Goal: Task Accomplishment & Management: Manage account settings

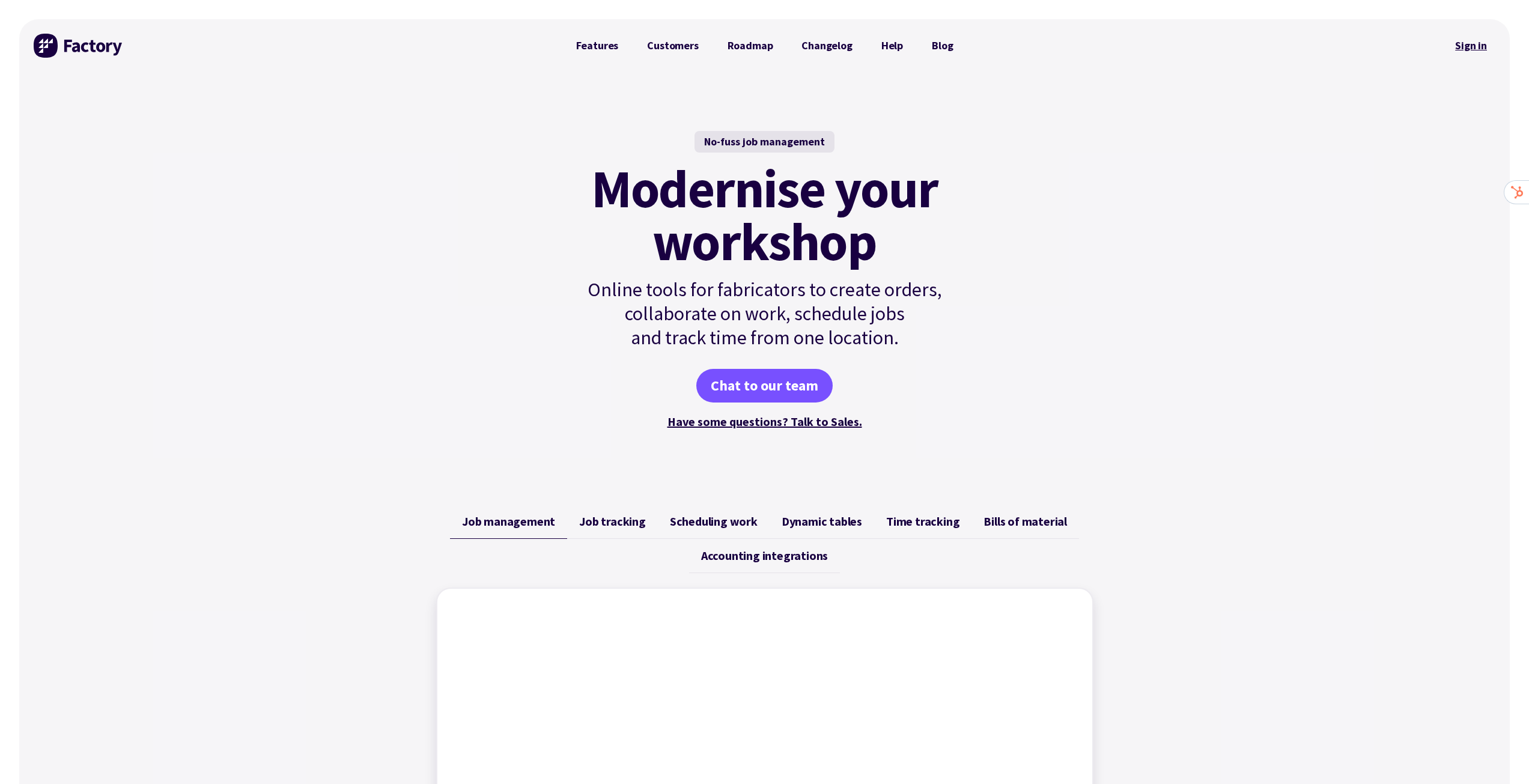
click at [1473, 48] on link "Sign in" at bounding box center [1470, 46] width 49 height 28
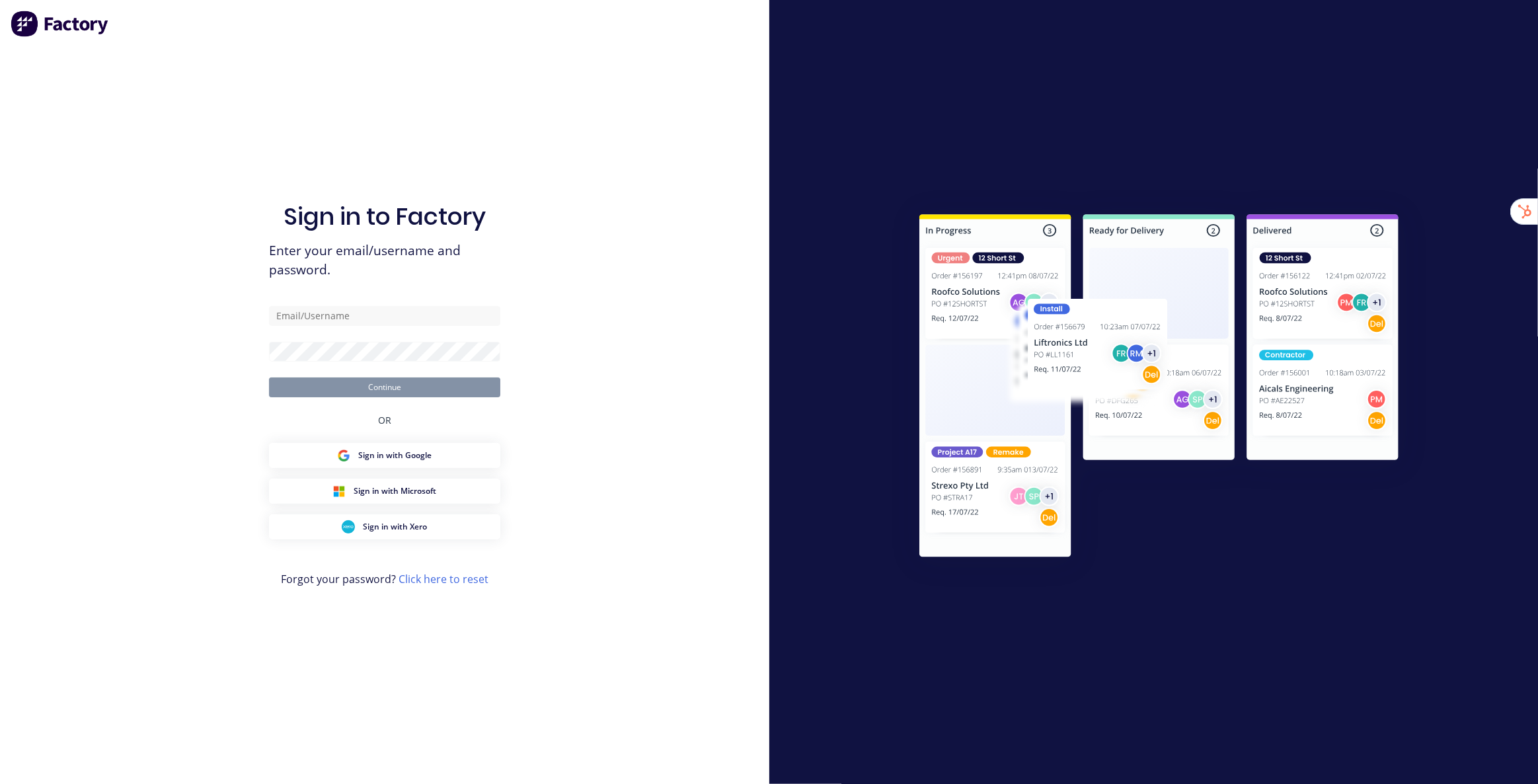
type input "[EMAIL_ADDRESS][DOMAIN_NAME]"
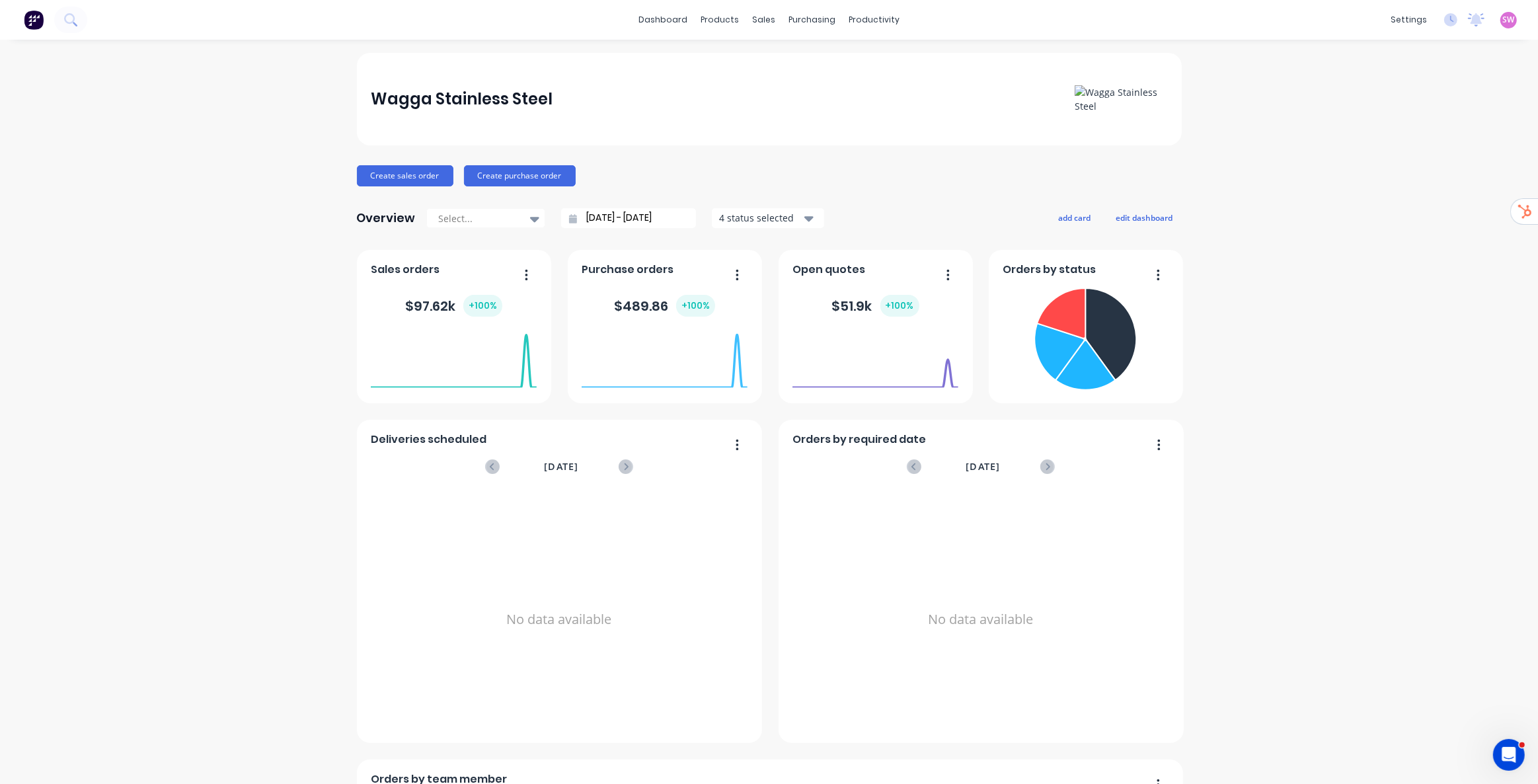
drag, startPoint x: 567, startPoint y: 120, endPoint x: 1416, endPoint y: 149, distance: 849.5
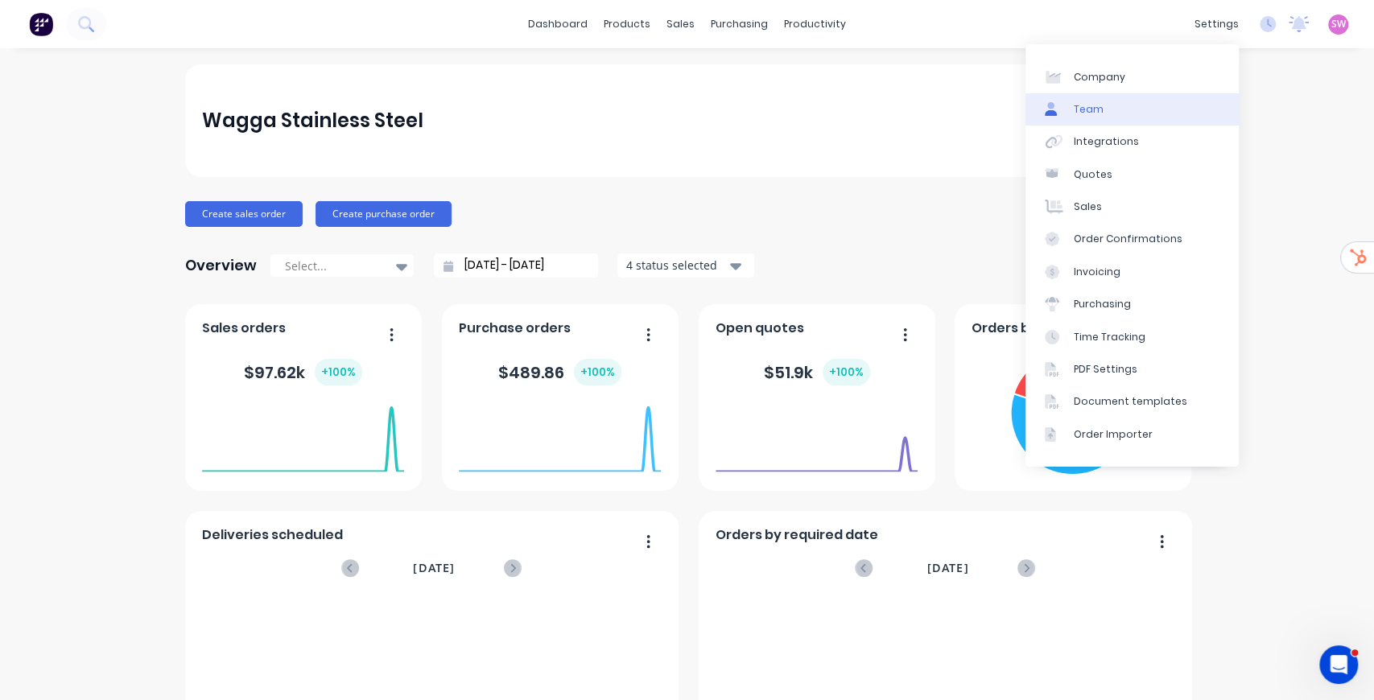
click at [1104, 105] on link "Team" at bounding box center [1132, 109] width 213 height 32
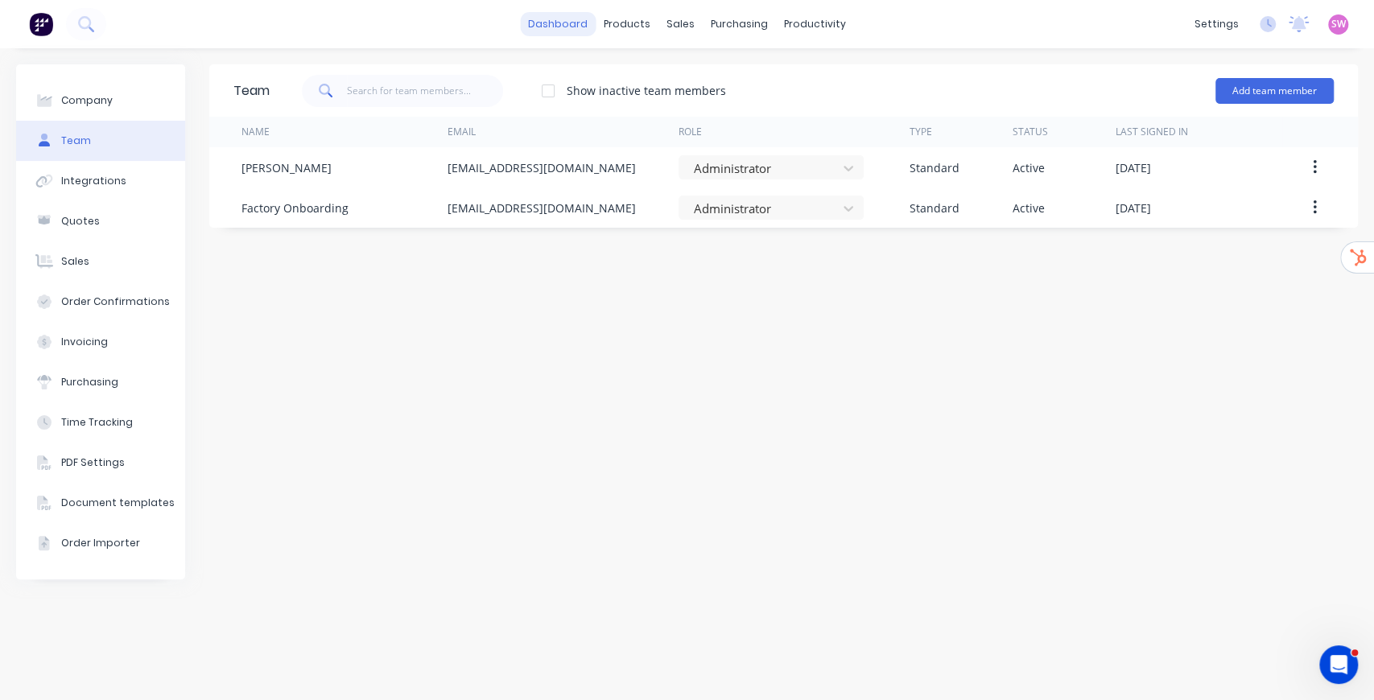
click at [564, 34] on link "dashboard" at bounding box center [558, 24] width 76 height 24
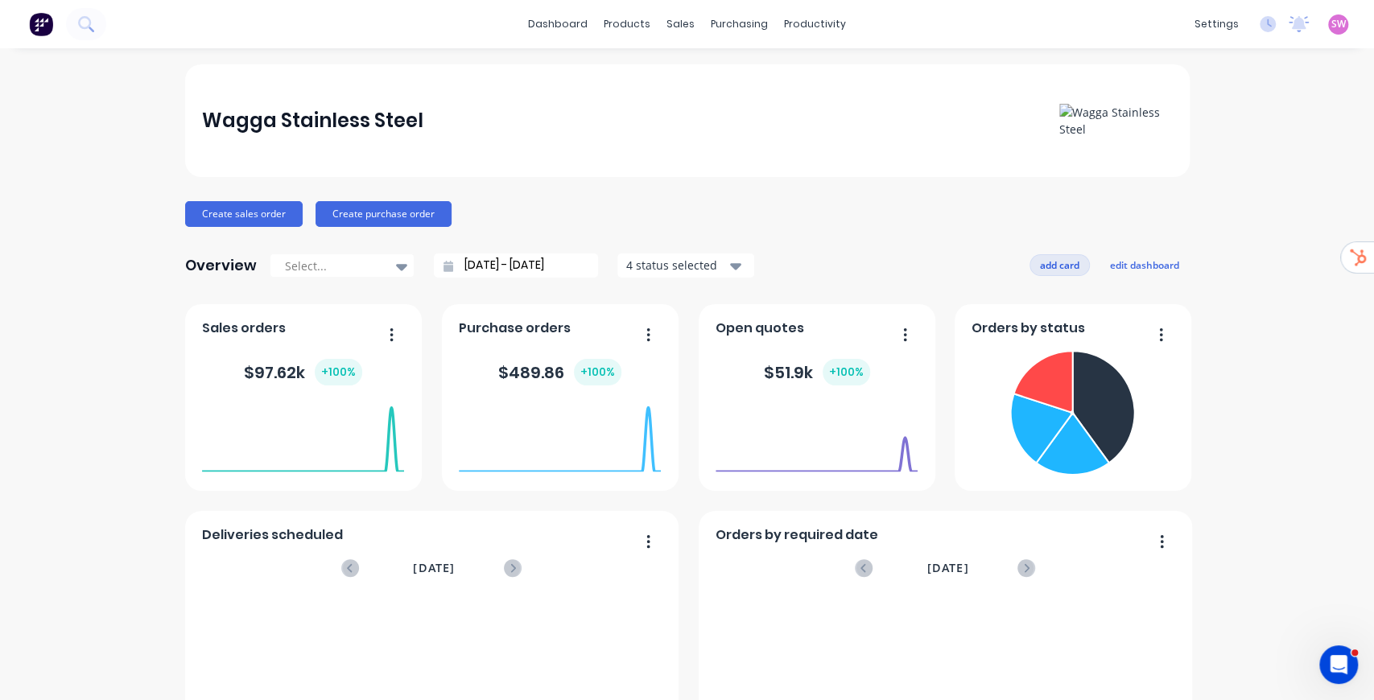
click at [1055, 261] on button "add card" at bounding box center [1060, 264] width 60 height 21
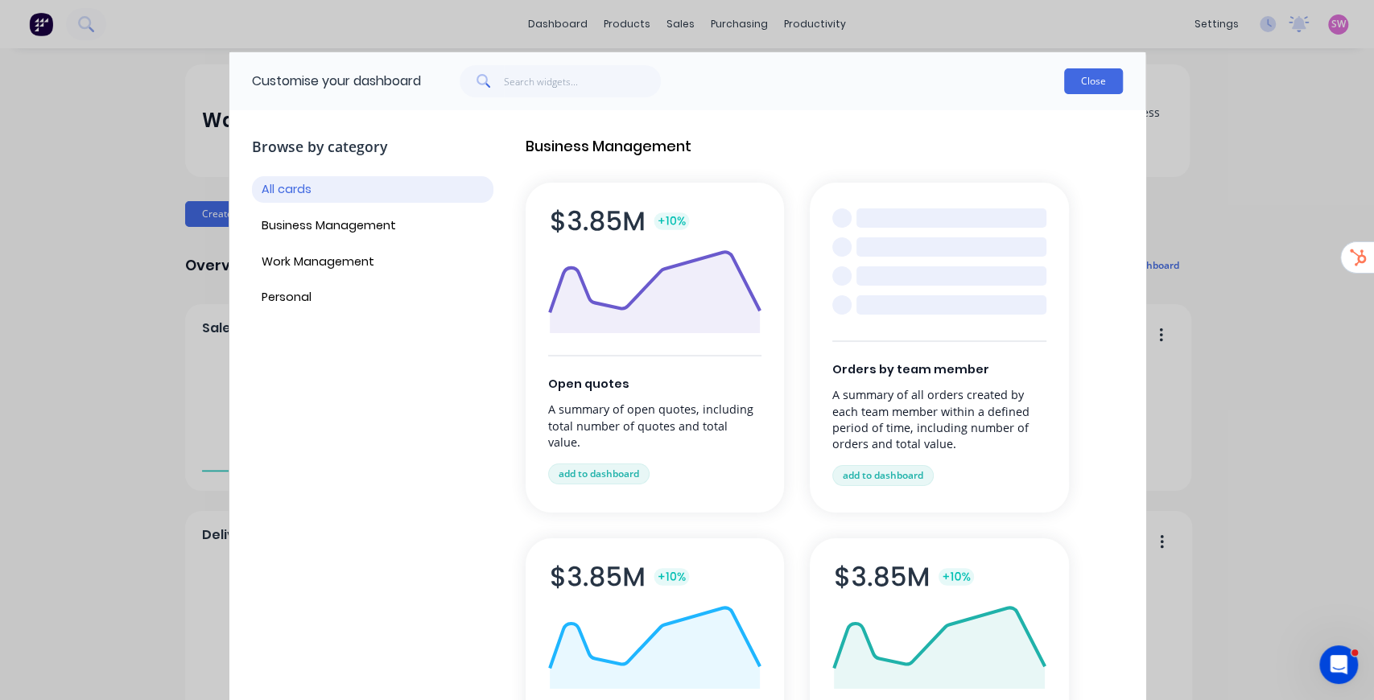
click at [1104, 86] on button "Close" at bounding box center [1093, 81] width 59 height 26
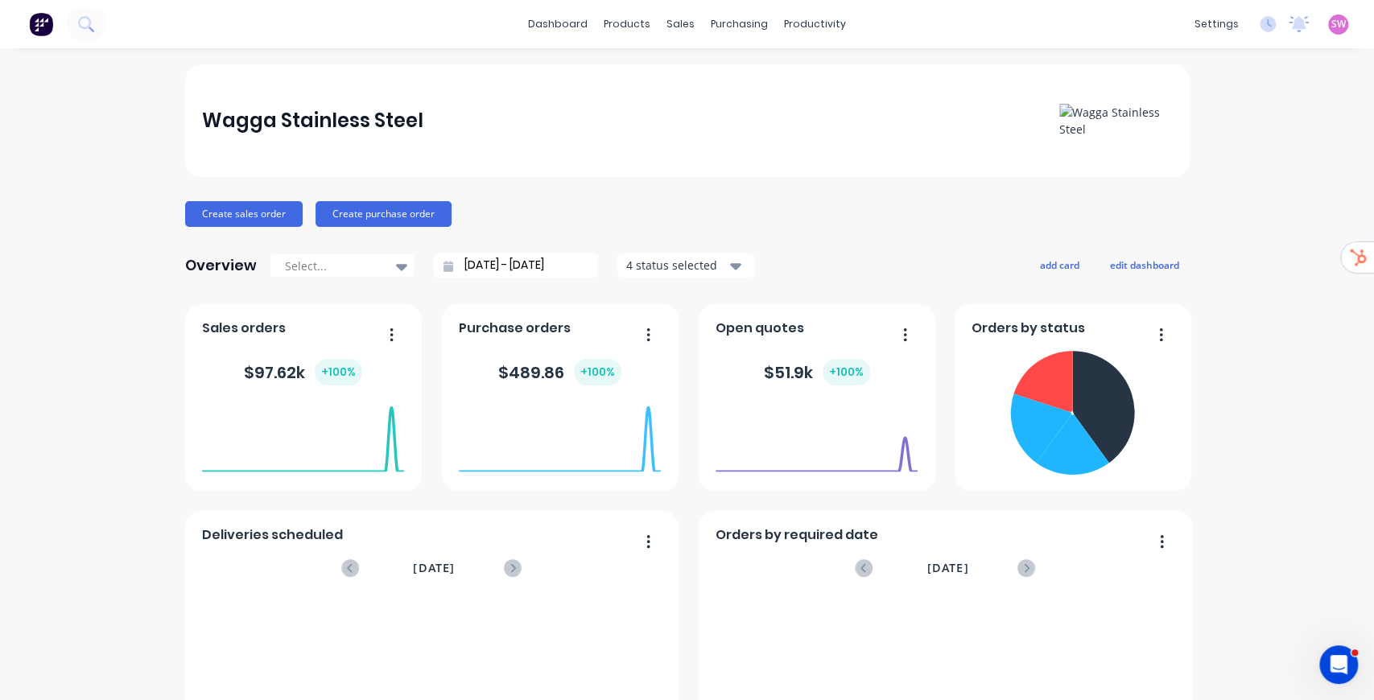
click at [1165, 265] on button "edit dashboard" at bounding box center [1145, 264] width 90 height 21
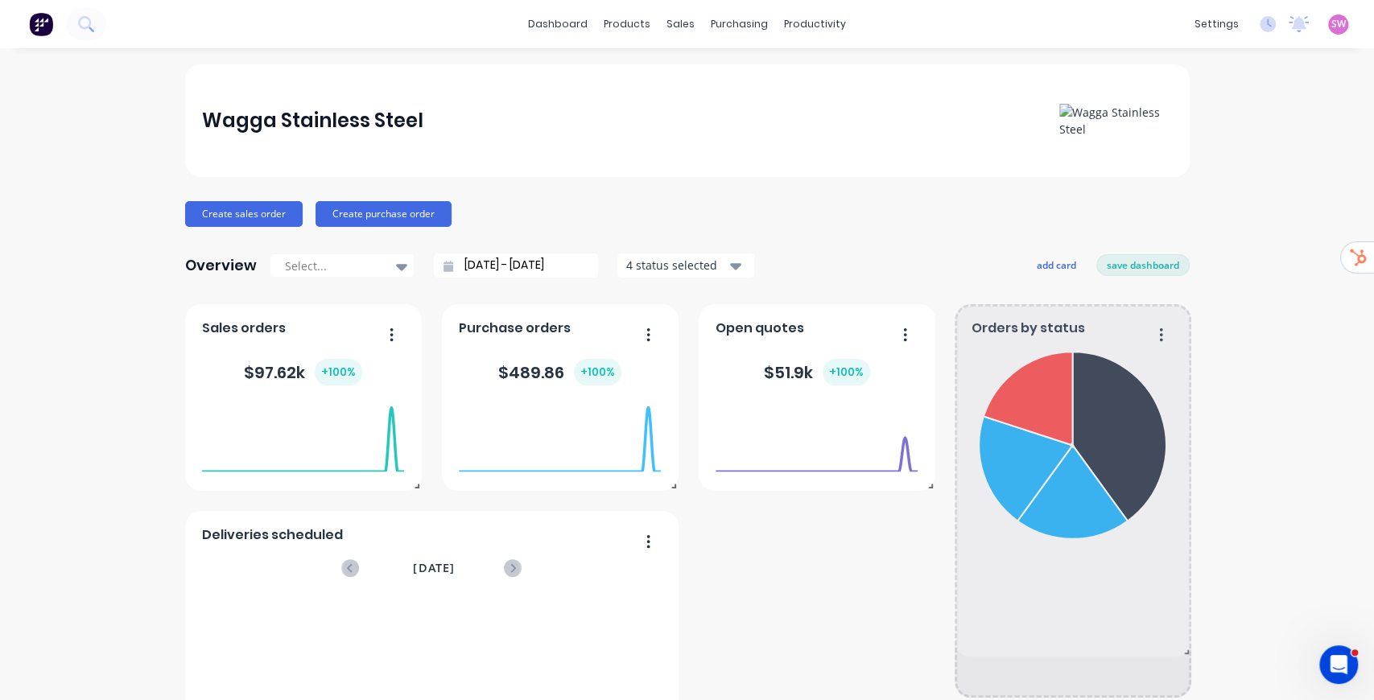
drag, startPoint x: 1179, startPoint y: 483, endPoint x: 1216, endPoint y: 622, distance: 143.9
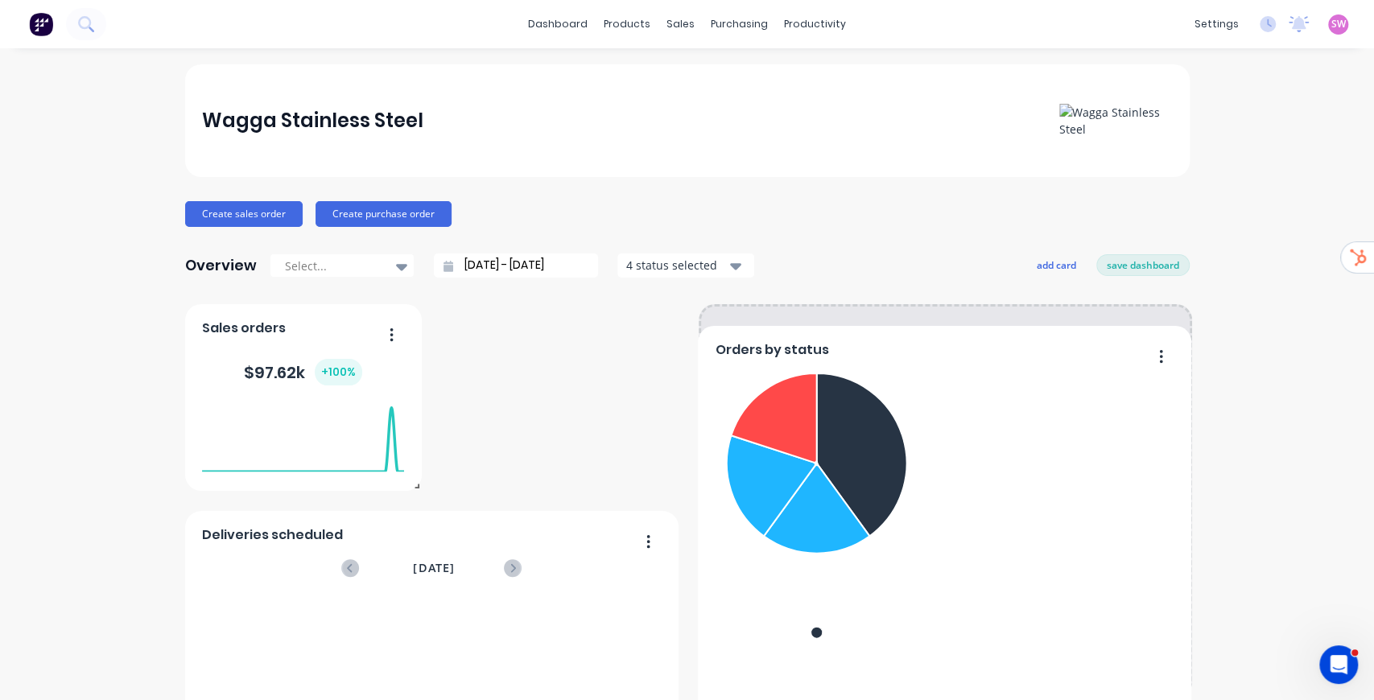
drag, startPoint x: 921, startPoint y: 549, endPoint x: 1058, endPoint y: 367, distance: 227.7
click at [1058, 367] on div "Submitted Ready for Delivery Ready for Pick Up Waiting on Supplier" at bounding box center [944, 509] width 459 height 287
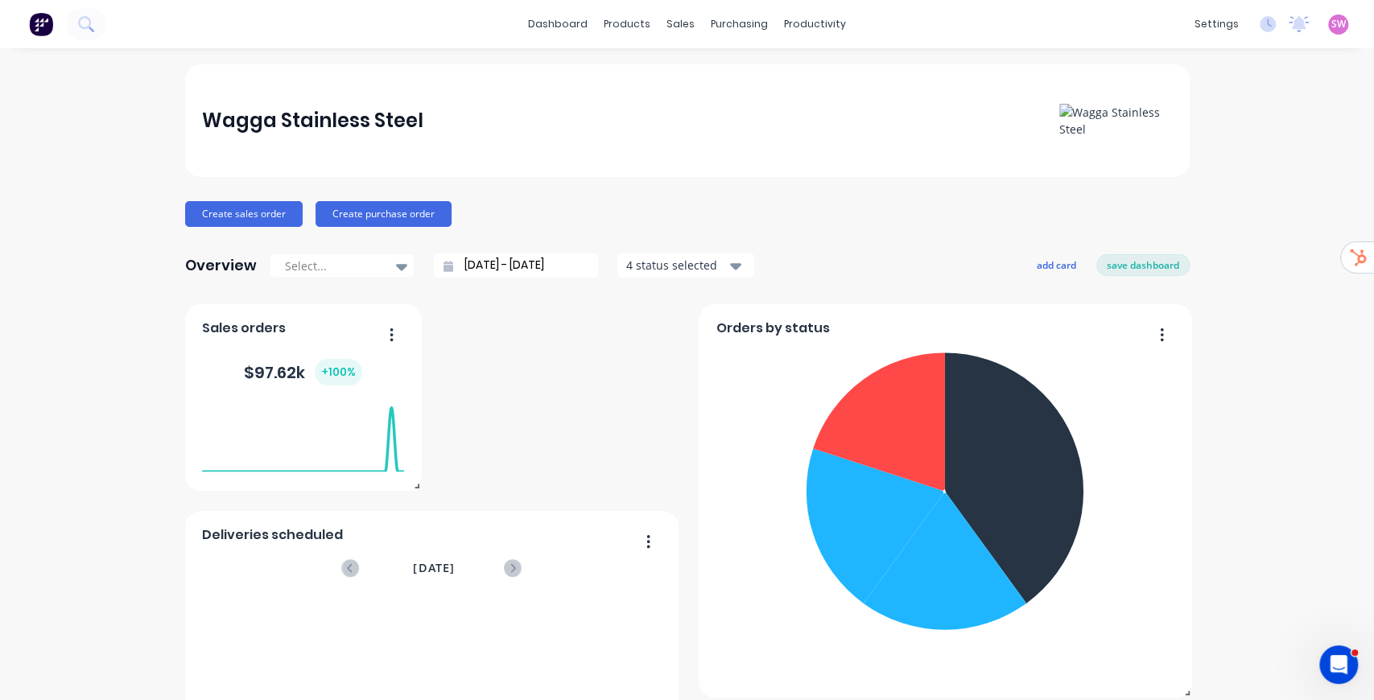
scroll to position [107, 0]
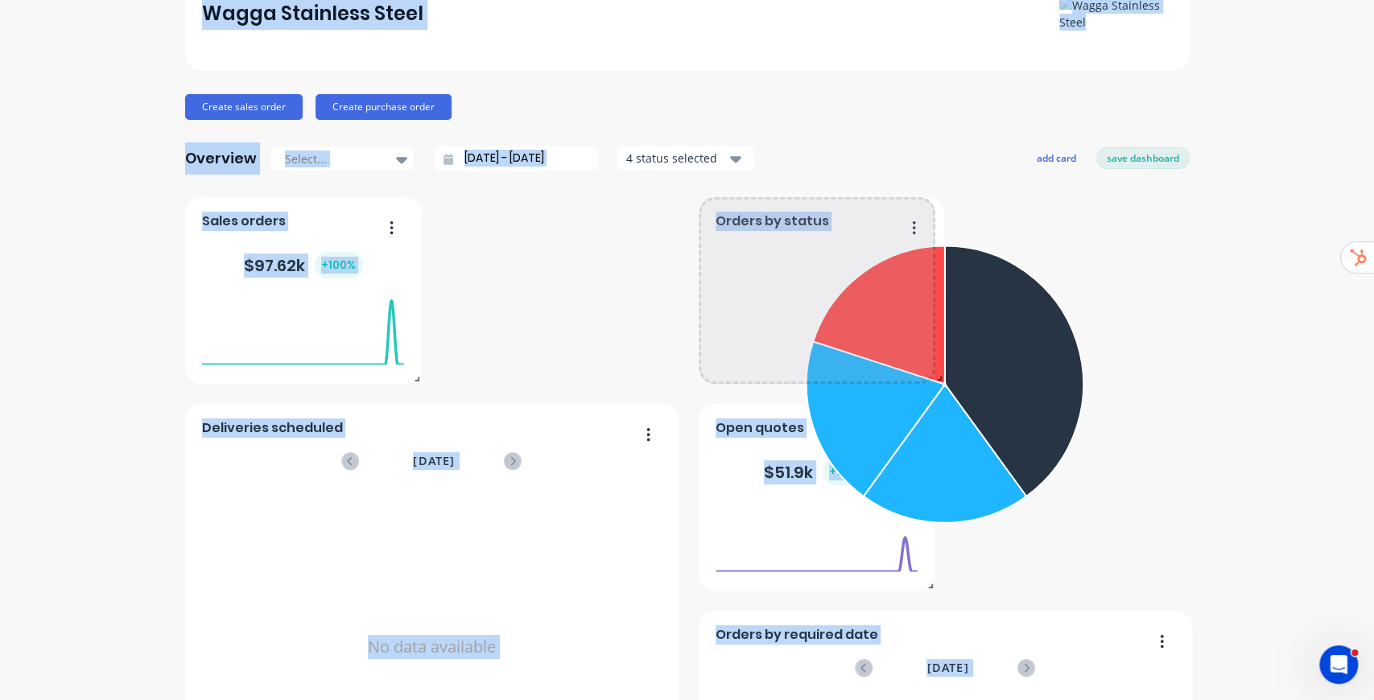
drag, startPoint x: 1185, startPoint y: 584, endPoint x: 927, endPoint y: 374, distance: 332.9
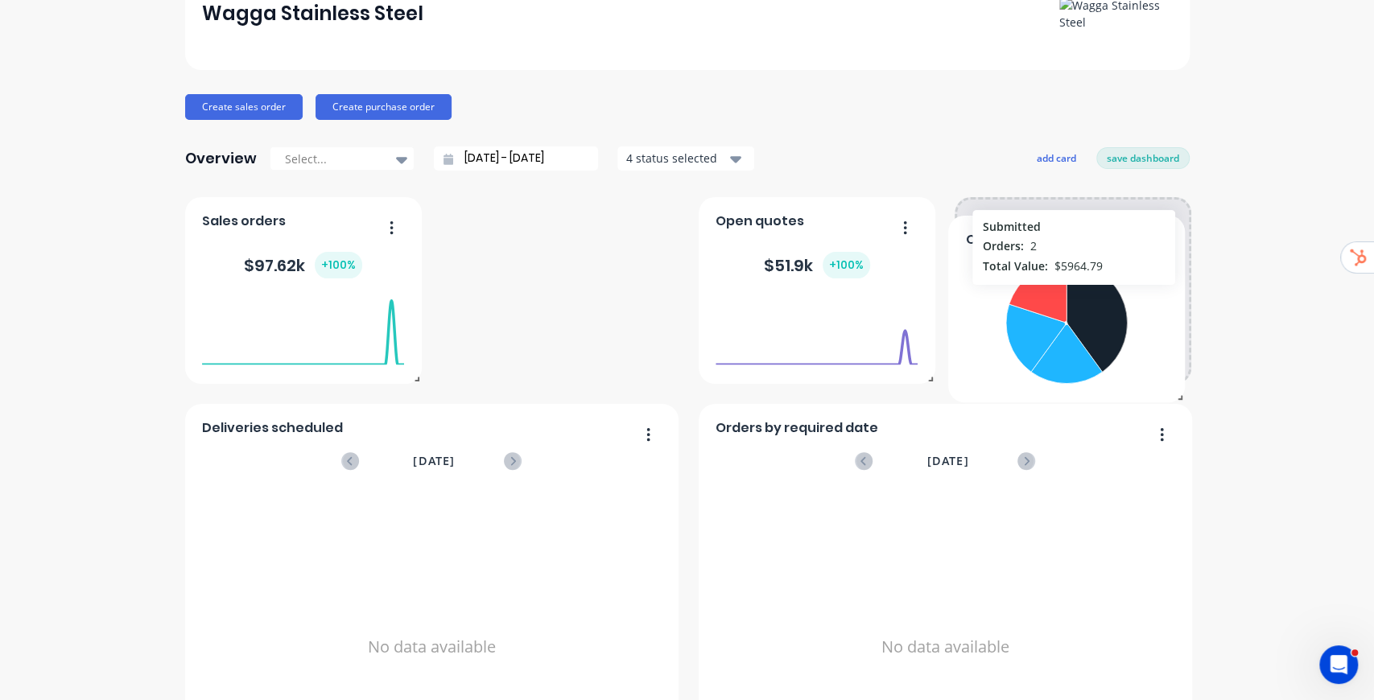
drag, startPoint x: 863, startPoint y: 275, endPoint x: 1156, endPoint y: 232, distance: 296.2
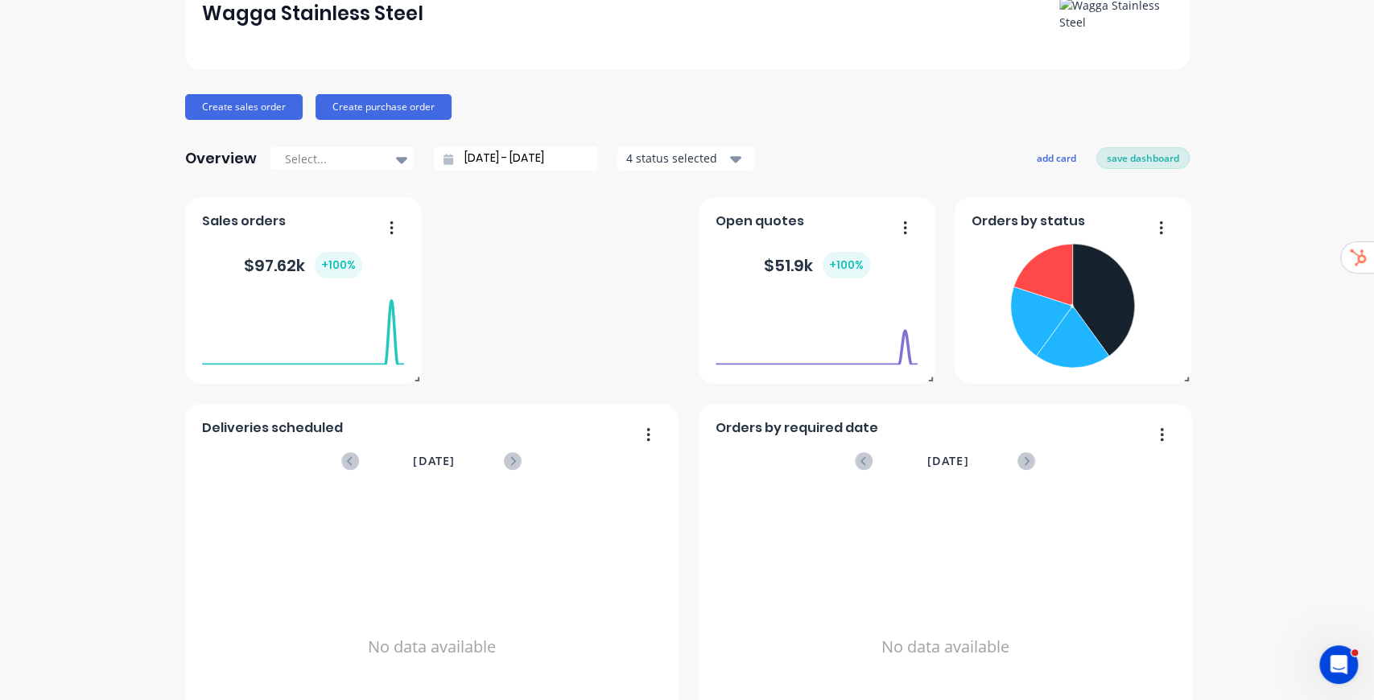
click at [1148, 156] on button "save dashboard" at bounding box center [1142, 157] width 93 height 21
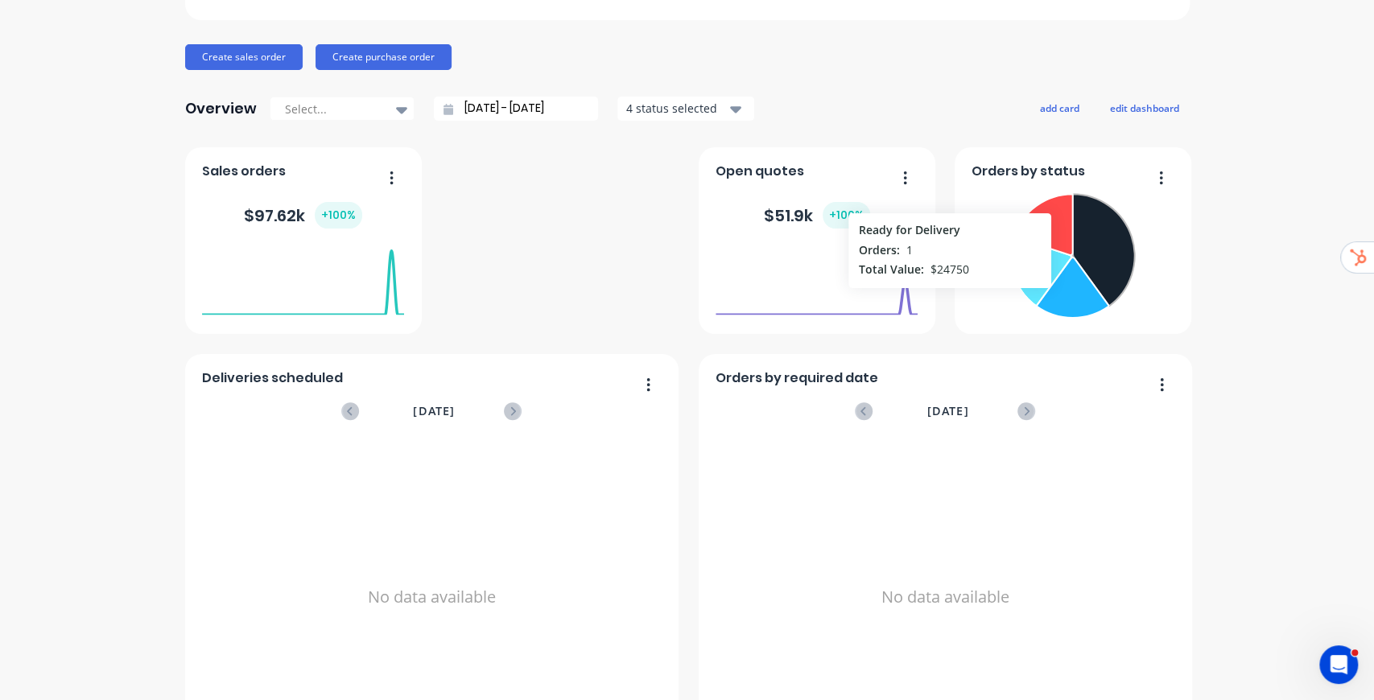
scroll to position [53, 0]
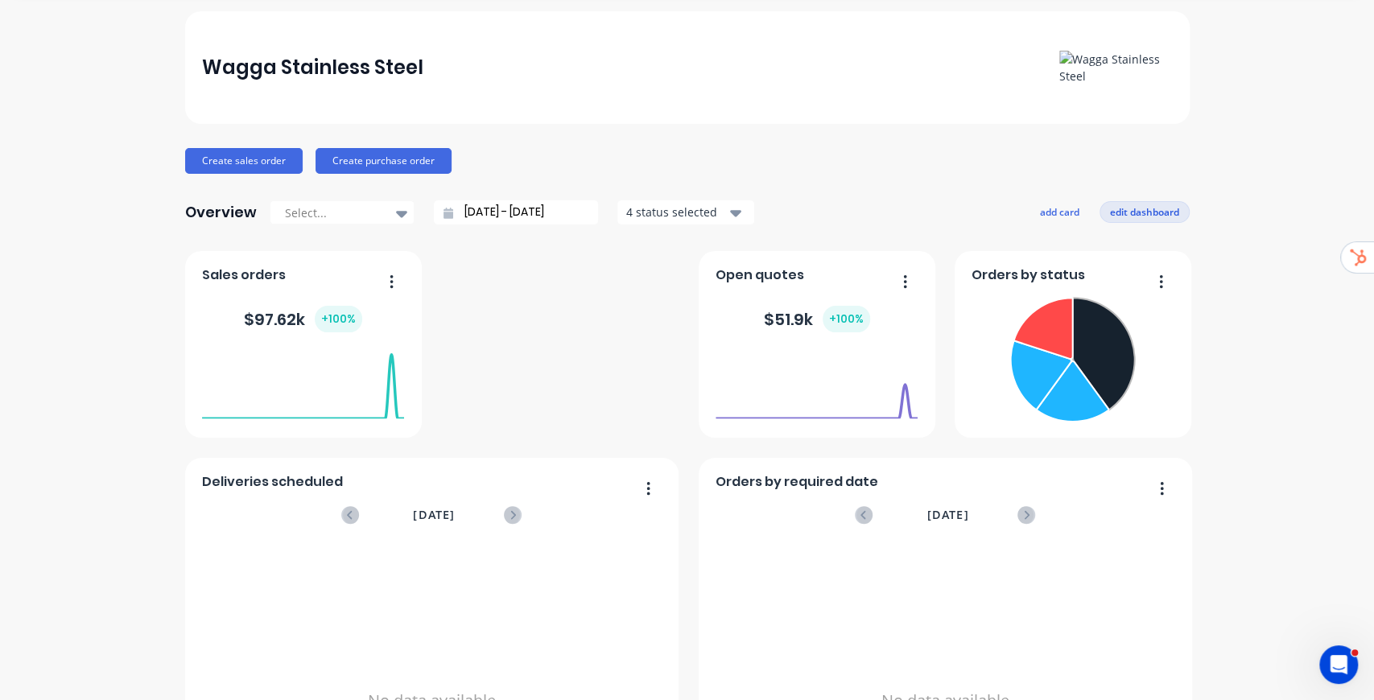
click at [1151, 208] on button "edit dashboard" at bounding box center [1145, 211] width 90 height 21
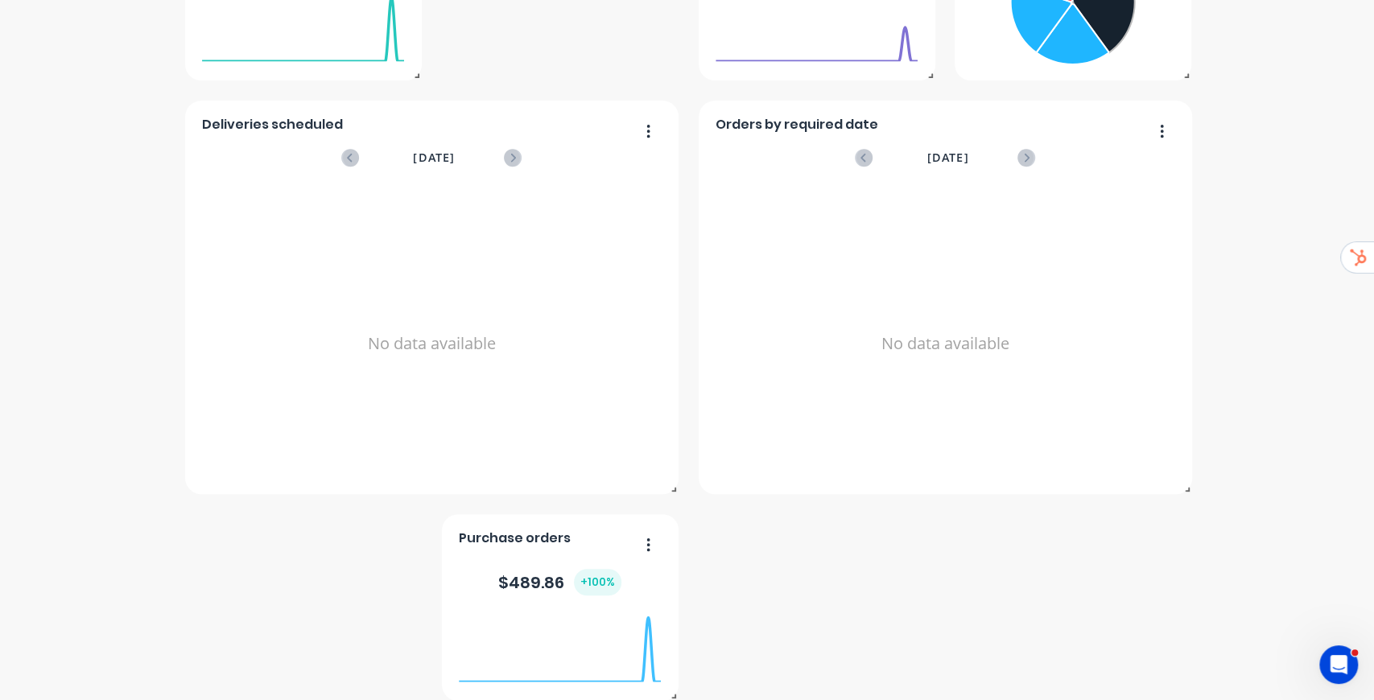
scroll to position [429, 0]
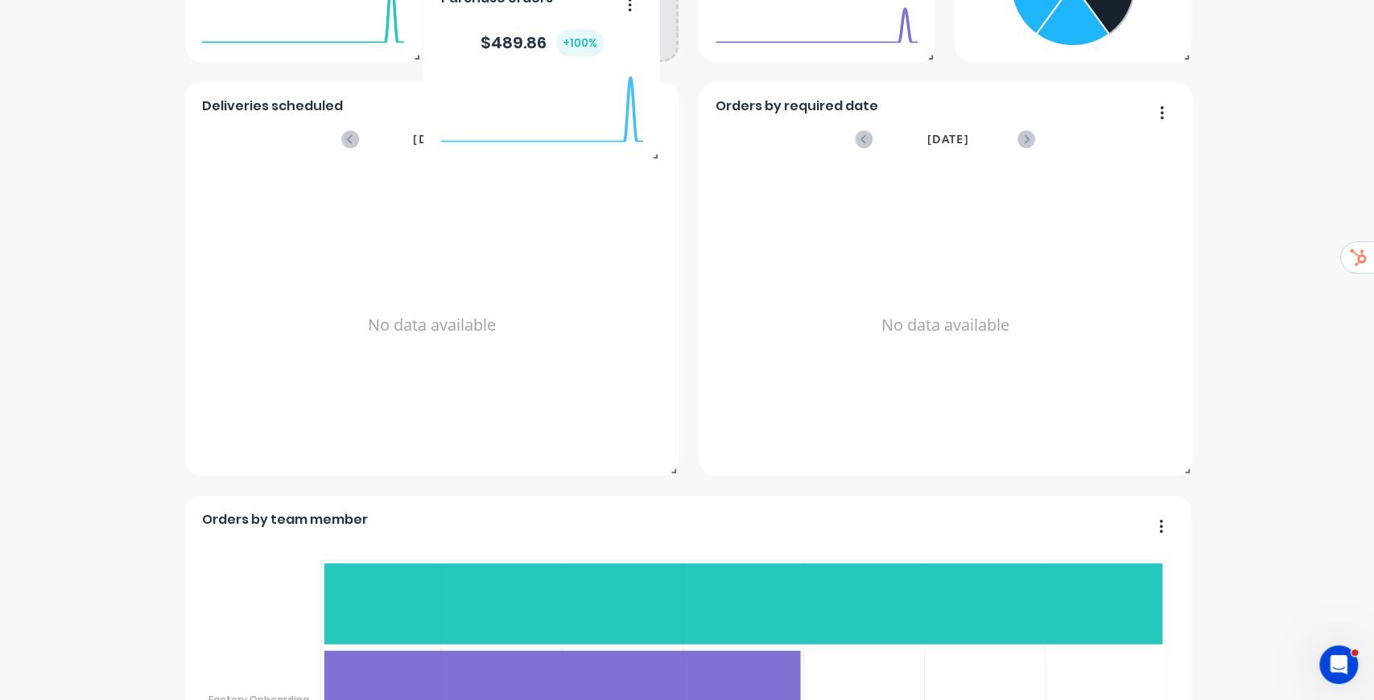
drag, startPoint x: 596, startPoint y: 551, endPoint x: 661, endPoint y: 121, distance: 434.8
click at [578, 34] on div "+ 100 %" at bounding box center [578, 42] width 47 height 27
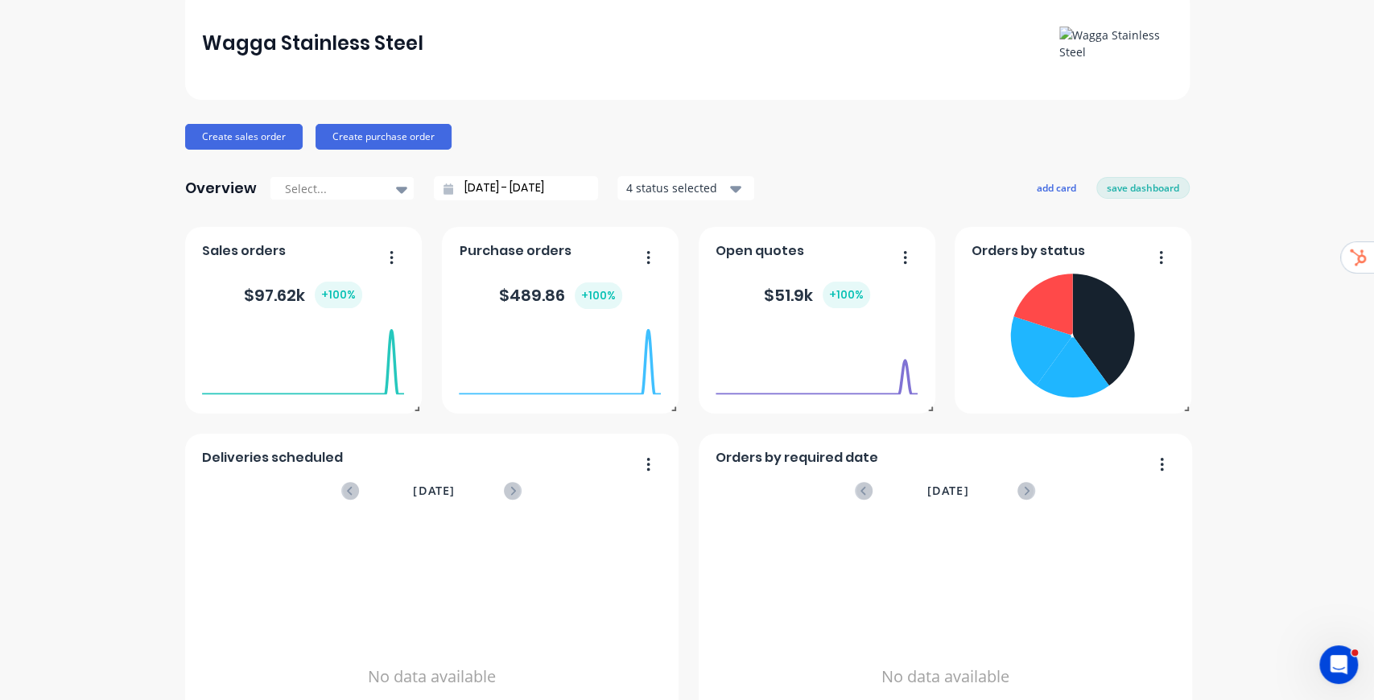
scroll to position [53, 0]
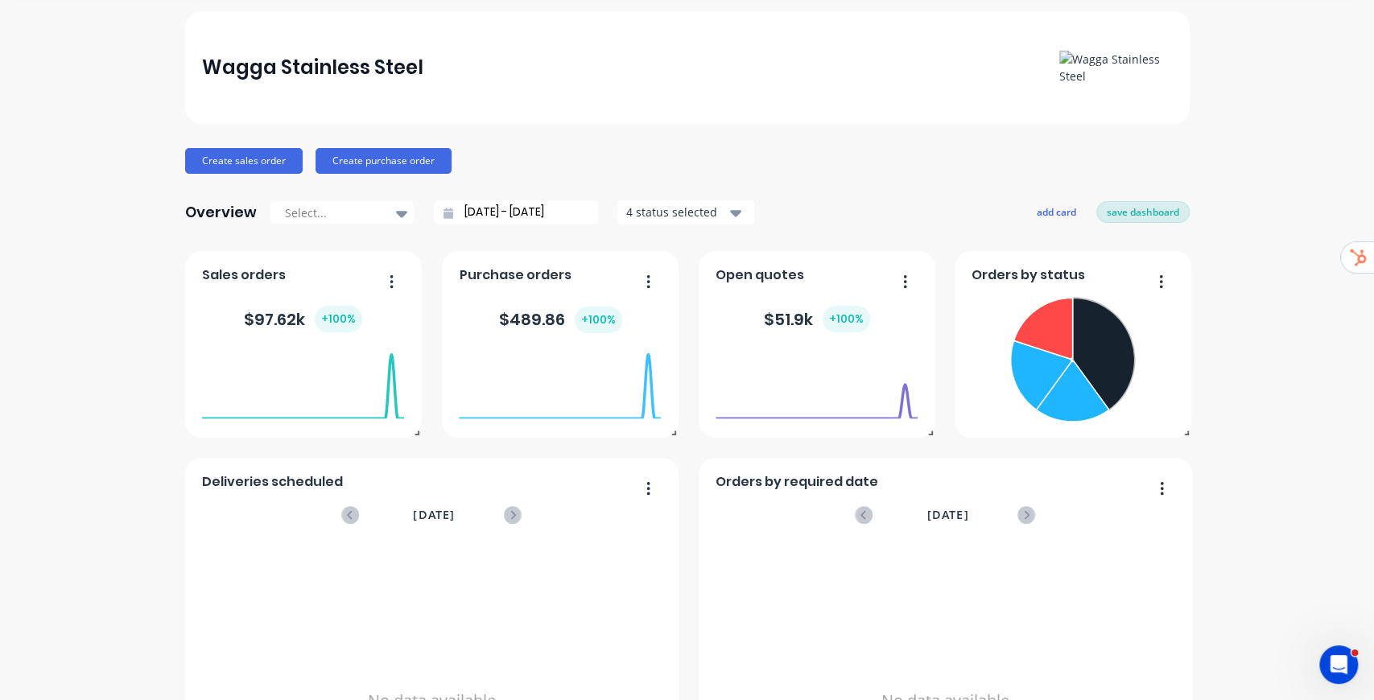
click at [1158, 206] on button "save dashboard" at bounding box center [1142, 211] width 93 height 21
click at [497, 212] on input "[DATE] - [DATE]" at bounding box center [522, 212] width 138 height 24
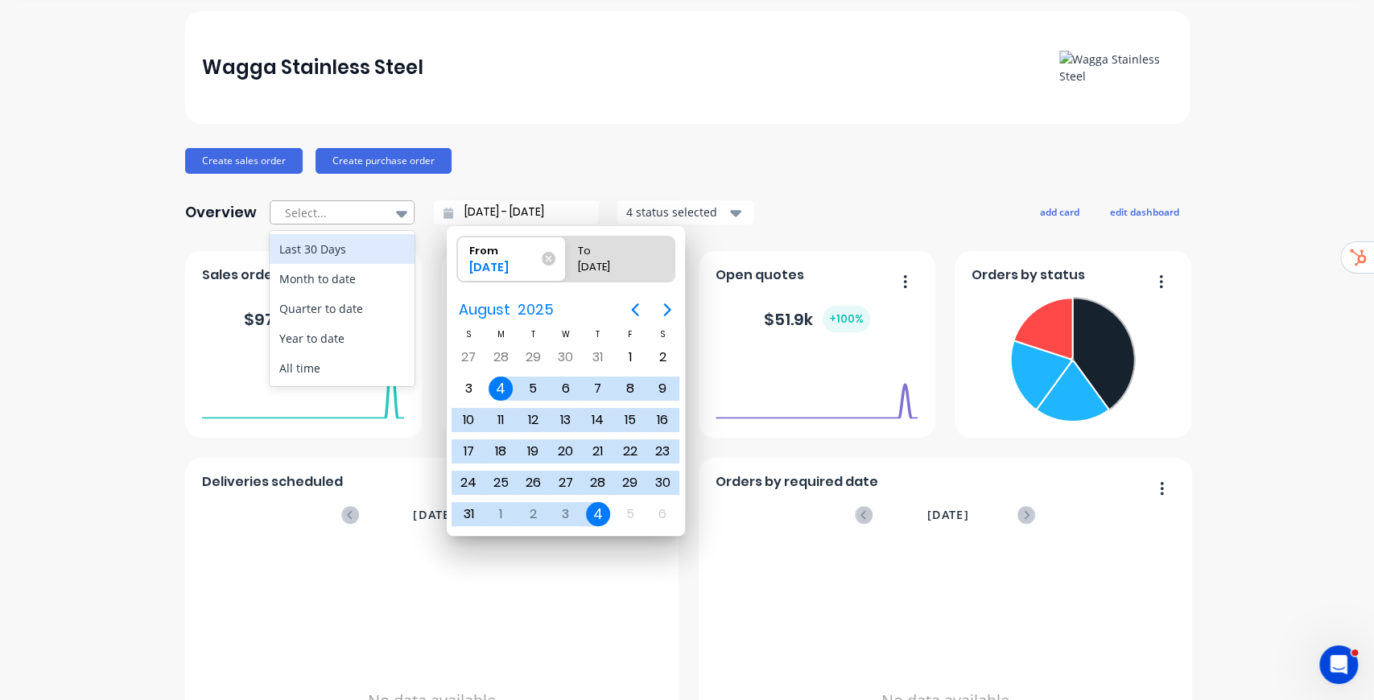
click at [381, 211] on div "Select..." at bounding box center [334, 213] width 111 height 24
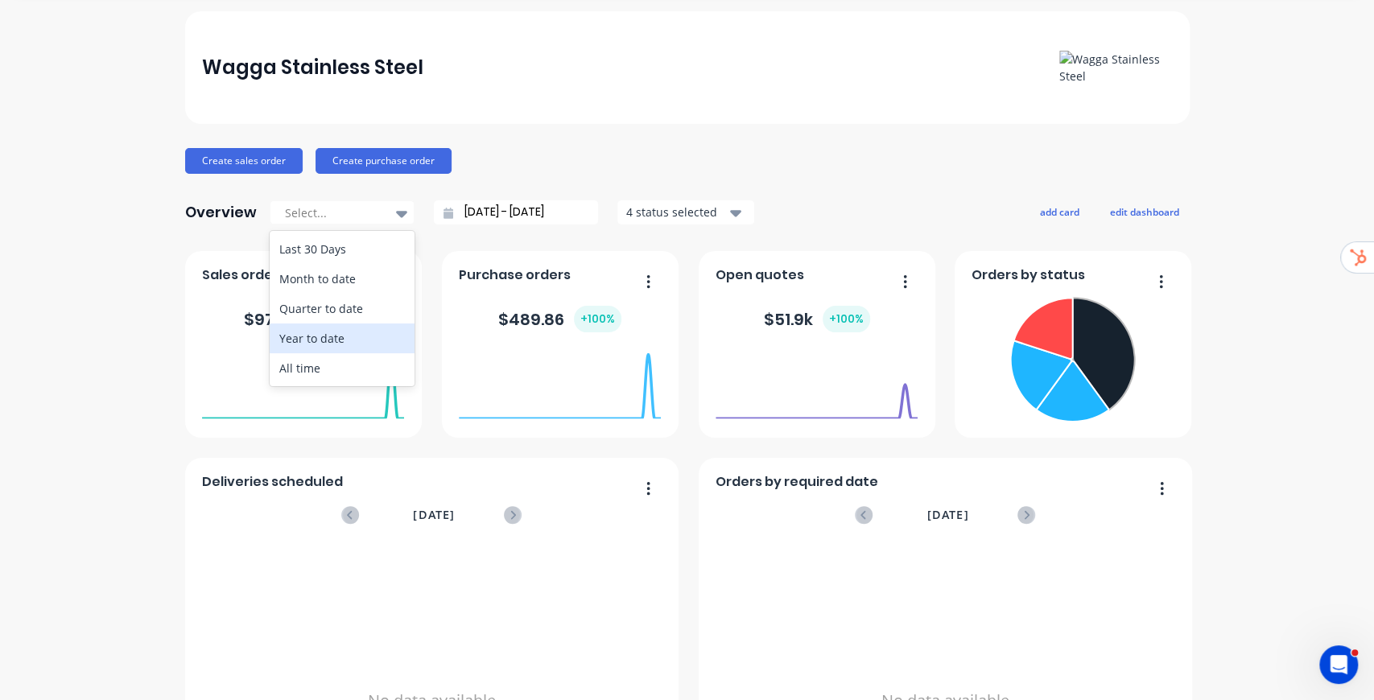
drag, startPoint x: 585, startPoint y: 194, endPoint x: 502, endPoint y: 183, distance: 83.7
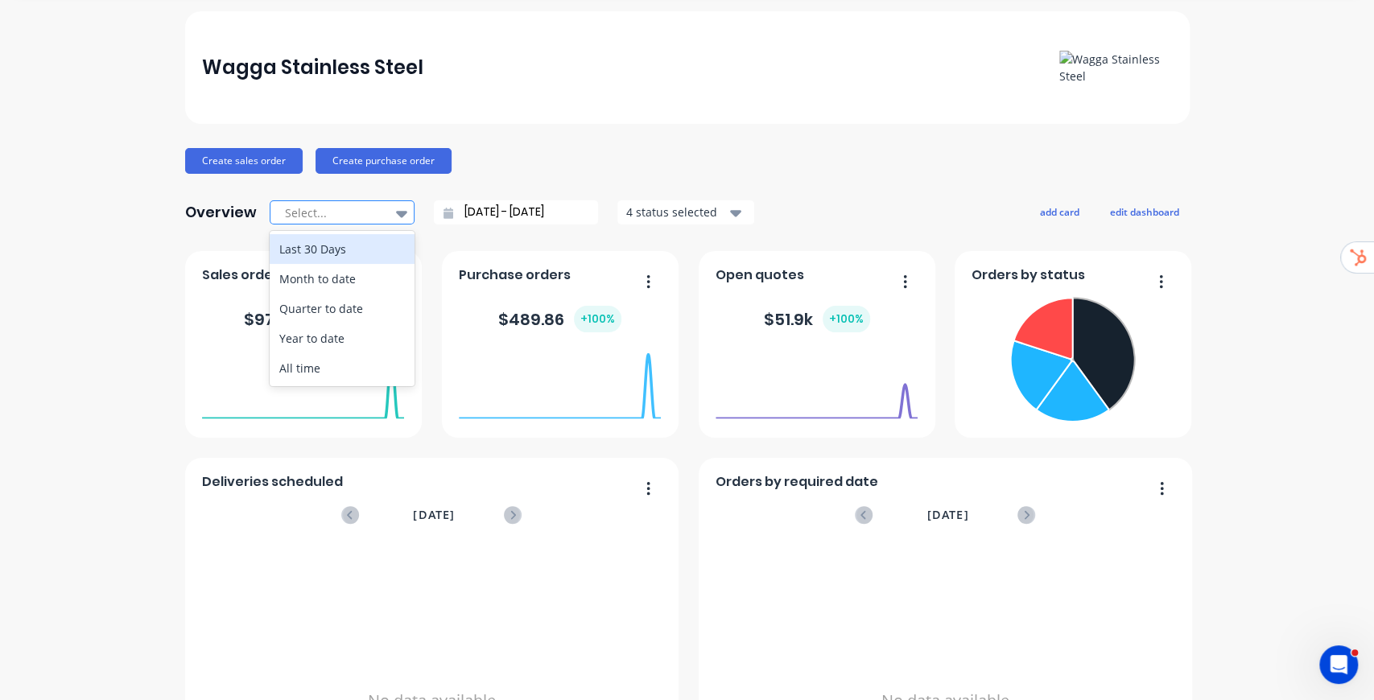
click at [367, 209] on div at bounding box center [333, 213] width 101 height 20
click at [396, 211] on icon at bounding box center [401, 214] width 11 height 6
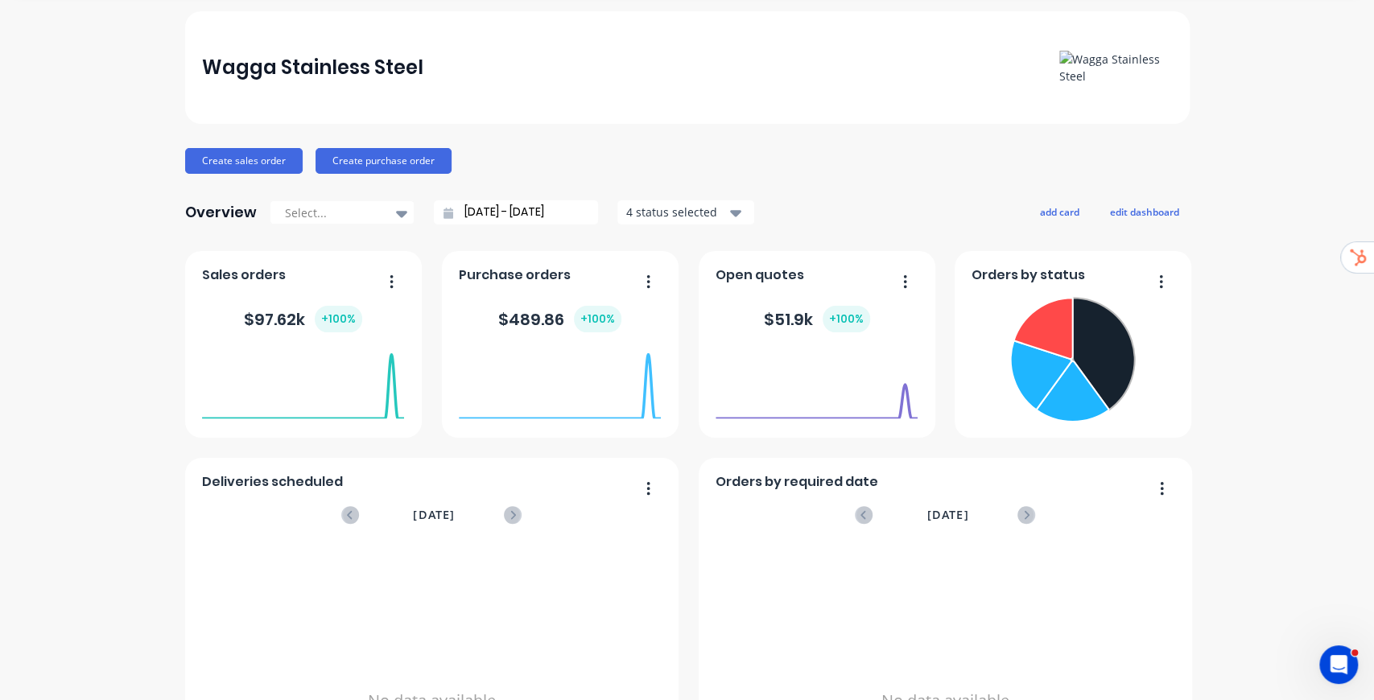
click at [1339, 663] on icon "Open Intercom Messenger" at bounding box center [1336, 663] width 27 height 27
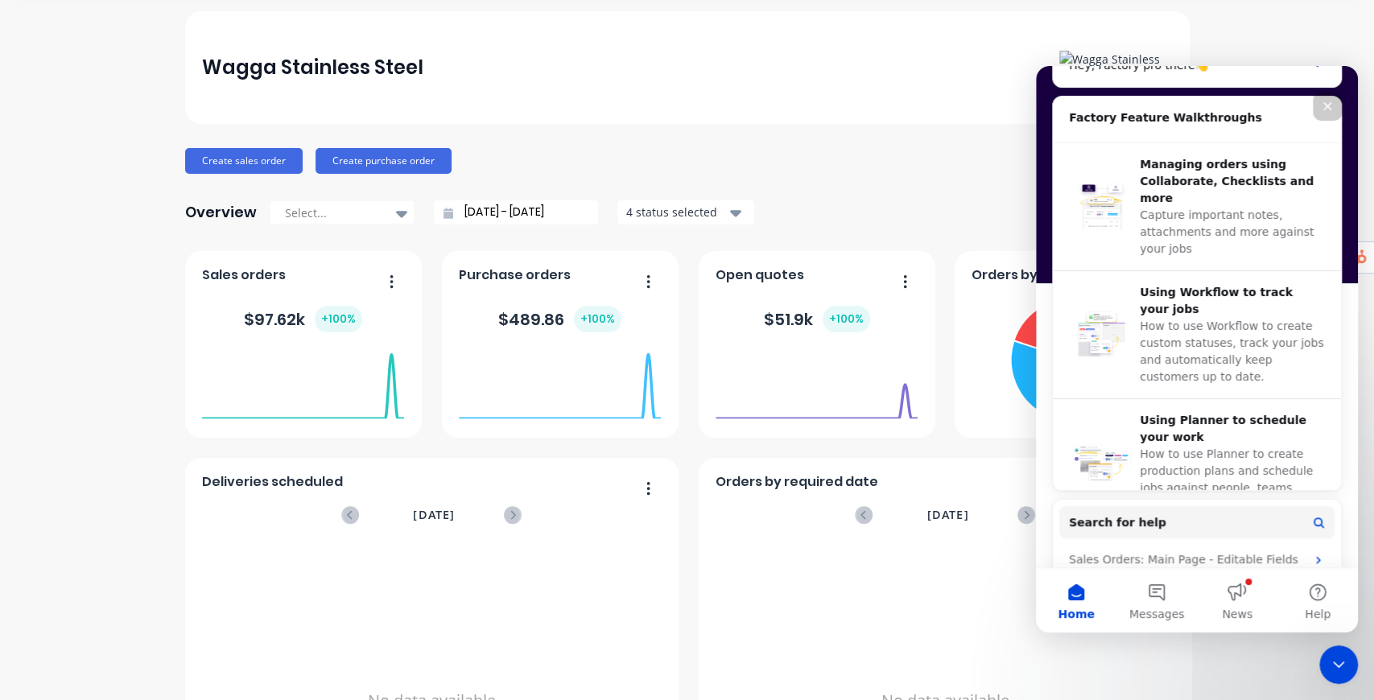
scroll to position [590, 0]
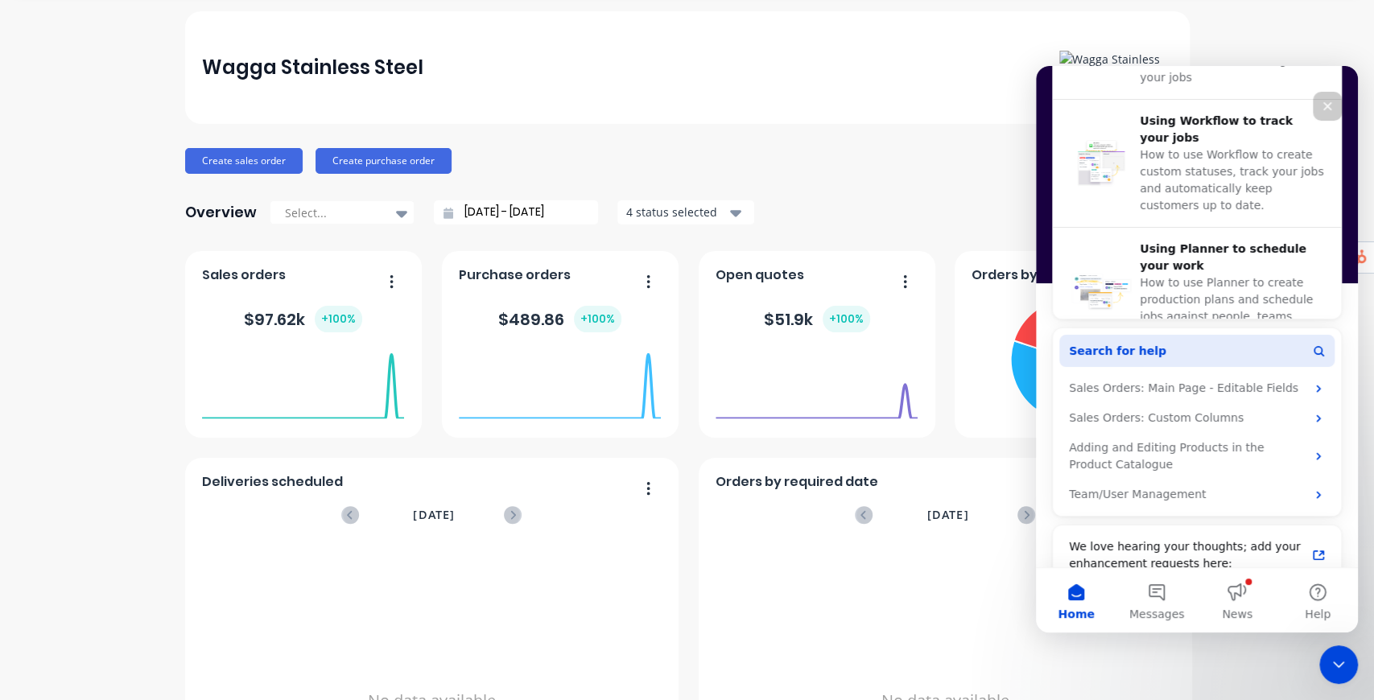
click at [1140, 347] on span "Search for help" at bounding box center [1117, 351] width 97 height 17
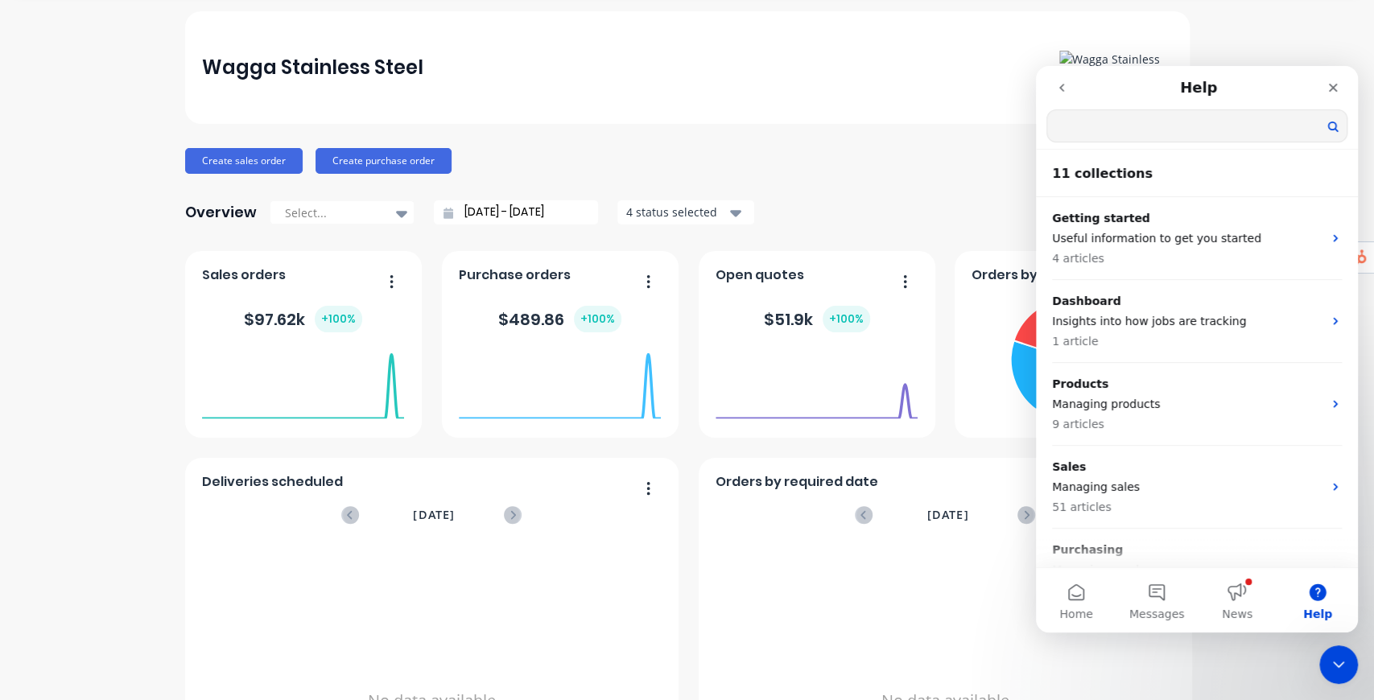
scroll to position [0, 0]
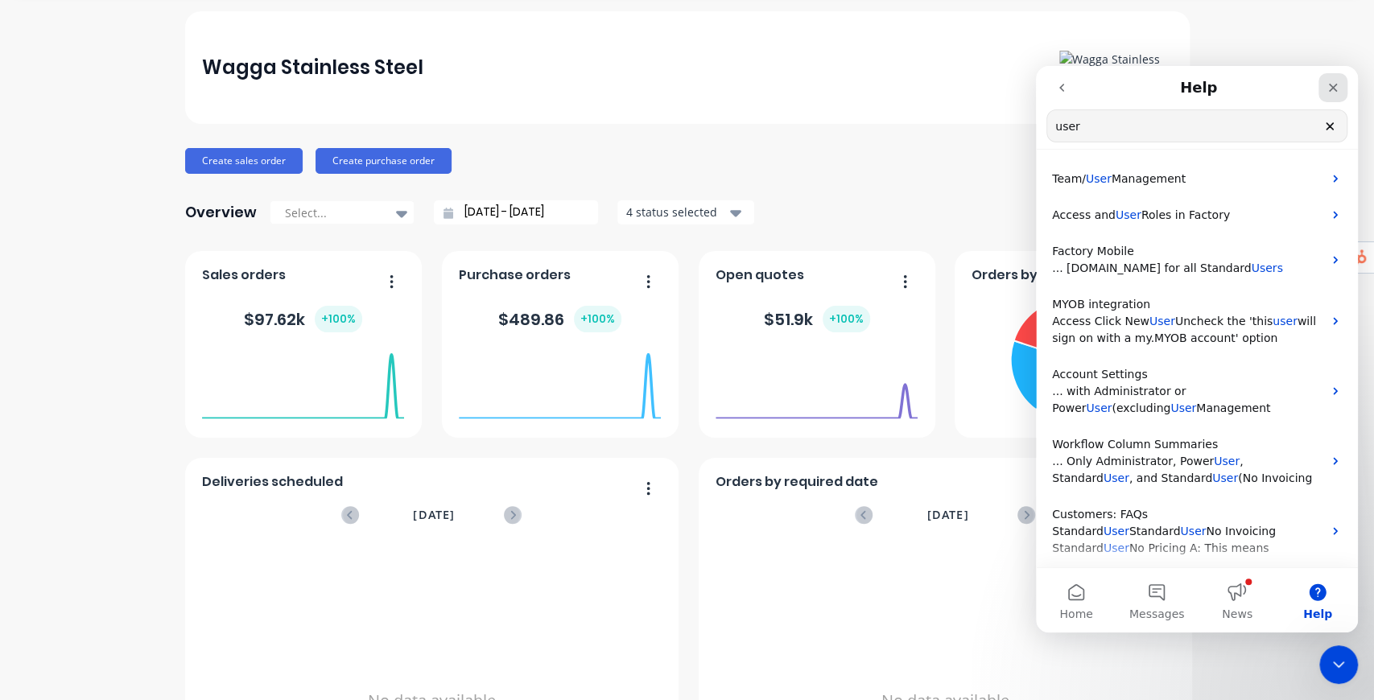
type input "user"
click at [1335, 87] on icon "Close" at bounding box center [1333, 87] width 13 height 13
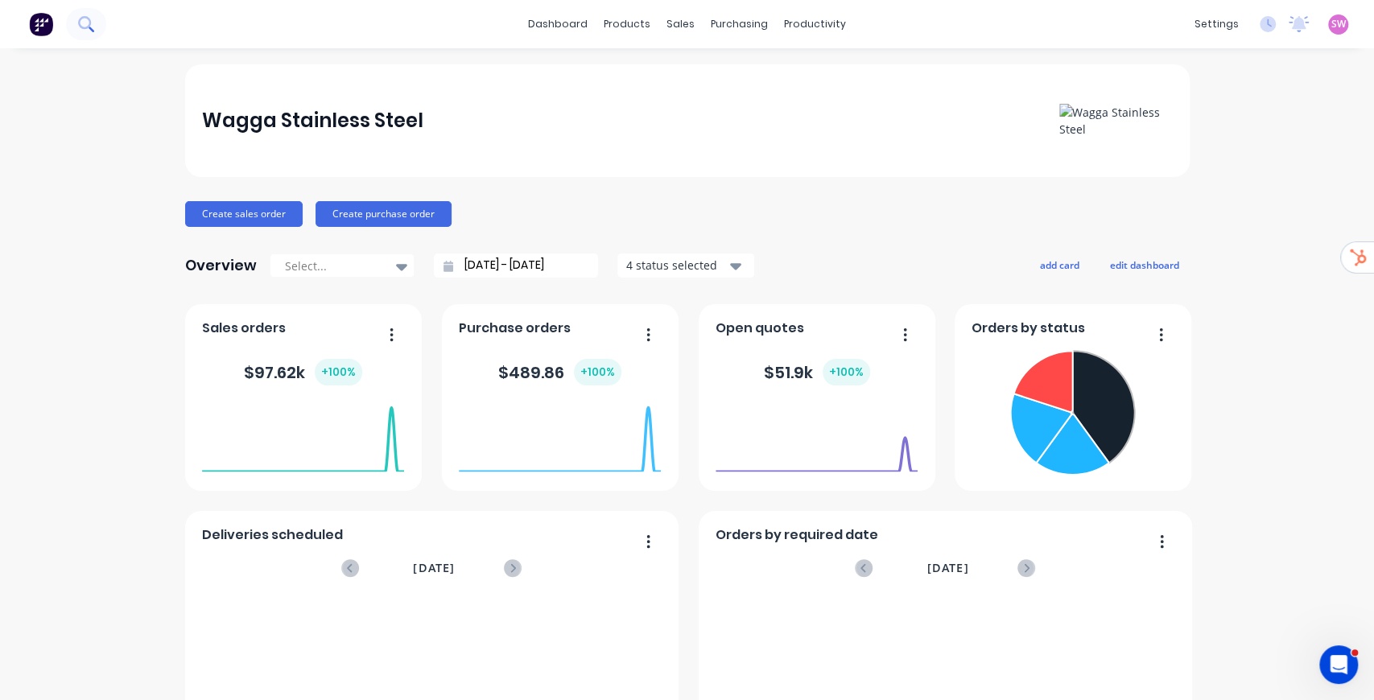
click at [85, 21] on icon at bounding box center [85, 23] width 15 height 15
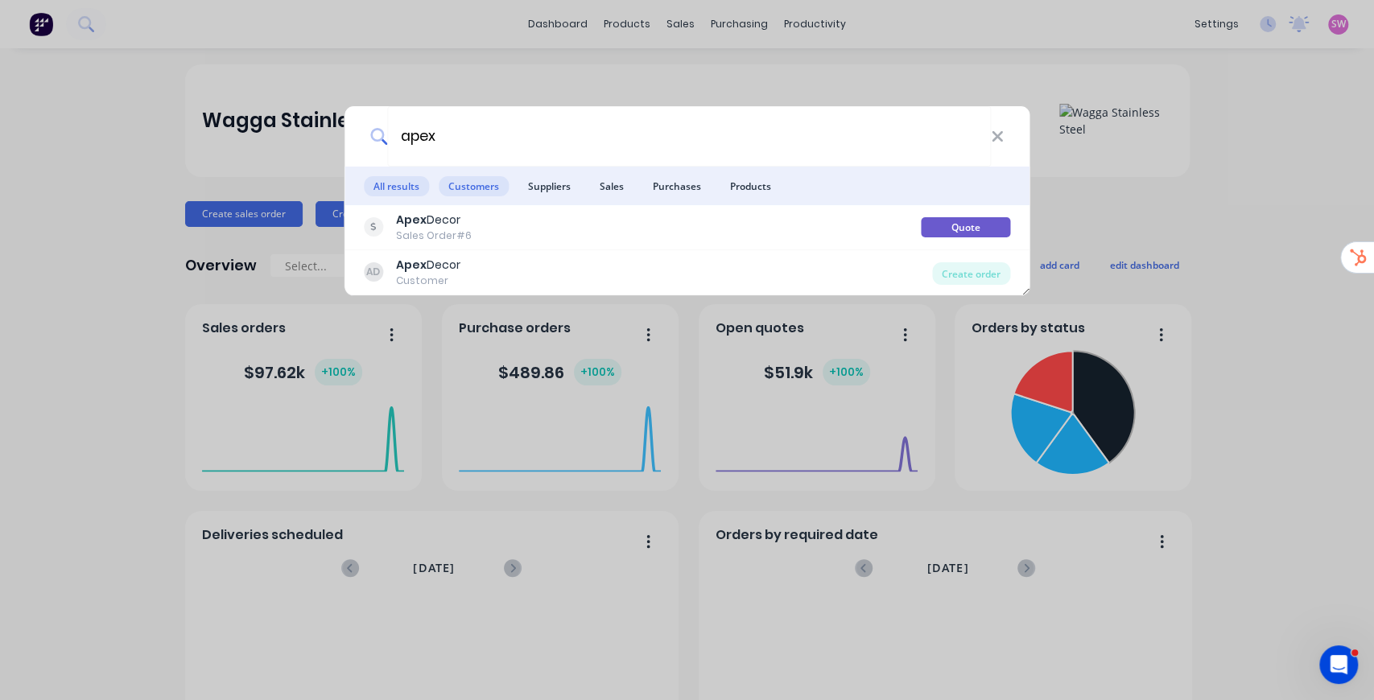
type input "apex"
drag, startPoint x: 489, startPoint y: 184, endPoint x: 734, endPoint y: 161, distance: 246.6
click at [734, 161] on input "apex" at bounding box center [689, 136] width 604 height 60
drag, startPoint x: 478, startPoint y: 189, endPoint x: 502, endPoint y: 190, distance: 23.4
click at [479, 190] on span "Customers" at bounding box center [474, 186] width 70 height 20
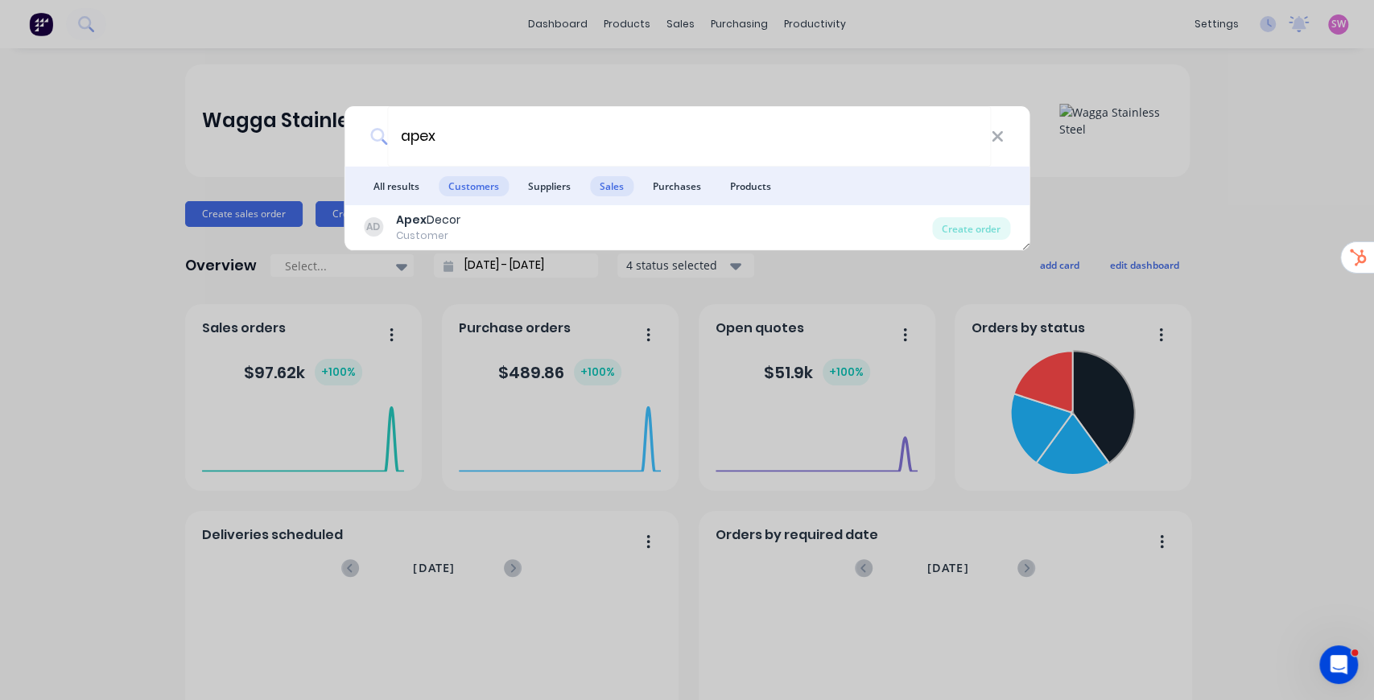
click at [620, 188] on span "Sales" at bounding box center [611, 186] width 43 height 20
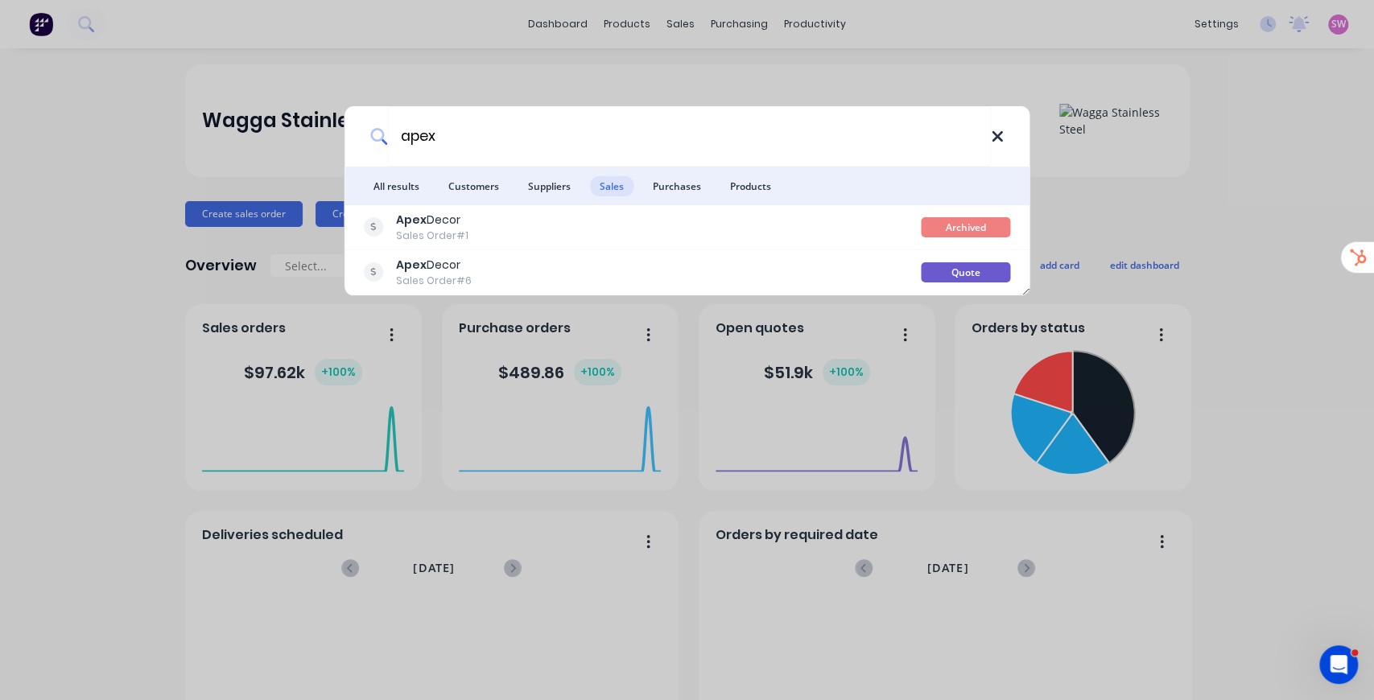
click at [1003, 130] on icon at bounding box center [997, 137] width 13 height 18
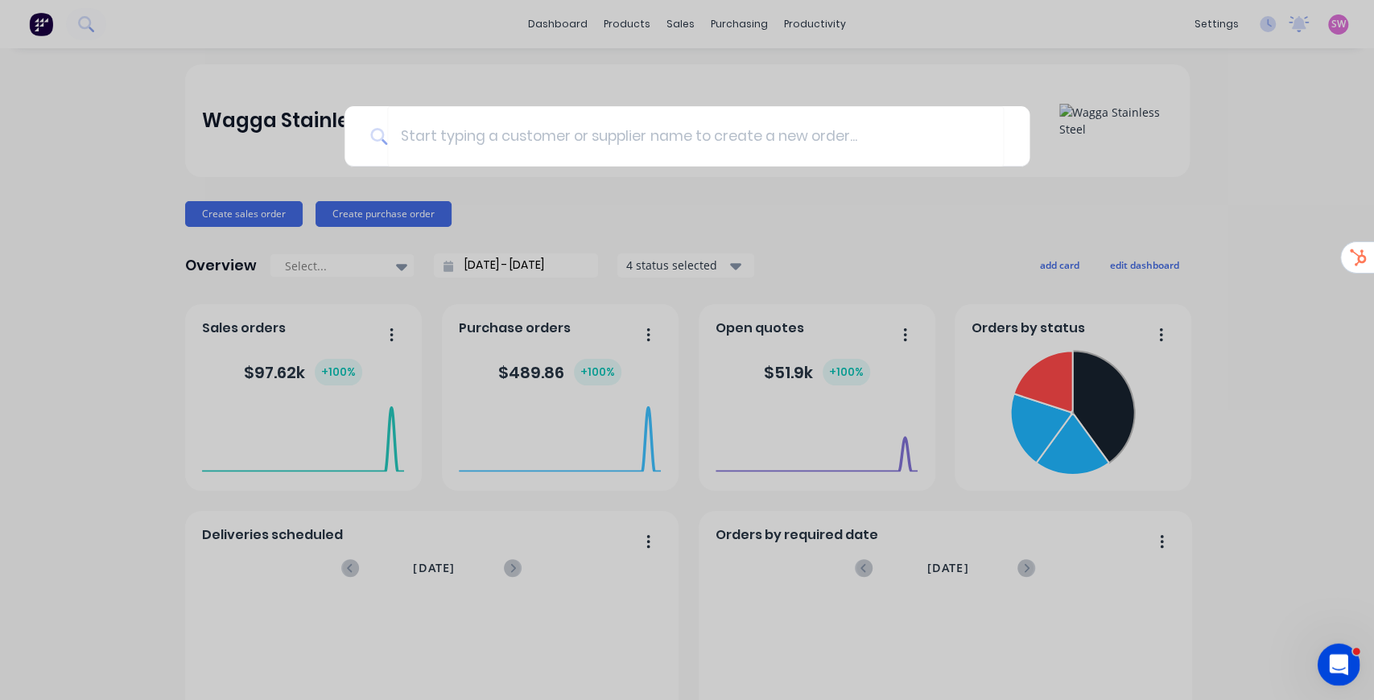
click at [1338, 667] on icon "Open Intercom Messenger" at bounding box center [1336, 663] width 27 height 27
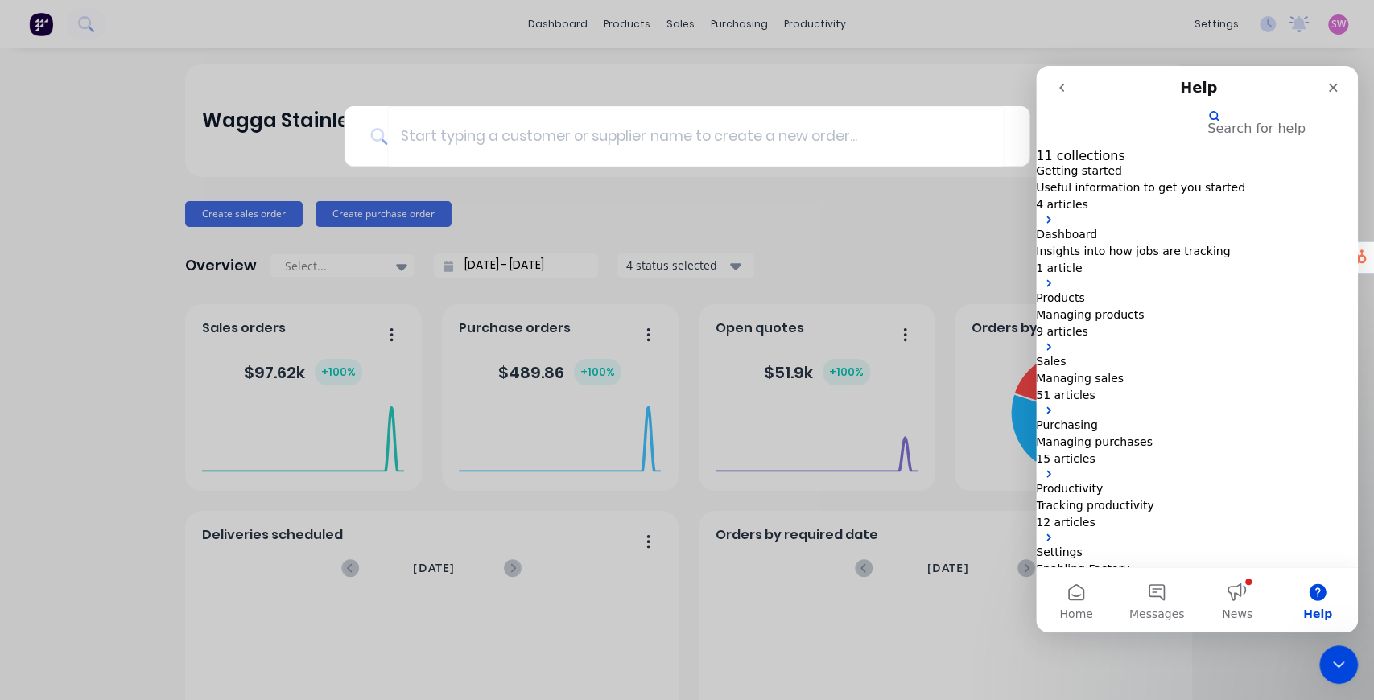
click at [1058, 87] on icon "go back" at bounding box center [1061, 87] width 13 height 13
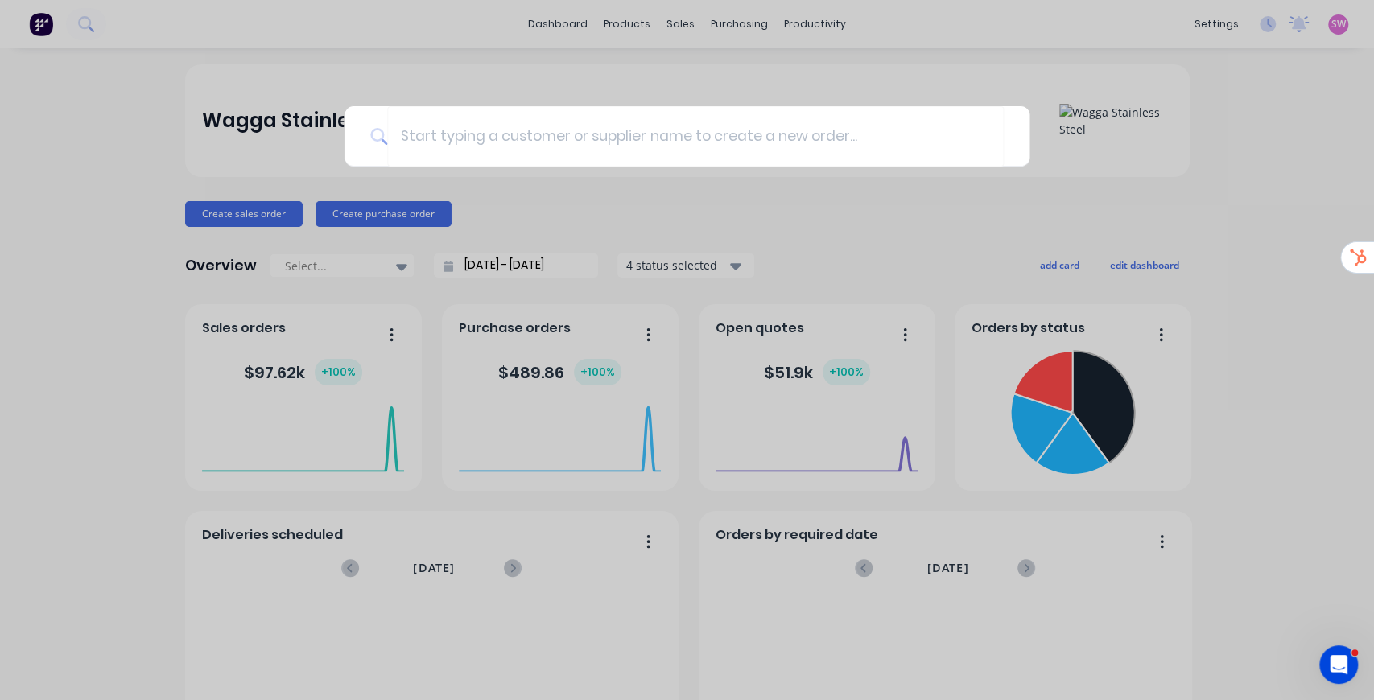
click at [1212, 179] on div at bounding box center [687, 350] width 1374 height 700
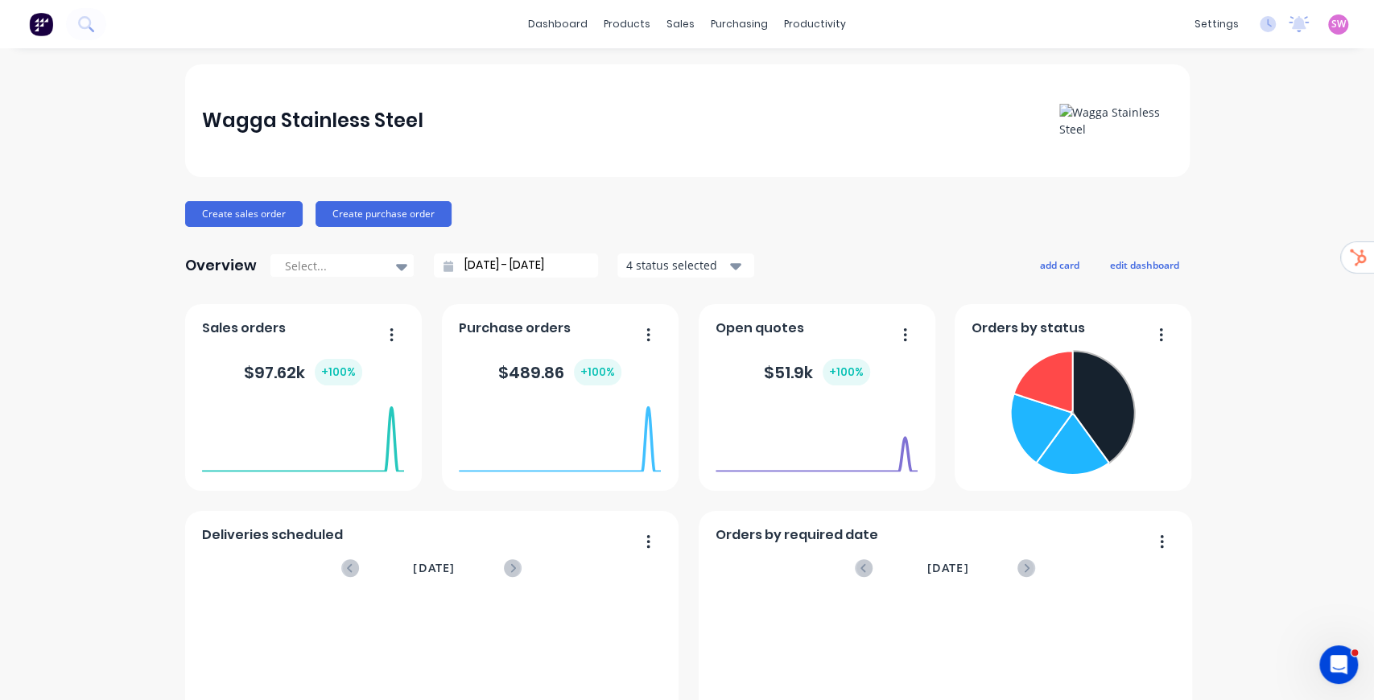
click at [649, 64] on link "Product Catalogue" at bounding box center [703, 76] width 213 height 32
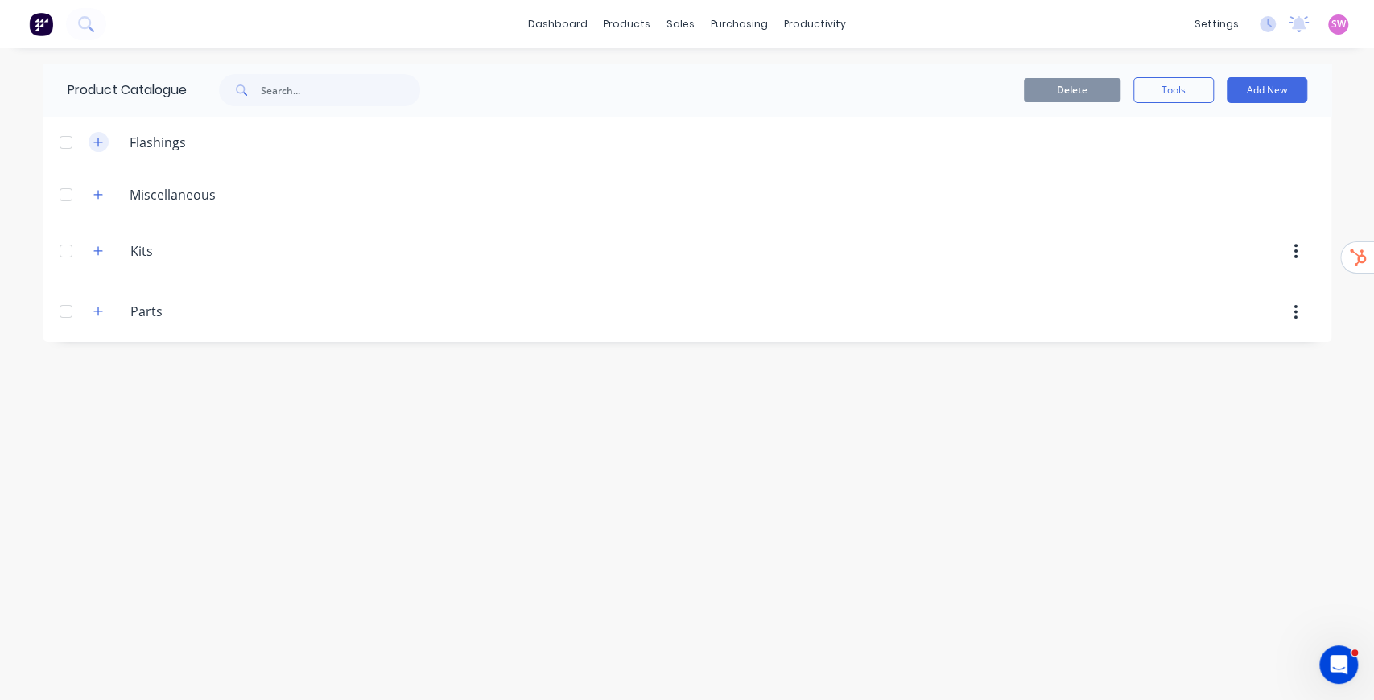
click at [93, 141] on icon "button" at bounding box center [98, 142] width 10 height 11
click at [1285, 86] on button "Add New" at bounding box center [1267, 90] width 80 height 26
click at [1225, 167] on div "Flashing" at bounding box center [1231, 163] width 124 height 23
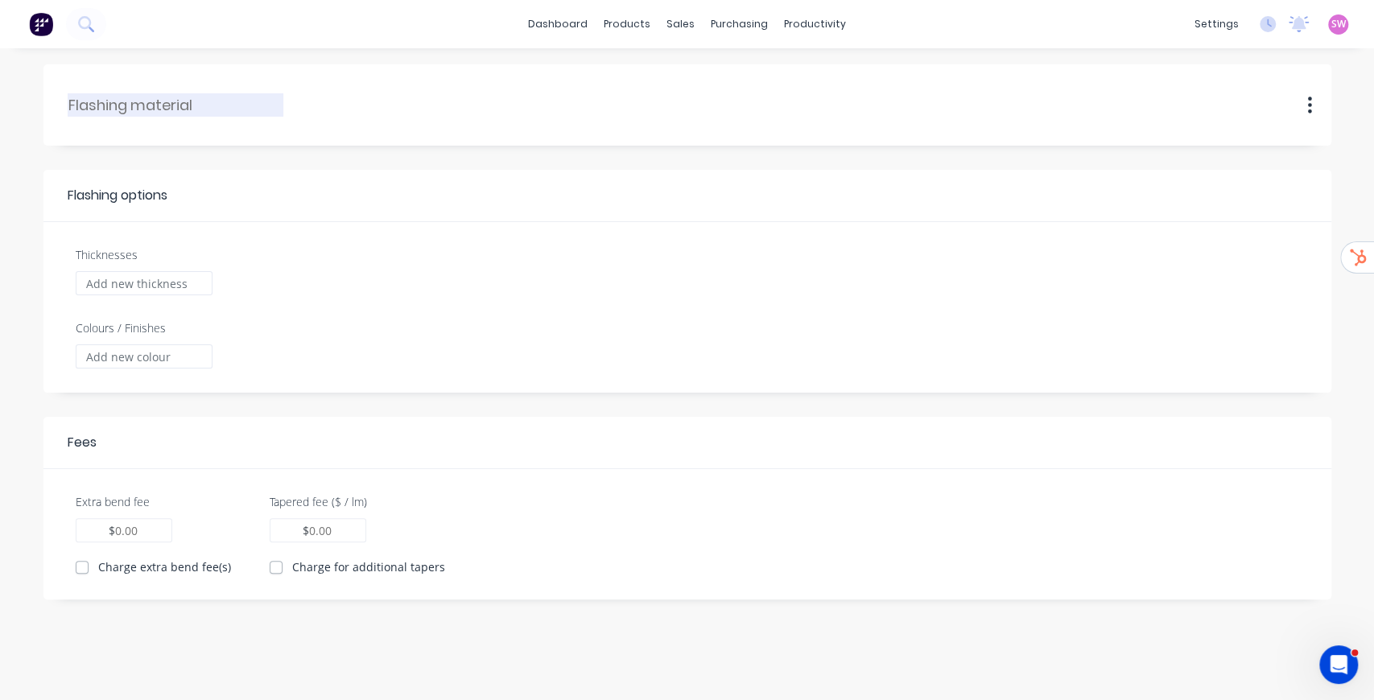
click at [183, 114] on input "text" at bounding box center [176, 105] width 216 height 22
click at [417, 128] on div "zincalum zincalum Duplicate" at bounding box center [688, 104] width 1240 height 49
click at [108, 97] on input "zincalum" at bounding box center [176, 105] width 216 height 22
click at [141, 109] on input "zincalum" at bounding box center [176, 105] width 216 height 22
type input "Zincalume"
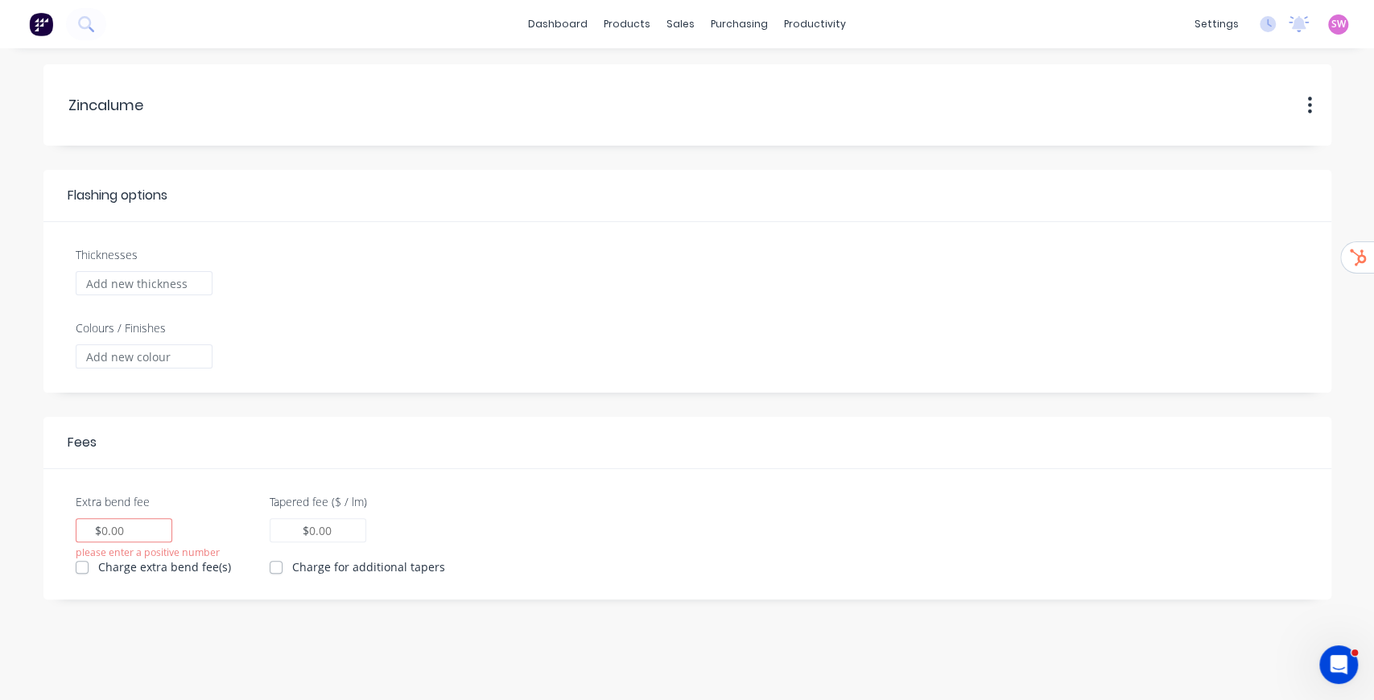
click at [464, 143] on header "Zincalume Zincalume Duplicate" at bounding box center [687, 104] width 1288 height 81
click at [145, 283] on input "Thicknesses" at bounding box center [144, 283] width 137 height 24
type input "0.55"
type input "0.00"
checkbox input "true"
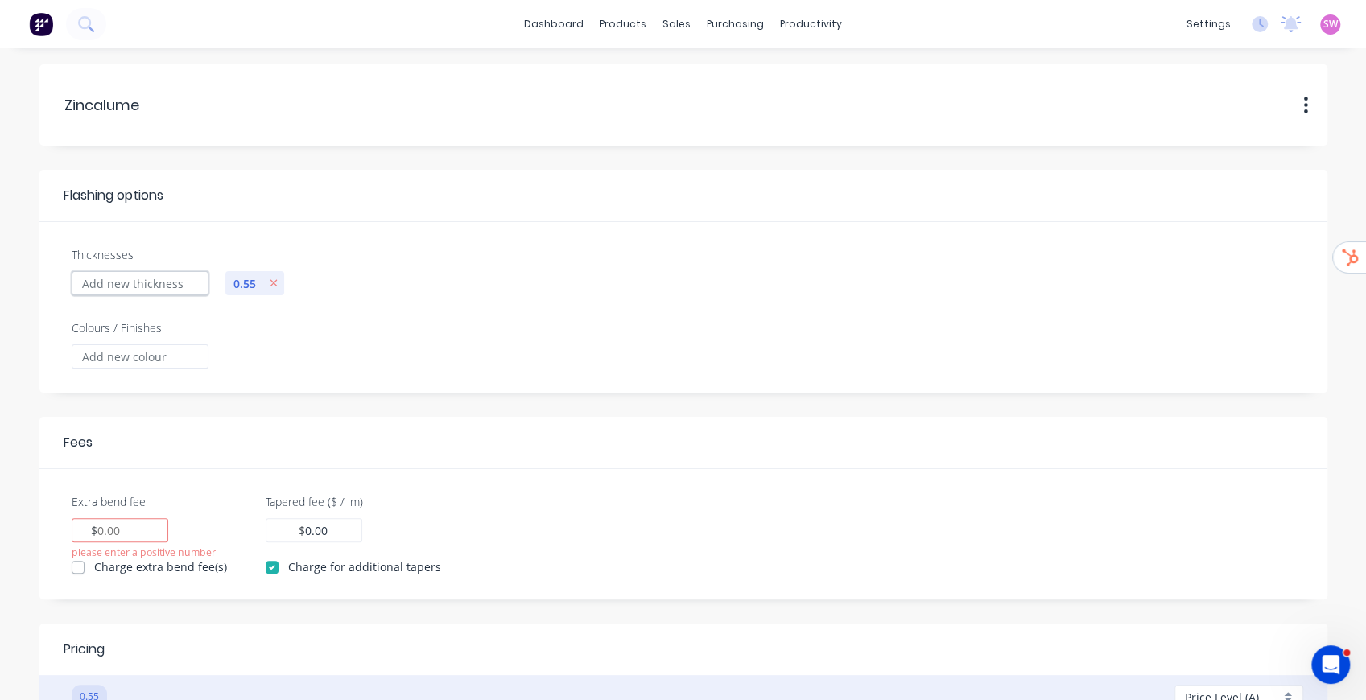
click at [142, 275] on input "Thicknesses" at bounding box center [140, 283] width 137 height 24
type input "0.75"
click at [167, 361] on input "Colours / Finishes" at bounding box center [140, 357] width 137 height 24
type input "zincalume"
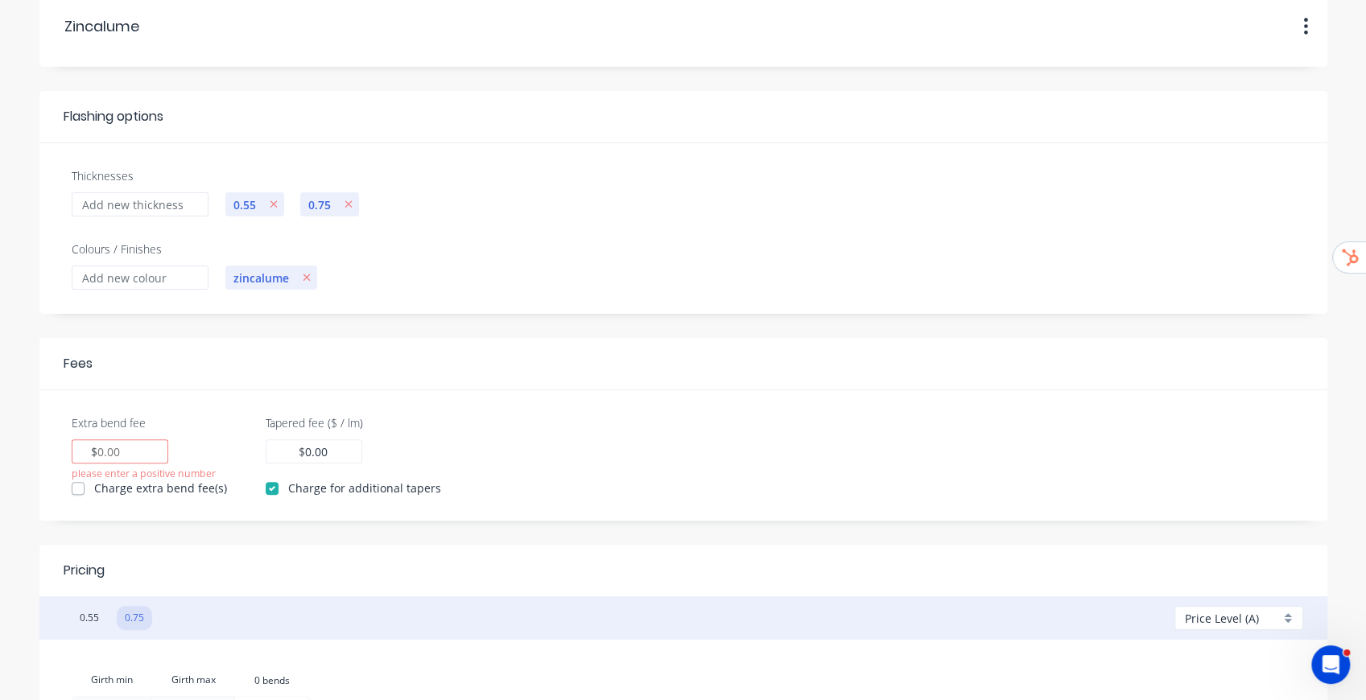
scroll to position [214, 0]
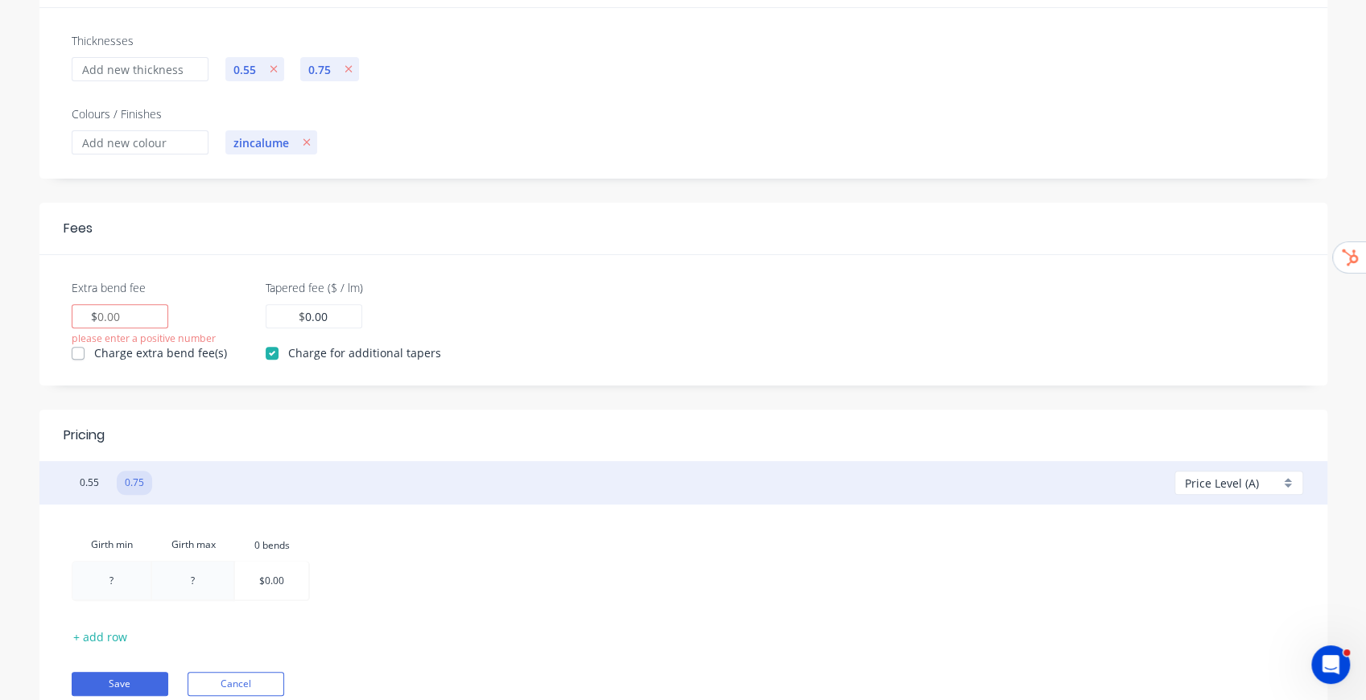
click at [109, 314] on input "Extra bend fee" at bounding box center [109, 316] width 24 height 17
type input "2"
click at [318, 314] on input "0.00" at bounding box center [316, 316] width 23 height 17
click at [305, 313] on input "0.00" at bounding box center [316, 316] width 23 height 17
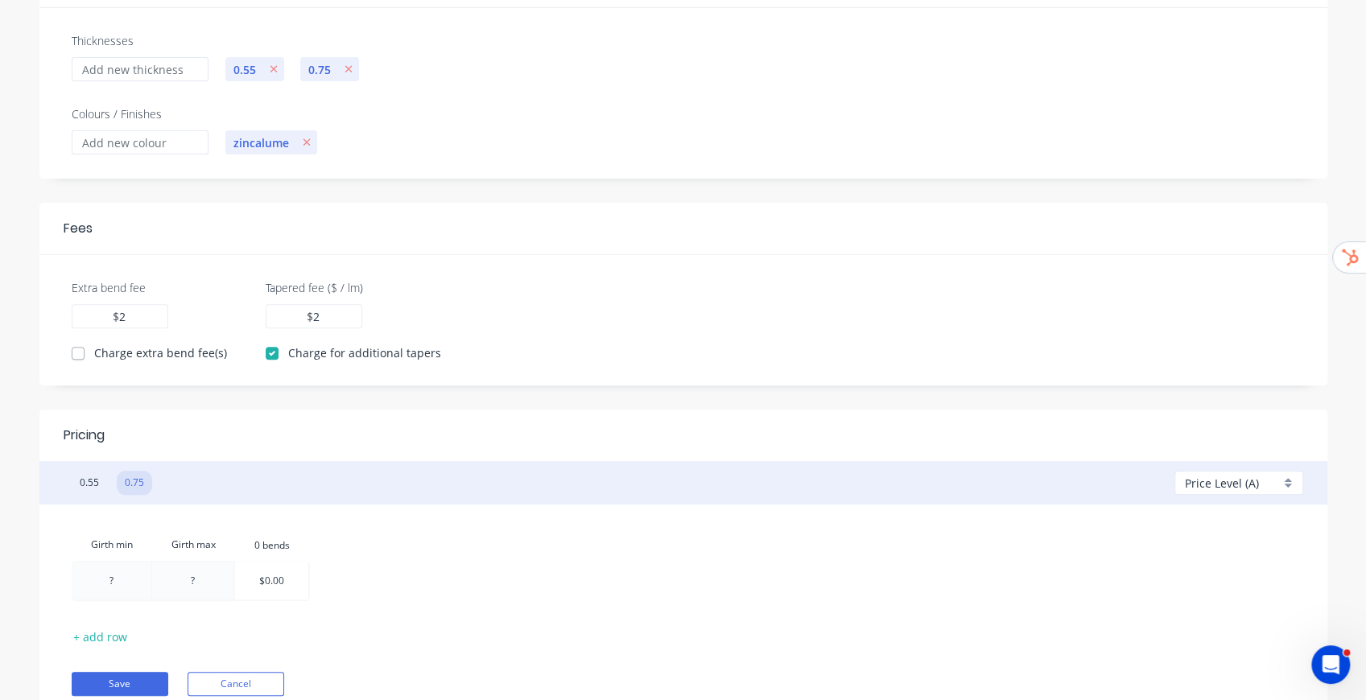
type input "2"
click at [535, 319] on div "Extra bend fee 2 $ 2 Charge extra bend fee(s) Tapered fee ($ / lm) 2 $ 2 Charge…" at bounding box center [683, 320] width 1262 height 82
click at [94, 351] on label "Charge extra bend fee(s)" at bounding box center [160, 353] width 133 height 17
click at [82, 351] on input "Charge extra bend fee(s)" at bounding box center [78, 352] width 13 height 15
checkbox input "true"
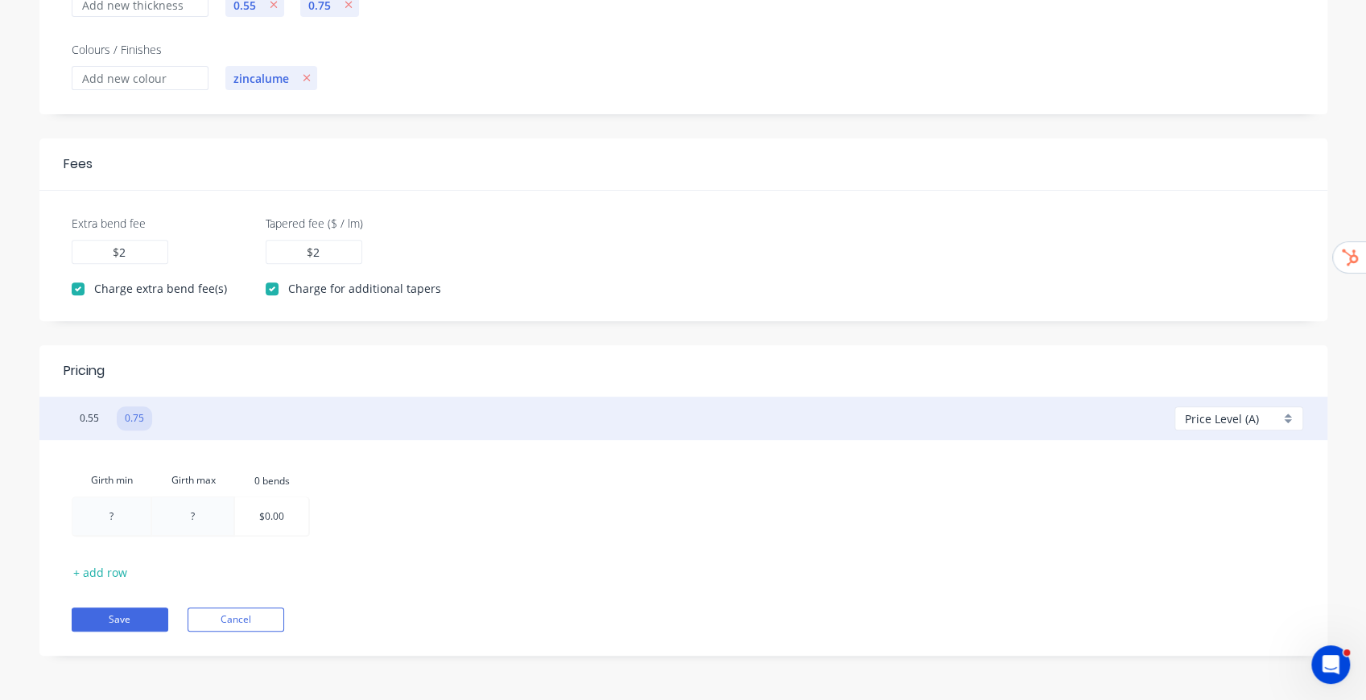
scroll to position [280, 0]
click at [107, 510] on div at bounding box center [111, 515] width 78 height 38
type input "1"
click at [188, 511] on div at bounding box center [193, 515] width 81 height 38
type input "100"
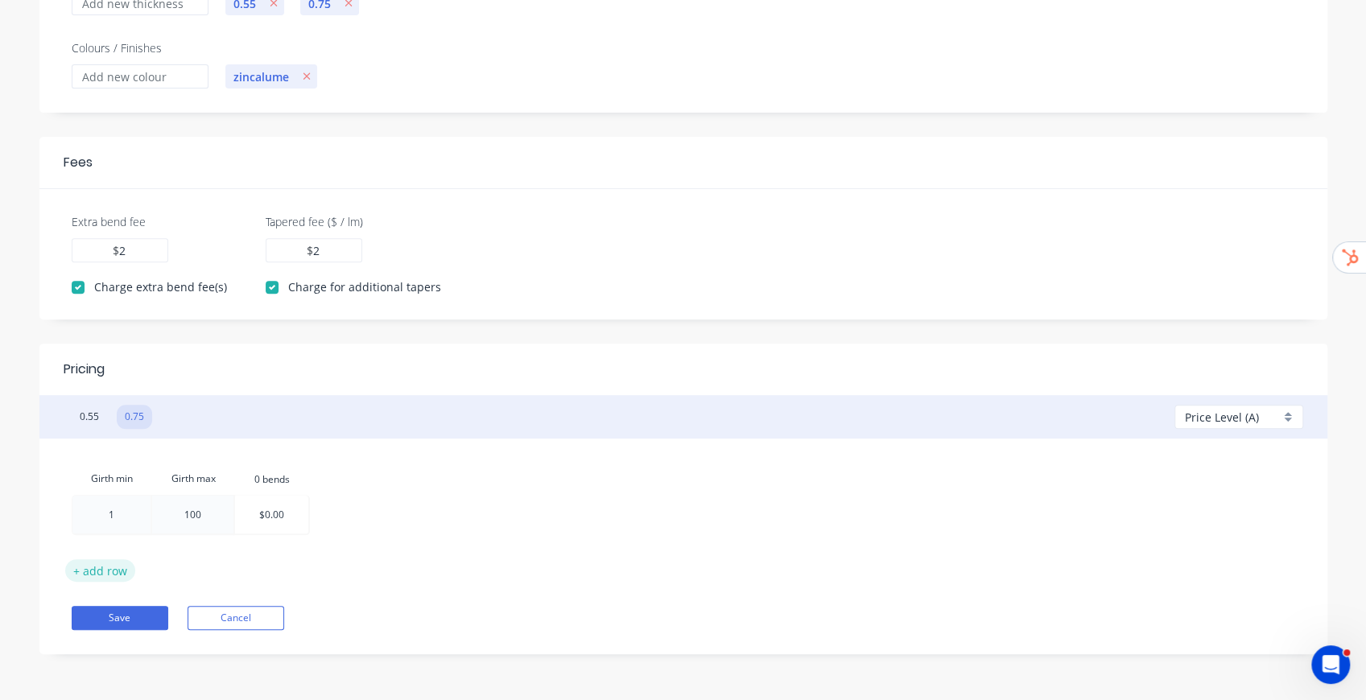
click at [103, 569] on button "+ add row" at bounding box center [100, 570] width 71 height 22
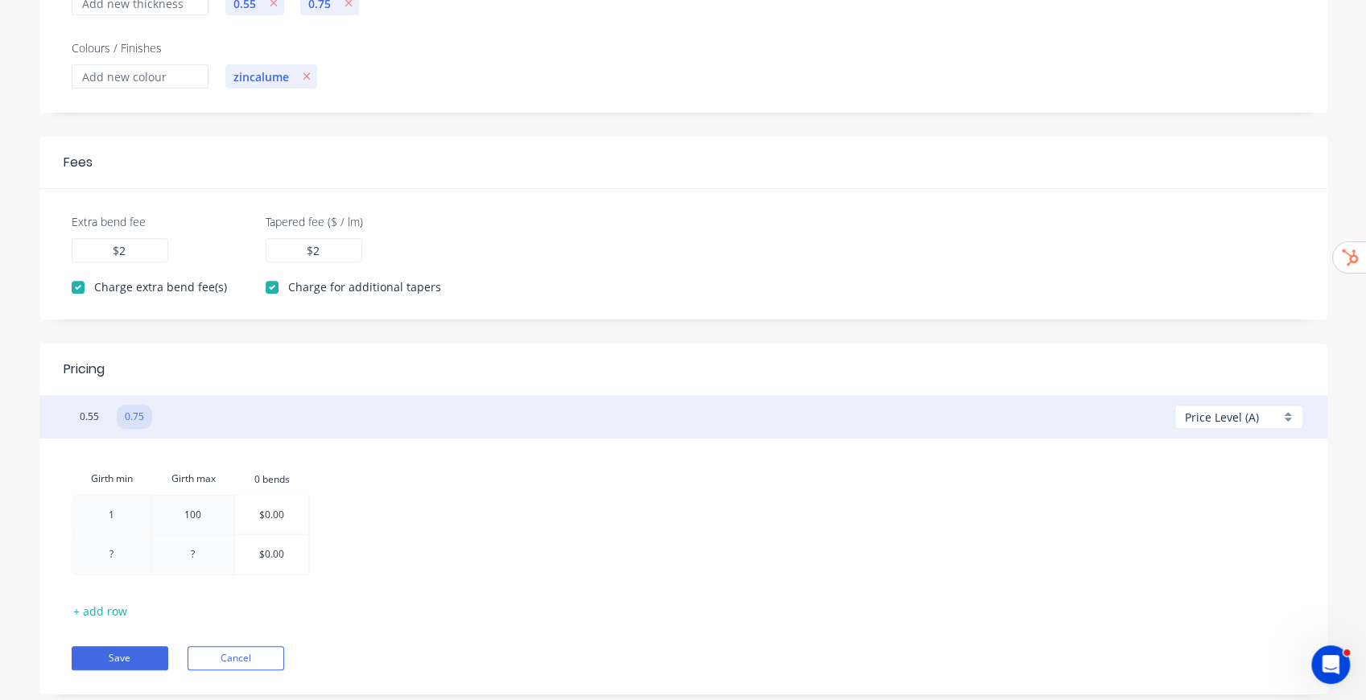
click at [106, 554] on div at bounding box center [111, 554] width 78 height 39
type input "101"
click at [206, 555] on div at bounding box center [193, 554] width 81 height 39
type input "200"
click at [270, 512] on div at bounding box center [272, 515] width 73 height 38
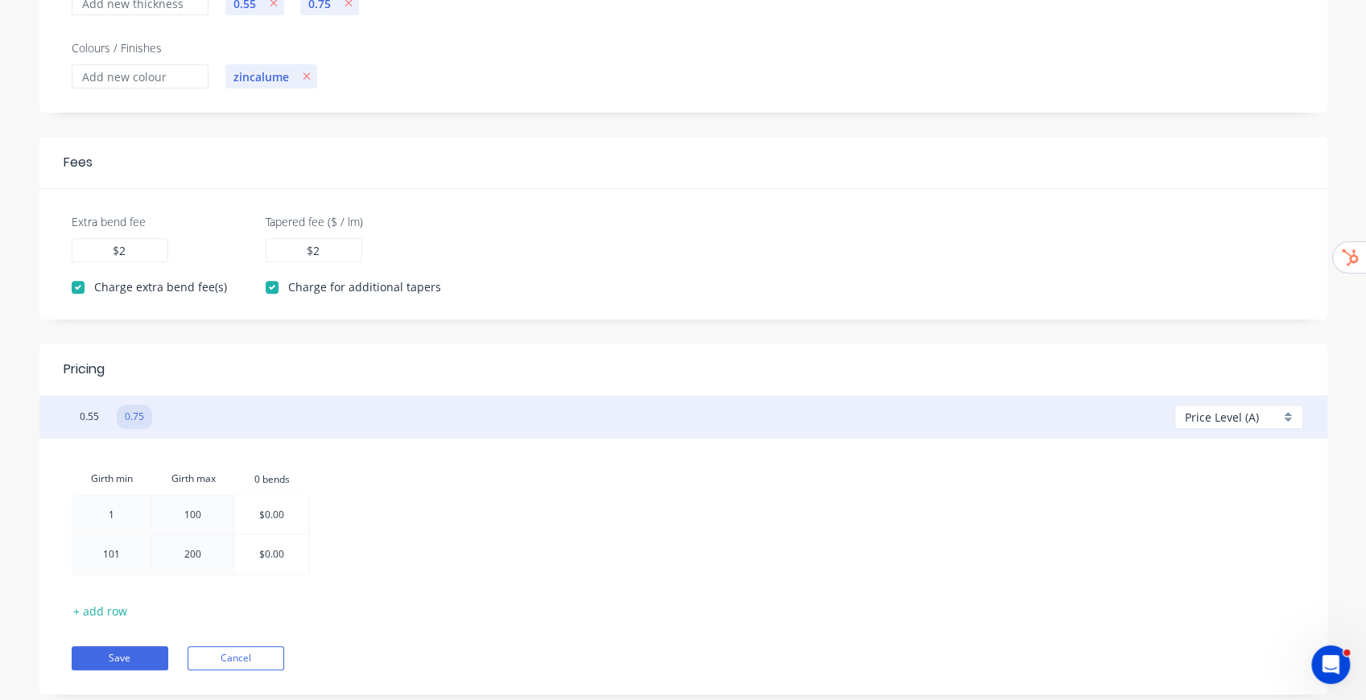
click at [270, 510] on input "$0.00" at bounding box center [271, 515] width 25 height 38
type input "$2.00"
click at [350, 506] on div "Add bend" at bounding box center [365, 499] width 162 height 33
click at [342, 515] on div at bounding box center [346, 515] width 73 height 38
type input "$3.00"
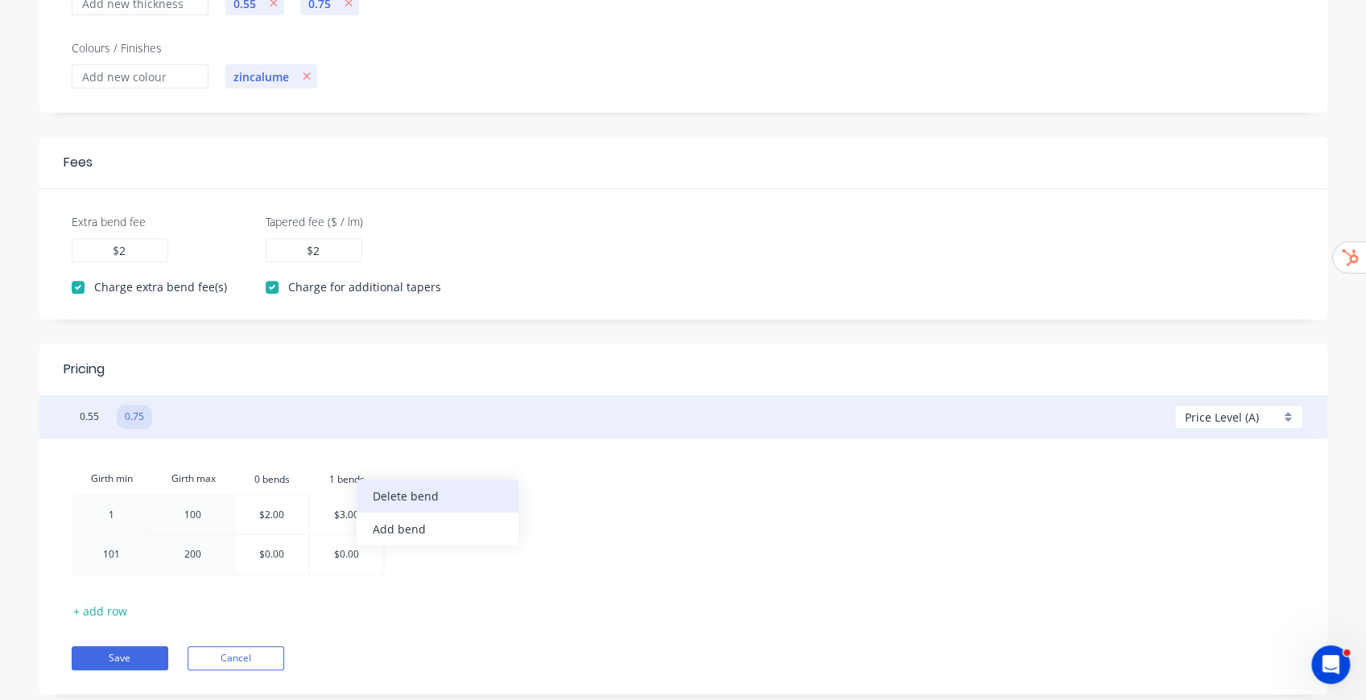
click at [394, 494] on div "Delete bend" at bounding box center [438, 496] width 162 height 33
click at [319, 499] on div "Add bend" at bounding box center [355, 497] width 162 height 33
click at [373, 526] on div "Add bend" at bounding box center [429, 537] width 162 height 33
click at [341, 509] on div at bounding box center [346, 515] width 73 height 38
type input "$3"
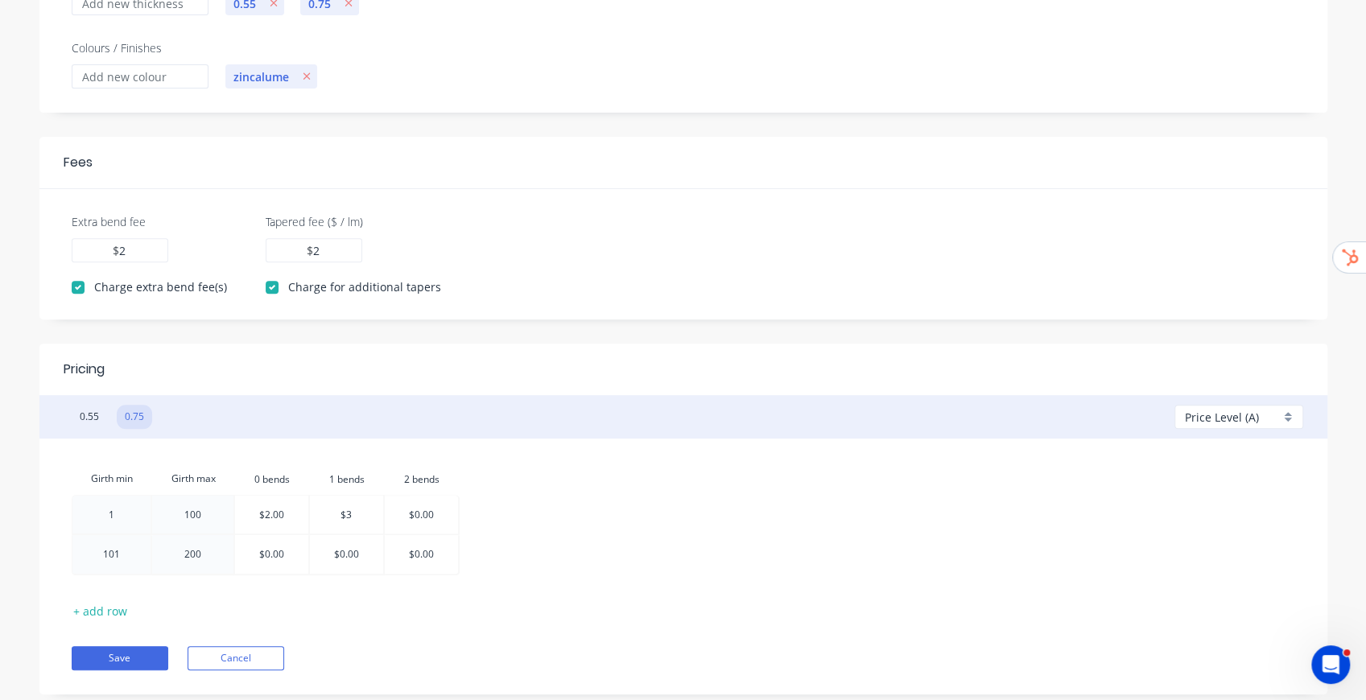
click at [423, 518] on div at bounding box center [421, 515] width 73 height 38
click at [423, 518] on input "$0.00" at bounding box center [421, 515] width 25 height 38
type input "$4"
click at [522, 499] on div "Girth min Girth max 0.bends 0 bends 1.bends 1 bends 2.bends 2 bends 1 100 $2.00…" at bounding box center [684, 522] width 1224 height 118
click at [279, 554] on div at bounding box center [271, 554] width 73 height 39
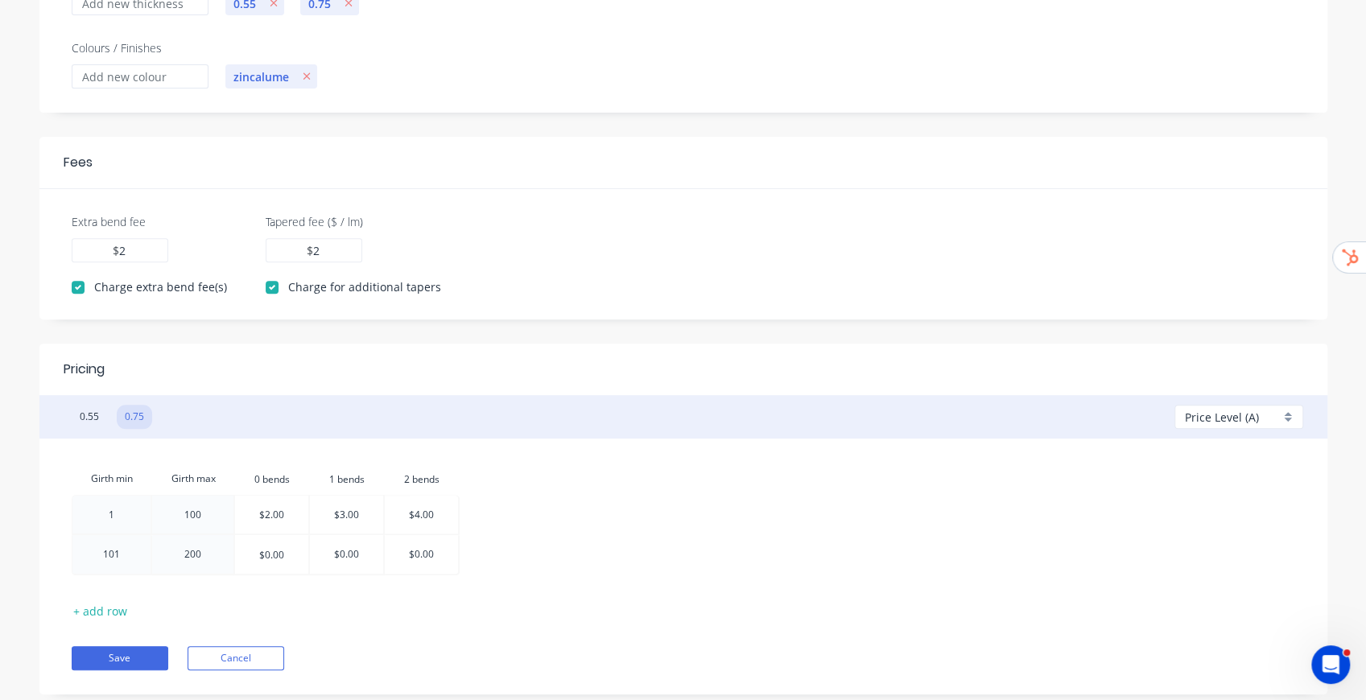
click at [270, 555] on input "$0.00" at bounding box center [271, 554] width 25 height 39
type input "$5"
click at [349, 555] on div at bounding box center [346, 554] width 73 height 39
click at [349, 555] on input "$0.00" at bounding box center [346, 554] width 25 height 39
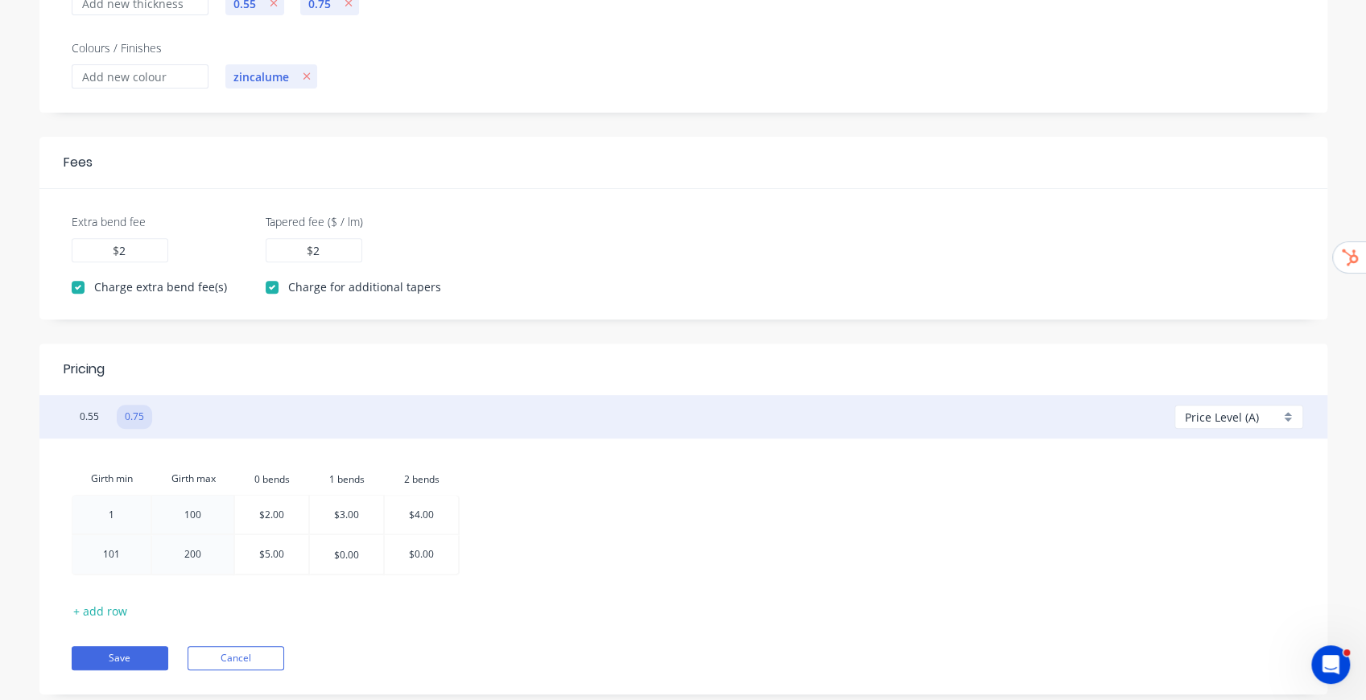
type input "$6"
click at [444, 562] on div at bounding box center [421, 554] width 73 height 39
click at [433, 555] on input "$0.00" at bounding box center [421, 554] width 25 height 39
type input "$7"
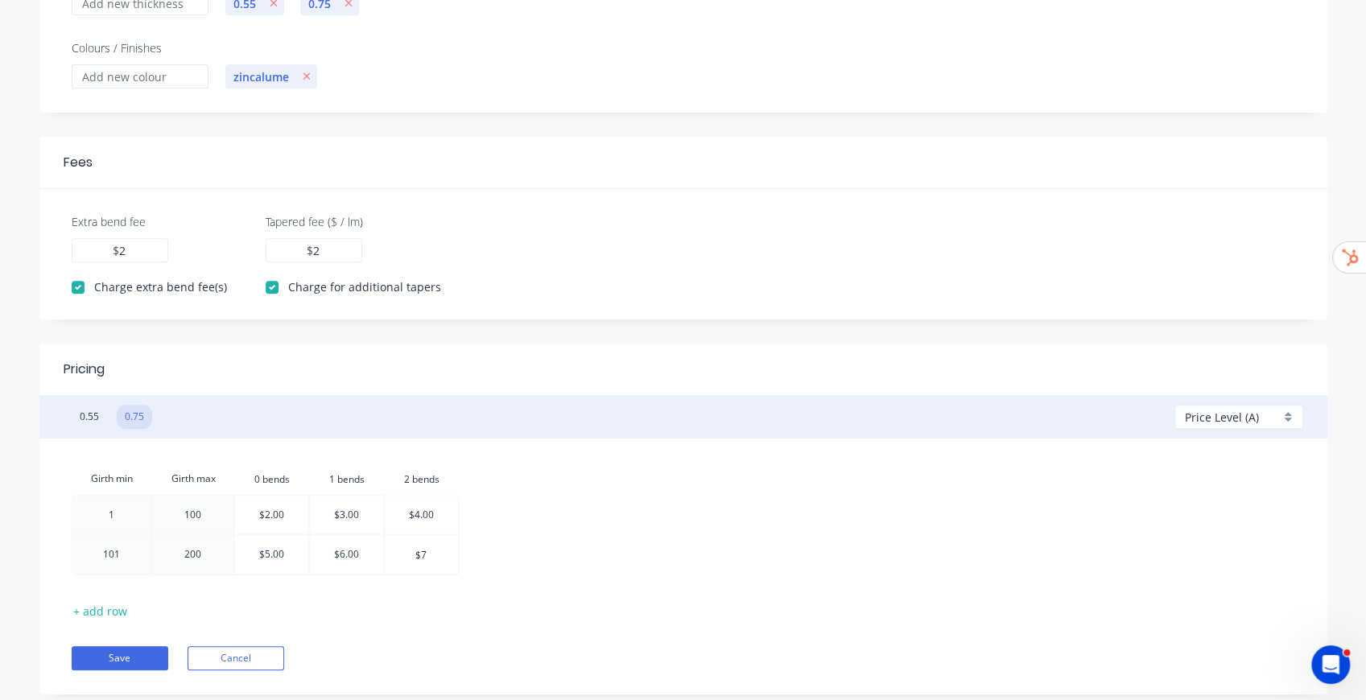
click at [577, 537] on div "Girth min Girth max 0.bends 0 bends 1.bends 1 bends 2.bends 2 bends 1 100 $2.00…" at bounding box center [684, 522] width 1224 height 118
click at [84, 419] on button "0.55" at bounding box center [89, 417] width 35 height 24
checkbox input "false"
type input "0.00"
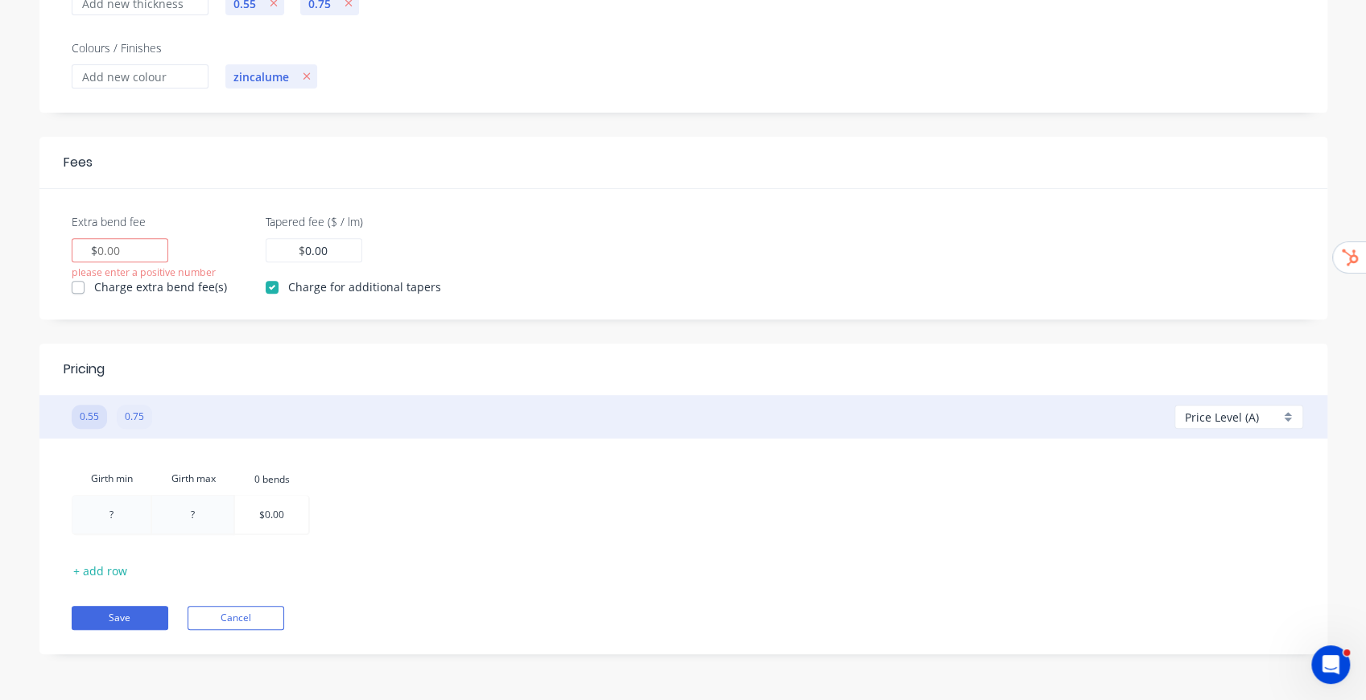
click at [140, 417] on button "0.75" at bounding box center [134, 417] width 35 height 24
type input "2"
checkbox input "true"
type input "2"
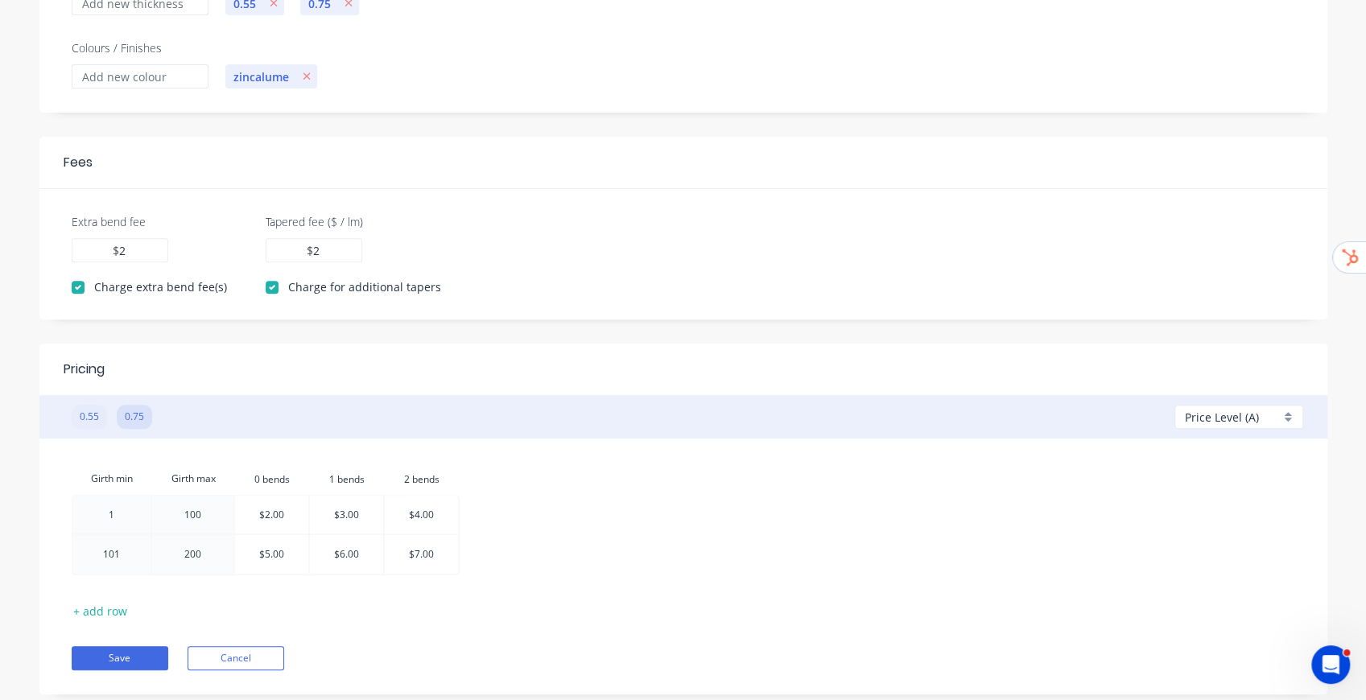
click at [93, 419] on button "0.55" at bounding box center [89, 417] width 35 height 24
checkbox input "false"
type input "0.00"
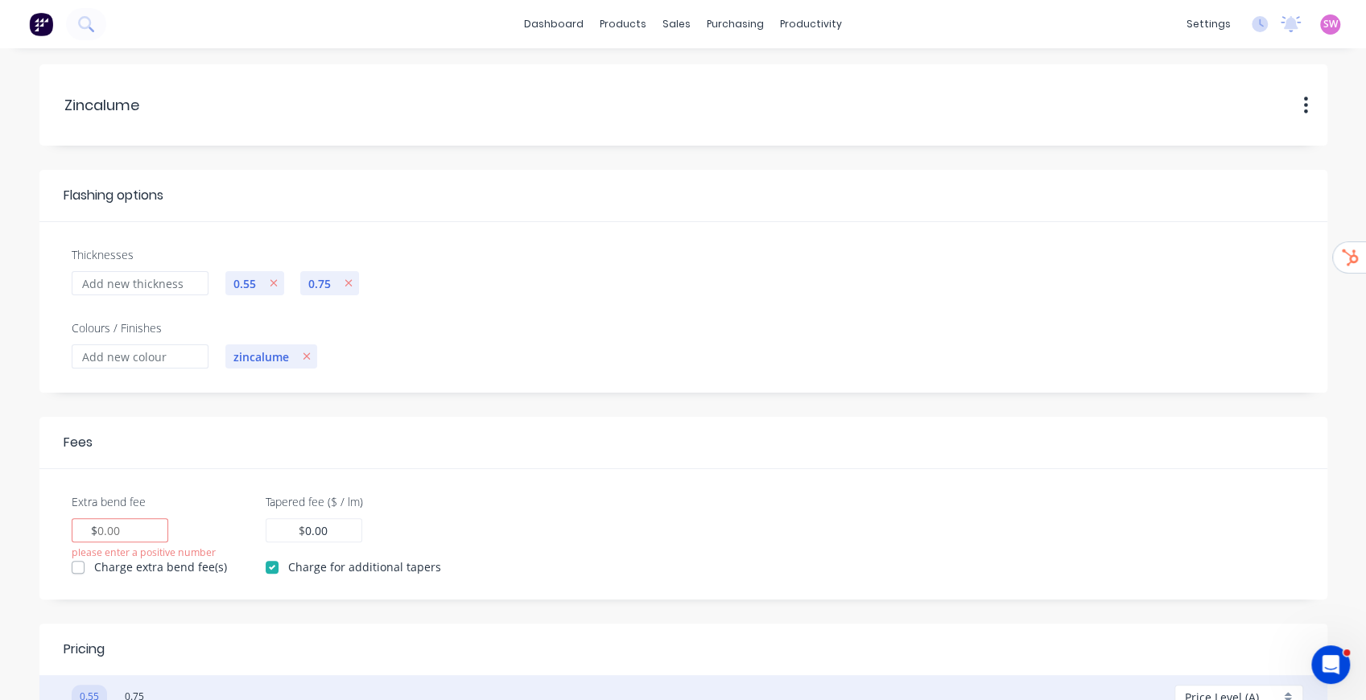
scroll to position [0, 0]
click at [274, 282] on icon "button" at bounding box center [273, 283] width 7 height 7
type input "2"
checkbox input "true"
type input "2"
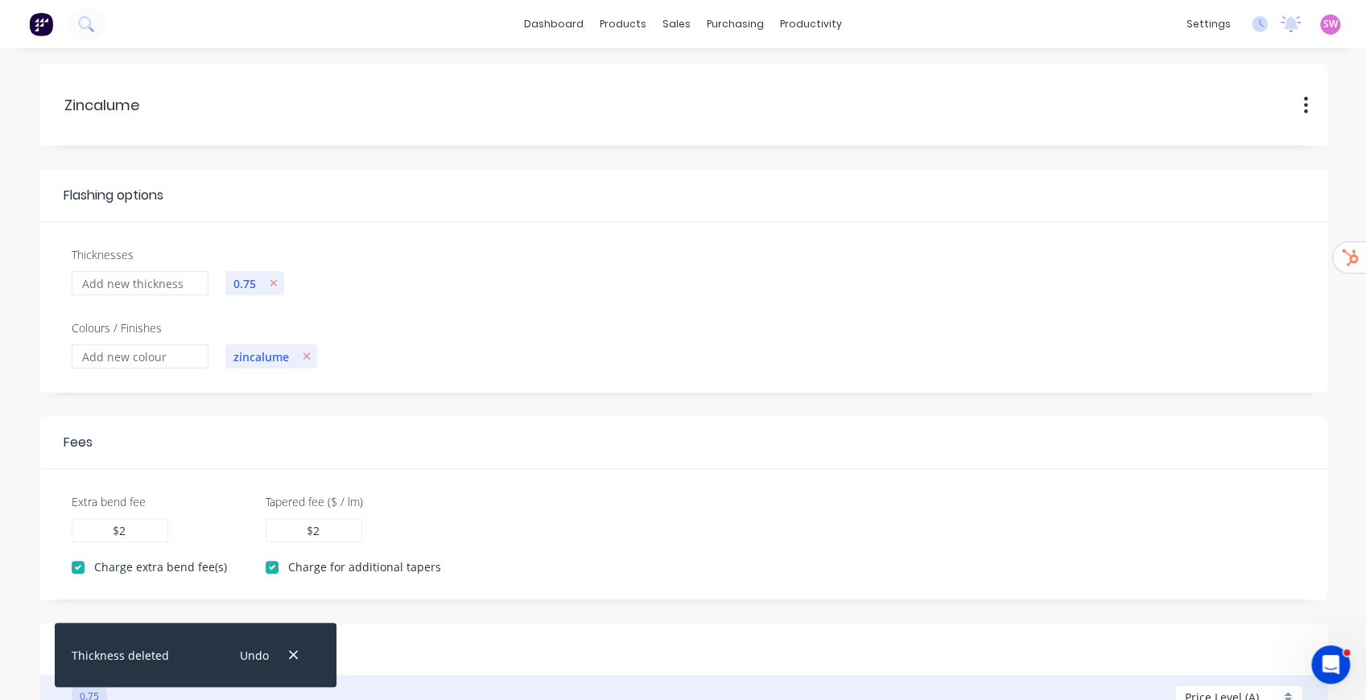
click at [558, 346] on div "zincalume" at bounding box center [760, 368] width 1087 height 49
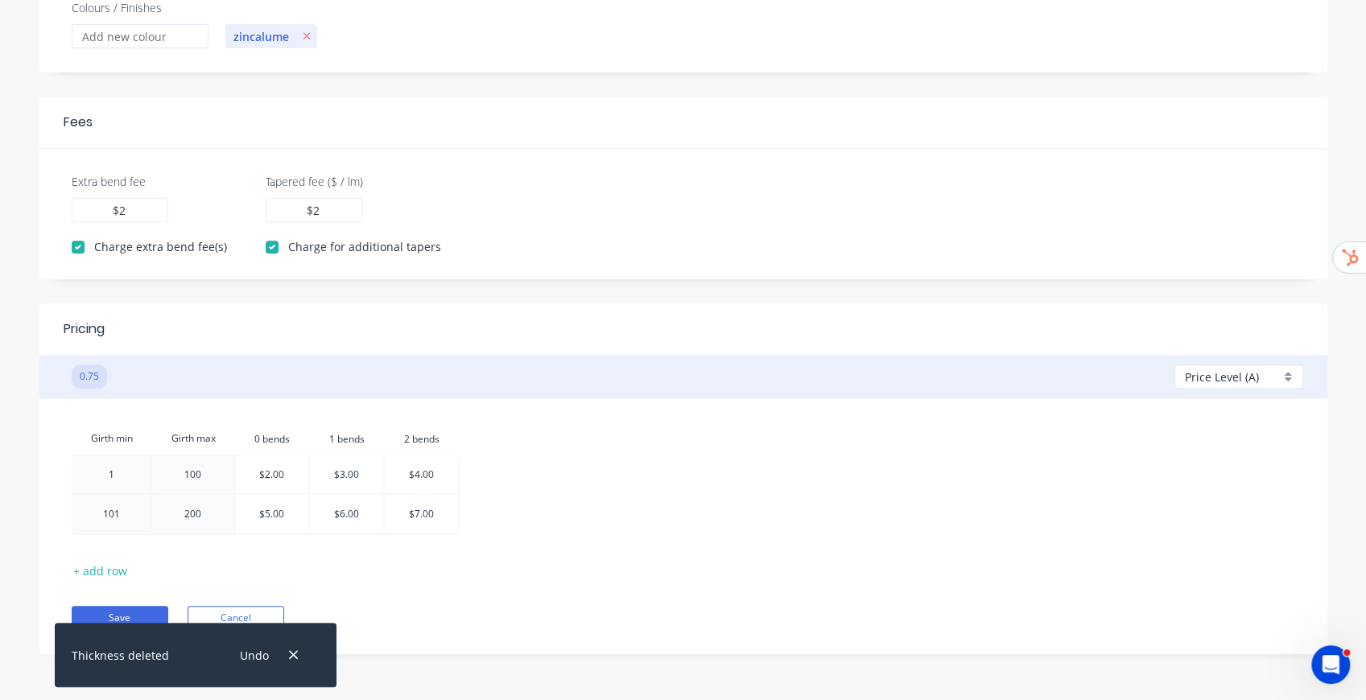
scroll to position [320, 0]
click at [148, 613] on button "Save" at bounding box center [120, 618] width 97 height 24
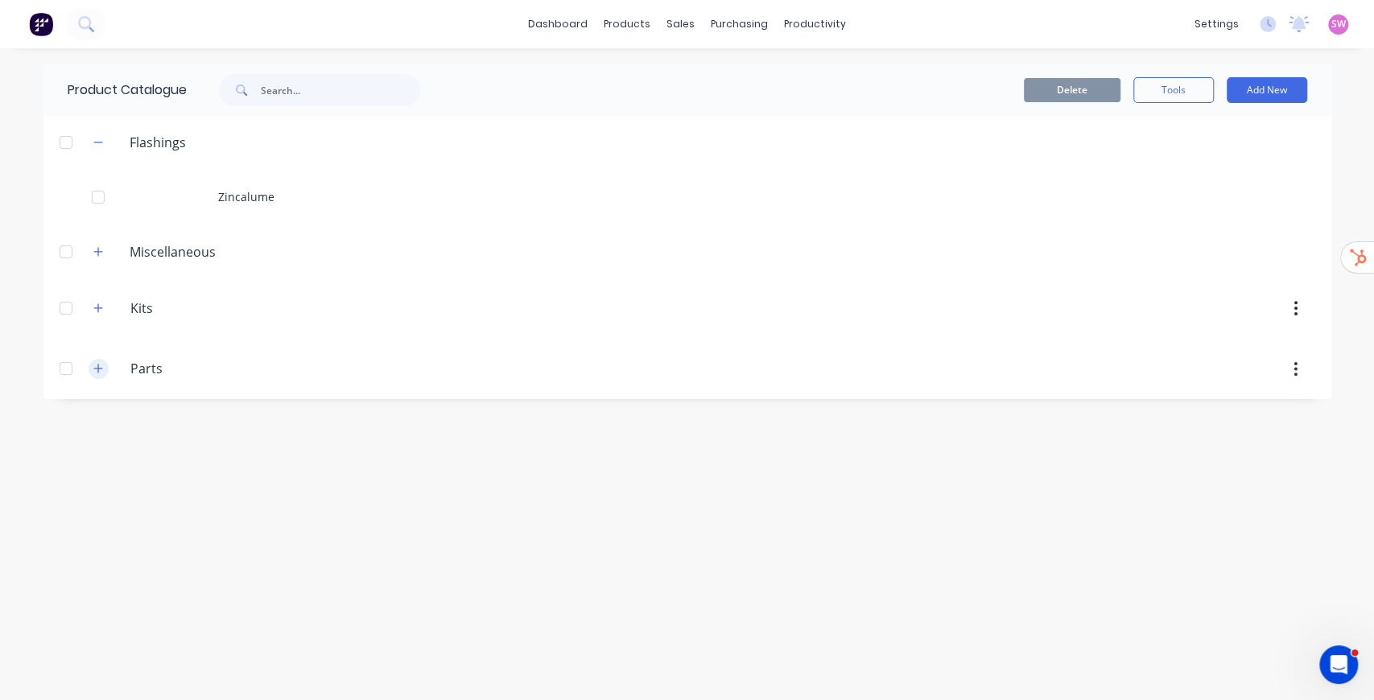
click at [94, 369] on icon "button" at bounding box center [97, 369] width 9 height 9
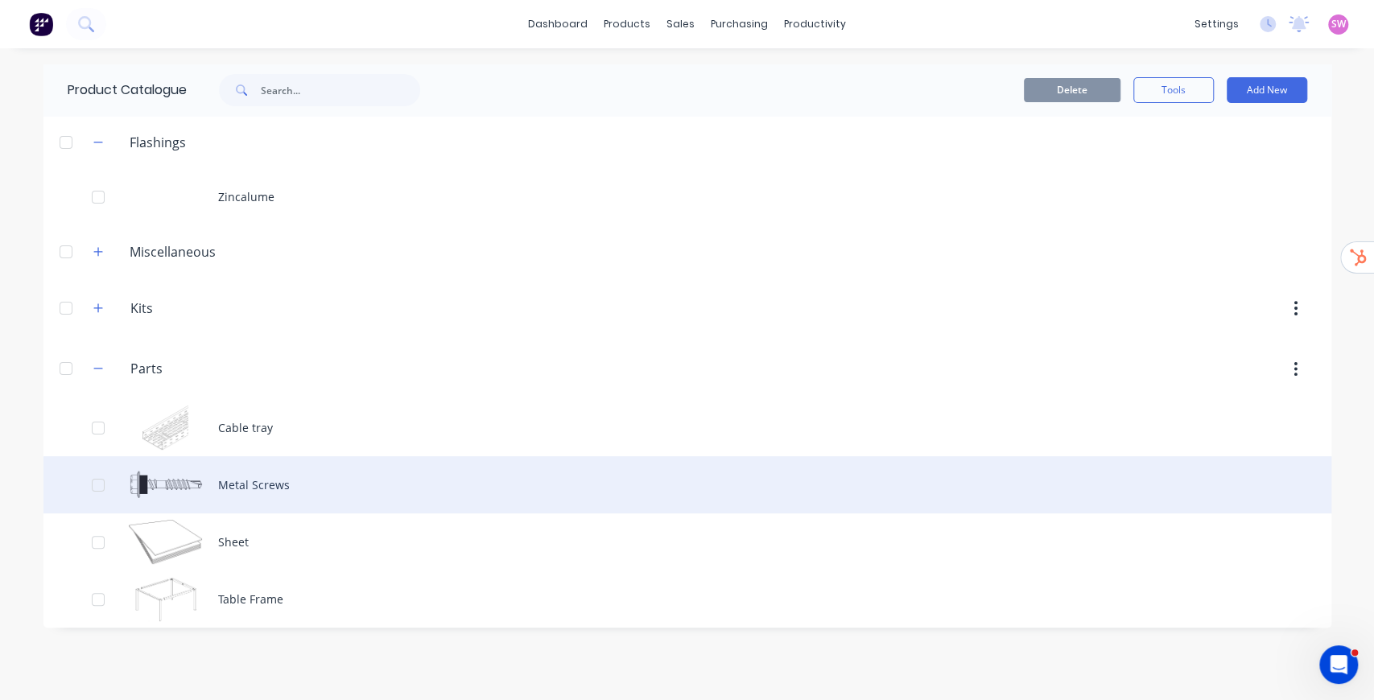
click at [283, 468] on div "Metal Screws" at bounding box center [687, 484] width 1288 height 57
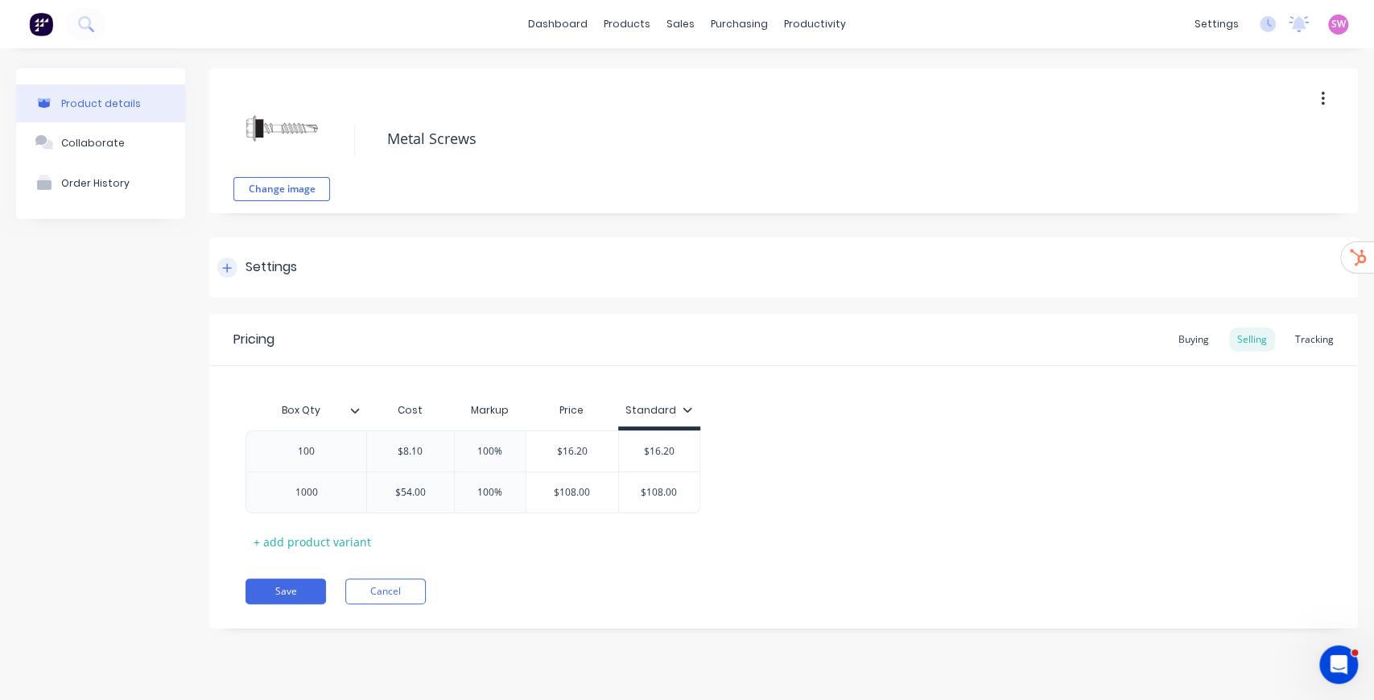
click at [270, 262] on div "Settings" at bounding box center [272, 268] width 52 height 20
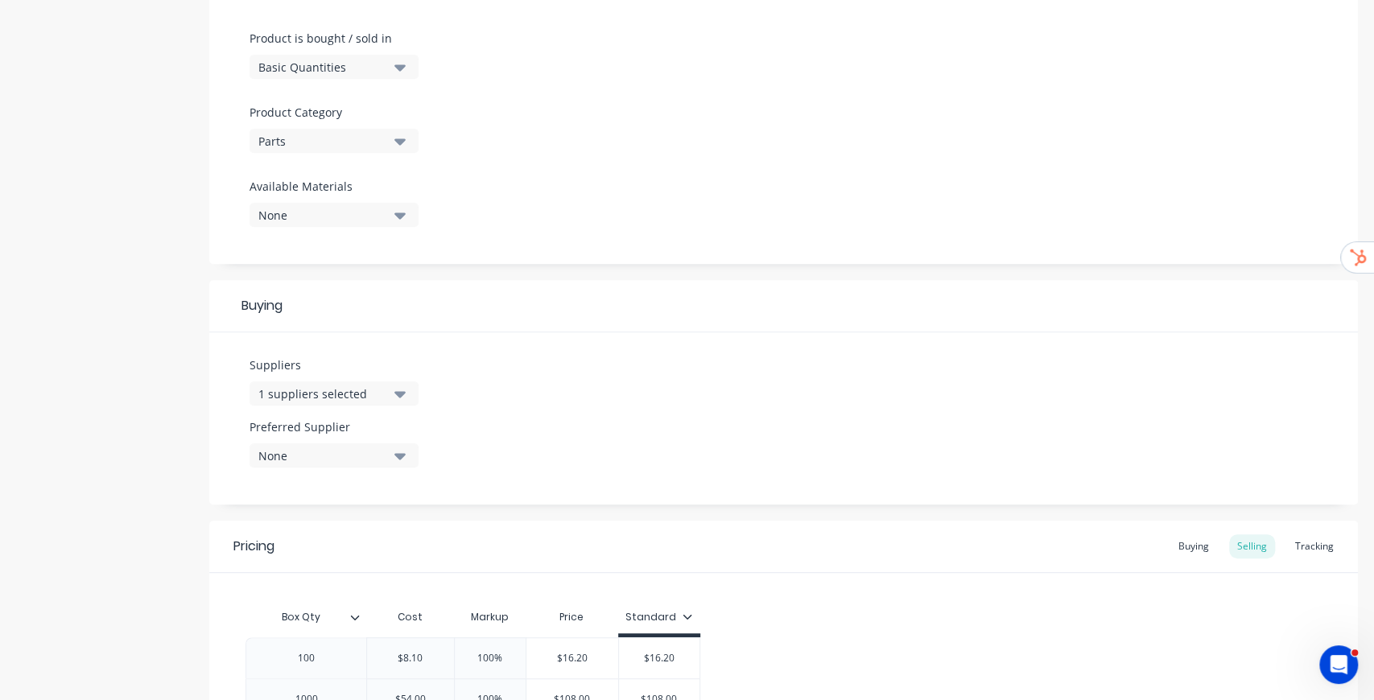
scroll to position [590, 0]
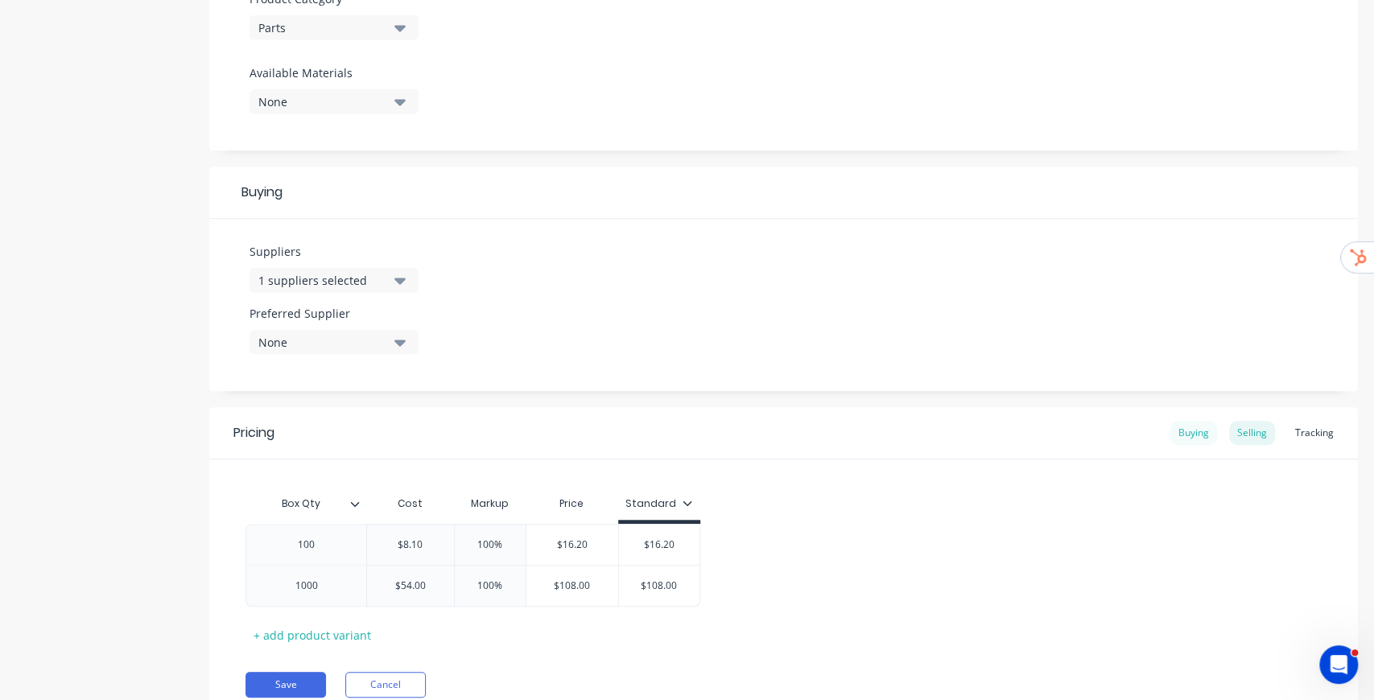
click at [1191, 436] on div "Buying" at bounding box center [1193, 433] width 47 height 24
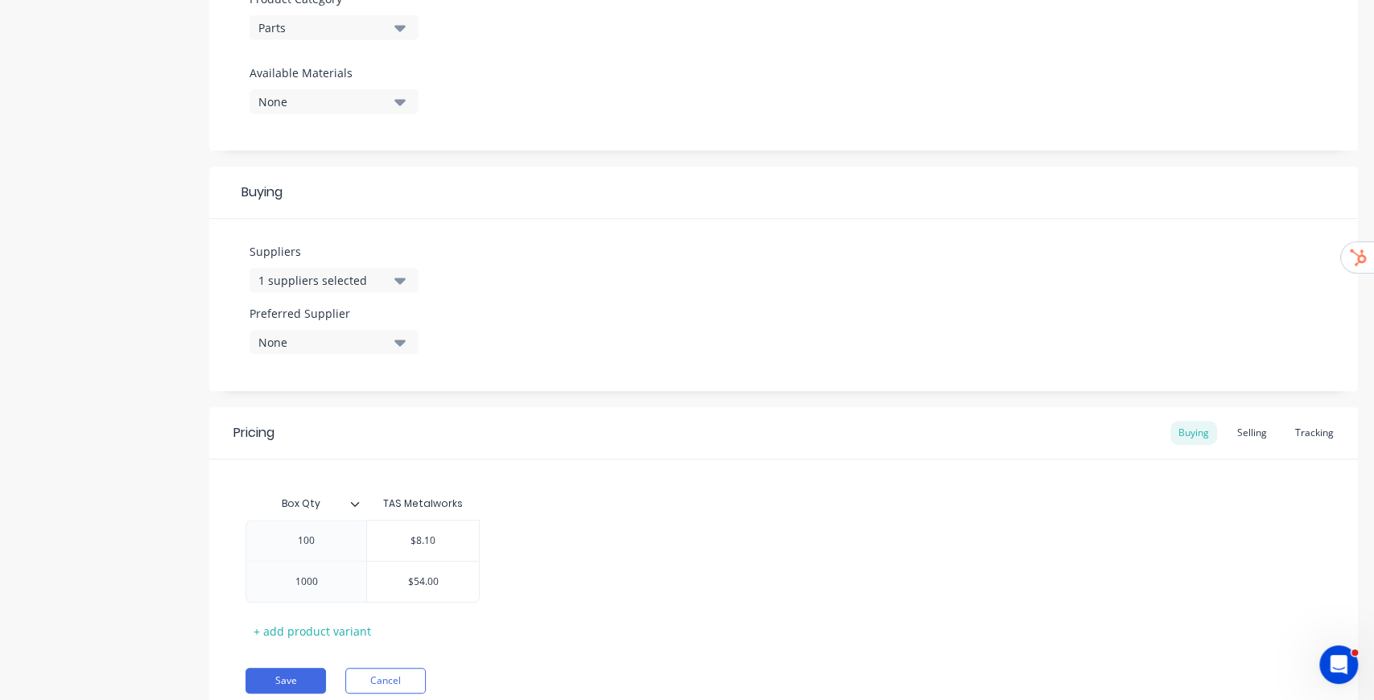
click at [368, 346] on div "None" at bounding box center [322, 342] width 129 height 17
click at [321, 438] on div "TAS Metalworks" at bounding box center [379, 430] width 161 height 17
click at [485, 308] on div "Suppliers 1 suppliers selected Preferred Supplier TAS Metalworks TAS Metalworks" at bounding box center [783, 305] width 1149 height 172
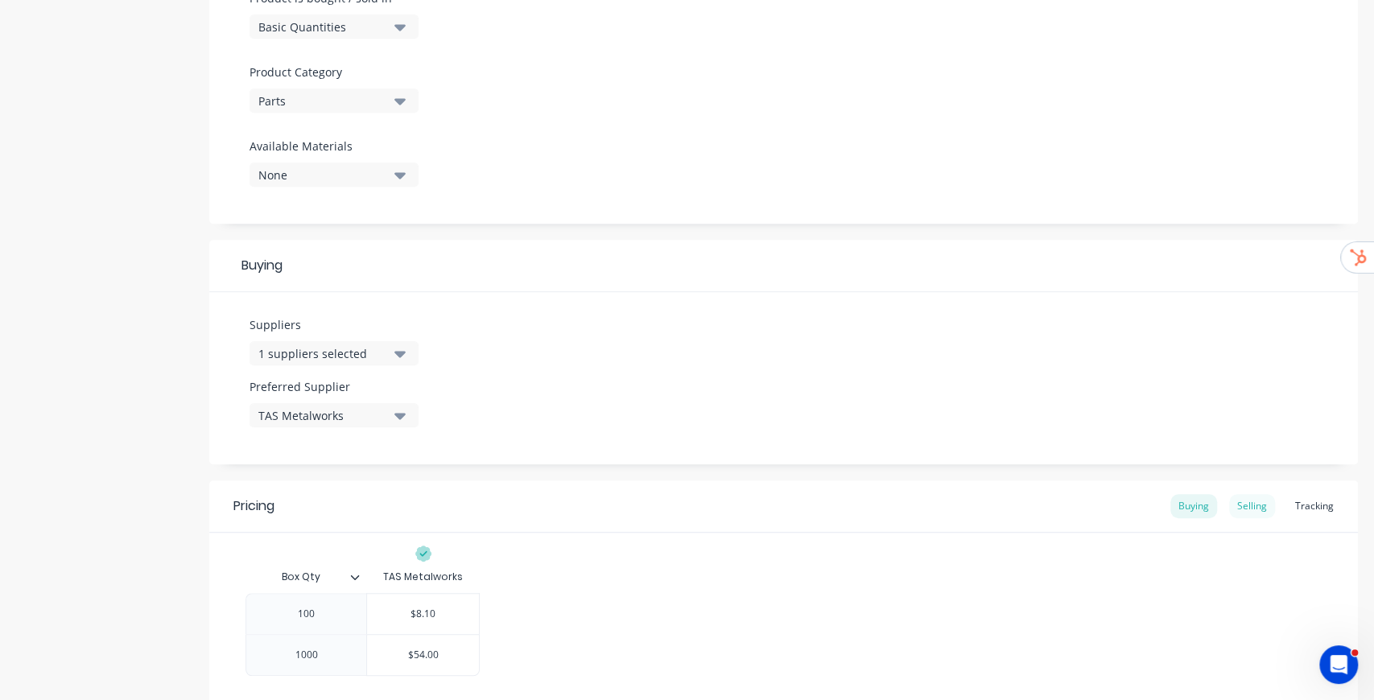
scroll to position [536, 0]
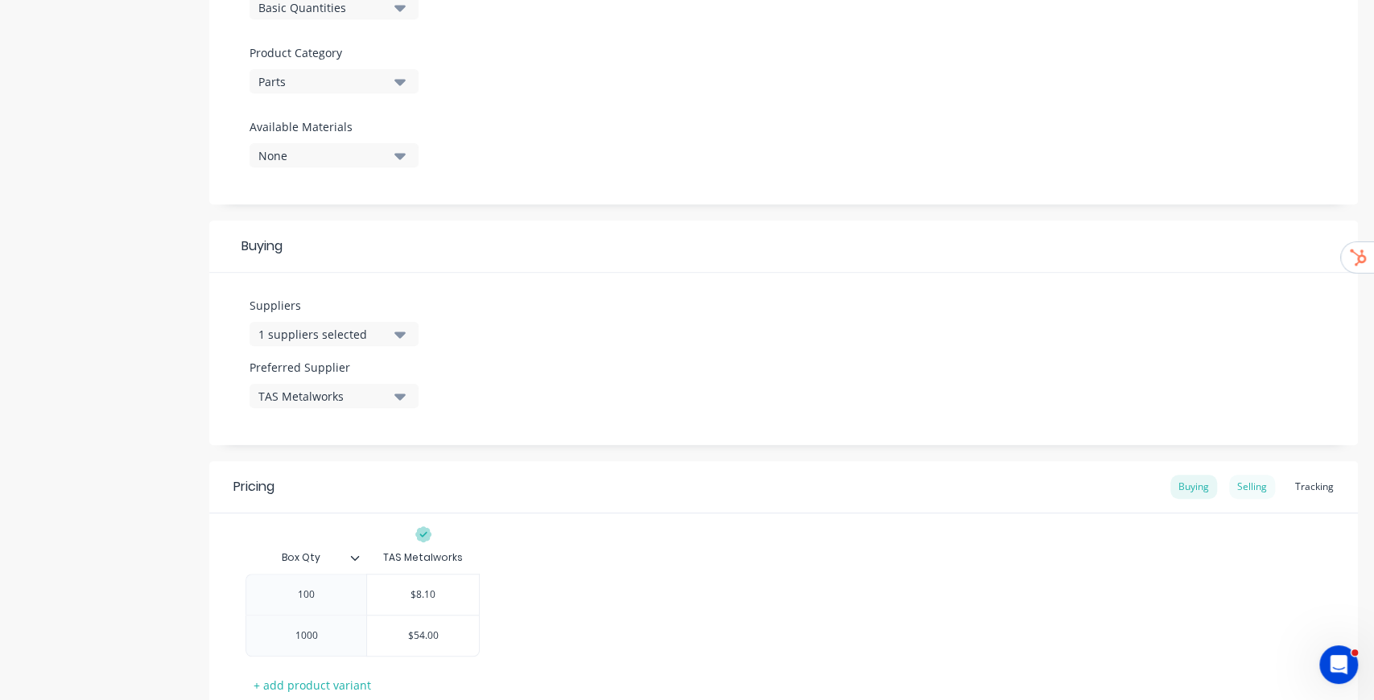
click at [1245, 480] on div "Selling" at bounding box center [1252, 487] width 46 height 24
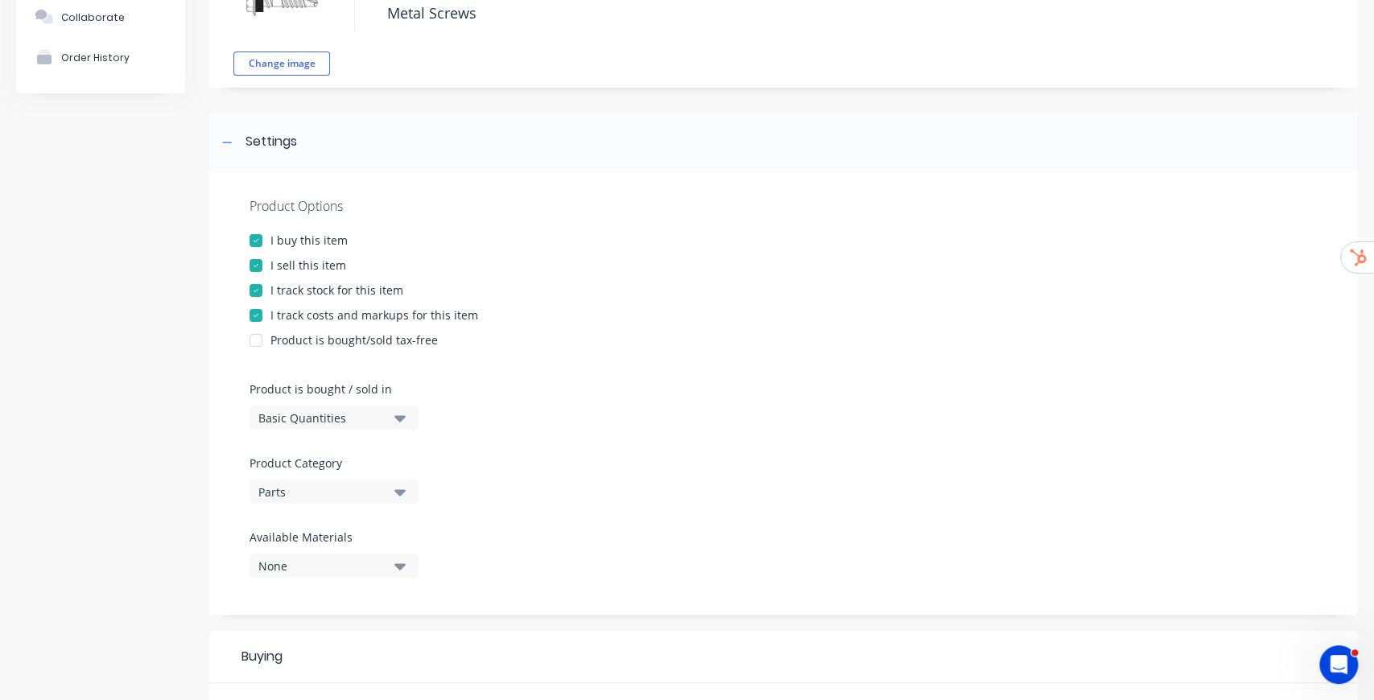
scroll to position [10, 0]
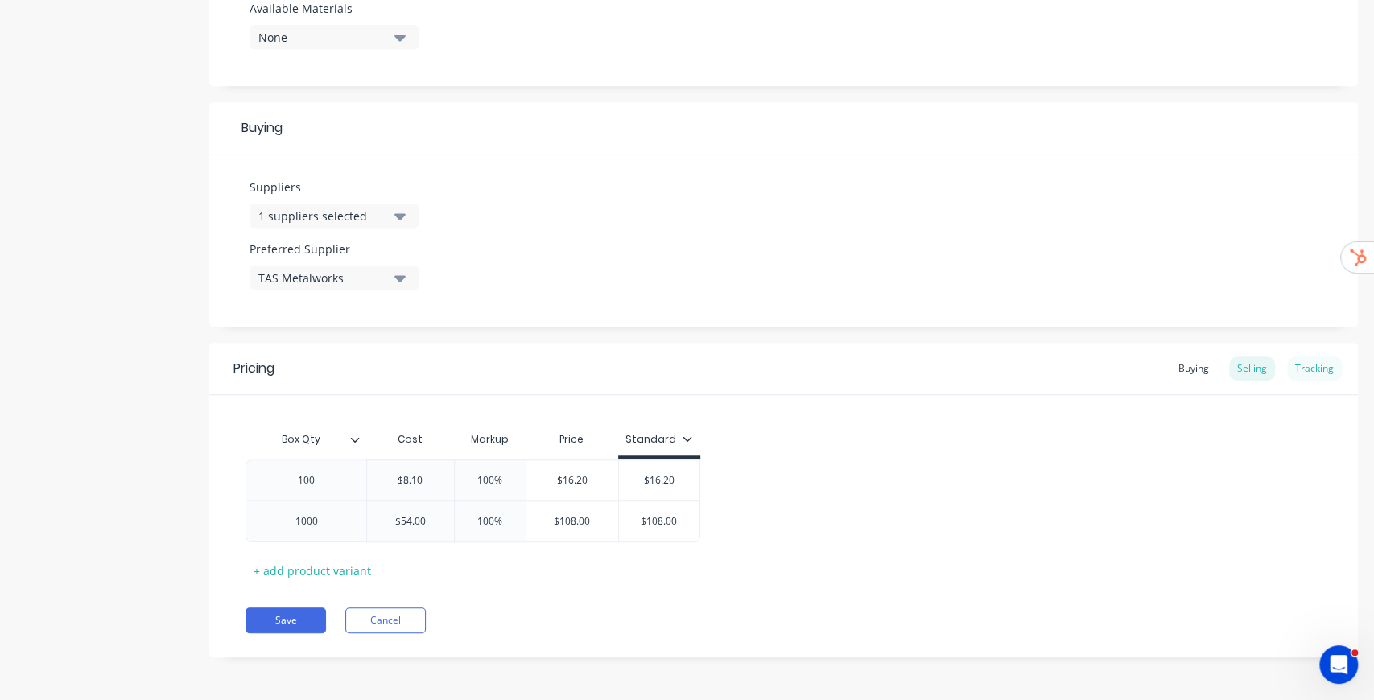
click at [1307, 369] on div "Tracking" at bounding box center [1314, 369] width 55 height 24
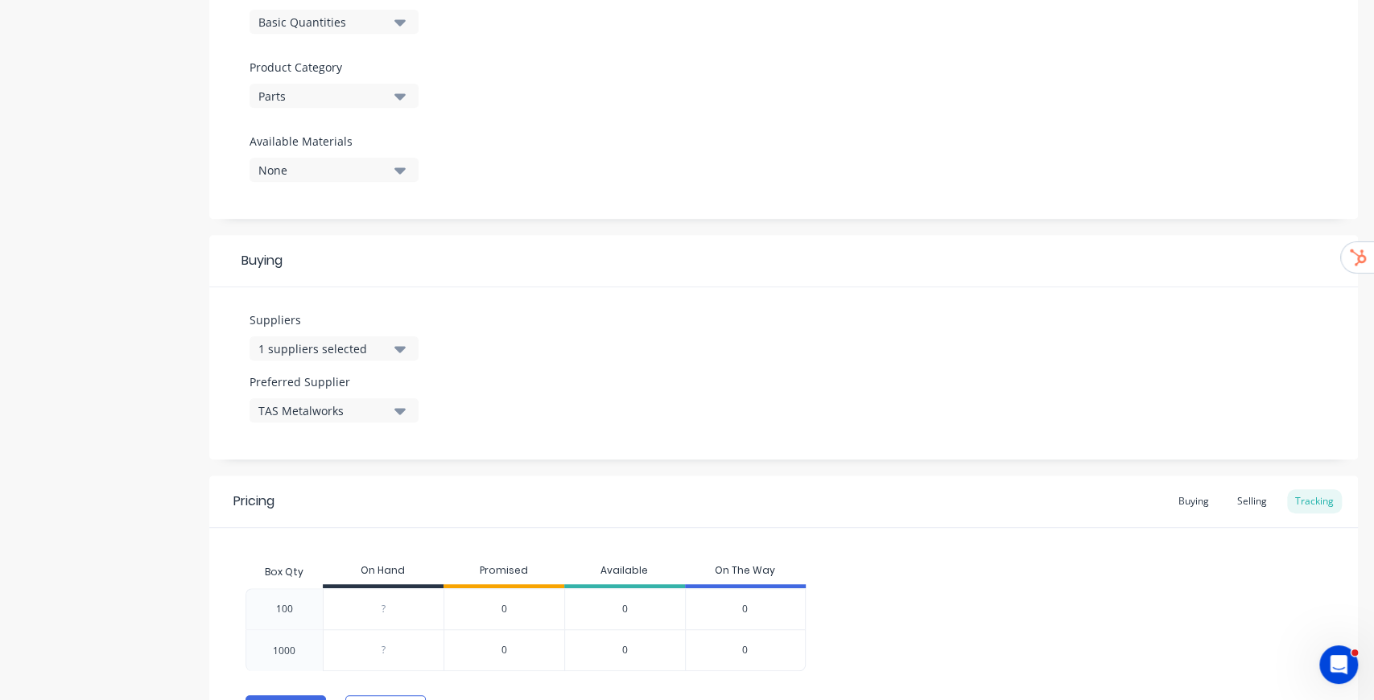
scroll to position [609, 0]
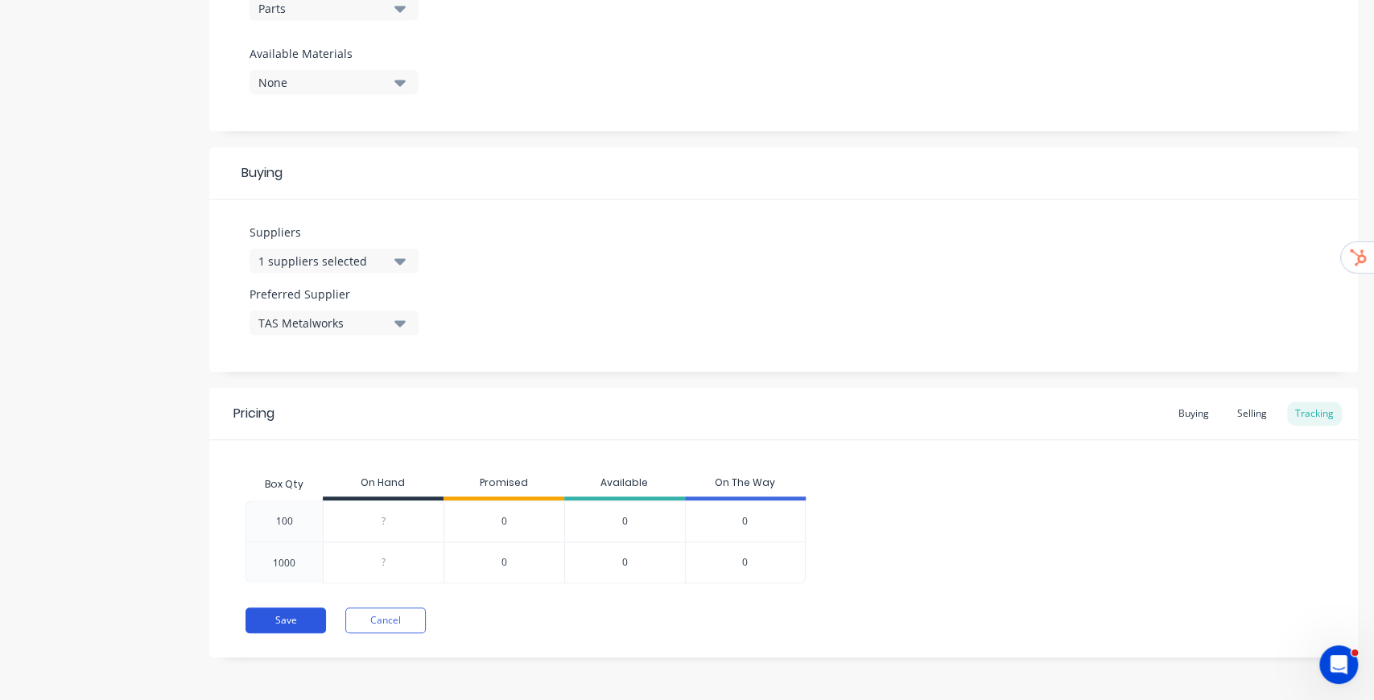
click at [286, 613] on button "Save" at bounding box center [286, 621] width 80 height 26
type textarea "x"
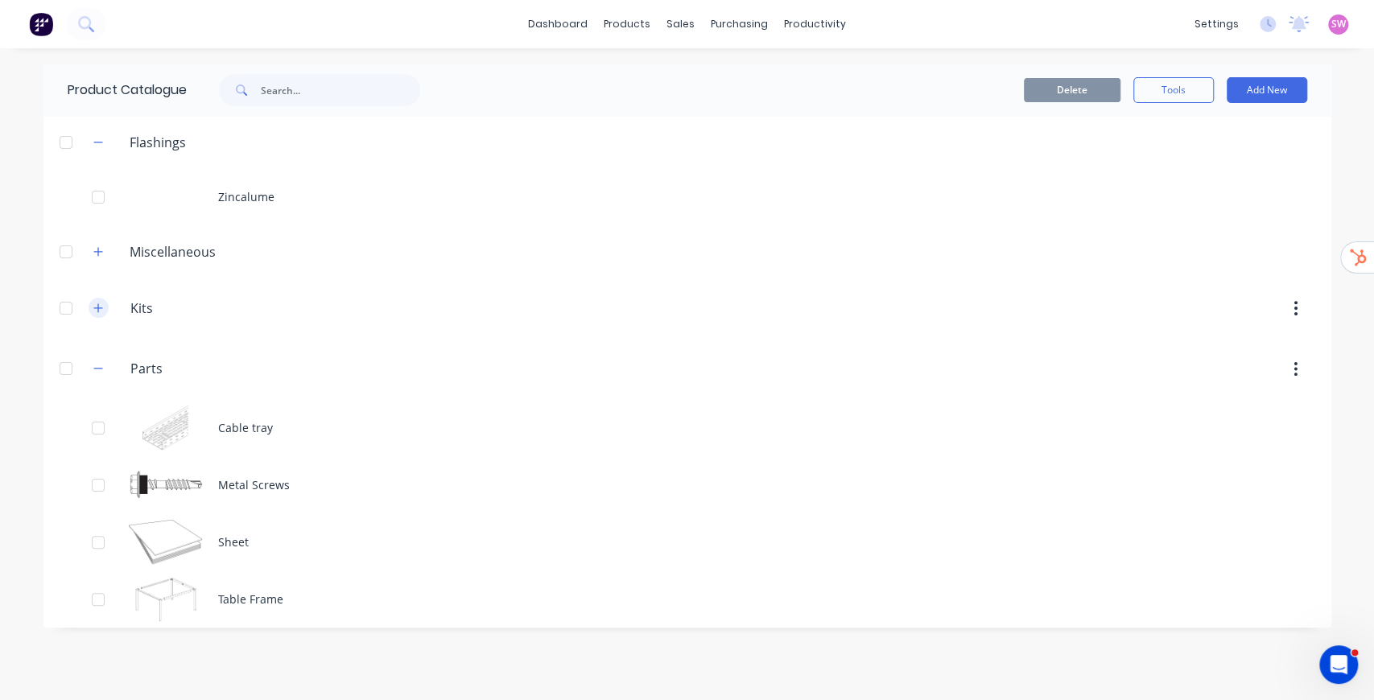
click at [101, 303] on icon "button" at bounding box center [98, 308] width 10 height 11
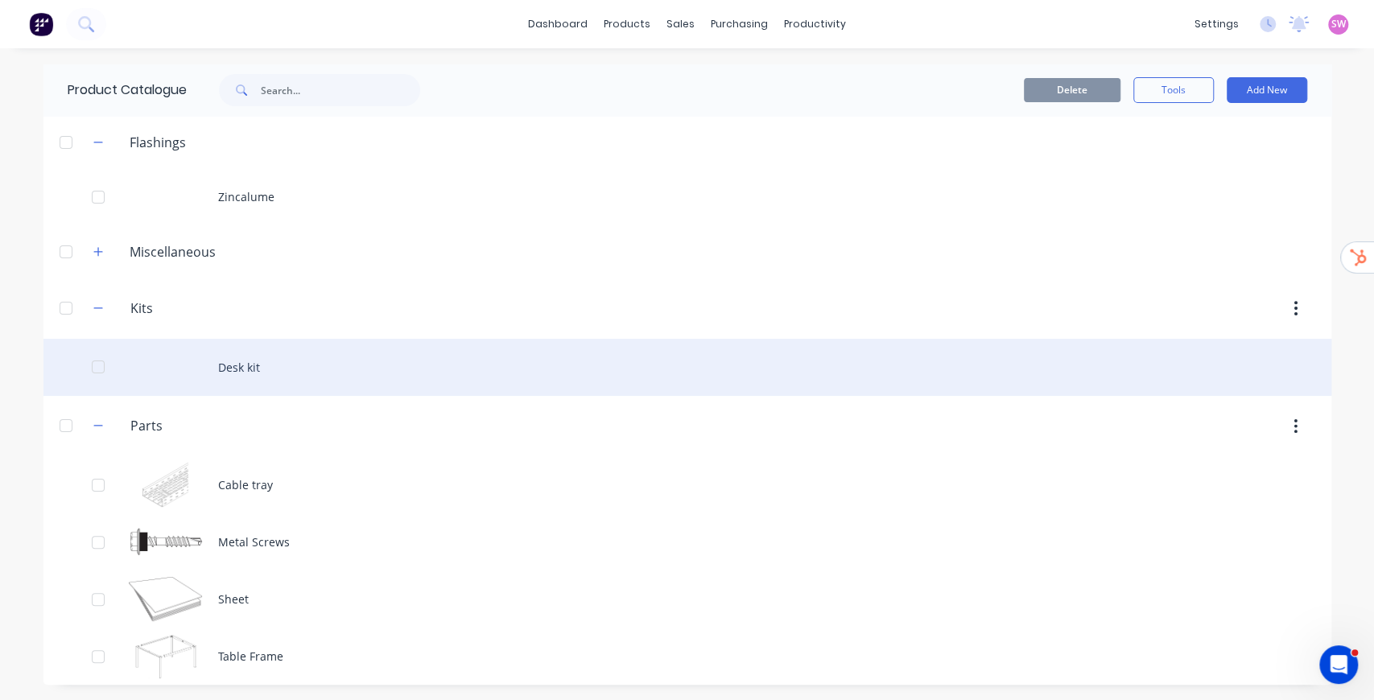
click at [245, 365] on div "Desk kit" at bounding box center [687, 367] width 1288 height 57
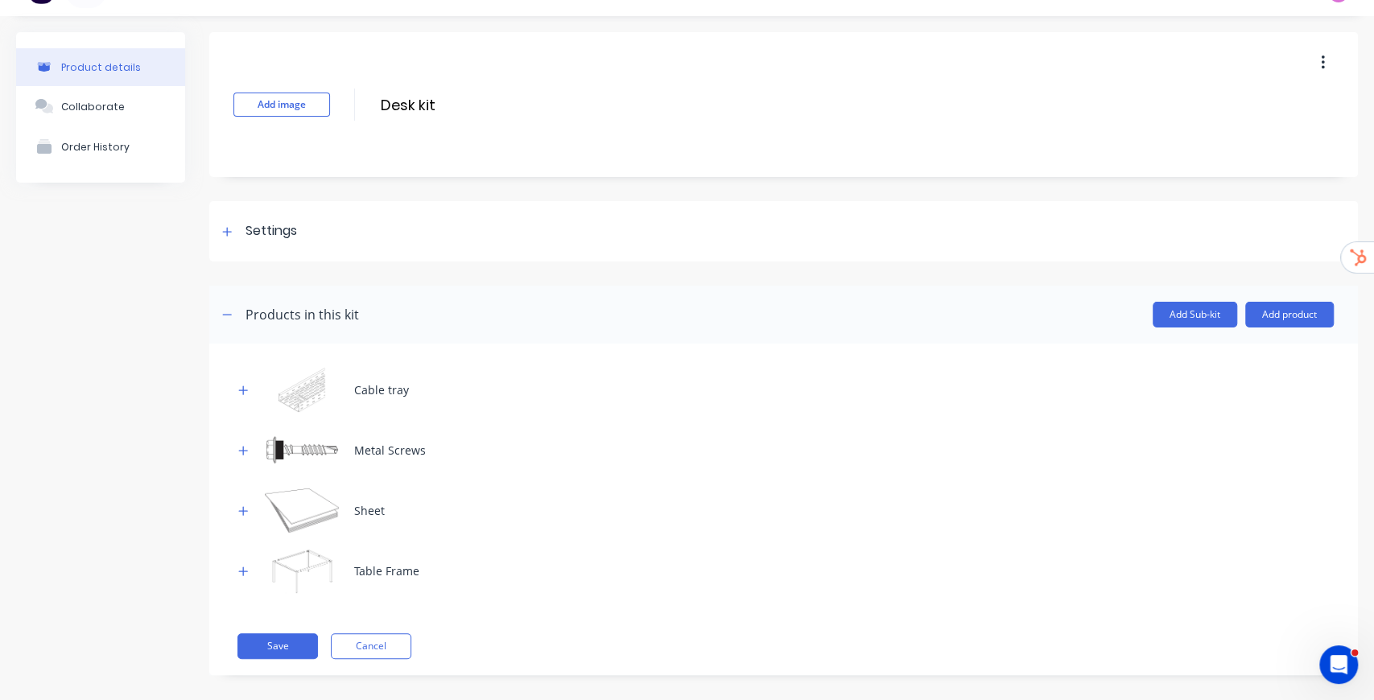
scroll to position [47, 0]
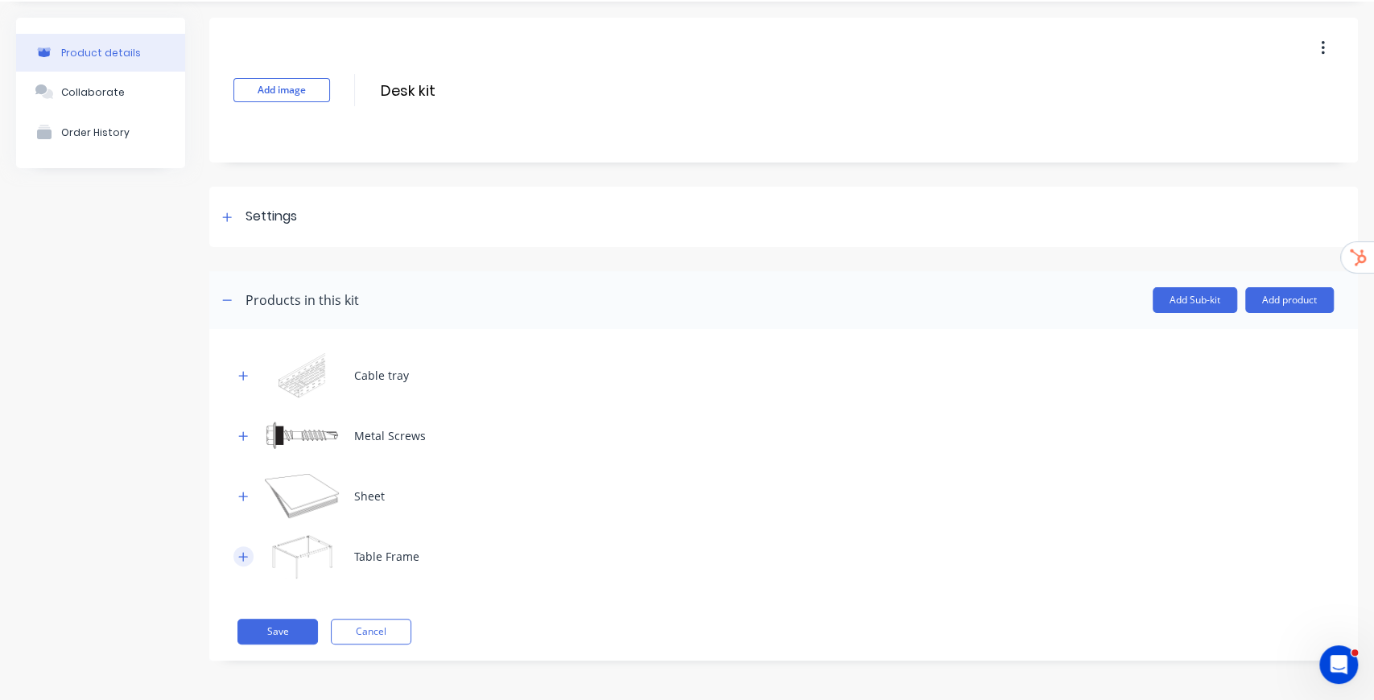
click at [245, 554] on icon "button" at bounding box center [243, 556] width 10 height 11
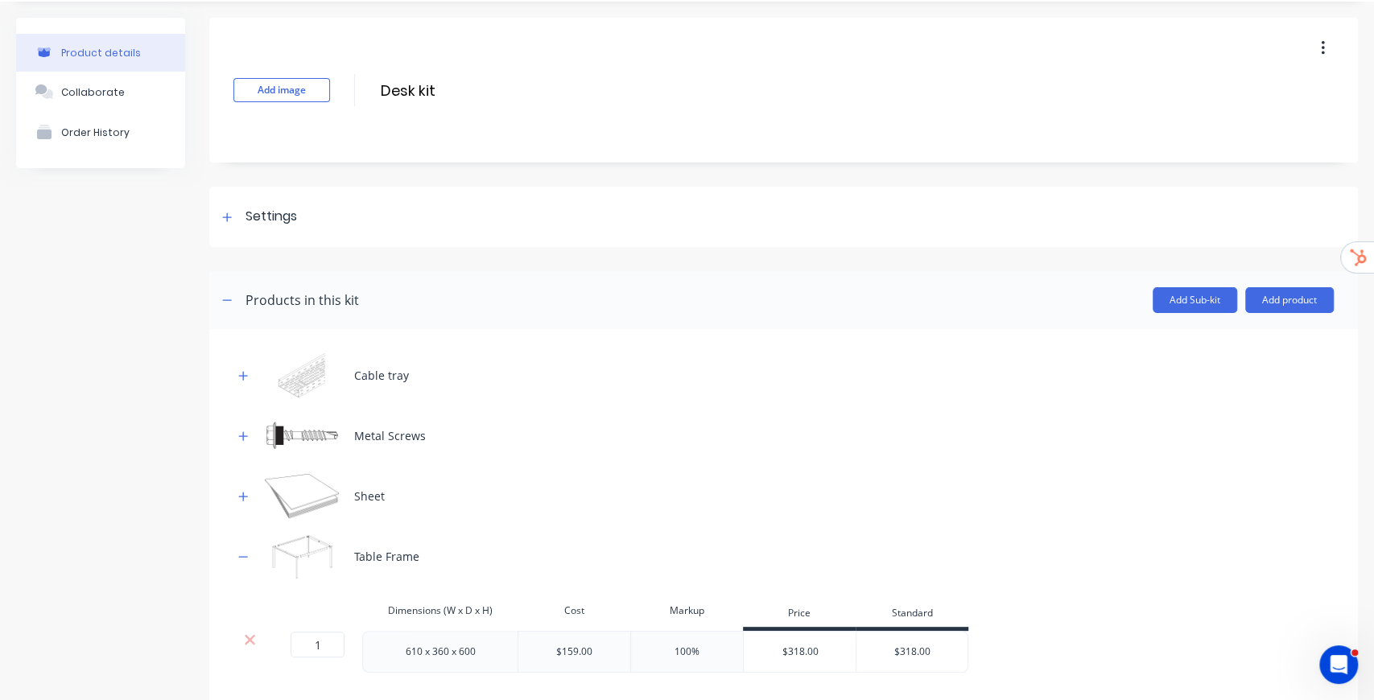
click at [246, 497] on icon "button" at bounding box center [243, 496] width 10 height 11
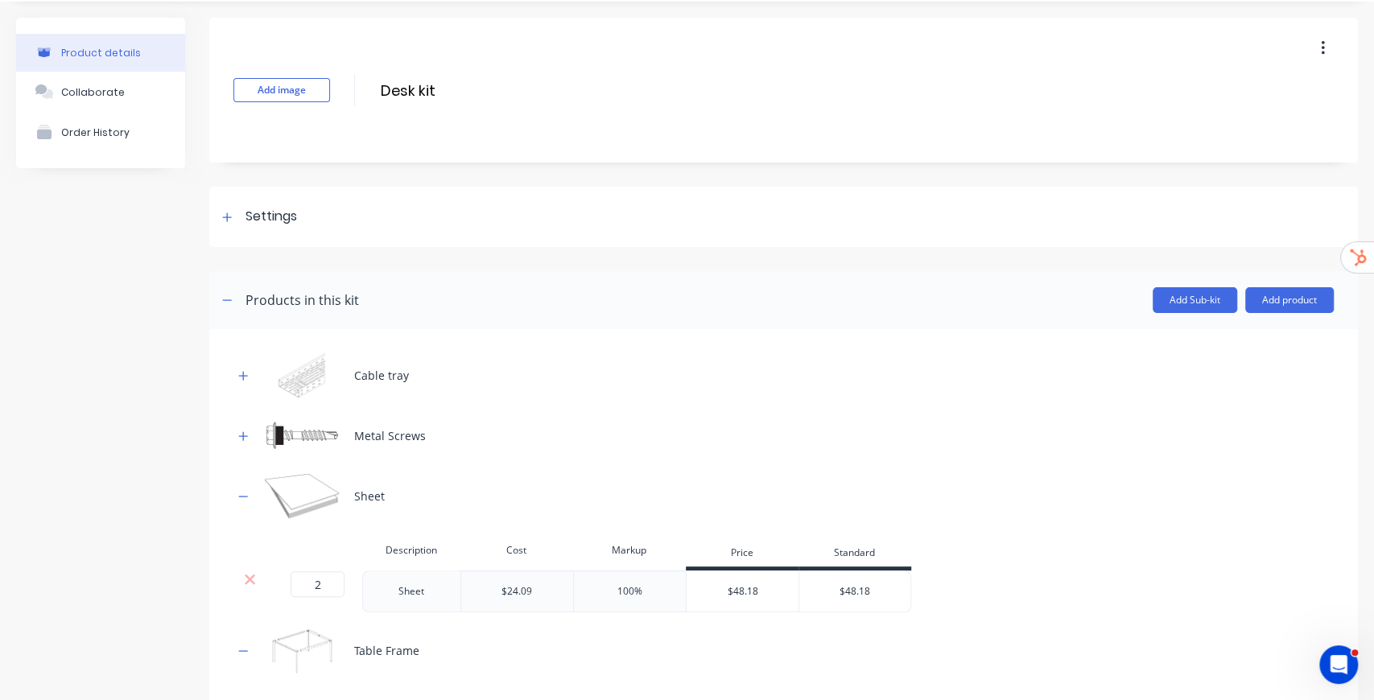
click at [235, 427] on div at bounding box center [243, 436] width 20 height 20
click at [244, 431] on icon "button" at bounding box center [243, 436] width 10 height 11
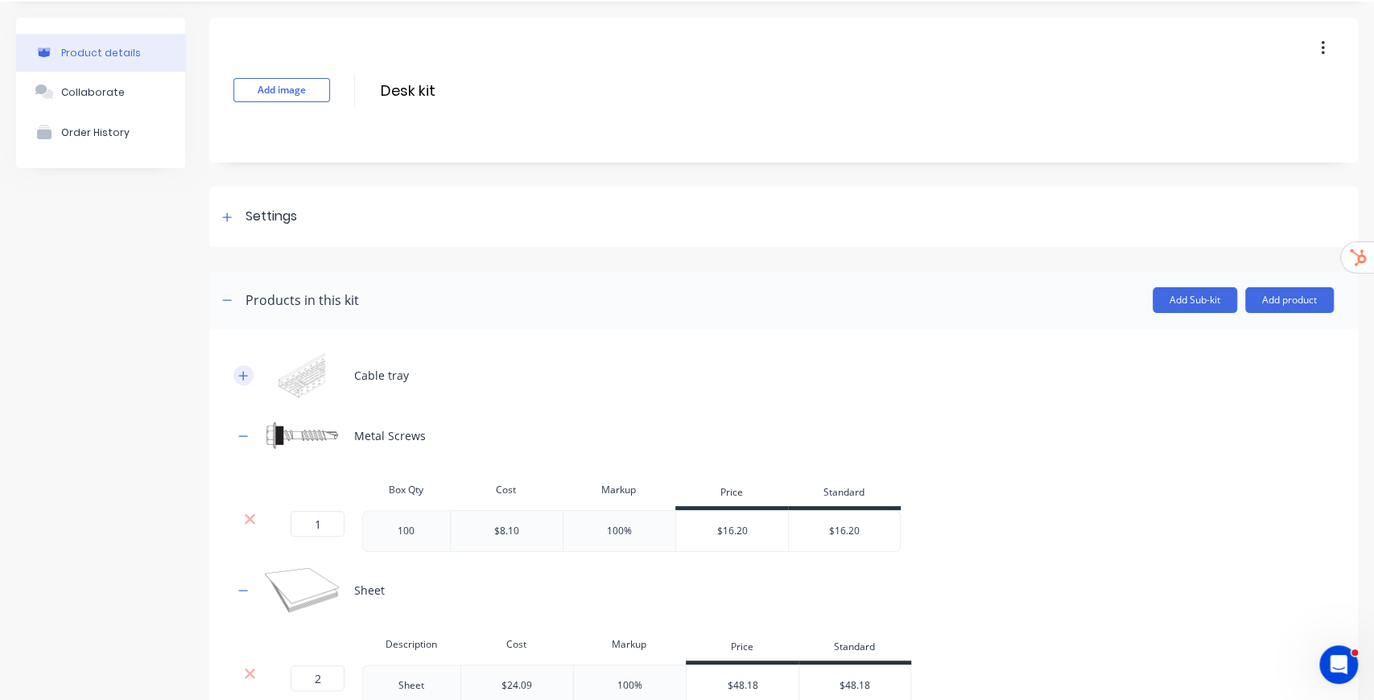
click at [242, 377] on icon "button" at bounding box center [243, 375] width 10 height 11
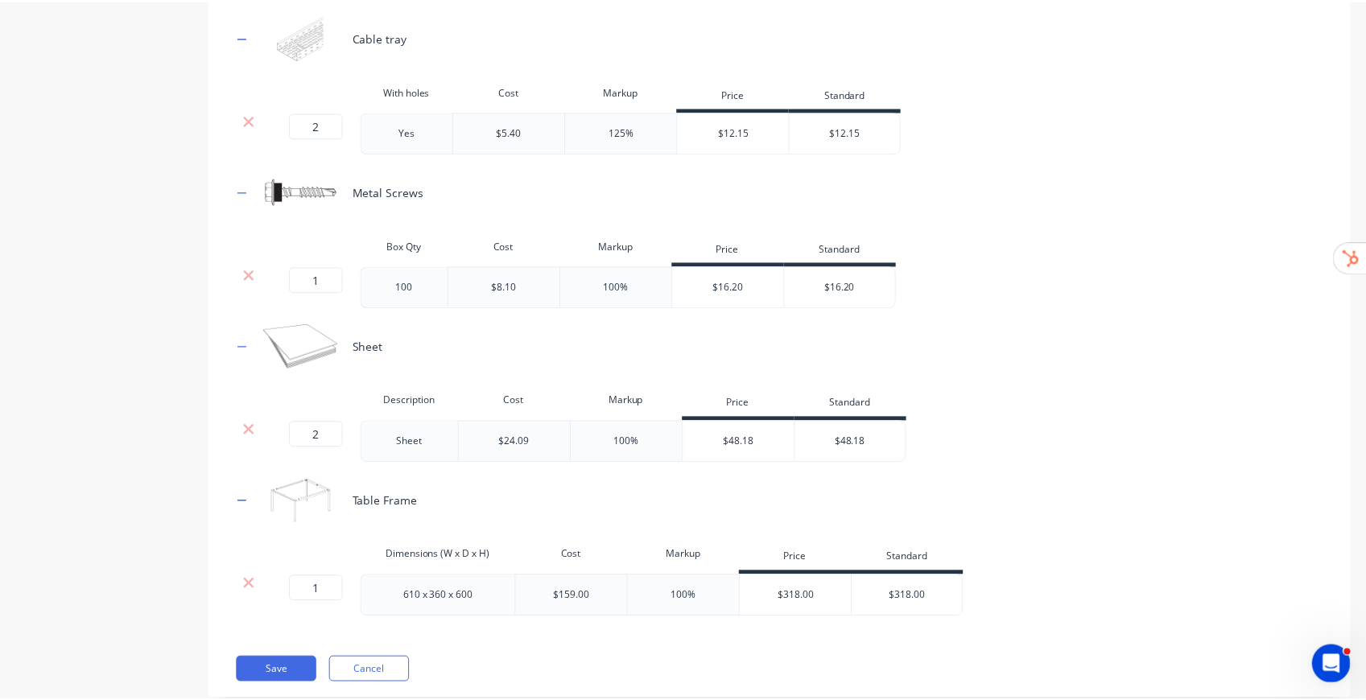
scroll to position [421, 0]
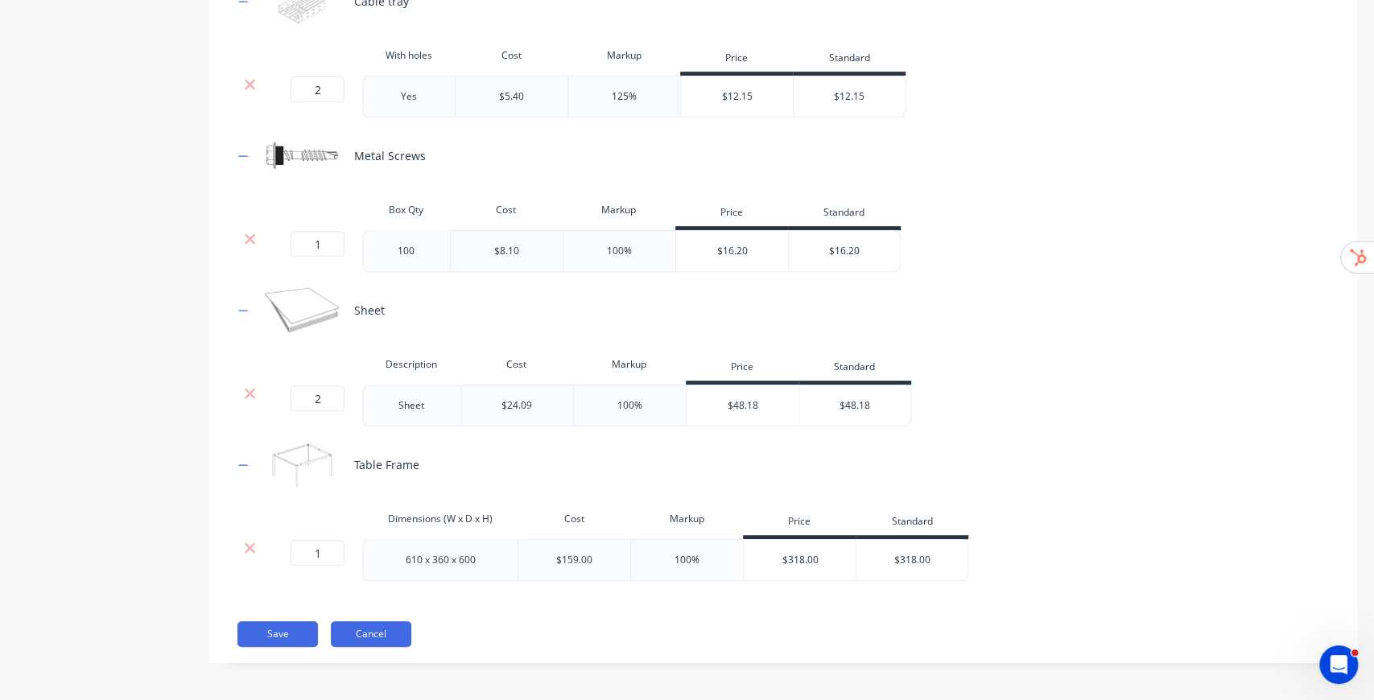
drag, startPoint x: 393, startPoint y: 636, endPoint x: 345, endPoint y: 636, distance: 48.3
click at [345, 636] on button "Cancel" at bounding box center [371, 634] width 80 height 26
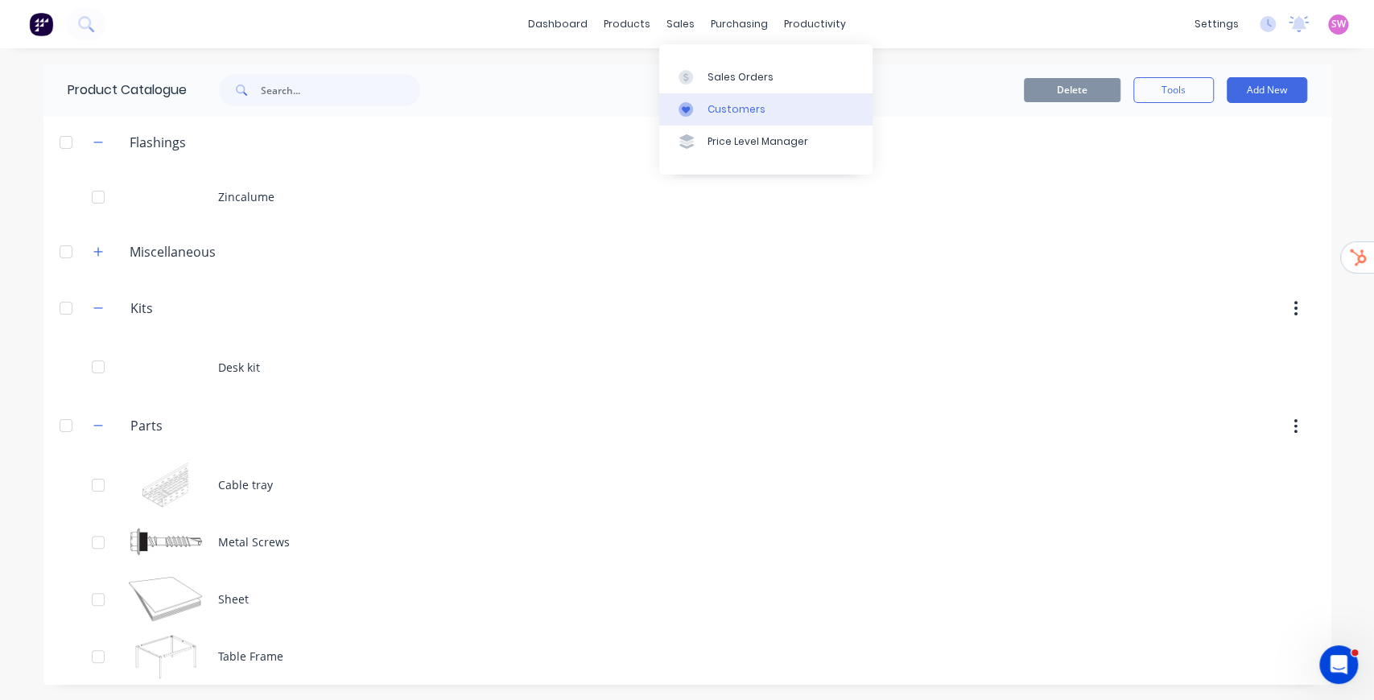
click at [748, 108] on div "Customers" at bounding box center [737, 109] width 58 height 14
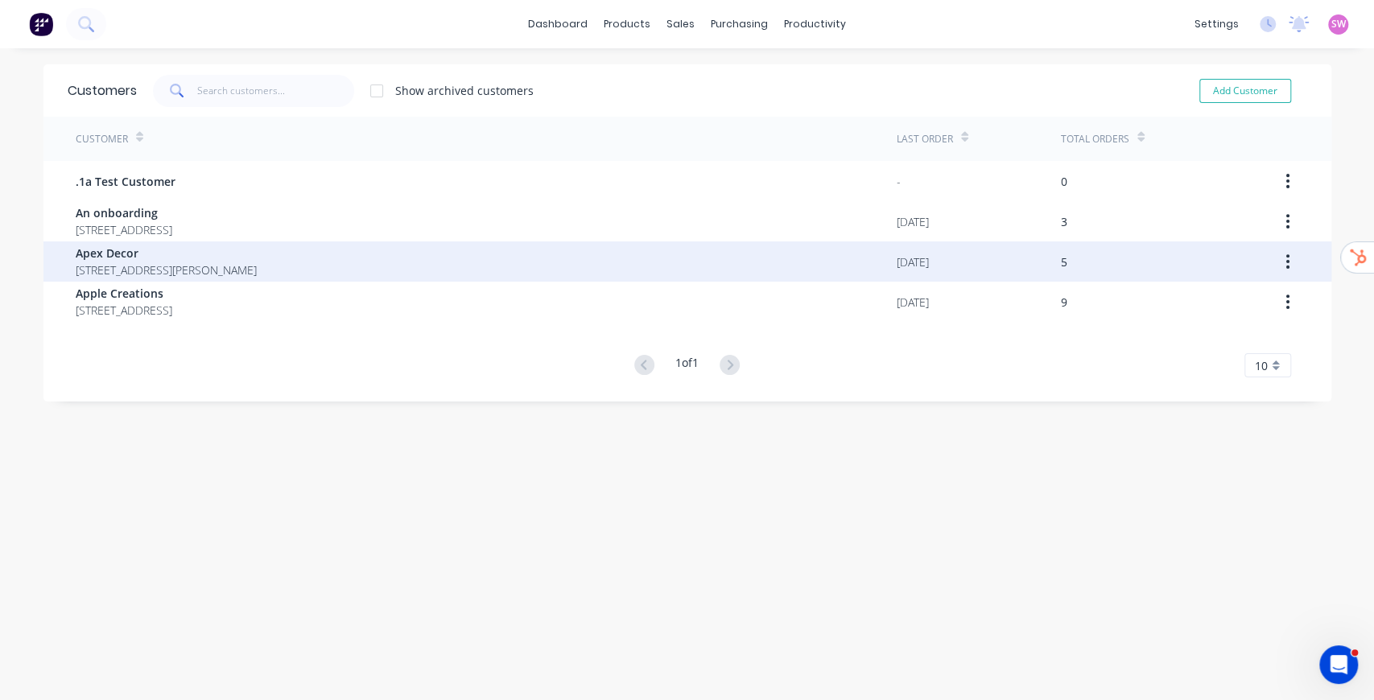
click at [251, 275] on span "789 Collins Street Melbourne Victoria 3000" at bounding box center [166, 270] width 181 height 17
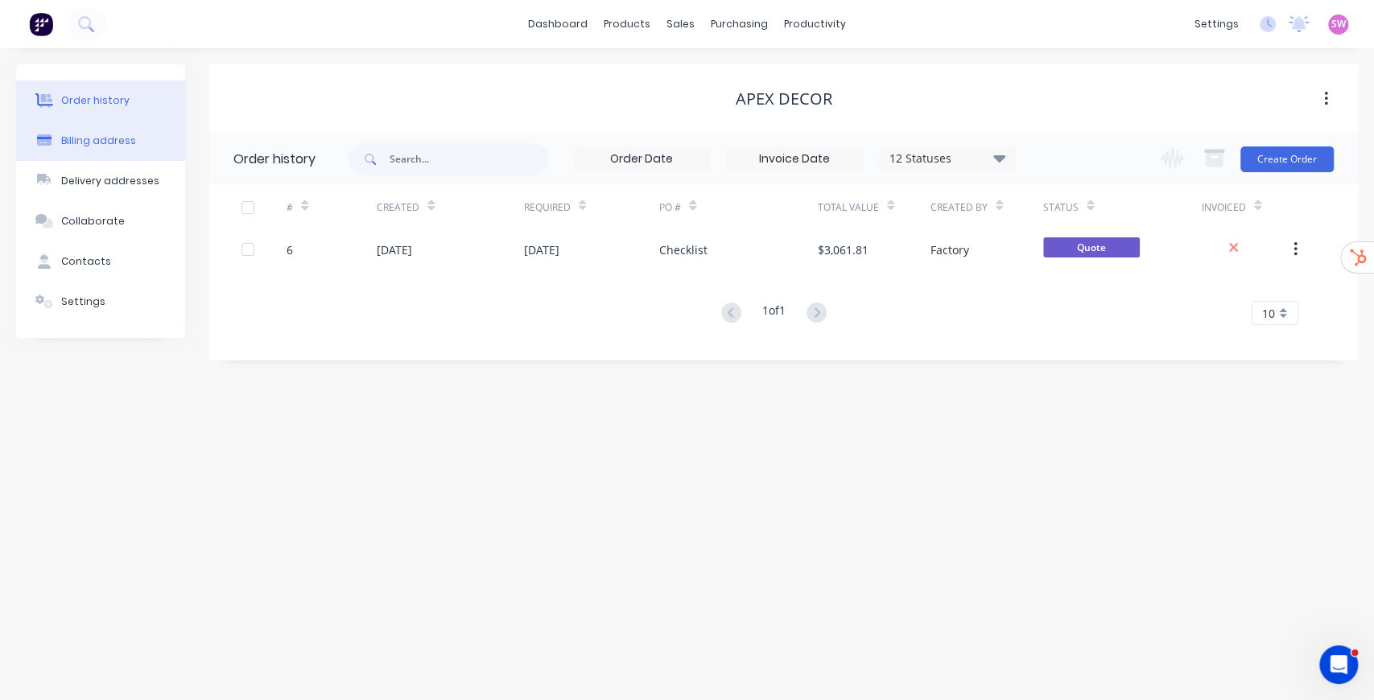
click at [119, 144] on div "Billing address" at bounding box center [98, 141] width 75 height 14
select select "AU"
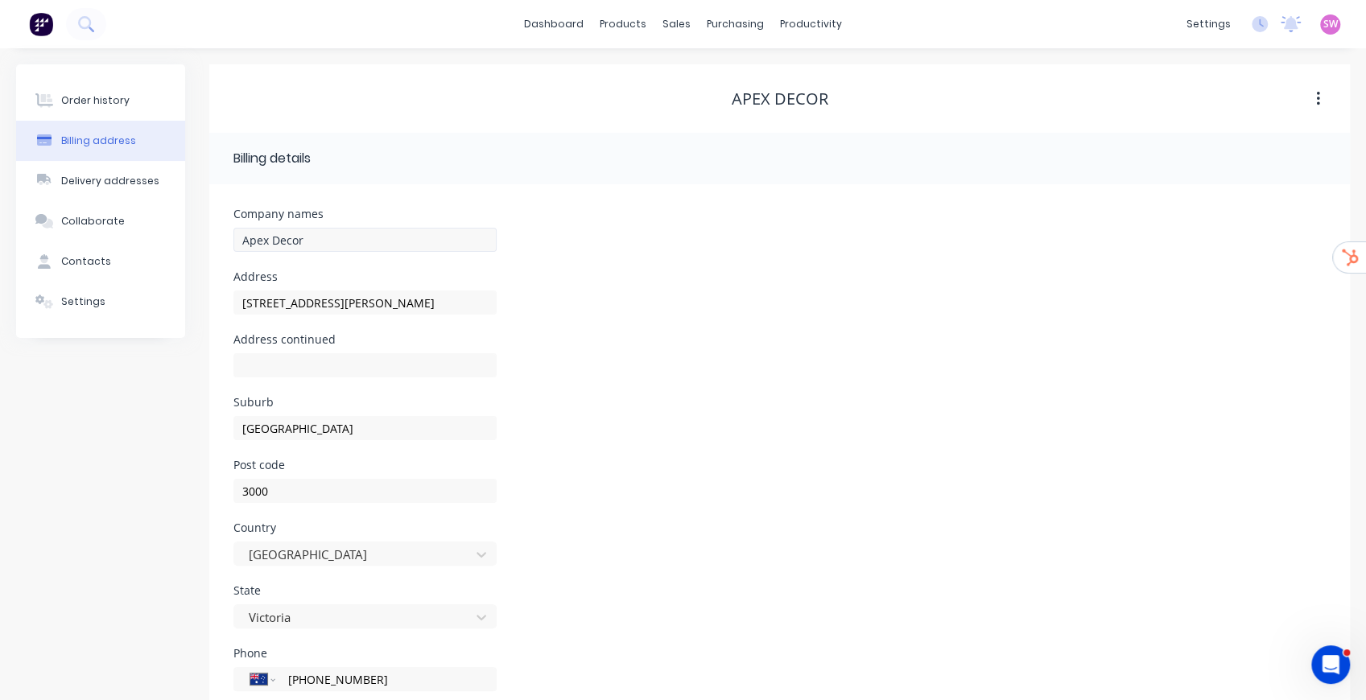
scroll to position [105, 0]
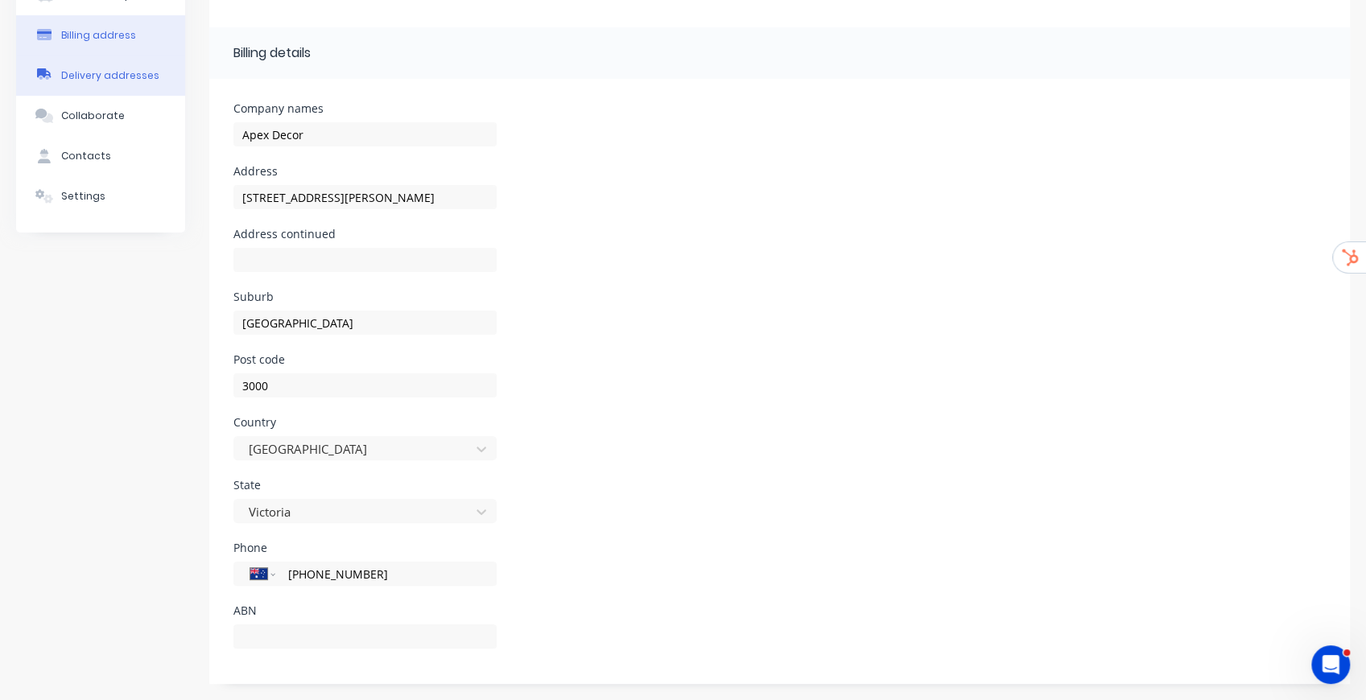
click at [89, 86] on button "Delivery addresses" at bounding box center [100, 76] width 169 height 40
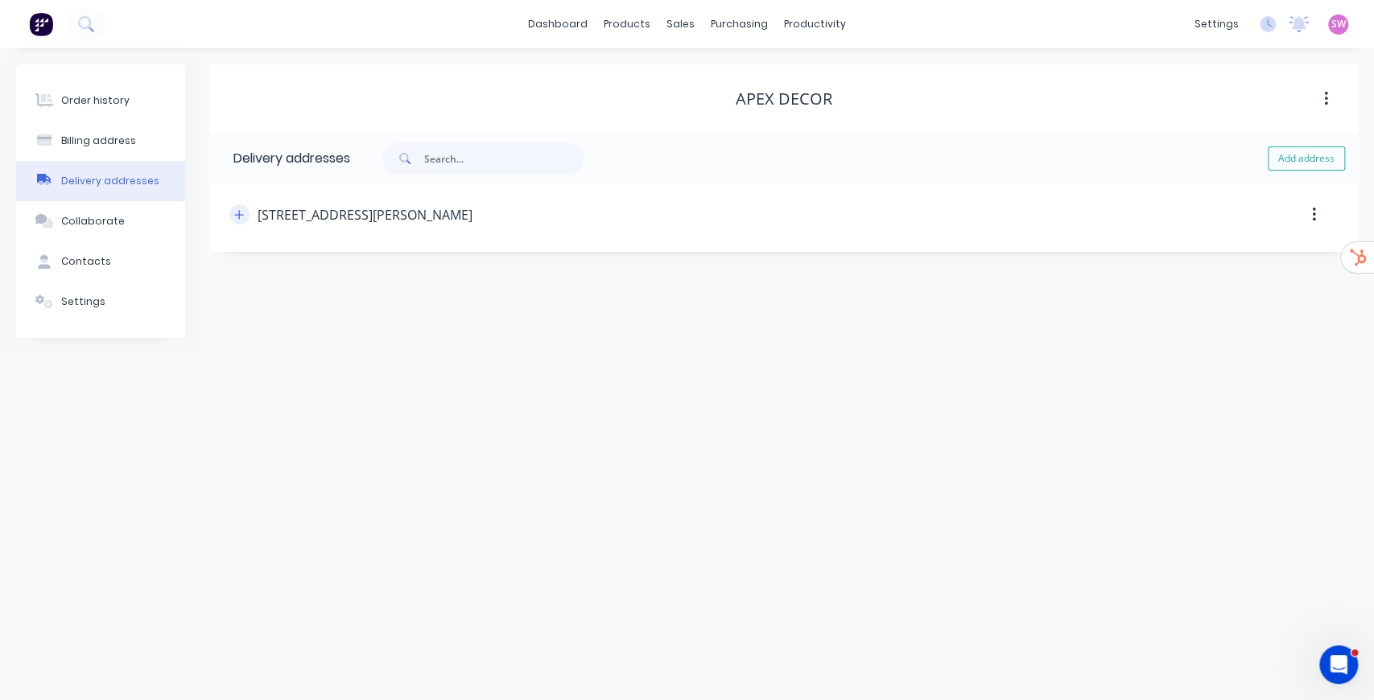
click at [241, 216] on icon "button" at bounding box center [239, 214] width 10 height 11
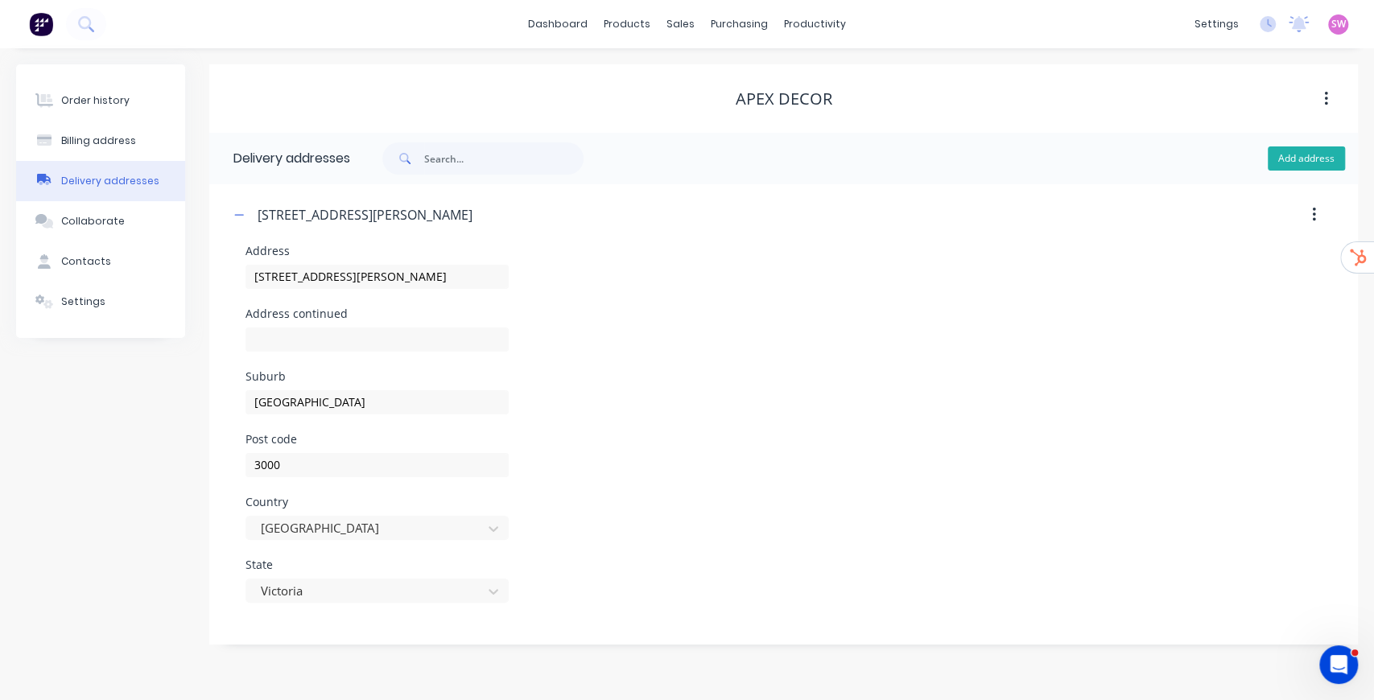
click at [1293, 166] on button "Add address" at bounding box center [1306, 159] width 77 height 24
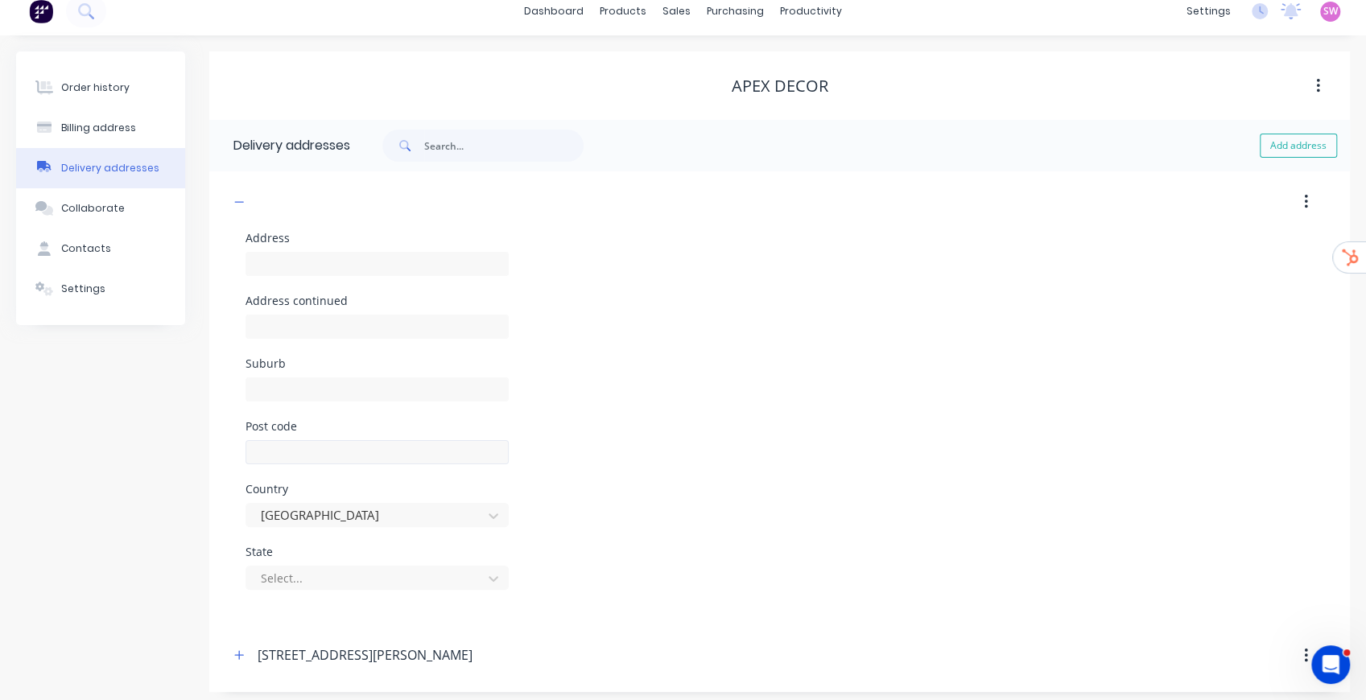
scroll to position [19, 0]
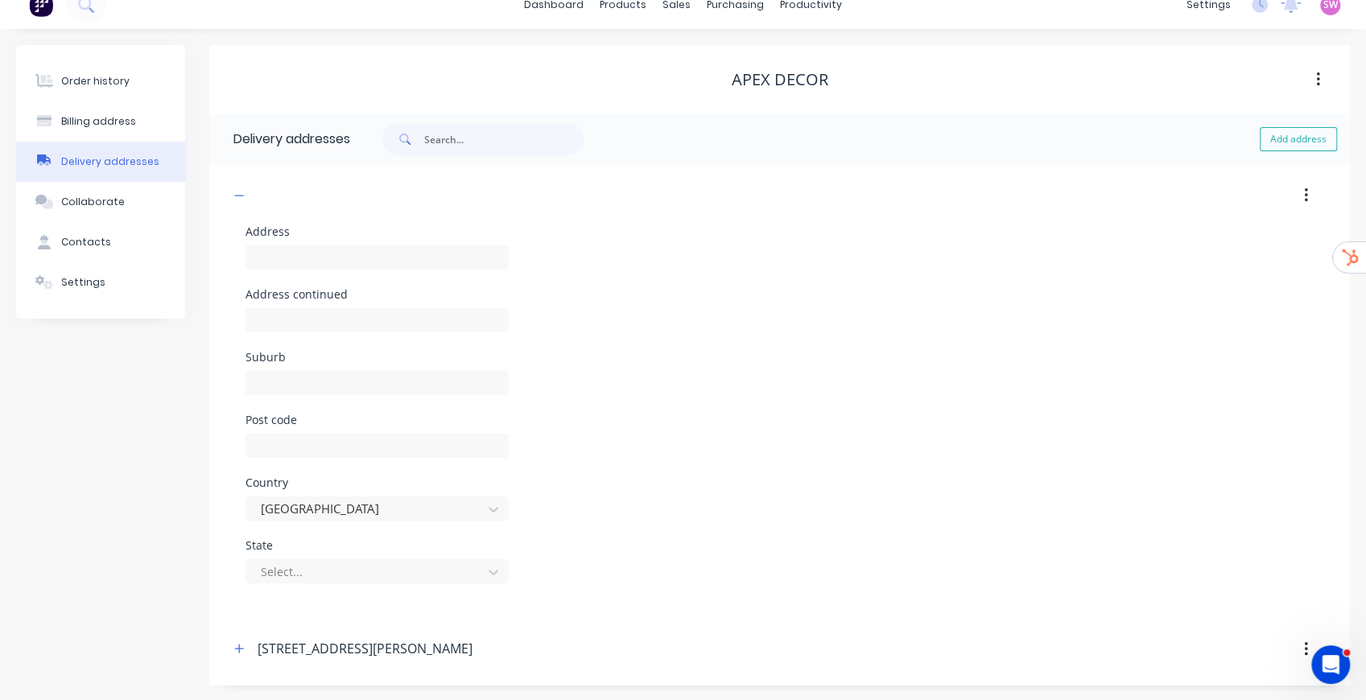
click at [1307, 192] on icon "button" at bounding box center [1306, 196] width 4 height 18
click at [1241, 244] on div "Delete" at bounding box center [1249, 237] width 124 height 23
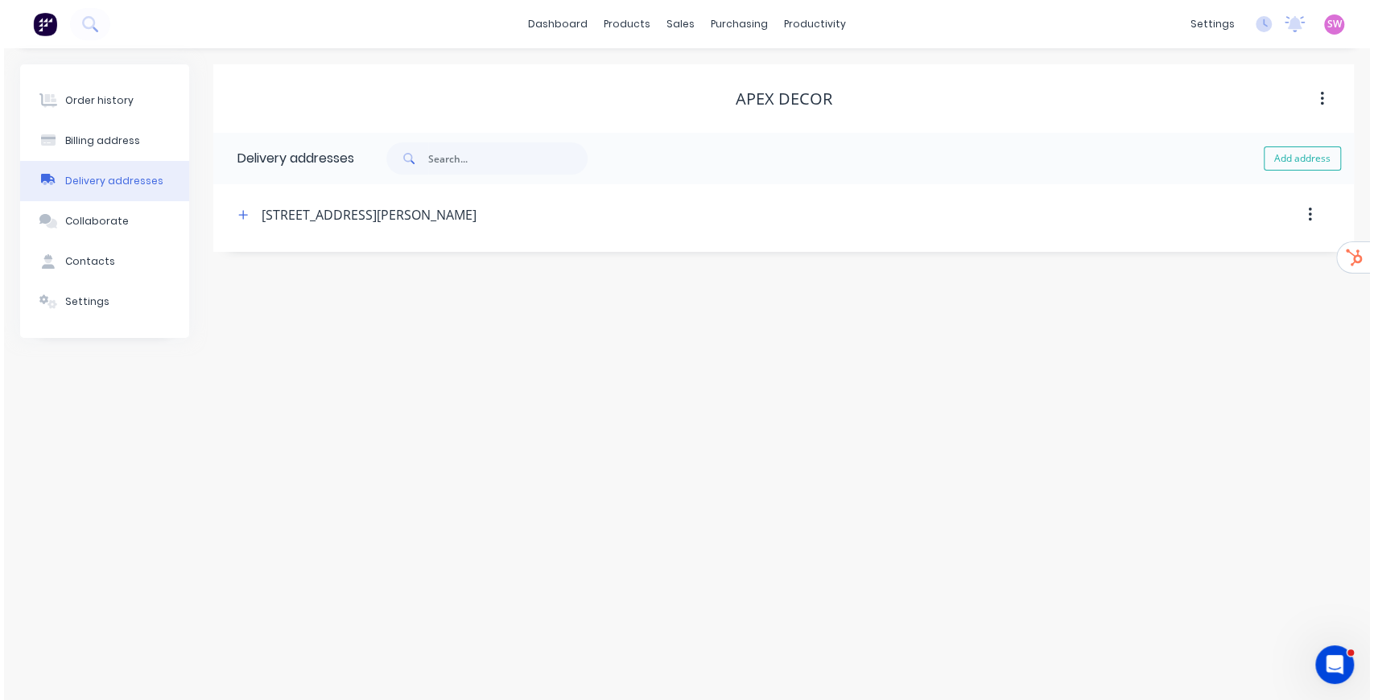
scroll to position [0, 0]
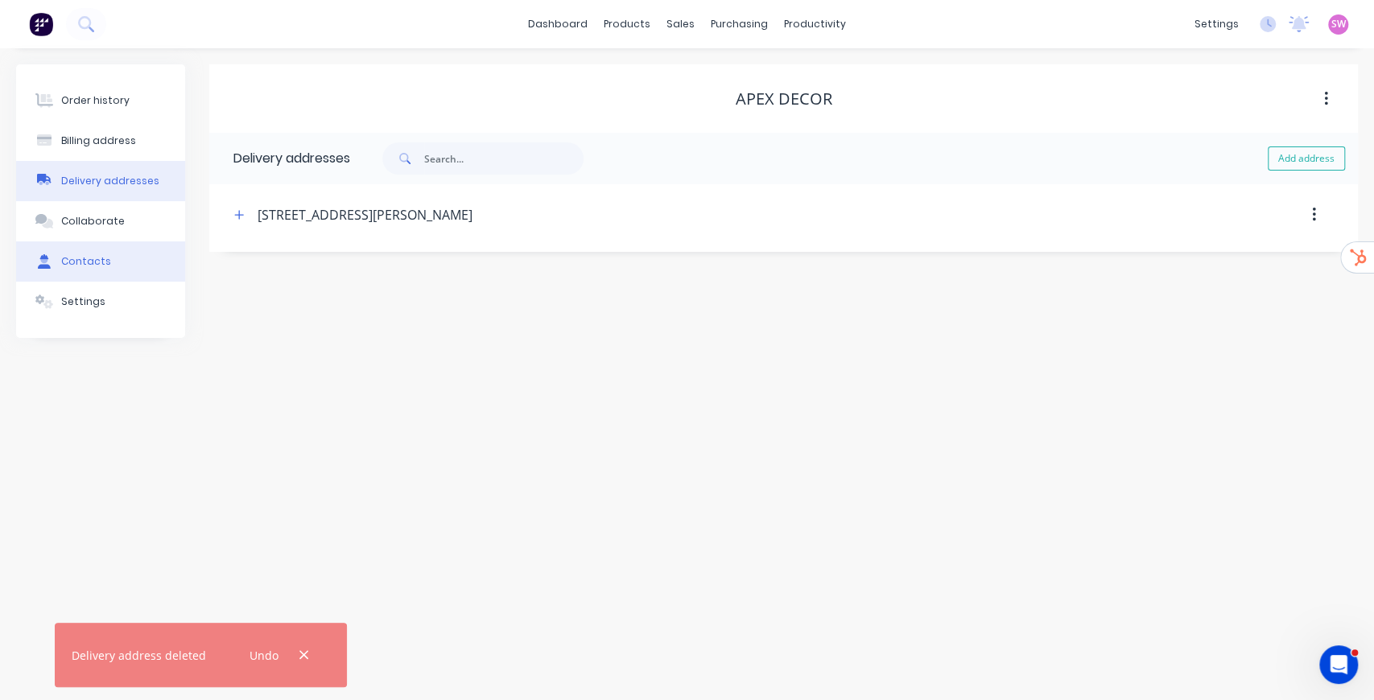
click at [77, 268] on div "Contacts" at bounding box center [86, 261] width 50 height 14
select select "AU"
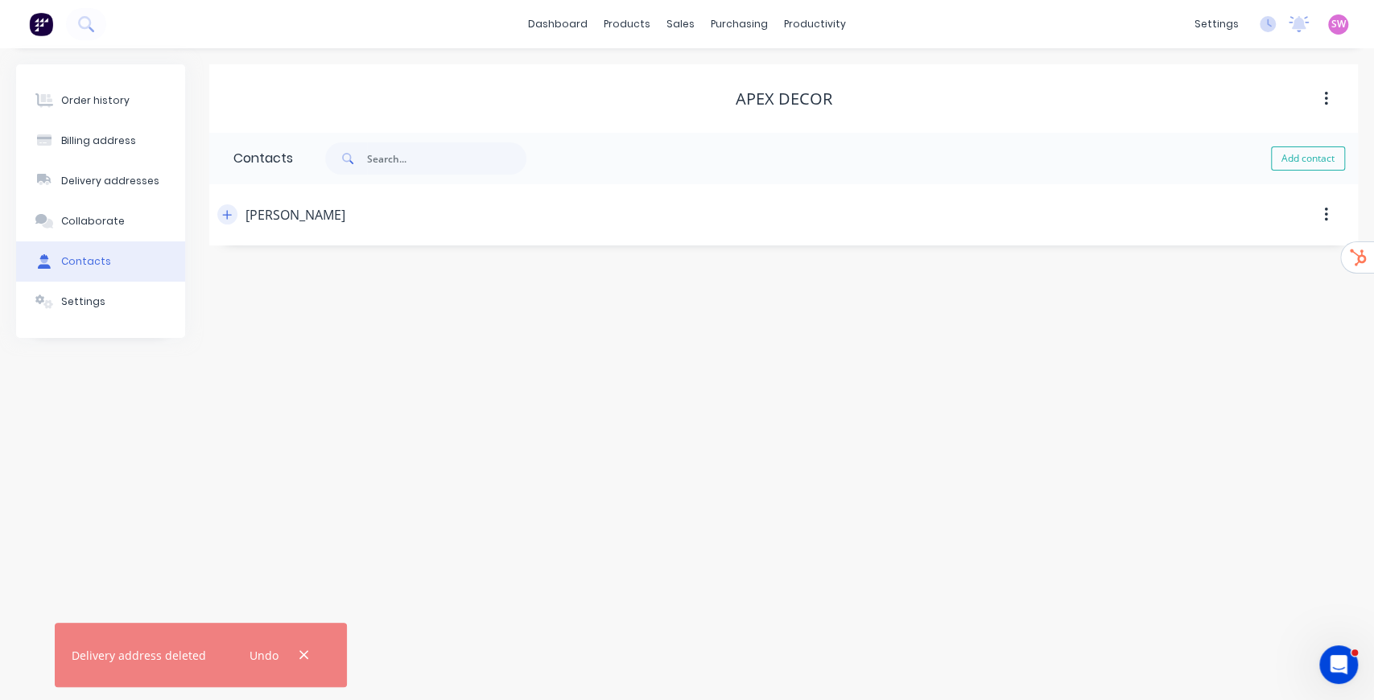
click at [225, 213] on icon "button" at bounding box center [227, 214] width 10 height 11
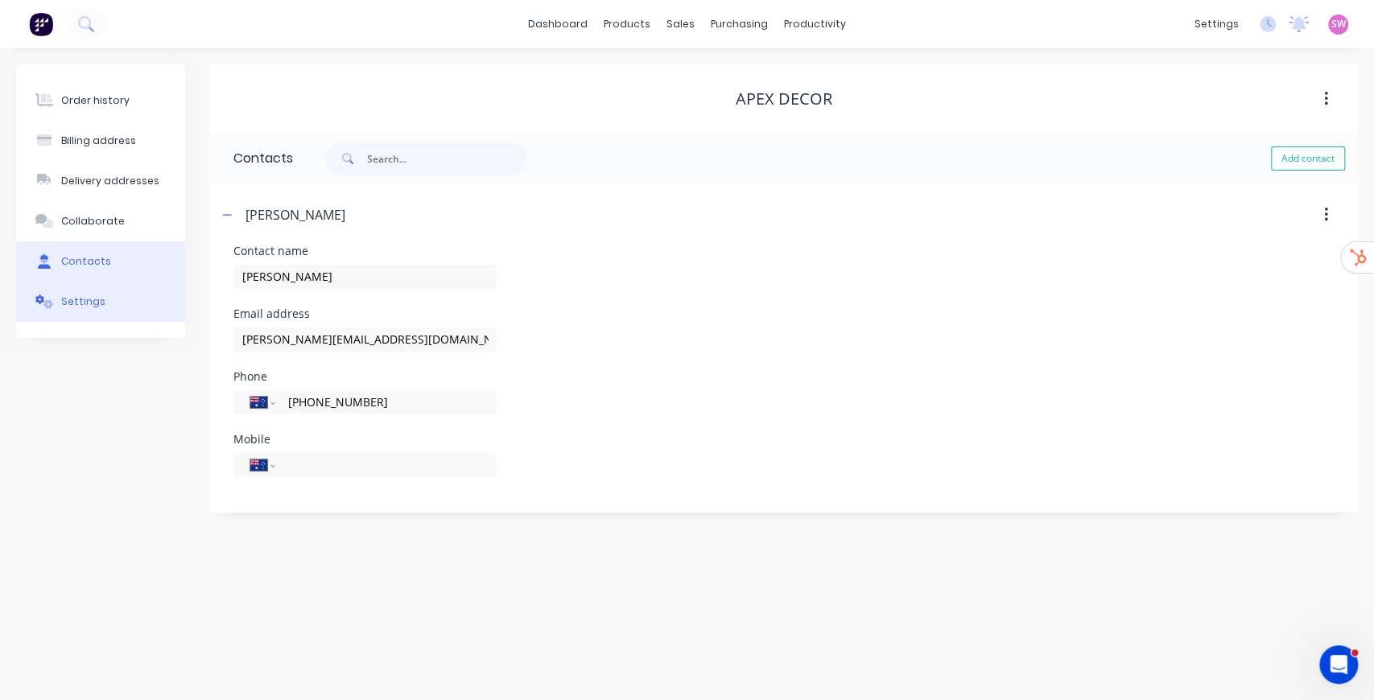
click at [93, 298] on div "Settings" at bounding box center [83, 302] width 44 height 14
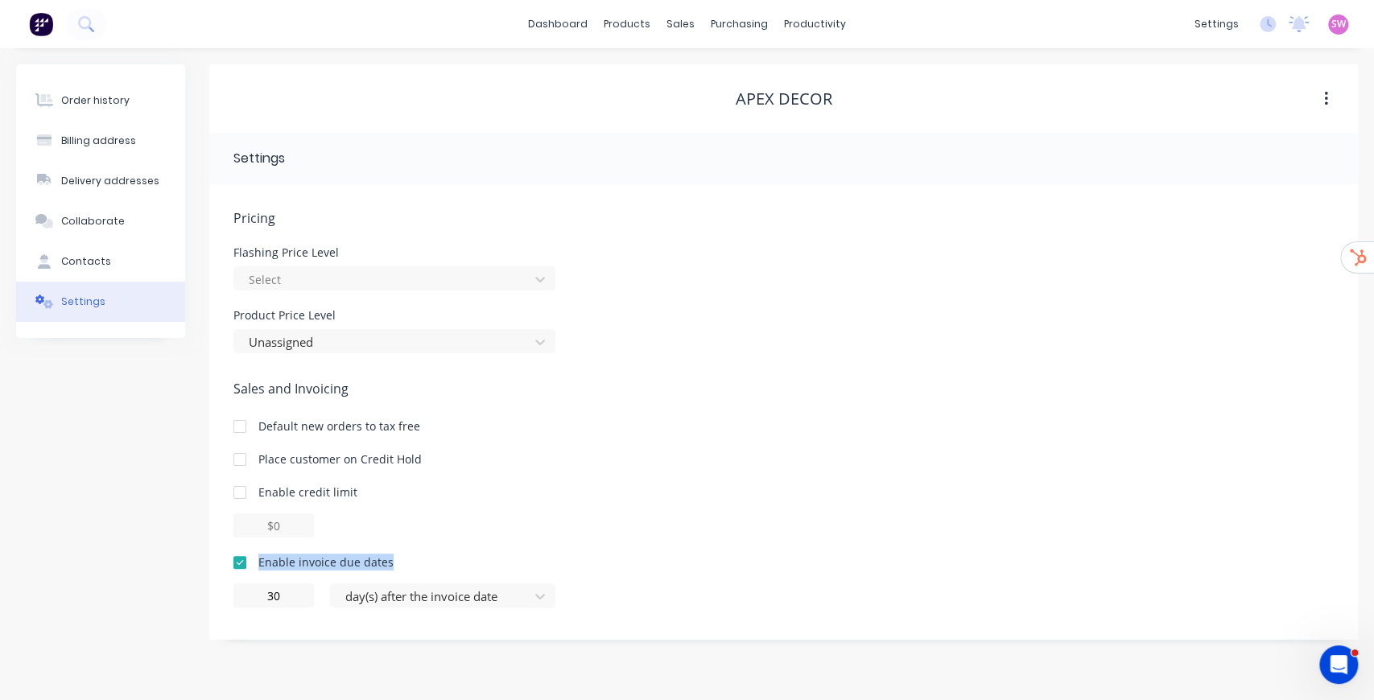
drag, startPoint x: 256, startPoint y: 561, endPoint x: 407, endPoint y: 557, distance: 151.4
click at [407, 557] on div "Enable invoice due dates" at bounding box center [783, 562] width 1100 height 17
click at [472, 601] on div "day(s) after the invoice date" at bounding box center [442, 596] width 225 height 24
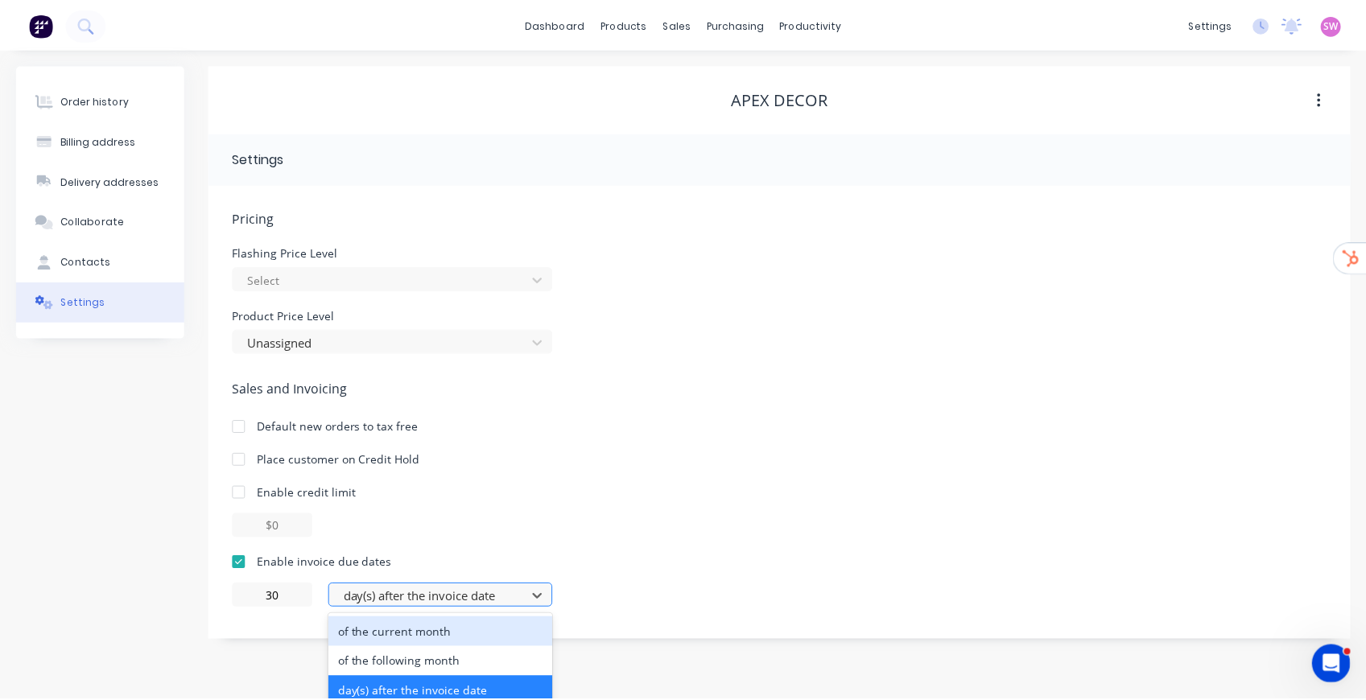
scroll to position [39, 0]
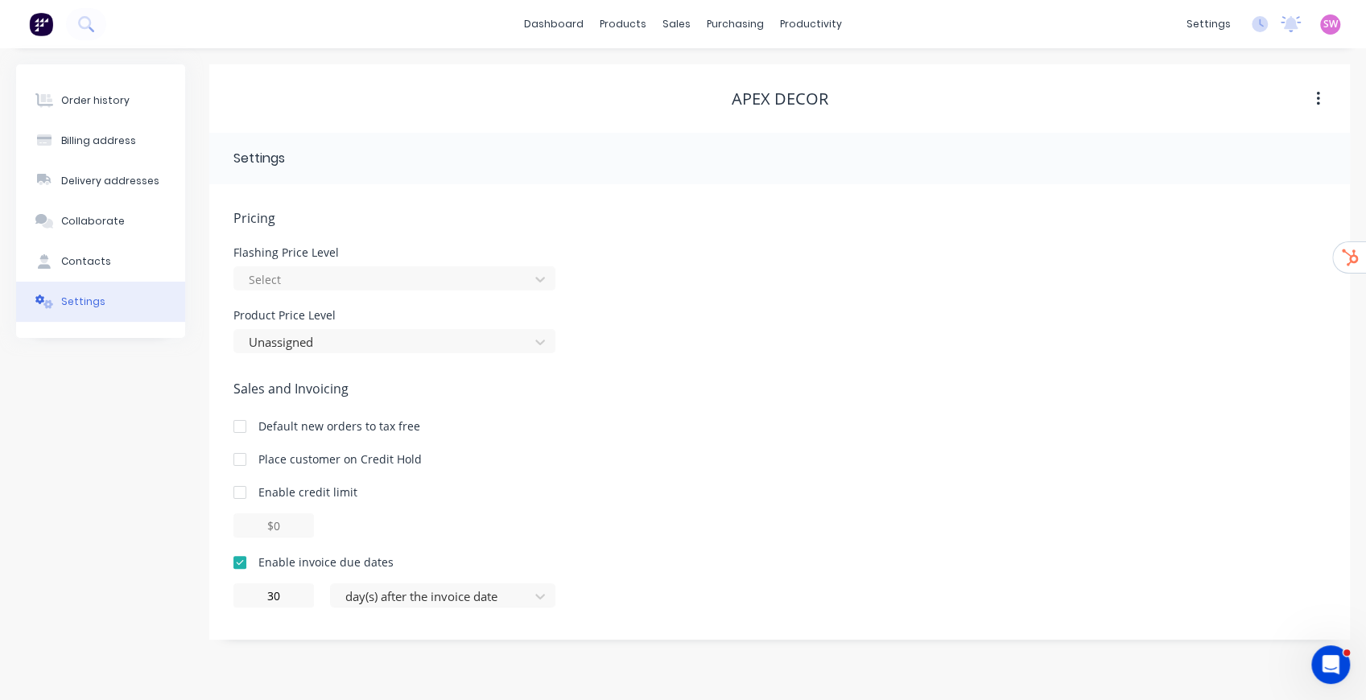
click at [158, 497] on div "Order history Billing address Delivery addresses Collaborate Contacts Settings" at bounding box center [100, 352] width 169 height 576
click at [132, 105] on button "Order history" at bounding box center [100, 100] width 169 height 40
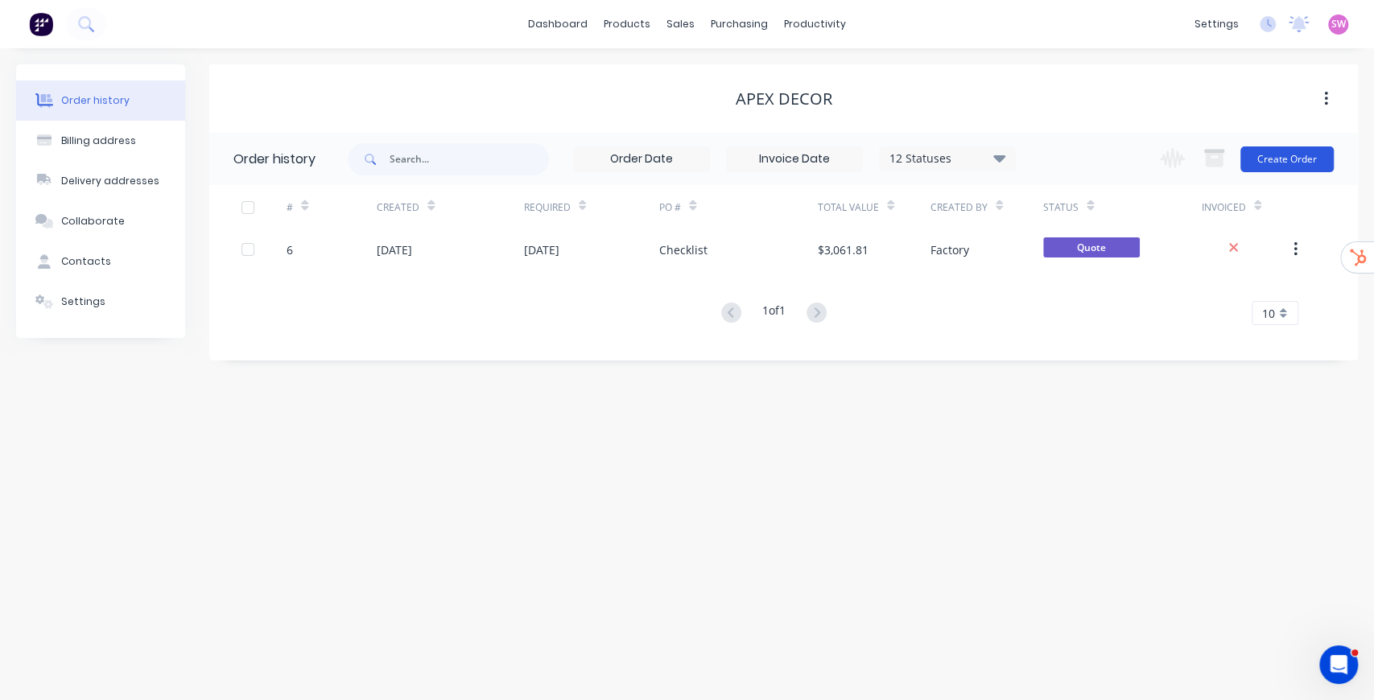
click at [1285, 161] on button "Create Order" at bounding box center [1287, 160] width 93 height 26
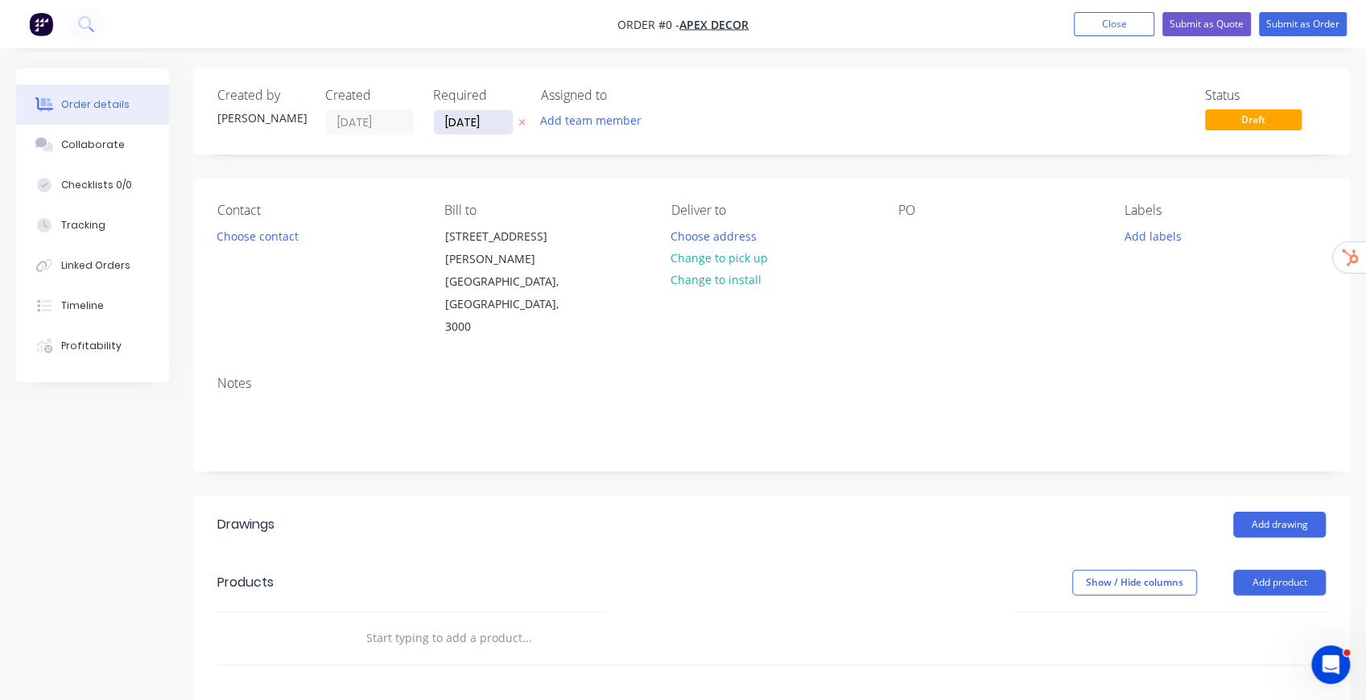
click at [471, 121] on input "[DATE]" at bounding box center [473, 122] width 79 height 24
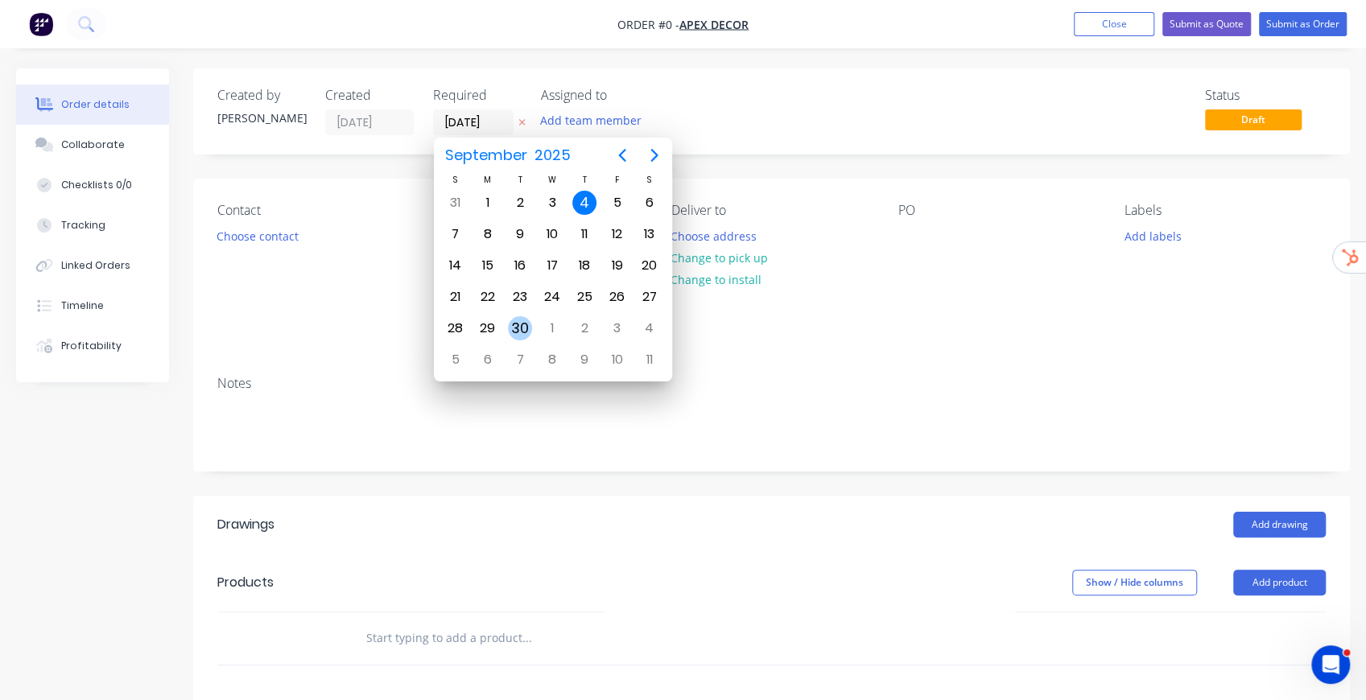
click at [526, 319] on div "30" at bounding box center [520, 328] width 24 height 24
type input "[DATE]"
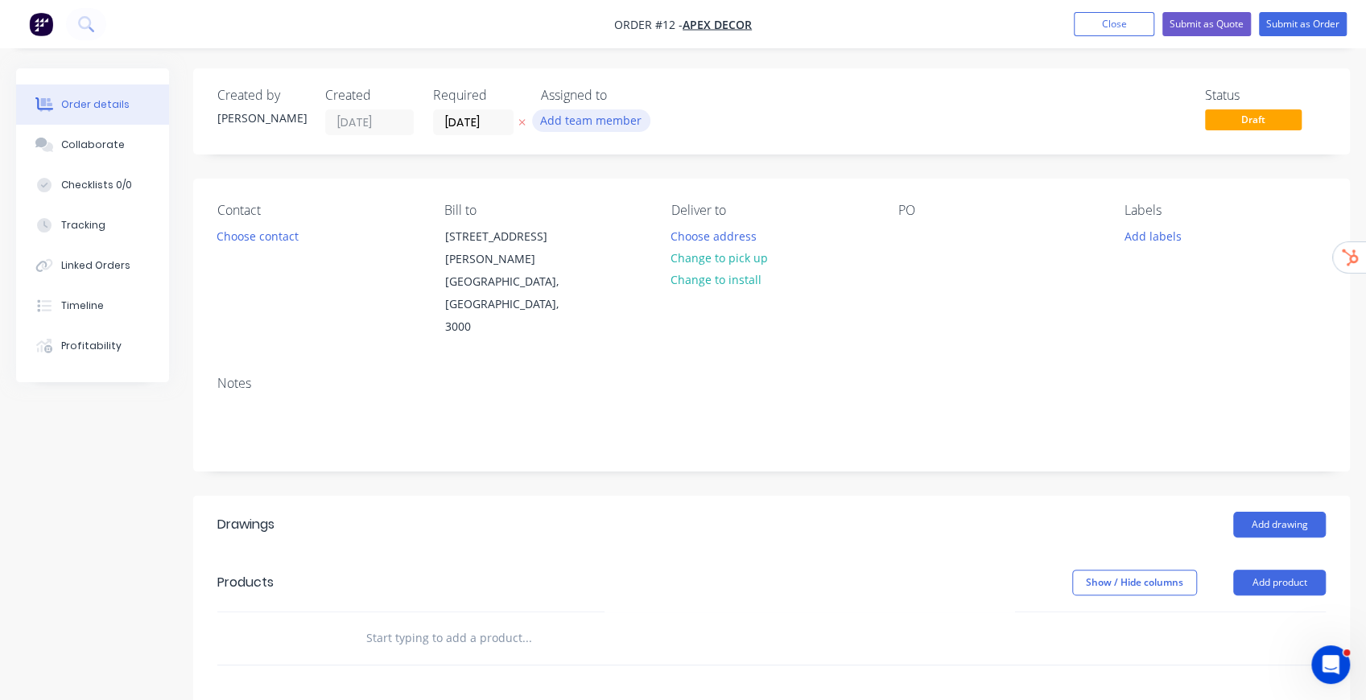
click at [596, 127] on button "Add team member" at bounding box center [591, 120] width 118 height 22
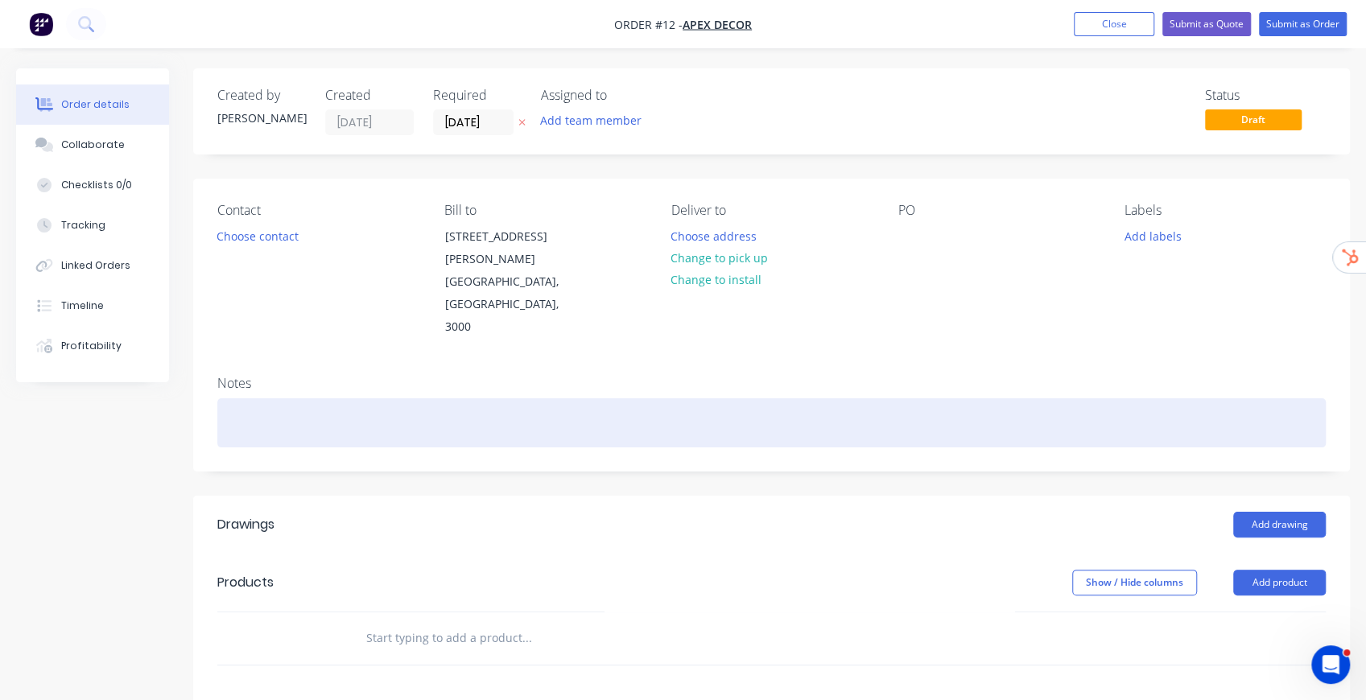
click at [547, 398] on div at bounding box center [771, 422] width 1108 height 49
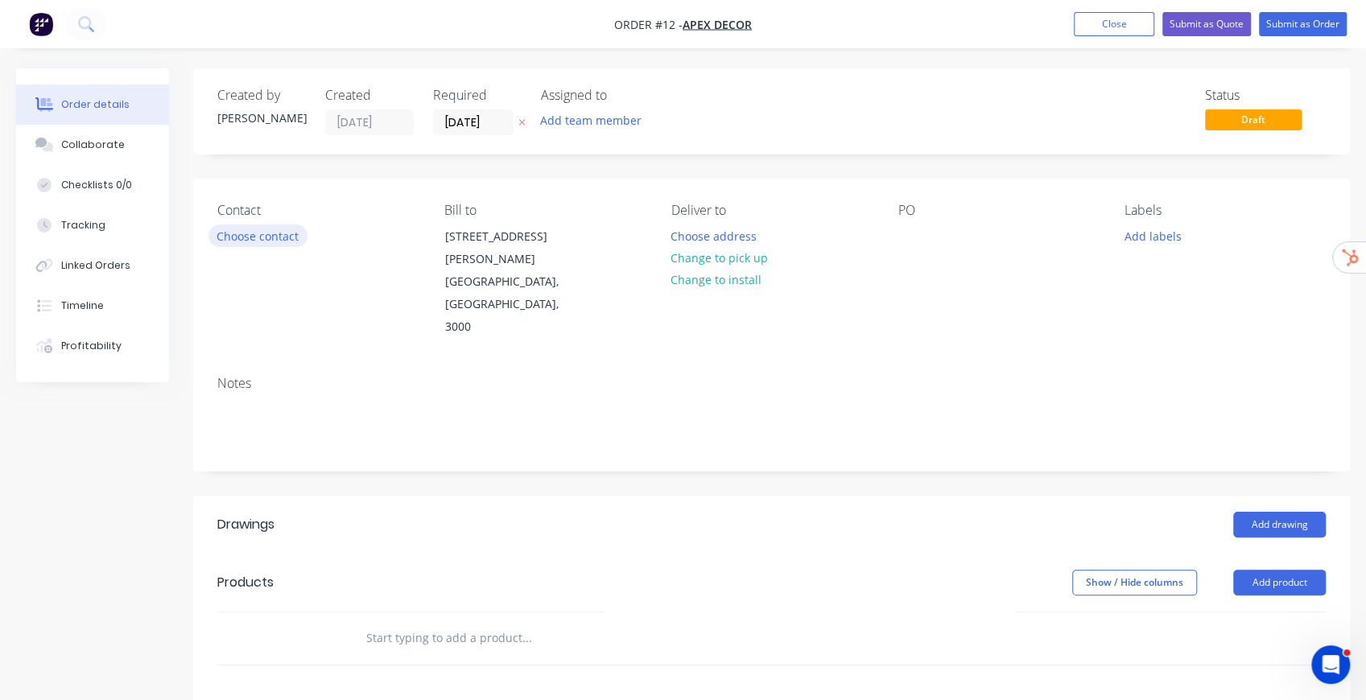
click at [291, 244] on button "Choose contact" at bounding box center [257, 236] width 99 height 22
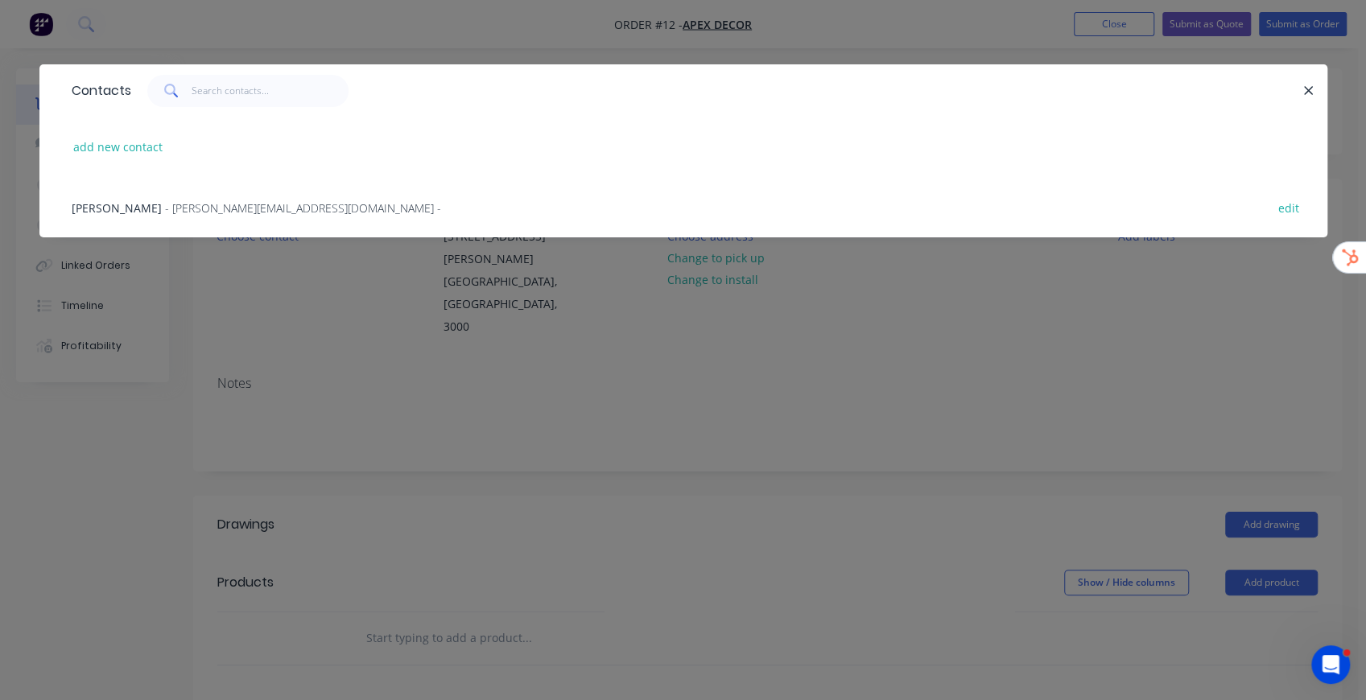
click at [258, 211] on span "- david@prestigedecor.com.au -" at bounding box center [303, 207] width 276 height 15
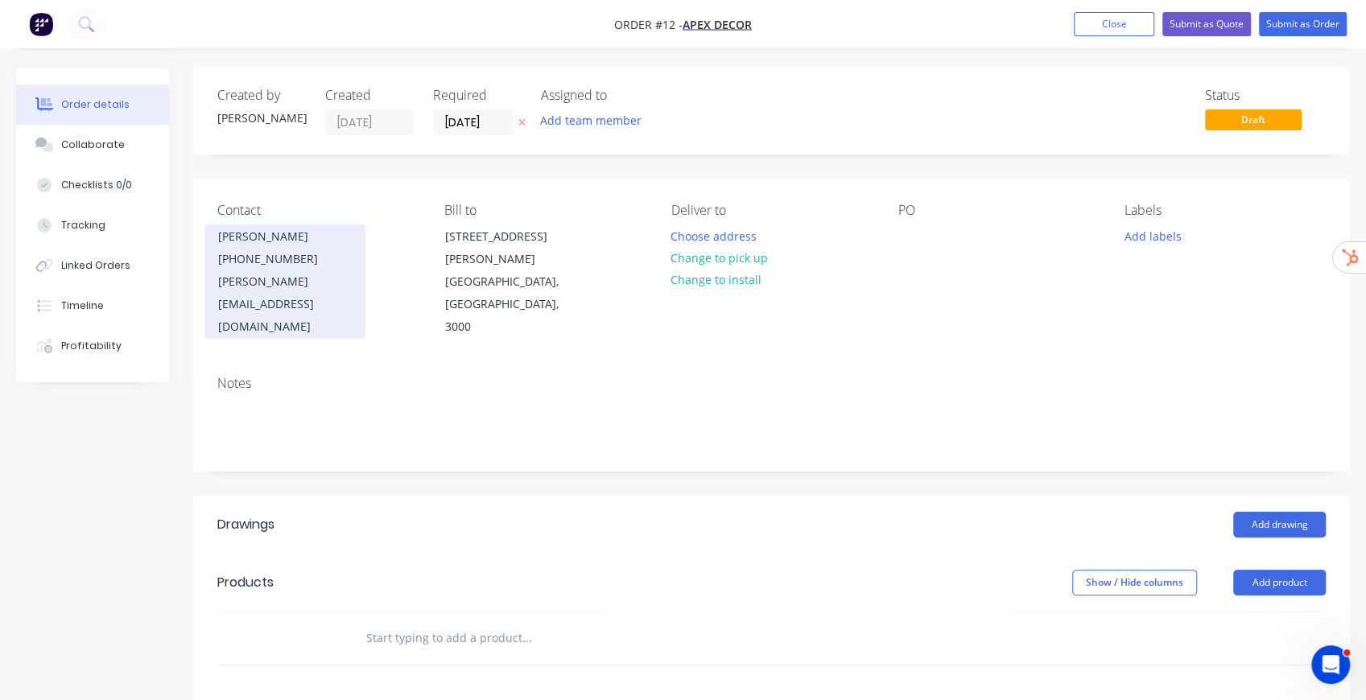
click at [299, 264] on div "[PHONE_NUMBER]" at bounding box center [285, 259] width 134 height 23
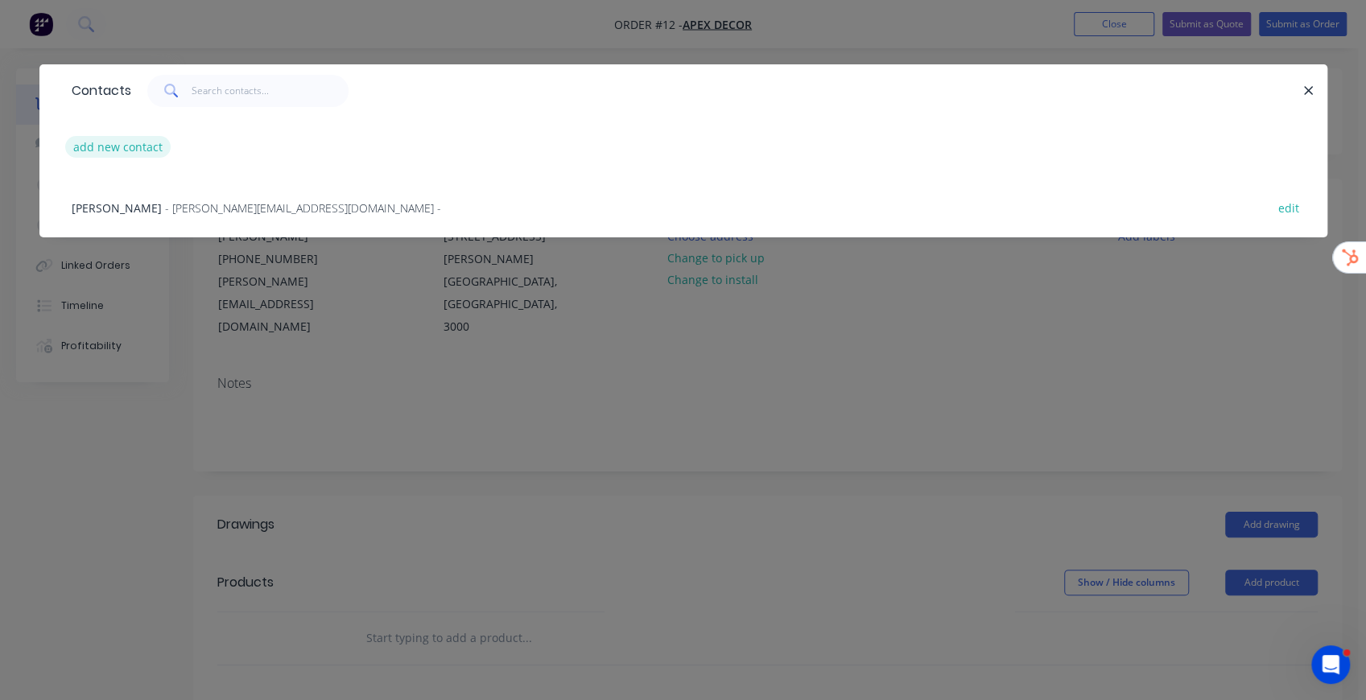
click at [97, 151] on button "add new contact" at bounding box center [118, 147] width 106 height 22
select select "AU"
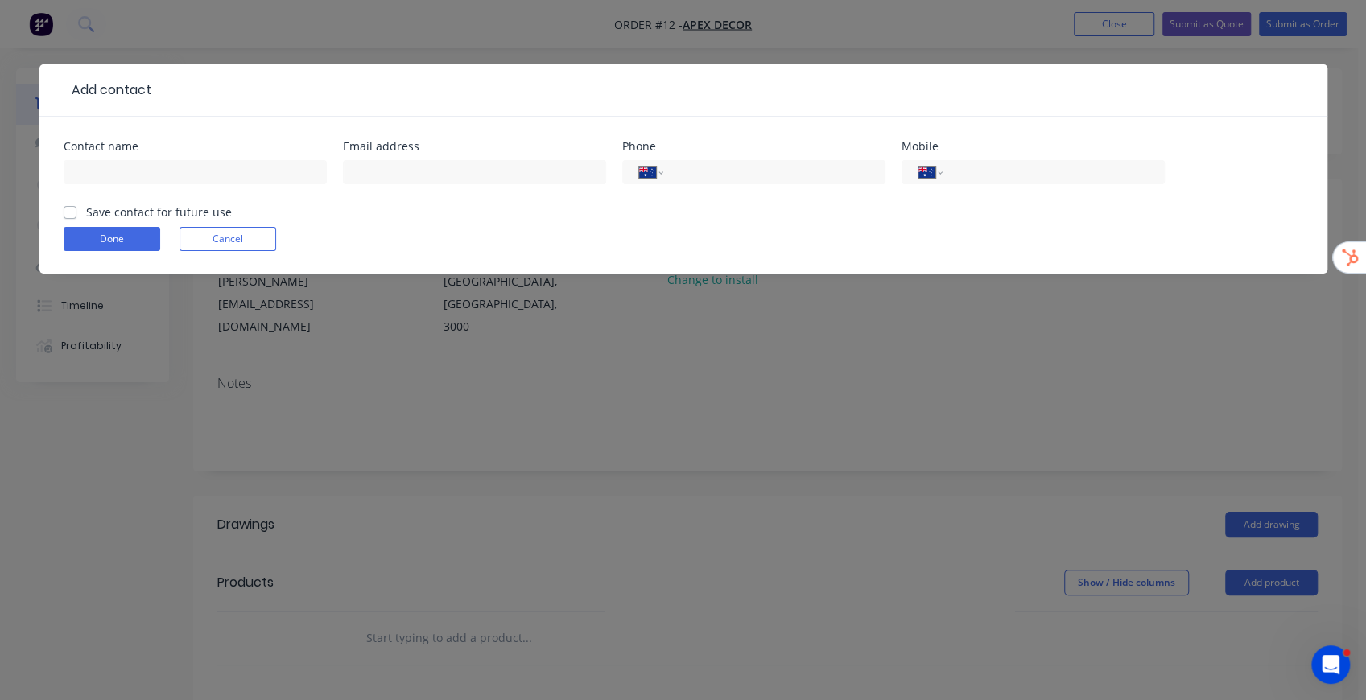
click at [77, 208] on div "Save contact for future use" at bounding box center [148, 212] width 168 height 17
click at [86, 213] on label "Save contact for future use" at bounding box center [159, 212] width 146 height 17
click at [65, 213] on input "Save contact for future use" at bounding box center [70, 211] width 13 height 15
checkbox input "true"
click at [248, 242] on button "Cancel" at bounding box center [228, 239] width 97 height 24
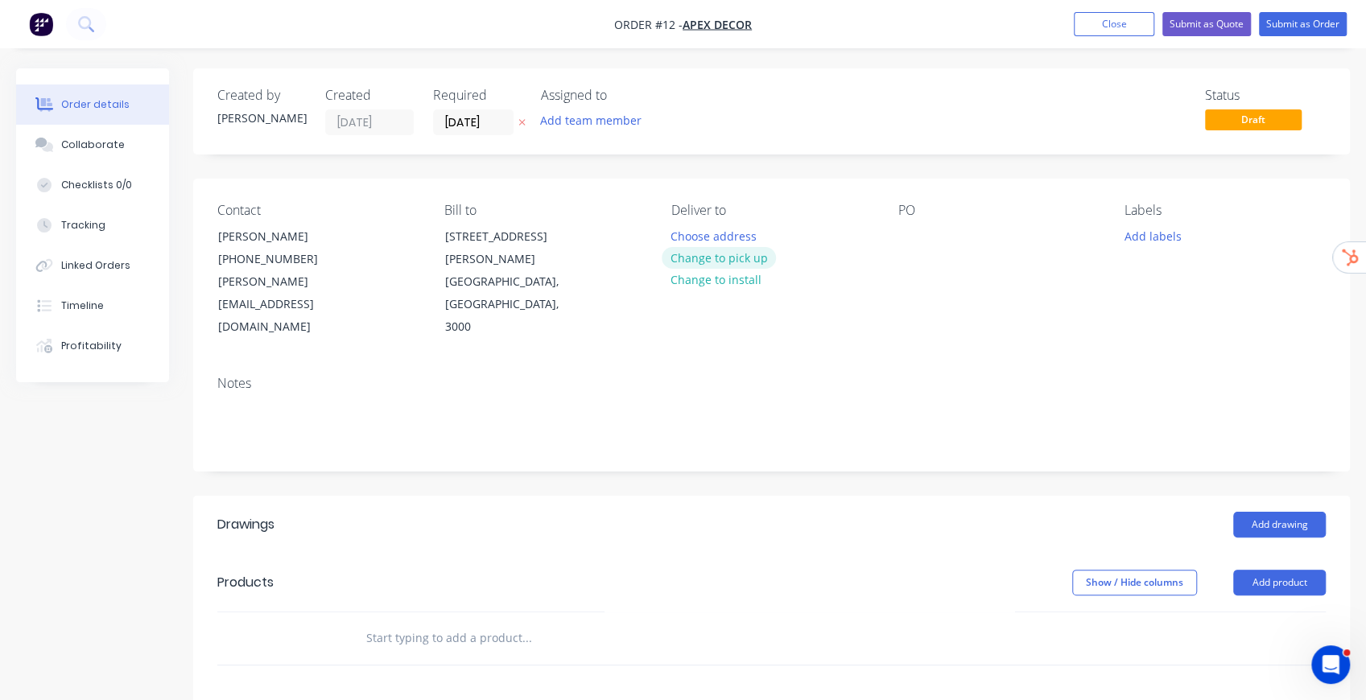
click at [750, 256] on button "Change to pick up" at bounding box center [719, 258] width 114 height 22
click at [685, 242] on div at bounding box center [684, 236] width 26 height 23
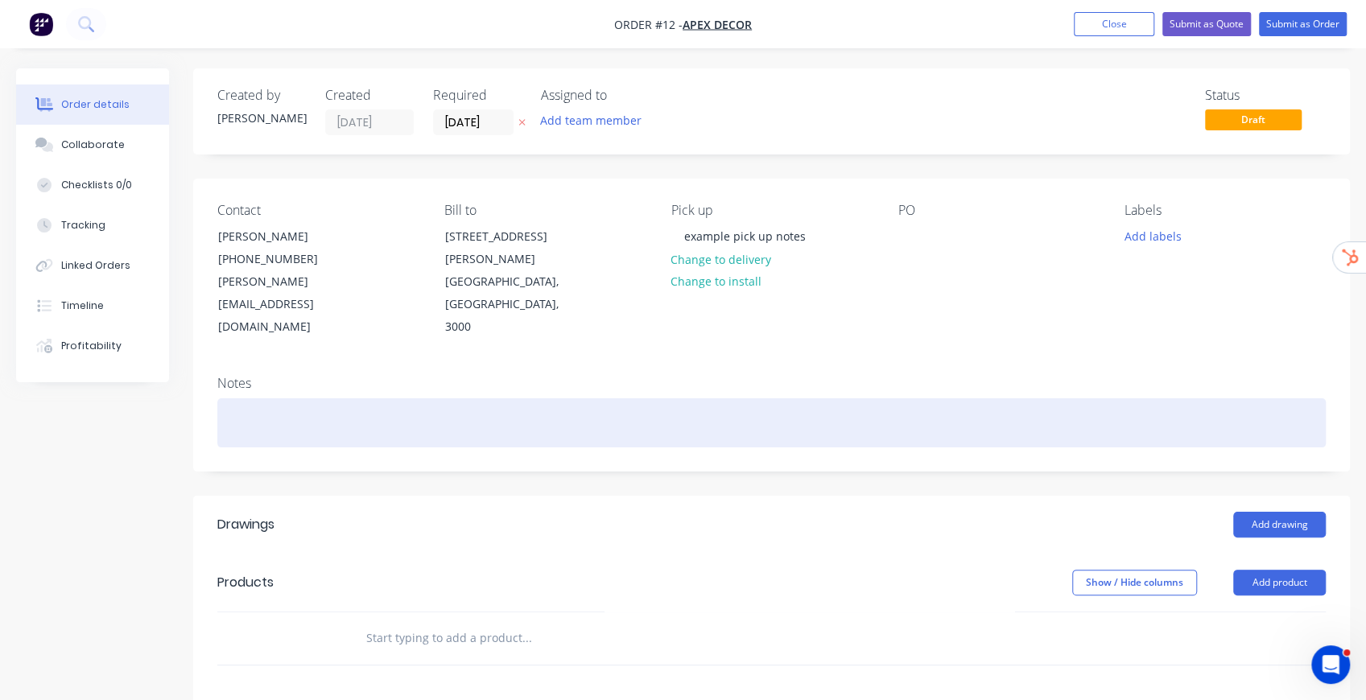
click at [862, 398] on div at bounding box center [771, 422] width 1108 height 49
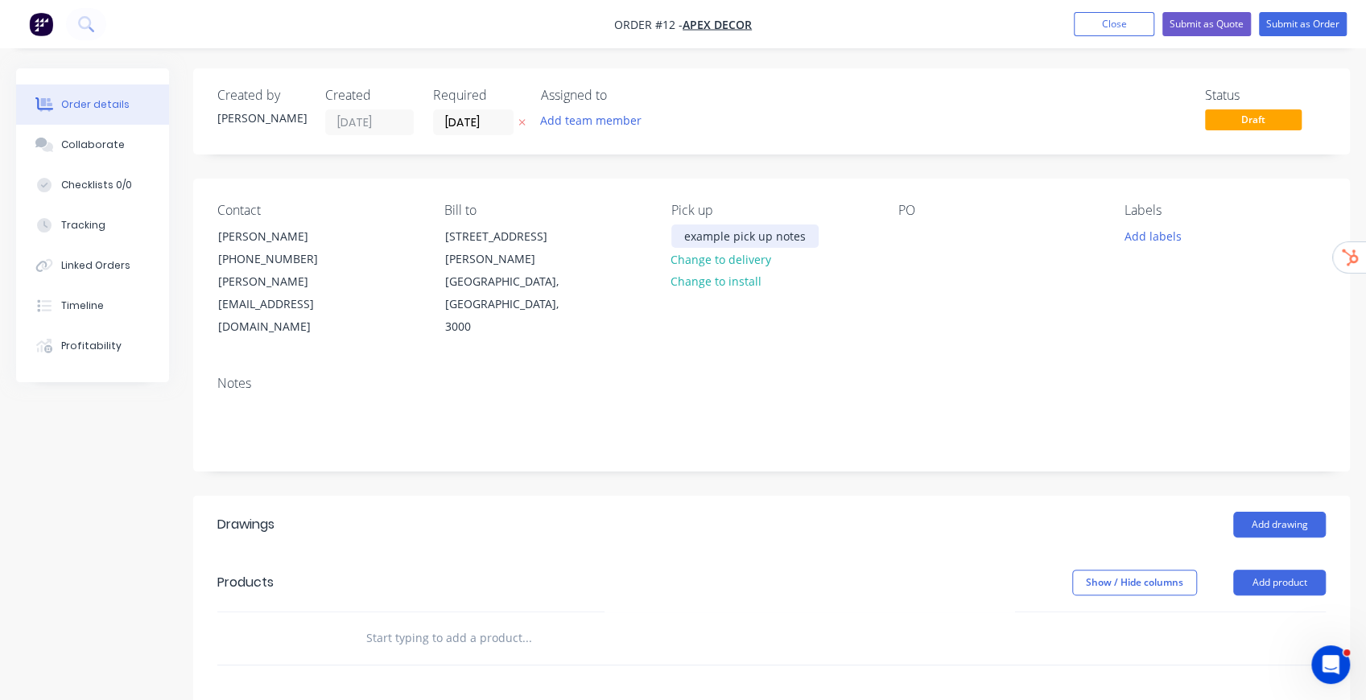
drag, startPoint x: 683, startPoint y: 235, endPoint x: 641, endPoint y: 225, distance: 43.1
click at [641, 225] on div "Contact David Anderson (03) 9876 5432 david@prestigedecor.com.au Bill to 789 Co…" at bounding box center [771, 271] width 1157 height 184
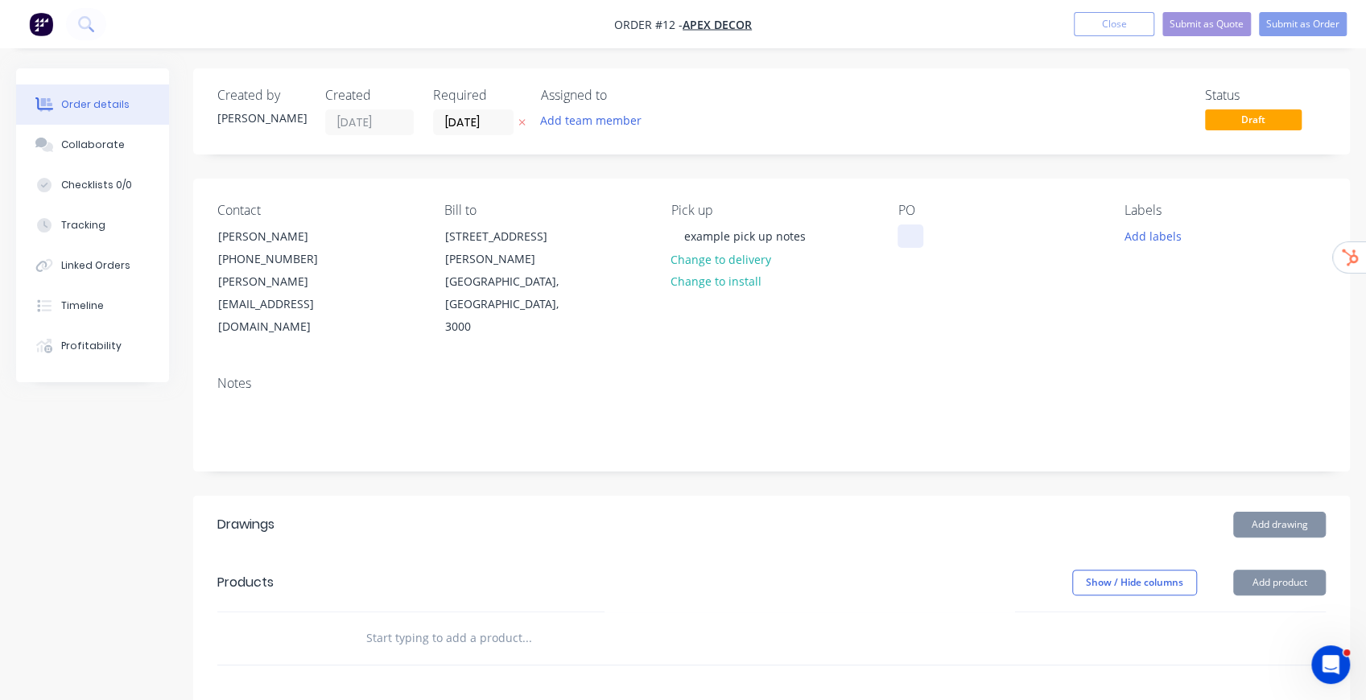
click at [913, 239] on div at bounding box center [911, 236] width 26 height 23
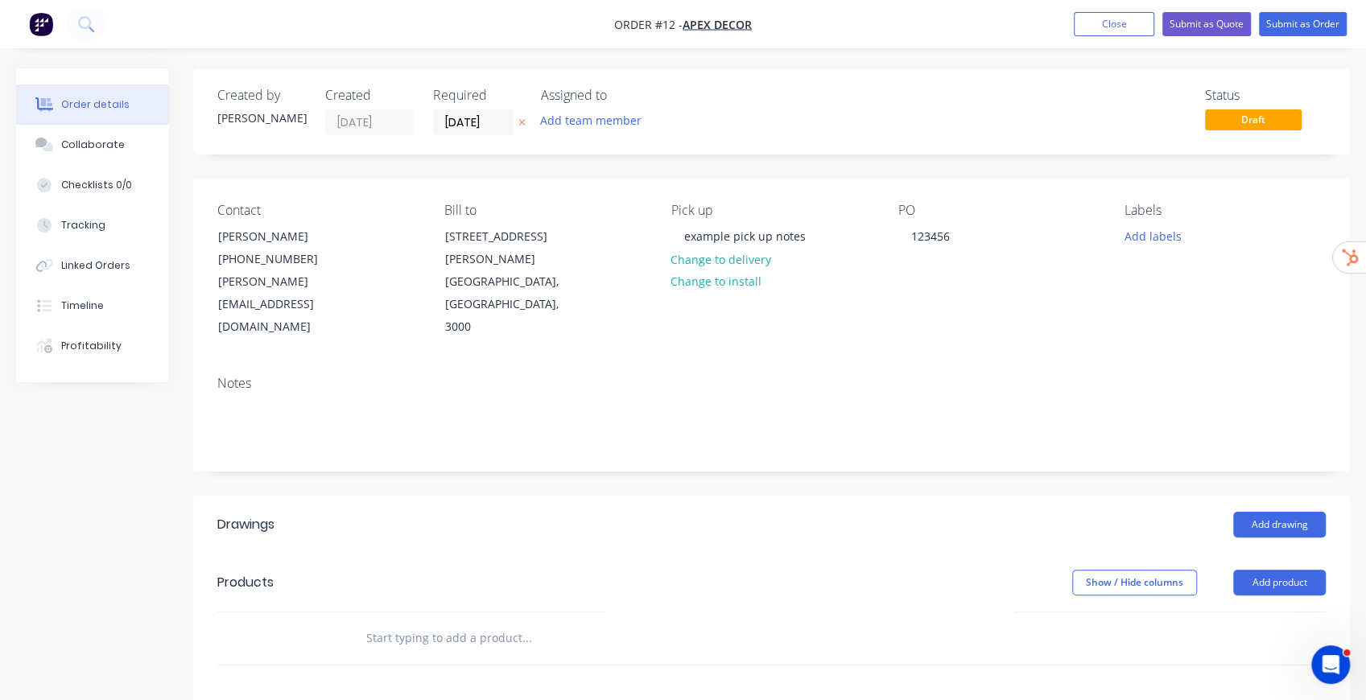
click at [1066, 290] on div "PO 123456" at bounding box center [998, 271] width 201 height 136
click at [1144, 237] on button "Add labels" at bounding box center [1153, 236] width 74 height 22
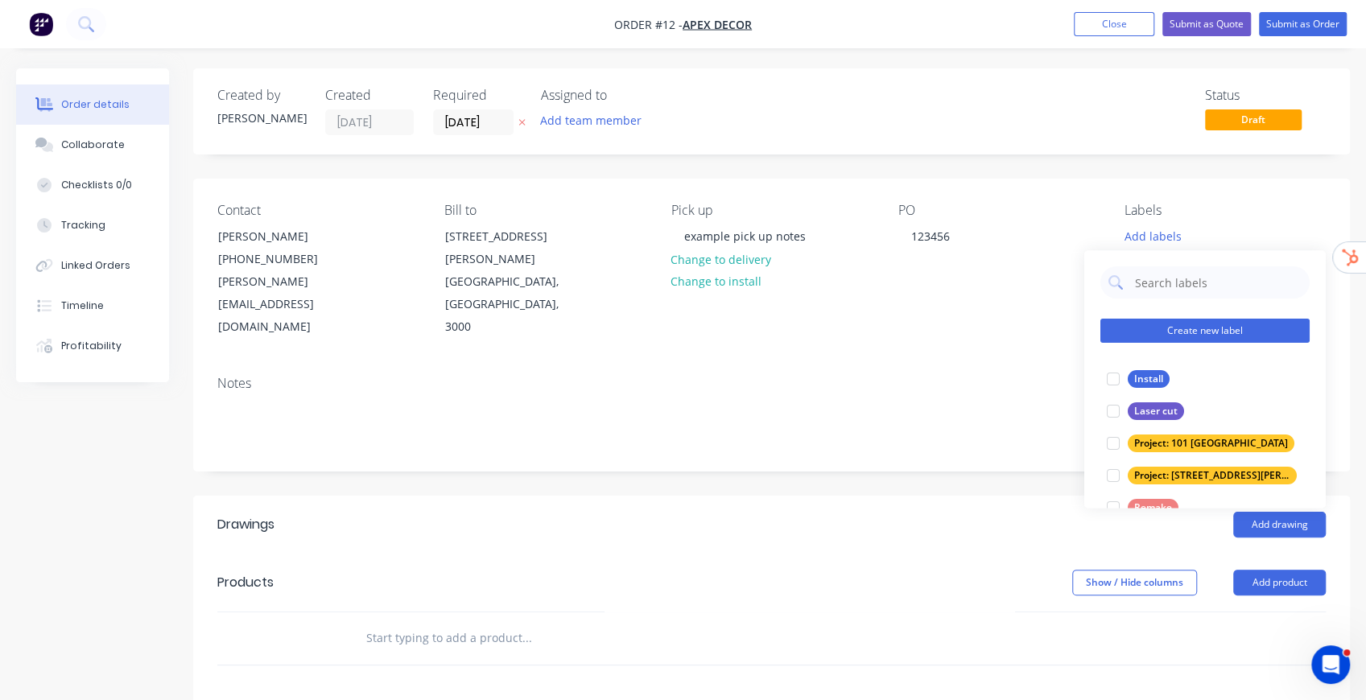
click at [1214, 336] on button "Create new label" at bounding box center [1204, 331] width 209 height 24
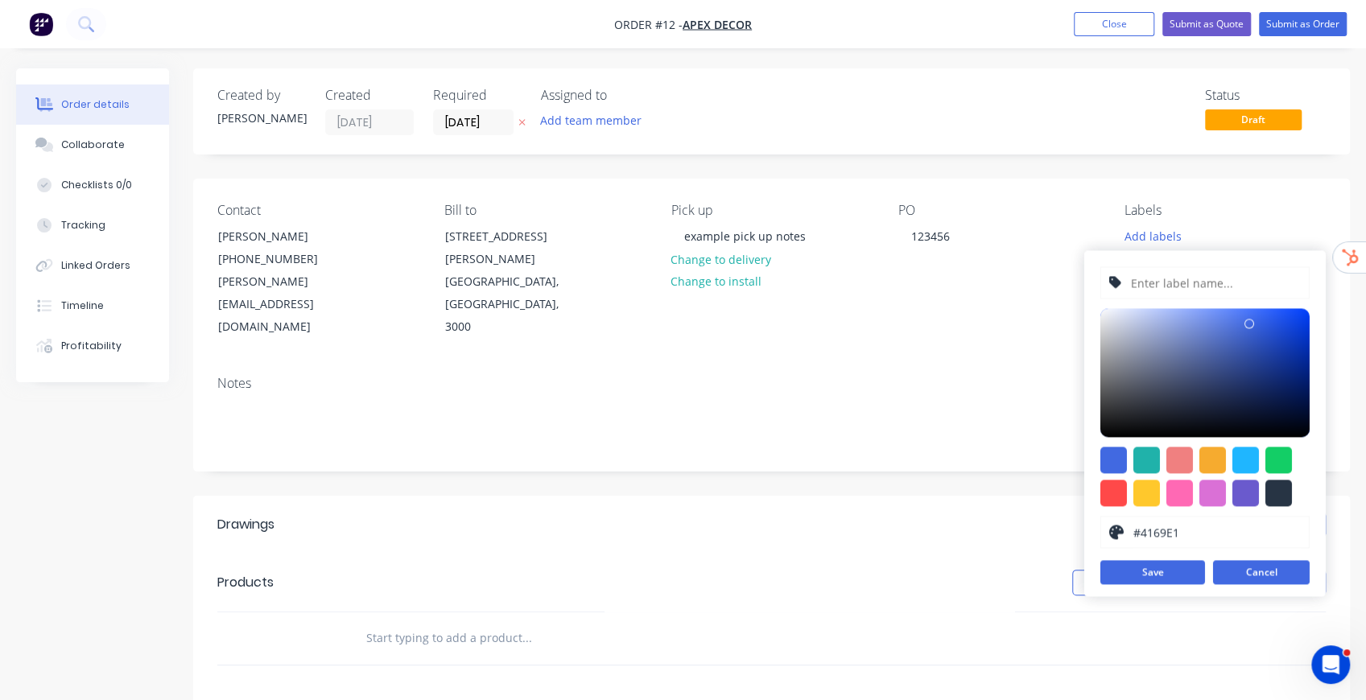
click at [1269, 572] on button "Cancel" at bounding box center [1261, 572] width 97 height 24
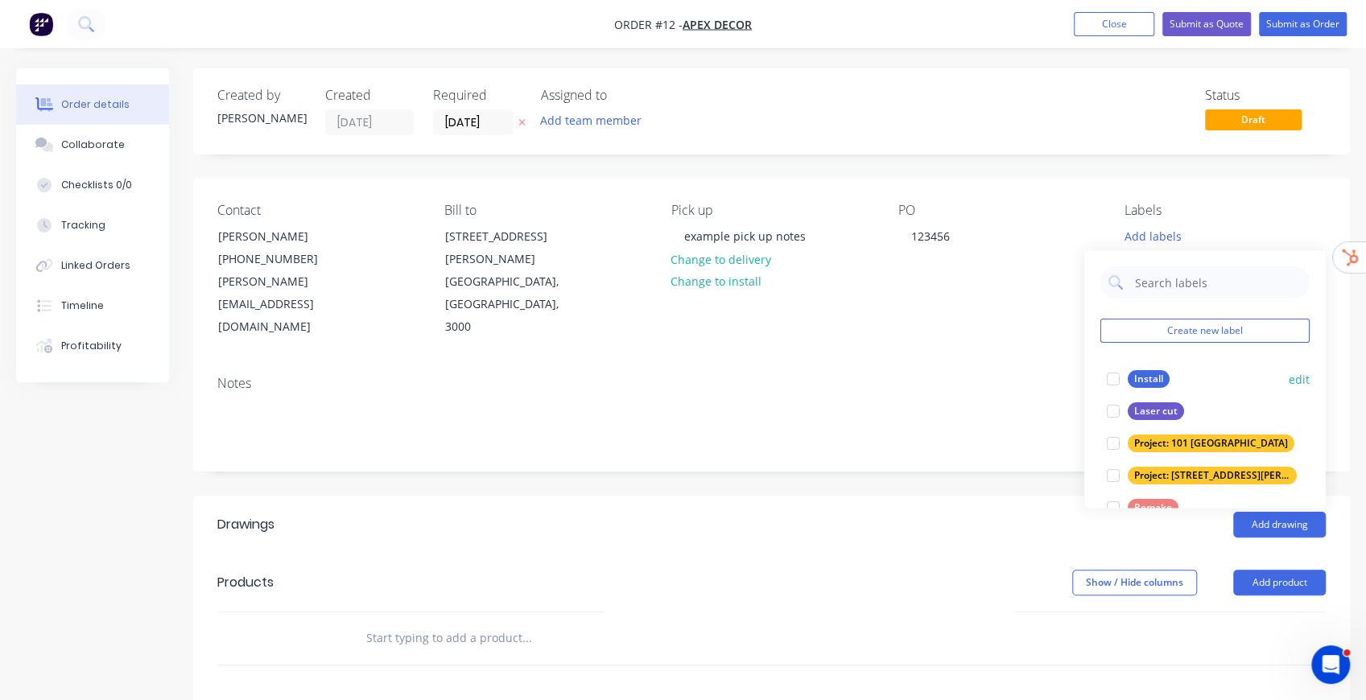
scroll to position [64, 0]
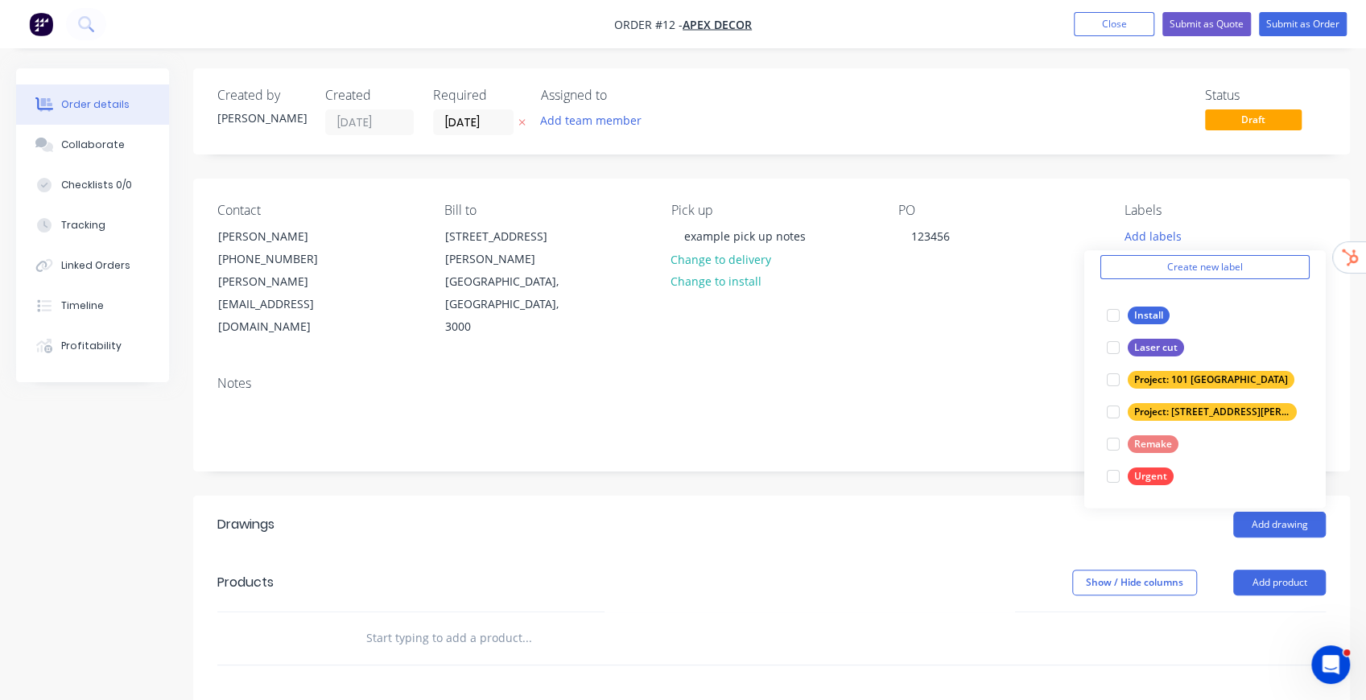
click at [1095, 174] on div "Created by Stuart Created 04/09/25 Required 30/09/25 Assigned to Add team membe…" at bounding box center [771, 560] width 1157 height 984
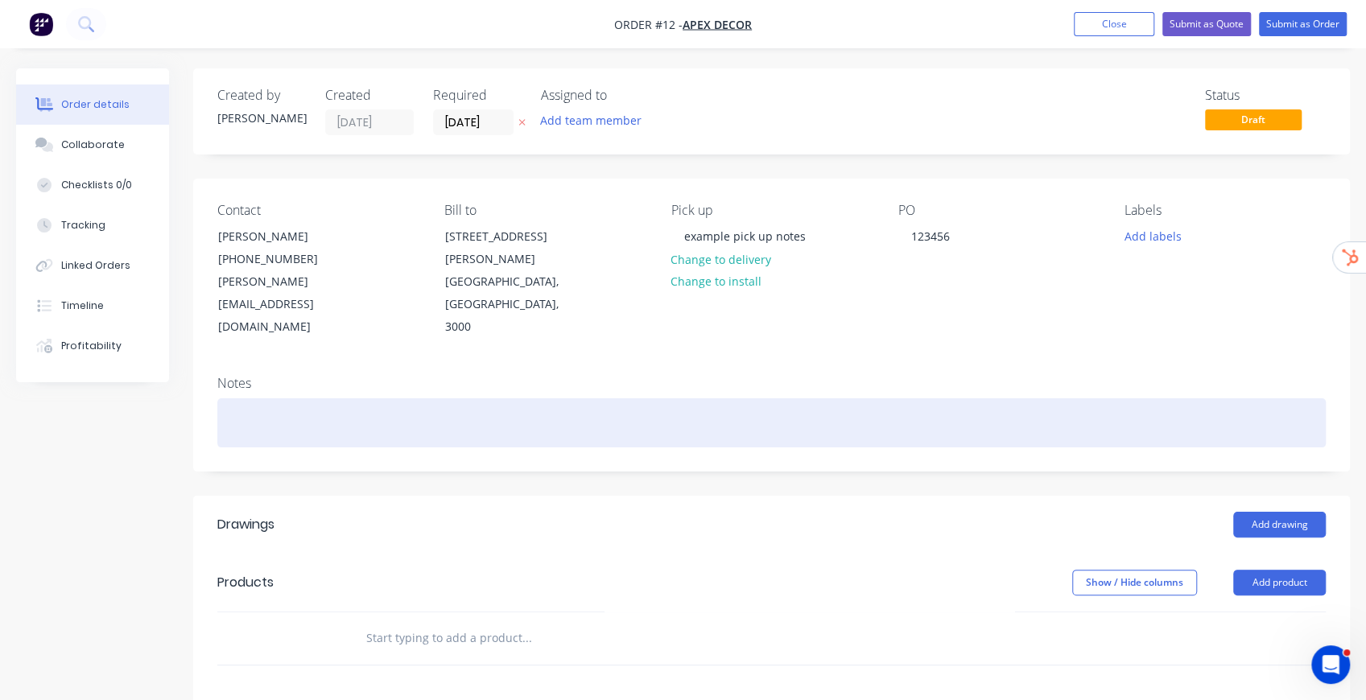
click at [330, 398] on div at bounding box center [771, 422] width 1108 height 49
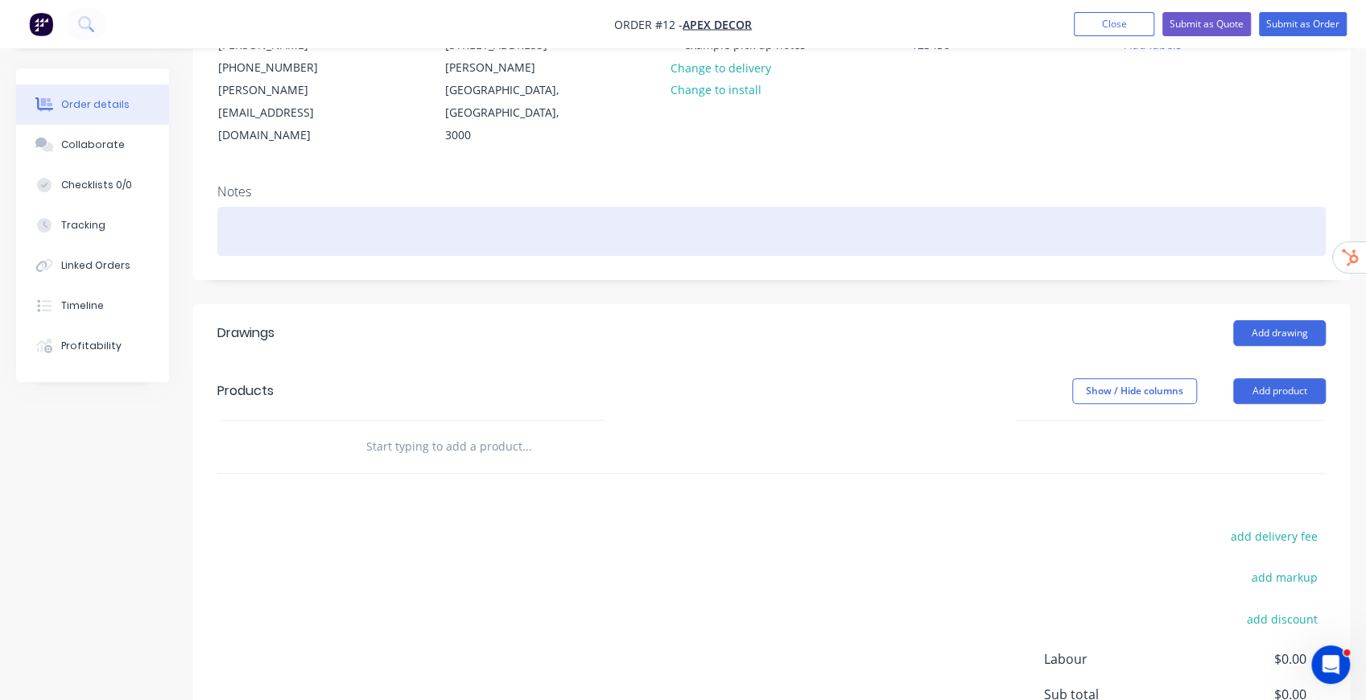
scroll to position [214, 0]
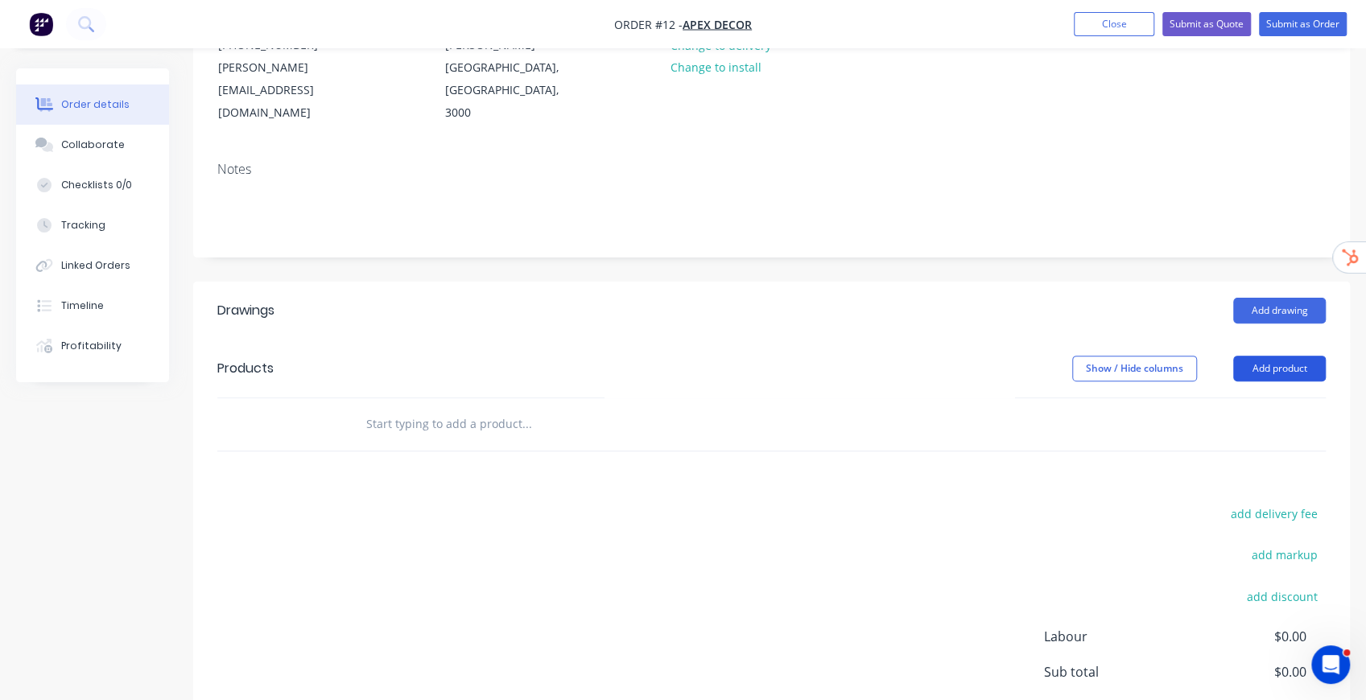
click at [1280, 356] on button "Add product" at bounding box center [1279, 369] width 93 height 26
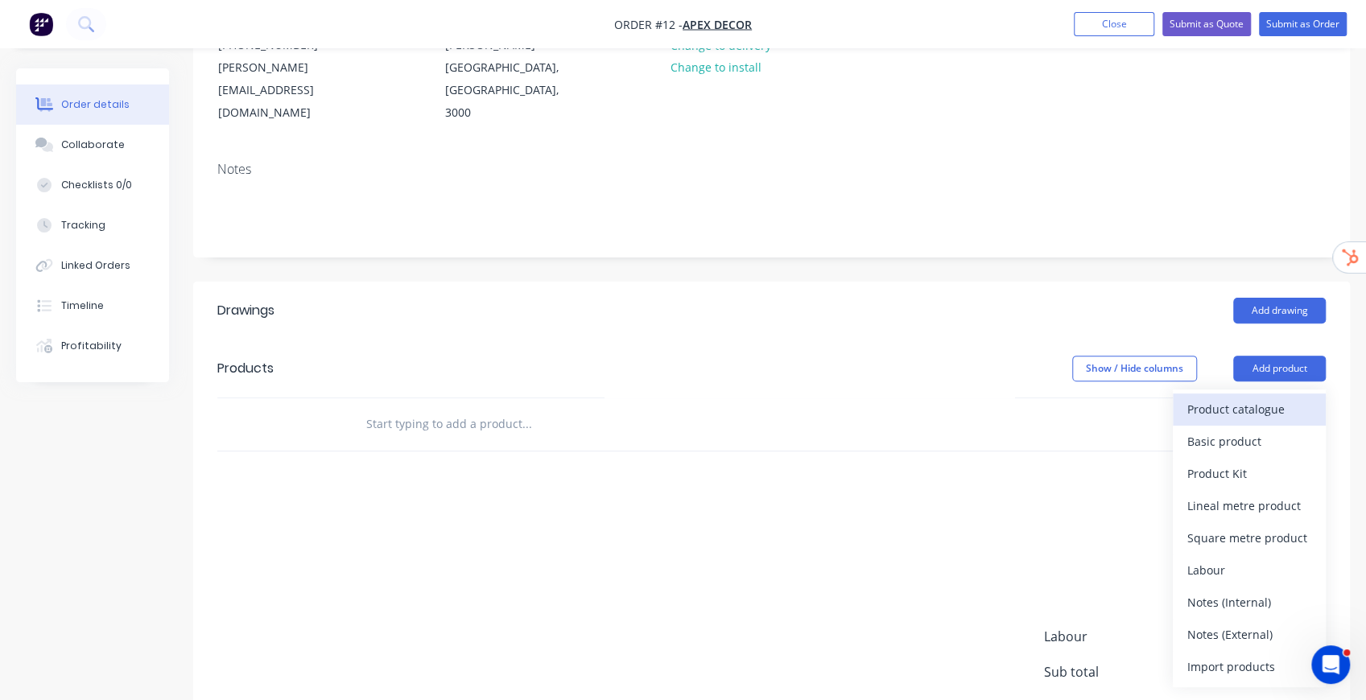
click at [1226, 398] on div "Product catalogue" at bounding box center [1249, 409] width 124 height 23
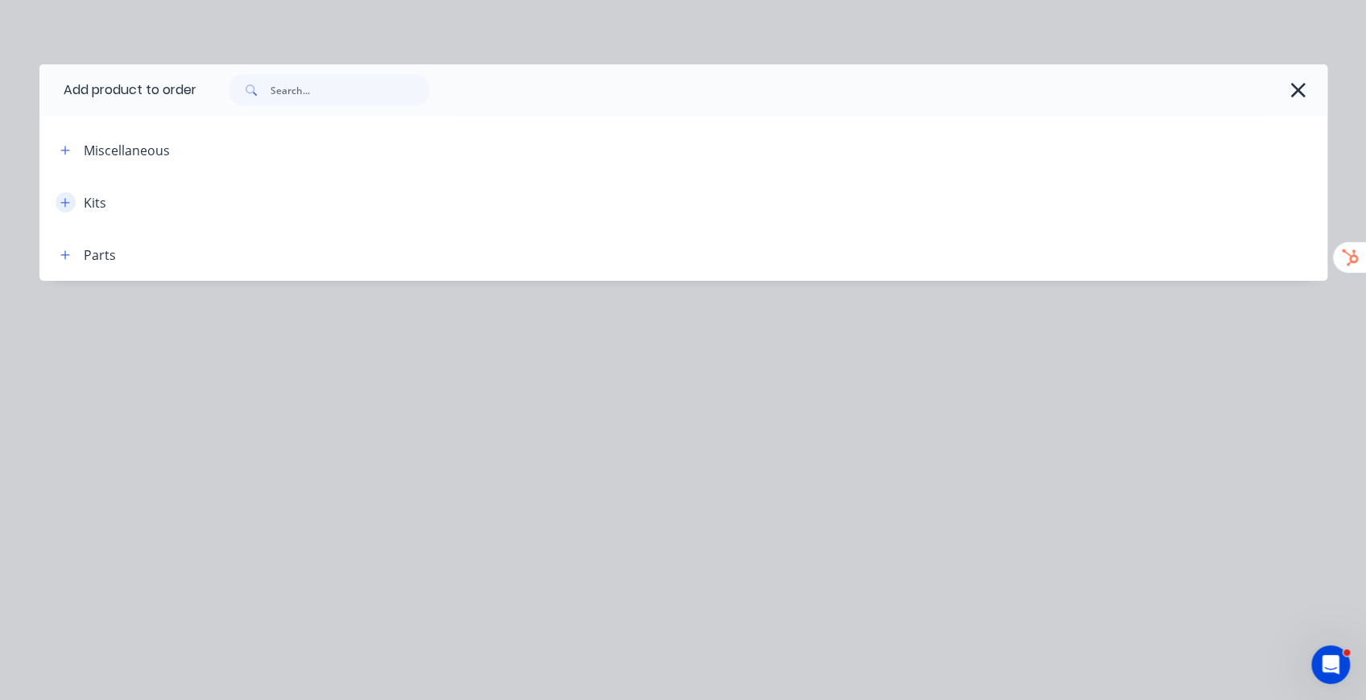
click at [62, 204] on icon "button" at bounding box center [65, 202] width 10 height 11
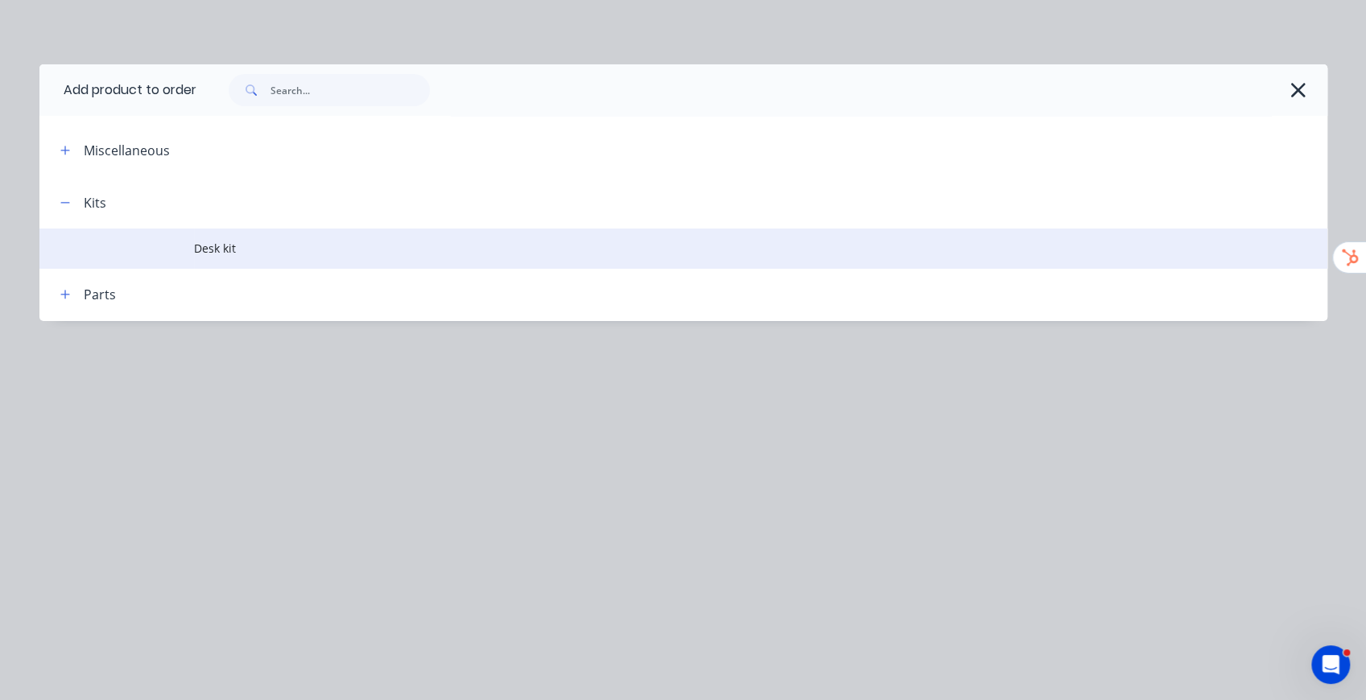
click at [218, 254] on span "Desk kit" at bounding box center [647, 248] width 906 height 17
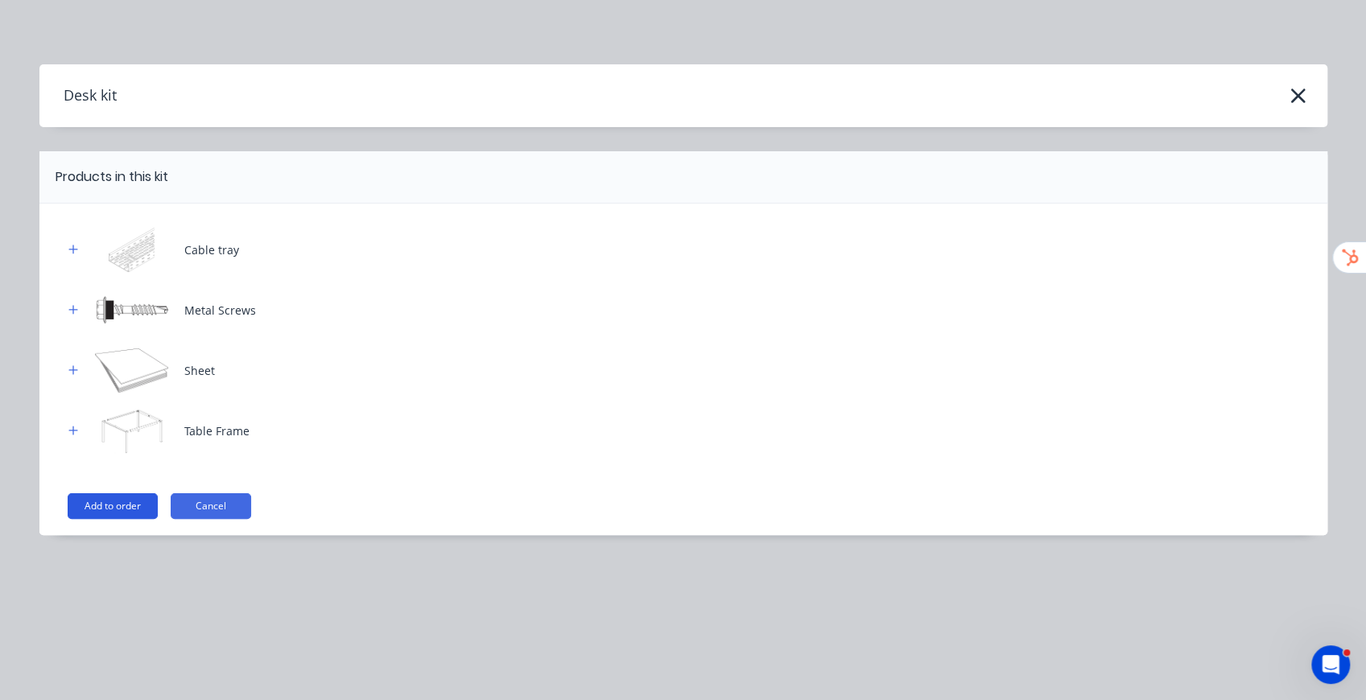
click at [130, 502] on button "Add to order" at bounding box center [113, 506] width 90 height 26
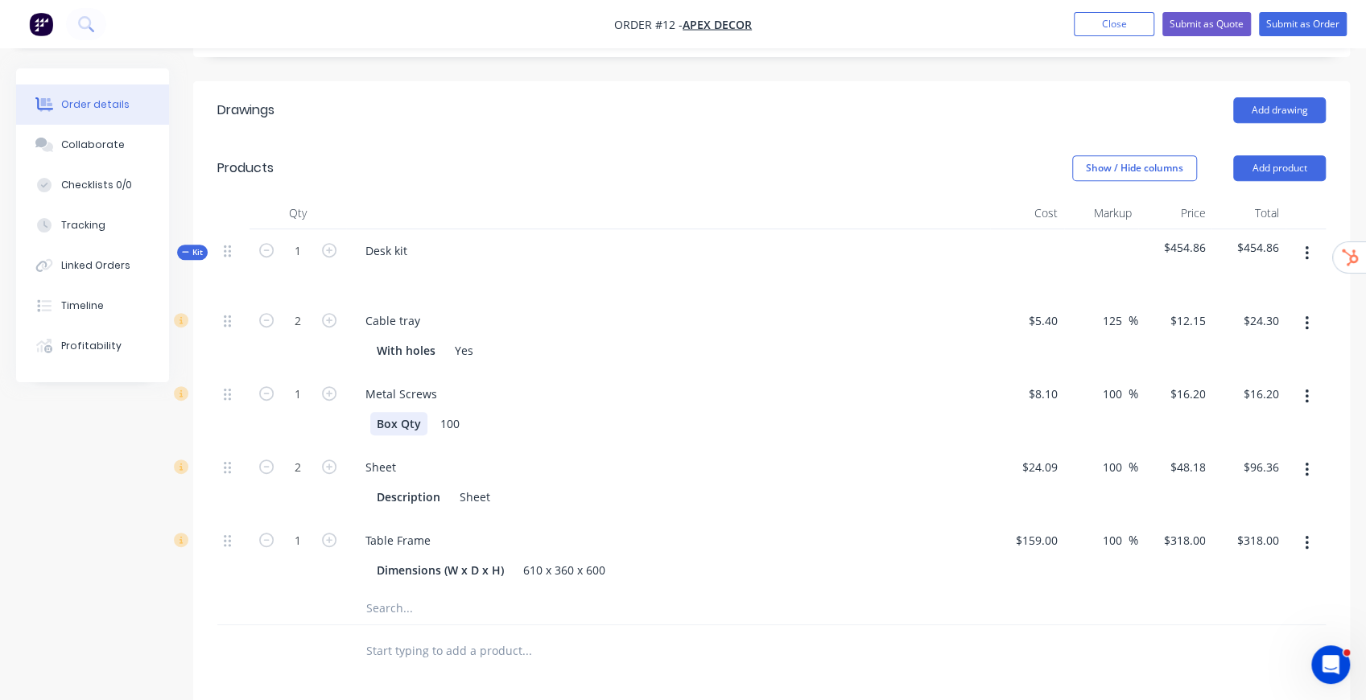
scroll to position [429, 0]
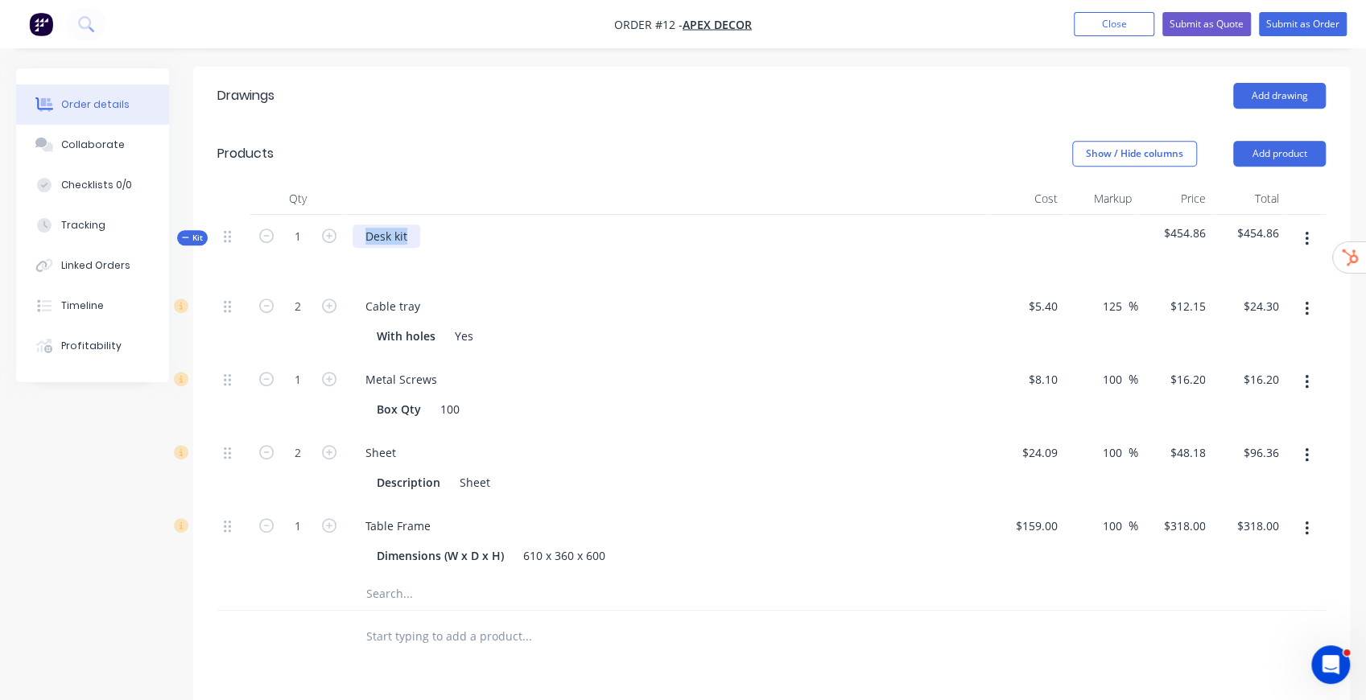
drag, startPoint x: 365, startPoint y: 192, endPoint x: 428, endPoint y: 188, distance: 63.0
click at [428, 215] on div "Desk kit" at bounding box center [668, 250] width 644 height 70
click at [871, 141] on div "Show / Hide columns Add product" at bounding box center [889, 154] width 873 height 26
click at [1182, 295] on input "12.15" at bounding box center [1189, 306] width 43 height 23
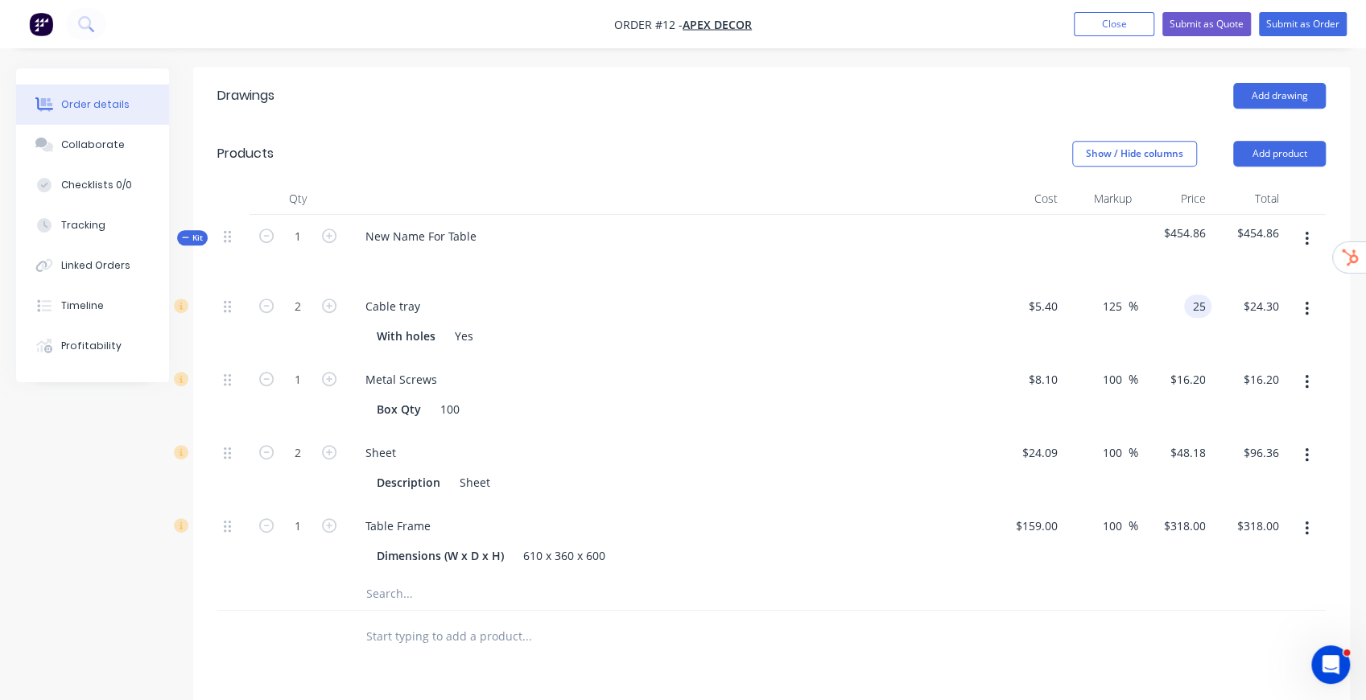
type input "25"
type input "362.96"
type input "$25.00"
type input "$50.00"
click at [961, 141] on div "Show / Hide columns Add product" at bounding box center [889, 154] width 873 height 26
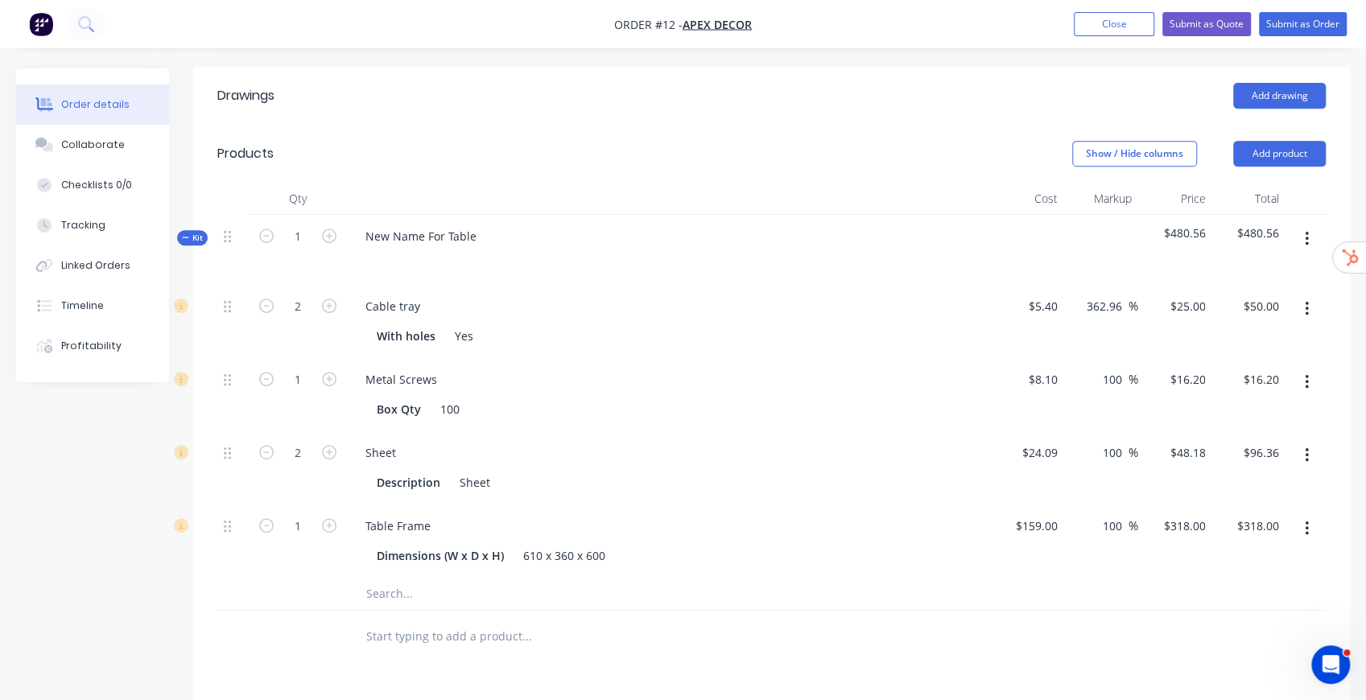
click at [1307, 447] on icon "button" at bounding box center [1307, 456] width 4 height 18
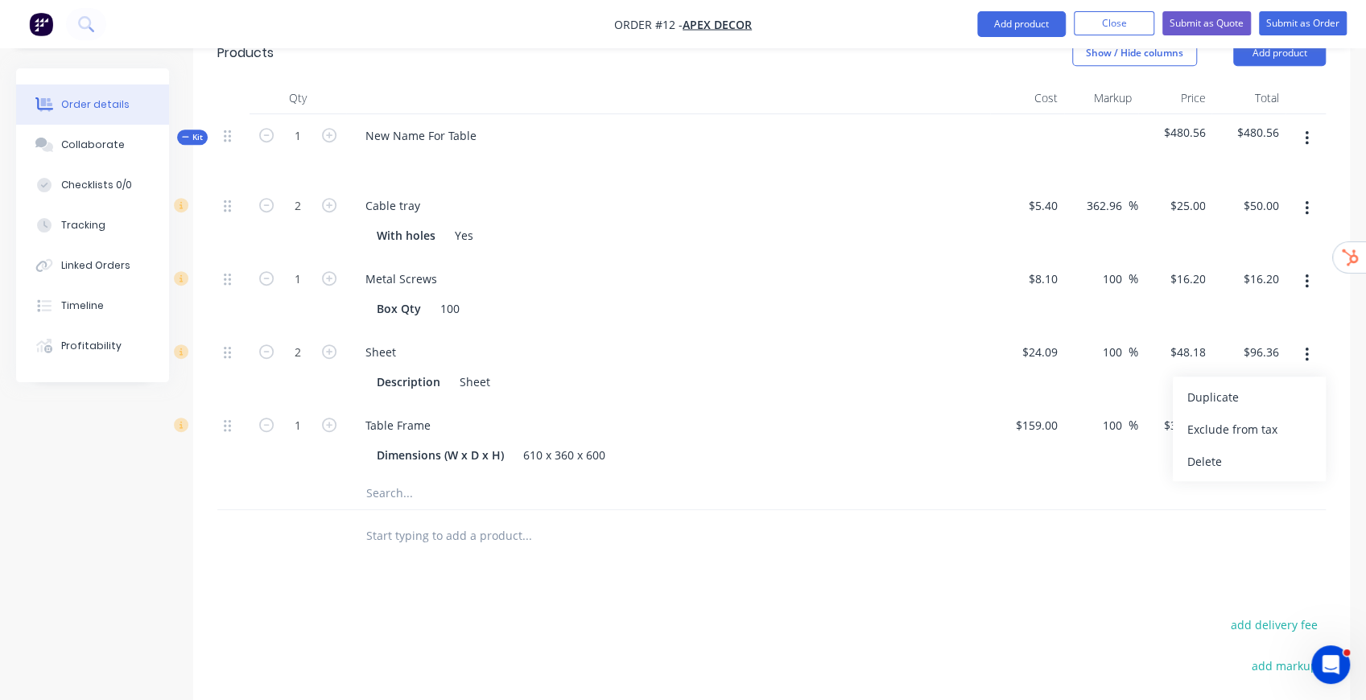
scroll to position [697, 0]
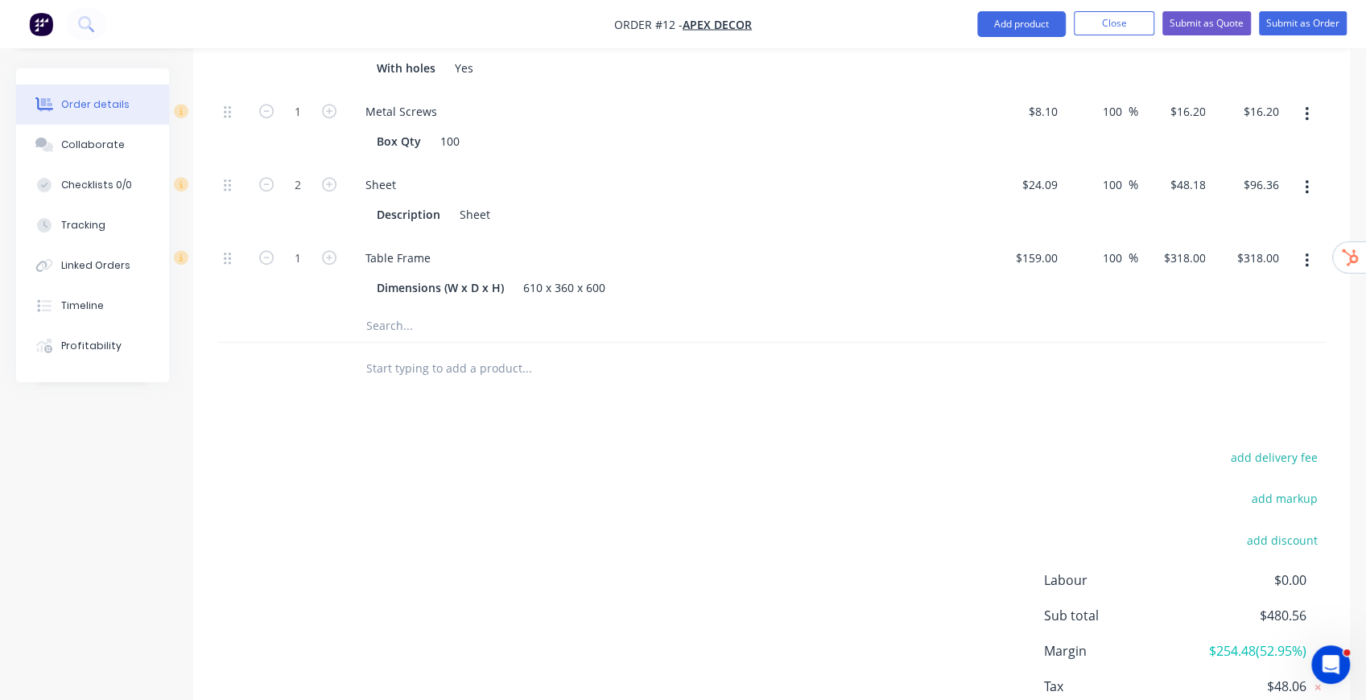
click at [390, 310] on input "text" at bounding box center [526, 326] width 322 height 32
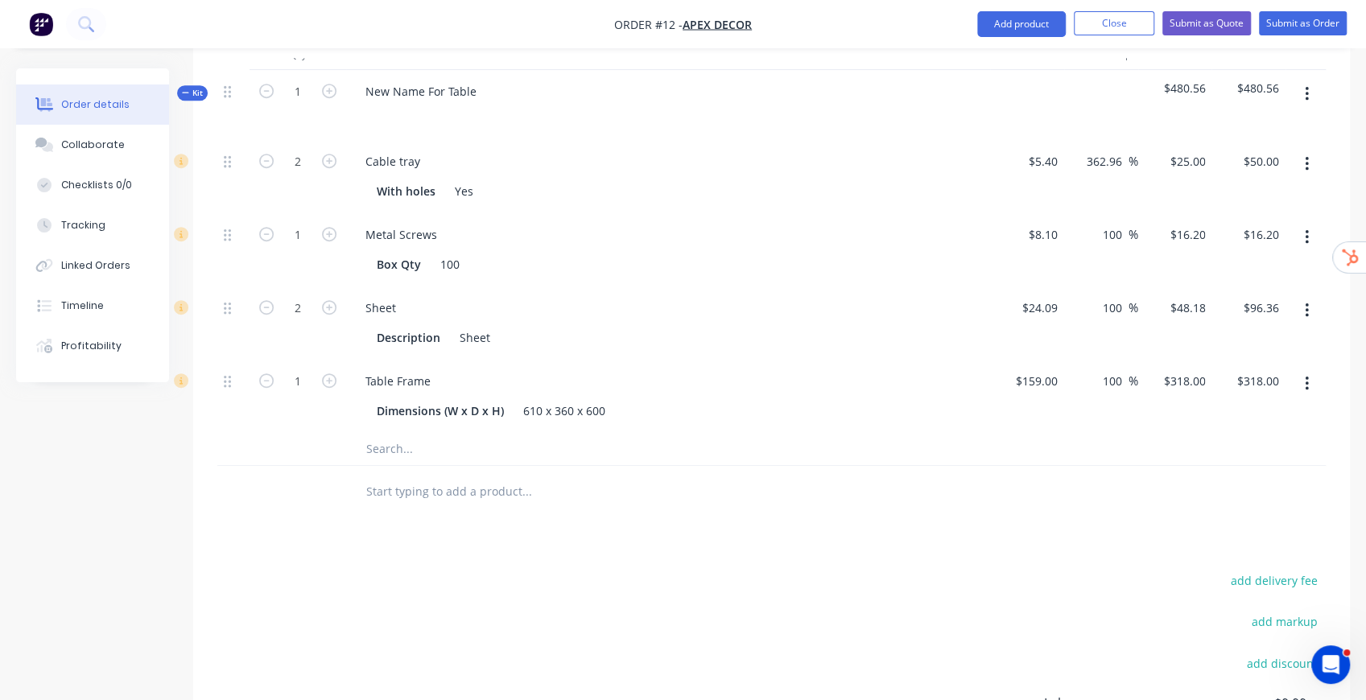
scroll to position [375, 0]
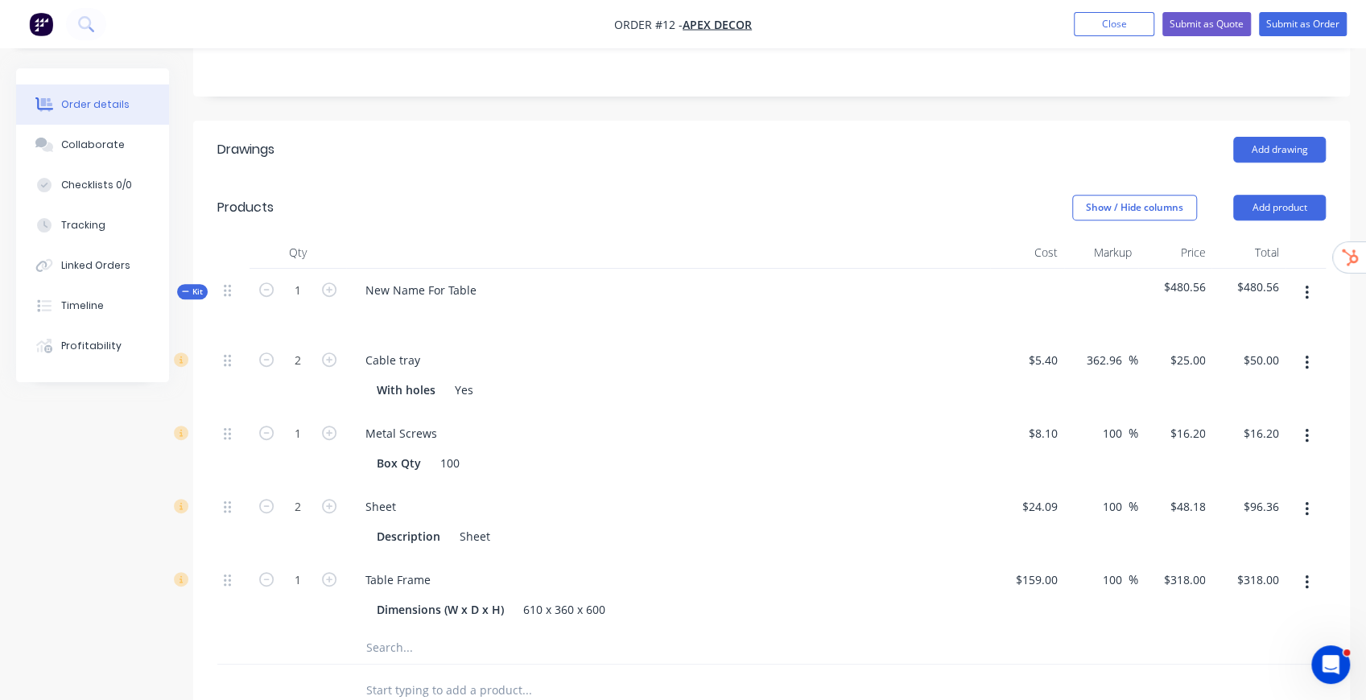
click at [1308, 284] on icon "button" at bounding box center [1307, 293] width 4 height 18
click at [1232, 324] on div "Add product to kit" at bounding box center [1249, 335] width 124 height 23
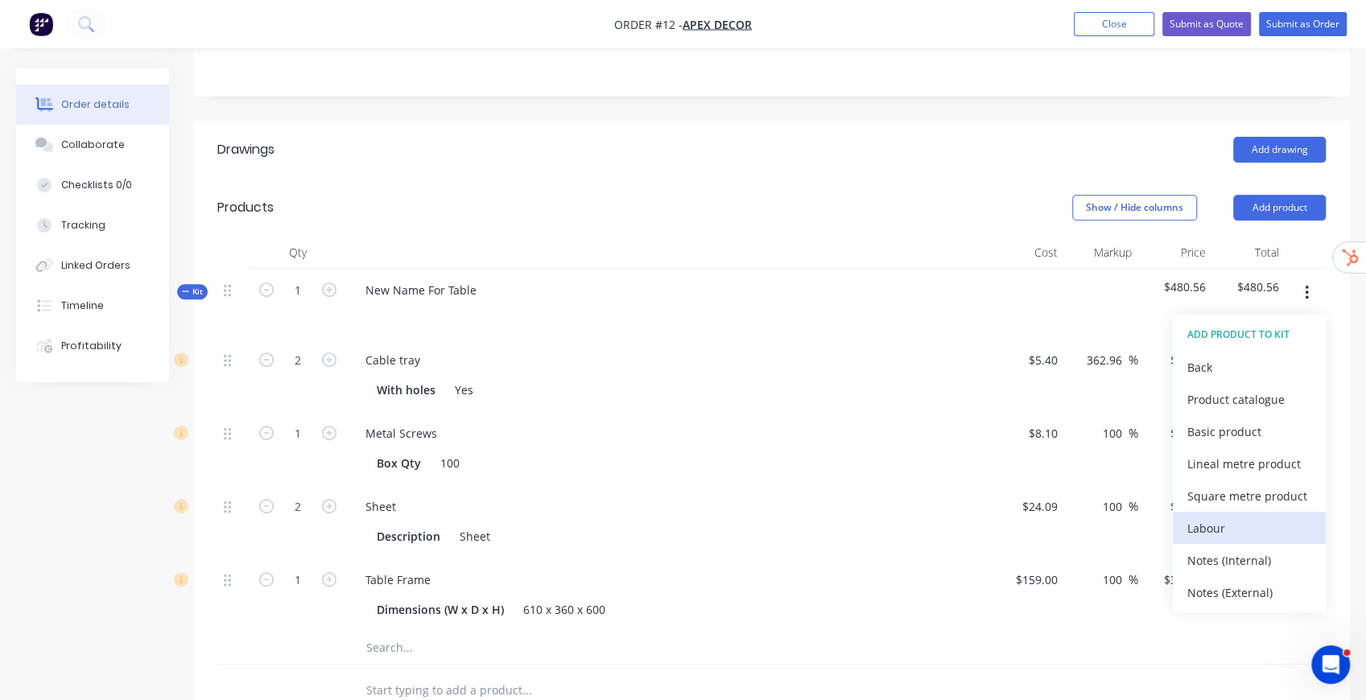
click at [1219, 517] on div "Labour" at bounding box center [1249, 528] width 124 height 23
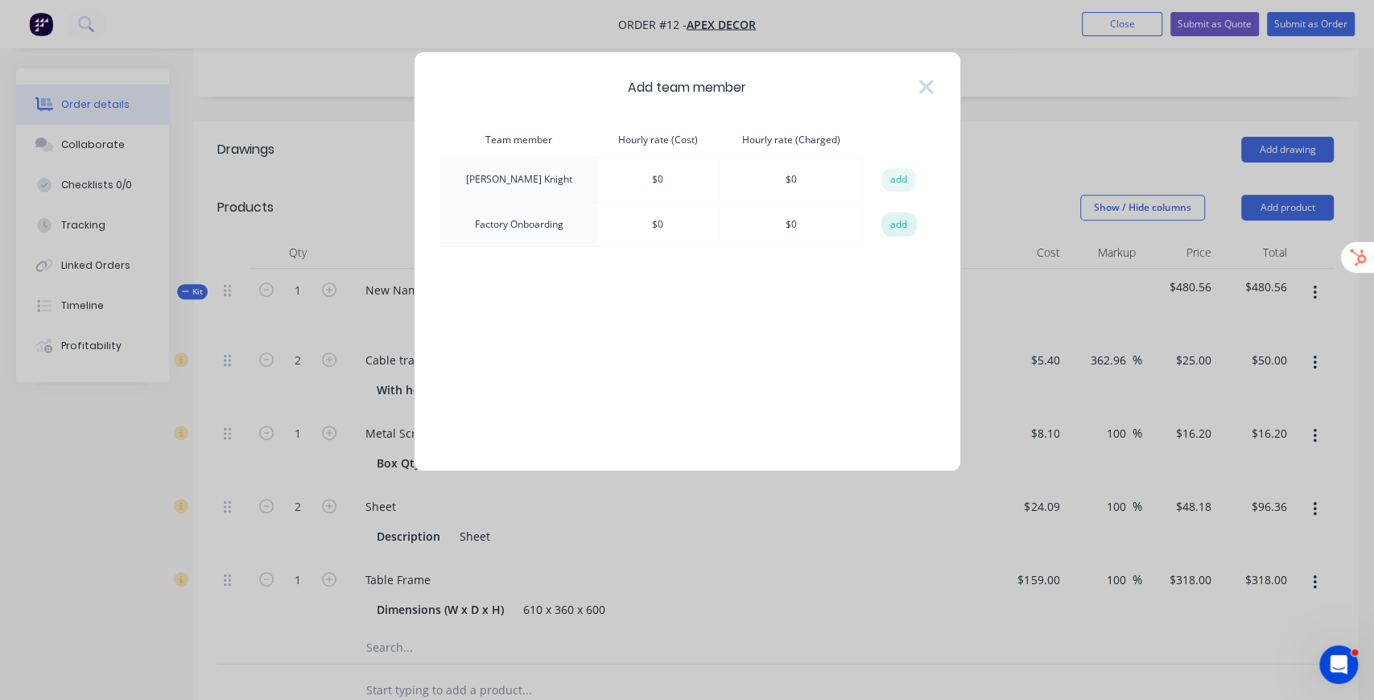
click at [892, 221] on button "add" at bounding box center [898, 225] width 35 height 24
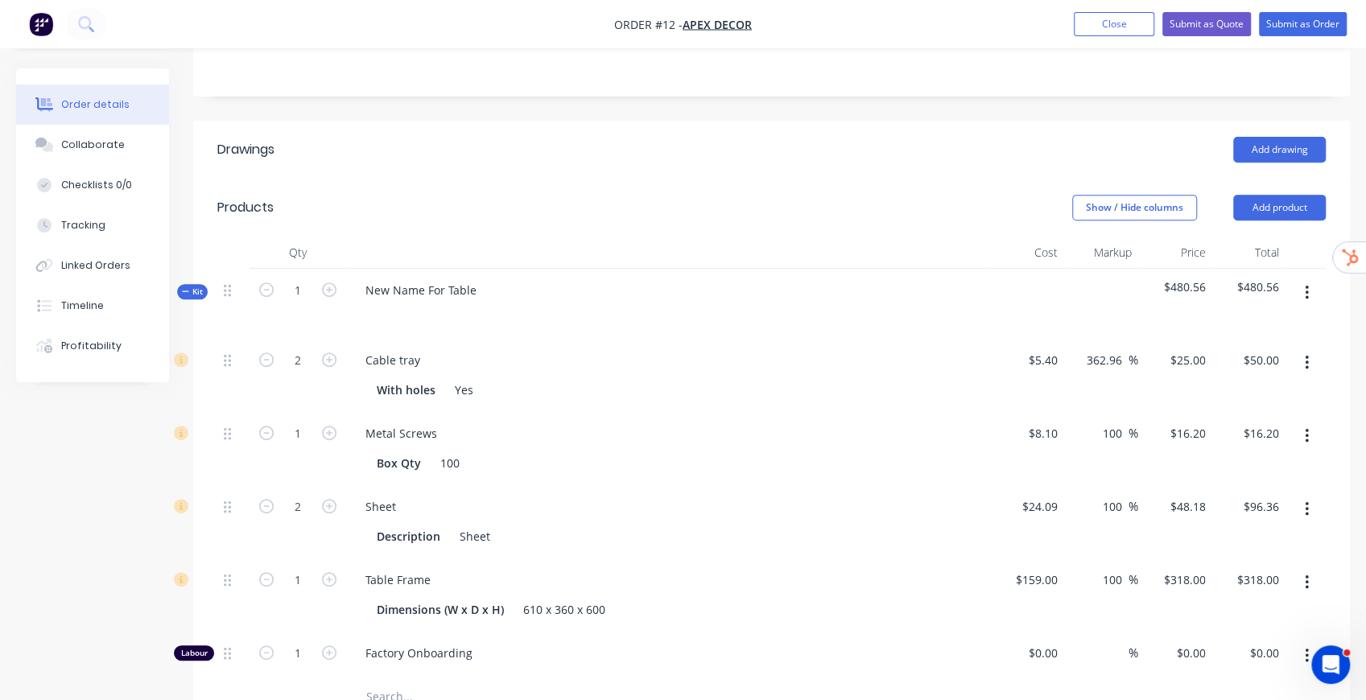
scroll to position [697, 0]
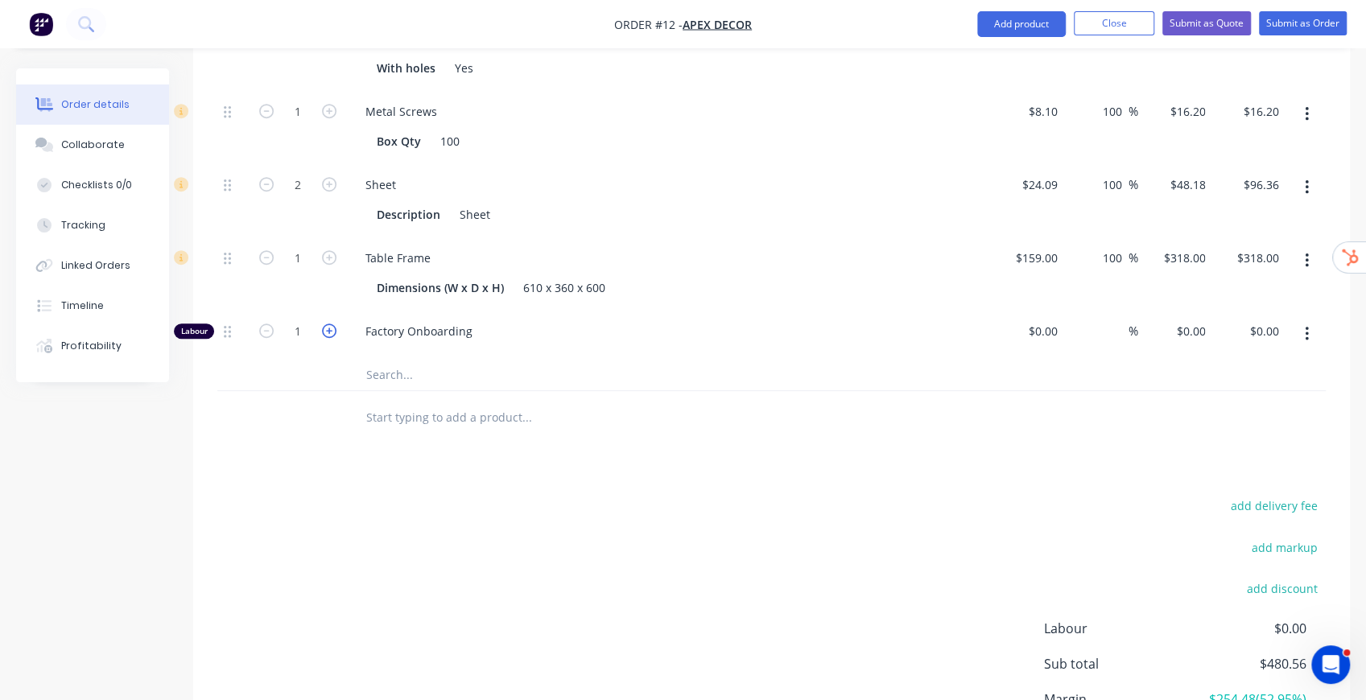
click at [333, 324] on icon "button" at bounding box center [329, 331] width 14 height 14
click at [332, 324] on icon "button" at bounding box center [329, 331] width 14 height 14
type input "5"
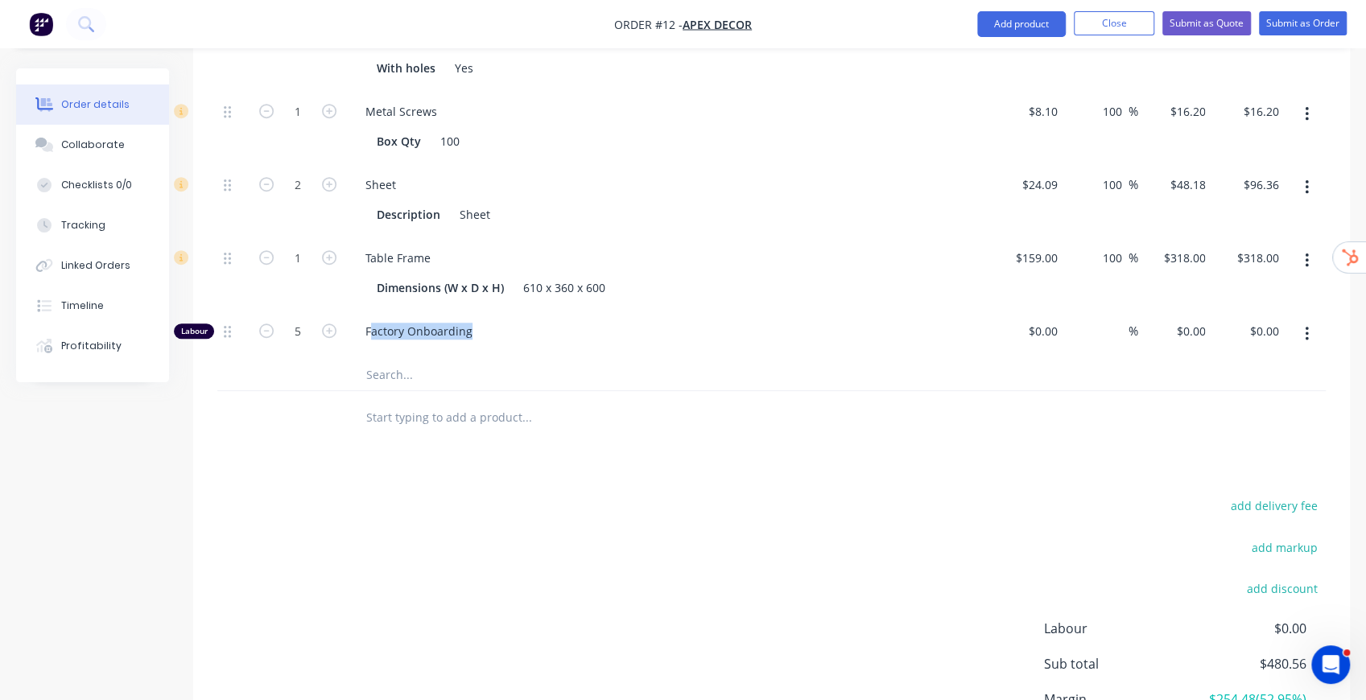
drag, startPoint x: 369, startPoint y: 287, endPoint x: 504, endPoint y: 280, distance: 135.4
click at [502, 323] on span "Factory Onboarding" at bounding box center [674, 331] width 618 height 17
click at [571, 401] on div "Drawings Add drawing Products Show / Hide columns Add product Qty Cost Markup P…" at bounding box center [771, 315] width 1157 height 1032
click at [98, 228] on div "Tracking" at bounding box center [83, 225] width 44 height 14
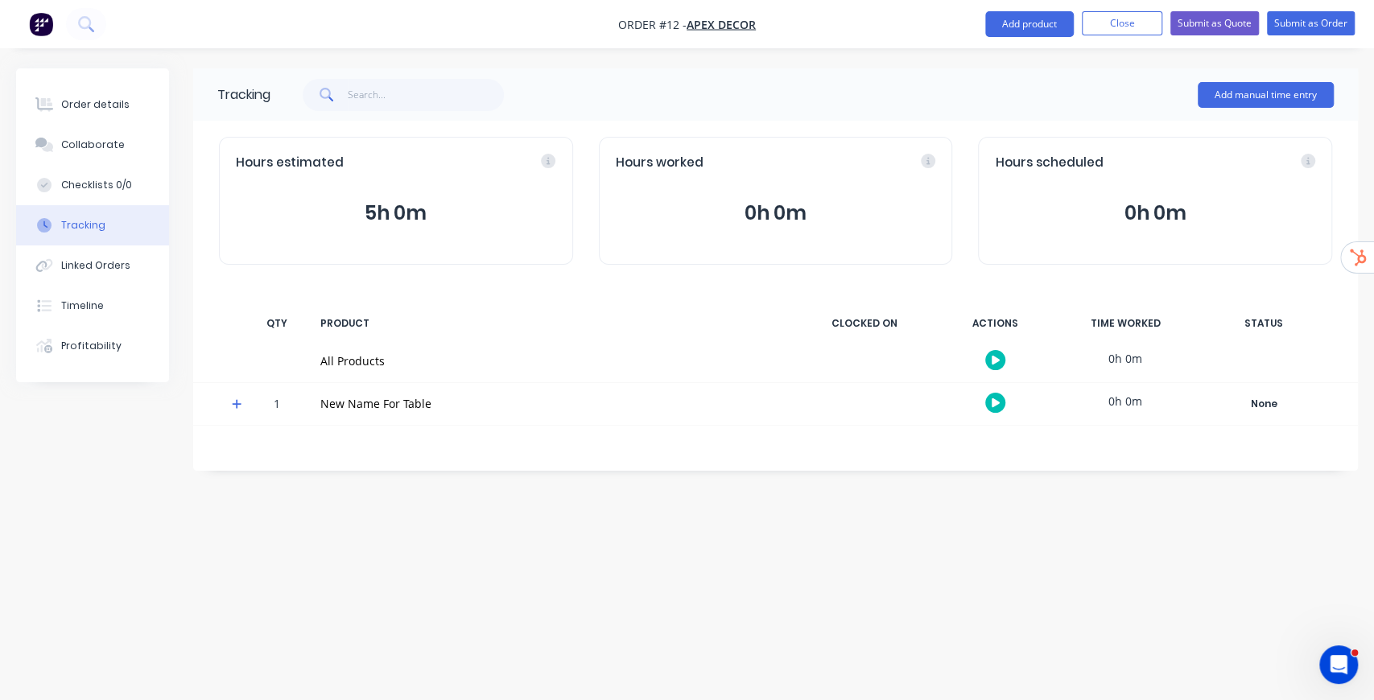
drag, startPoint x: 369, startPoint y: 206, endPoint x: 435, endPoint y: 208, distance: 66.0
click at [435, 208] on button "5h 0m" at bounding box center [396, 213] width 320 height 31
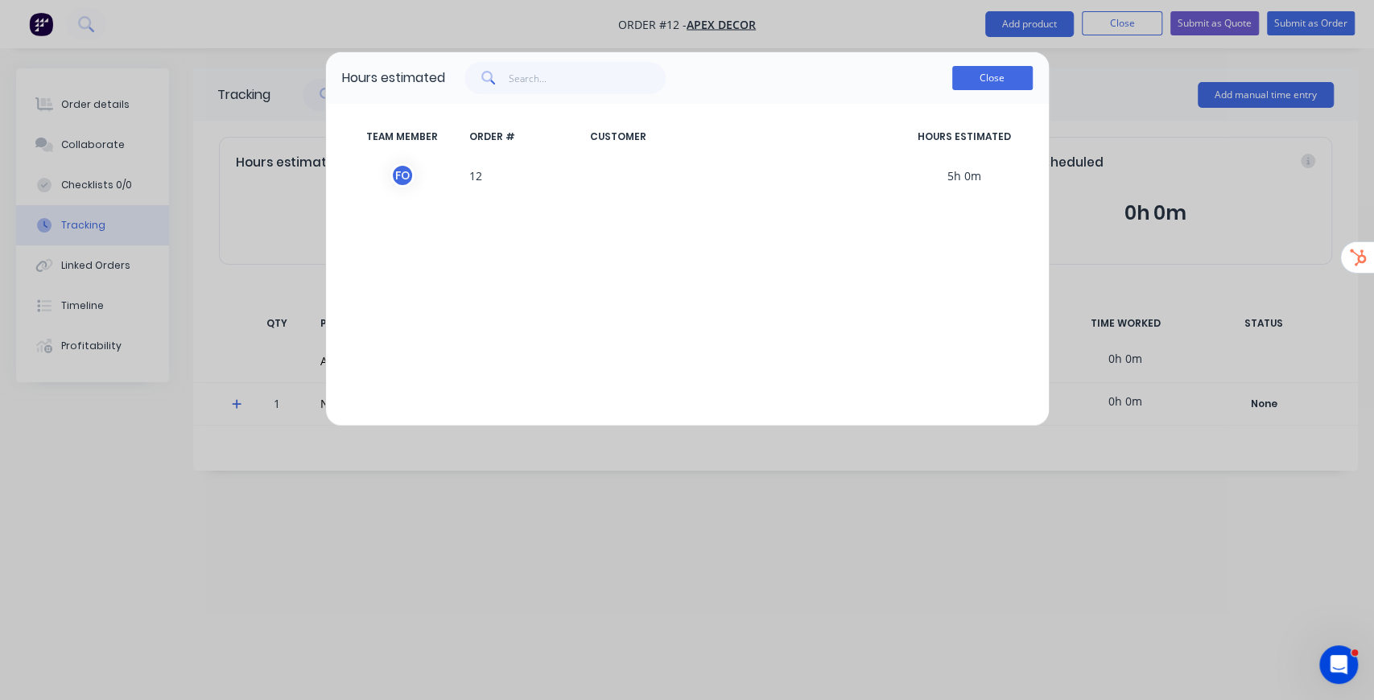
click at [1016, 72] on button "Close" at bounding box center [992, 78] width 80 height 24
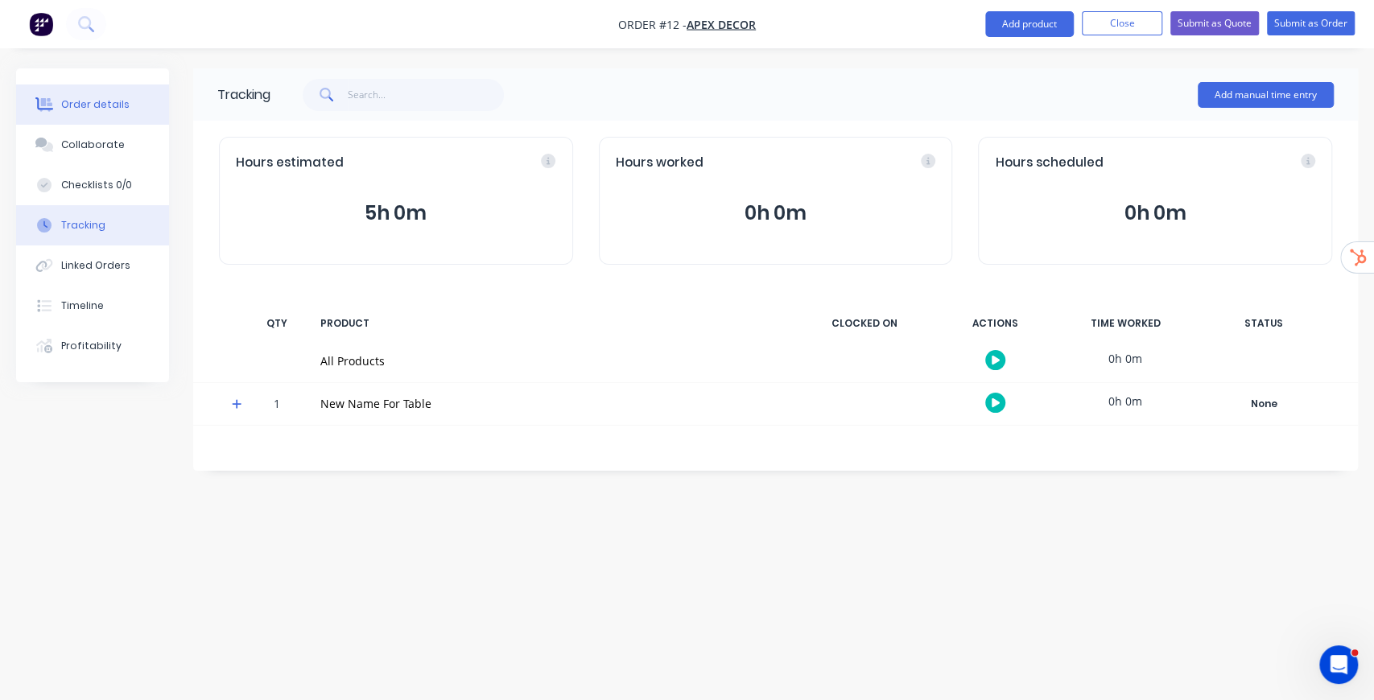
click at [87, 122] on button "Order details" at bounding box center [92, 105] width 153 height 40
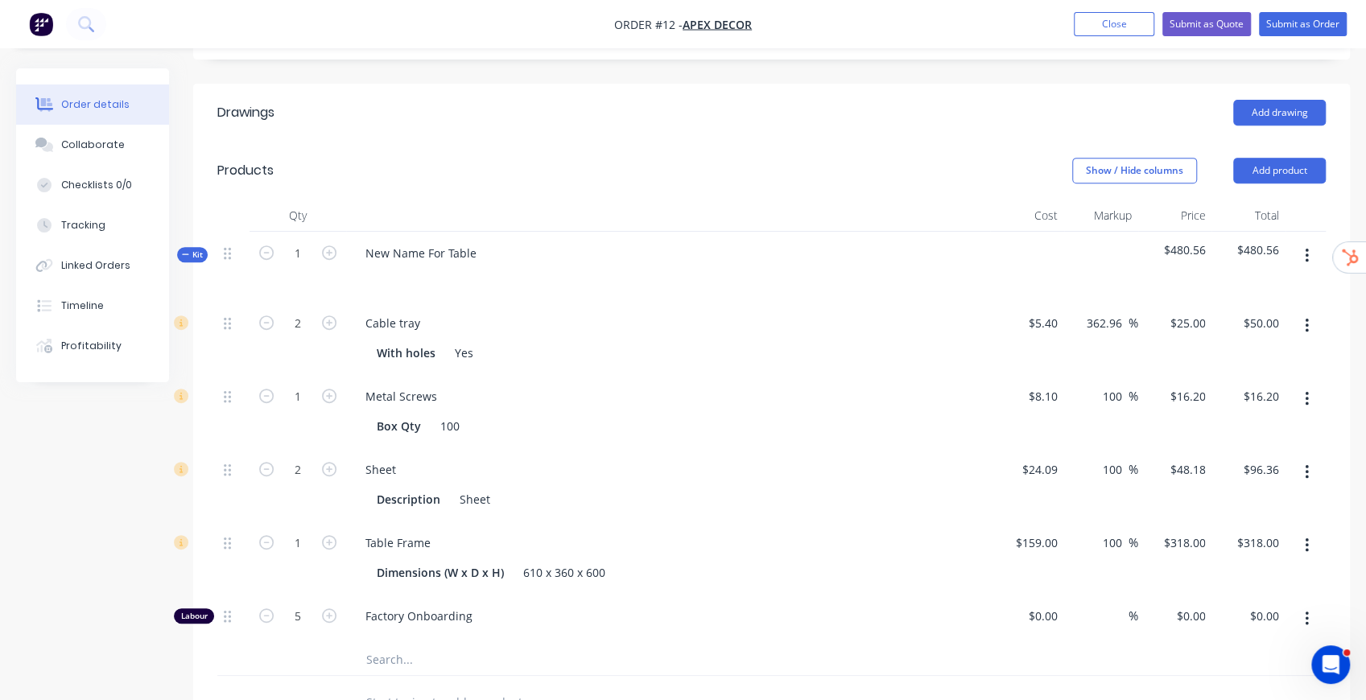
scroll to position [429, 0]
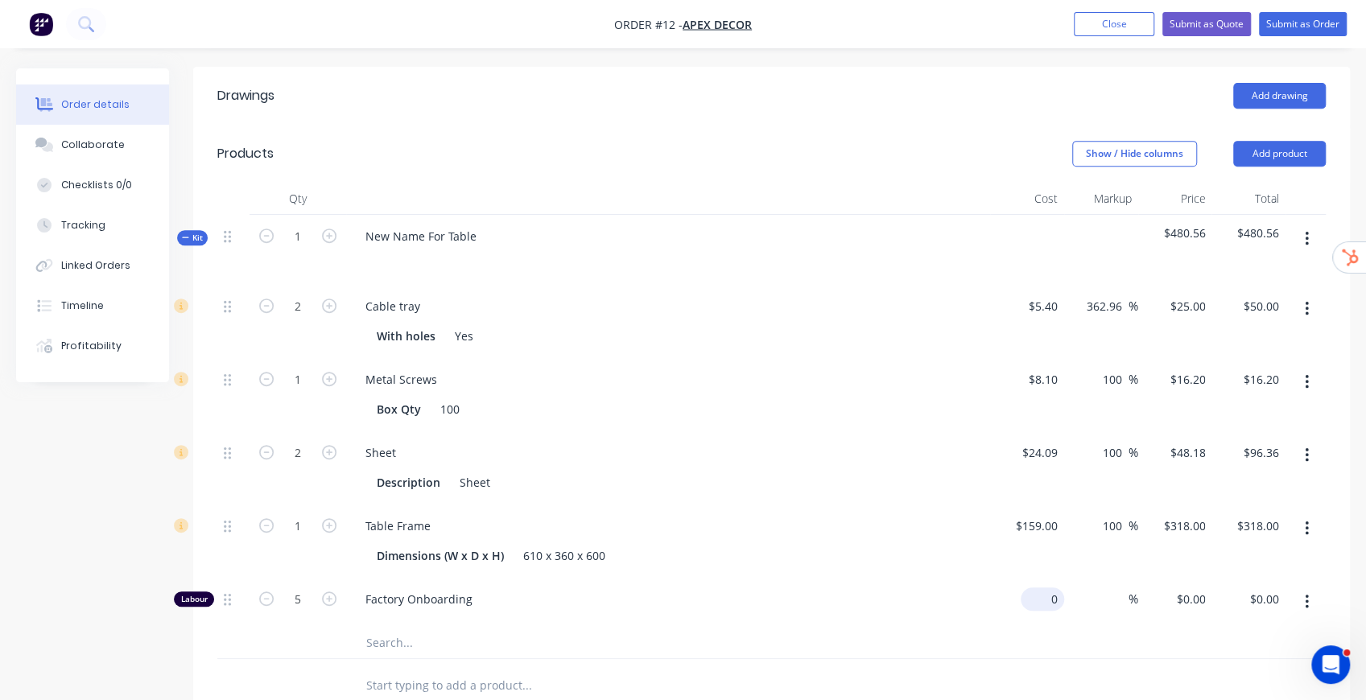
click at [1043, 588] on div "0 $0.00" at bounding box center [1042, 599] width 43 height 23
click at [1043, 588] on div "0 0" at bounding box center [1051, 599] width 25 height 23
type input "$80.00"
type input "$400.00"
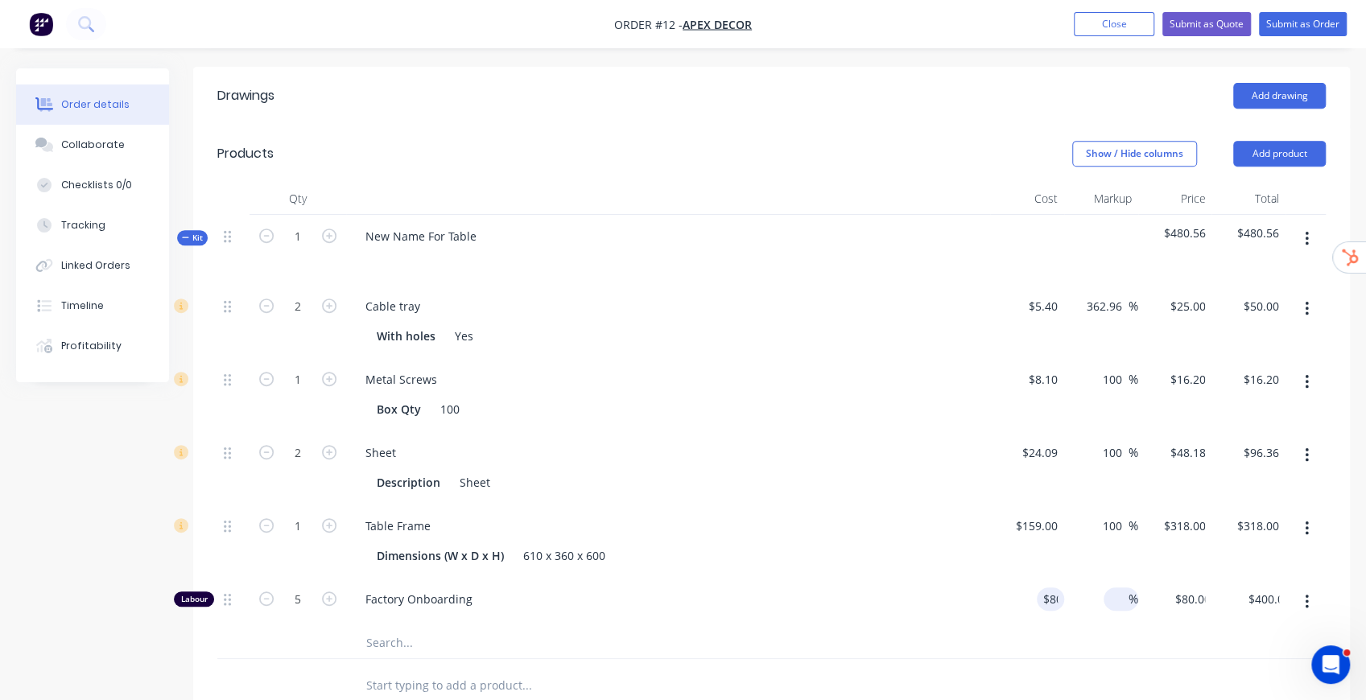
click at [1116, 588] on input at bounding box center [1119, 599] width 19 height 23
type input "30"
click at [1143, 578] on div "$80.00 $80.00" at bounding box center [1175, 602] width 74 height 49
type input "$104.00"
type input "$520.00"
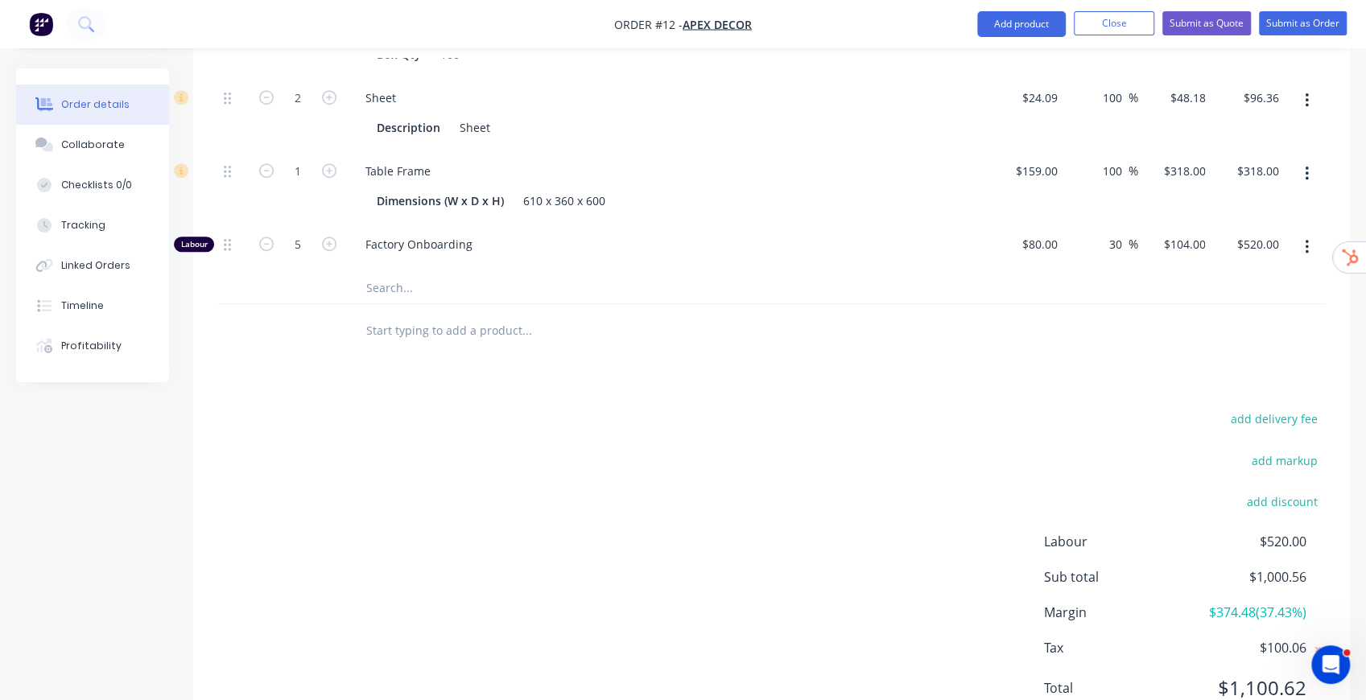
scroll to position [802, 0]
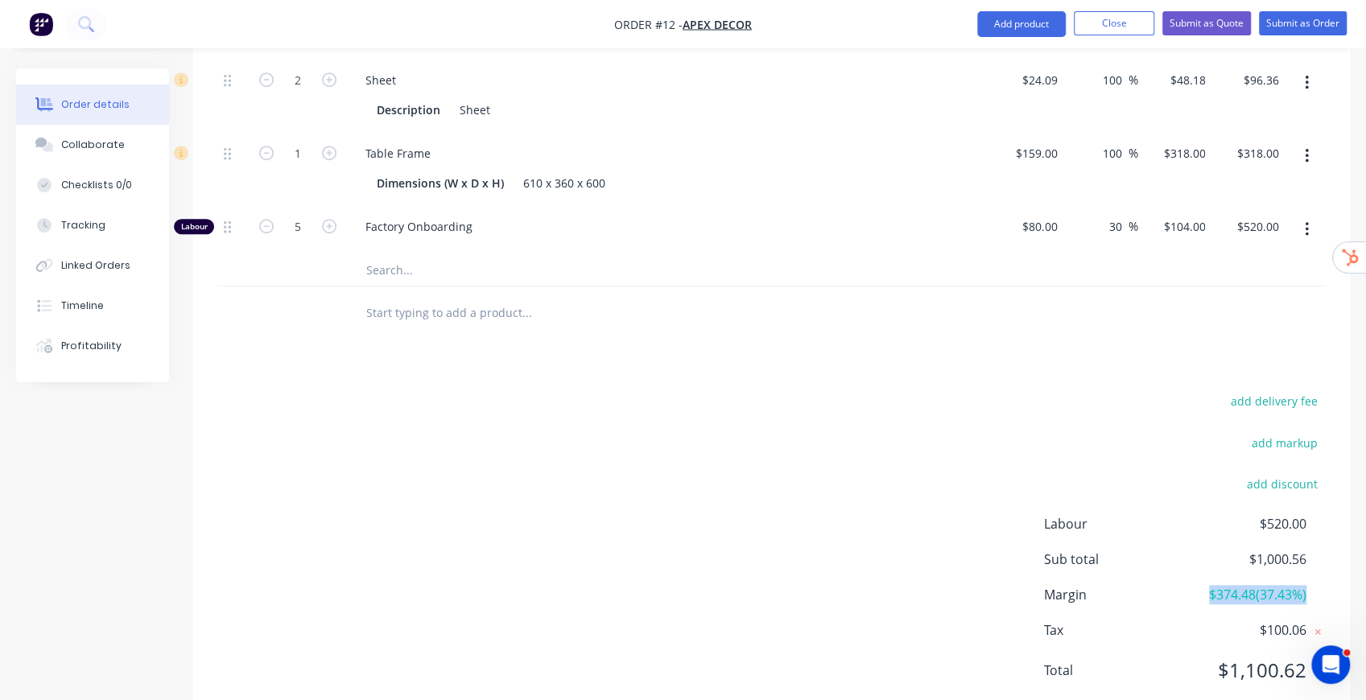
drag, startPoint x: 1198, startPoint y: 543, endPoint x: 1312, endPoint y: 551, distance: 114.6
click at [1312, 585] on div "Margin $374.48 ( 37.43 %)" at bounding box center [1185, 594] width 282 height 19
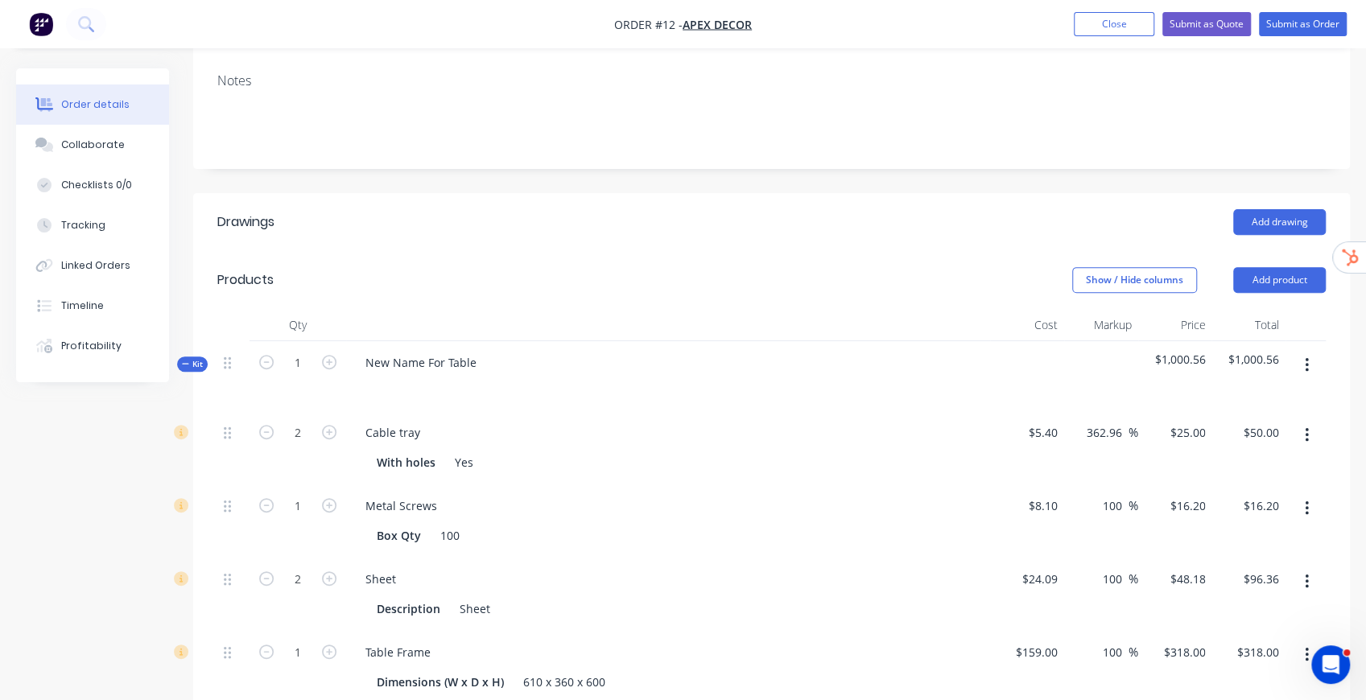
scroll to position [322, 0]
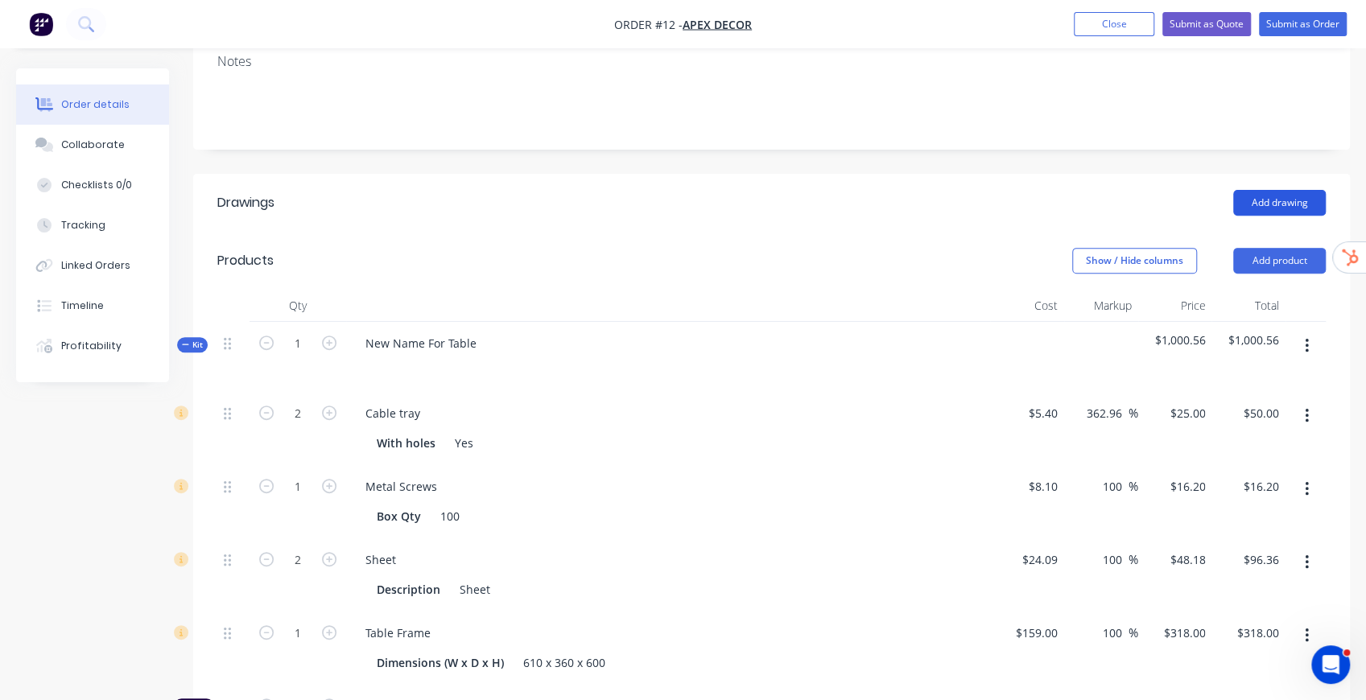
click at [1292, 190] on button "Add drawing" at bounding box center [1279, 203] width 93 height 26
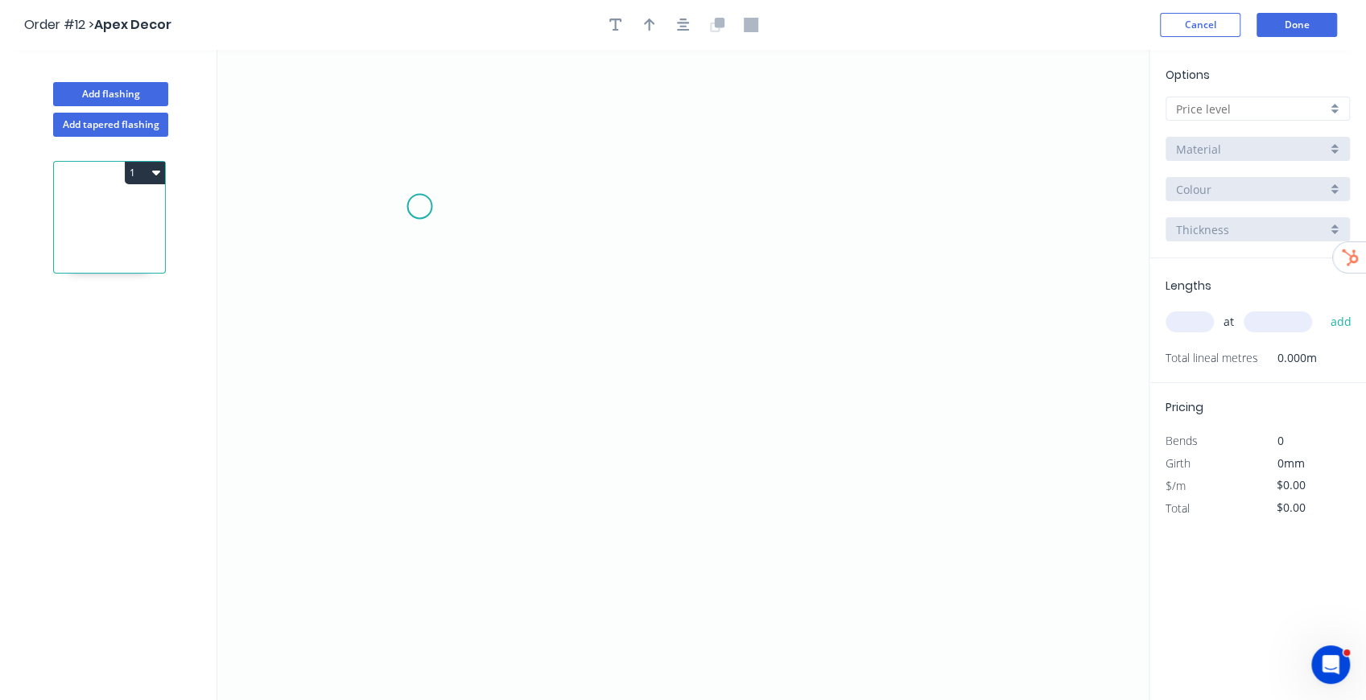
click at [419, 202] on icon "0" at bounding box center [682, 375] width 931 height 650
click at [429, 375] on icon "0" at bounding box center [682, 375] width 931 height 650
click at [607, 367] on icon "0 ?" at bounding box center [682, 375] width 931 height 650
click at [598, 200] on icon "0 ? ?" at bounding box center [682, 375] width 931 height 650
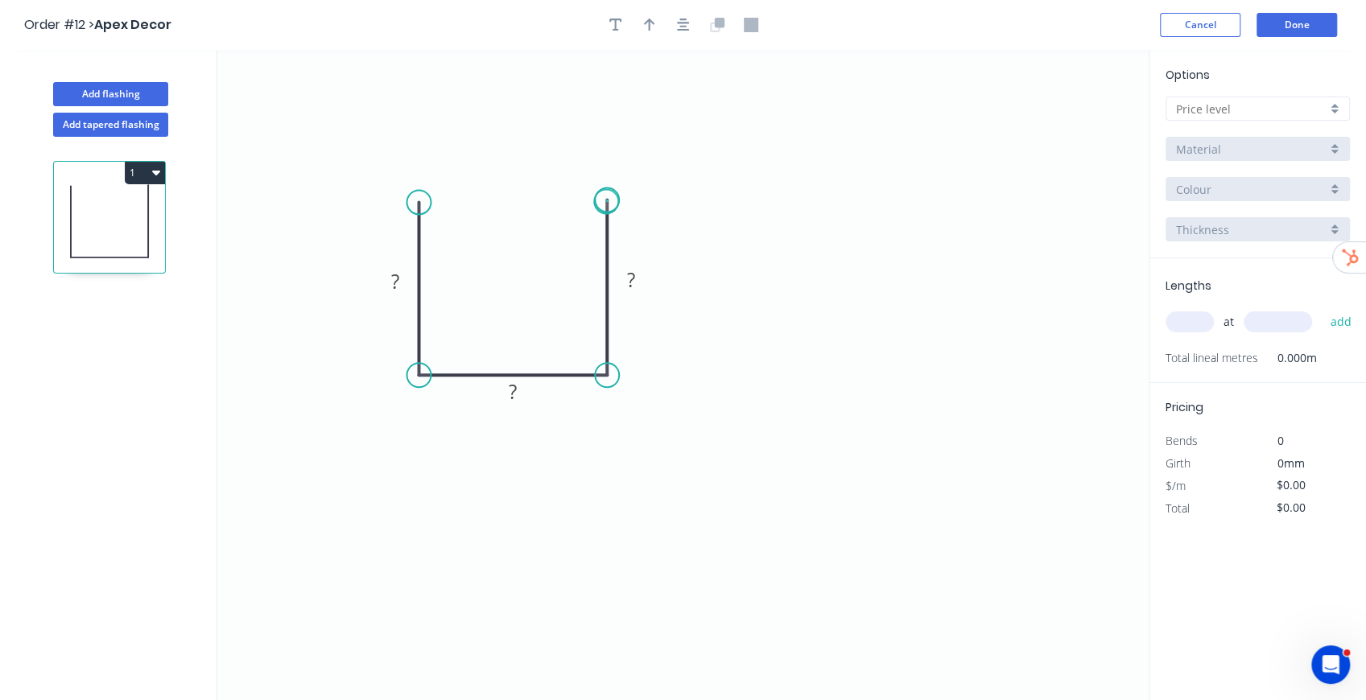
click at [607, 201] on circle at bounding box center [607, 200] width 24 height 24
click at [606, 201] on circle at bounding box center [607, 200] width 24 height 24
click at [533, 628] on icon "0 ? ? ?" at bounding box center [682, 375] width 931 height 650
click at [387, 279] on rect at bounding box center [394, 282] width 32 height 23
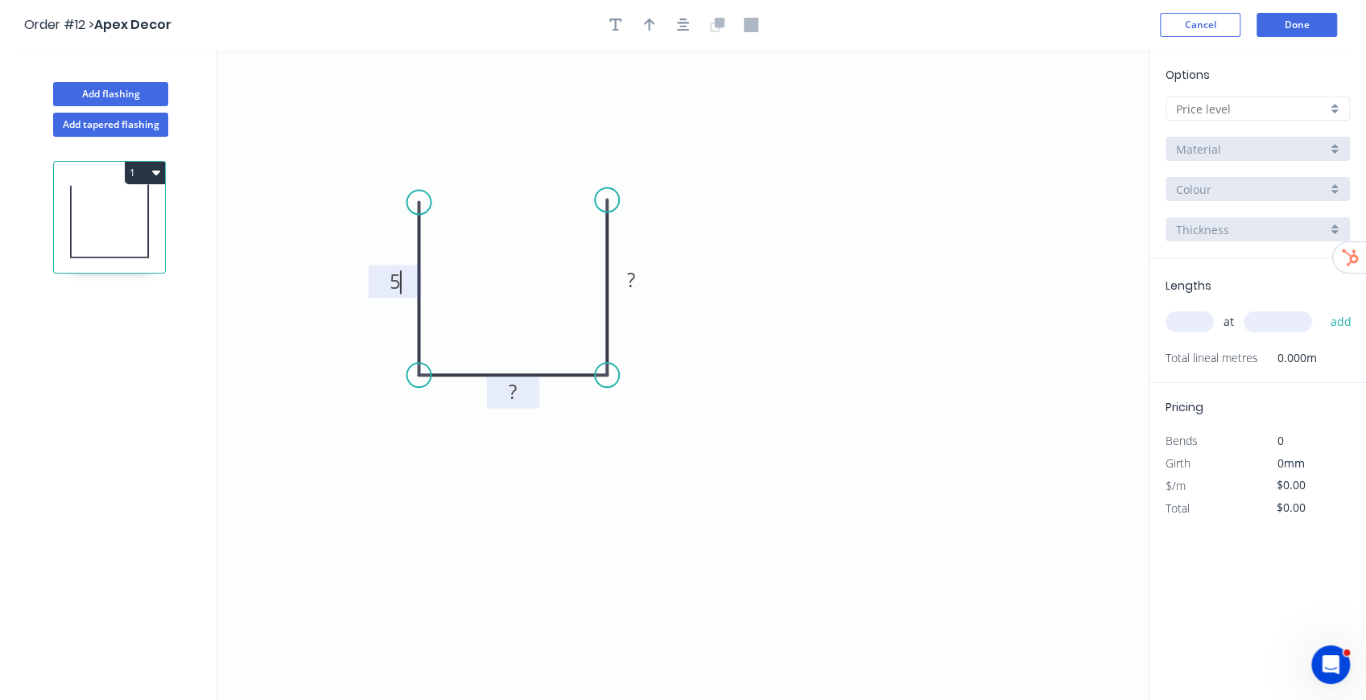
click at [511, 387] on tspan "?" at bounding box center [513, 391] width 8 height 27
click at [642, 270] on rect at bounding box center [631, 281] width 32 height 23
click at [750, 389] on icon "0 5 5 5" at bounding box center [682, 375] width 931 height 650
click at [1262, 143] on div "Material" at bounding box center [1251, 149] width 151 height 17
click at [1311, 103] on input "text" at bounding box center [1251, 109] width 151 height 17
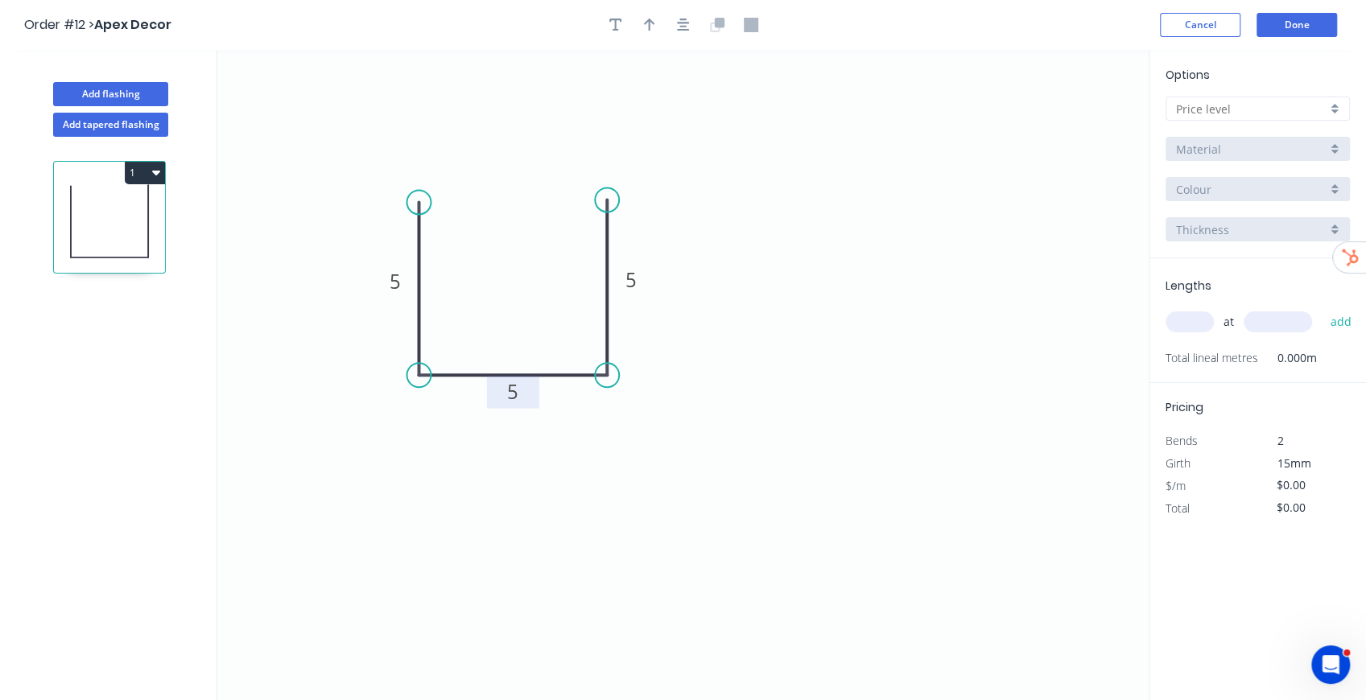
click at [1311, 103] on input "text" at bounding box center [1251, 109] width 151 height 17
click at [1326, 101] on input "text" at bounding box center [1251, 109] width 151 height 17
click at [1248, 137] on div "A" at bounding box center [1257, 140] width 183 height 28
type input "A"
type input "$4.00"
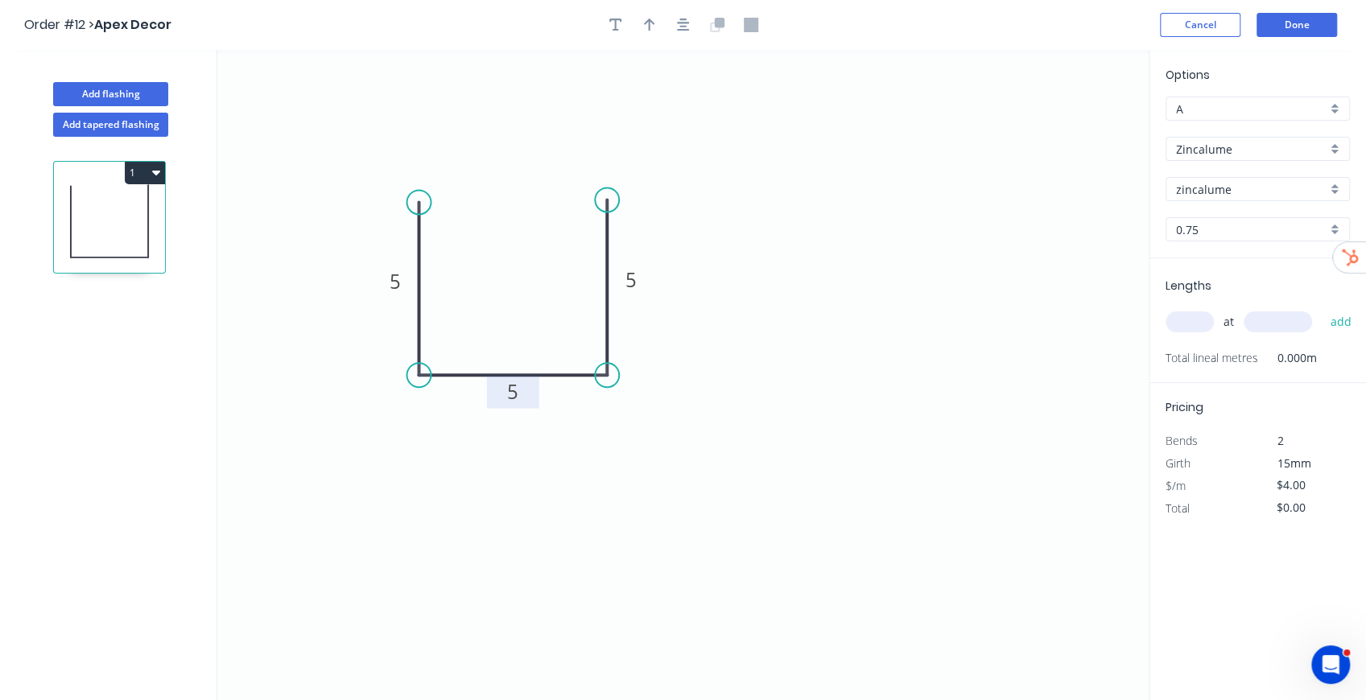
click at [1249, 153] on input "Zincalume" at bounding box center [1251, 149] width 151 height 17
click at [1069, 179] on icon "0 5 5 5" at bounding box center [682, 375] width 931 height 650
click at [1190, 318] on input "text" at bounding box center [1190, 322] width 48 height 21
type input "2"
click at [1251, 316] on input "text" at bounding box center [1278, 322] width 68 height 21
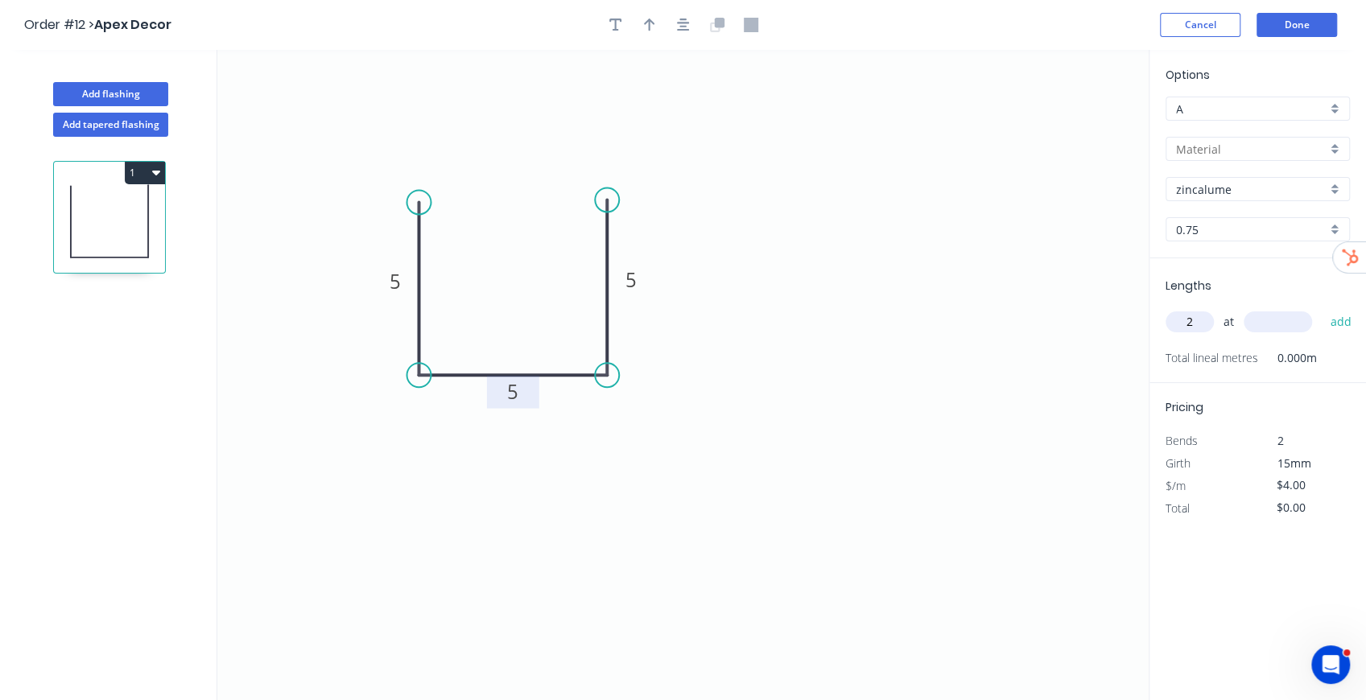
click at [1252, 317] on input "text" at bounding box center [1278, 322] width 68 height 21
type input "2400"
click at [1344, 319] on button "add" at bounding box center [1341, 321] width 38 height 27
type input "$19.20"
drag, startPoint x: 1278, startPoint y: 459, endPoint x: 1286, endPoint y: 461, distance: 8.4
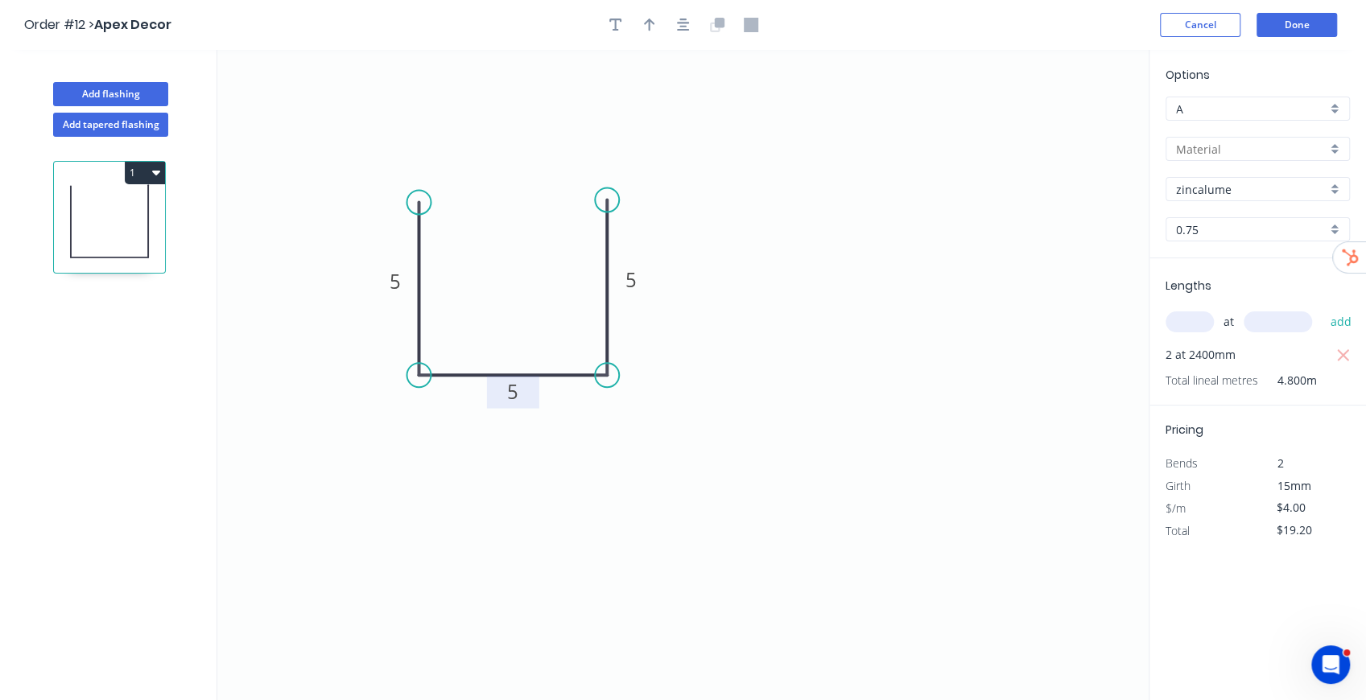
click at [1286, 461] on div "2" at bounding box center [1301, 463] width 87 height 23
drag, startPoint x: 1280, startPoint y: 483, endPoint x: 1307, endPoint y: 484, distance: 27.4
click at [1307, 484] on span "15mm" at bounding box center [1295, 485] width 34 height 15
drag, startPoint x: 1279, startPoint y: 514, endPoint x: 1333, endPoint y: 520, distance: 54.2
click at [1333, 520] on div "Pricing Bends 2 Girth 15mm $/m $4.00 Total $19.20" at bounding box center [1258, 474] width 217 height 137
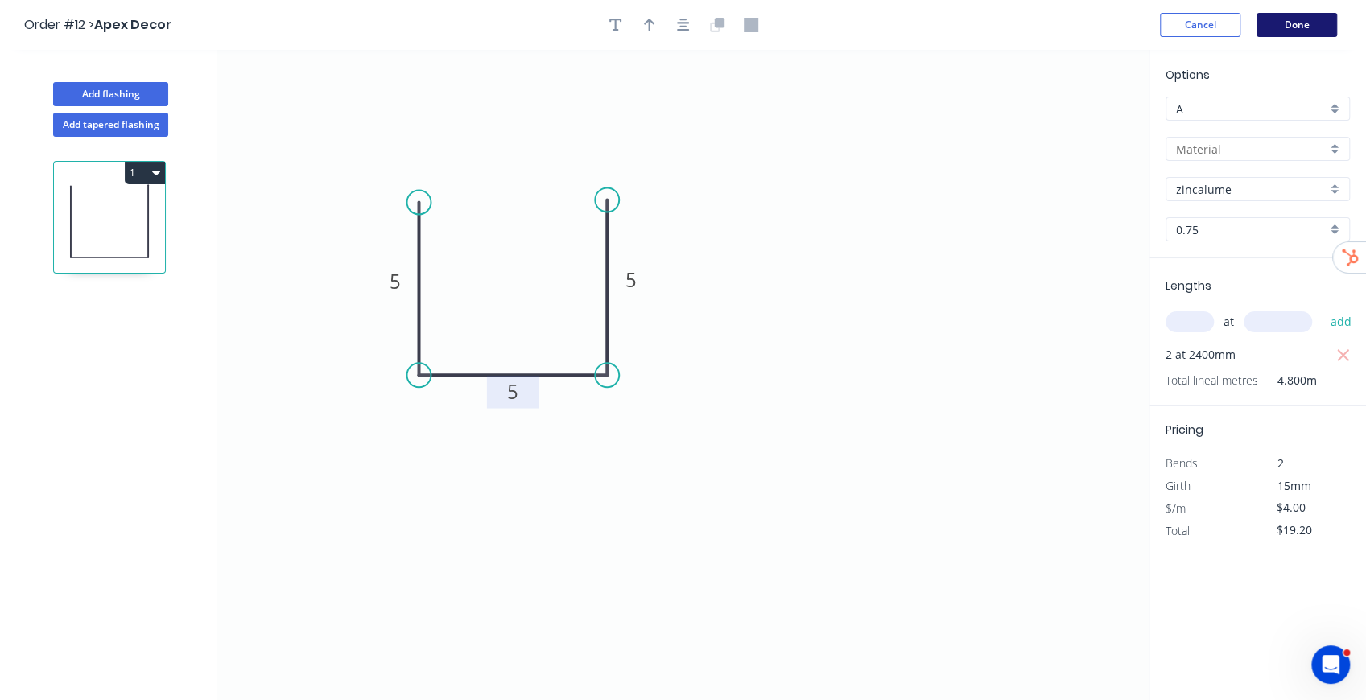
click at [1300, 26] on button "Done" at bounding box center [1297, 25] width 80 height 24
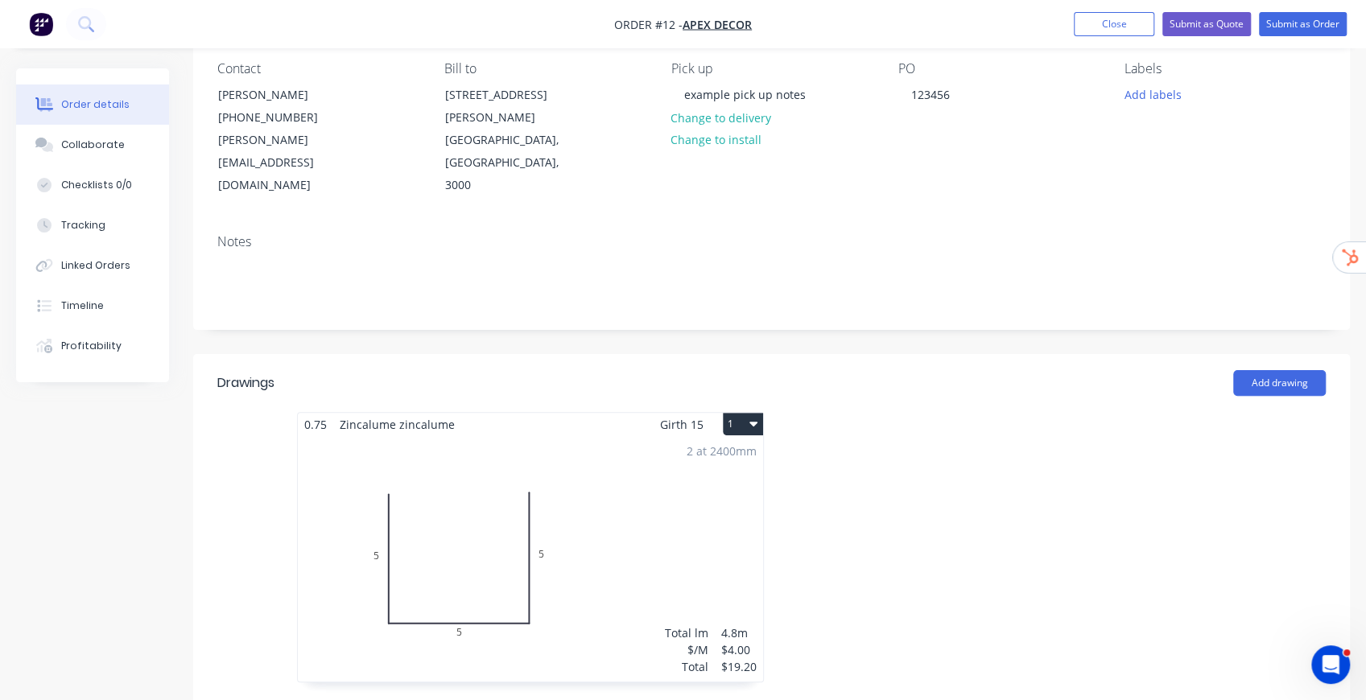
scroll to position [68, 0]
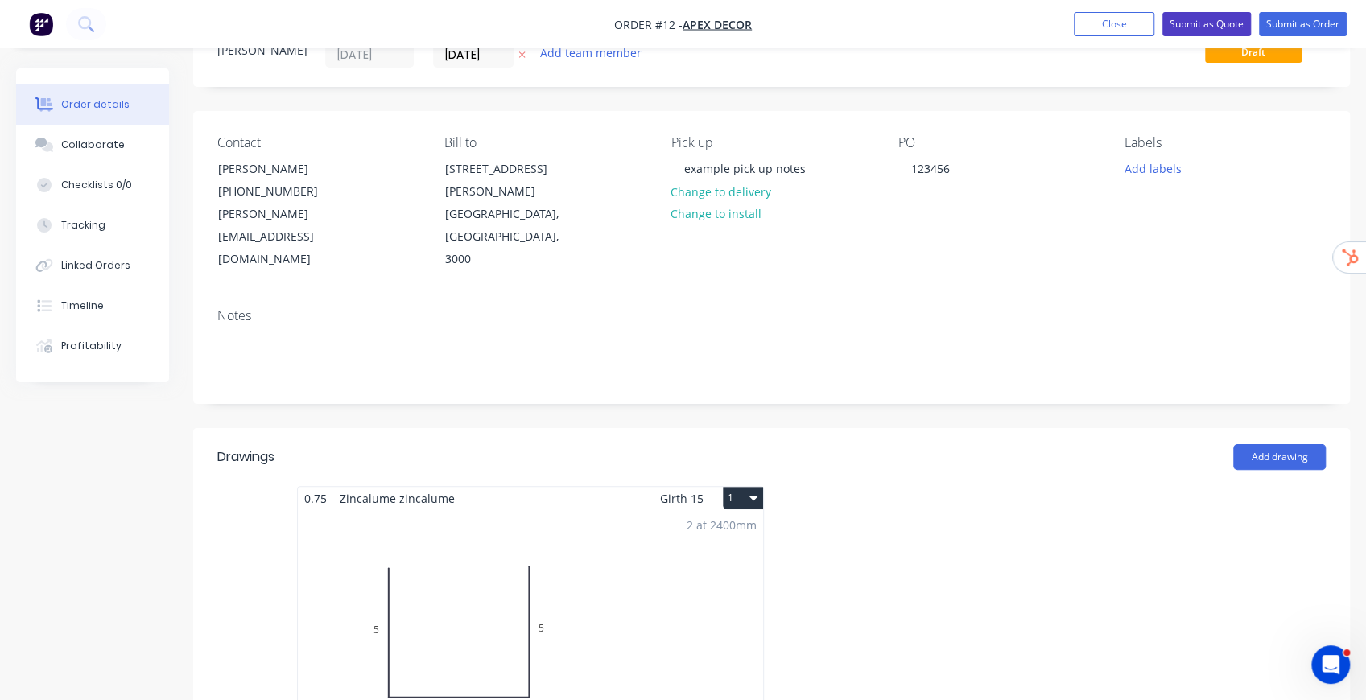
click at [1205, 32] on button "Submit as Quote" at bounding box center [1206, 24] width 89 height 24
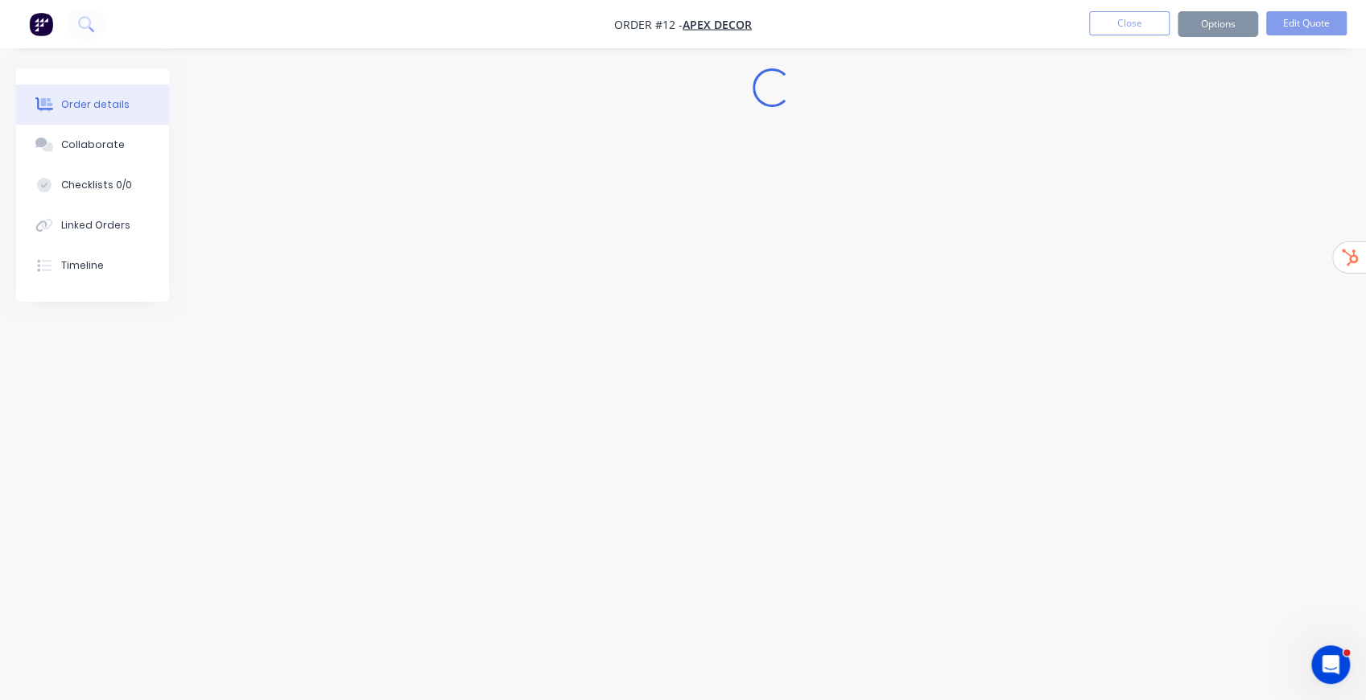
scroll to position [0, 0]
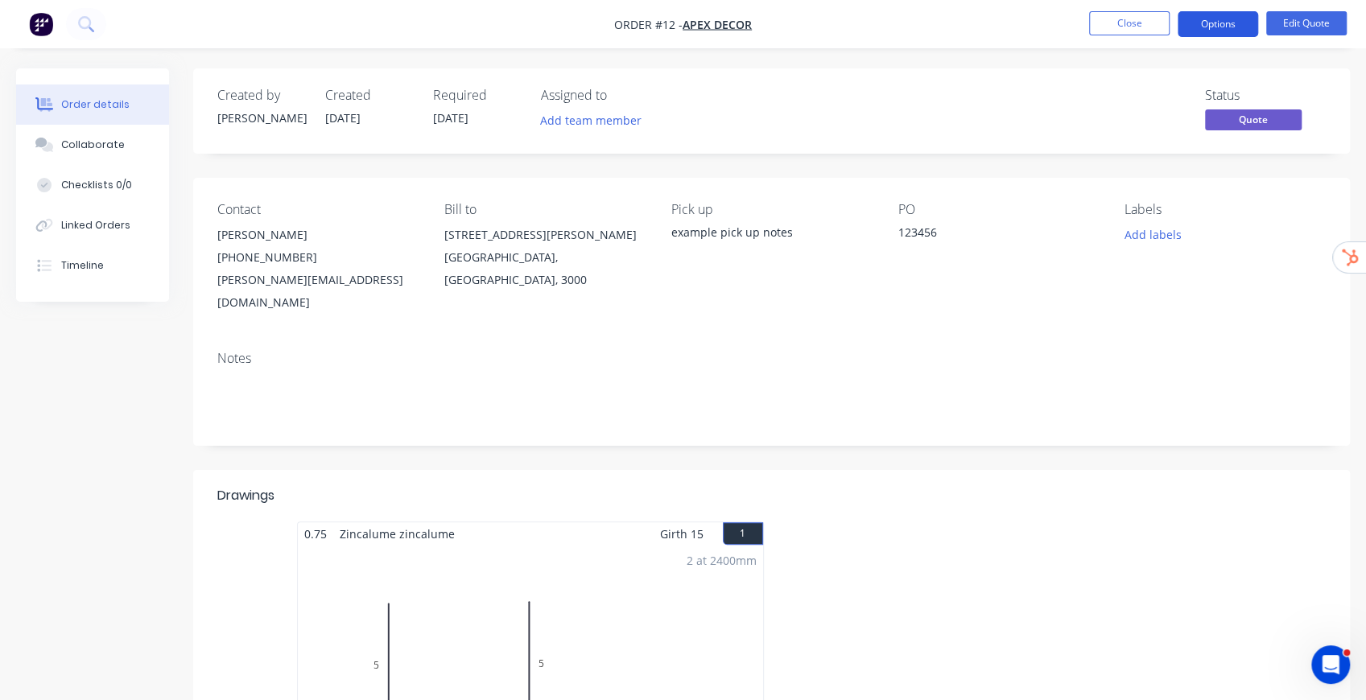
click at [1225, 23] on button "Options" at bounding box center [1218, 24] width 80 height 26
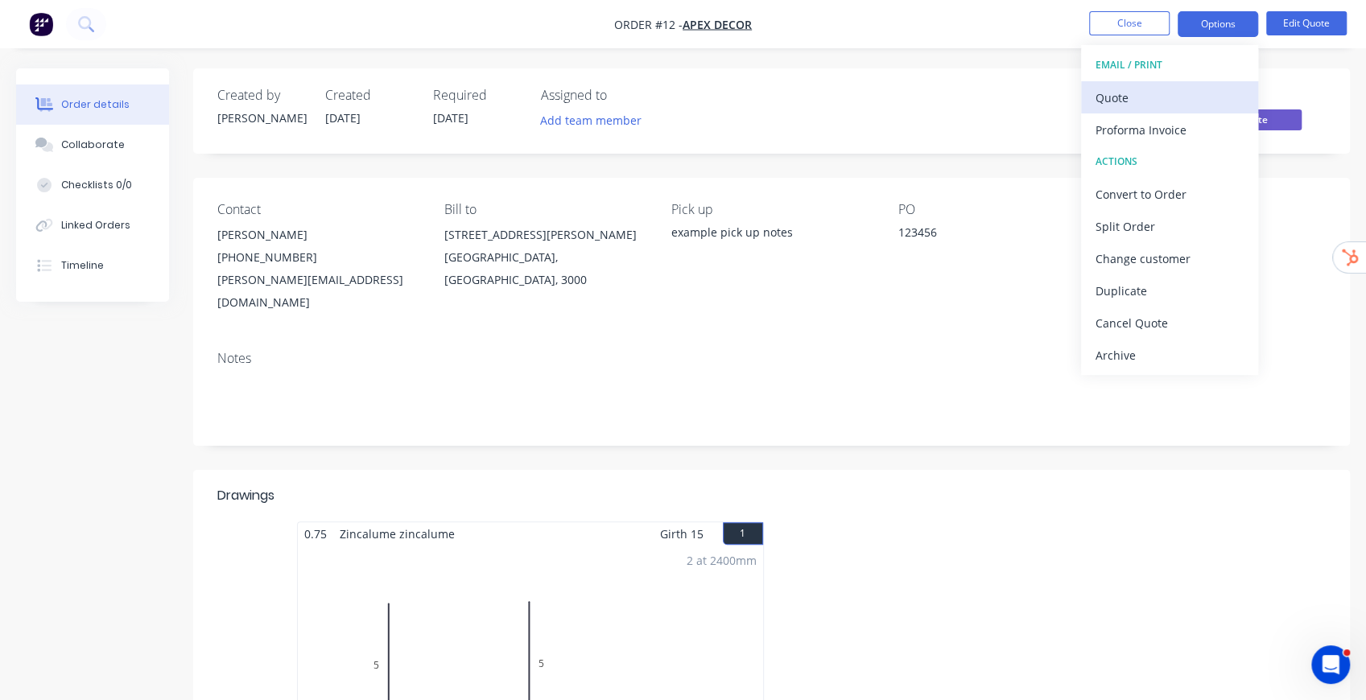
click at [1140, 85] on button "Quote" at bounding box center [1169, 97] width 177 height 32
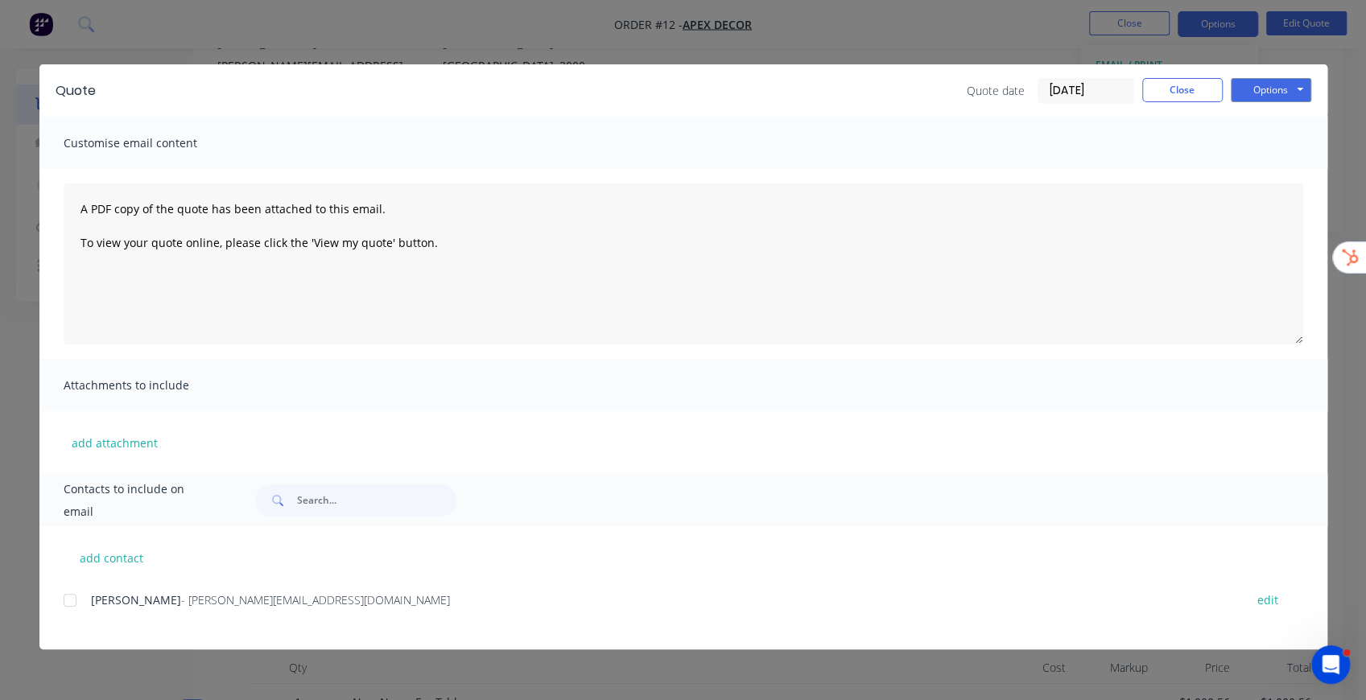
scroll to position [214, 0]
click at [1282, 83] on button "Options" at bounding box center [1271, 90] width 80 height 24
click at [1290, 119] on button "Preview" at bounding box center [1282, 118] width 103 height 27
click at [1184, 90] on button "Close" at bounding box center [1182, 90] width 80 height 24
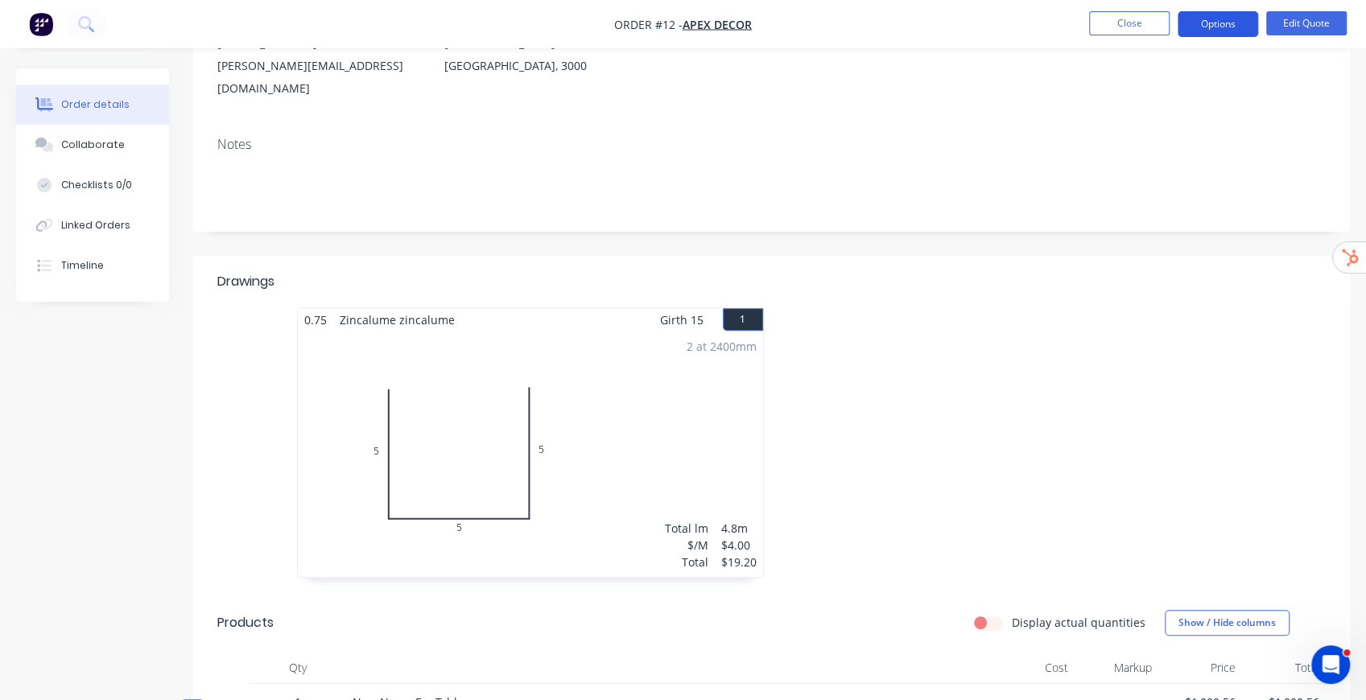
click at [1243, 31] on button "Options" at bounding box center [1218, 24] width 80 height 26
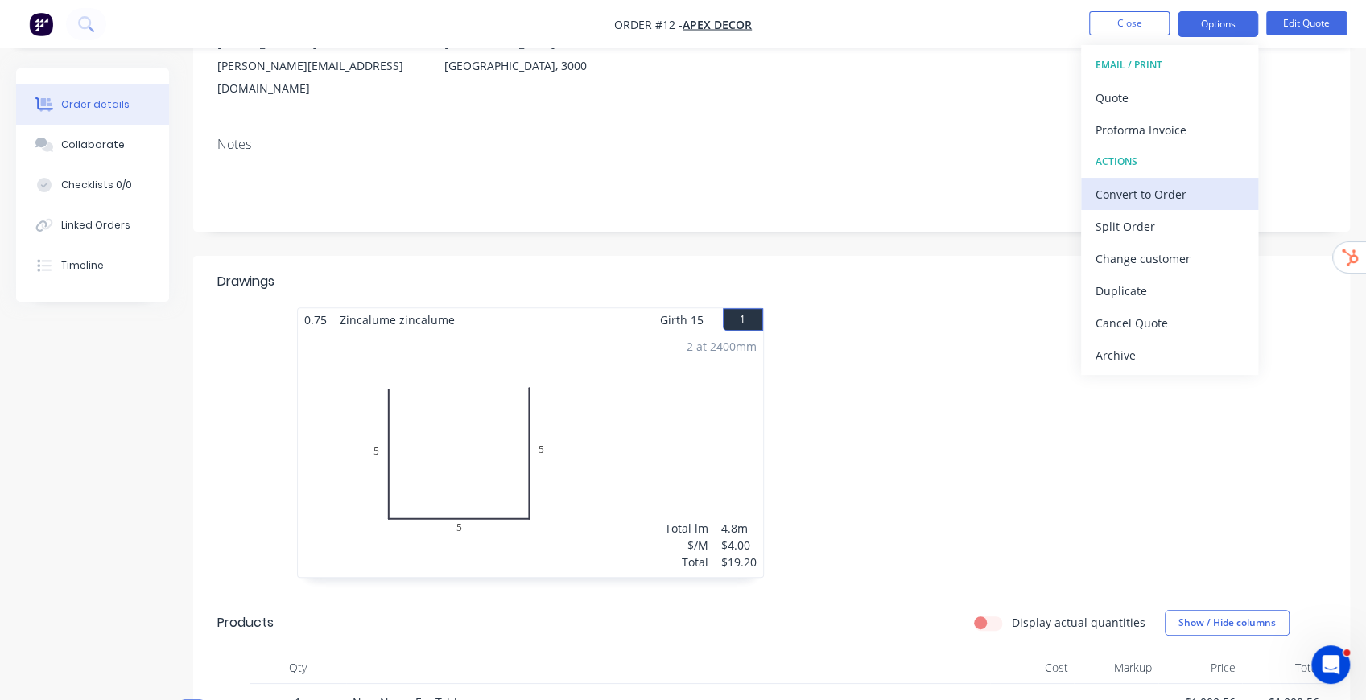
click at [1157, 192] on div "Convert to Order" at bounding box center [1170, 194] width 148 height 23
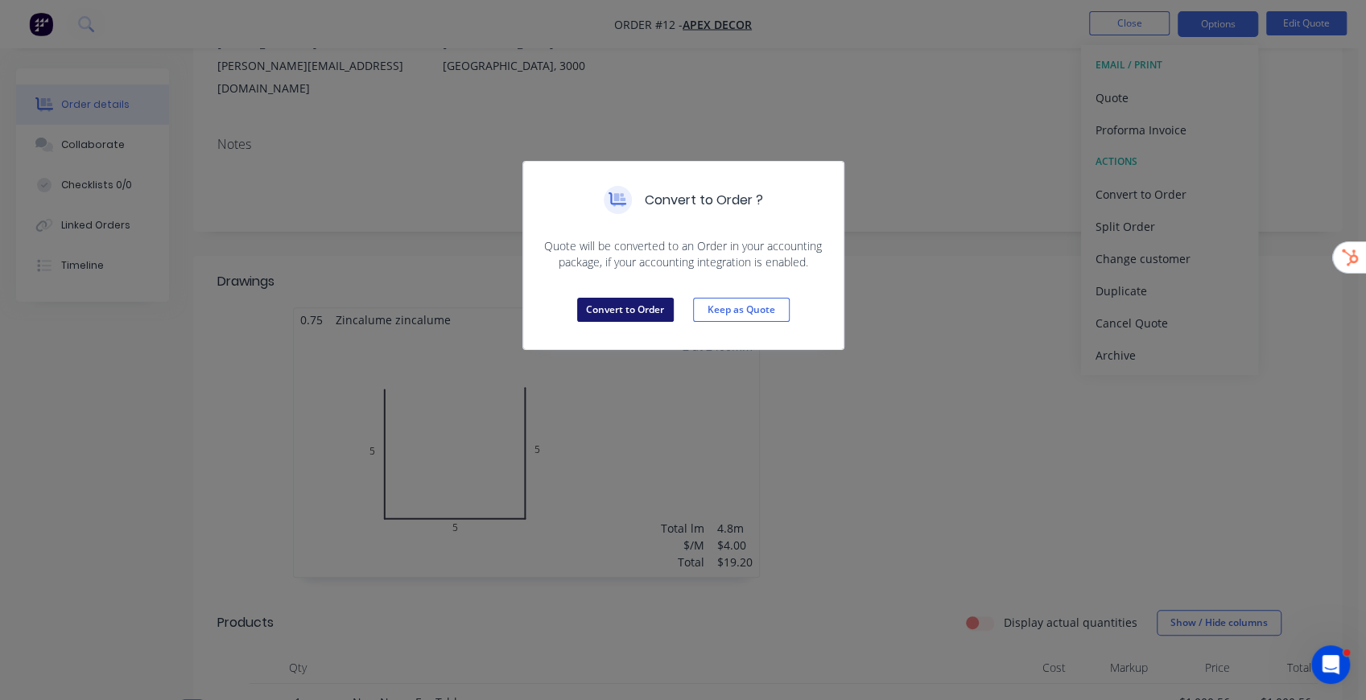
click at [636, 303] on button "Convert to Order" at bounding box center [625, 310] width 97 height 24
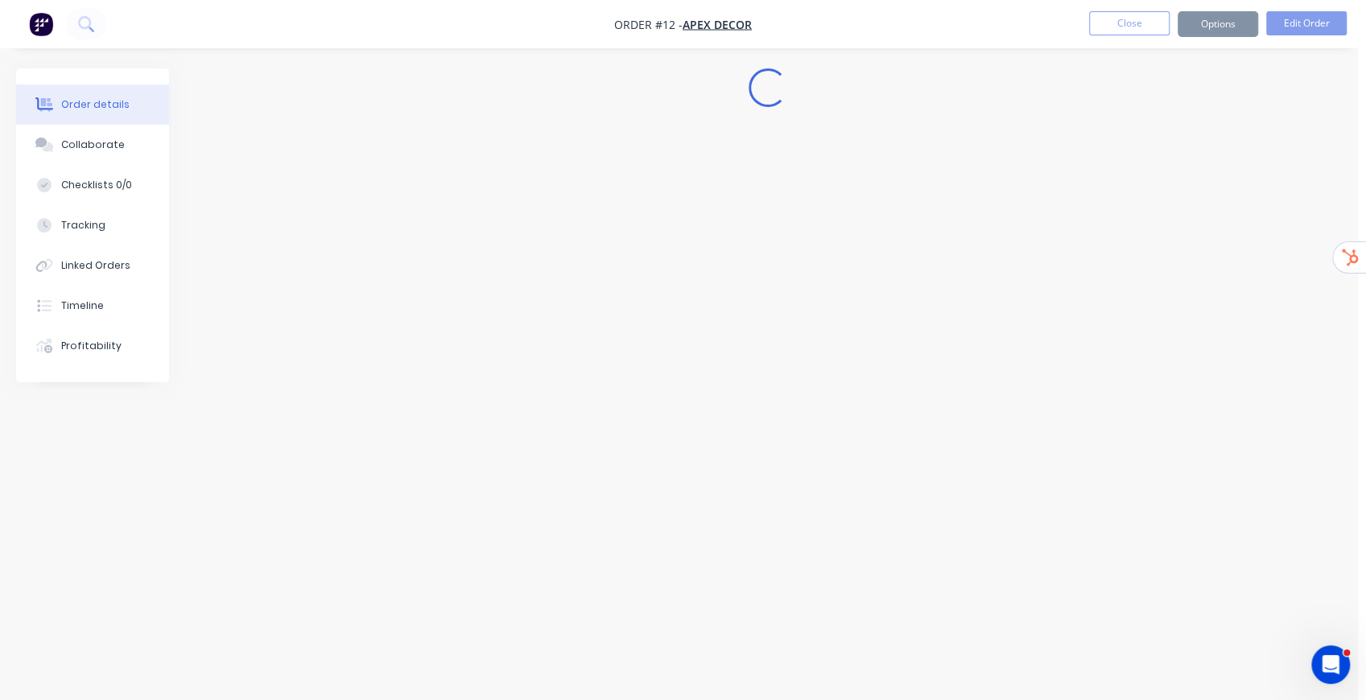
scroll to position [0, 0]
click at [642, 295] on div "Convert to Quote Keep as Order" at bounding box center [687, 269] width 320 height 79
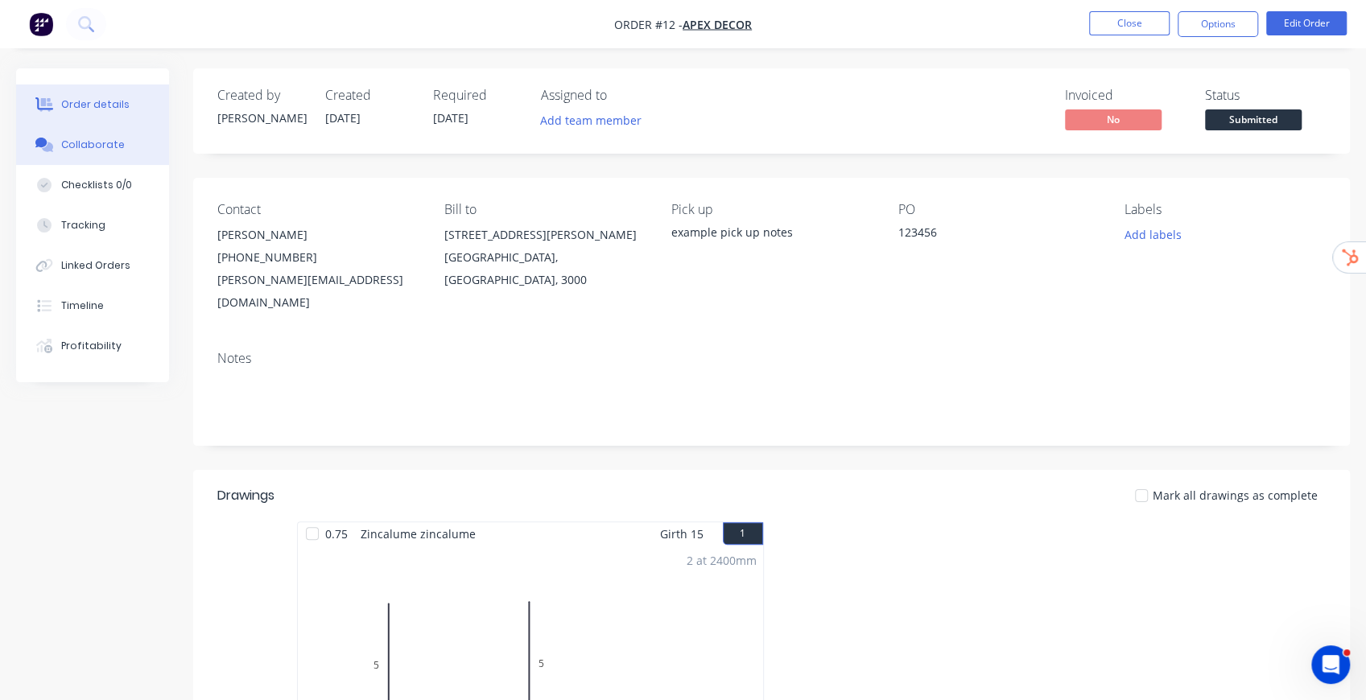
click at [104, 142] on div "Collaborate" at bounding box center [93, 145] width 64 height 14
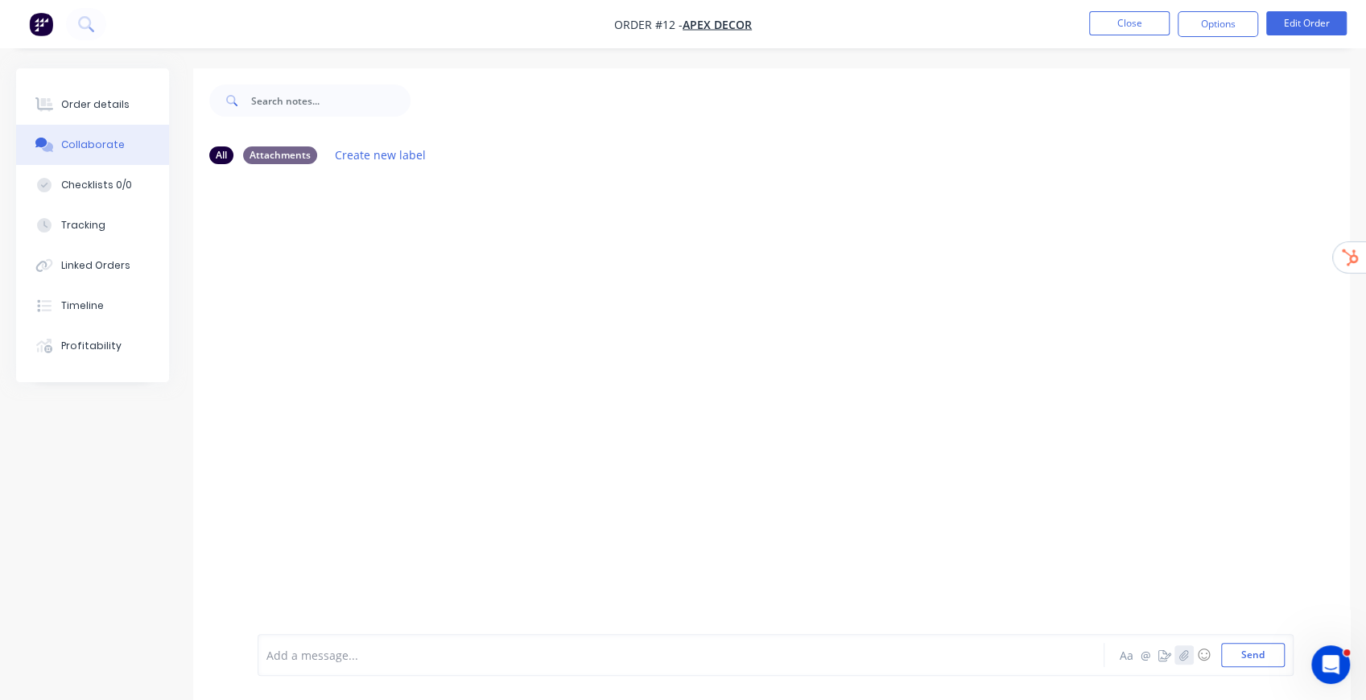
click at [1187, 658] on icon "button" at bounding box center [1183, 655] width 9 height 10
click at [1169, 658] on icon "button" at bounding box center [1164, 655] width 13 height 11
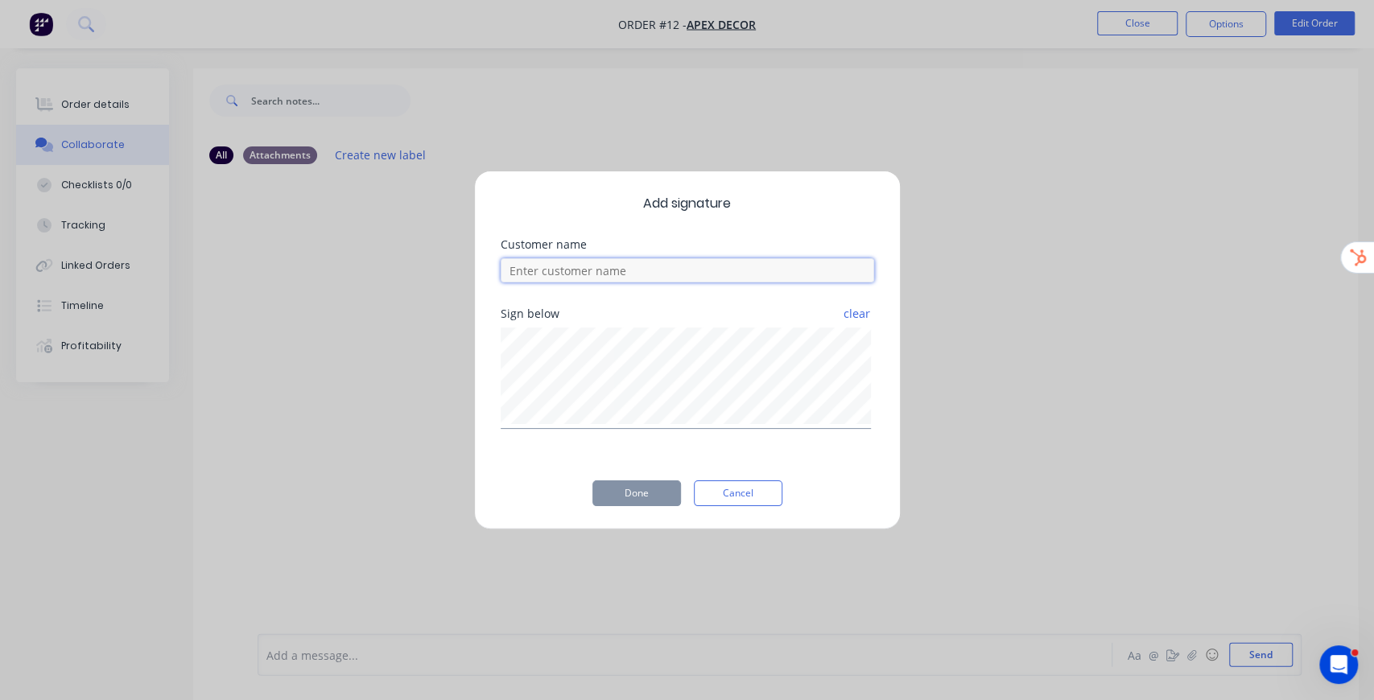
click at [644, 279] on input at bounding box center [688, 270] width 374 height 24
type input "example customer"
click at [652, 503] on button "Done" at bounding box center [636, 494] width 89 height 26
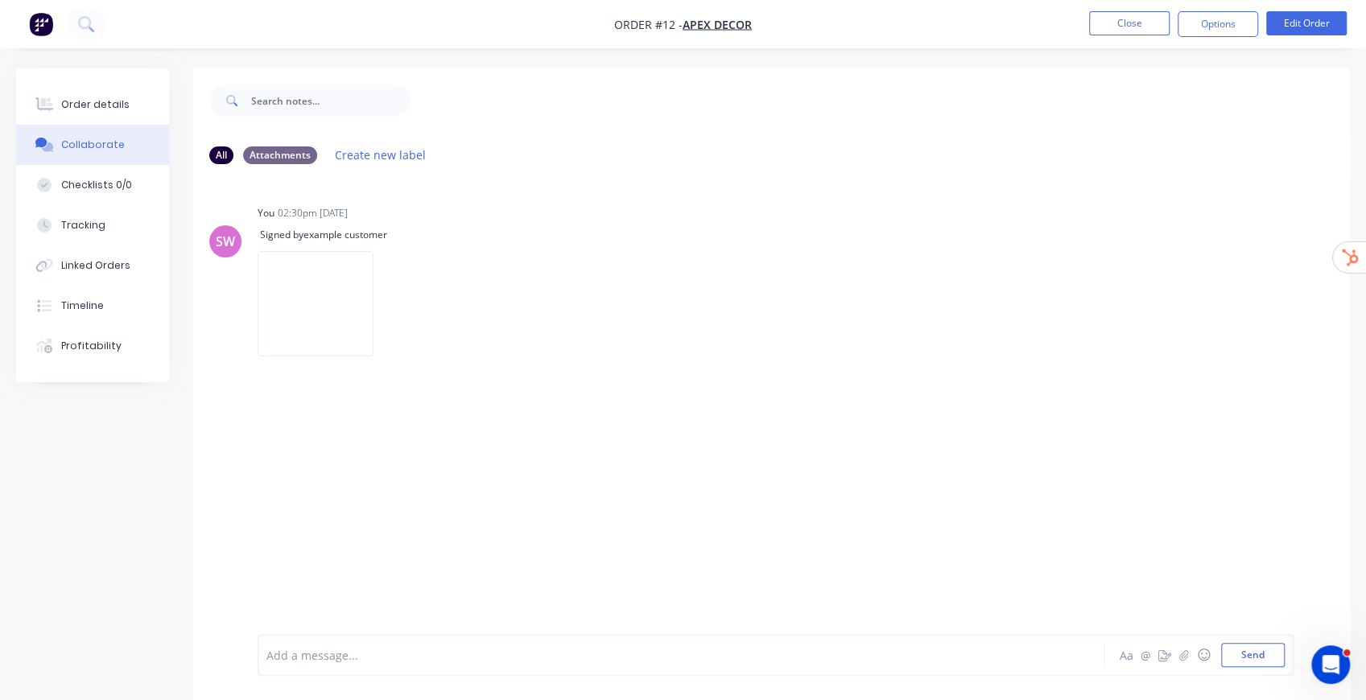
click at [557, 650] on div at bounding box center [648, 655] width 763 height 17
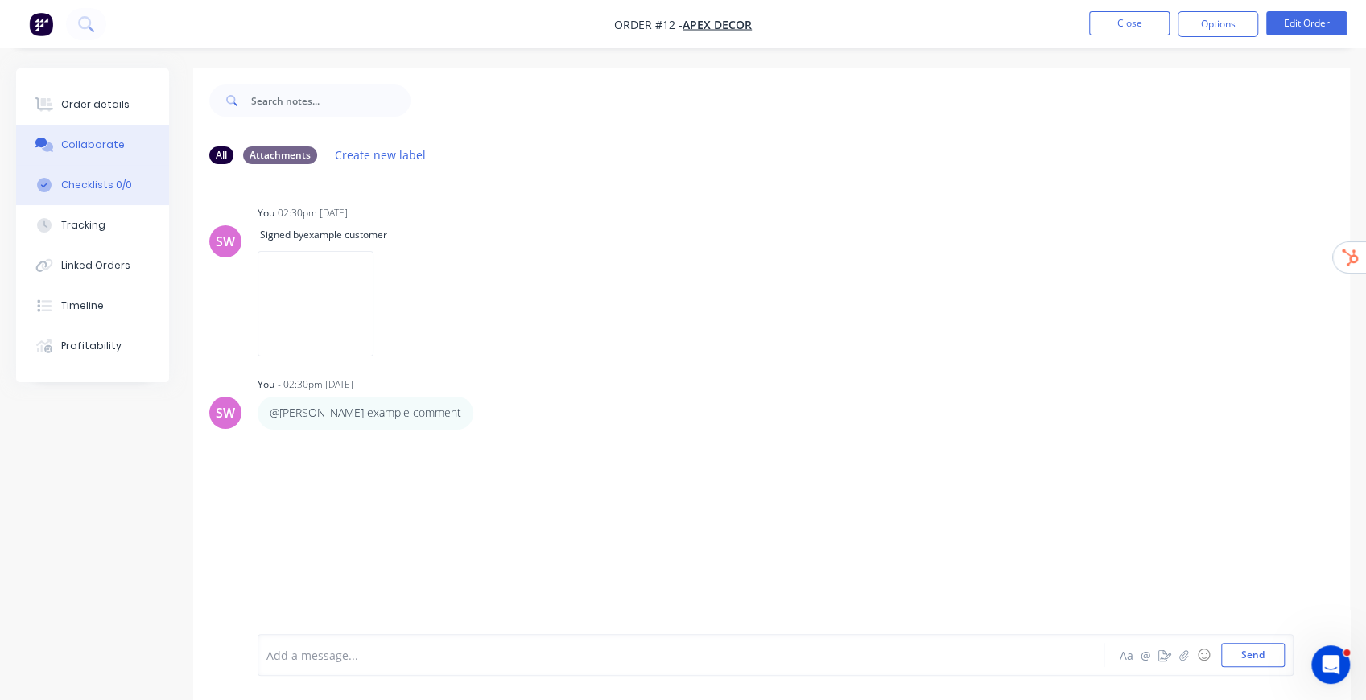
click at [86, 176] on button "Checklists 0/0" at bounding box center [92, 185] width 153 height 40
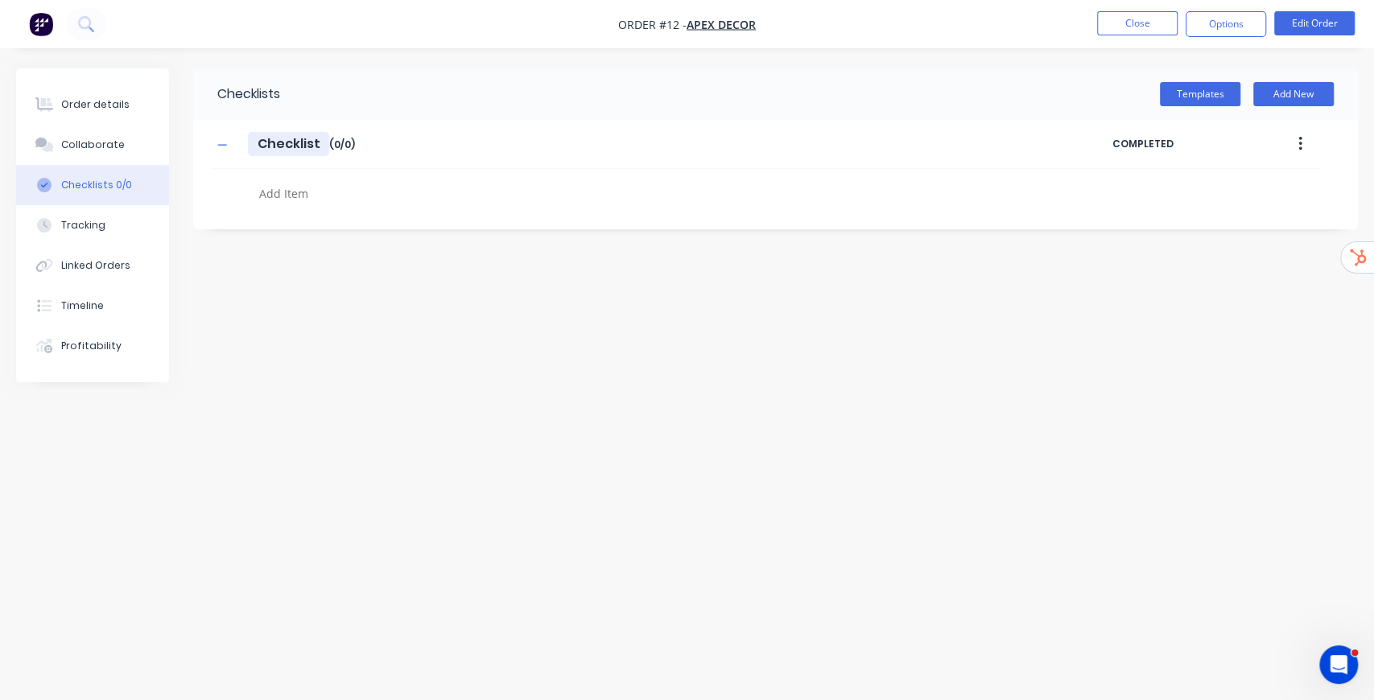
click at [286, 147] on input "Checklist" at bounding box center [288, 144] width 81 height 24
type textarea "x"
type input "e"
type textarea "x"
type input "exa"
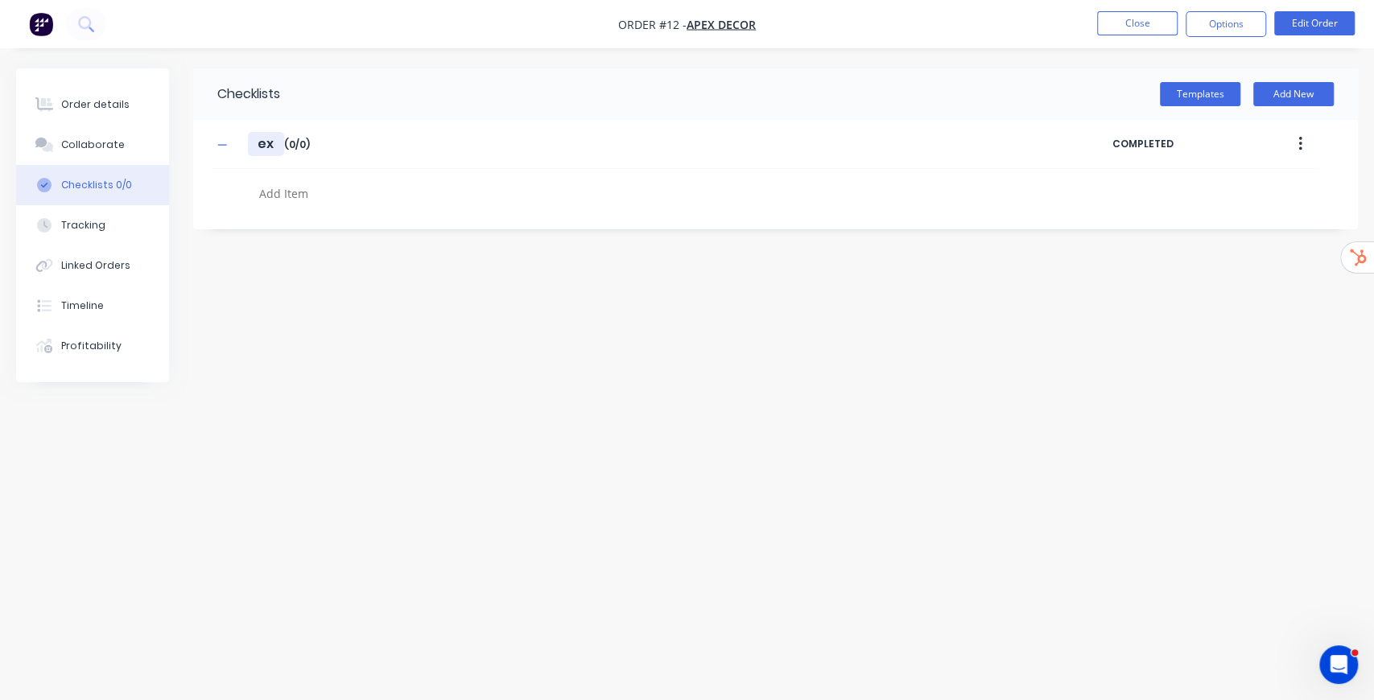
type textarea "x"
type input "examp"
type textarea "x"
type input "exampl"
type textarea "x"
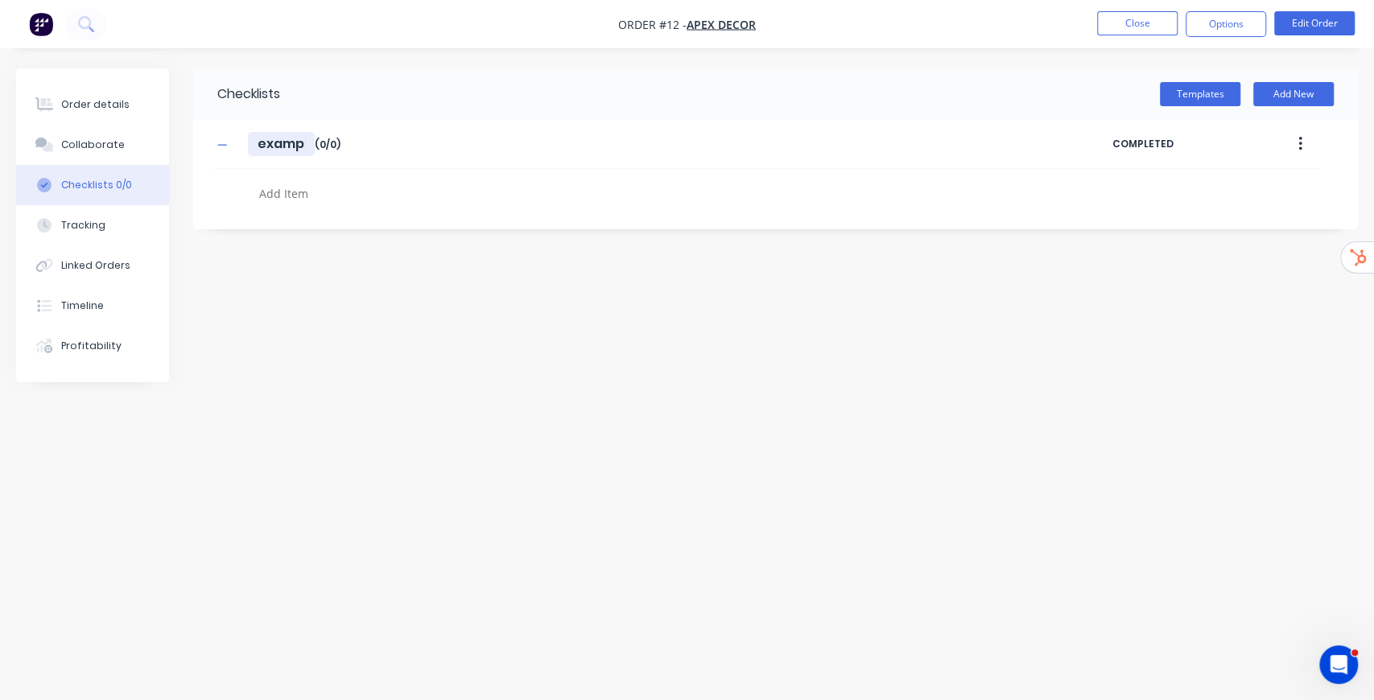
type input "example"
type textarea "x"
type input "example"
type textarea "x"
type input "example c"
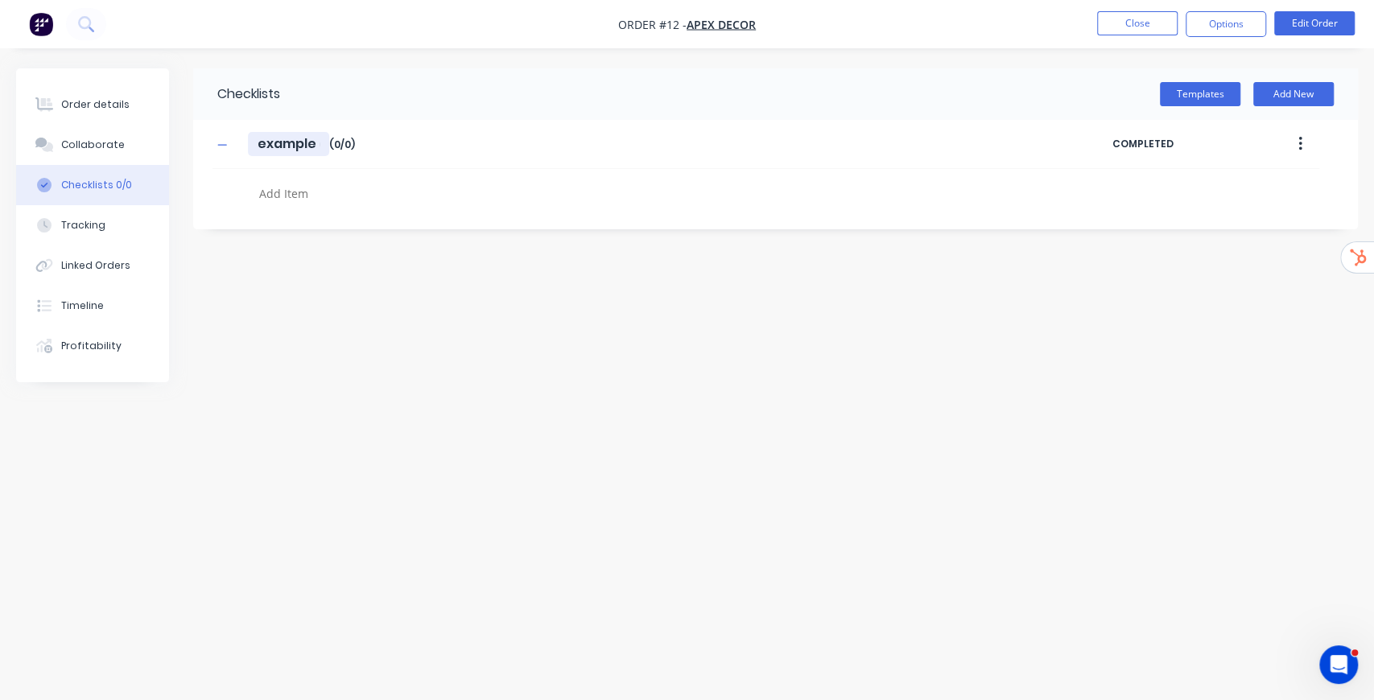
type textarea "x"
type input "example ch"
type textarea "x"
type input "example che"
type textarea "x"
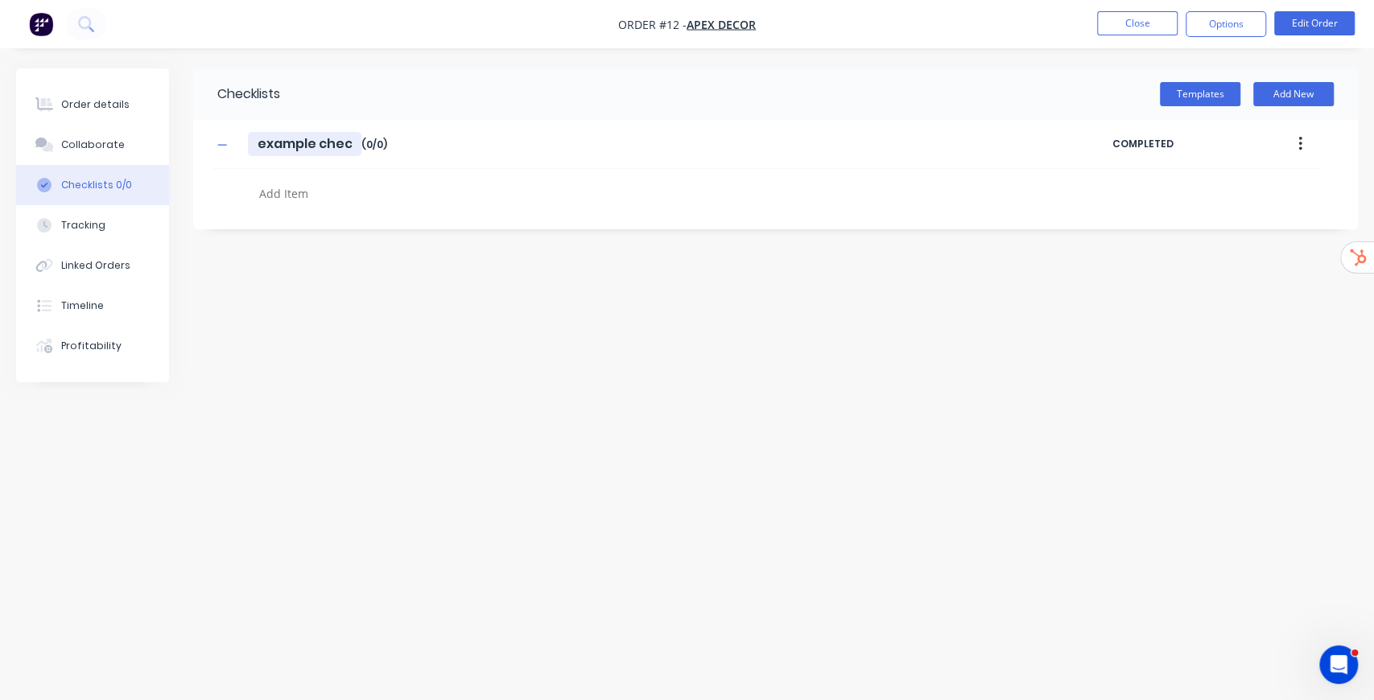
type input "example check"
type textarea "x"
type input "example checkl"
type textarea "x"
type input "example checkli"
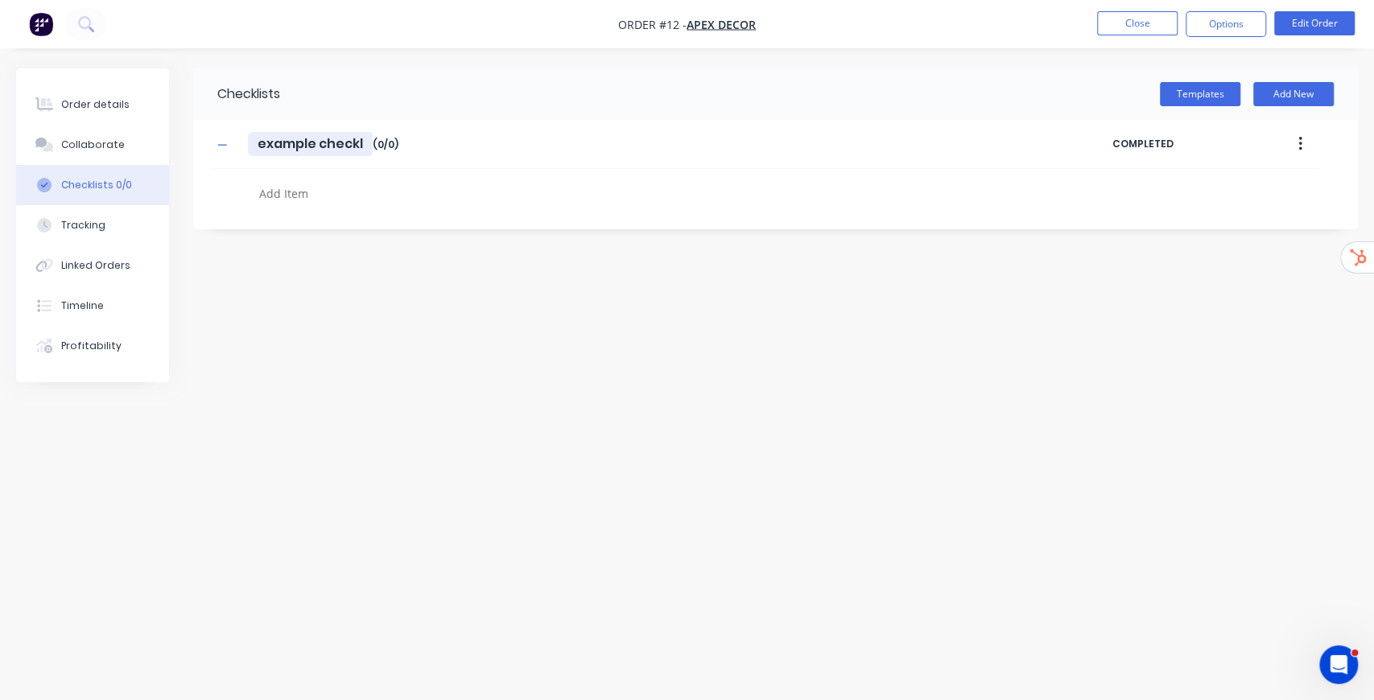
type textarea "x"
type input "example checklis"
type textarea "x"
type input "example checklist"
click at [308, 185] on textarea at bounding box center [608, 193] width 711 height 23
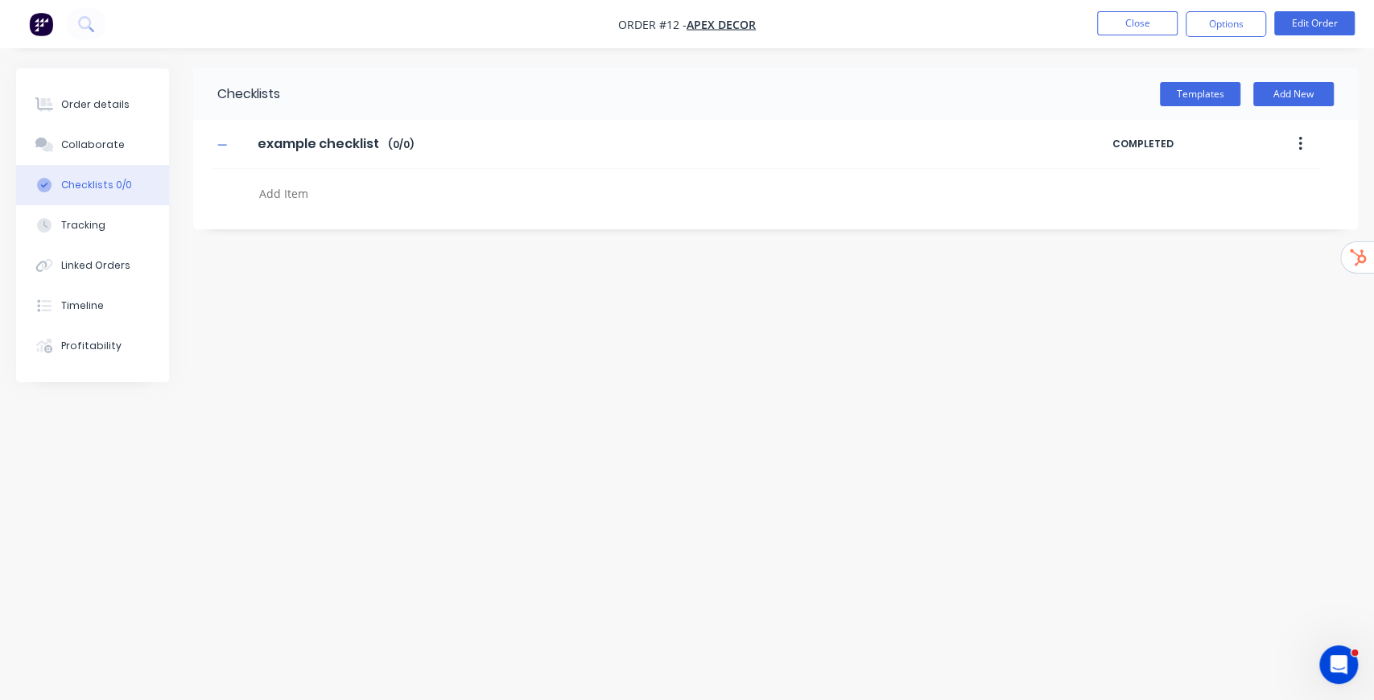
type textarea "x"
type textarea "i"
type textarea "x"
type textarea "it"
type textarea "x"
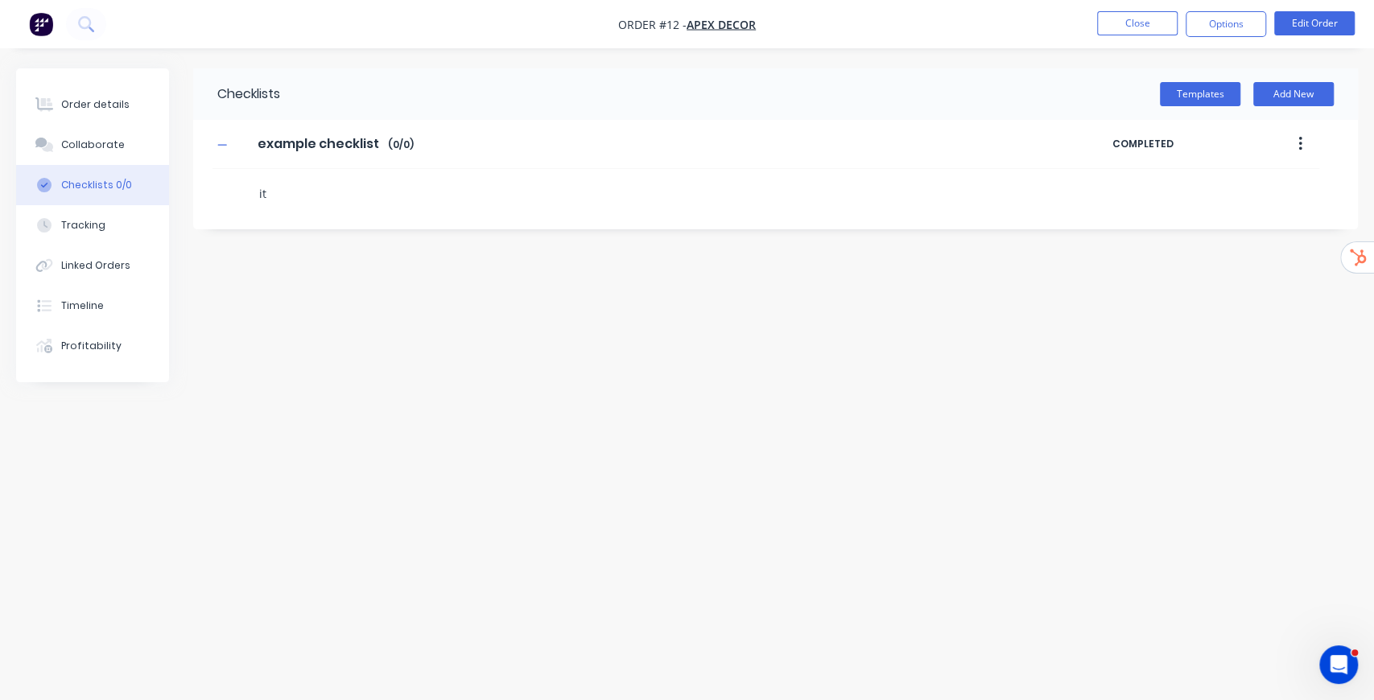
type textarea "ite"
type textarea "x"
type textarea "item"
type textarea "x"
type textarea "item"
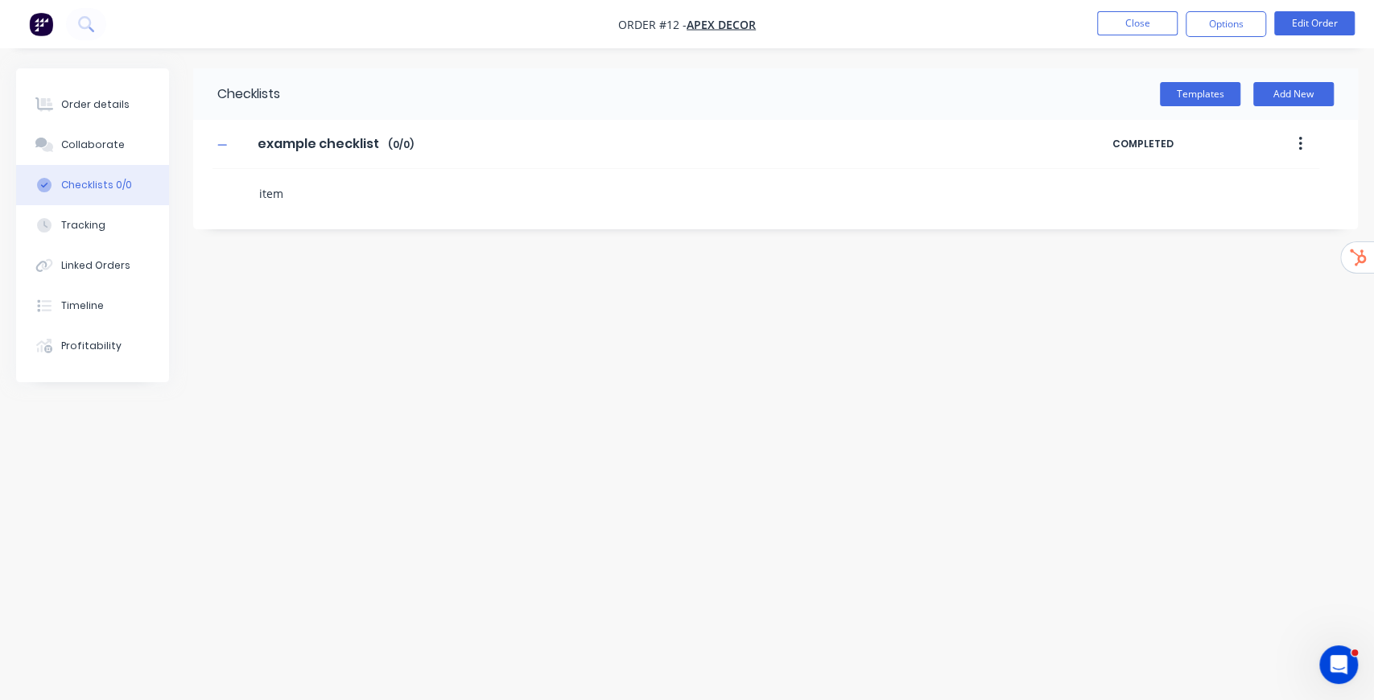
type textarea "x"
type textarea "item 1"
type textarea "x"
type textarea "i"
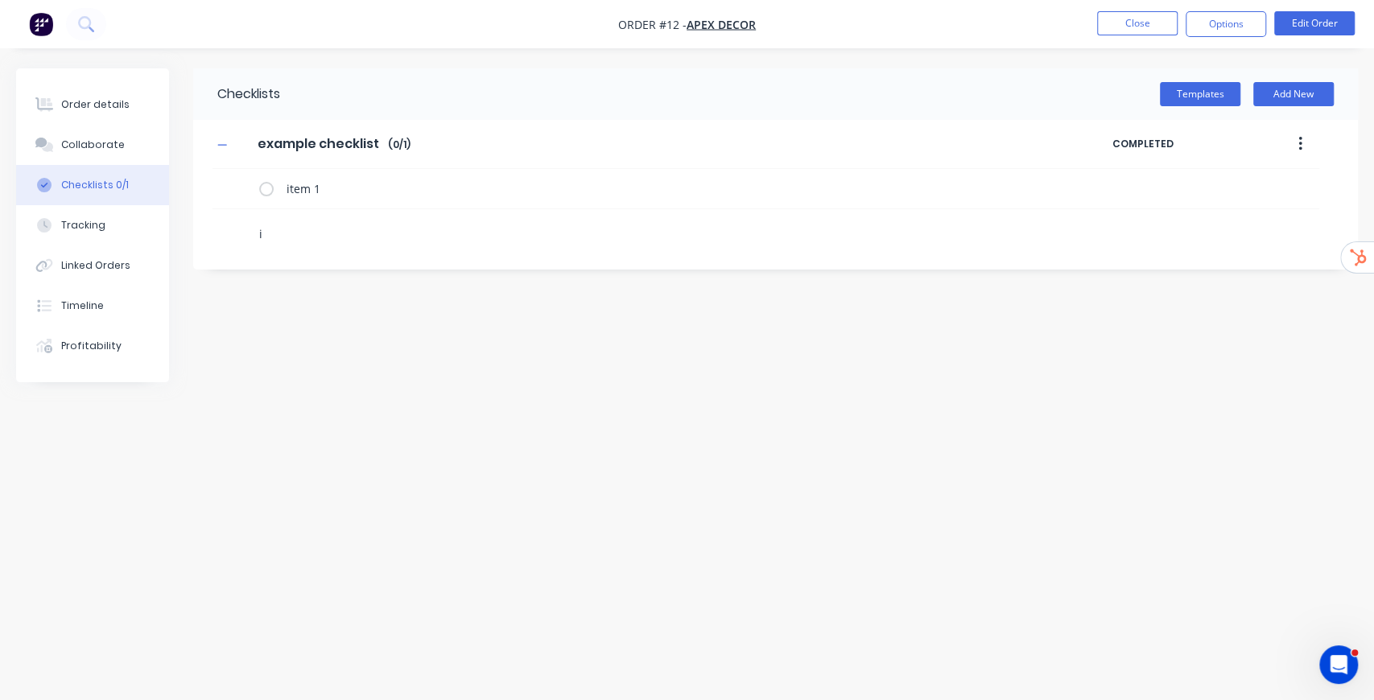
type textarea "x"
type textarea "it"
type textarea "x"
type textarea "ite"
type textarea "x"
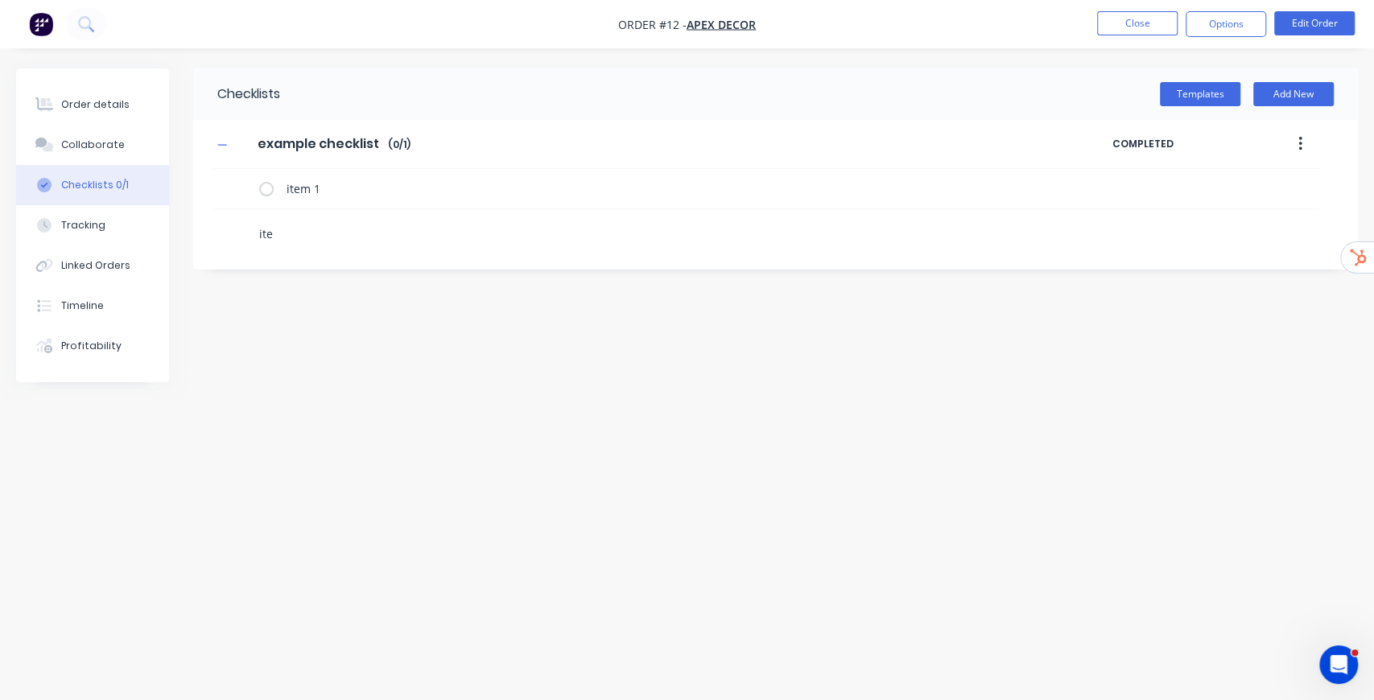
type textarea "item"
type textarea "x"
type textarea "item"
type textarea "x"
type textarea "item 2"
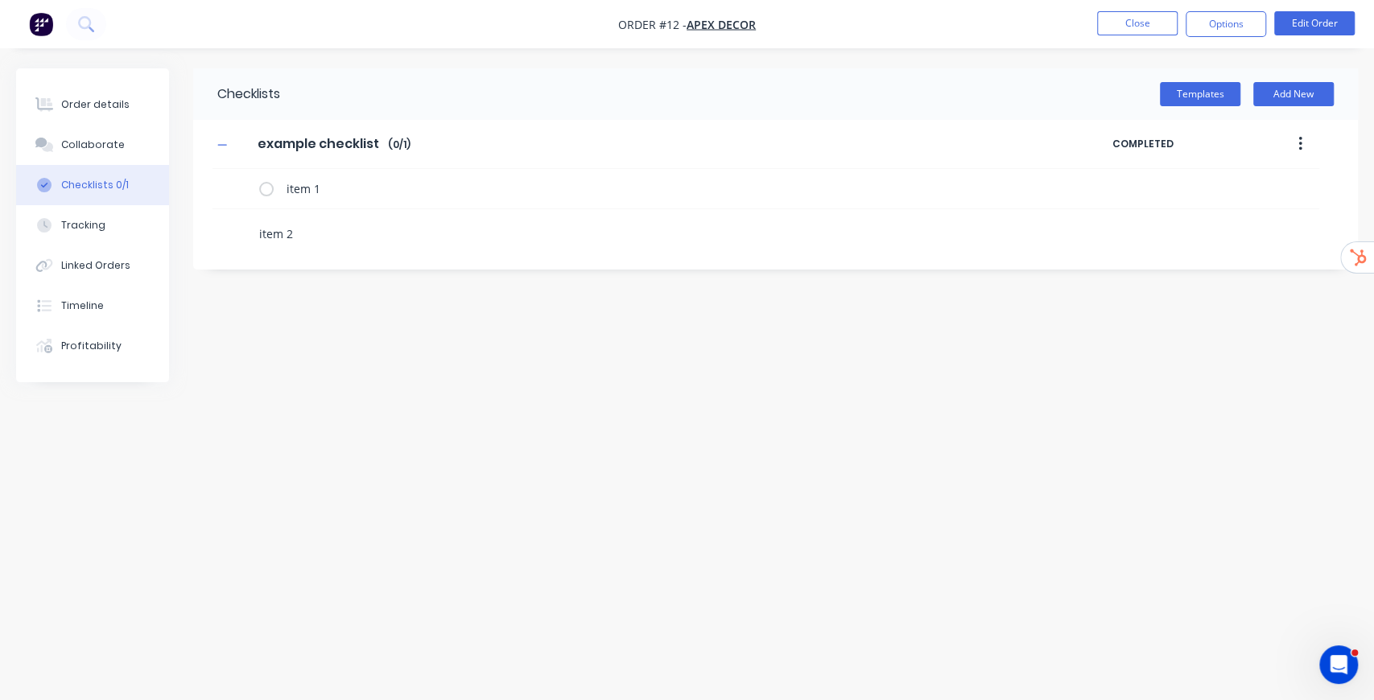
type textarea "x"
click at [1193, 85] on button "Templates" at bounding box center [1200, 94] width 80 height 24
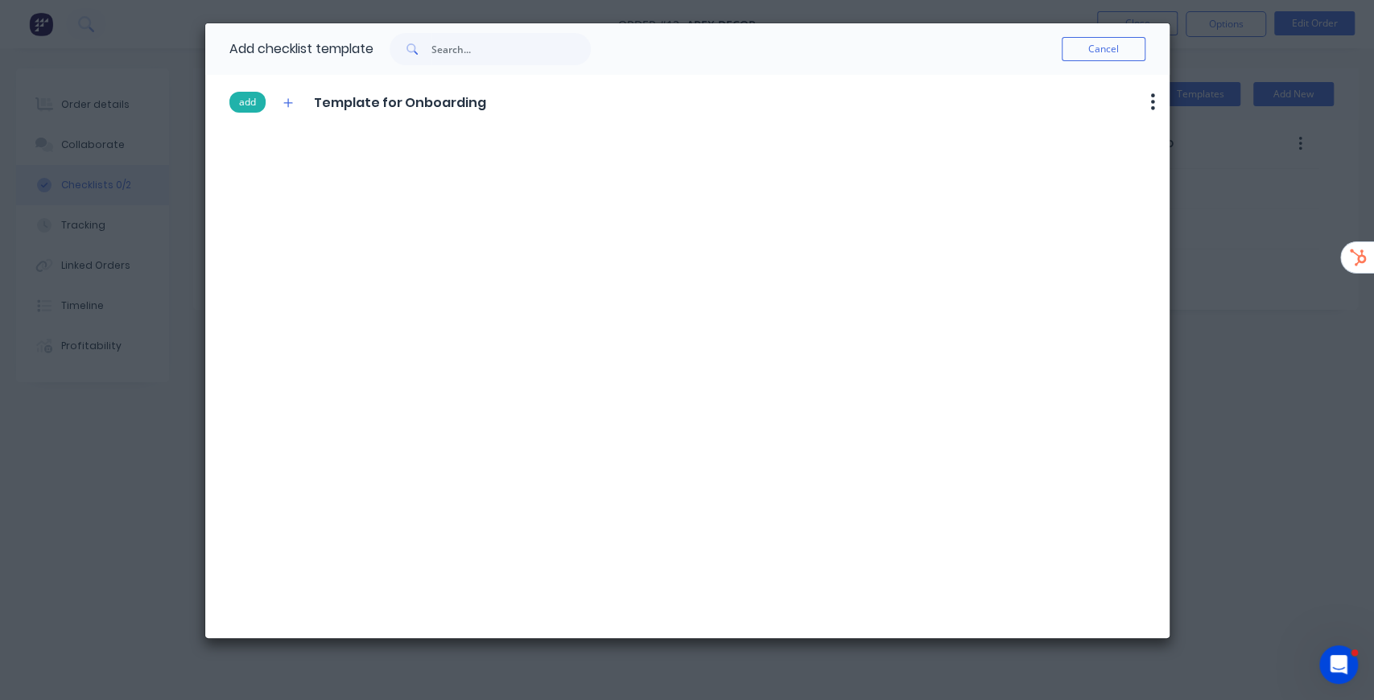
click at [253, 103] on button "add" at bounding box center [247, 102] width 36 height 21
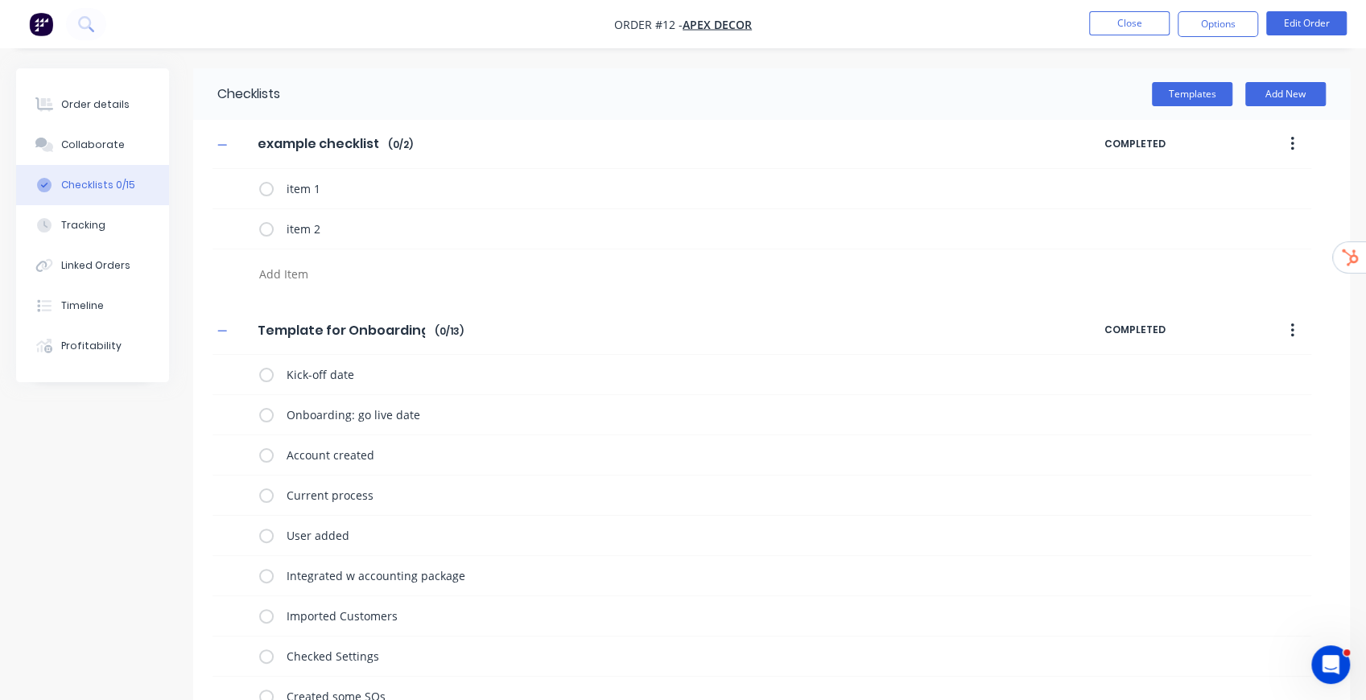
click at [1294, 137] on button "button" at bounding box center [1293, 144] width 38 height 29
click at [1253, 184] on span "Save as Template" at bounding box center [1233, 186] width 121 height 17
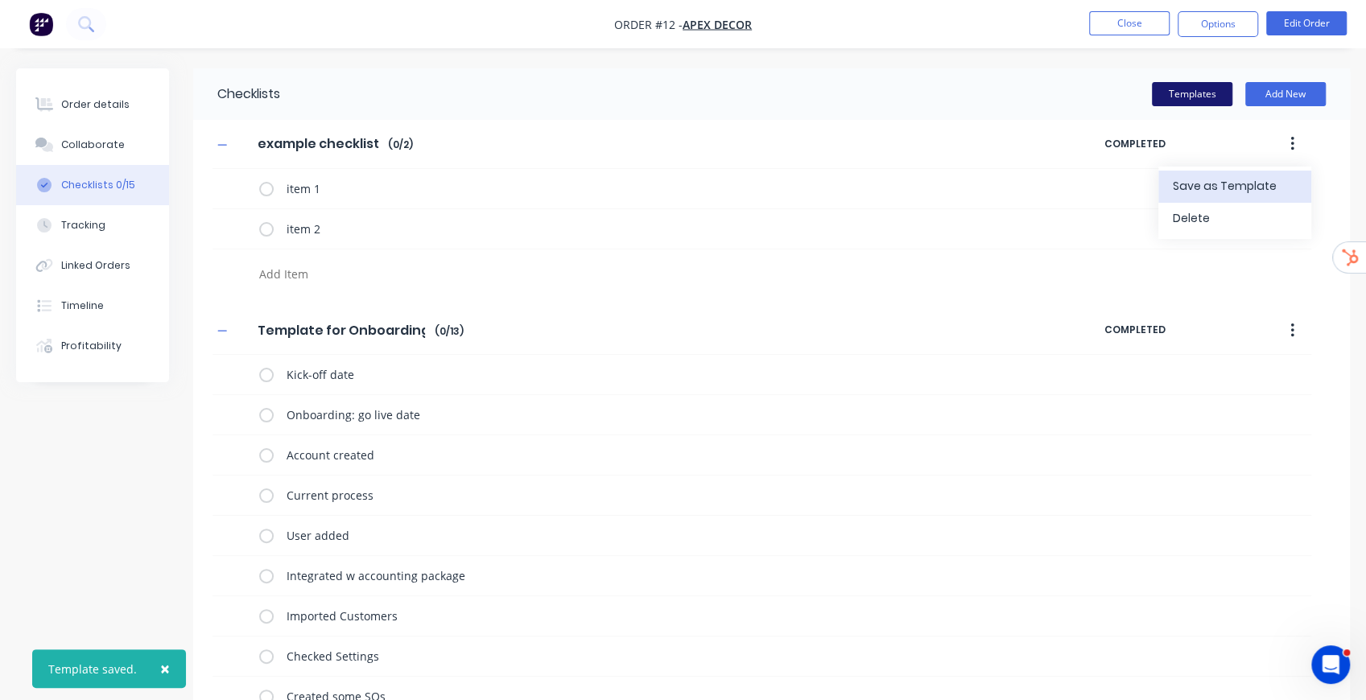
click at [1214, 105] on button "Templates" at bounding box center [1192, 94] width 80 height 24
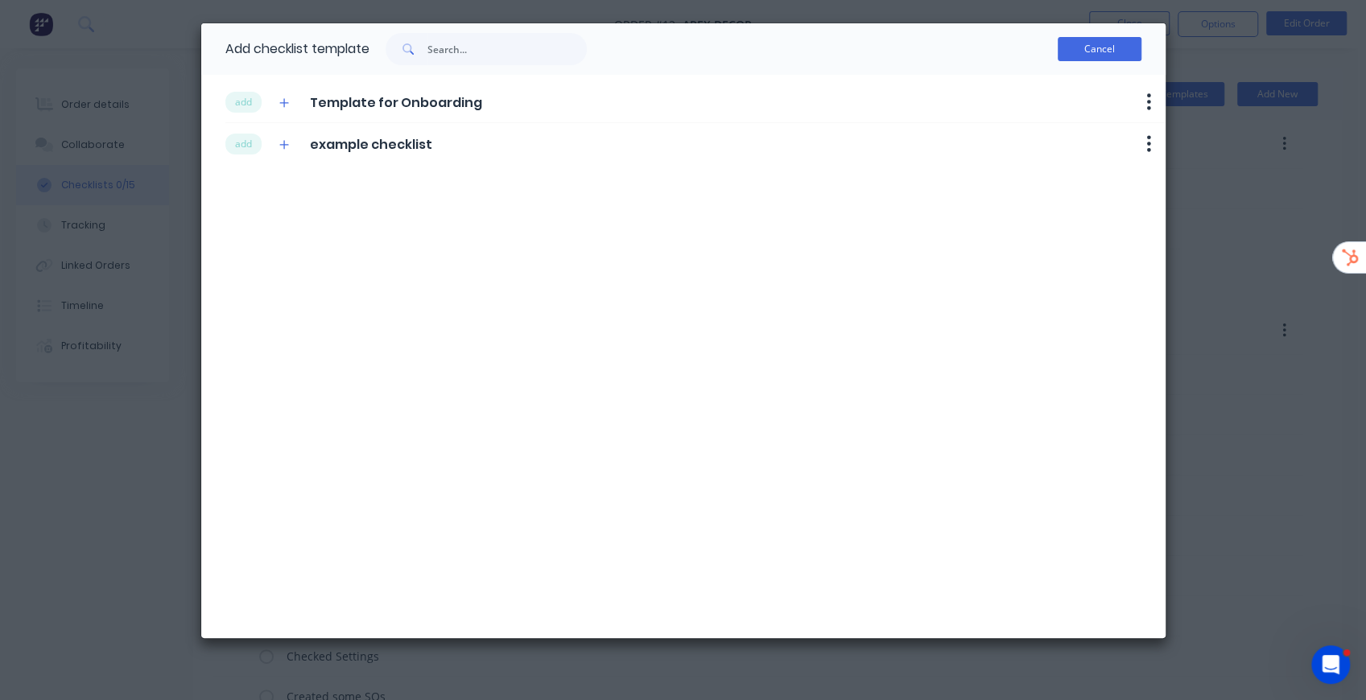
click at [1095, 47] on button "Cancel" at bounding box center [1100, 49] width 84 height 24
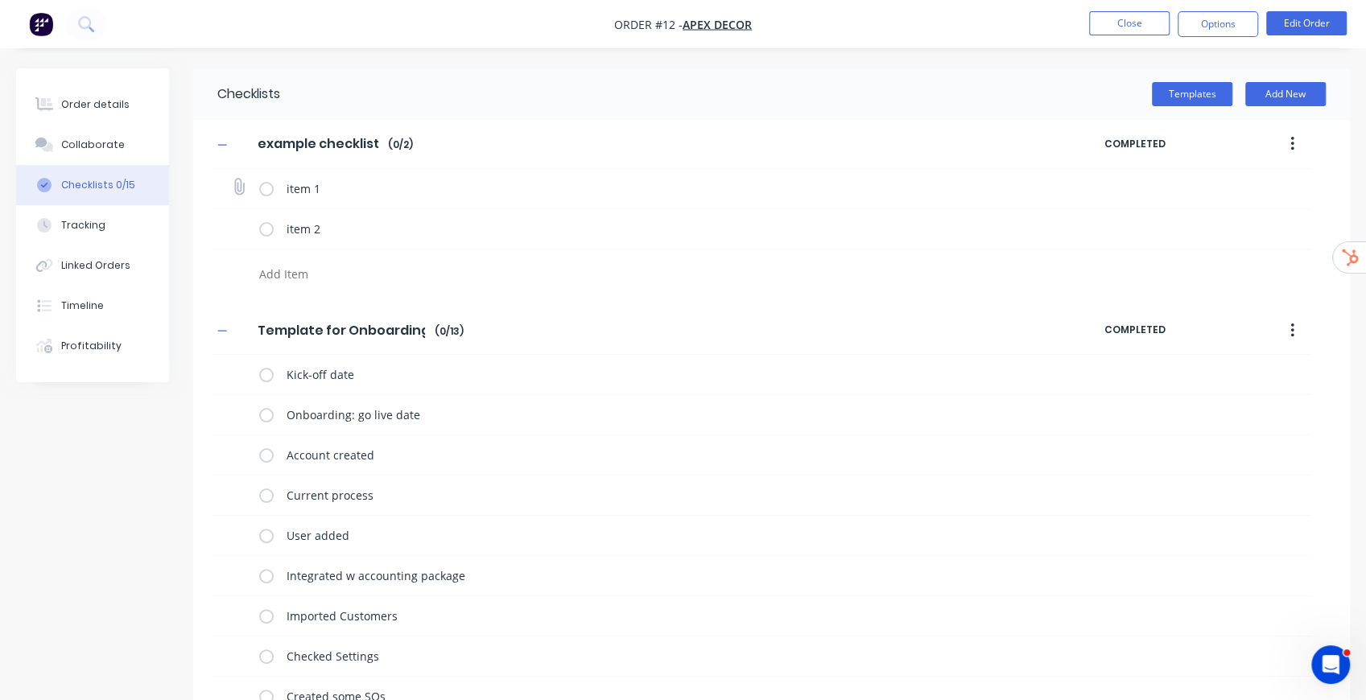
click at [264, 187] on label at bounding box center [266, 188] width 14 height 17
click at [0, 0] on input "checkbox" at bounding box center [0, 0] width 0 height 0
type textarea "x"
drag, startPoint x: 1126, startPoint y: 190, endPoint x: 1227, endPoint y: 185, distance: 100.7
click at [1227, 185] on div "item 1 02:32 PM 04/09/2025 SW" at bounding box center [762, 189] width 1099 height 40
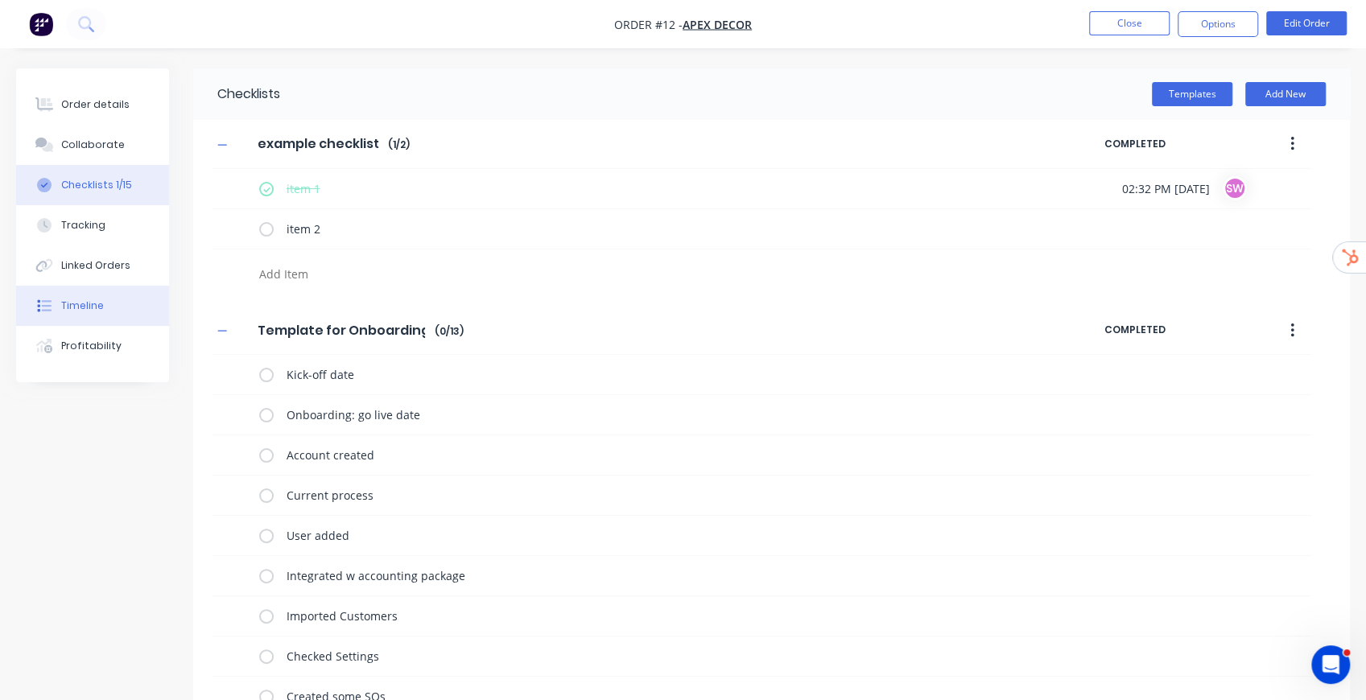
click at [79, 299] on div "Timeline" at bounding box center [82, 306] width 43 height 14
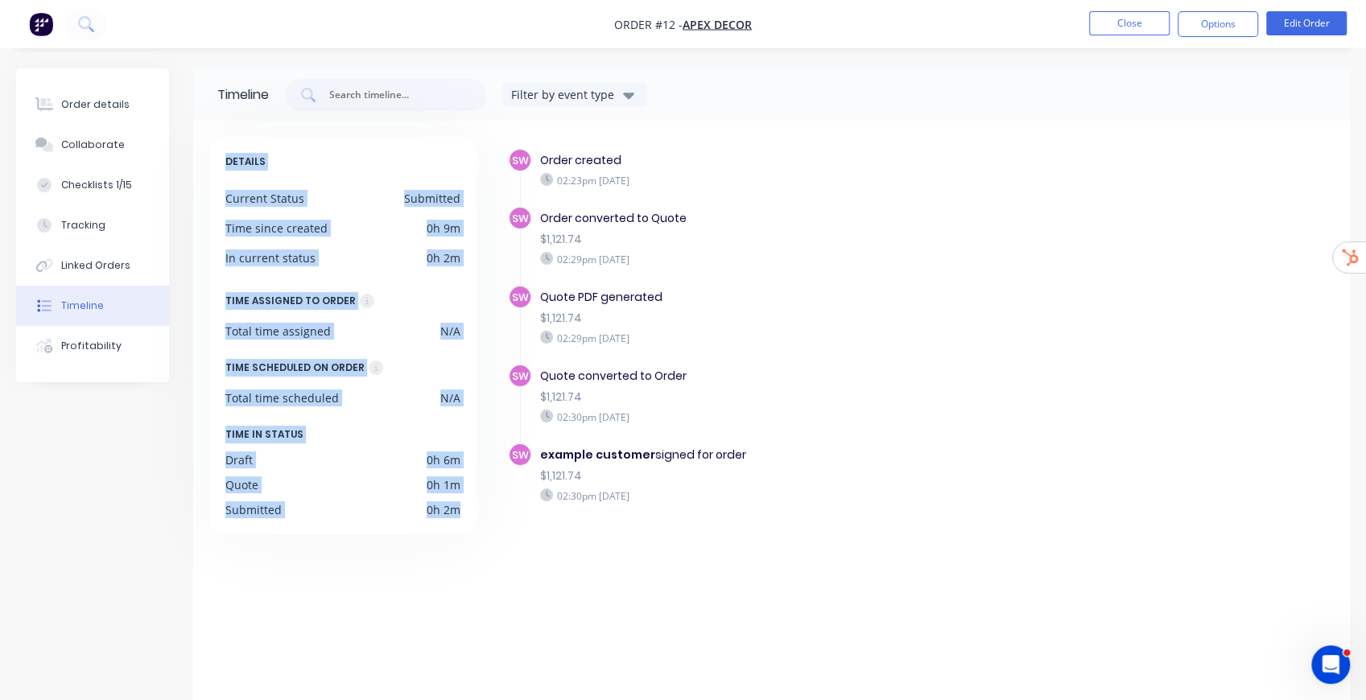
drag, startPoint x: 227, startPoint y: 157, endPoint x: 471, endPoint y: 507, distance: 426.8
click at [477, 517] on div "DETAILS Current Status Submitted Time since created 0h 9m In current status 0h …" at bounding box center [349, 424] width 281 height 574
drag, startPoint x: 539, startPoint y: 158, endPoint x: 724, endPoint y: 489, distance: 379.4
click at [724, 489] on div "SW Order created 02:23pm Thursday 04/09/25 SW Order converted to Quote $1,121.7…" at bounding box center [921, 355] width 826 height 414
click at [595, 103] on button "Filter by event type" at bounding box center [574, 95] width 145 height 24
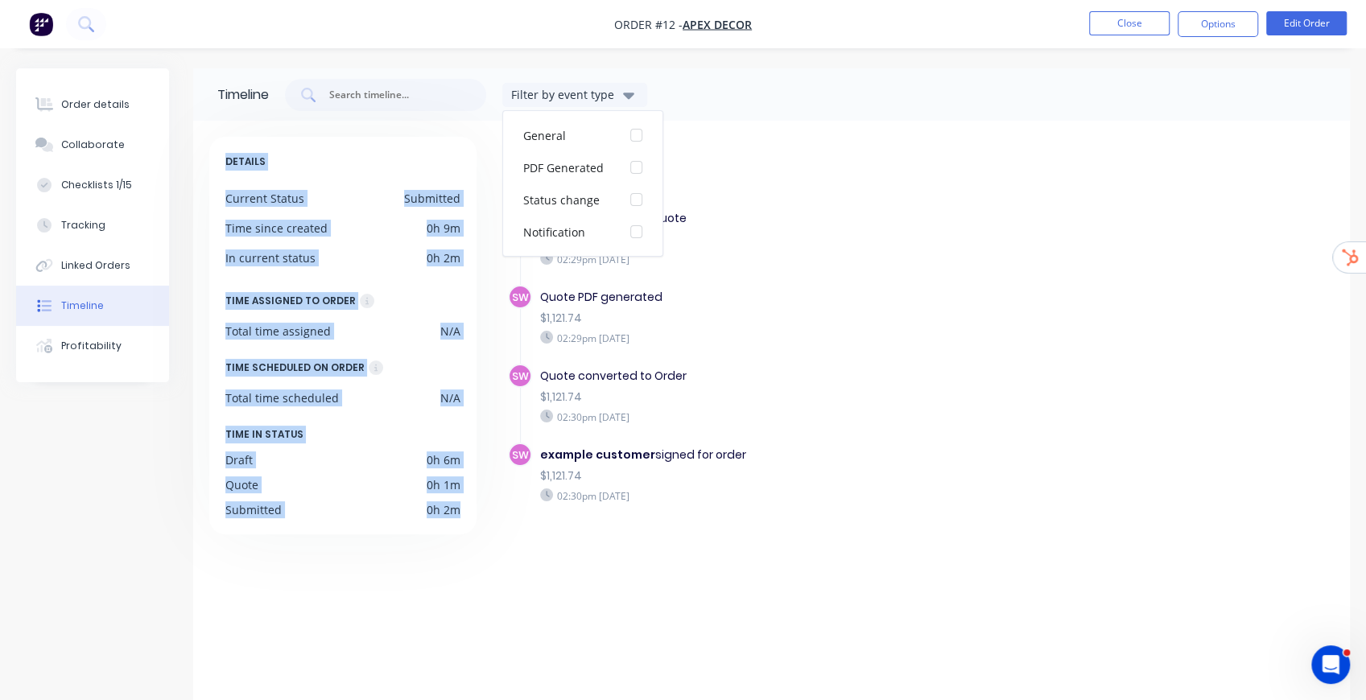
click at [966, 256] on div "02:29pm Thursday 04/09/25" at bounding box center [795, 259] width 510 height 14
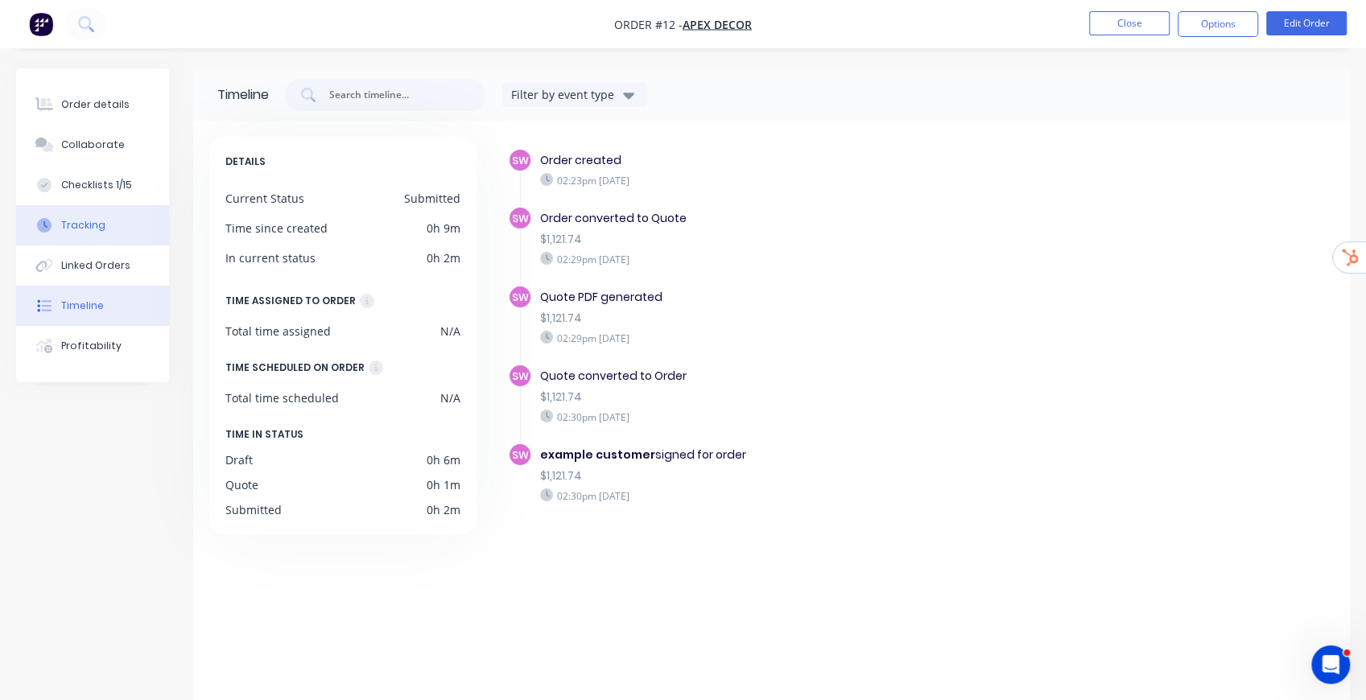
click at [91, 225] on div "Tracking" at bounding box center [83, 225] width 44 height 14
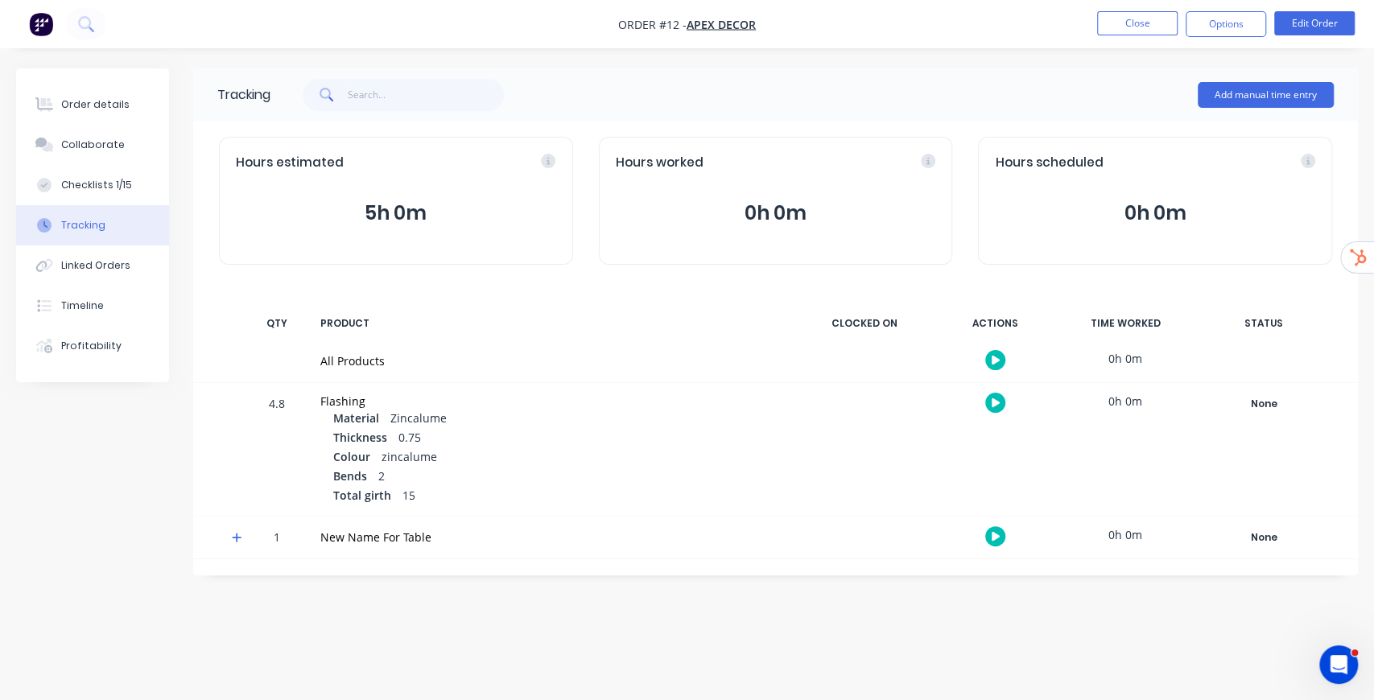
drag, startPoint x: 366, startPoint y: 204, endPoint x: 592, endPoint y: 300, distance: 246.0
click at [592, 300] on div "Tracking Add manual time entry Hours estimated 5h 0m Hours worked 0h 0m Hours s…" at bounding box center [775, 321] width 1165 height 507
click at [237, 539] on icon at bounding box center [237, 538] width 10 height 10
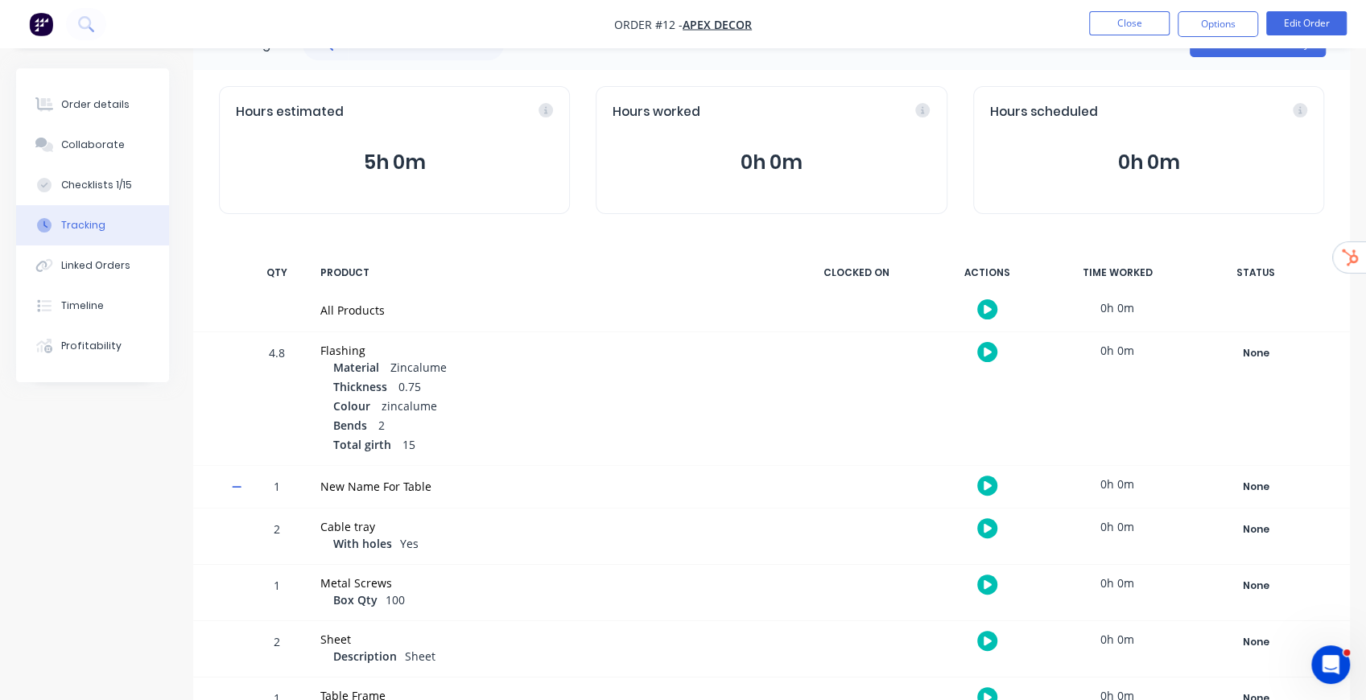
scroll to position [142, 0]
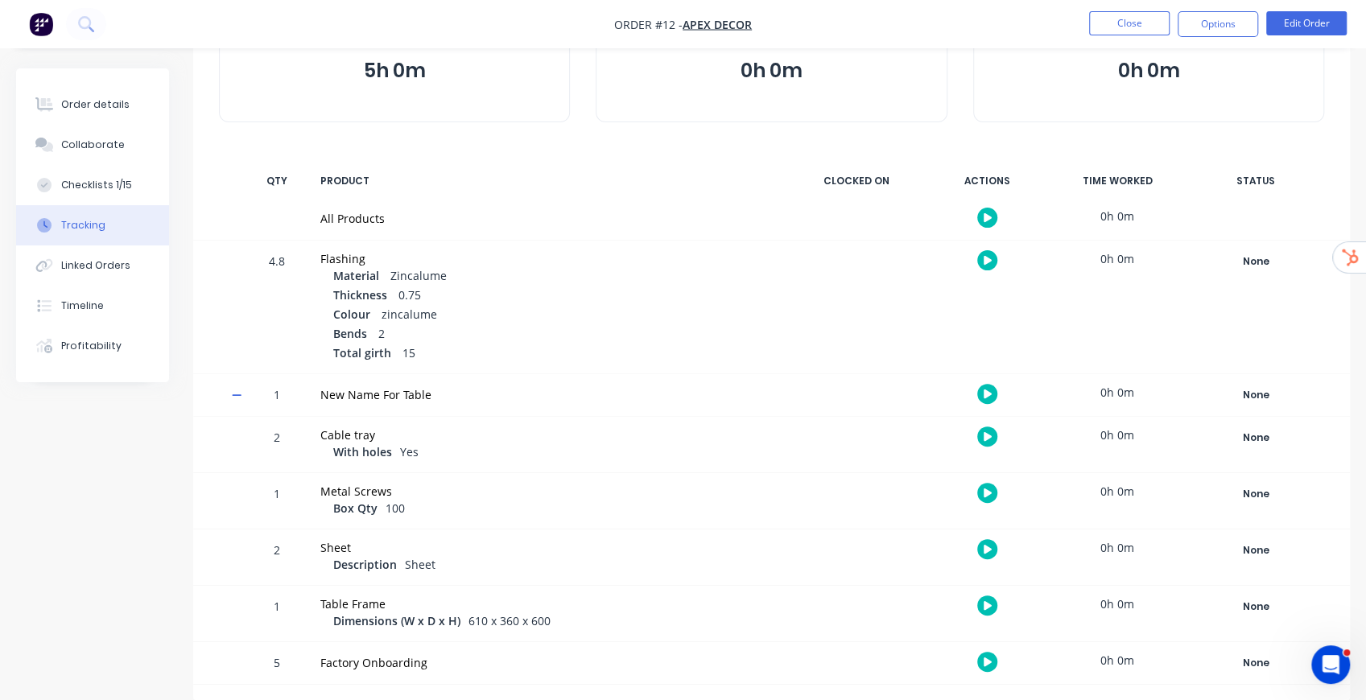
click at [991, 663] on icon "button" at bounding box center [988, 662] width 8 height 10
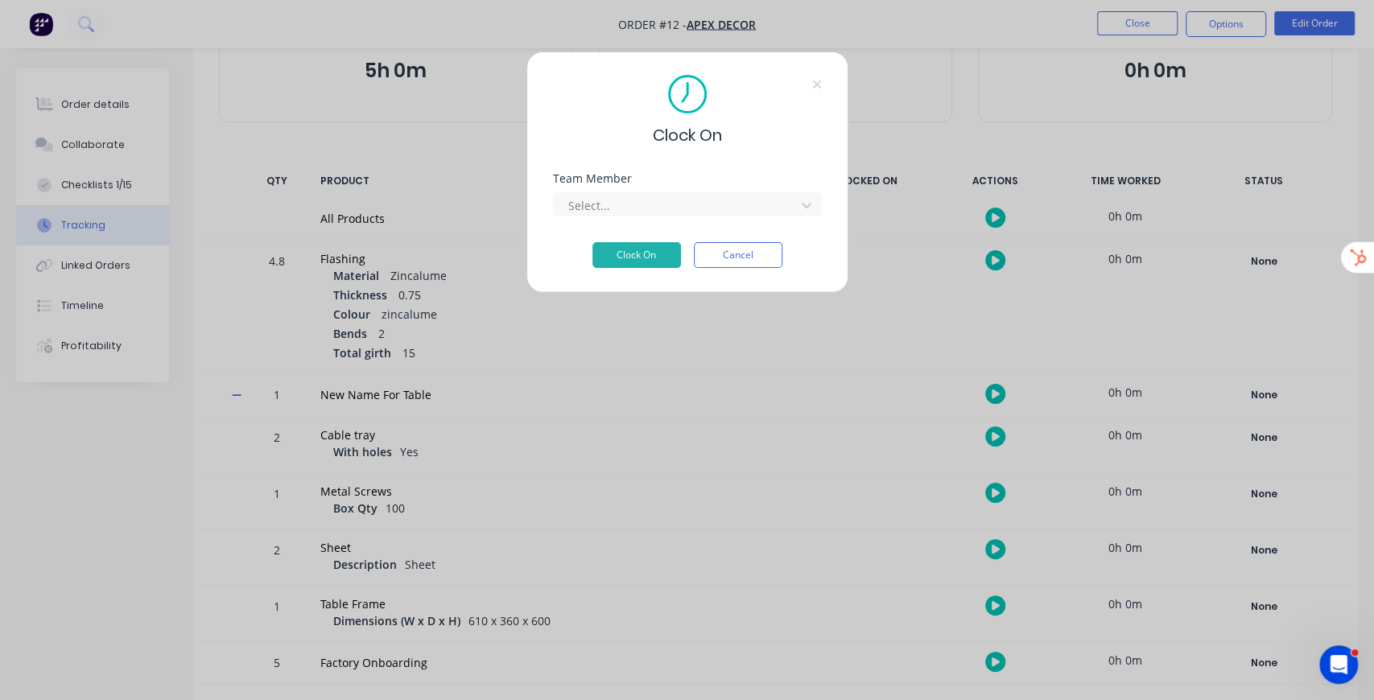
click at [667, 216] on div "Select..." at bounding box center [677, 205] width 230 height 24
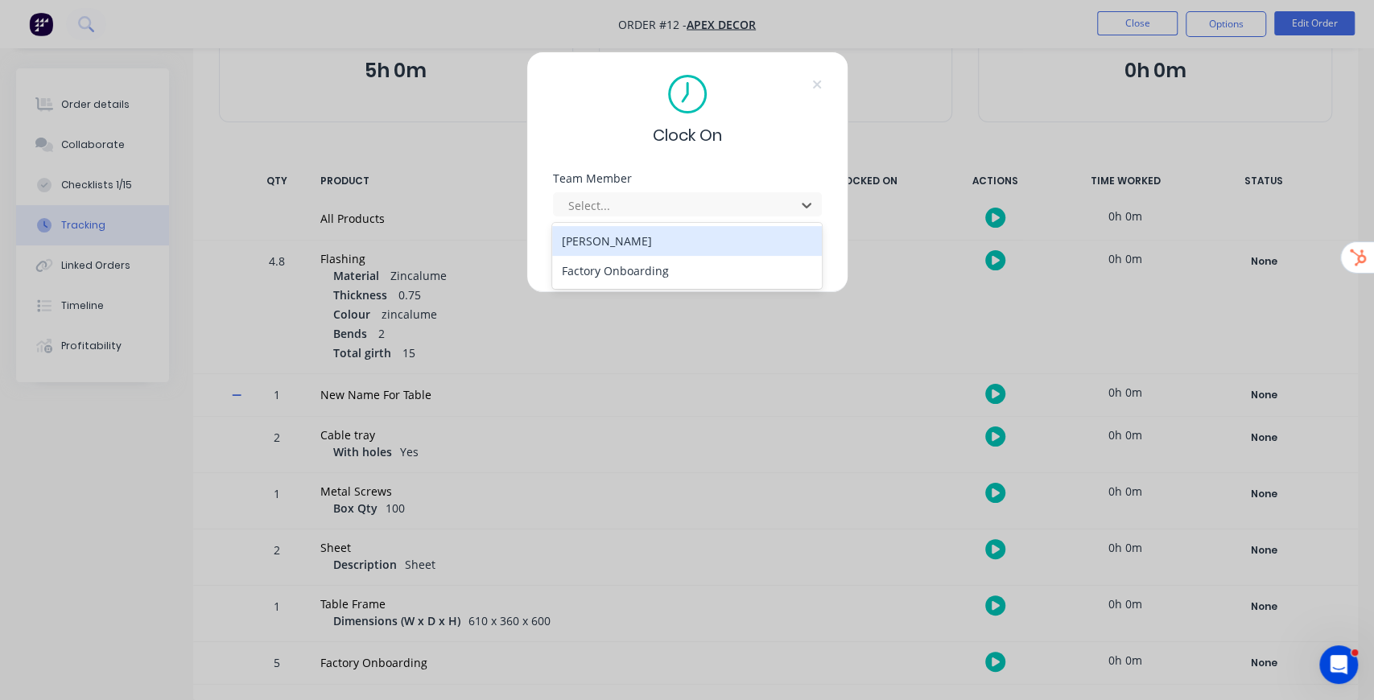
click at [649, 250] on div "Daniel Lee Knight" at bounding box center [687, 241] width 270 height 30
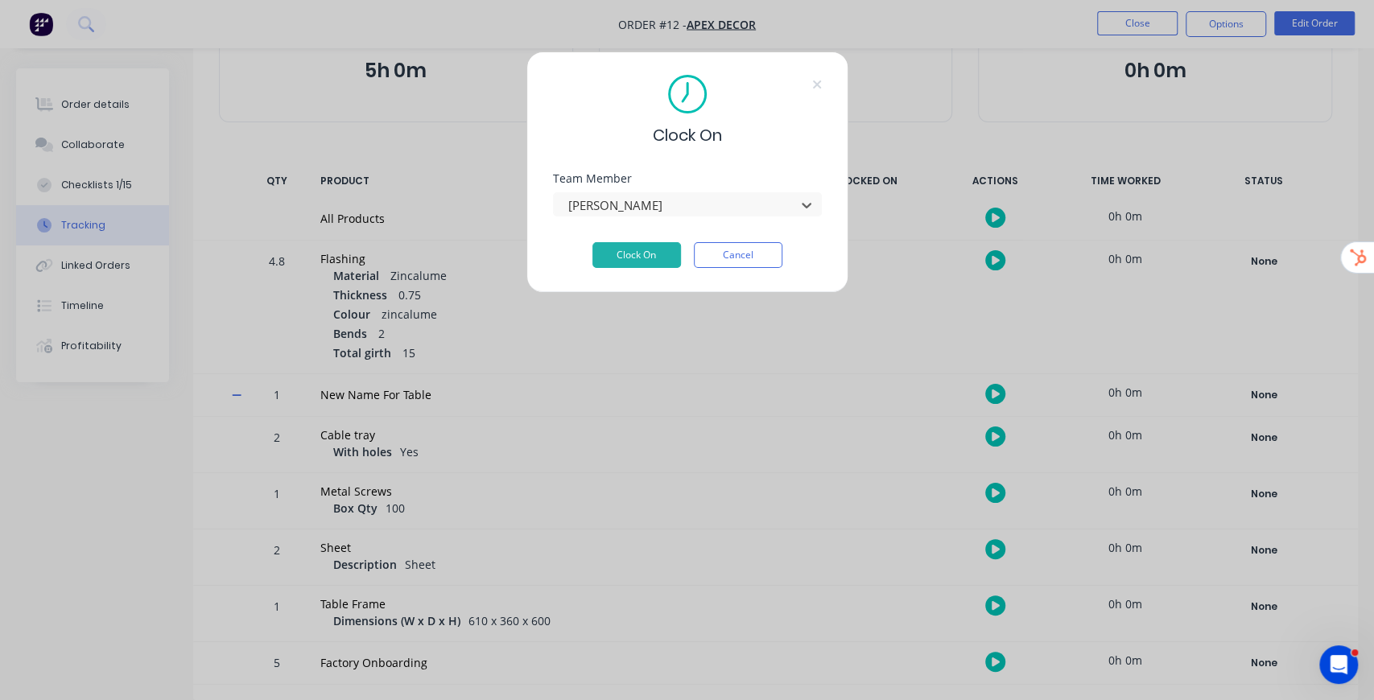
click at [646, 267] on div "Clock On Team Member option Daniel Lee Knight, selected. Daniel Lee Knight Cloc…" at bounding box center [687, 173] width 322 height 242
click at [646, 262] on button "Clock On" at bounding box center [636, 255] width 89 height 26
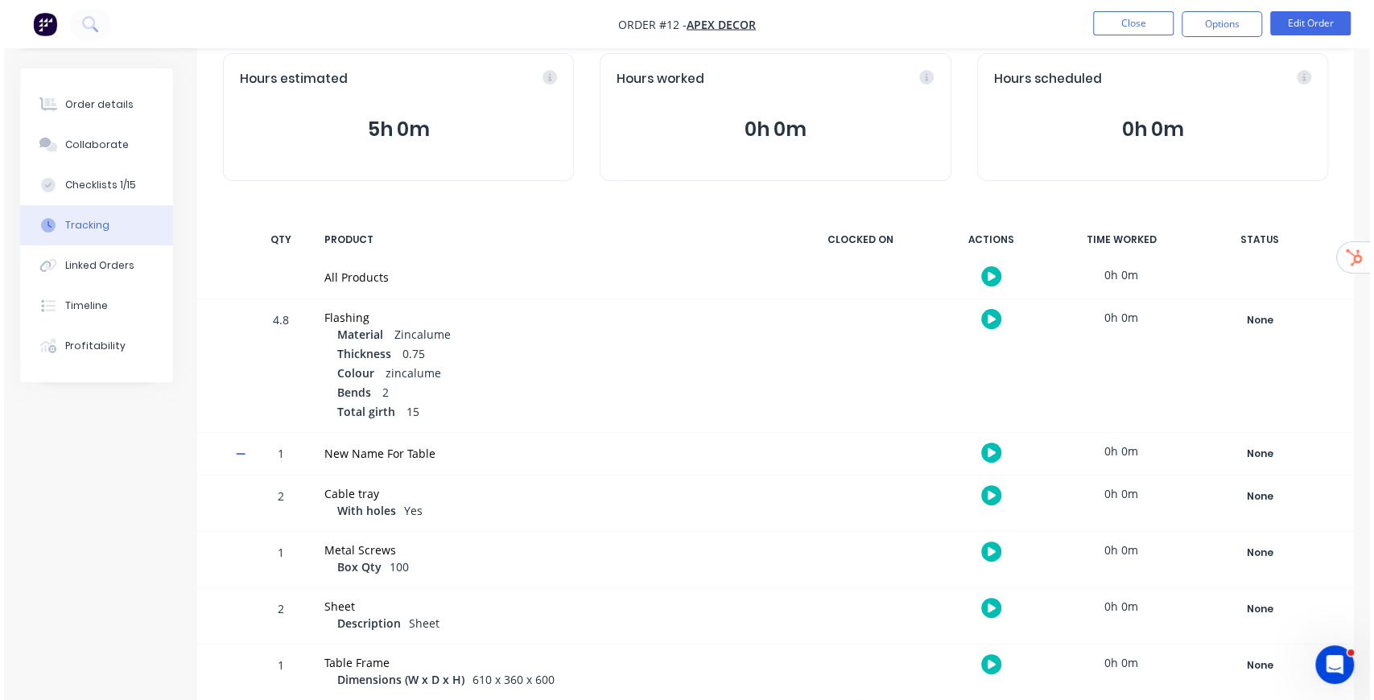
scroll to position [0, 0]
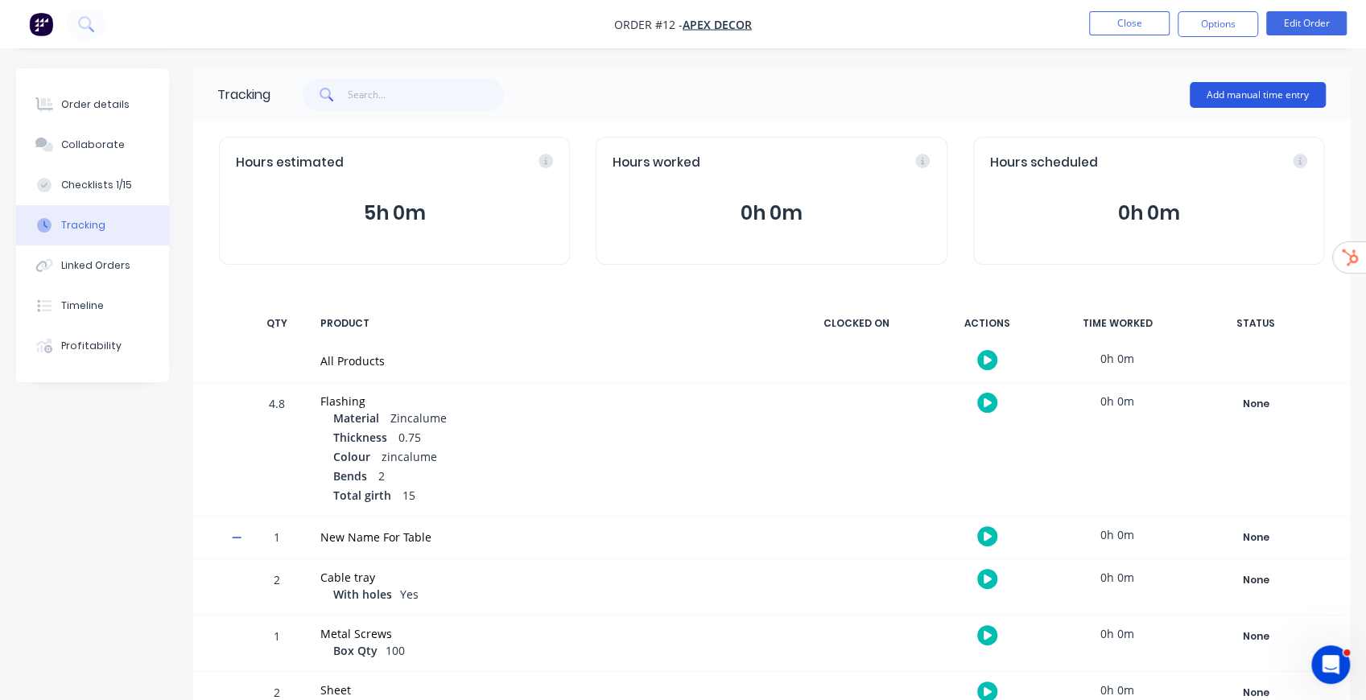
click at [1233, 89] on button "Add manual time entry" at bounding box center [1258, 95] width 136 height 26
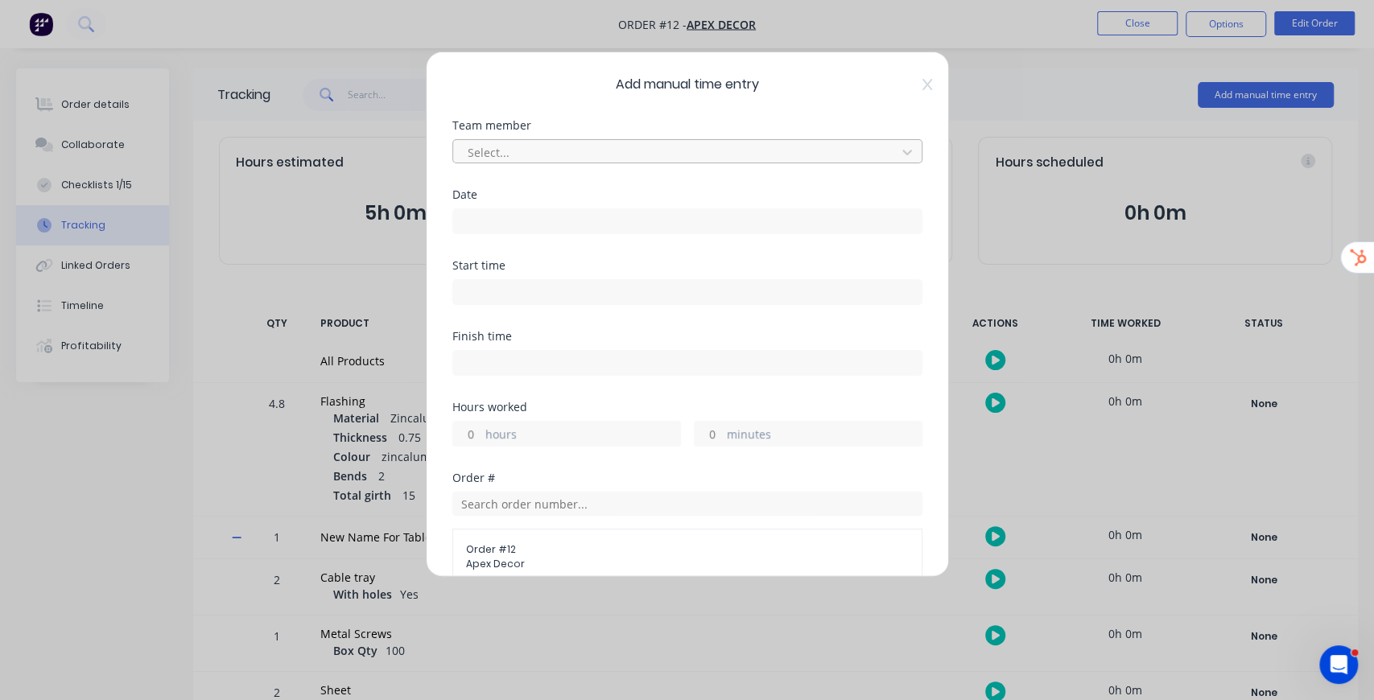
click at [605, 151] on div at bounding box center [677, 152] width 422 height 20
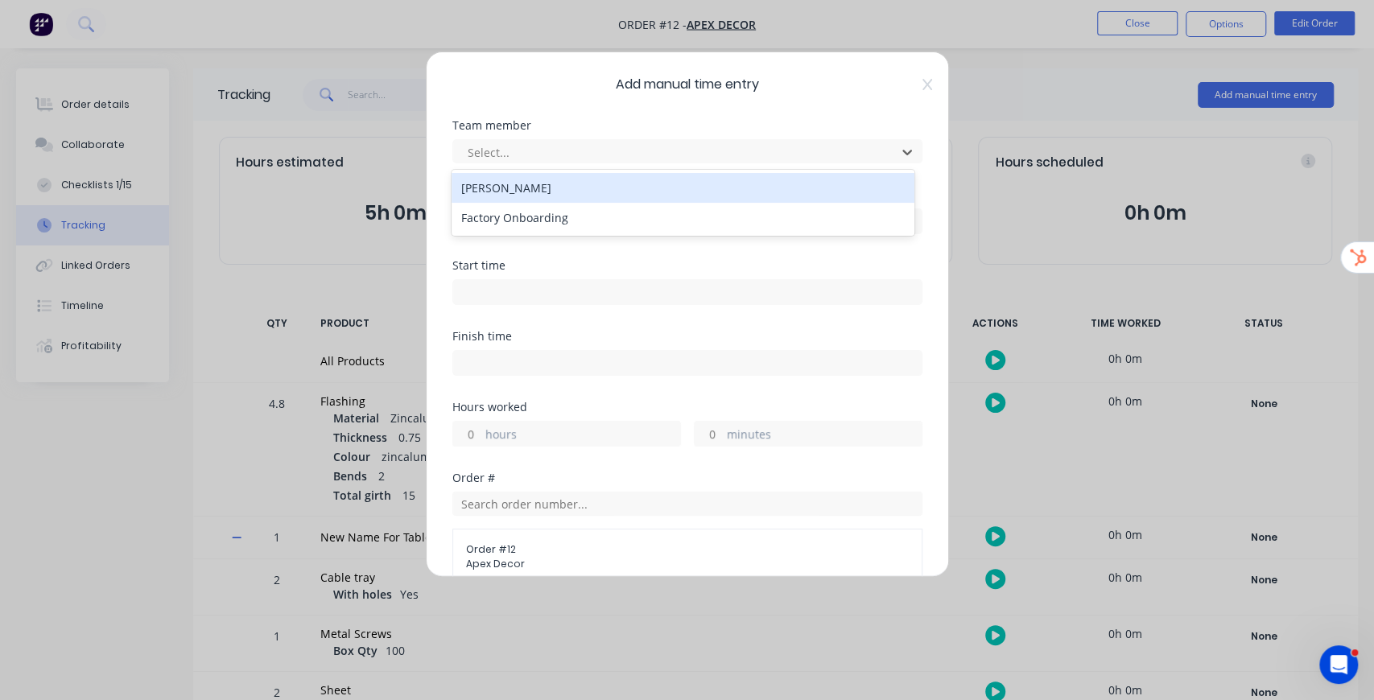
click at [551, 198] on div "Daniel Lee Knight" at bounding box center [683, 188] width 463 height 30
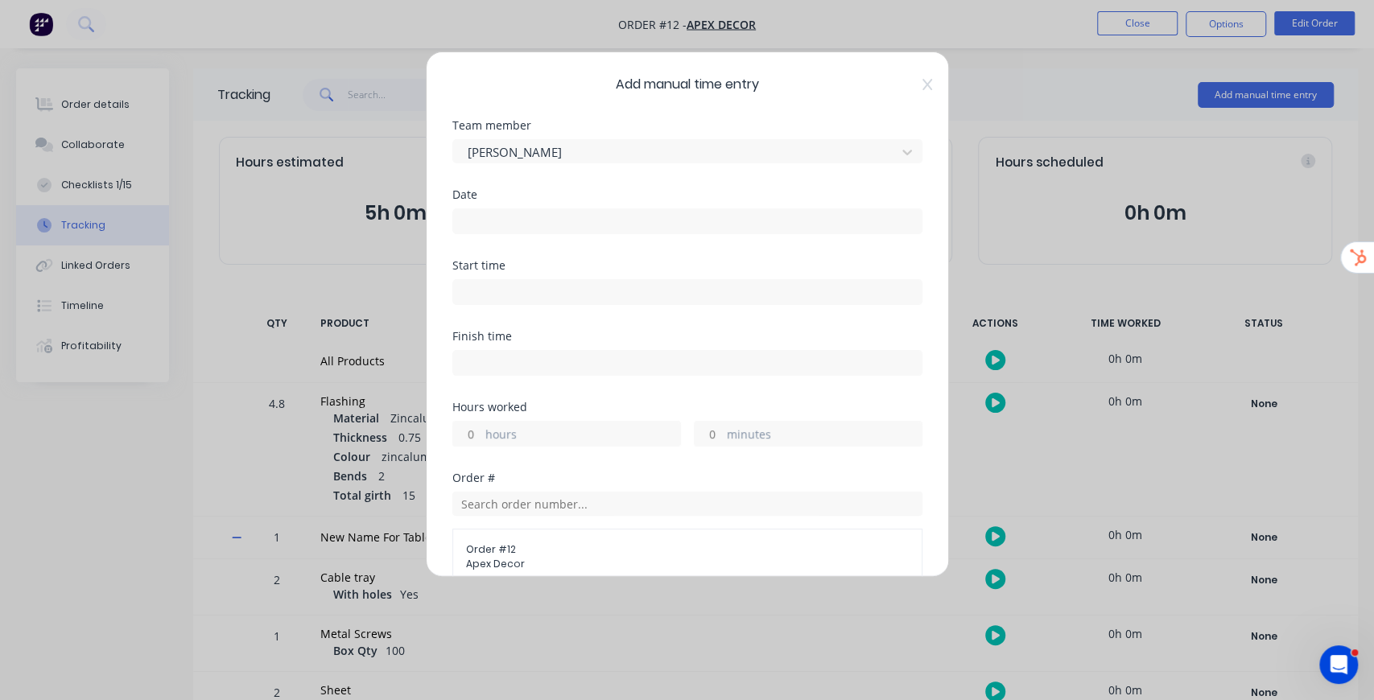
click at [526, 230] on input at bounding box center [687, 221] width 469 height 24
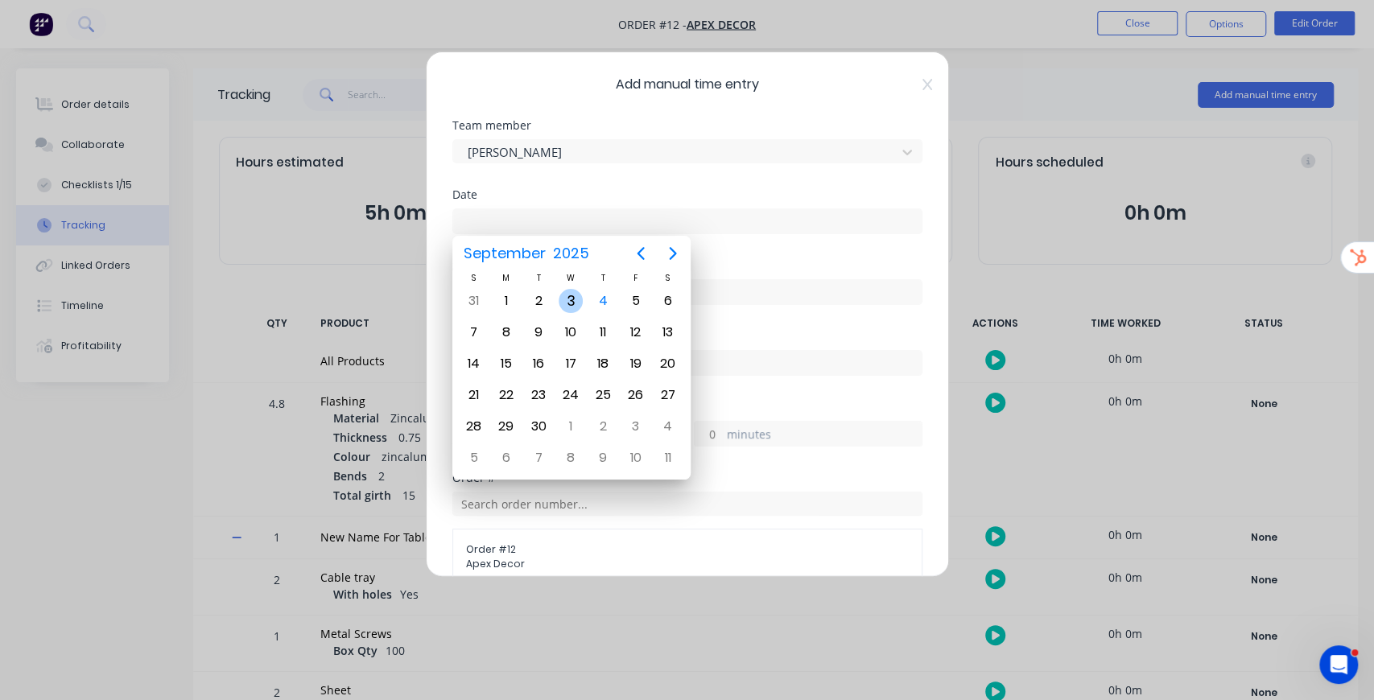
click at [572, 306] on div "3" at bounding box center [571, 301] width 24 height 24
type input "03/09/2025"
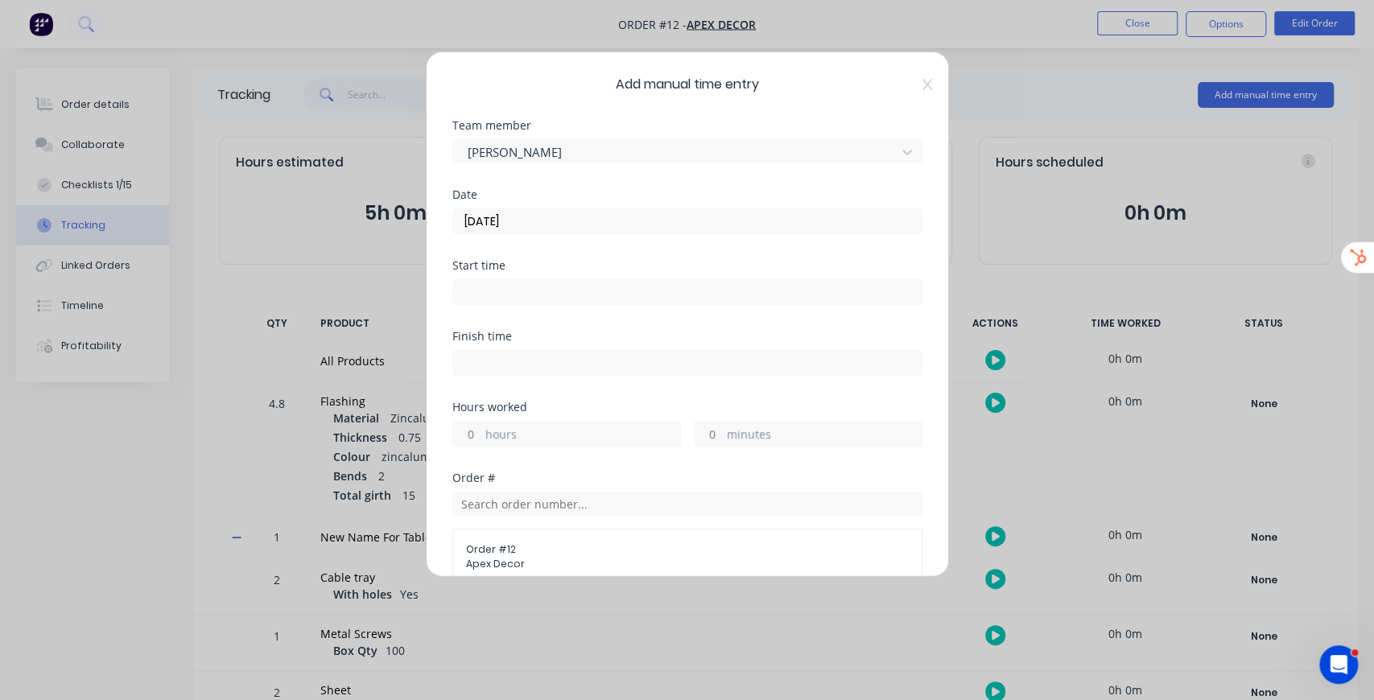
scroll to position [161, 0]
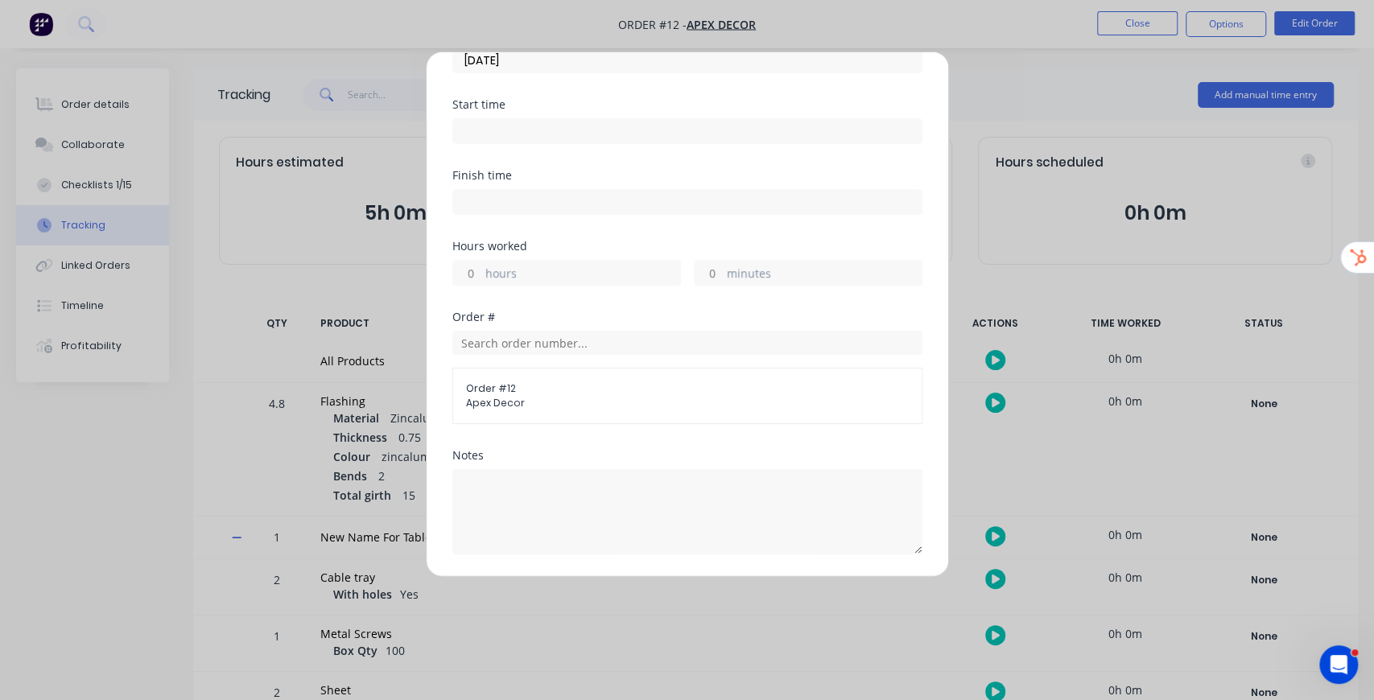
click at [483, 283] on div "Hours worked hours minutes" at bounding box center [687, 276] width 470 height 71
click at [470, 270] on input "hours" at bounding box center [467, 273] width 28 height 24
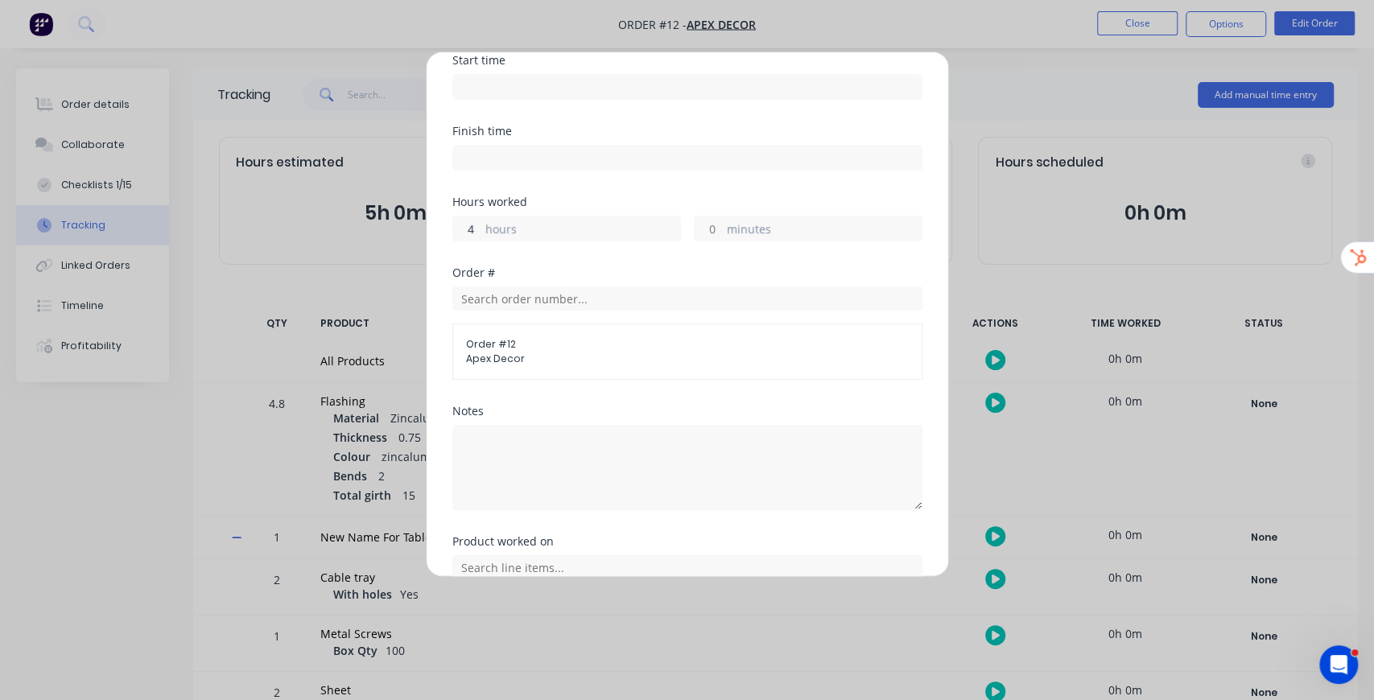
scroll to position [268, 0]
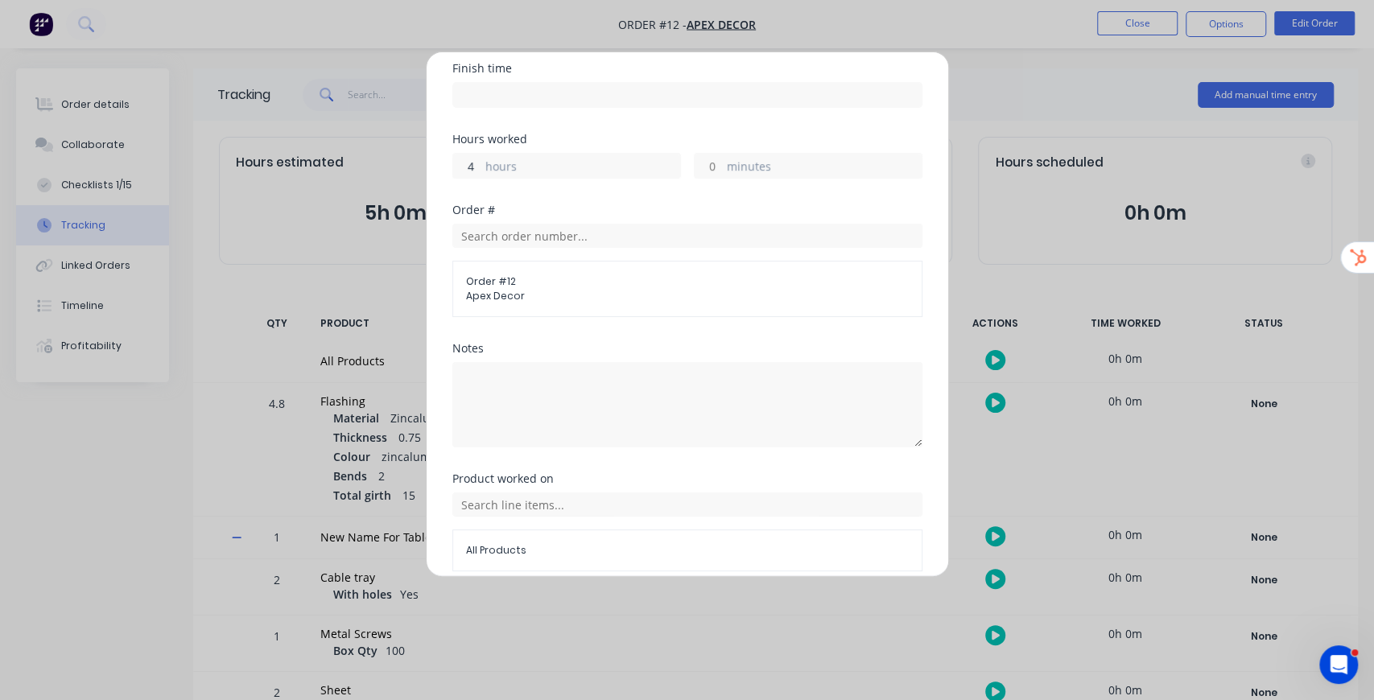
type input "4"
click at [710, 205] on div "Order #" at bounding box center [687, 209] width 470 height 11
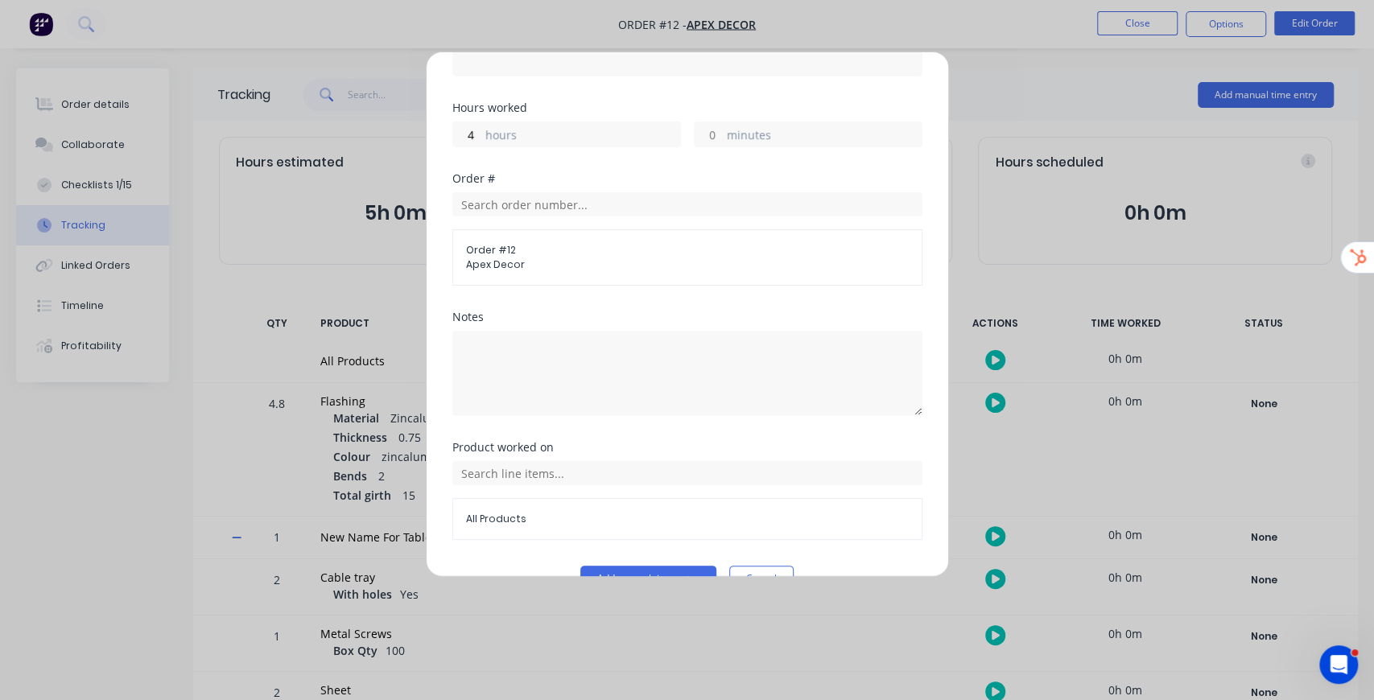
scroll to position [333, 0]
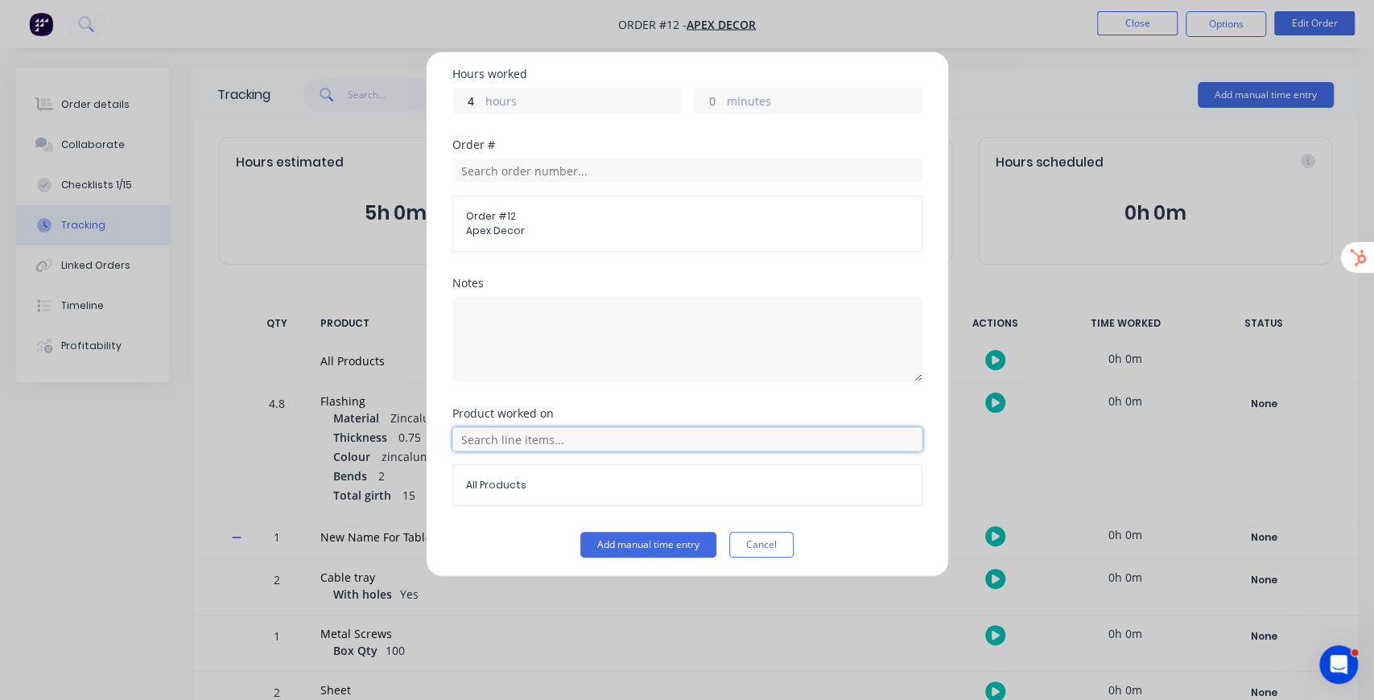
click at [515, 431] on input "text" at bounding box center [687, 439] width 470 height 24
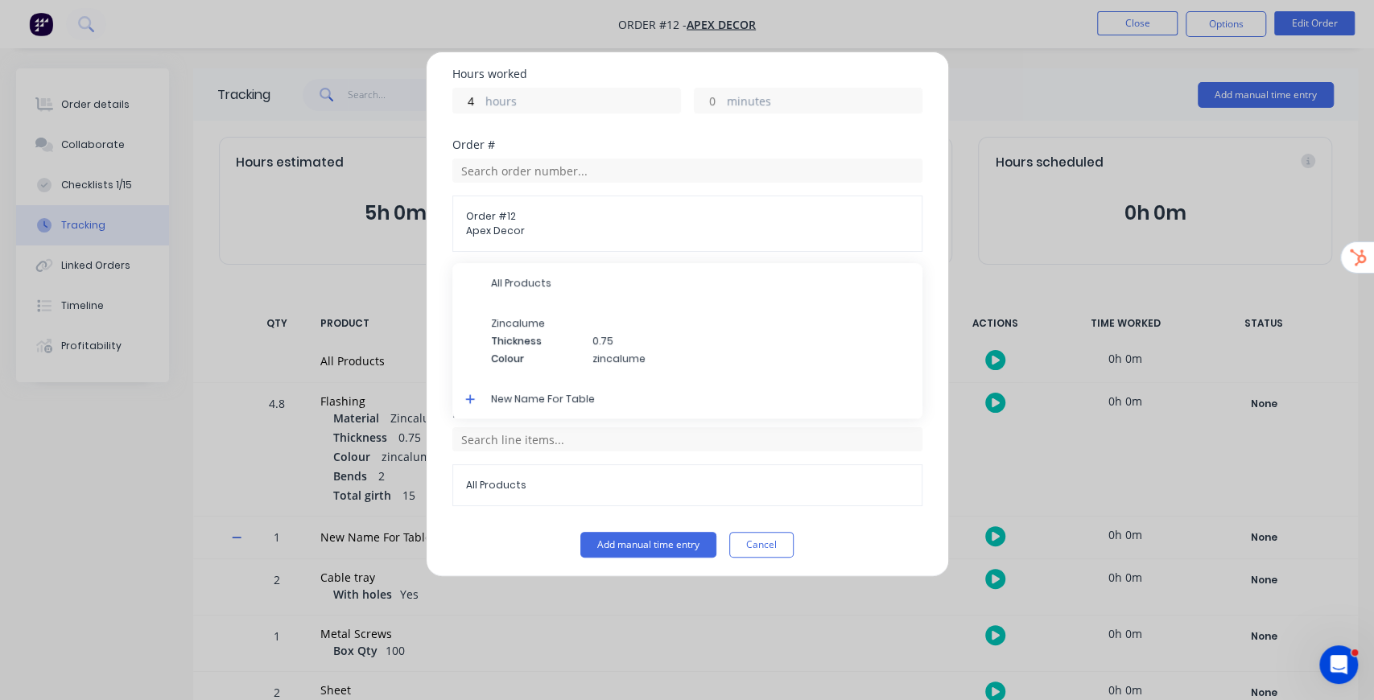
click at [467, 394] on icon at bounding box center [470, 399] width 10 height 11
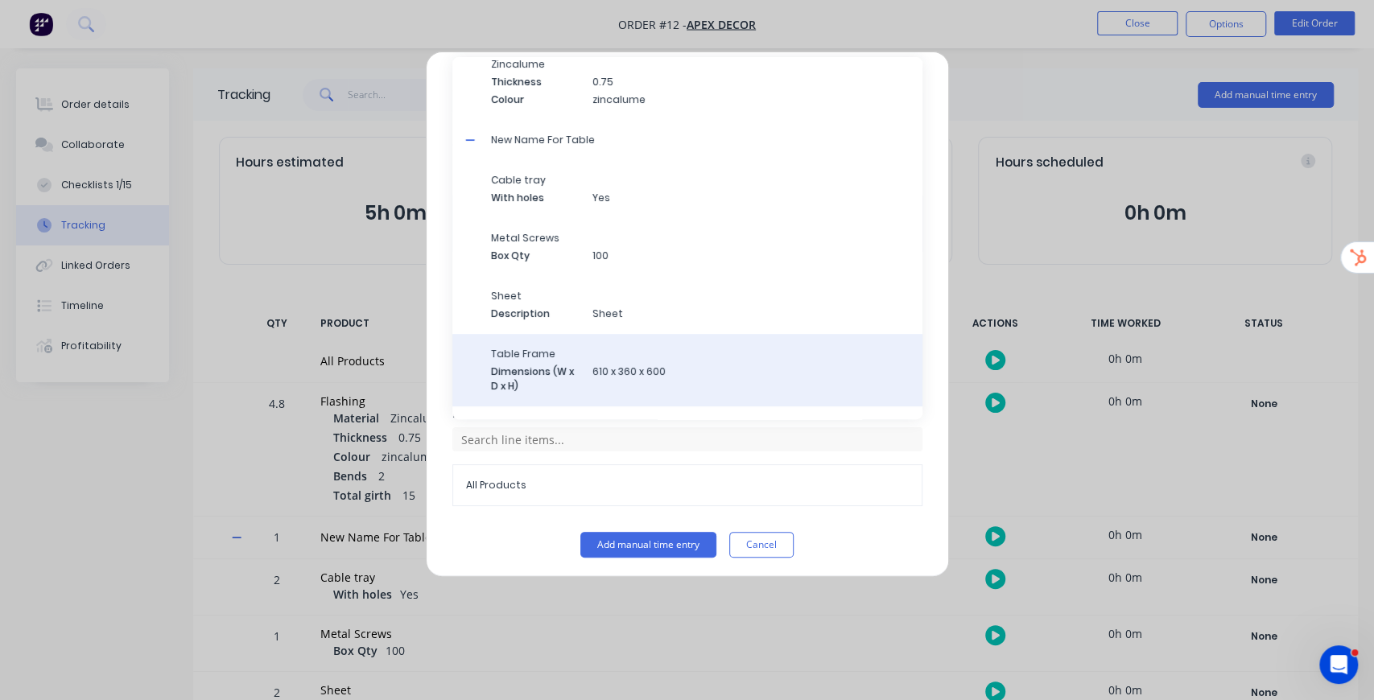
scroll to position [80, 0]
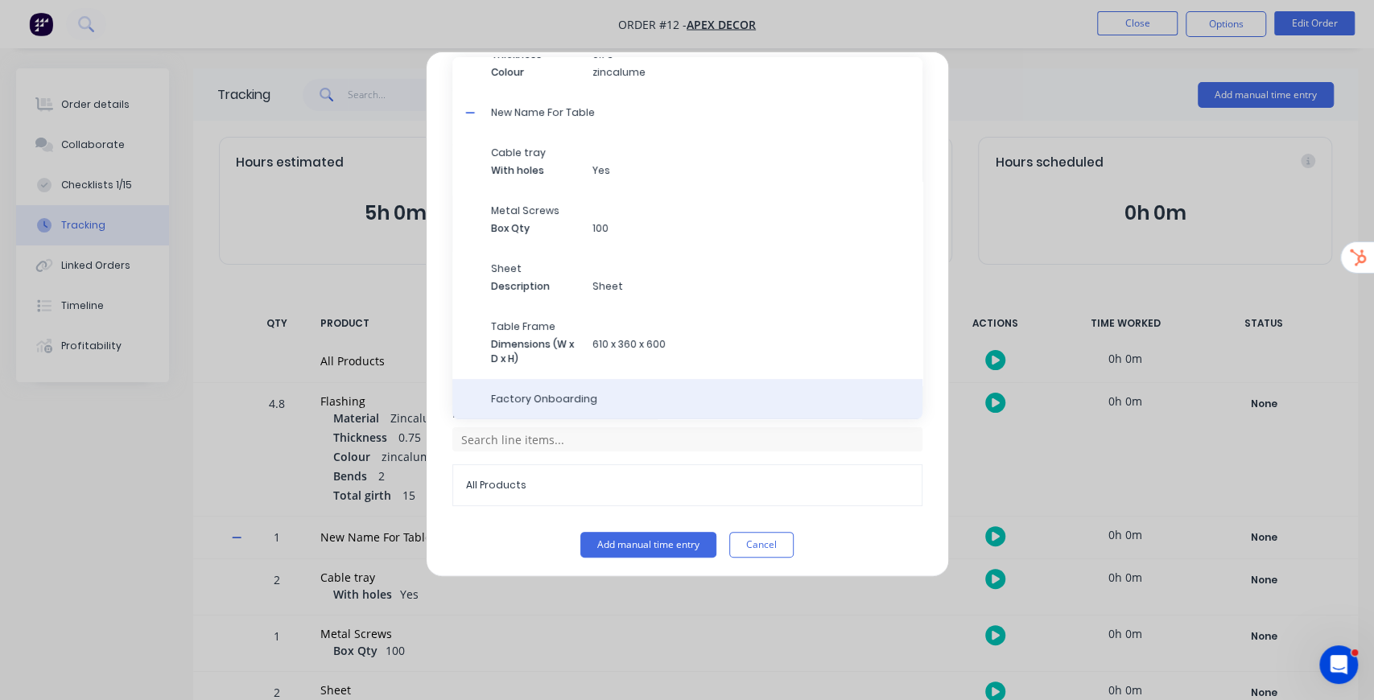
click at [579, 394] on span "Factory Onboarding" at bounding box center [700, 399] width 419 height 14
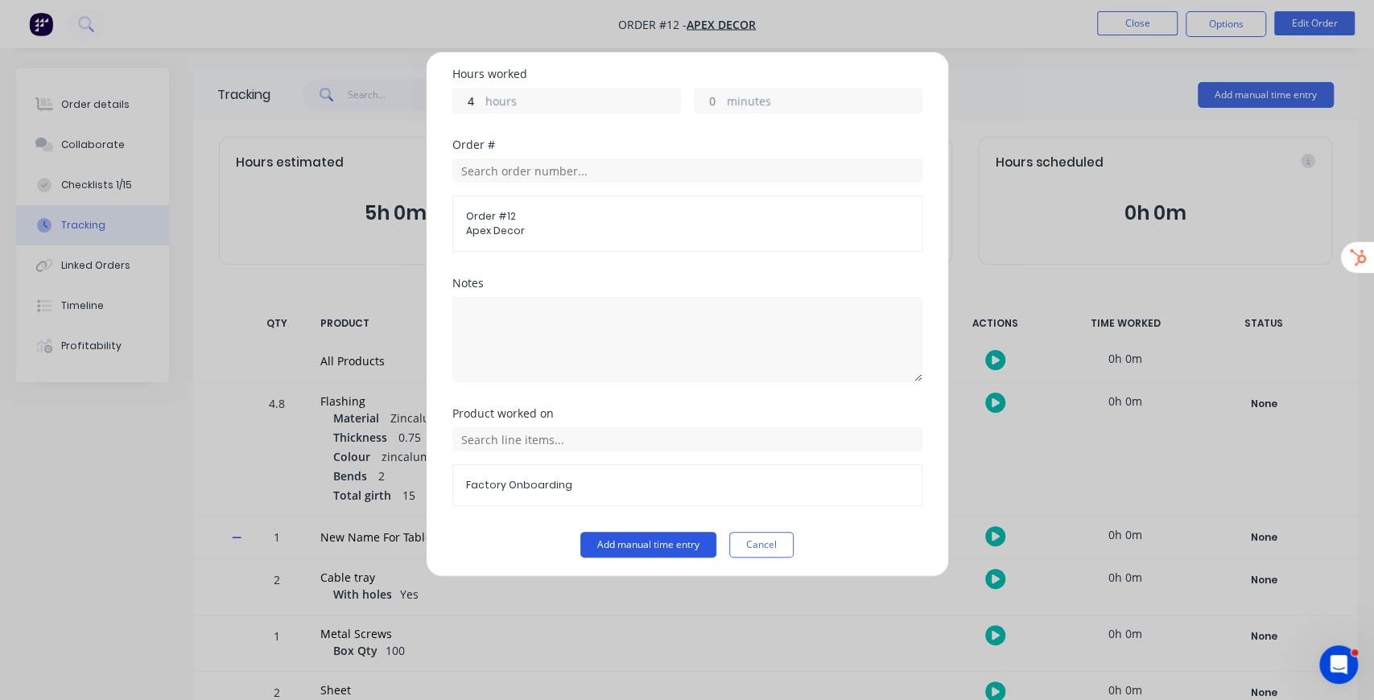
click at [652, 538] on button "Add manual time entry" at bounding box center [648, 545] width 136 height 26
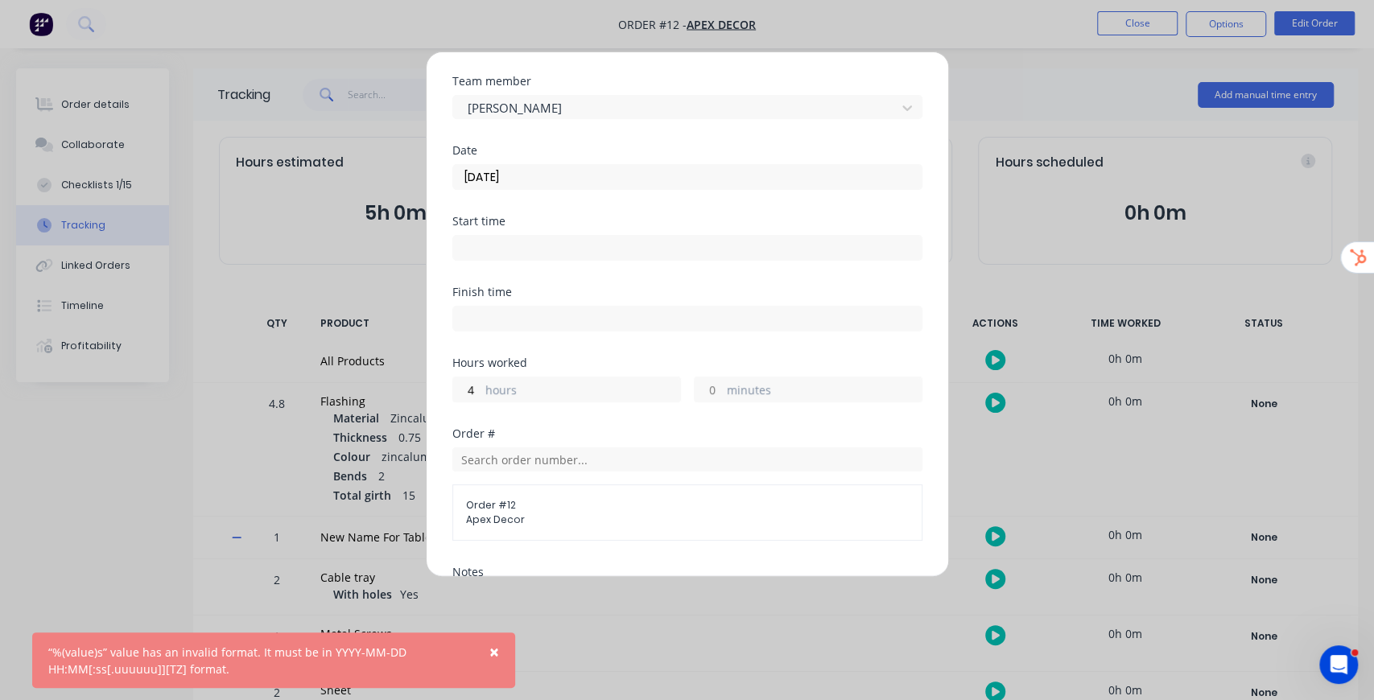
scroll to position [11, 0]
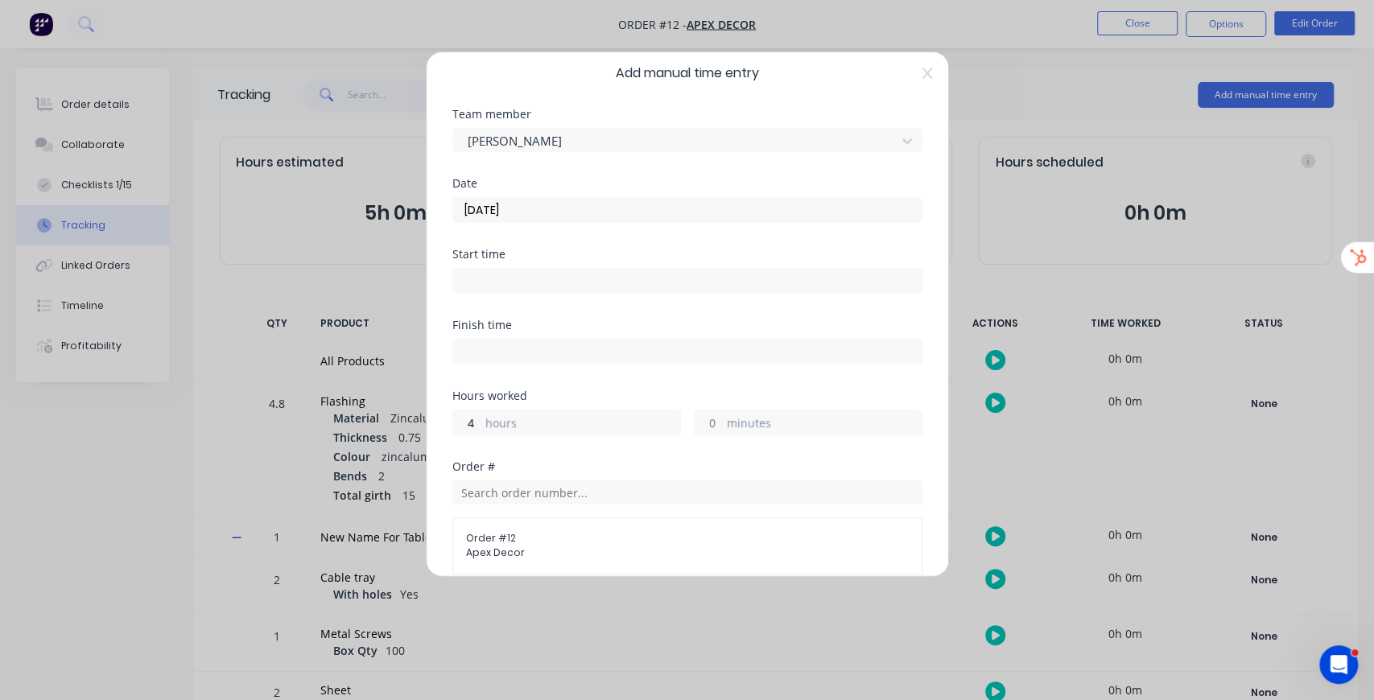
click at [536, 220] on input "03/09/2025" at bounding box center [687, 210] width 469 height 24
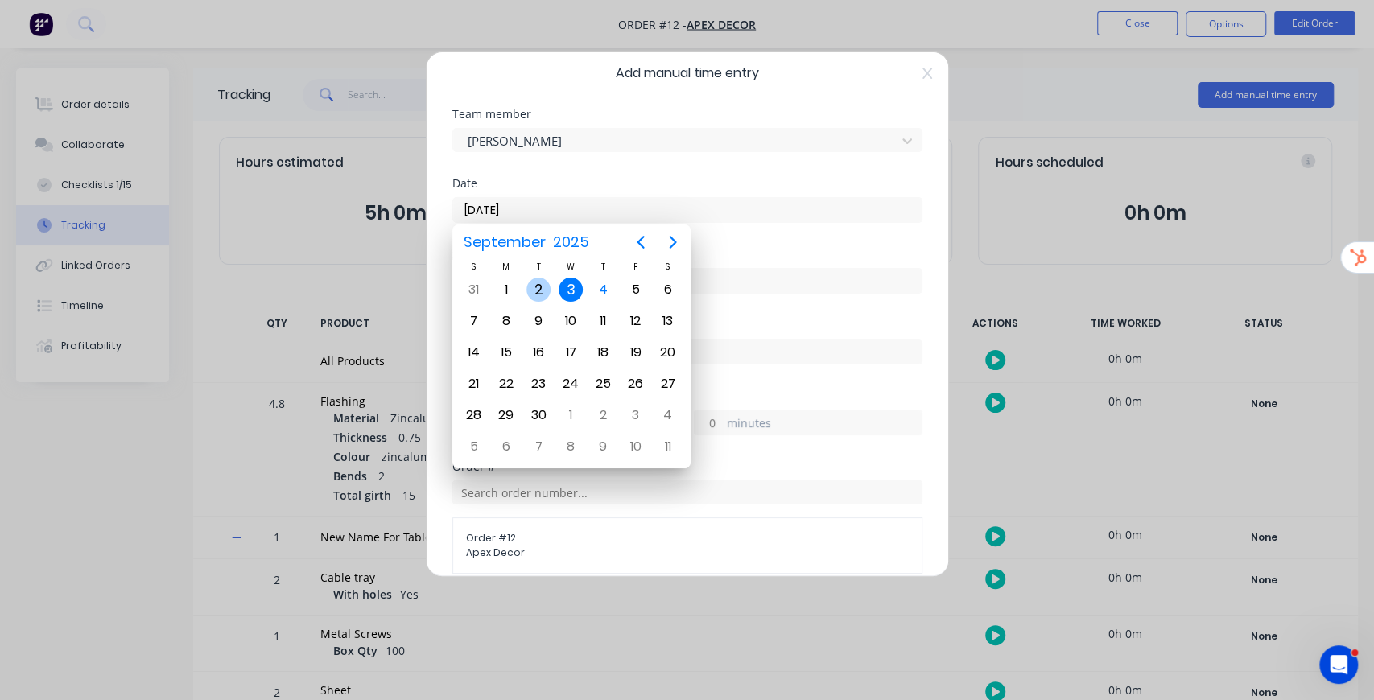
click at [546, 293] on div "2" at bounding box center [538, 290] width 24 height 24
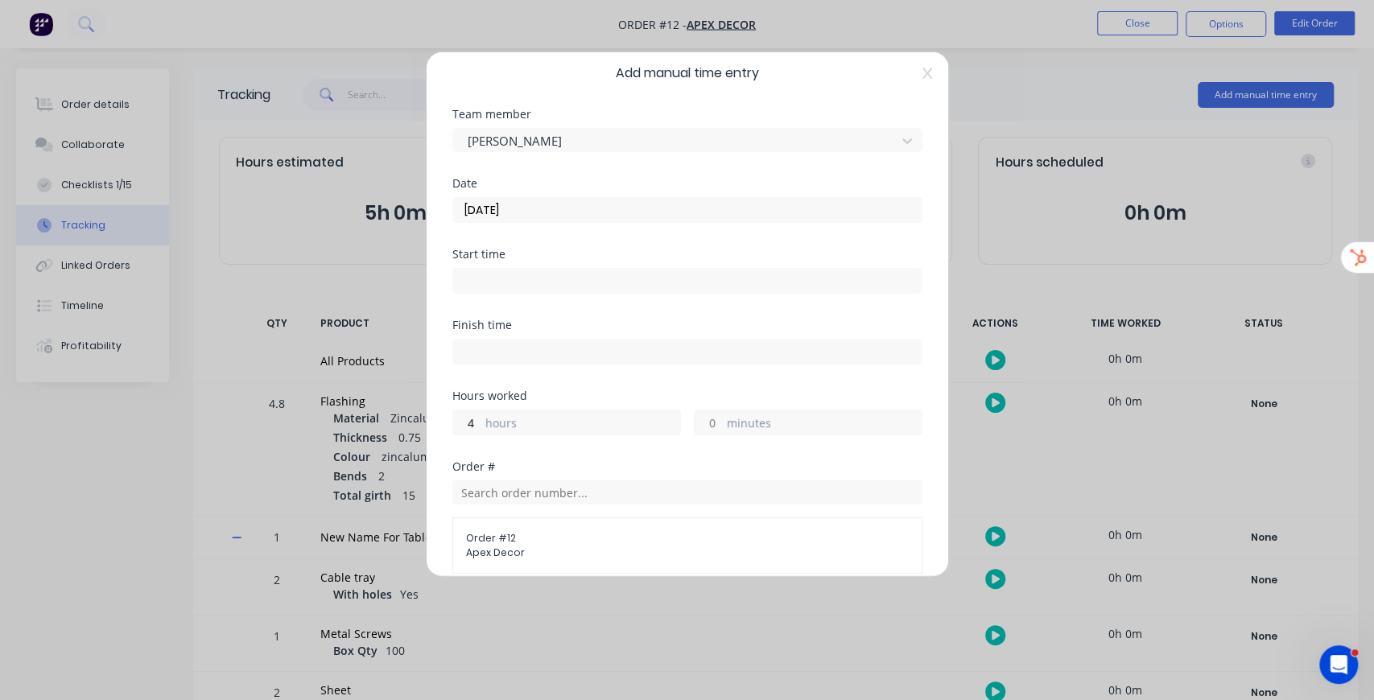
scroll to position [279, 0]
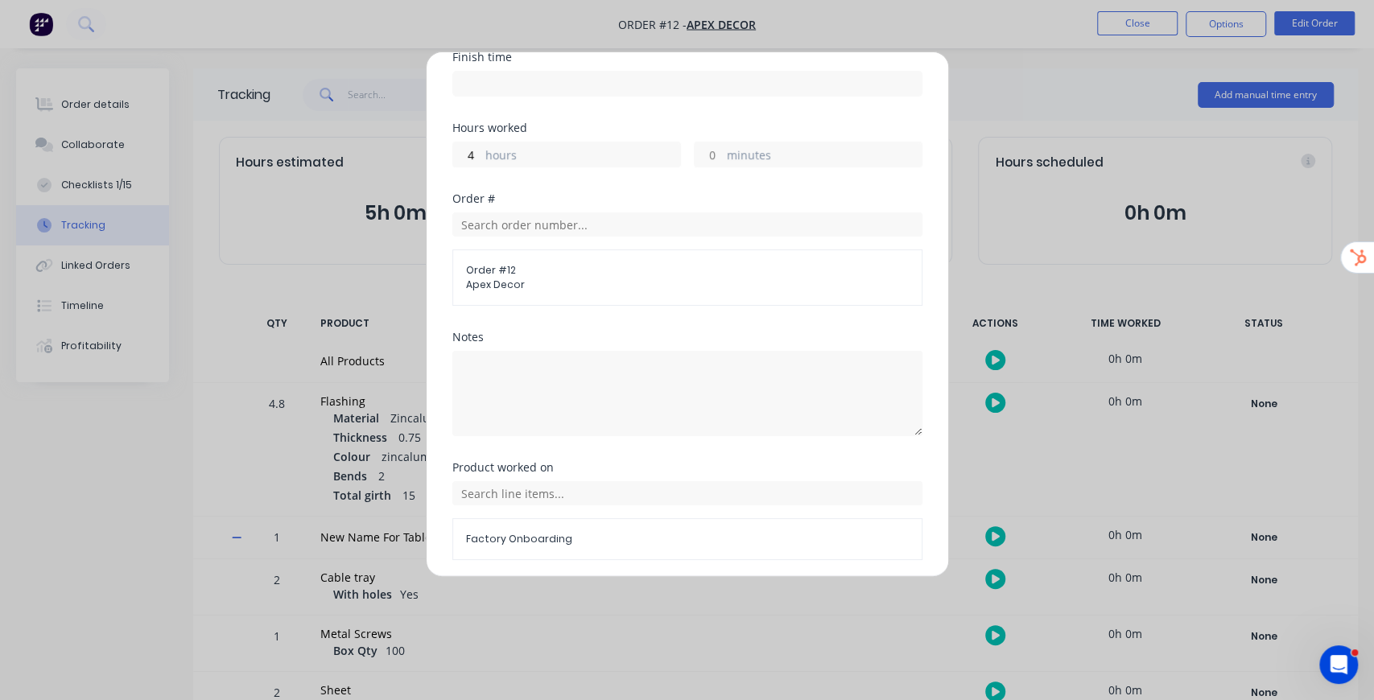
click at [493, 155] on label "hours" at bounding box center [582, 157] width 195 height 20
click at [481, 155] on input "4" at bounding box center [467, 154] width 28 height 24
click at [489, 155] on label "hours" at bounding box center [582, 157] width 195 height 20
click at [481, 155] on input "4" at bounding box center [467, 154] width 28 height 24
drag, startPoint x: 475, startPoint y: 151, endPoint x: 459, endPoint y: 151, distance: 16.1
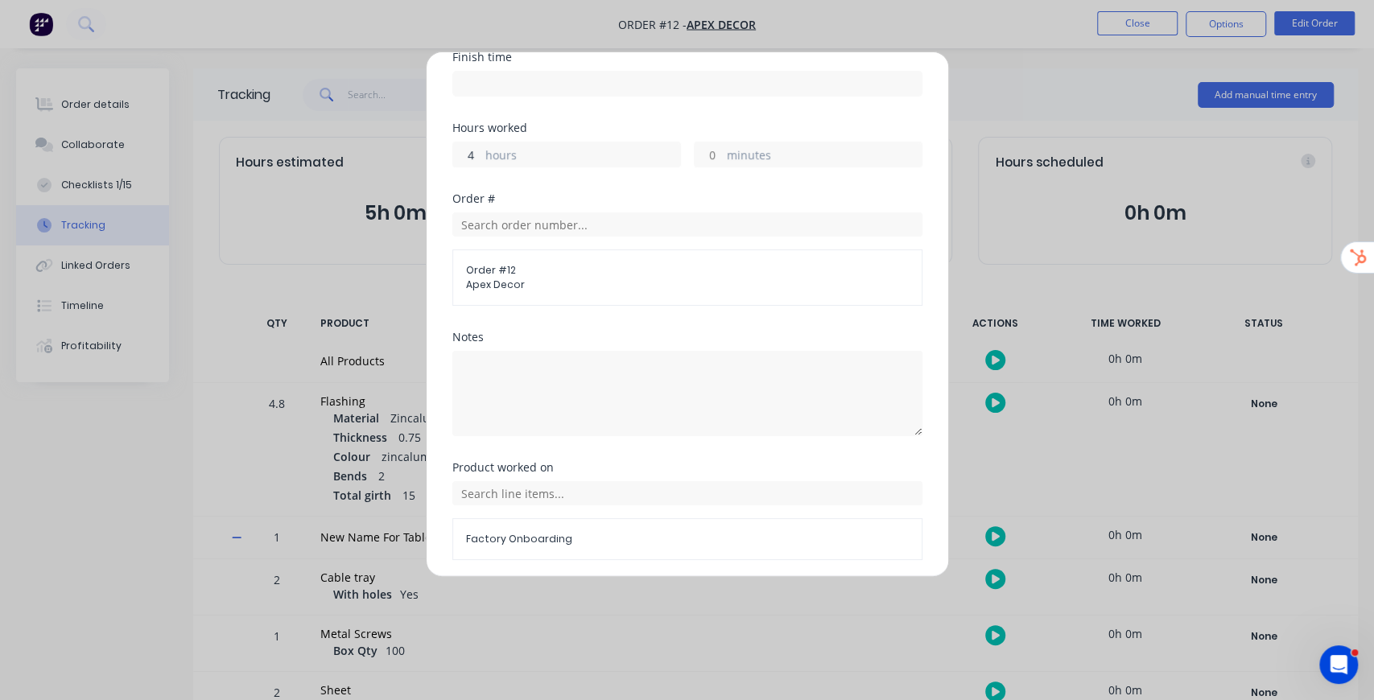
click at [459, 151] on input "4" at bounding box center [467, 154] width 28 height 24
click at [697, 193] on div "Order #" at bounding box center [687, 198] width 470 height 11
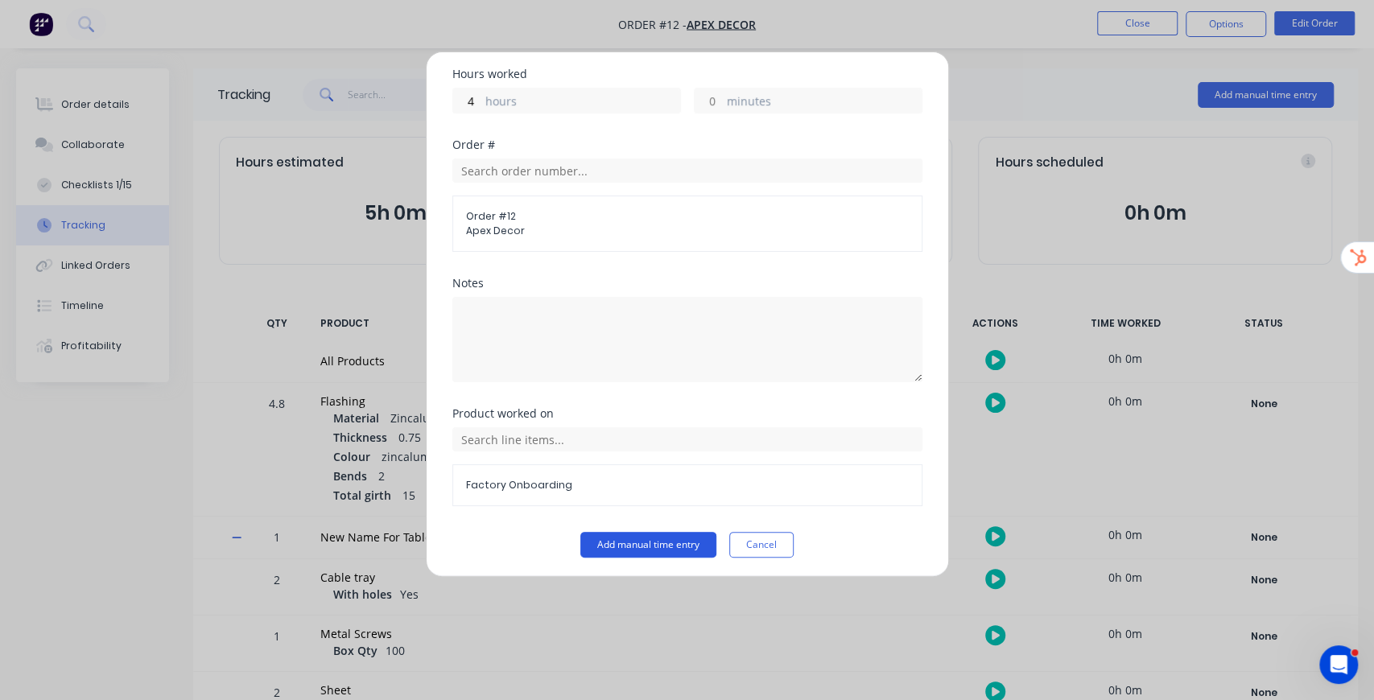
click at [620, 538] on button "Add manual time entry" at bounding box center [648, 545] width 136 height 26
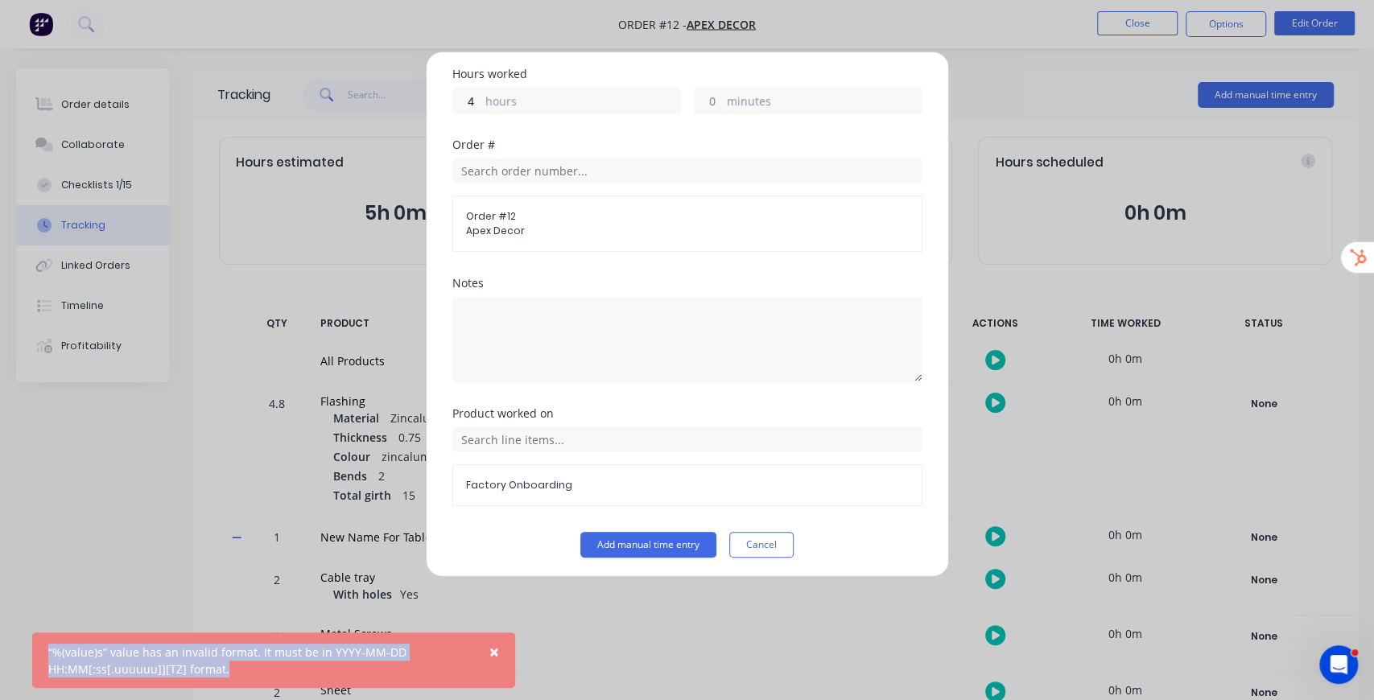
drag, startPoint x: 45, startPoint y: 649, endPoint x: 246, endPoint y: 678, distance: 202.5
click at [246, 678] on div "× “%(value)s” value has an invalid format. It must be in YYYY-MM-DD HH:MM[:ss[.…" at bounding box center [273, 661] width 483 height 56
copy div "“%(value)s” value has an invalid format. It must be in YYYY-MM-DD HH:MM[:ss[.uu…"
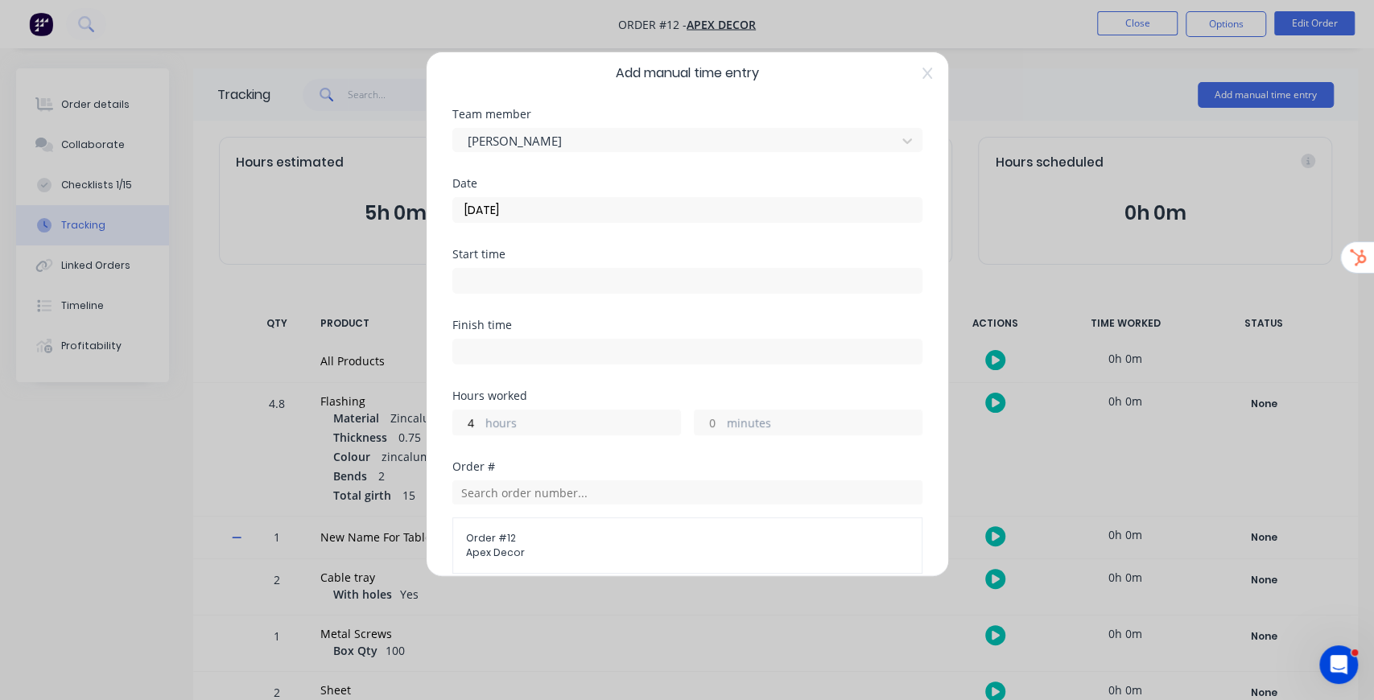
scroll to position [0, 0]
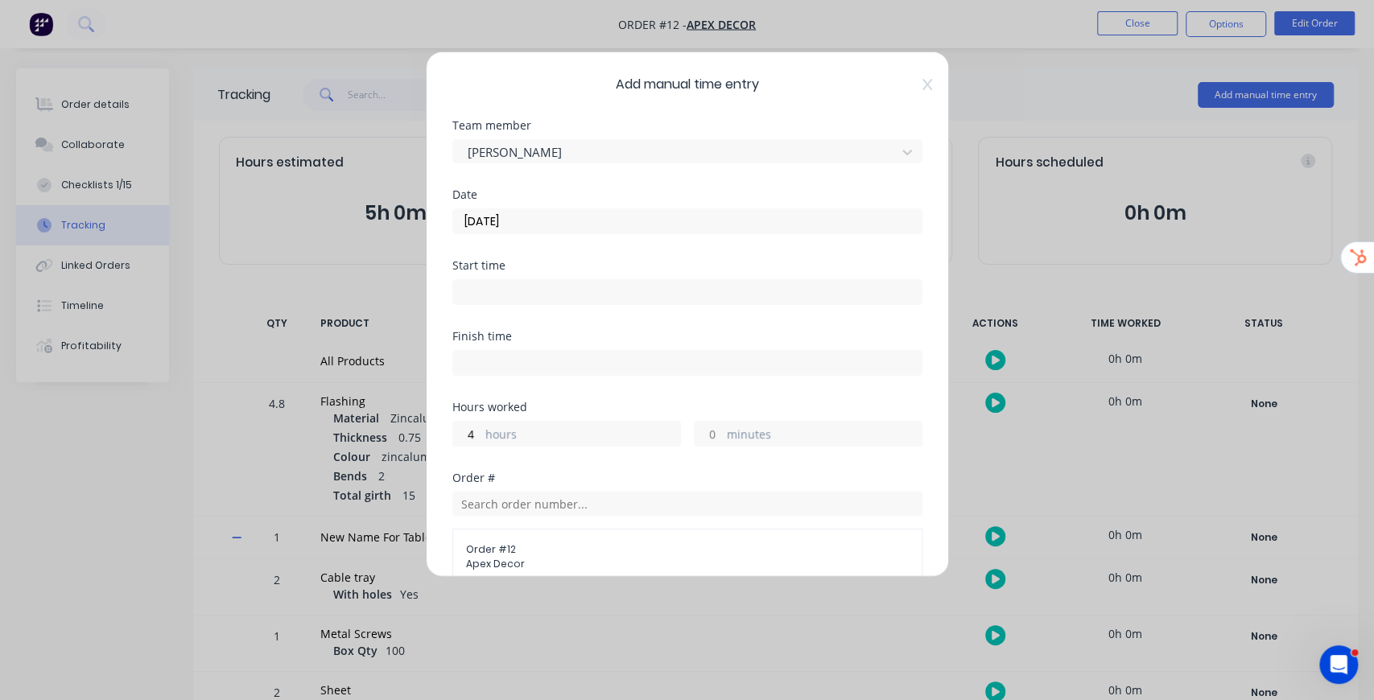
click at [535, 231] on input "02/09/2025" at bounding box center [687, 221] width 469 height 24
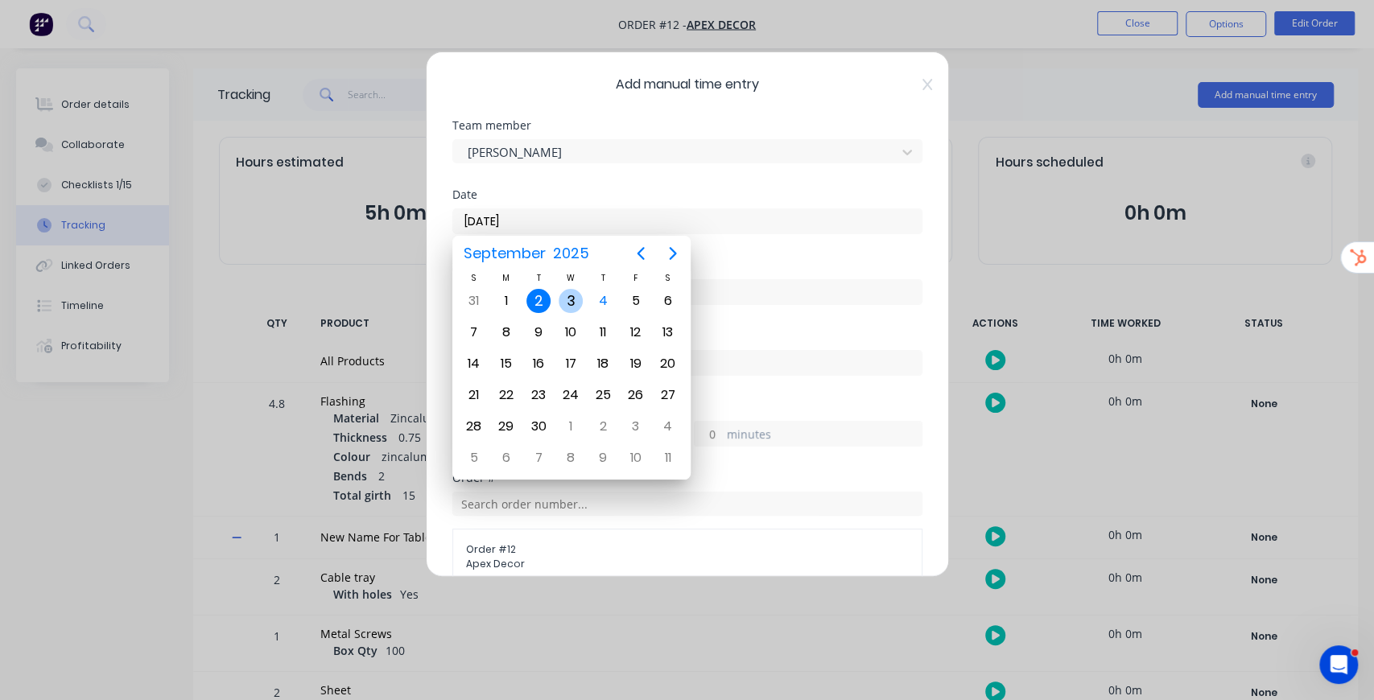
click at [570, 295] on div "3" at bounding box center [571, 301] width 24 height 24
type input "03/09/2025"
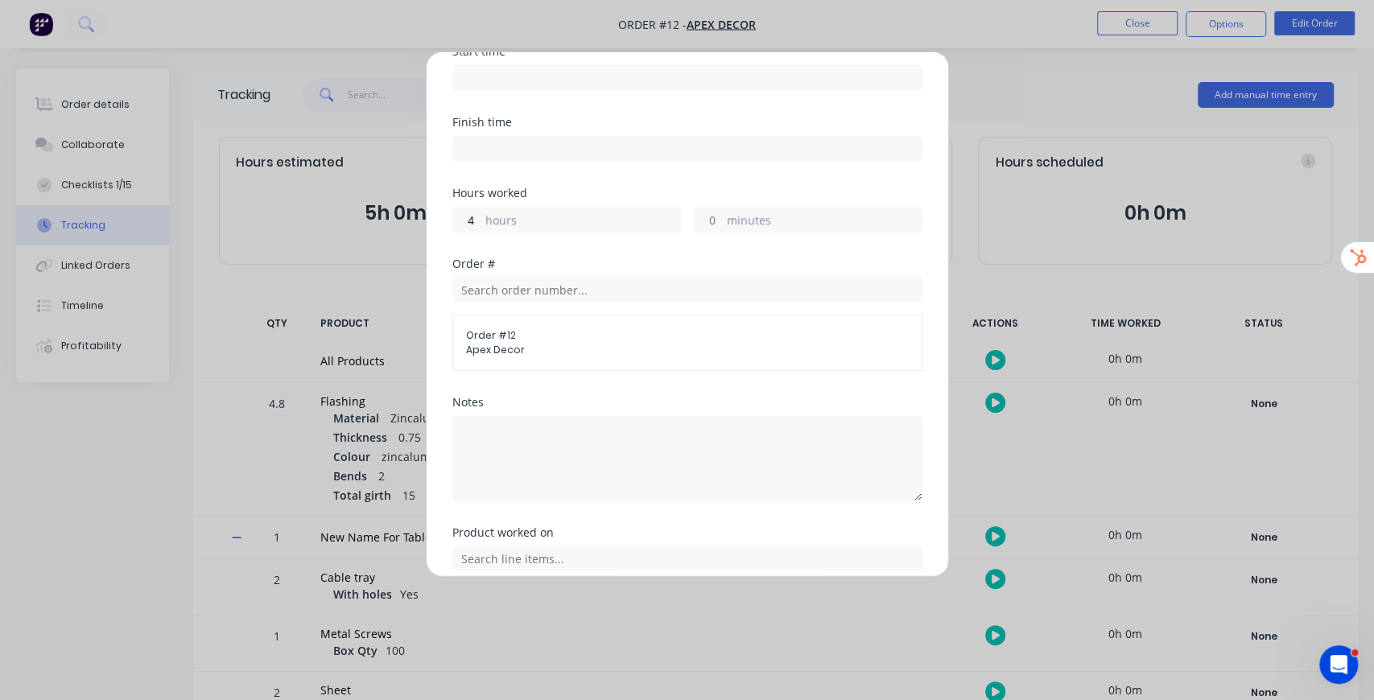
scroll to position [214, 0]
drag, startPoint x: 472, startPoint y: 217, endPoint x: 415, endPoint y: 217, distance: 56.4
click at [423, 217] on div "Add manual time entry Team member Daniel Lee Knight Date 03/09/2025 Start time …" at bounding box center [687, 350] width 1374 height 700
type input "1"
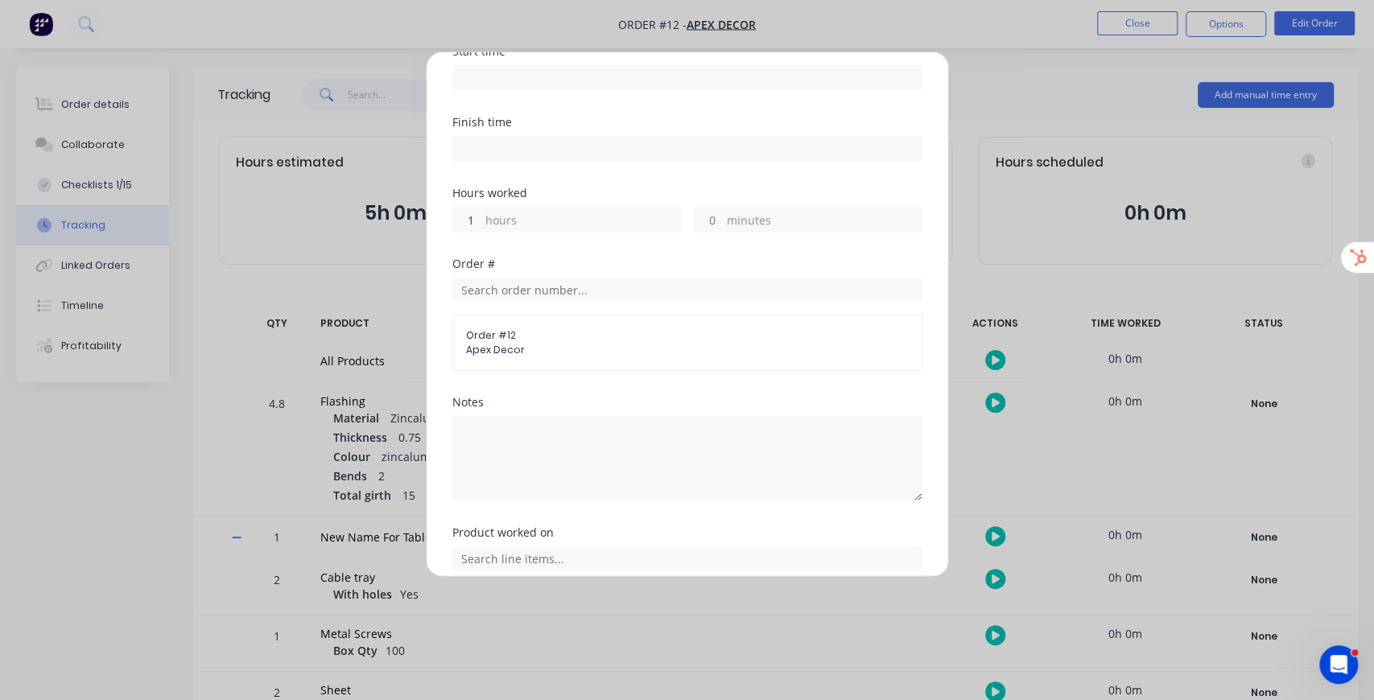
scroll to position [0, 0]
type input "1"
click at [809, 164] on div "Finish time" at bounding box center [687, 152] width 470 height 71
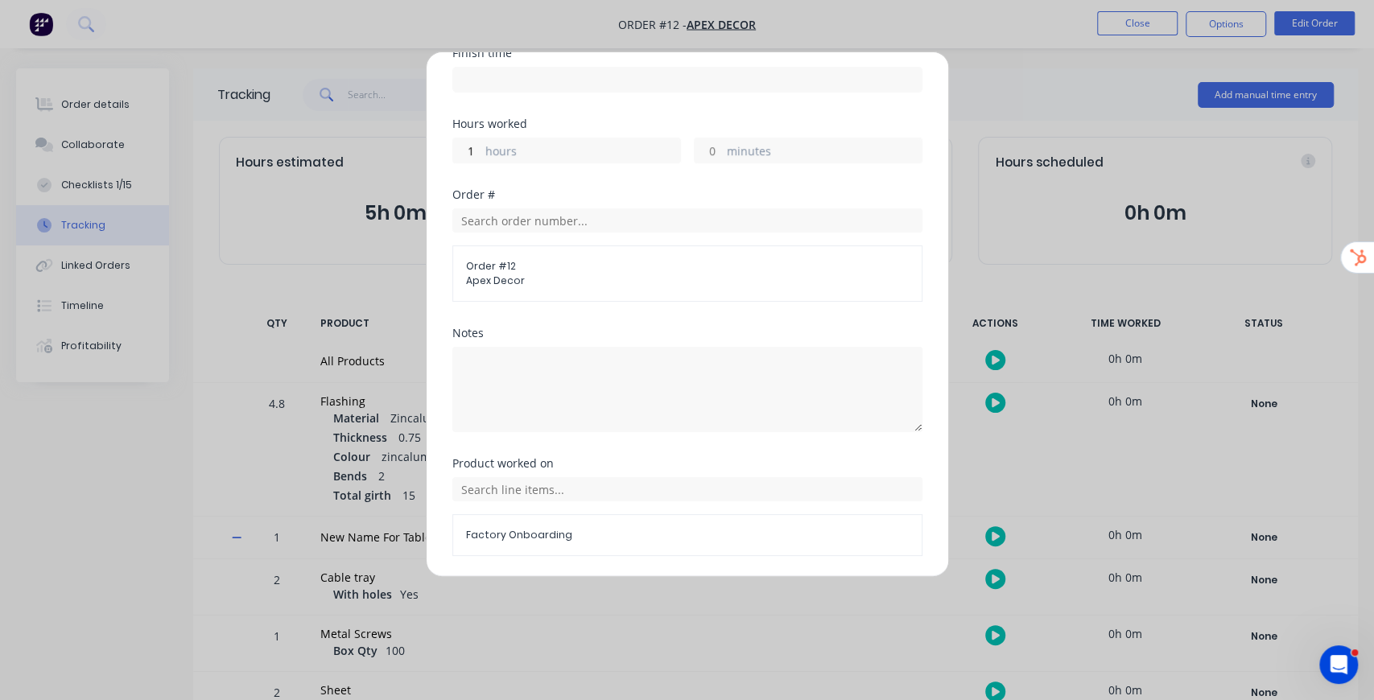
scroll to position [333, 0]
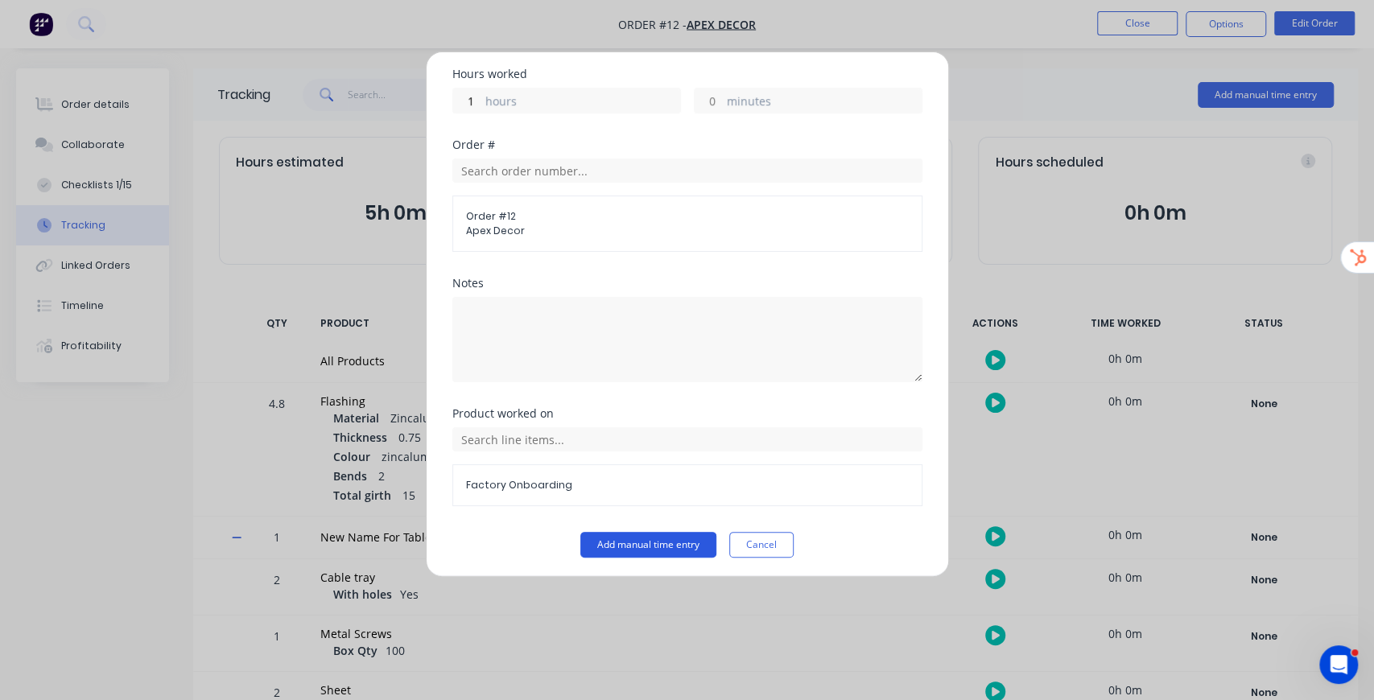
click at [614, 532] on button "Add manual time entry" at bounding box center [648, 545] width 136 height 26
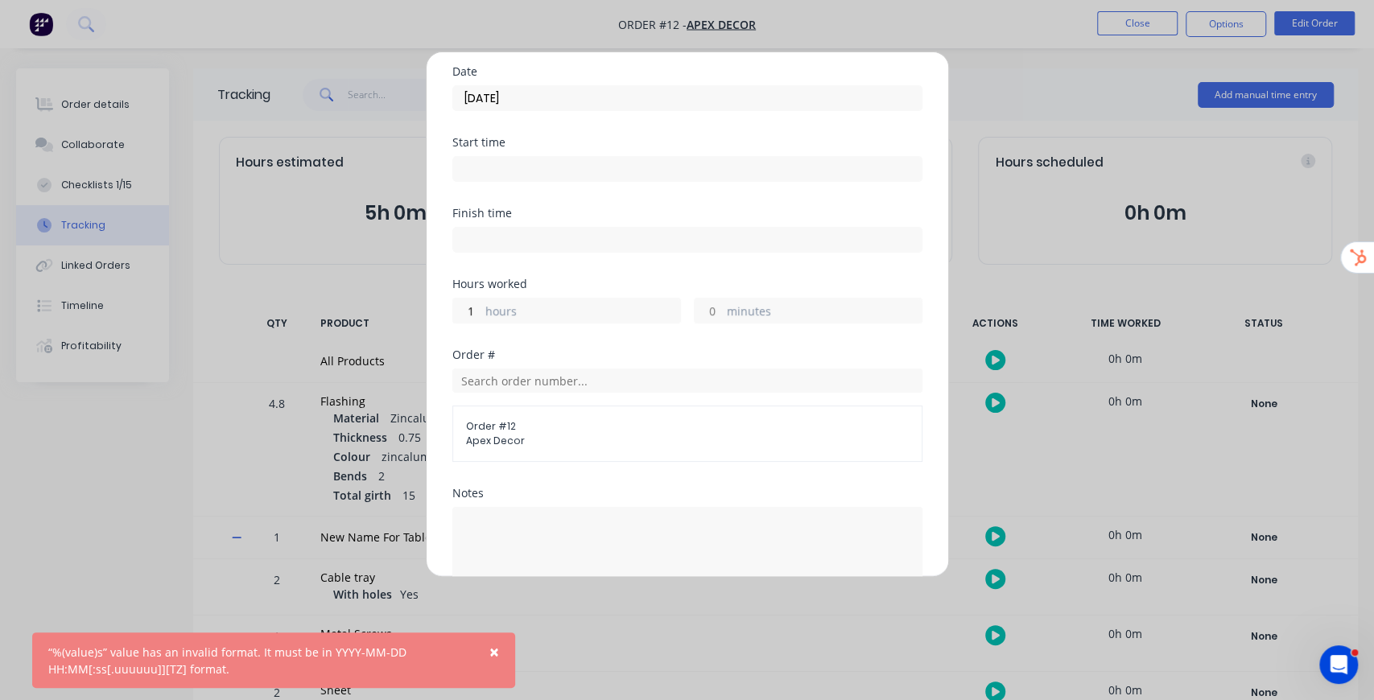
scroll to position [0, 0]
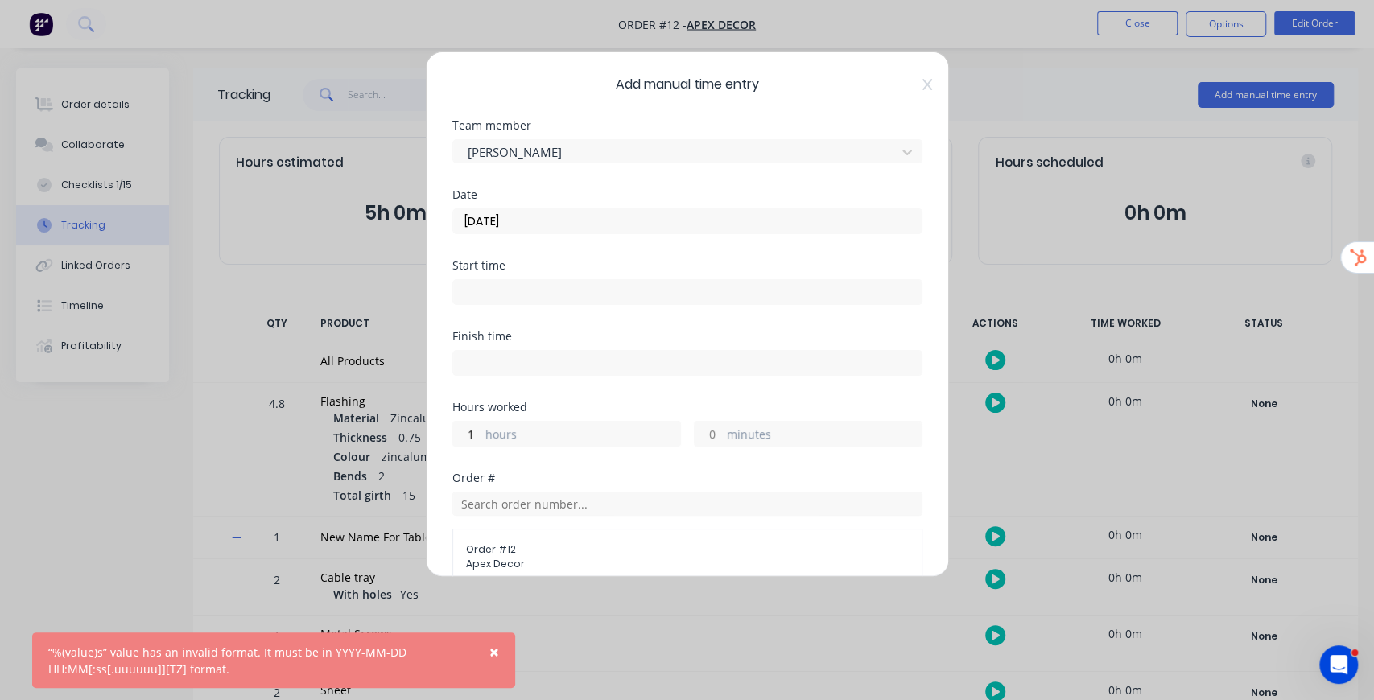
click at [912, 84] on span "Add manual time entry" at bounding box center [687, 84] width 470 height 19
click at [922, 80] on icon at bounding box center [927, 84] width 10 height 11
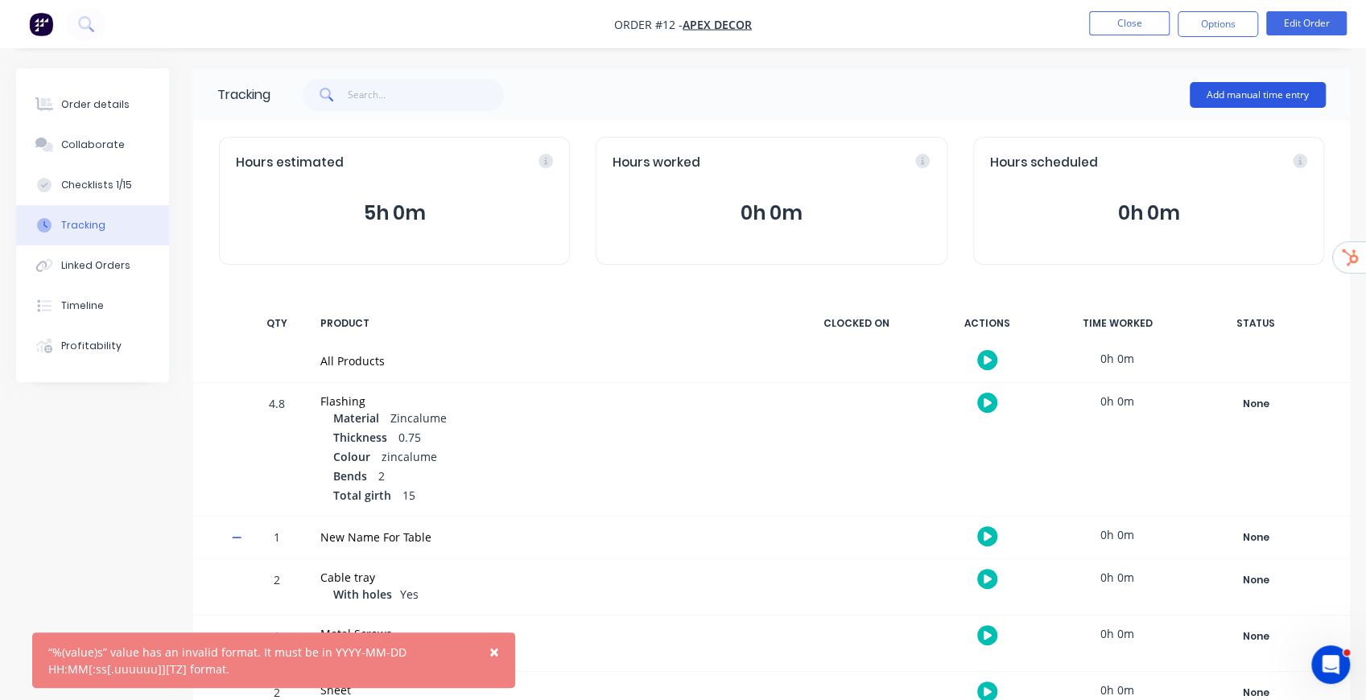
click at [1275, 97] on button "Add manual time entry" at bounding box center [1258, 95] width 136 height 26
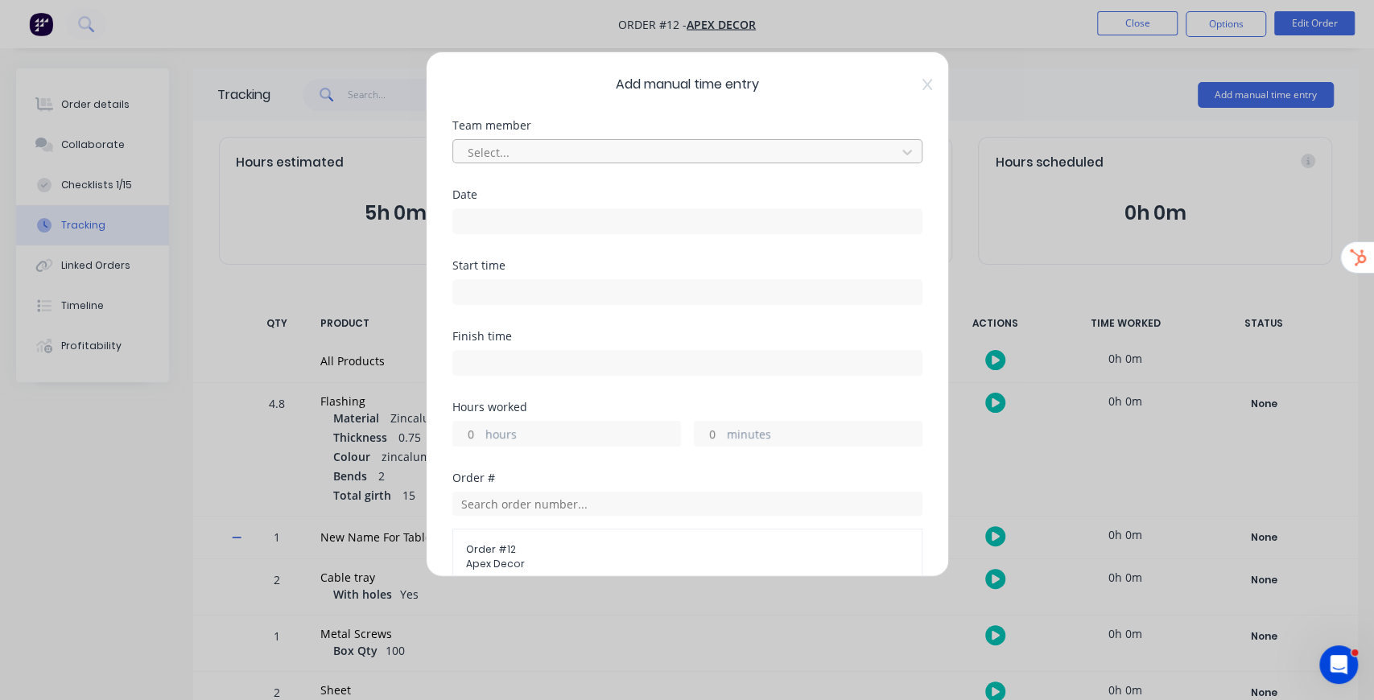
click at [617, 155] on div at bounding box center [677, 152] width 422 height 20
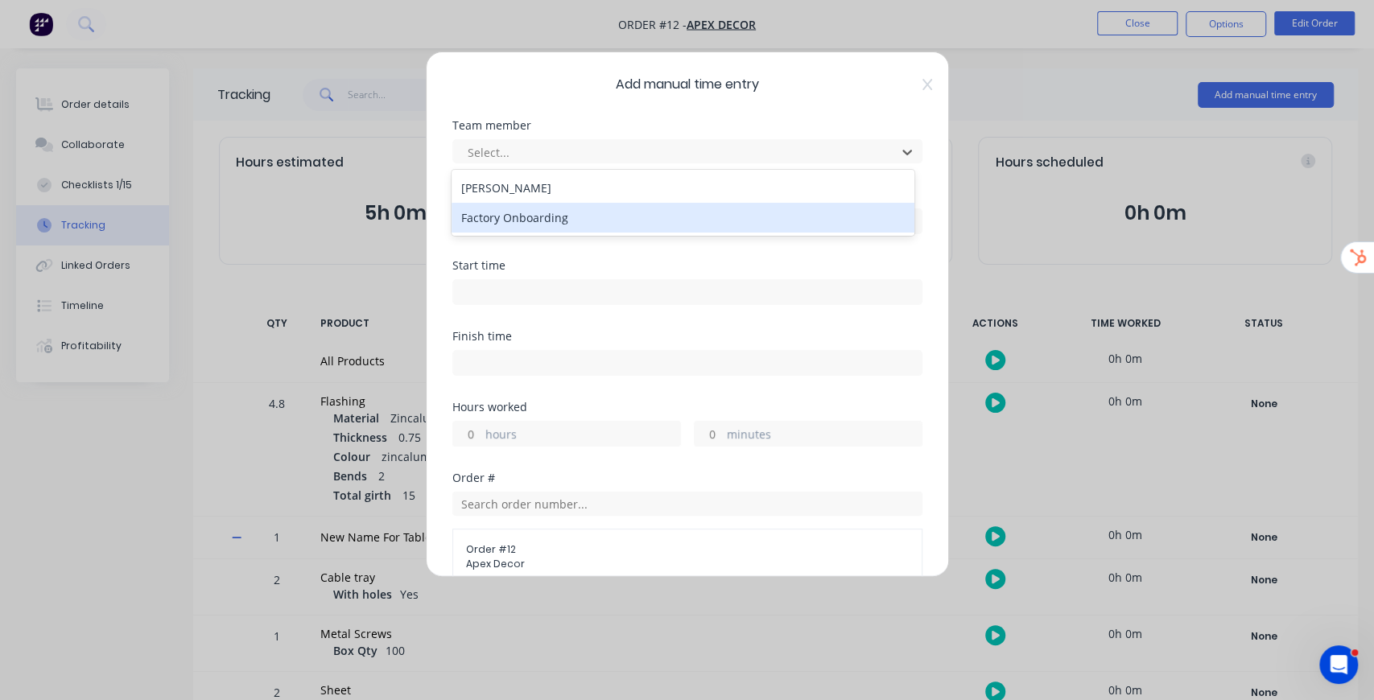
click at [552, 213] on div "Factory Onboarding" at bounding box center [683, 218] width 463 height 30
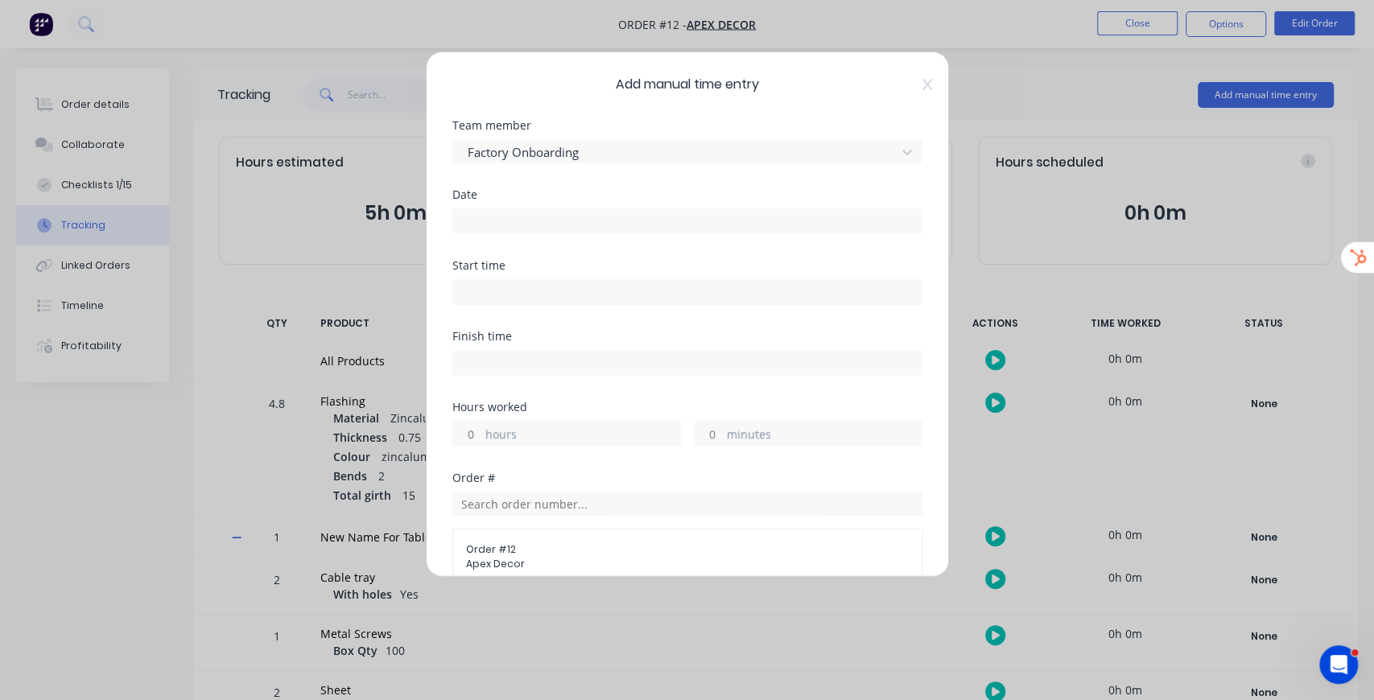
click at [533, 214] on input at bounding box center [687, 221] width 469 height 24
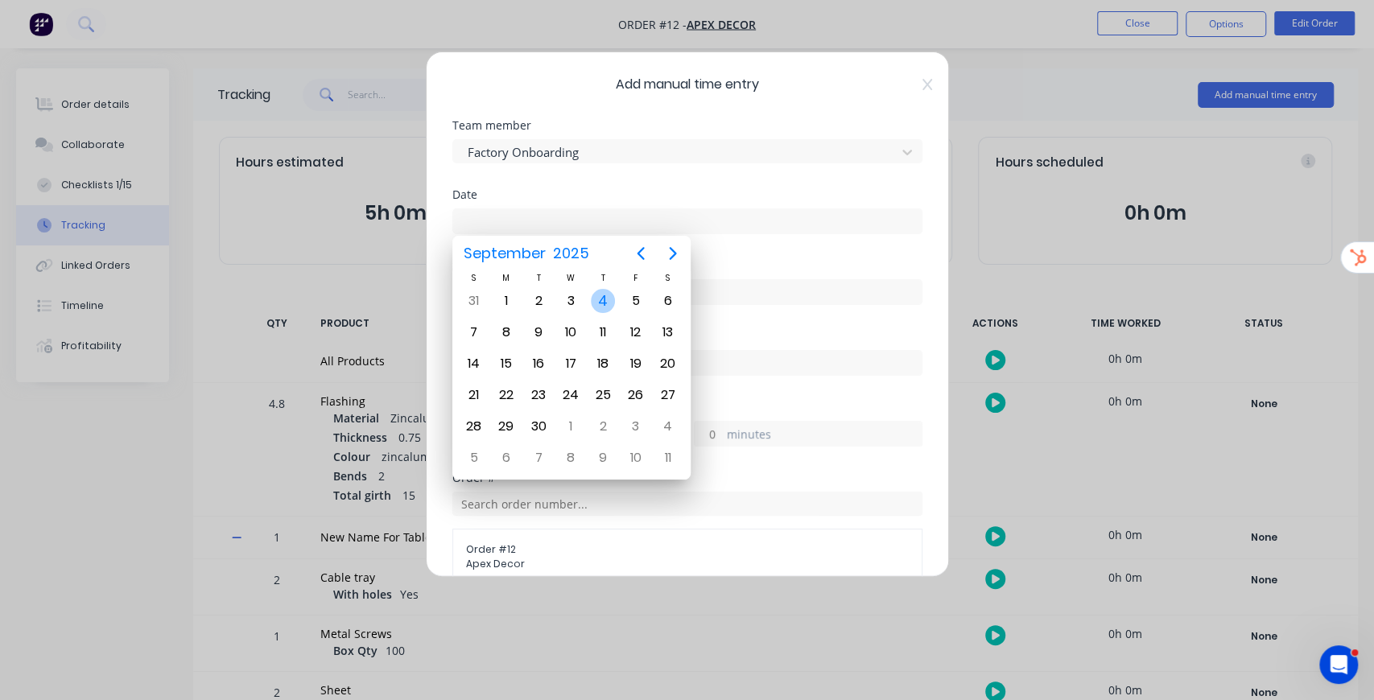
click at [596, 305] on div "4" at bounding box center [603, 301] width 24 height 24
type input "04/09/2025"
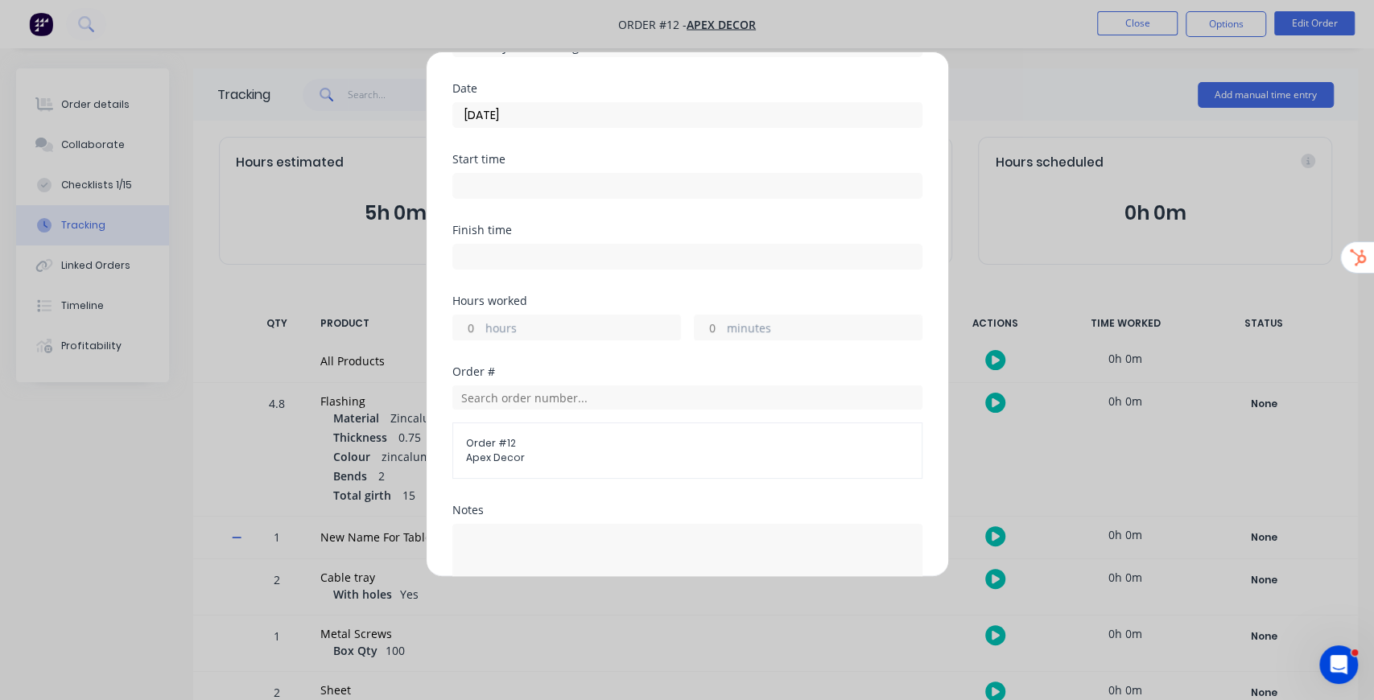
scroll to position [107, 0]
click at [471, 322] on input "hours" at bounding box center [467, 327] width 28 height 24
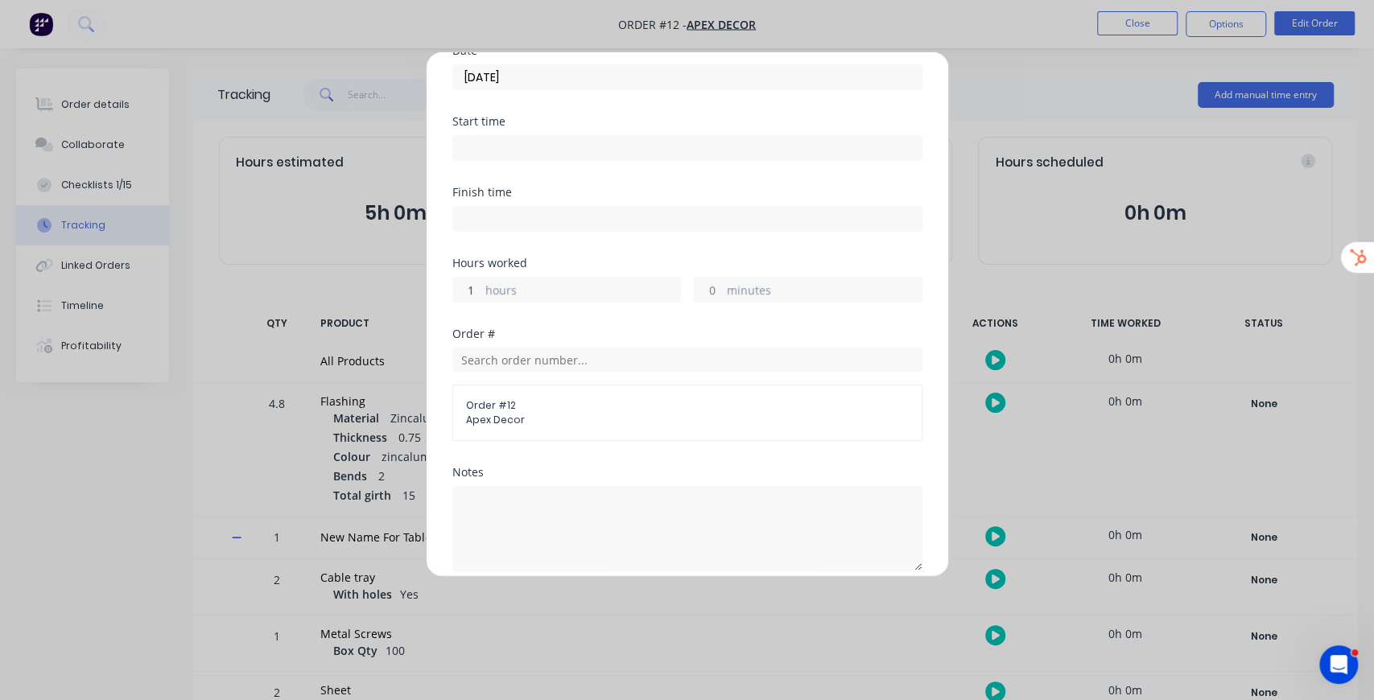
scroll to position [268, 0]
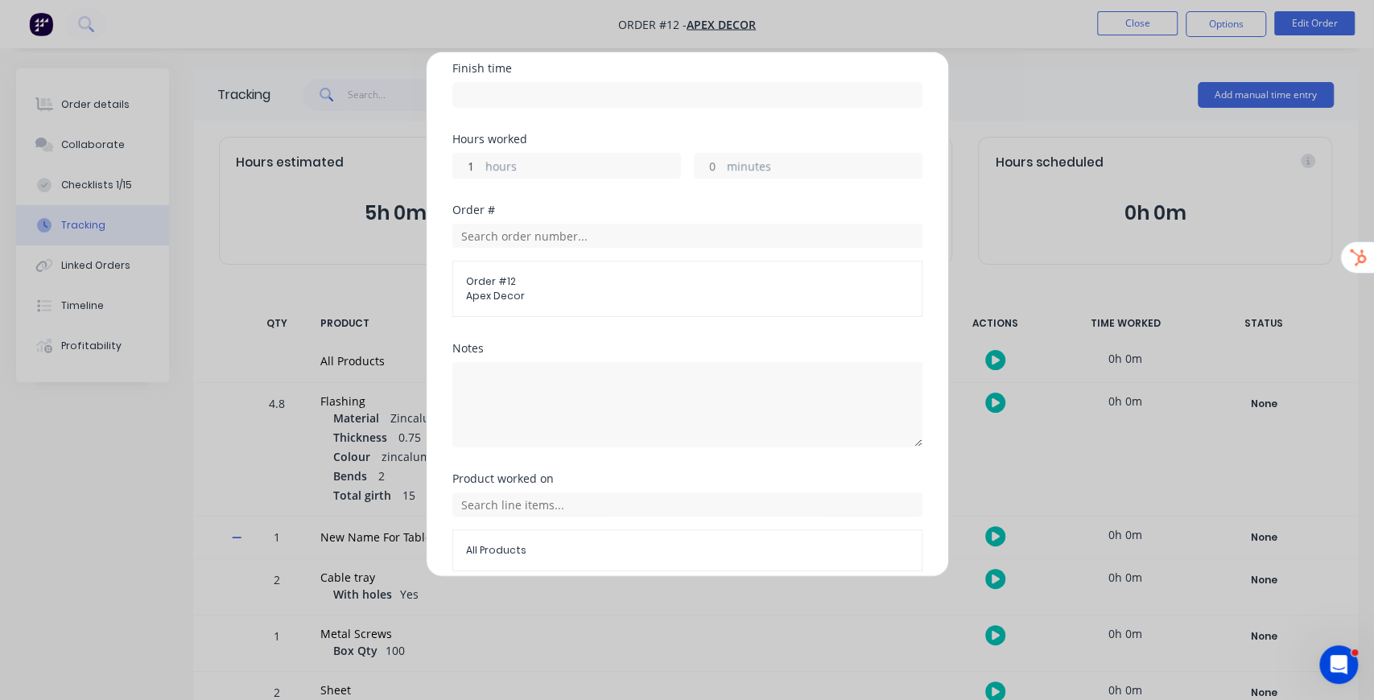
type input "1"
click at [670, 475] on div "Product worked on" at bounding box center [687, 478] width 470 height 11
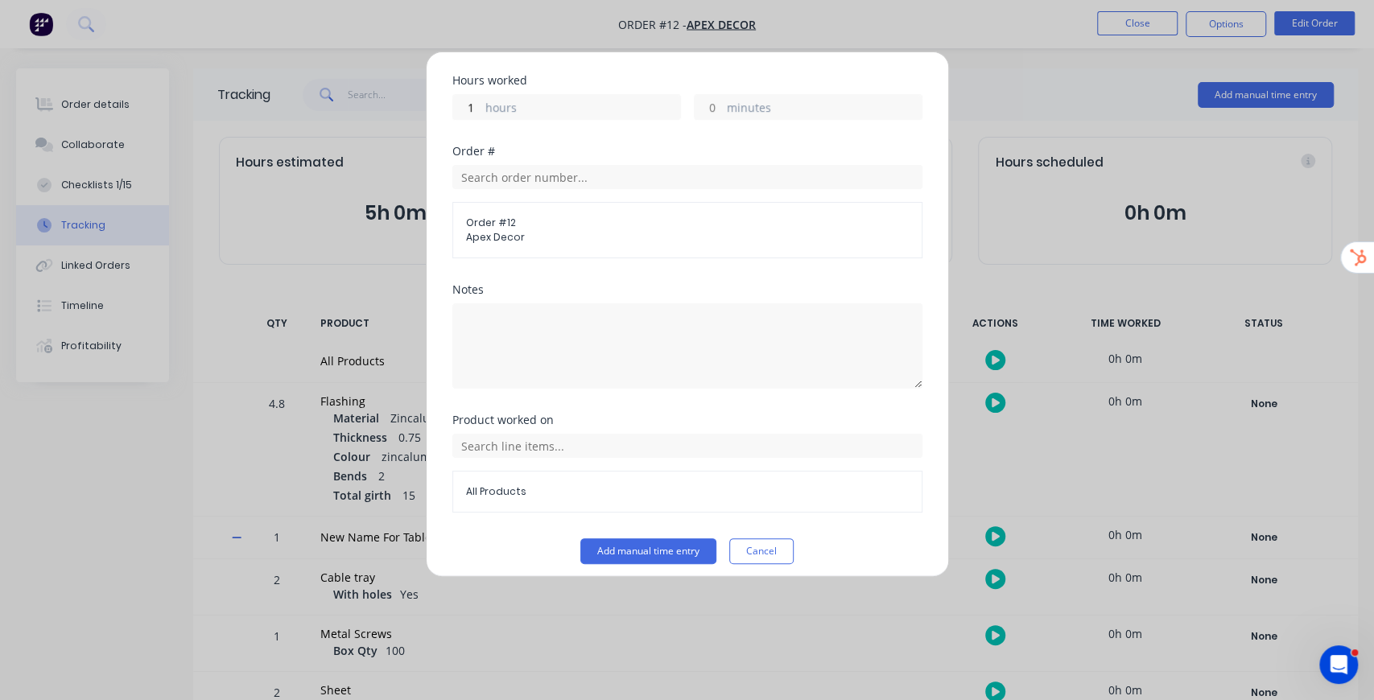
scroll to position [333, 0]
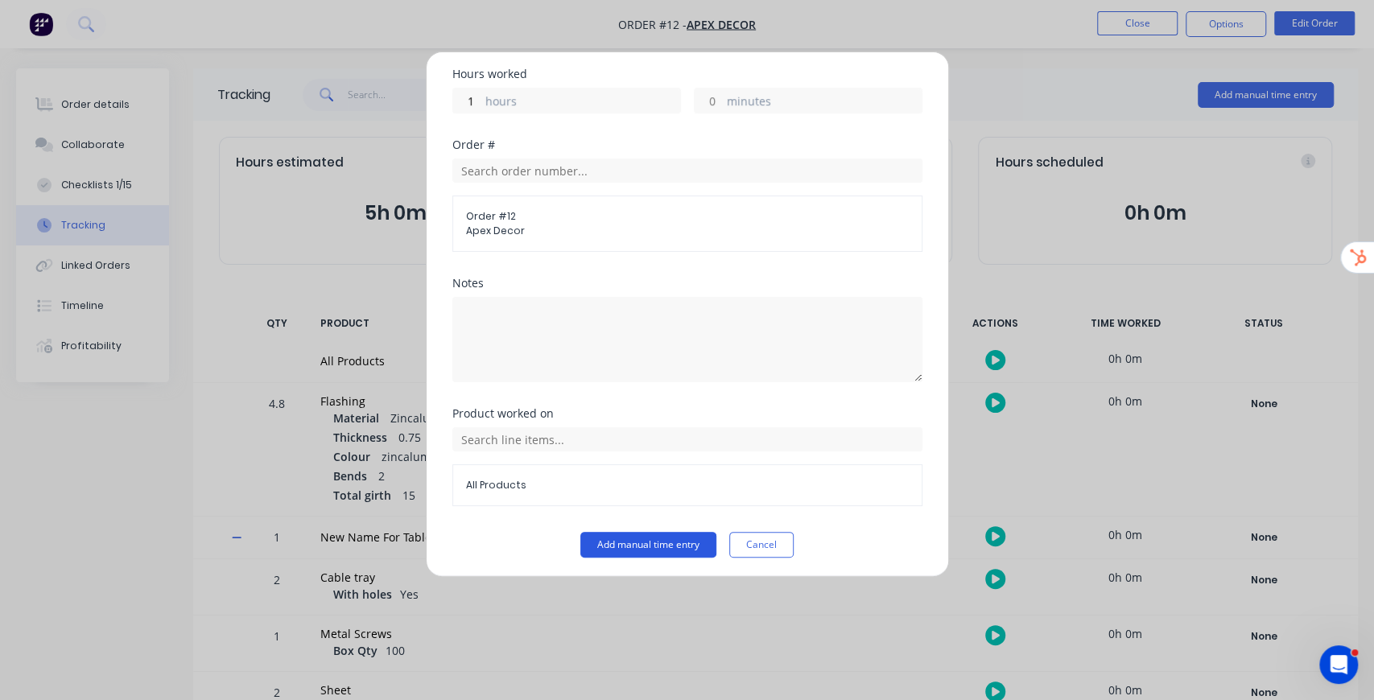
click at [630, 544] on button "Add manual time entry" at bounding box center [648, 545] width 136 height 26
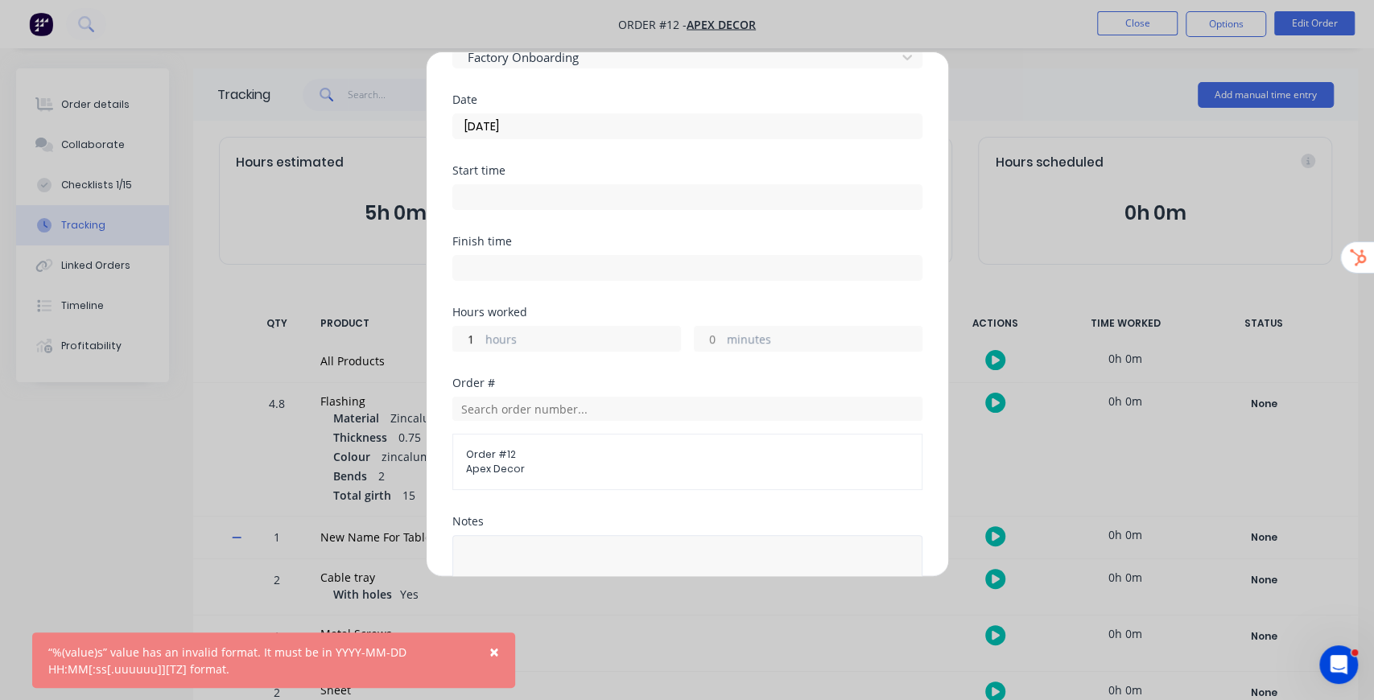
scroll to position [64, 0]
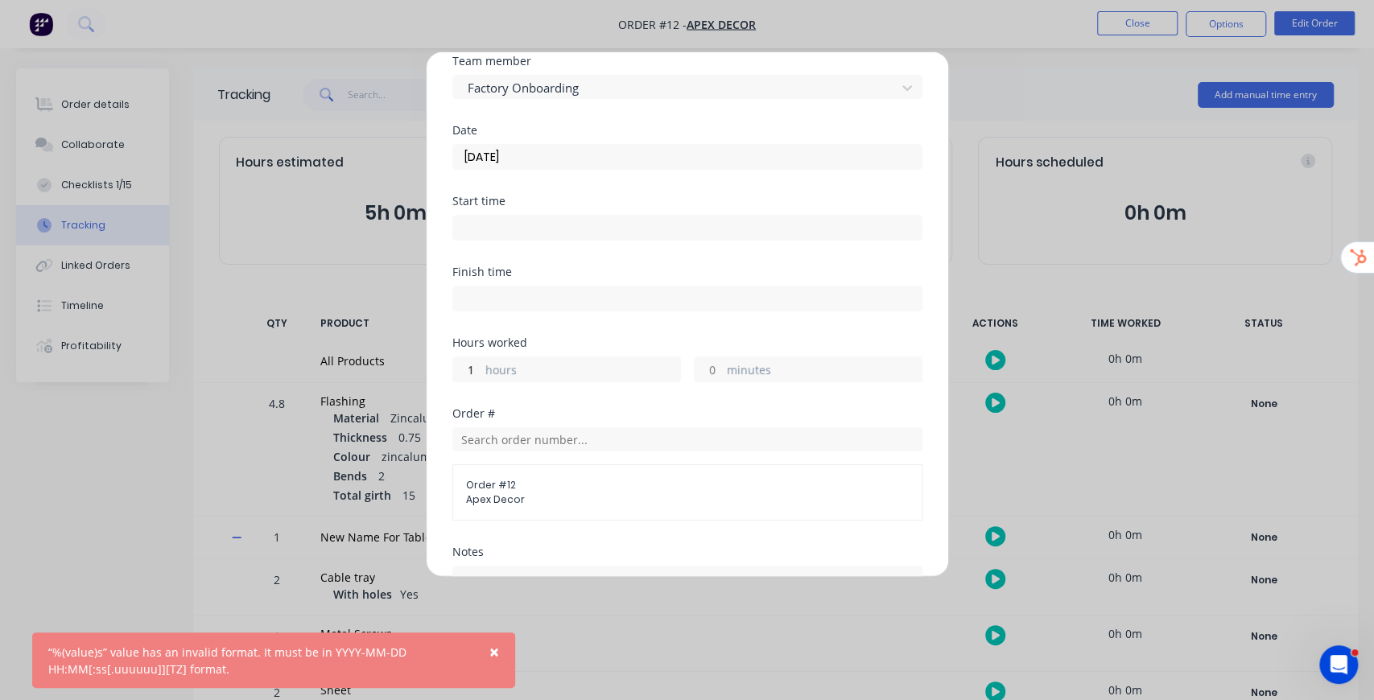
click at [535, 236] on input at bounding box center [687, 228] width 469 height 24
type input "02:34 PM"
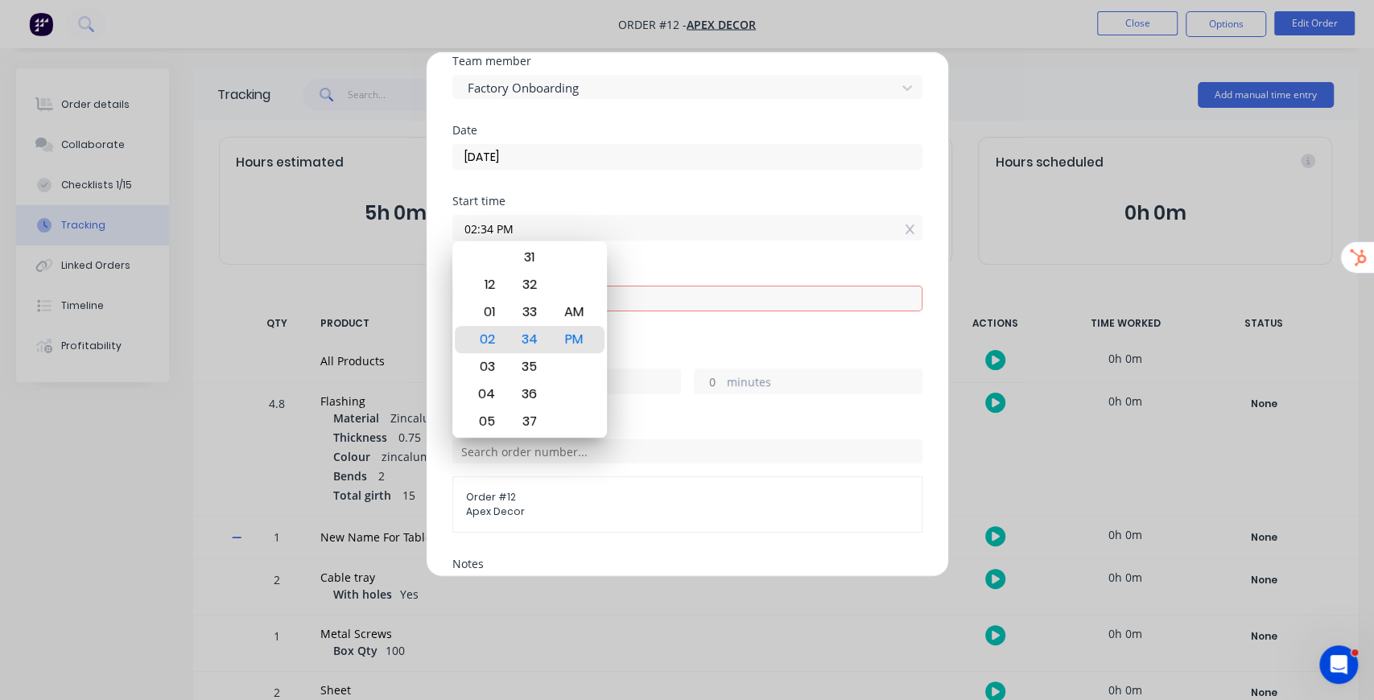
click at [755, 256] on div "Start time 02:34 PM" at bounding box center [687, 231] width 470 height 71
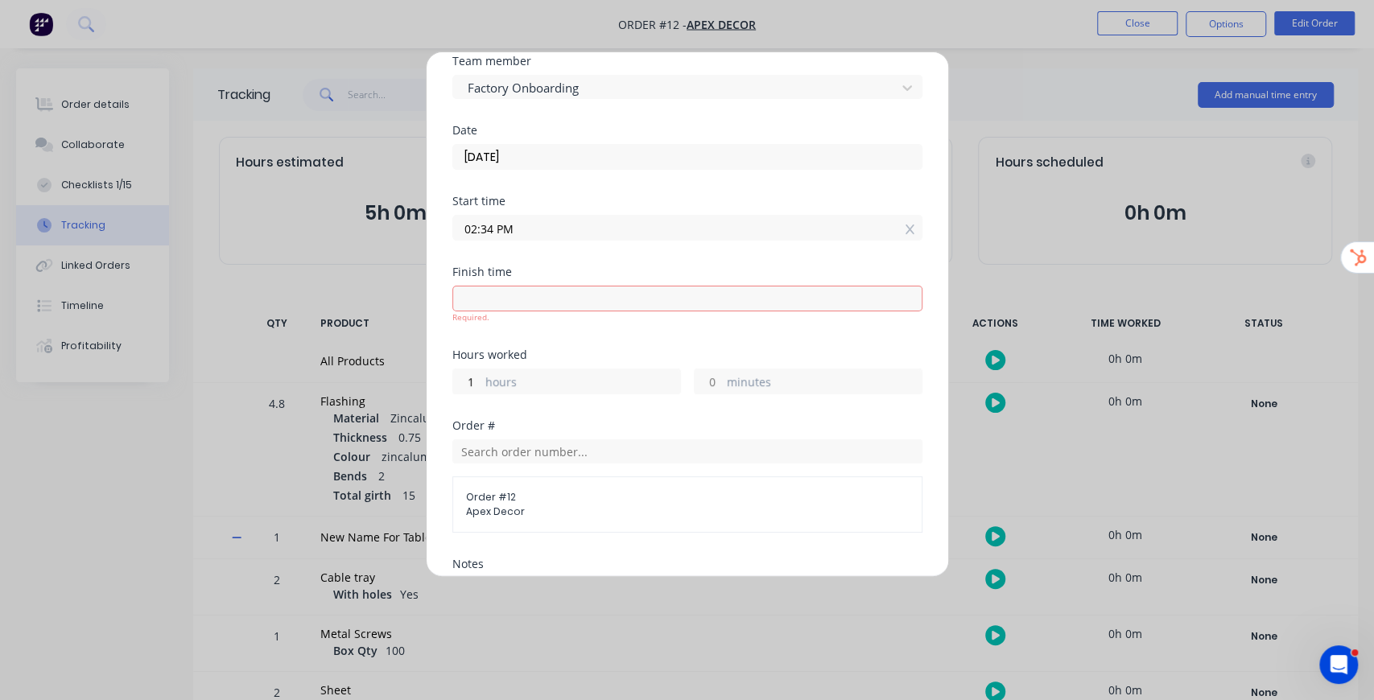
click at [634, 287] on input at bounding box center [687, 299] width 469 height 24
type input "02:34 PM"
type input "0"
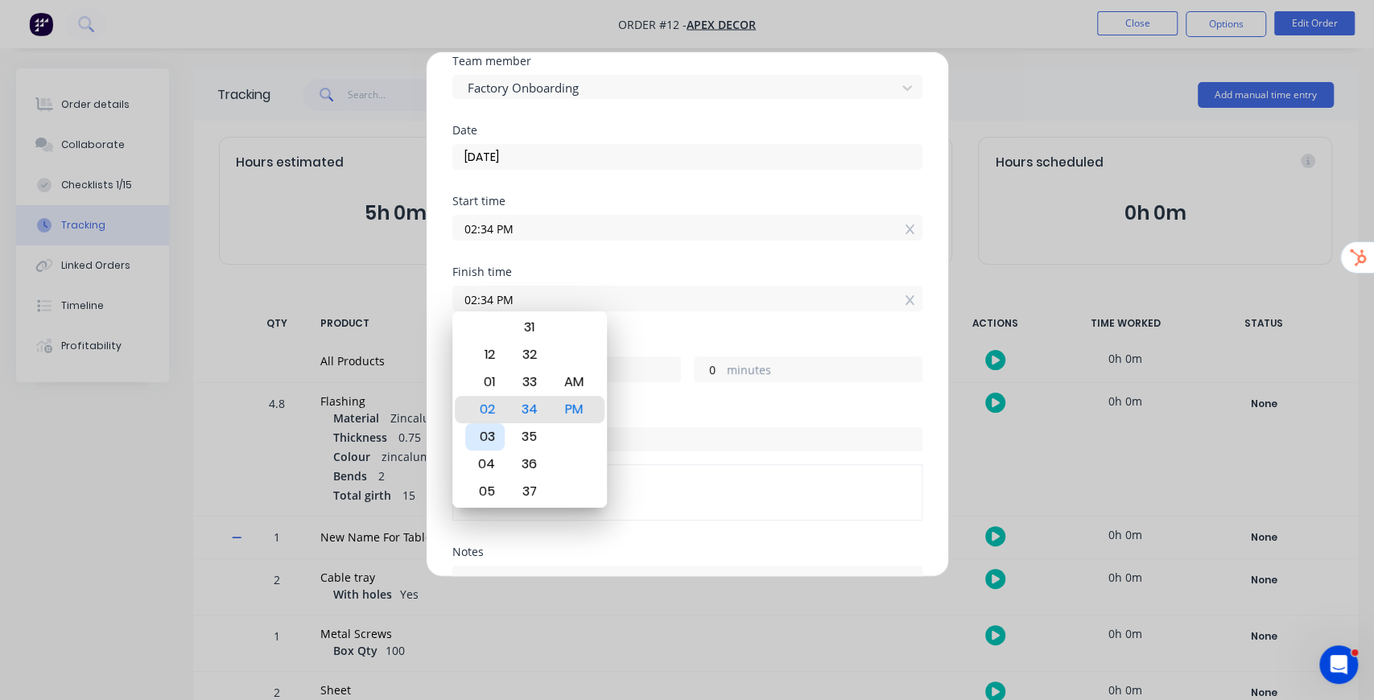
click at [489, 440] on div "03" at bounding box center [484, 436] width 39 height 27
type input "03:34 PM"
type input "1"
click at [623, 260] on div "Start time 02:34 PM" at bounding box center [687, 231] width 470 height 71
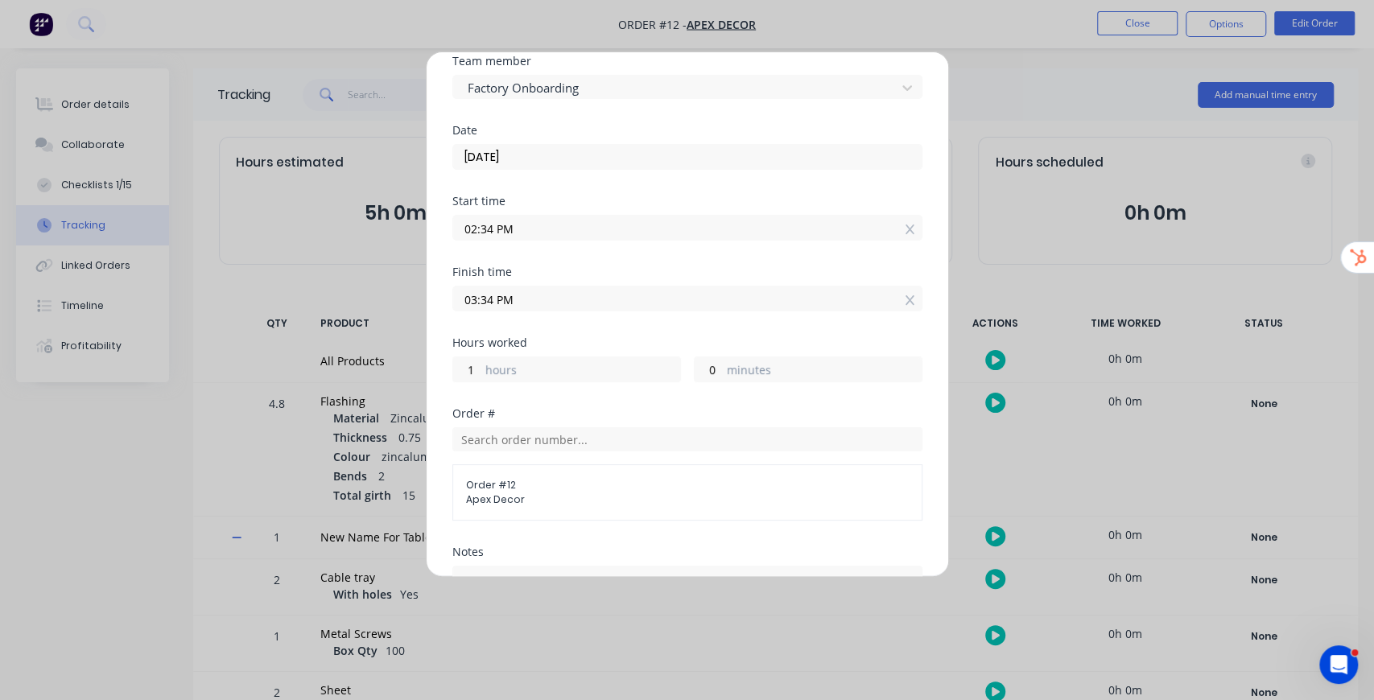
click at [510, 151] on input "04/09/2025" at bounding box center [687, 157] width 469 height 24
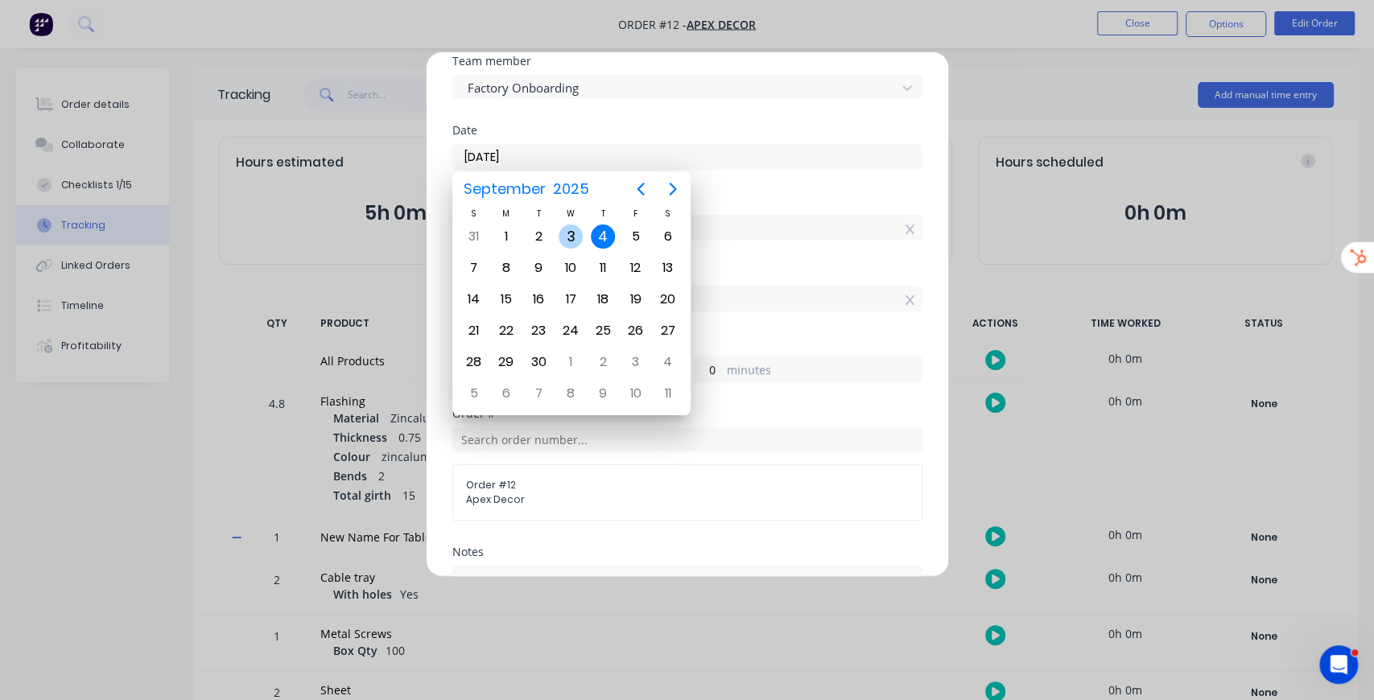
click at [565, 239] on div "3" at bounding box center [571, 237] width 24 height 24
type input "03/09/2025"
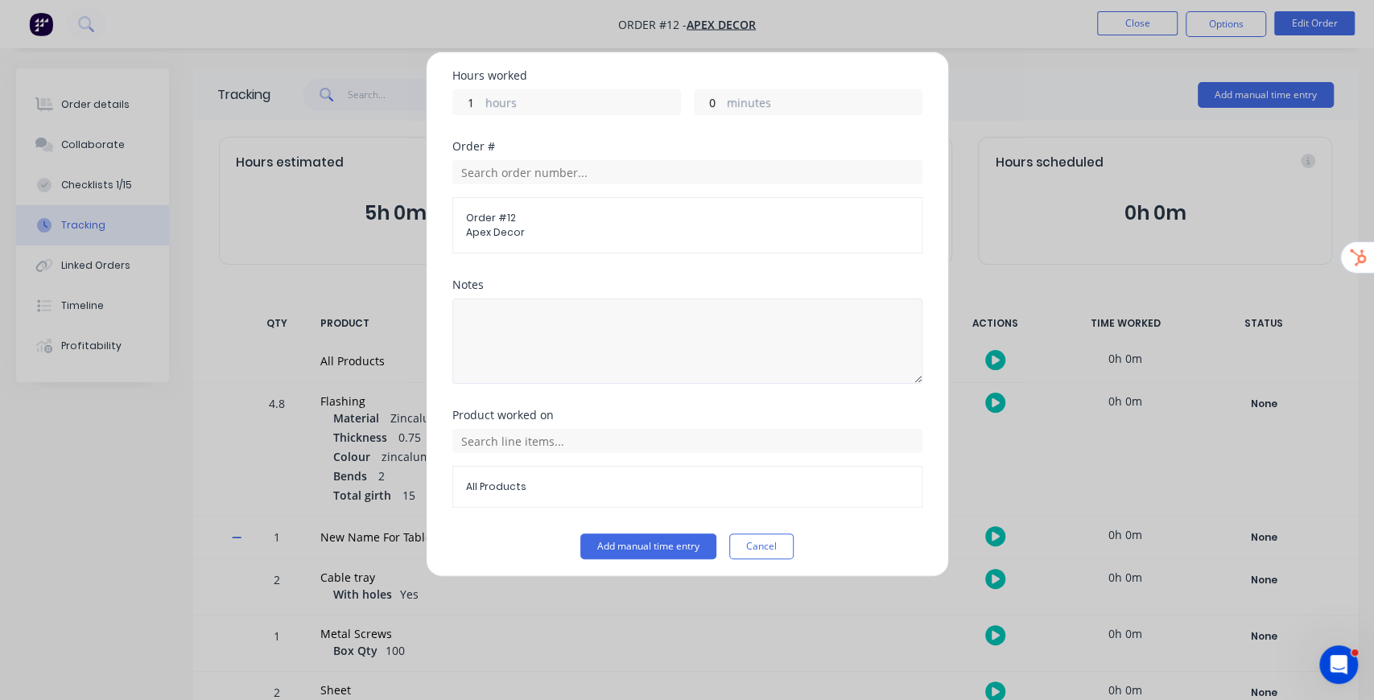
scroll to position [333, 0]
click at [644, 537] on button "Add manual time entry" at bounding box center [648, 545] width 136 height 26
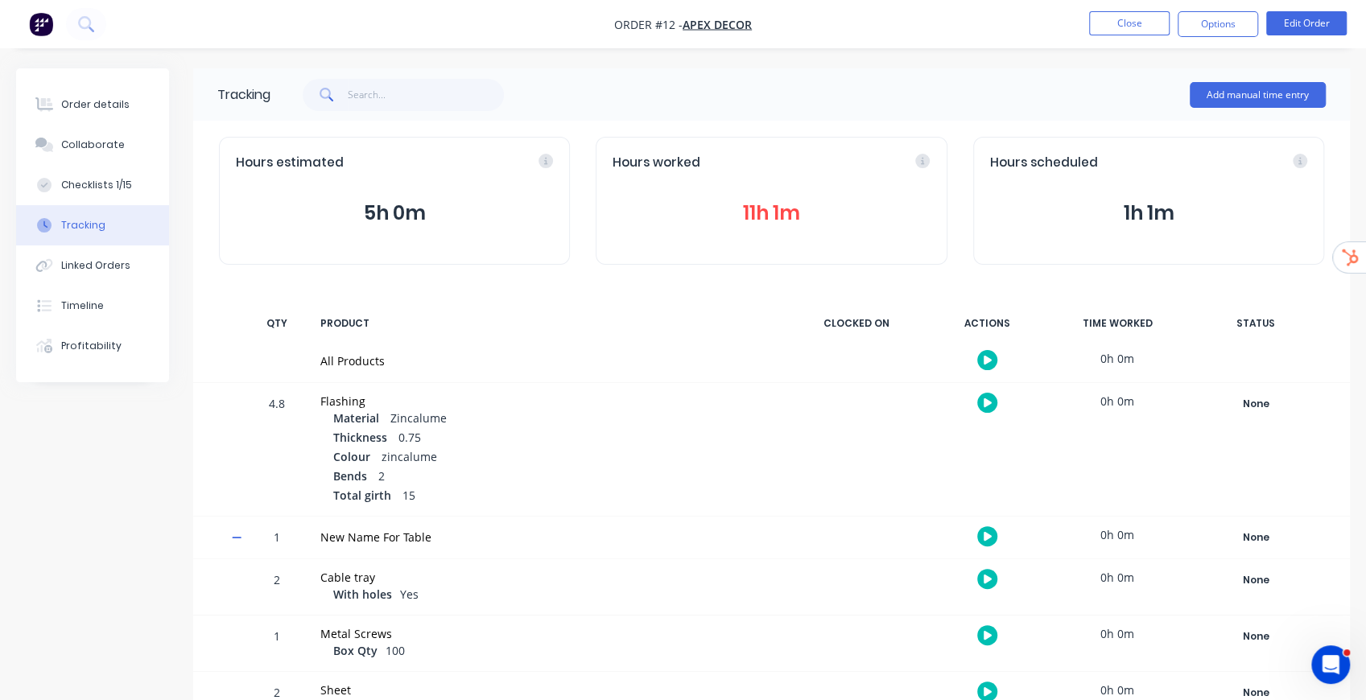
click at [778, 213] on button "11h 1m" at bounding box center [771, 213] width 317 height 31
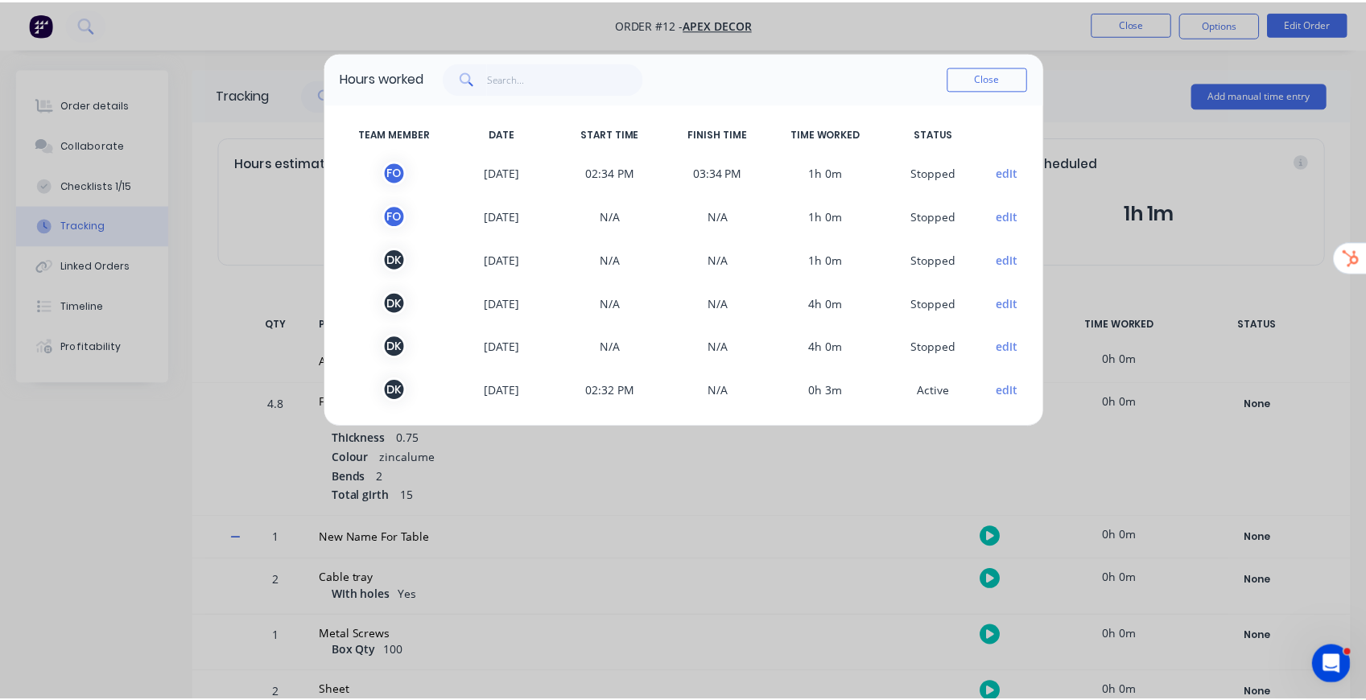
scroll to position [5, 0]
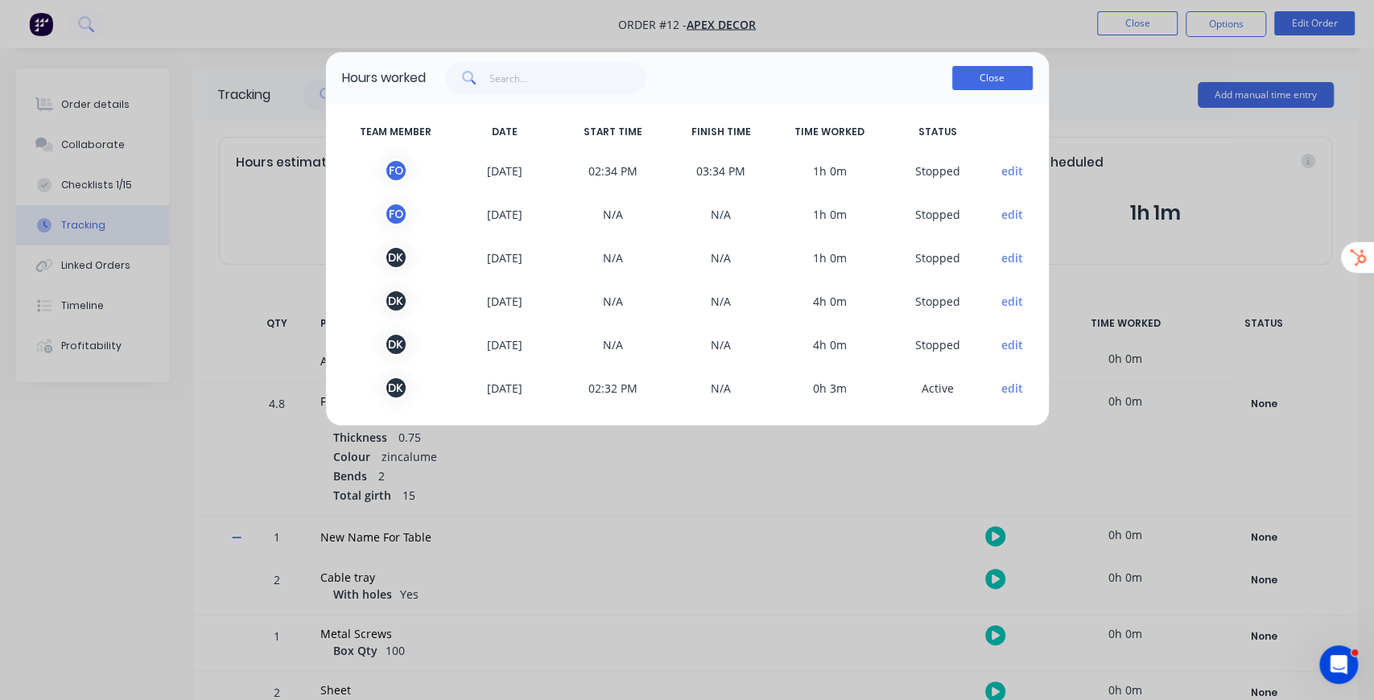
click at [1005, 79] on button "Close" at bounding box center [992, 78] width 80 height 24
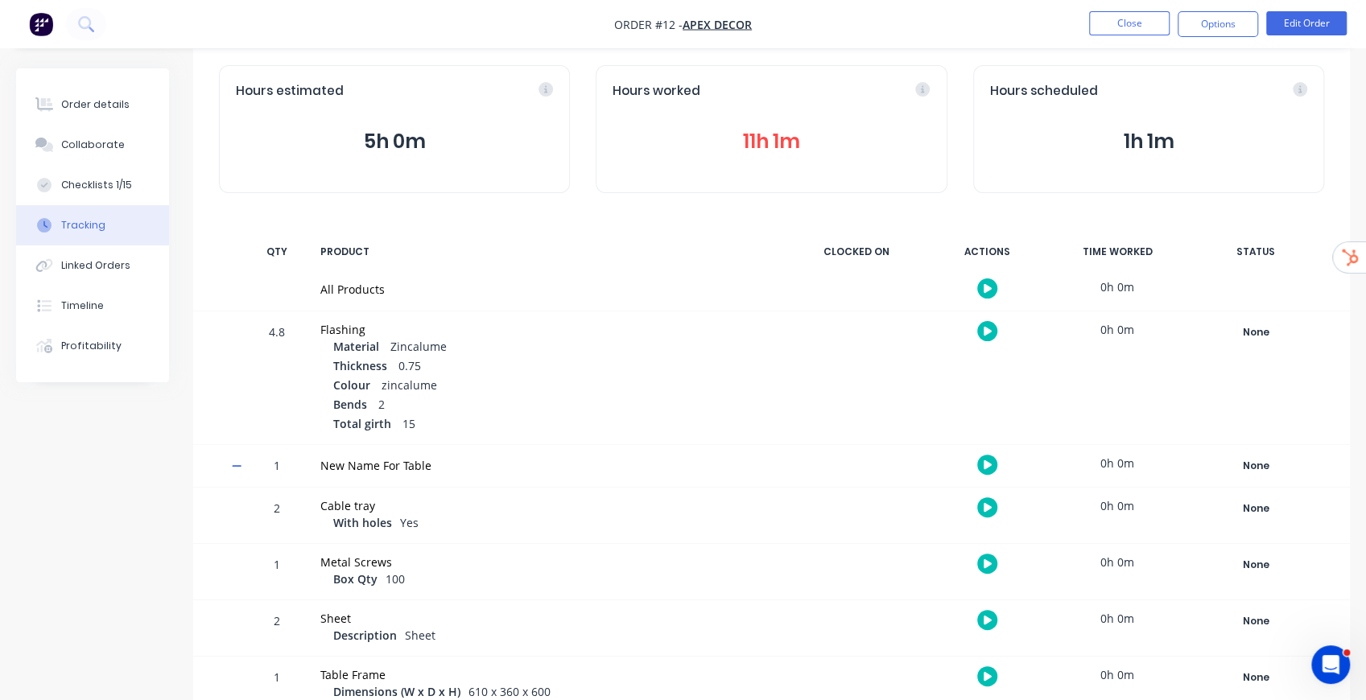
scroll to position [144, 0]
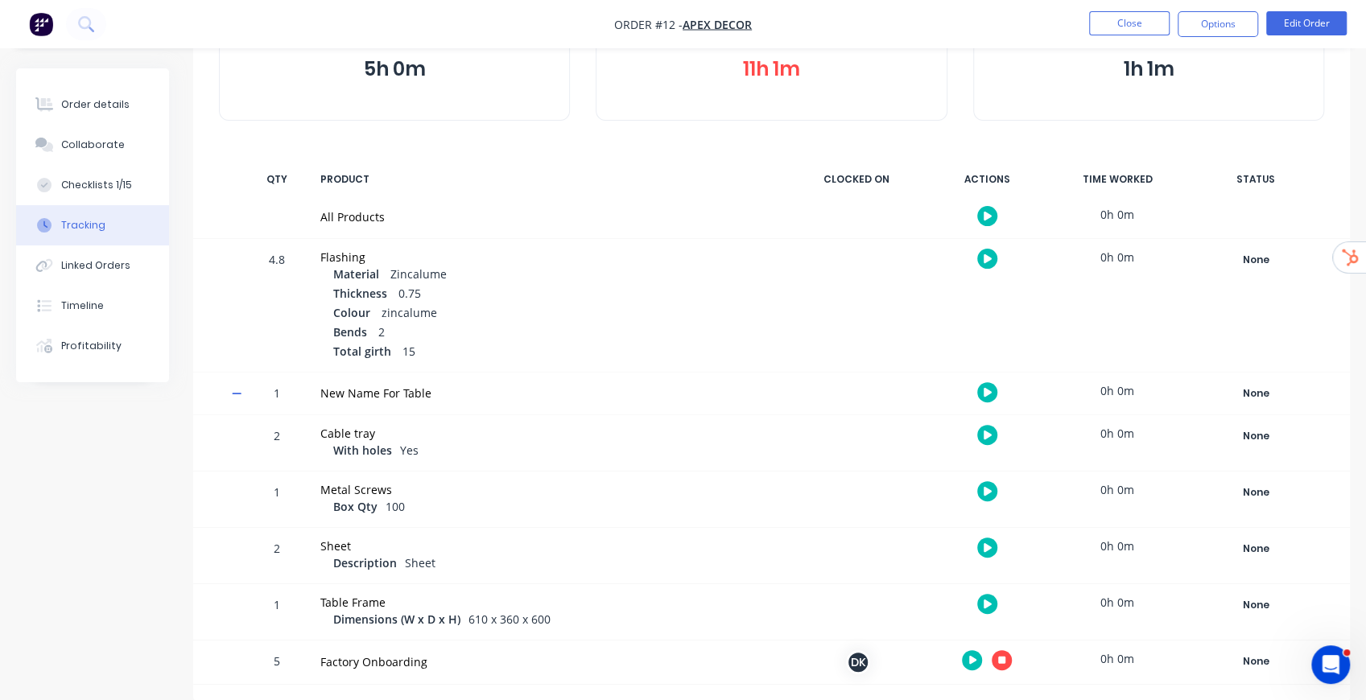
click at [1005, 656] on icon "button" at bounding box center [1002, 660] width 8 height 8
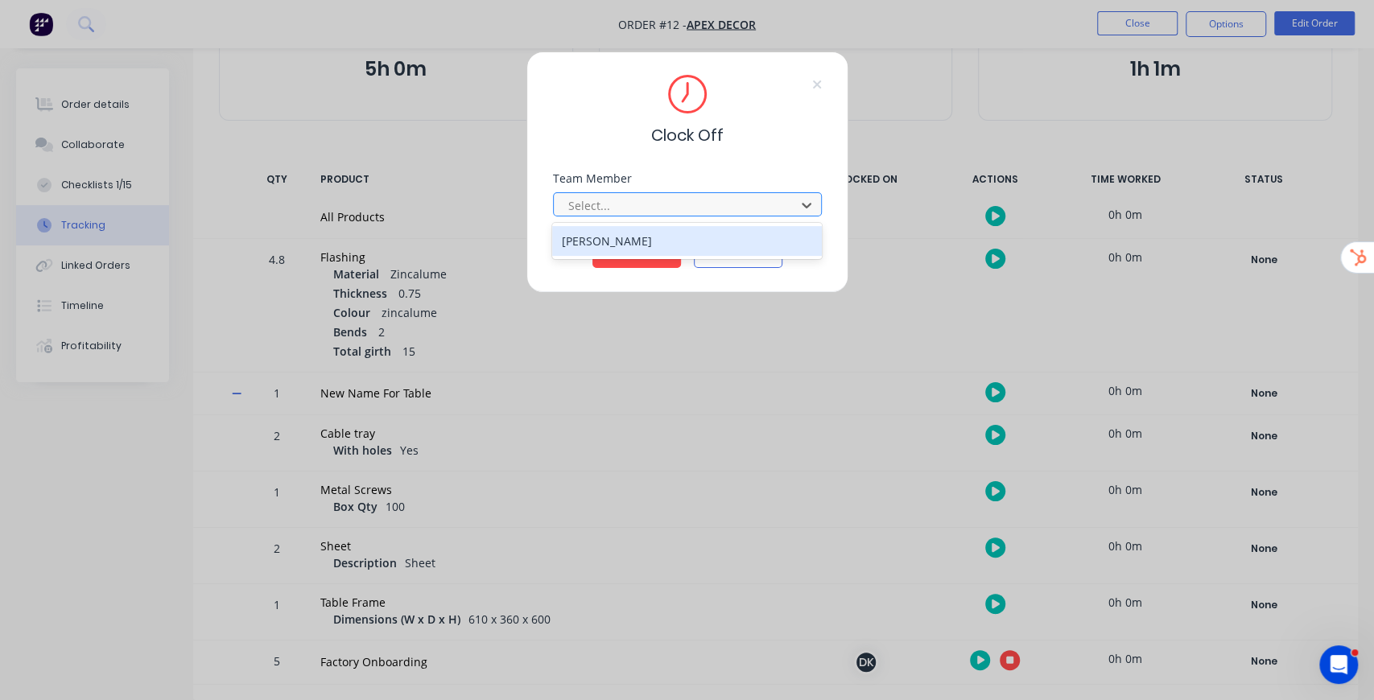
click at [647, 213] on div at bounding box center [677, 206] width 221 height 20
click at [633, 244] on div "Daniel Lee Knight" at bounding box center [687, 241] width 270 height 30
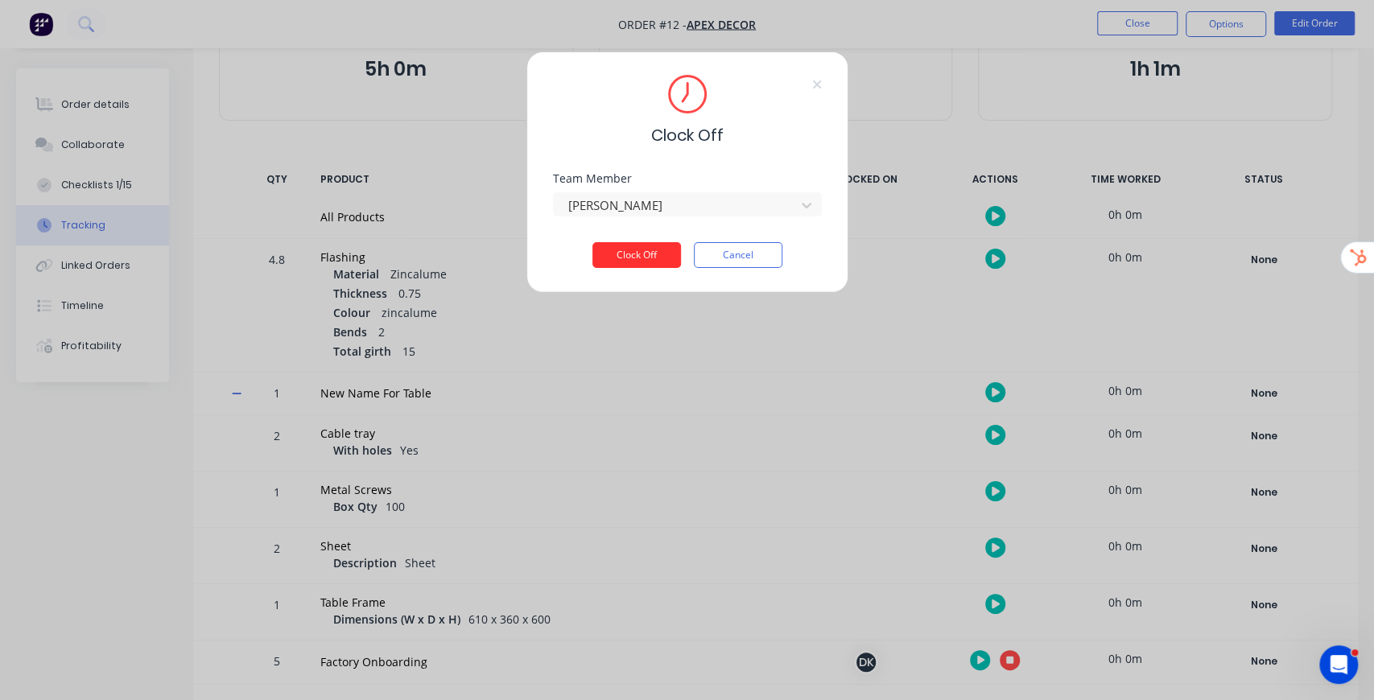
click at [630, 258] on button "Clock Off" at bounding box center [636, 255] width 89 height 26
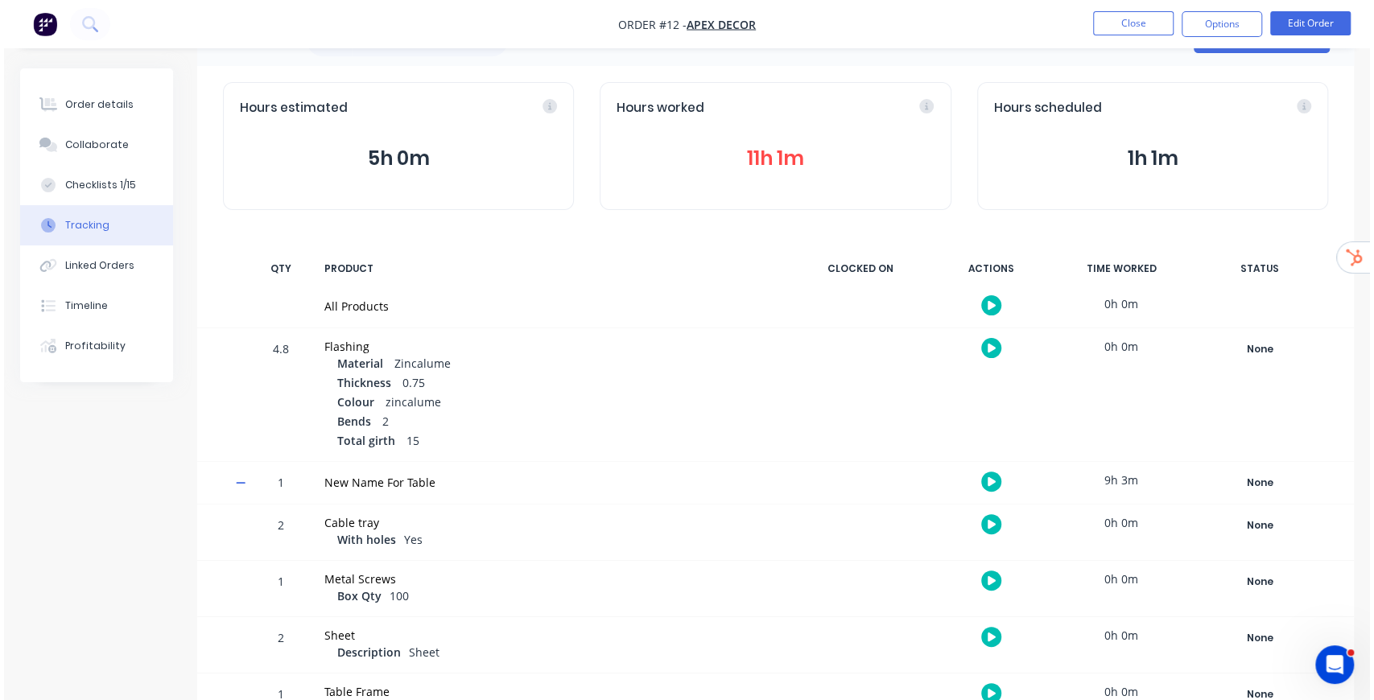
scroll to position [0, 0]
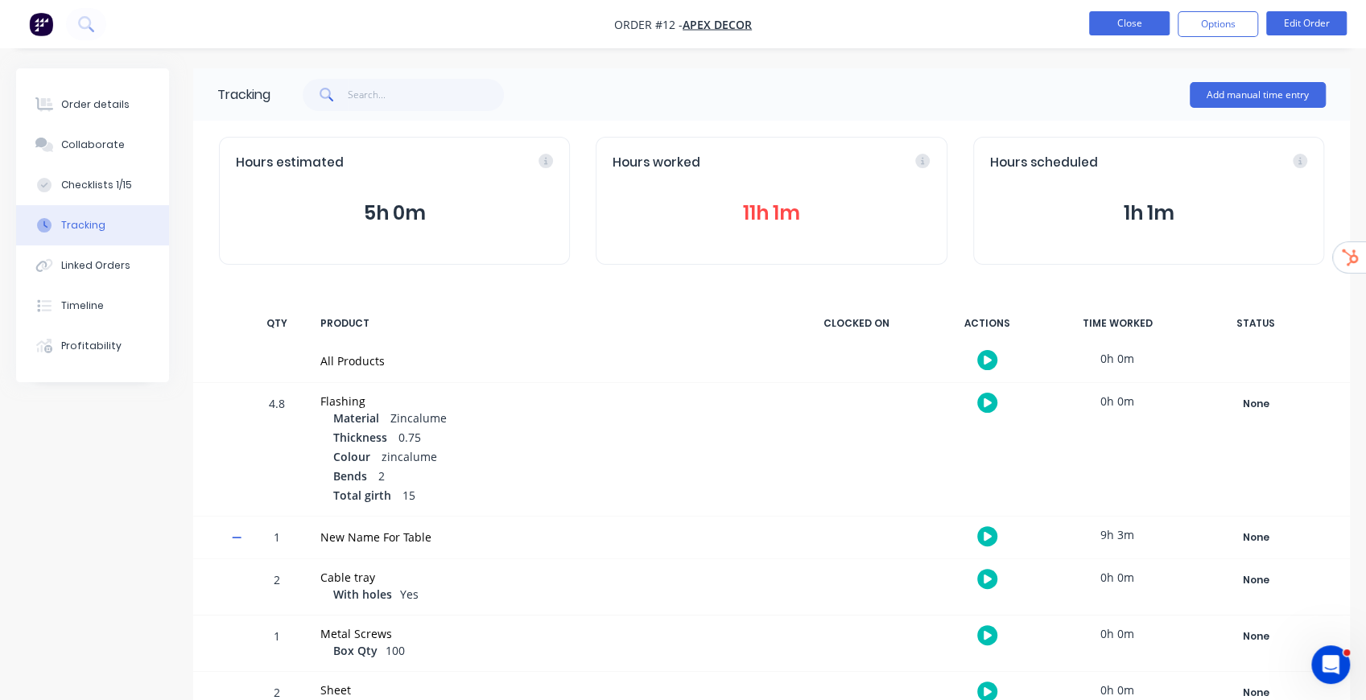
click at [1121, 19] on button "Close" at bounding box center [1129, 23] width 80 height 24
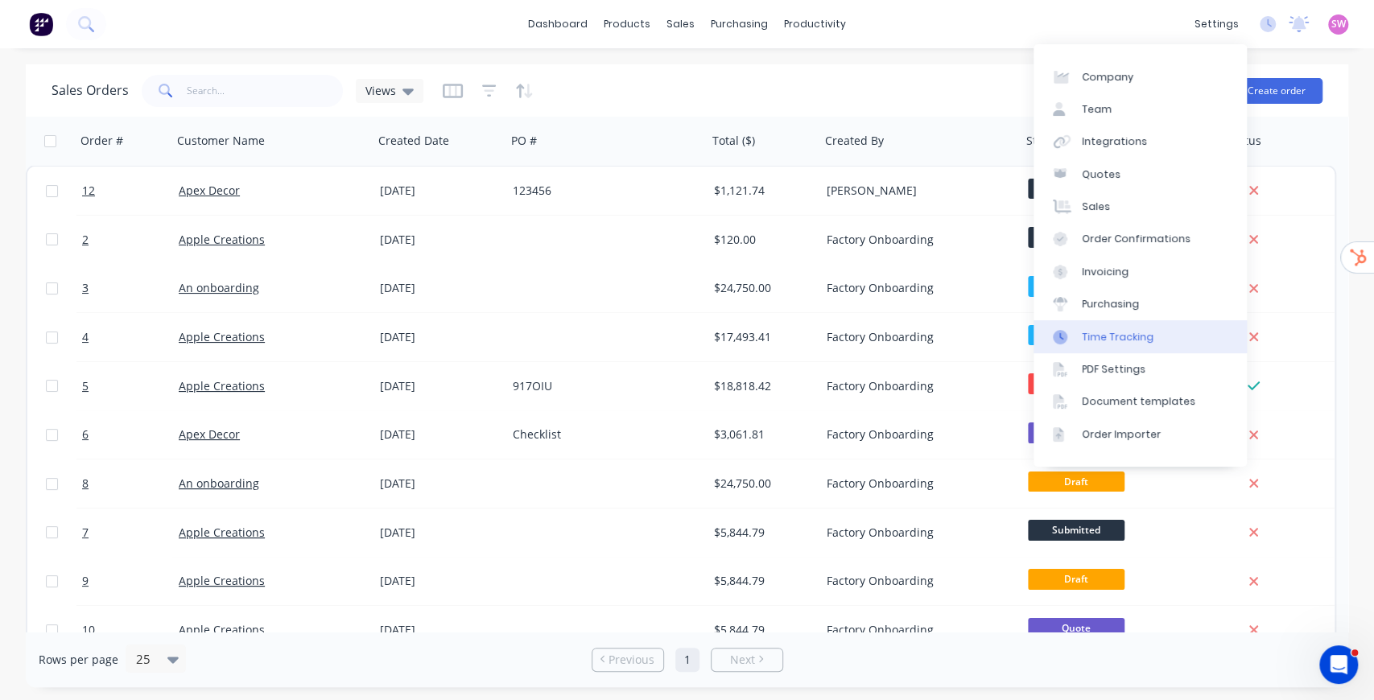
click at [1125, 344] on div "Time Tracking" at bounding box center [1118, 337] width 72 height 14
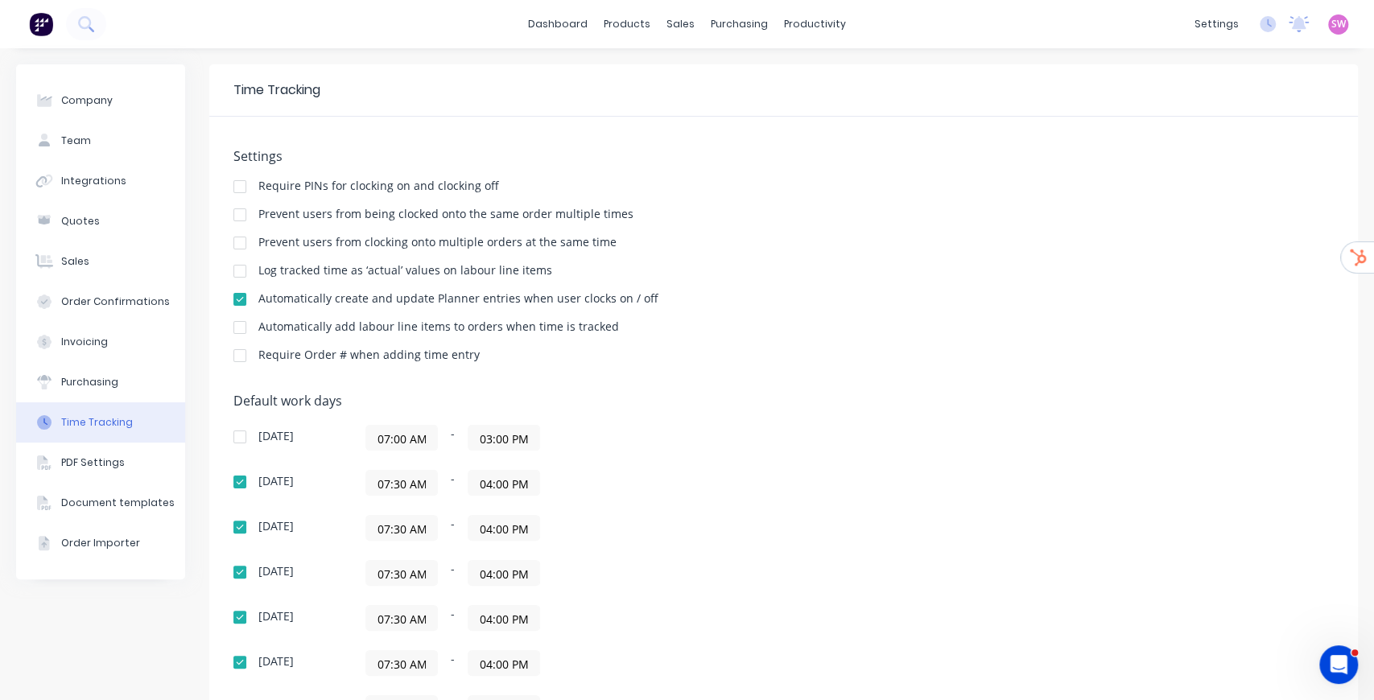
click at [238, 268] on div at bounding box center [240, 271] width 32 height 32
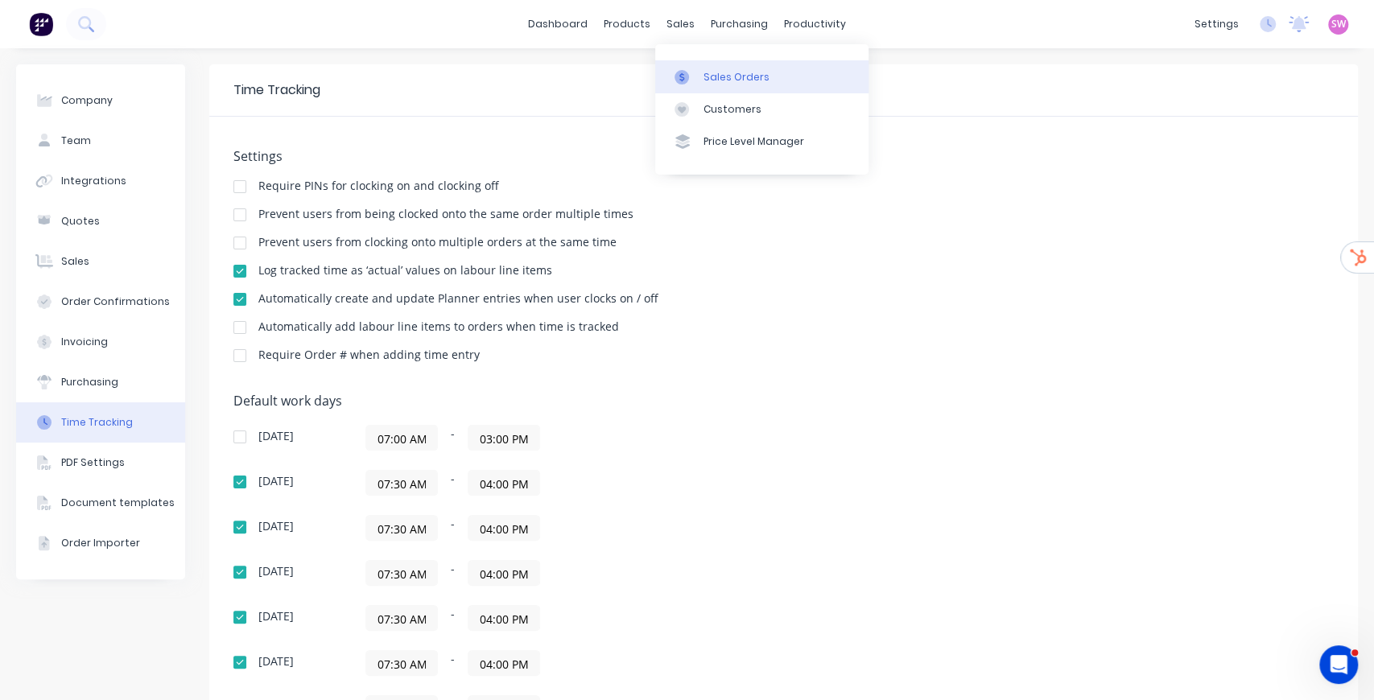
click at [701, 74] on link "Sales Orders" at bounding box center [761, 76] width 213 height 32
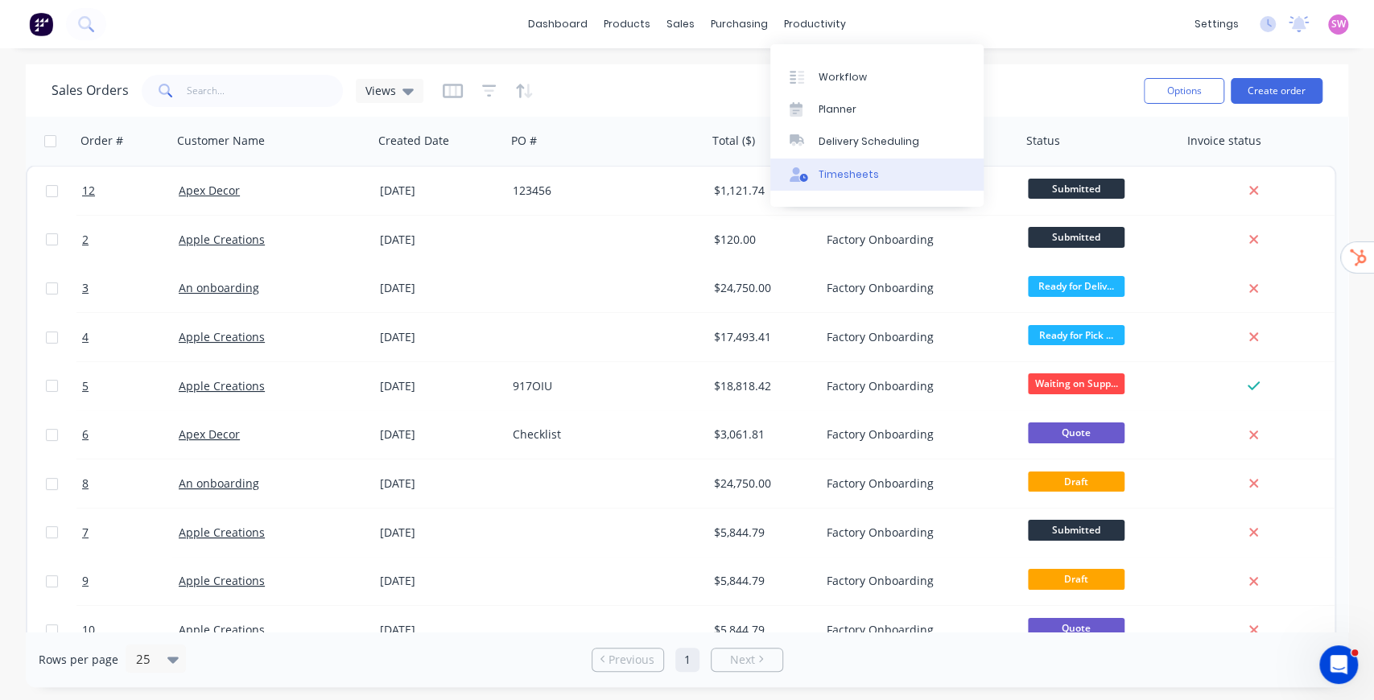
click at [864, 174] on div "Timesheets" at bounding box center [849, 174] width 60 height 14
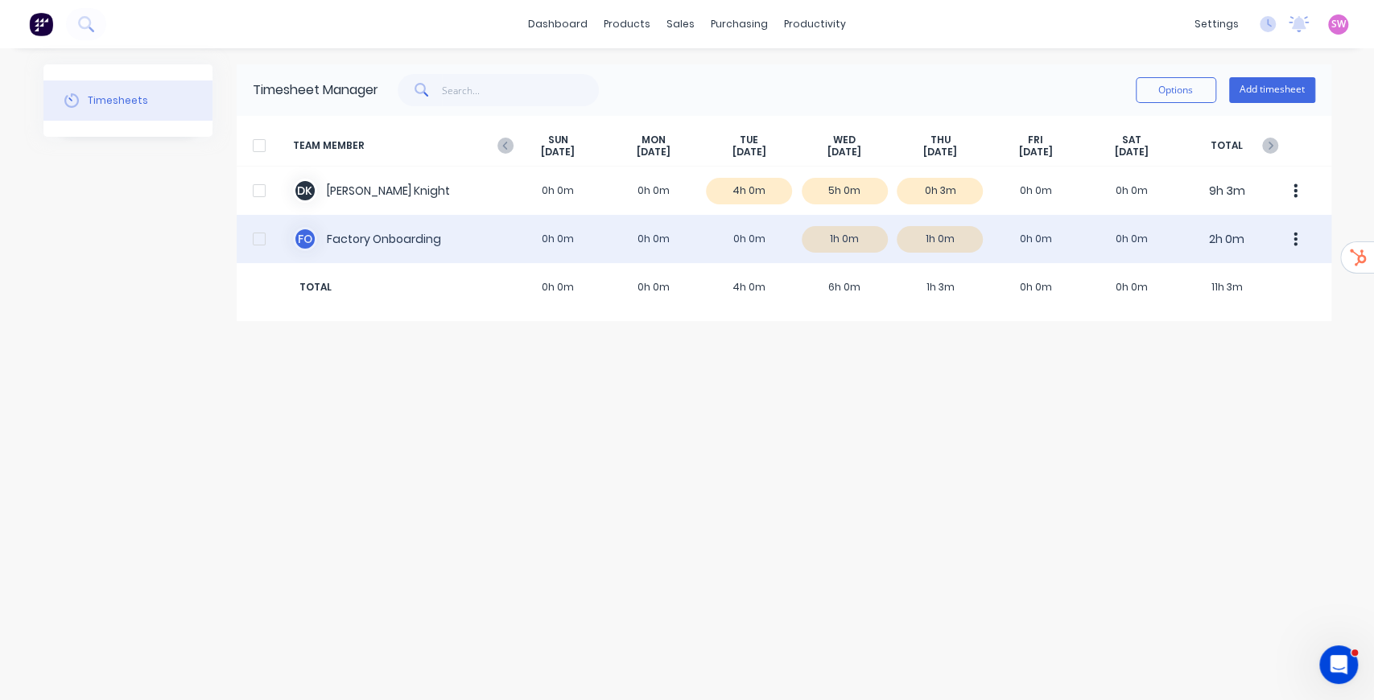
click at [259, 241] on div at bounding box center [259, 239] width 32 height 32
click at [1298, 240] on button "button" at bounding box center [1296, 239] width 34 height 32
click at [1224, 327] on div "Unapprove" at bounding box center [1235, 315] width 124 height 23
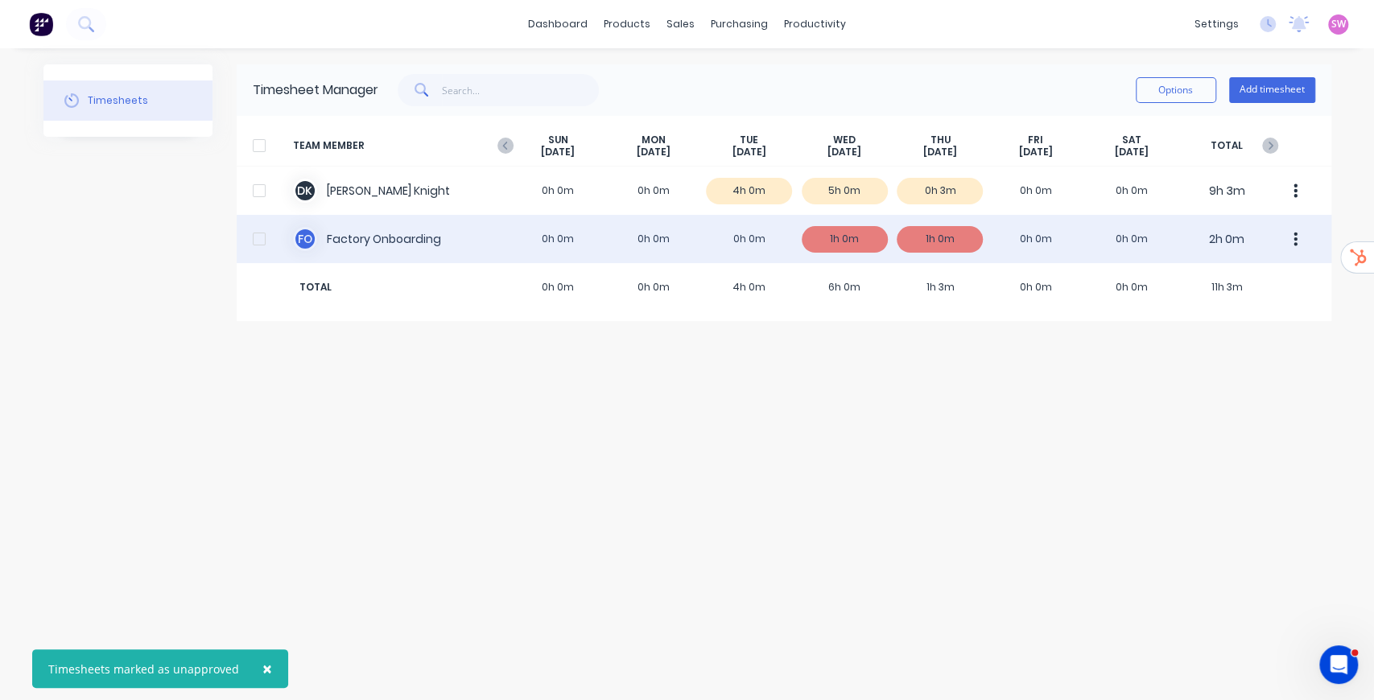
click at [943, 232] on div "F O Factory Onboarding 0h 0m 0h 0m 0h 0m 1h 0m 1h 0m 0h 0m 0h 0m 2h 0m" at bounding box center [784, 239] width 1095 height 48
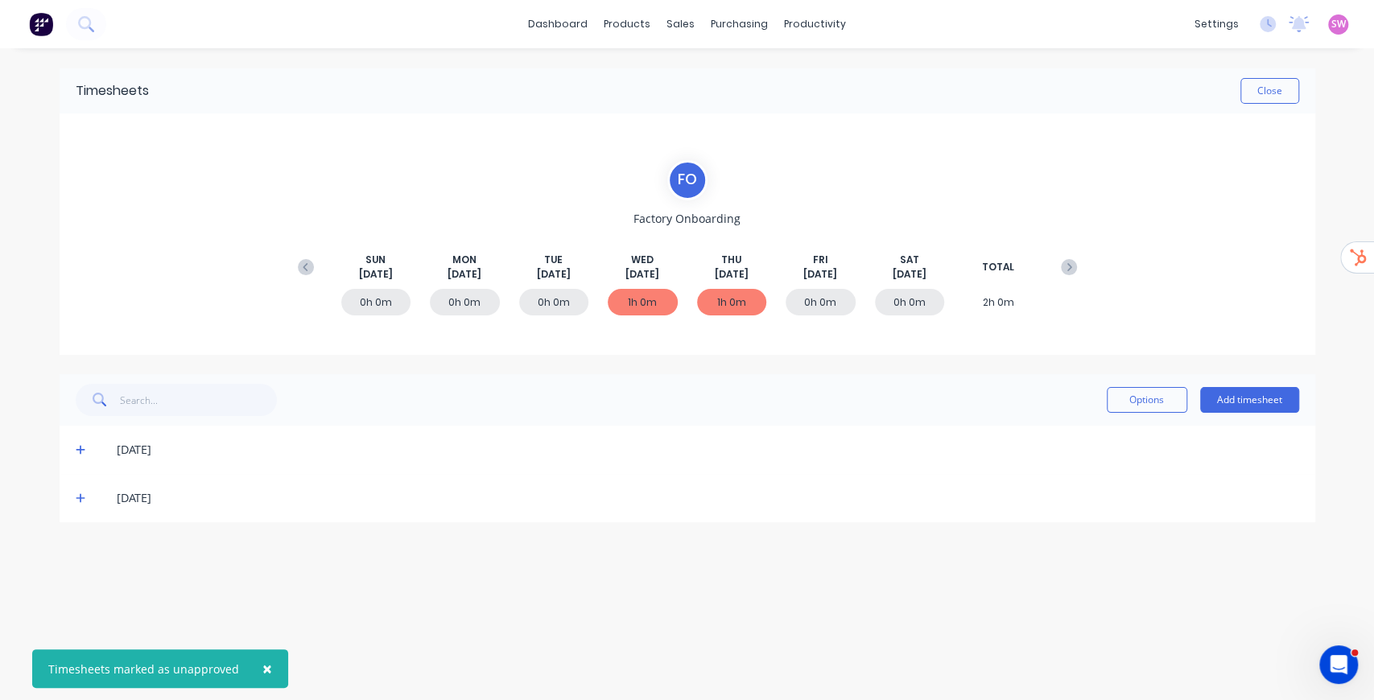
click at [78, 450] on icon at bounding box center [81, 449] width 10 height 11
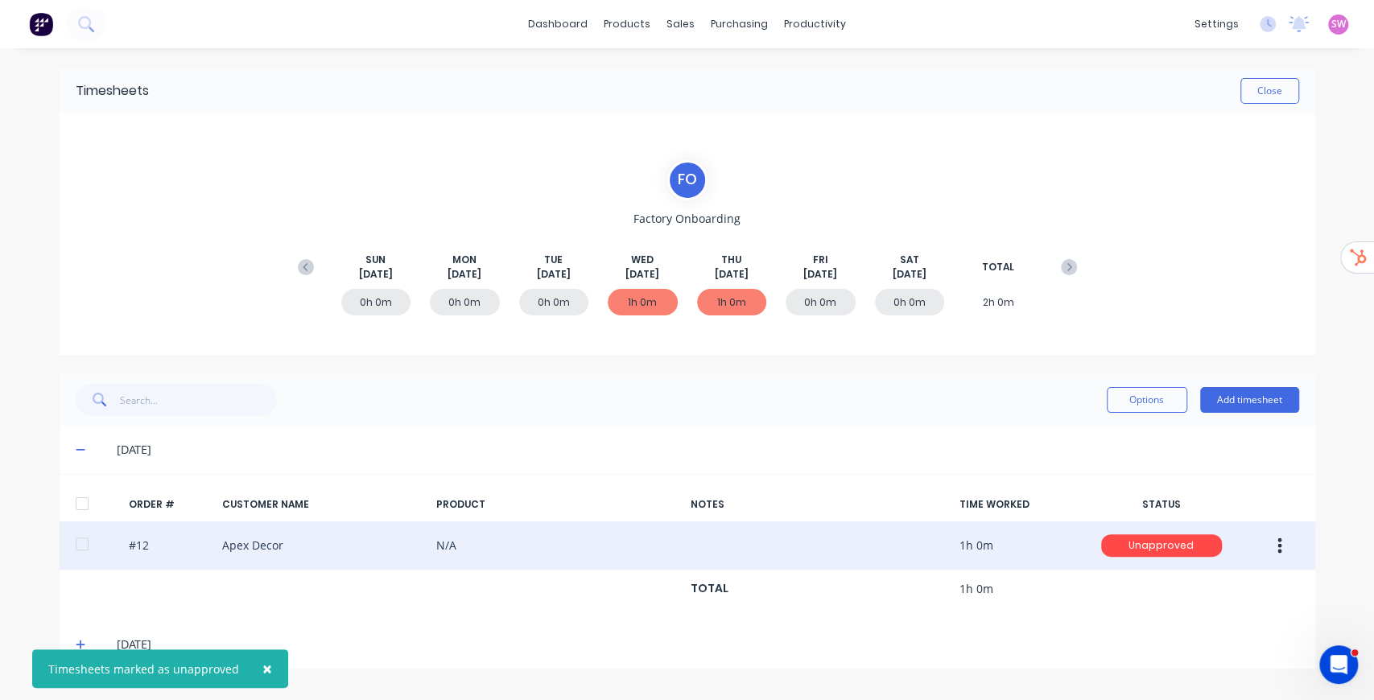
click at [1290, 547] on button "button" at bounding box center [1280, 545] width 38 height 29
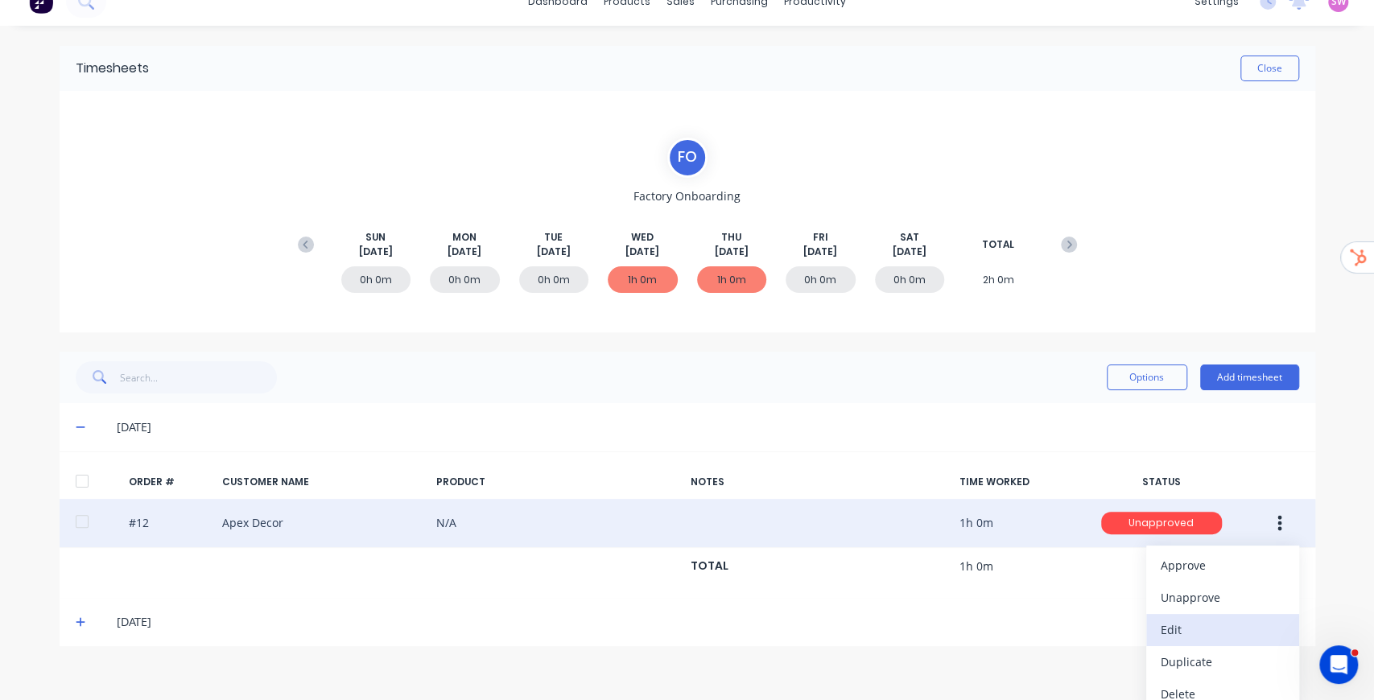
scroll to position [35, 0]
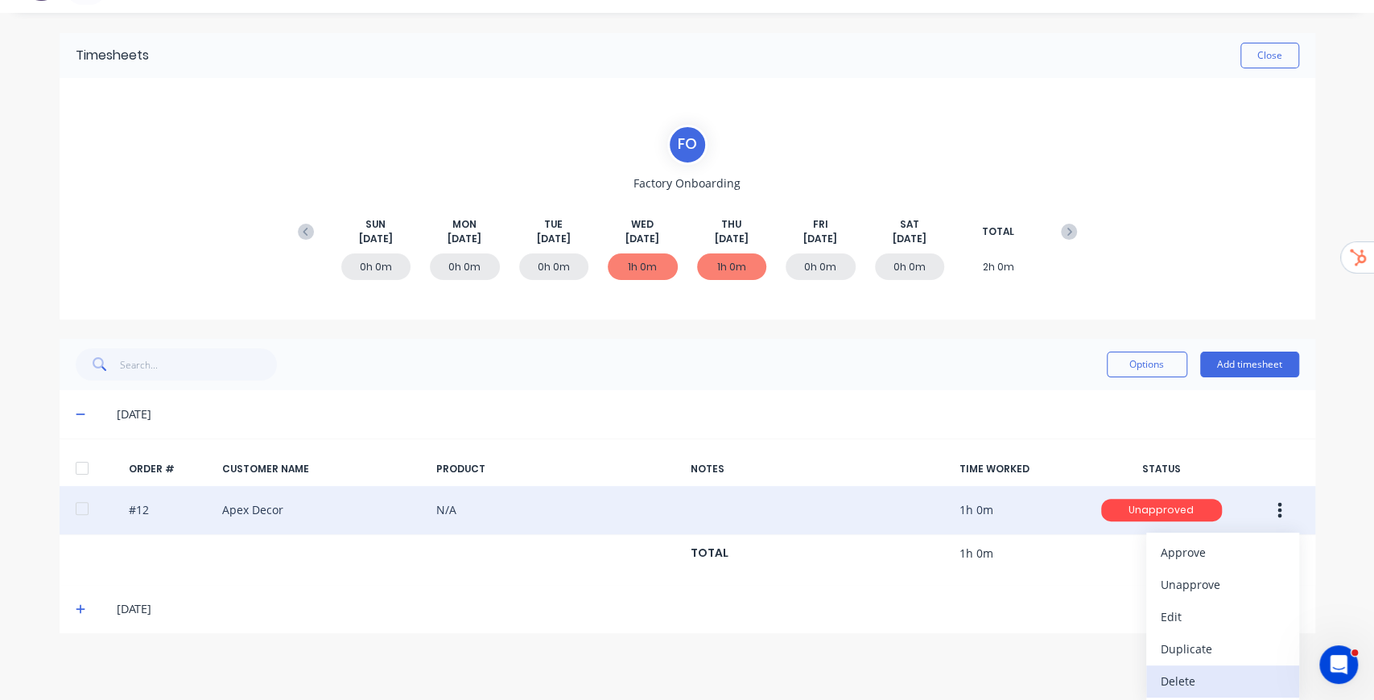
click at [1211, 678] on div "Delete" at bounding box center [1223, 681] width 124 height 23
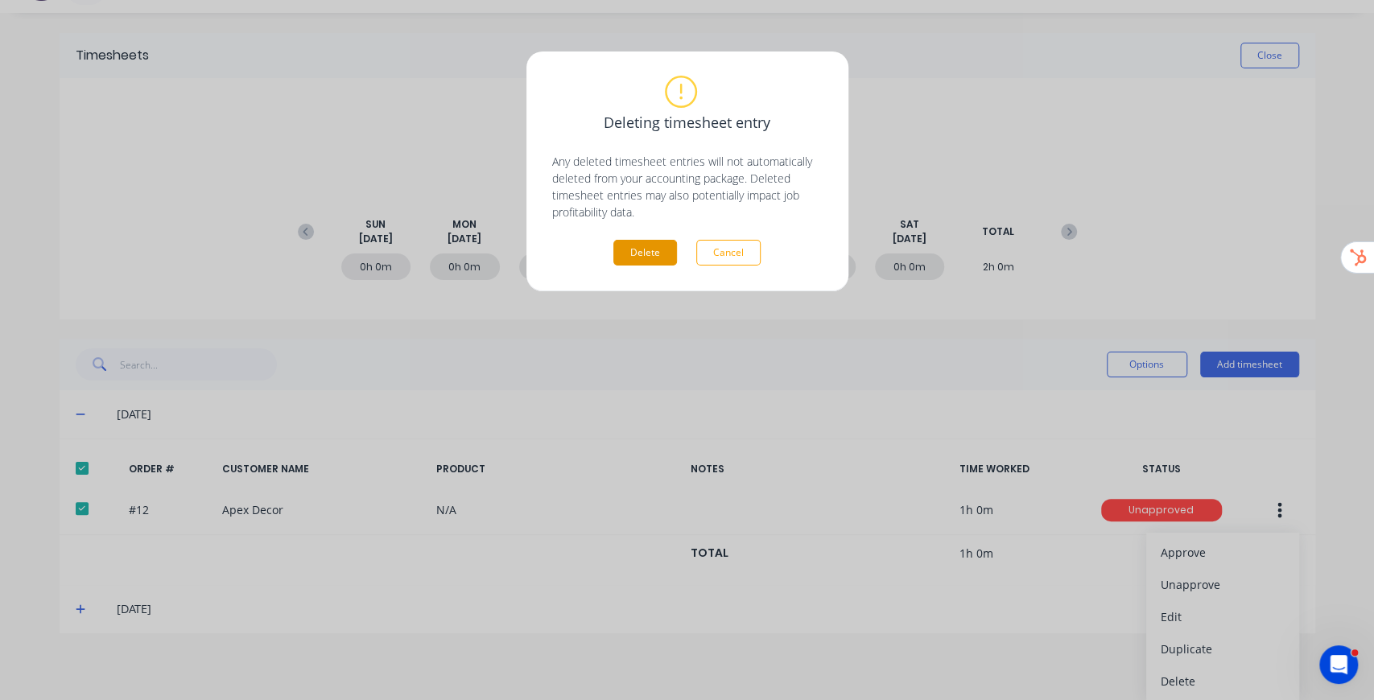
click at [630, 250] on button "Delete" at bounding box center [645, 253] width 64 height 26
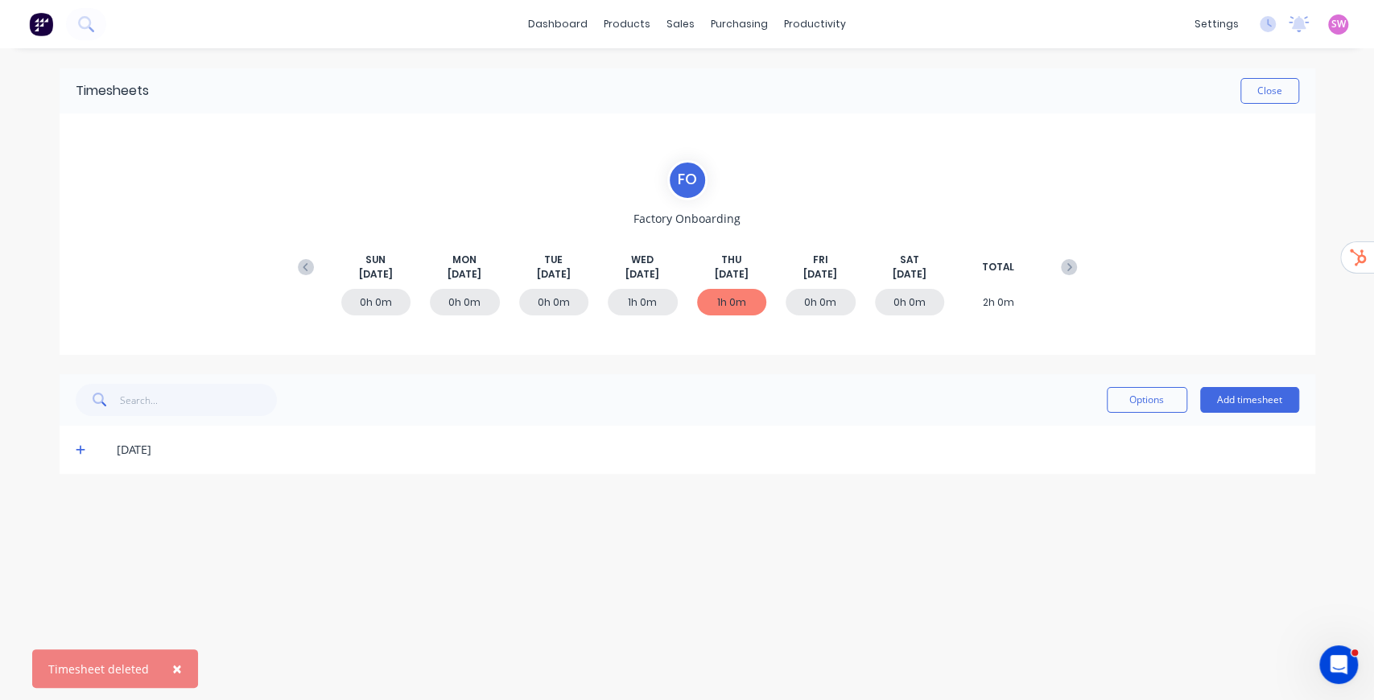
click at [86, 457] on span at bounding box center [84, 450] width 16 height 16
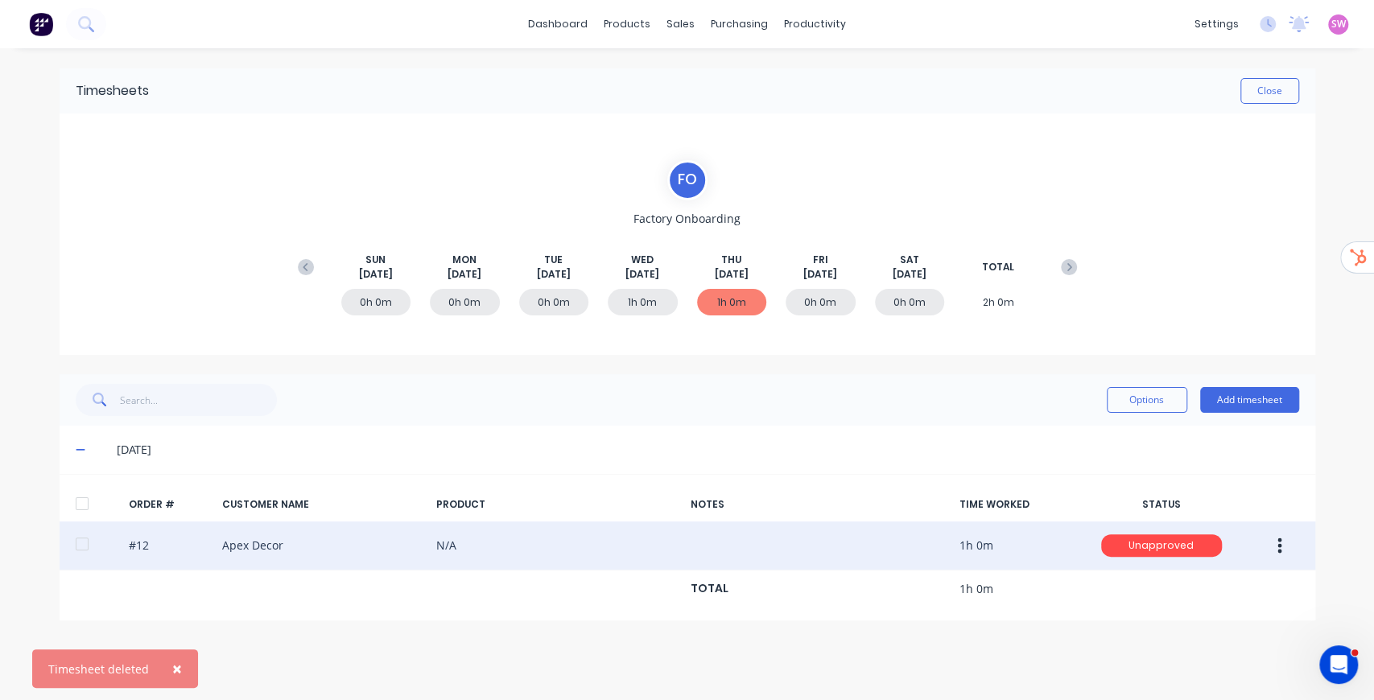
click at [1282, 534] on button "button" at bounding box center [1280, 545] width 38 height 29
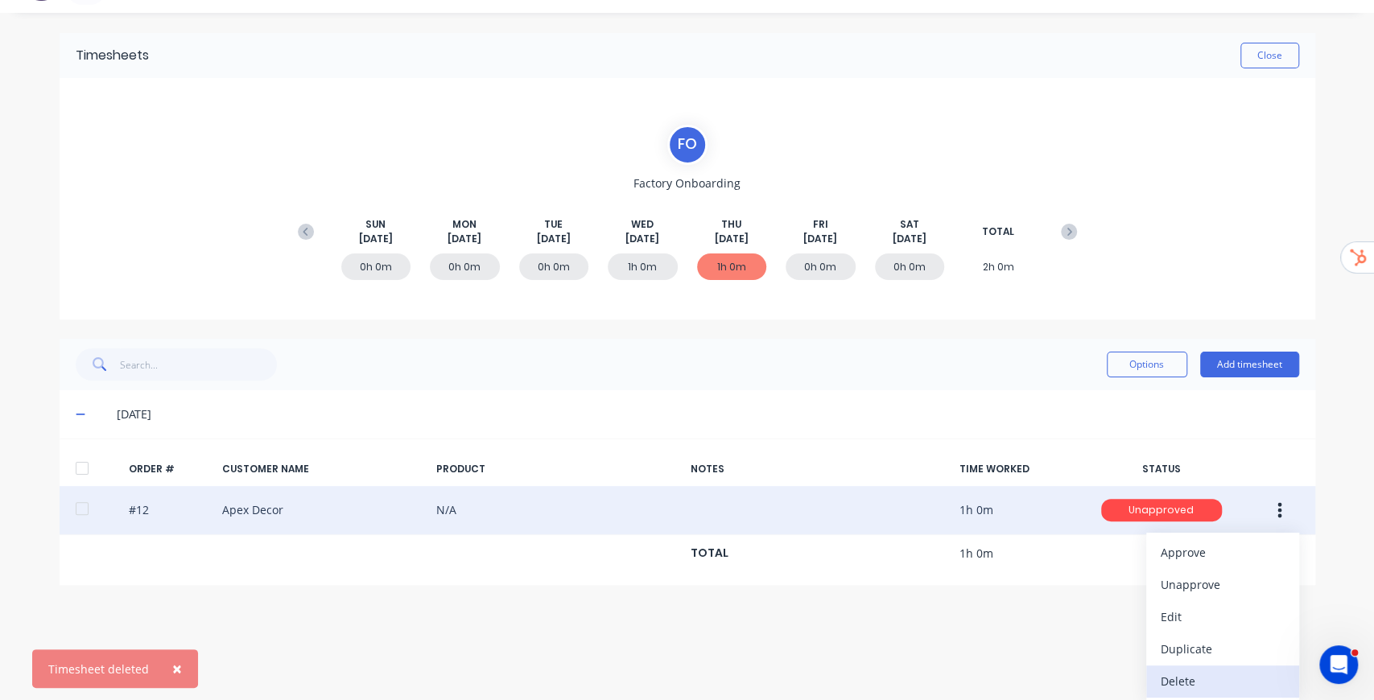
click at [1196, 684] on div "Delete" at bounding box center [1223, 681] width 124 height 23
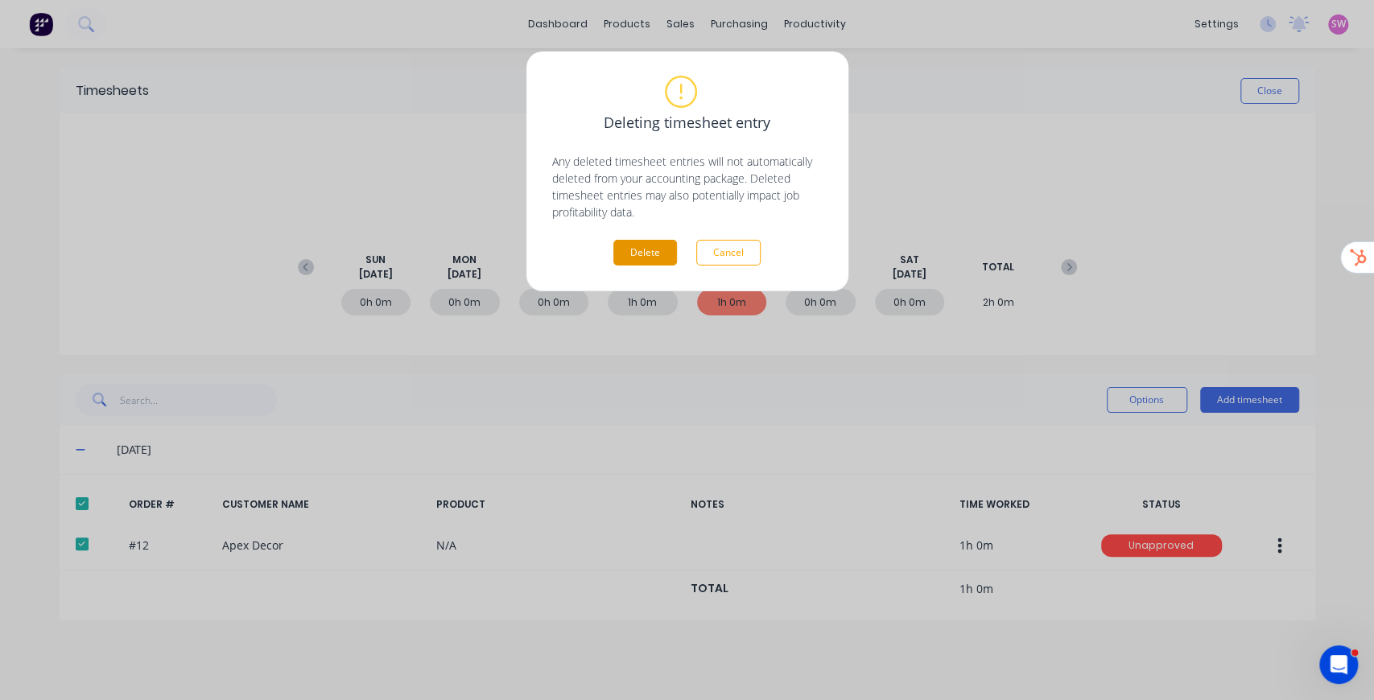
click at [646, 256] on button "Delete" at bounding box center [645, 253] width 64 height 26
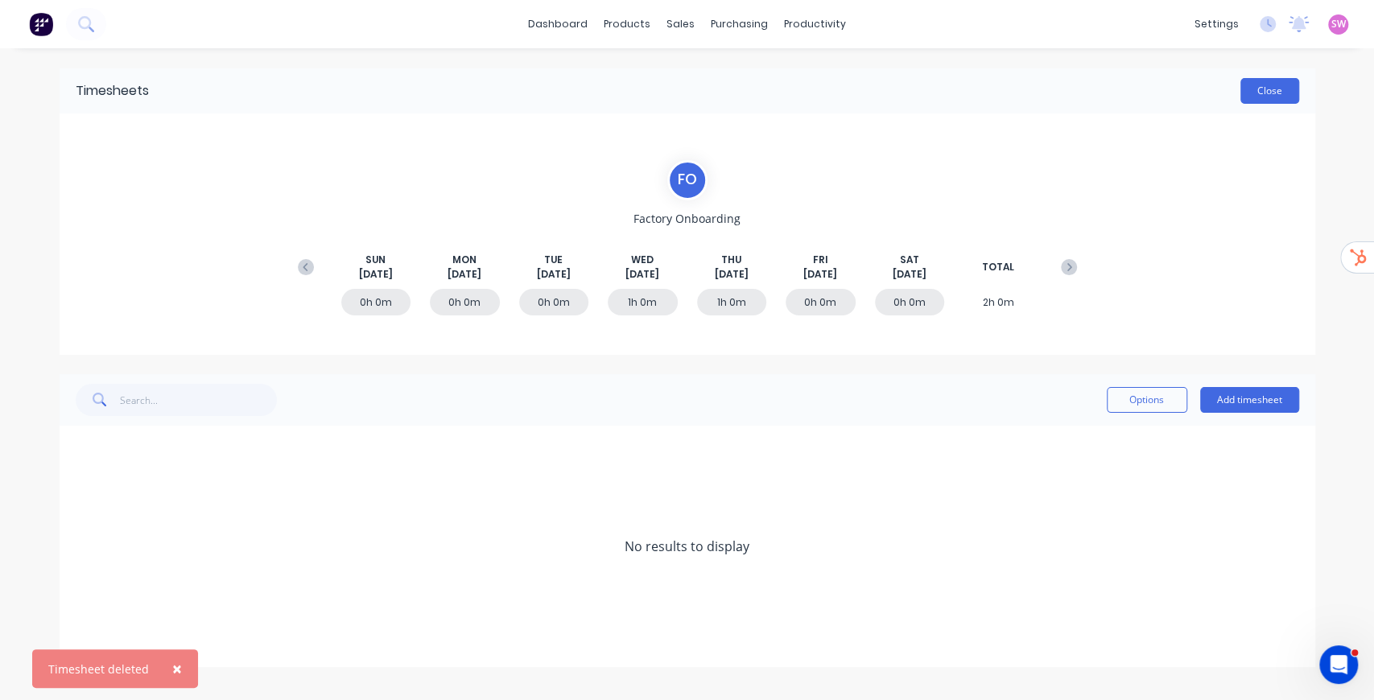
click at [1281, 80] on button "Close" at bounding box center [1270, 91] width 59 height 26
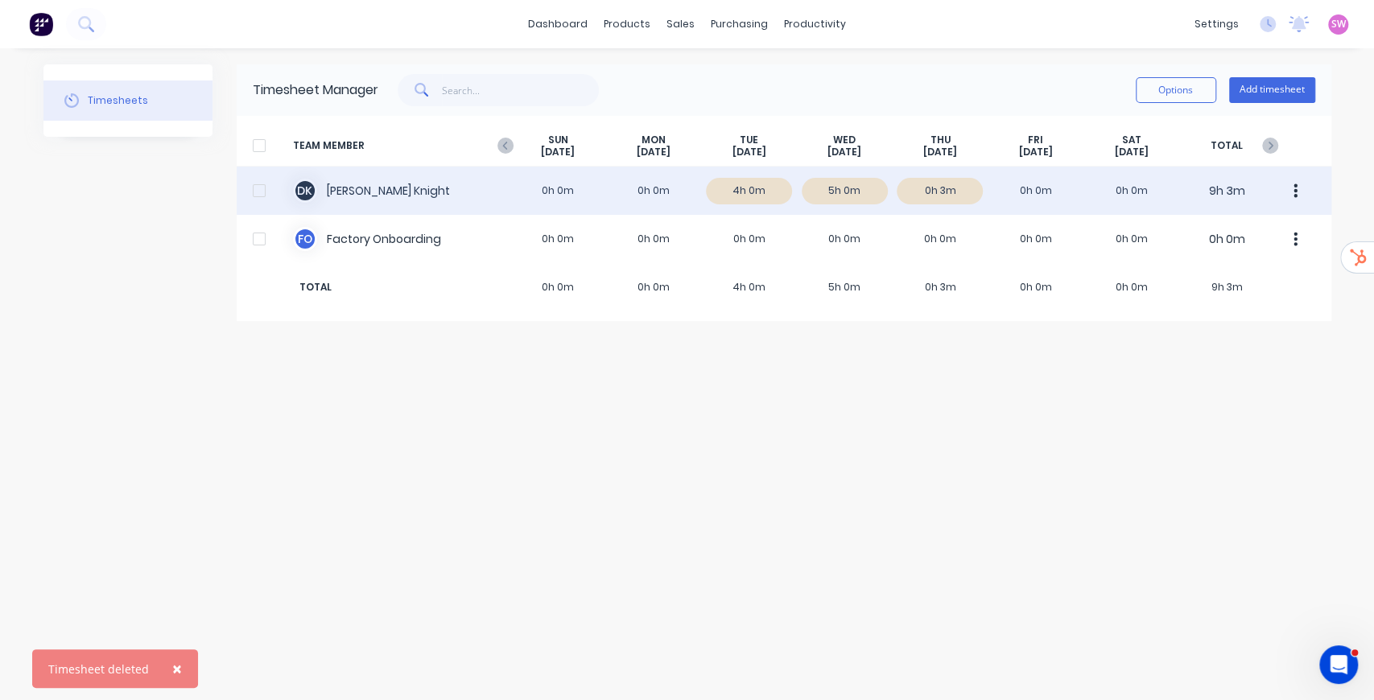
click at [816, 192] on div "D K Daniel Lee Knight 0h 0m 0h 0m 4h 0m 5h 0m 0h 3m 0h 0m 0h 0m 9h 3m" at bounding box center [784, 191] width 1095 height 48
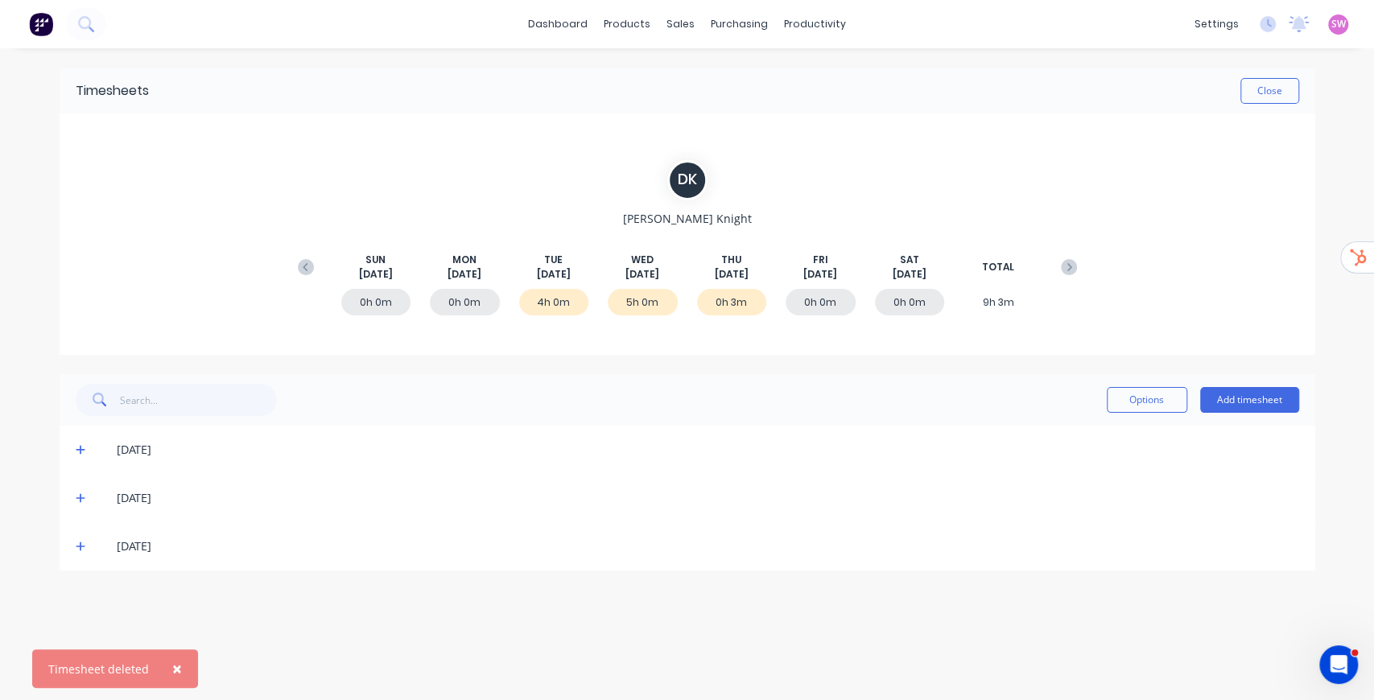
click at [80, 548] on icon at bounding box center [81, 548] width 10 height 10
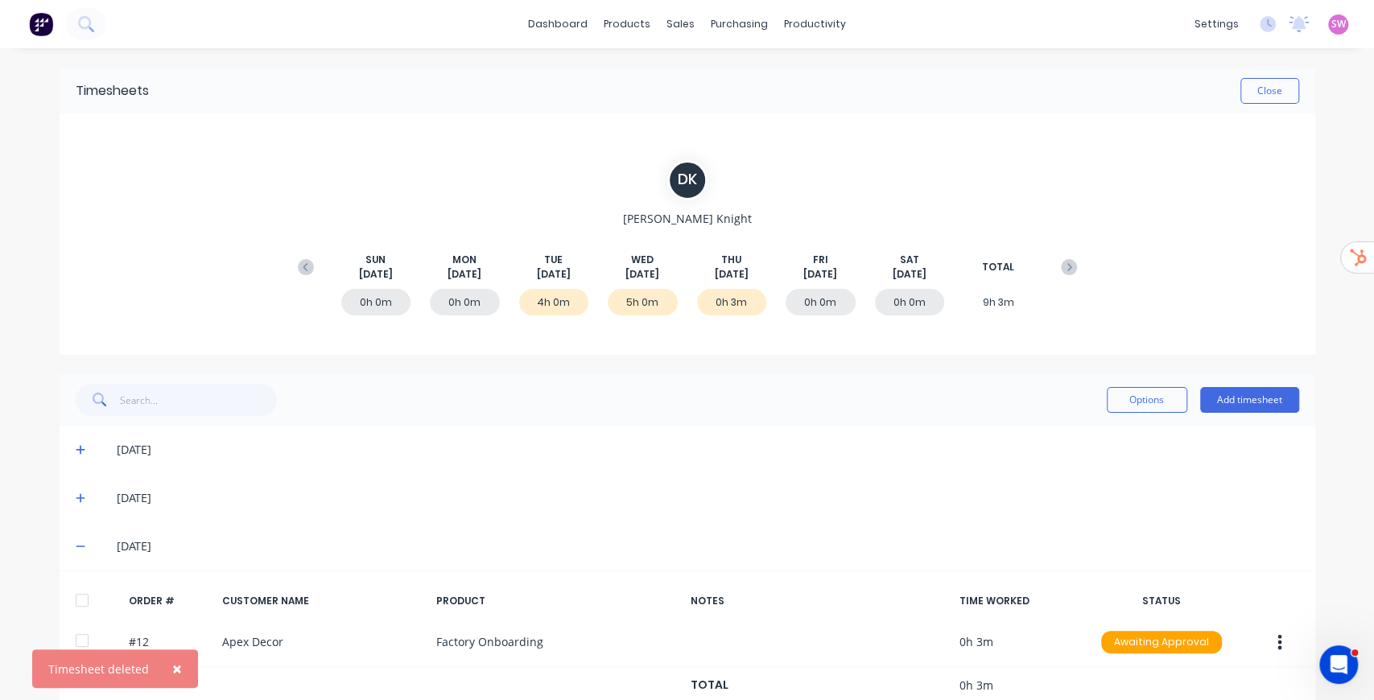
click at [76, 493] on icon at bounding box center [81, 498] width 10 height 11
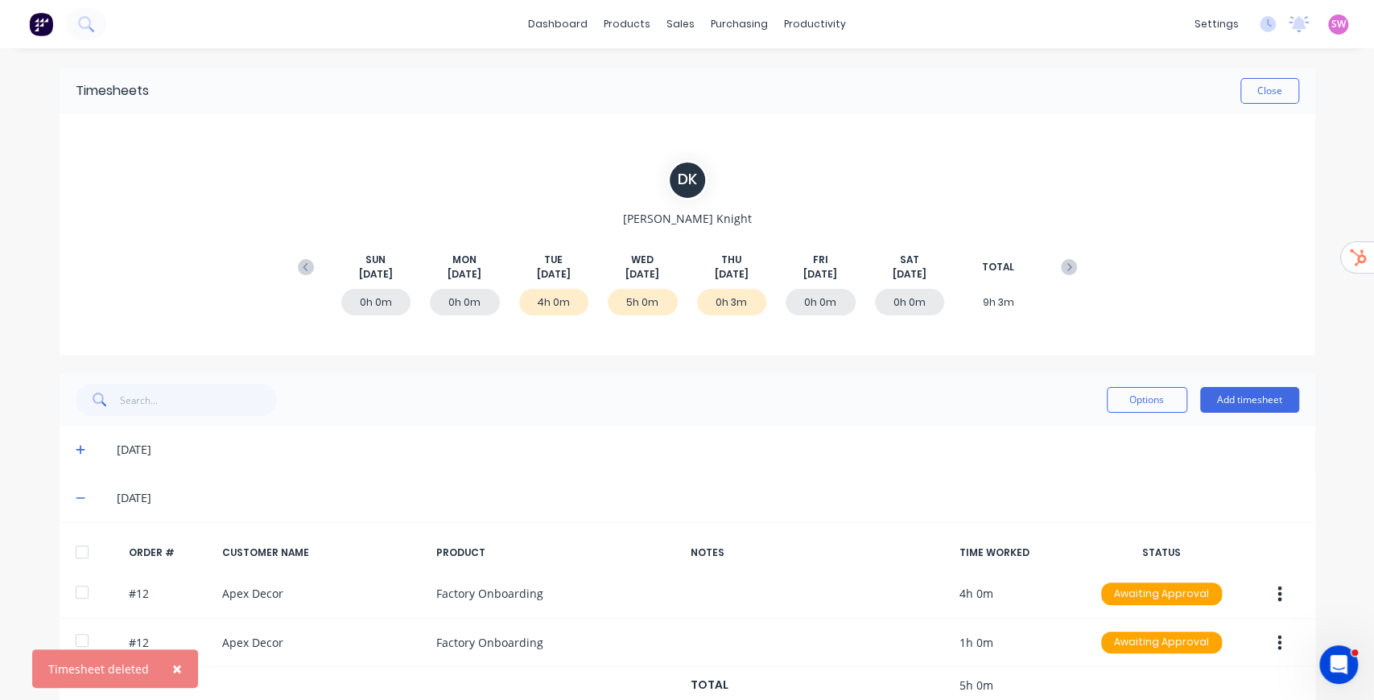
click at [75, 459] on div "02/09/25" at bounding box center [688, 450] width 1256 height 48
click at [79, 450] on icon at bounding box center [81, 449] width 10 height 11
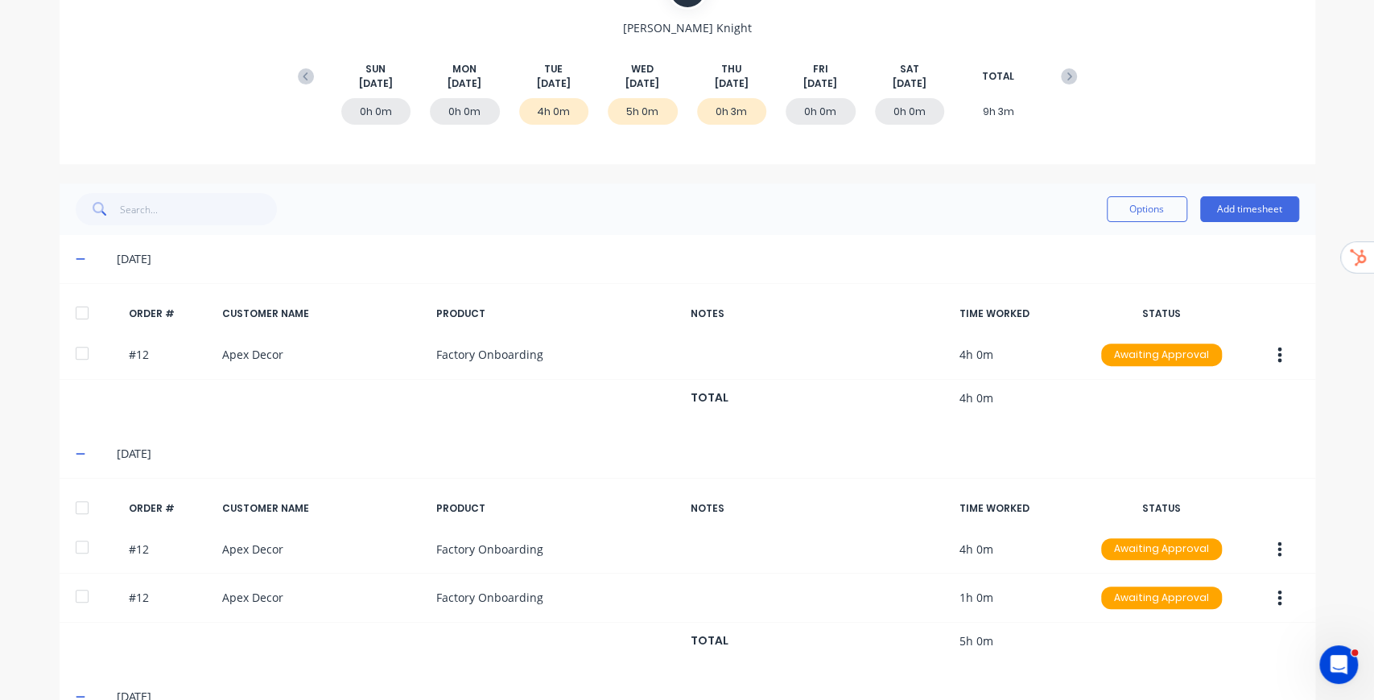
scroll to position [372, 0]
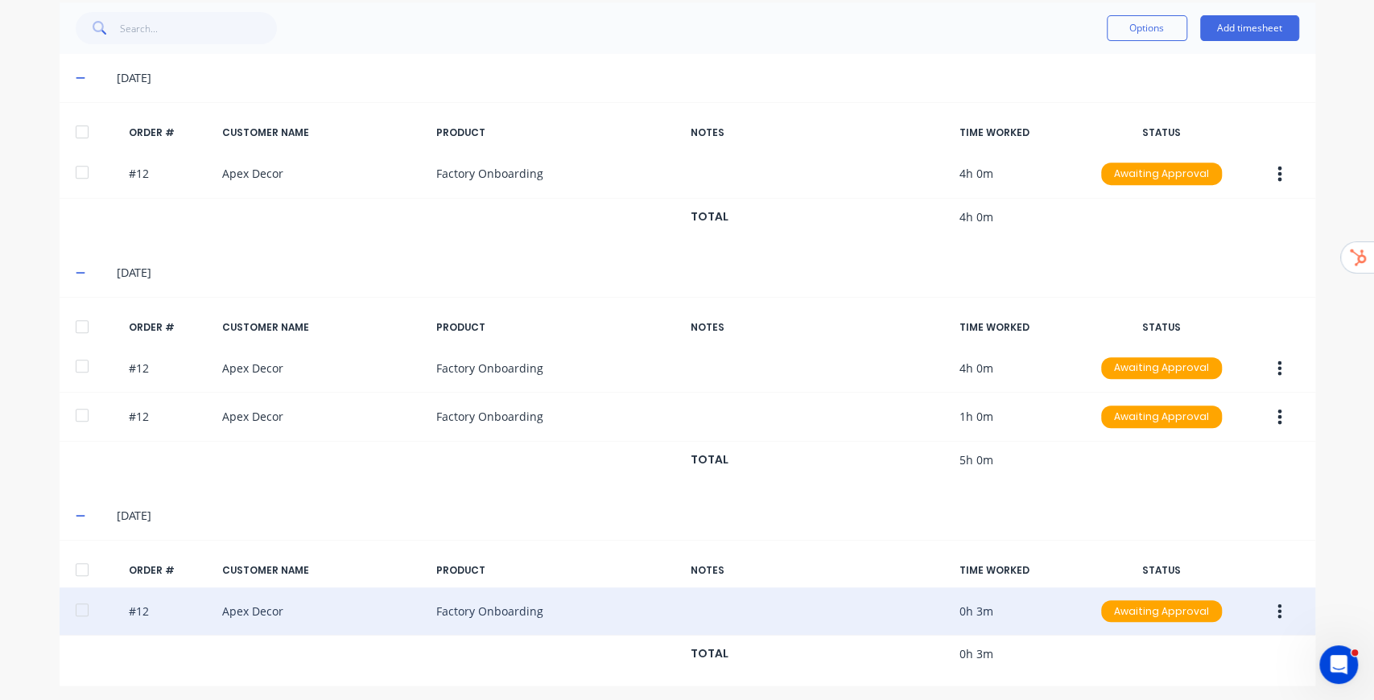
click at [1278, 603] on icon "button" at bounding box center [1280, 612] width 4 height 18
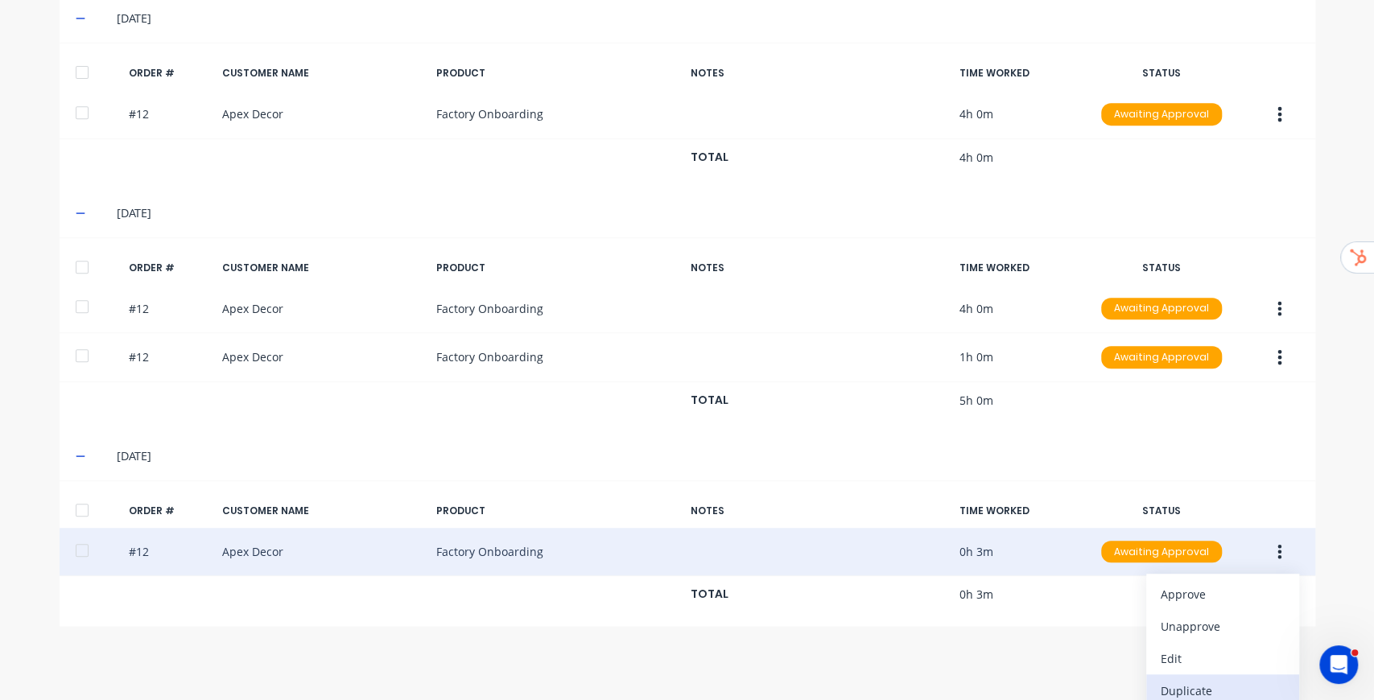
scroll to position [469, 0]
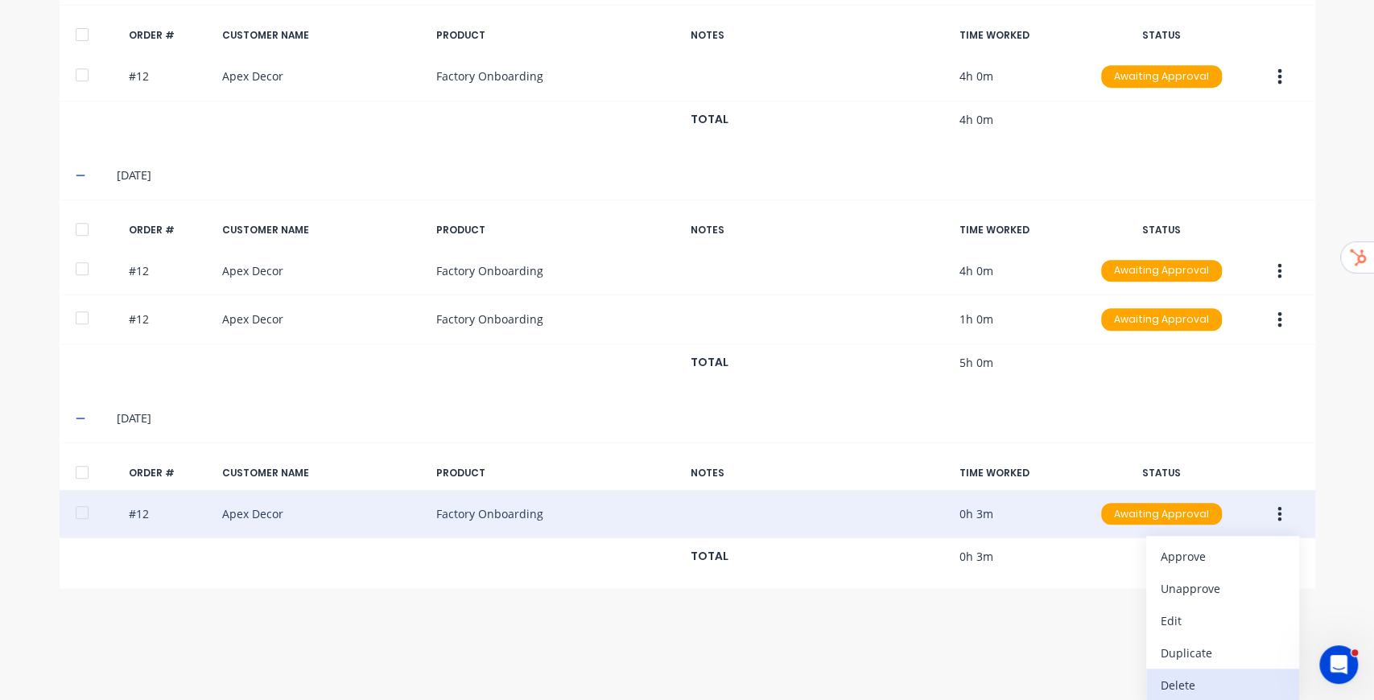
click at [1206, 674] on div "Delete" at bounding box center [1223, 685] width 124 height 23
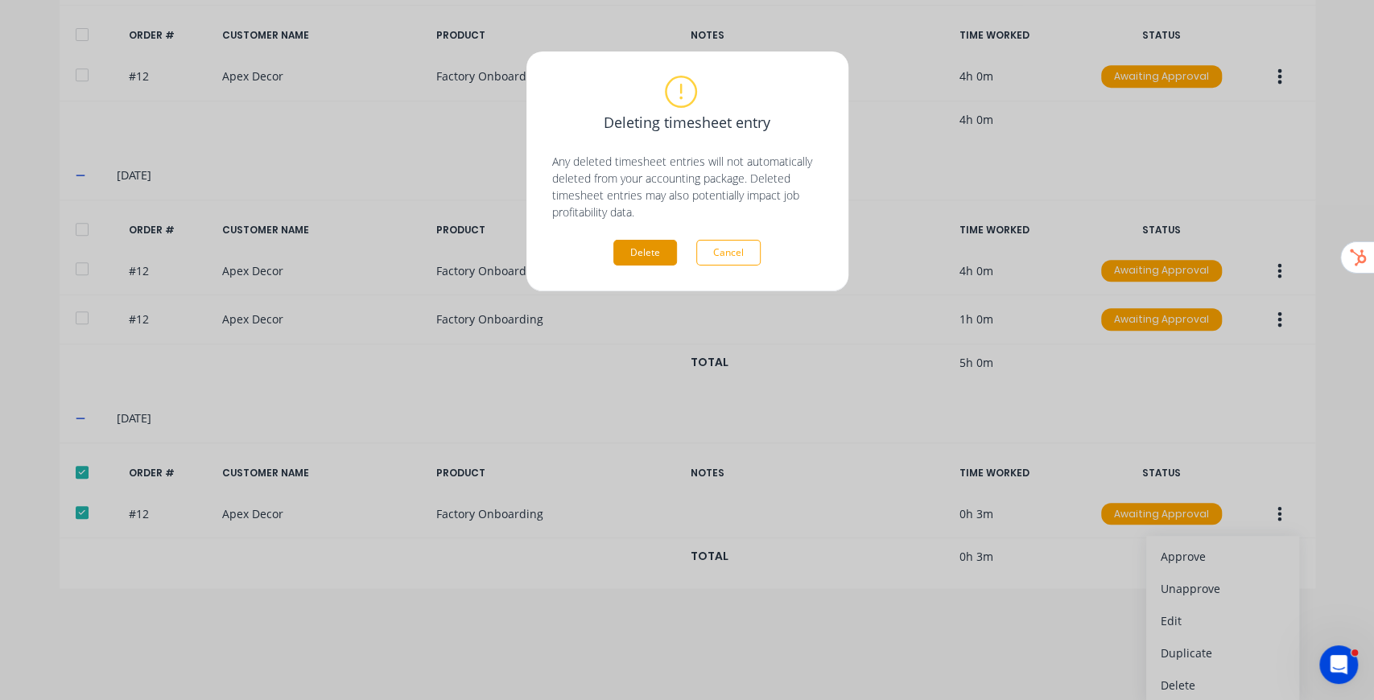
drag, startPoint x: 613, startPoint y: 243, endPoint x: 621, endPoint y: 246, distance: 8.7
click at [614, 243] on div "Delete Cancel" at bounding box center [687, 253] width 270 height 26
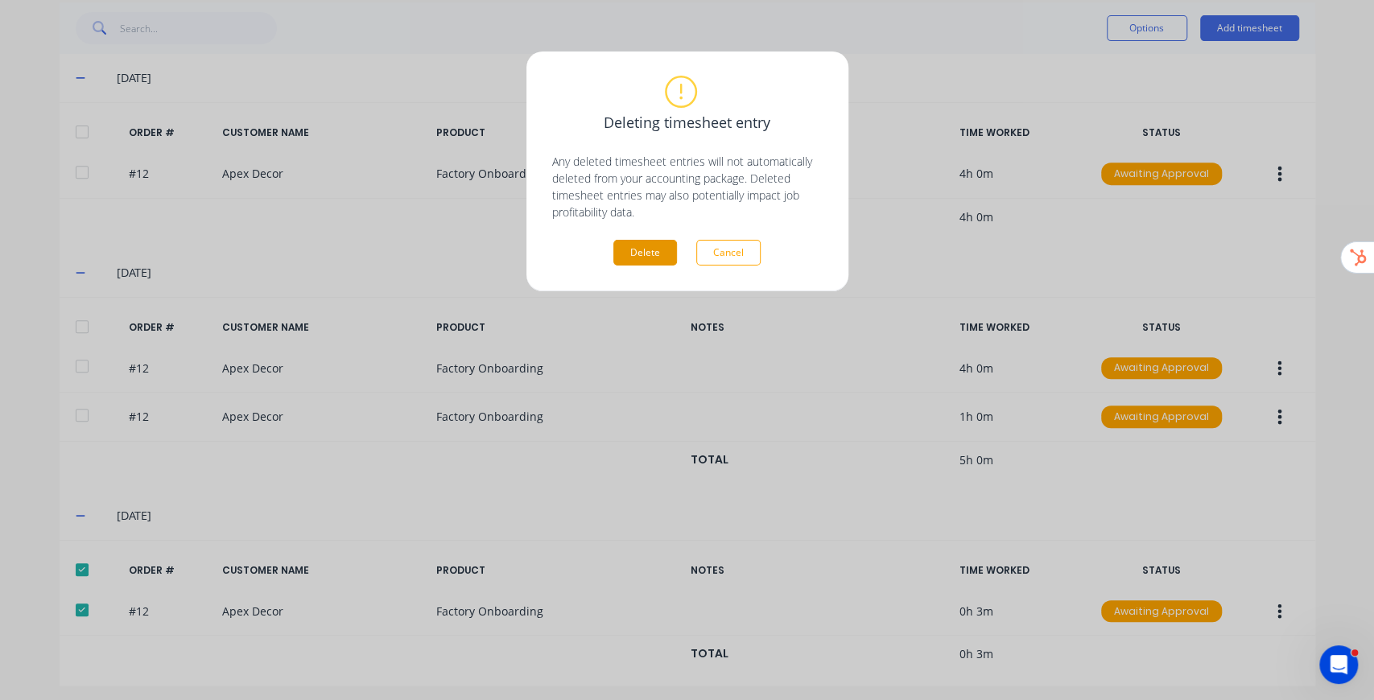
click at [641, 254] on button "Delete" at bounding box center [645, 253] width 64 height 26
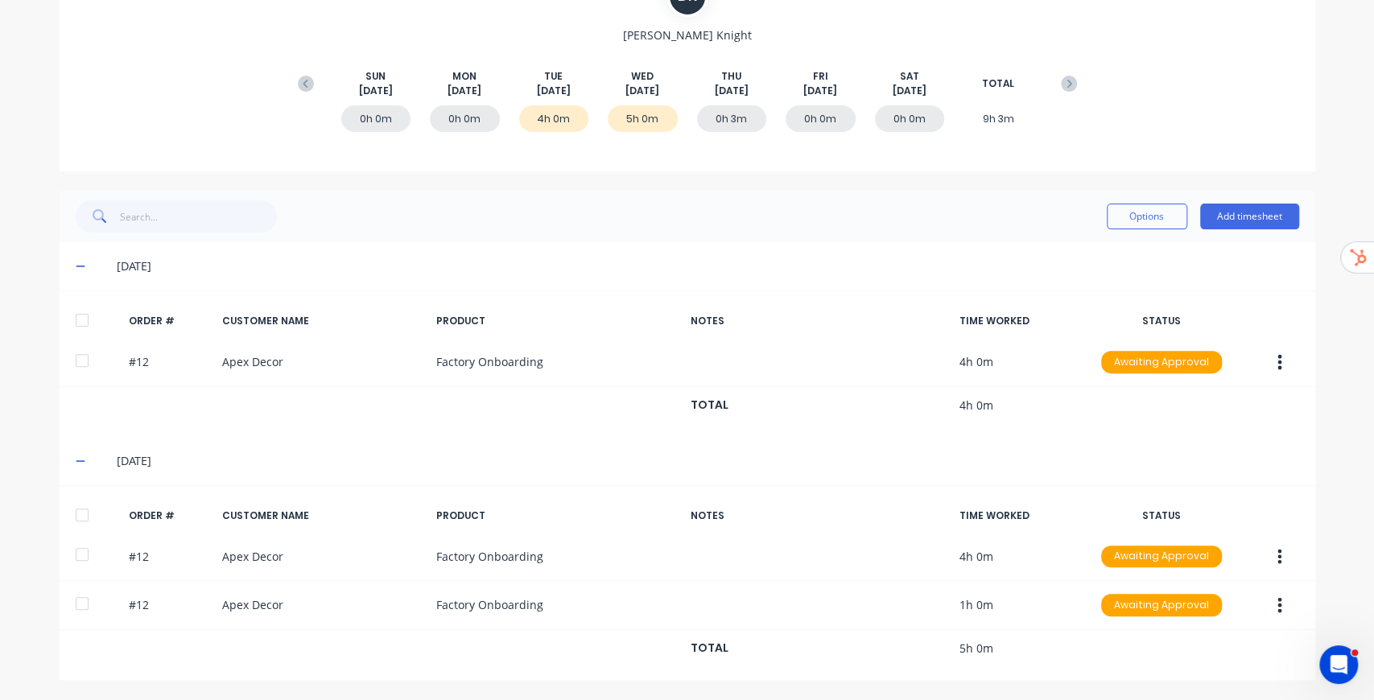
scroll to position [179, 0]
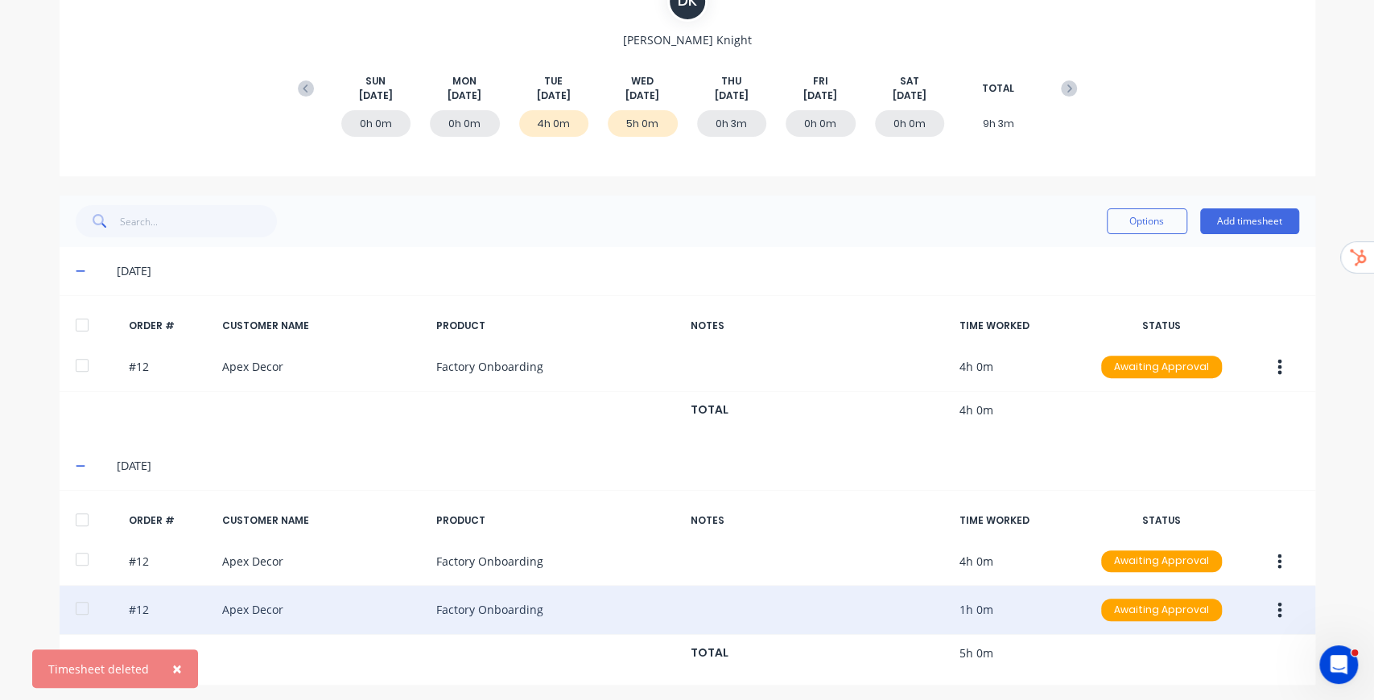
click at [1278, 603] on icon "button" at bounding box center [1280, 610] width 4 height 14
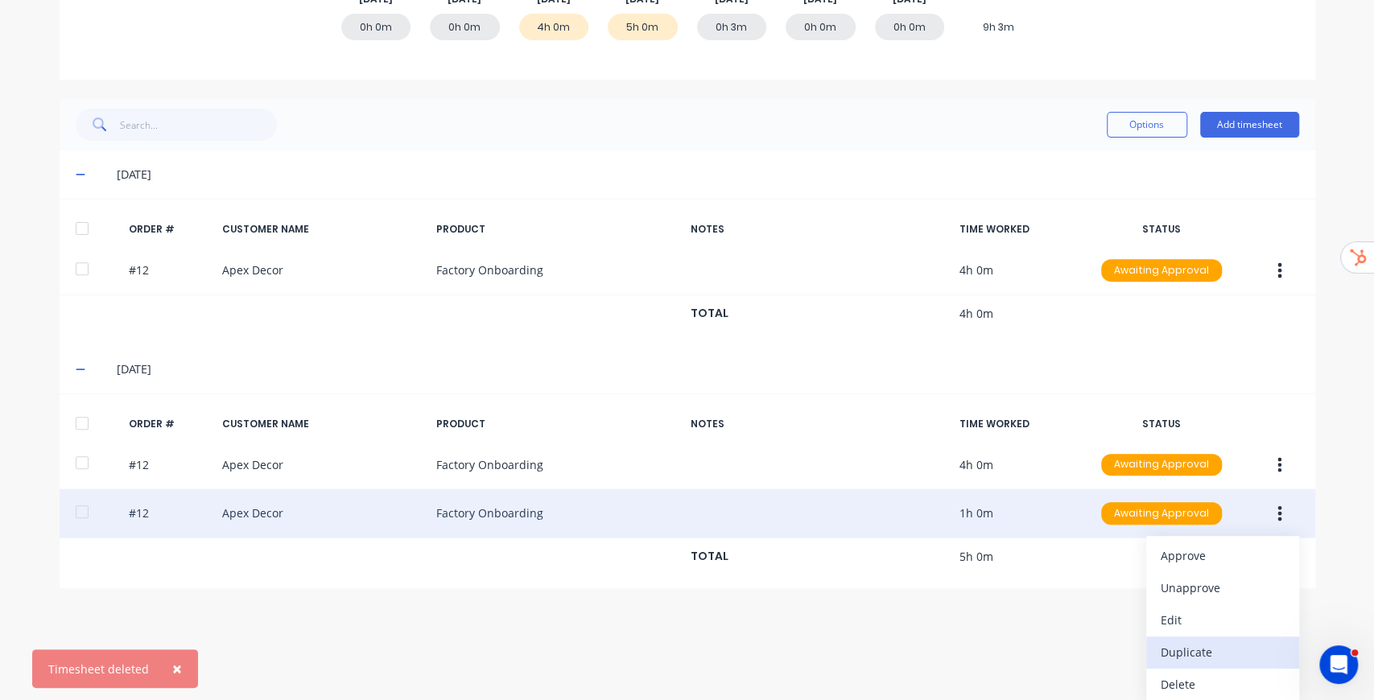
scroll to position [276, 0]
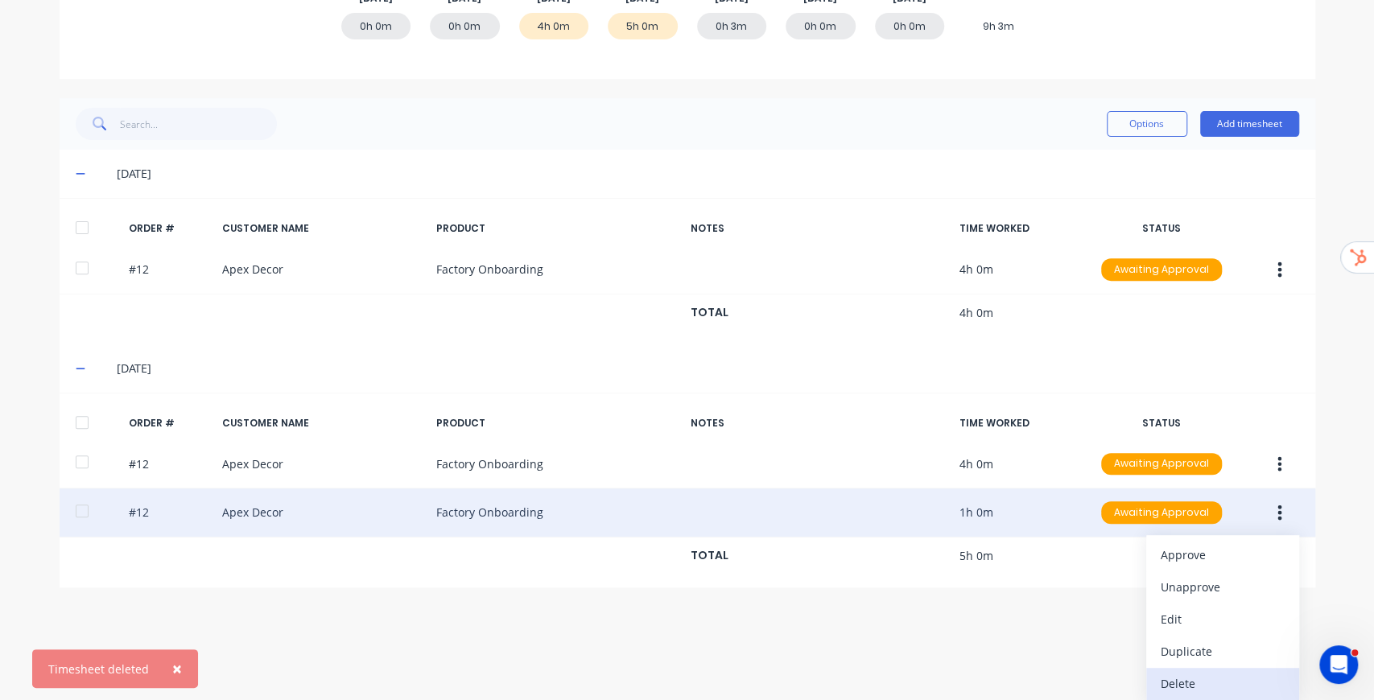
click at [1196, 683] on div "Delete" at bounding box center [1223, 683] width 124 height 23
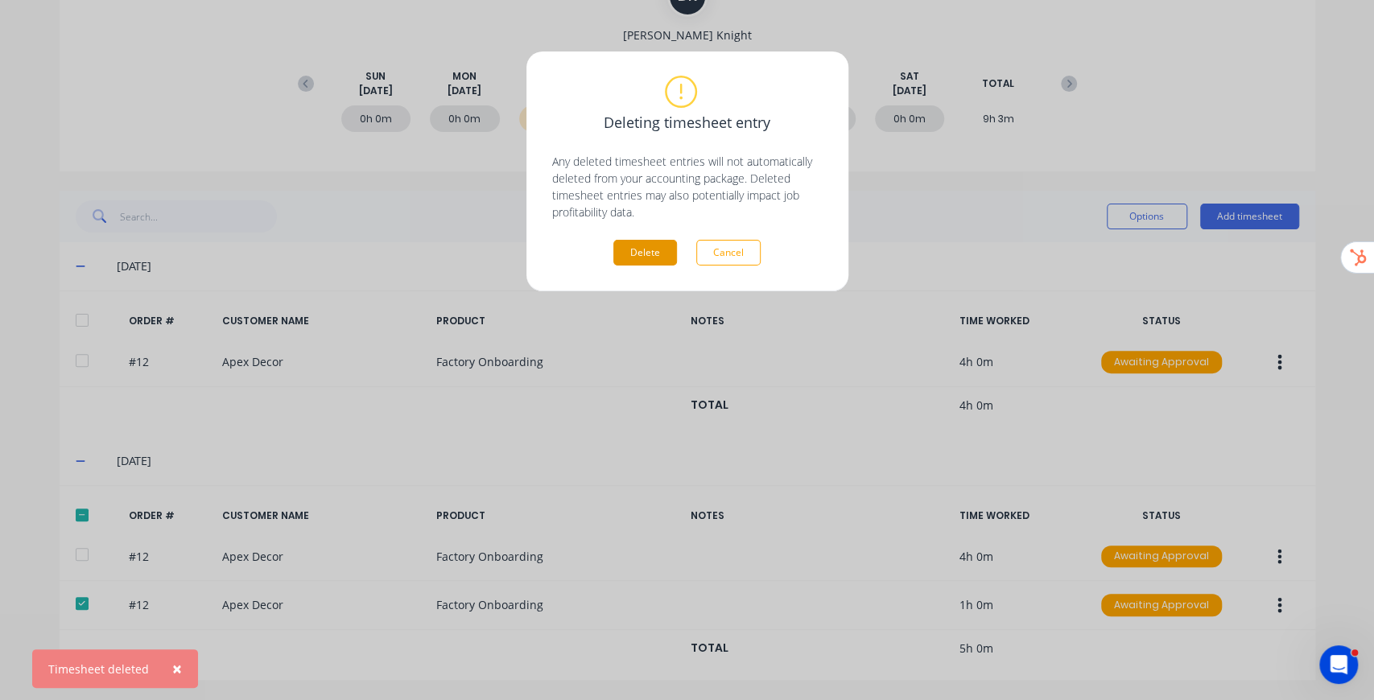
click at [634, 251] on button "Delete" at bounding box center [645, 253] width 64 height 26
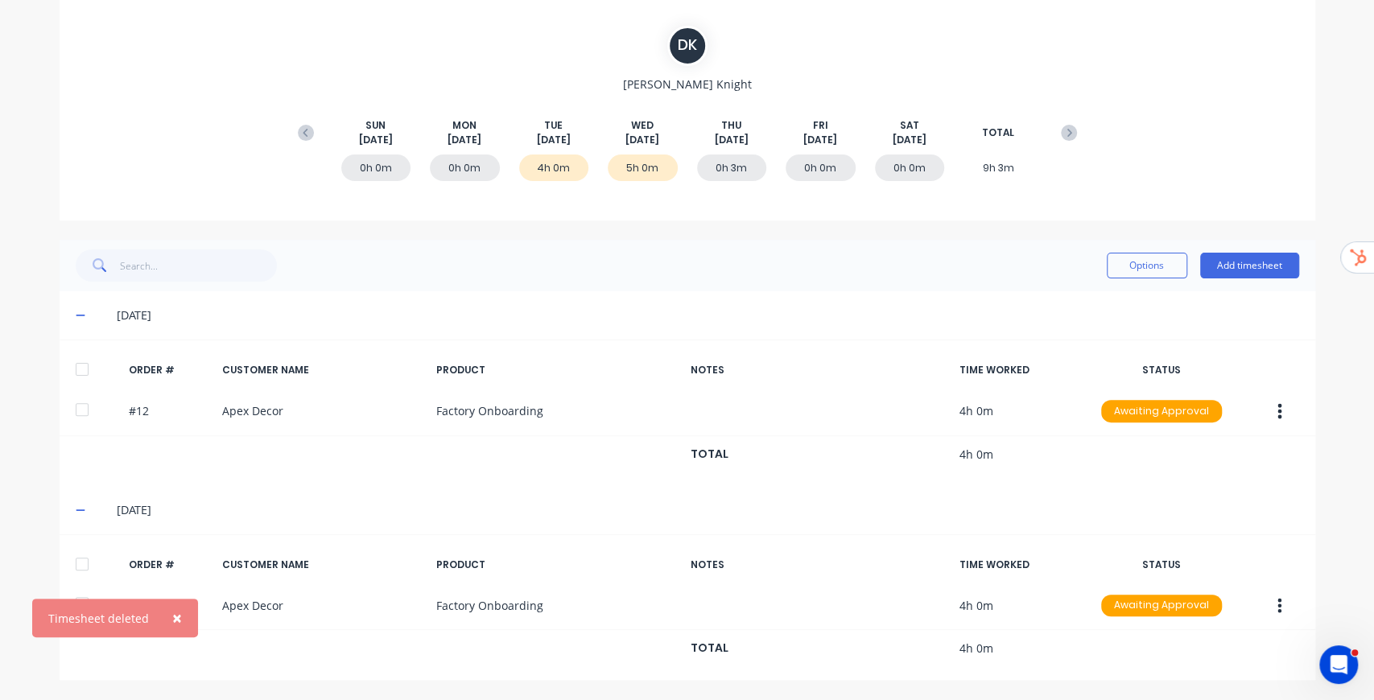
scroll to position [131, 0]
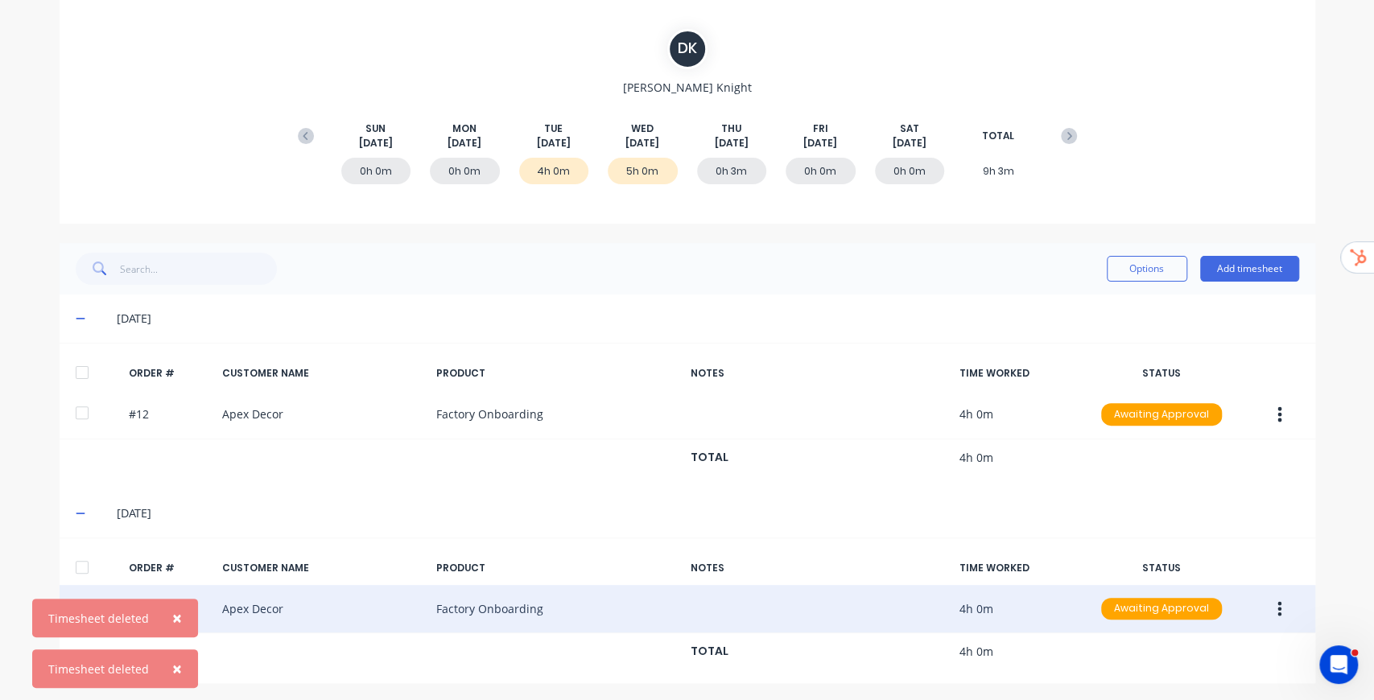
click at [1282, 609] on button "button" at bounding box center [1280, 609] width 38 height 29
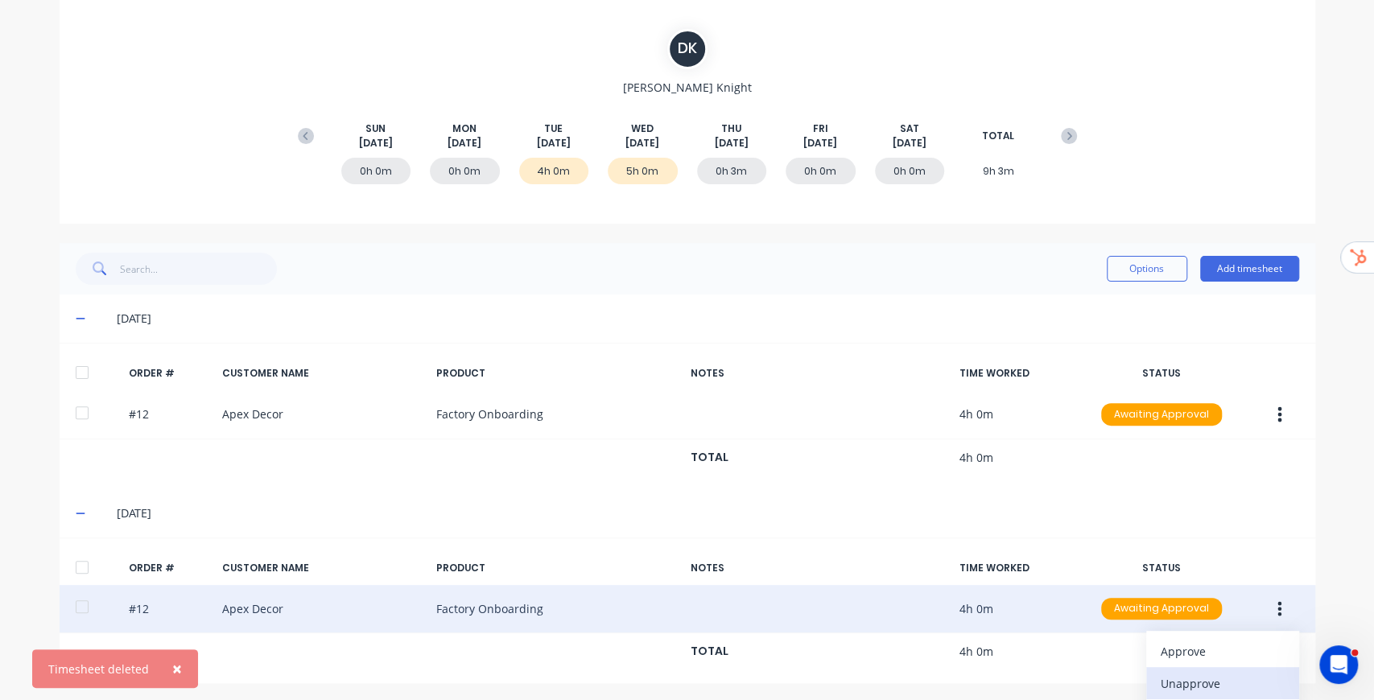
scroll to position [229, 0]
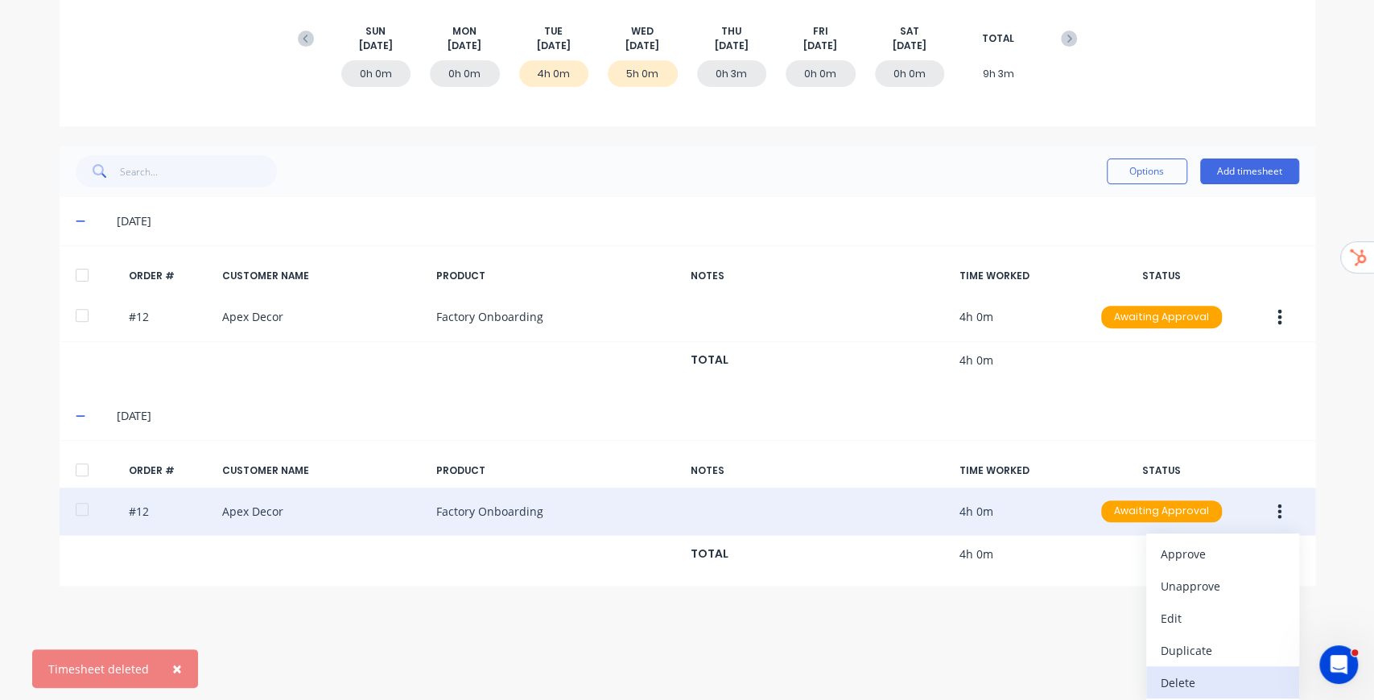
click at [1170, 683] on div "Delete" at bounding box center [1223, 682] width 124 height 23
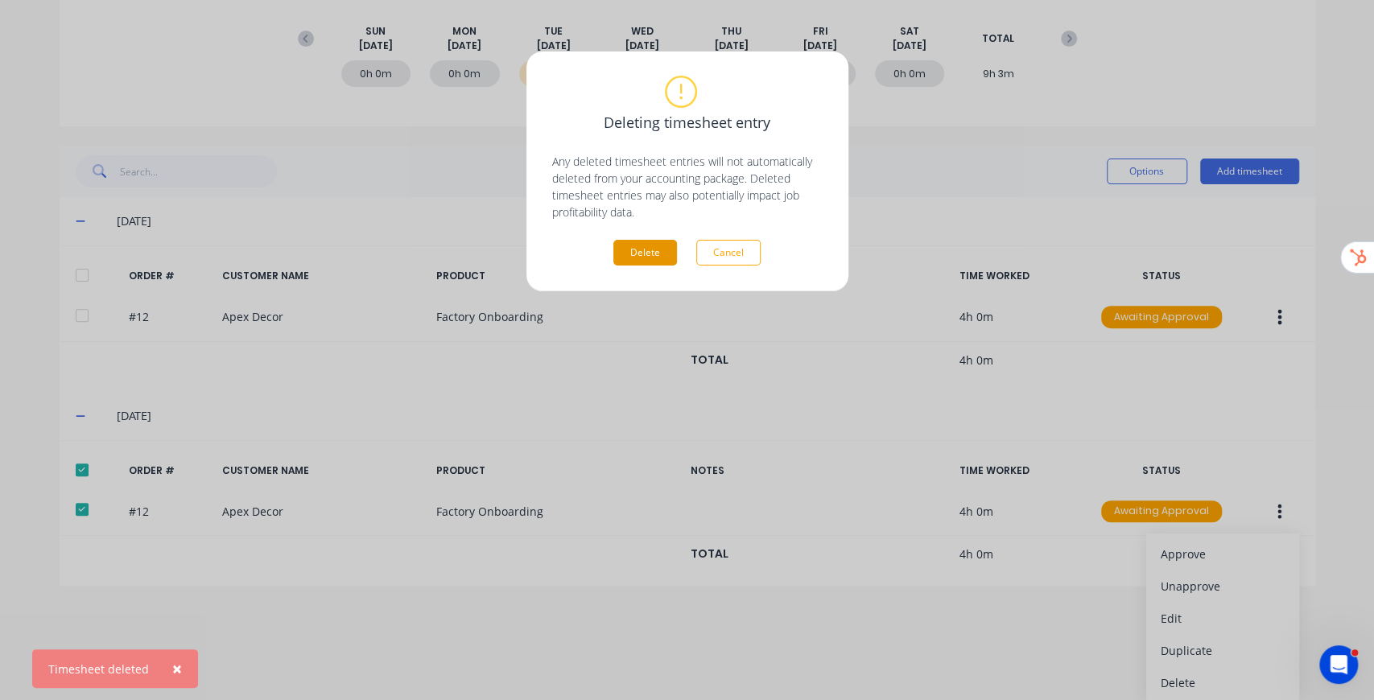
click at [646, 254] on button "Delete" at bounding box center [645, 253] width 64 height 26
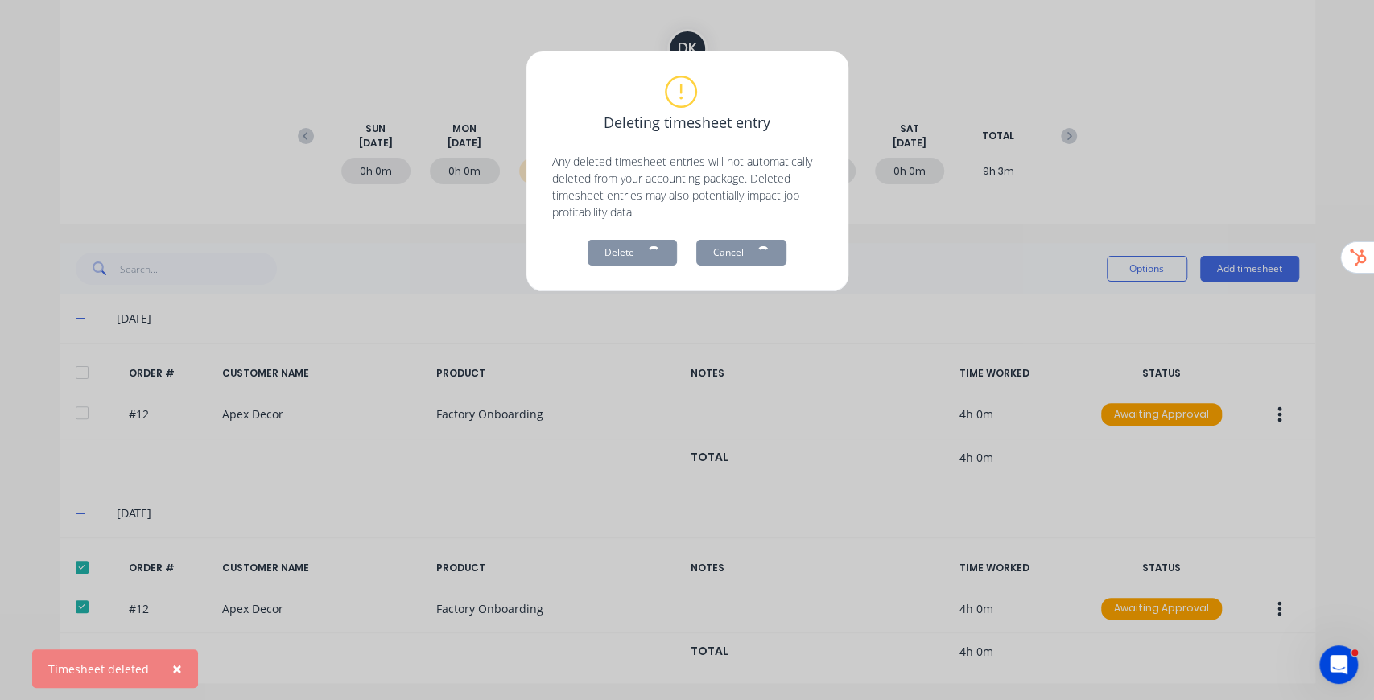
scroll to position [0, 0]
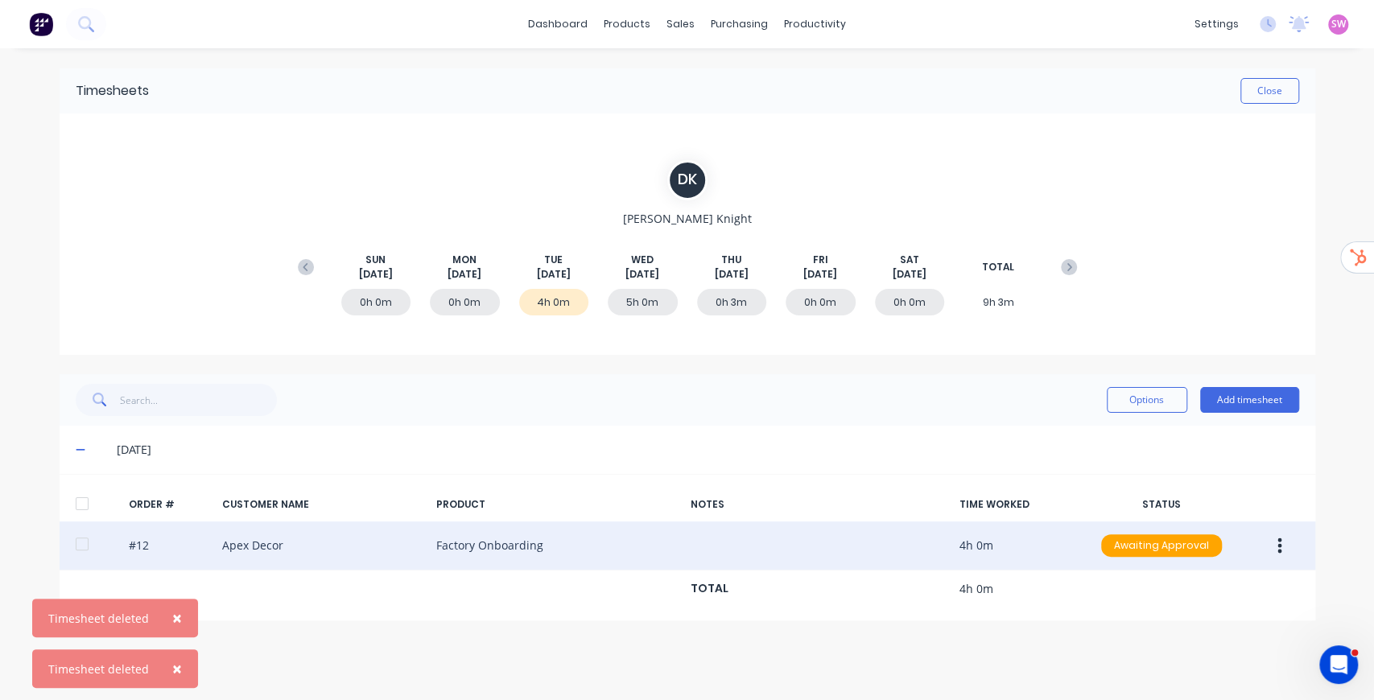
click at [1288, 543] on button "button" at bounding box center [1280, 545] width 38 height 29
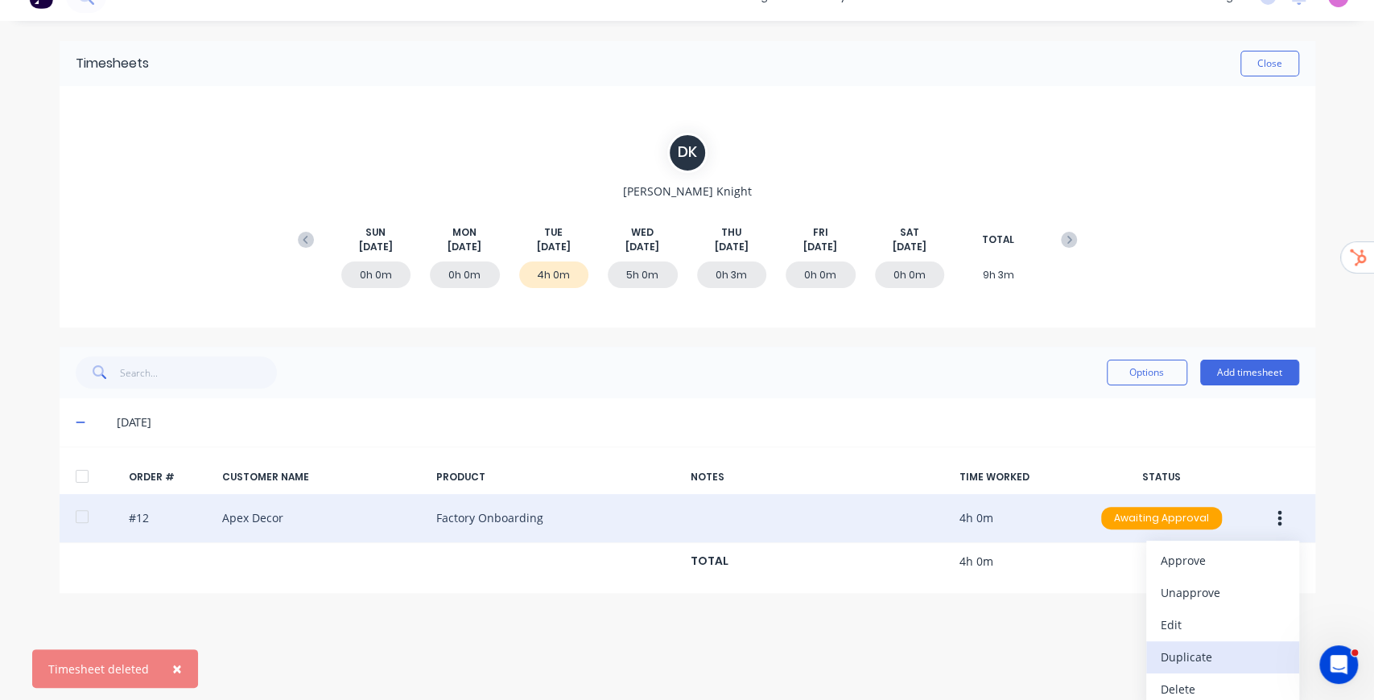
scroll to position [35, 0]
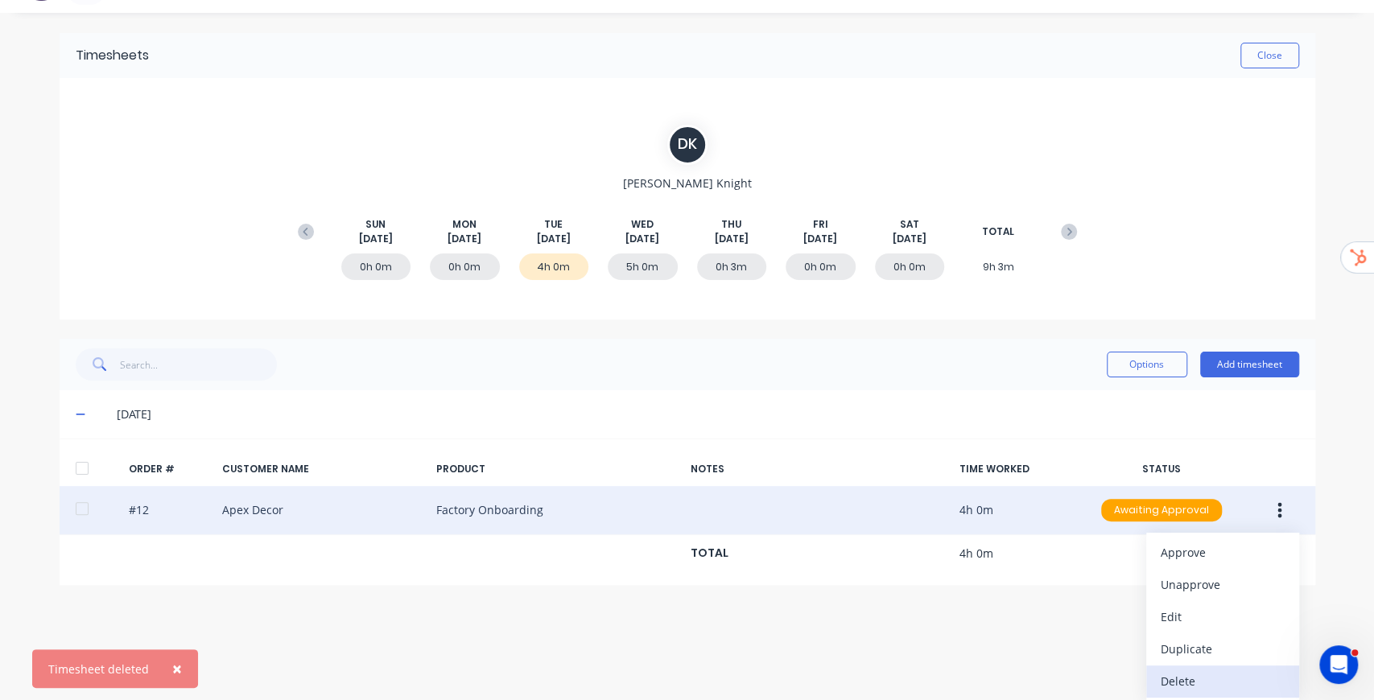
click at [1199, 673] on div "Delete" at bounding box center [1223, 681] width 124 height 23
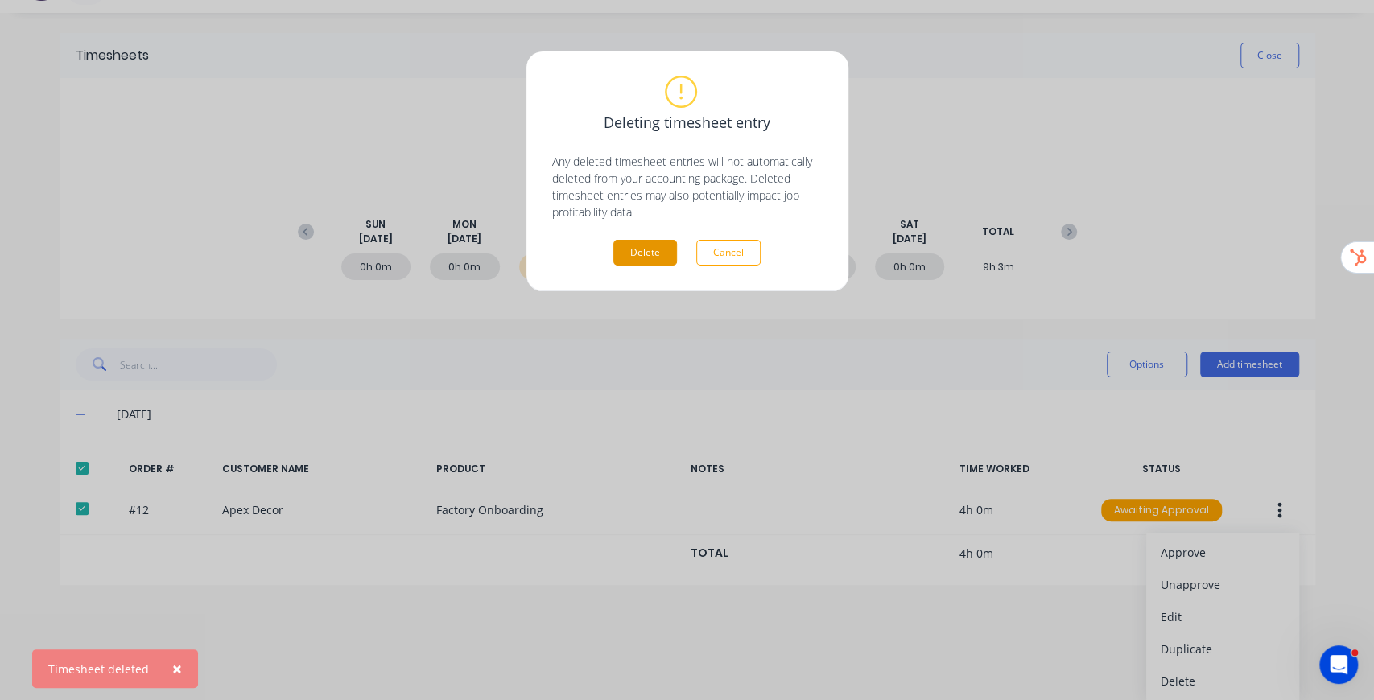
click at [658, 254] on button "Delete" at bounding box center [645, 253] width 64 height 26
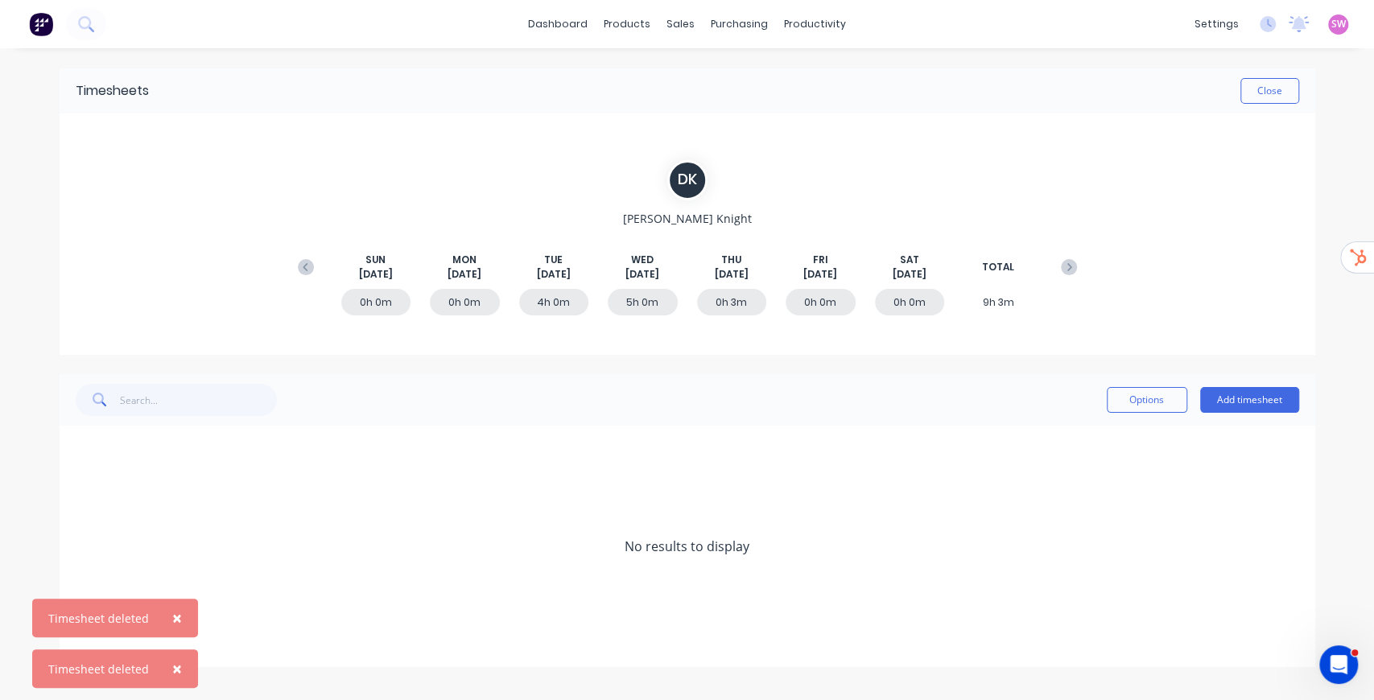
click at [1172, 183] on div "D K Daniel Lee Knight SUN Aug 31st MON Sep 1st TUE Sep 2nd WED Sep 3rd THU Sep …" at bounding box center [688, 235] width 1256 height 242
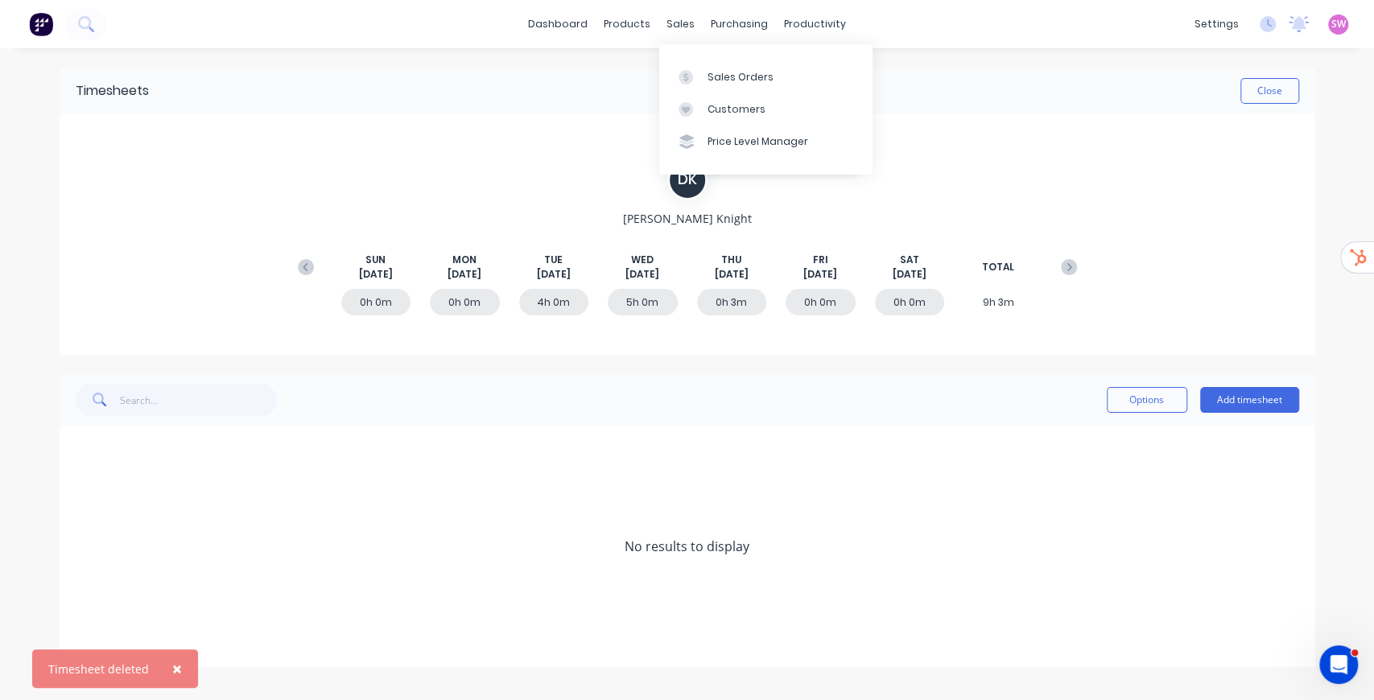
click at [710, 56] on div "Sales Orders Customers Price Level Manager" at bounding box center [765, 109] width 213 height 130
click at [717, 79] on div "Sales Orders" at bounding box center [741, 77] width 66 height 14
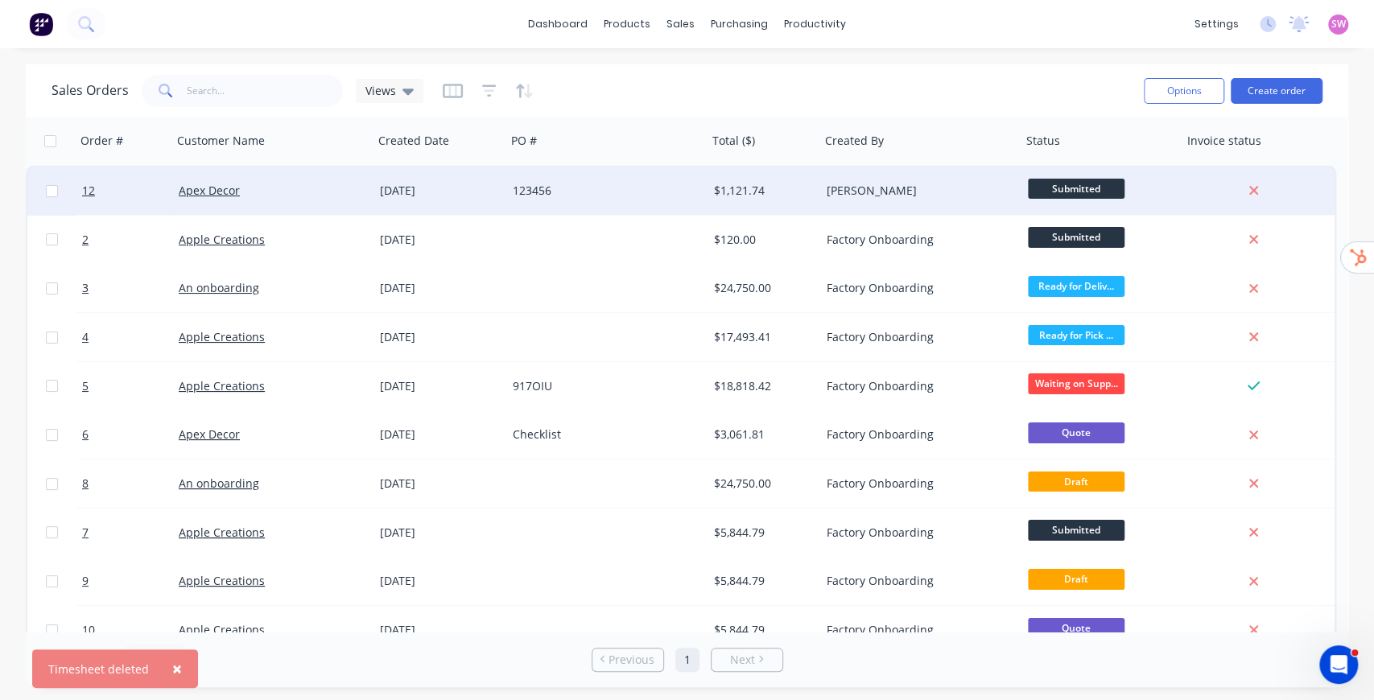
click at [677, 176] on div "123456" at bounding box center [606, 191] width 201 height 48
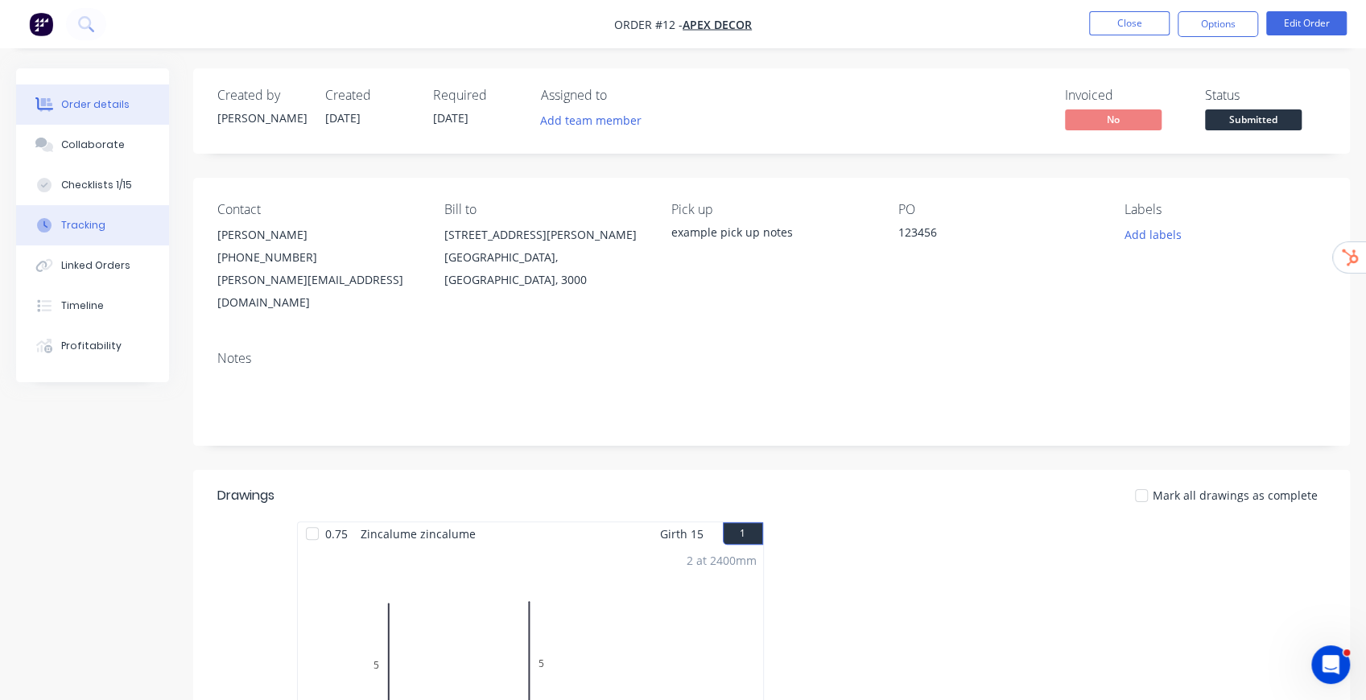
click at [85, 229] on div "Tracking" at bounding box center [83, 225] width 44 height 14
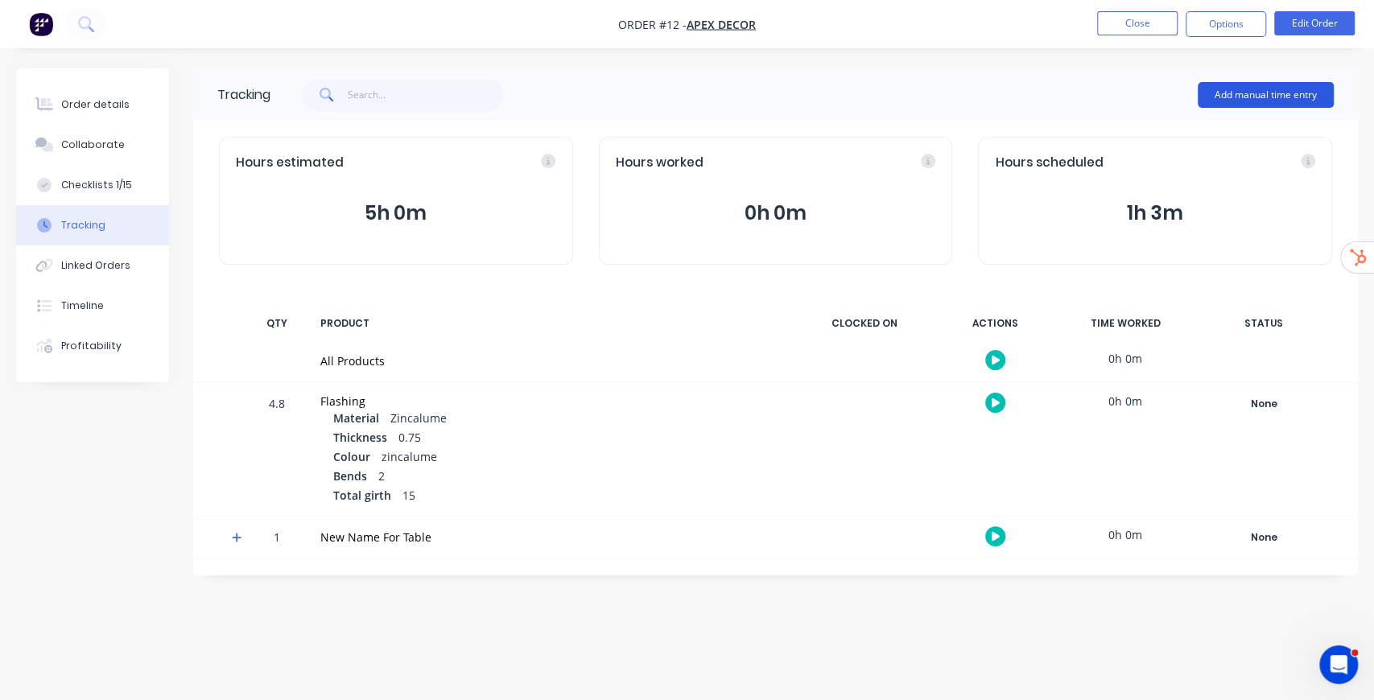
click at [1286, 105] on button "Add manual time entry" at bounding box center [1266, 95] width 136 height 26
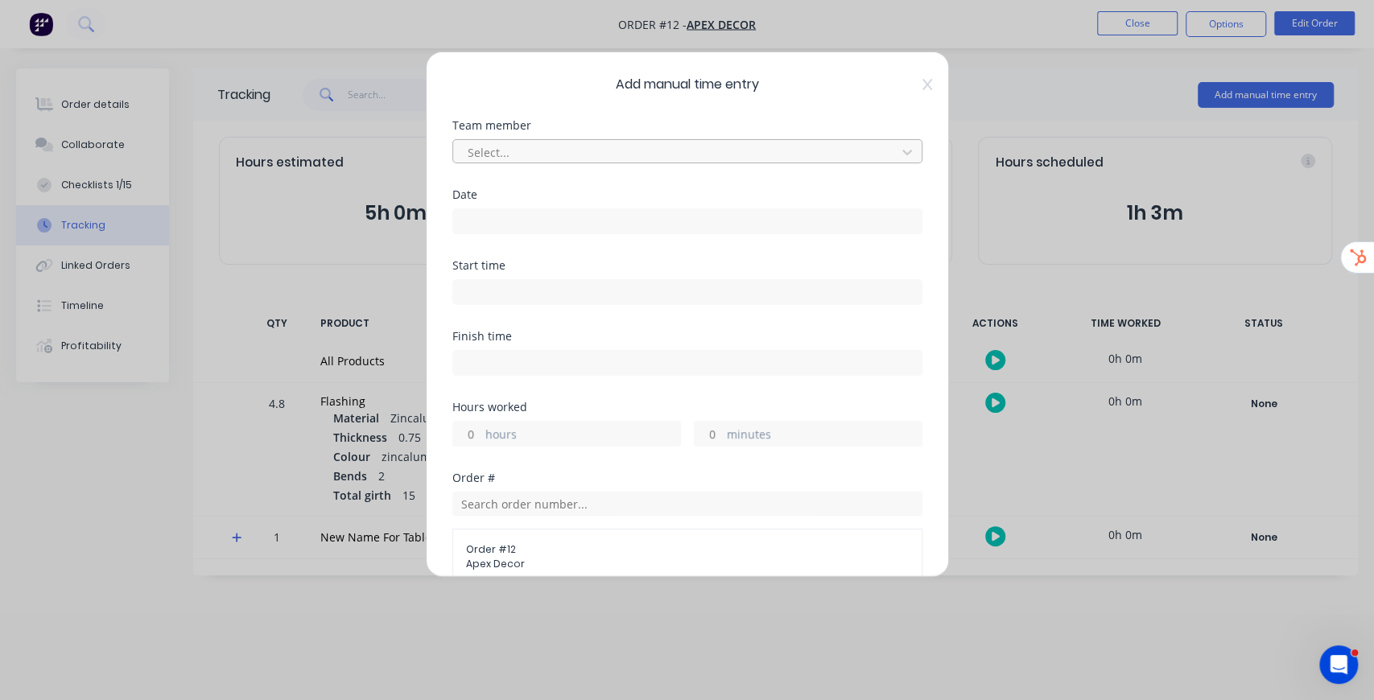
click at [580, 144] on div at bounding box center [677, 152] width 422 height 20
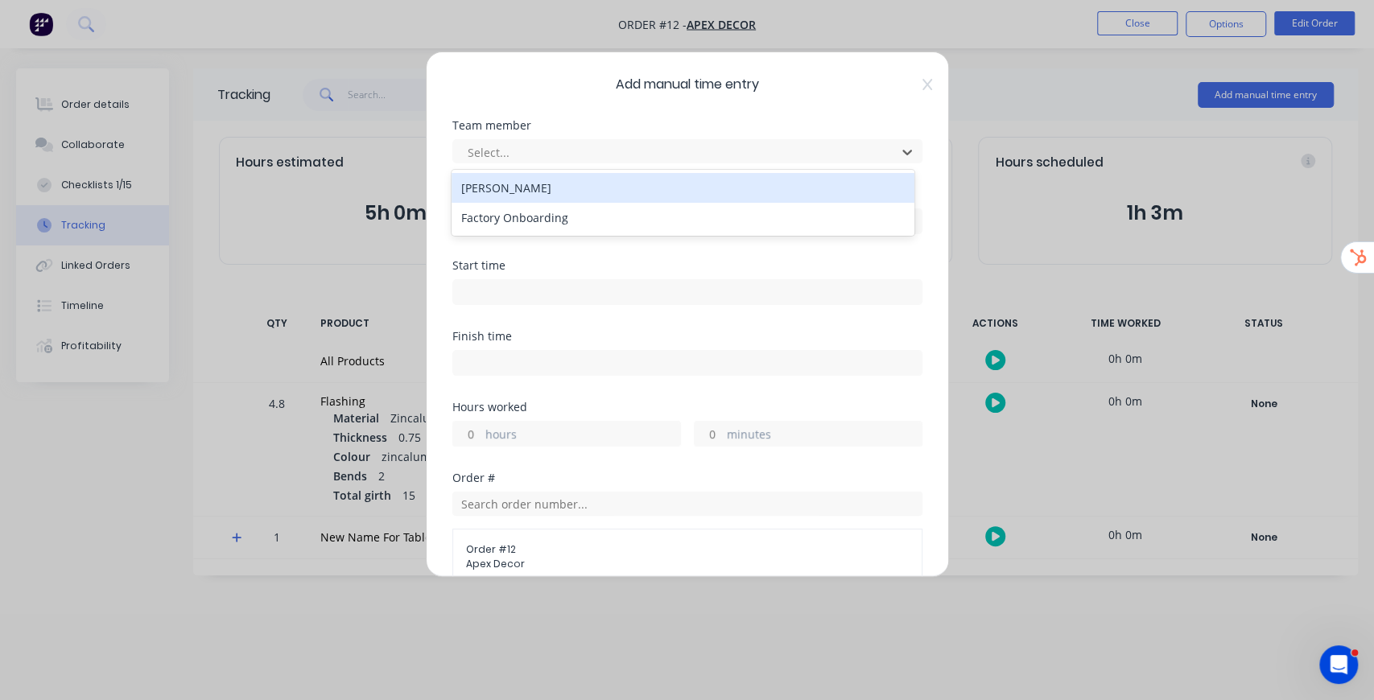
click at [555, 188] on div "Daniel Lee Knight" at bounding box center [683, 188] width 463 height 30
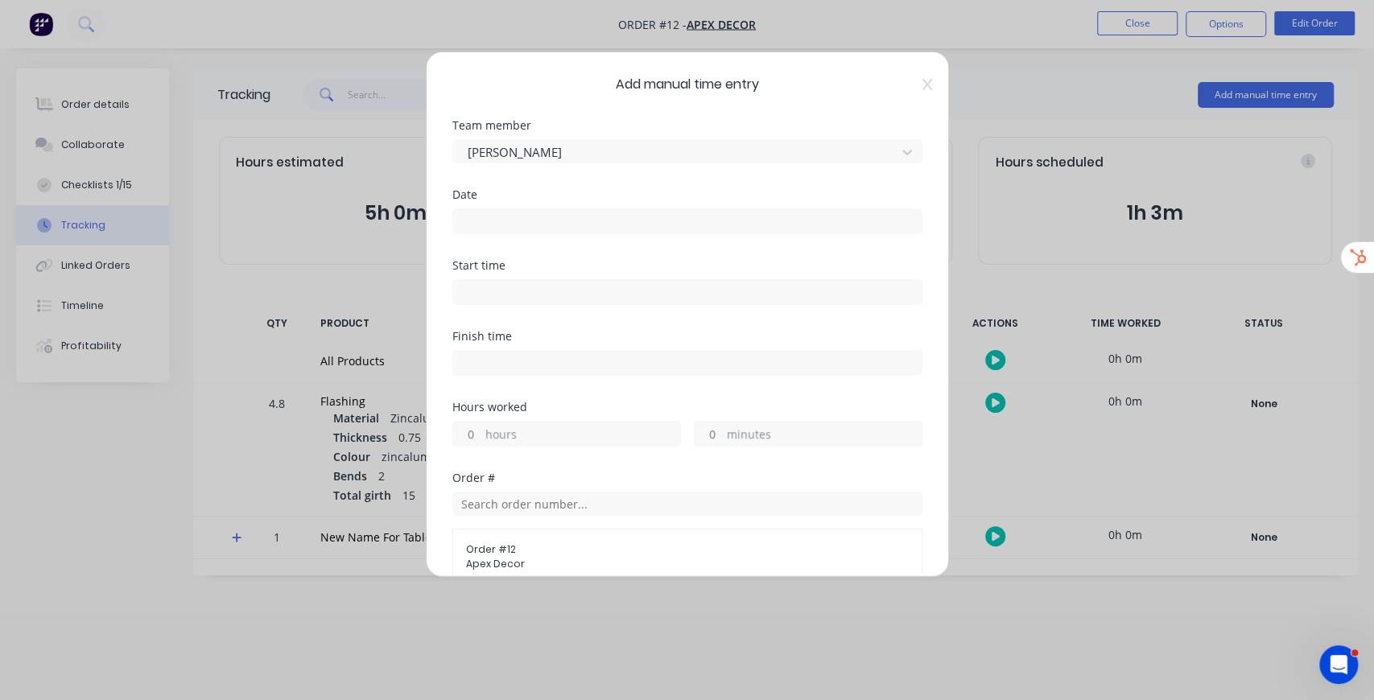
click at [526, 209] on input at bounding box center [687, 221] width 469 height 24
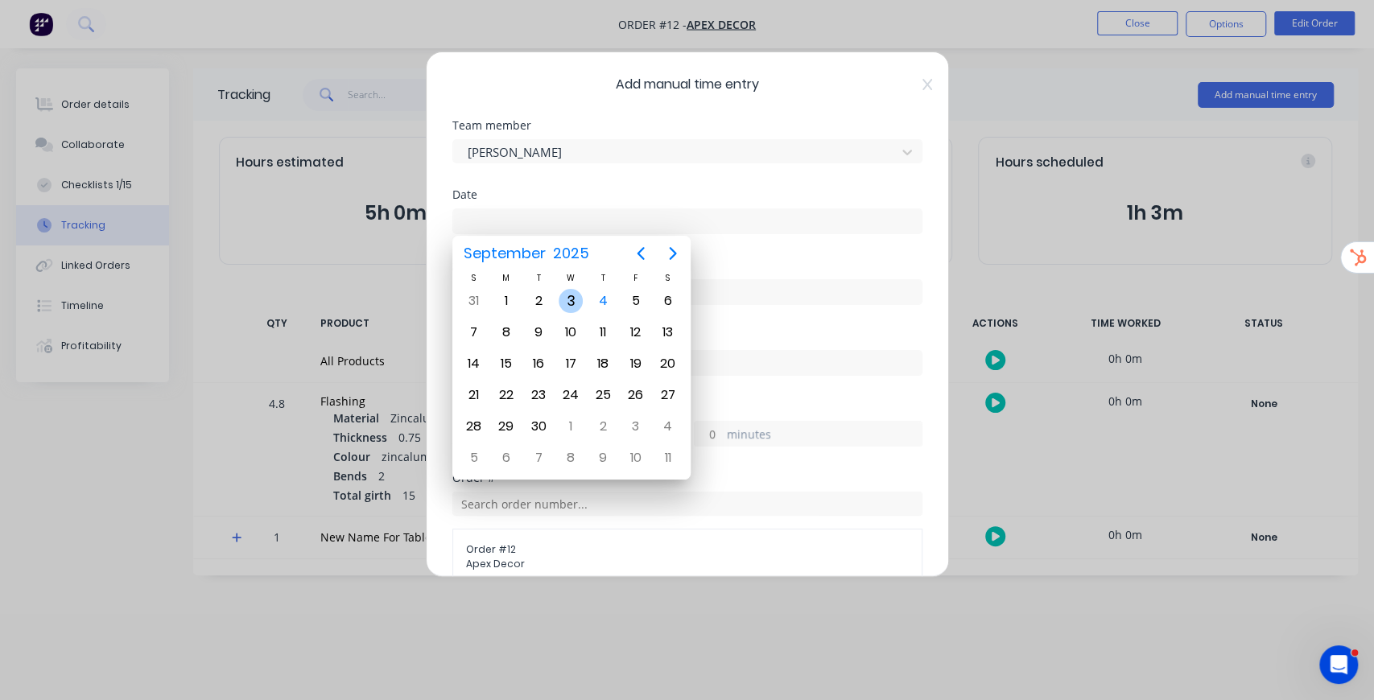
click at [576, 306] on div "3" at bounding box center [571, 301] width 24 height 24
type input "03/09/2025"
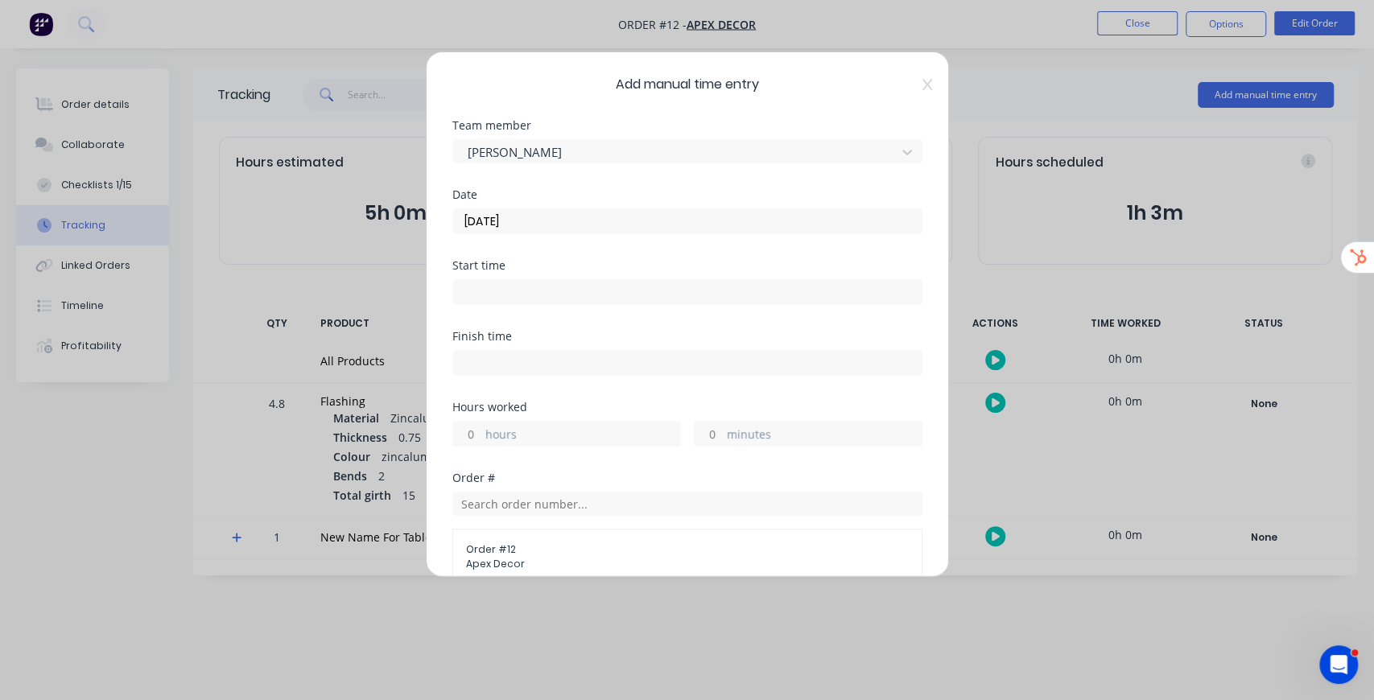
click at [473, 423] on input "hours" at bounding box center [467, 434] width 28 height 24
type input "4"
click at [744, 323] on div "Start time" at bounding box center [687, 295] width 470 height 71
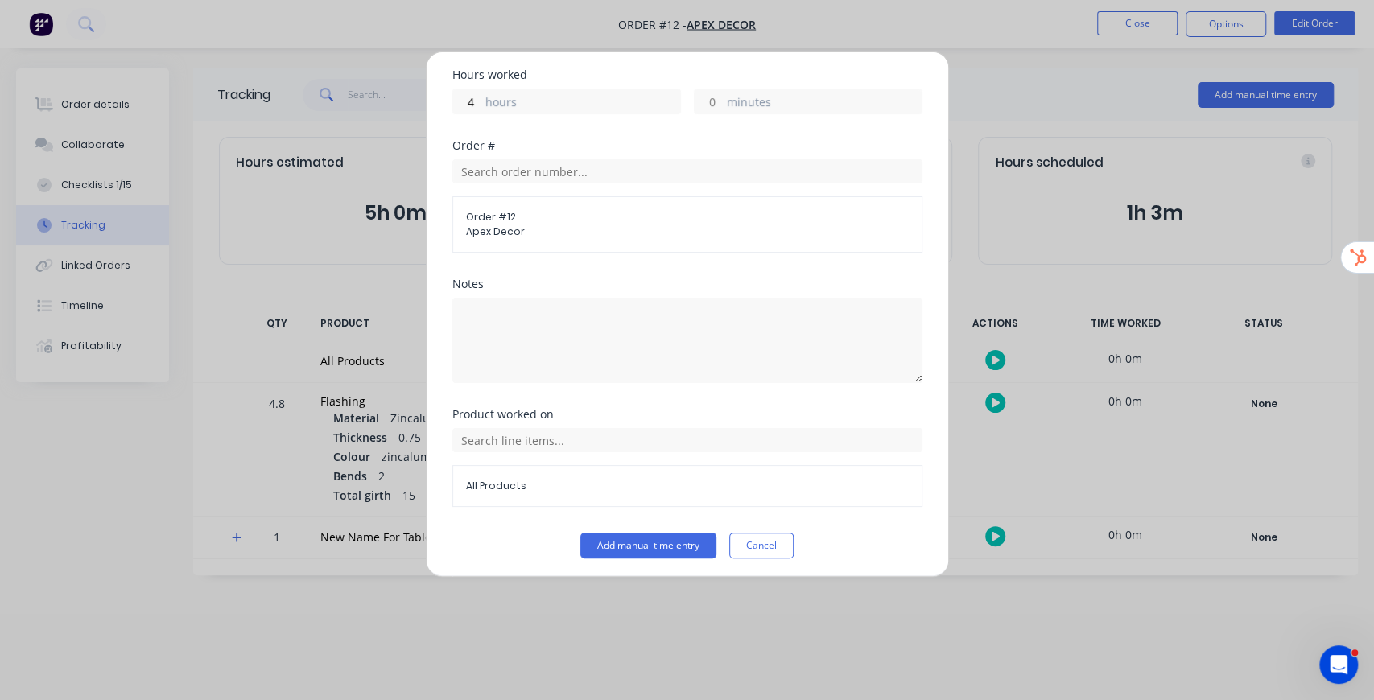
scroll to position [333, 0]
click at [577, 444] on input "text" at bounding box center [687, 439] width 470 height 24
click at [465, 394] on icon at bounding box center [470, 399] width 10 height 11
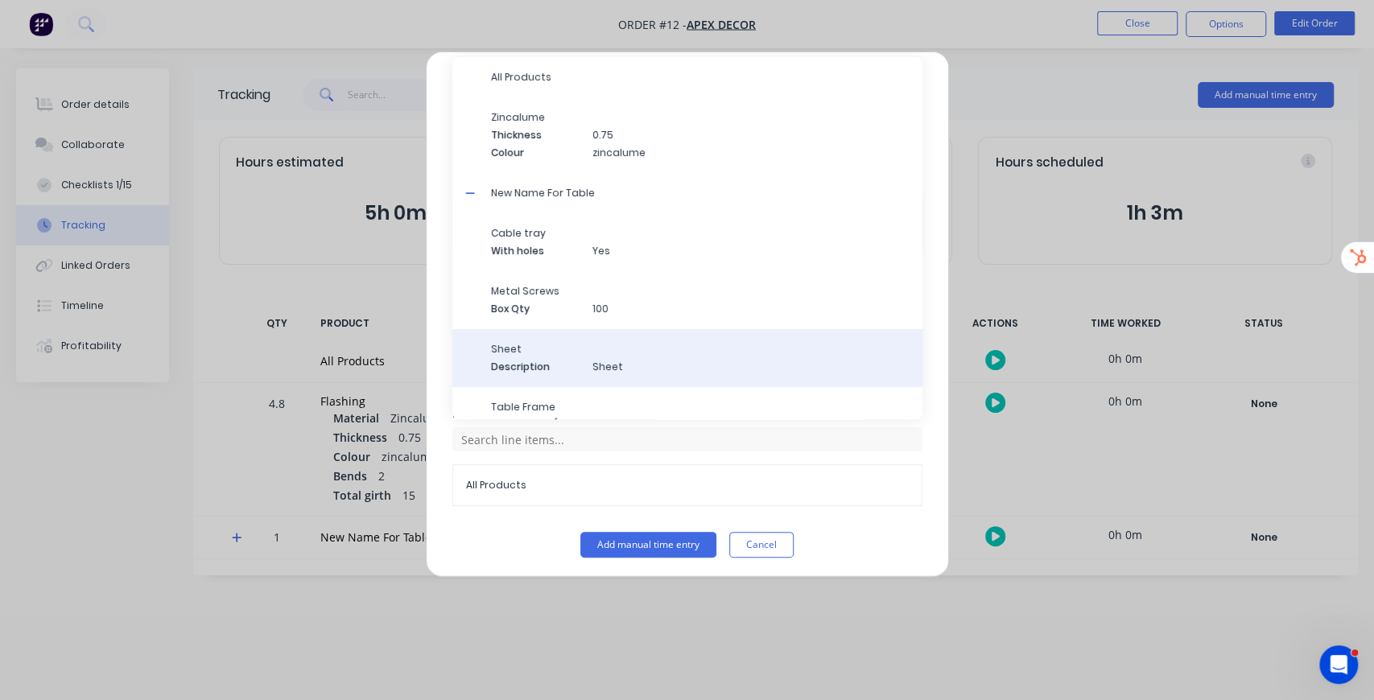
scroll to position [80, 0]
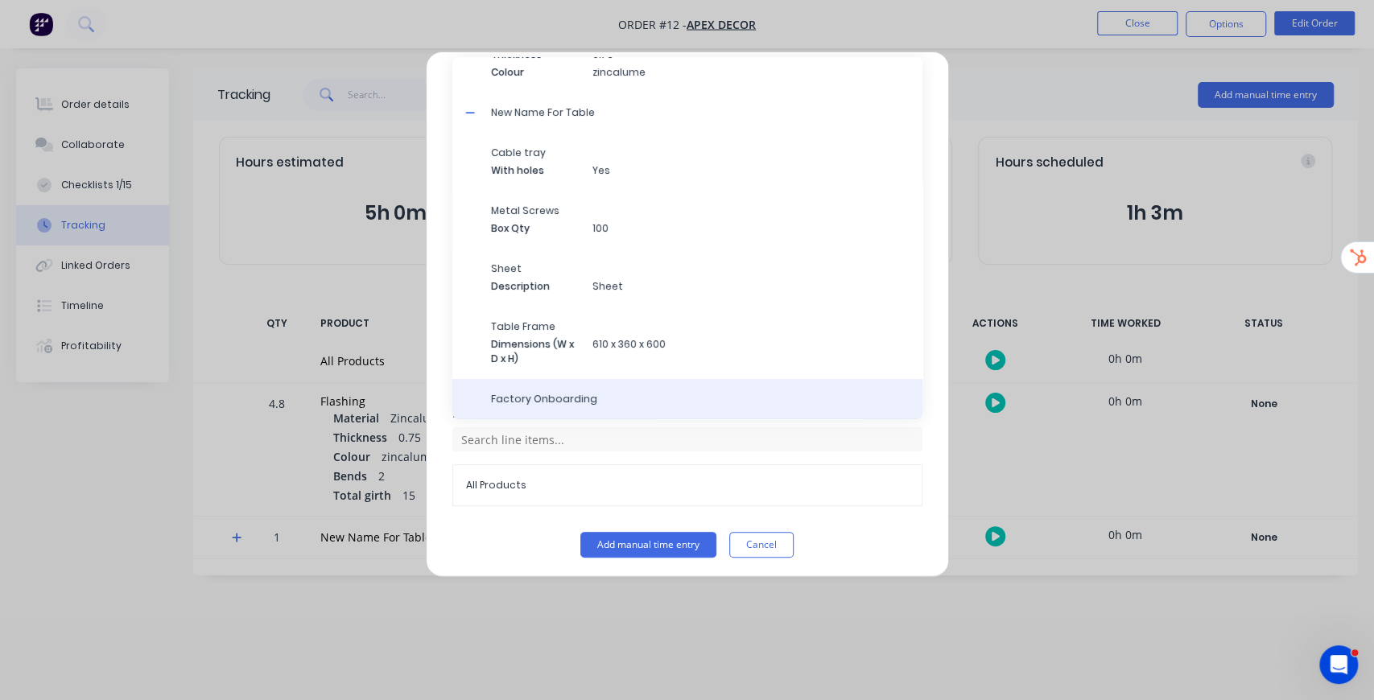
click at [584, 398] on span "Factory Onboarding" at bounding box center [700, 399] width 419 height 14
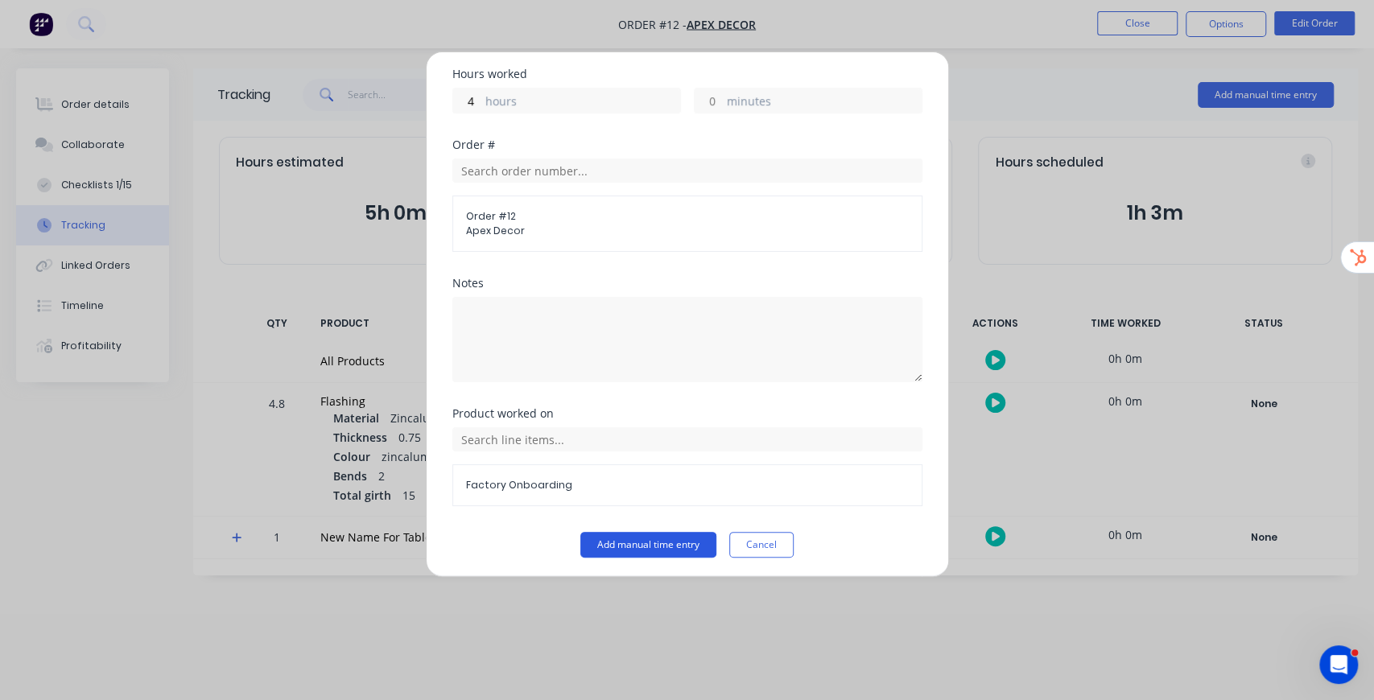
click at [670, 539] on button "Add manual time entry" at bounding box center [648, 545] width 136 height 26
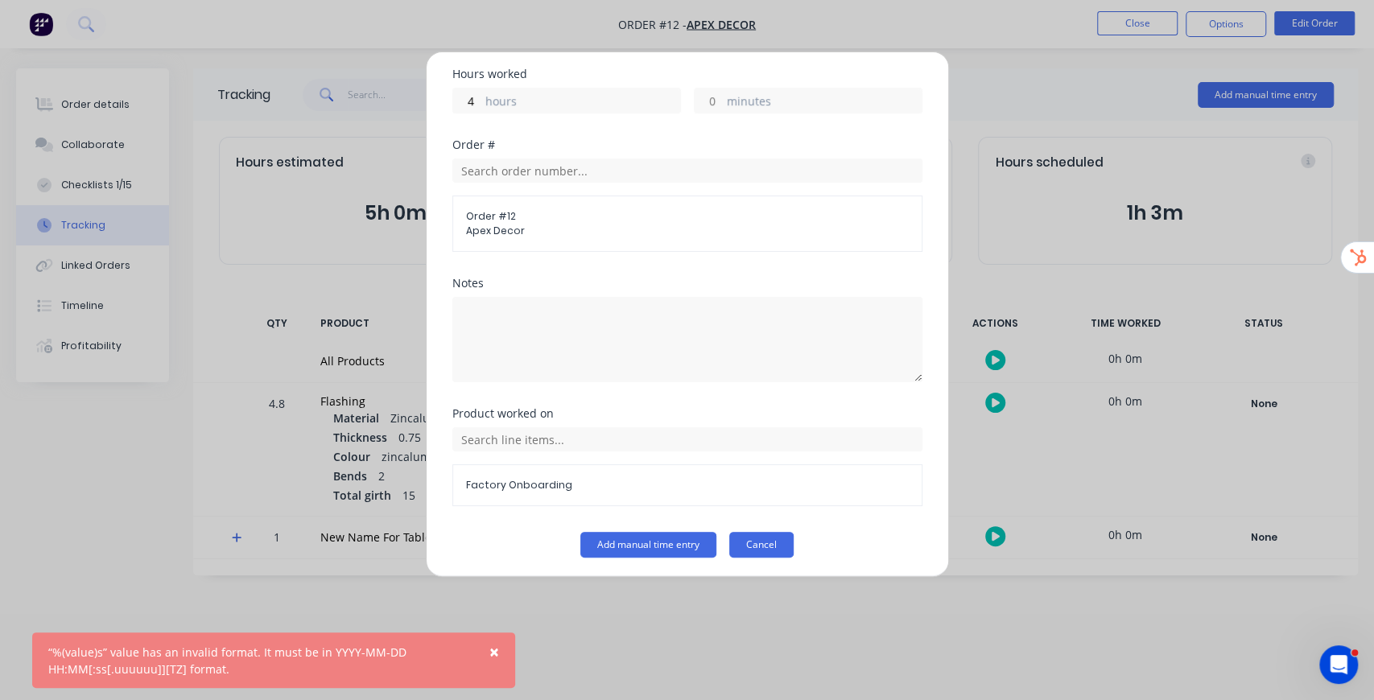
click at [724, 547] on div "Add manual time entry Cancel" at bounding box center [687, 545] width 470 height 26
click at [762, 547] on button "Cancel" at bounding box center [761, 545] width 64 height 26
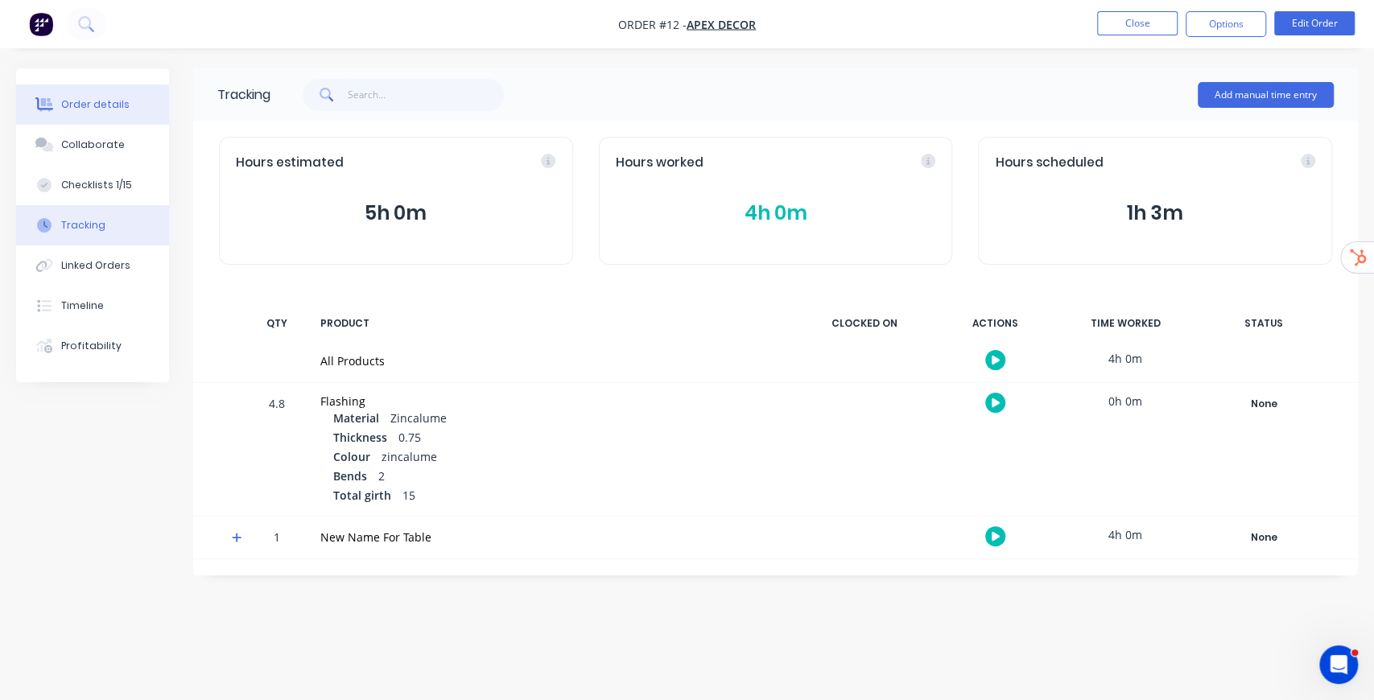
click at [89, 113] on button "Order details" at bounding box center [92, 105] width 153 height 40
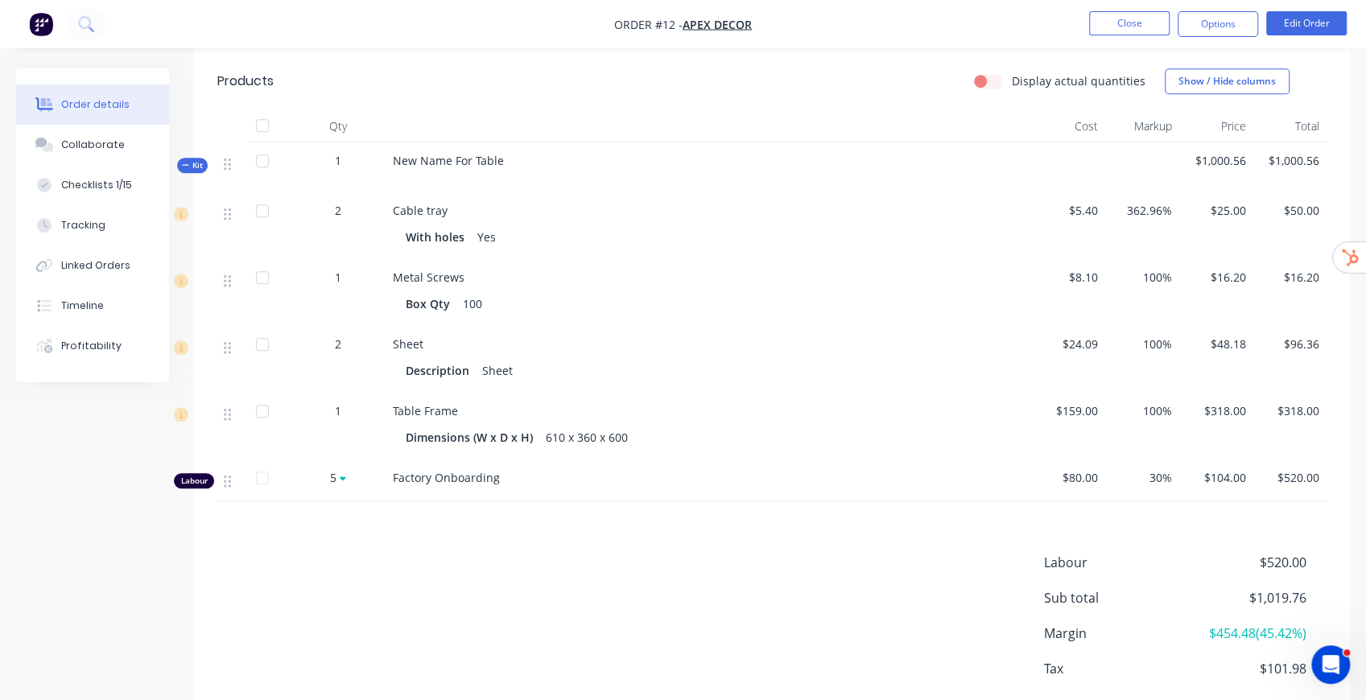
scroll to position [819, 0]
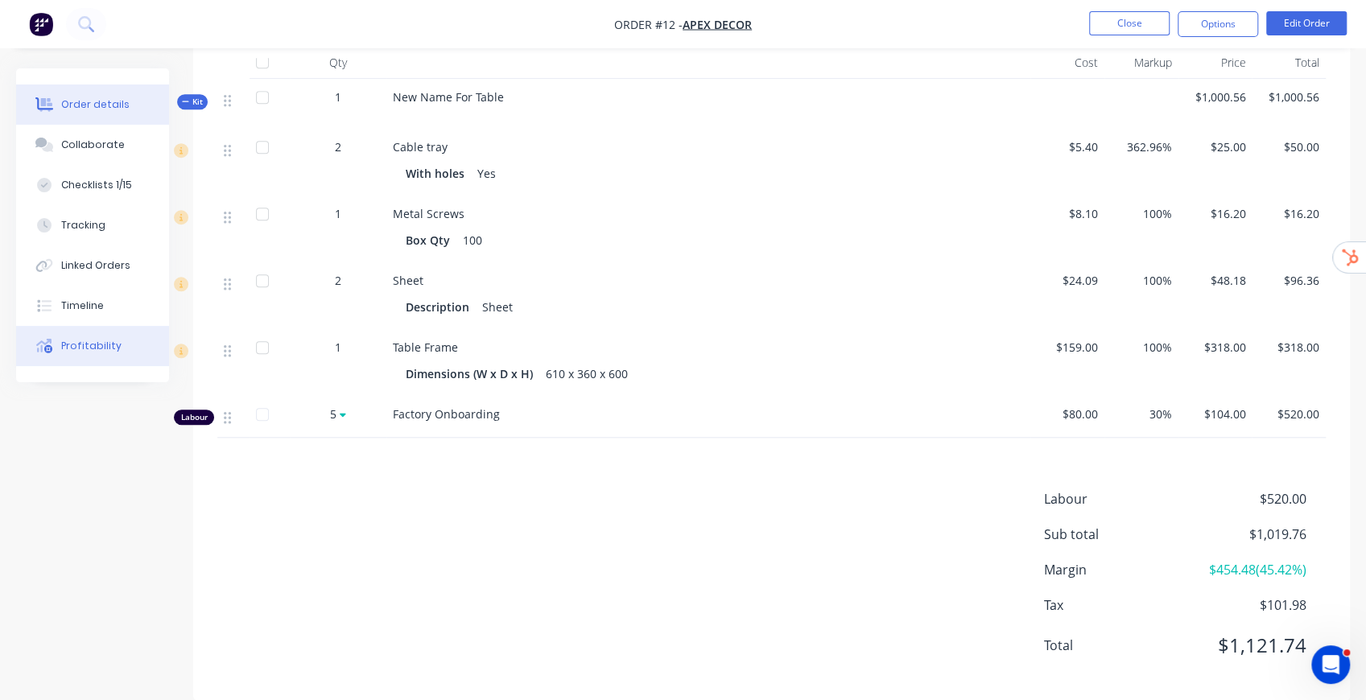
click at [109, 349] on div "Profitability" at bounding box center [91, 346] width 60 height 14
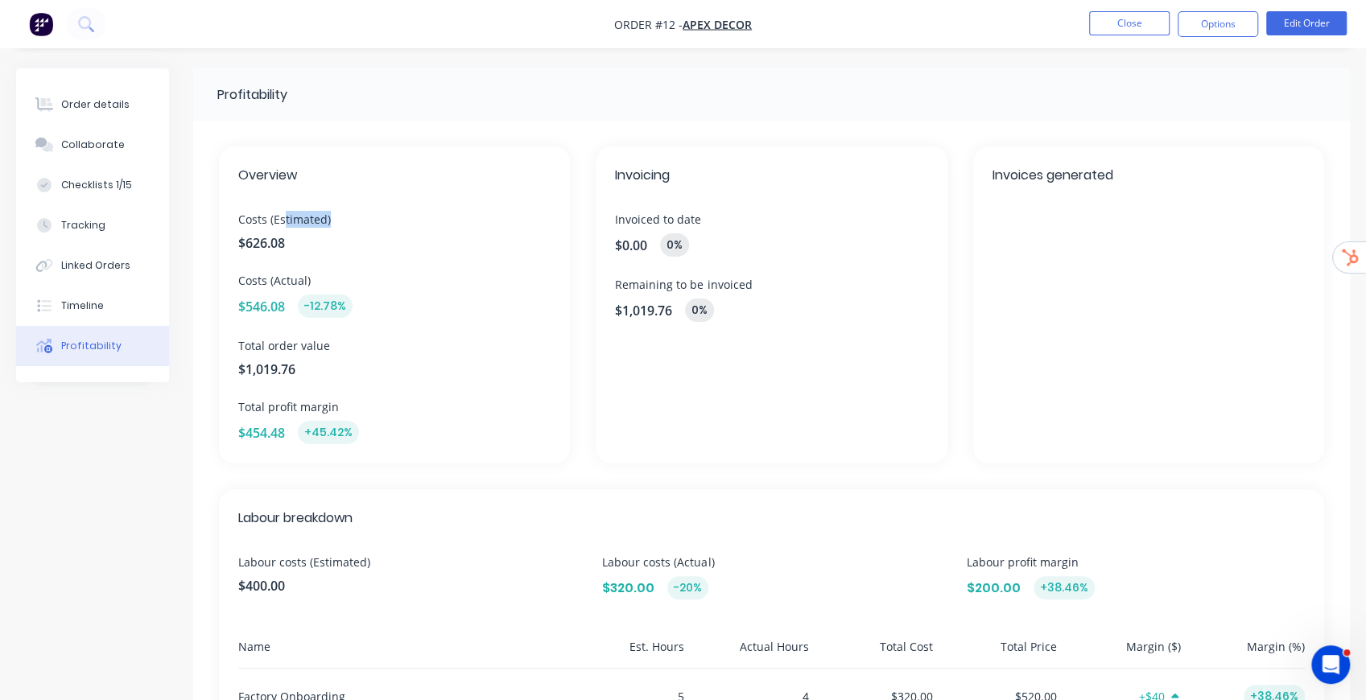
drag, startPoint x: 282, startPoint y: 222, endPoint x: 402, endPoint y: 223, distance: 119.9
click at [402, 223] on span "Costs (Estimated)" at bounding box center [394, 219] width 312 height 17
click at [304, 277] on span "Costs (Actual)" at bounding box center [394, 280] width 312 height 17
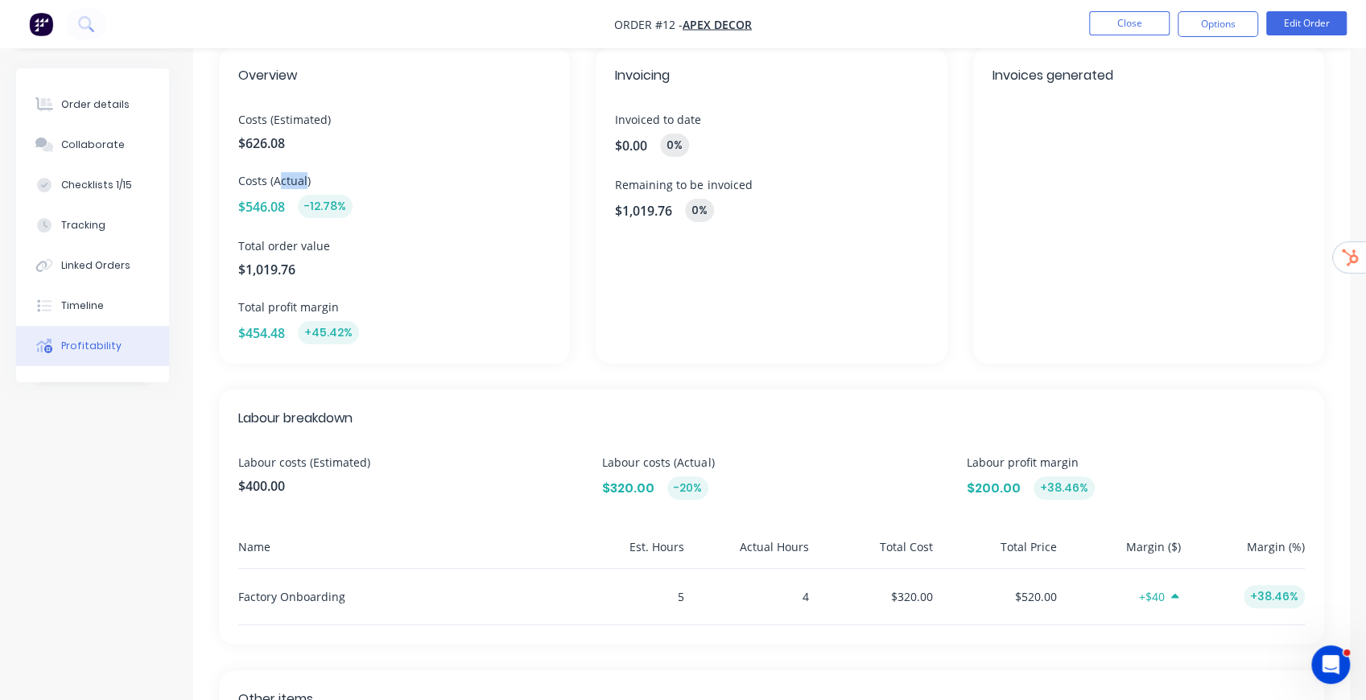
scroll to position [107, 0]
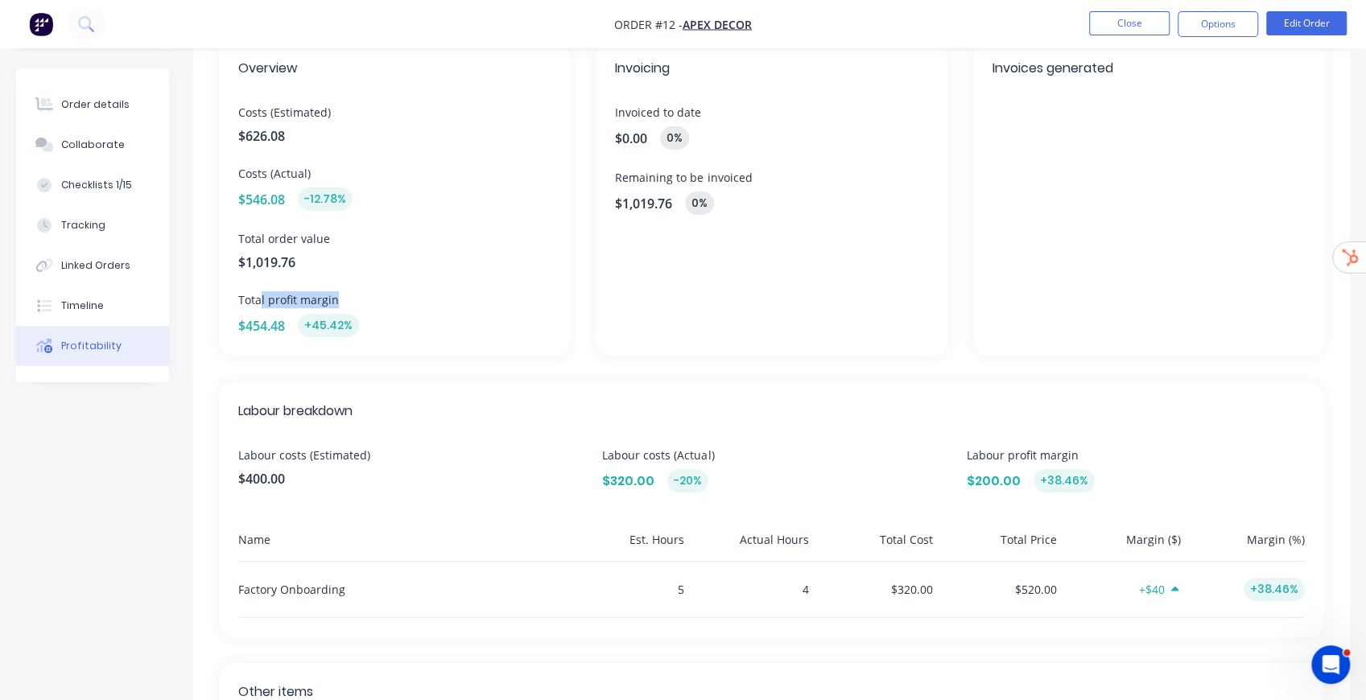
drag, startPoint x: 261, startPoint y: 299, endPoint x: 372, endPoint y: 297, distance: 111.1
click at [372, 297] on span "Total profit margin" at bounding box center [394, 299] width 312 height 17
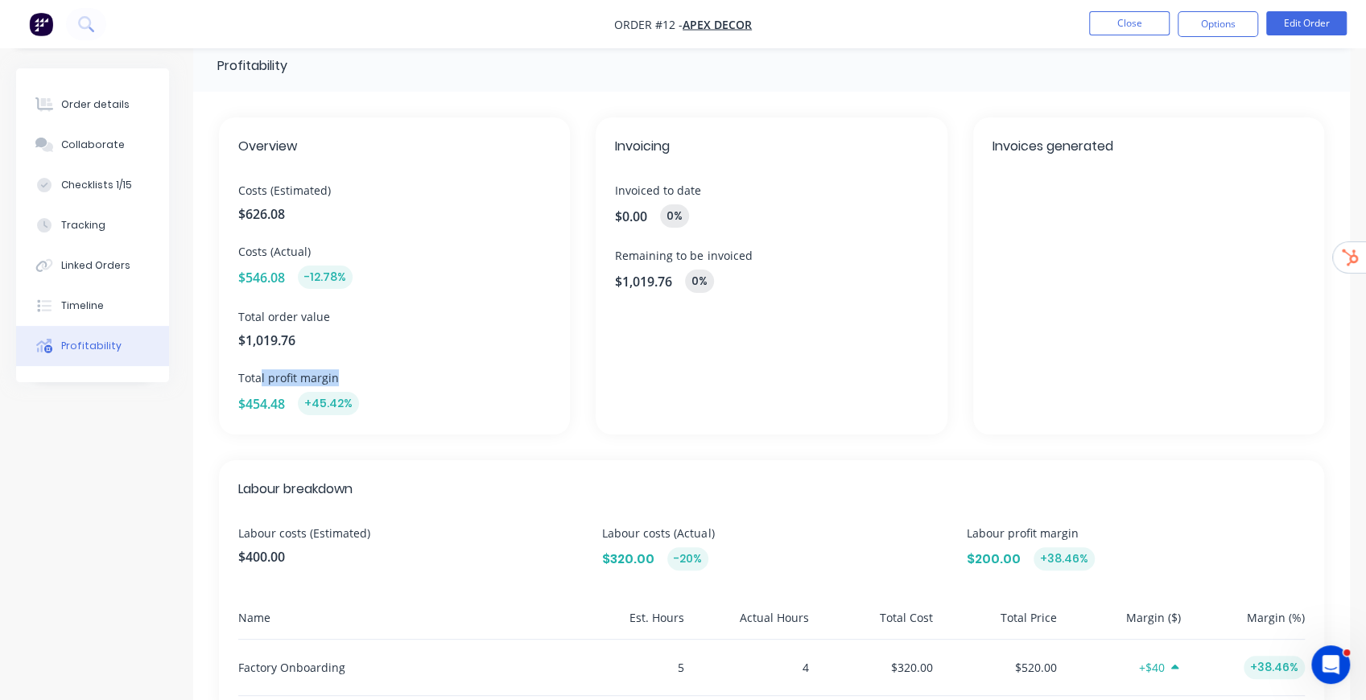
scroll to position [0, 0]
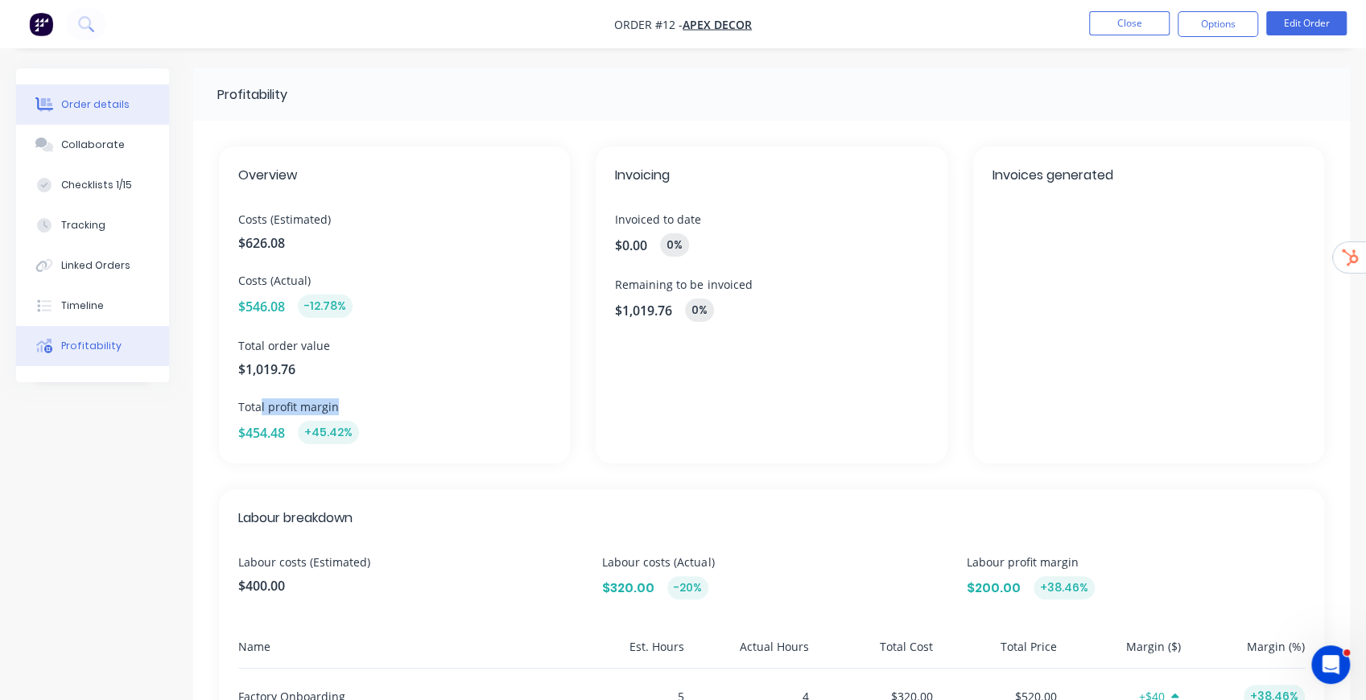
click at [110, 119] on button "Order details" at bounding box center [92, 105] width 153 height 40
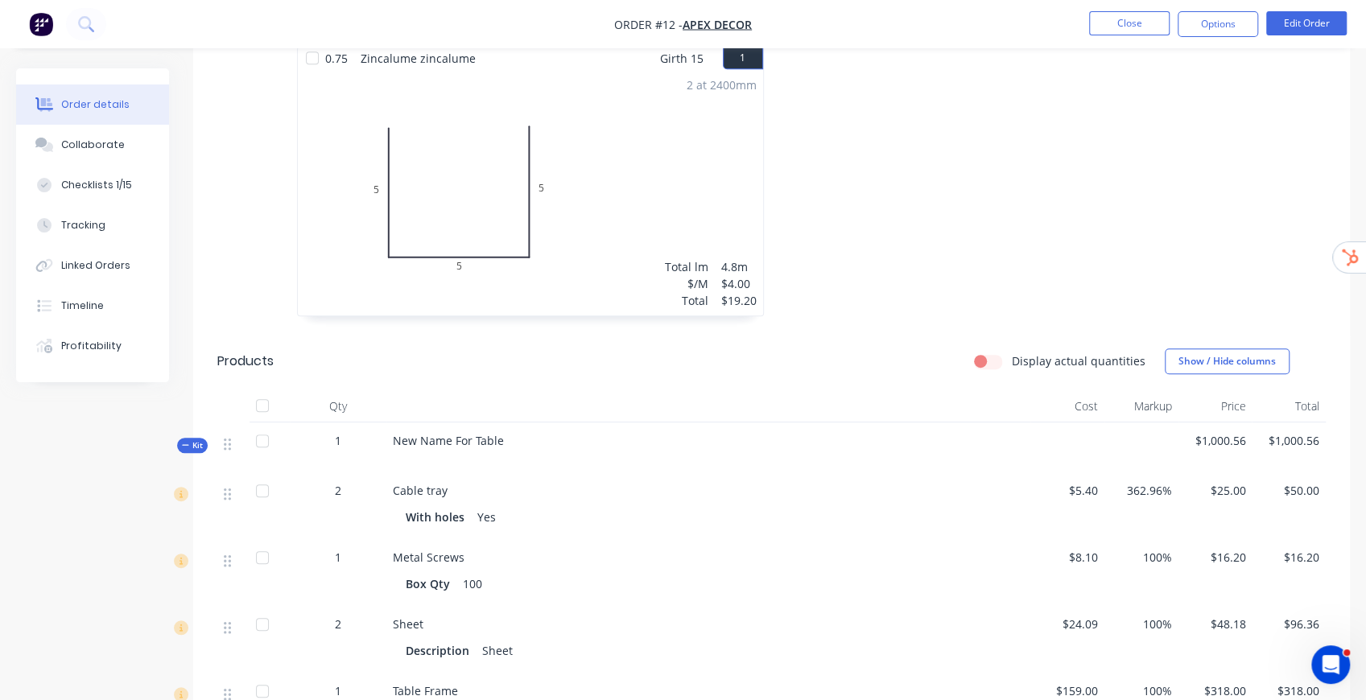
scroll to position [697, 0]
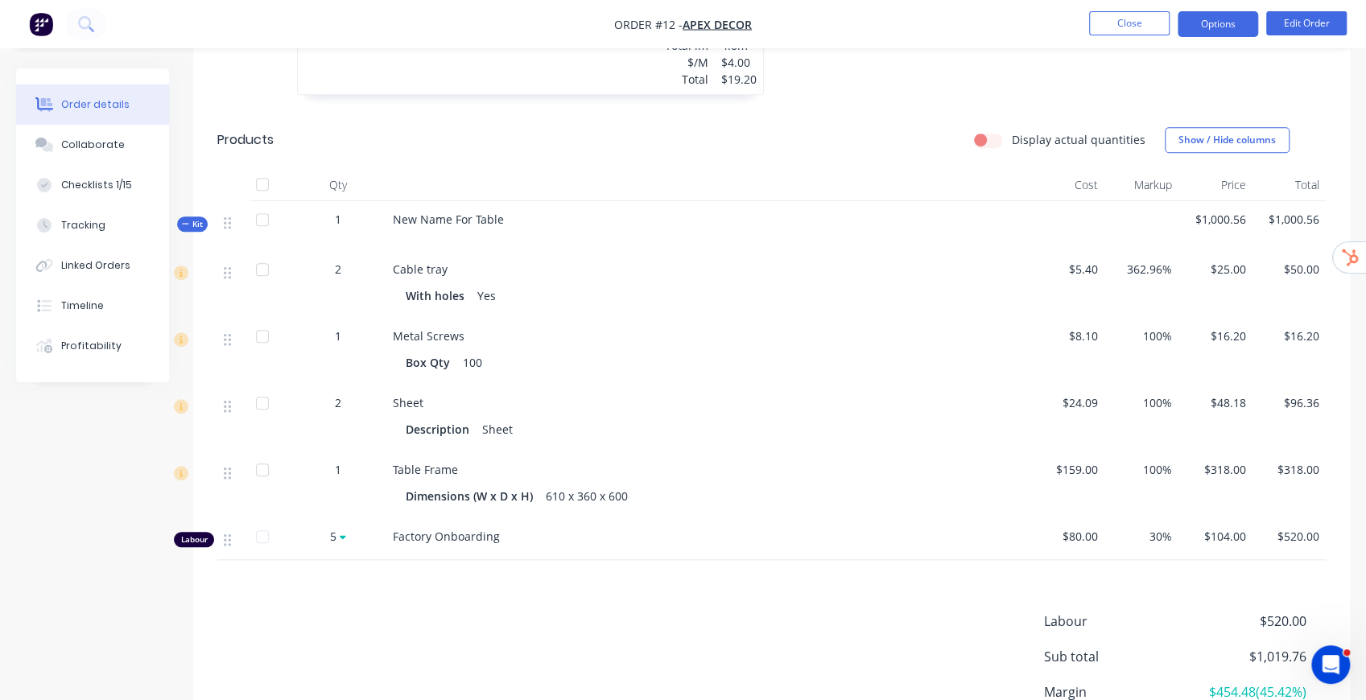
click at [1222, 19] on button "Options" at bounding box center [1218, 24] width 80 height 26
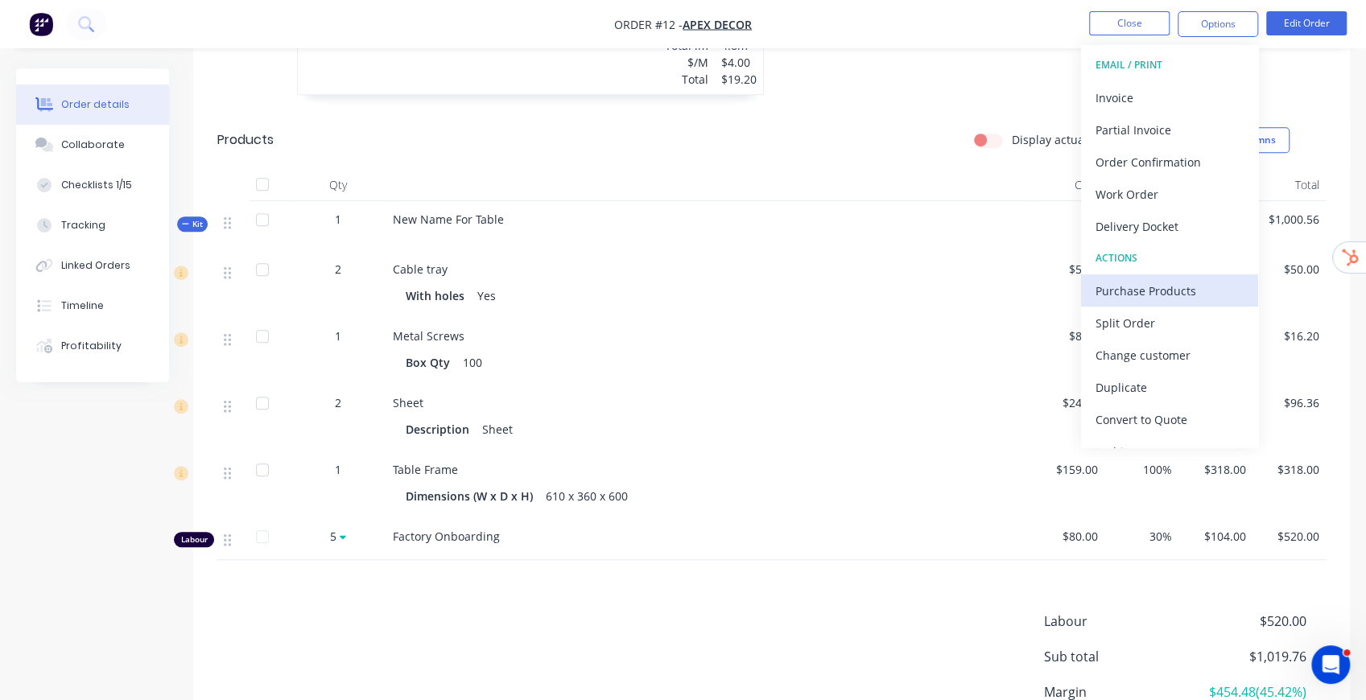
click at [1167, 283] on div "Purchase Products" at bounding box center [1170, 290] width 148 height 23
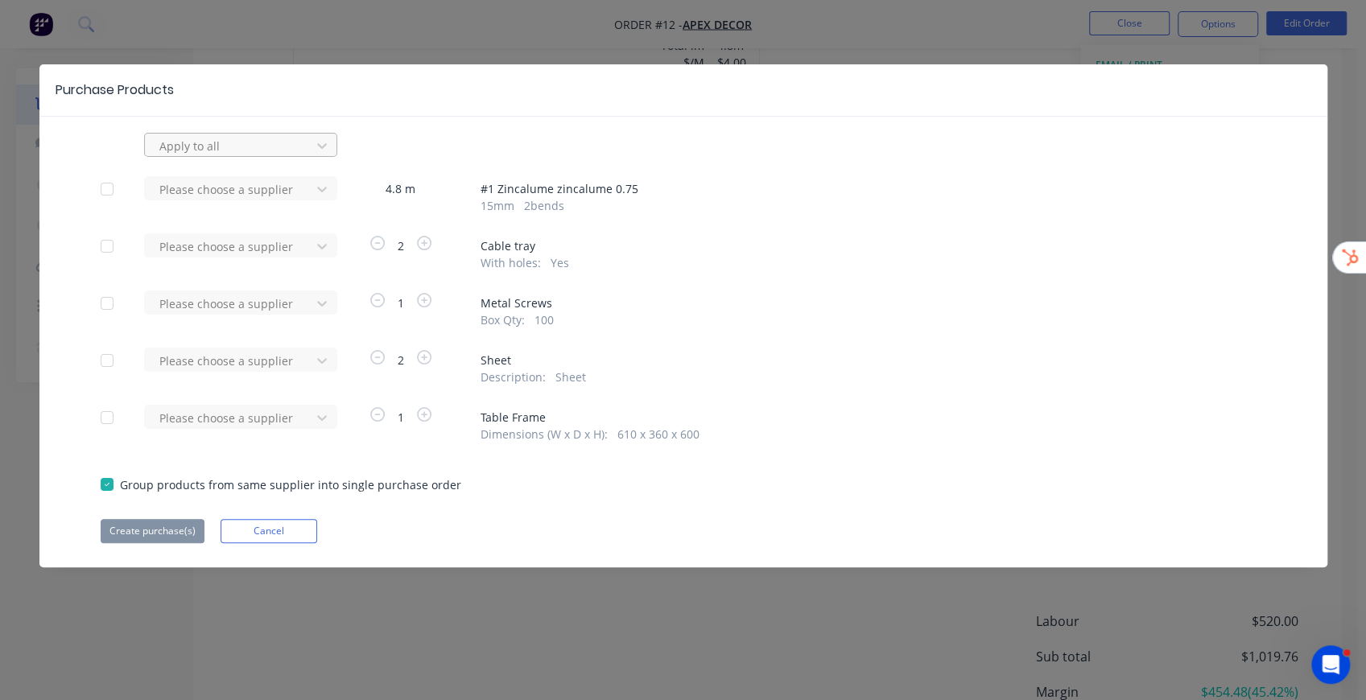
click at [254, 155] on div "Apply to all" at bounding box center [230, 146] width 155 height 24
click at [451, 114] on div "Purchase Products" at bounding box center [683, 90] width 1288 height 52
click at [289, 149] on div at bounding box center [230, 146] width 145 height 20
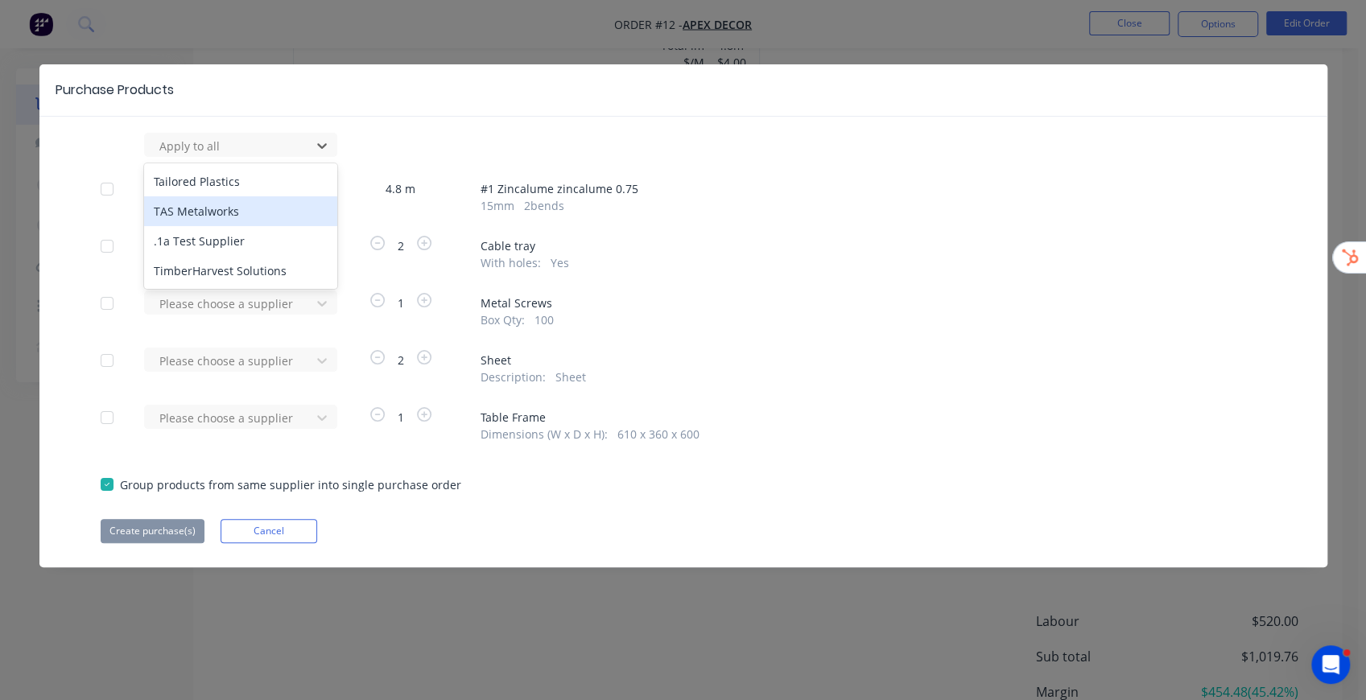
click at [246, 208] on div "TAS Metalworks" at bounding box center [240, 211] width 193 height 30
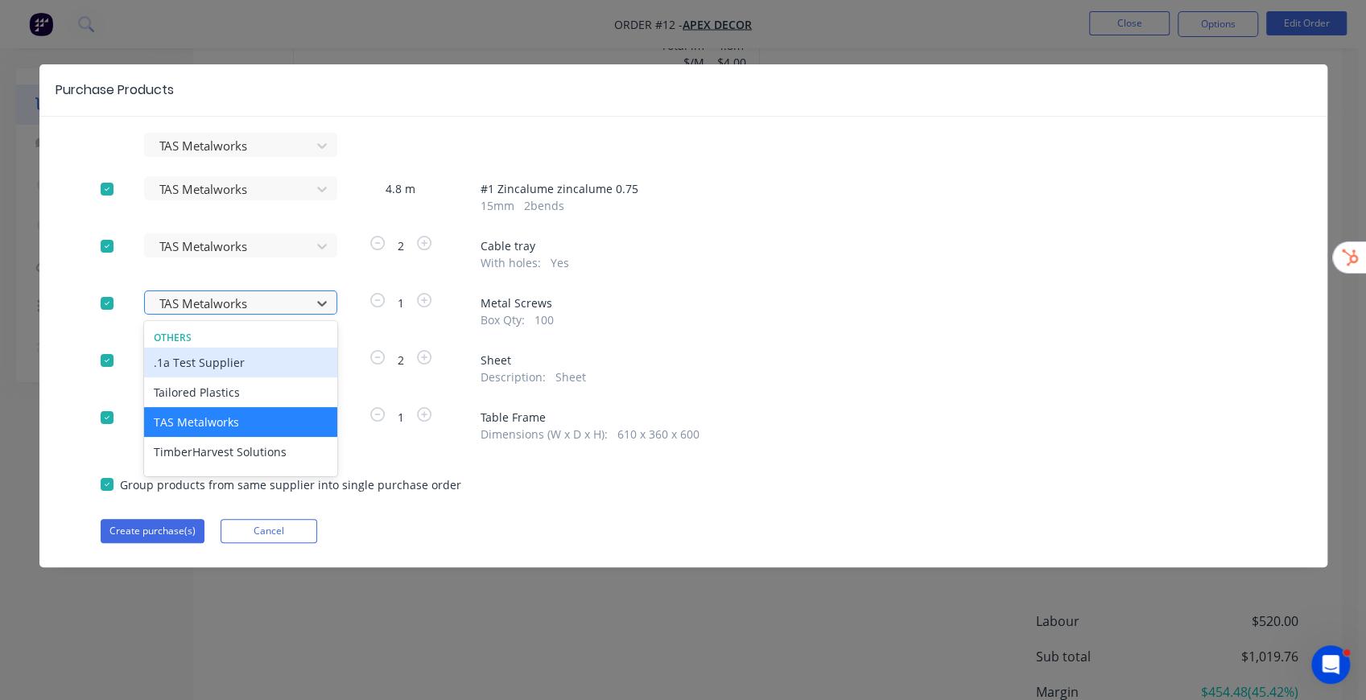
drag, startPoint x: 247, startPoint y: 304, endPoint x: 254, endPoint y: 311, distance: 9.1
click at [248, 304] on div at bounding box center [230, 304] width 145 height 20
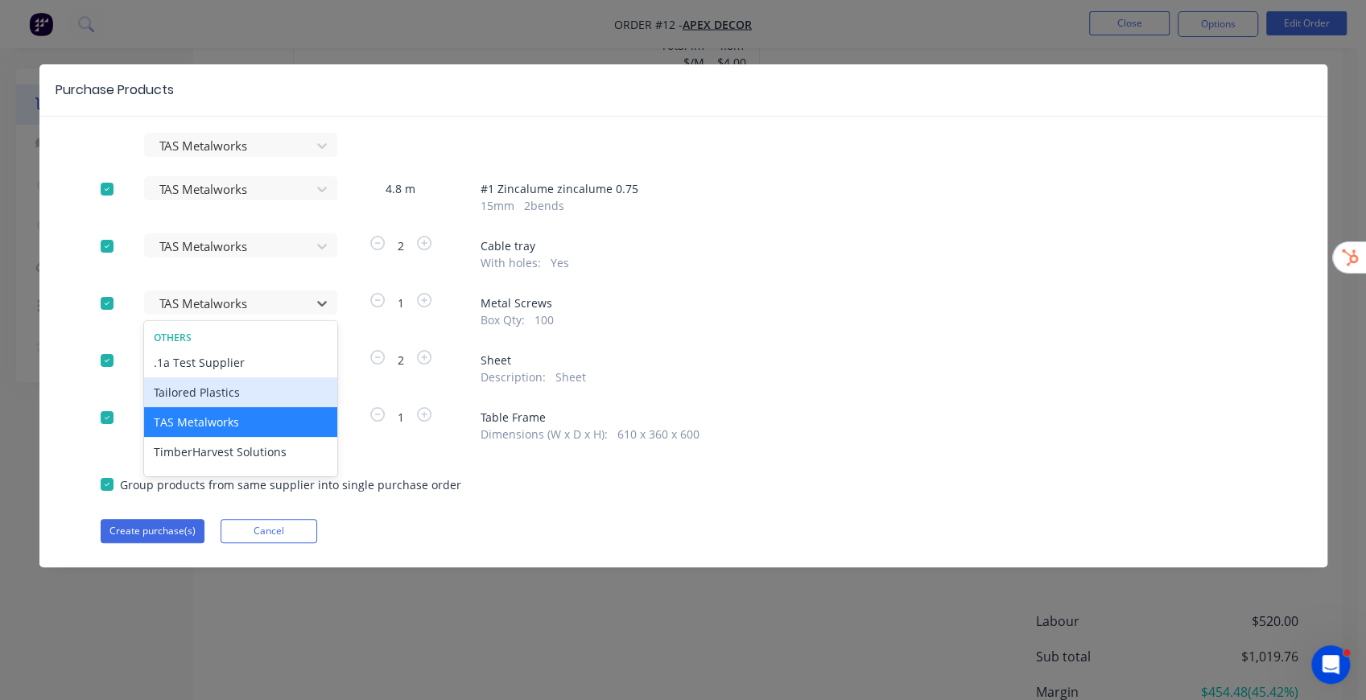
click at [237, 398] on div "Tailored Plastics" at bounding box center [240, 393] width 193 height 30
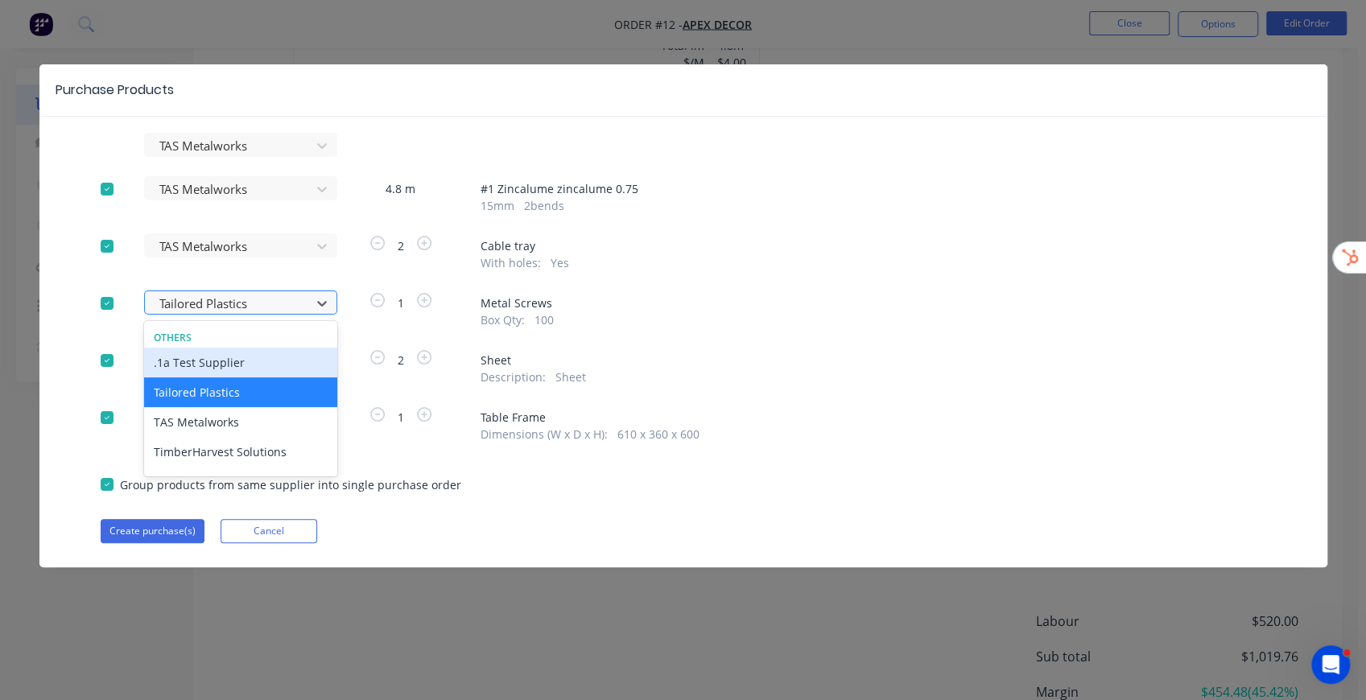
click at [280, 295] on div at bounding box center [230, 304] width 145 height 20
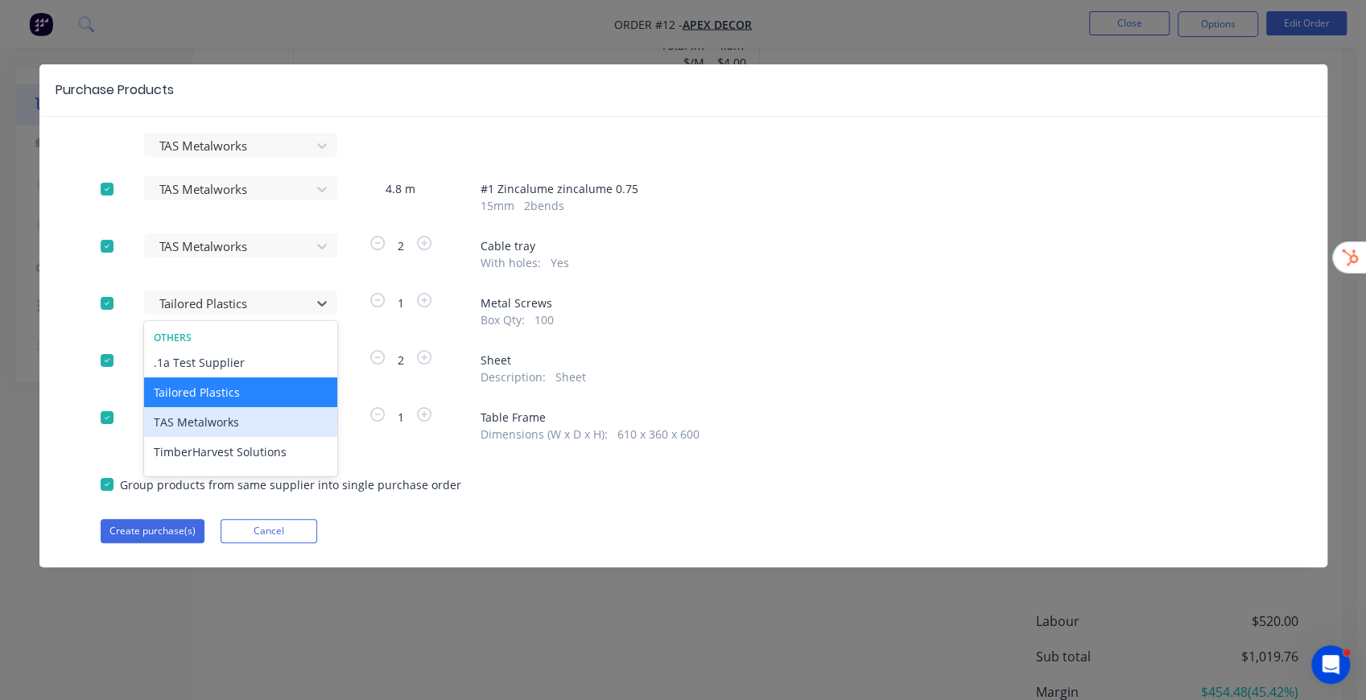
click at [208, 422] on div "TAS Metalworks" at bounding box center [240, 422] width 193 height 30
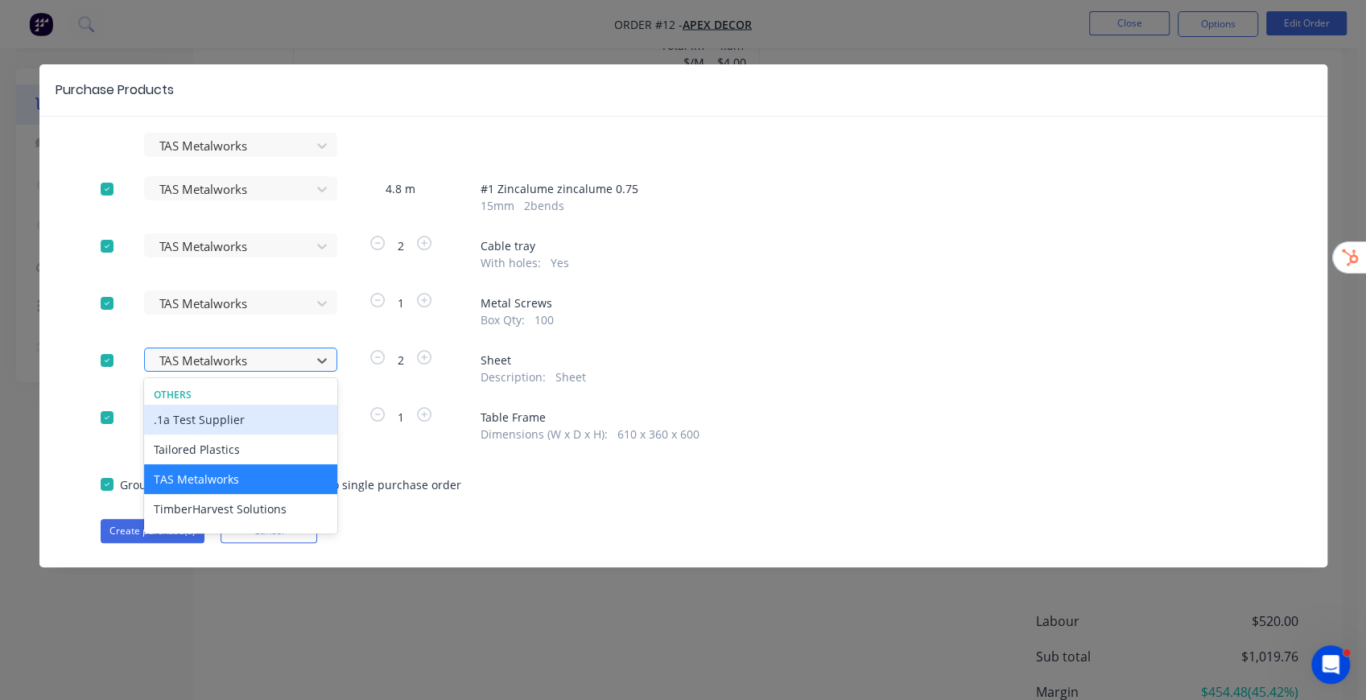
click at [224, 357] on div at bounding box center [230, 361] width 145 height 20
click at [211, 427] on div ".1a Test Supplier" at bounding box center [240, 420] width 193 height 30
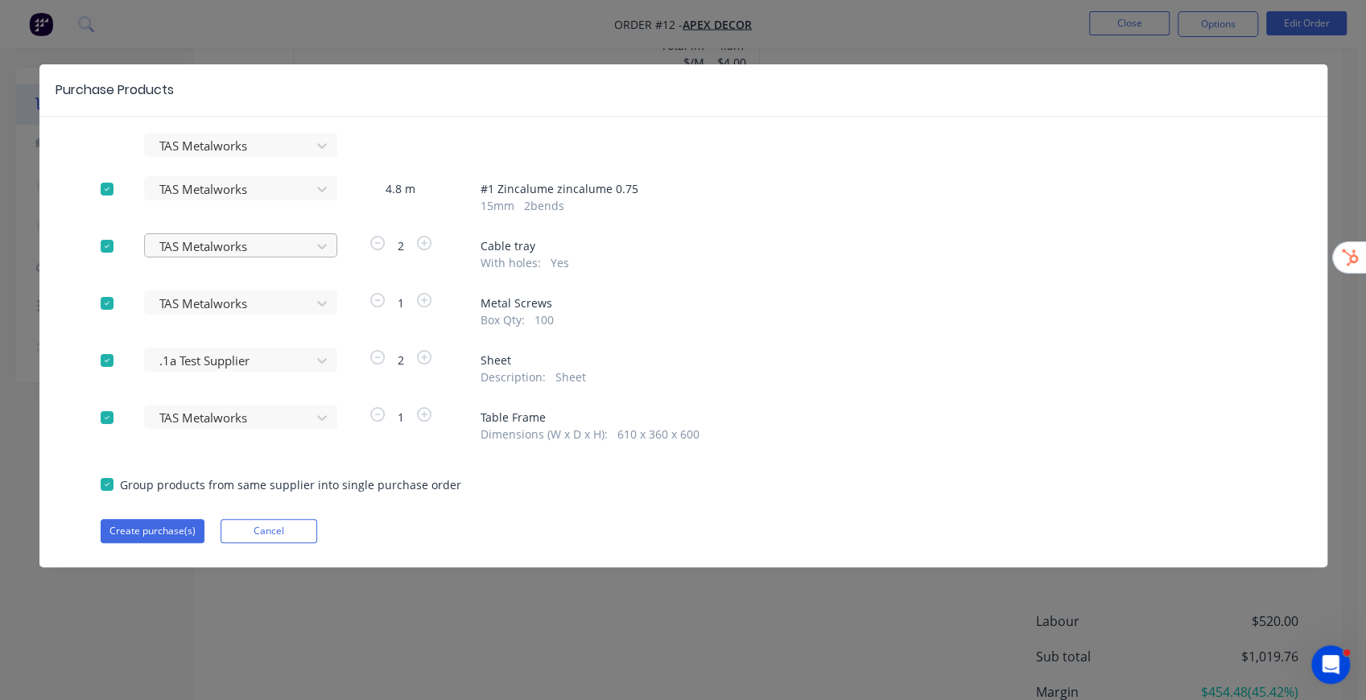
click at [232, 239] on div at bounding box center [230, 247] width 145 height 20
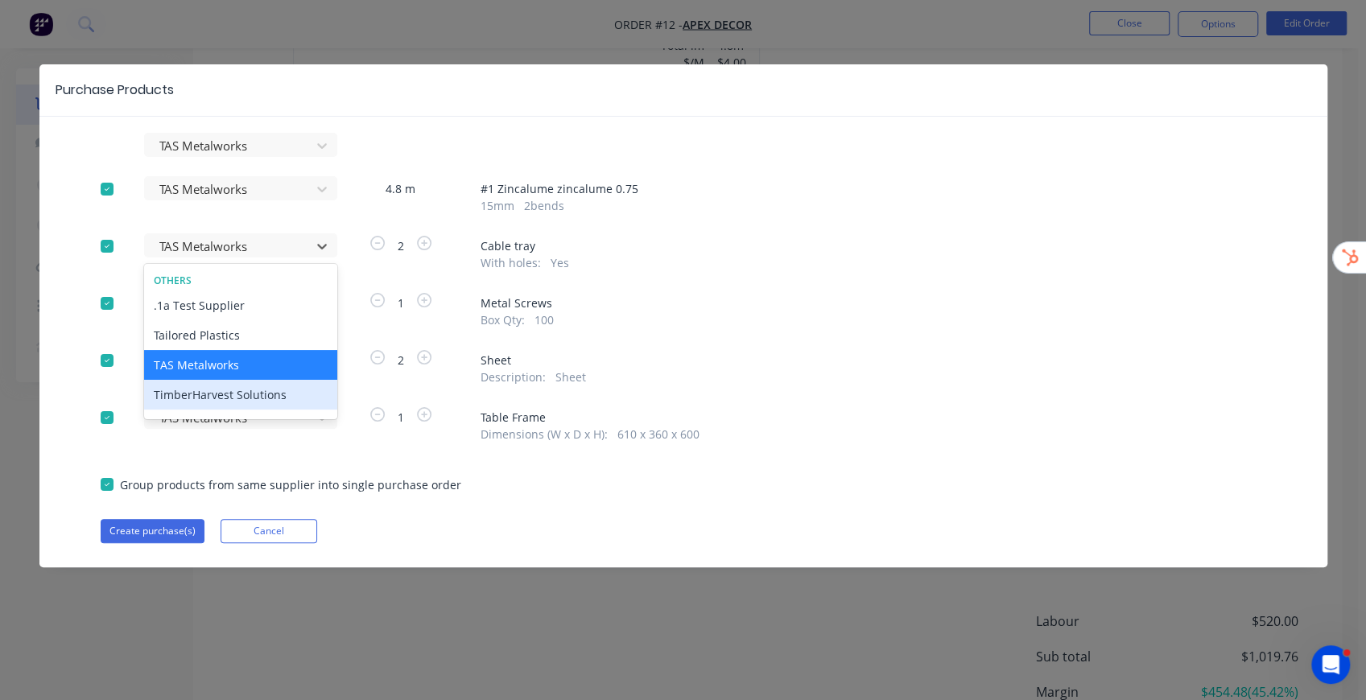
click at [231, 393] on div "TimberHarvest Solutions" at bounding box center [240, 395] width 193 height 30
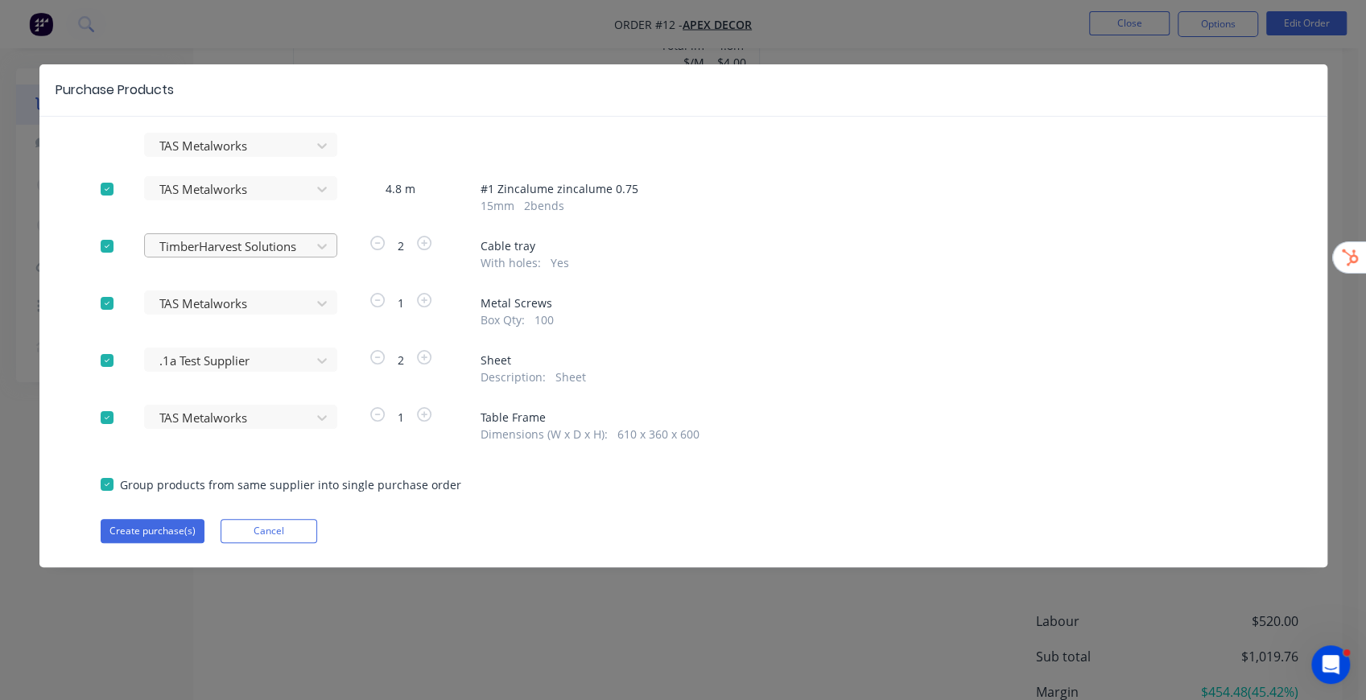
click at [246, 243] on div at bounding box center [230, 247] width 145 height 20
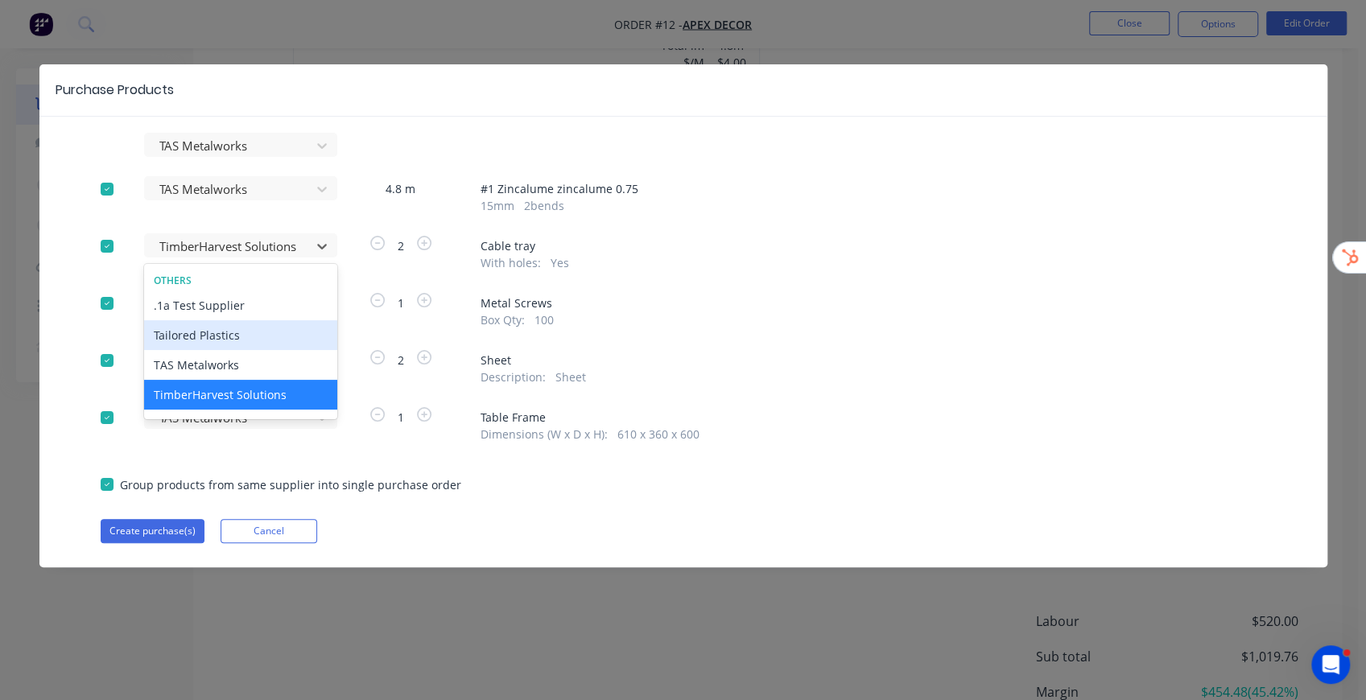
click at [221, 343] on div "Tailored Plastics" at bounding box center [240, 335] width 193 height 30
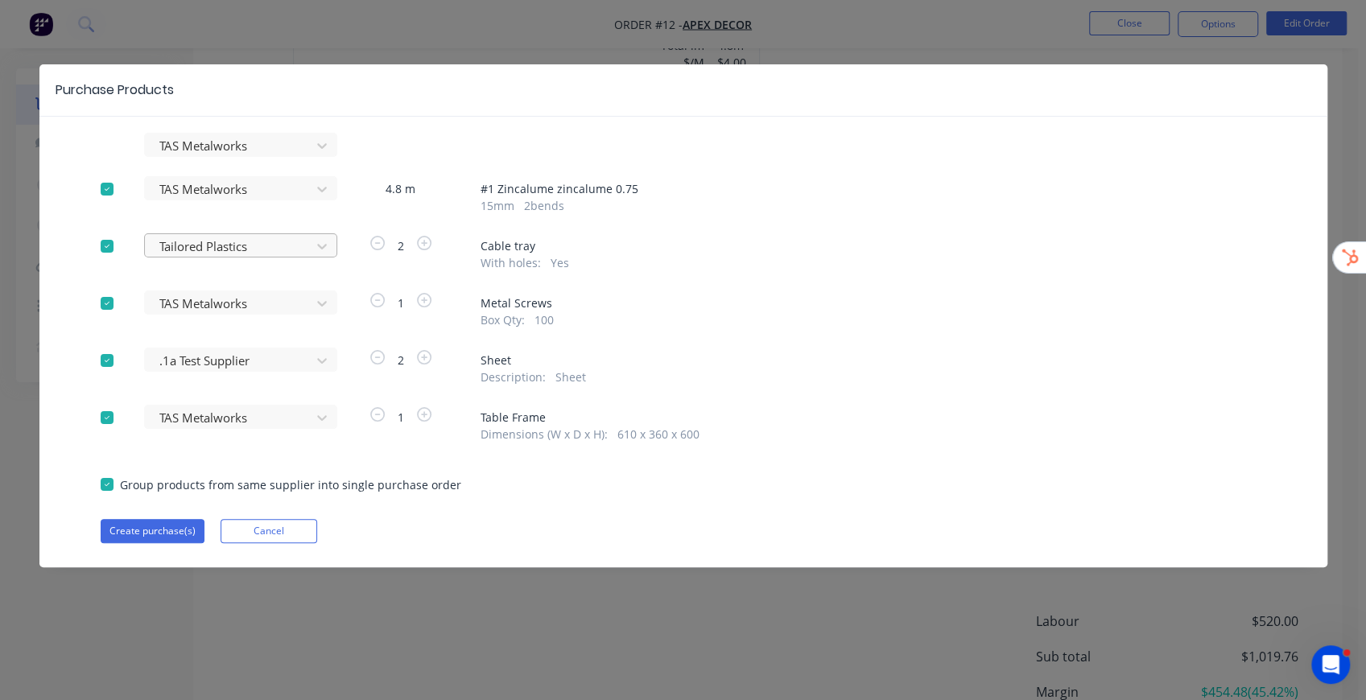
click at [229, 243] on div at bounding box center [230, 247] width 145 height 20
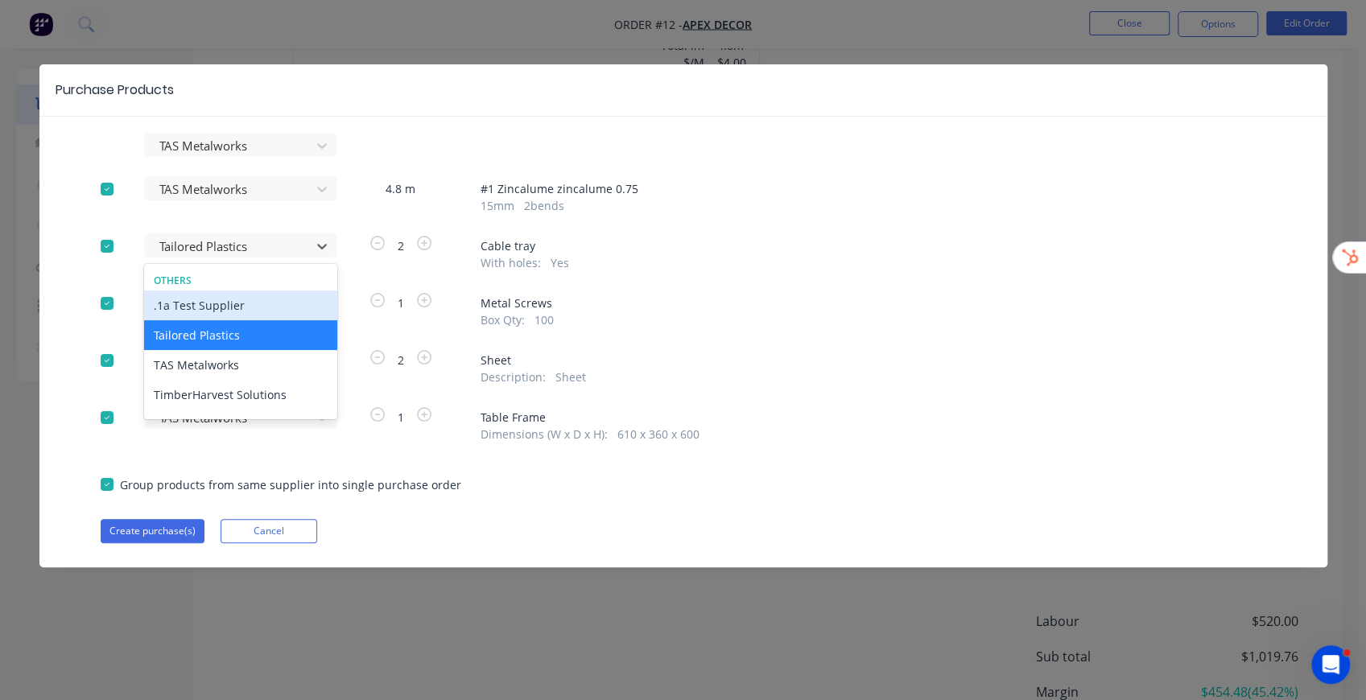
click at [222, 312] on div ".1a Test Supplier" at bounding box center [240, 306] width 193 height 30
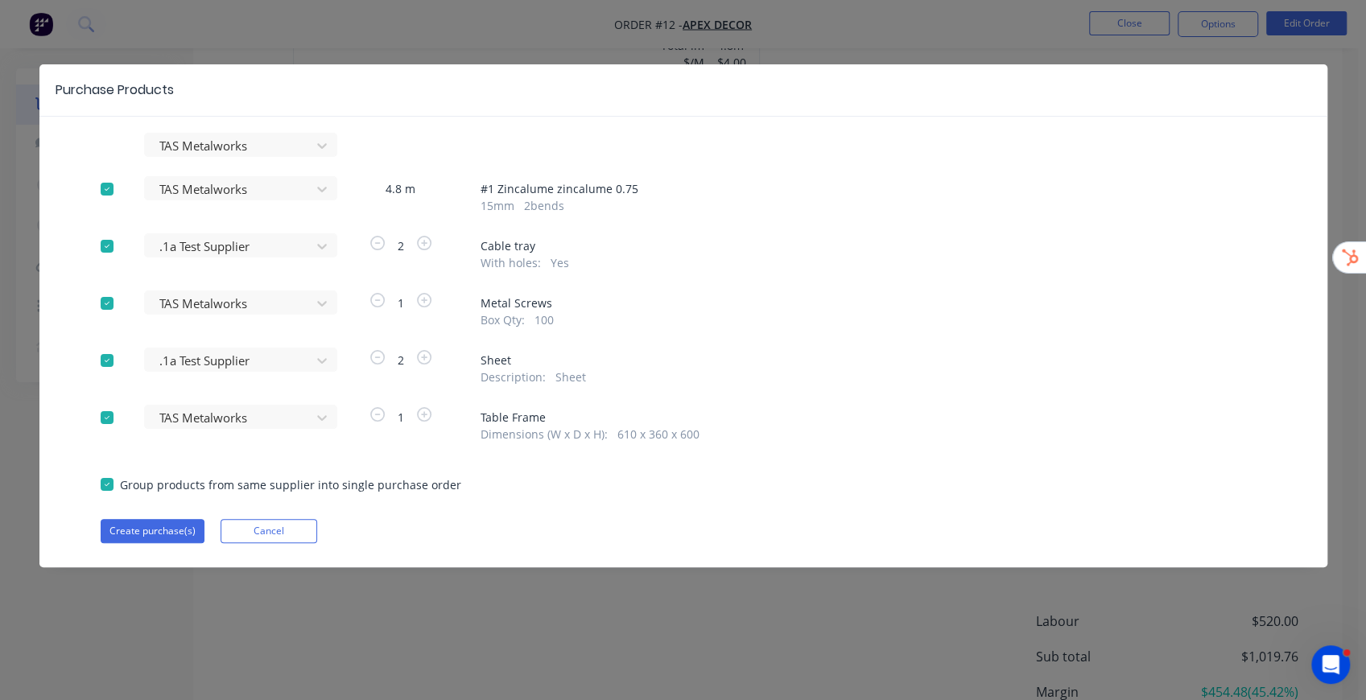
click at [791, 245] on span "Cable tray" at bounding box center [874, 245] width 786 height 17
click at [167, 536] on button "Create purchase(s)" at bounding box center [153, 531] width 104 height 24
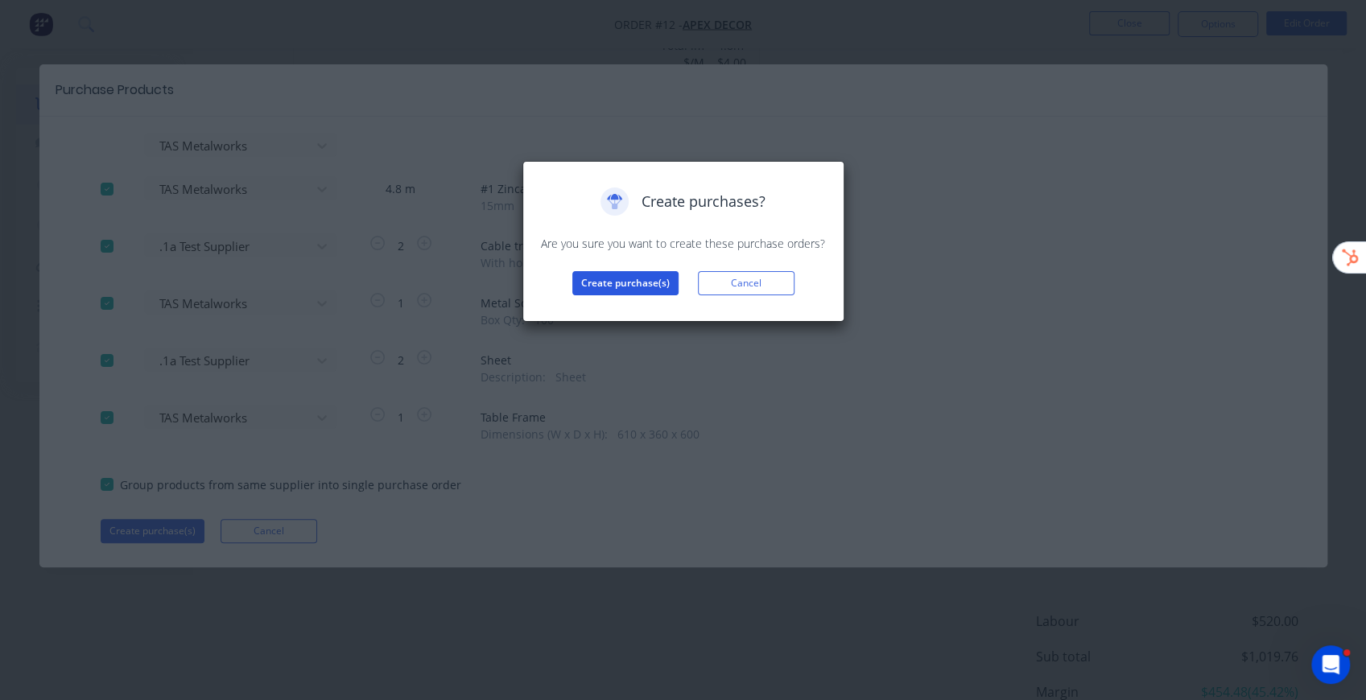
click at [642, 283] on button "Create purchase(s)" at bounding box center [625, 283] width 106 height 24
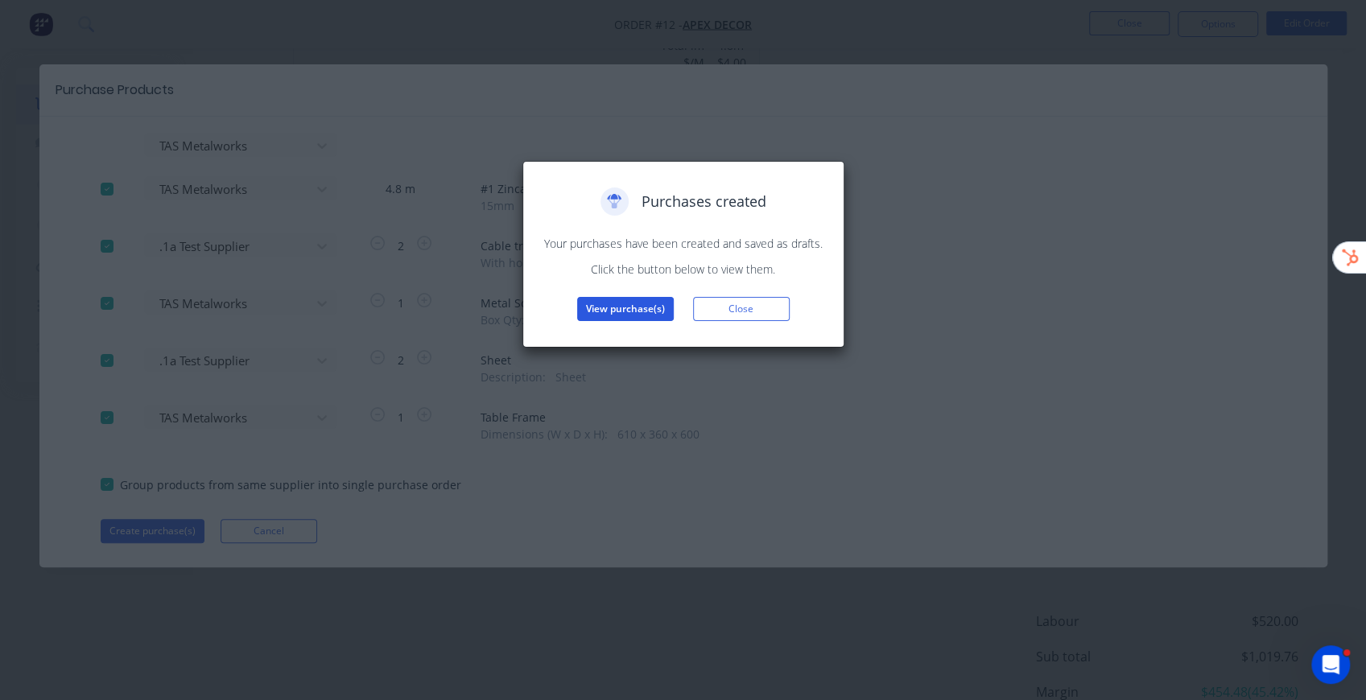
click at [653, 312] on button "View purchase(s)" at bounding box center [625, 309] width 97 height 24
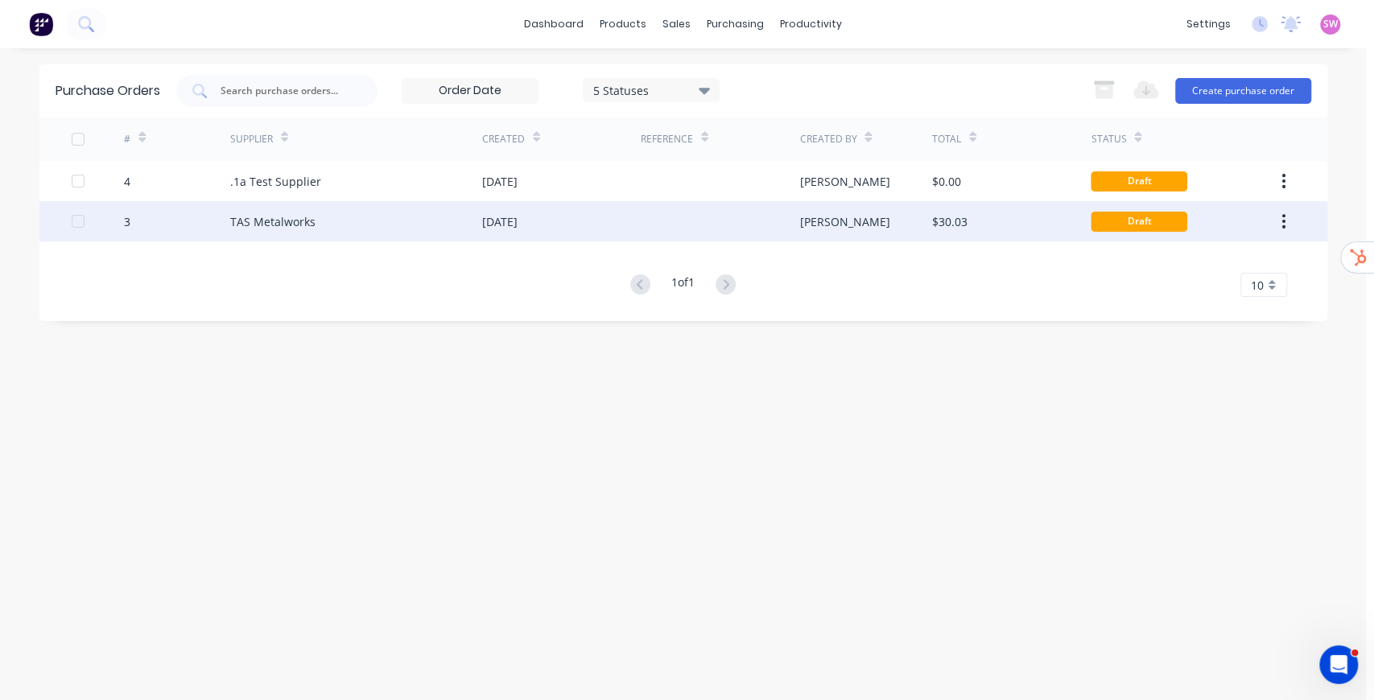
click at [575, 214] on div "[DATE]" at bounding box center [561, 221] width 159 height 40
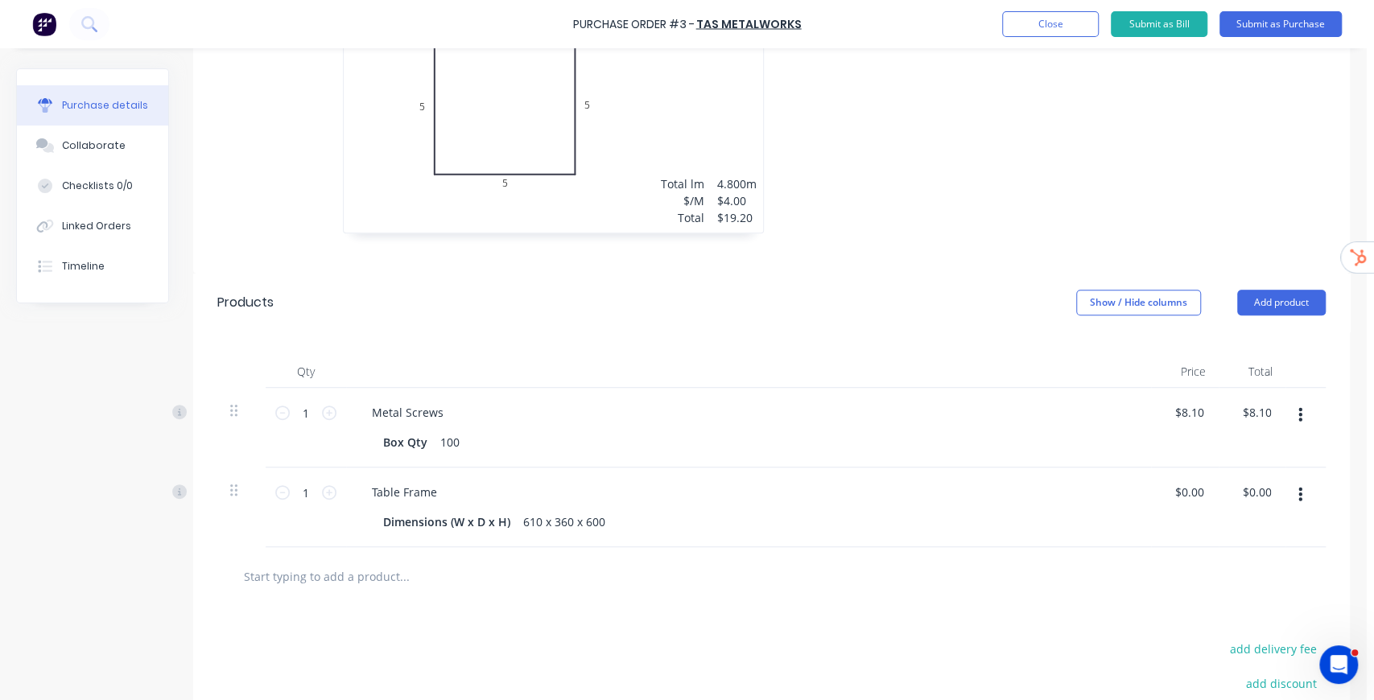
scroll to position [675, 0]
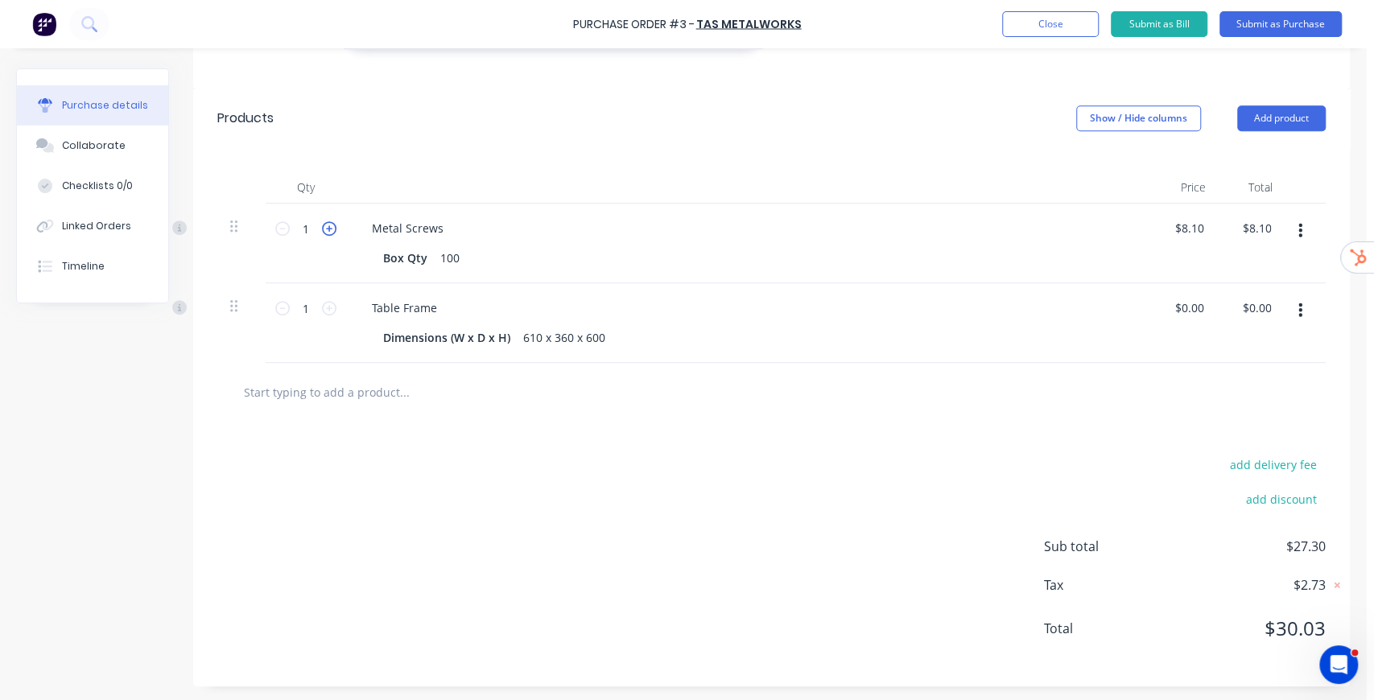
click at [333, 228] on icon at bounding box center [329, 228] width 14 height 14
type input "2"
type input "$16.20"
click at [333, 228] on icon at bounding box center [329, 228] width 14 height 14
type input "3"
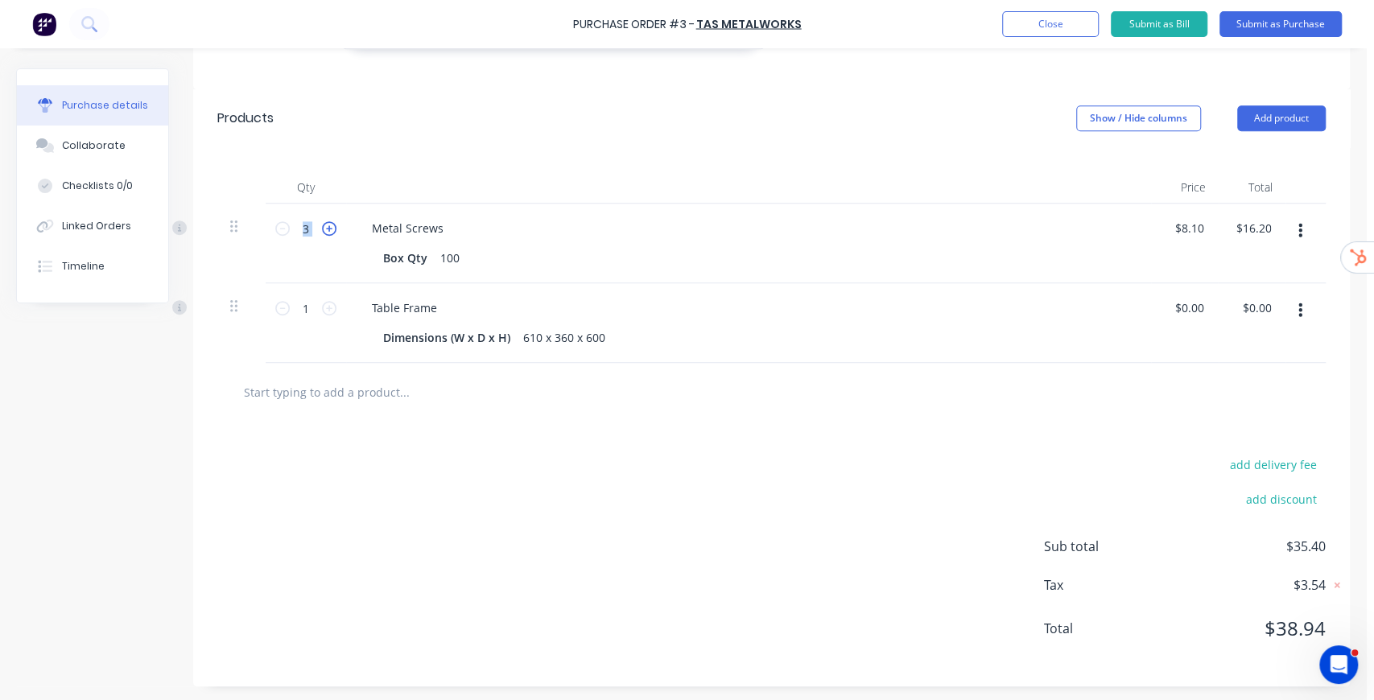
type input "$24.30"
click at [333, 228] on icon at bounding box center [329, 228] width 14 height 14
type input "4"
type input "$32.40"
click at [333, 228] on icon at bounding box center [329, 228] width 14 height 14
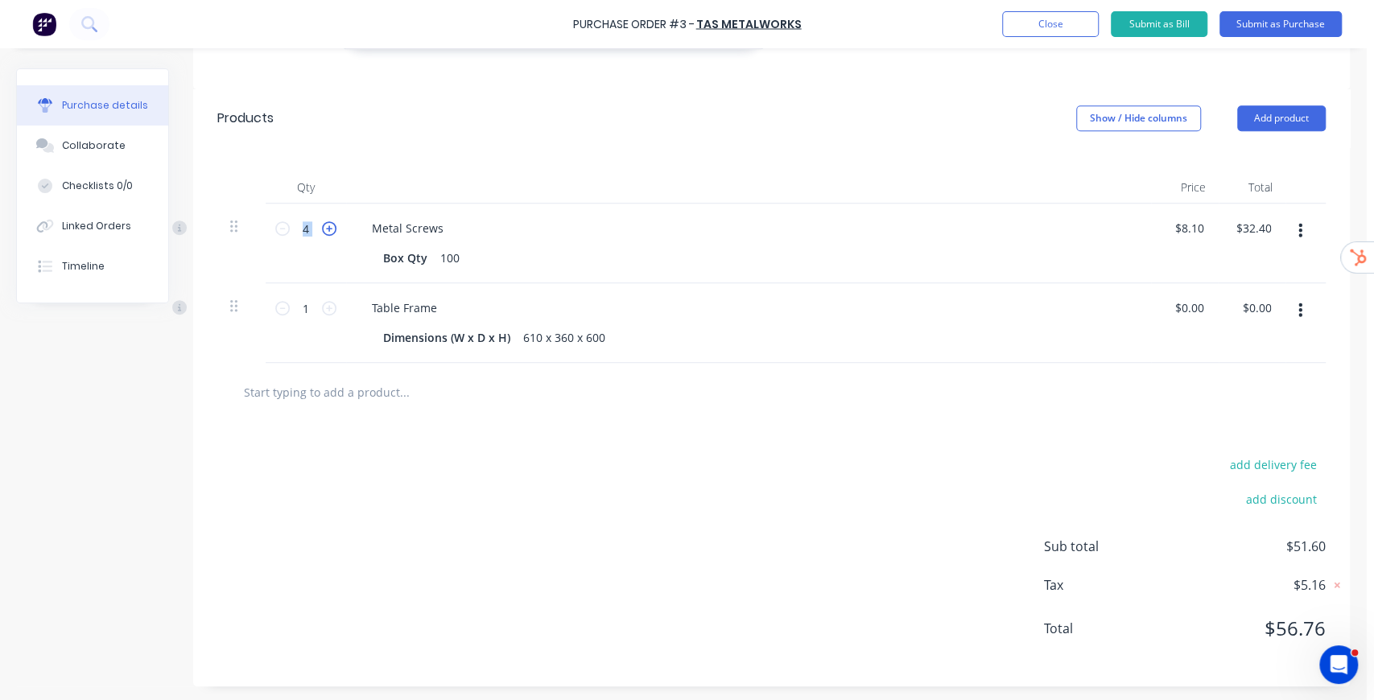
type input "5"
type input "$40.50"
click at [333, 228] on icon at bounding box center [329, 228] width 14 height 14
type input "6"
type input "$48.60"
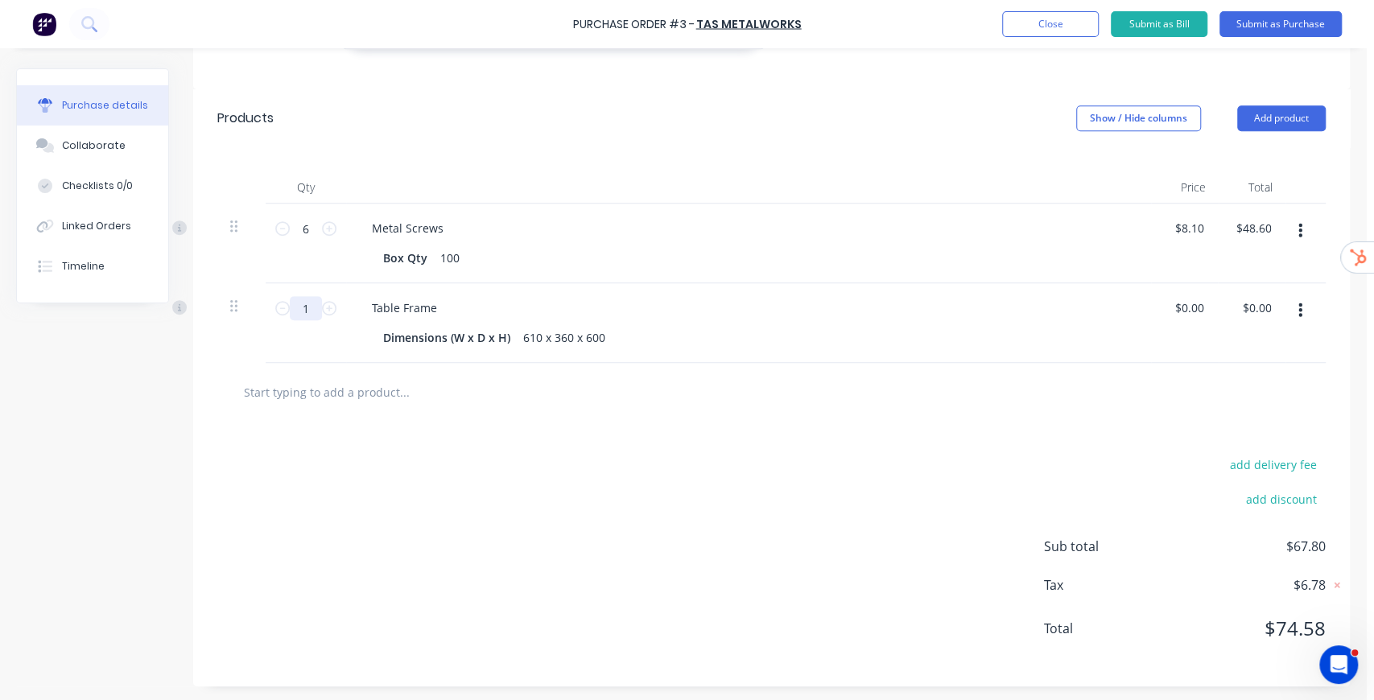
drag, startPoint x: 311, startPoint y: 306, endPoint x: 265, endPoint y: 306, distance: 45.9
click at [266, 306] on div "1 1" at bounding box center [306, 323] width 80 height 80
type input "10"
click at [487, 480] on div "add delivery fee add discount Sub total $67.80 Tax $6.78 Total $74.58" at bounding box center [771, 554] width 1157 height 265
click at [374, 382] on input "text" at bounding box center [404, 392] width 322 height 32
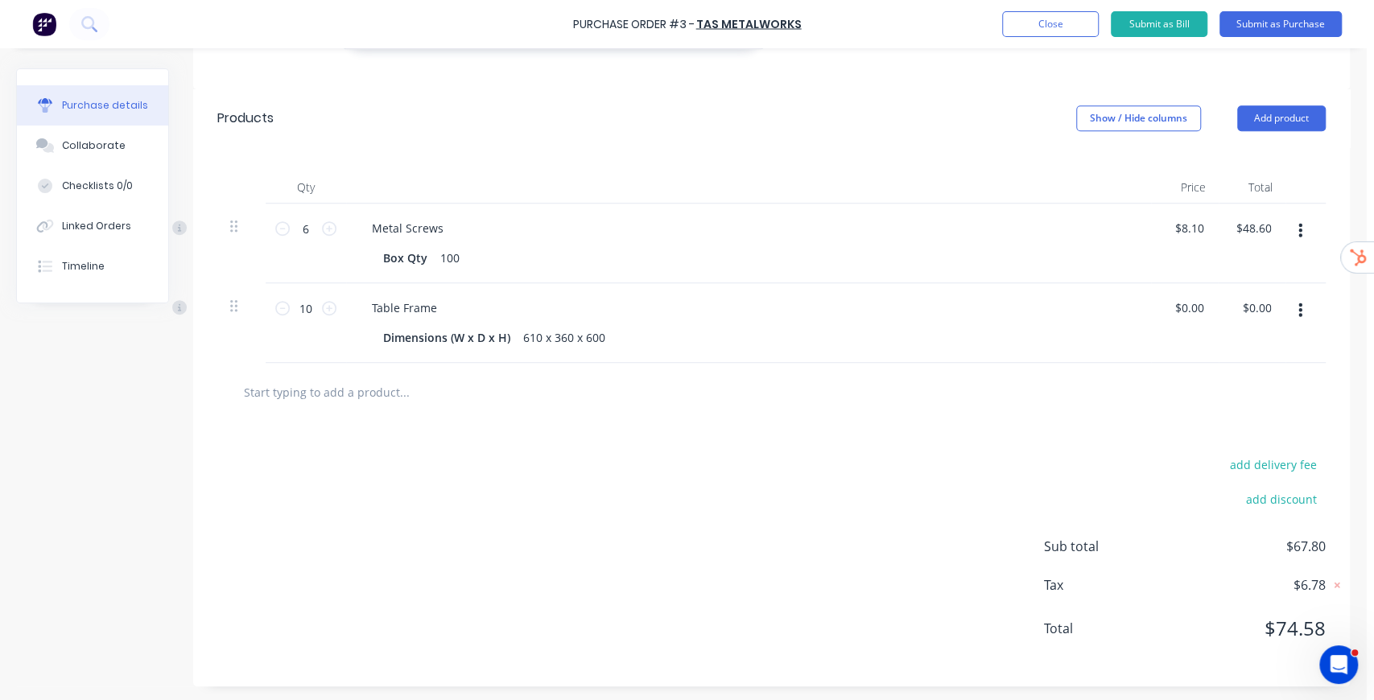
type input "d"
type input "f"
click at [1293, 126] on button "Add product" at bounding box center [1281, 118] width 89 height 26
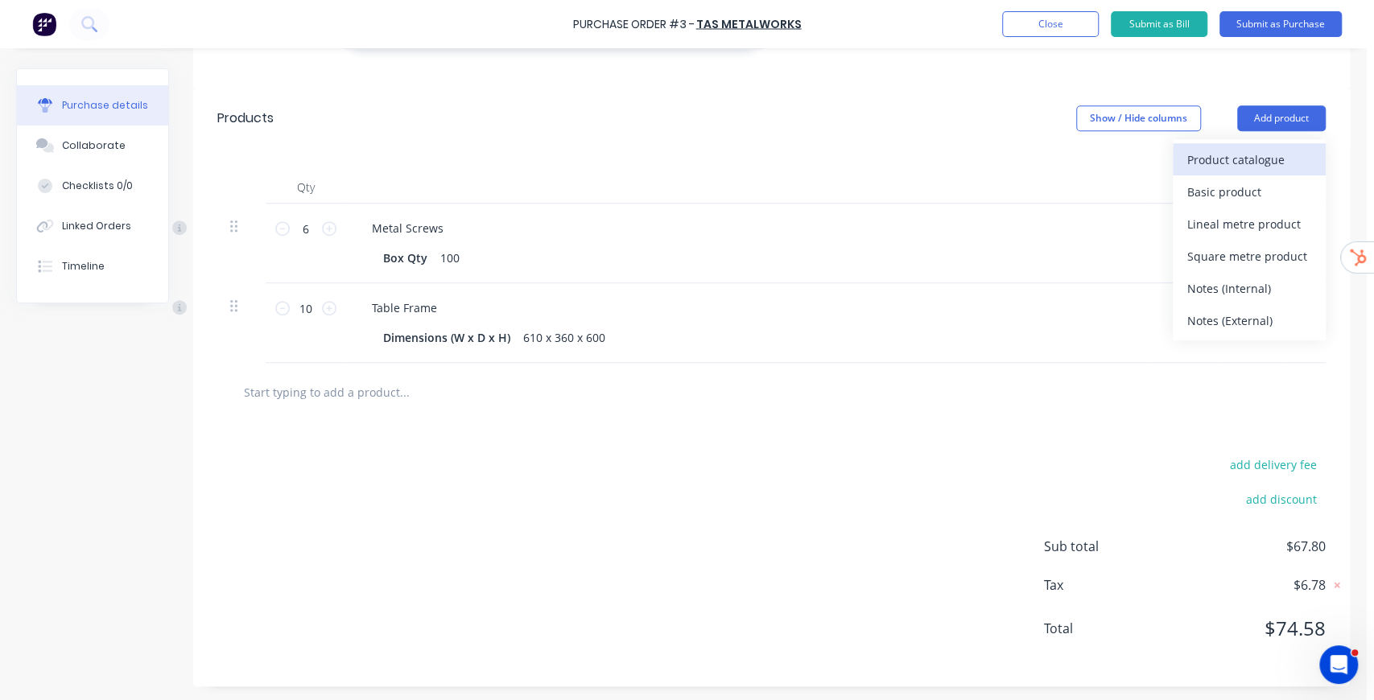
click at [1257, 159] on div "Product catalogue" at bounding box center [1249, 159] width 124 height 23
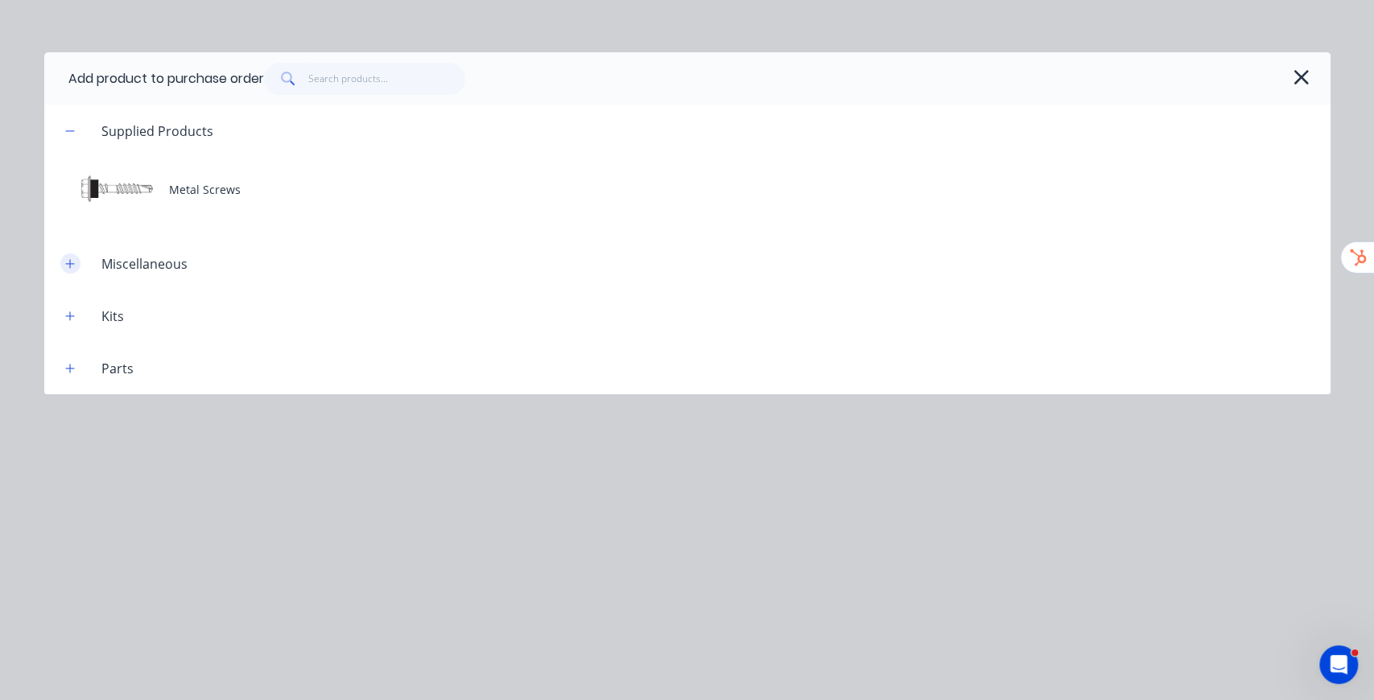
click at [65, 264] on icon "button" at bounding box center [70, 263] width 10 height 11
click at [64, 364] on button "button" at bounding box center [70, 368] width 20 height 20
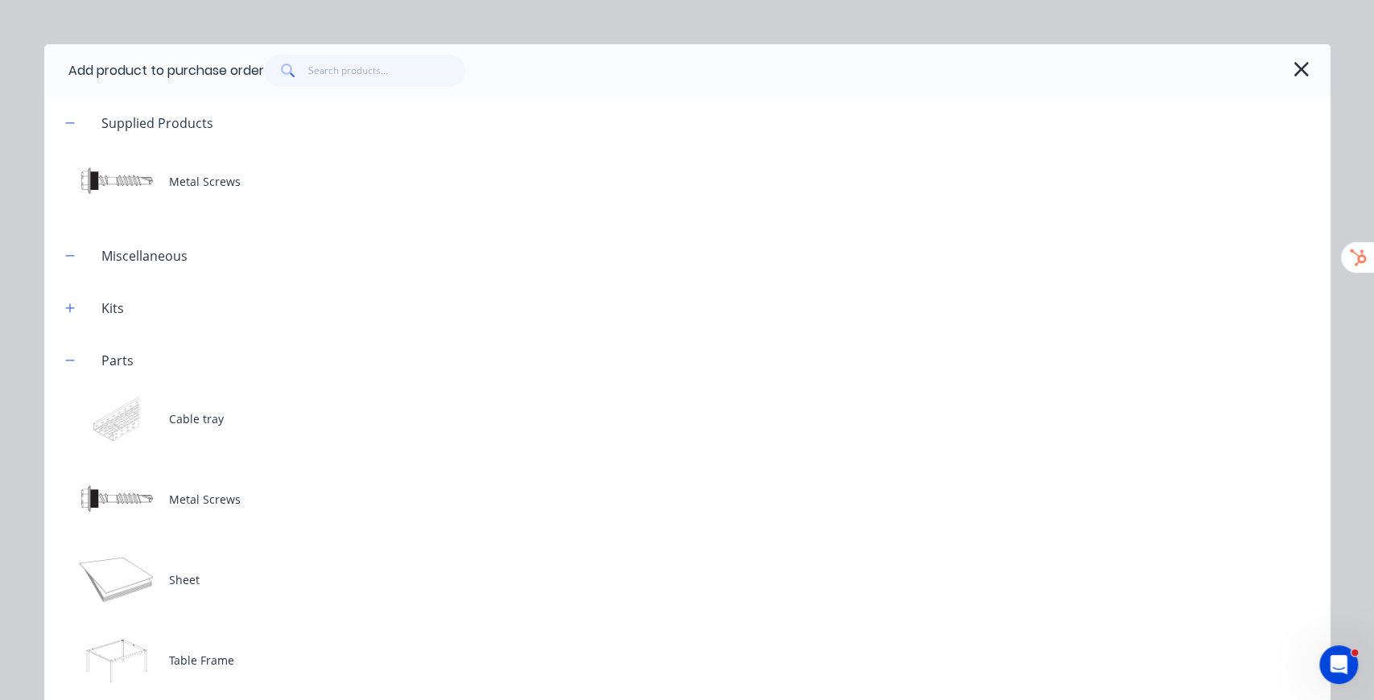
scroll to position [16, 0]
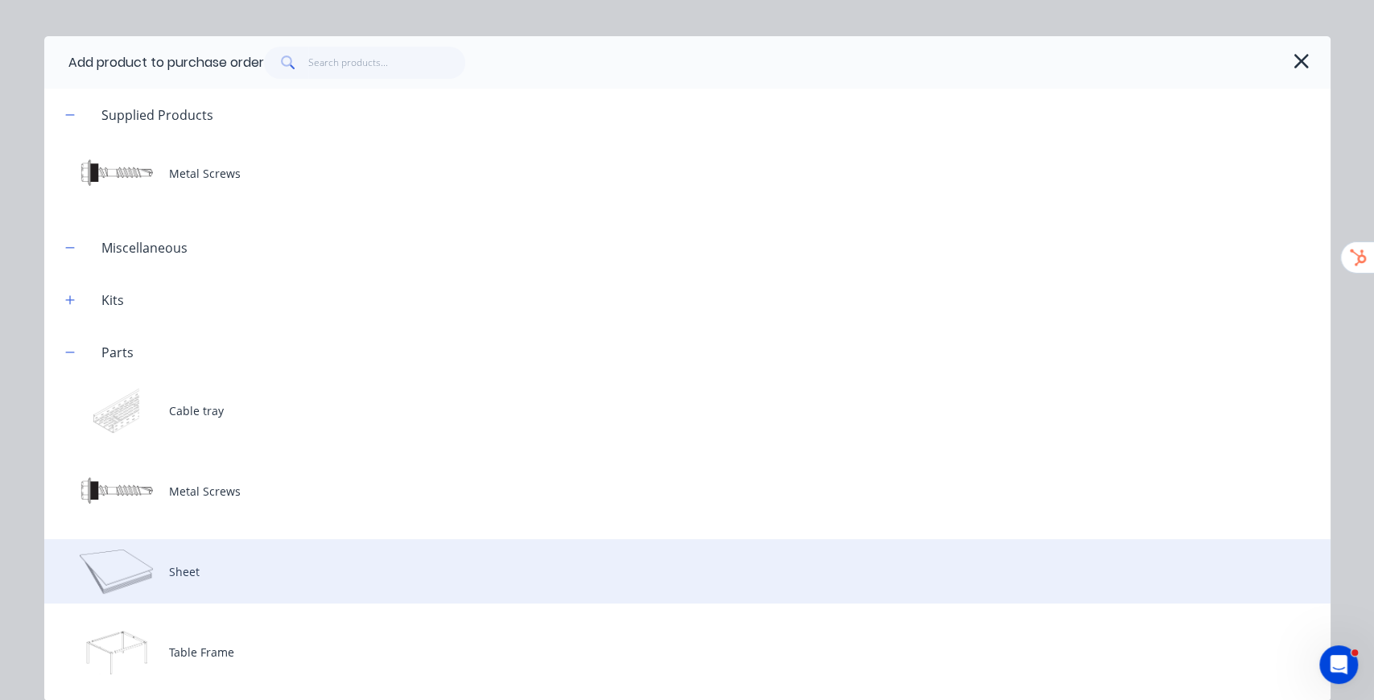
click at [192, 568] on div "Sheet" at bounding box center [687, 571] width 1286 height 64
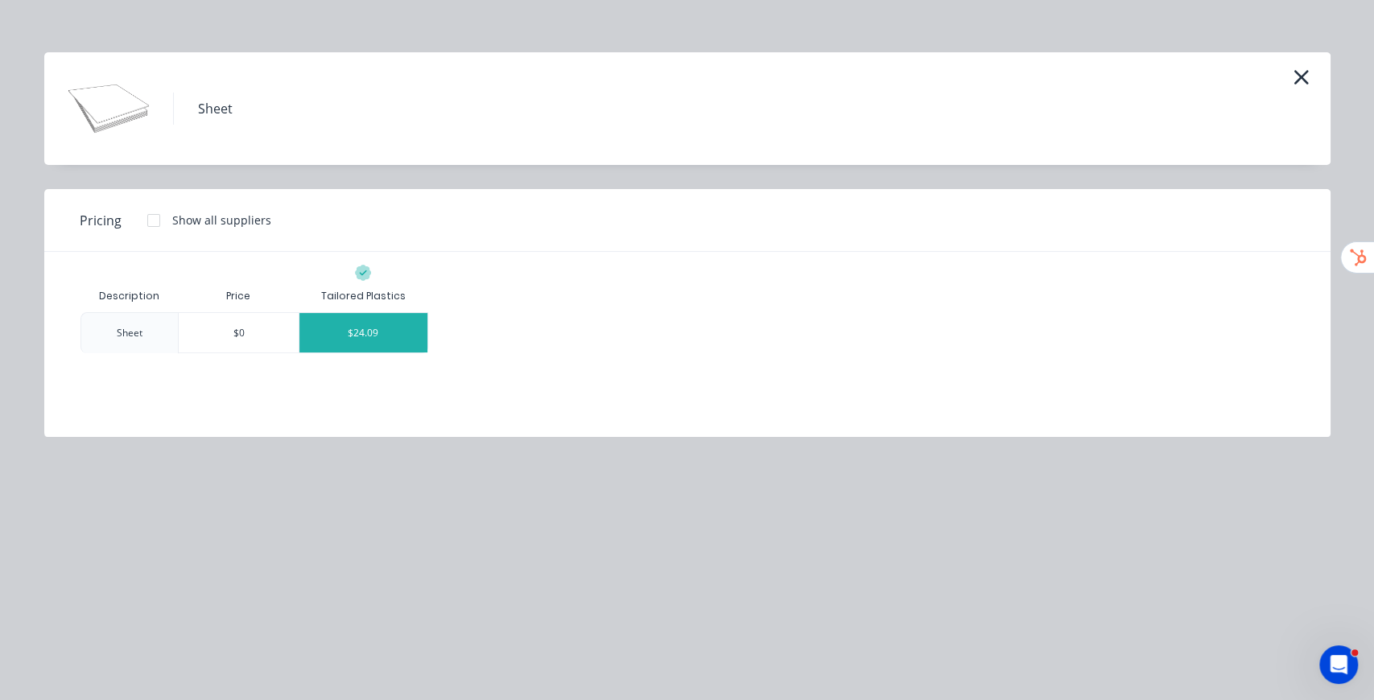
click at [367, 327] on div "$24.09" at bounding box center [363, 332] width 128 height 39
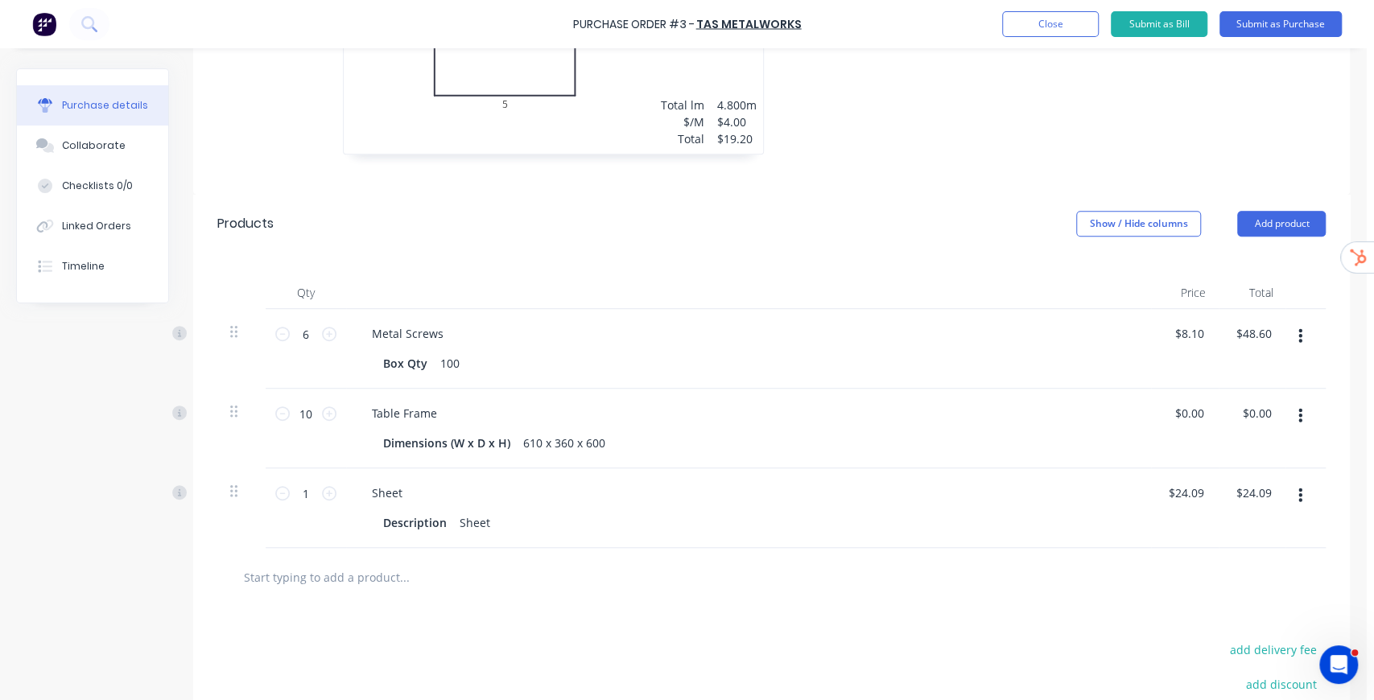
scroll to position [568, 0]
click at [1286, 27] on button "Submit as Purchase" at bounding box center [1281, 24] width 122 height 26
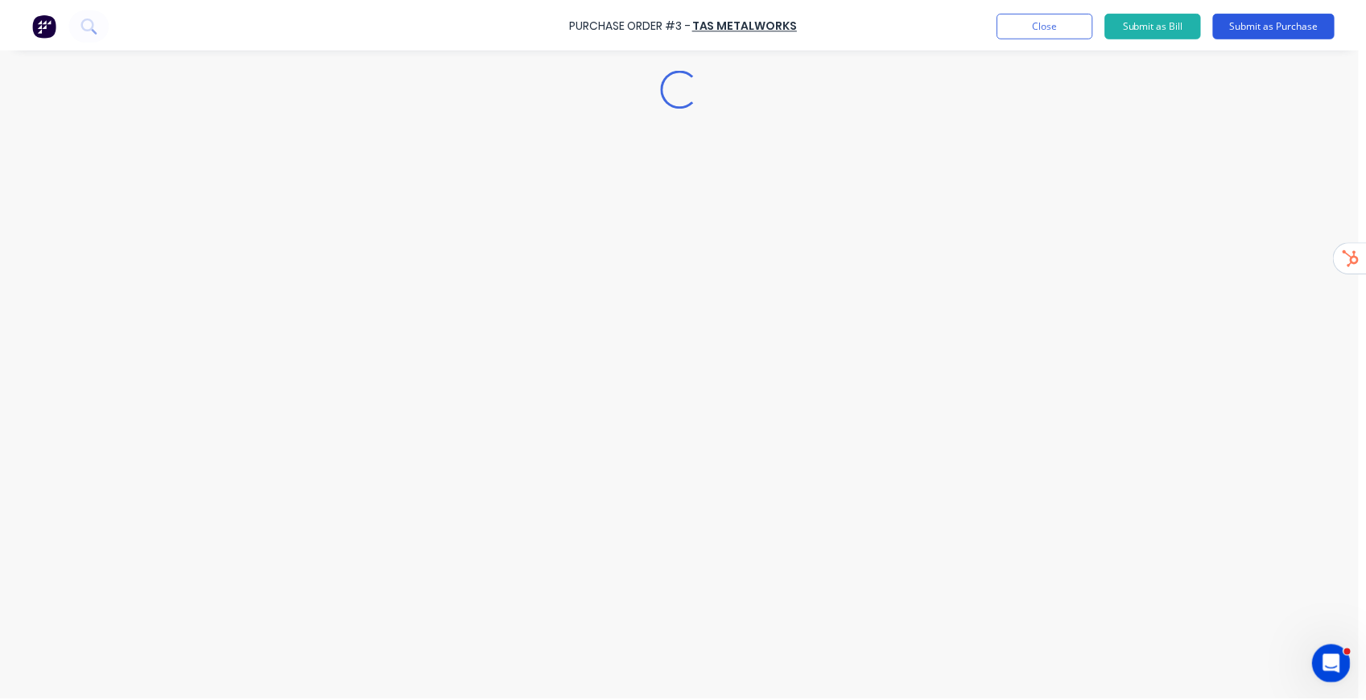
scroll to position [0, 0]
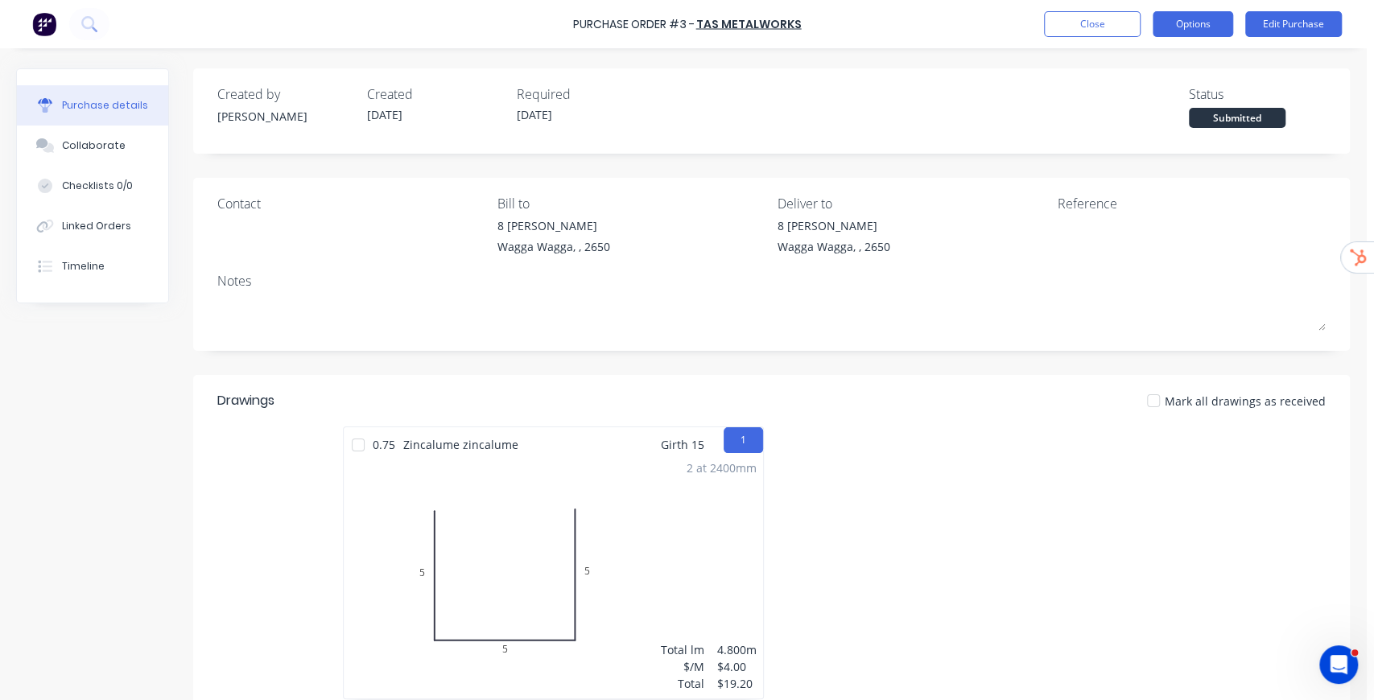
click at [1195, 23] on button "Options" at bounding box center [1193, 24] width 80 height 26
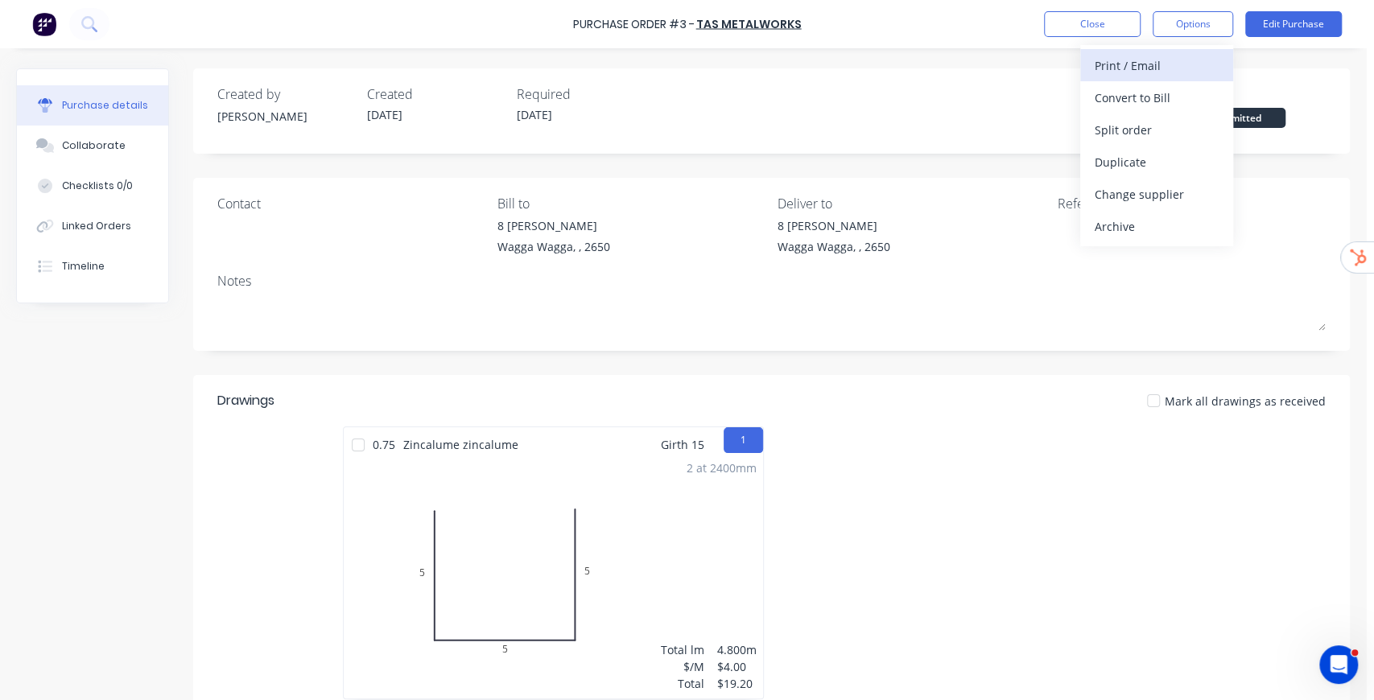
click at [1156, 63] on div "Print / Email" at bounding box center [1157, 65] width 124 height 23
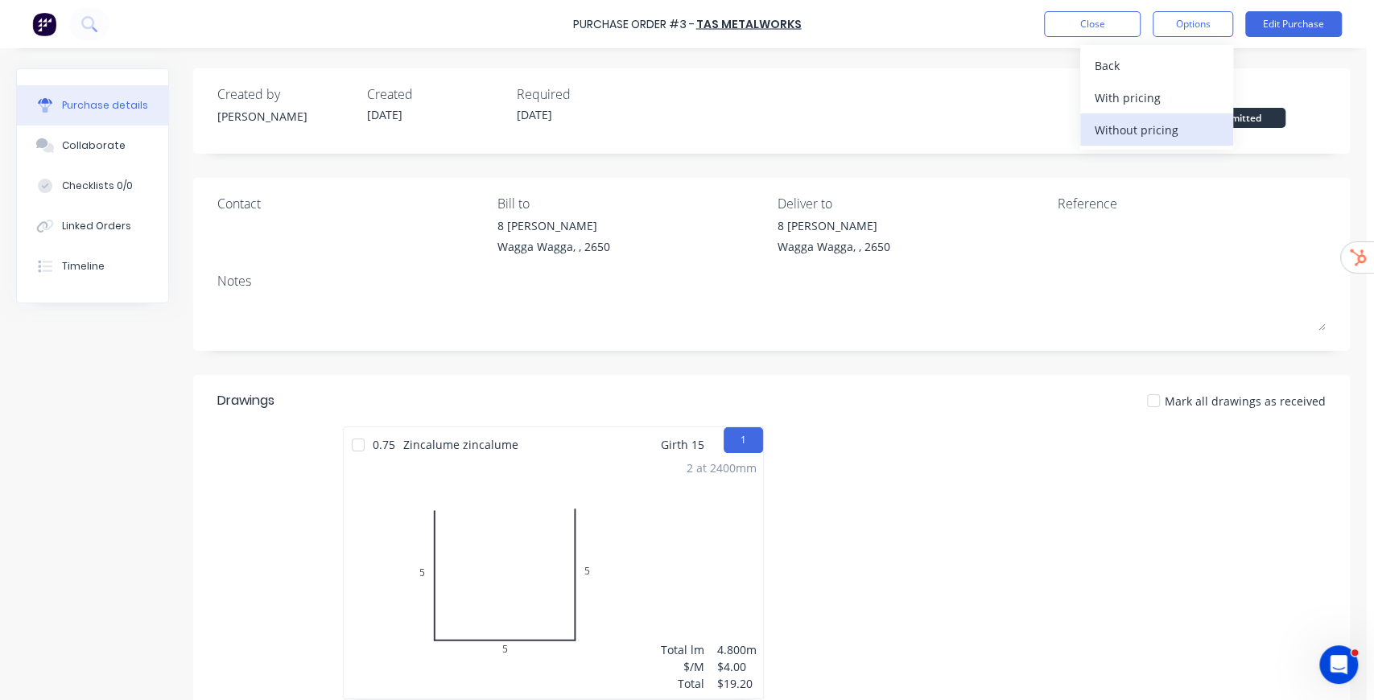
click at [1166, 128] on div "Without pricing" at bounding box center [1157, 129] width 124 height 23
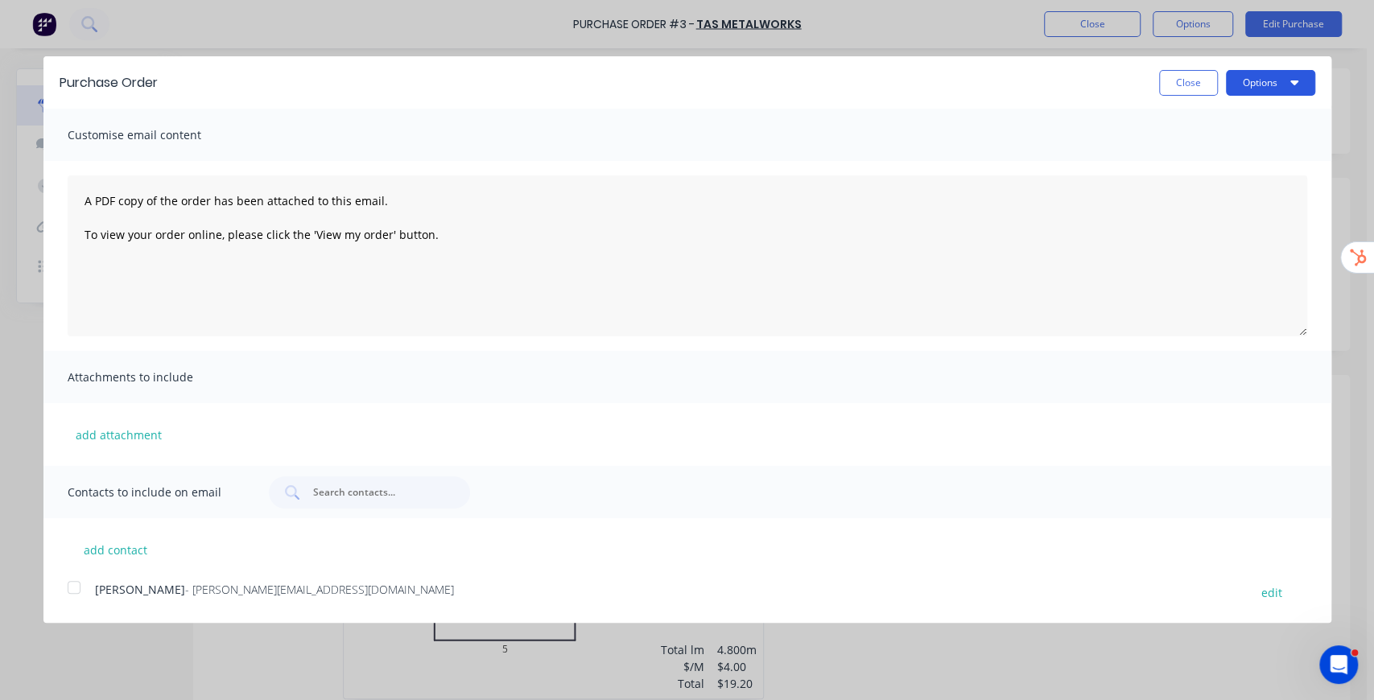
click at [1290, 84] on button "Options" at bounding box center [1270, 83] width 89 height 26
click at [1186, 85] on button "Close" at bounding box center [1188, 83] width 59 height 26
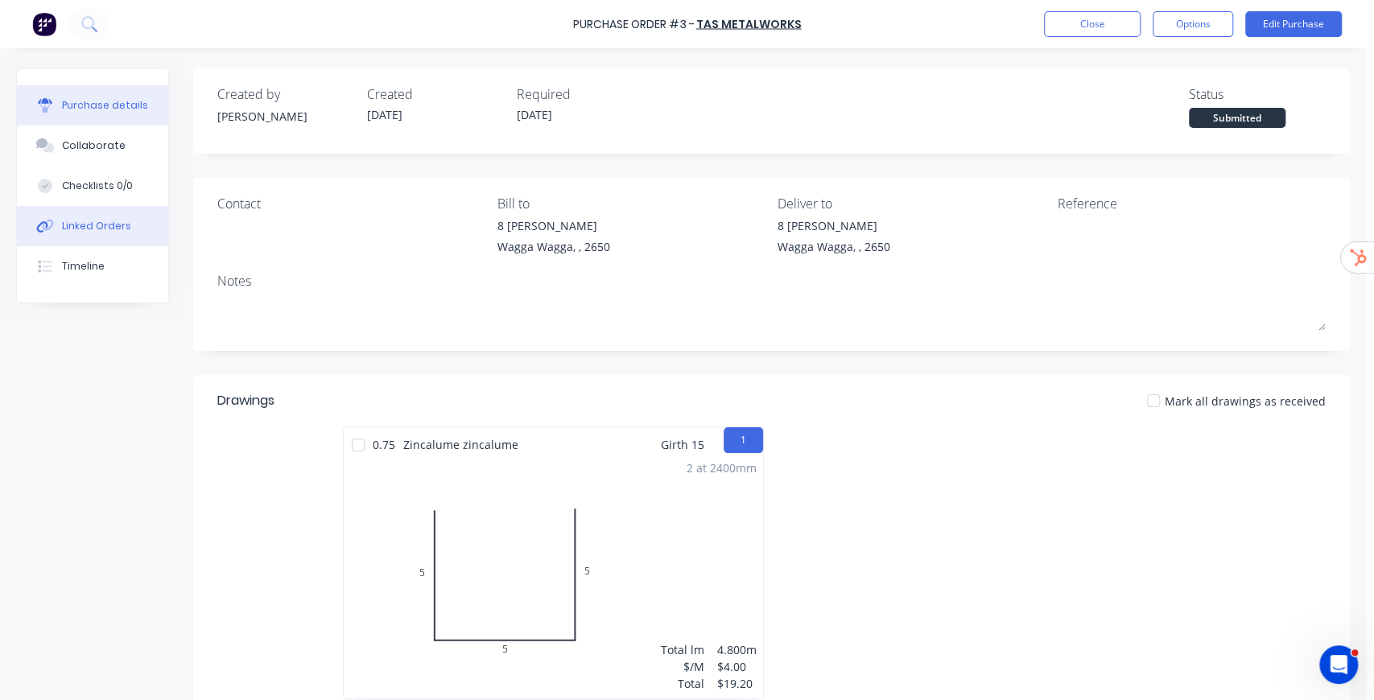
click at [101, 228] on div "Linked Orders" at bounding box center [96, 226] width 69 height 14
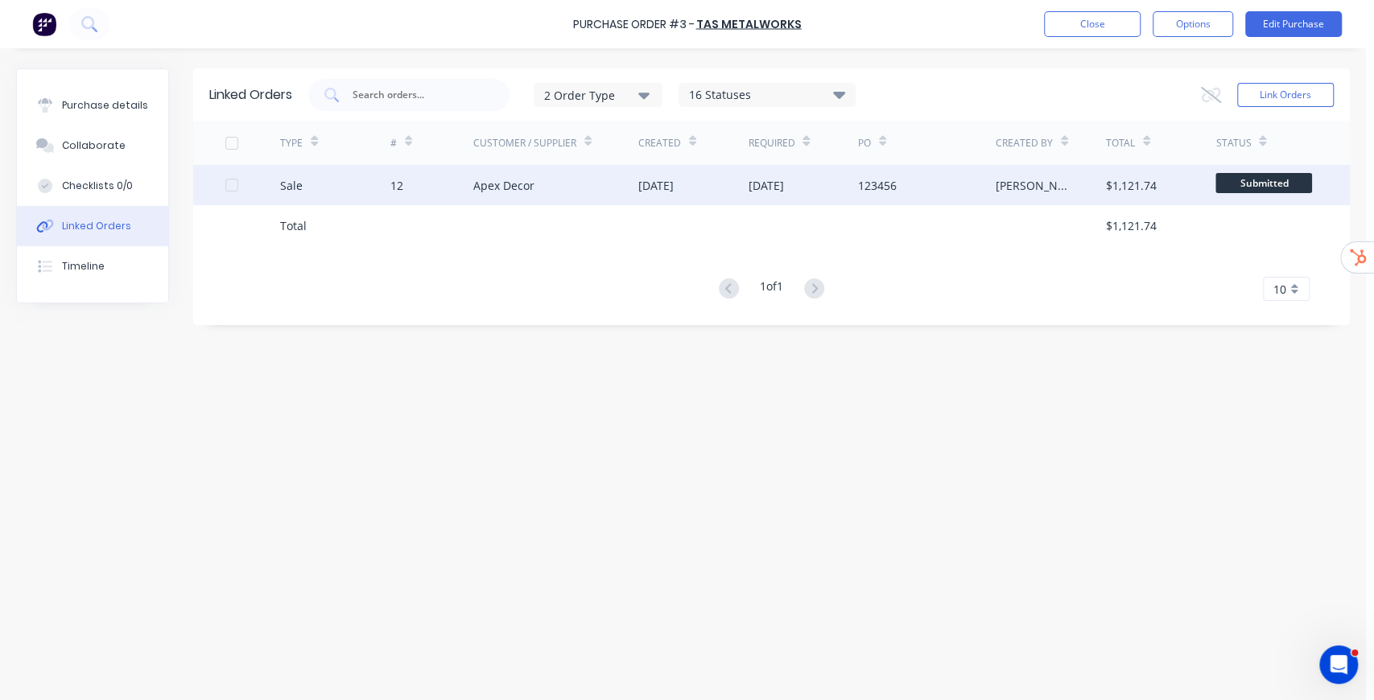
click at [616, 180] on div "Apex Decor" at bounding box center [555, 185] width 165 height 40
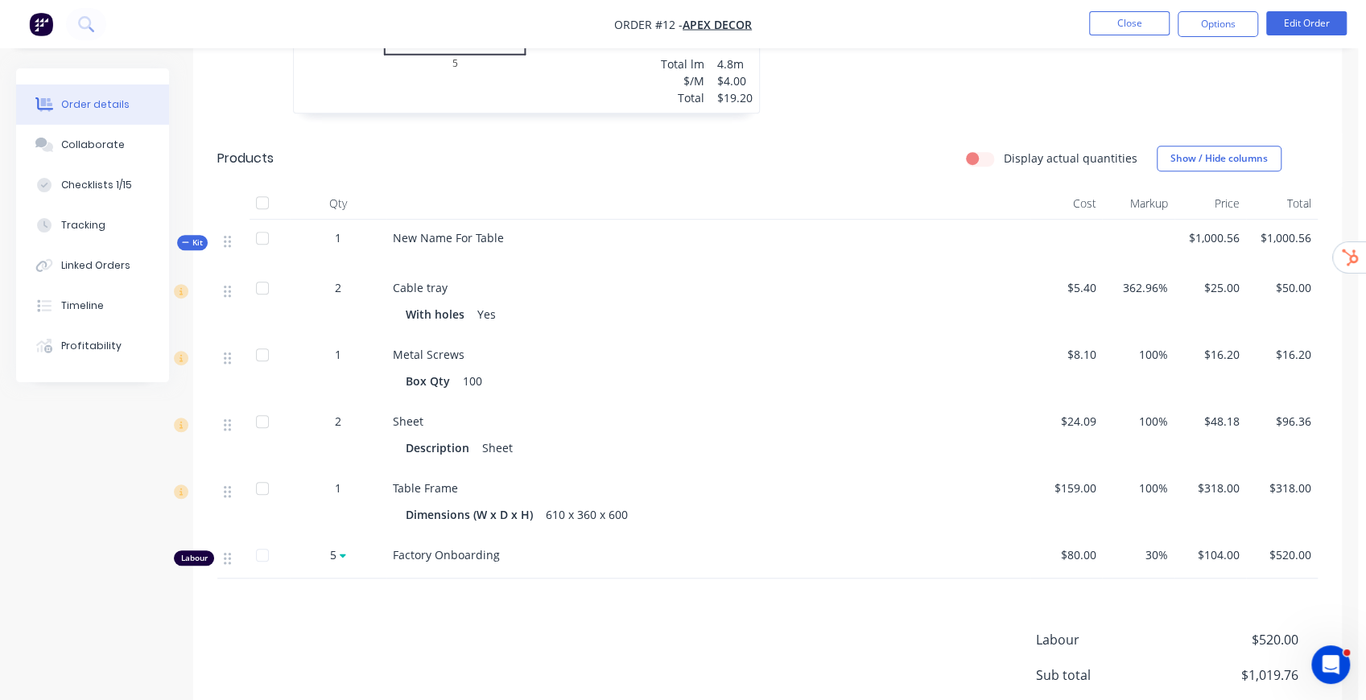
scroll to position [697, 0]
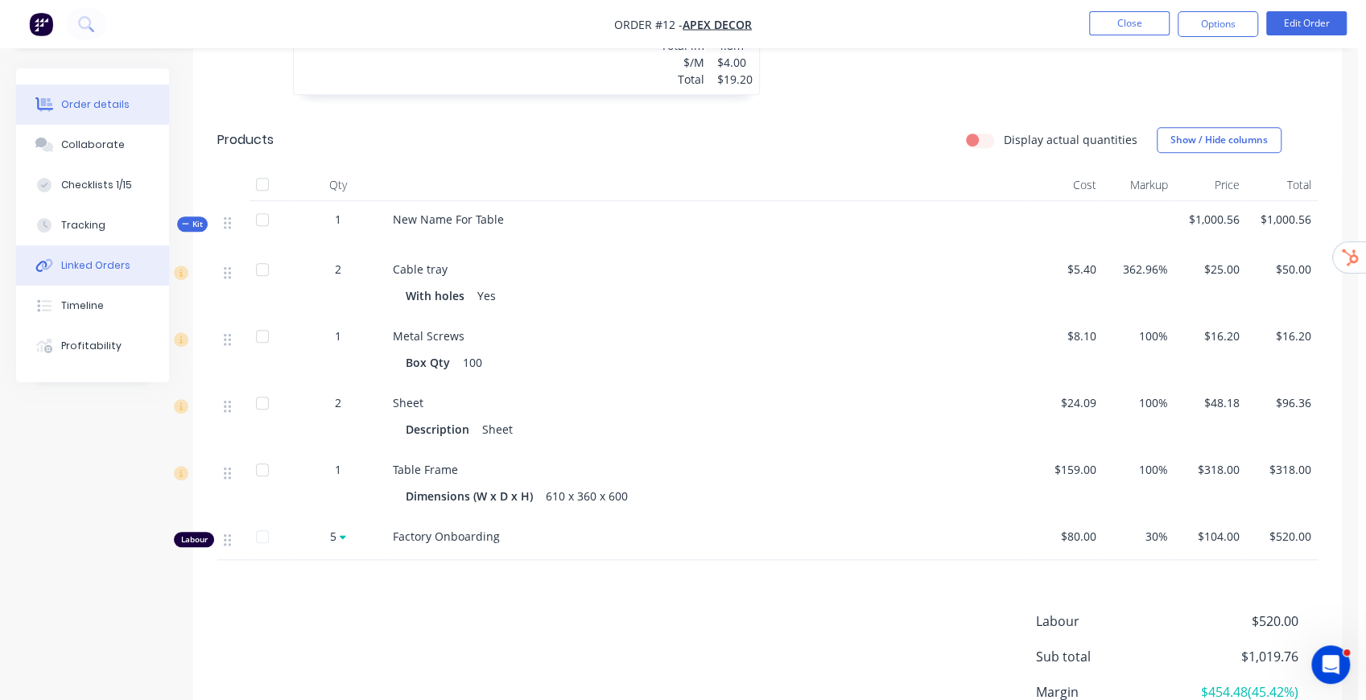
click at [80, 272] on div "Linked Orders" at bounding box center [95, 265] width 69 height 14
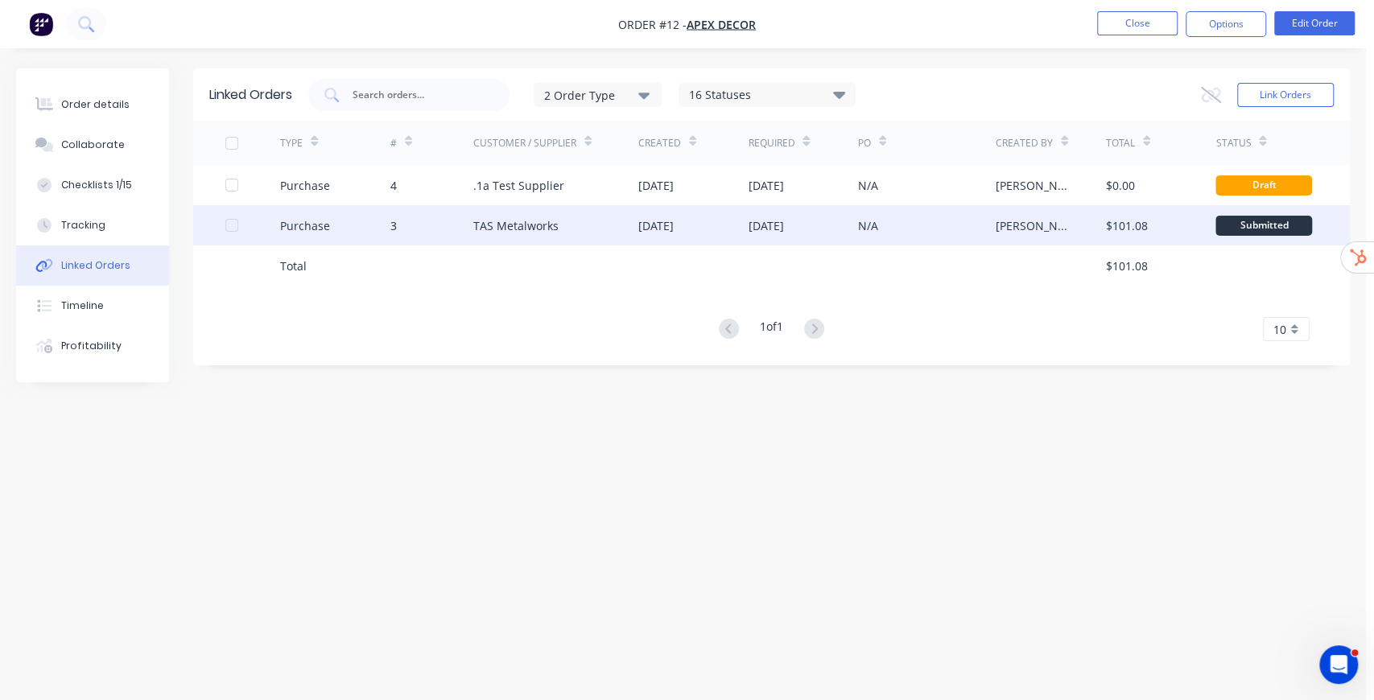
click at [995, 229] on div "N/A" at bounding box center [927, 225] width 138 height 40
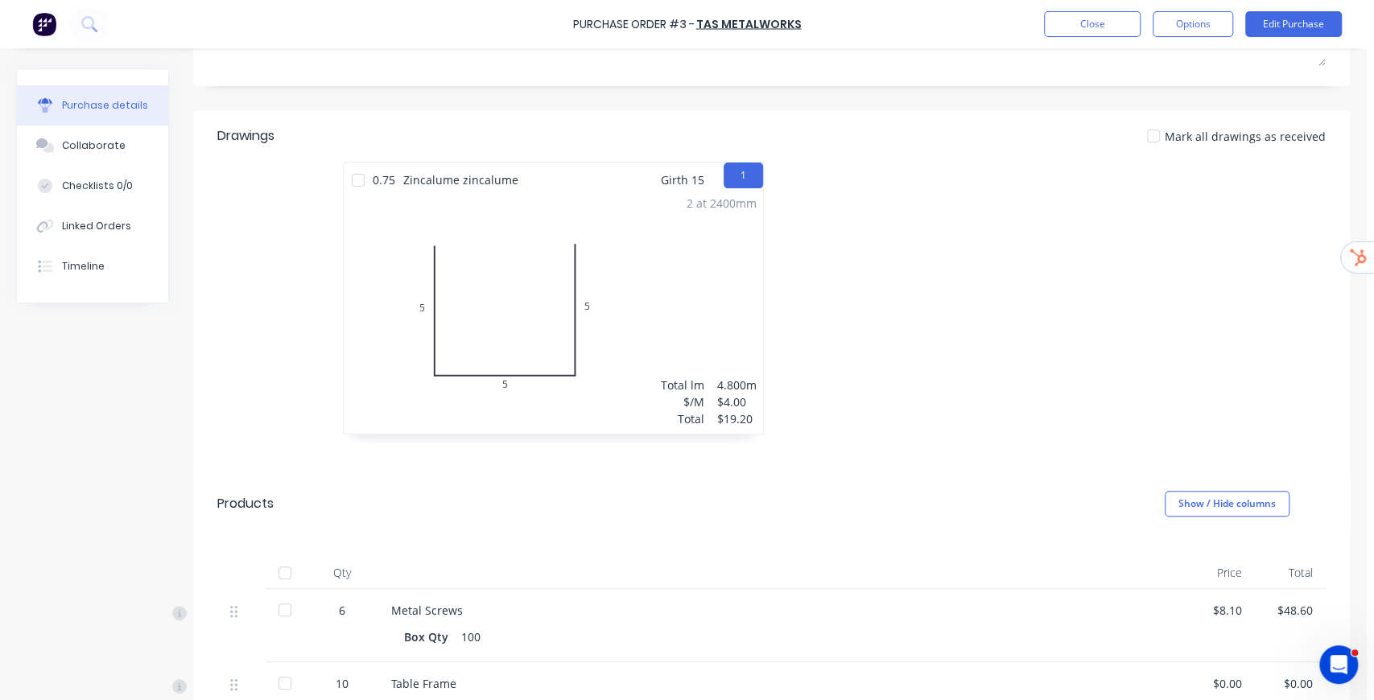
scroll to position [268, 0]
click at [358, 175] on div at bounding box center [358, 177] width 32 height 32
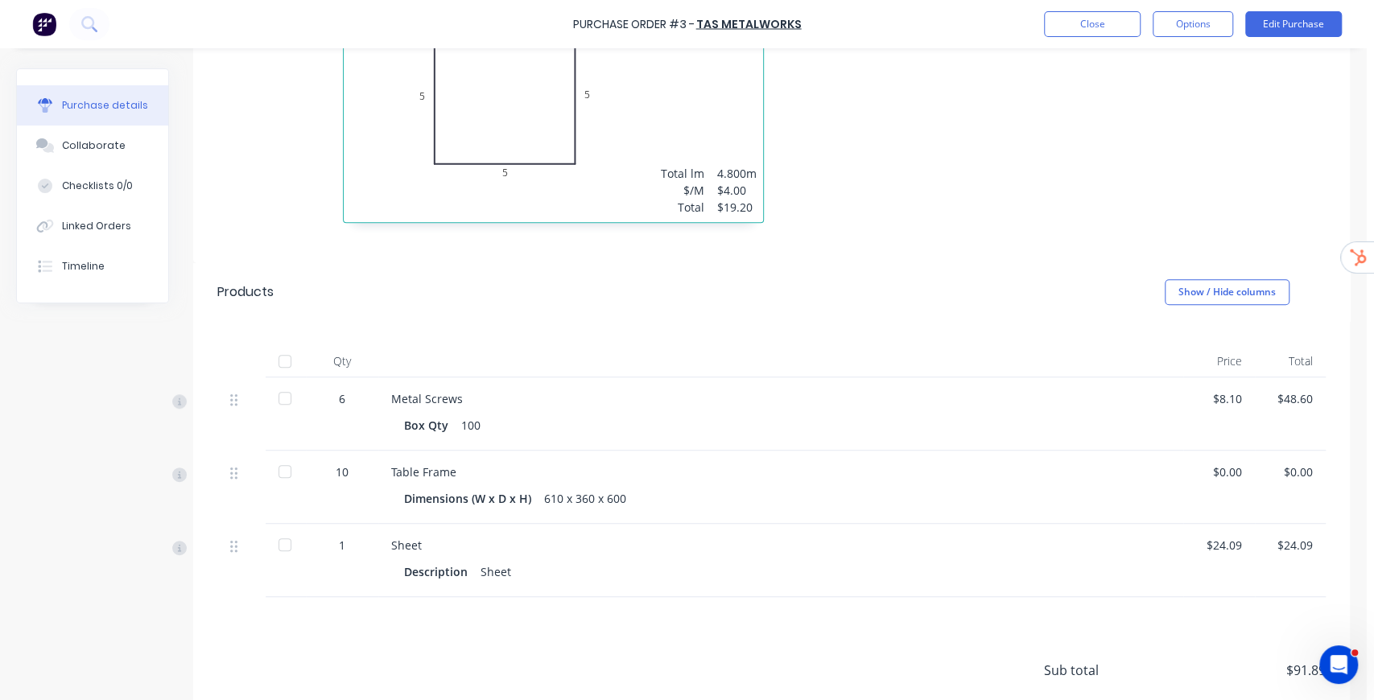
scroll to position [483, 0]
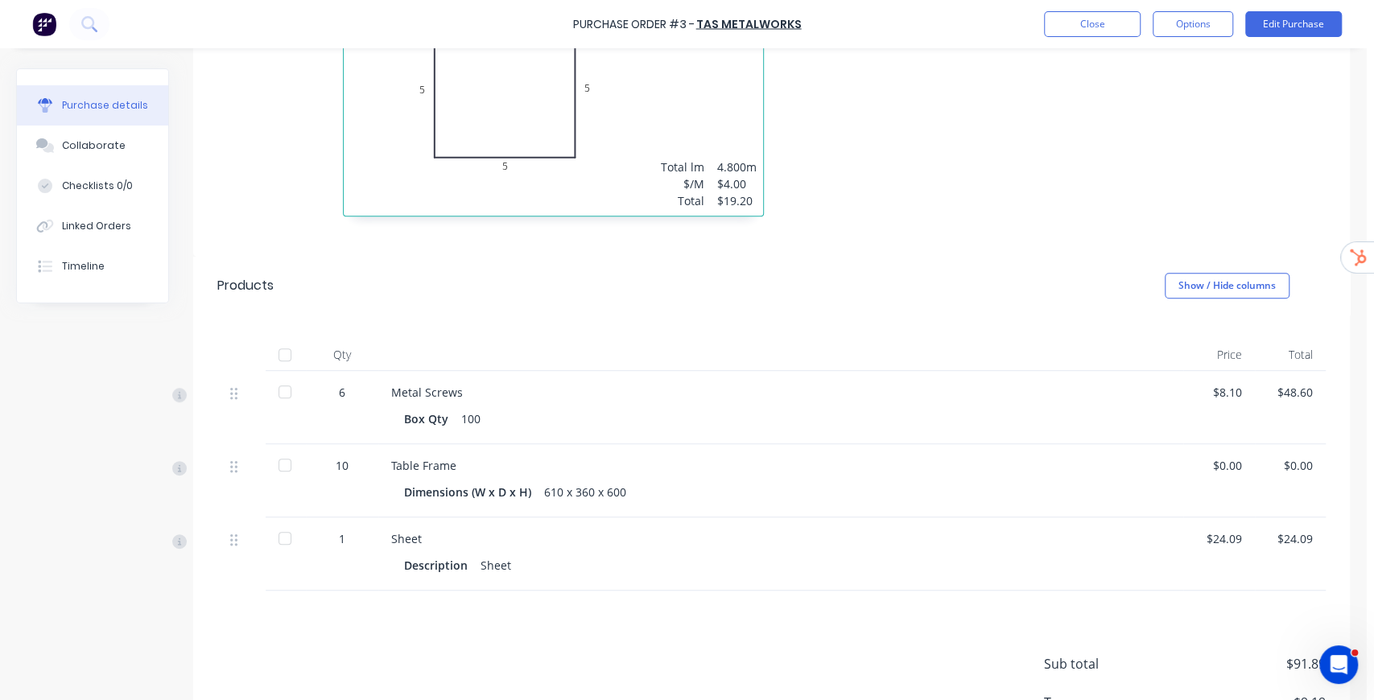
click at [287, 397] on div at bounding box center [285, 392] width 32 height 32
click at [285, 464] on div at bounding box center [285, 465] width 32 height 32
click at [286, 541] on div at bounding box center [285, 538] width 32 height 32
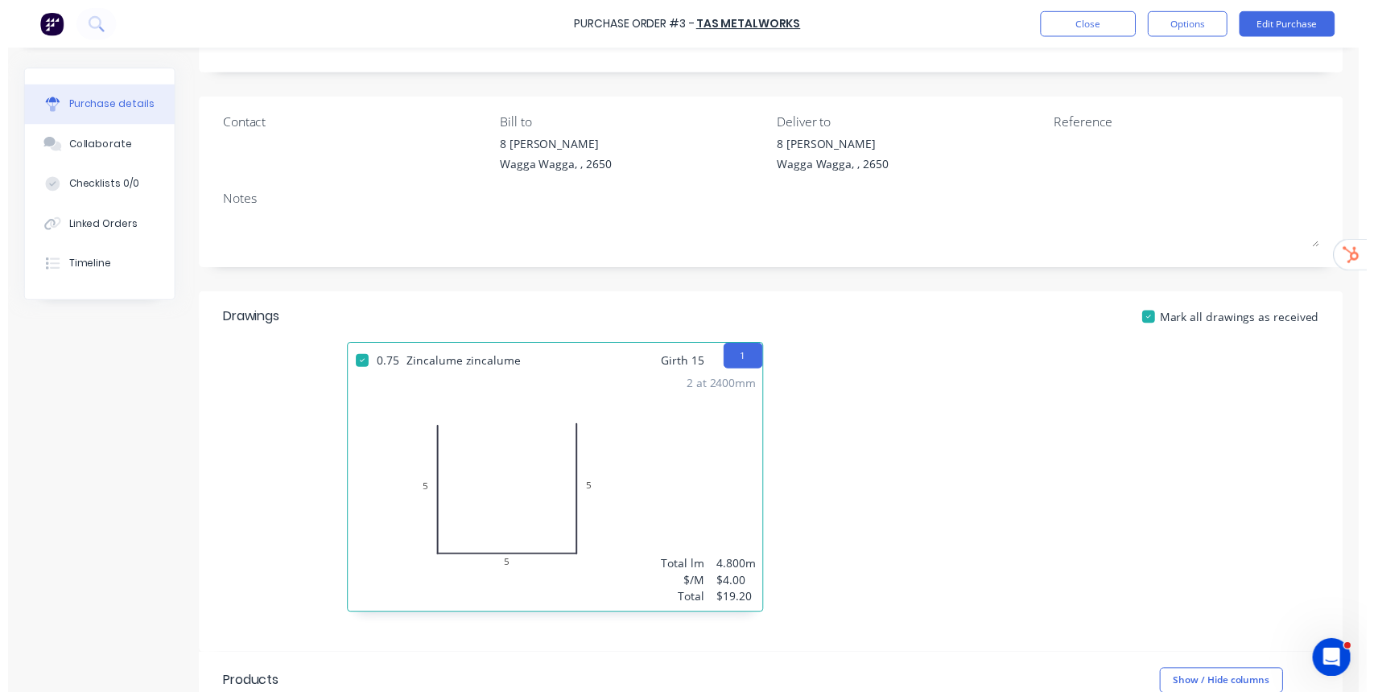
scroll to position [0, 0]
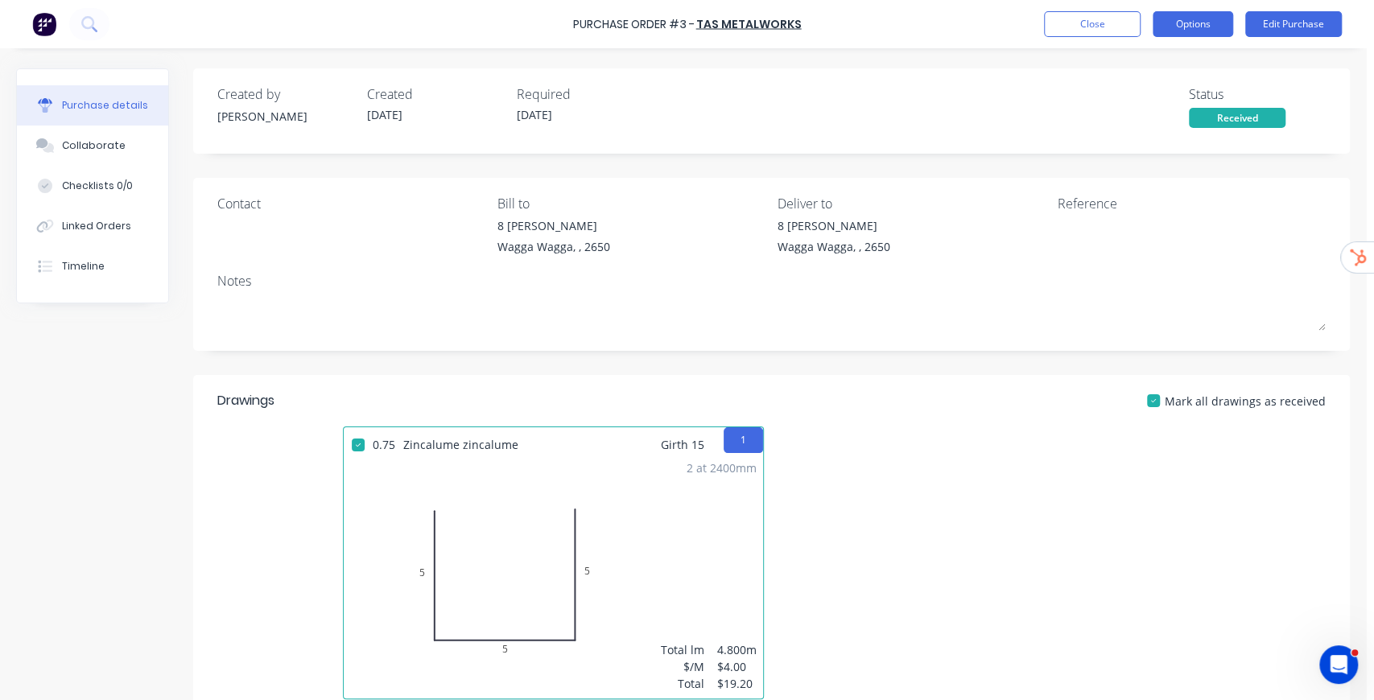
click at [1205, 31] on button "Options" at bounding box center [1193, 24] width 80 height 26
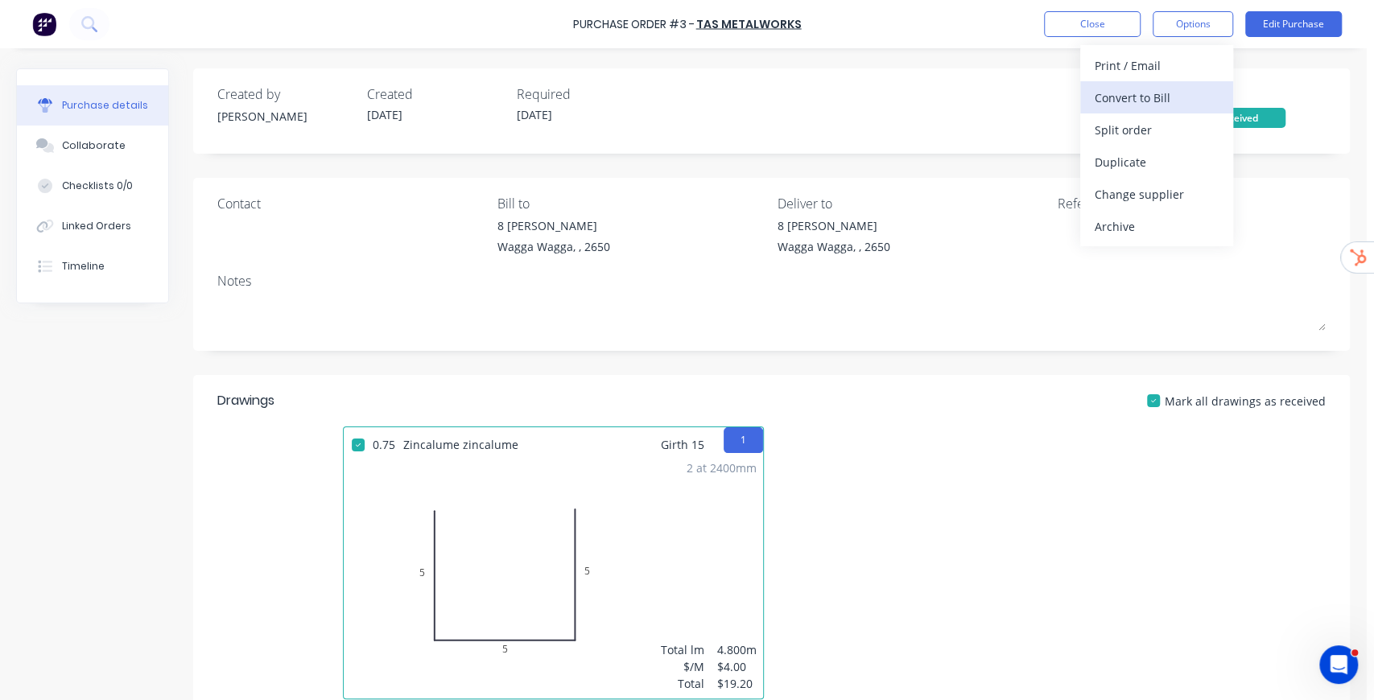
click at [1167, 102] on div "Convert to Bill" at bounding box center [1157, 97] width 124 height 23
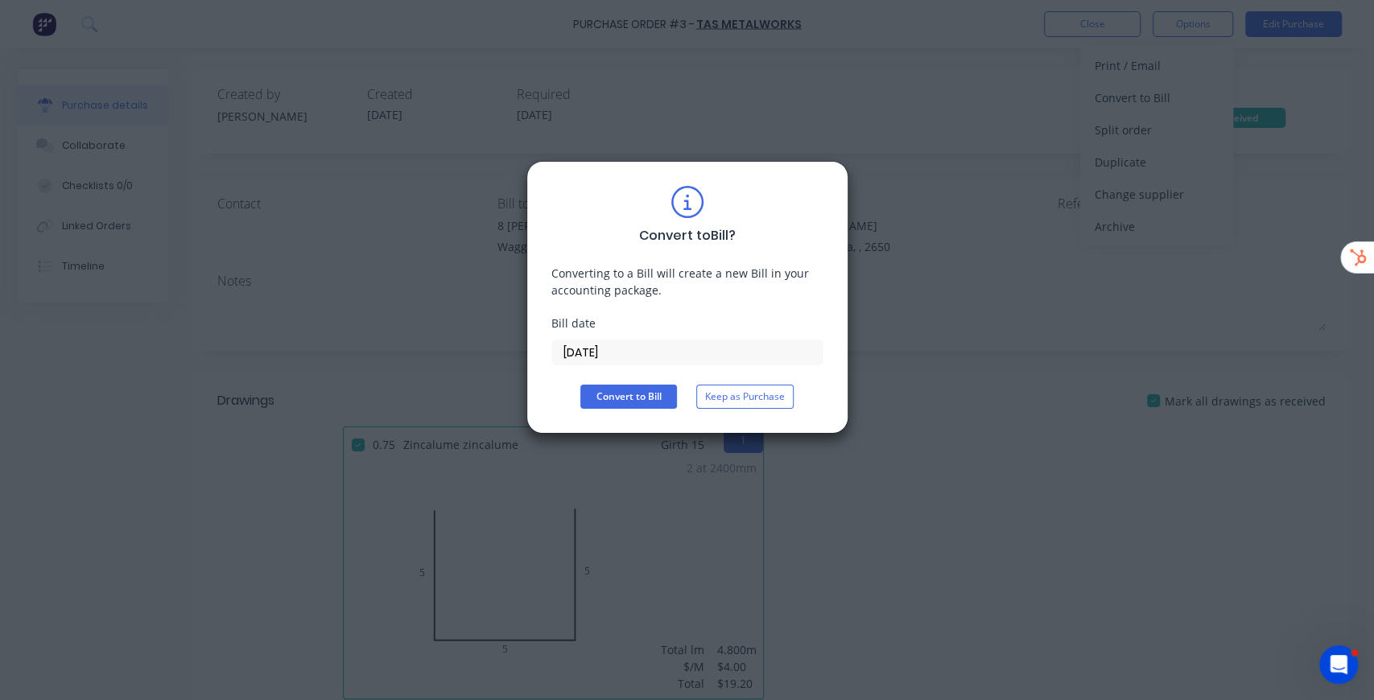
click at [617, 357] on input "04/09/25" at bounding box center [687, 353] width 270 height 24
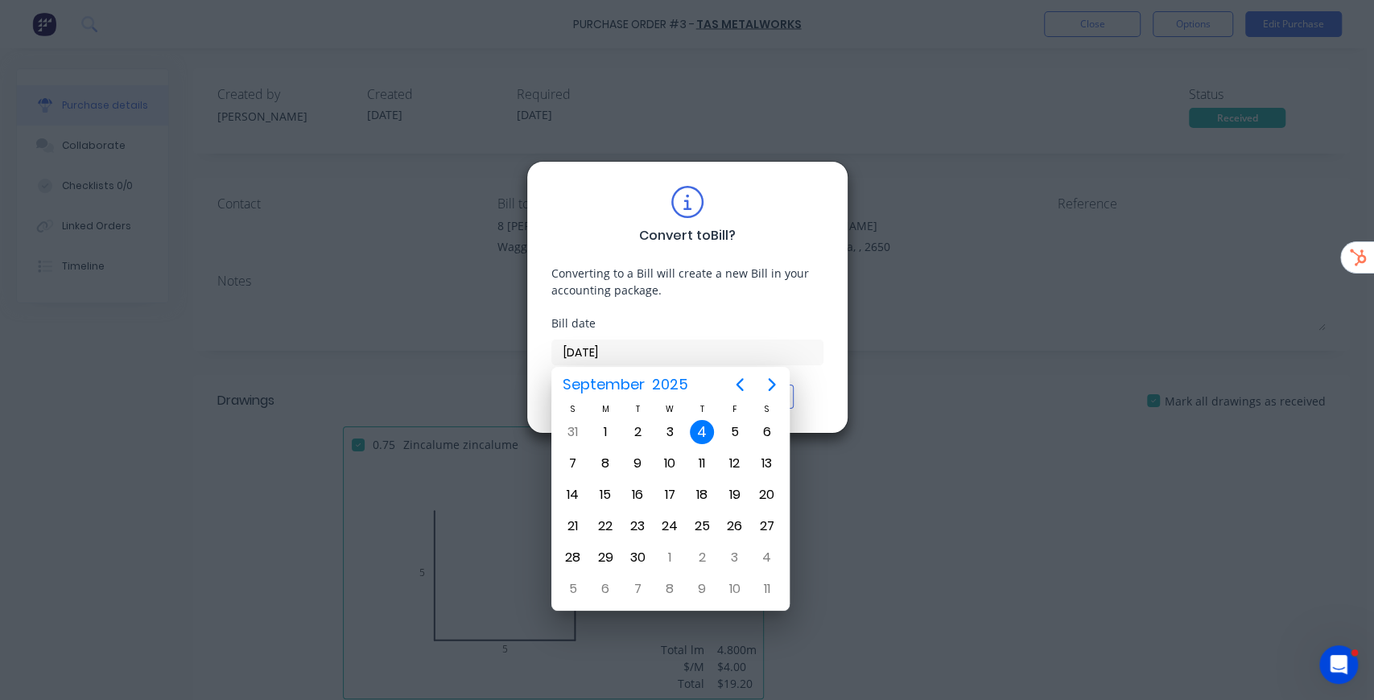
click at [720, 295] on div "Converting to a Bill will create a new Bill in your accounting package." at bounding box center [687, 282] width 272 height 34
drag, startPoint x: 799, startPoint y: 318, endPoint x: 792, endPoint y: 332, distance: 16.2
click at [799, 317] on div "Bill date" at bounding box center [687, 323] width 272 height 17
click at [708, 430] on div "4" at bounding box center [702, 432] width 24 height 24
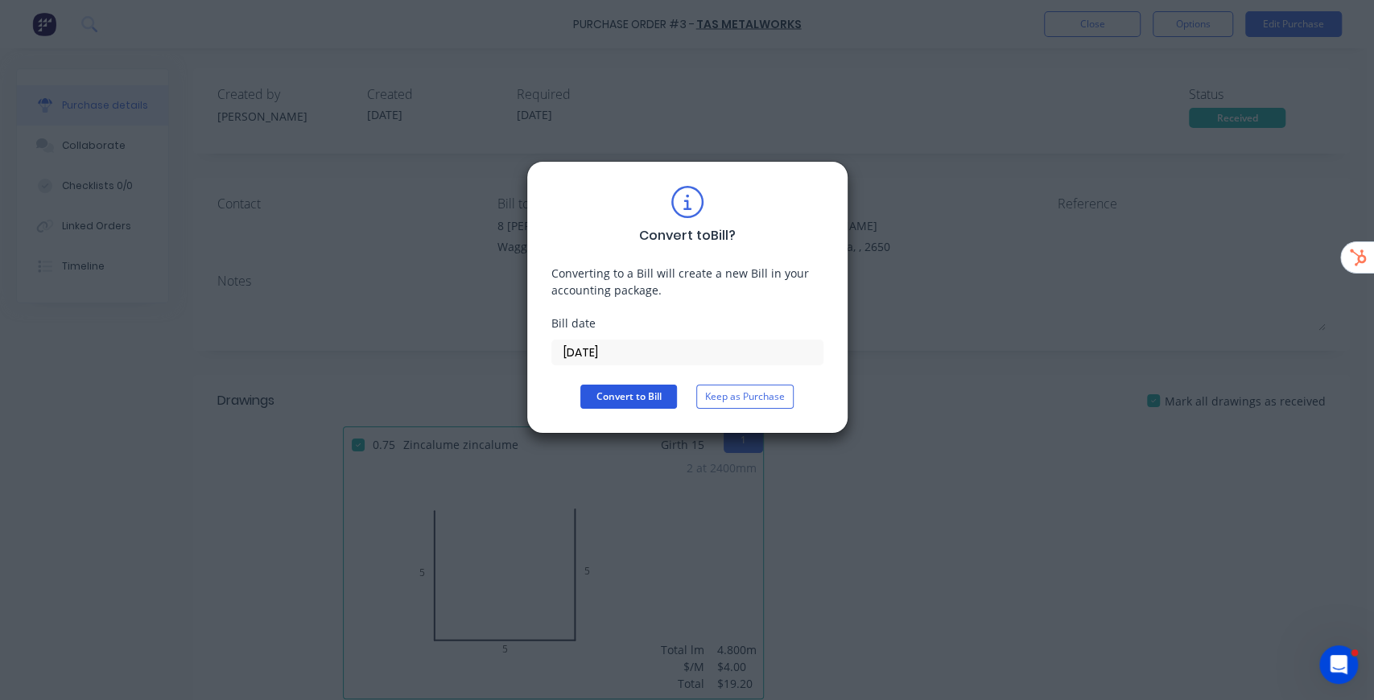
click at [655, 398] on button "Convert to Bill" at bounding box center [628, 397] width 97 height 24
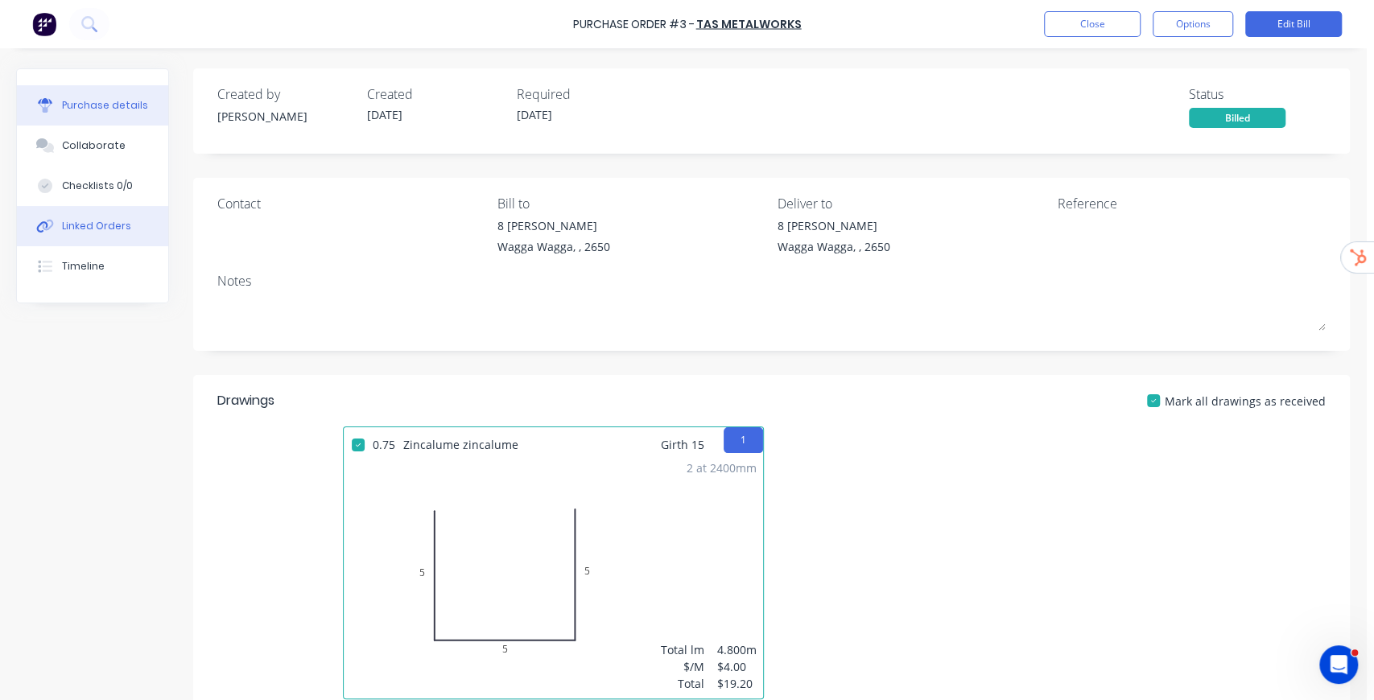
click at [93, 233] on button "Linked Orders" at bounding box center [92, 226] width 151 height 40
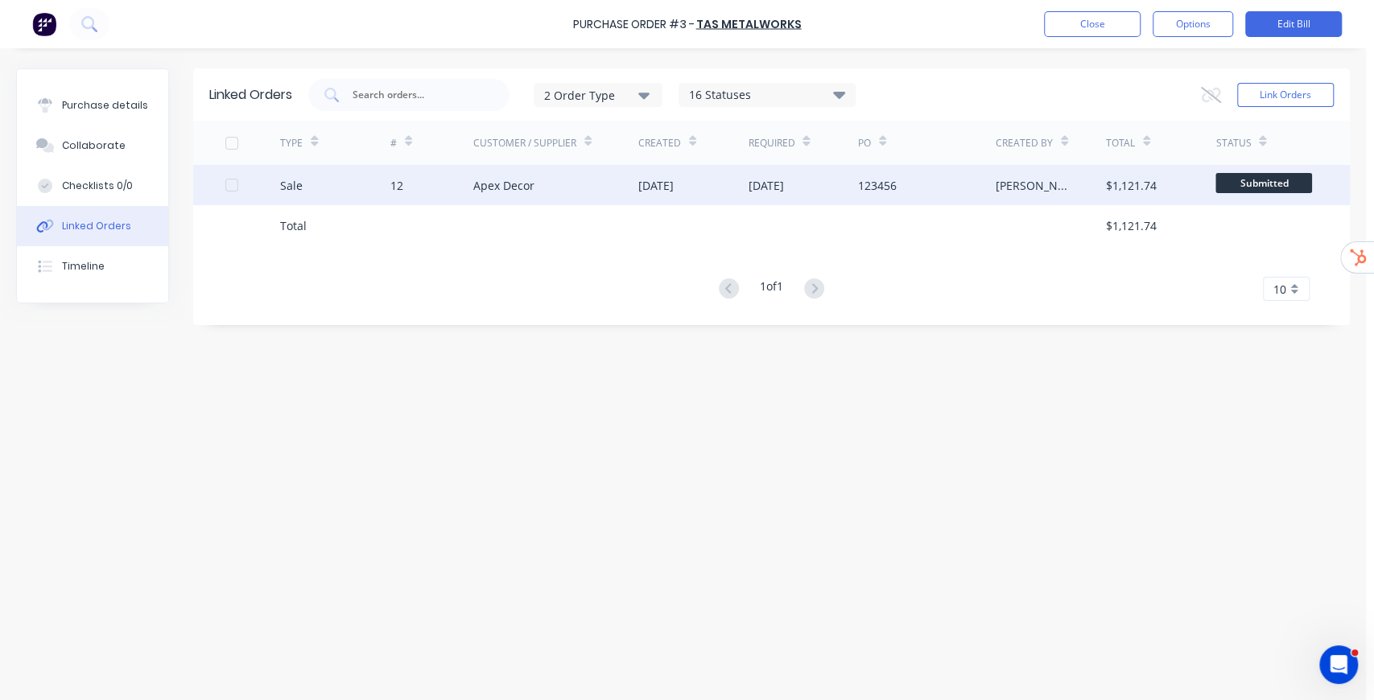
click at [892, 186] on div "123456" at bounding box center [877, 185] width 39 height 17
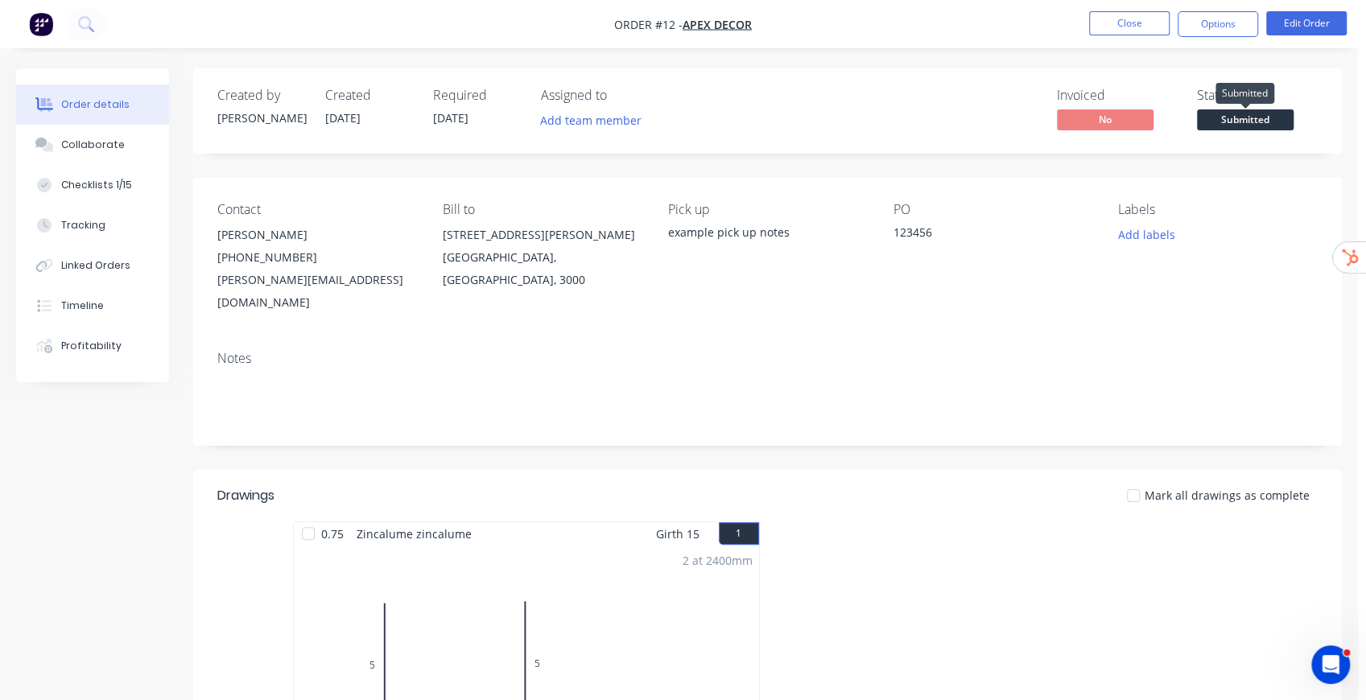
click at [1248, 126] on span "Submitted" at bounding box center [1245, 119] width 97 height 20
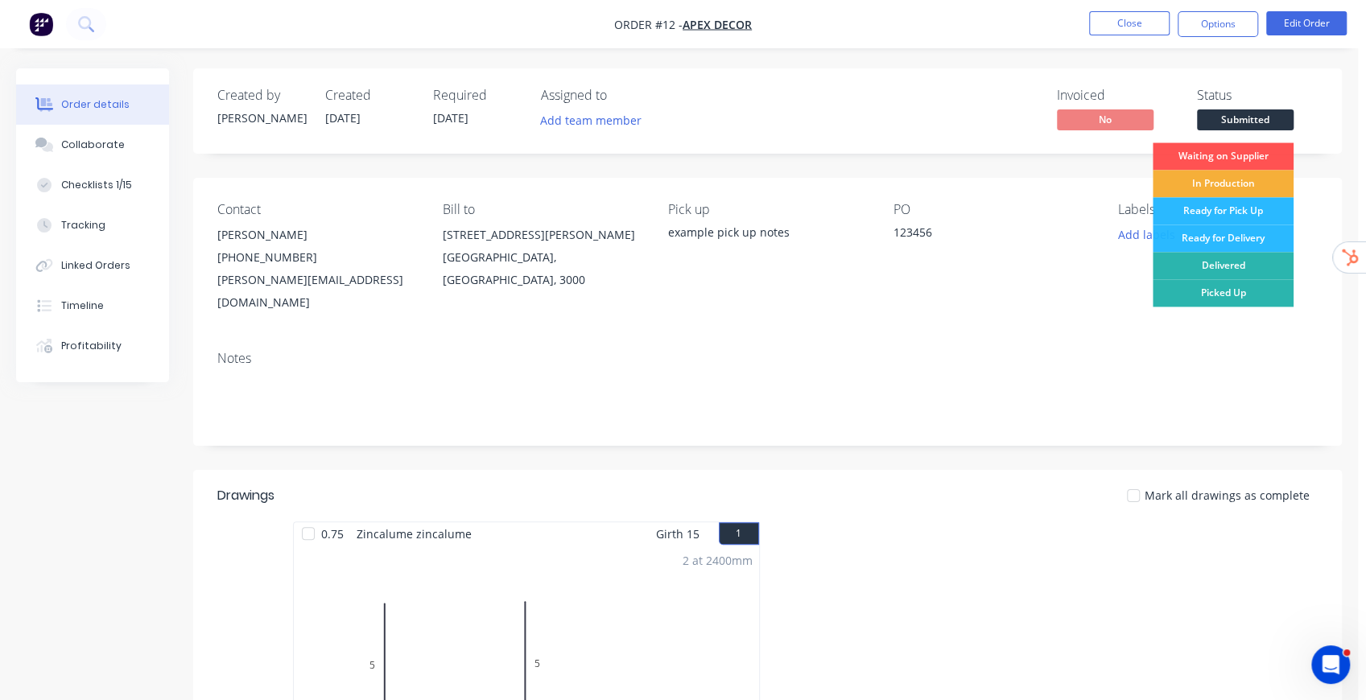
click at [1180, 71] on div "Created by Stuart Created 04/09/25 Required 30/09/25 Assigned to Add team membe…" at bounding box center [767, 110] width 1149 height 85
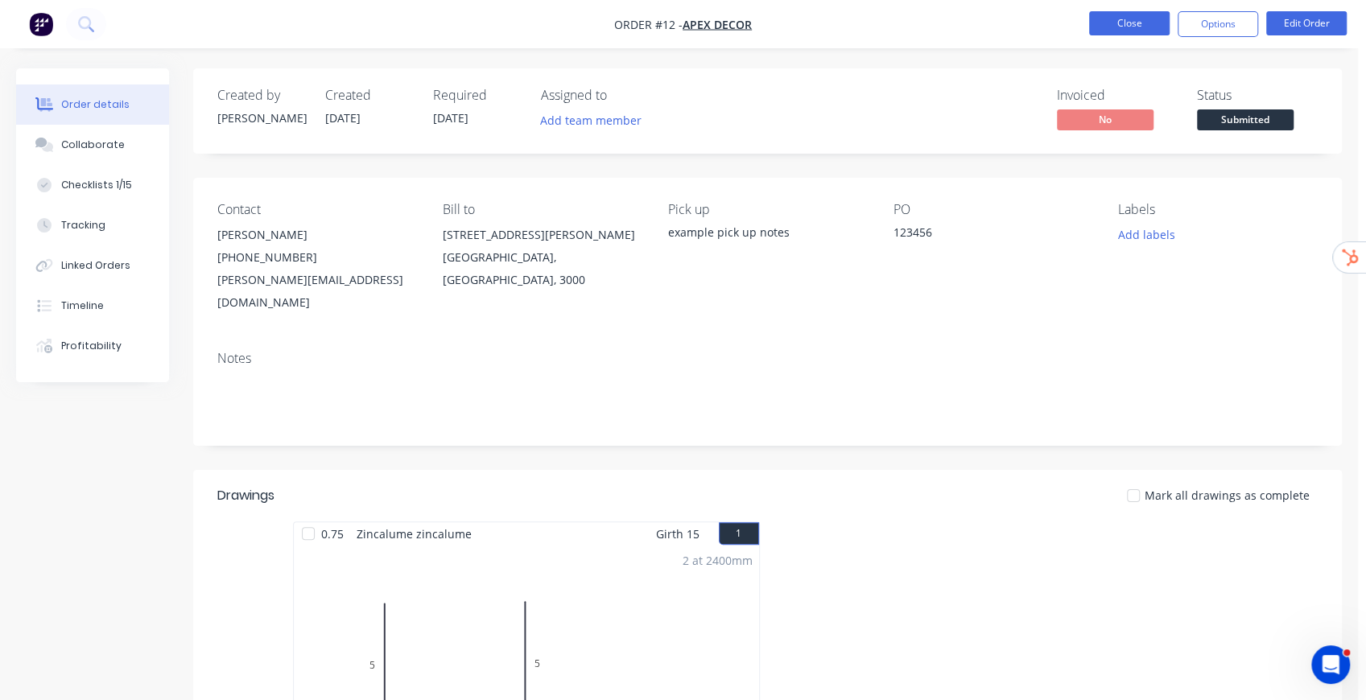
click at [1138, 27] on button "Close" at bounding box center [1129, 23] width 80 height 24
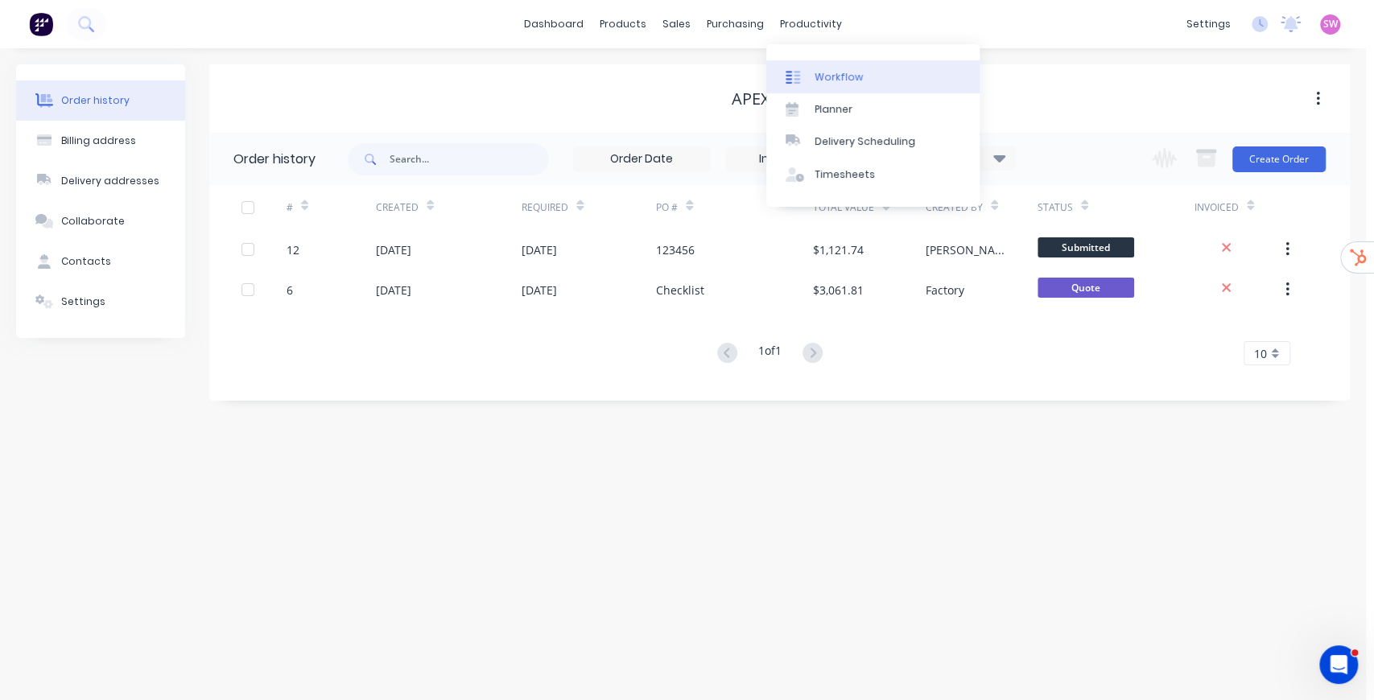
click at [825, 79] on div "Workflow" at bounding box center [839, 77] width 48 height 14
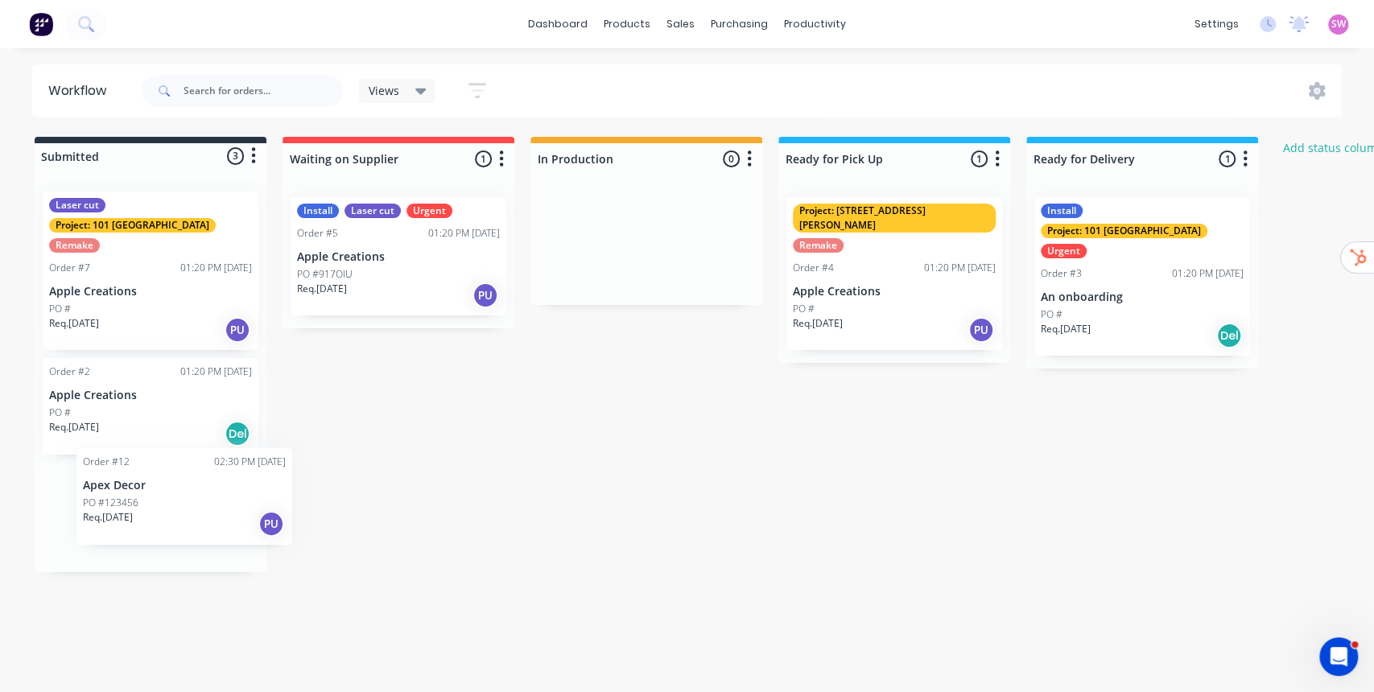
drag, startPoint x: 152, startPoint y: 506, endPoint x: 185, endPoint y: 495, distance: 34.6
click at [186, 497] on div "Laser cut Project: 101 Lilydale Remake Order #7 01:20 PM 02/09/25 Apple Creatio…" at bounding box center [151, 376] width 232 height 394
drag, startPoint x: 175, startPoint y: 502, endPoint x: 255, endPoint y: 517, distance: 81.0
click at [258, 517] on div "Laser cut Project: 101 Lilydale Remake Order #7 01:20 PM 02/09/25 Apple Creatio…" at bounding box center [151, 376] width 232 height 394
click at [1323, 150] on button "Add status column" at bounding box center [1333, 148] width 118 height 22
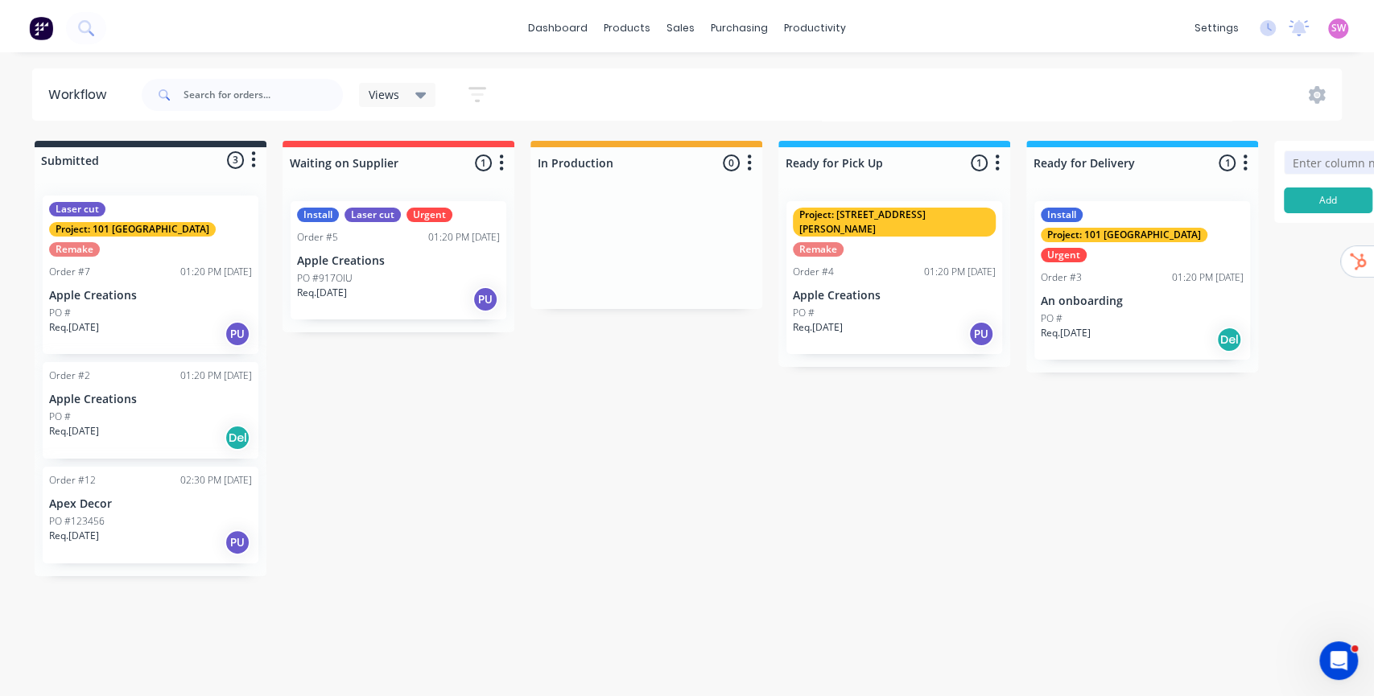
scroll to position [0, 122]
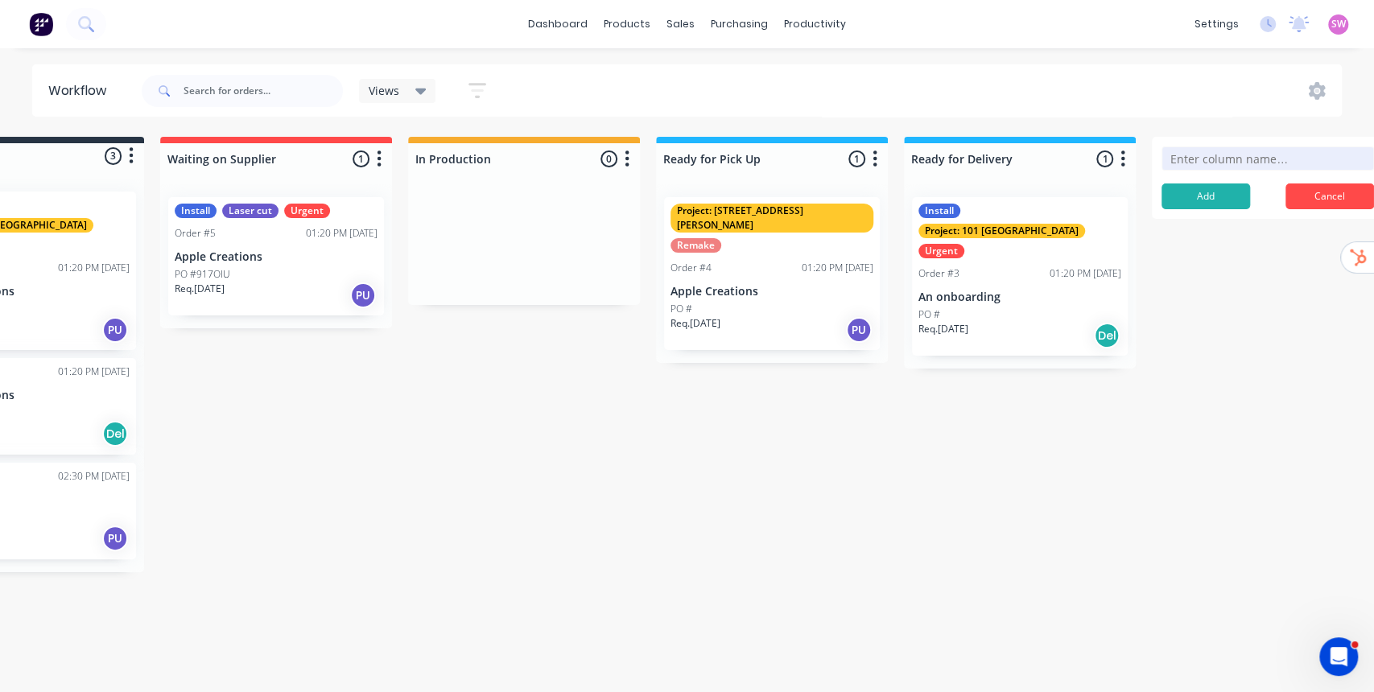
click at [1302, 192] on button "Cancel" at bounding box center [1330, 197] width 89 height 26
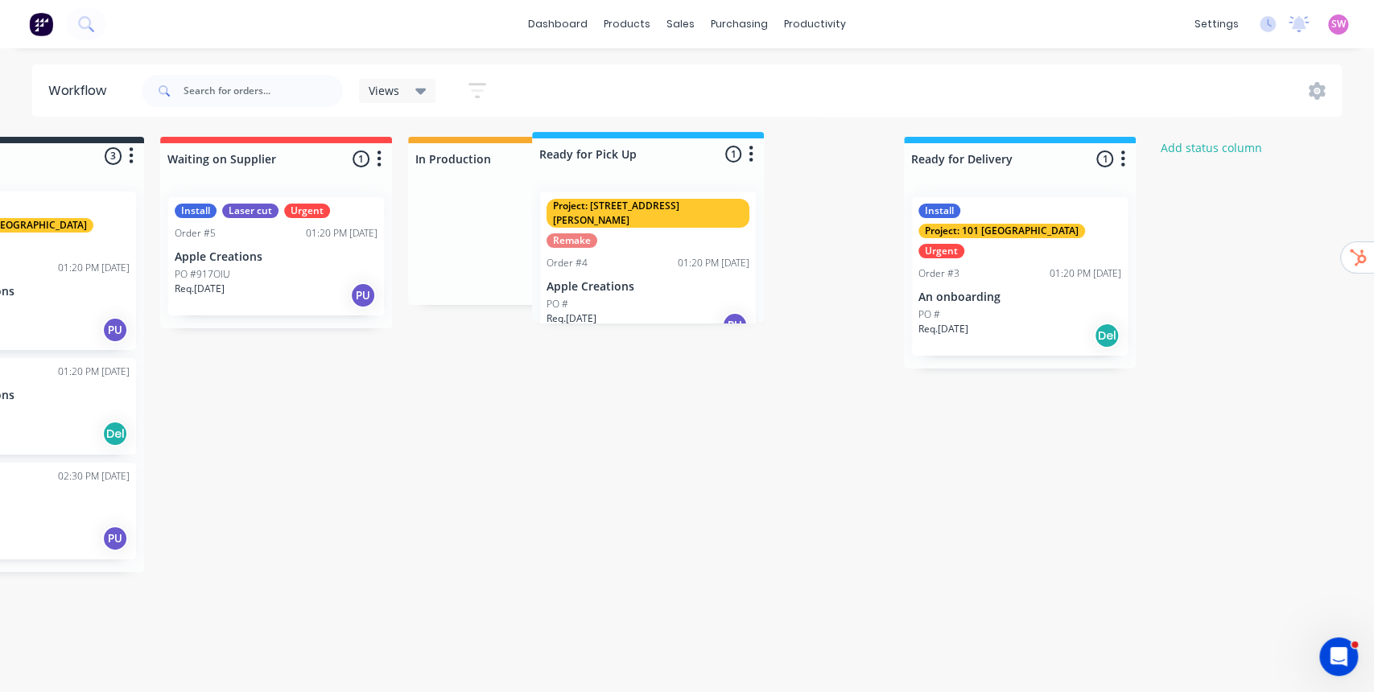
drag, startPoint x: 779, startPoint y: 156, endPoint x: 656, endPoint y: 151, distance: 123.3
click at [655, 151] on div "Submitted 3 Status colour #273444 hex #273444 Save Cancel Summaries Total order…" at bounding box center [741, 355] width 1751 height 436
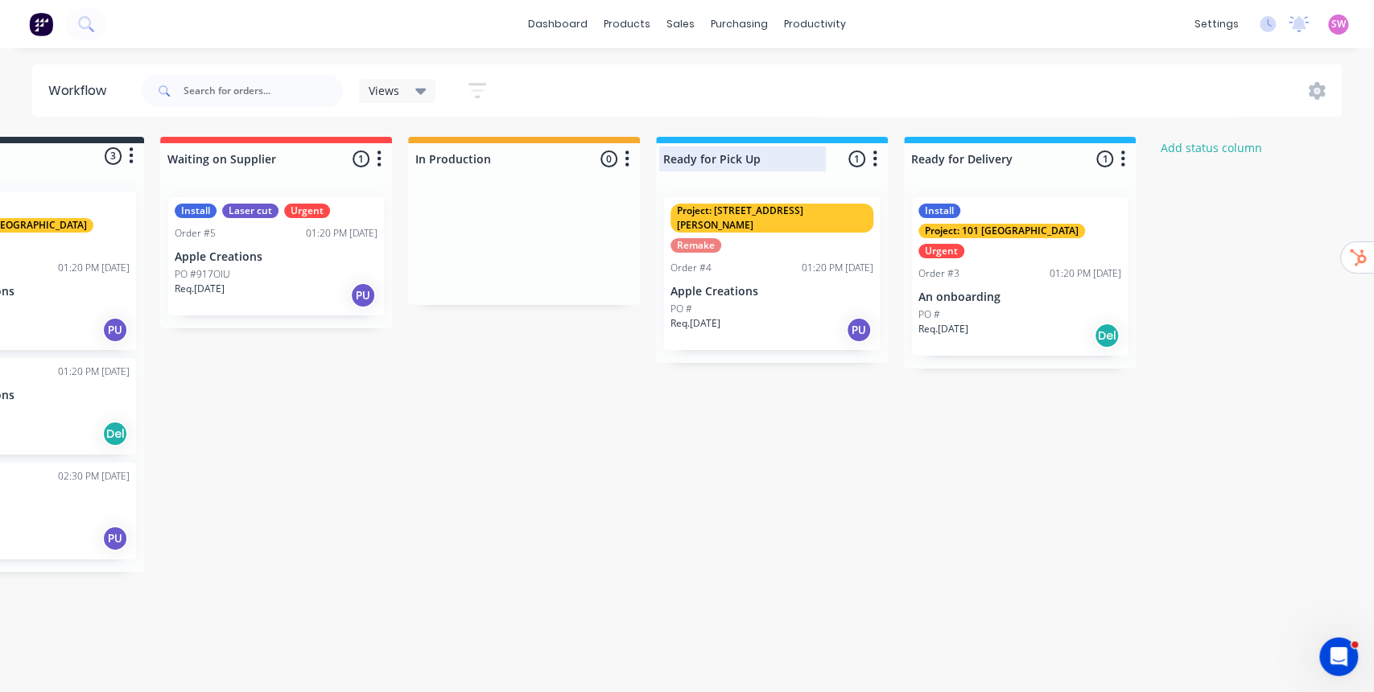
click at [725, 167] on div at bounding box center [772, 158] width 232 height 31
click at [736, 160] on input "Ready for Pick Up" at bounding box center [742, 159] width 159 height 17
click at [795, 388] on div "Submitted 3 Status colour #273444 hex #273444 Save Cancel Summaries Total order…" at bounding box center [741, 355] width 1751 height 436
click at [1320, 101] on div "Views Save new view None (Default) edit Show/Hide statuses Show line item cards…" at bounding box center [740, 91] width 1204 height 48
click at [1320, 97] on icon at bounding box center [1317, 91] width 18 height 18
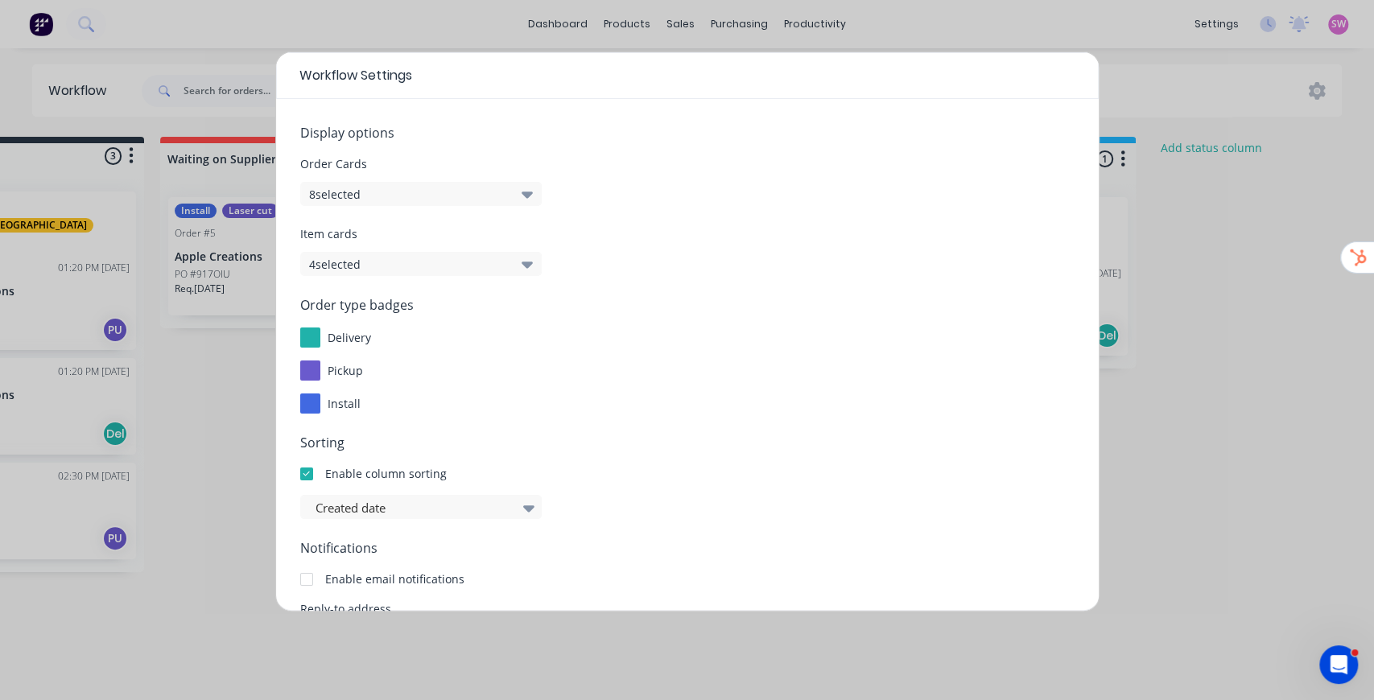
click at [411, 182] on button "8 selected" at bounding box center [421, 194] width 242 height 24
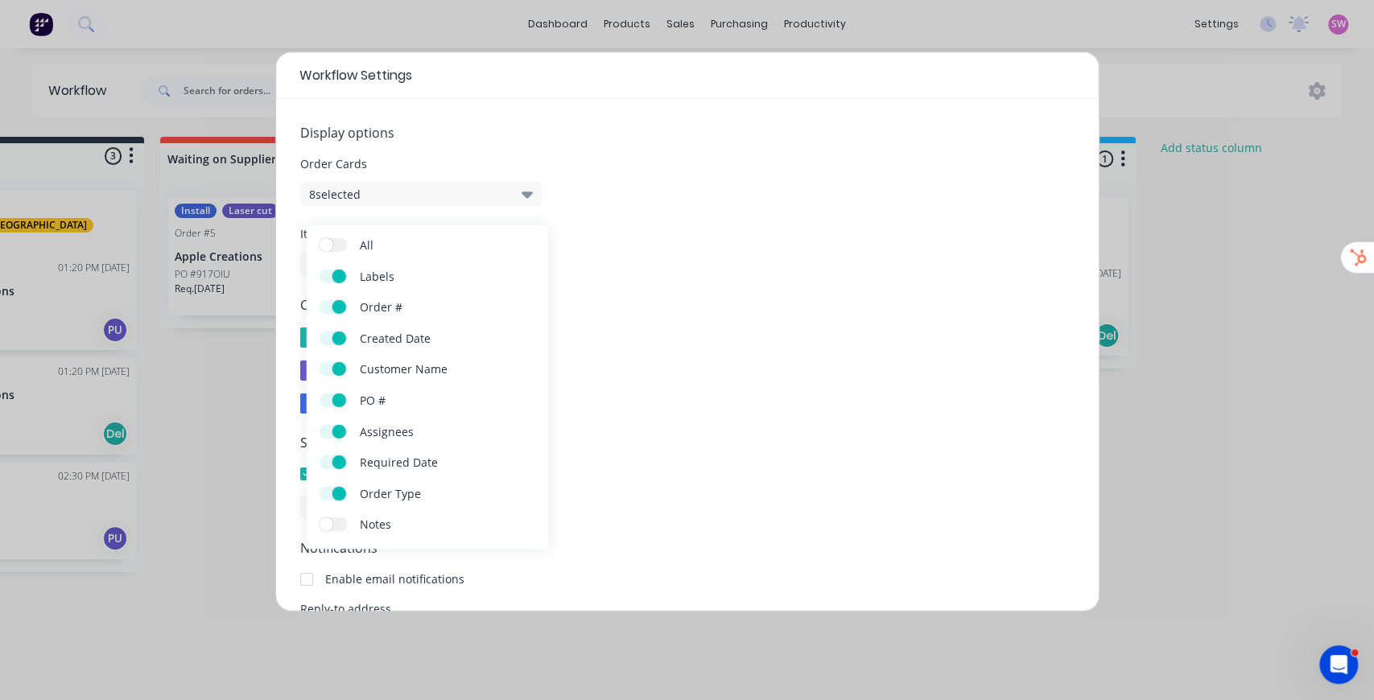
click at [328, 525] on span at bounding box center [327, 525] width 14 height 14
click at [320, 518] on input "Notes" at bounding box center [320, 518] width 0 height 0
click at [708, 262] on div "Item cards 4 selected" at bounding box center [687, 250] width 774 height 51
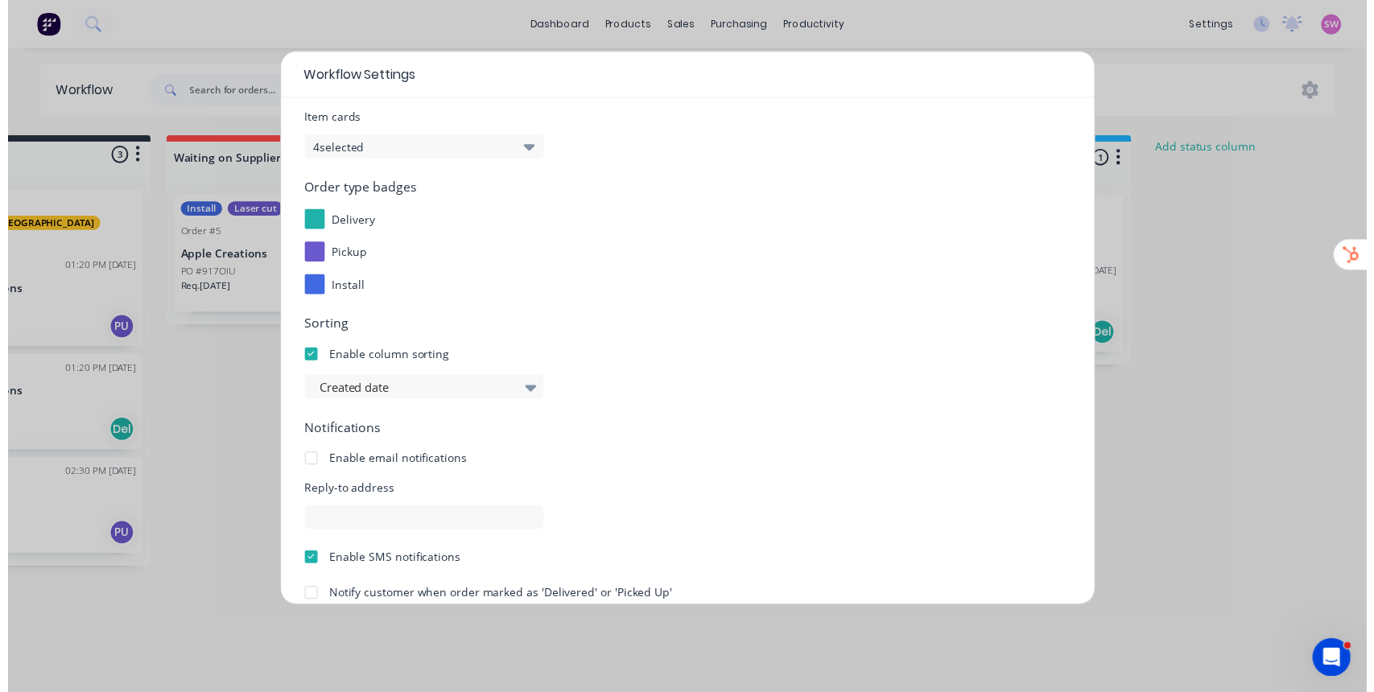
scroll to position [199, 0]
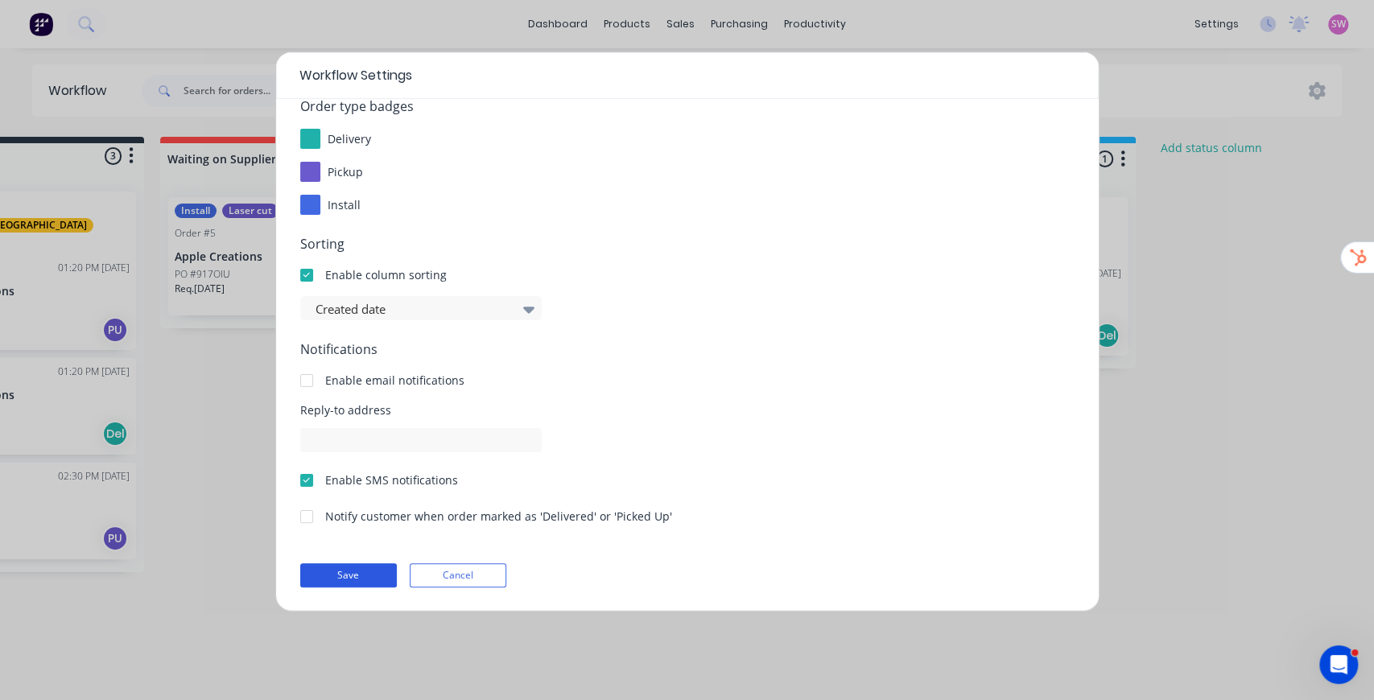
click at [368, 576] on button "Save" at bounding box center [348, 576] width 97 height 24
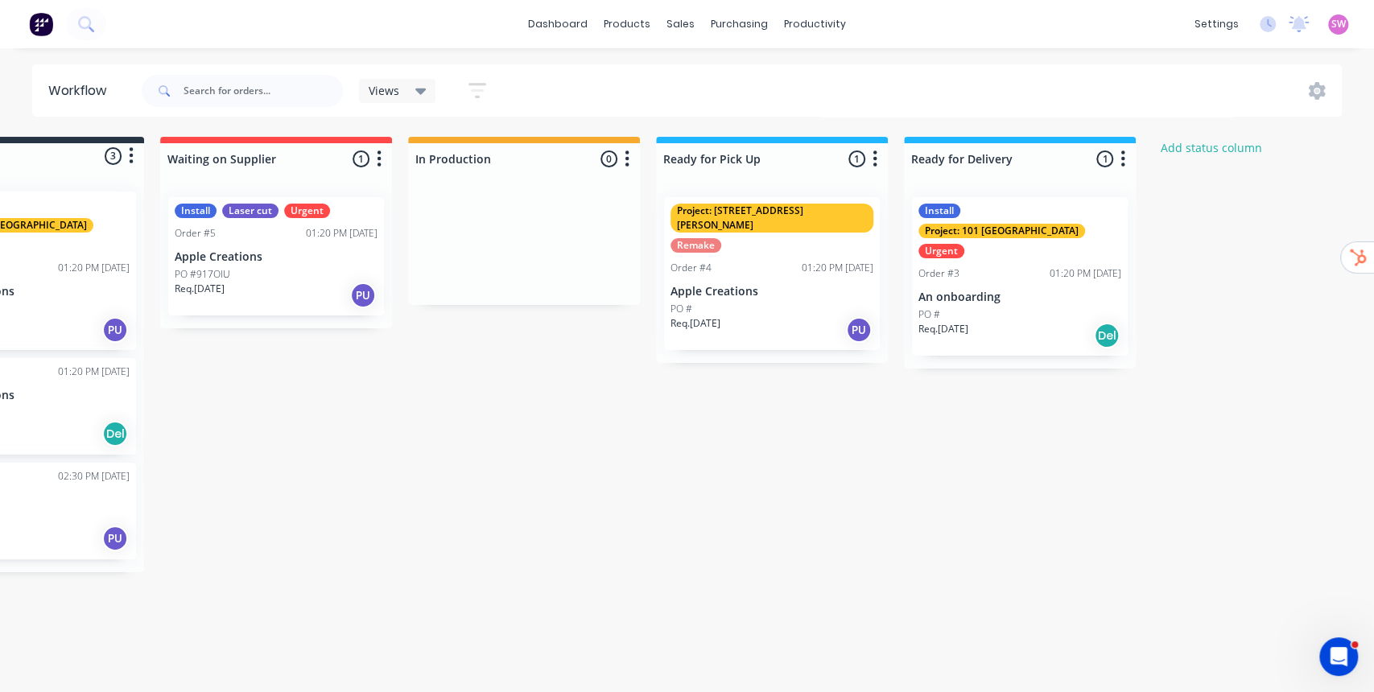
scroll to position [0, 0]
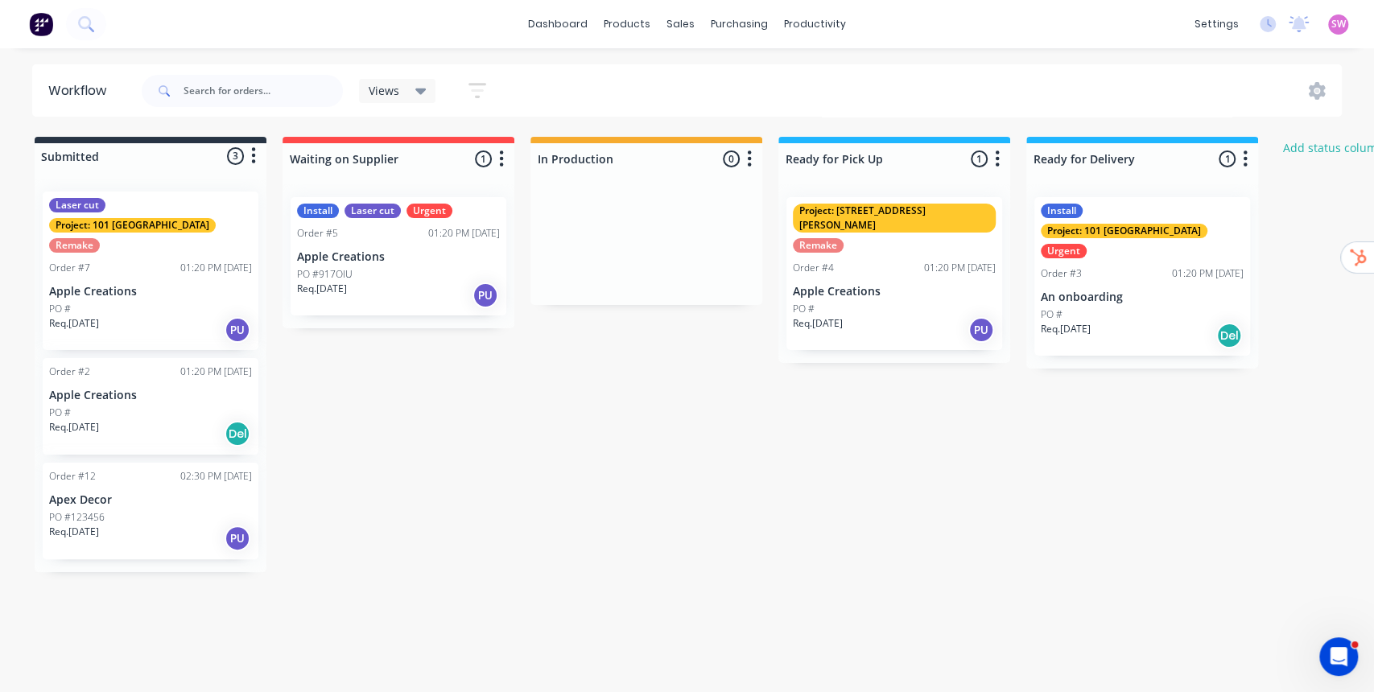
click at [124, 493] on p "Apex Decor" at bounding box center [150, 500] width 203 height 14
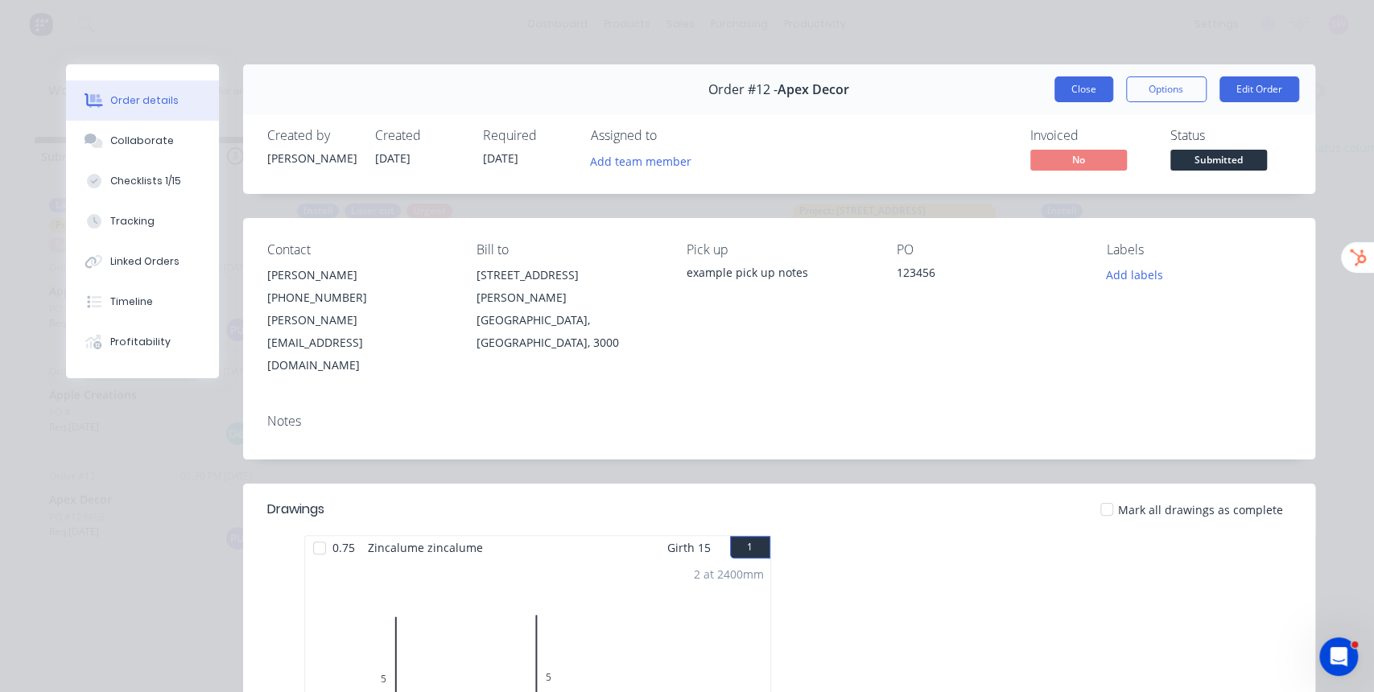
click at [1064, 77] on button "Close" at bounding box center [1084, 89] width 59 height 26
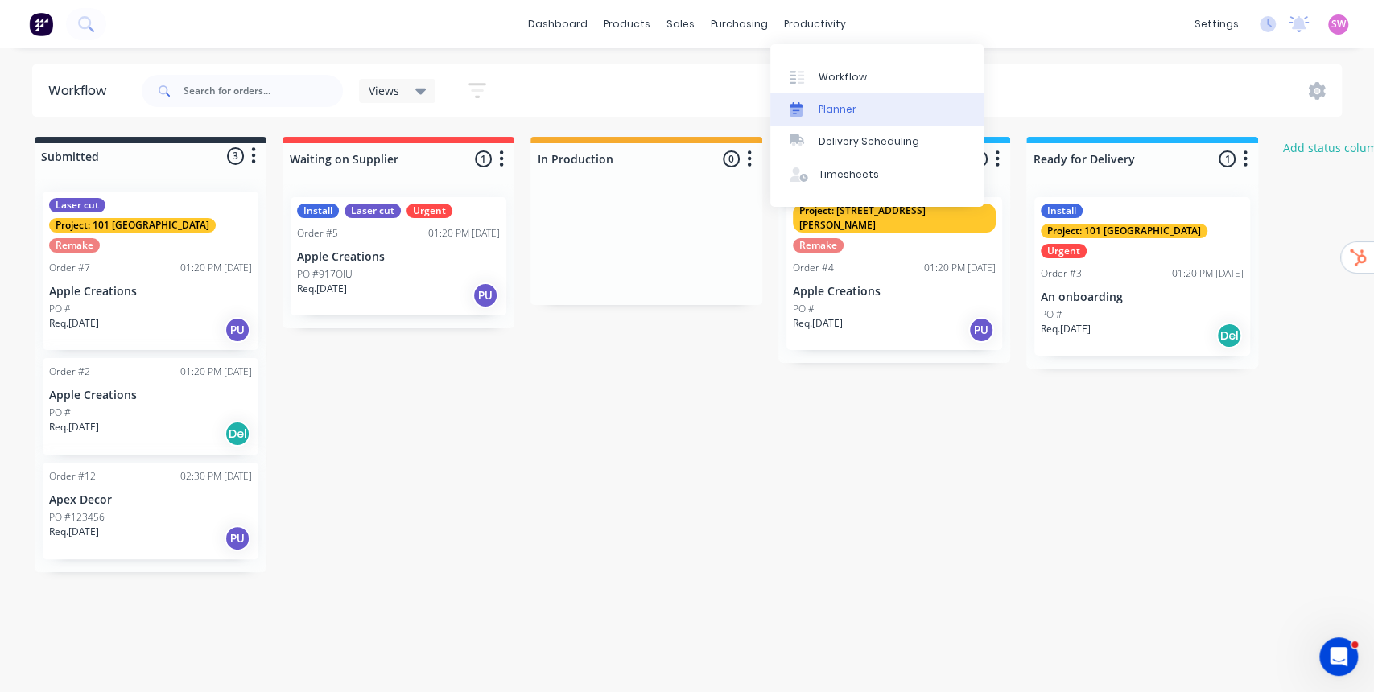
click at [844, 108] on div "Planner" at bounding box center [838, 109] width 38 height 14
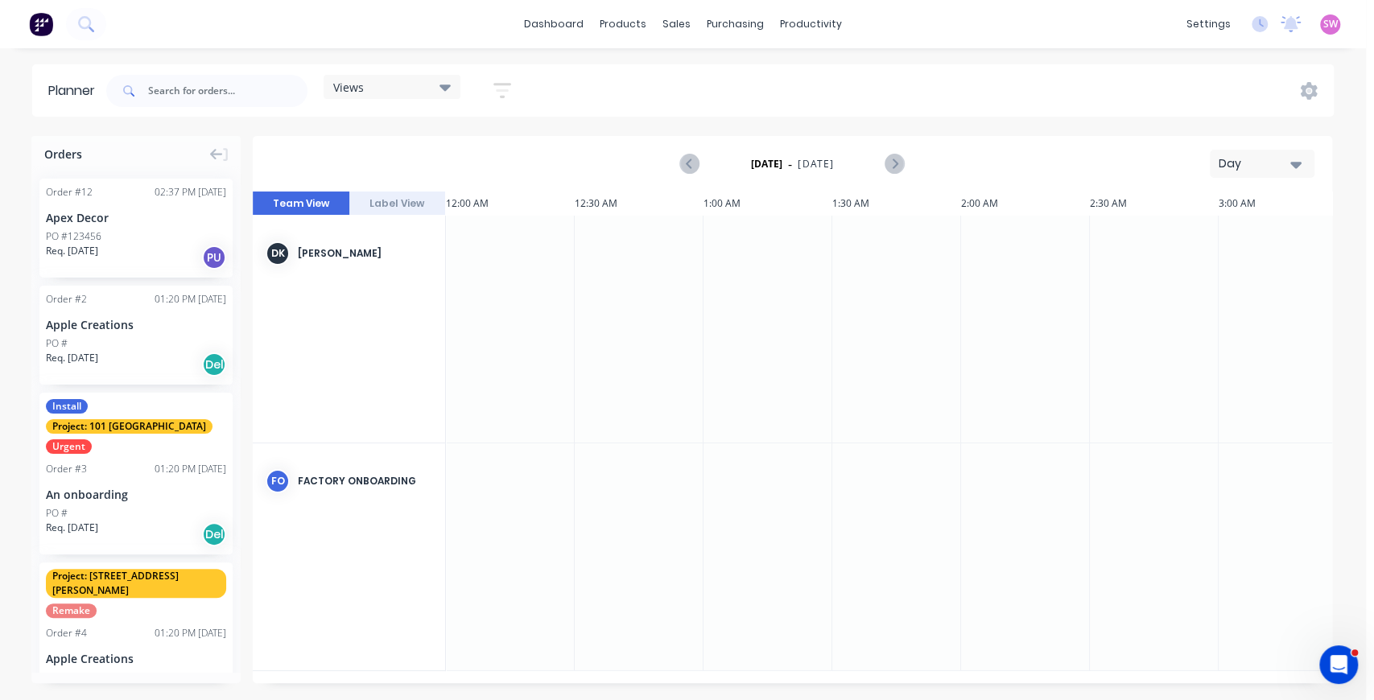
scroll to position [0, 3607]
drag, startPoint x: 118, startPoint y: 235, endPoint x: 608, endPoint y: 299, distance: 494.4
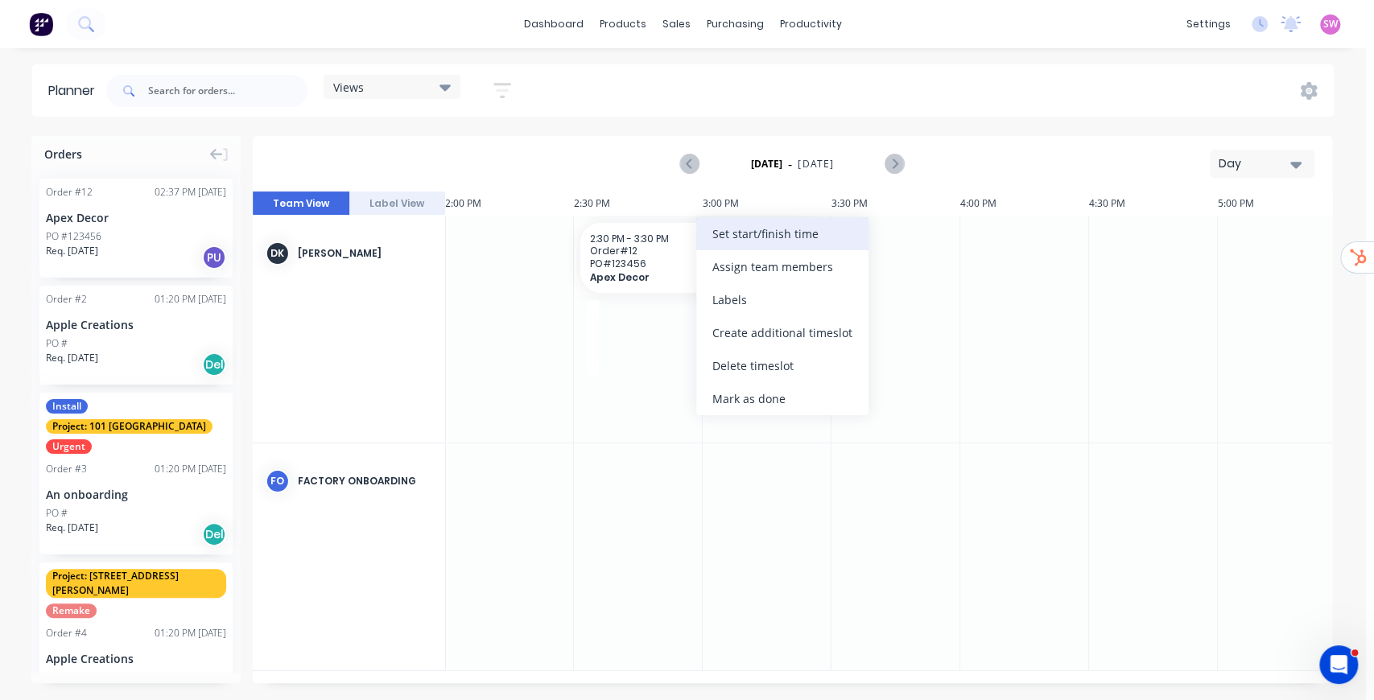
click at [764, 232] on div "Set start/finish time" at bounding box center [782, 233] width 172 height 33
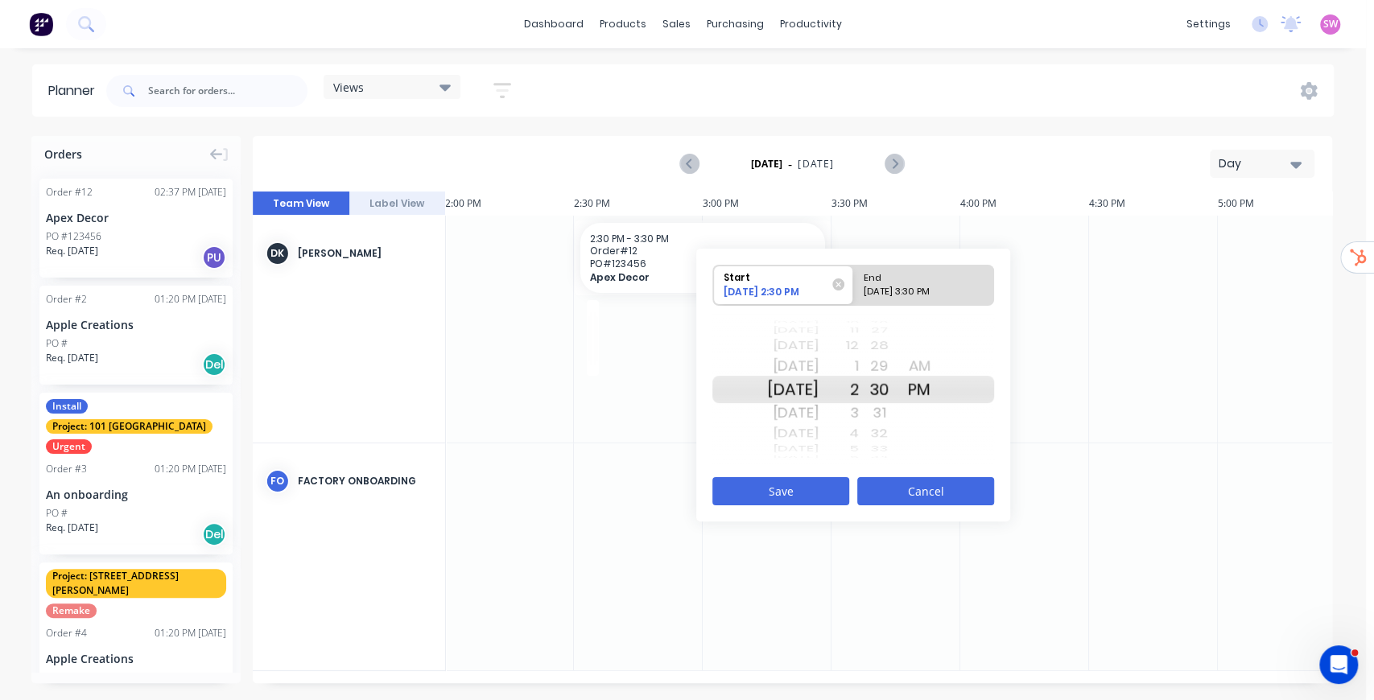
click at [928, 486] on button "Cancel" at bounding box center [925, 491] width 137 height 28
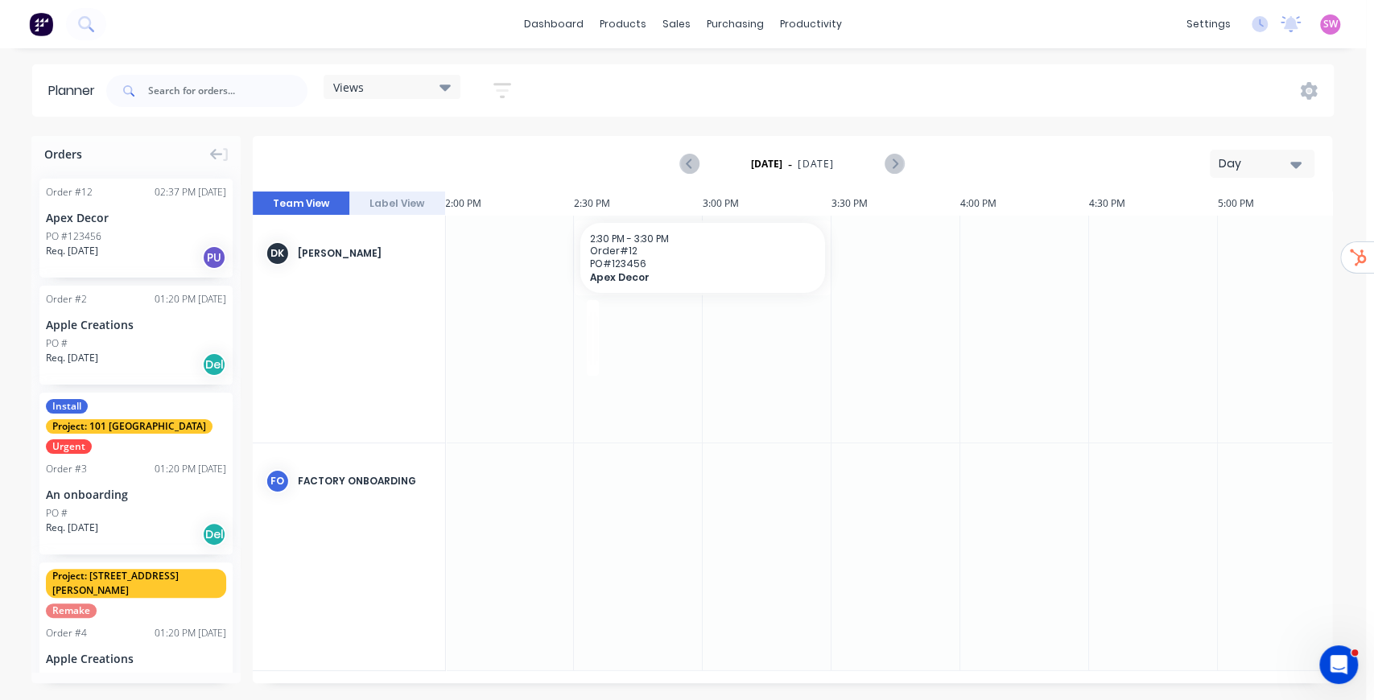
click at [1300, 164] on icon "button" at bounding box center [1295, 164] width 11 height 18
click at [1261, 237] on div "Week" at bounding box center [1233, 239] width 159 height 32
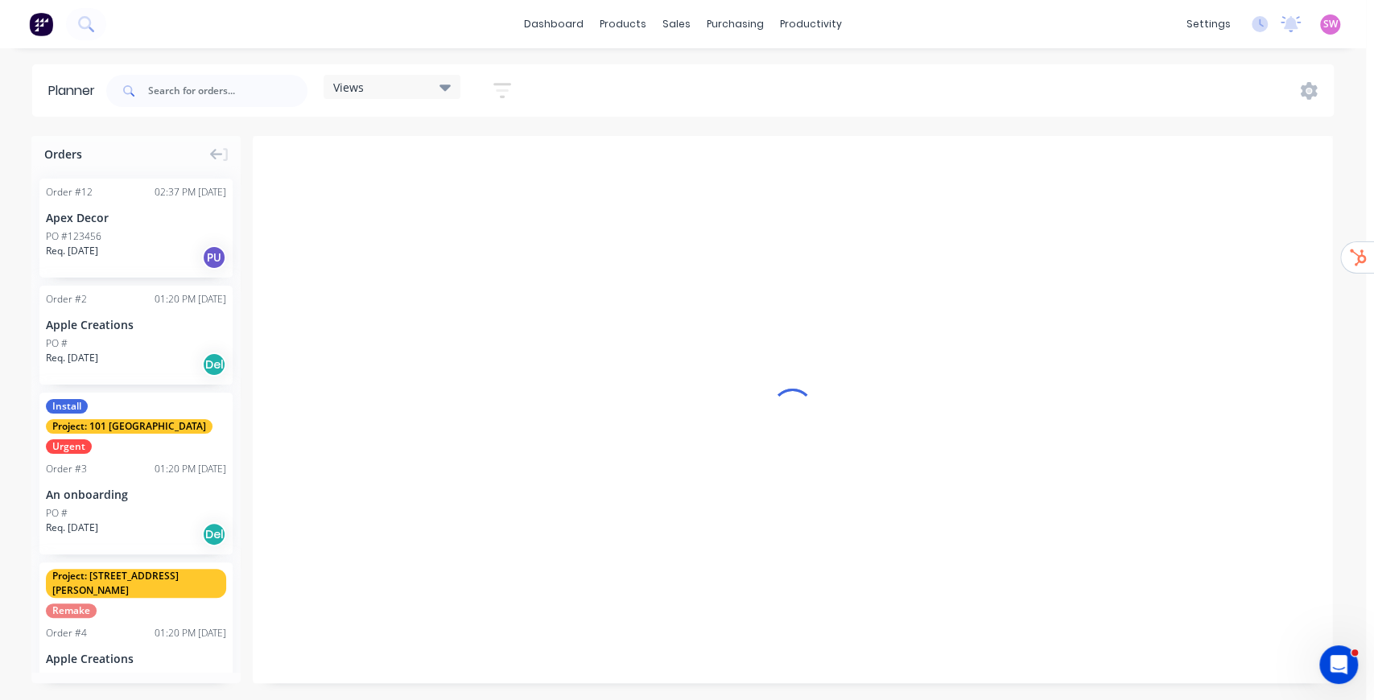
scroll to position [0, 1]
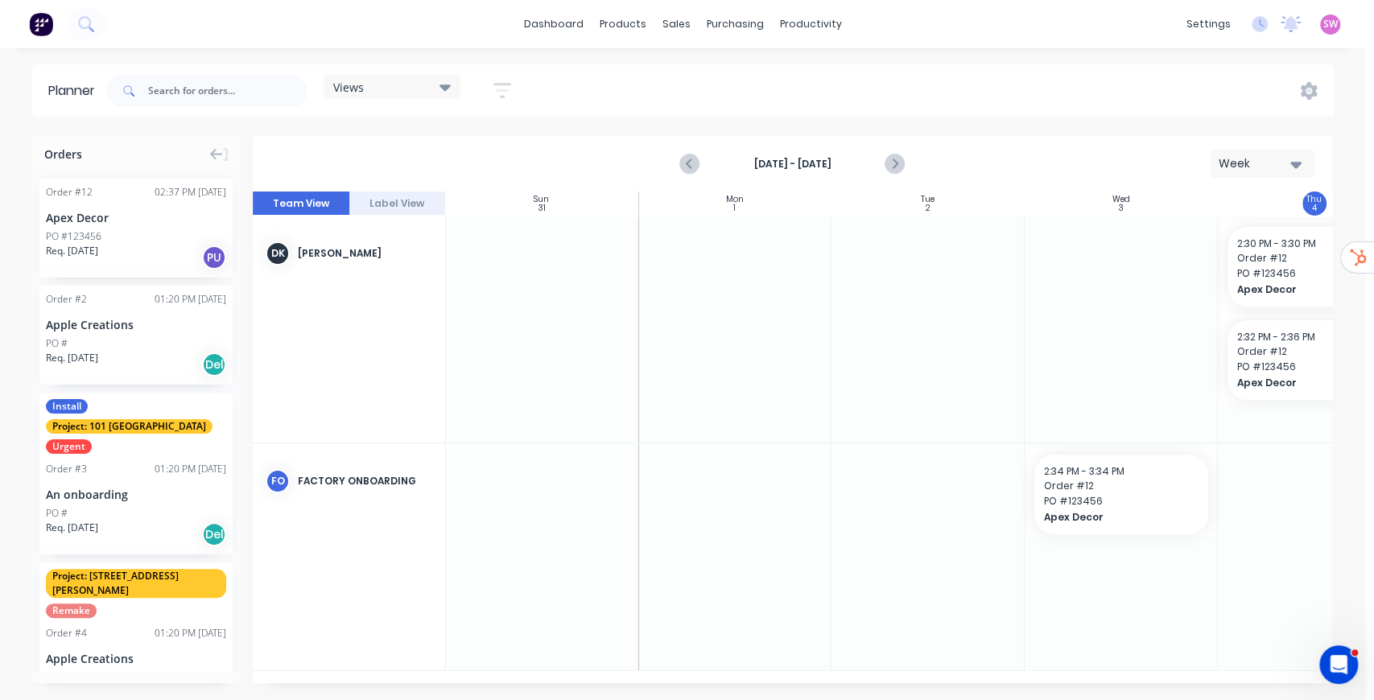
click at [1286, 172] on button "Week" at bounding box center [1262, 164] width 105 height 28
click at [1262, 261] on div "Month" at bounding box center [1233, 271] width 159 height 32
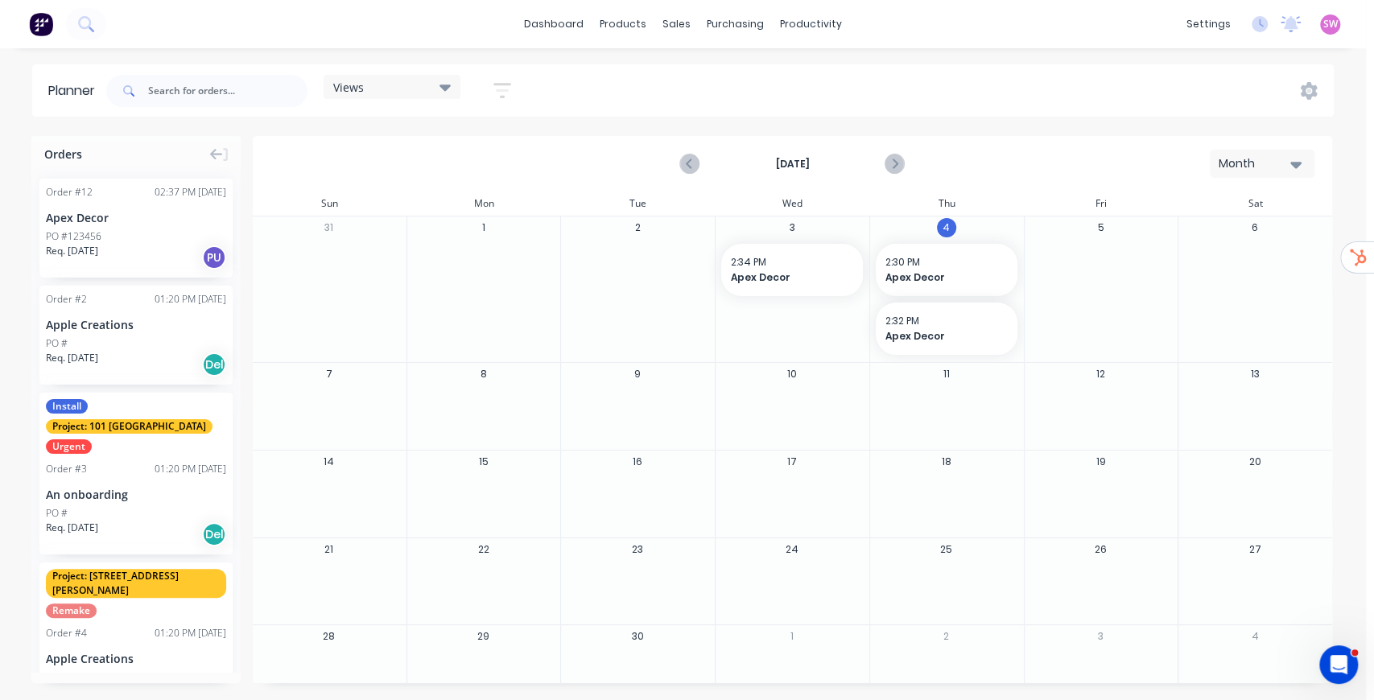
click at [1270, 150] on button "Month" at bounding box center [1262, 164] width 105 height 28
click at [1229, 232] on div "Week" at bounding box center [1233, 239] width 159 height 32
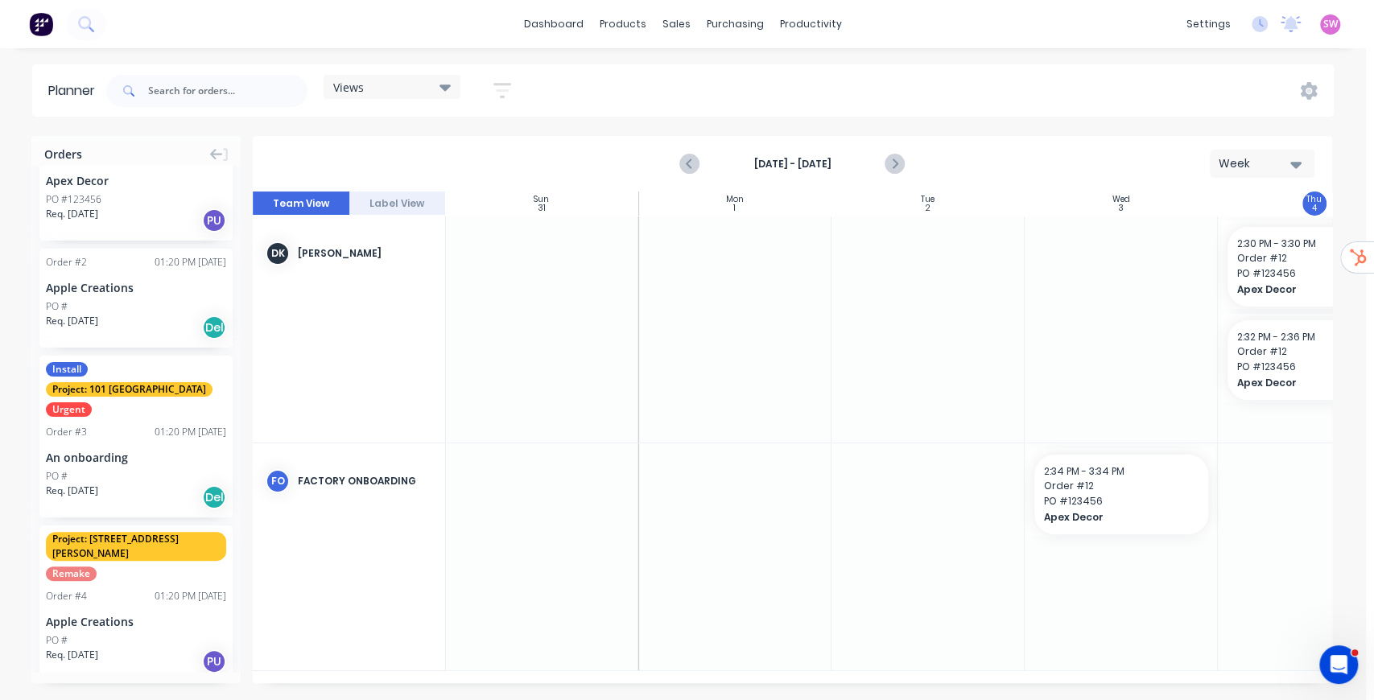
scroll to position [53, 0]
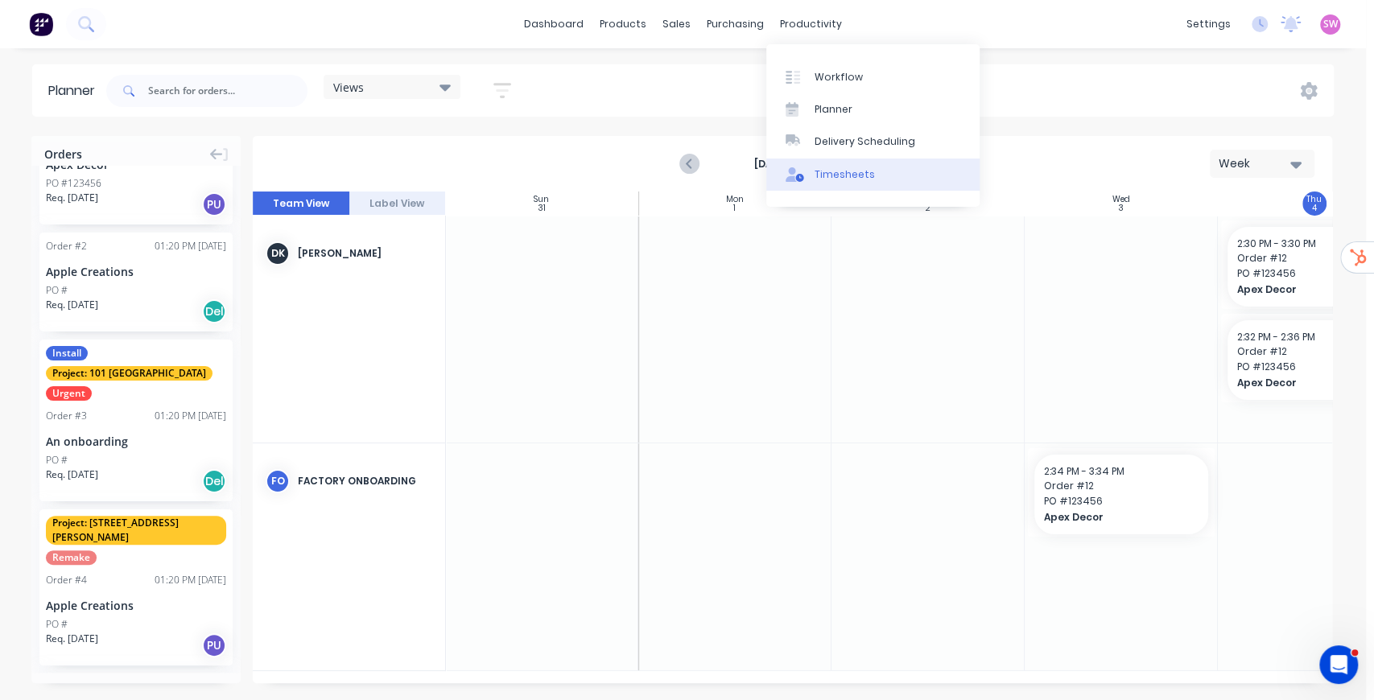
click at [854, 188] on link "Timesheets" at bounding box center [872, 175] width 213 height 32
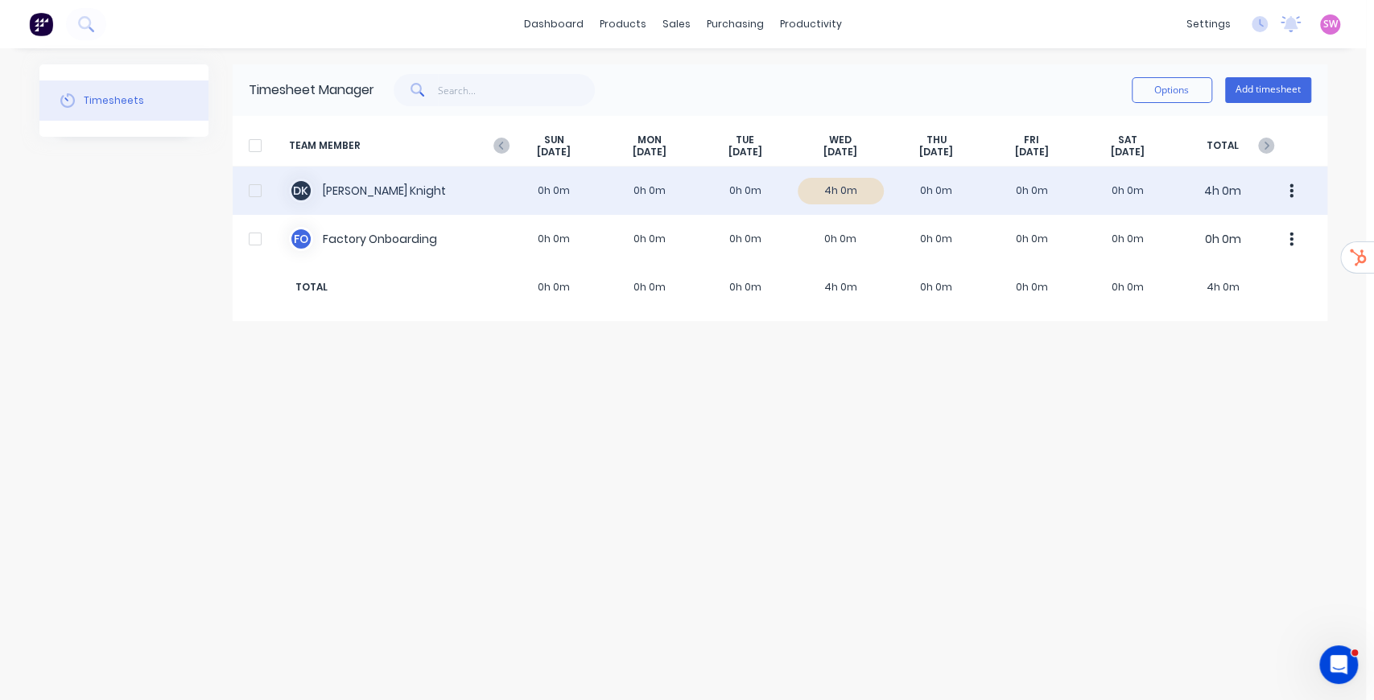
click at [786, 193] on div "D K Daniel Lee Knight 0h 0m 0h 0m 0h 0m 4h 0m 0h 0m 0h 0m 0h 0m 4h 0m" at bounding box center [780, 191] width 1095 height 48
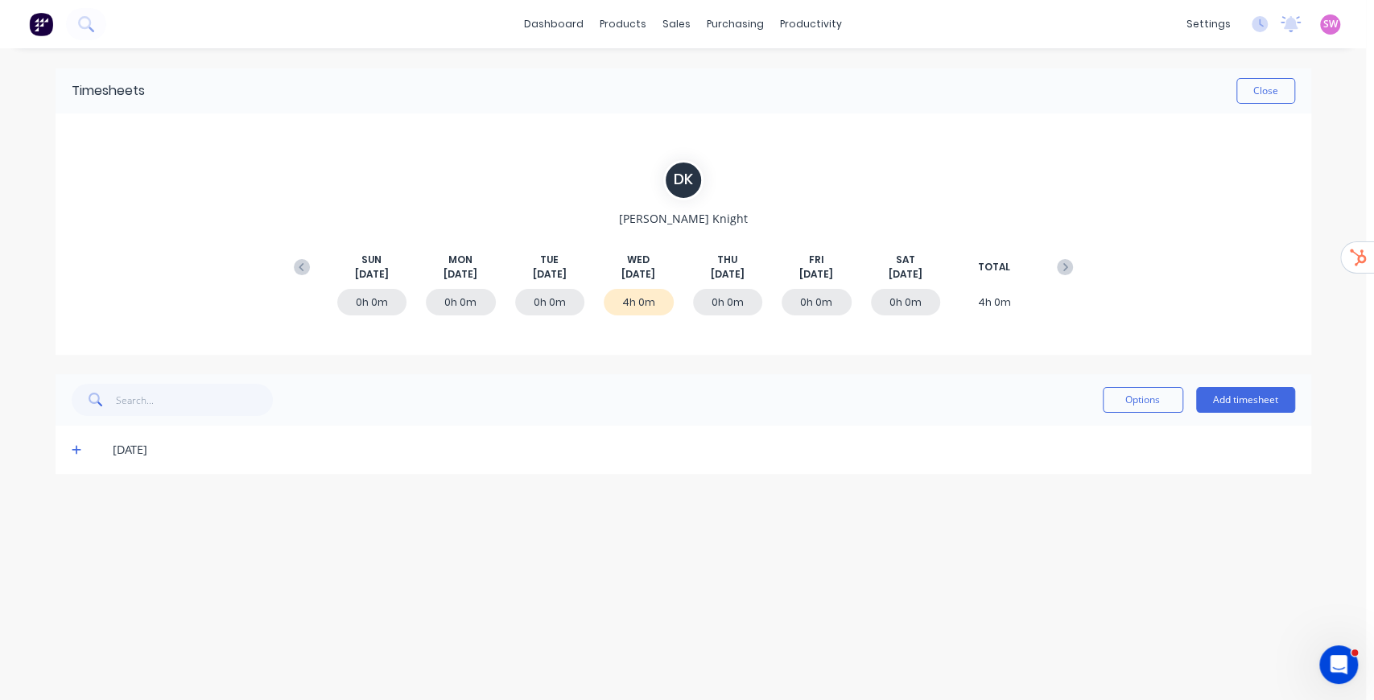
click at [77, 451] on icon at bounding box center [77, 449] width 10 height 11
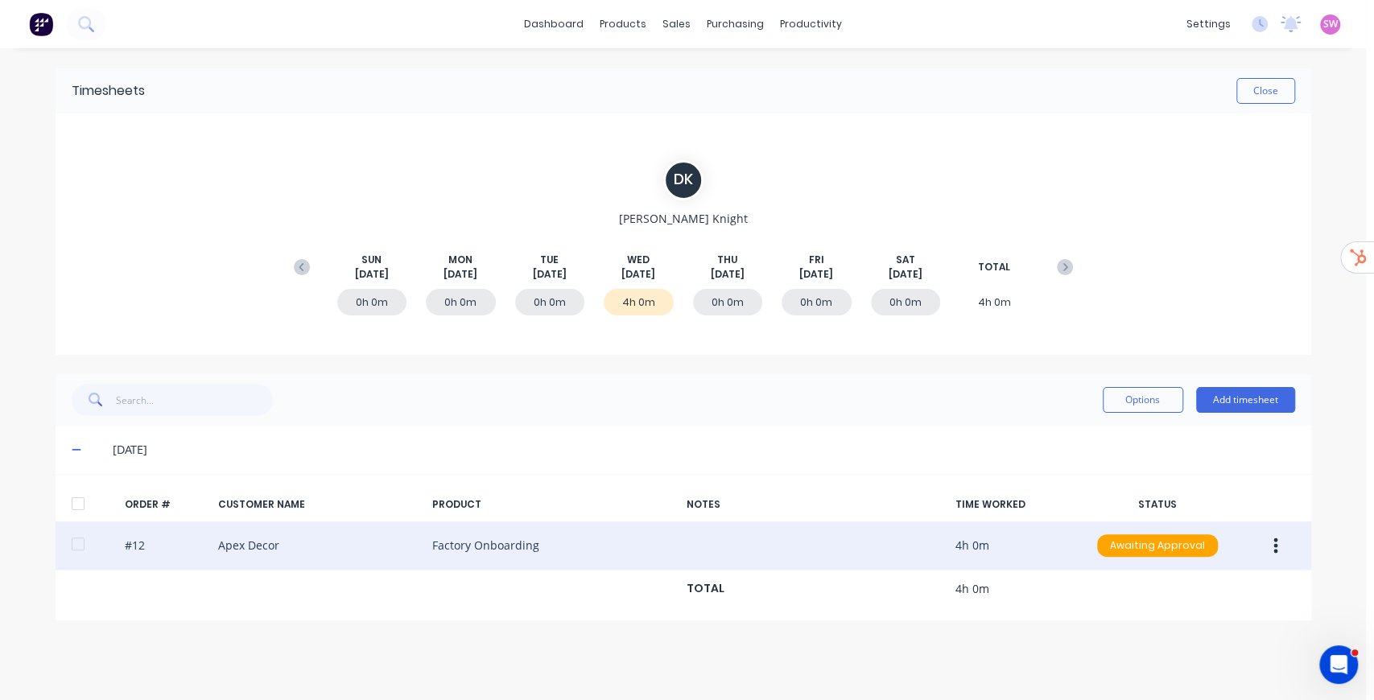
click at [1278, 545] on button "button" at bounding box center [1276, 545] width 38 height 29
click at [1177, 581] on div "Approve" at bounding box center [1219, 587] width 124 height 23
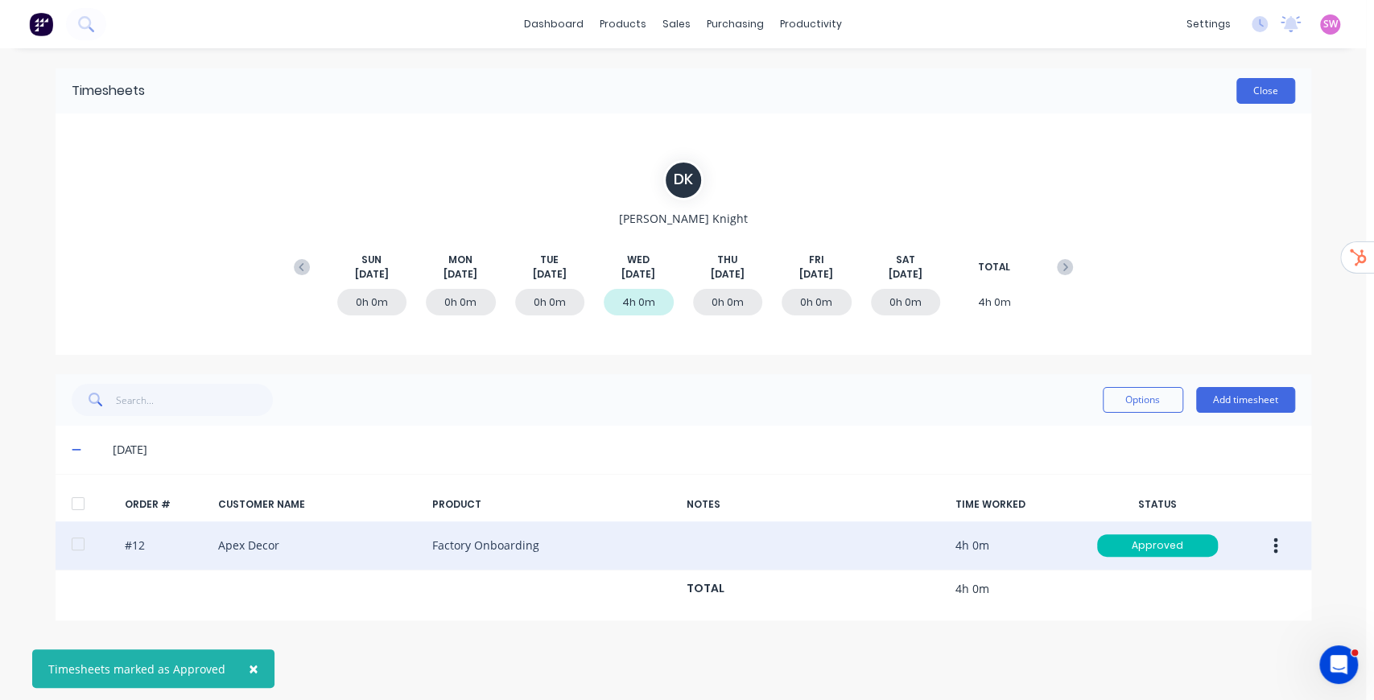
click at [1241, 90] on button "Close" at bounding box center [1265, 91] width 59 height 26
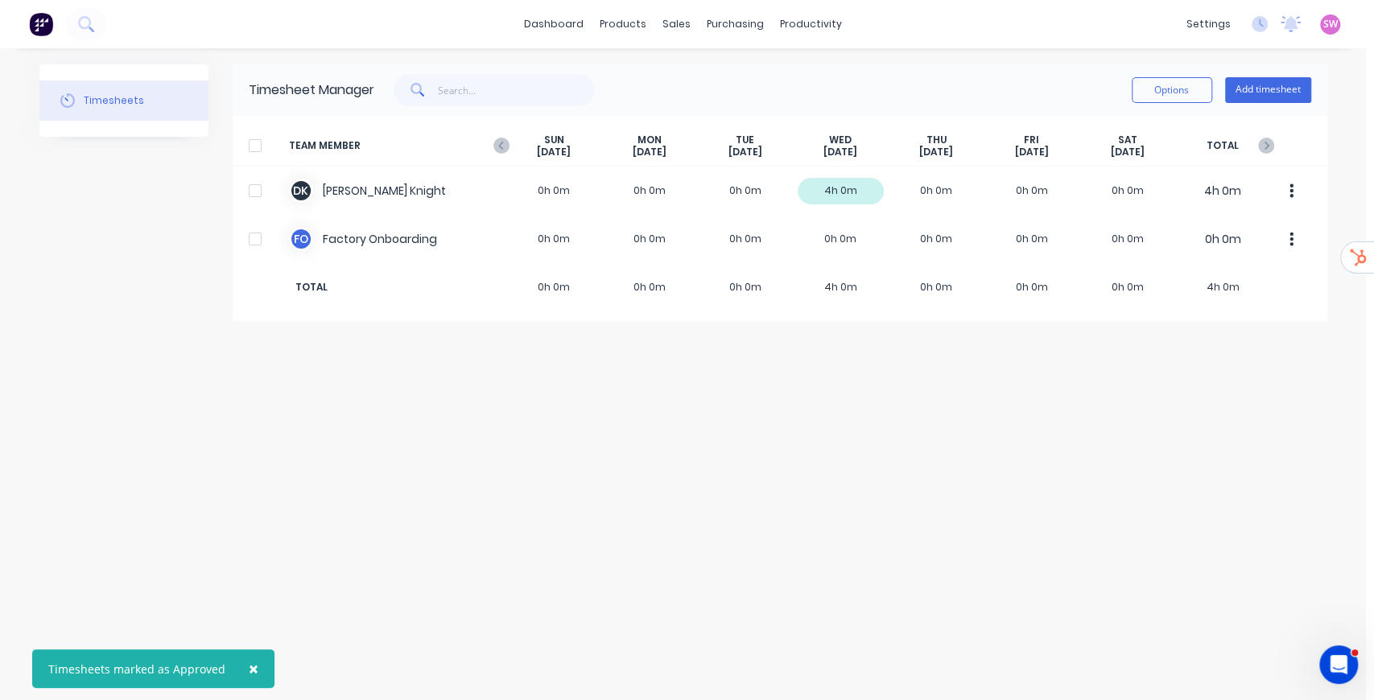
click at [256, 144] on div at bounding box center [255, 146] width 32 height 32
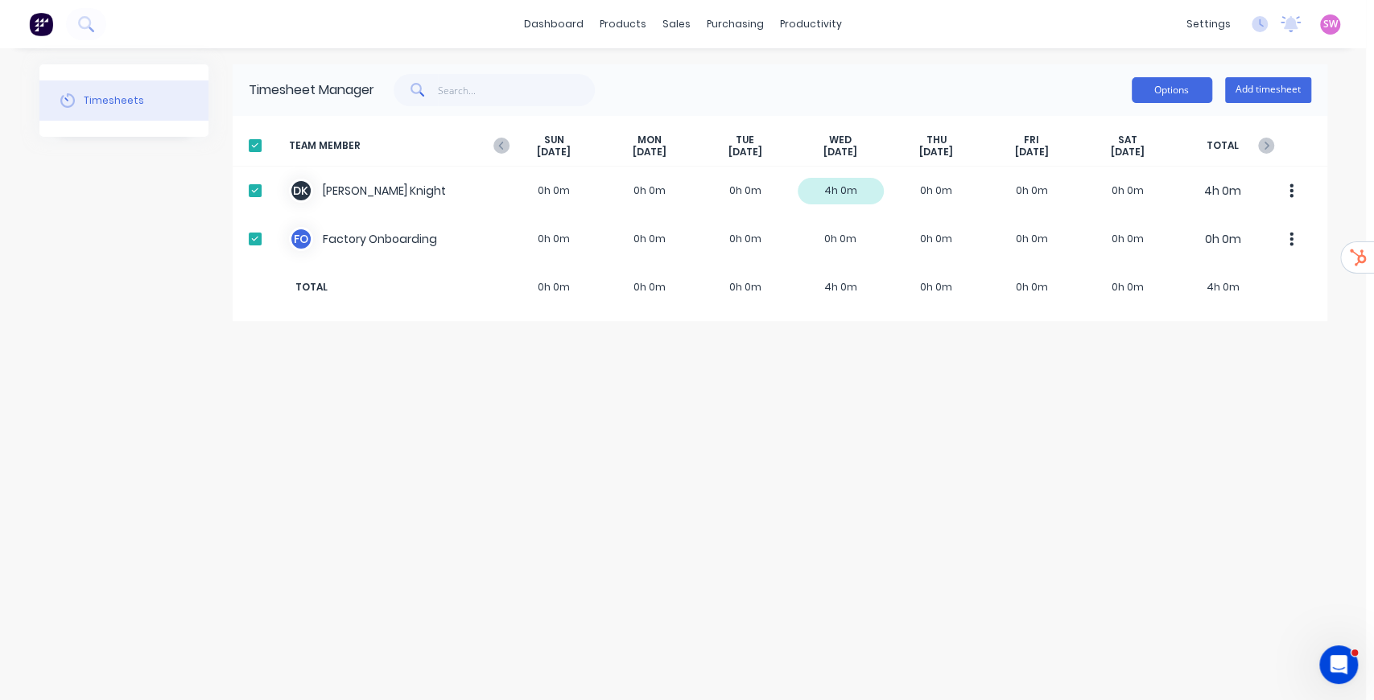
click at [1177, 89] on button "Options" at bounding box center [1172, 90] width 80 height 26
click at [931, 397] on div "Timesheets Timesheet Manager Options Add timesheet TEAM MEMBER SUN Aug 31st MON…" at bounding box center [683, 374] width 1288 height 620
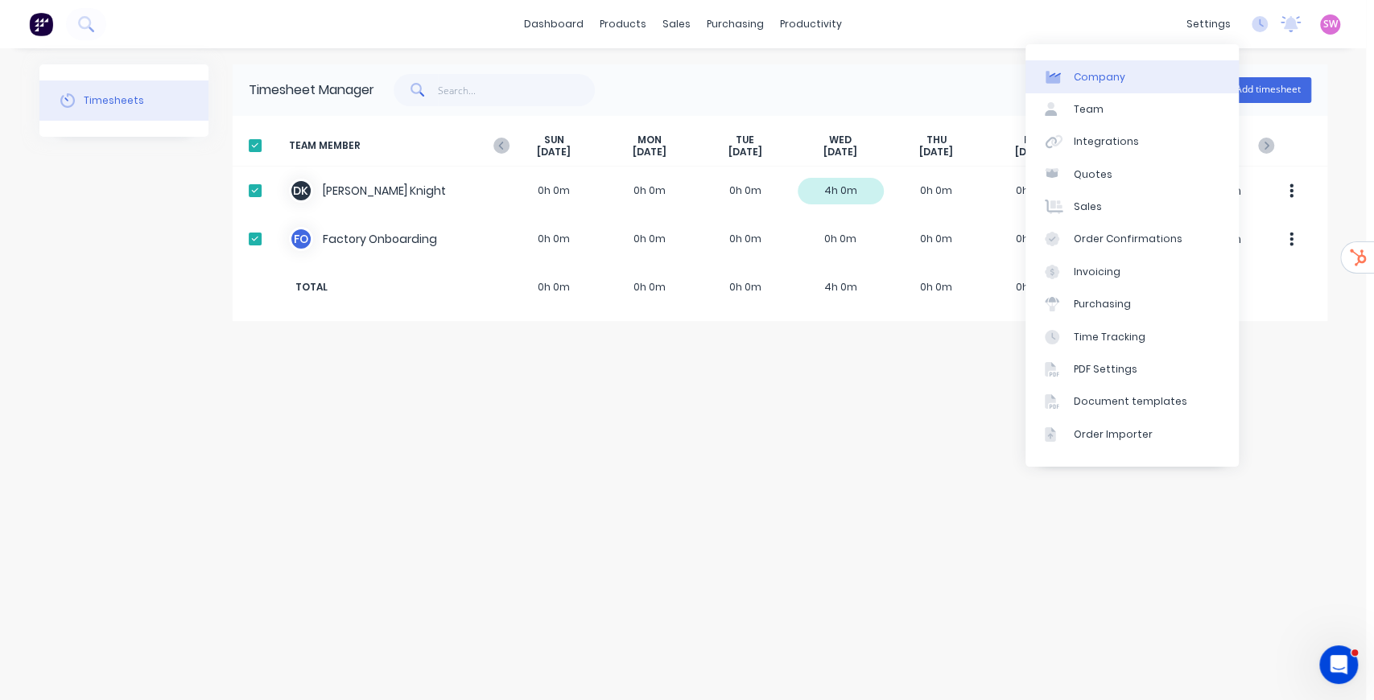
click at [1122, 87] on link "Company" at bounding box center [1132, 76] width 213 height 32
select select "AU"
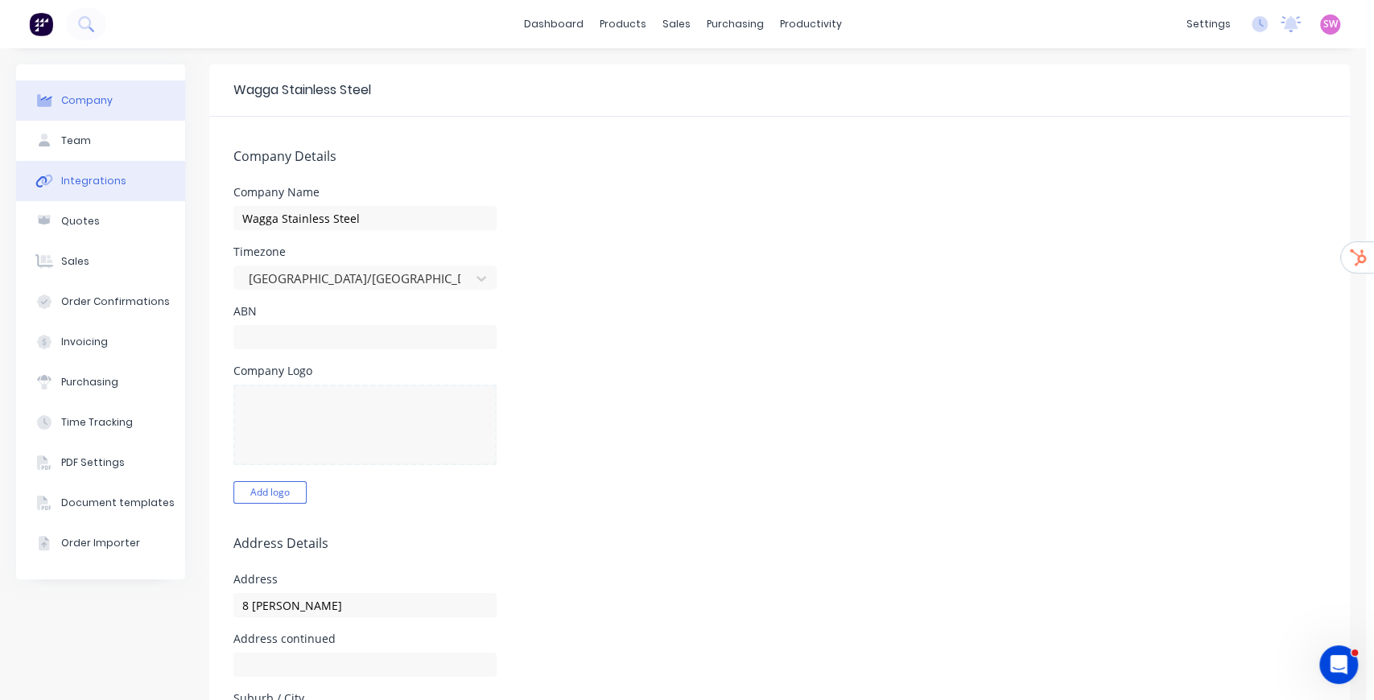
click at [119, 192] on button "Integrations" at bounding box center [100, 181] width 169 height 40
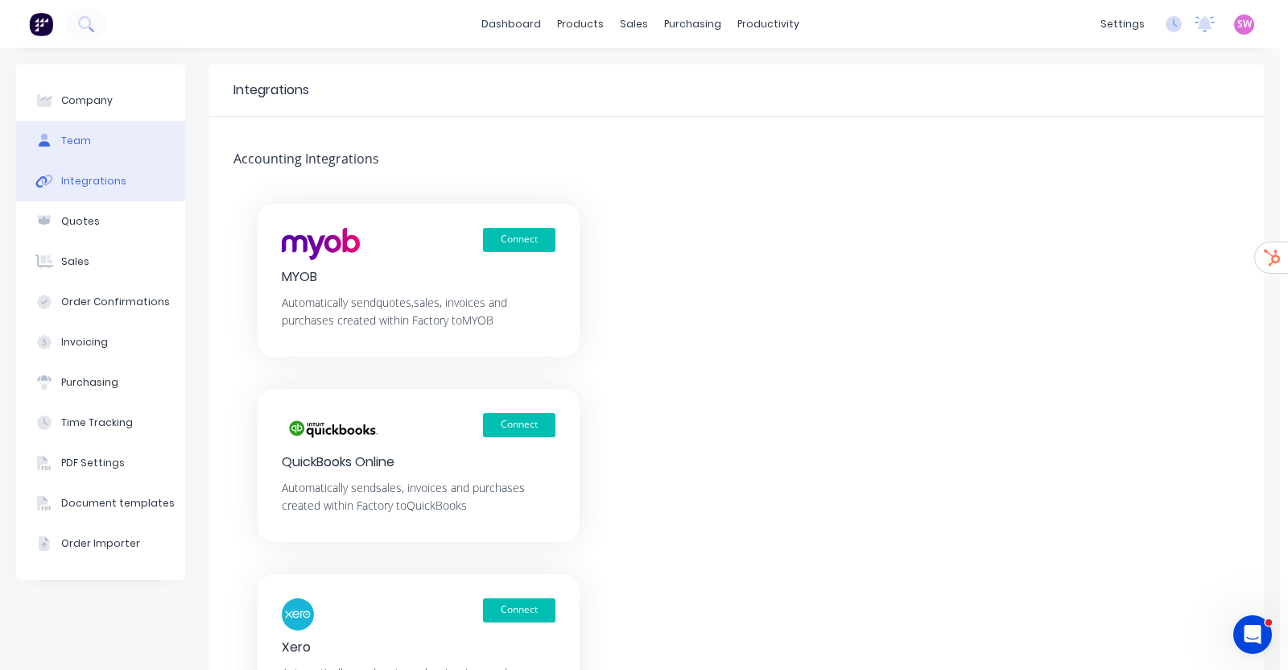
click at [83, 142] on div "Team" at bounding box center [76, 141] width 30 height 14
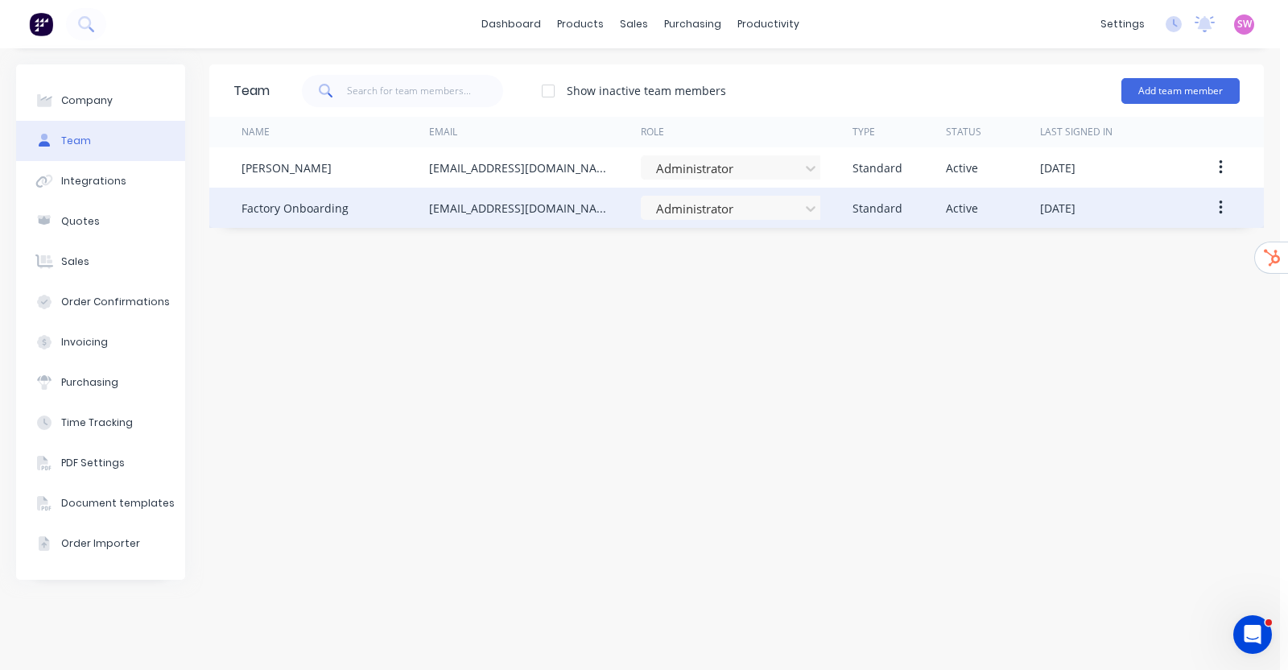
click at [1219, 207] on icon "button" at bounding box center [1221, 208] width 4 height 18
click at [1135, 303] on div "Delete" at bounding box center [1163, 314] width 124 height 23
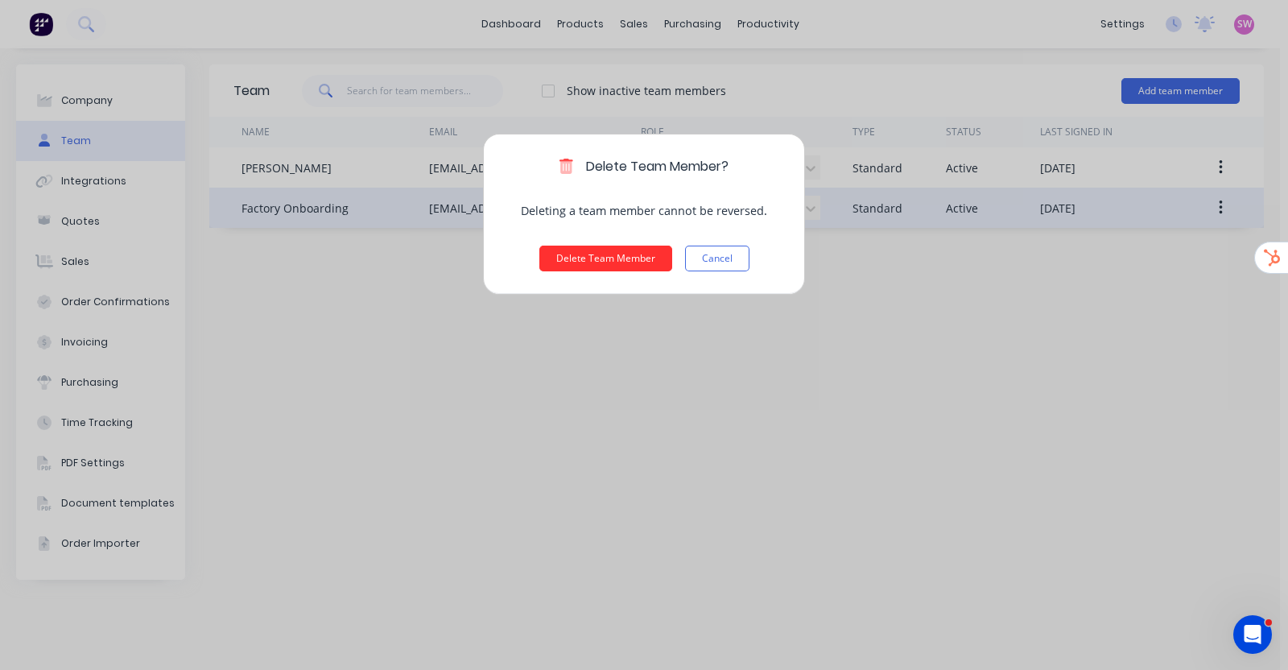
click at [633, 258] on button "Delete Team Member" at bounding box center [605, 259] width 133 height 26
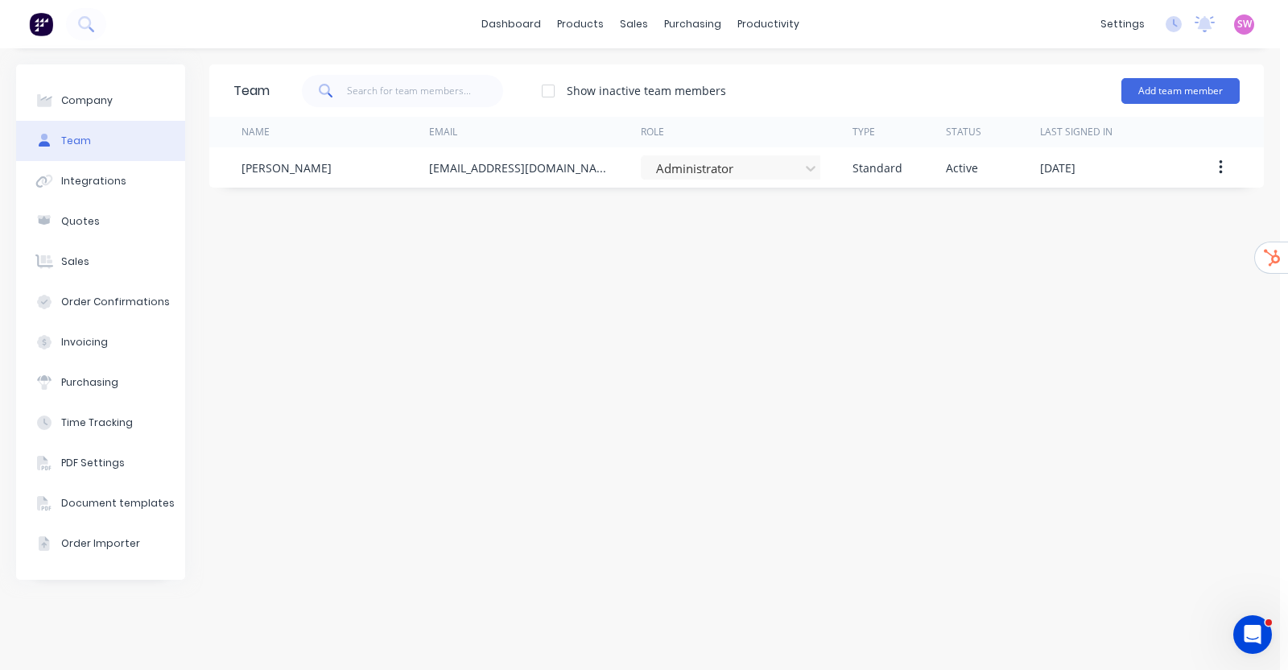
click at [345, 326] on div "Team Show inactive team members Add team member Name Email Role Type Status Las…" at bounding box center [736, 358] width 1055 height 589
click at [45, 26] on img at bounding box center [41, 24] width 24 height 24
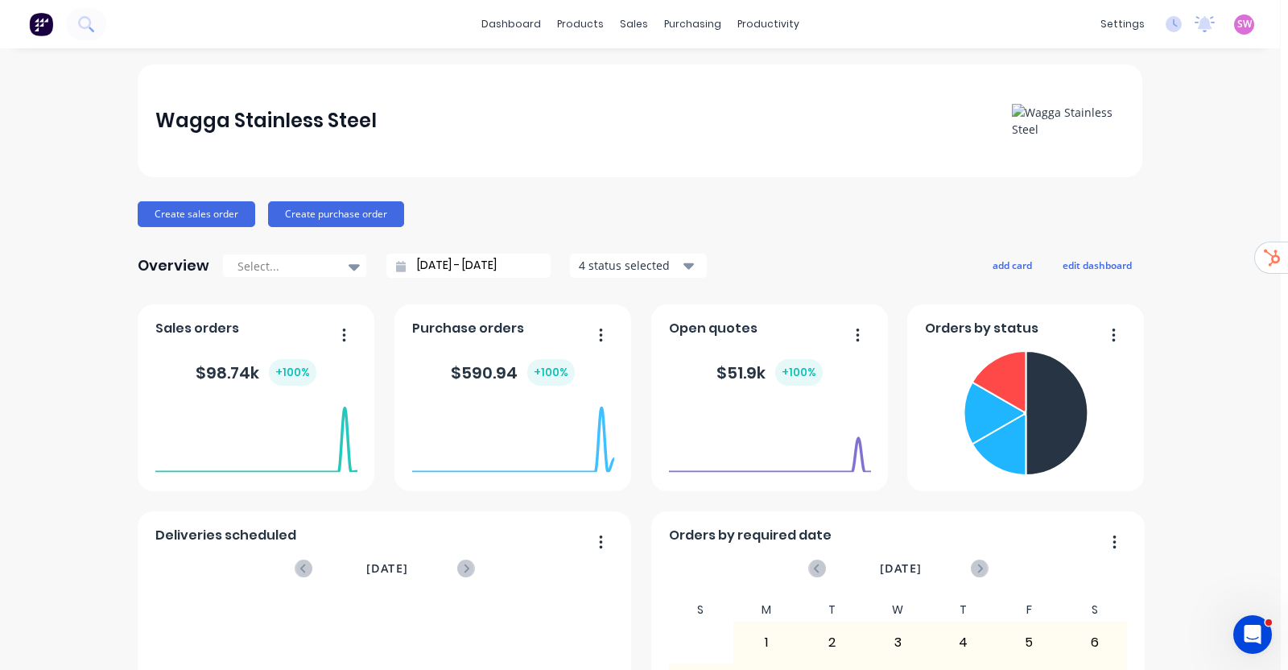
click at [1237, 31] on span "SW" at bounding box center [1244, 24] width 14 height 14
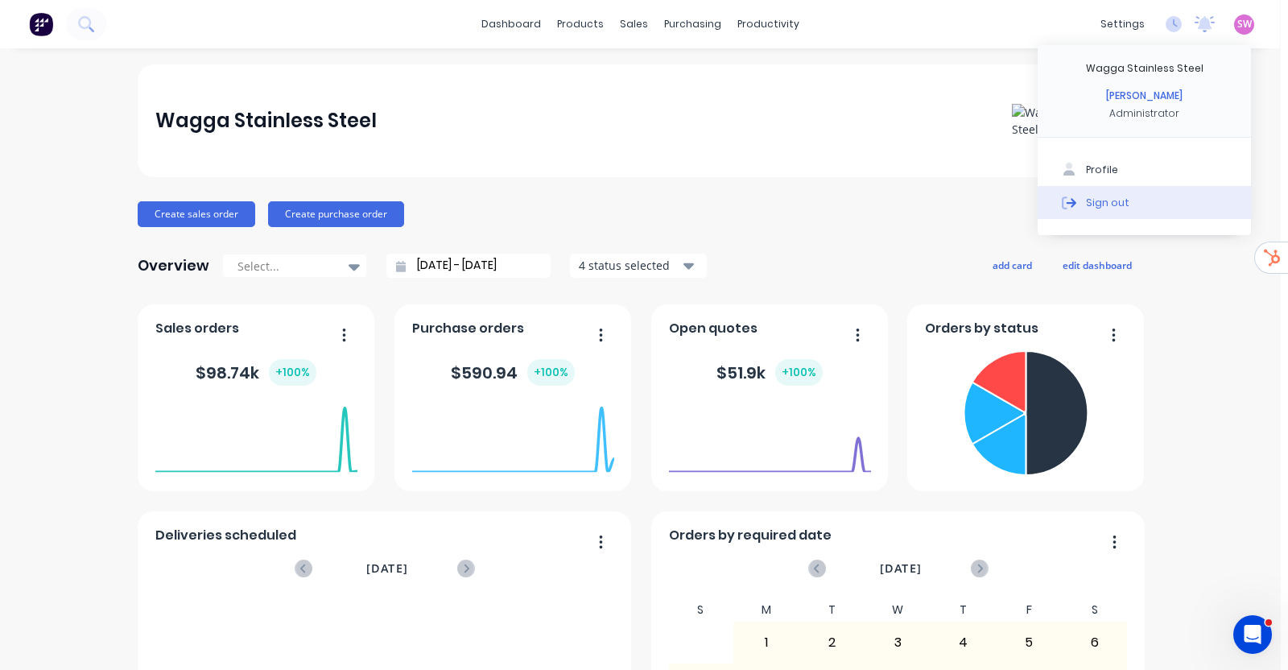
click at [1109, 195] on button "Sign out" at bounding box center [1144, 202] width 213 height 32
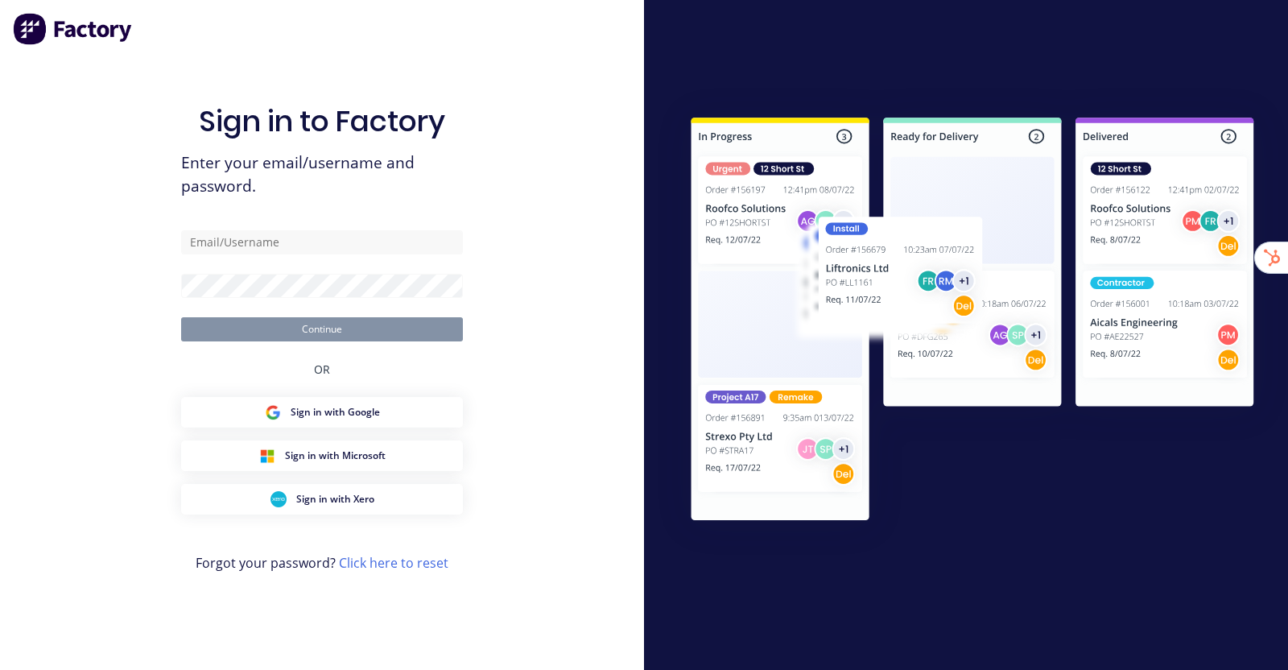
type input "[EMAIL_ADDRESS][DOMAIN_NAME]"
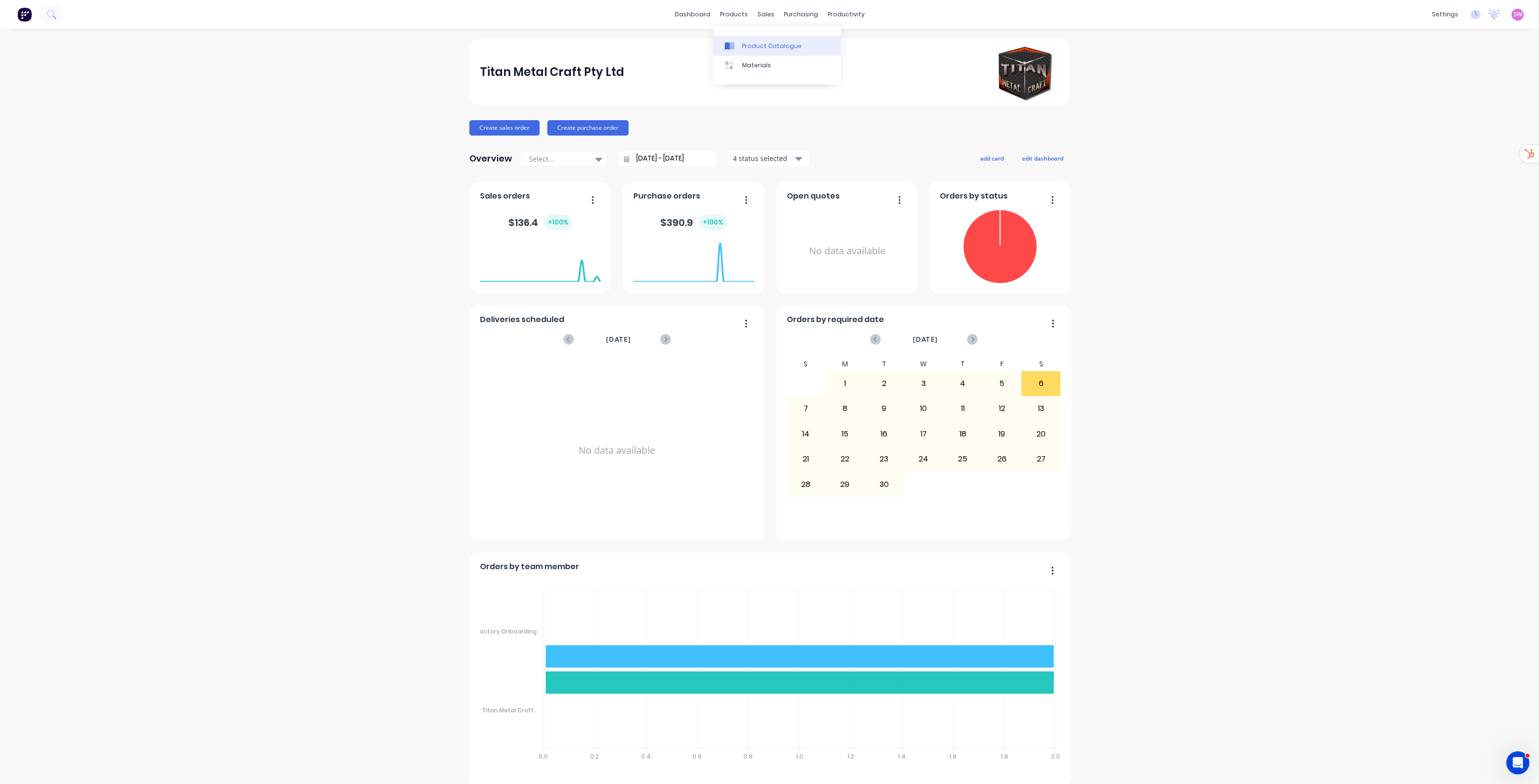
click at [751, 44] on div "Product Catalogue" at bounding box center [772, 46] width 60 height 8
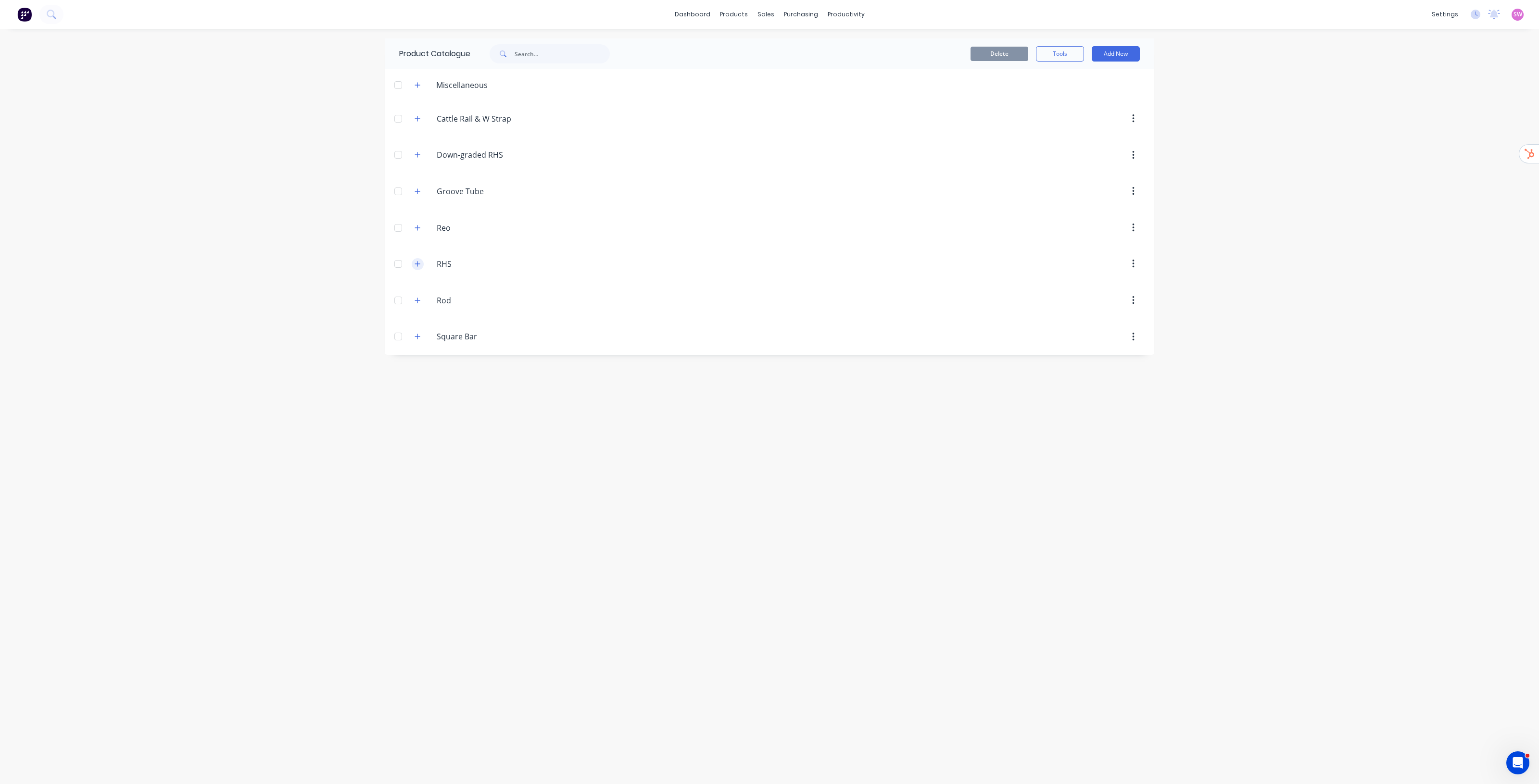
click at [418, 266] on icon "button" at bounding box center [418, 263] width 6 height 7
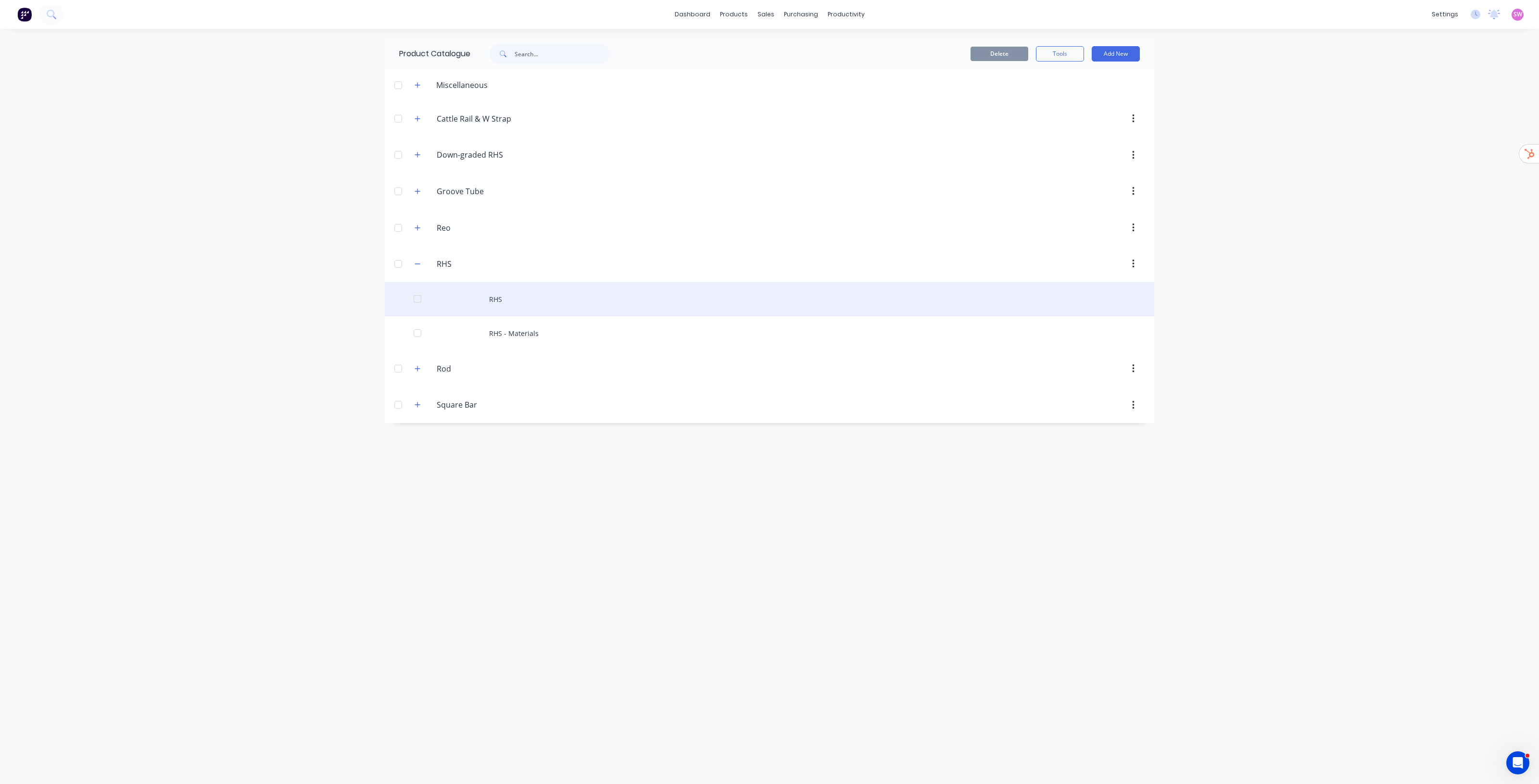
click at [504, 303] on div "RHS" at bounding box center [770, 299] width 770 height 34
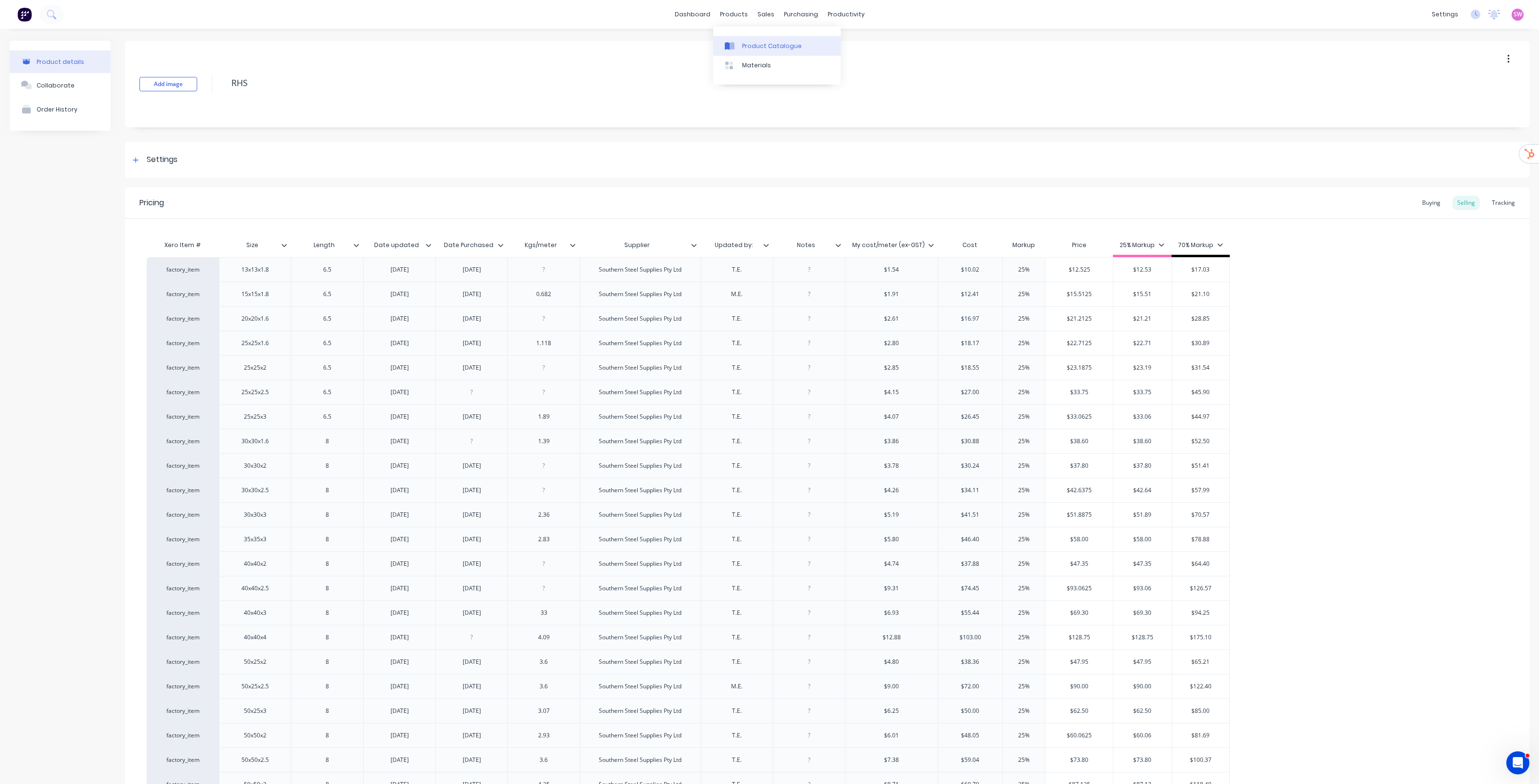
click at [747, 40] on link "Product Catalogue" at bounding box center [777, 45] width 127 height 19
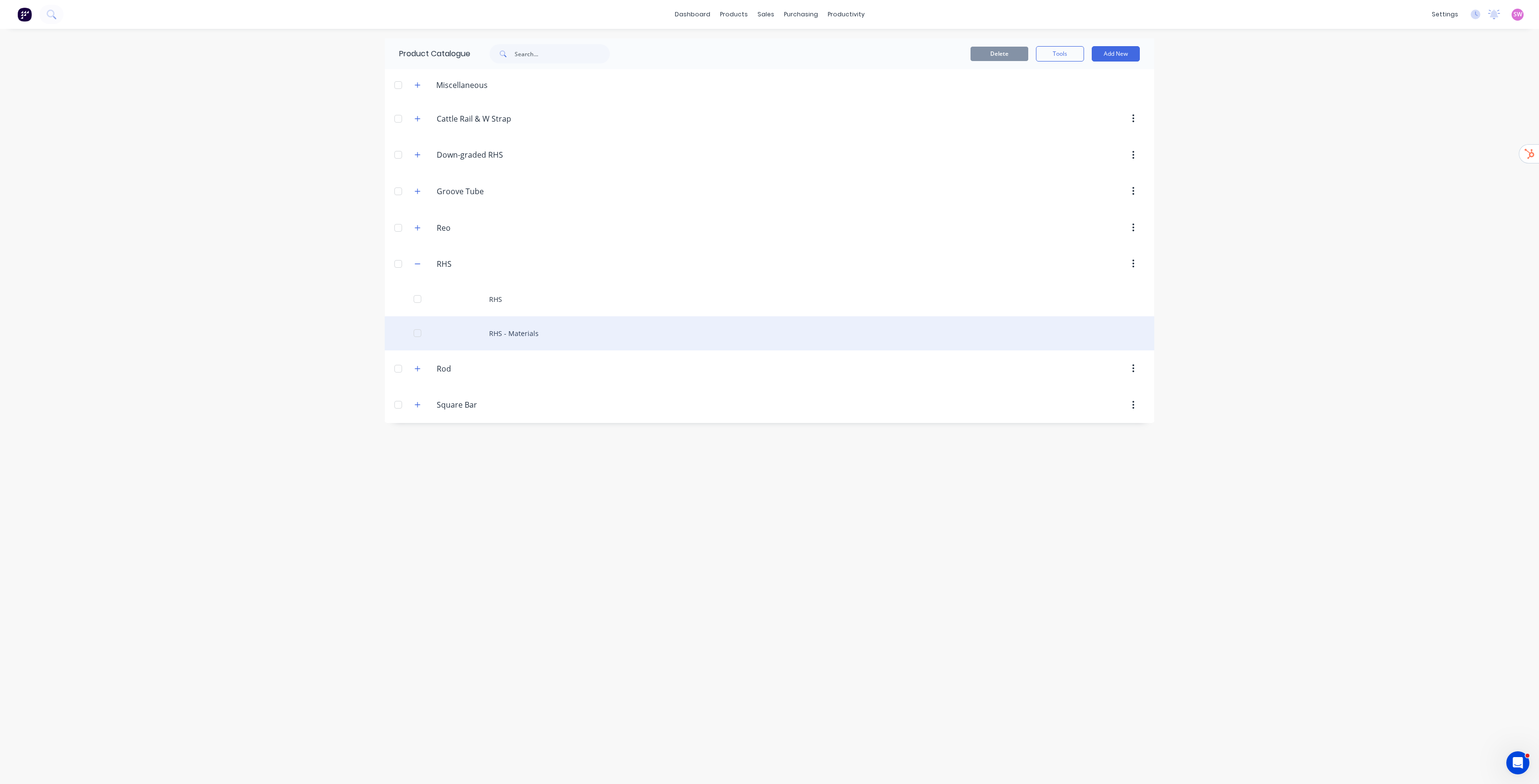
click at [507, 333] on div "RHS - Materials" at bounding box center [770, 333] width 770 height 34
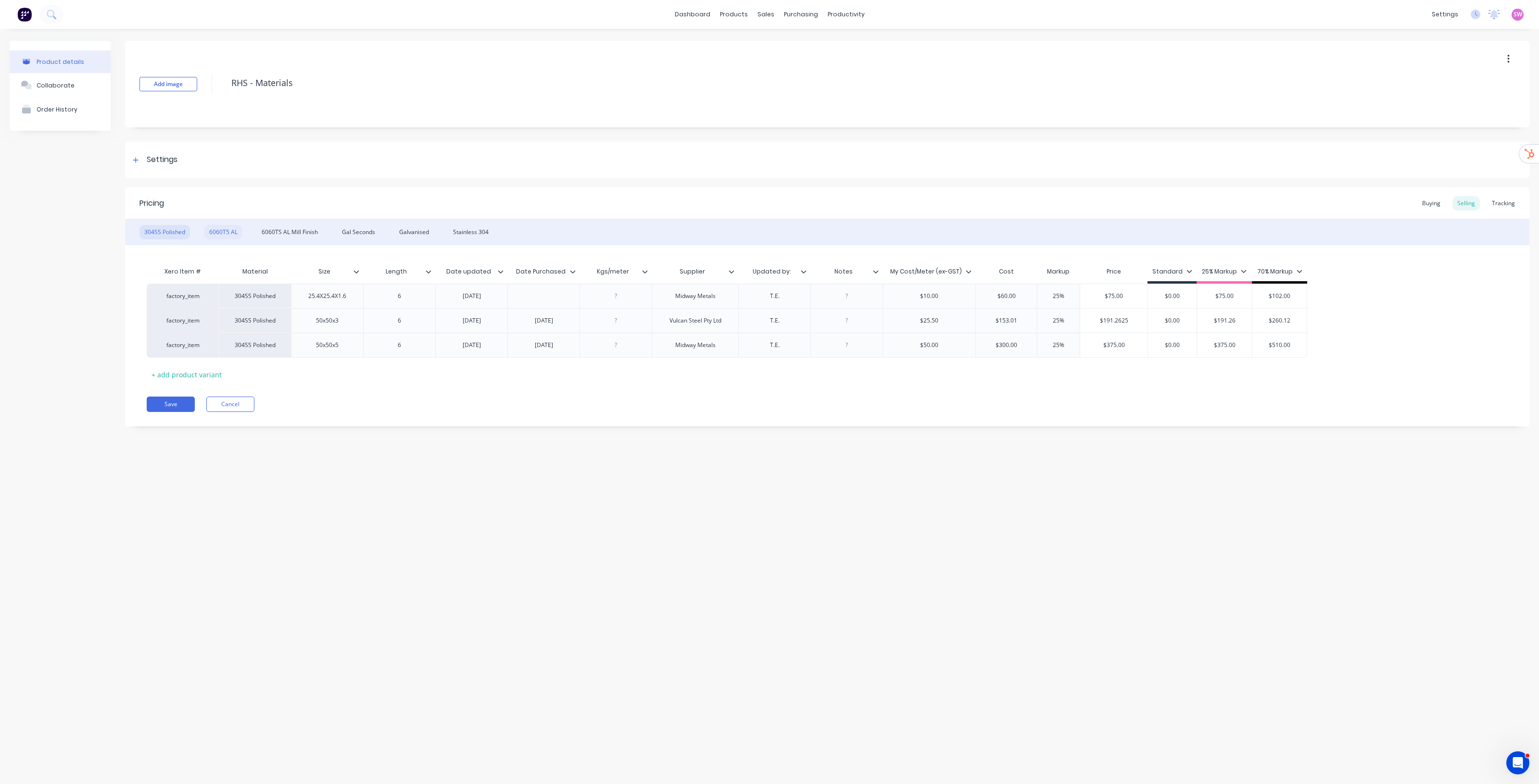
click at [214, 232] on div "6060T5 AL" at bounding box center [223, 232] width 38 height 14
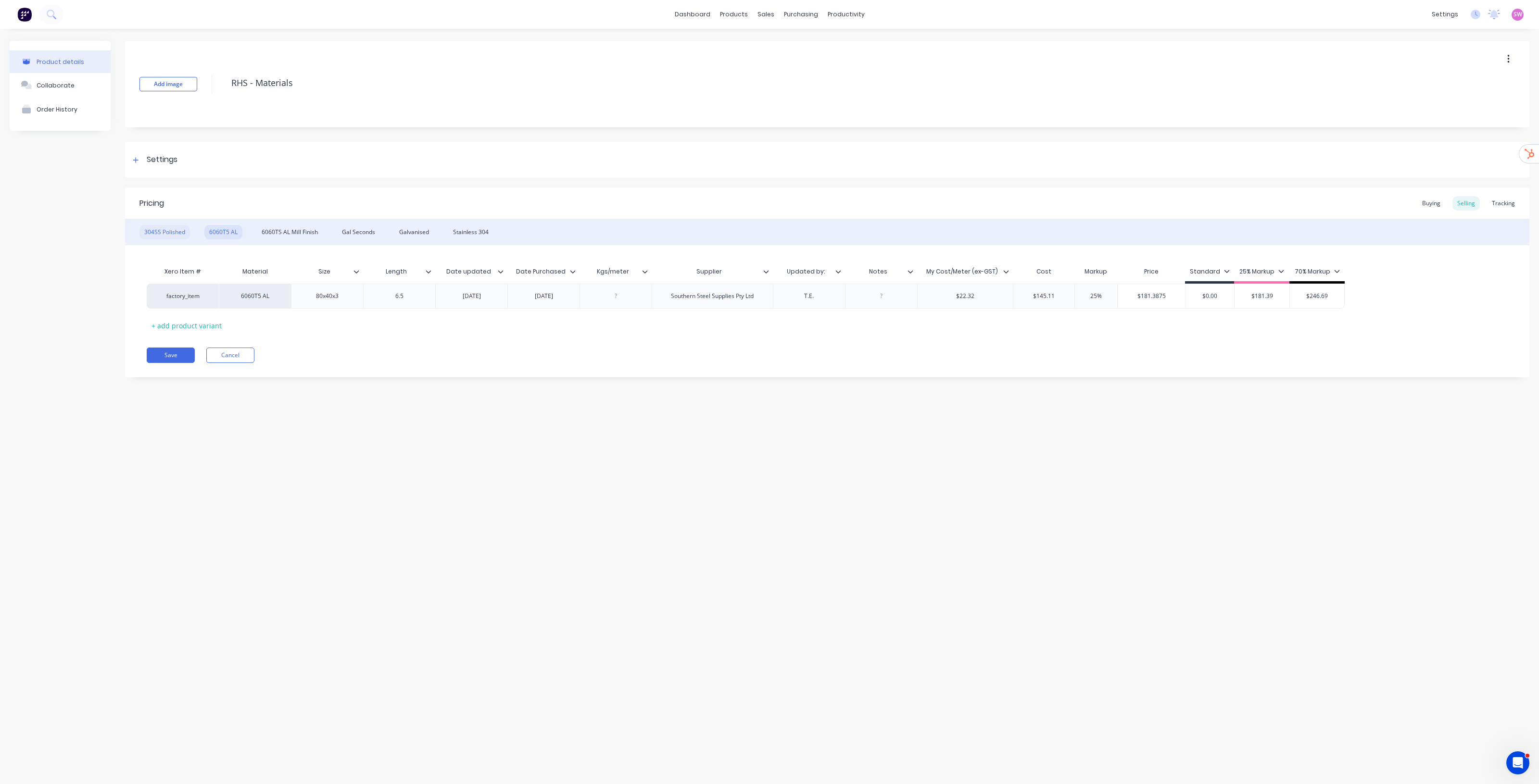
click at [185, 234] on div "304SS Polished" at bounding box center [164, 232] width 51 height 14
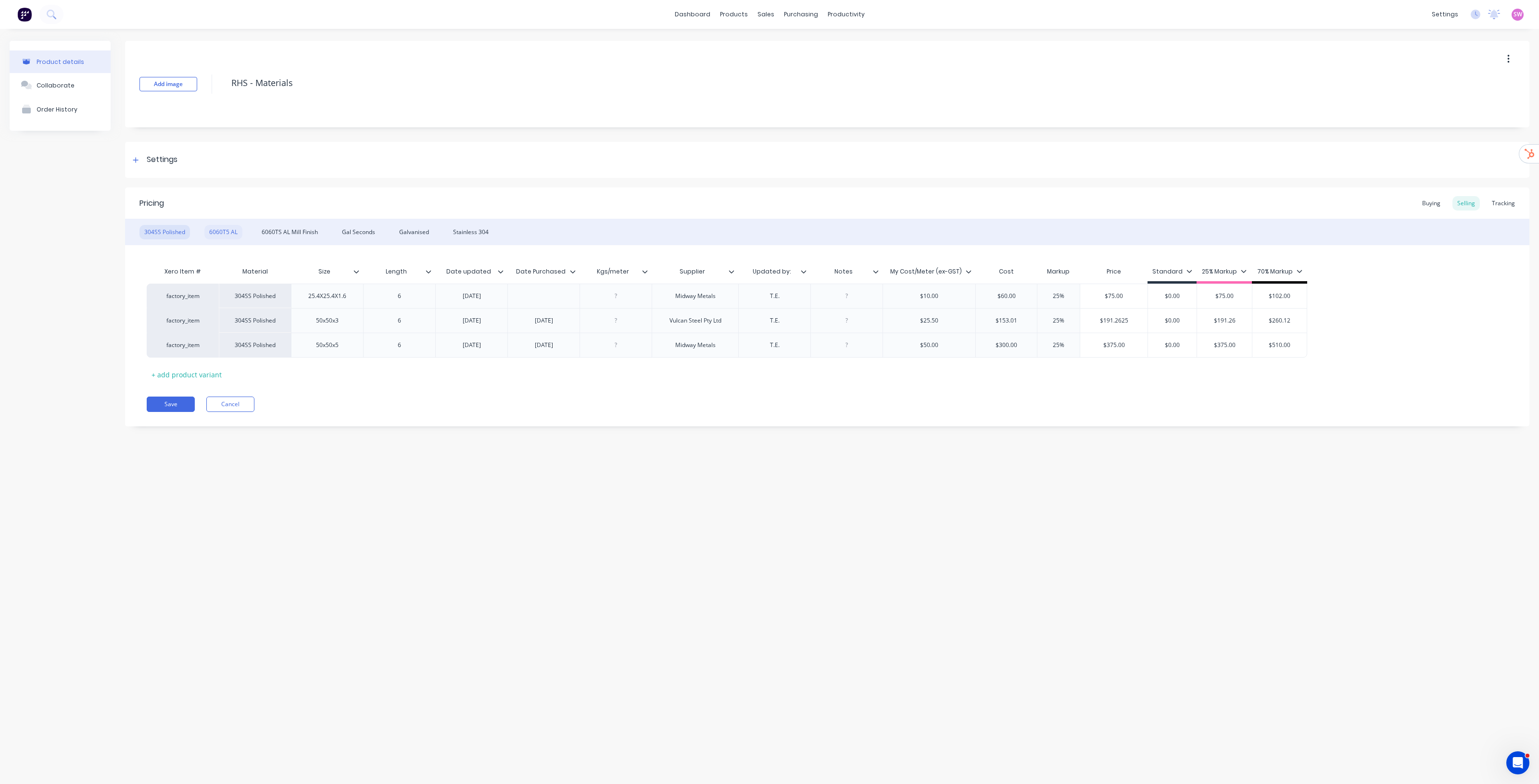
click at [217, 232] on div "6060T5 AL" at bounding box center [223, 232] width 38 height 14
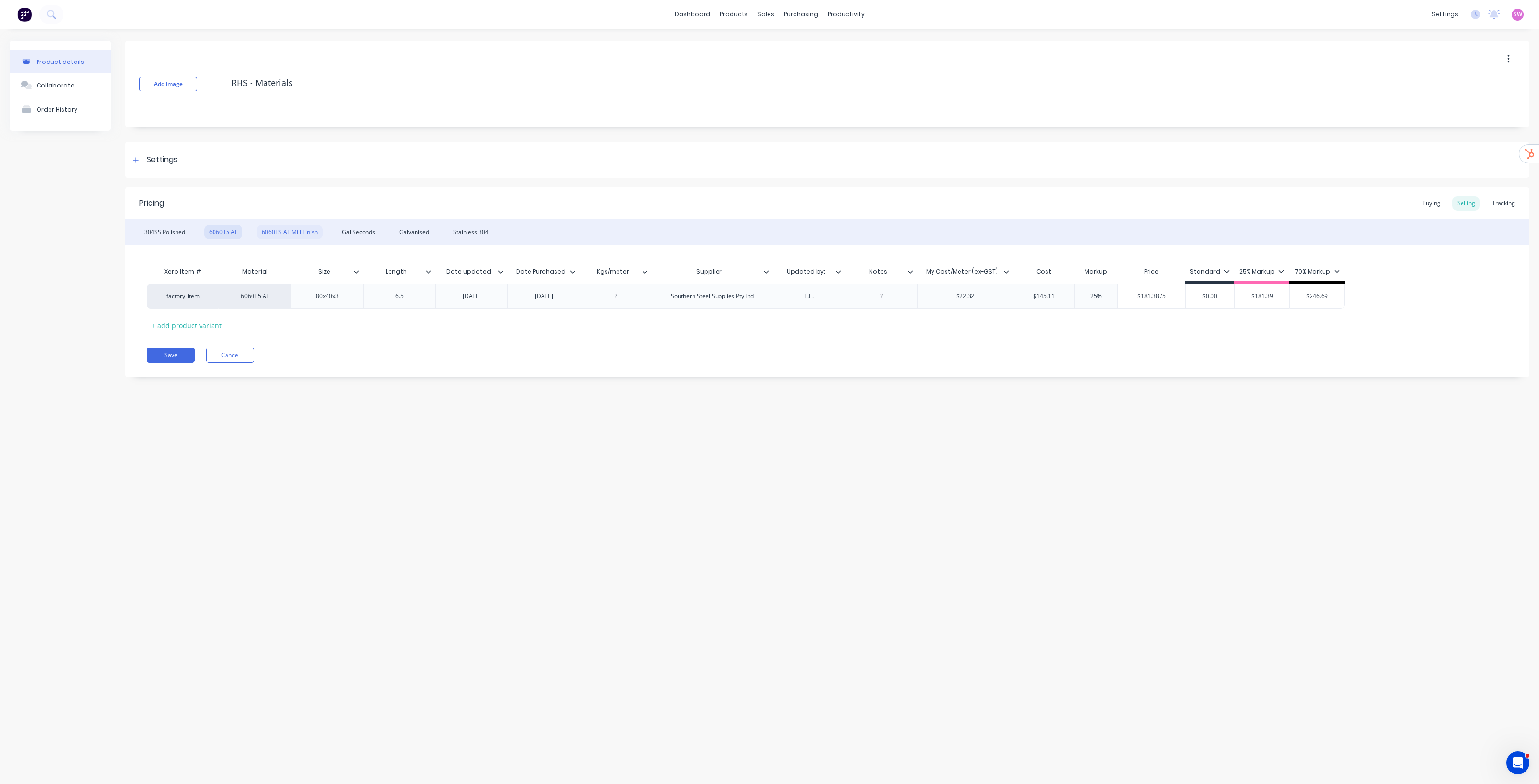
click at [289, 231] on div "6060TS AL Mill Finish" at bounding box center [290, 232] width 66 height 14
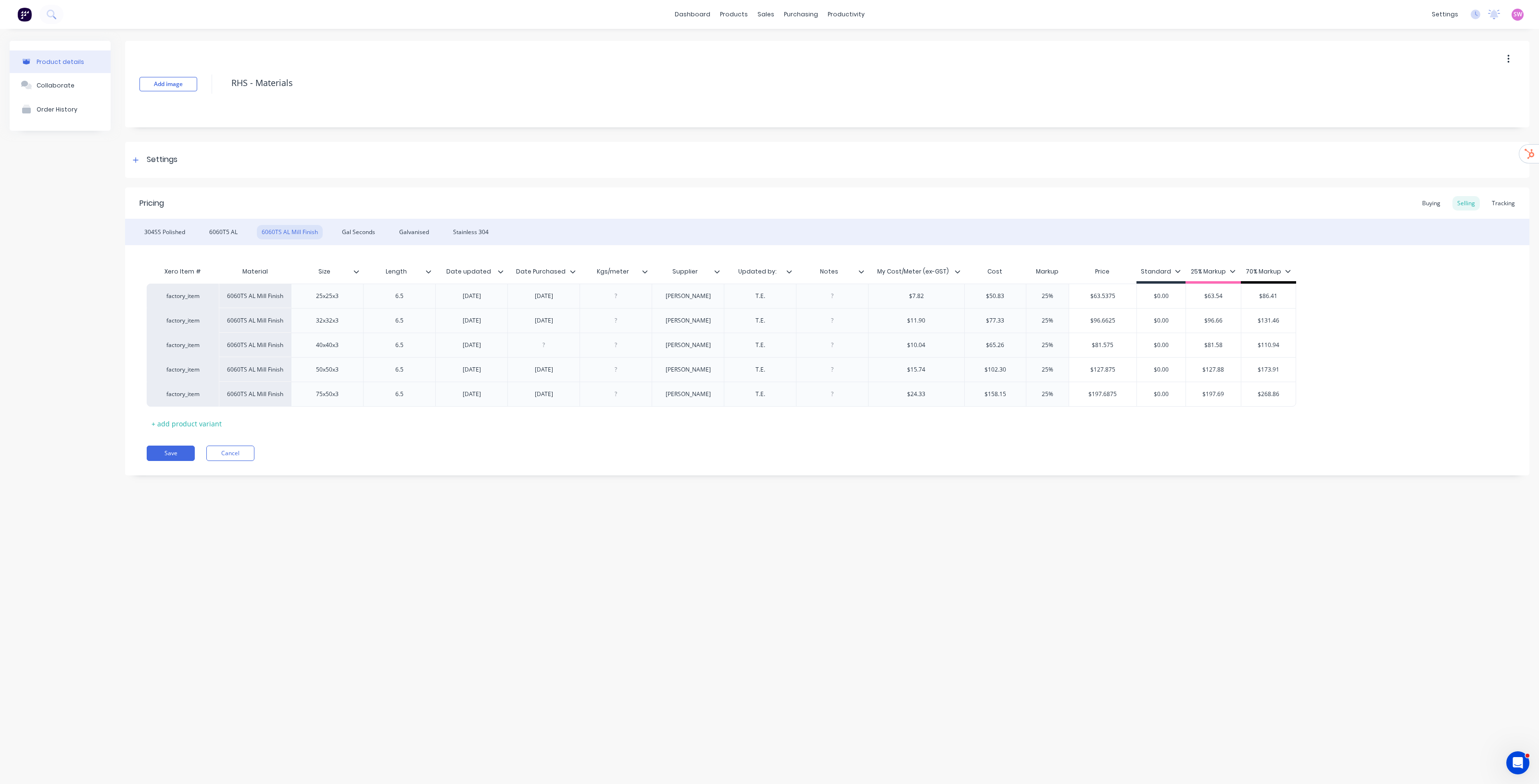
click at [355, 241] on div "304SS Polished 6060T5 AL 6060TS AL Mill Finish Gal Seconds Galvanised Stainless…" at bounding box center [827, 232] width 1405 height 26
click at [361, 231] on div "Gal Seconds" at bounding box center [358, 232] width 43 height 14
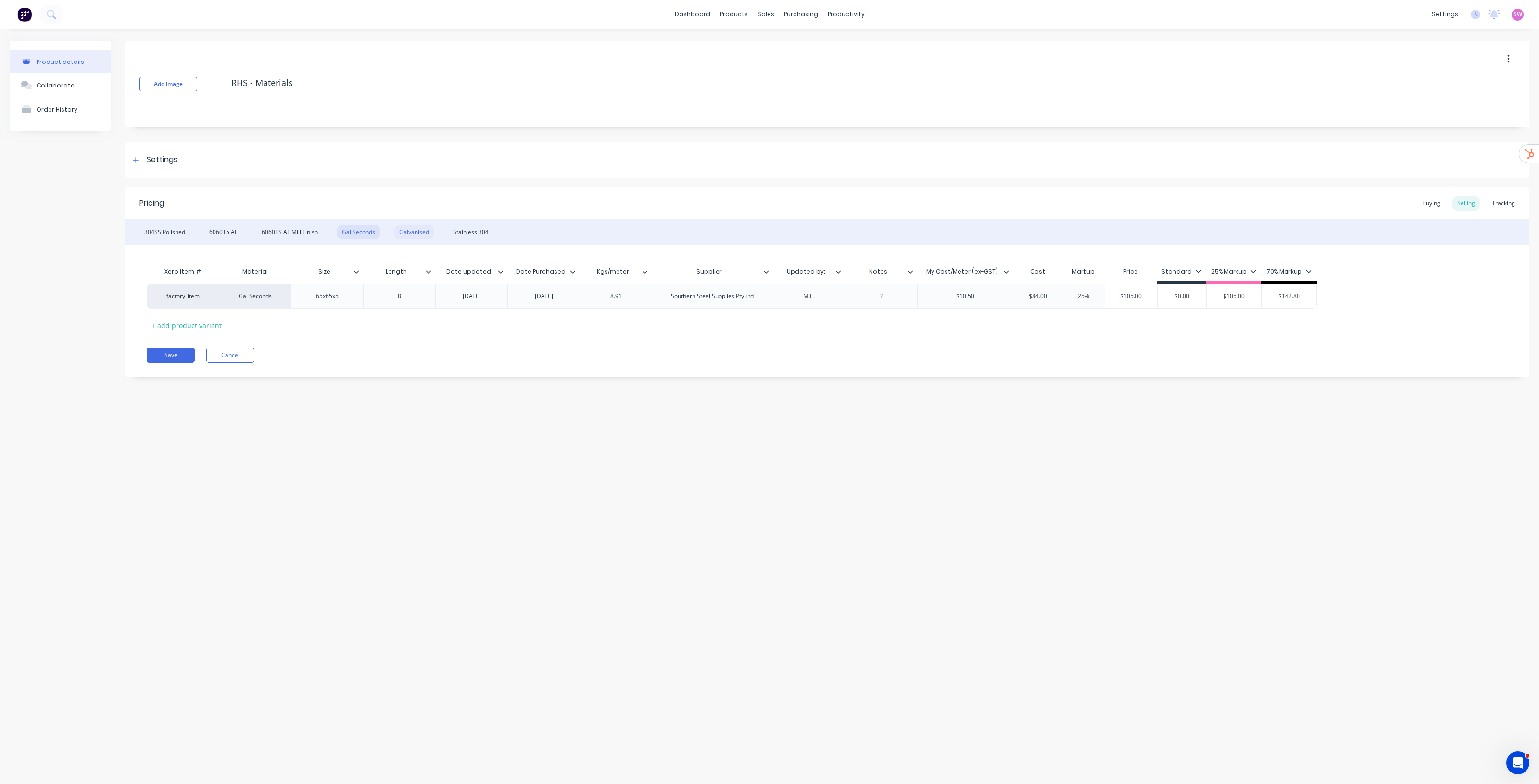
click at [407, 233] on div "Galvanised" at bounding box center [414, 232] width 39 height 14
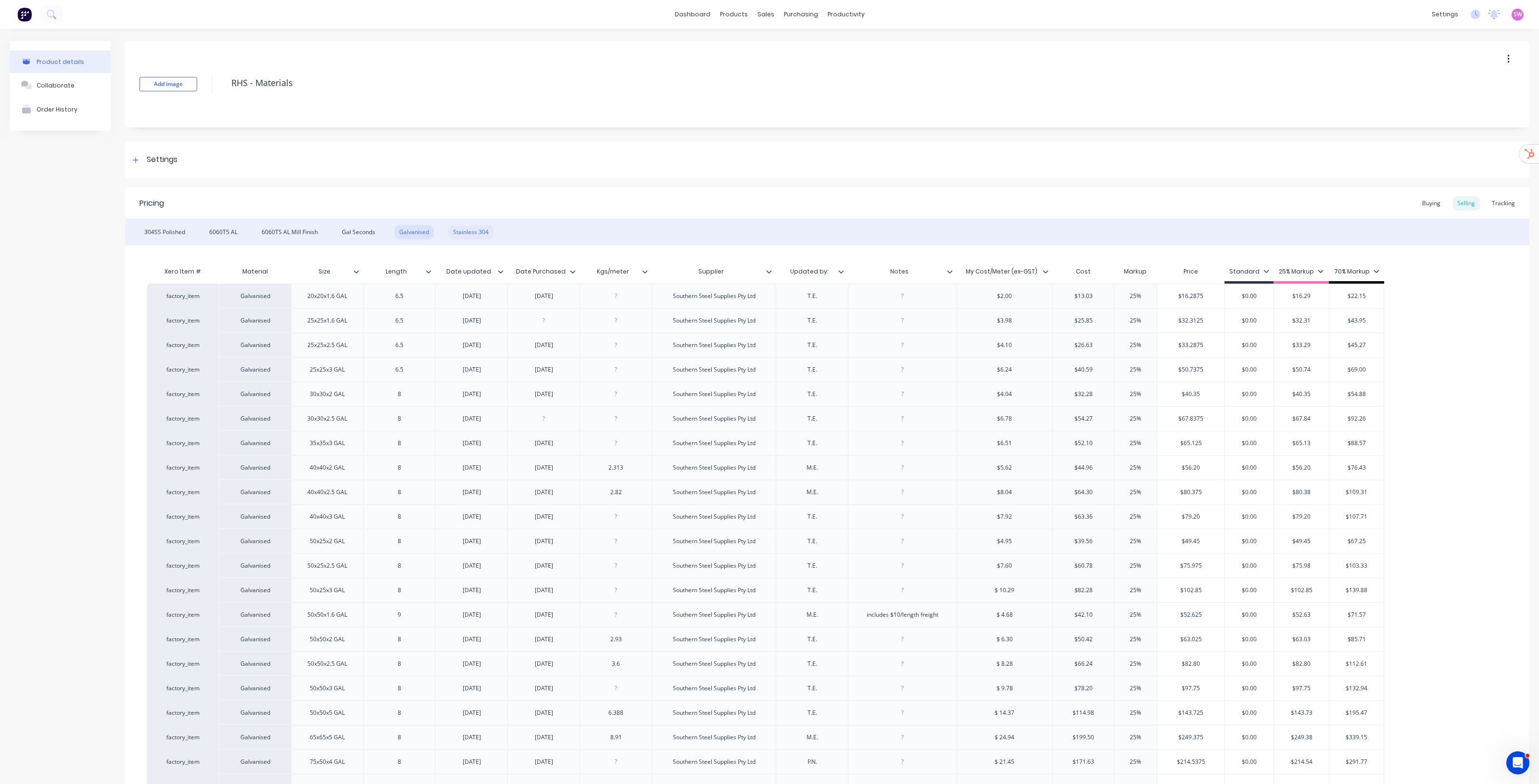
click at [468, 229] on div "Stainless 304" at bounding box center [471, 232] width 45 height 14
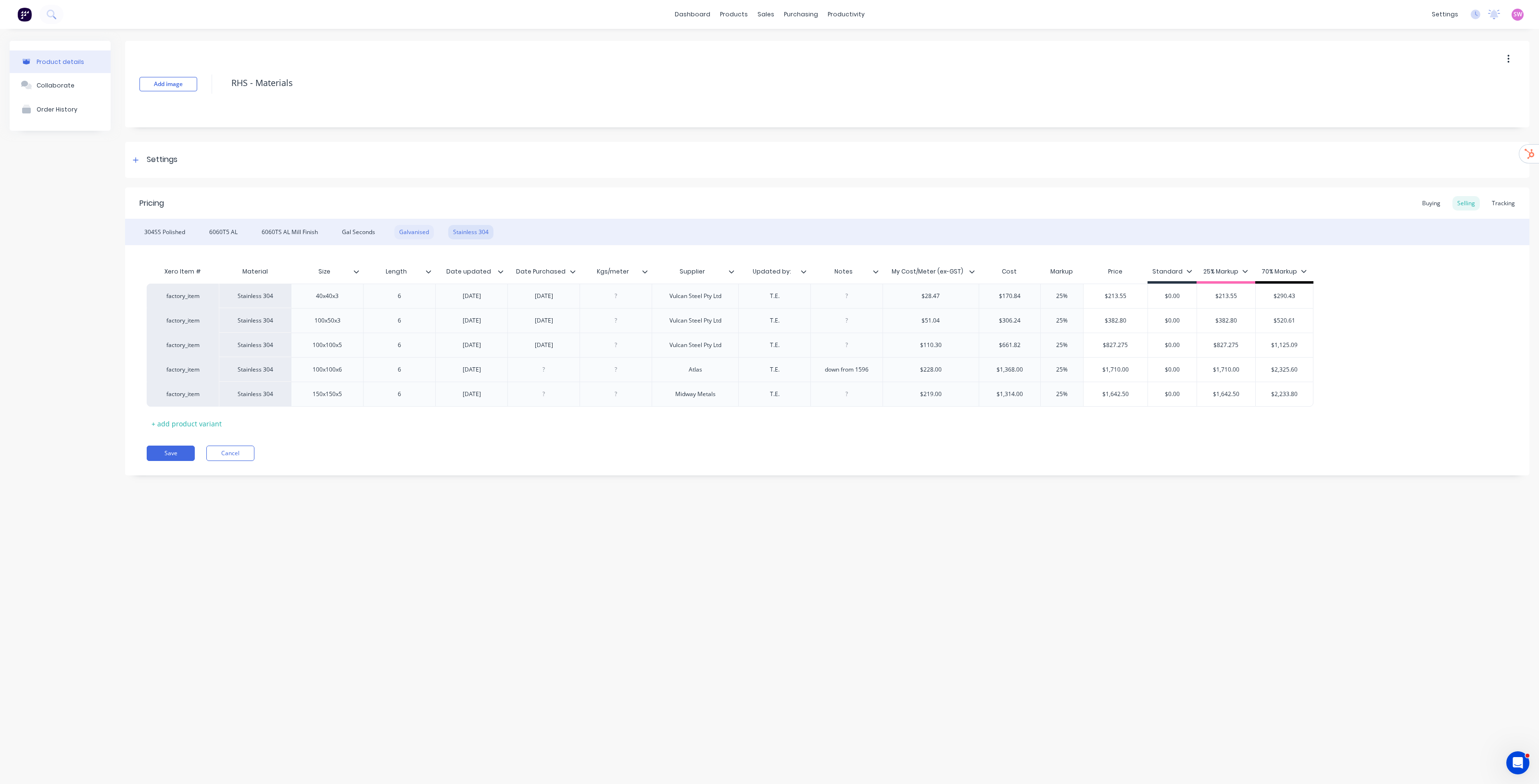
click at [417, 230] on div "Galvanised" at bounding box center [414, 232] width 39 height 14
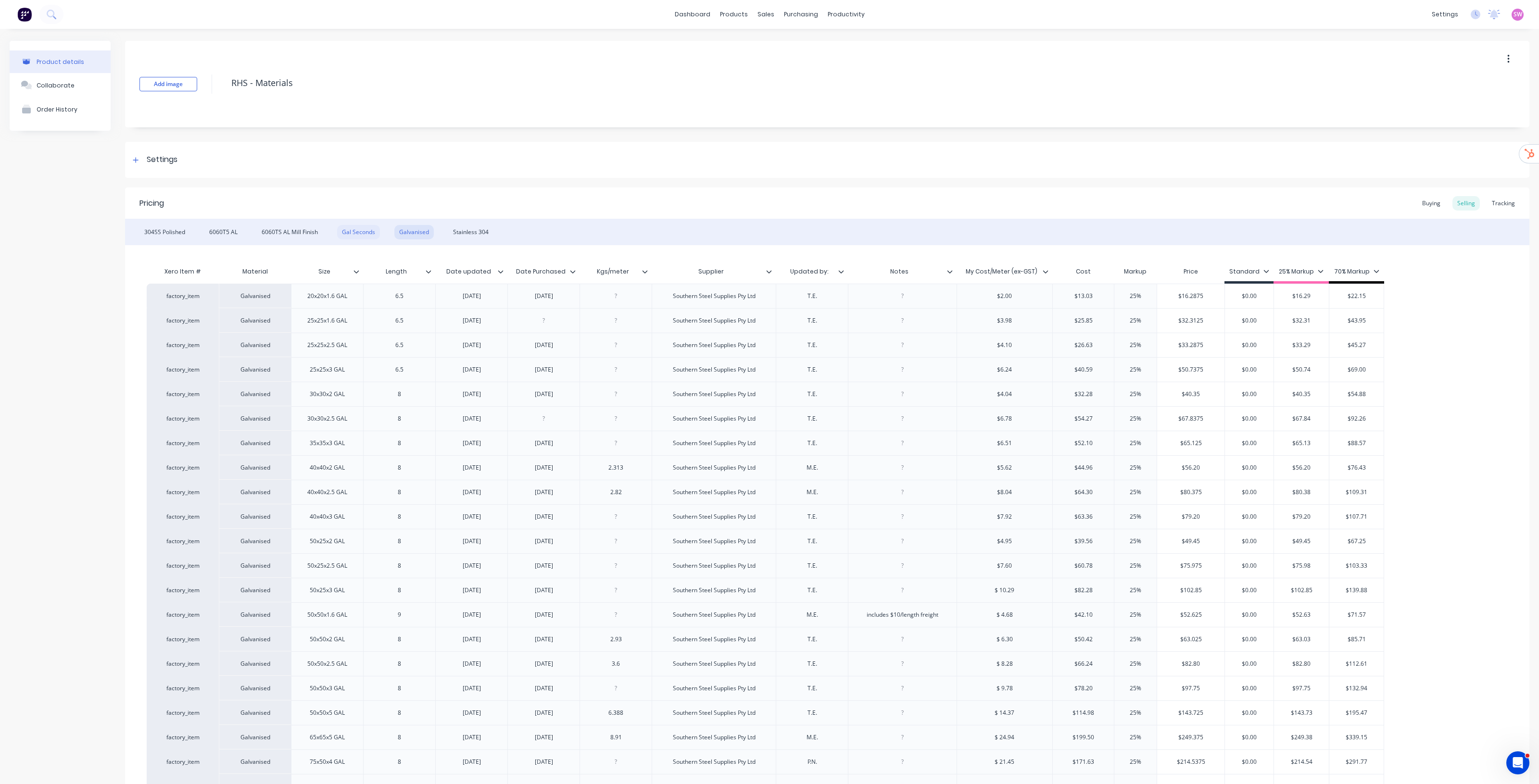
click at [364, 229] on div "Gal Seconds" at bounding box center [358, 232] width 43 height 14
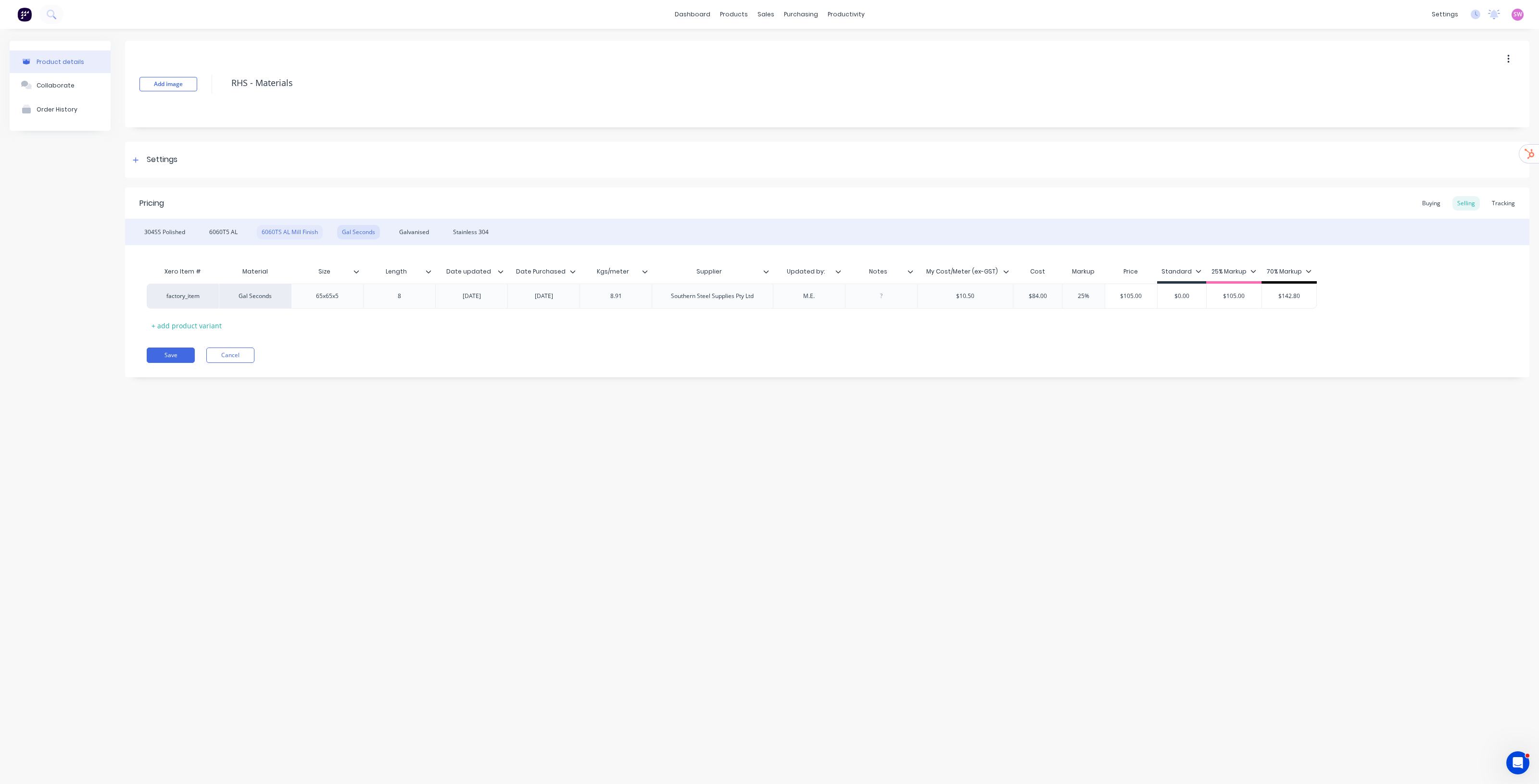
click at [289, 229] on div "6060TS AL Mill Finish" at bounding box center [290, 232] width 66 height 14
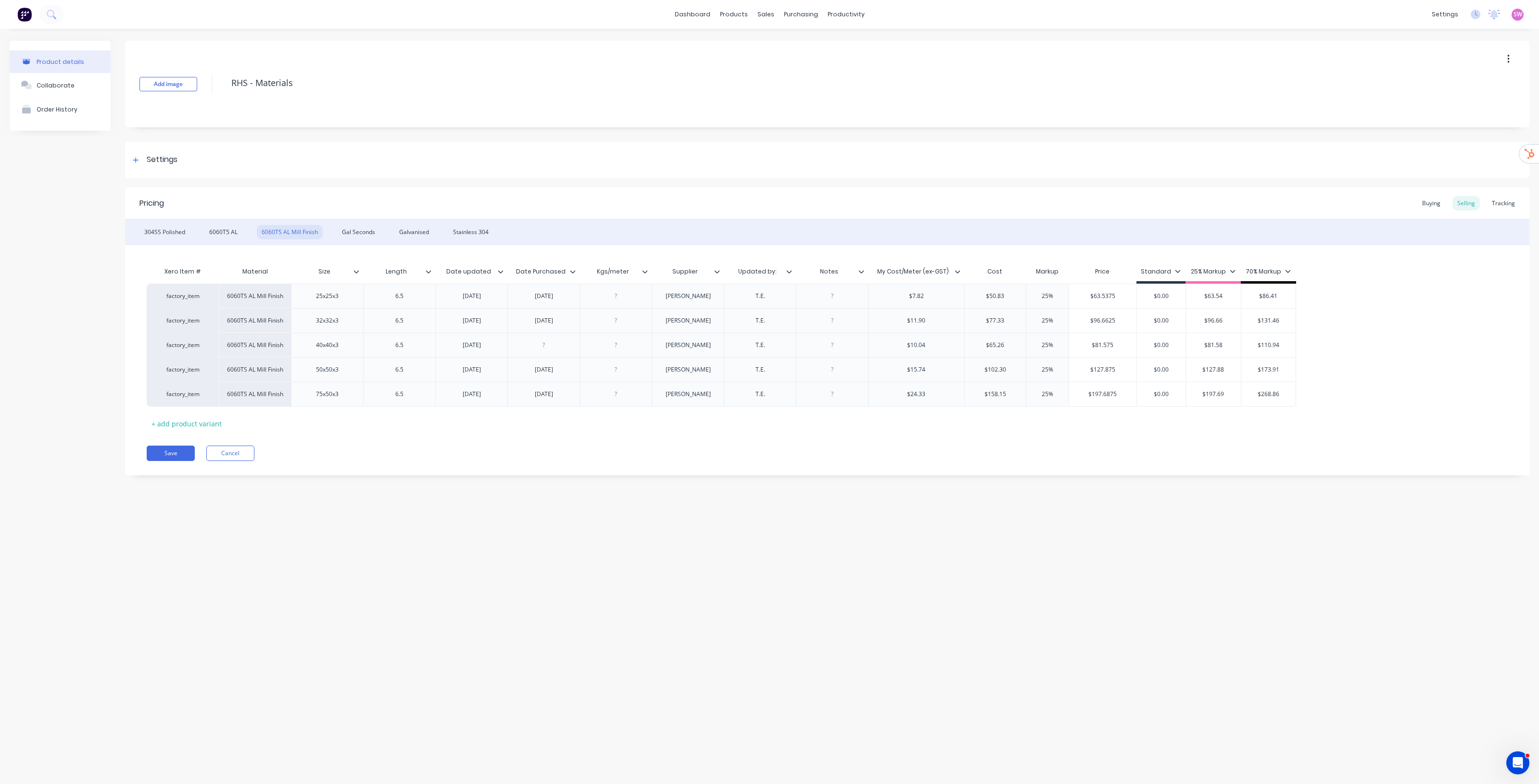
click at [194, 229] on div "304SS Polished 6060T5 AL 6060TS AL Mill Finish Gal Seconds Galvanised Stainless…" at bounding box center [827, 232] width 1405 height 26
click at [149, 231] on div "304SS Polished" at bounding box center [164, 232] width 51 height 14
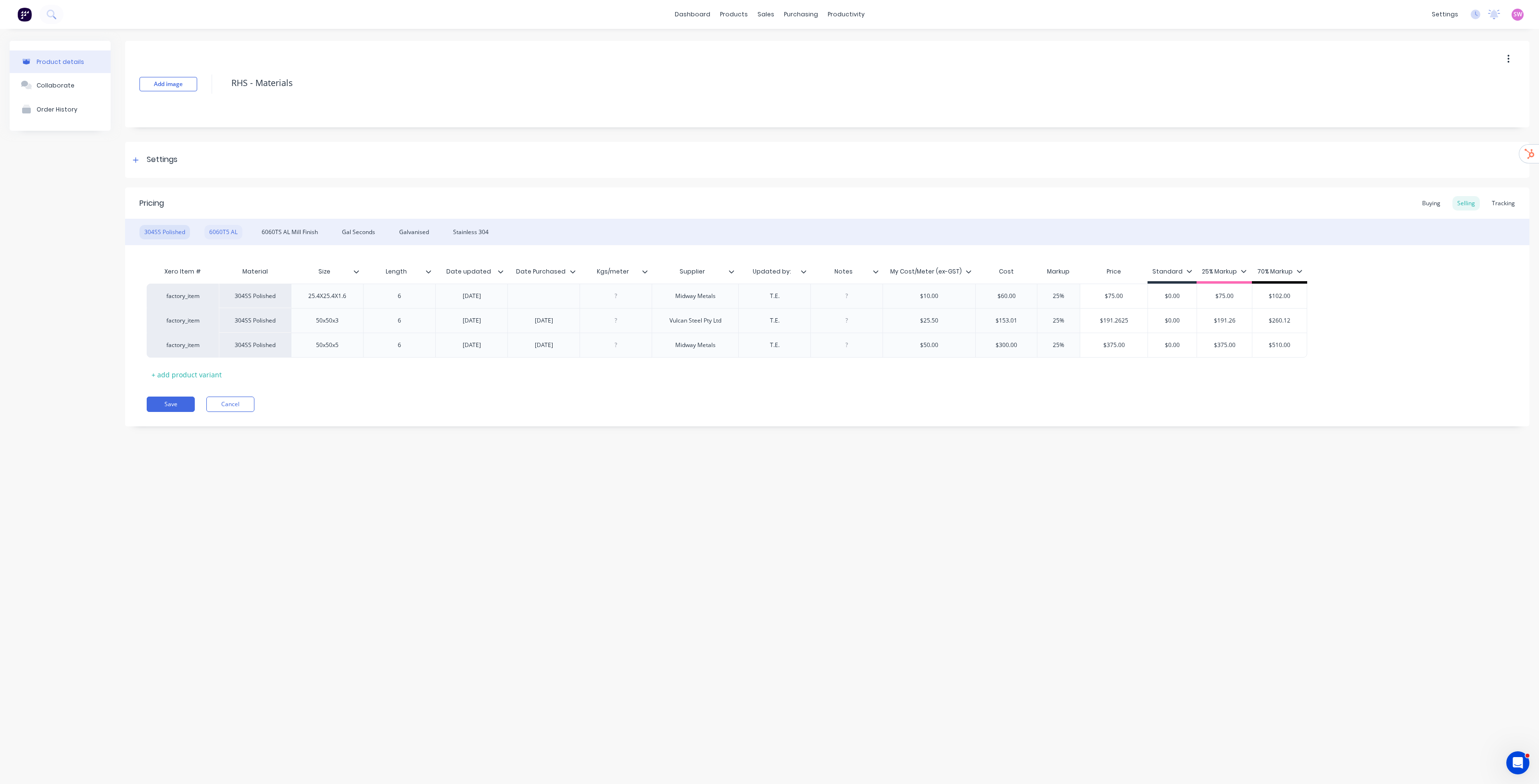
click at [234, 229] on div "6060T5 AL" at bounding box center [223, 232] width 38 height 14
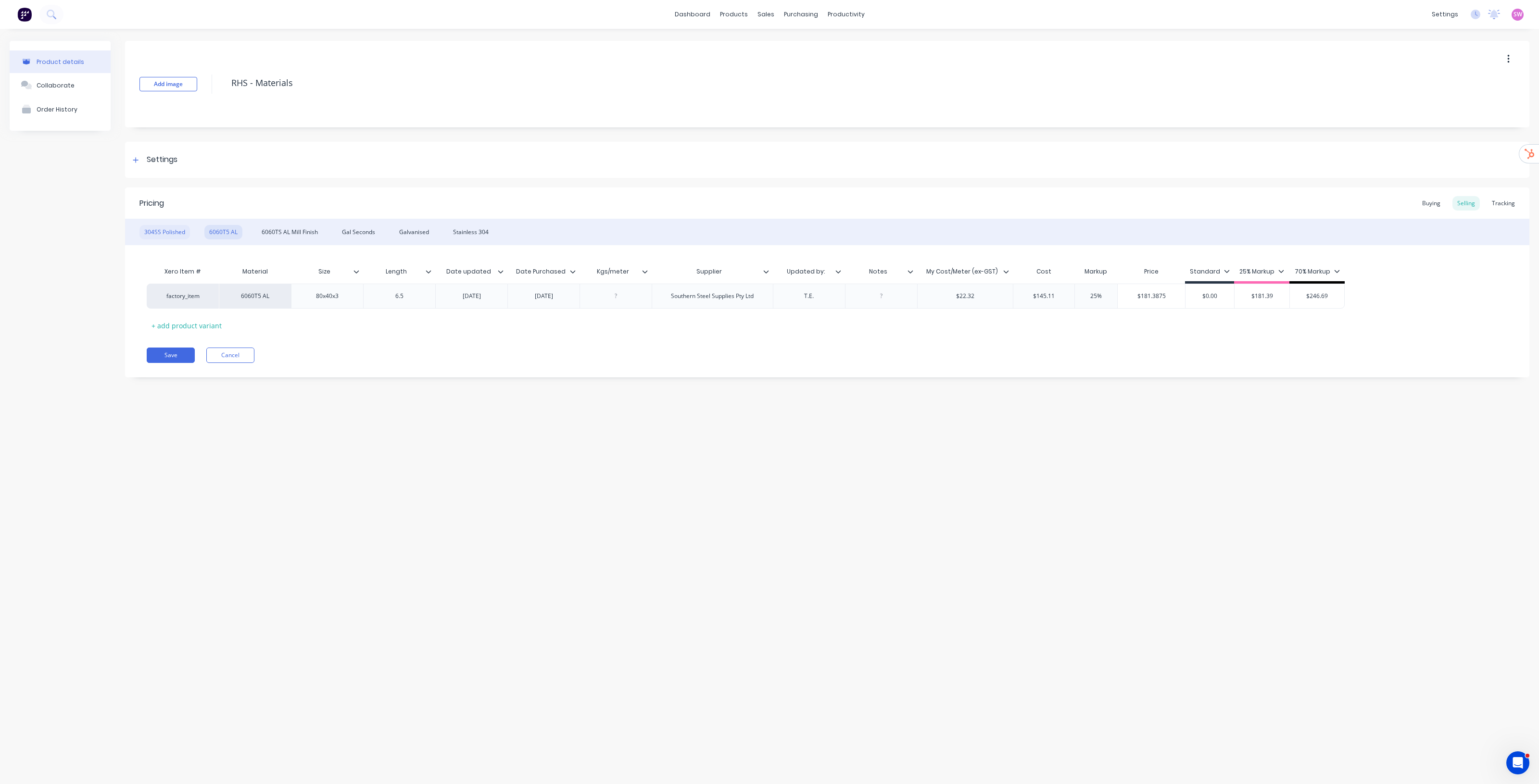
click at [179, 236] on div "304SS Polished" at bounding box center [164, 232] width 51 height 14
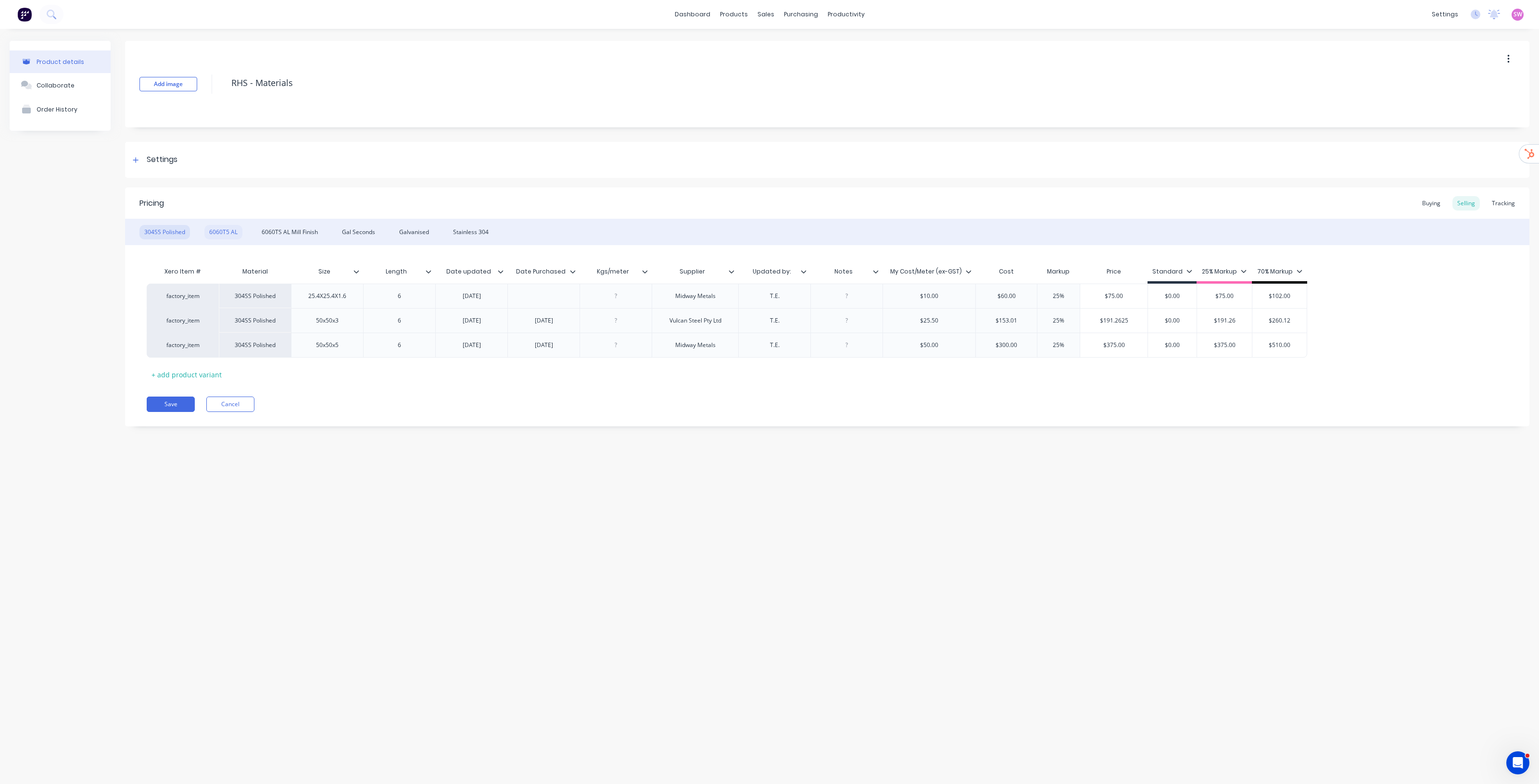
click at [226, 233] on div "6060T5 AL" at bounding box center [223, 232] width 38 height 14
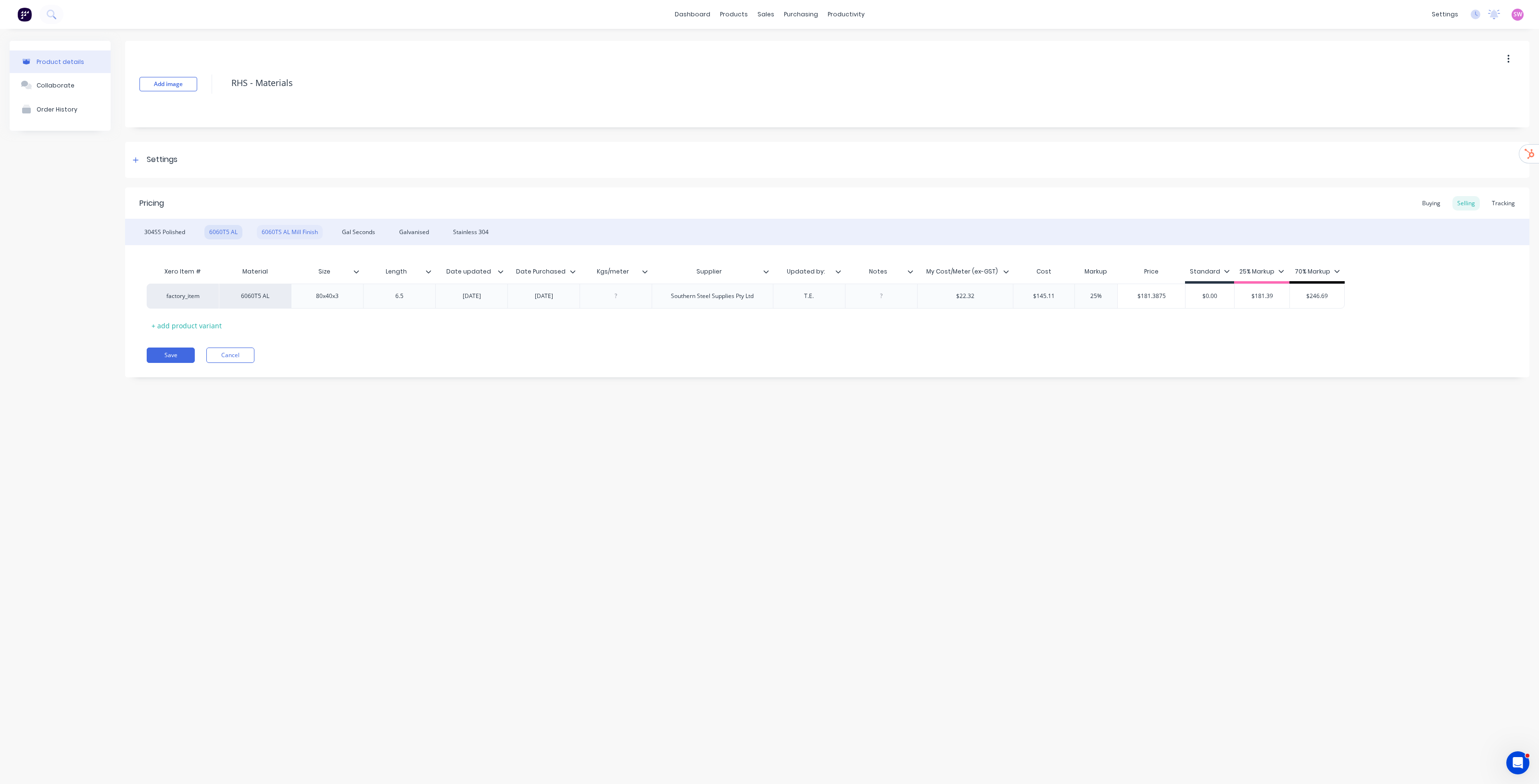
click at [278, 230] on div "6060TS AL Mill Finish" at bounding box center [290, 232] width 66 height 14
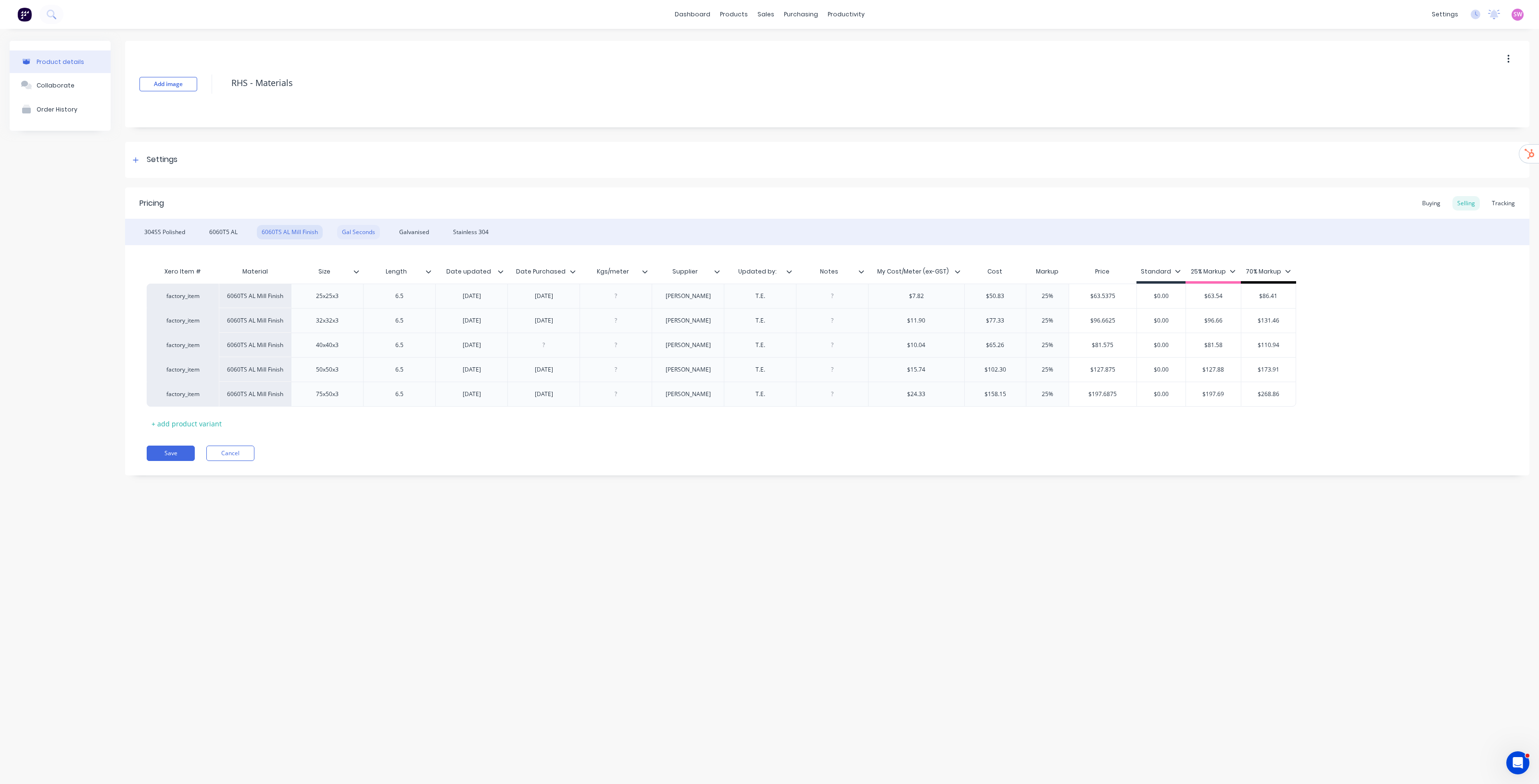
click at [354, 233] on div "Gal Seconds" at bounding box center [358, 232] width 43 height 14
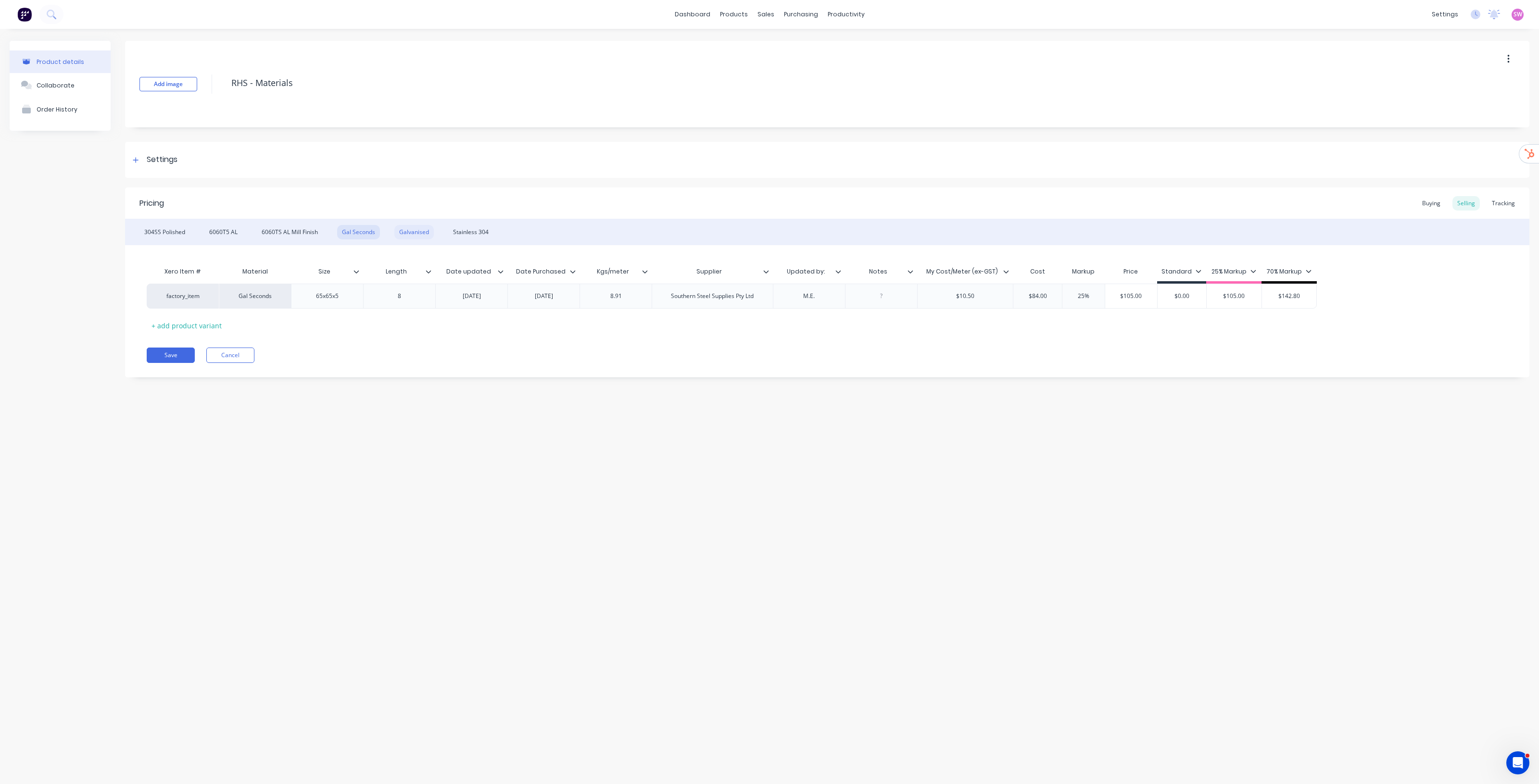
click at [418, 231] on div "Galvanised" at bounding box center [414, 232] width 39 height 14
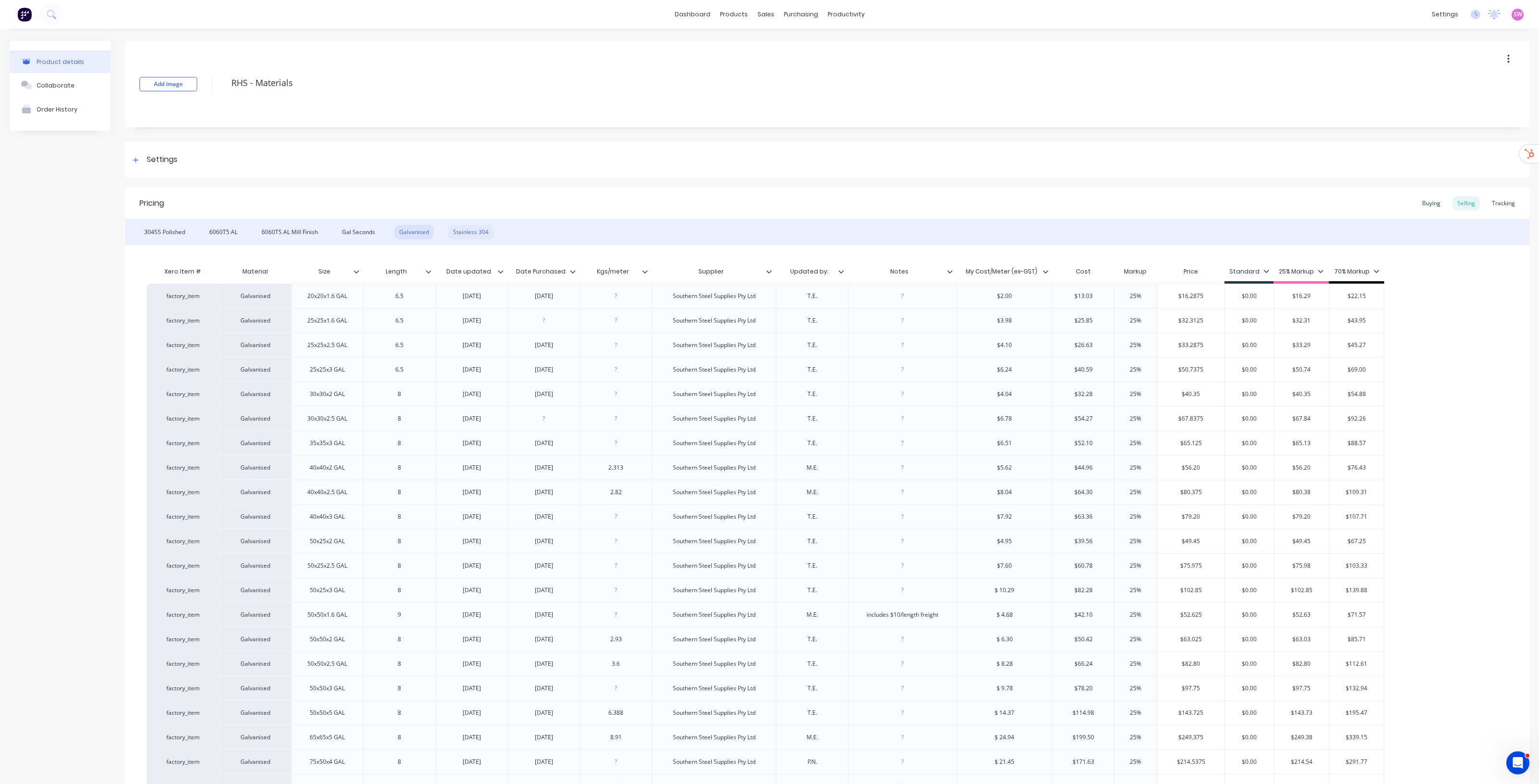
click at [460, 232] on div "Stainless 304" at bounding box center [471, 232] width 45 height 14
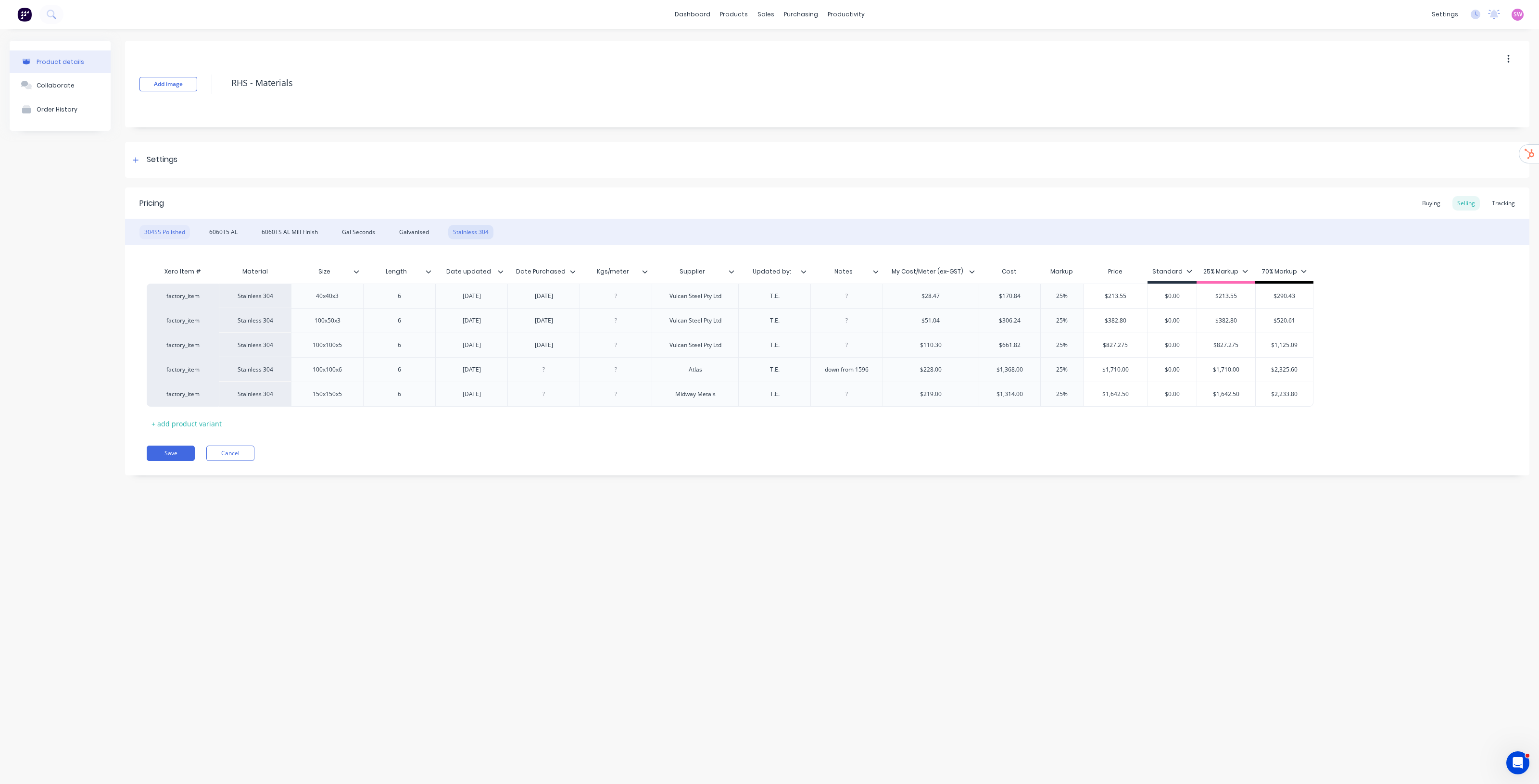
click at [160, 227] on div "304SS Polished" at bounding box center [164, 232] width 51 height 14
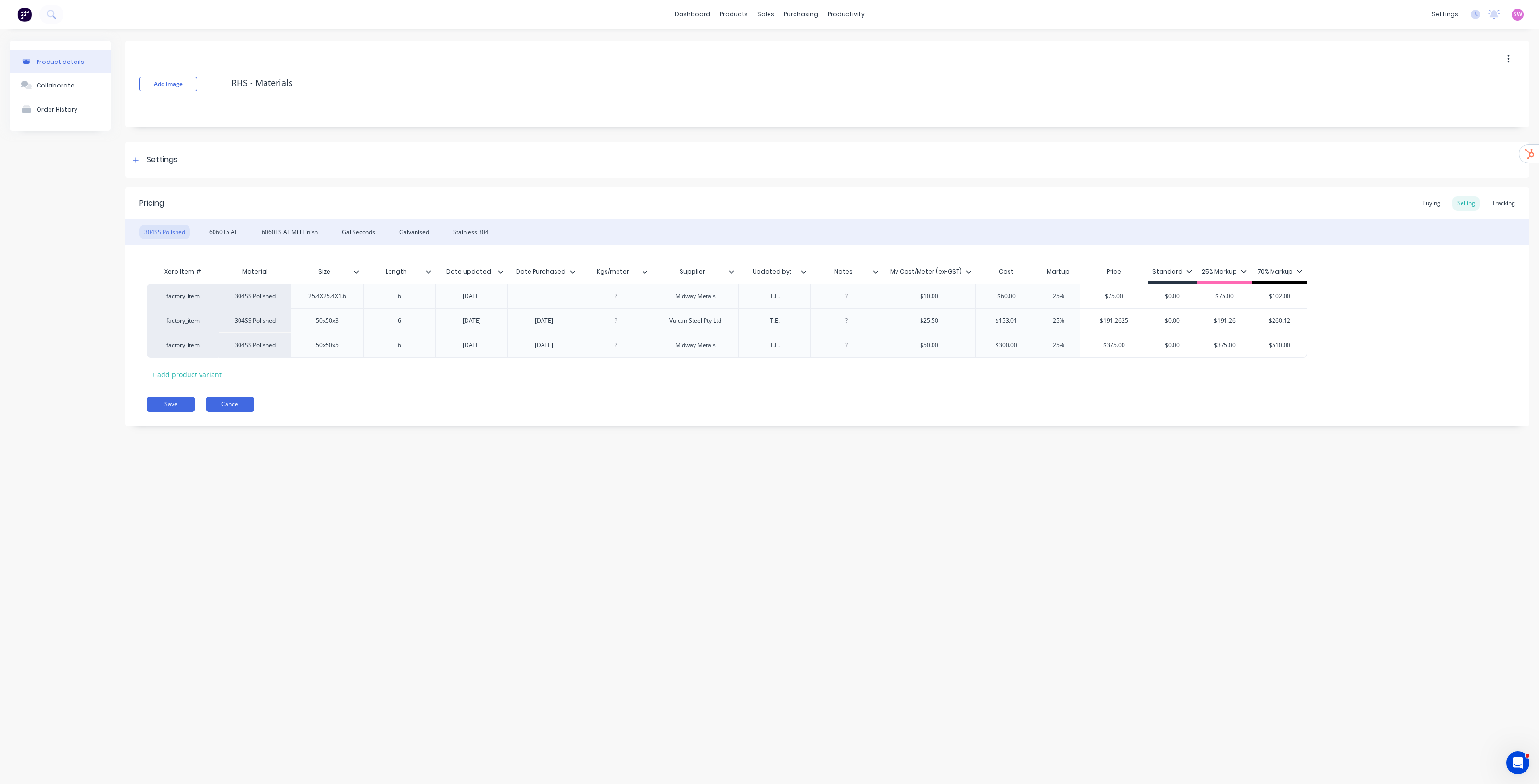
click at [229, 399] on button "Cancel" at bounding box center [230, 404] width 48 height 16
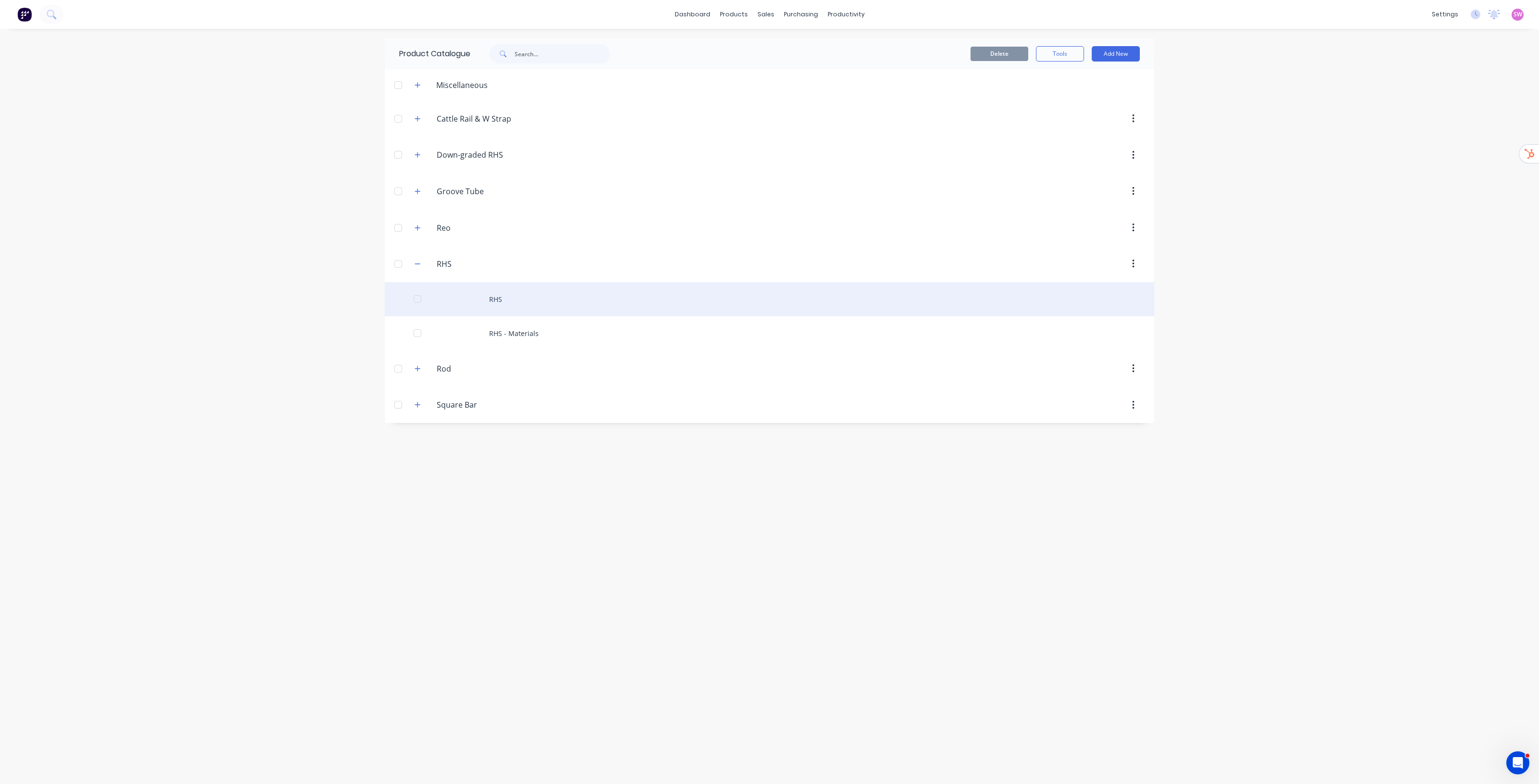
click at [493, 294] on div "RHS" at bounding box center [770, 299] width 770 height 34
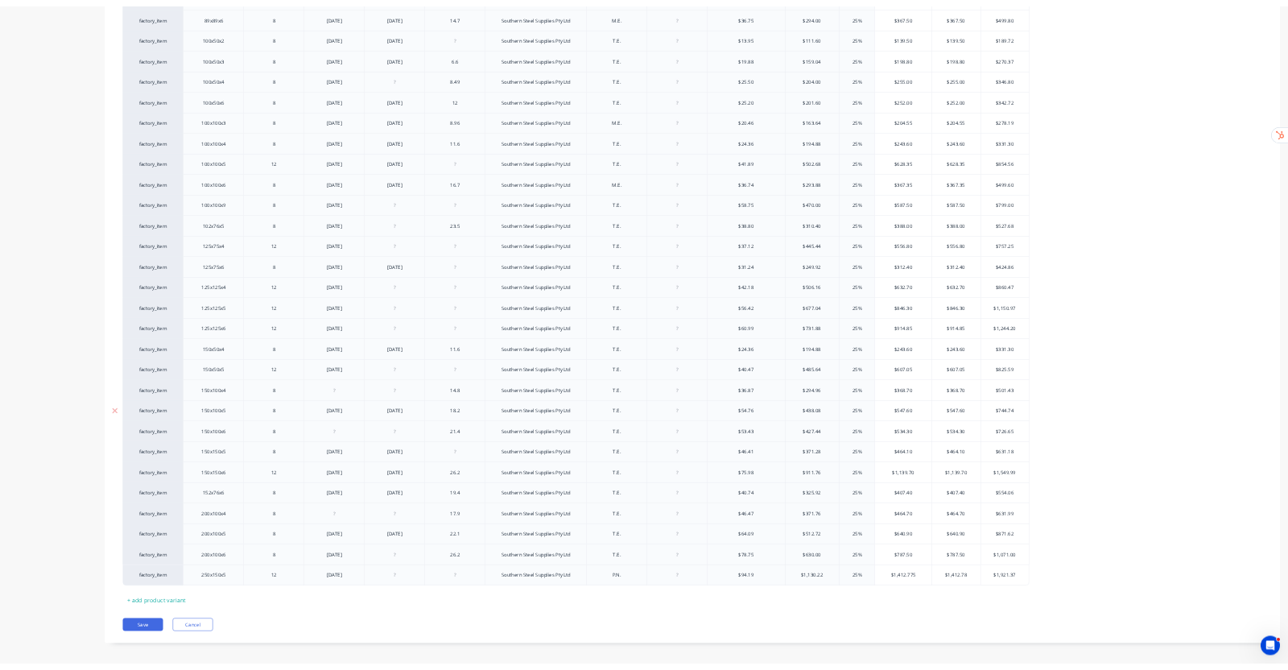
scroll to position [2166, 0]
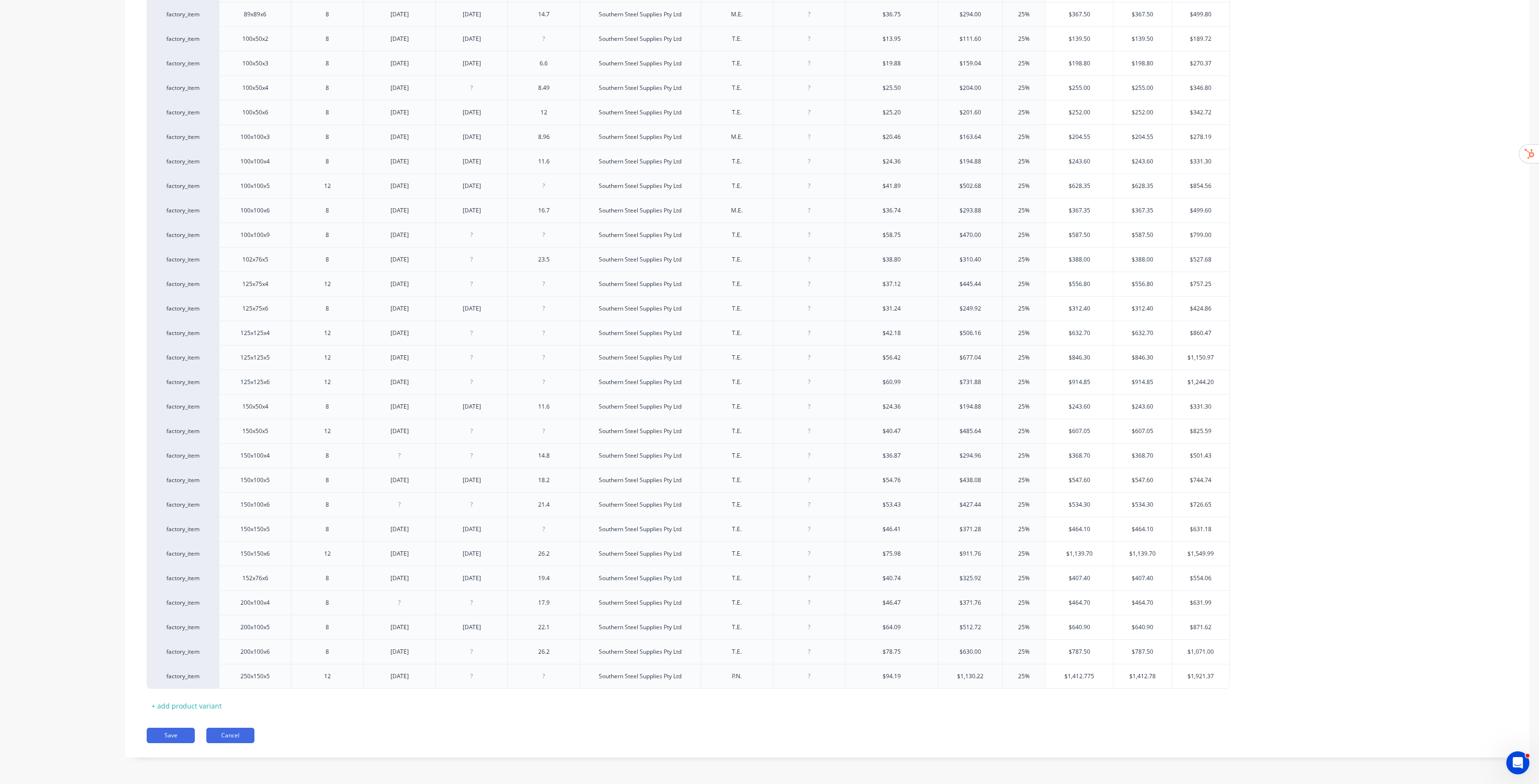
click at [235, 399] on button "Cancel" at bounding box center [230, 736] width 48 height 16
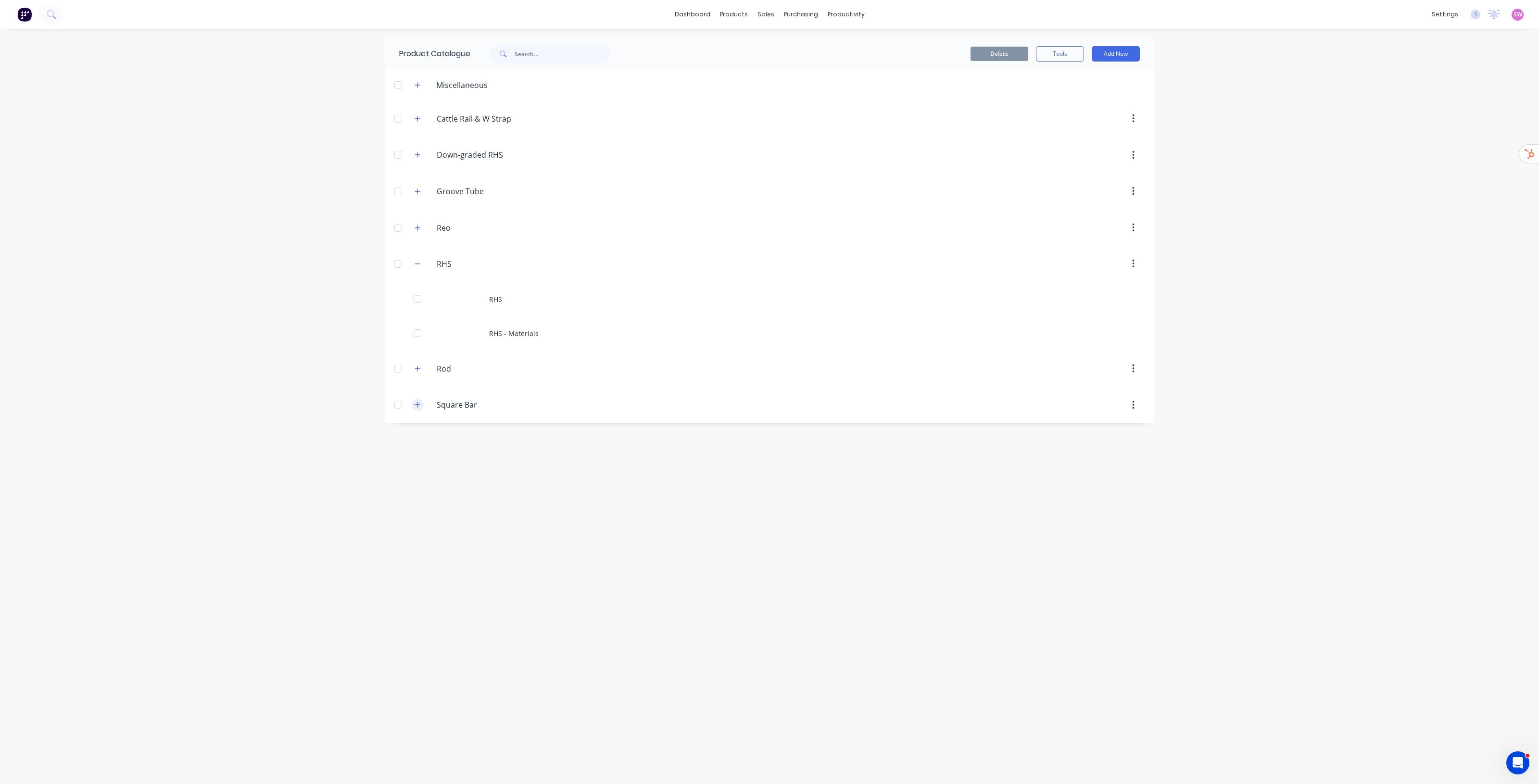
click at [419, 399] on icon "button" at bounding box center [418, 404] width 6 height 7
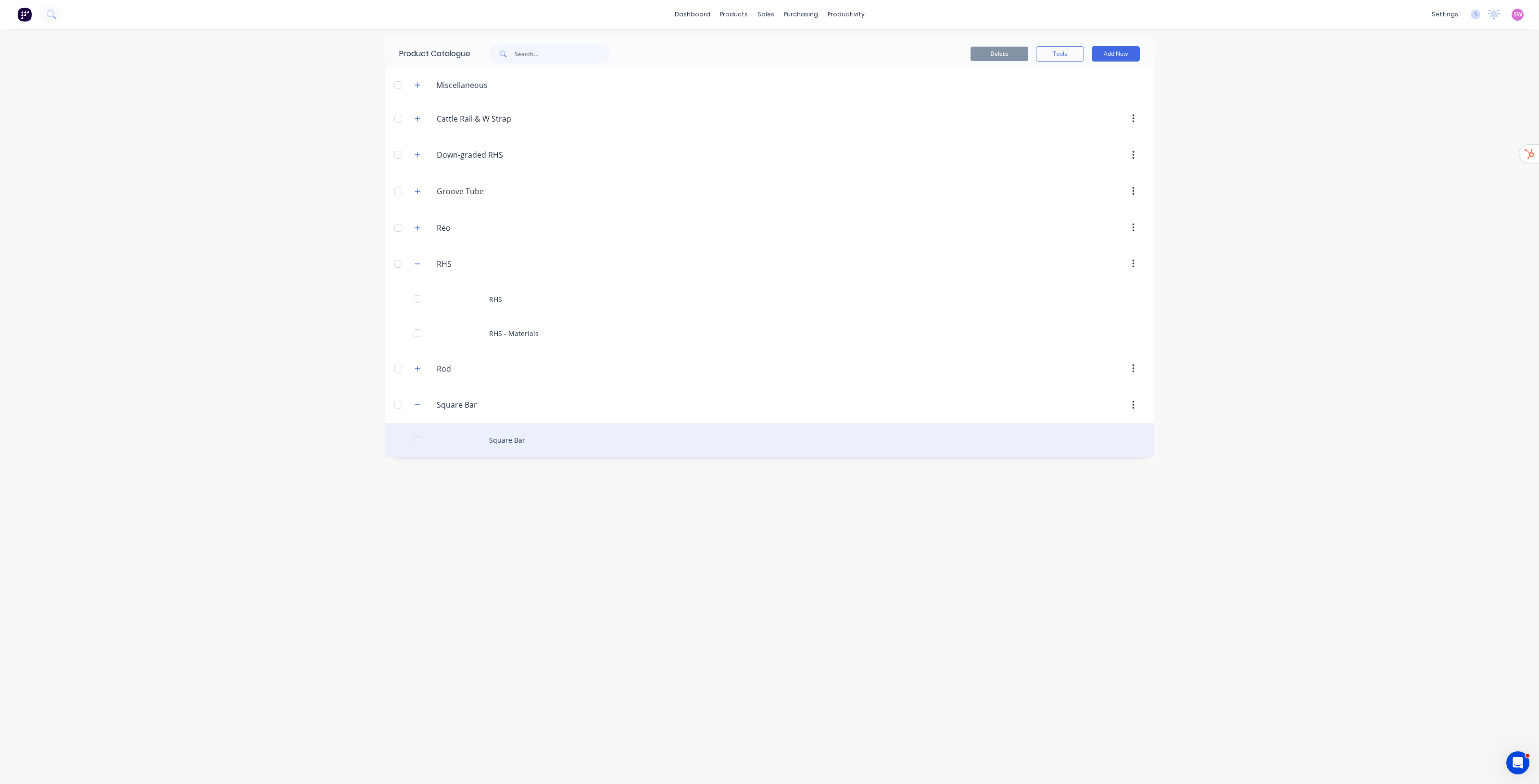
click at [508, 399] on div "Square Bar" at bounding box center [770, 439] width 770 height 34
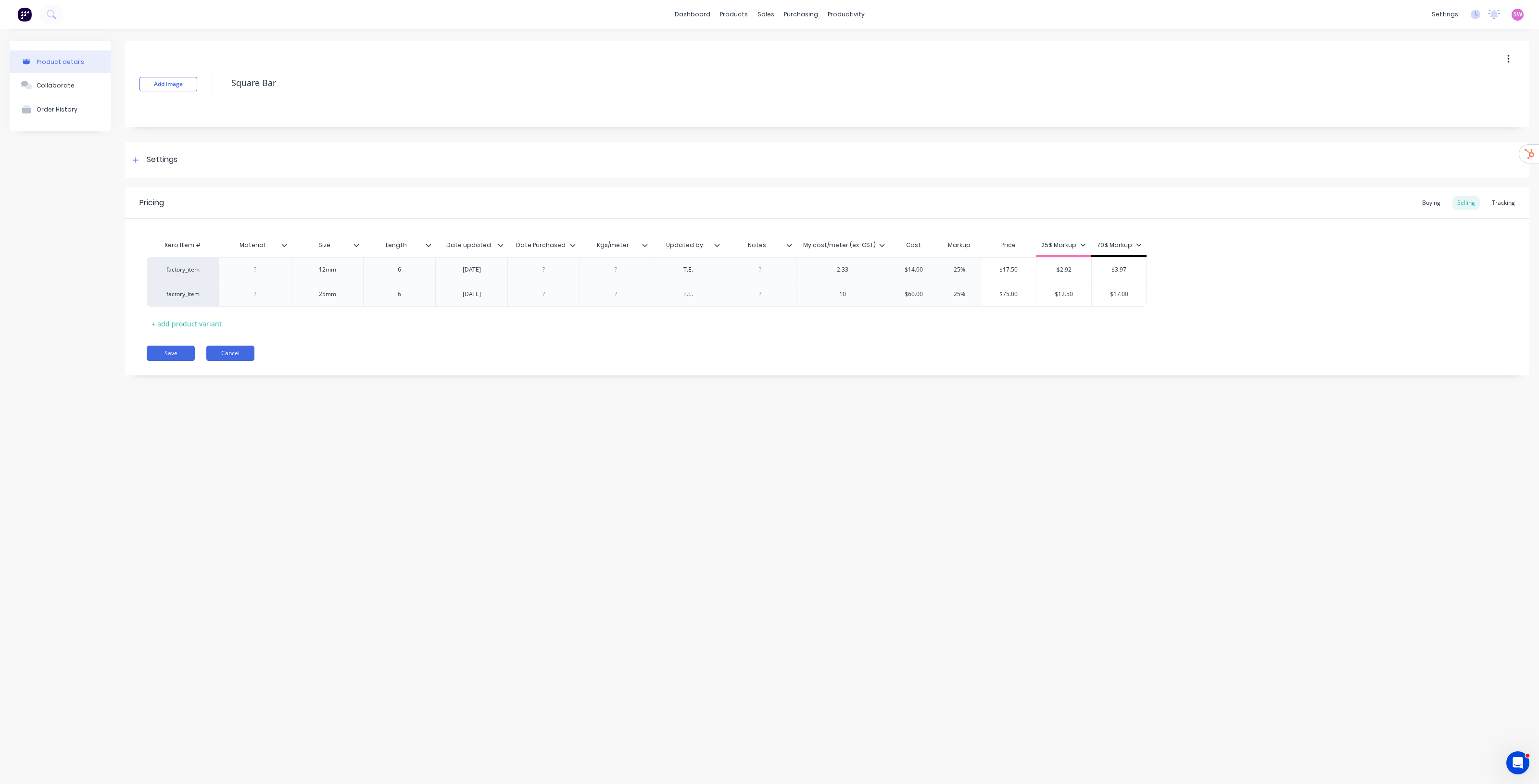
click at [246, 356] on button "Cancel" at bounding box center [230, 353] width 48 height 16
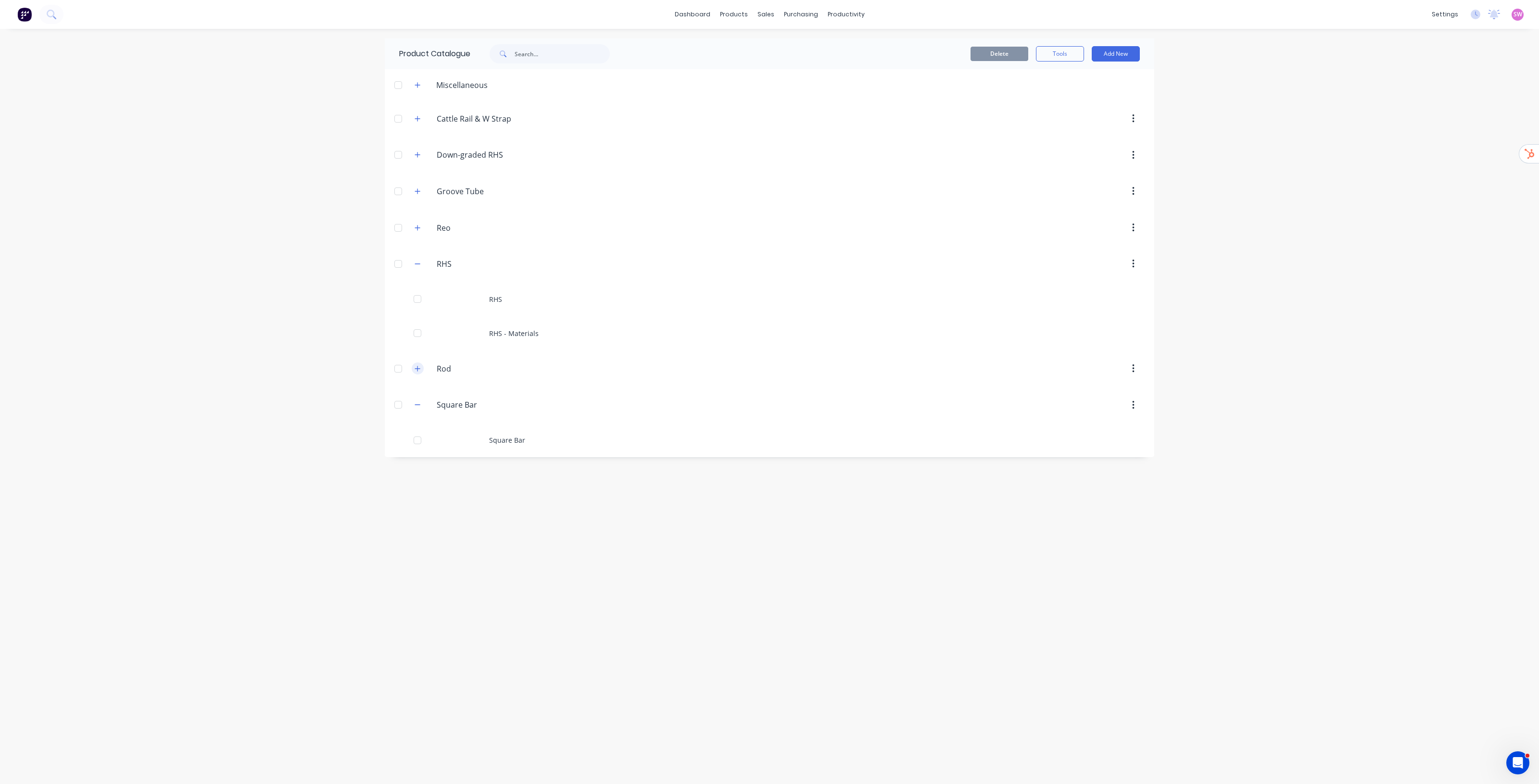
click at [419, 374] on button "button" at bounding box center [418, 368] width 12 height 12
click at [410, 224] on div "Reo Reo" at bounding box center [483, 227] width 152 height 17
click at [413, 224] on button "button" at bounding box center [418, 227] width 12 height 12
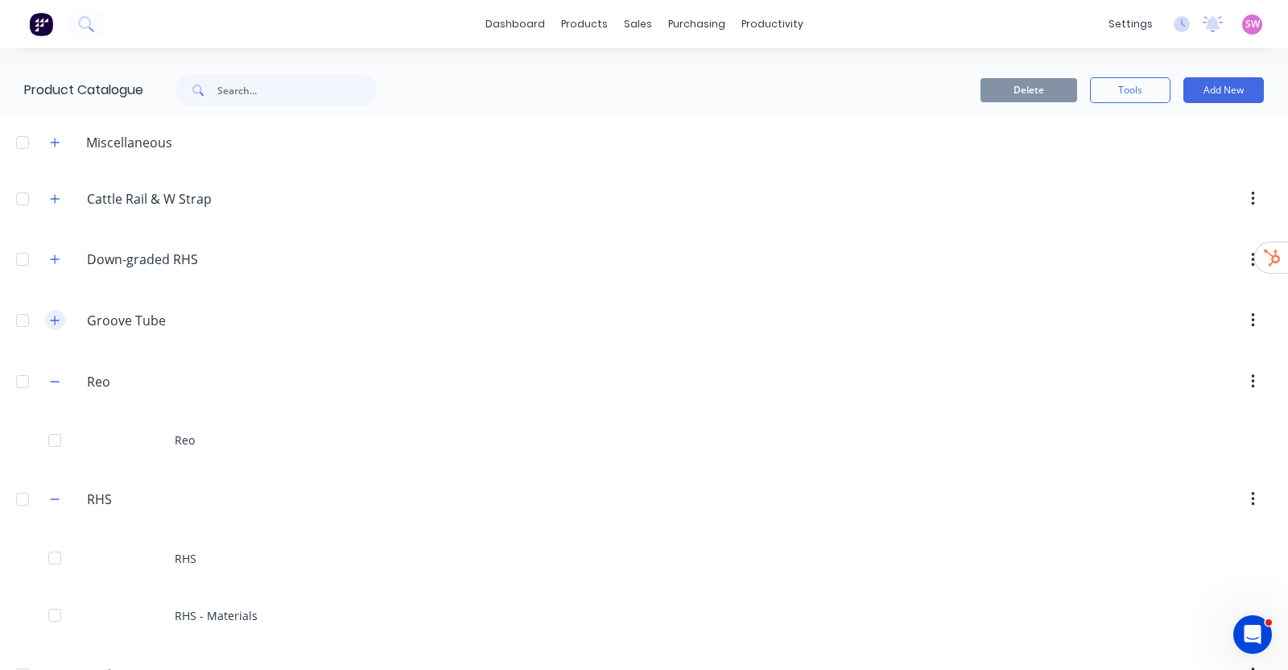
click at [52, 321] on icon "button" at bounding box center [55, 320] width 10 height 11
click at [56, 254] on icon "button" at bounding box center [55, 259] width 10 height 11
click at [60, 200] on icon "button" at bounding box center [55, 198] width 10 height 11
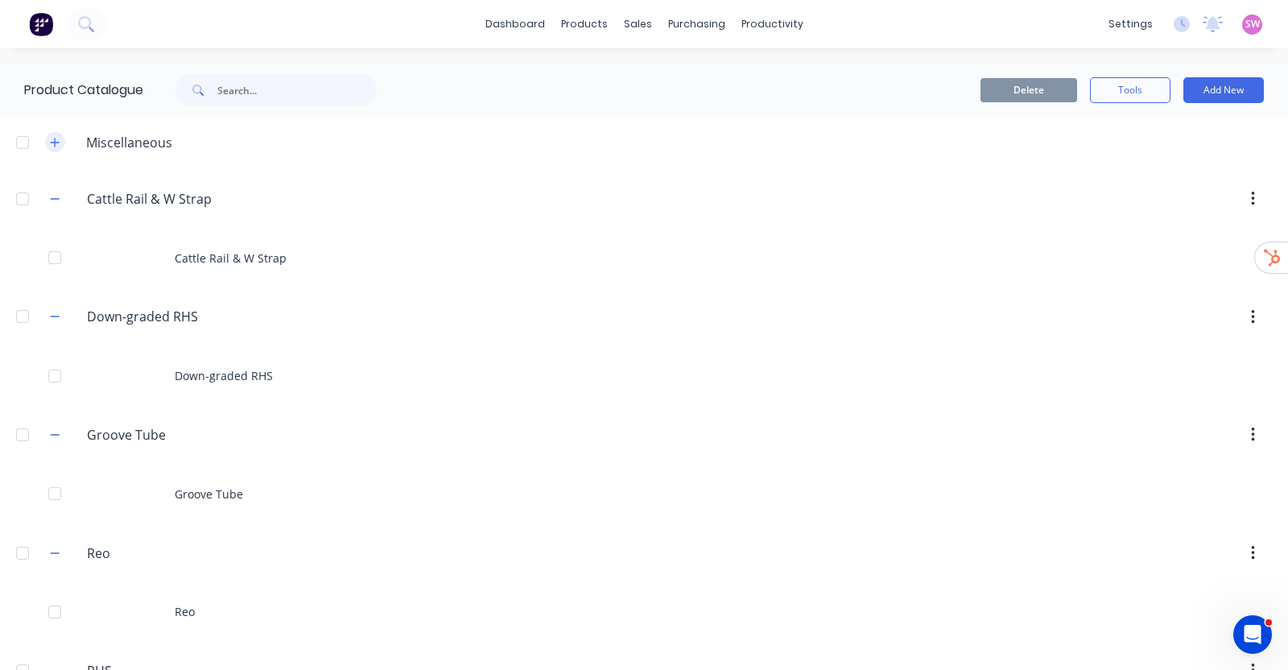
click at [57, 146] on icon "button" at bounding box center [55, 142] width 10 height 11
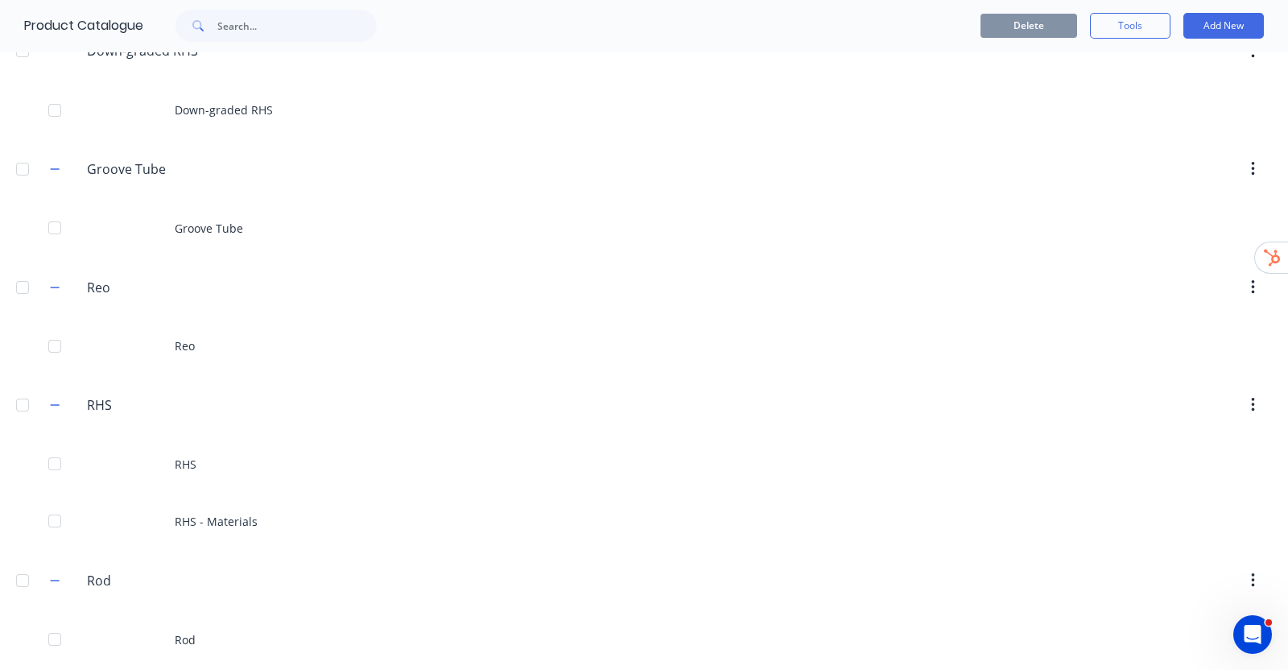
scroll to position [395, 0]
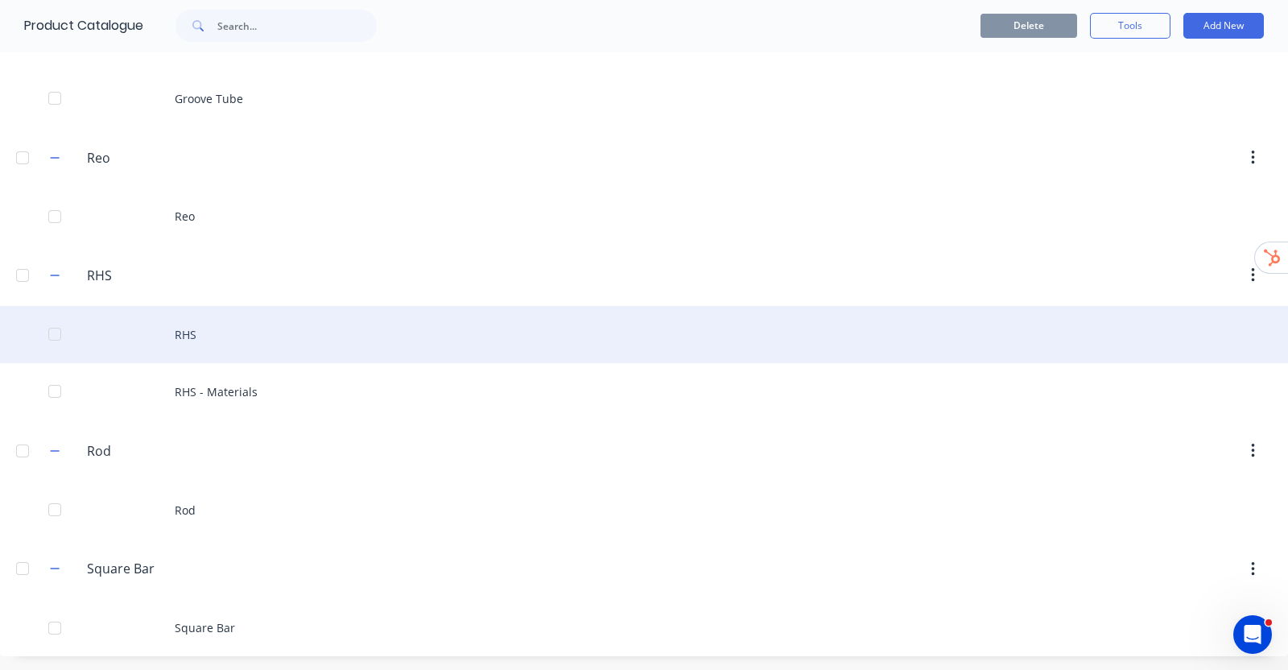
click at [219, 346] on div "RHS" at bounding box center [644, 334] width 1288 height 57
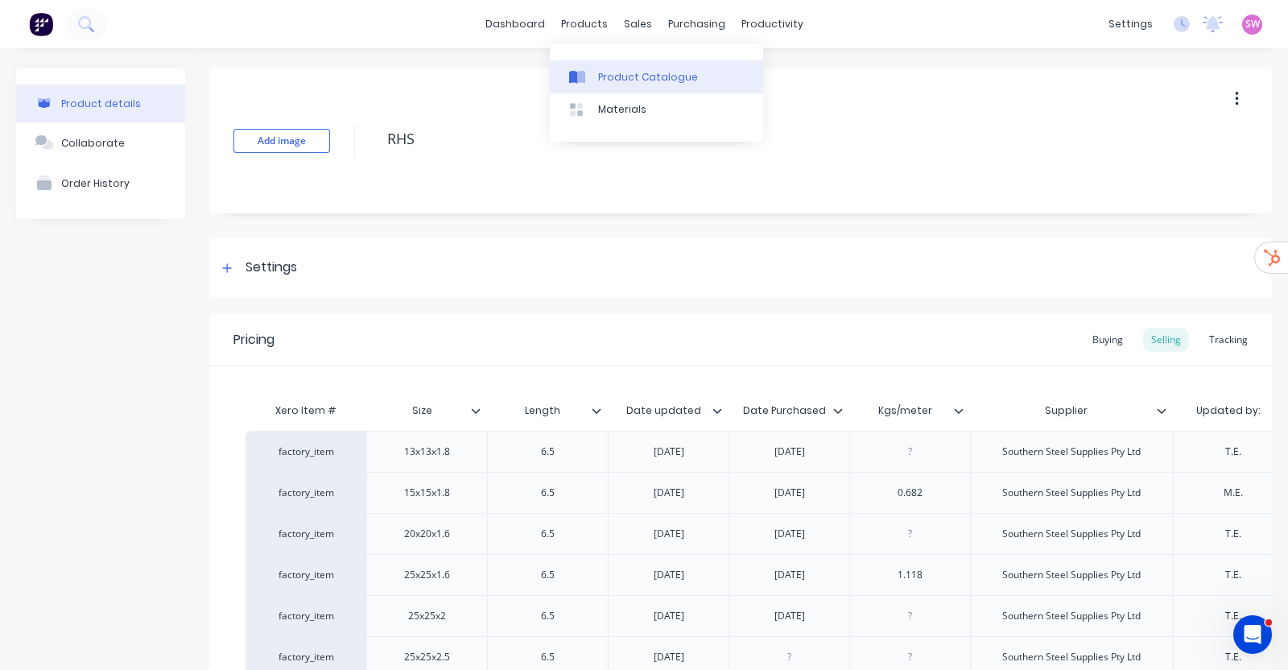
click at [610, 70] on div "Product Catalogue" at bounding box center [648, 77] width 100 height 14
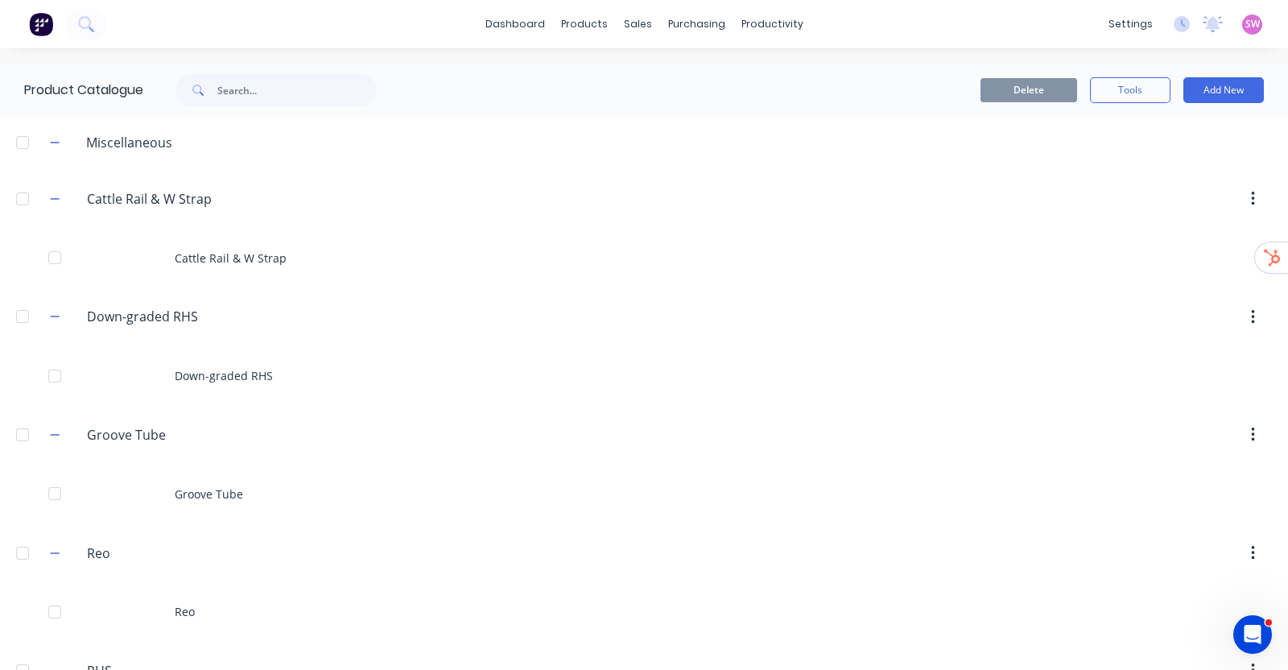
scroll to position [395, 0]
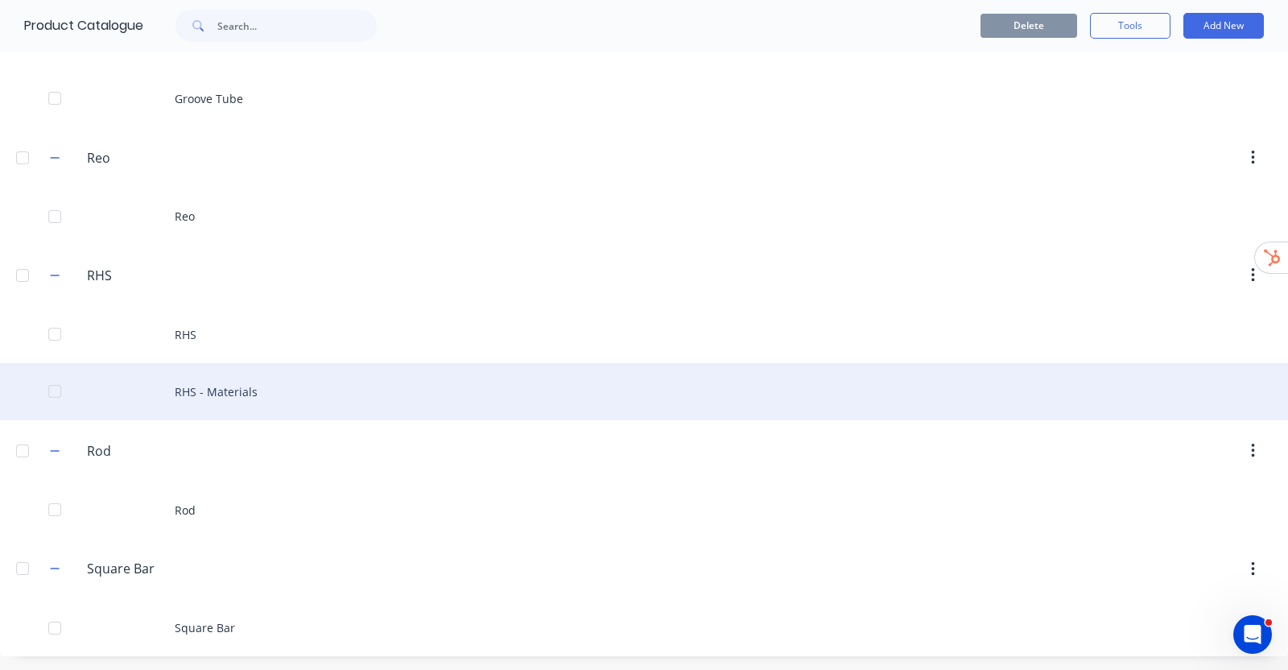
click at [234, 407] on div "RHS - Materials" at bounding box center [644, 391] width 1288 height 57
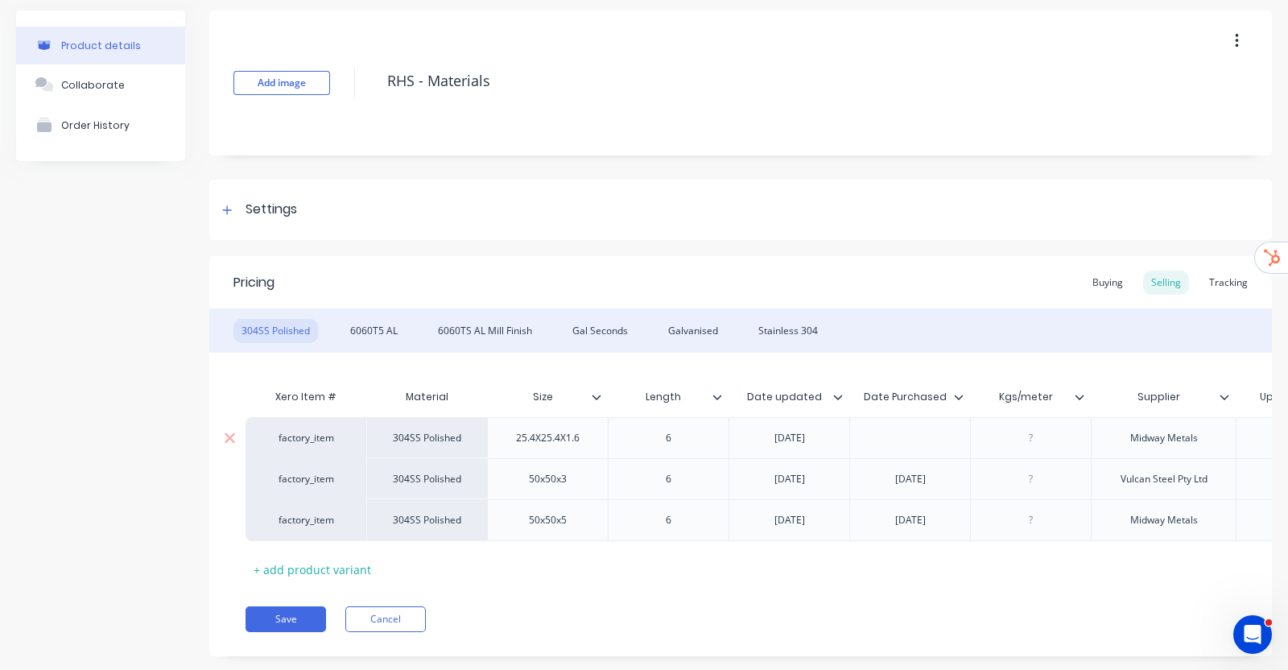
scroll to position [100, 0]
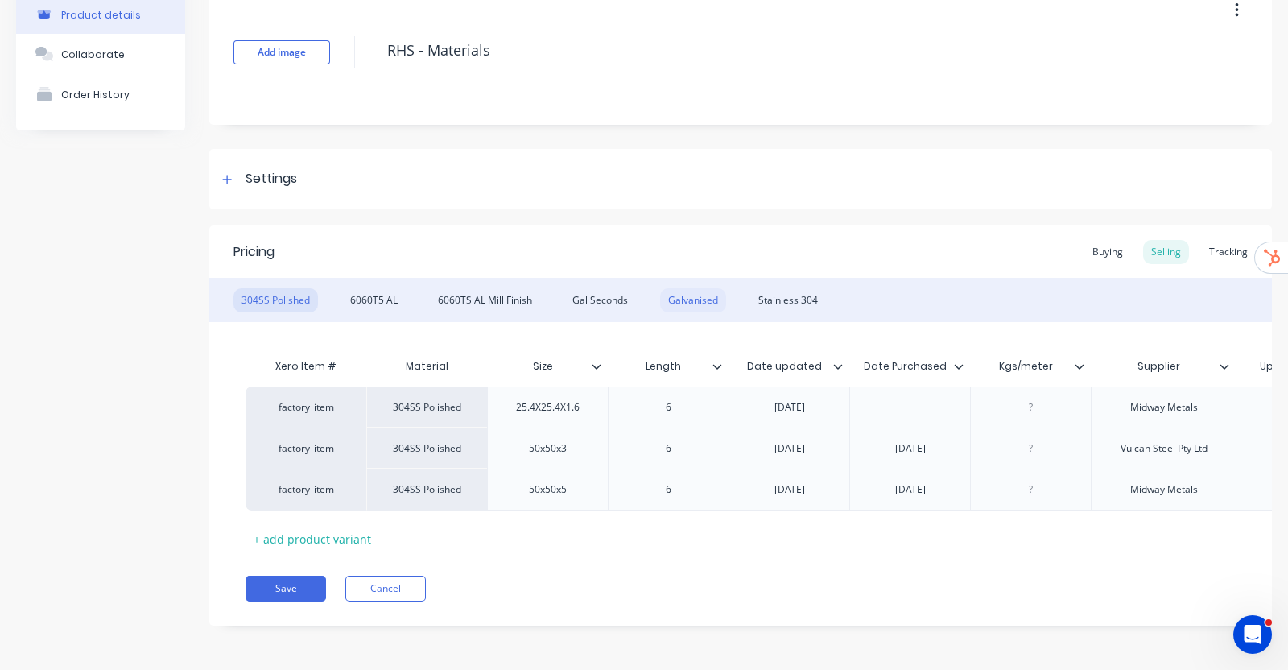
click at [697, 290] on div "Galvanised" at bounding box center [693, 300] width 66 height 24
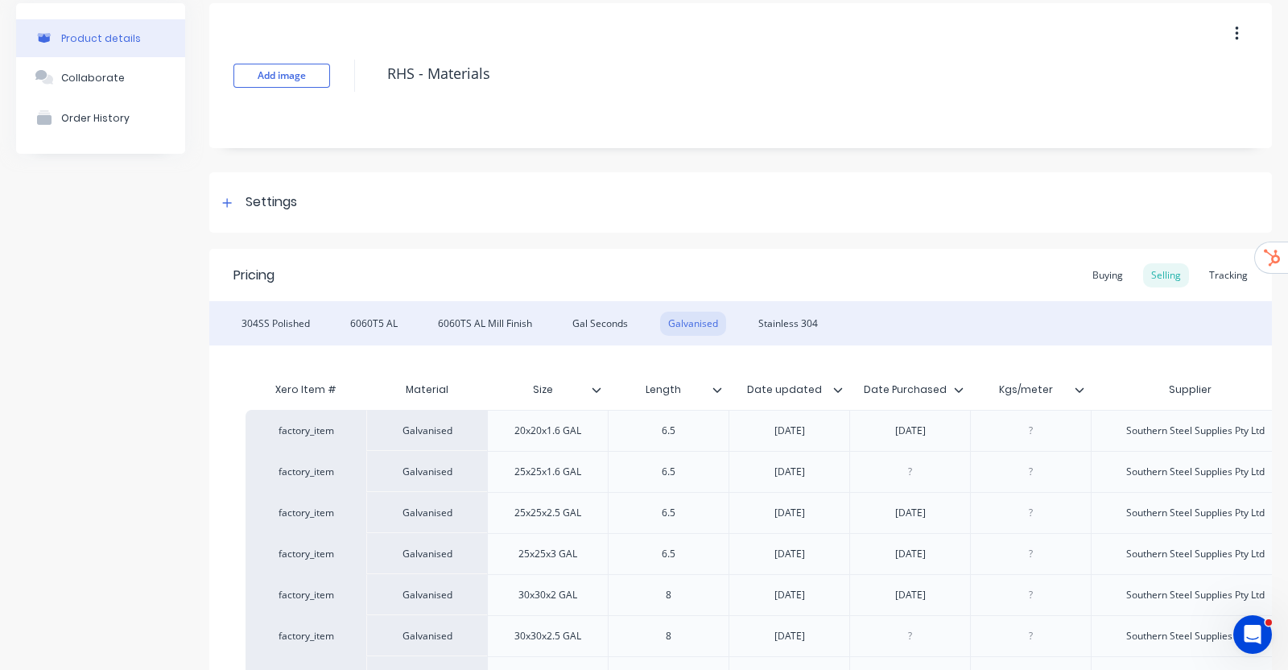
scroll to position [0, 0]
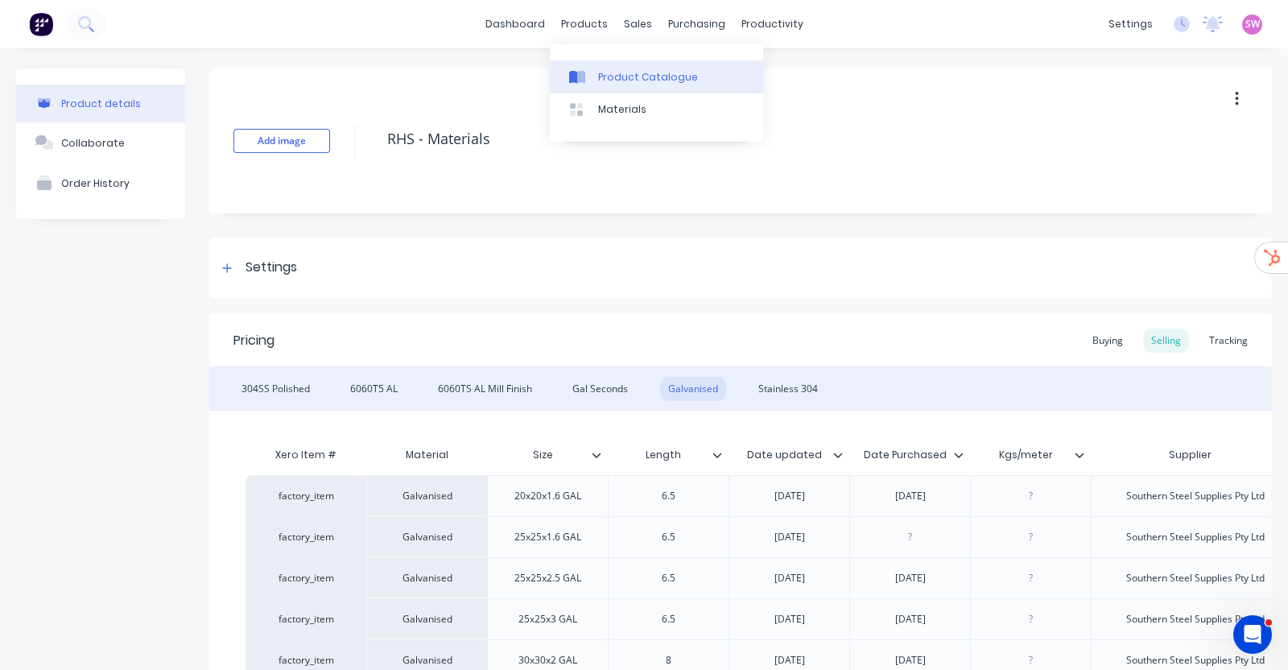
click at [624, 84] on div "Product Catalogue" at bounding box center [648, 77] width 100 height 14
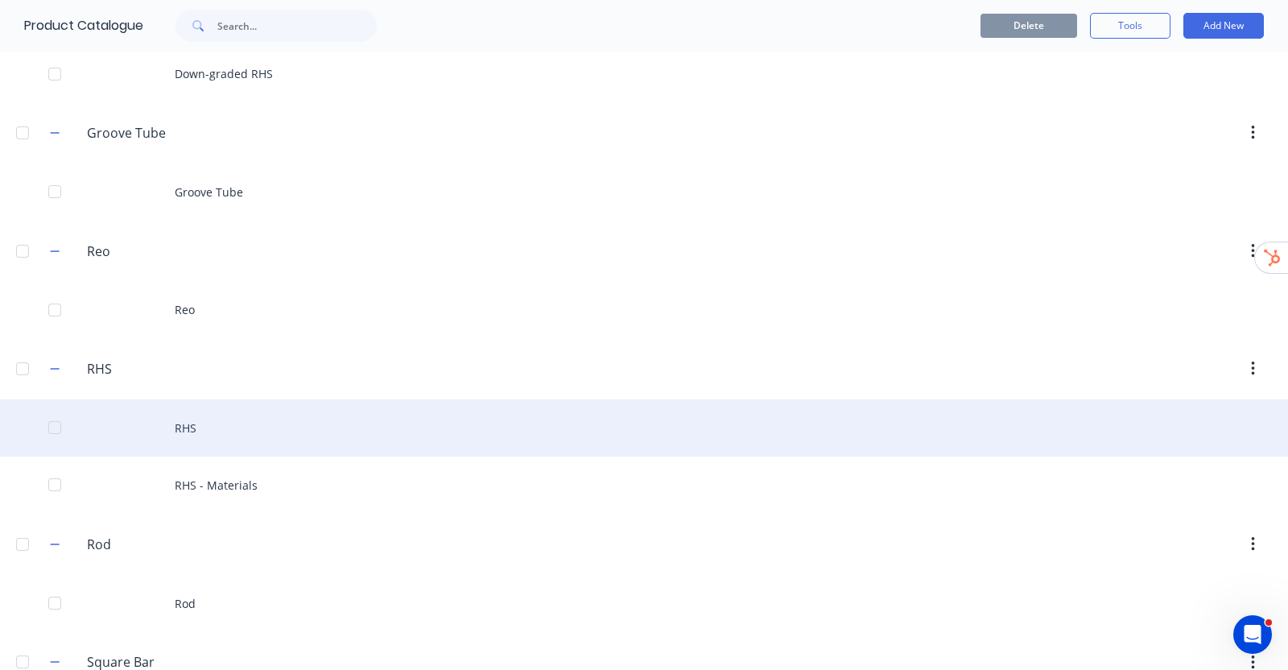
scroll to position [395, 0]
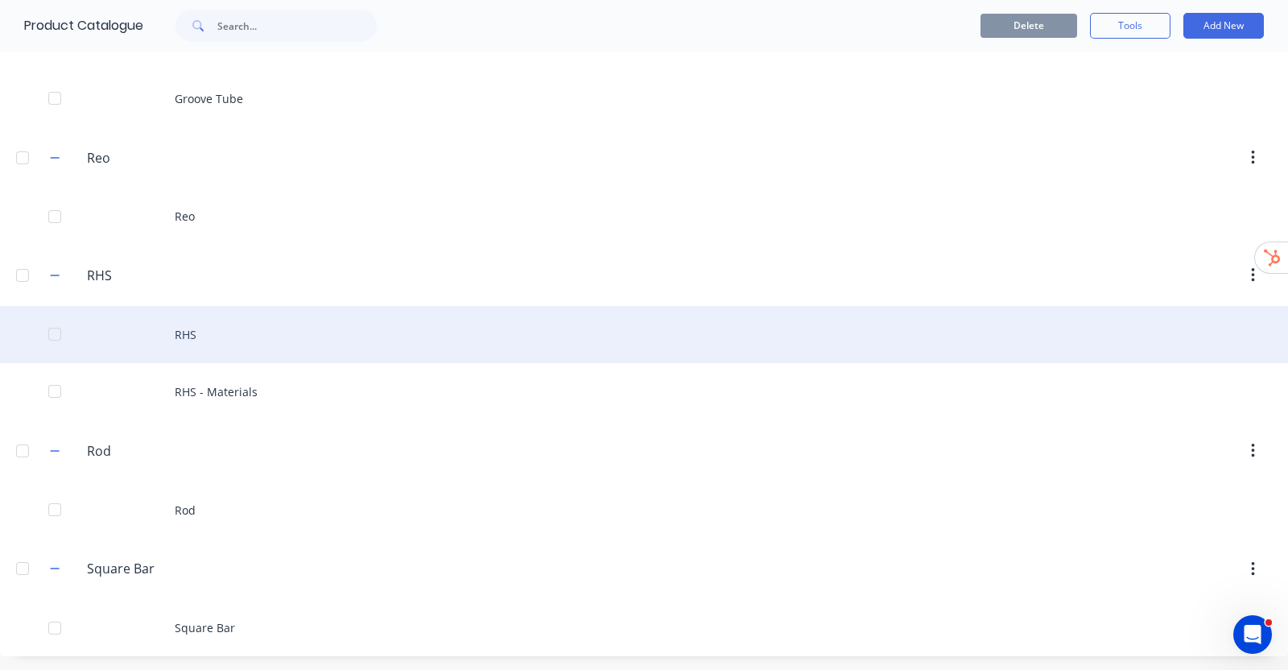
click at [186, 324] on div "RHS" at bounding box center [644, 334] width 1288 height 57
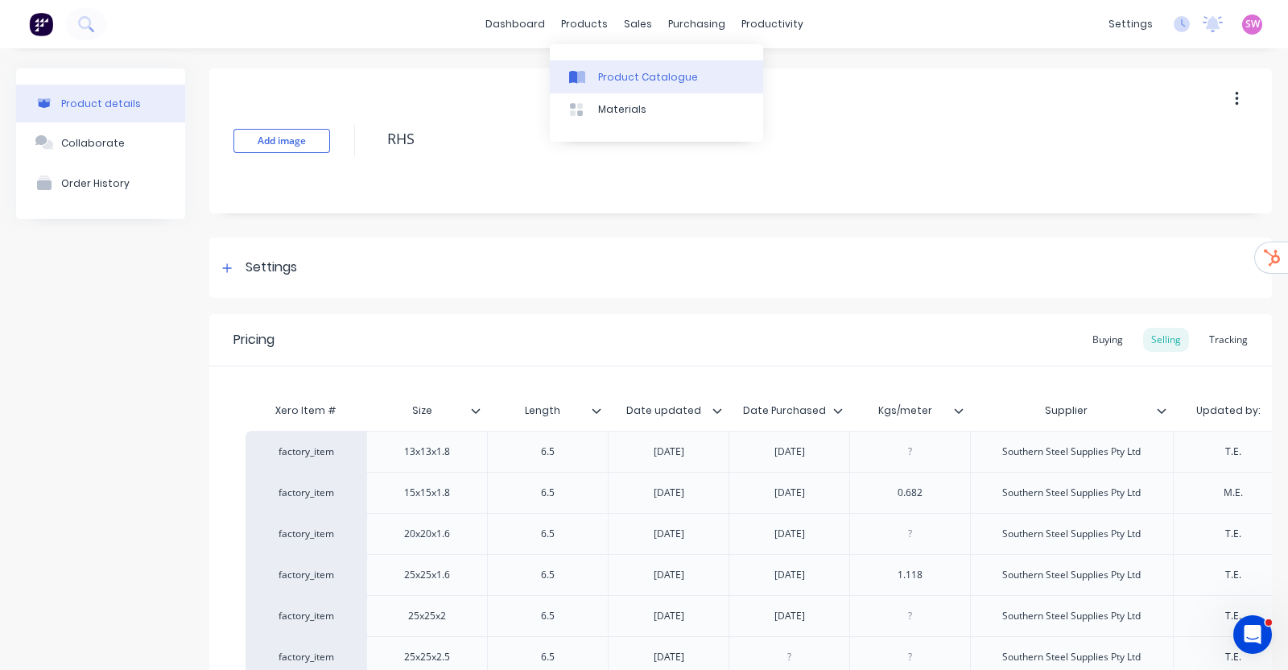
click at [638, 84] on div "Product Catalogue" at bounding box center [648, 77] width 100 height 14
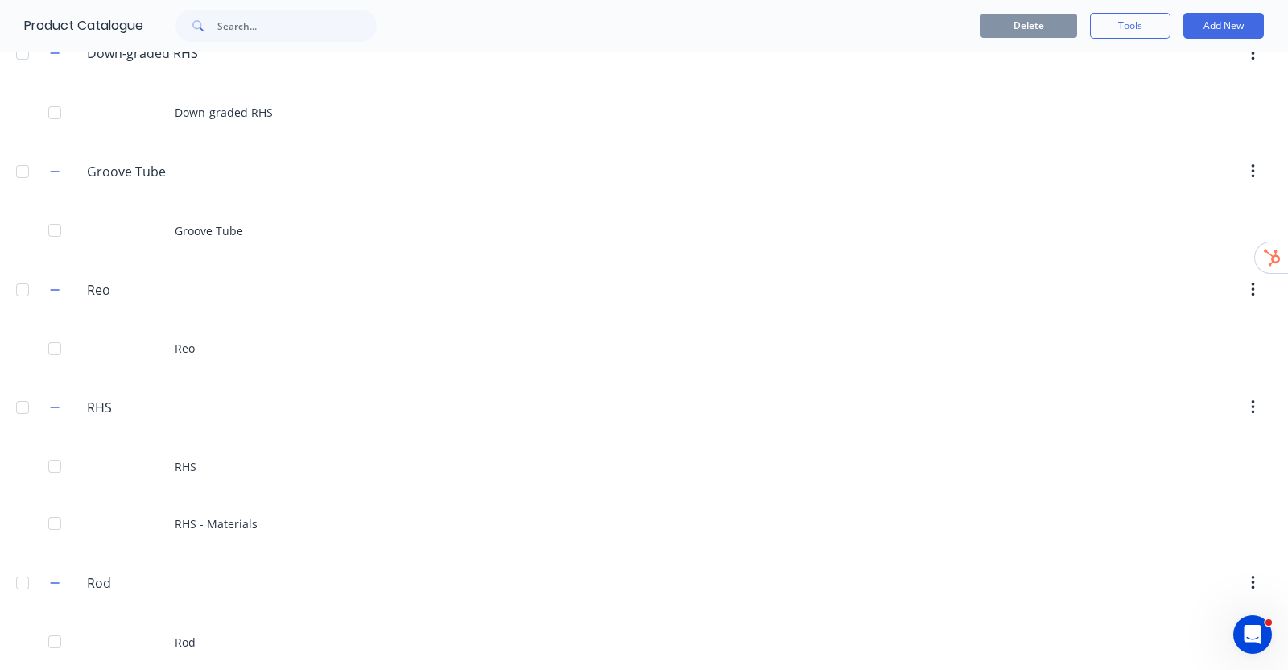
scroll to position [395, 0]
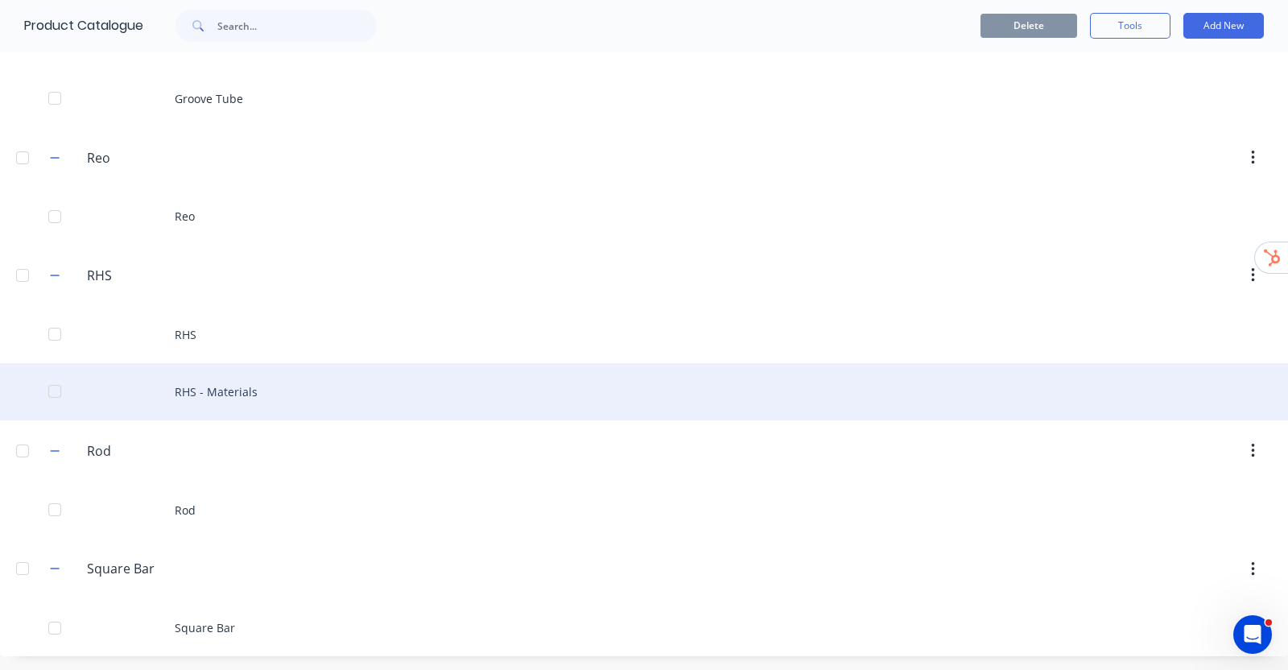
click at [238, 388] on div "RHS - Materials" at bounding box center [644, 391] width 1288 height 57
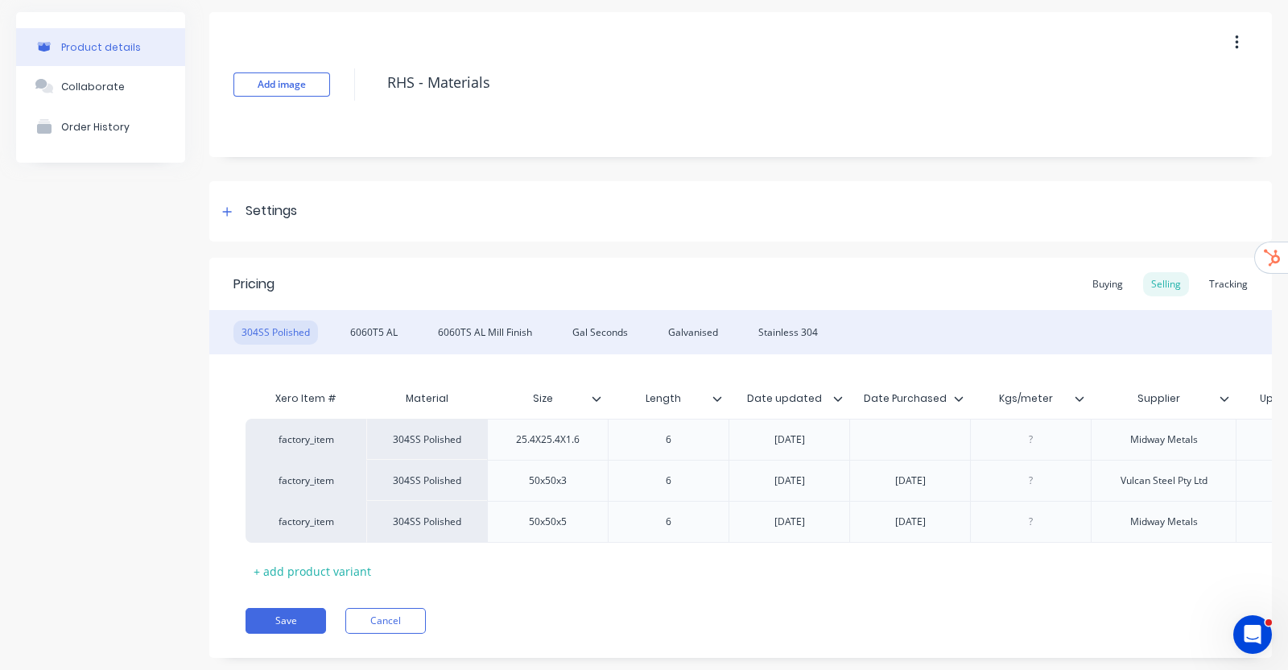
type textarea "x"
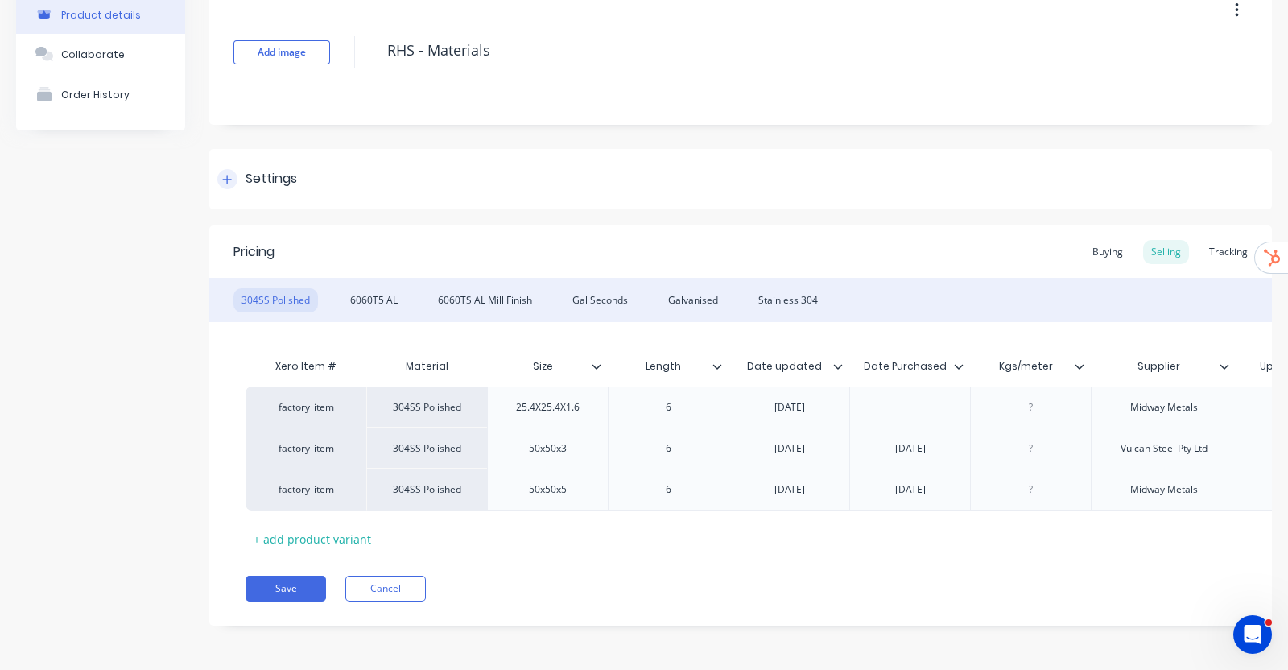
scroll to position [100, 0]
click at [699, 288] on div "Galvanised" at bounding box center [693, 300] width 66 height 24
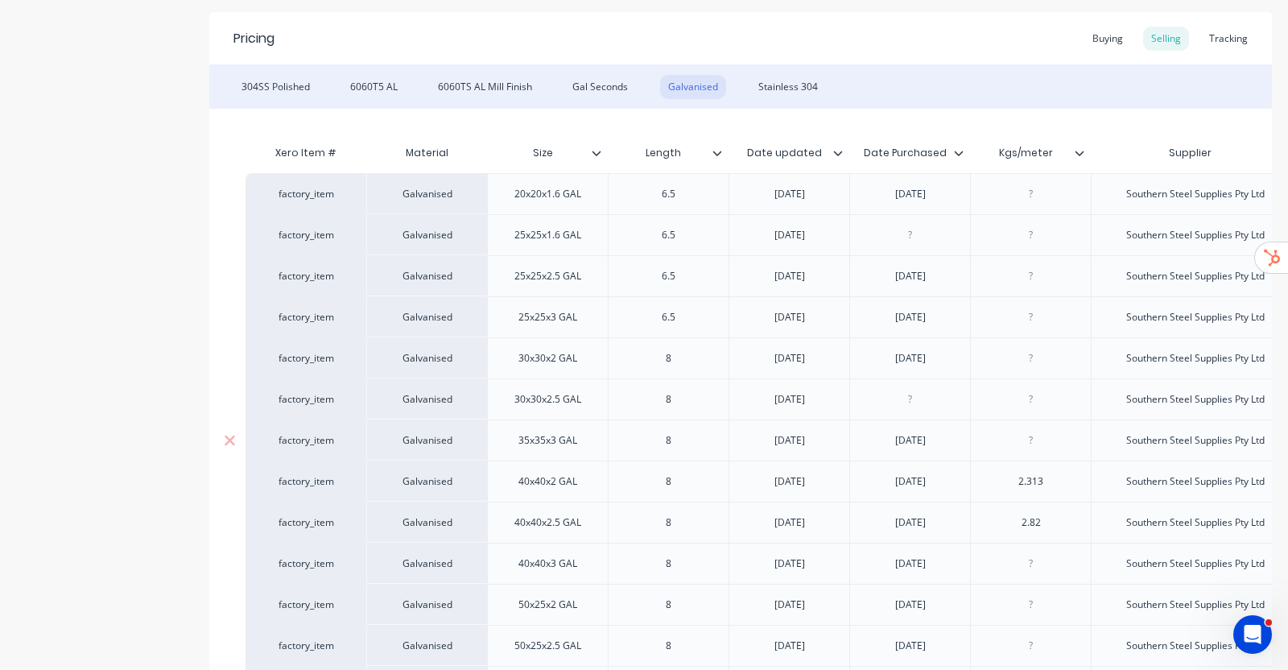
scroll to position [0, 0]
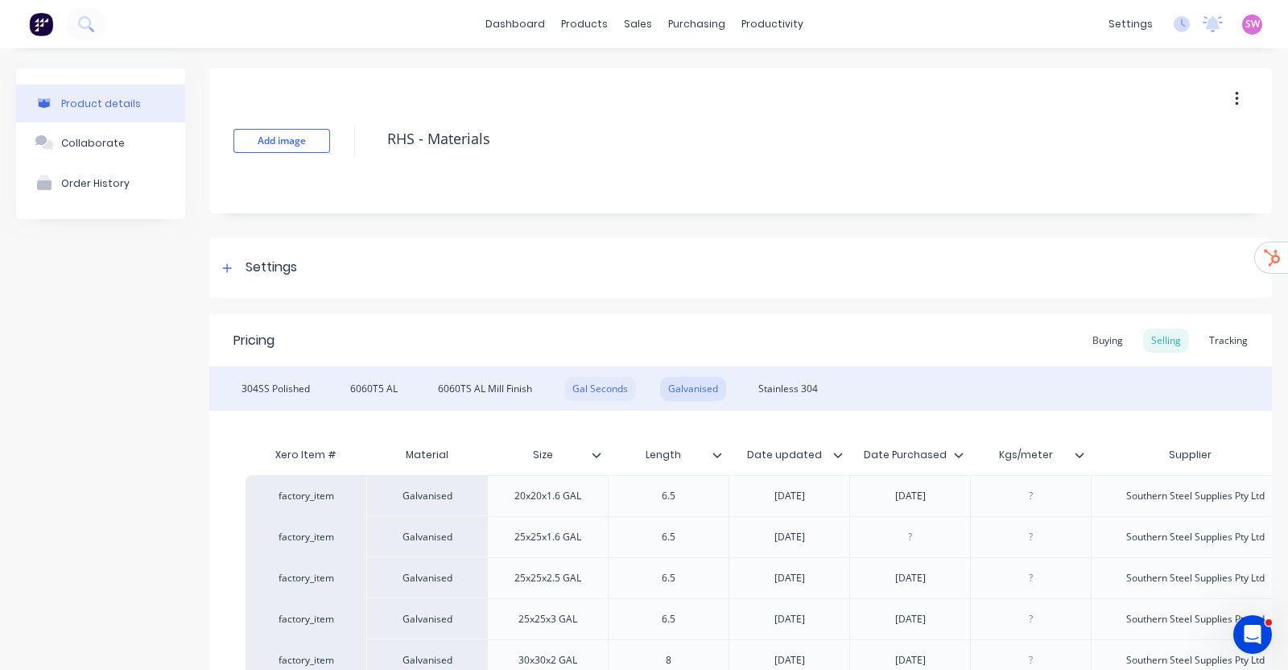
click at [603, 393] on div "Gal Seconds" at bounding box center [600, 389] width 72 height 24
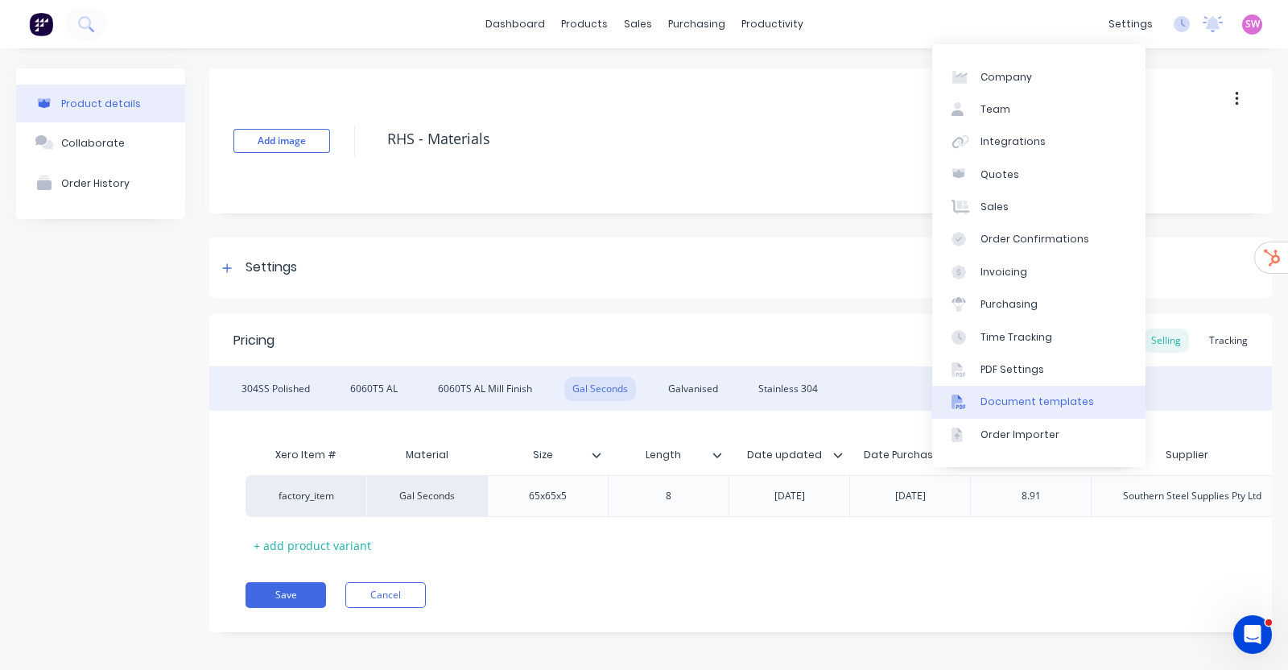
click at [1080, 400] on div "Document templates" at bounding box center [1037, 401] width 114 height 14
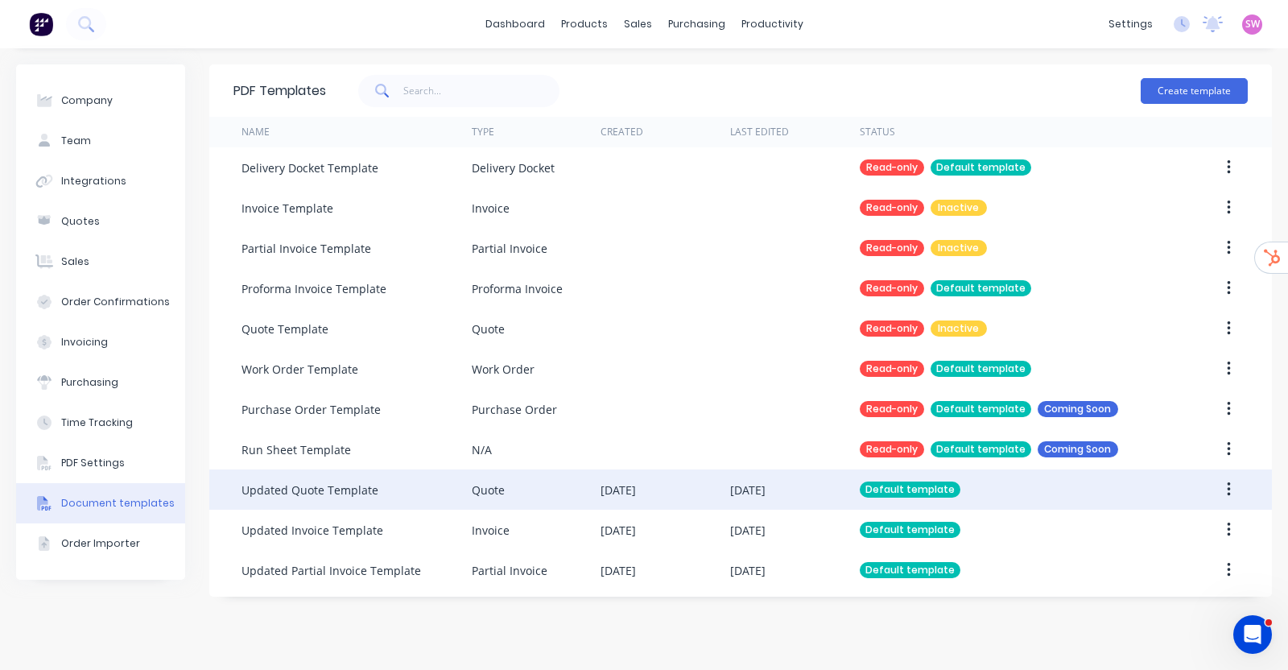
click at [812, 493] on div "03 Sep 2025" at bounding box center [795, 489] width 130 height 40
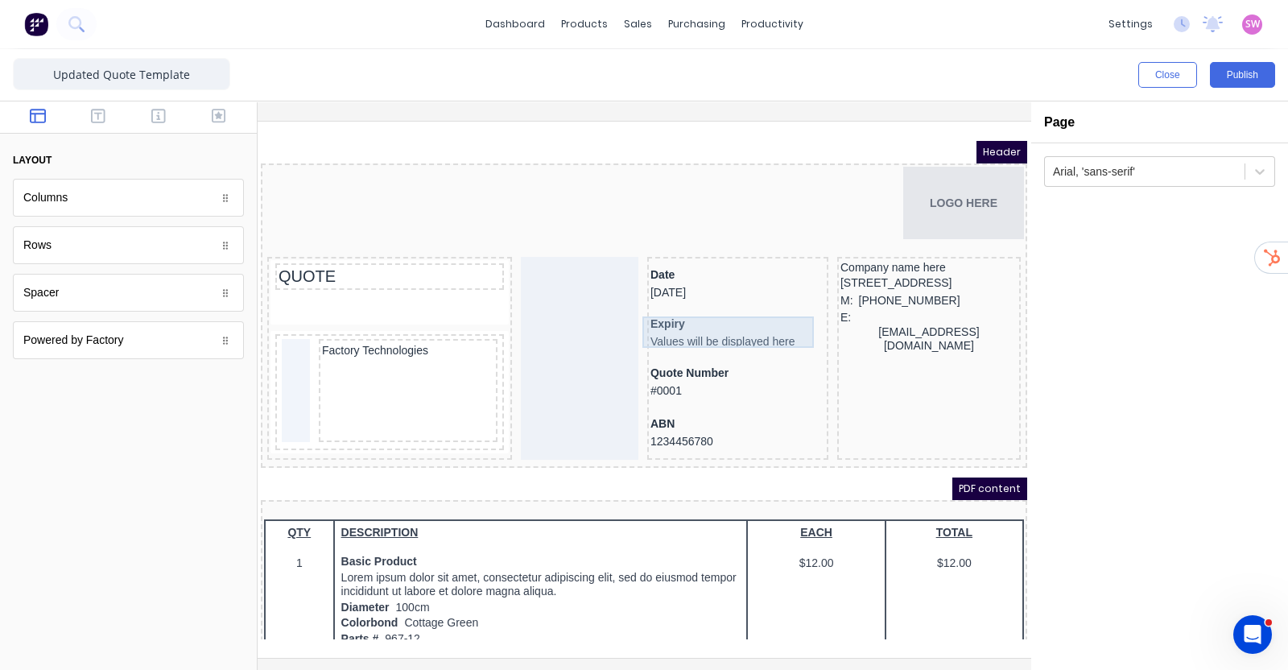
click at [703, 318] on div "Expiry Values will be displayed here" at bounding box center [718, 313] width 175 height 31
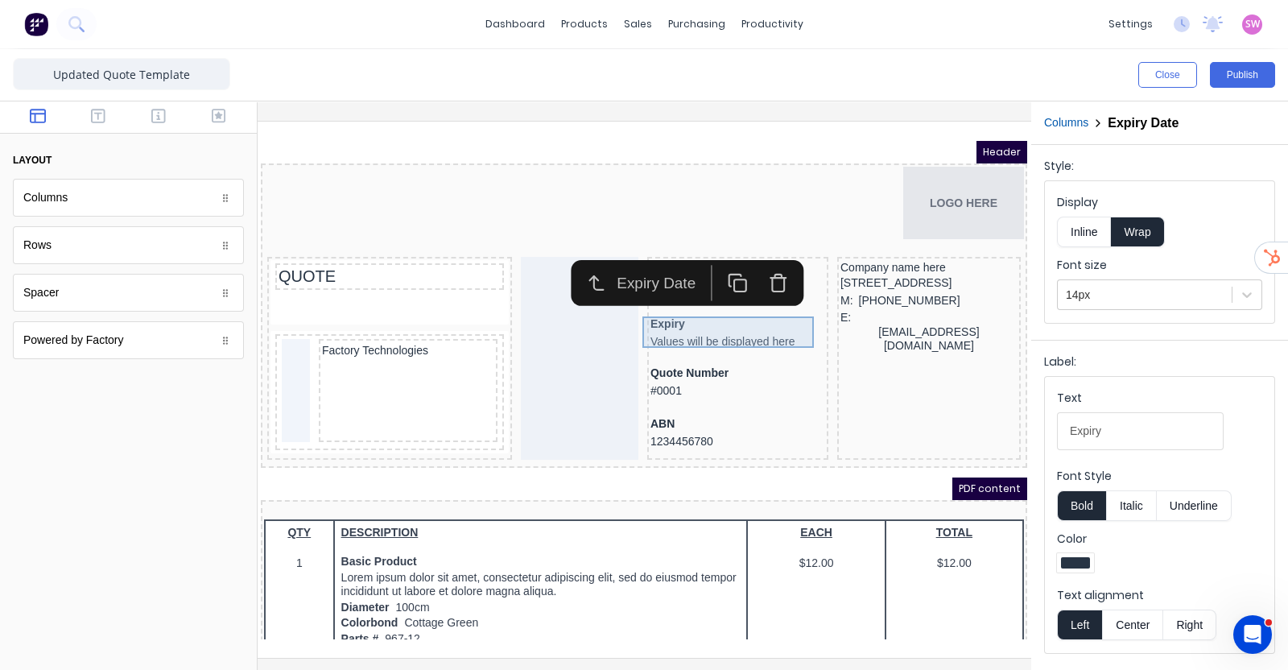
drag, startPoint x: 703, startPoint y: 318, endPoint x: 597, endPoint y: 196, distance: 161.5
click at [597, 196] on div "LOGO HERE" at bounding box center [625, 183] width 760 height 72
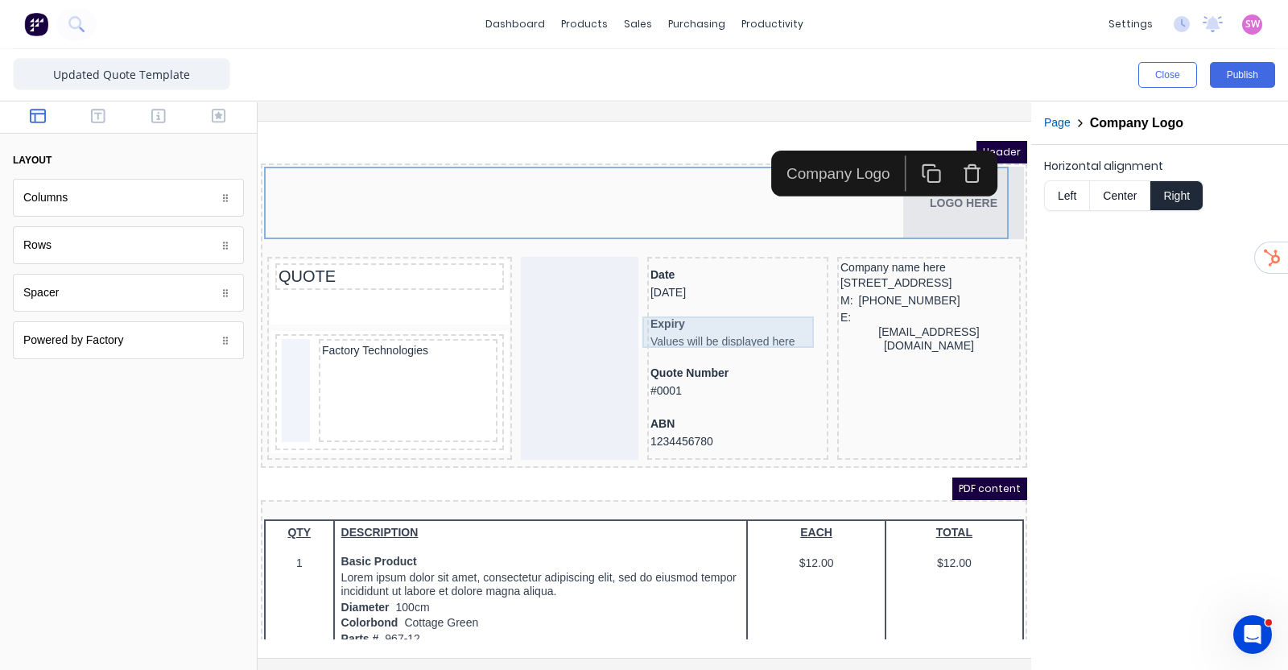
click at [666, 302] on div "Expiry Values will be displayed here" at bounding box center [718, 313] width 175 height 31
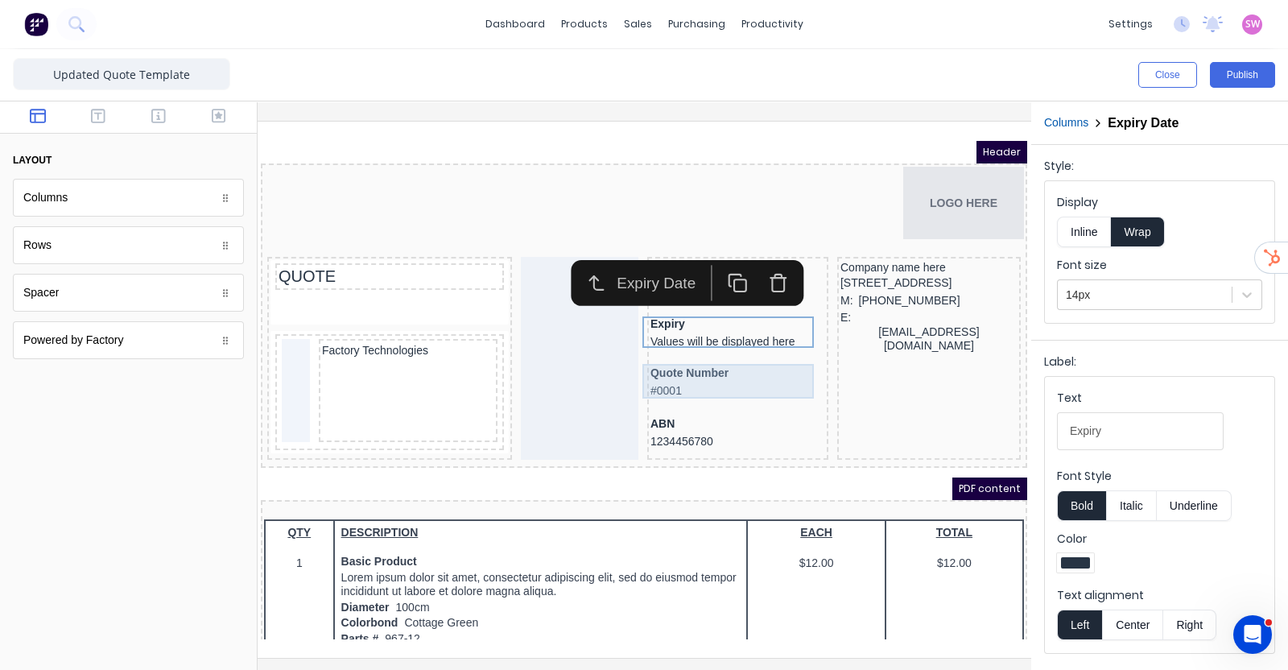
click at [685, 361] on div "Quote Number #0001" at bounding box center [718, 362] width 175 height 35
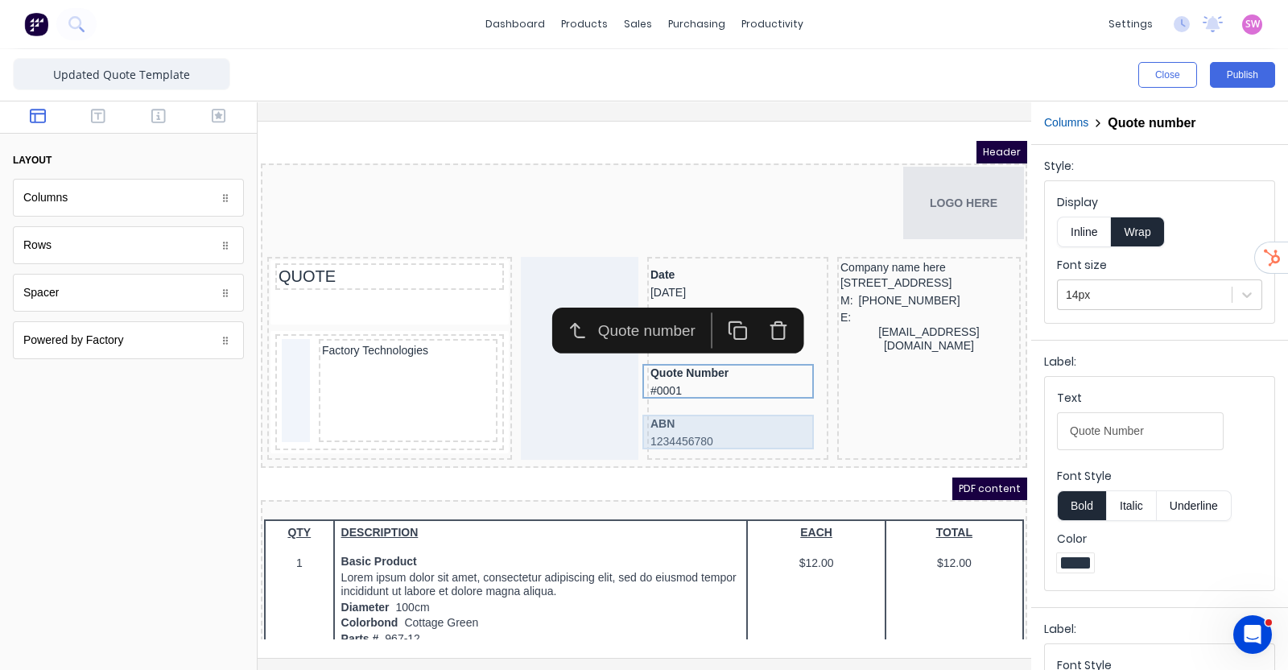
click at [700, 421] on div "ABN 1234456780" at bounding box center [718, 413] width 175 height 35
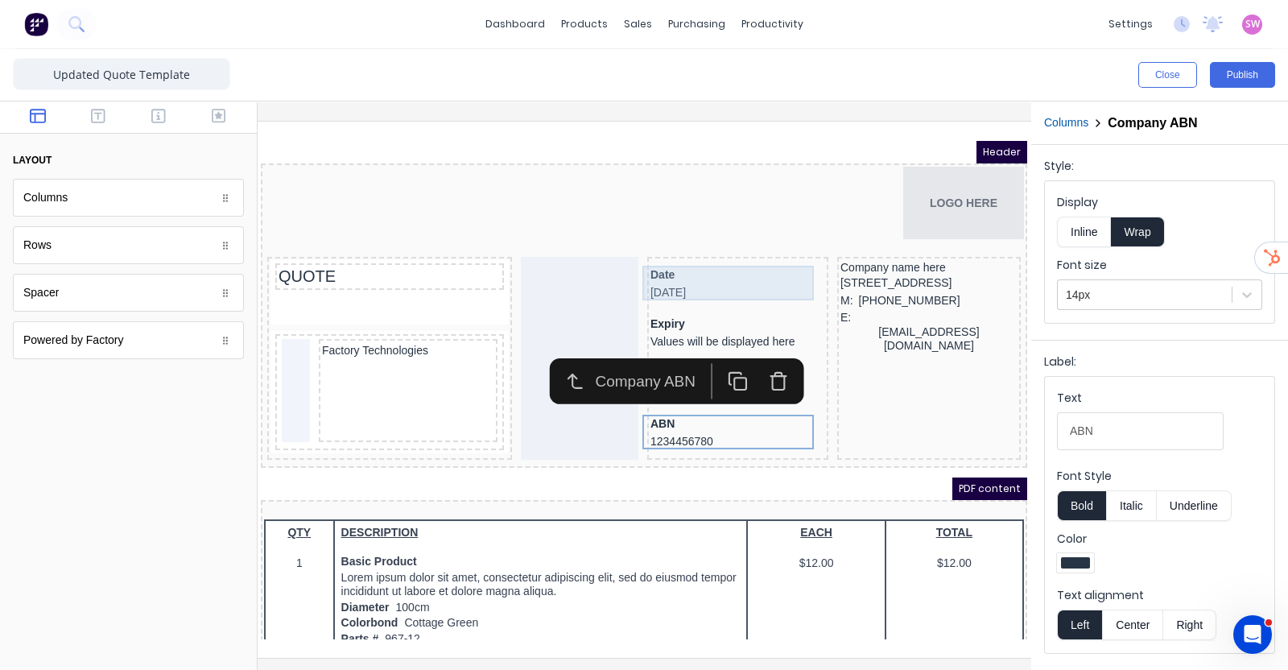
click at [725, 264] on div "Date 29/10/2024" at bounding box center [718, 264] width 175 height 35
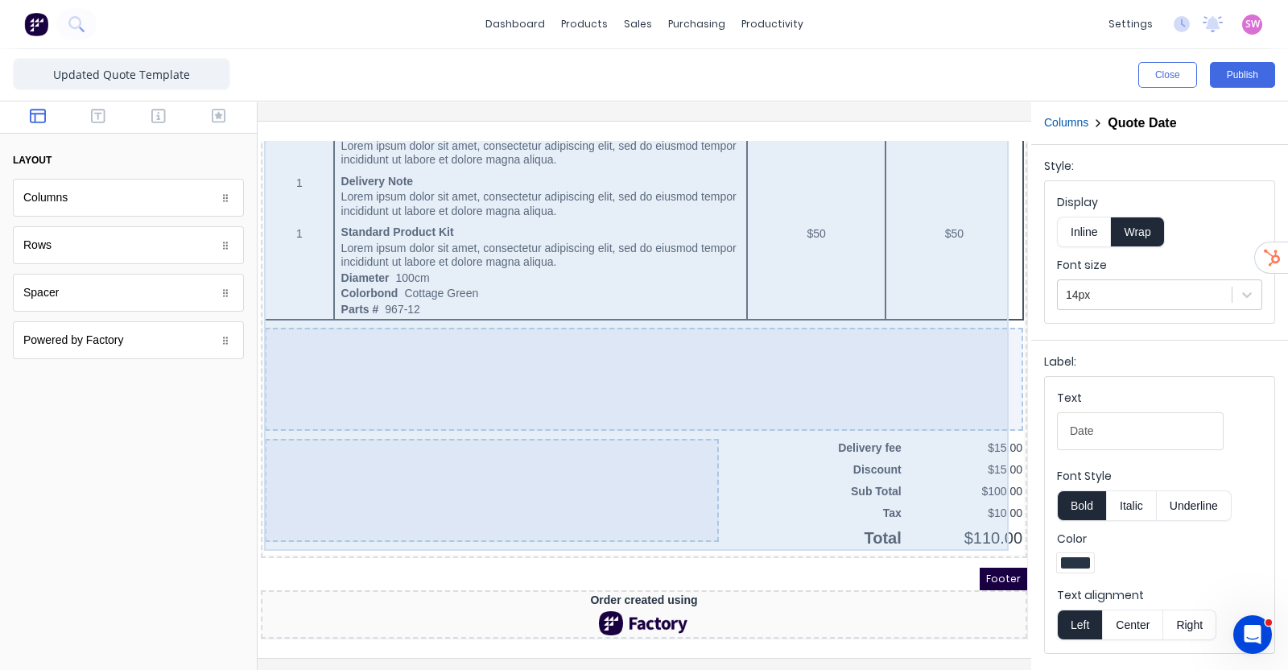
scroll to position [1015, 0]
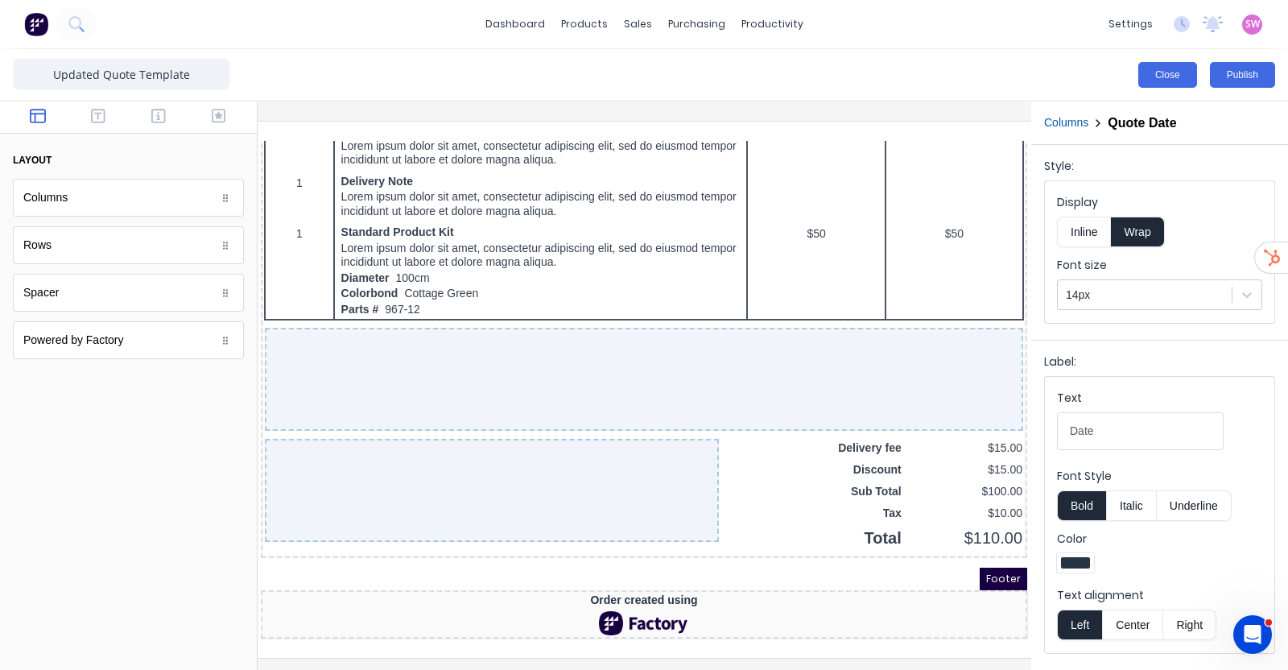
click at [1161, 83] on button "Close" at bounding box center [1167, 75] width 59 height 26
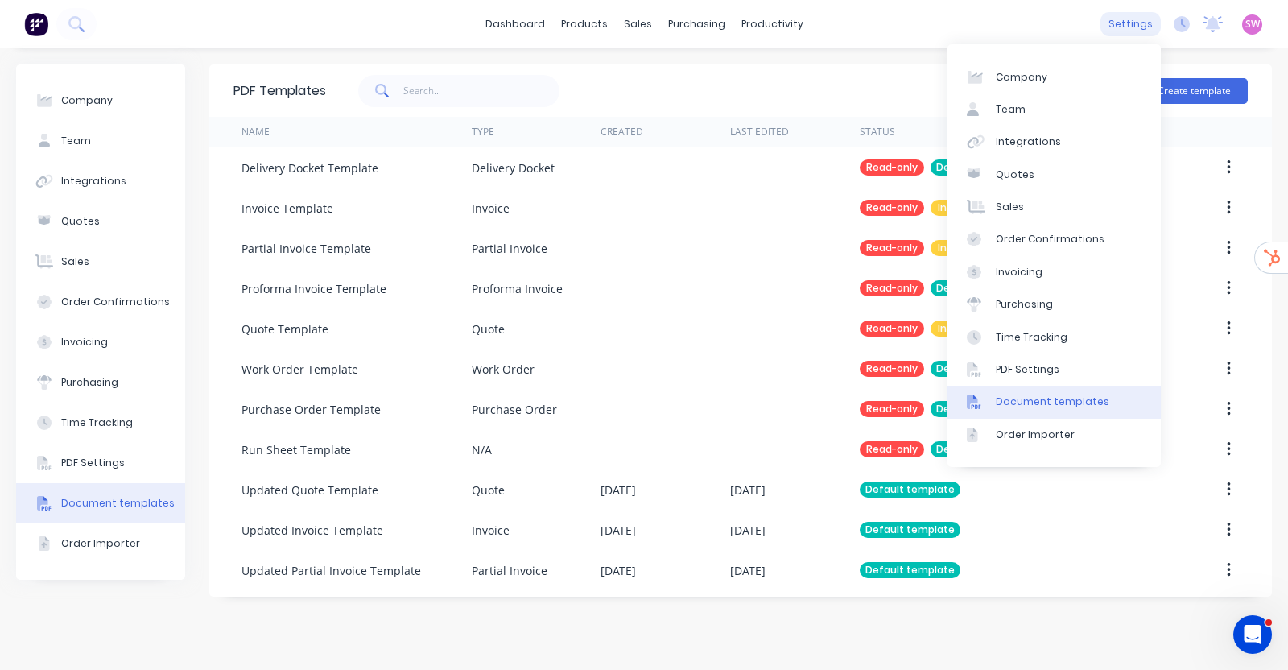
click at [1123, 27] on div "settings" at bounding box center [1130, 24] width 60 height 24
click at [1032, 198] on link "Sales" at bounding box center [1053, 207] width 213 height 32
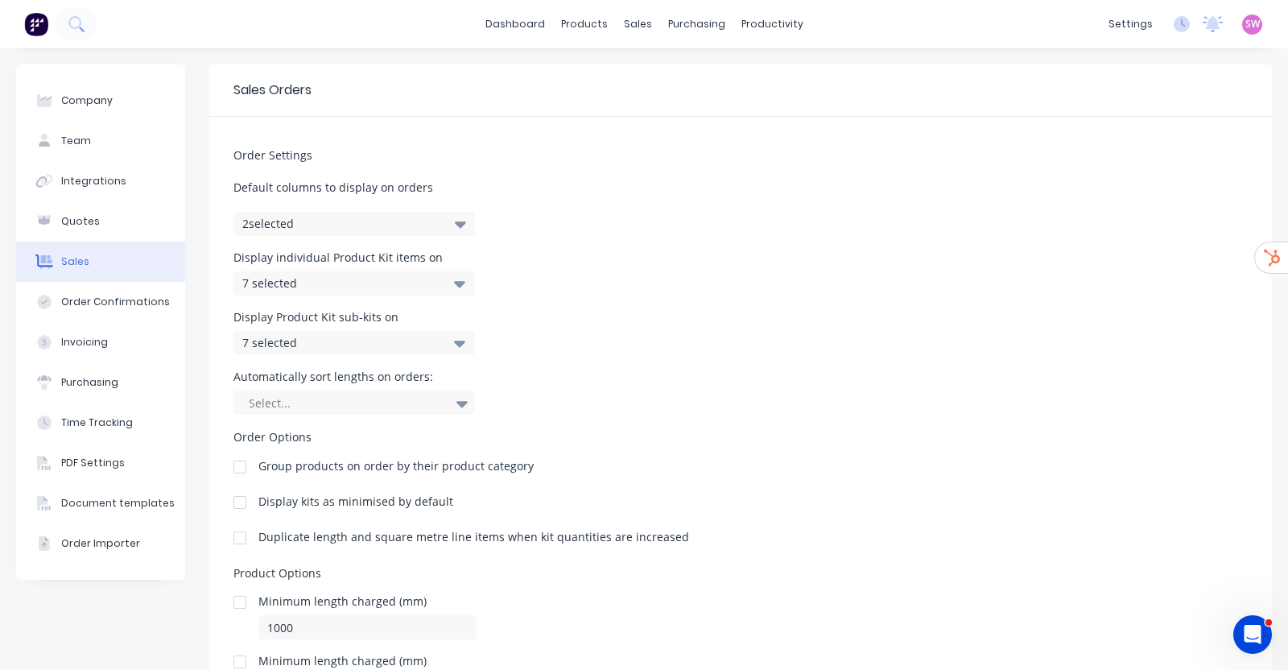
click at [772, 293] on div "Display individual Product Kit items on 7 selected" at bounding box center [740, 273] width 1014 height 43
click at [106, 222] on button "Quotes" at bounding box center [100, 221] width 169 height 40
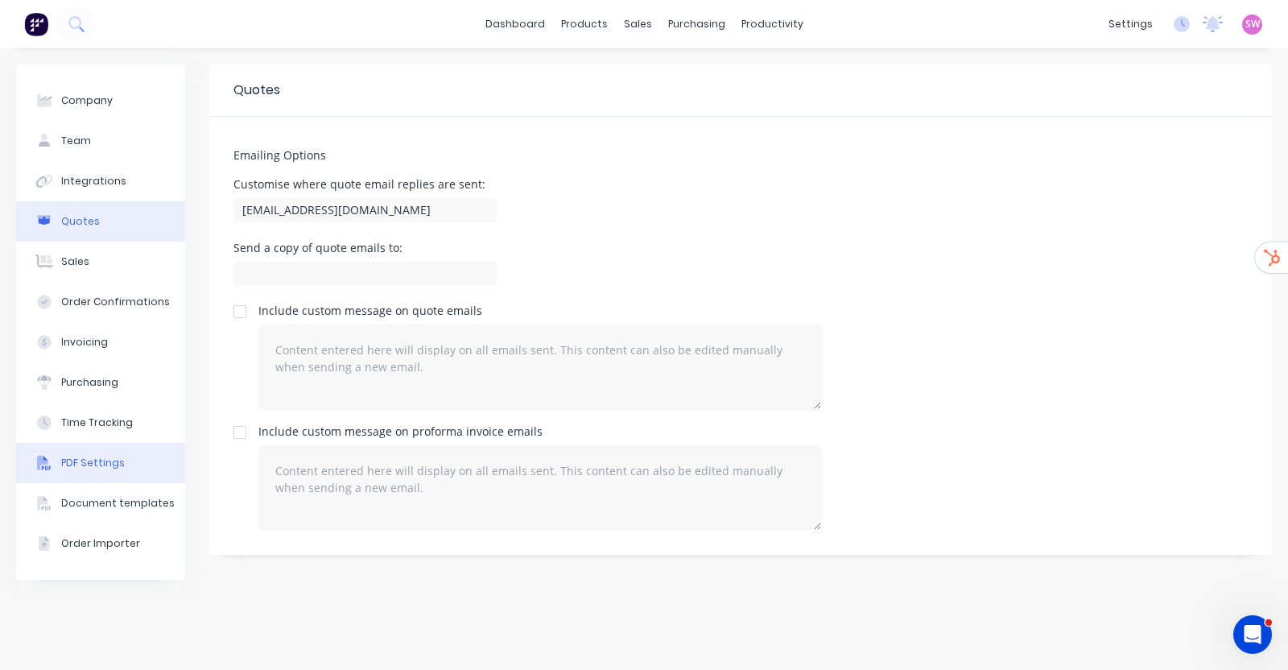
click at [95, 467] on div "PDF Settings" at bounding box center [93, 463] width 64 height 14
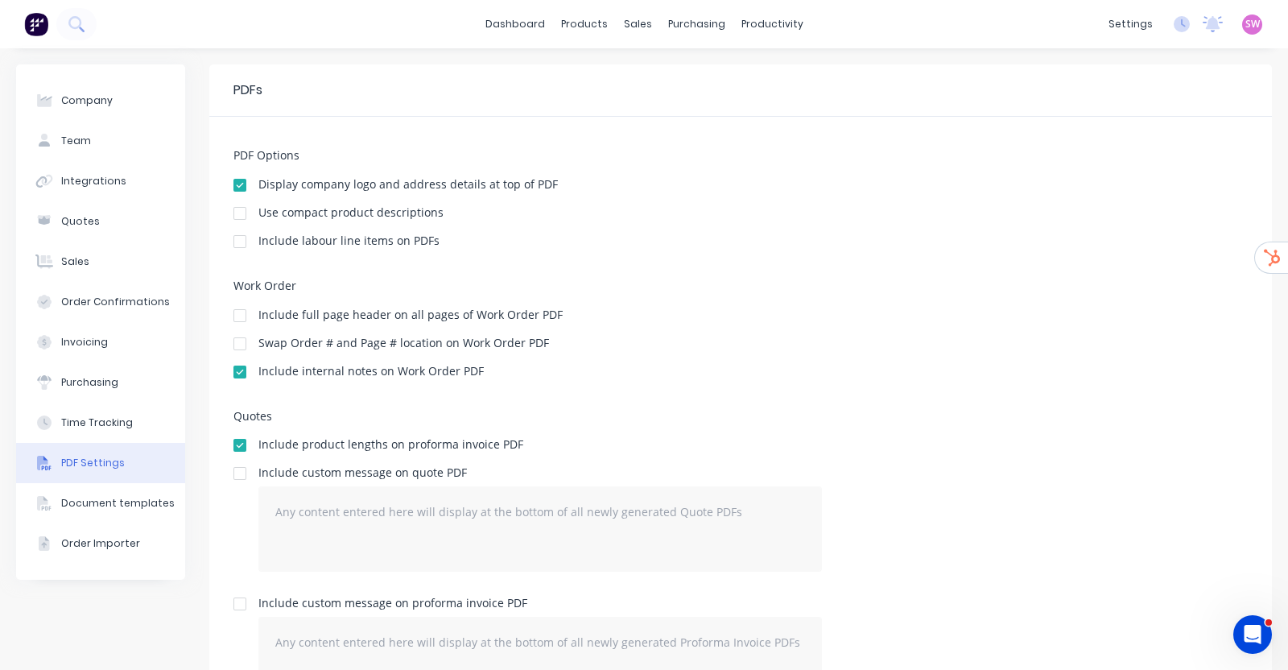
click at [980, 298] on div "Work Order Include full page header on all pages of Work Order PDF Swap Order #…" at bounding box center [740, 336] width 1014 height 114
click at [242, 242] on div at bounding box center [240, 241] width 32 height 32
click at [669, 76] on div "Sales Orders" at bounding box center [690, 77] width 66 height 14
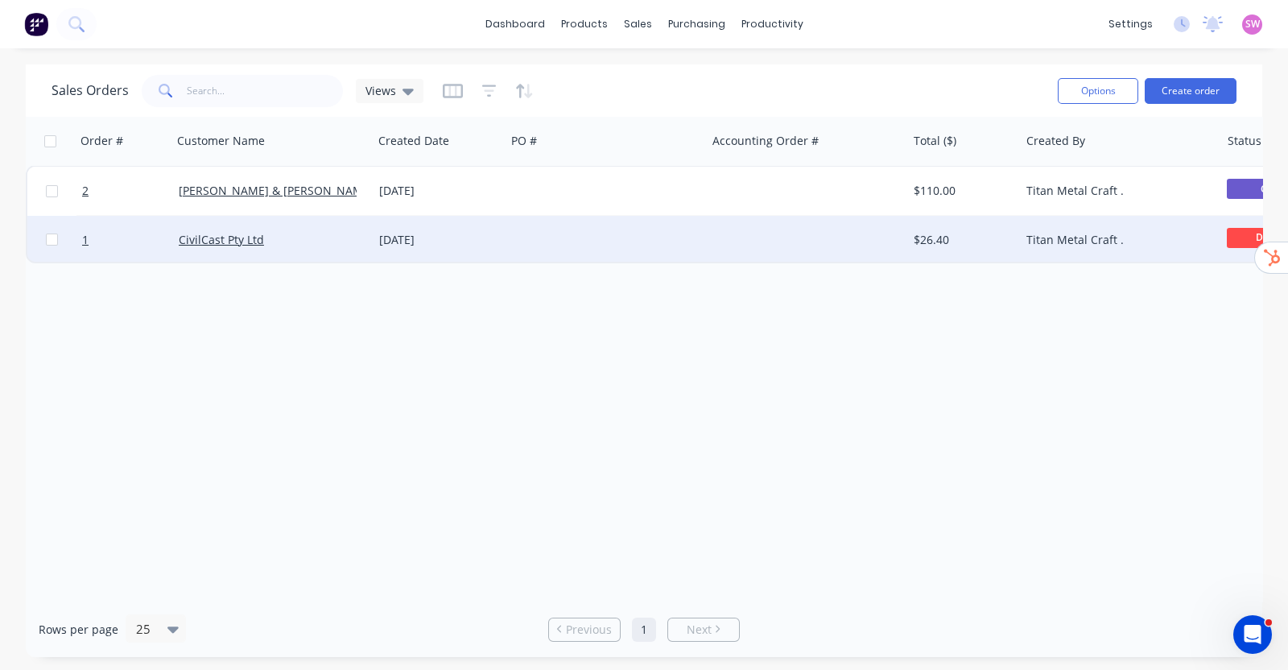
click at [596, 237] on div at bounding box center [606, 240] width 200 height 48
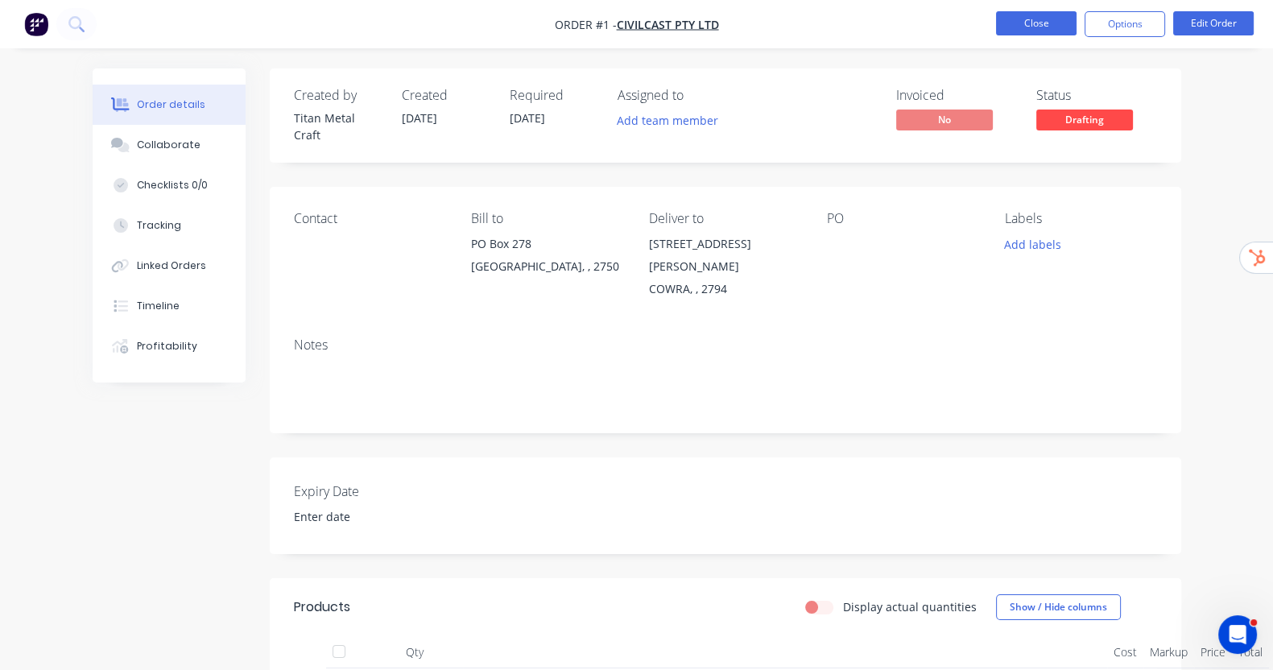
click at [1052, 32] on button "Close" at bounding box center [1036, 23] width 80 height 24
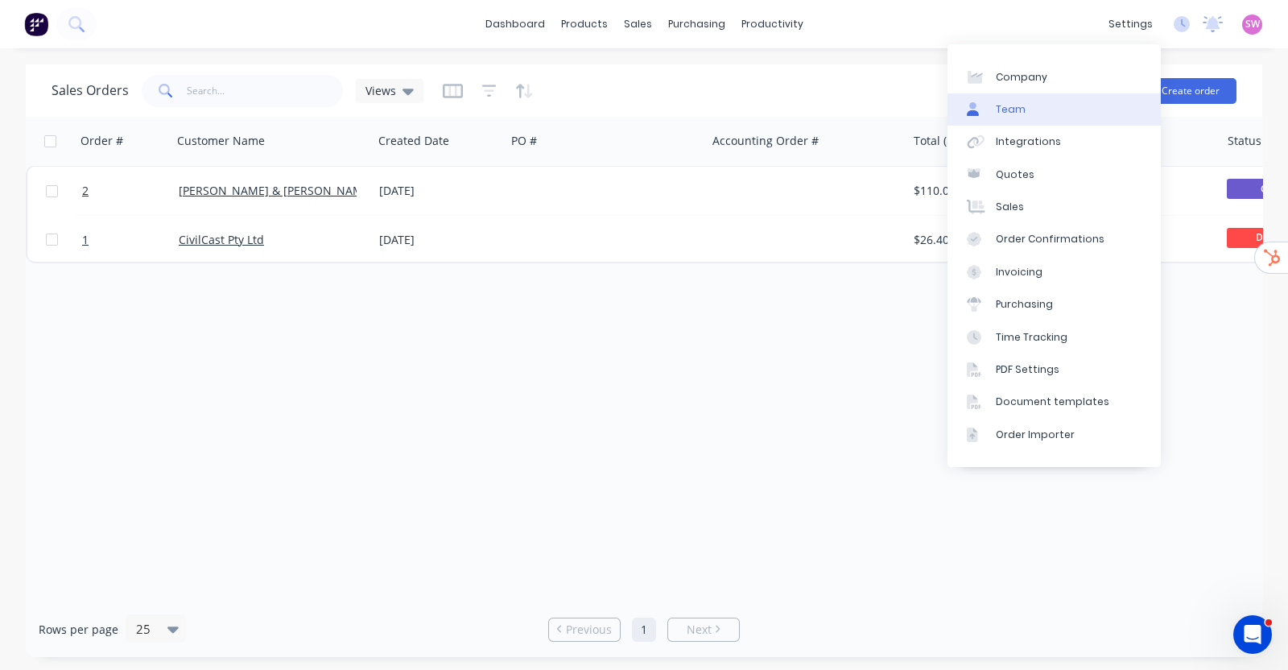
click at [1082, 101] on link "Team" at bounding box center [1053, 109] width 213 height 32
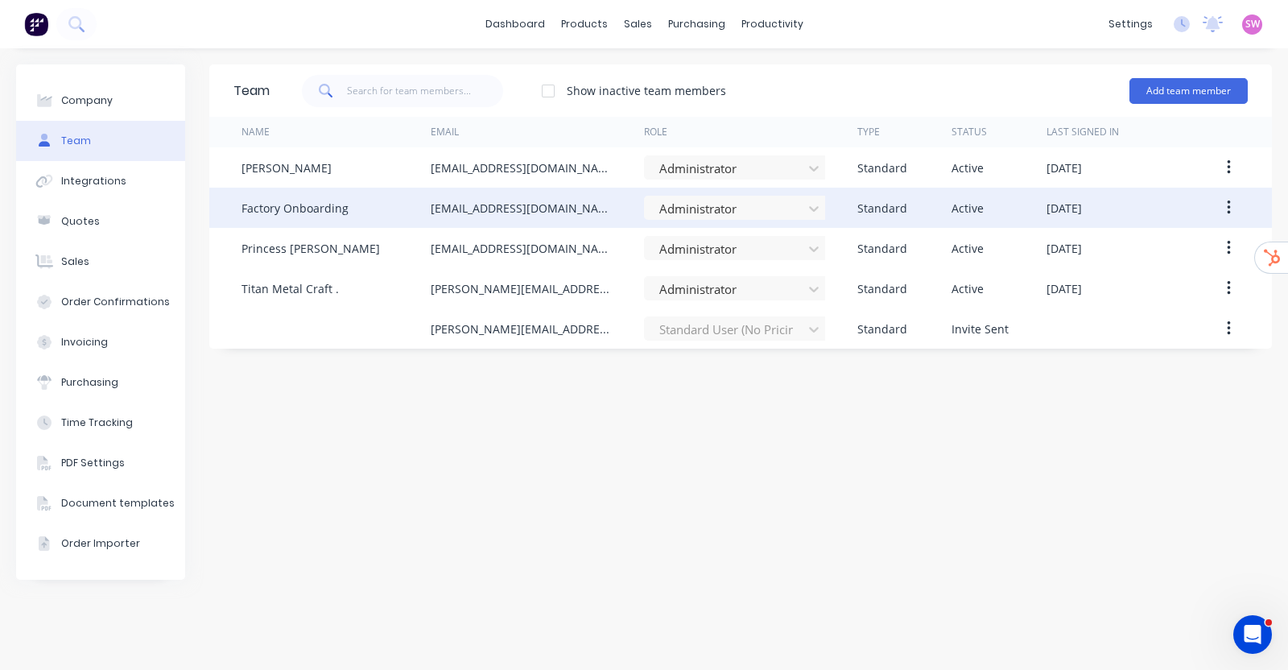
click at [1231, 205] on button "button" at bounding box center [1229, 207] width 38 height 29
click at [1161, 312] on div "Delete" at bounding box center [1171, 314] width 124 height 23
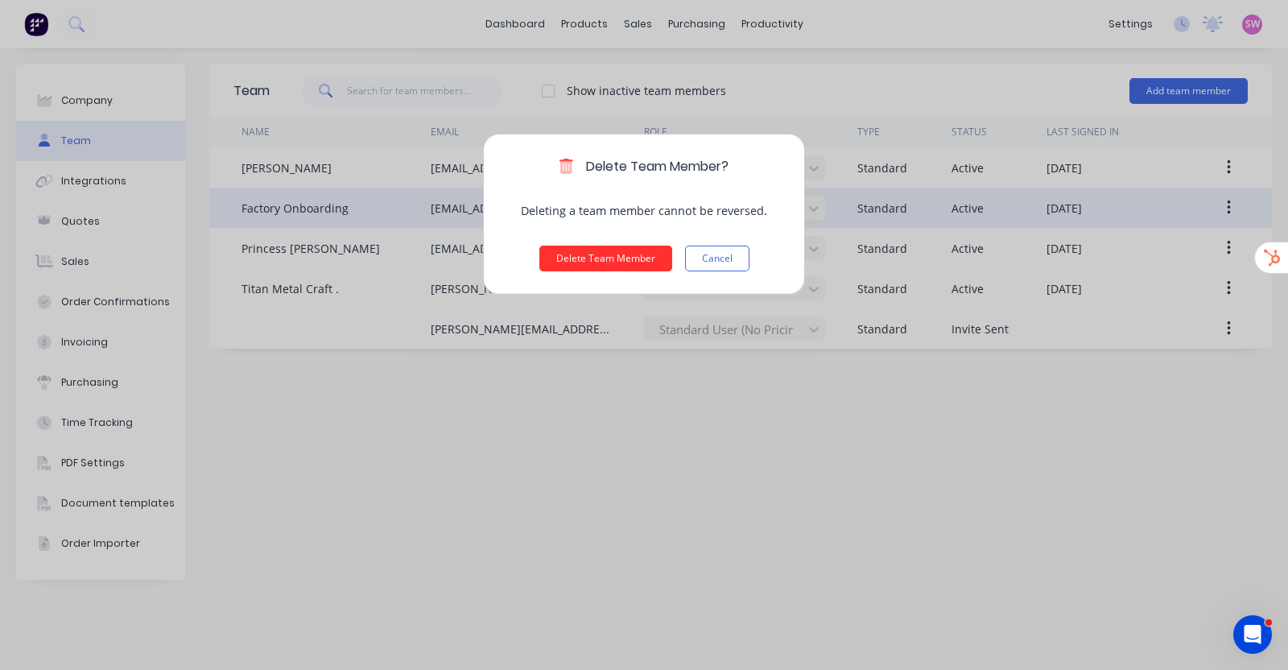
click at [614, 262] on button "Delete Team Member" at bounding box center [605, 259] width 133 height 26
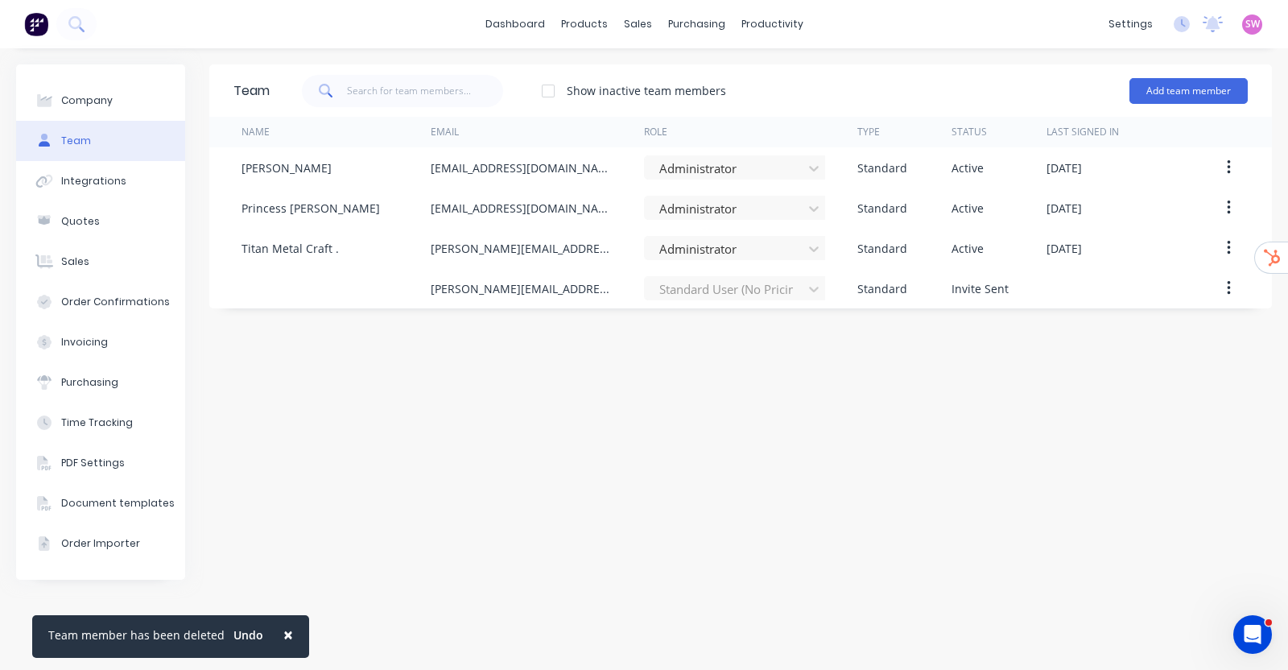
click at [1209, 76] on div "Add team member" at bounding box center [1188, 91] width 118 height 48
click at [1202, 91] on button "Add team member" at bounding box center [1188, 91] width 118 height 26
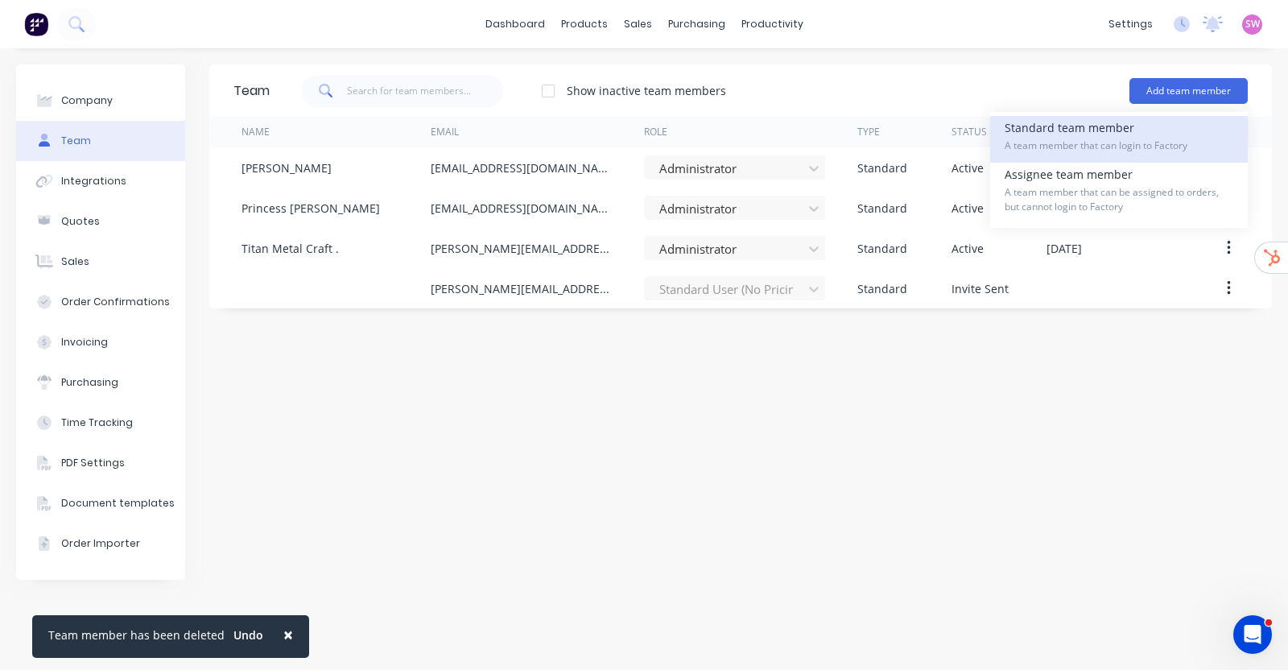
click at [1073, 138] on span "A team member that can login to Factory" at bounding box center [1119, 145] width 229 height 14
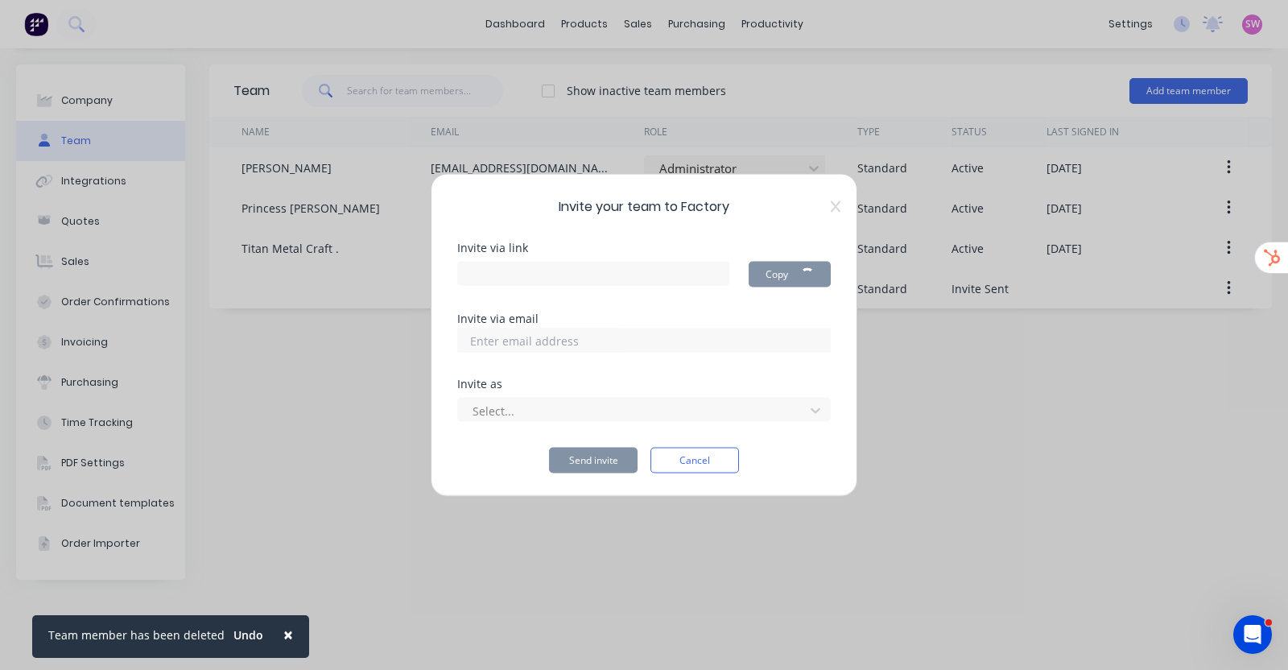
type input "https://app.factory.app/invite/2wLKt0y1"
click at [704, 457] on button "Cancel" at bounding box center [694, 461] width 89 height 26
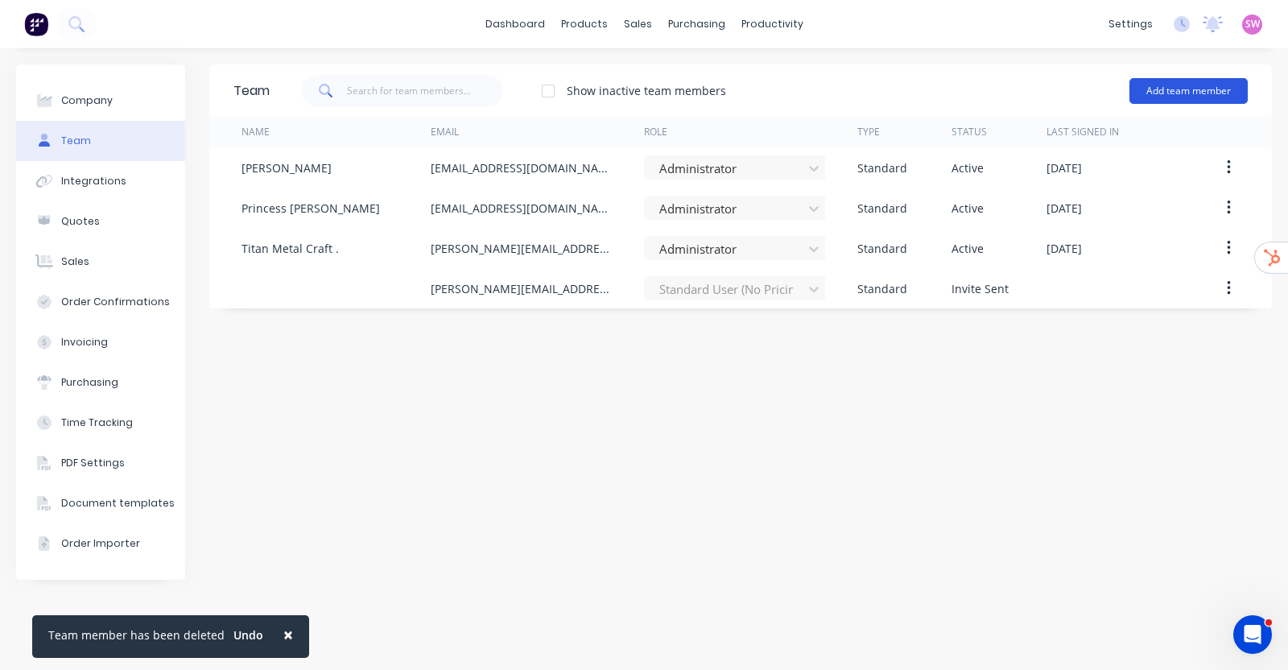
click at [1219, 101] on button "Add team member" at bounding box center [1188, 91] width 118 height 26
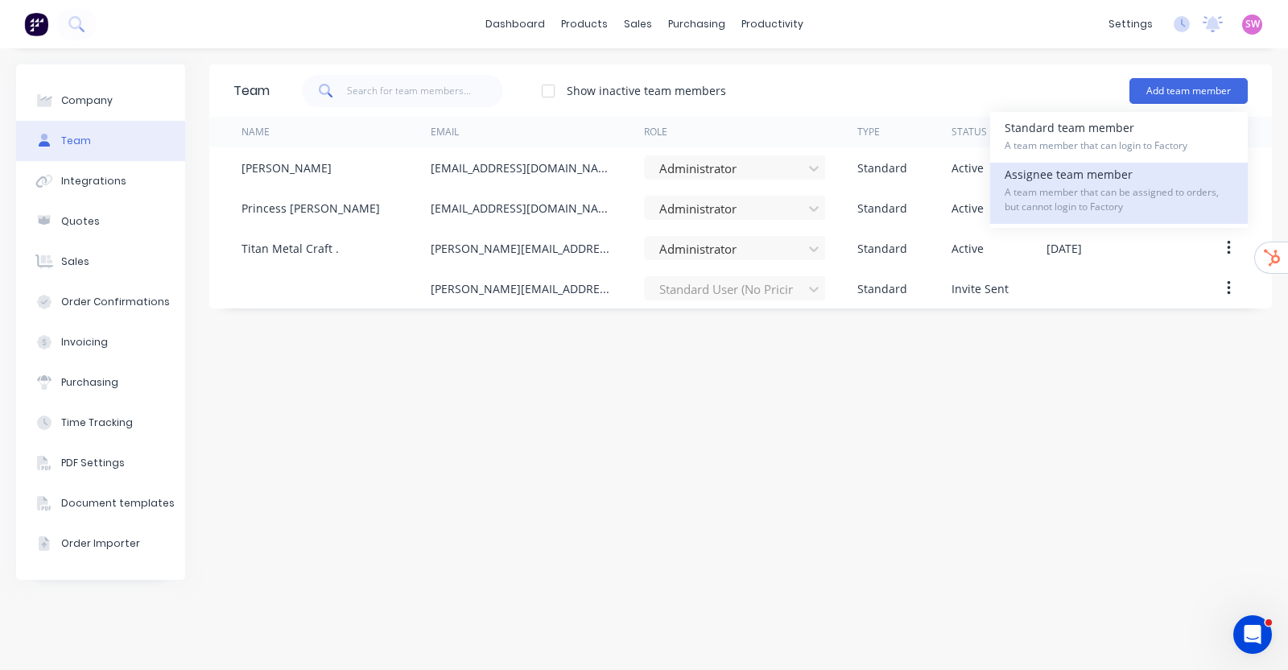
click at [1030, 199] on span "A team member that can be assigned to orders, but cannot login to Factory" at bounding box center [1119, 199] width 229 height 29
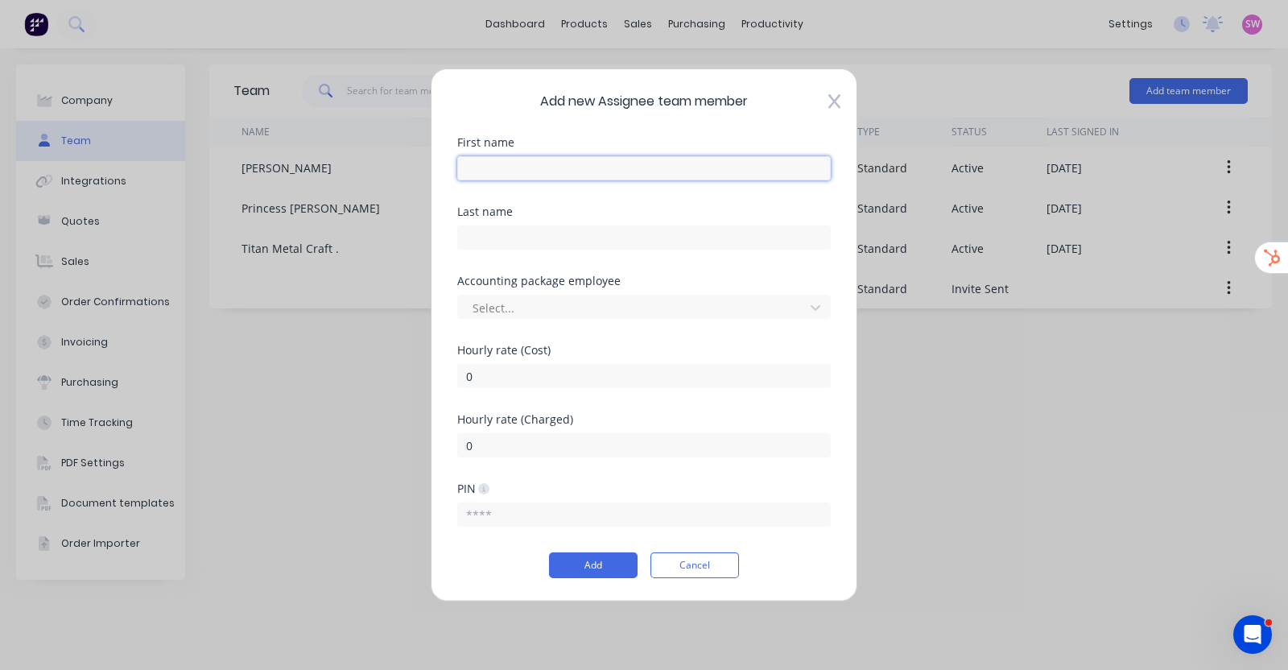
click at [600, 171] on input "text" at bounding box center [644, 168] width 374 height 24
click at [755, 122] on div "Add new Assignee team member First name Labour Last name Accounting package emp…" at bounding box center [644, 334] width 427 height 533
drag, startPoint x: 530, startPoint y: 366, endPoint x: 425, endPoint y: 372, distance: 105.6
click at [425, 372] on div "Add new Assignee team member First name Labour Last name Accounting package emp…" at bounding box center [644, 335] width 1288 height 670
click at [517, 172] on input "Labour" at bounding box center [644, 168] width 374 height 24
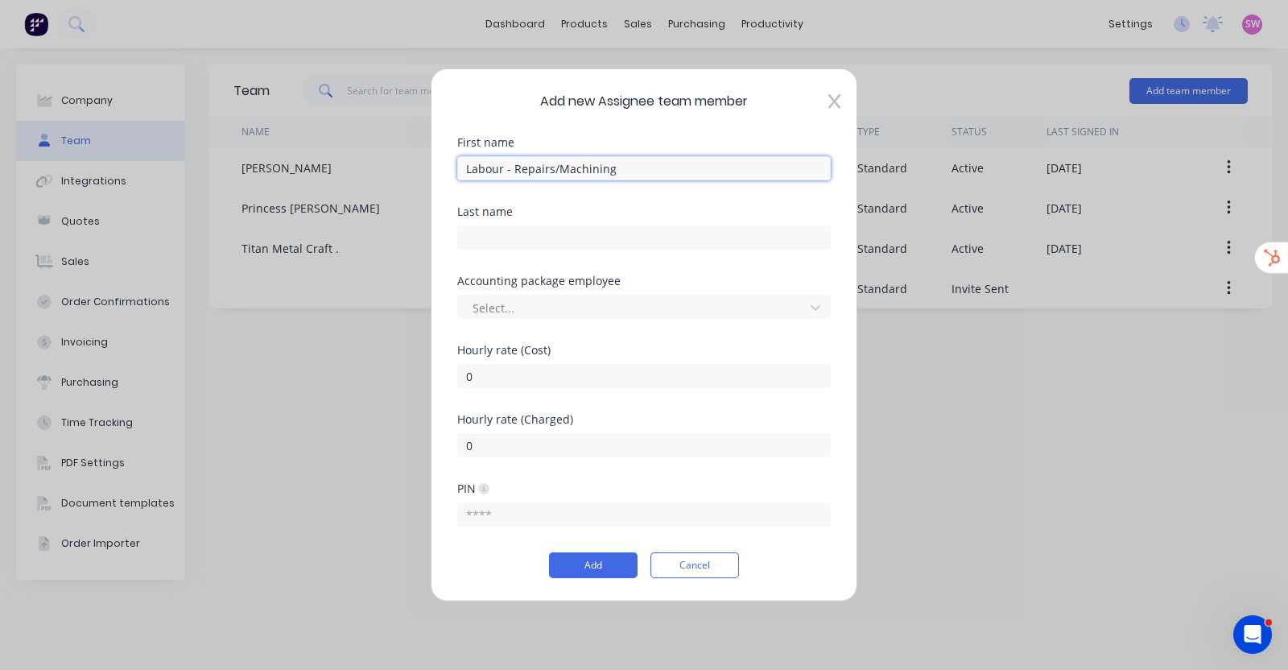
type input "Labour - Repairs/Machining"
drag, startPoint x: 600, startPoint y: 361, endPoint x: 592, endPoint y: 365, distance: 9.0
click at [597, 361] on div "0" at bounding box center [644, 374] width 374 height 28
drag, startPoint x: 580, startPoint y: 373, endPoint x: 386, endPoint y: 368, distance: 193.3
click at [386, 368] on div "Add new Assignee team member First name Labour - Repairs/Machining Last name Ac…" at bounding box center [644, 335] width 1288 height 670
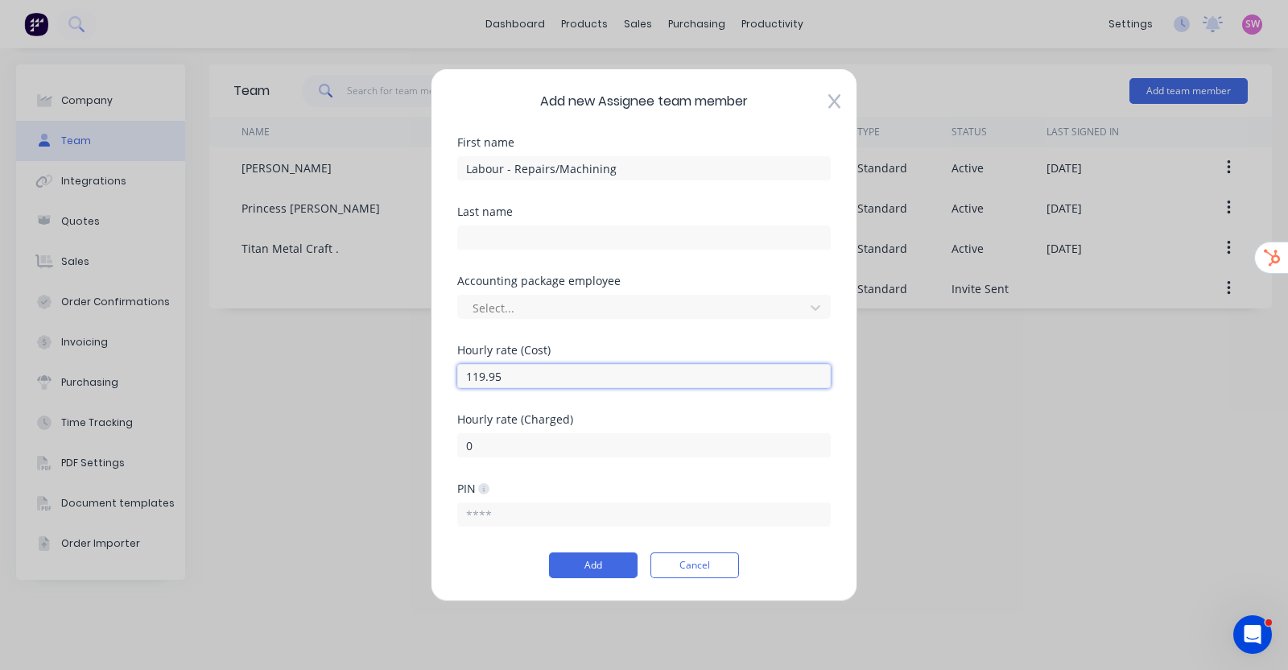
type input "119.95"
drag, startPoint x: 378, startPoint y: 417, endPoint x: 336, endPoint y: 417, distance: 41.1
click at [340, 417] on div "Add new Assignee team member First name Labour - Repairs/Machining Last name Ac…" at bounding box center [644, 335] width 1288 height 670
drag, startPoint x: 521, startPoint y: 366, endPoint x: 419, endPoint y: 364, distance: 101.5
click at [420, 364] on div "Add new Assignee team member First name Labour - Repairs/Machining Last name Ac…" at bounding box center [644, 335] width 1288 height 670
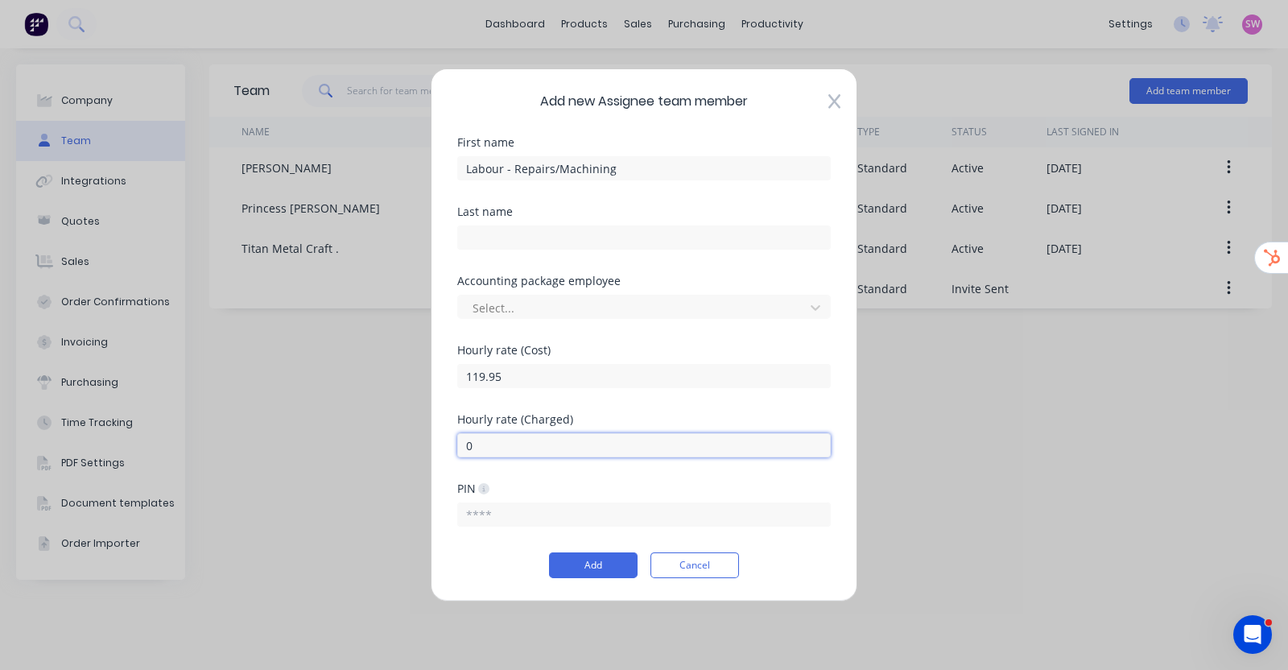
click at [502, 452] on input "0" at bounding box center [644, 445] width 374 height 24
paste input "119.95"
type input "119.95"
click at [542, 393] on div "Hourly rate (Cost) 119.95" at bounding box center [644, 379] width 374 height 69
drag, startPoint x: 512, startPoint y: 368, endPoint x: 423, endPoint y: 367, distance: 89.4
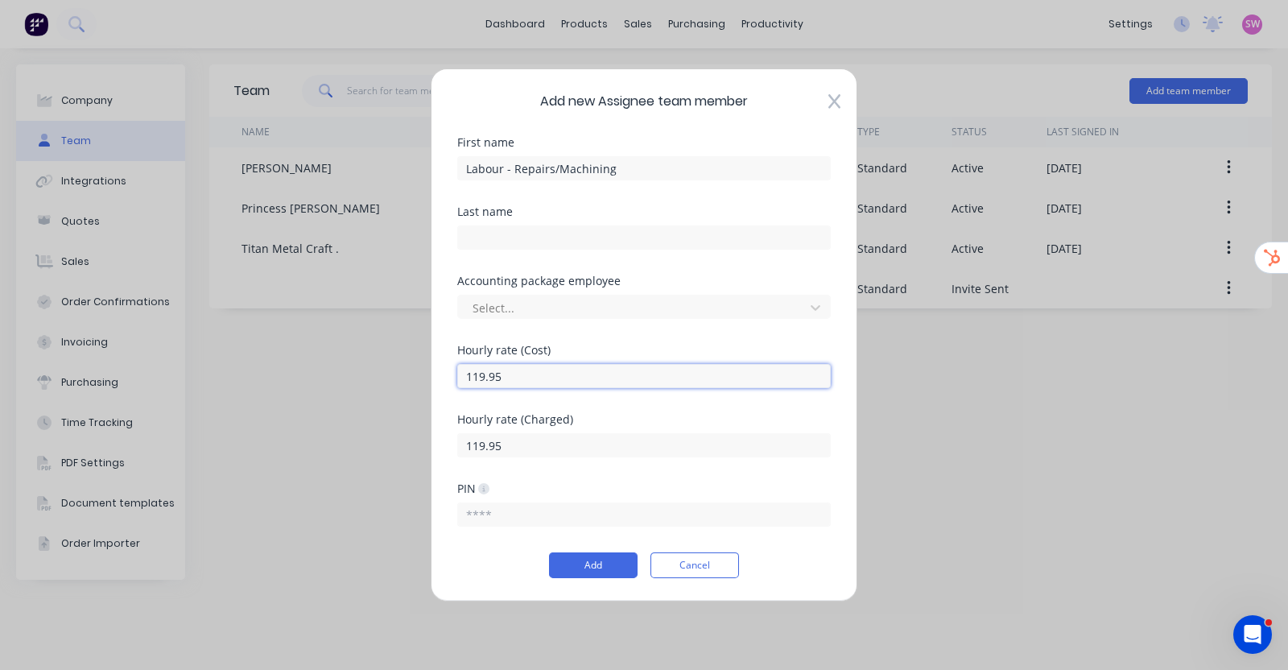
click at [423, 367] on div "Add new Assignee team member First name Labour - Repairs/Machining Last name Ac…" at bounding box center [644, 335] width 1288 height 670
type input "75"
click at [798, 407] on div "Hourly rate (Cost) 75" at bounding box center [644, 379] width 374 height 69
click at [587, 565] on button "Add" at bounding box center [593, 565] width 89 height 26
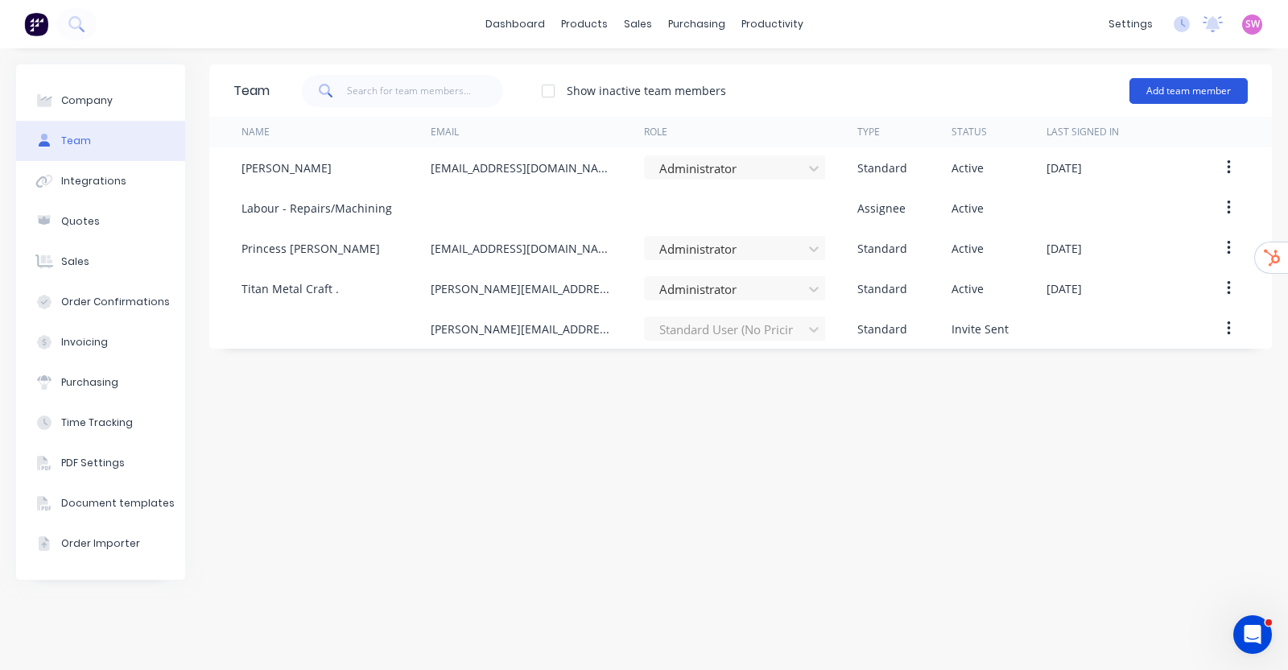
click at [1195, 78] on button "Add team member" at bounding box center [1188, 91] width 118 height 26
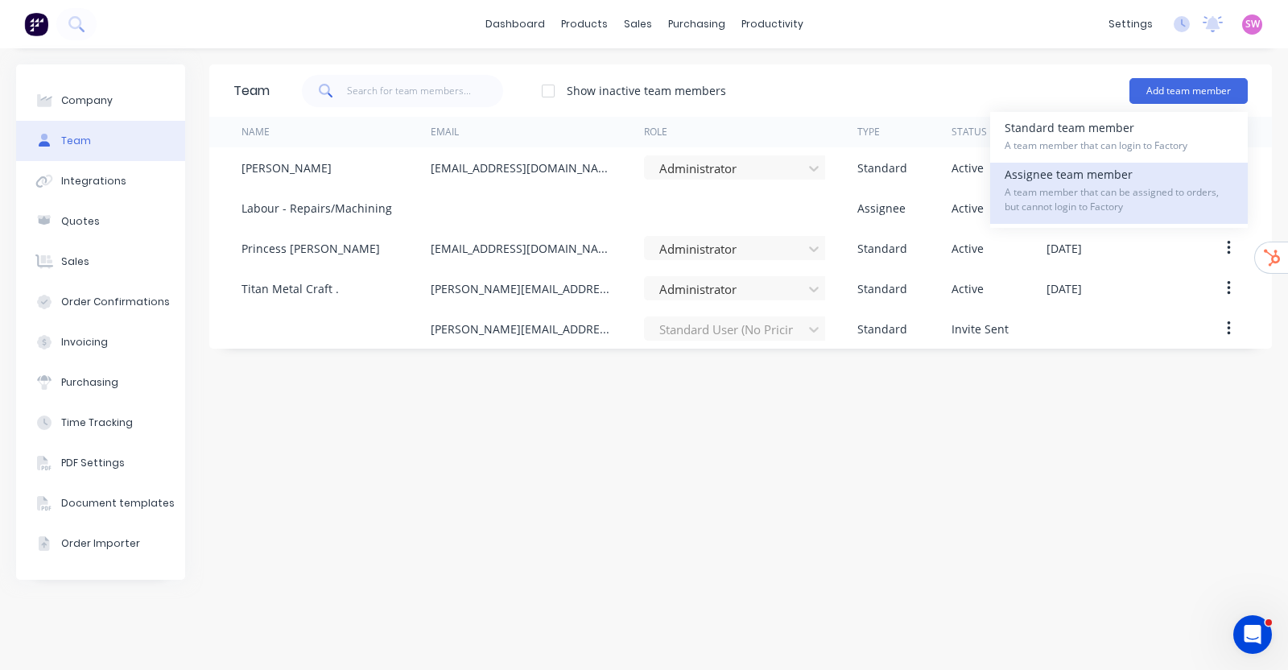
click at [1063, 200] on span "A team member that can be assigned to orders, but cannot login to Factory" at bounding box center [1119, 199] width 229 height 29
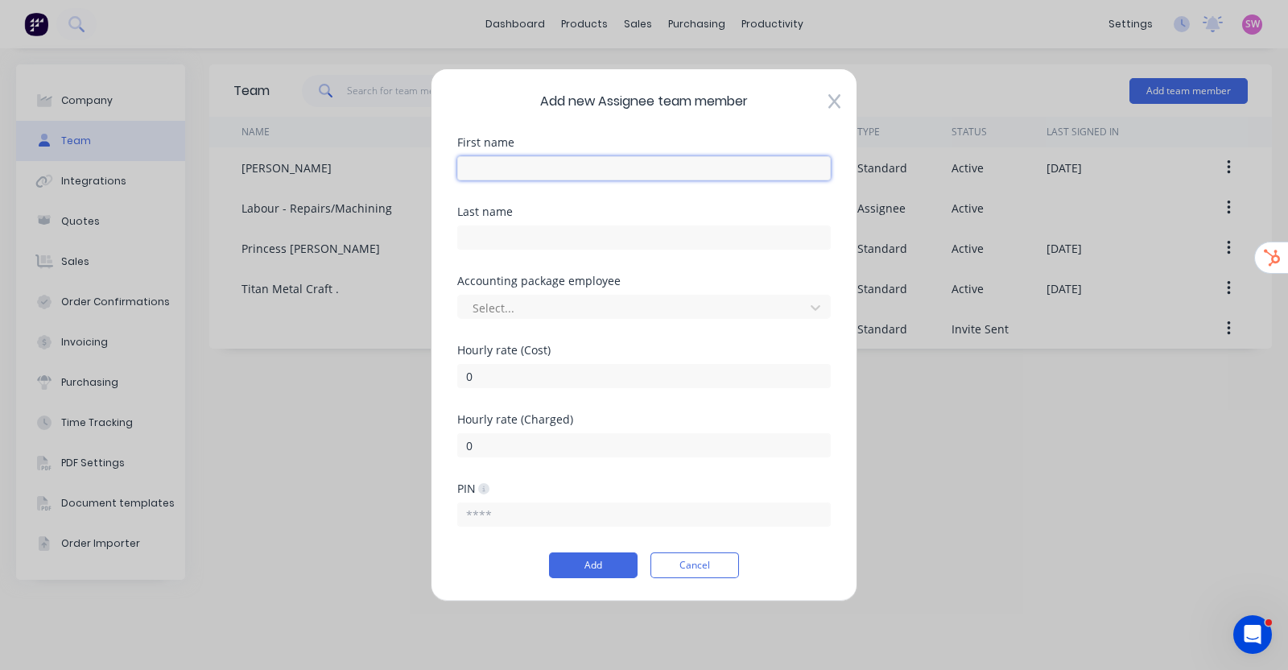
click at [564, 159] on input "text" at bounding box center [644, 168] width 374 height 24
type input "Labour - Heavy Fab"
drag, startPoint x: 537, startPoint y: 380, endPoint x: 401, endPoint y: 345, distance: 140.6
click at [401, 345] on div "Add new Assignee team member First name Labour - Heavy Fab Last name Accounting…" at bounding box center [644, 335] width 1288 height 670
type input "65"
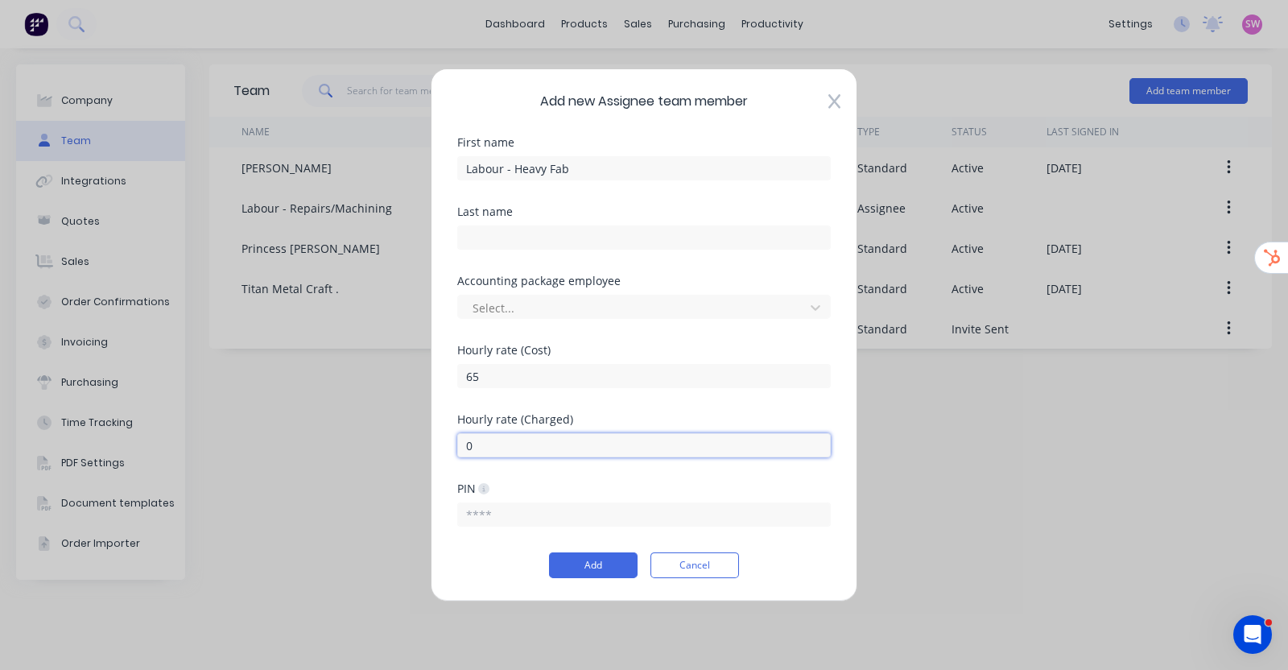
drag, startPoint x: 530, startPoint y: 444, endPoint x: 242, endPoint y: 452, distance: 288.3
click at [272, 452] on div "Add new Assignee team member First name Labour - Heavy Fab Last name Accounting…" at bounding box center [644, 335] width 1288 height 670
type input "100"
click at [679, 406] on div "Hourly rate (Cost) 65" at bounding box center [644, 379] width 374 height 69
click at [597, 562] on button "Add" at bounding box center [593, 565] width 89 height 26
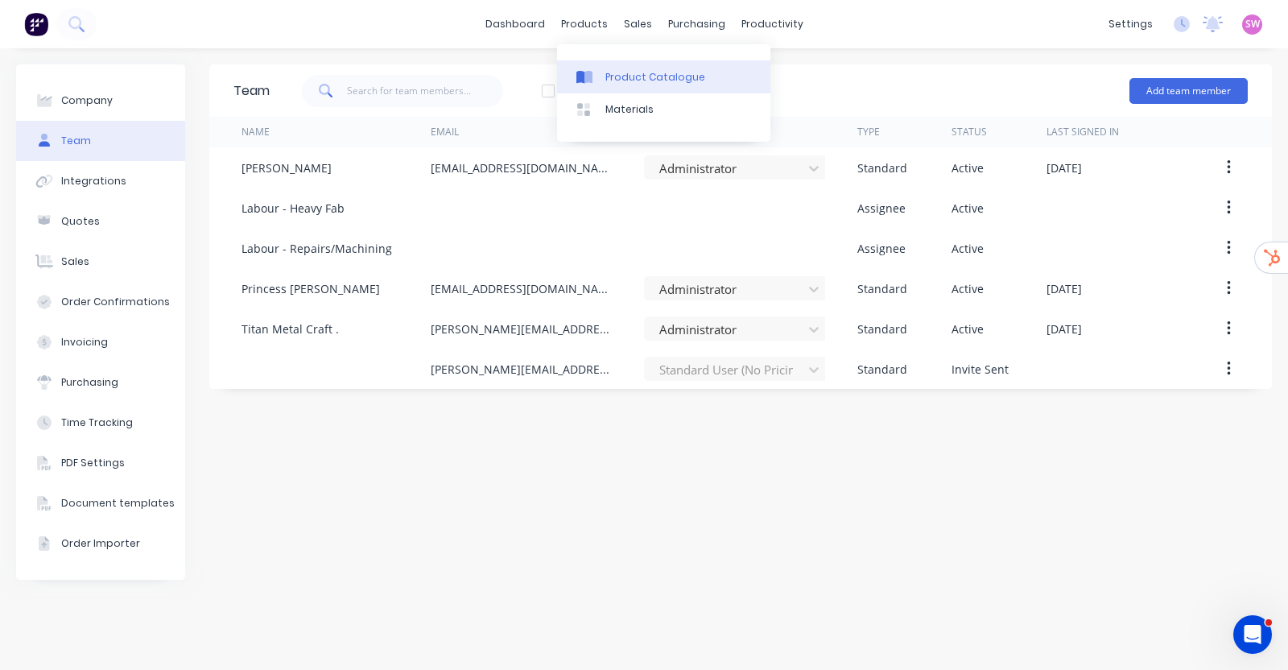
click at [609, 74] on div "Product Catalogue" at bounding box center [655, 77] width 100 height 14
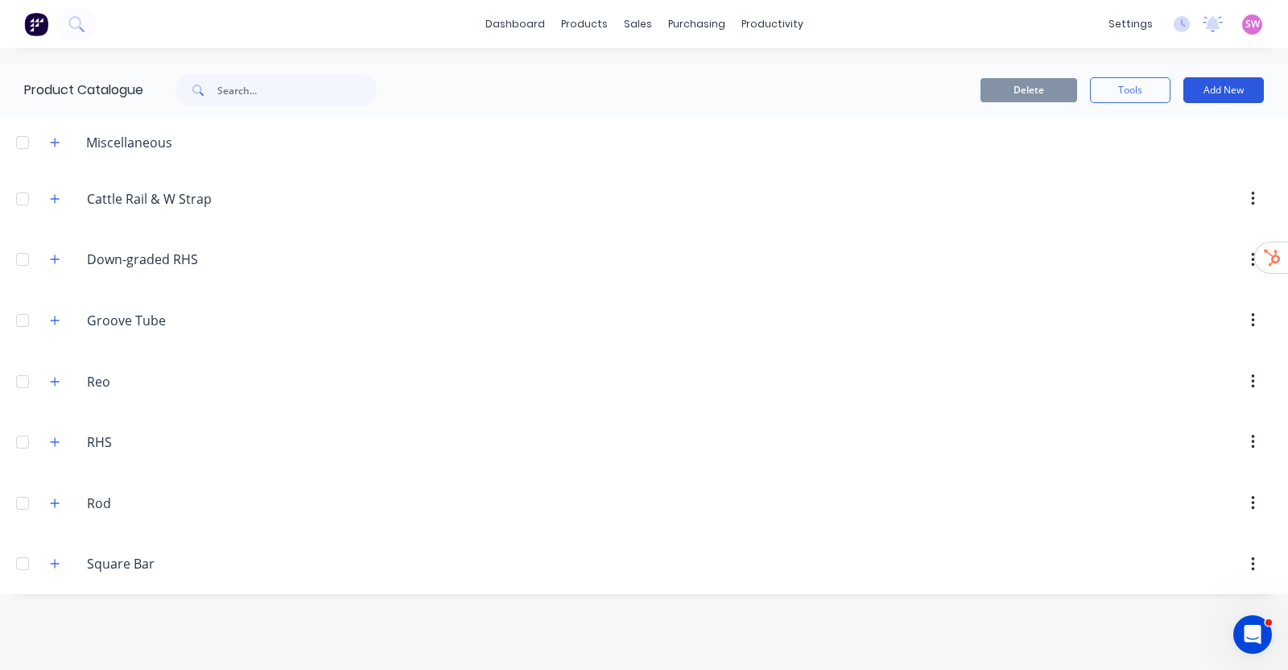
click at [1220, 86] on button "Add New" at bounding box center [1223, 90] width 80 height 26
click at [1130, 128] on div "Category" at bounding box center [1187, 131] width 124 height 23
type input "Templates"
click at [1187, 198] on div "Product Kit" at bounding box center [1187, 195] width 124 height 23
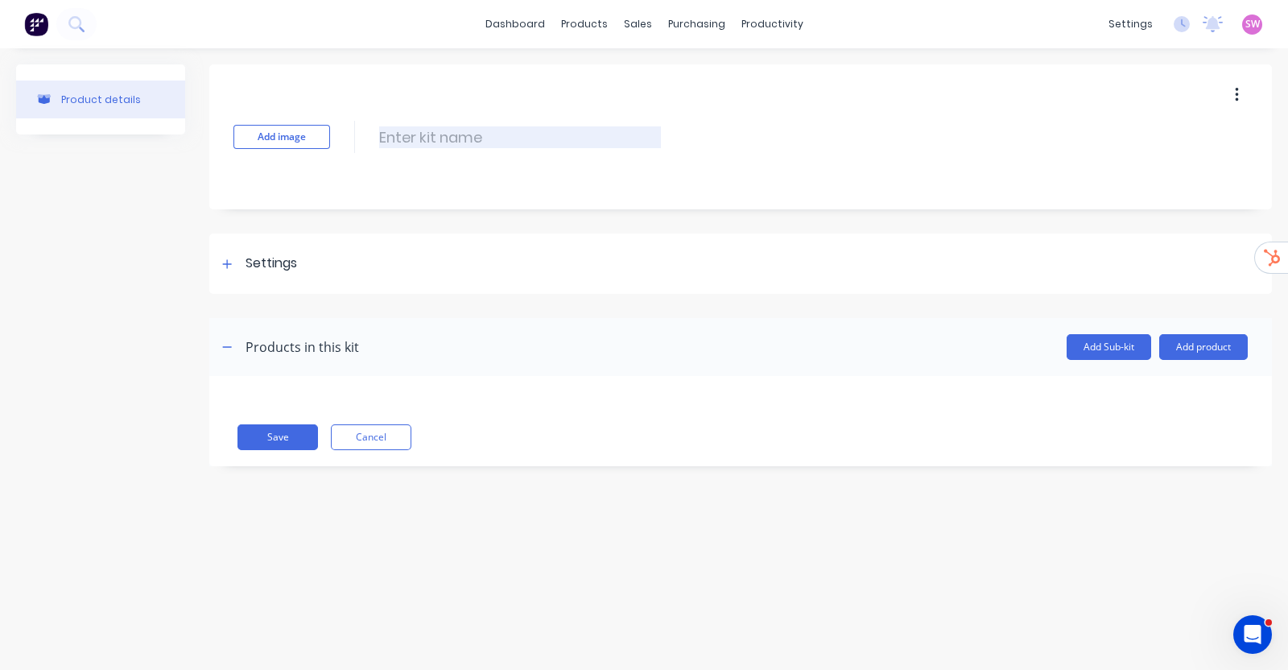
click at [513, 130] on input at bounding box center [520, 137] width 282 height 22
type input "Kit Template"
click at [242, 257] on div "Settings" at bounding box center [257, 264] width 80 height 20
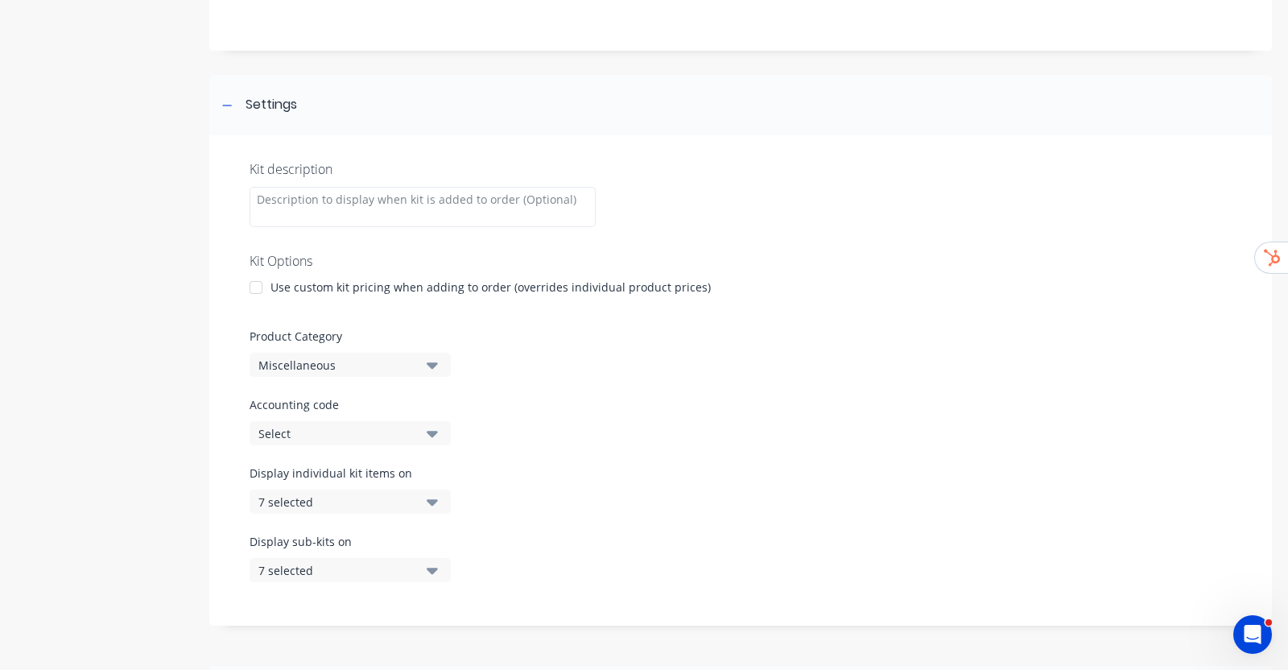
scroll to position [302, 0]
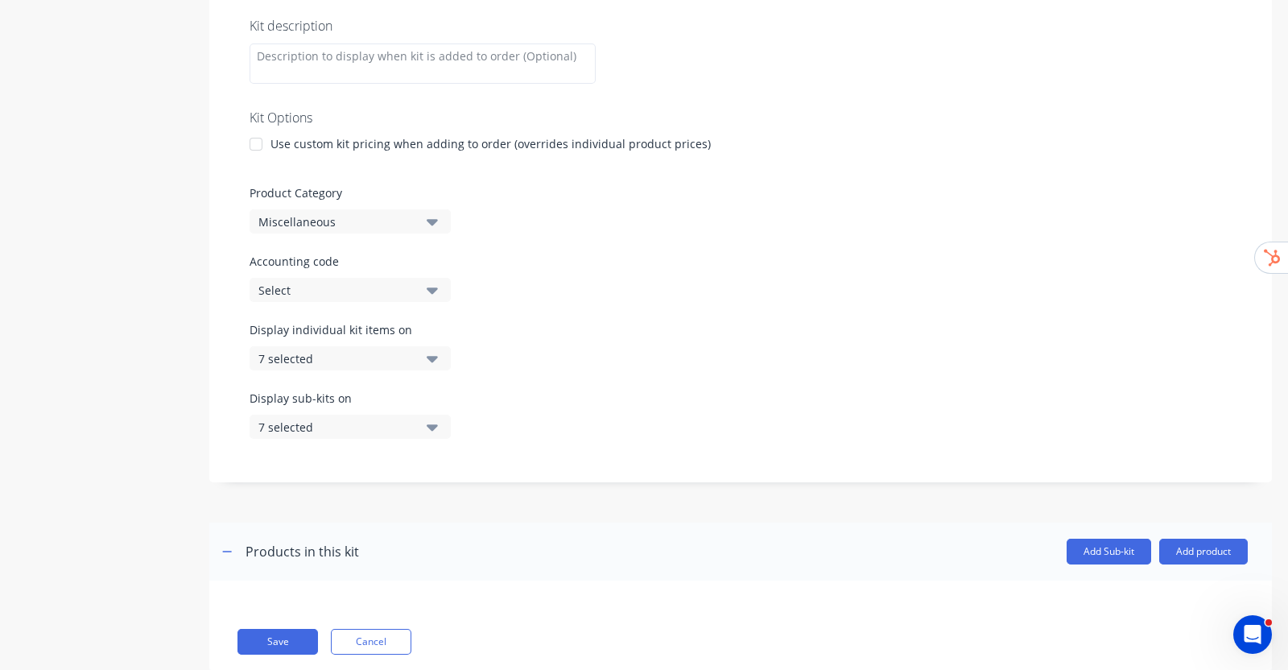
click at [404, 359] on div "7 selected" at bounding box center [336, 358] width 156 height 17
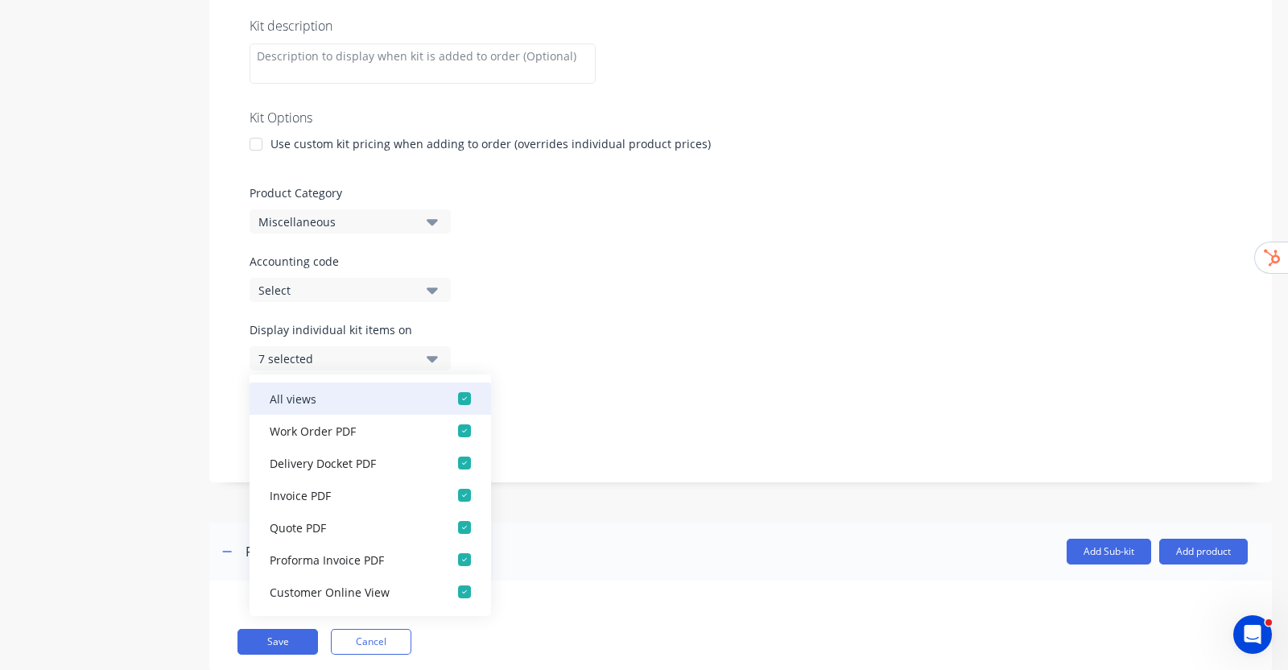
click at [452, 404] on div "button" at bounding box center [464, 398] width 32 height 32
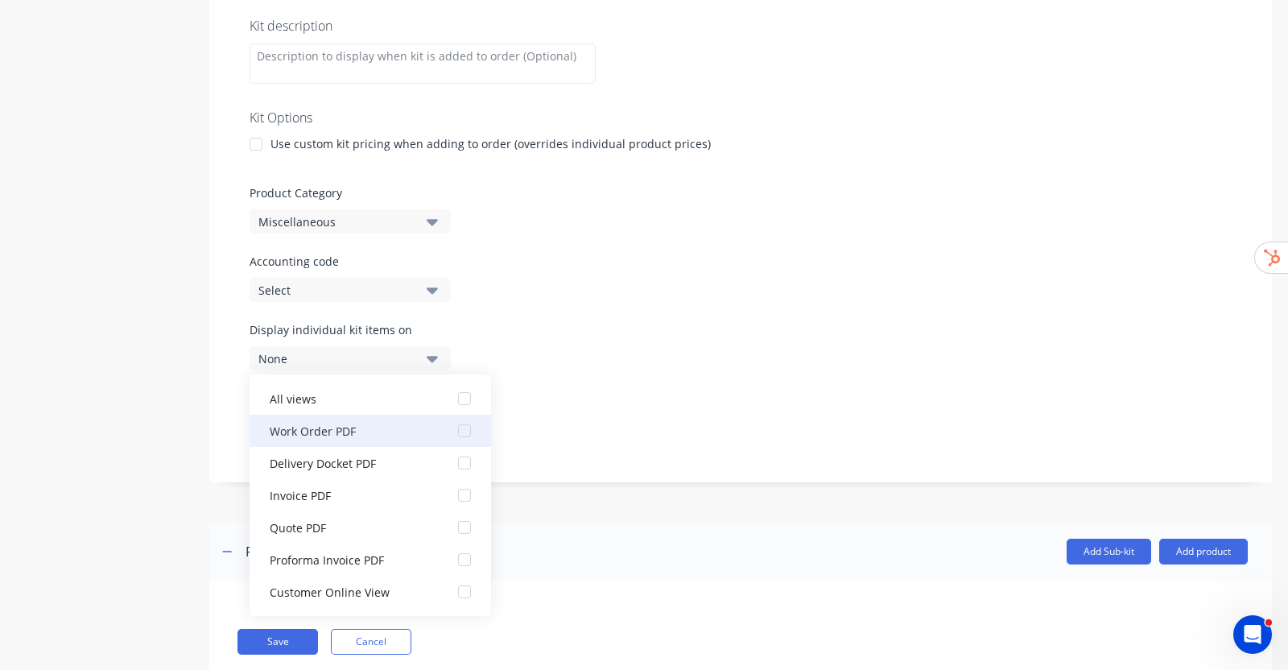
click at [449, 430] on div "button" at bounding box center [464, 431] width 32 height 32
click at [636, 358] on div "Display individual kit items on 1 selected" at bounding box center [741, 355] width 982 height 68
click at [422, 354] on button "1 selected" at bounding box center [350, 358] width 201 height 24
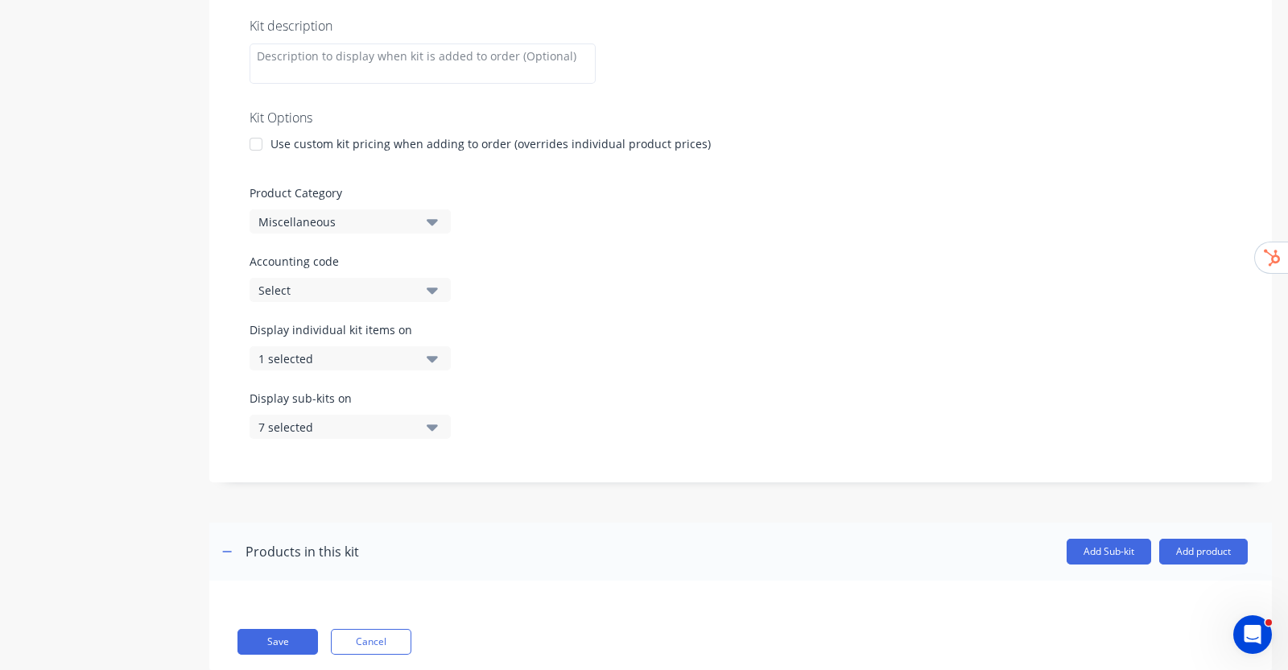
click at [435, 423] on icon "button" at bounding box center [432, 427] width 11 height 18
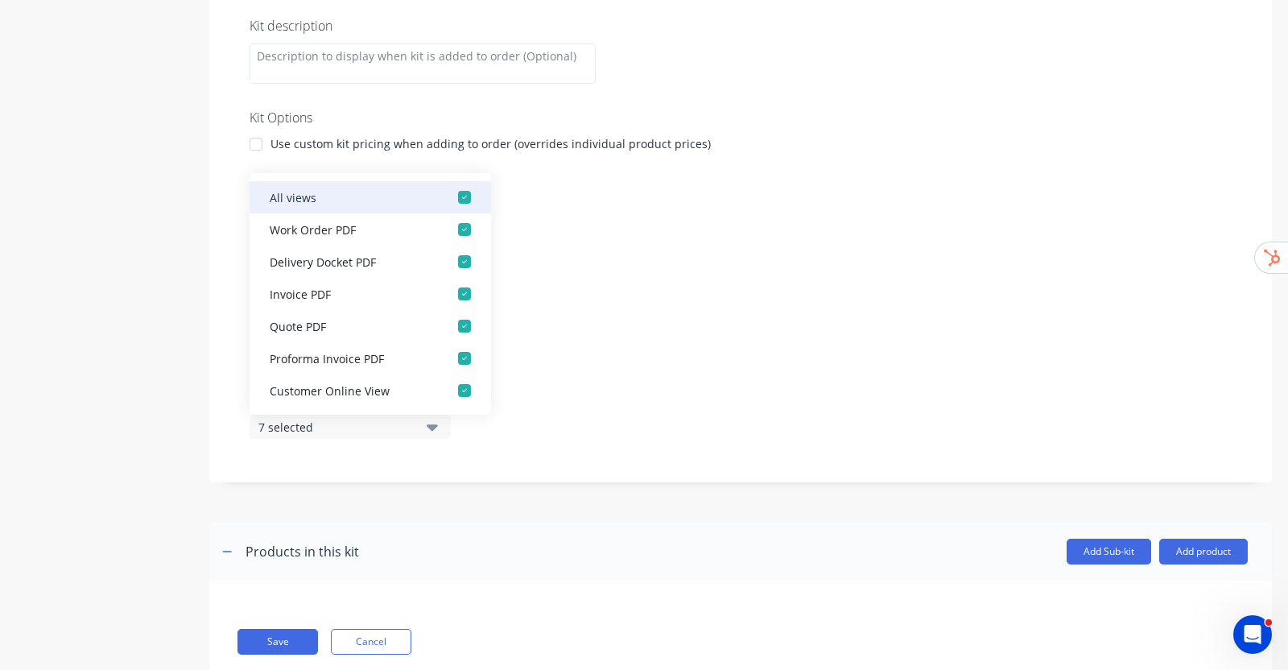
click at [451, 200] on div "button" at bounding box center [464, 197] width 32 height 32
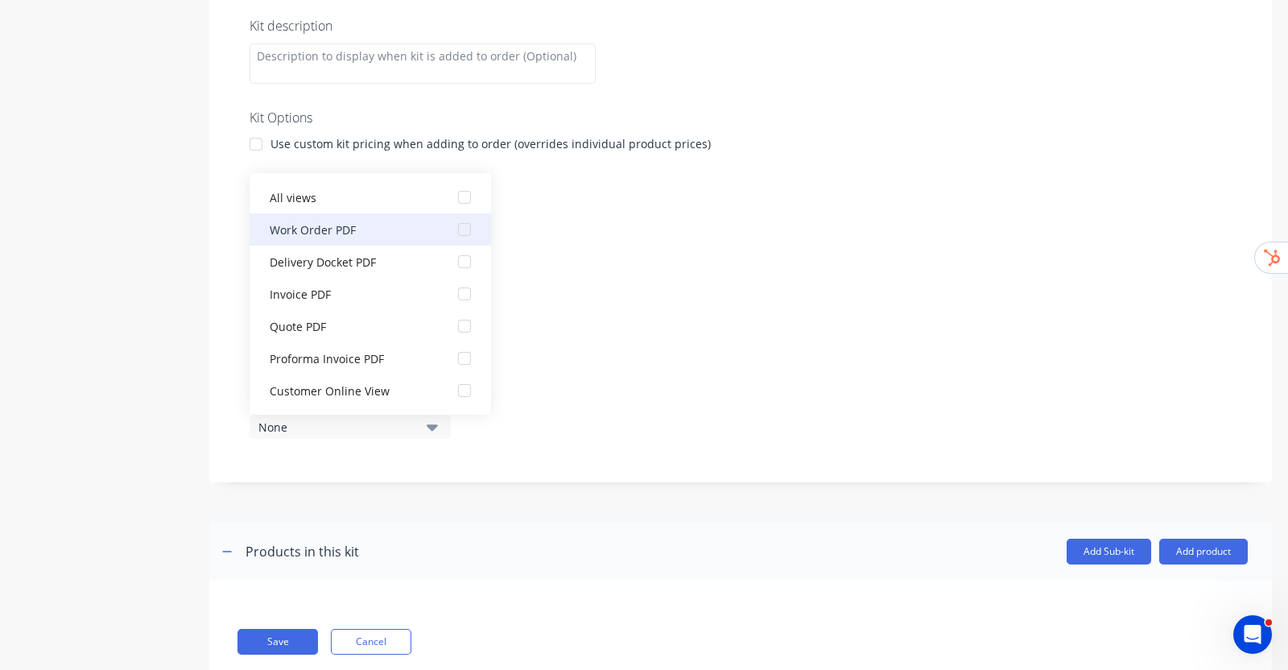
click at [448, 236] on div "button" at bounding box center [464, 229] width 32 height 32
click at [725, 257] on label "Accounting code" at bounding box center [741, 261] width 982 height 17
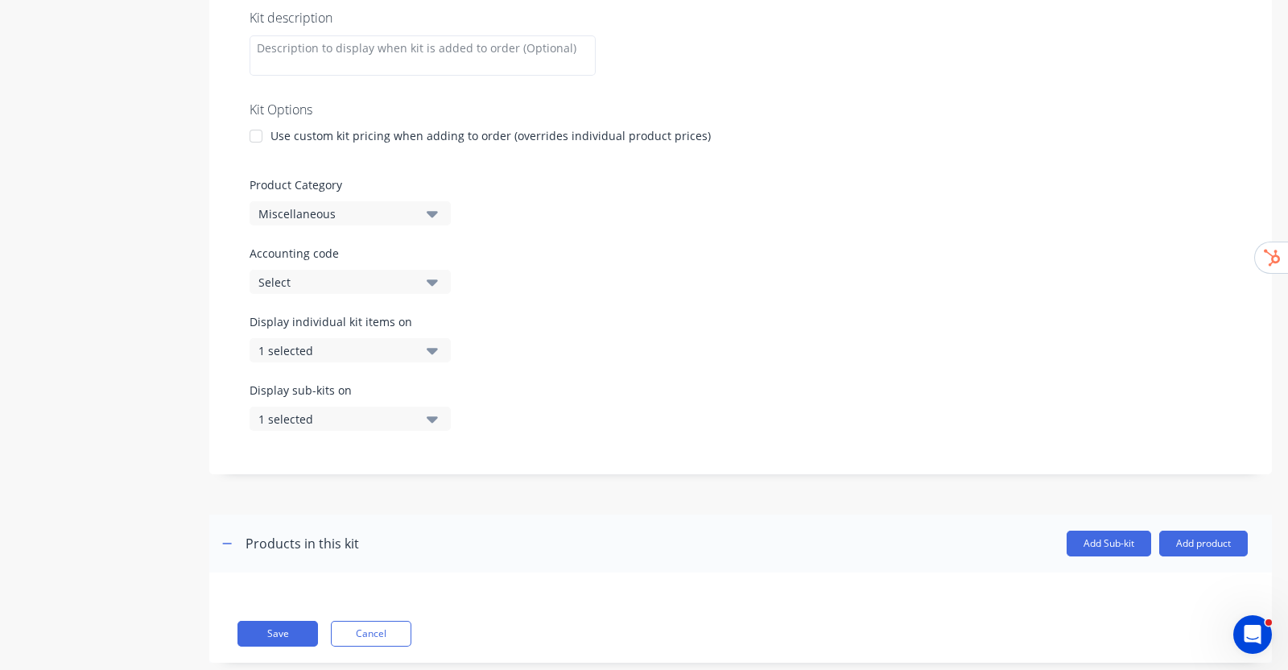
scroll to position [342, 0]
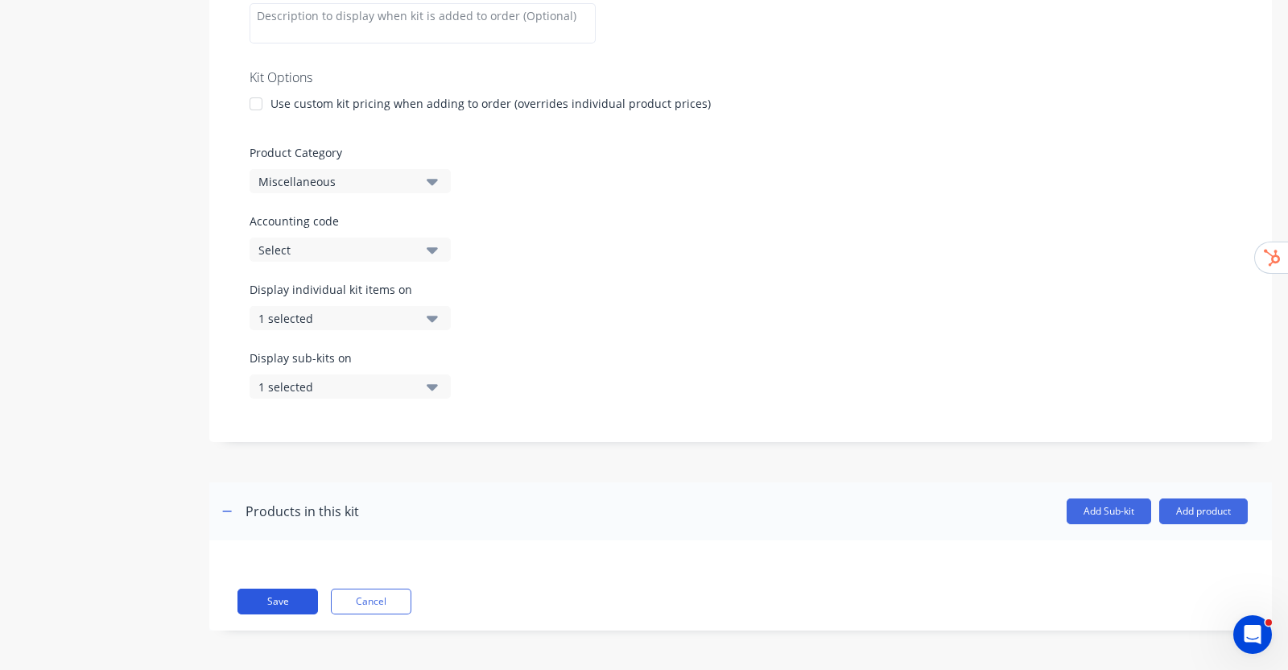
click at [285, 593] on button "Save" at bounding box center [277, 601] width 80 height 26
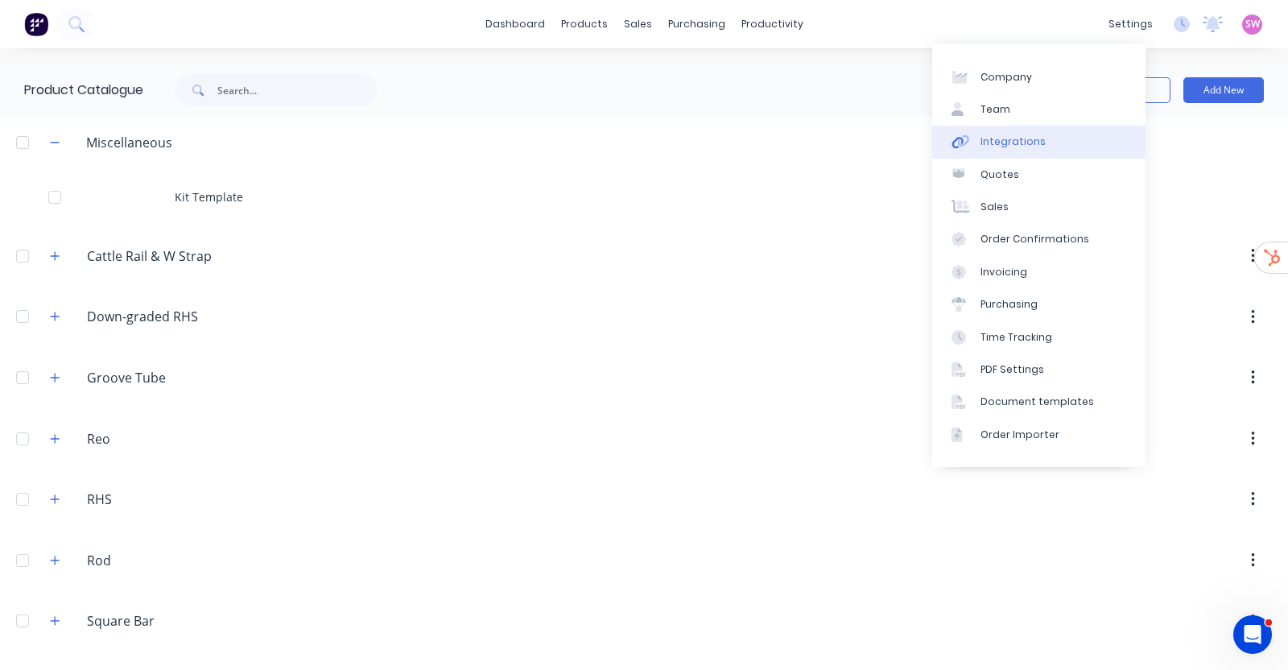
click at [1017, 130] on link "Integrations" at bounding box center [1038, 142] width 213 height 32
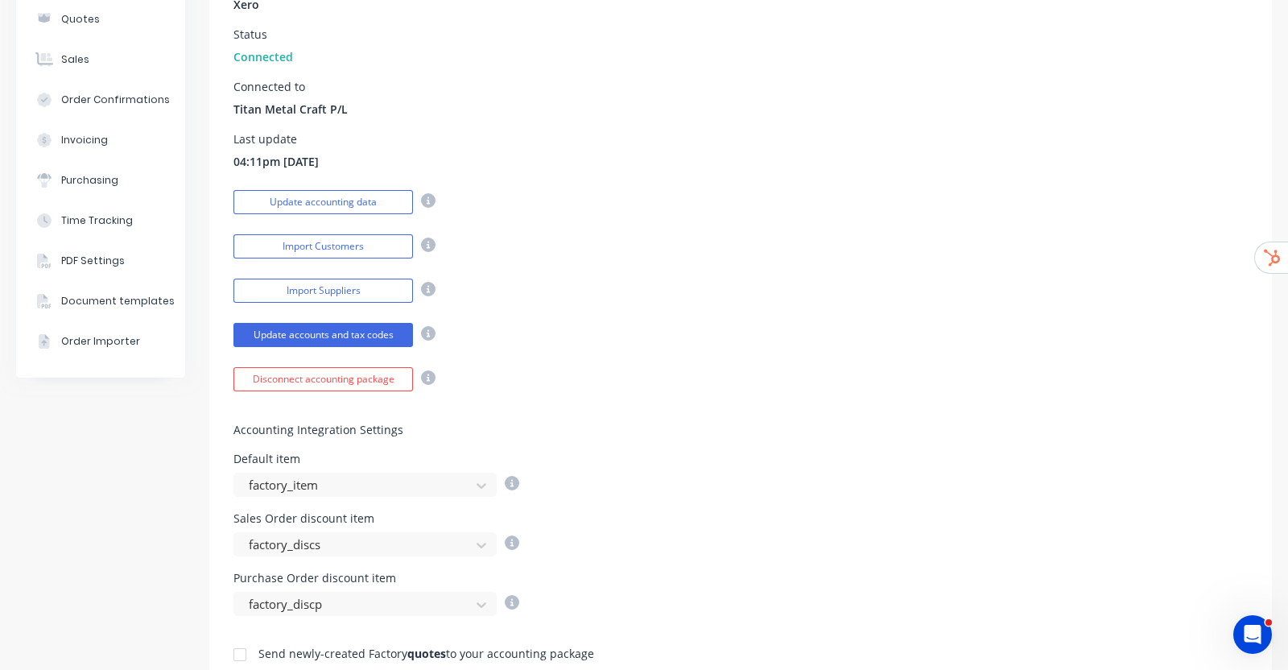
scroll to position [200, 0]
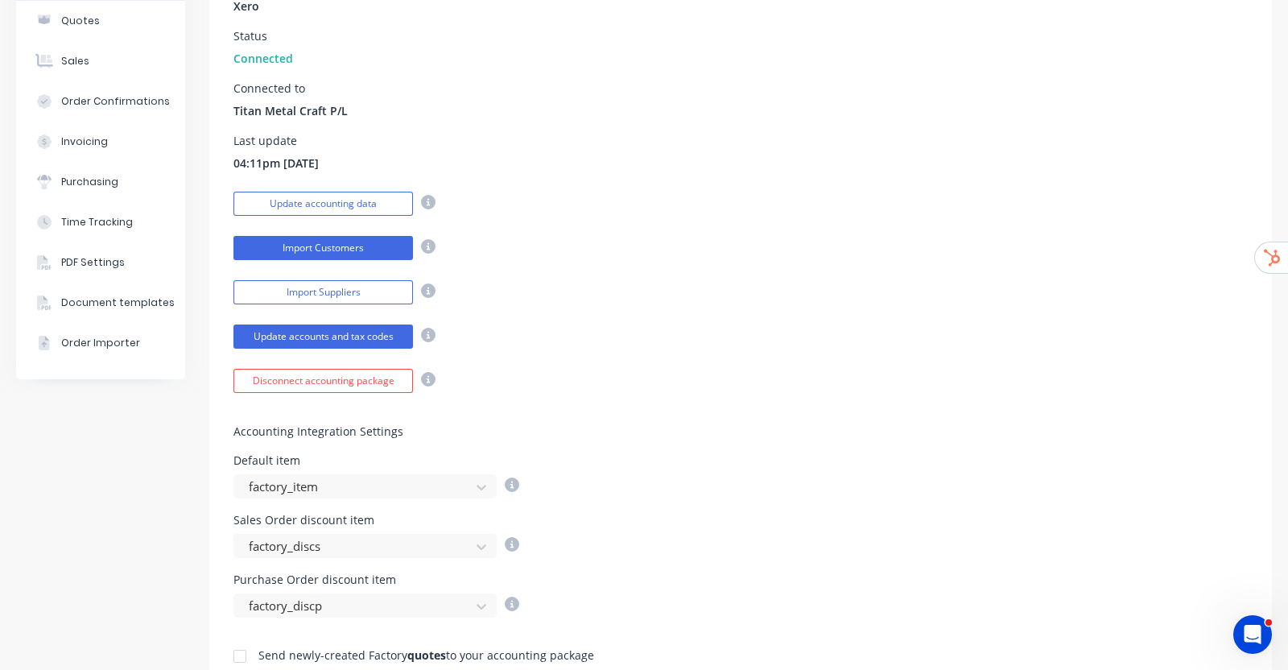
click at [333, 248] on button "Import Customers" at bounding box center [323, 248] width 180 height 24
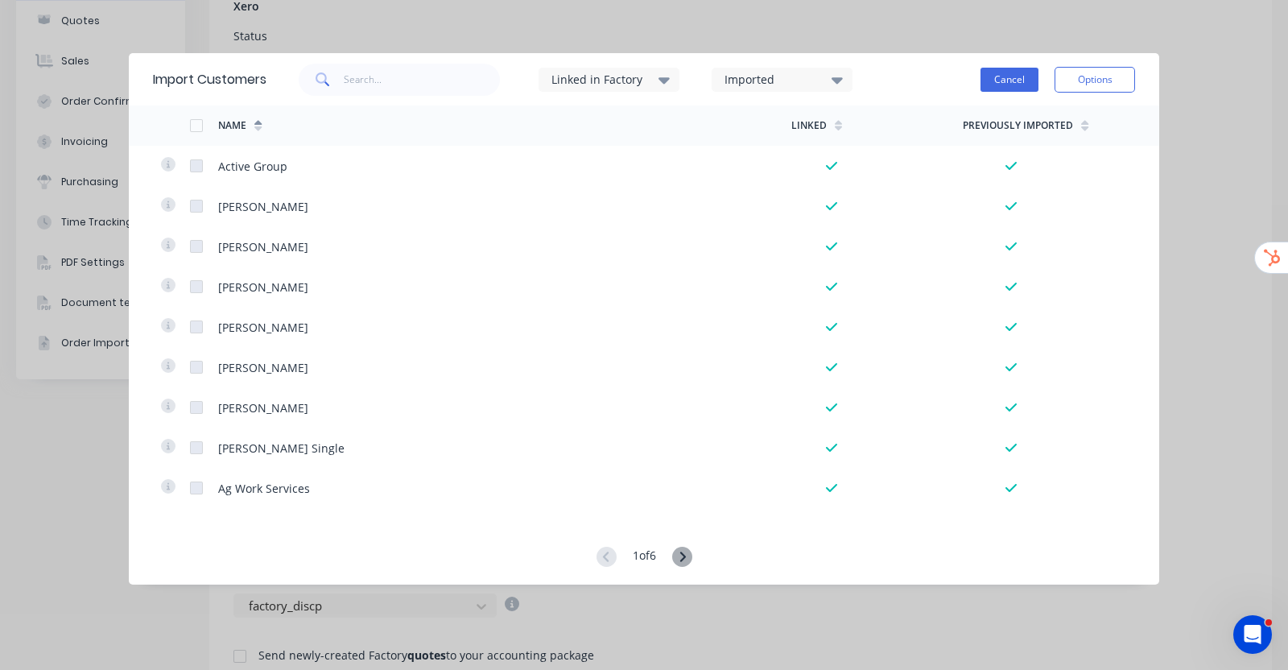
click at [993, 68] on button "Cancel" at bounding box center [1009, 80] width 58 height 24
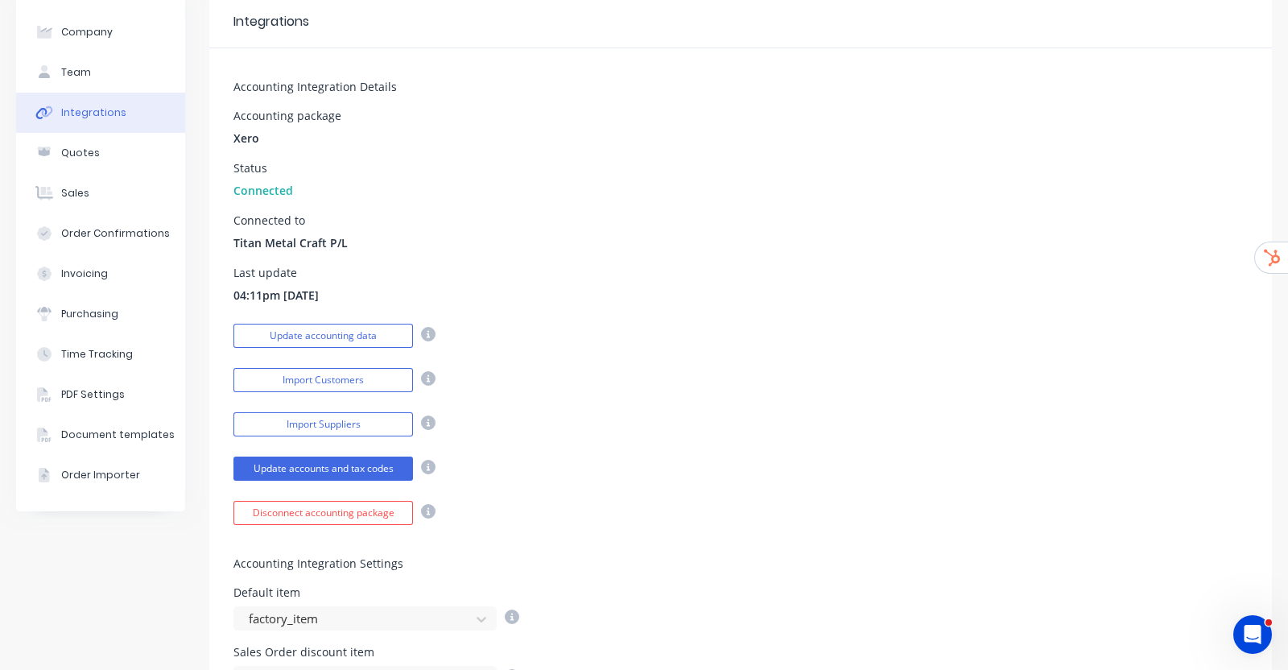
scroll to position [100, 0]
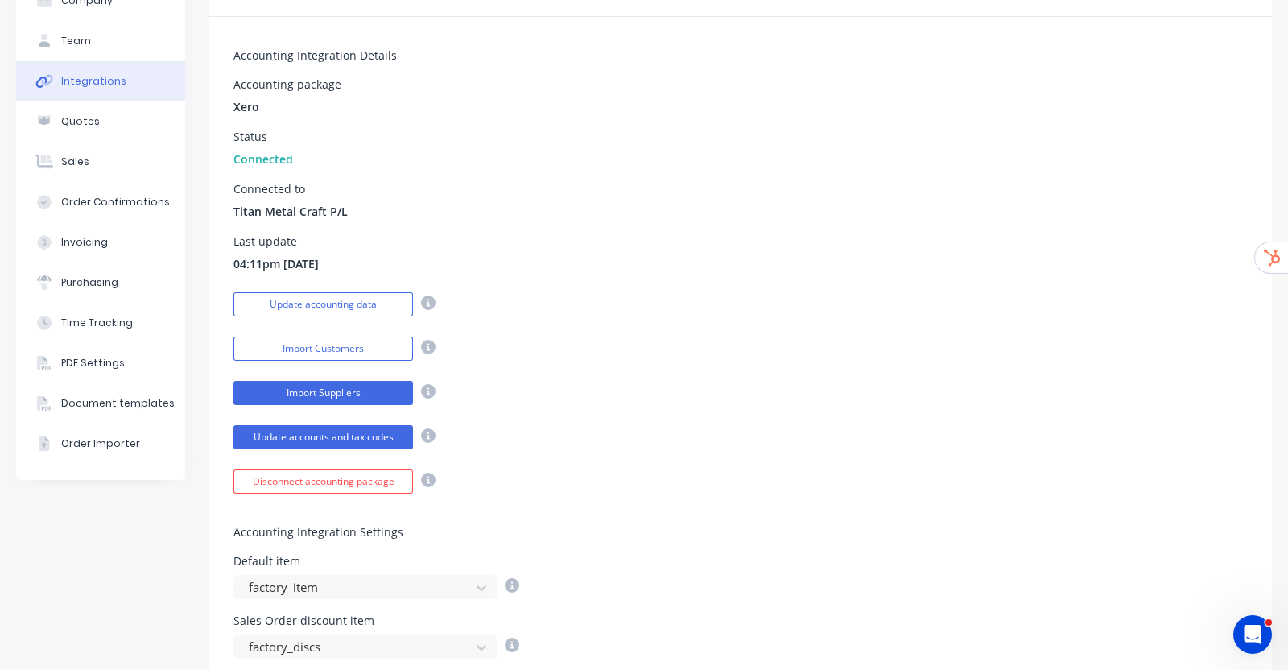
click at [346, 397] on button "Import Suppliers" at bounding box center [323, 393] width 180 height 24
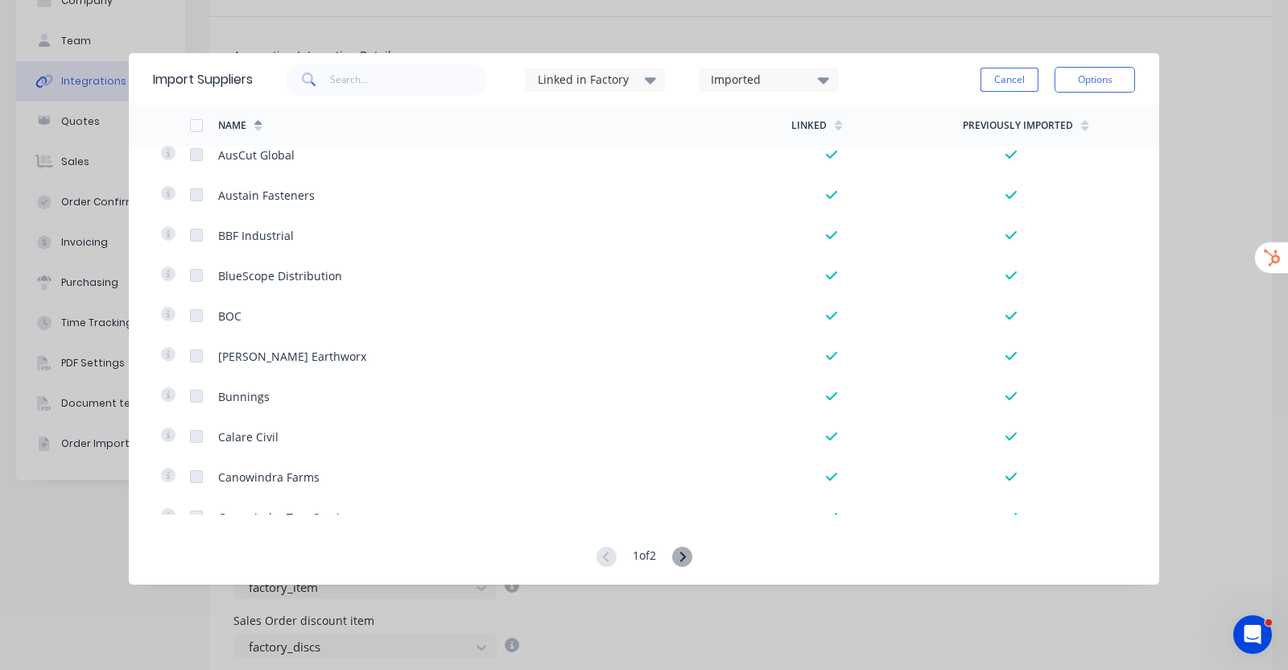
scroll to position [503, 0]
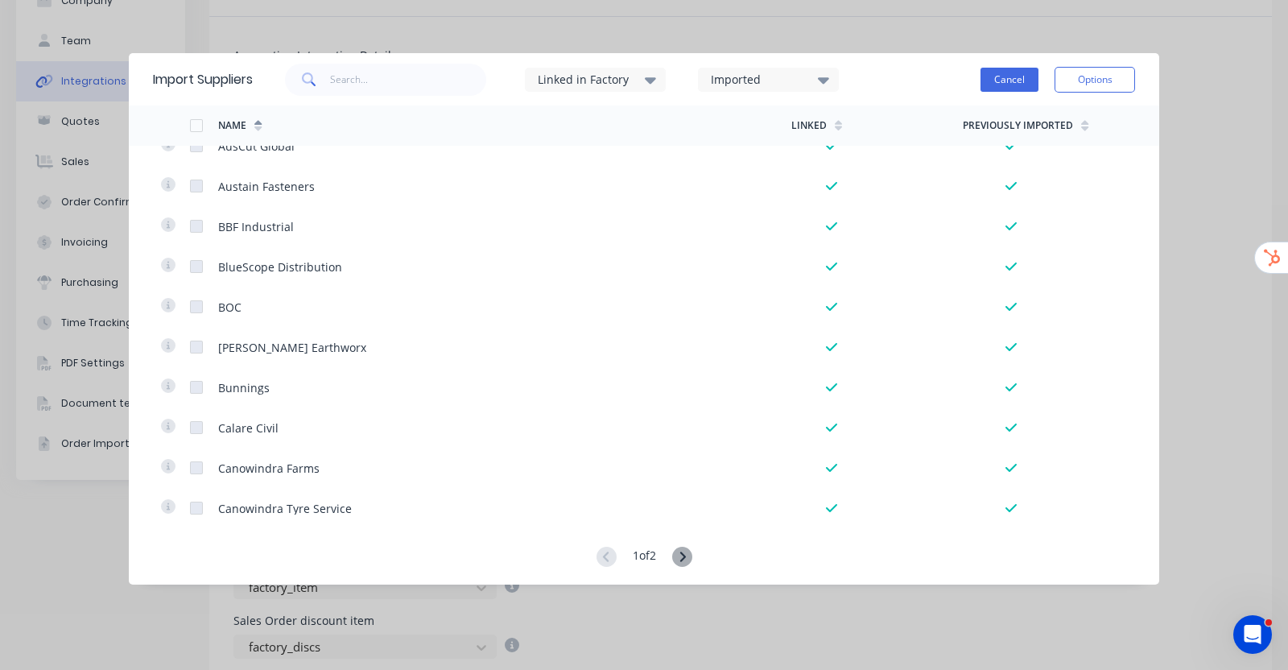
click at [1006, 68] on button "Cancel" at bounding box center [1009, 80] width 58 height 24
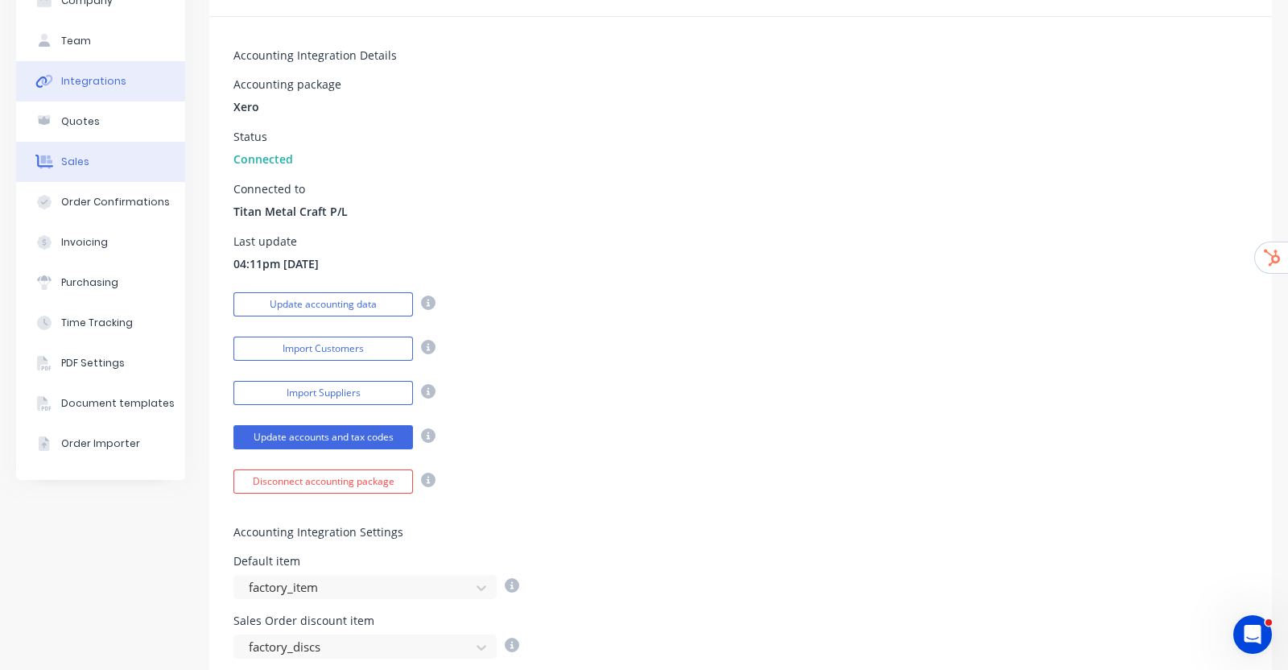
click at [78, 147] on button "Sales" at bounding box center [100, 162] width 169 height 40
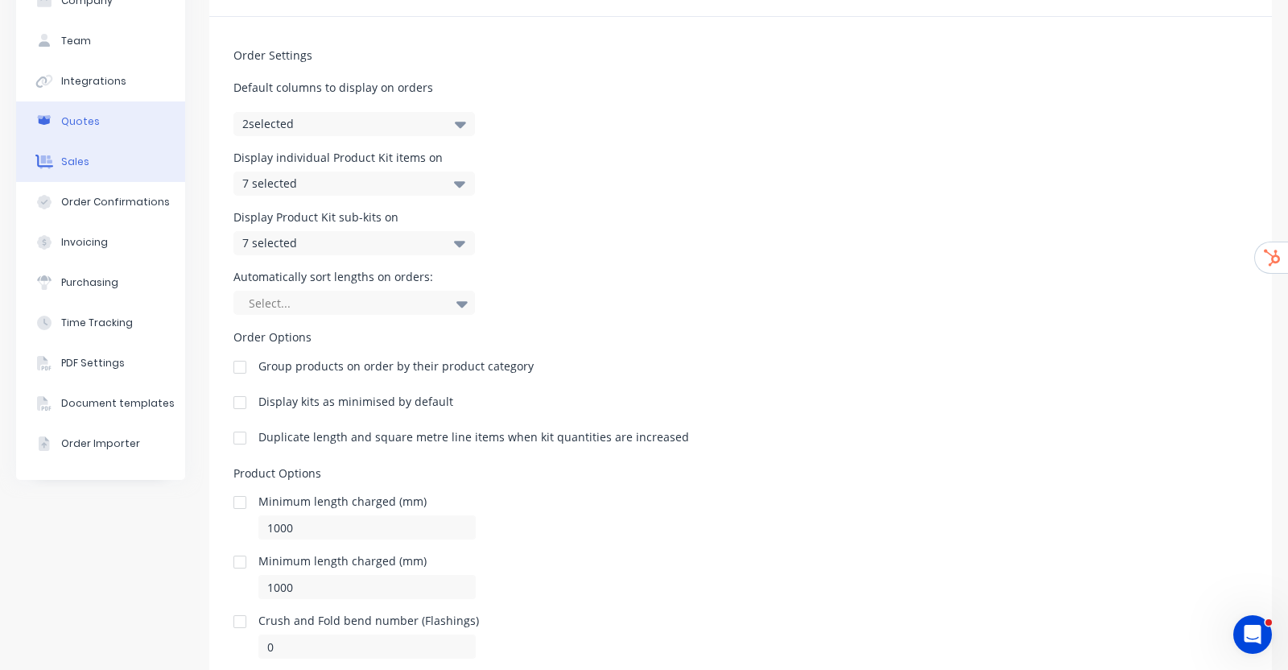
click at [74, 127] on div "Quotes" at bounding box center [80, 121] width 39 height 14
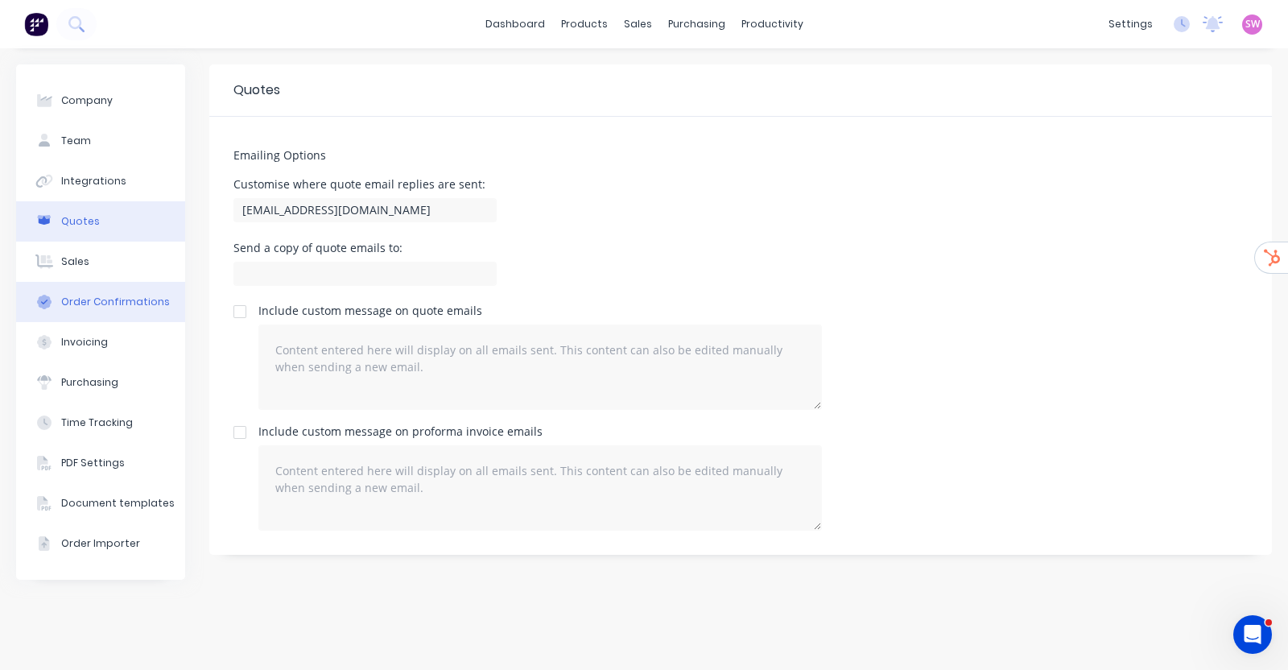
click at [97, 287] on button "Order Confirmations" at bounding box center [100, 302] width 169 height 40
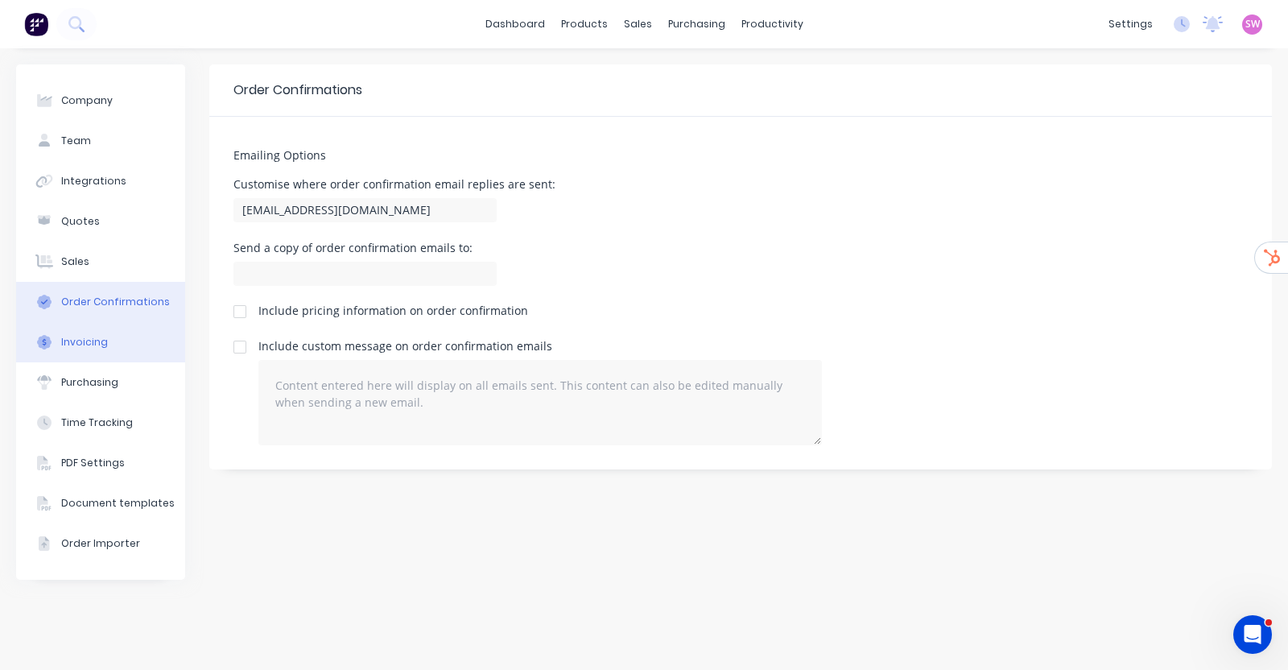
click at [97, 348] on div "Invoicing" at bounding box center [84, 342] width 47 height 14
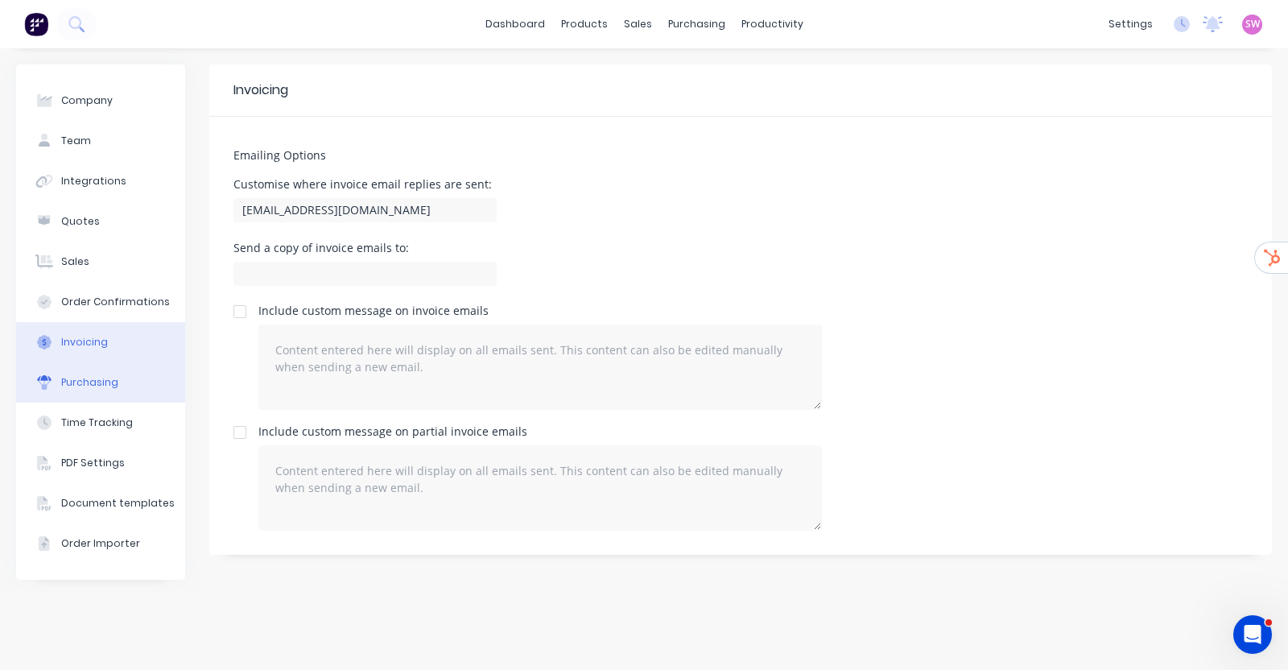
click at [95, 378] on div "Purchasing" at bounding box center [89, 382] width 57 height 14
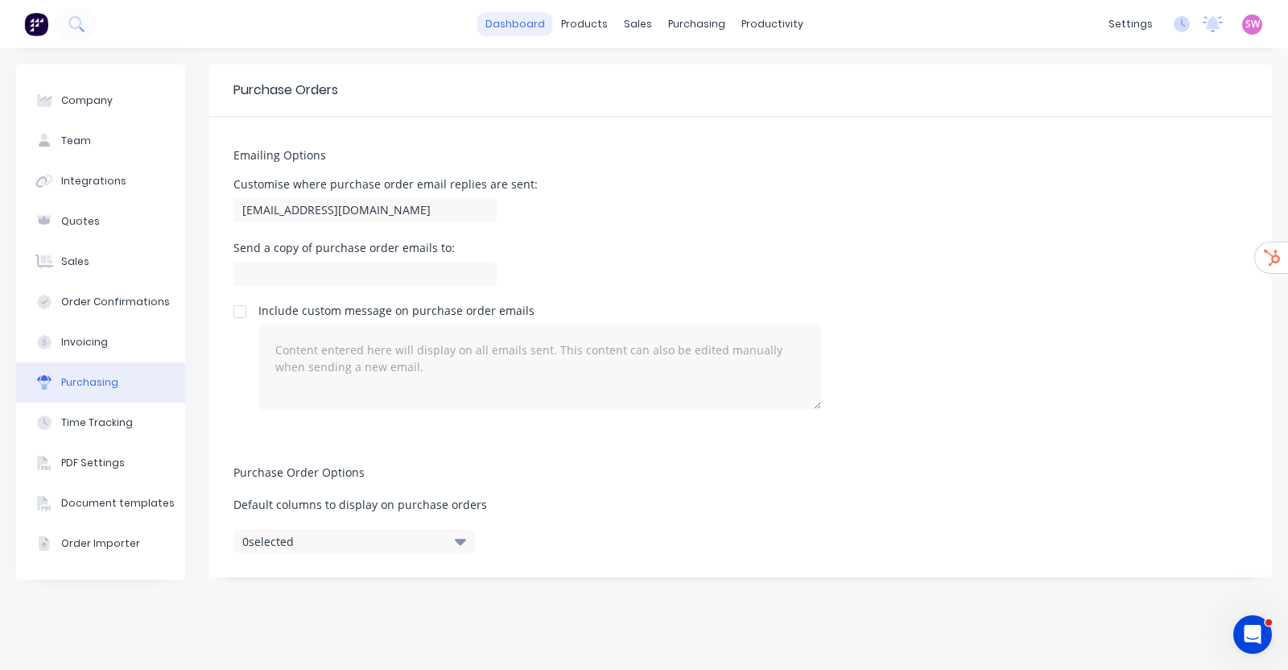
click at [520, 19] on link "dashboard" at bounding box center [515, 24] width 76 height 24
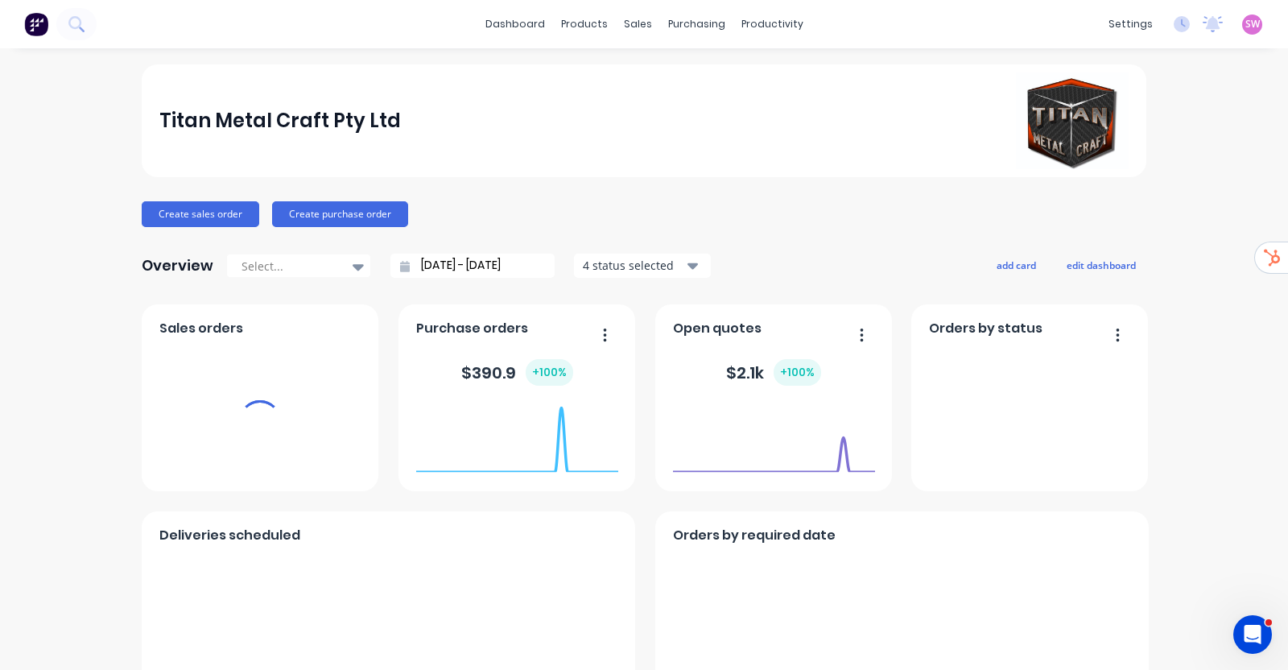
click at [1245, 19] on span "SW" at bounding box center [1252, 24] width 14 height 14
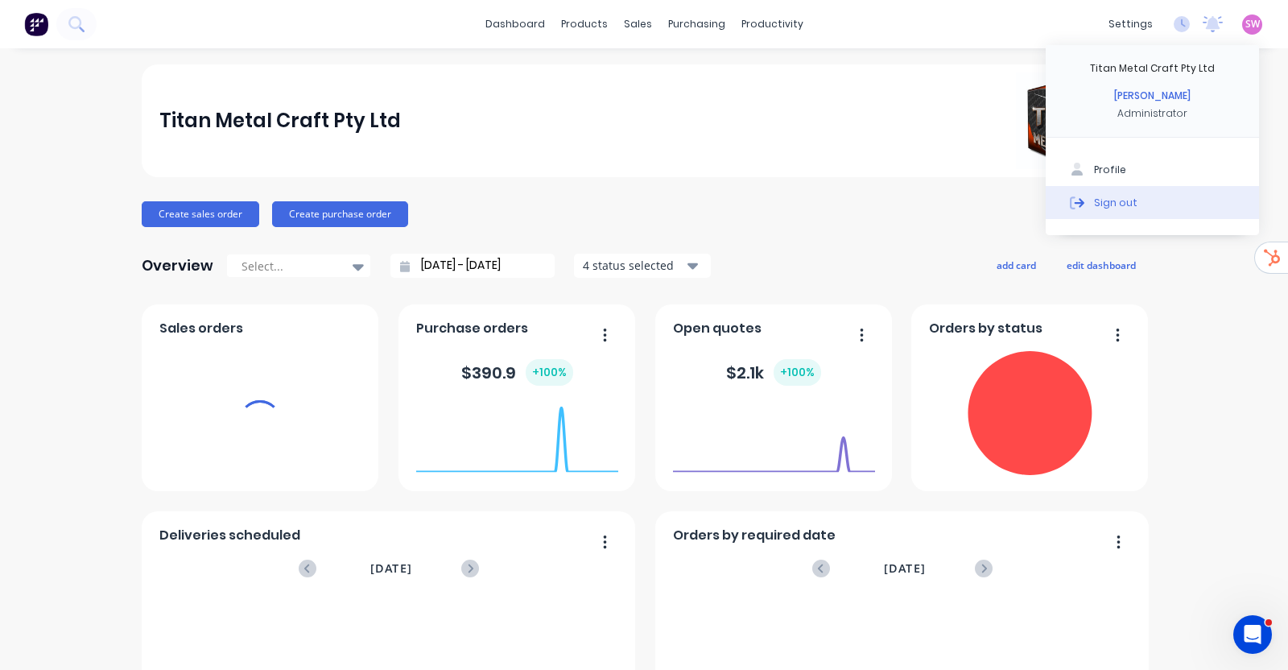
click at [1094, 200] on div "Sign out" at bounding box center [1115, 202] width 43 height 14
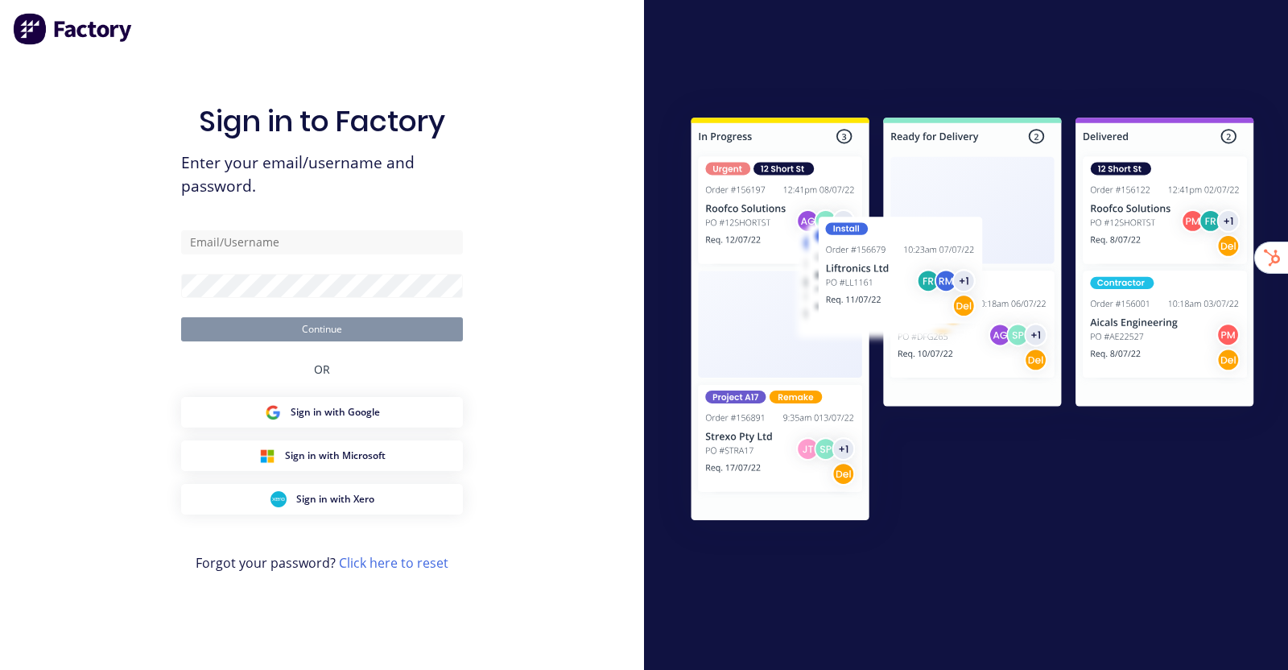
type input "[EMAIL_ADDRESS][DOMAIN_NAME]"
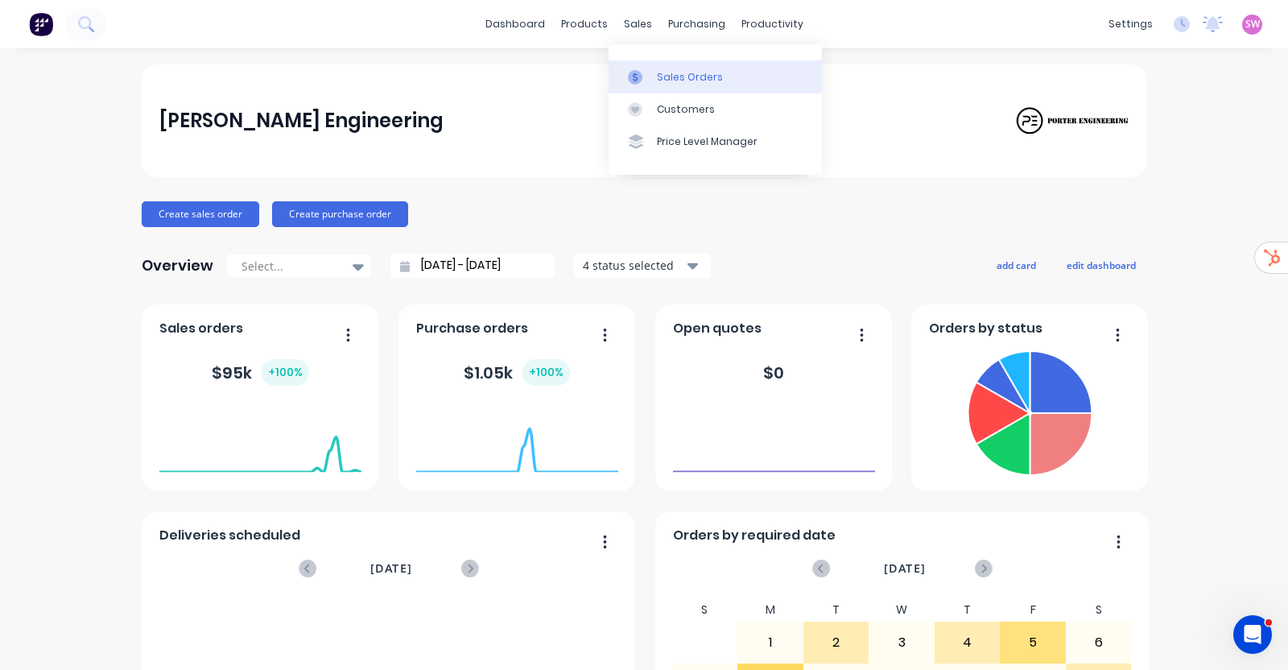
click at [692, 76] on div "Sales Orders" at bounding box center [690, 77] width 66 height 14
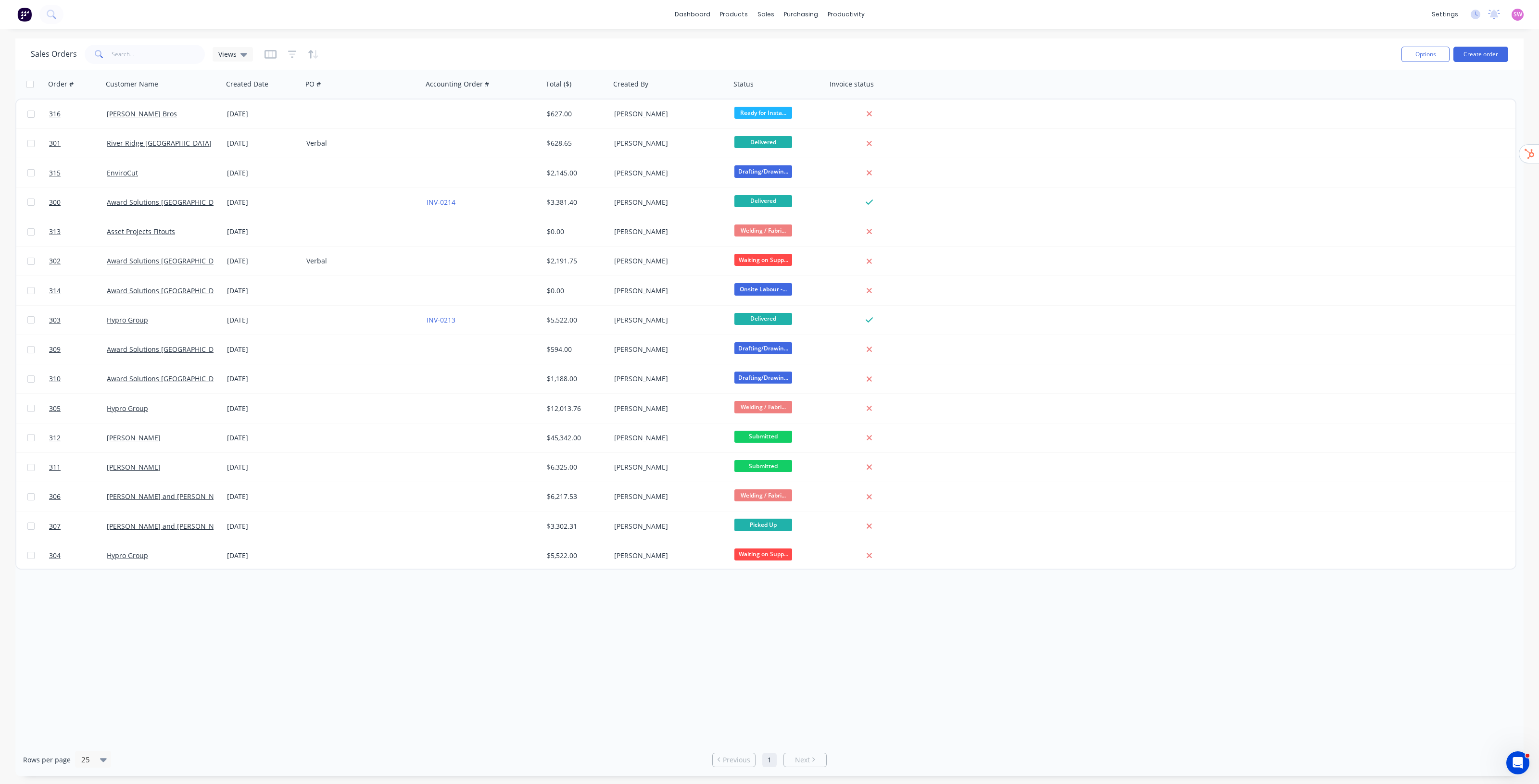
click at [769, 19] on span "SW" at bounding box center [1517, 14] width 8 height 8
drag, startPoint x: 1017, startPoint y: 30, endPoint x: 833, endPoint y: 20, distance: 184.3
click at [769, 30] on div "dashboard products sales purchasing productivity dashboard products Product Cat…" at bounding box center [770, 392] width 1539 height 784
click at [701, 16] on link "dashboard" at bounding box center [692, 14] width 45 height 14
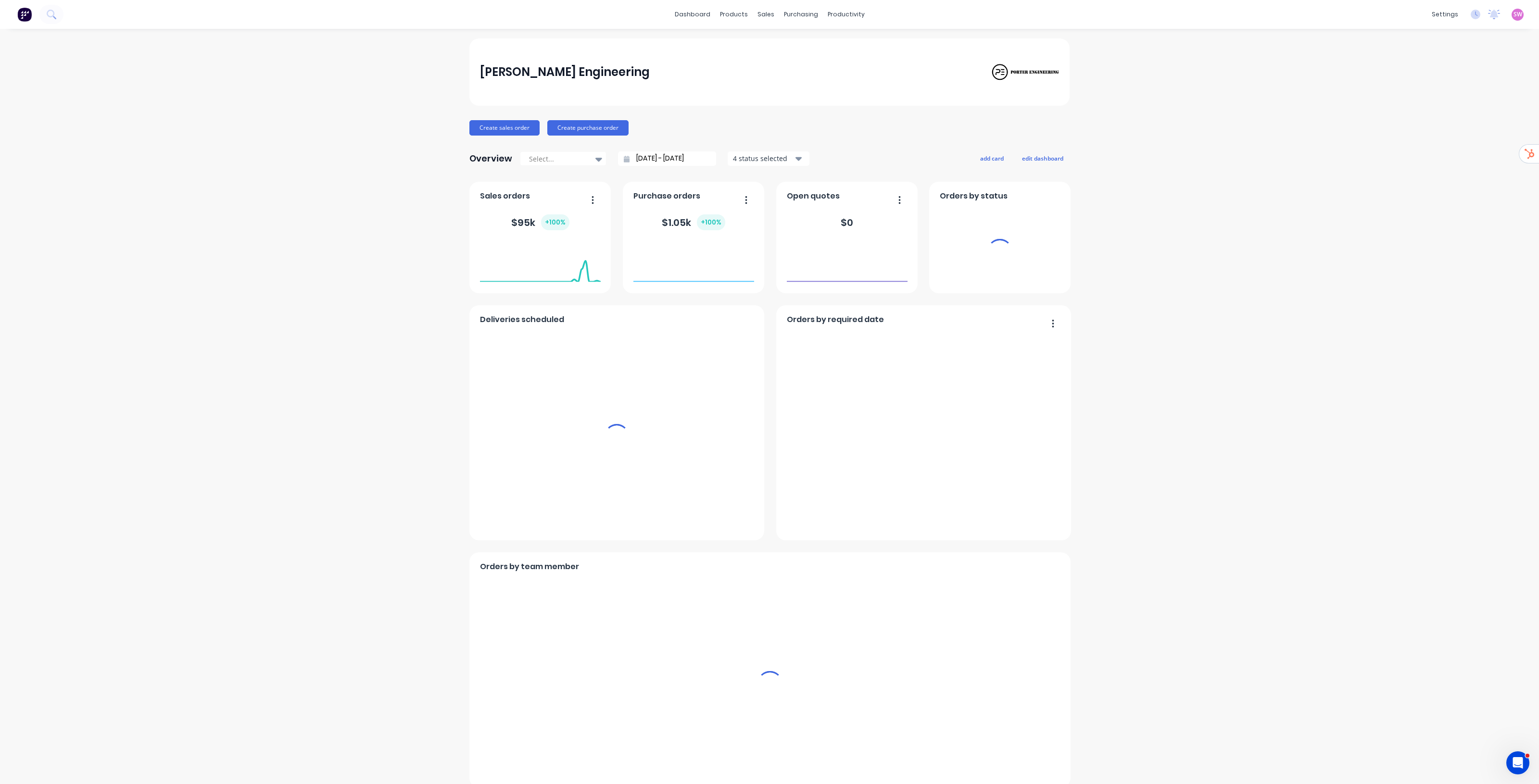
click at [769, 14] on span "SW" at bounding box center [1517, 14] width 8 height 8
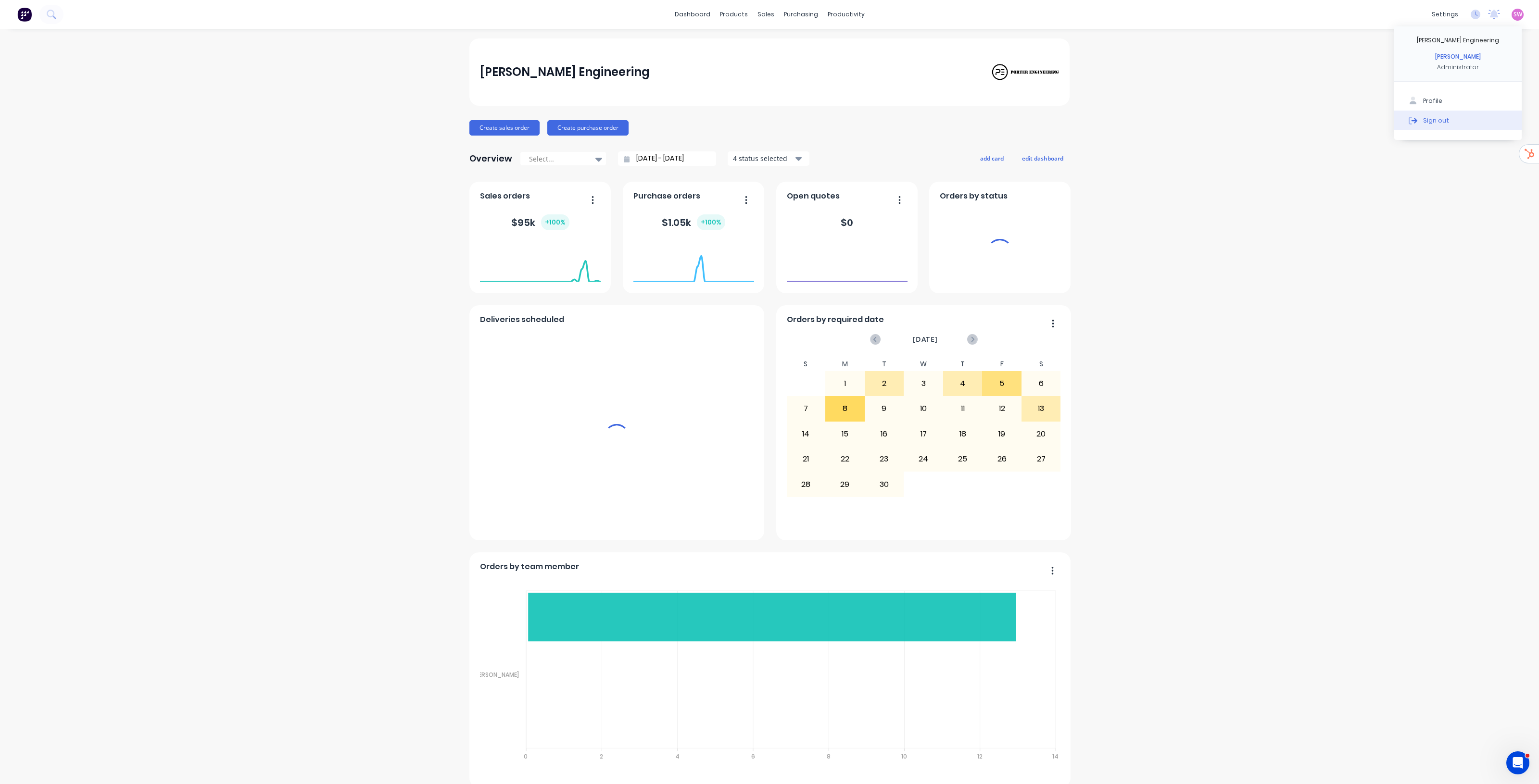
click at [769, 122] on button "Sign out" at bounding box center [1458, 120] width 127 height 19
click at [769, 123] on button "Sign out" at bounding box center [1458, 120] width 127 height 19
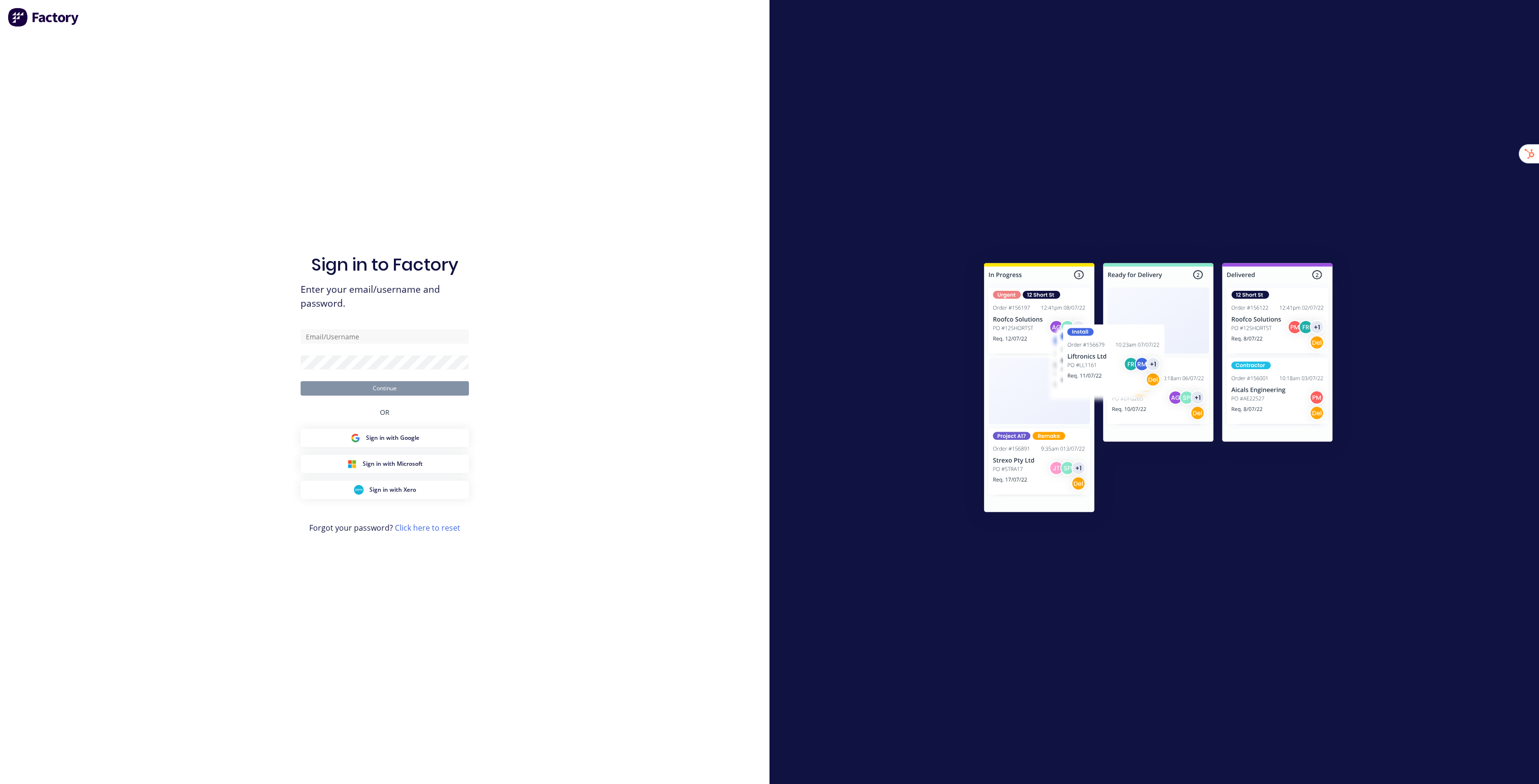
click at [608, 329] on div "Sign in to Factory Enter your email/username and password. Continue OR Sign in …" at bounding box center [385, 392] width 770 height 784
type input "[EMAIL_ADDRESS][DOMAIN_NAME]"
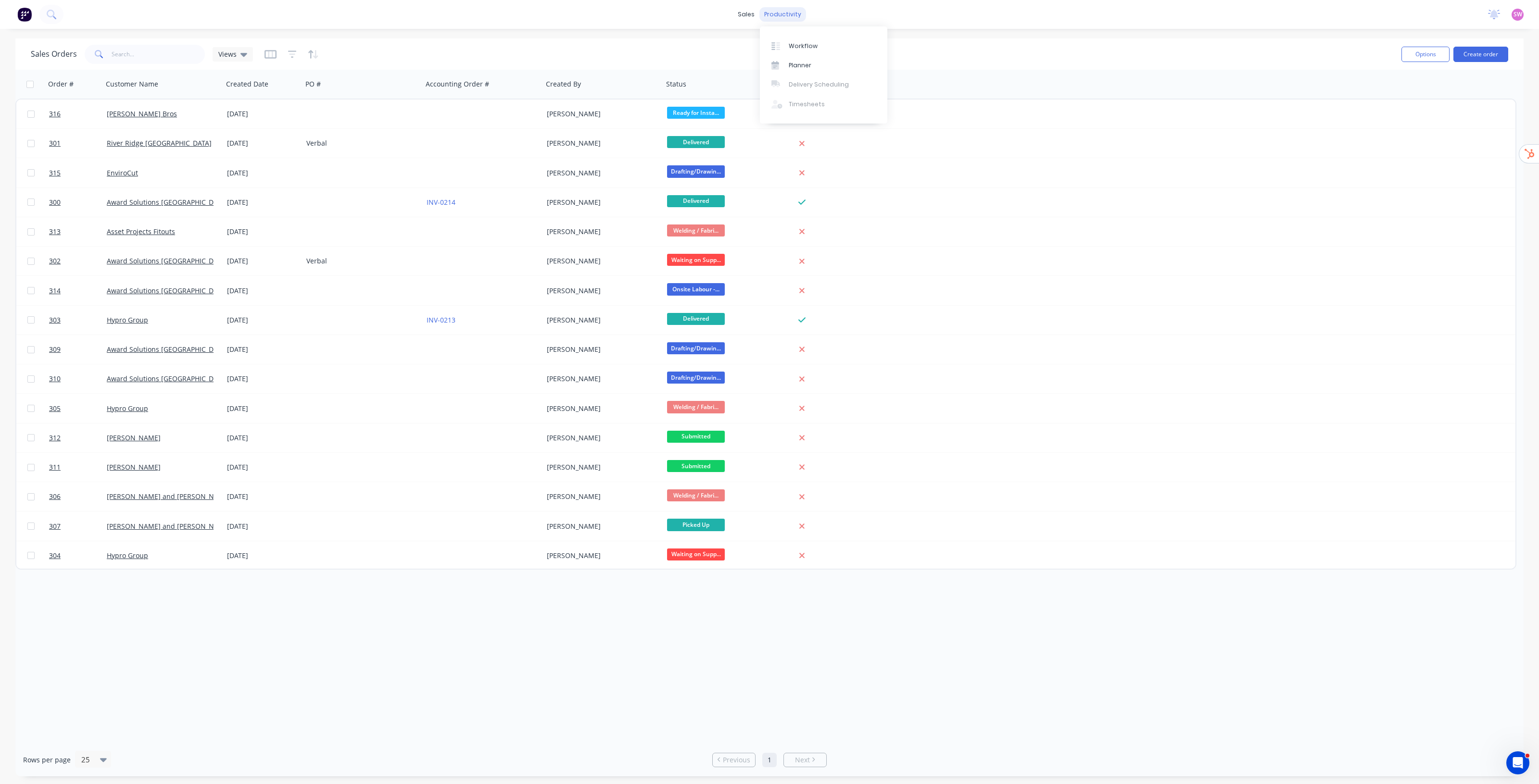
click at [782, 12] on div "productivity" at bounding box center [783, 14] width 47 height 14
click at [1004, 23] on div "sales productivity sales Sales Orders Customers Price Level Manager productivit…" at bounding box center [770, 14] width 1539 height 29
drag, startPoint x: 978, startPoint y: 53, endPoint x: 850, endPoint y: 75, distance: 129.9
click at [979, 53] on div "Sales Orders Views" at bounding box center [712, 54] width 1363 height 23
click at [768, 44] on div "Sales Orders" at bounding box center [784, 46] width 39 height 8
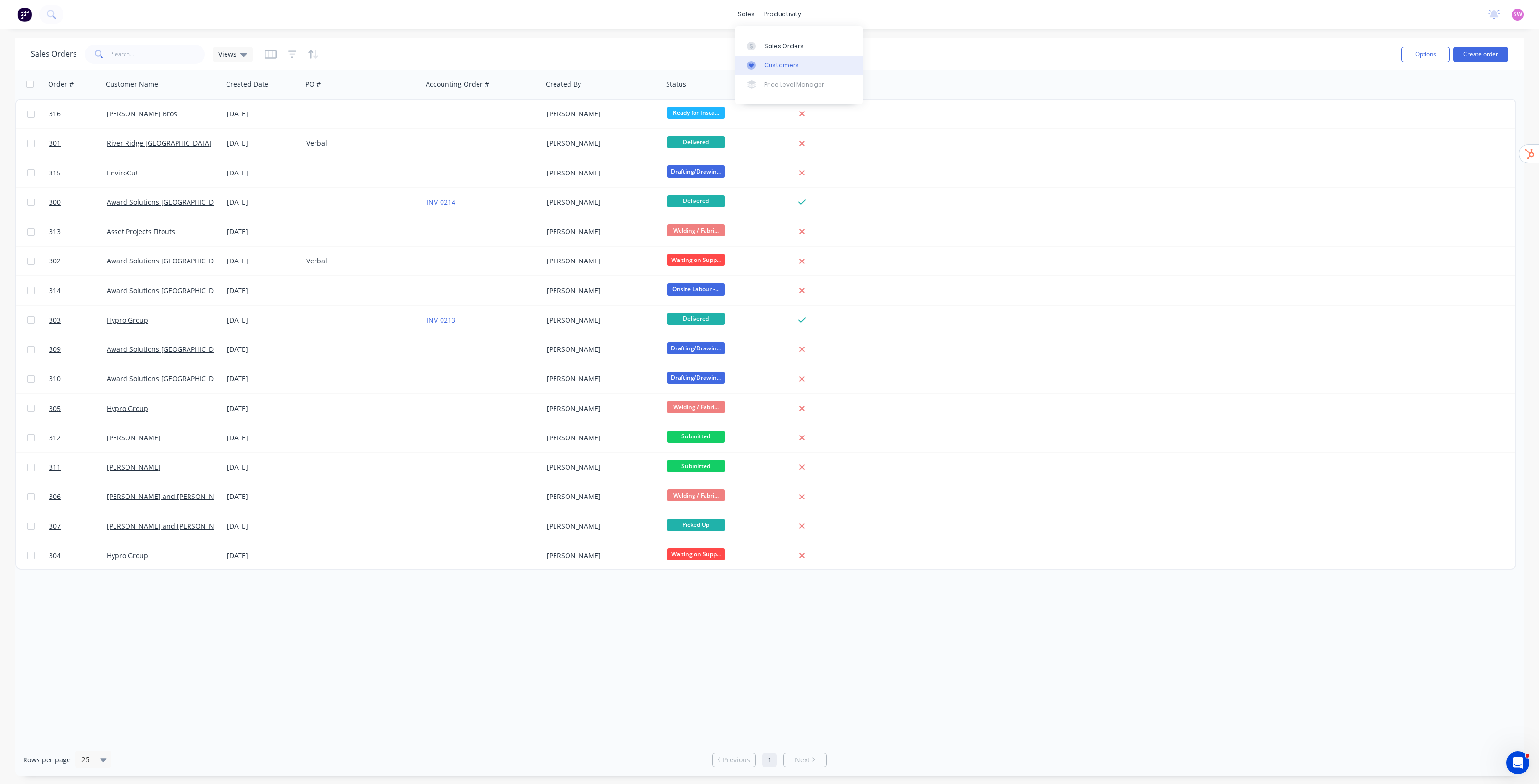
click at [773, 62] on div "Customers" at bounding box center [781, 65] width 35 height 8
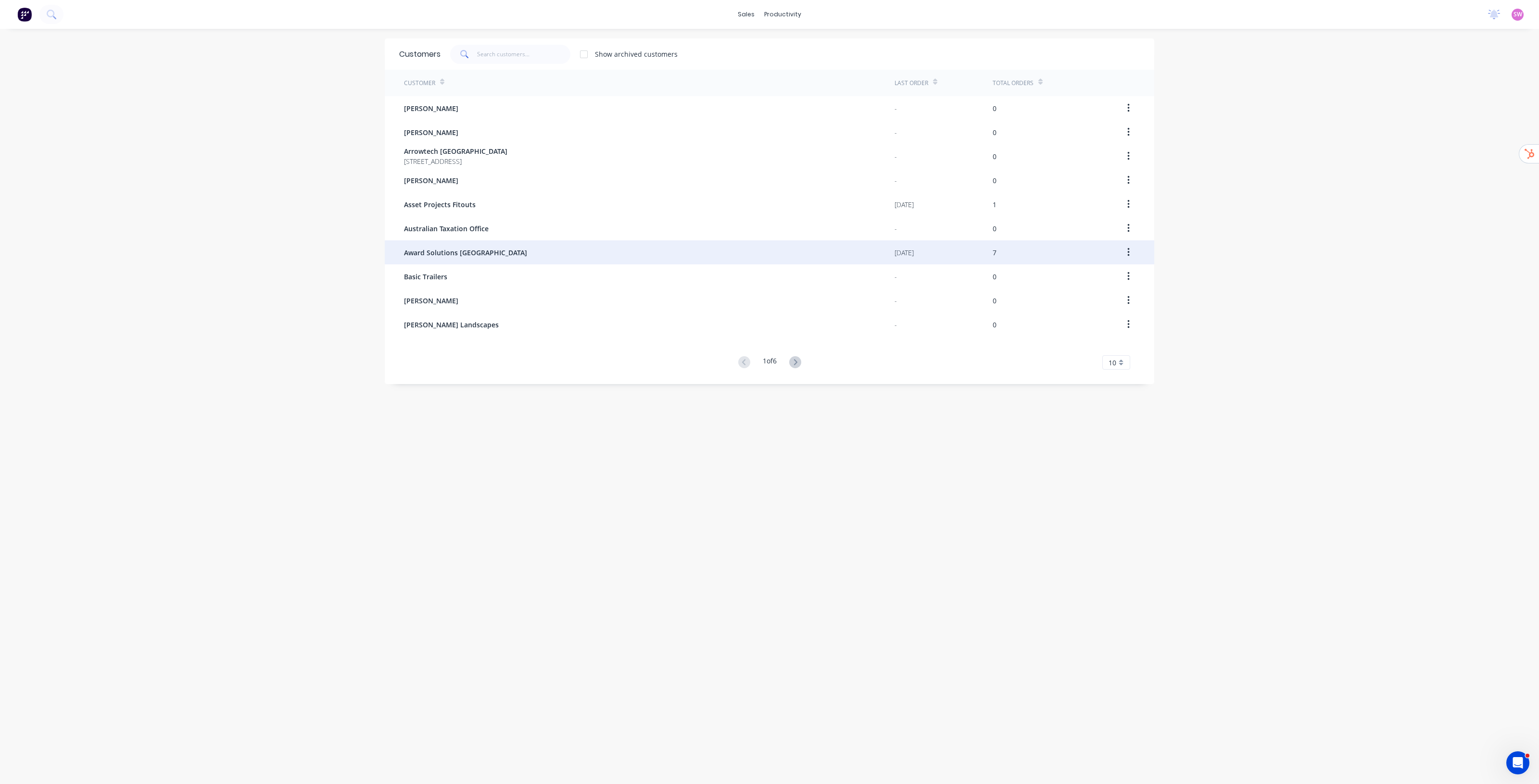
click at [551, 251] on div "Award Solutions [GEOGRAPHIC_DATA]" at bounding box center [649, 252] width 490 height 24
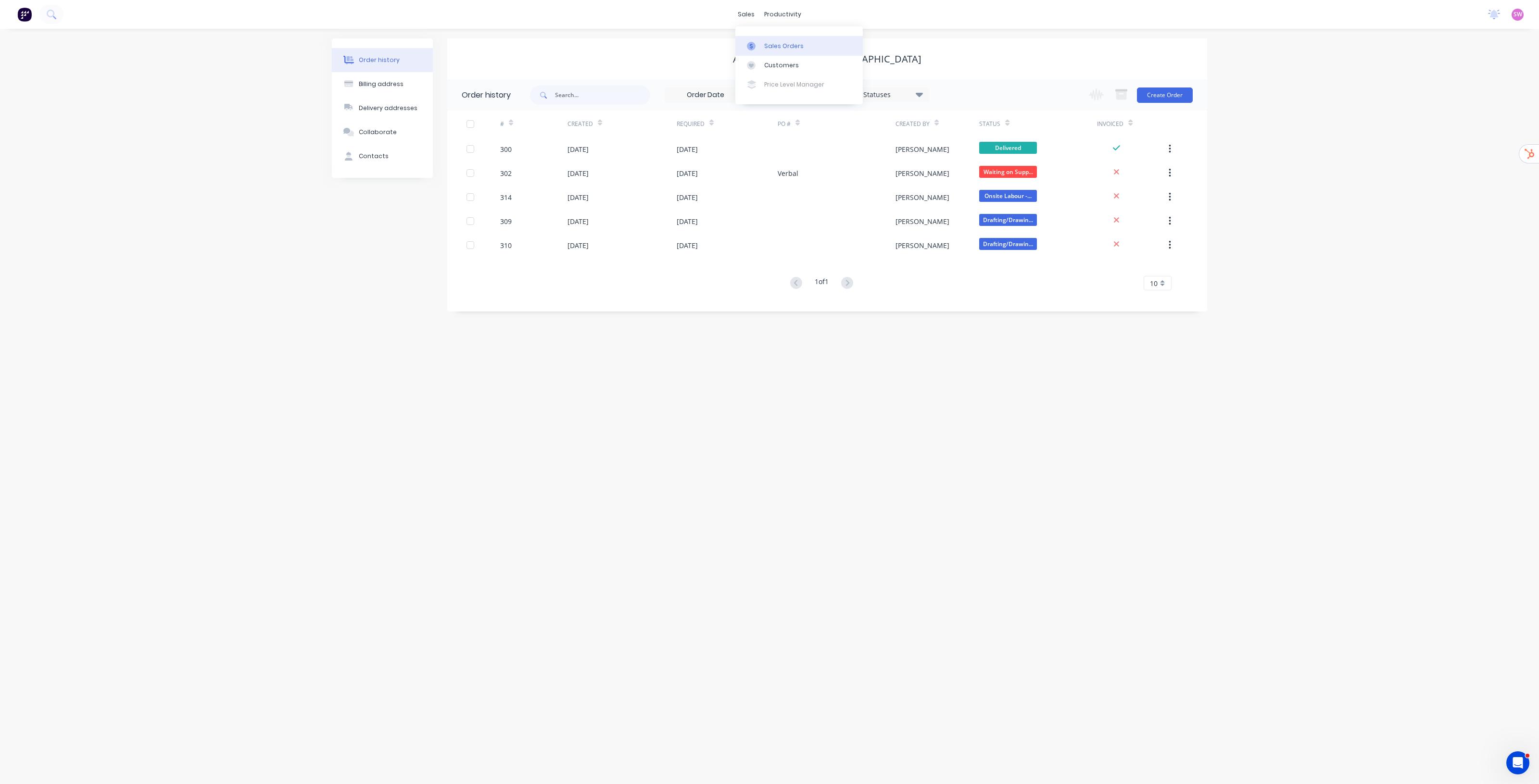
click at [777, 40] on link "Sales Orders" at bounding box center [799, 45] width 127 height 19
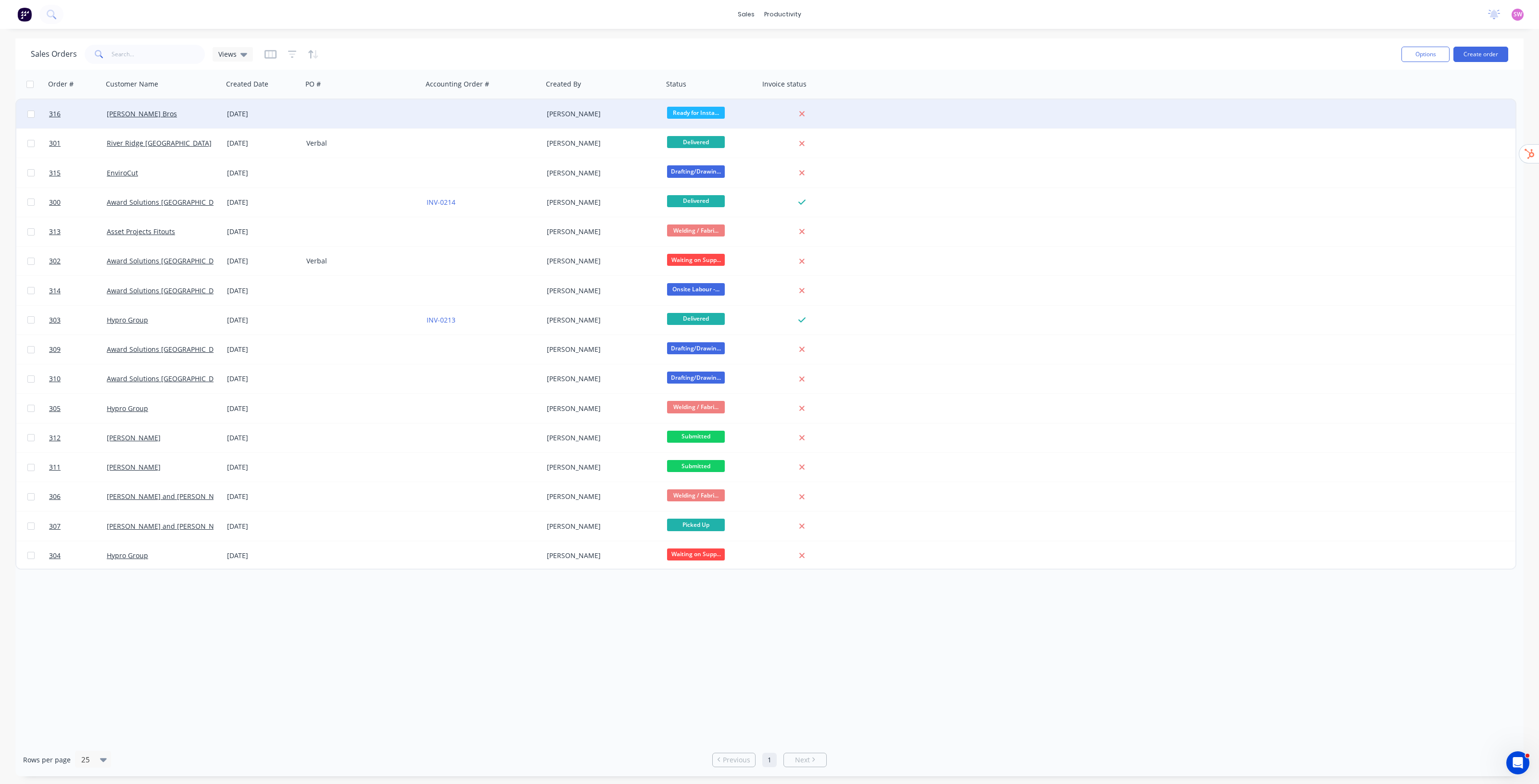
click at [427, 119] on div at bounding box center [483, 114] width 120 height 29
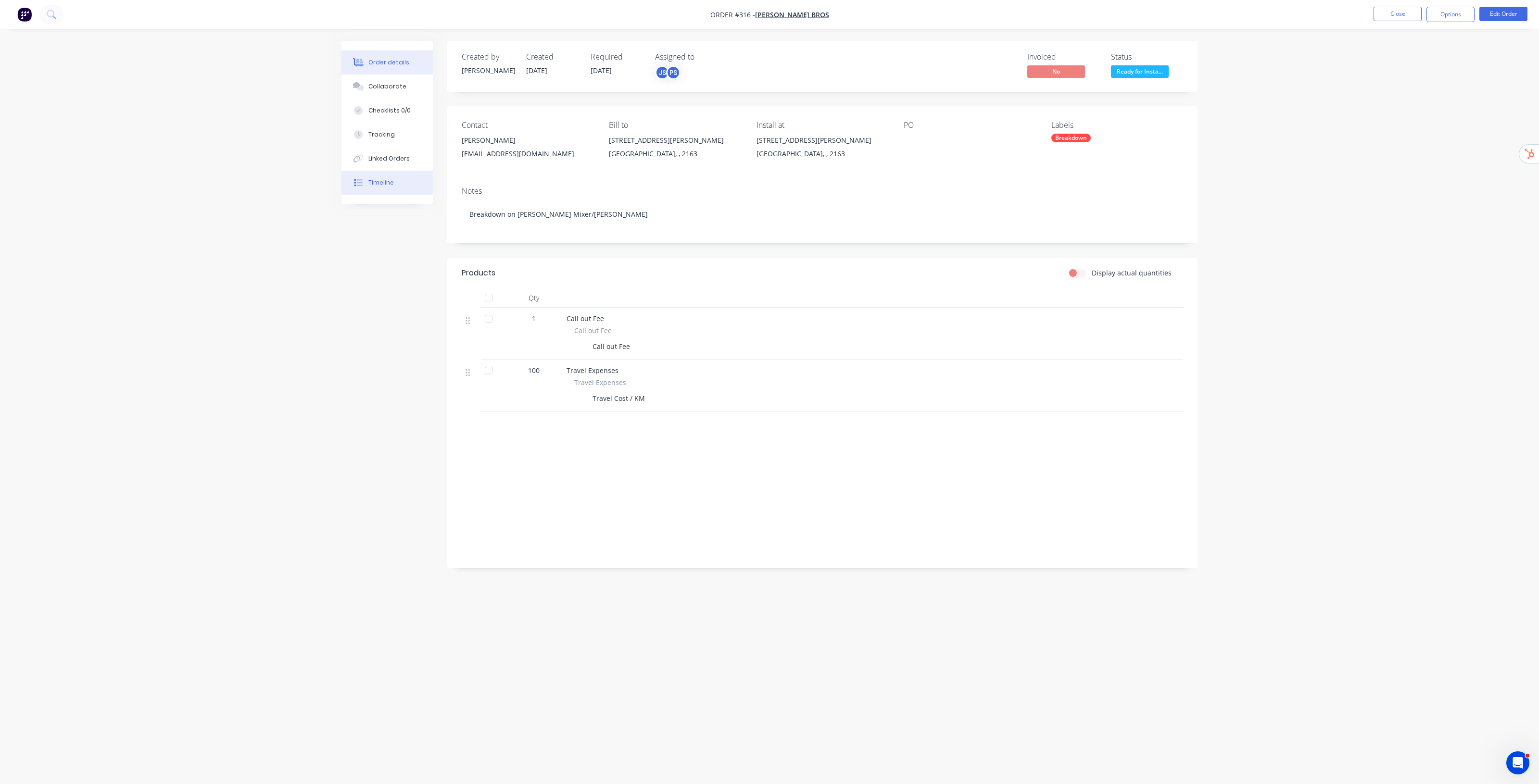
click at [376, 183] on div "Timeline" at bounding box center [381, 183] width 26 height 8
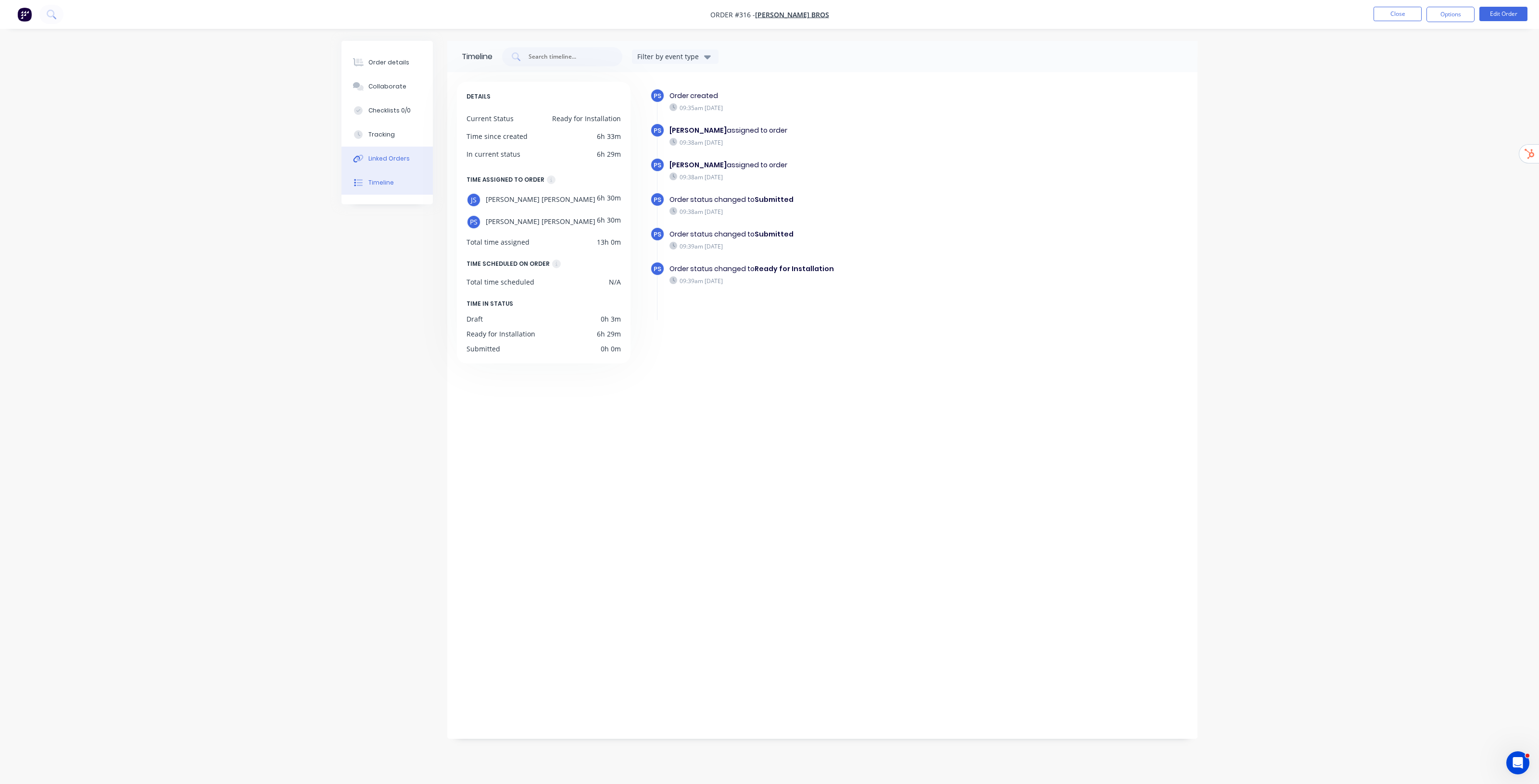
click at [399, 162] on div "Linked Orders" at bounding box center [389, 158] width 41 height 8
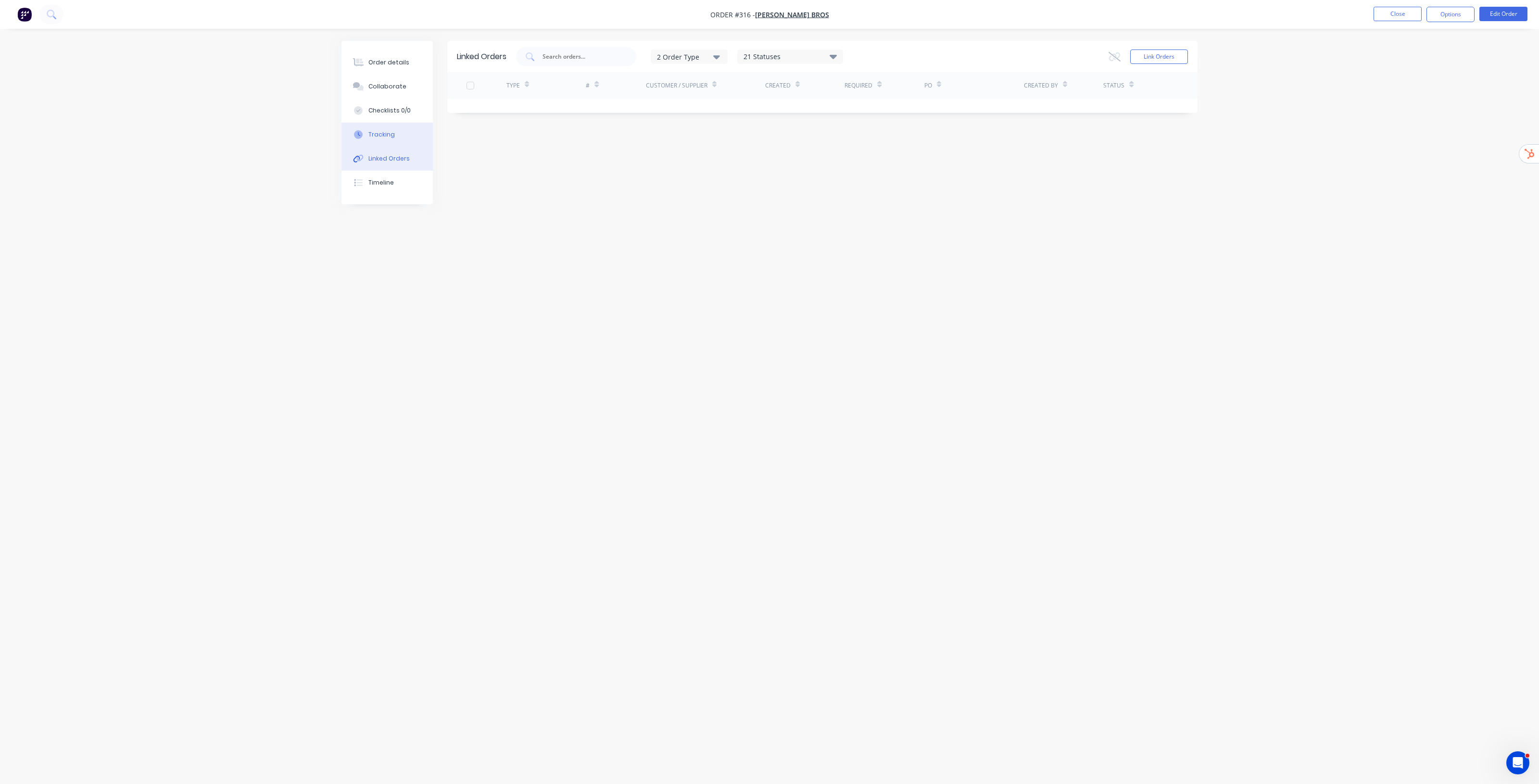
click at [380, 131] on div "Tracking" at bounding box center [382, 134] width 26 height 8
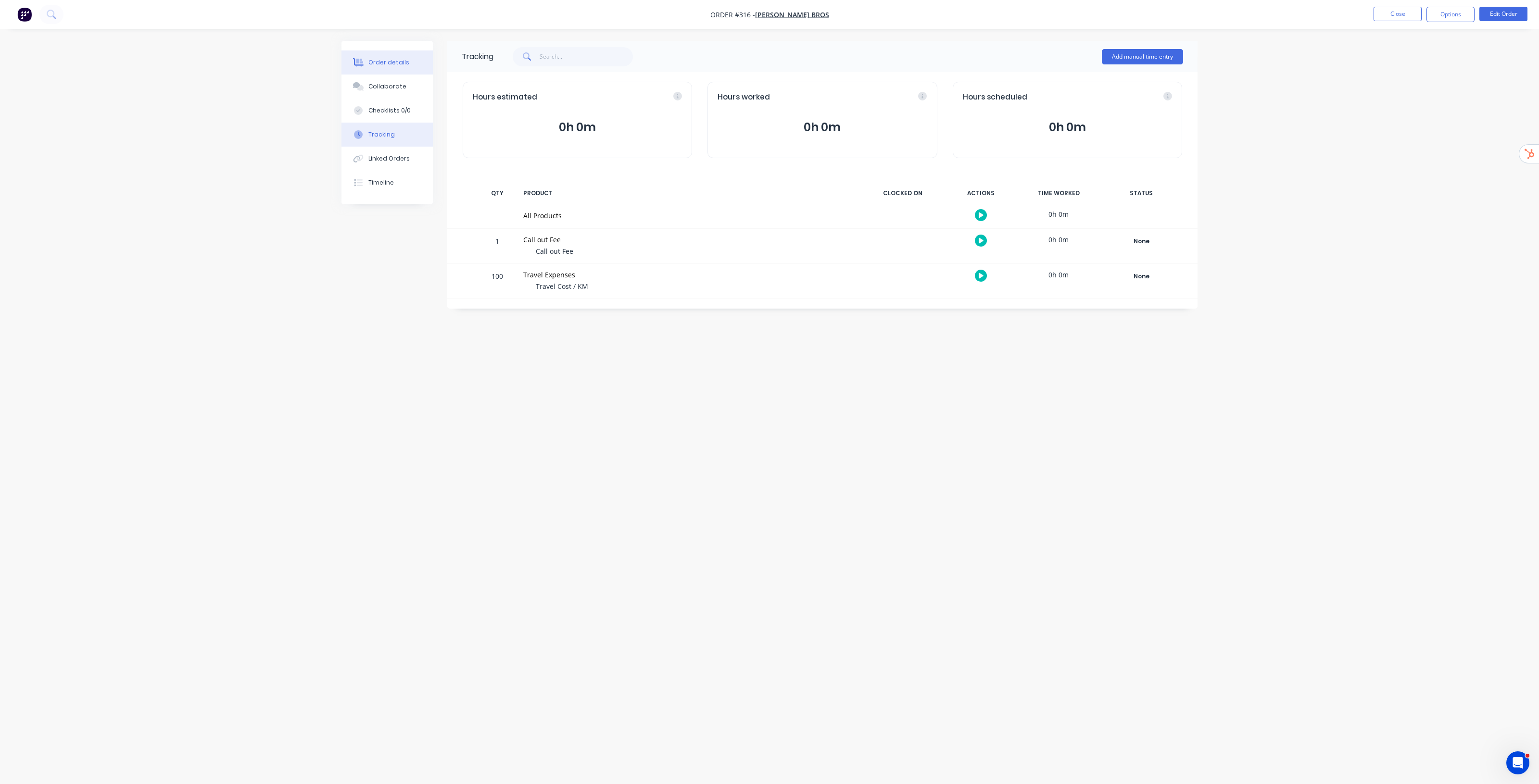
click at [375, 61] on div "Order details" at bounding box center [389, 62] width 41 height 8
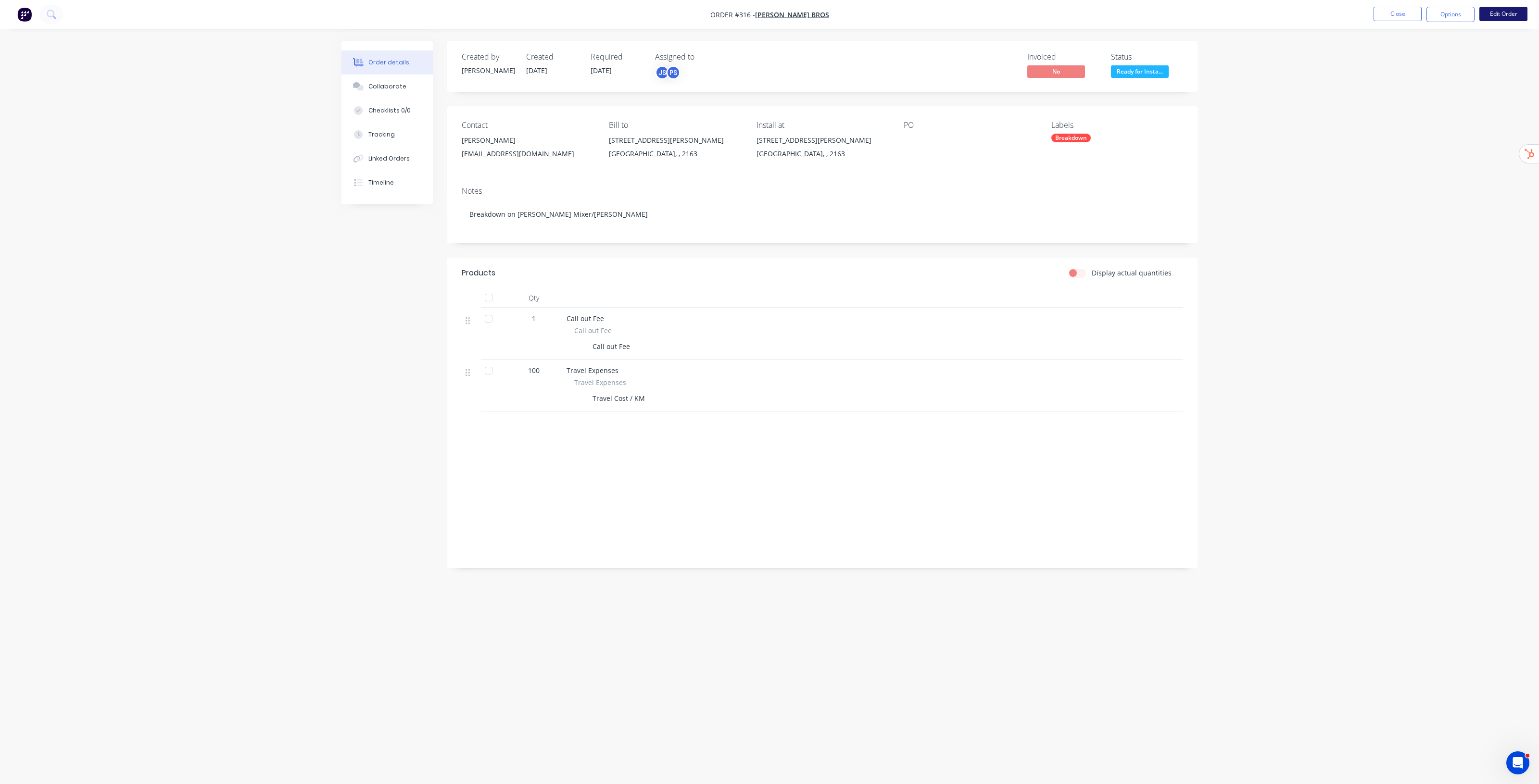
click at [1502, 16] on button "Edit Order" at bounding box center [1503, 14] width 48 height 14
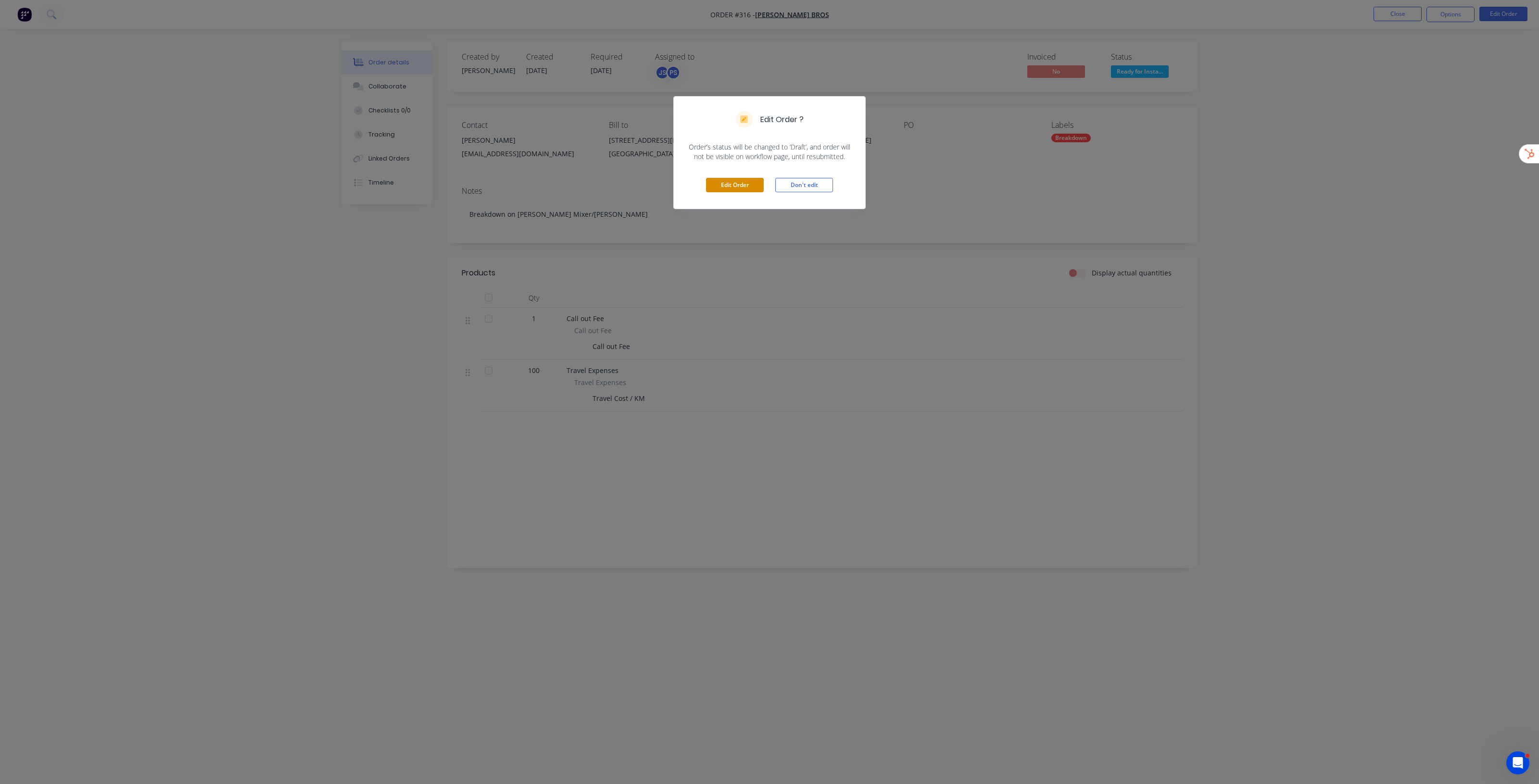
click at [737, 183] on button "Edit Order" at bounding box center [735, 185] width 58 height 14
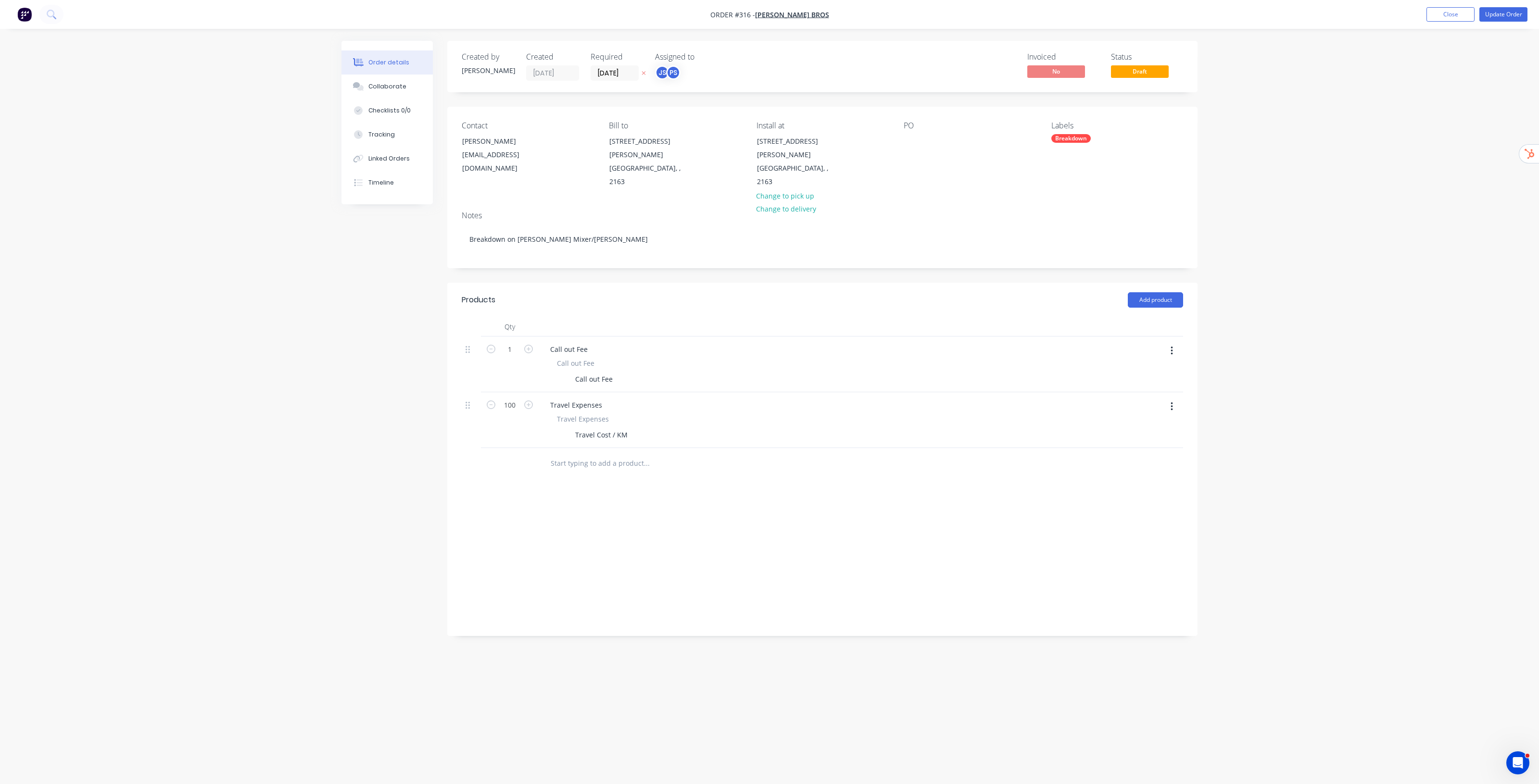
click at [1175, 342] on button "button" at bounding box center [1172, 351] width 23 height 17
click at [1236, 296] on div "Order details Collaborate Checklists 0/0 Tracking Linked Orders Timeline Order …" at bounding box center [770, 392] width 1539 height 784
click at [590, 454] on input "text" at bounding box center [646, 463] width 192 height 19
click at [1516, 8] on button "Update Order" at bounding box center [1503, 14] width 48 height 14
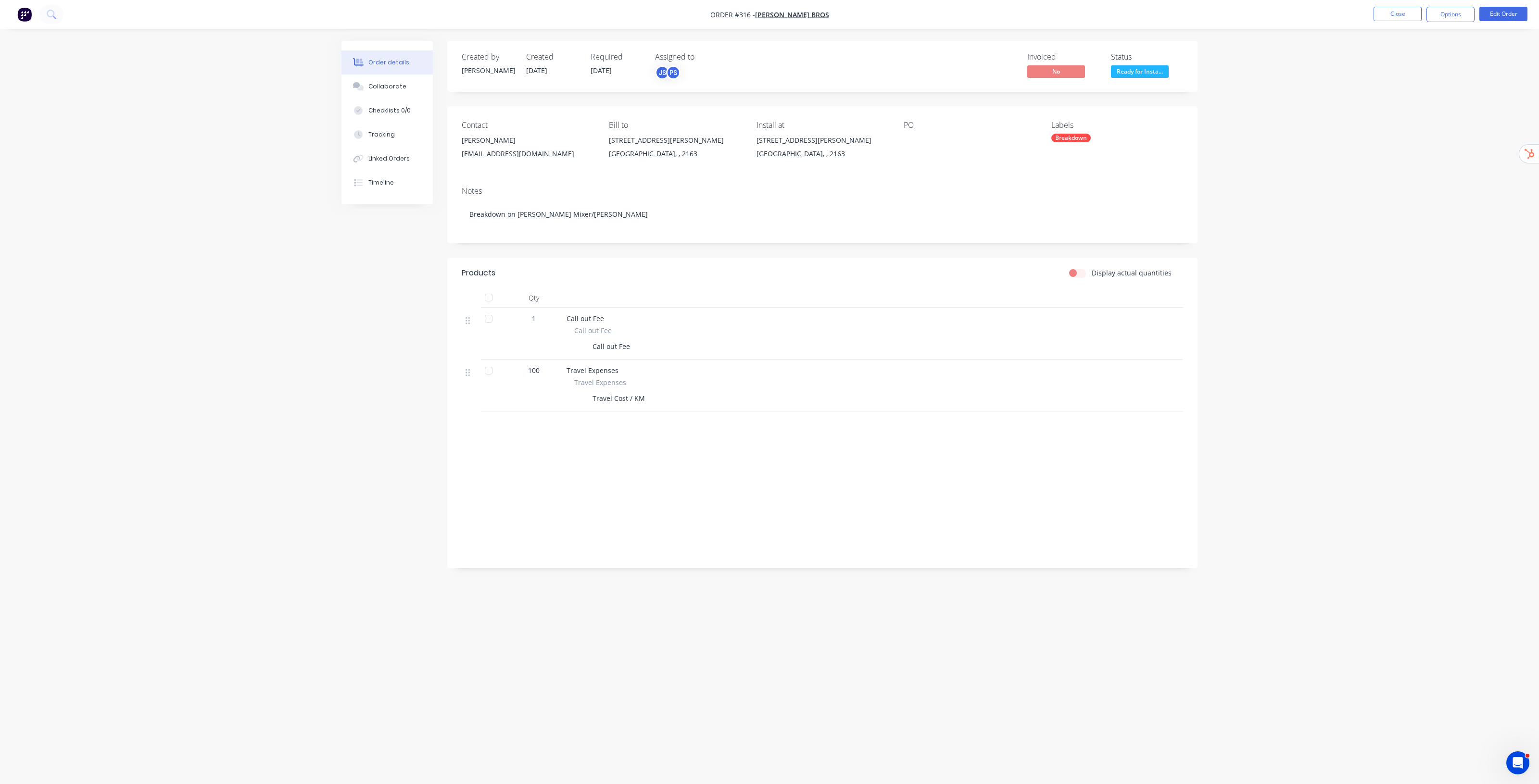
click at [1203, 229] on div "Order details Collaborate Checklists 0/0 Tracking Linked Orders Timeline Order …" at bounding box center [769, 373] width 875 height 666
click at [1306, 222] on div "Order details Collaborate Checklists 0/0 Tracking Linked Orders Timeline Order …" at bounding box center [770, 392] width 1539 height 784
click at [1393, 16] on button "Close" at bounding box center [1397, 14] width 48 height 14
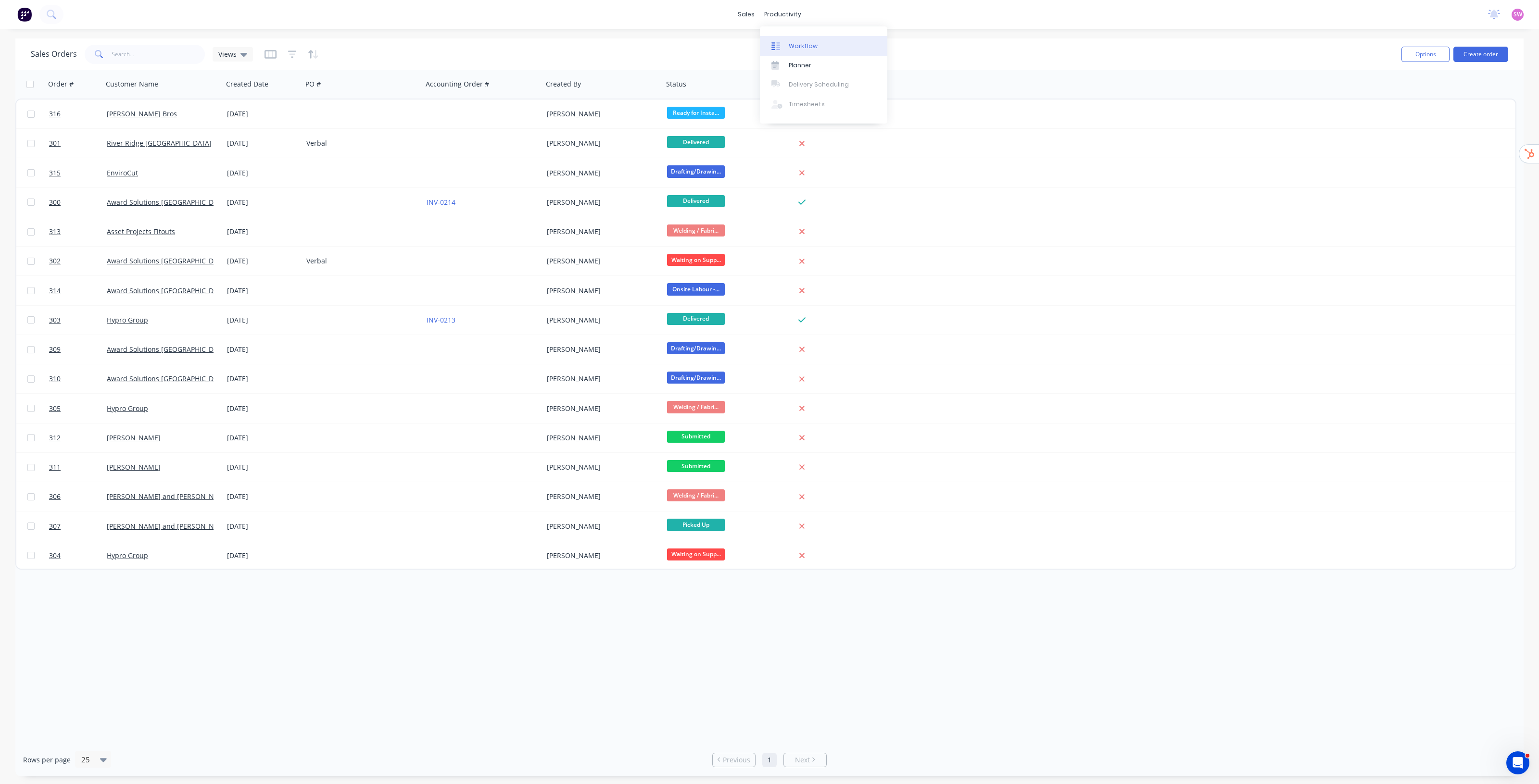
click at [818, 51] on link "Workflow" at bounding box center [823, 45] width 127 height 19
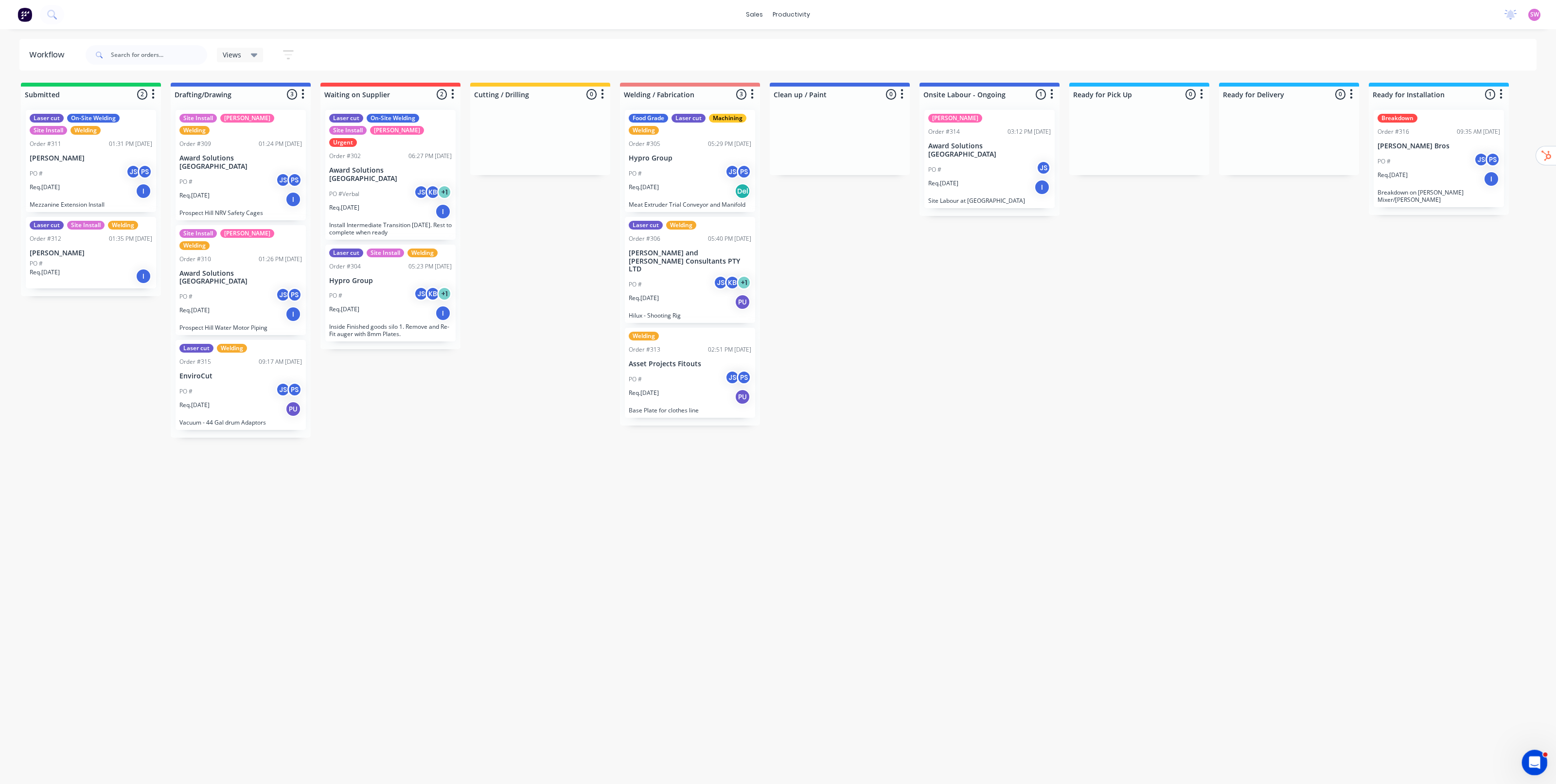
click at [1534, 756] on icon "Open Intercom Messenger" at bounding box center [1533, 761] width 16 height 16
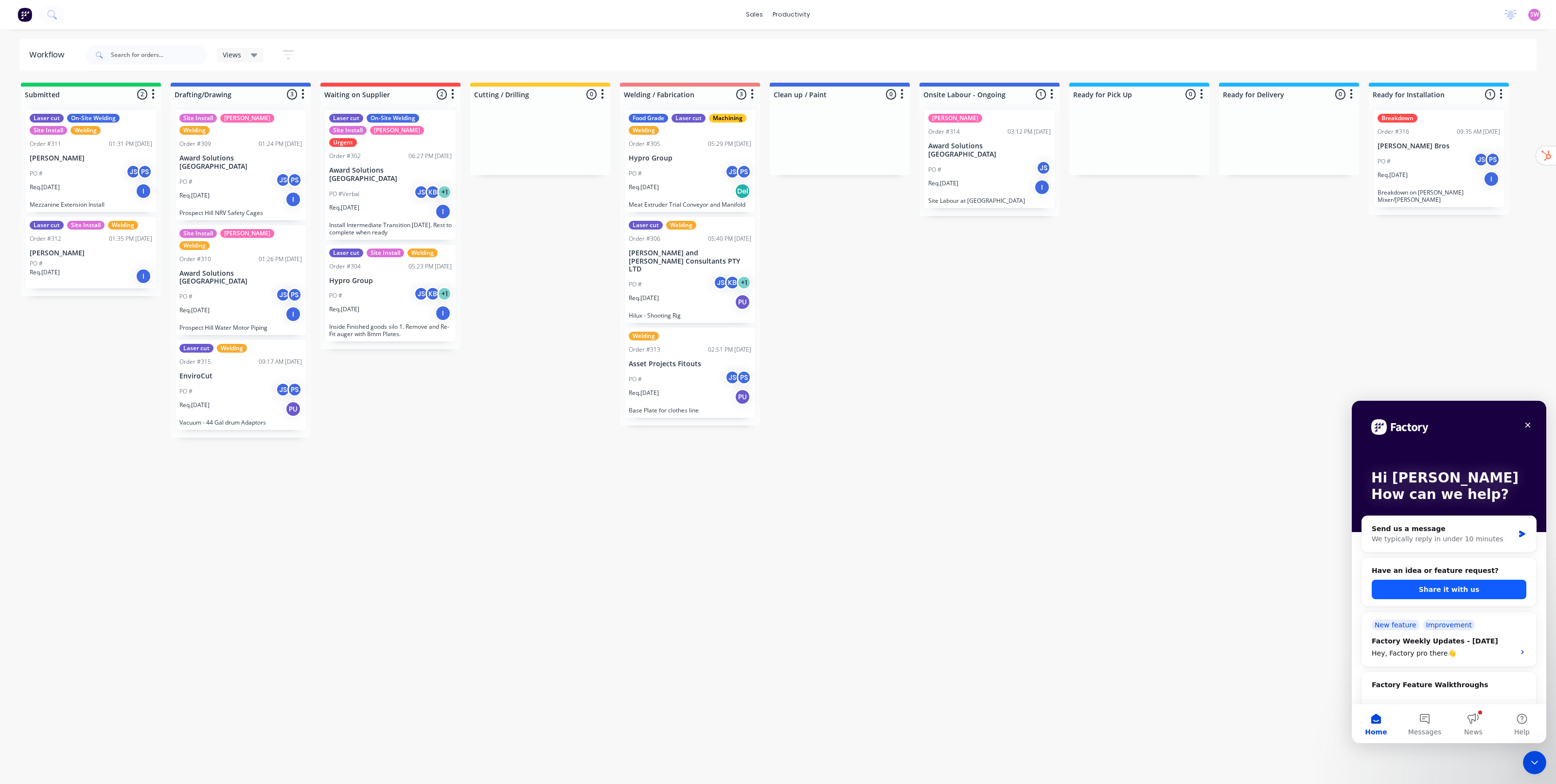
click at [1473, 592] on button "Share it with us" at bounding box center [1449, 590] width 155 height 19
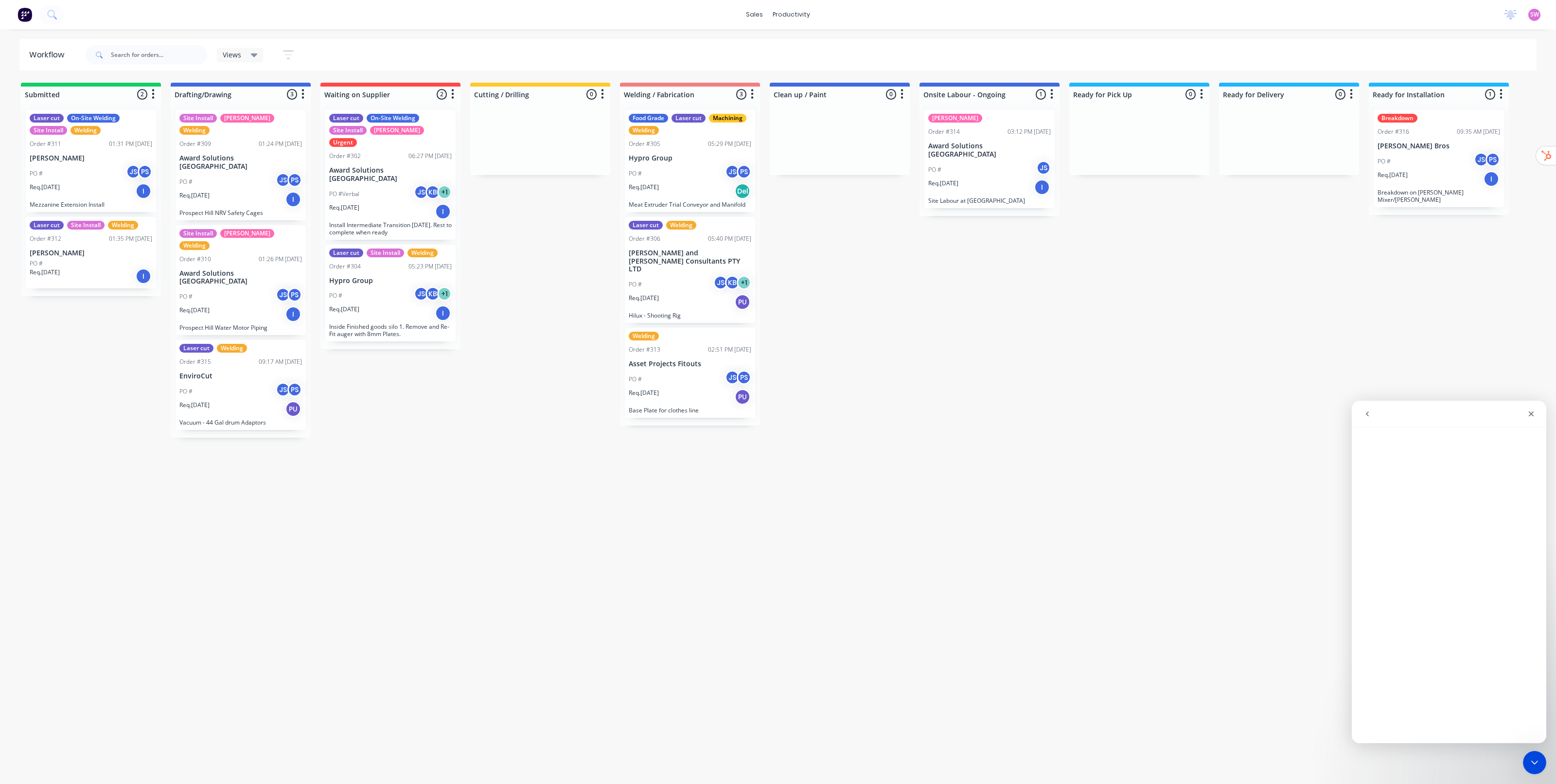
click at [1366, 410] on icon "go back" at bounding box center [1367, 414] width 8 height 8
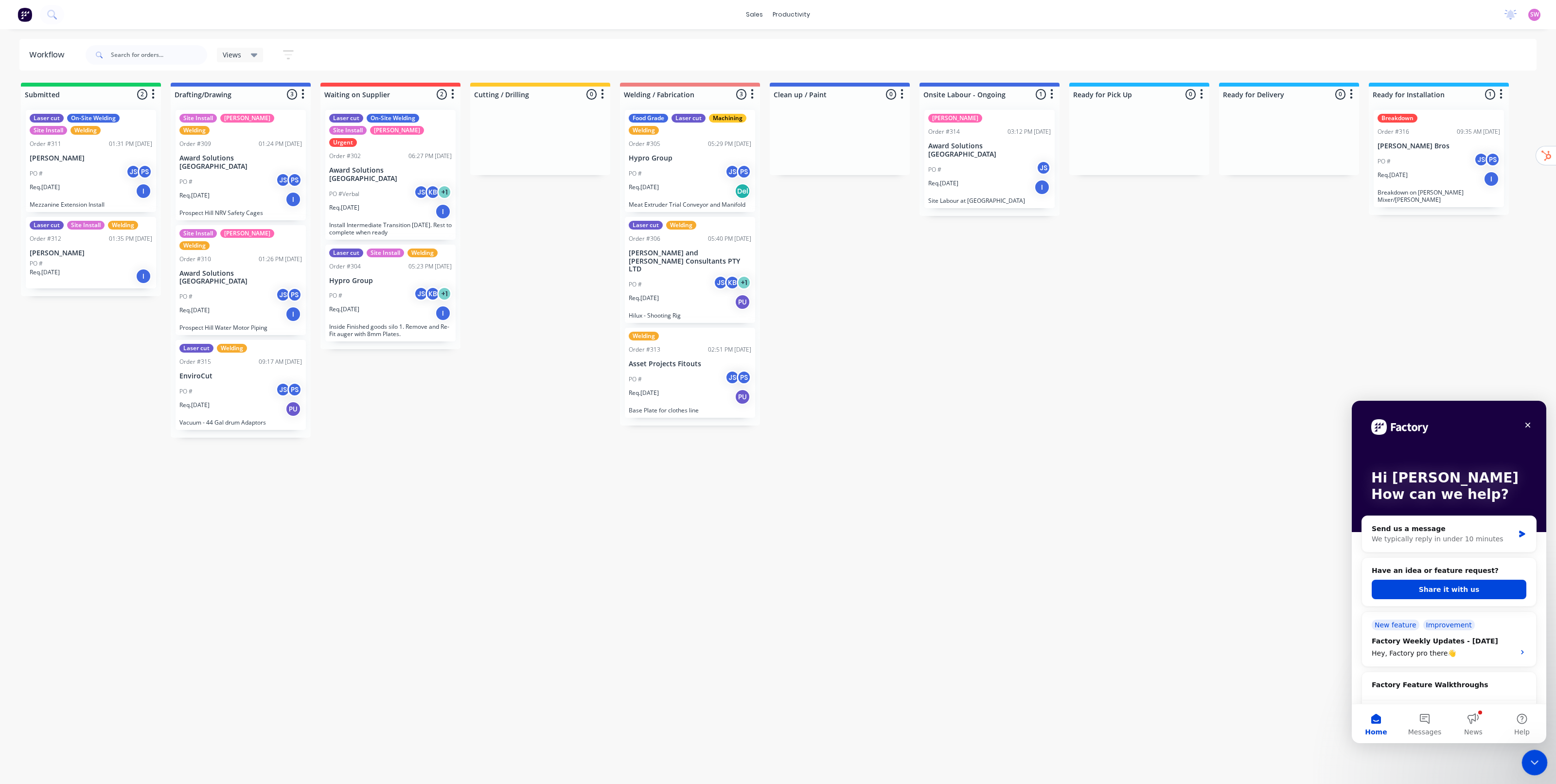
click at [1537, 768] on div "Close Intercom Messenger" at bounding box center [1533, 761] width 24 height 24
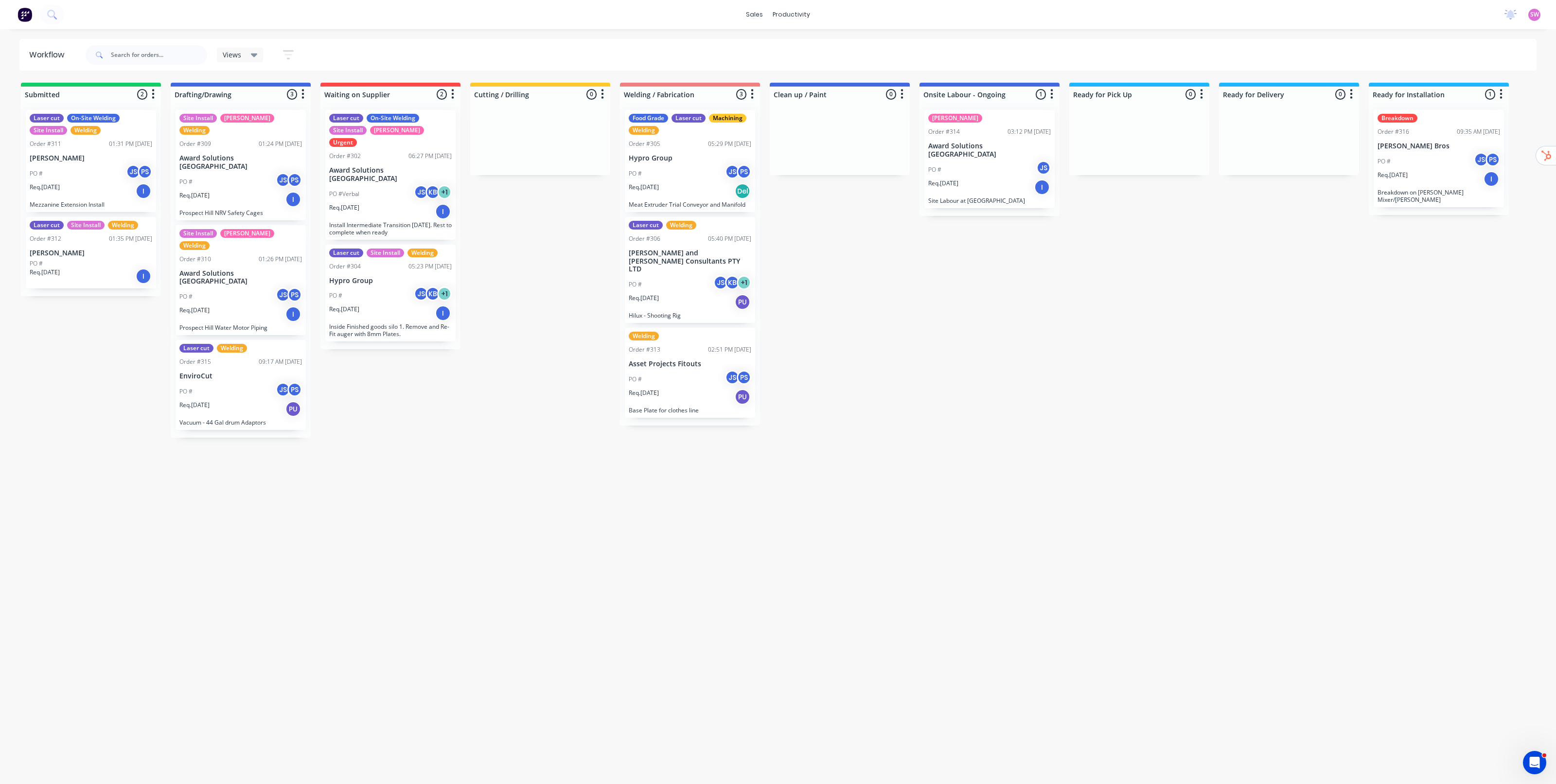
click at [1537, 13] on span "SW" at bounding box center [1534, 14] width 8 height 8
click at [1447, 120] on div "Sign out" at bounding box center [1452, 121] width 26 height 8
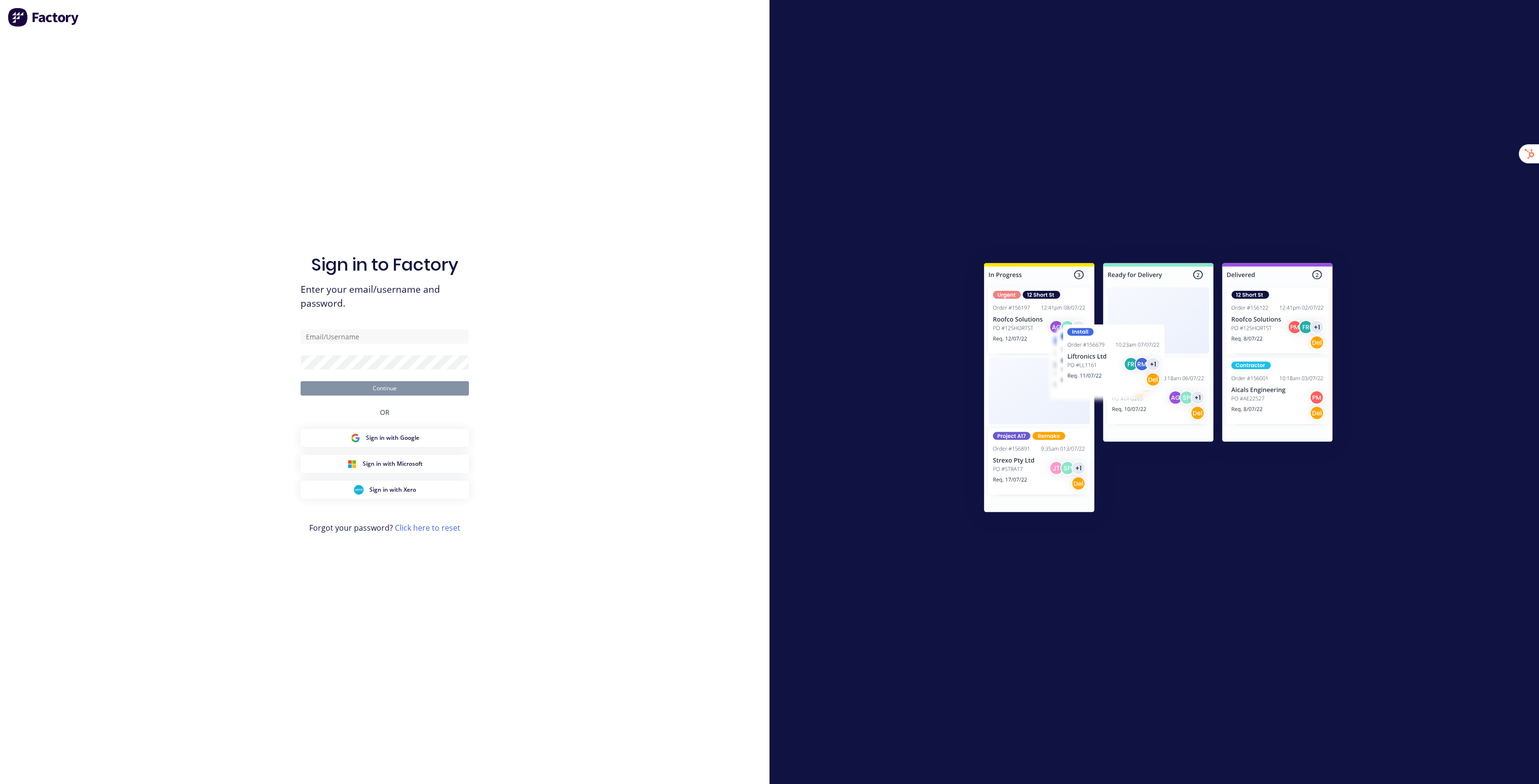
type input "[EMAIL_ADDRESS][DOMAIN_NAME]"
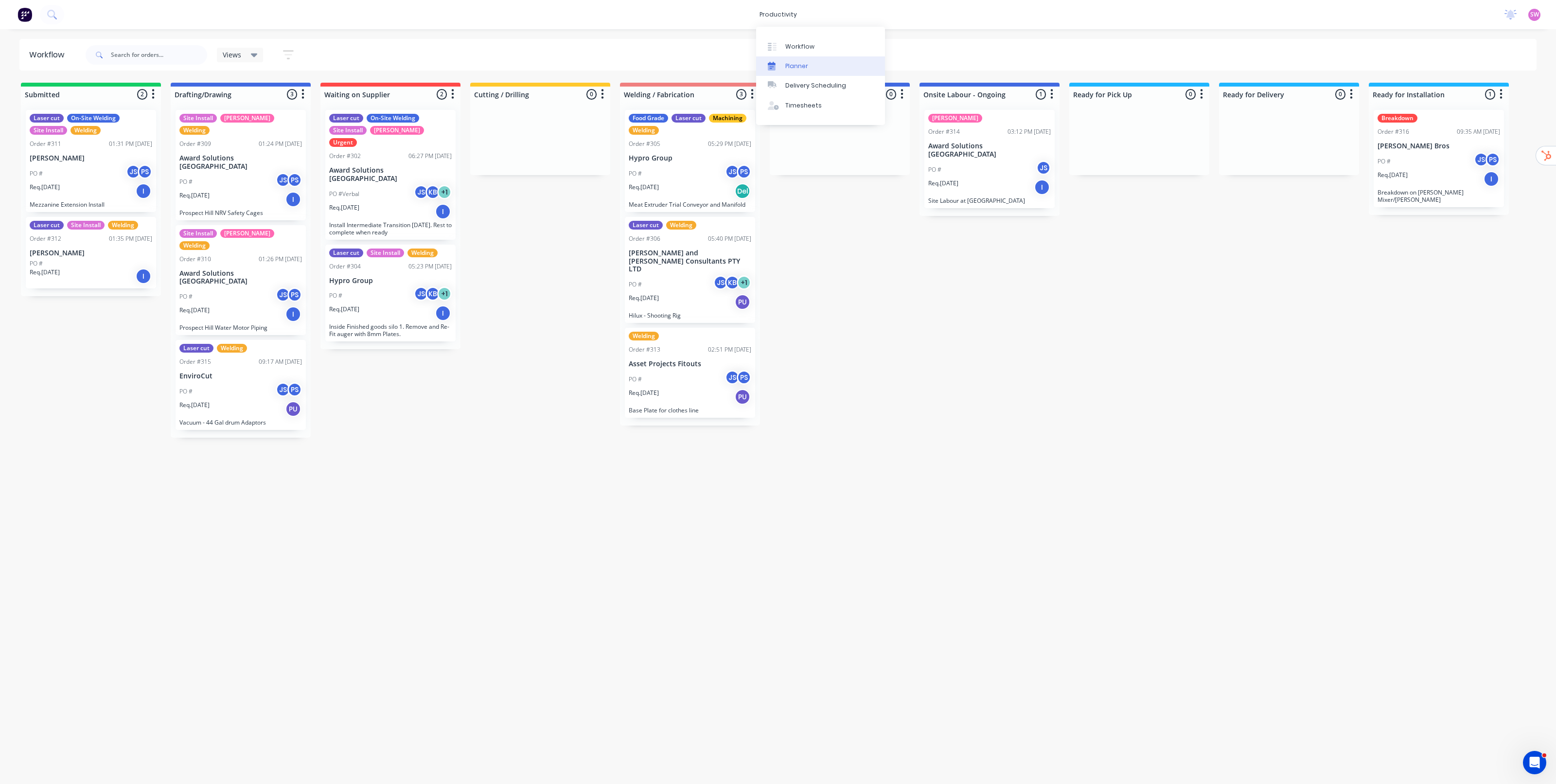
click at [807, 66] on link "Planner" at bounding box center [820, 66] width 129 height 19
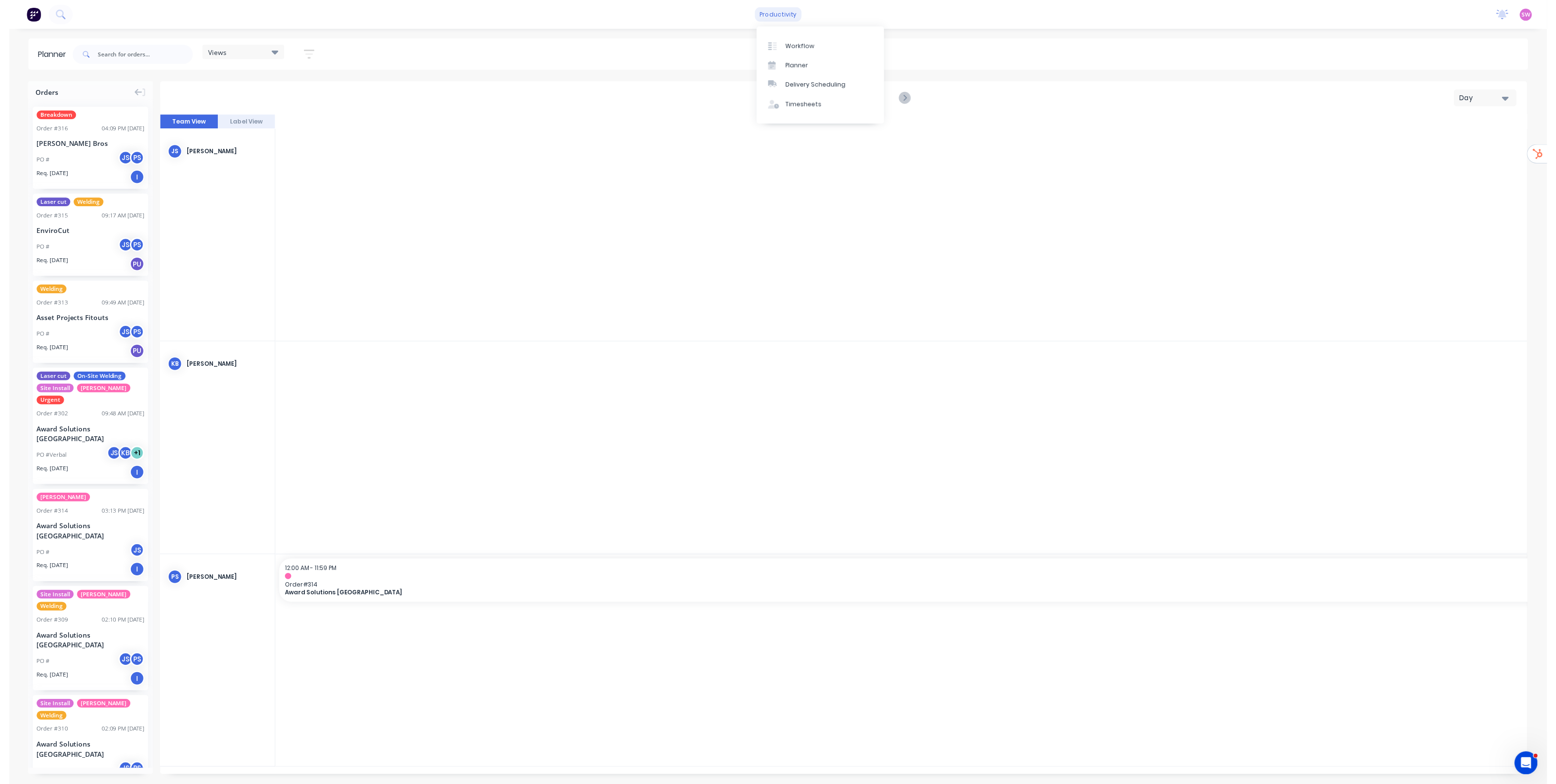
scroll to position [0, 2466]
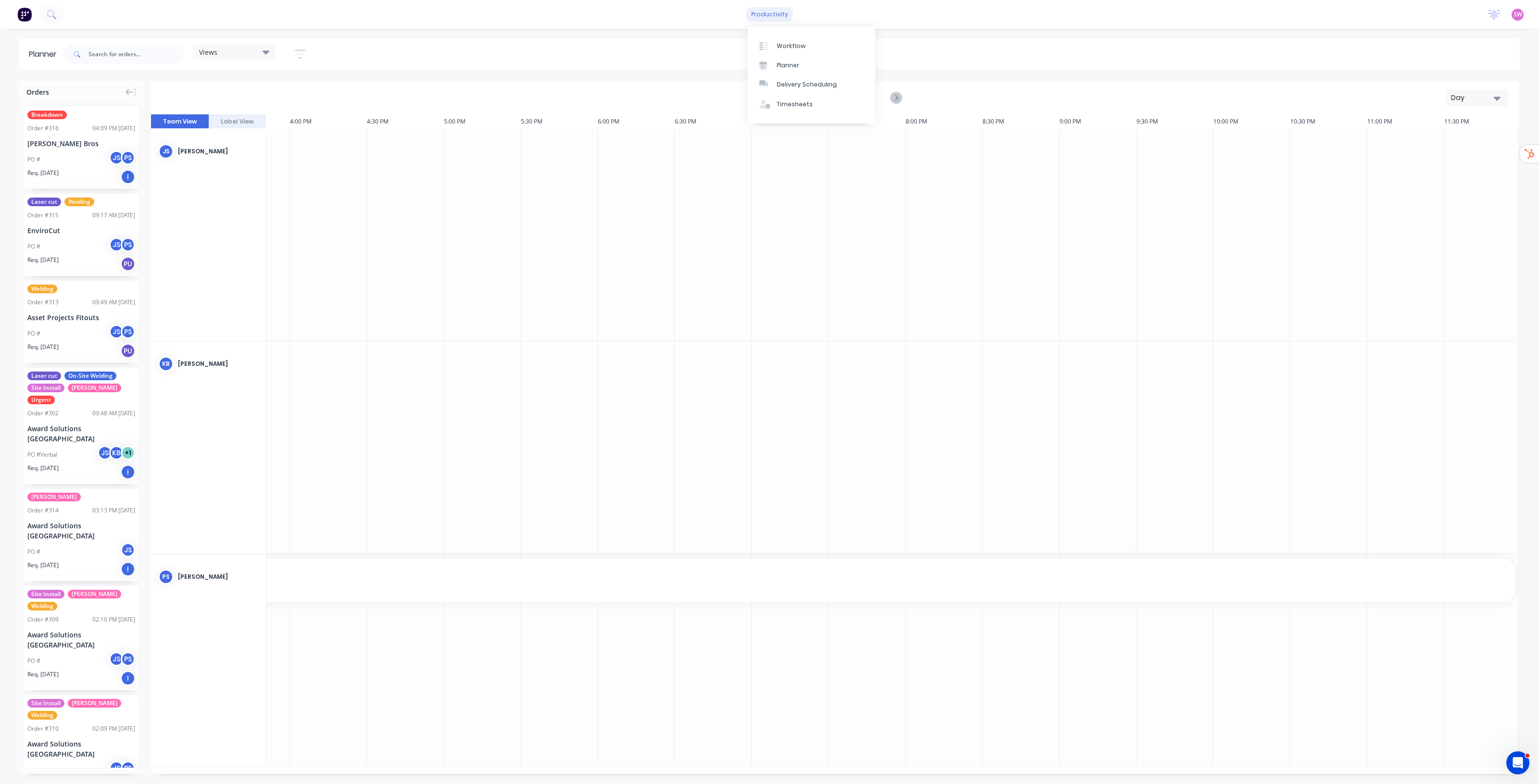
click at [768, 11] on div "productivity" at bounding box center [770, 14] width 47 height 14
click at [792, 84] on div "Delivery Scheduling" at bounding box center [807, 84] width 60 height 8
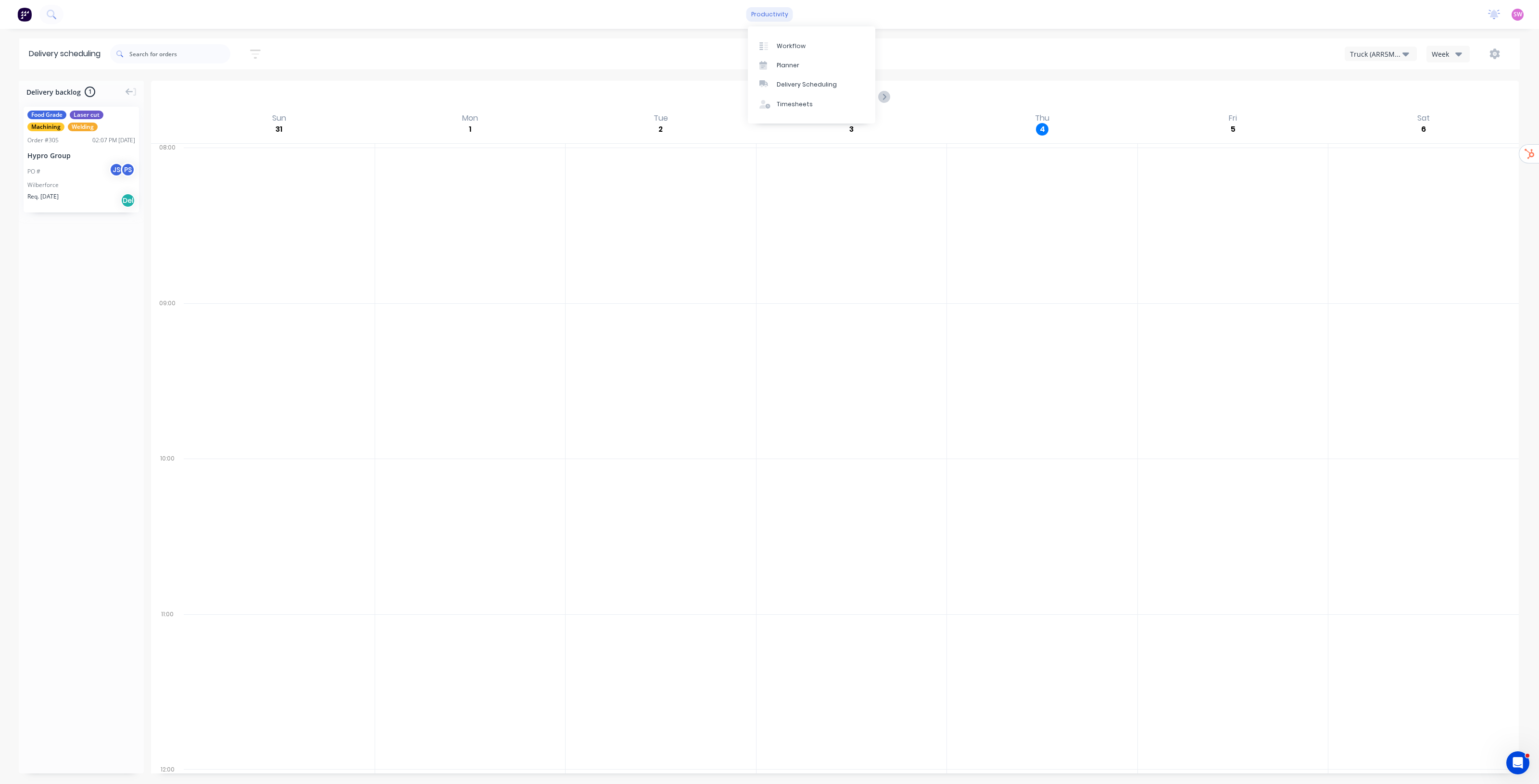
click at [773, 13] on div "productivity" at bounding box center [770, 14] width 47 height 14
click at [781, 101] on div "Timesheets" at bounding box center [795, 104] width 36 height 8
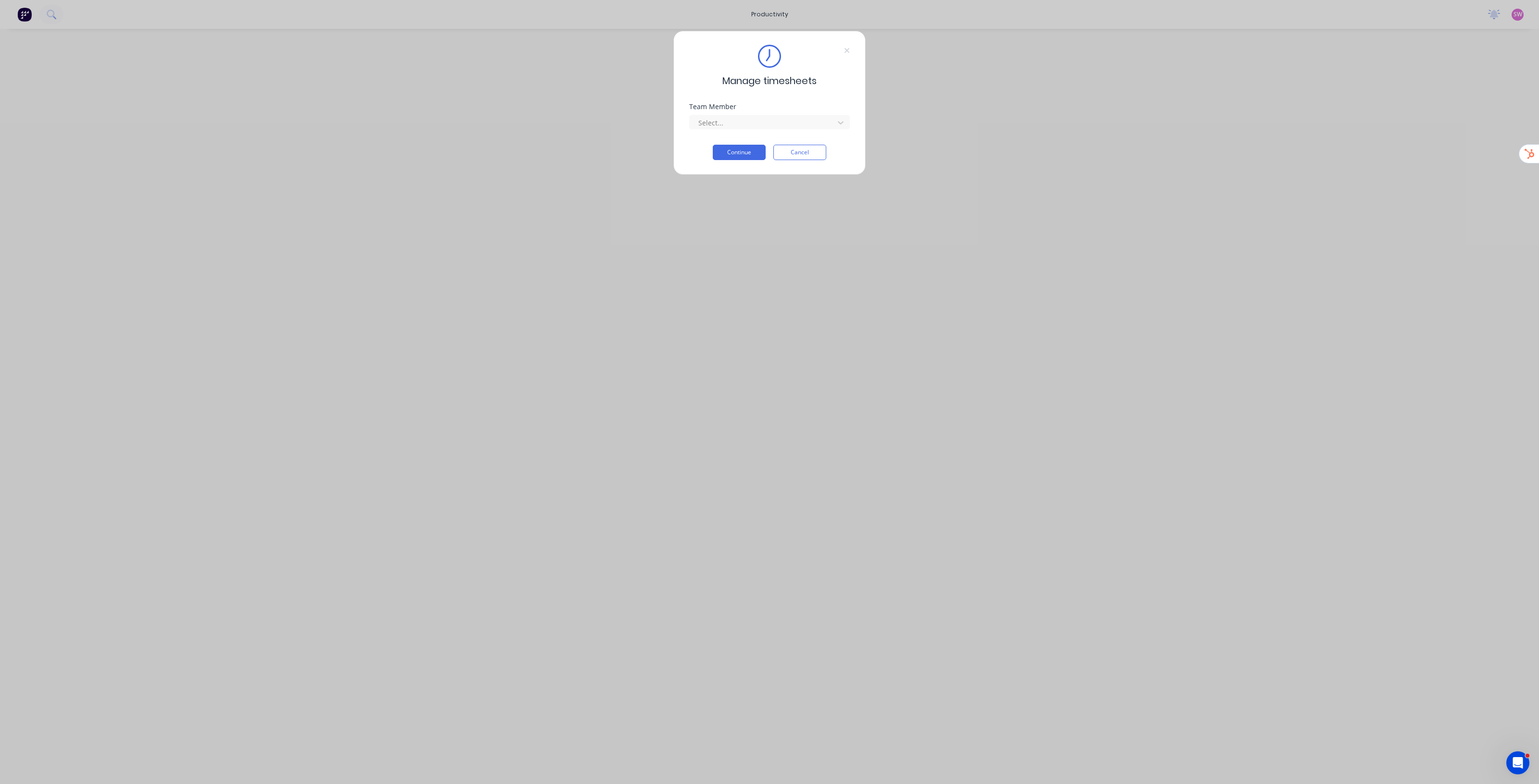
drag, startPoint x: 793, startPoint y: 154, endPoint x: 792, endPoint y: 140, distance: 14.0
click at [793, 154] on button "Cancel" at bounding box center [799, 152] width 53 height 16
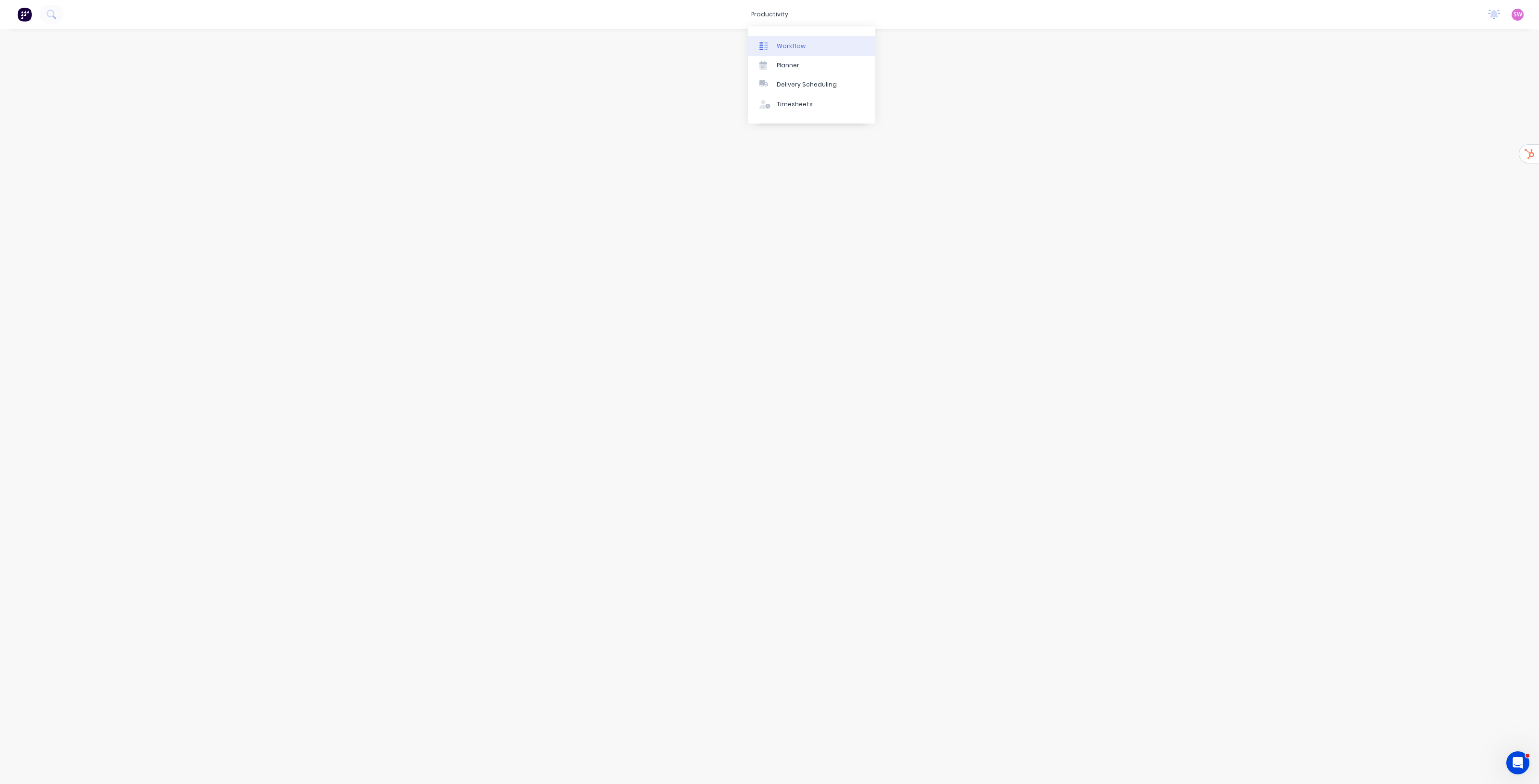
click at [778, 39] on link "Workflow" at bounding box center [811, 45] width 127 height 19
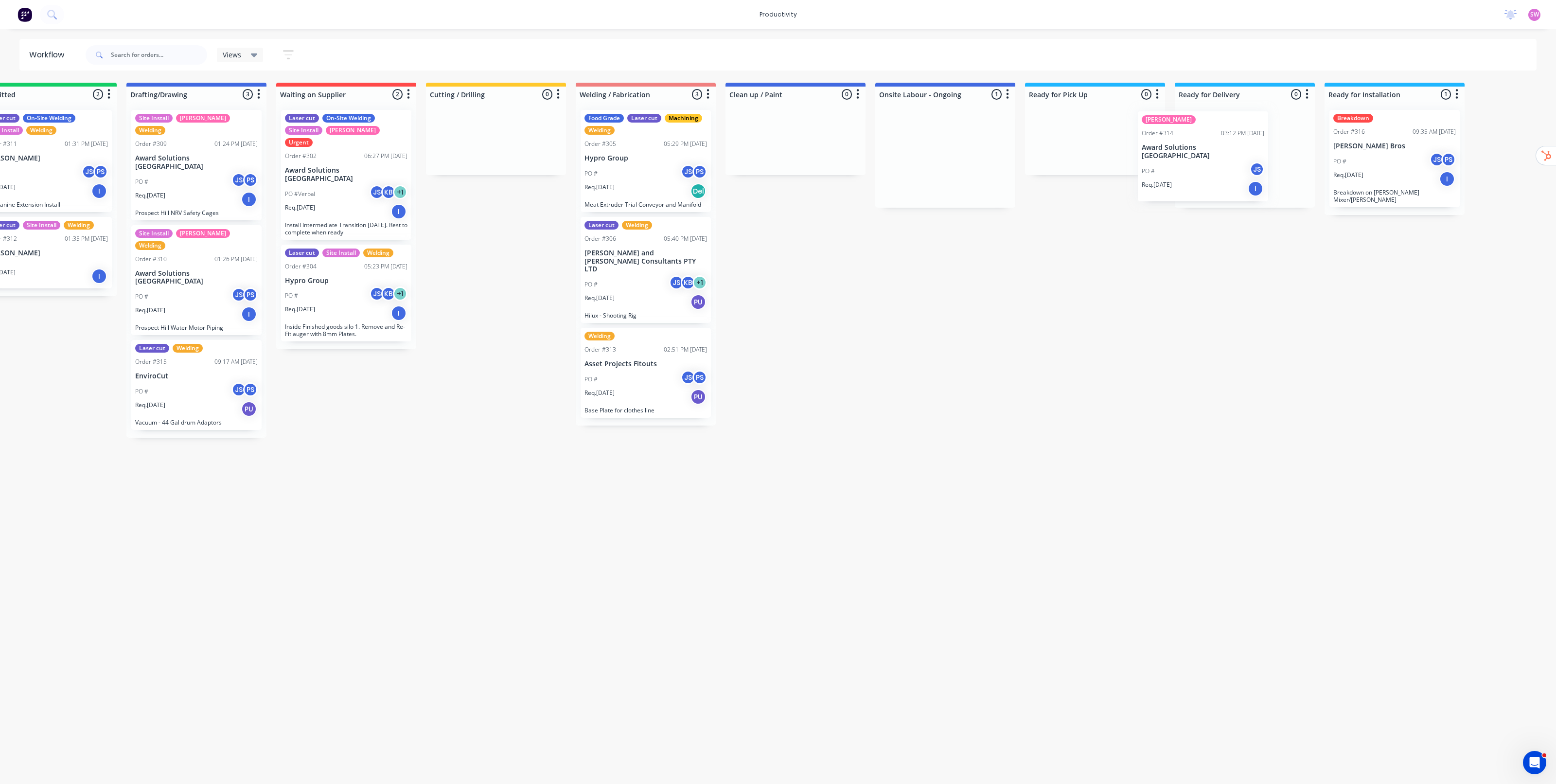
scroll to position [0, 54]
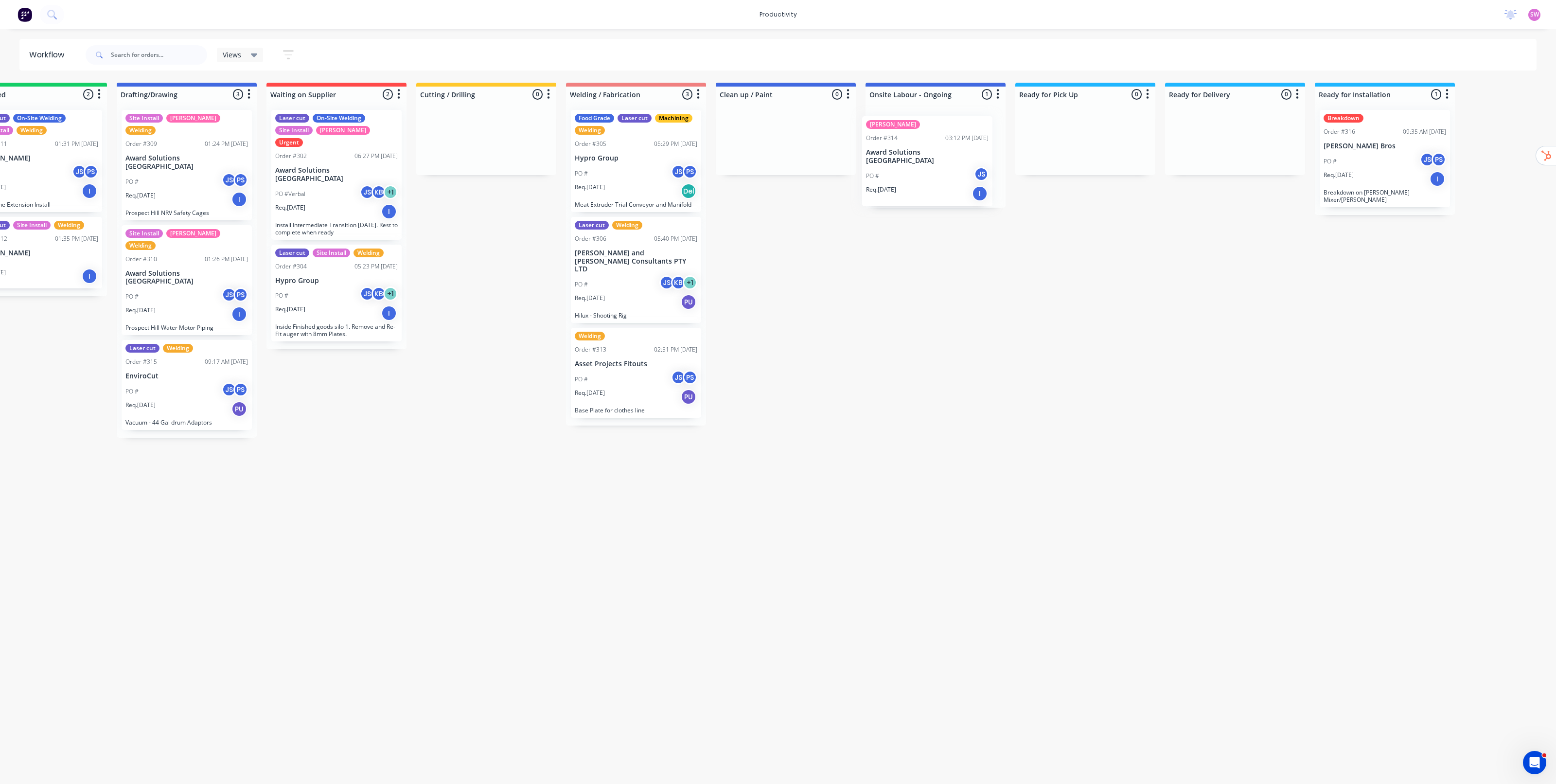
drag, startPoint x: 1011, startPoint y: 183, endPoint x: 945, endPoint y: 180, distance: 66.1
click at [945, 180] on div "SYD WTR Order #314 03:12 PM [DATE] Award Solutions Australia PO # JS Req. [DATE…" at bounding box center [936, 155] width 140 height 106
click at [930, 161] on div "PO # JS" at bounding box center [935, 170] width 123 height 19
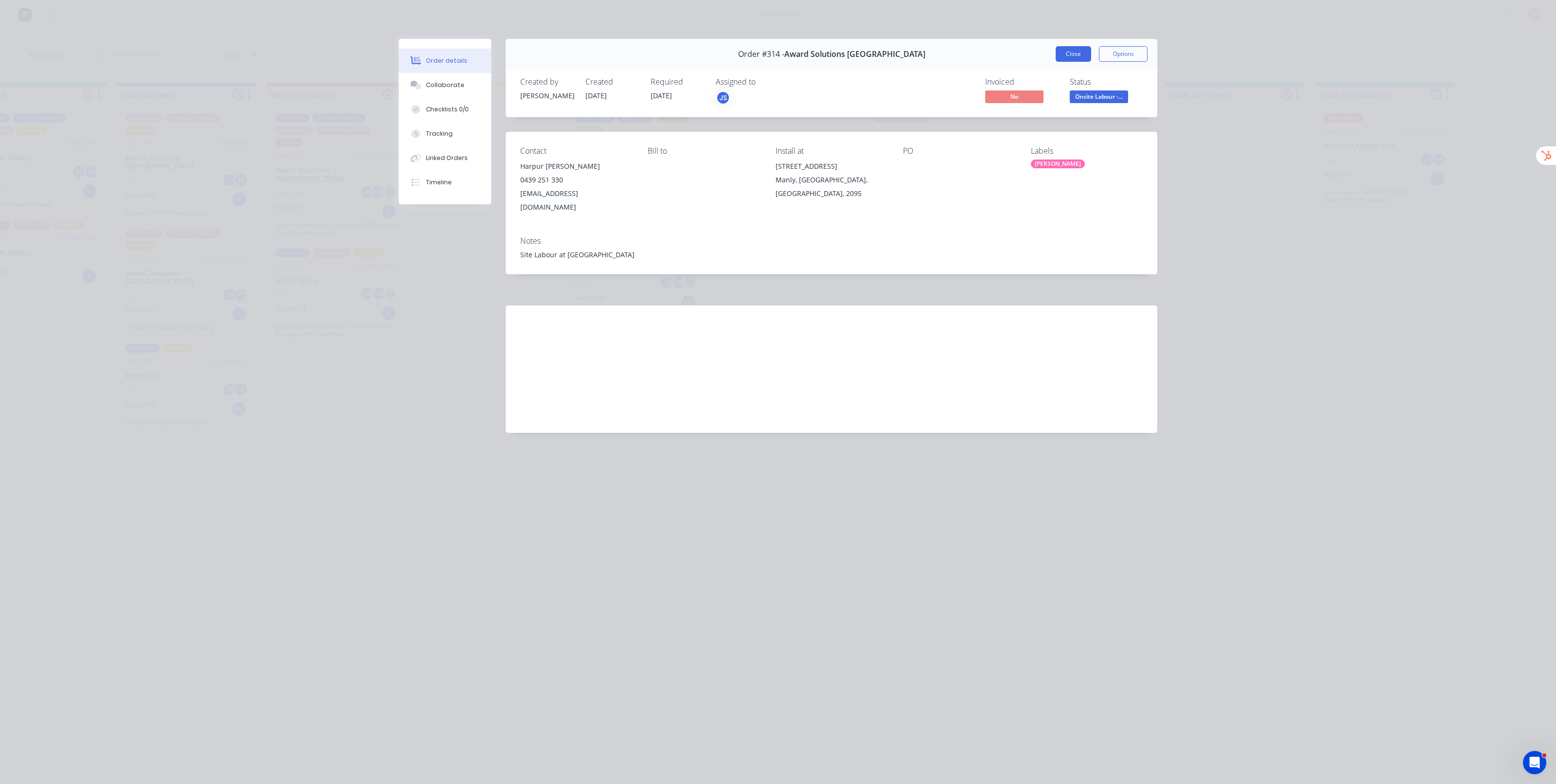
click at [1071, 59] on button "Close" at bounding box center [1073, 54] width 36 height 16
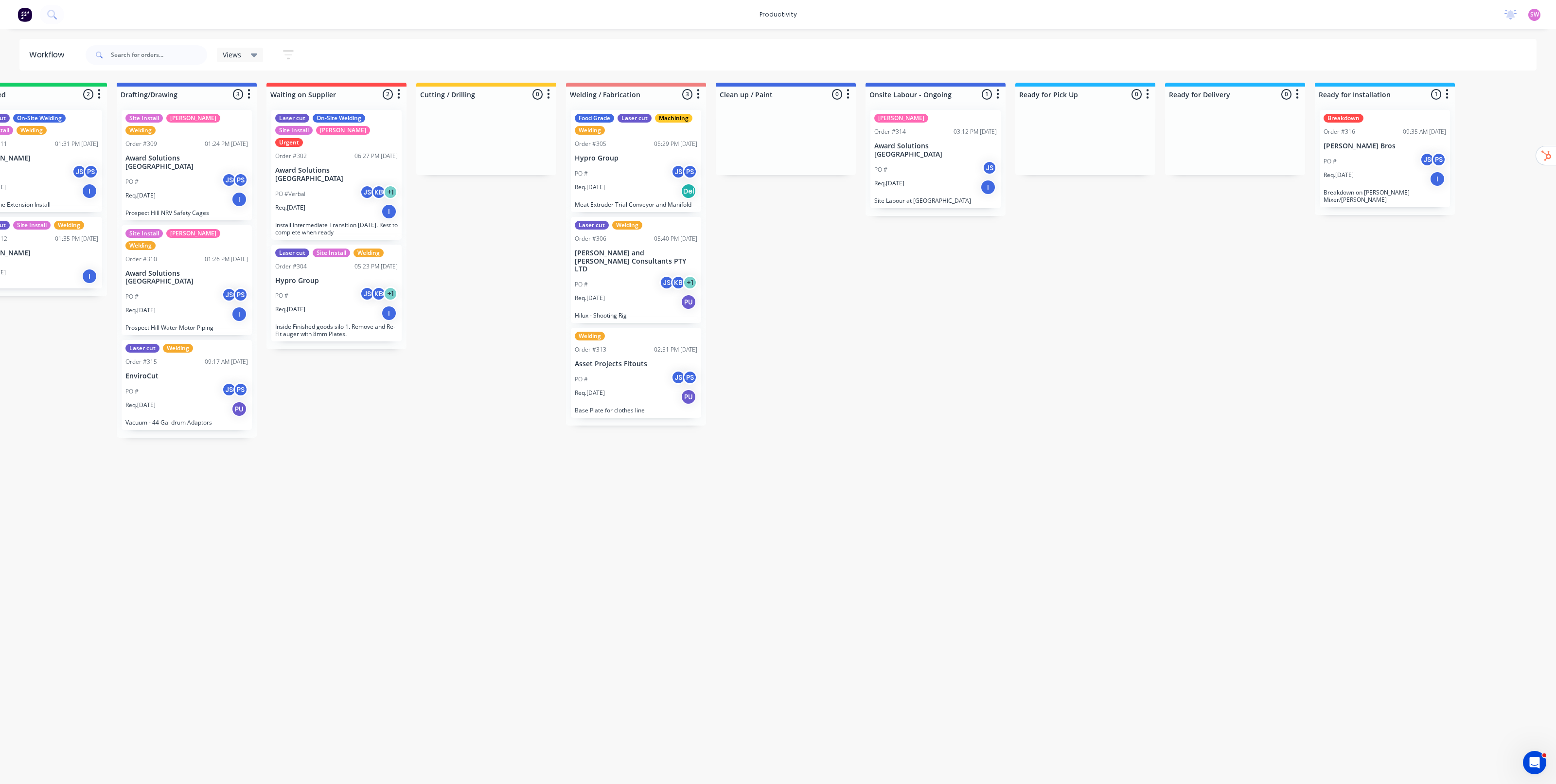
click at [924, 163] on div "PO # JS" at bounding box center [935, 170] width 123 height 19
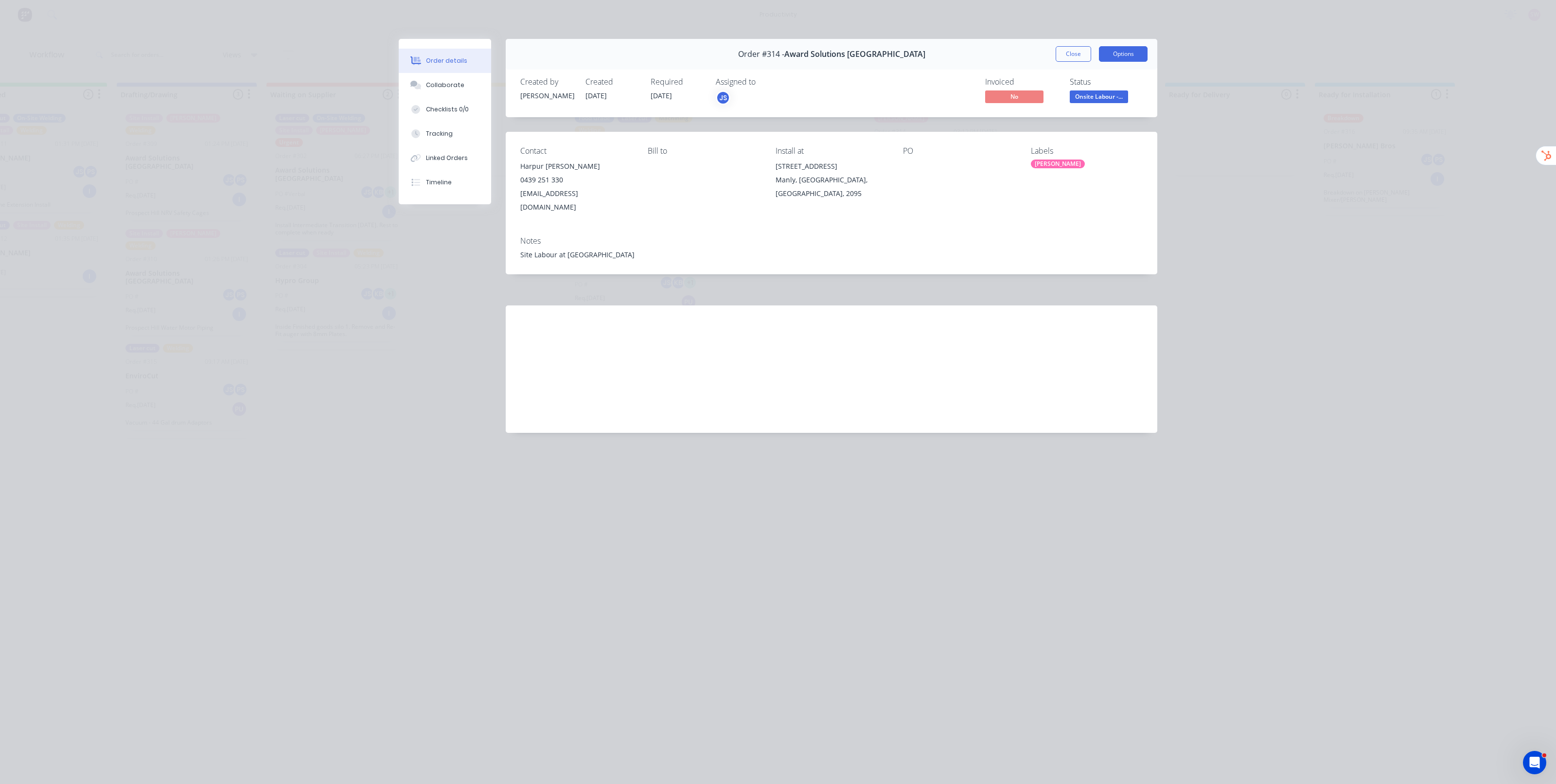
click at [1101, 51] on button "Options" at bounding box center [1123, 54] width 48 height 16
click at [994, 50] on div "Order #314 - Award Solutions [GEOGRAPHIC_DATA] Close Options" at bounding box center [831, 54] width 652 height 31
click at [1067, 59] on button "Close" at bounding box center [1073, 54] width 36 height 16
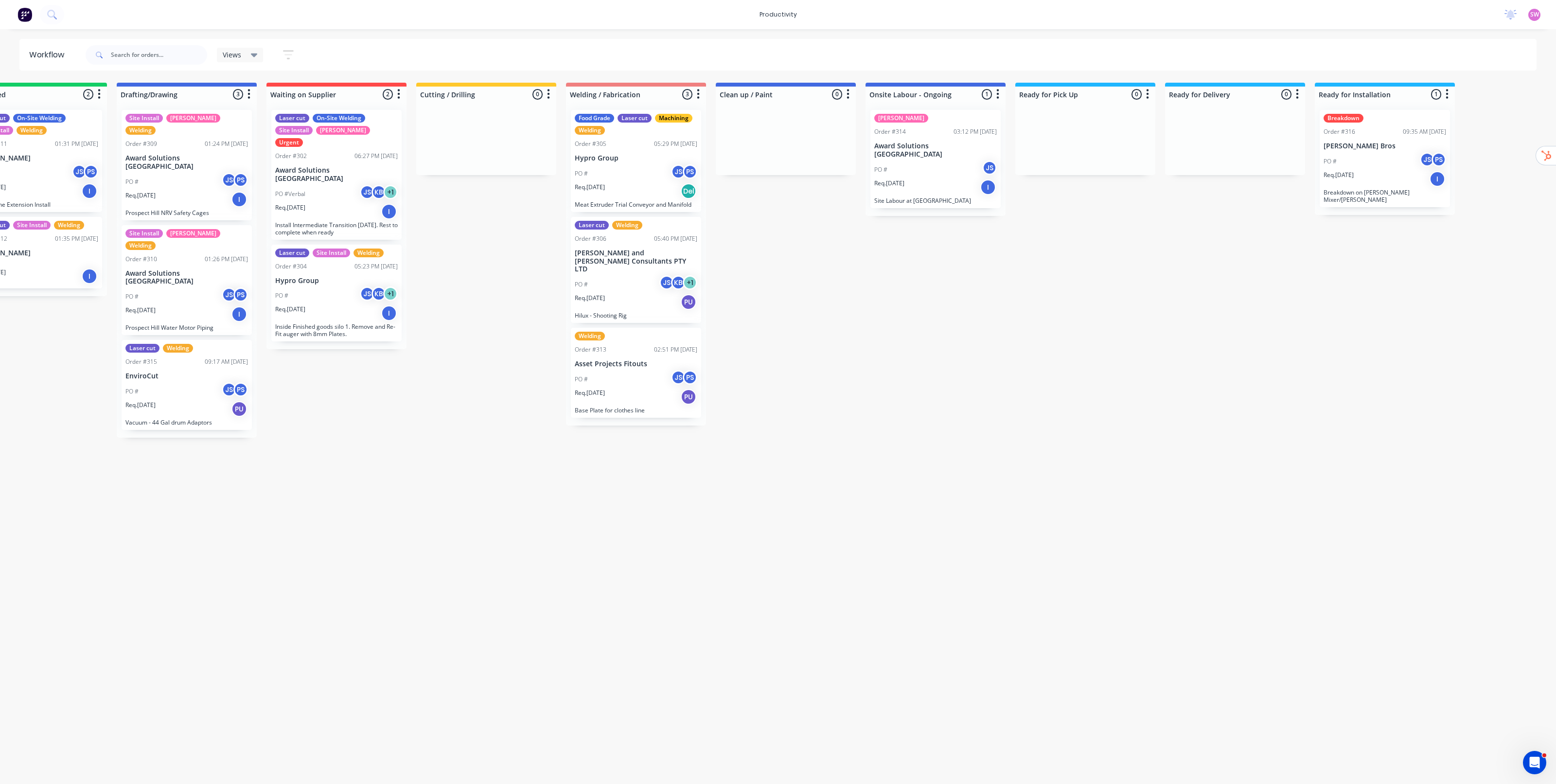
click at [661, 275] on div "JS" at bounding box center [667, 283] width 14 height 14
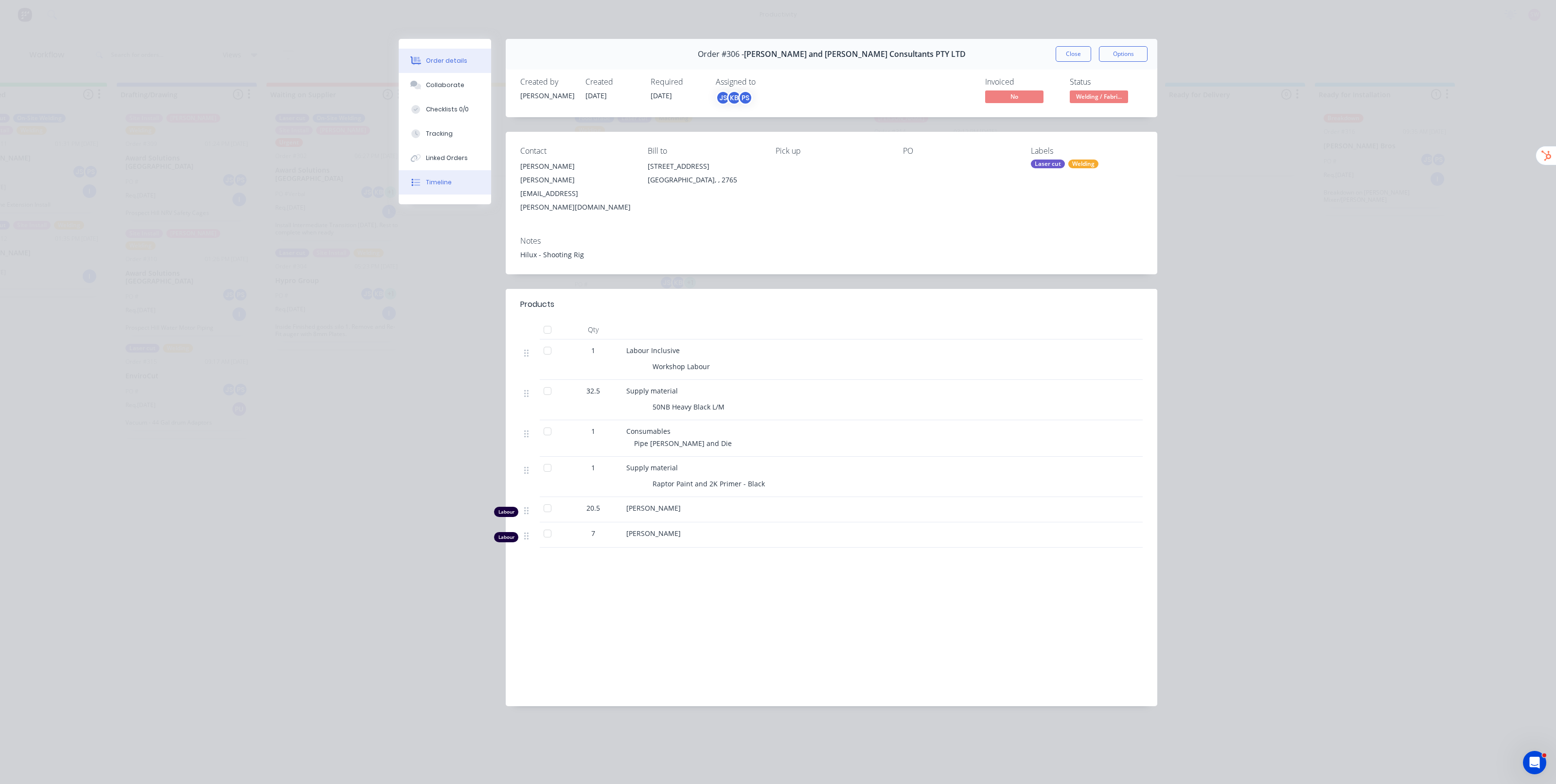
click at [441, 180] on div "Timeline" at bounding box center [439, 182] width 26 height 8
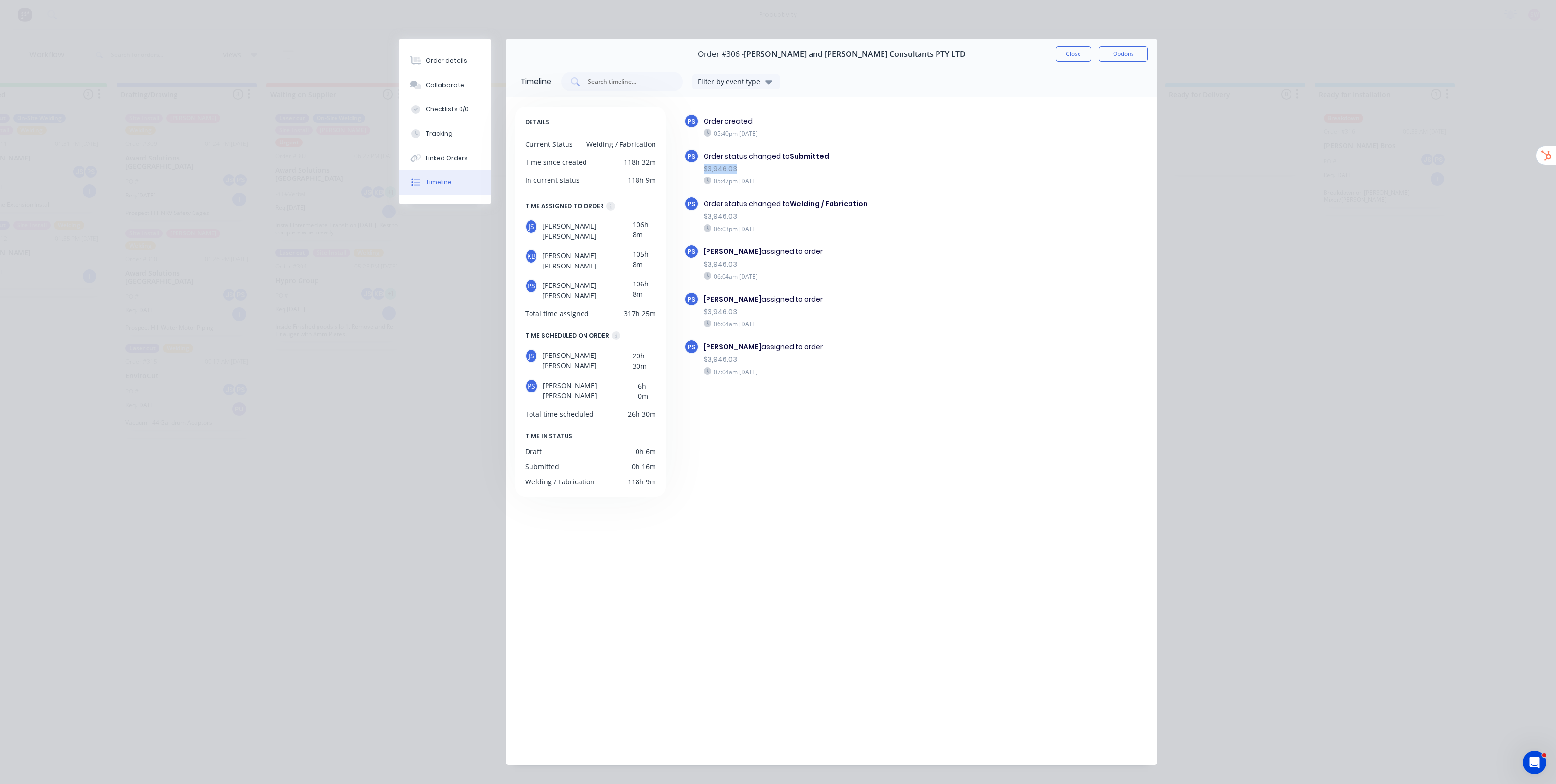
drag, startPoint x: 698, startPoint y: 171, endPoint x: 744, endPoint y: 166, distance: 46.3
click at [744, 166] on div "Order status changed to Submitted $3,946.03 05:47pm [DATE]" at bounding box center [846, 168] width 295 height 39
drag, startPoint x: 696, startPoint y: 214, endPoint x: 740, endPoint y: 214, distance: 44.0
click at [740, 214] on div "Order status changed to Welding / Fabrication $3,946.03 06:03pm [DATE]" at bounding box center [846, 216] width 295 height 39
drag, startPoint x: 694, startPoint y: 263, endPoint x: 739, endPoint y: 266, distance: 45.1
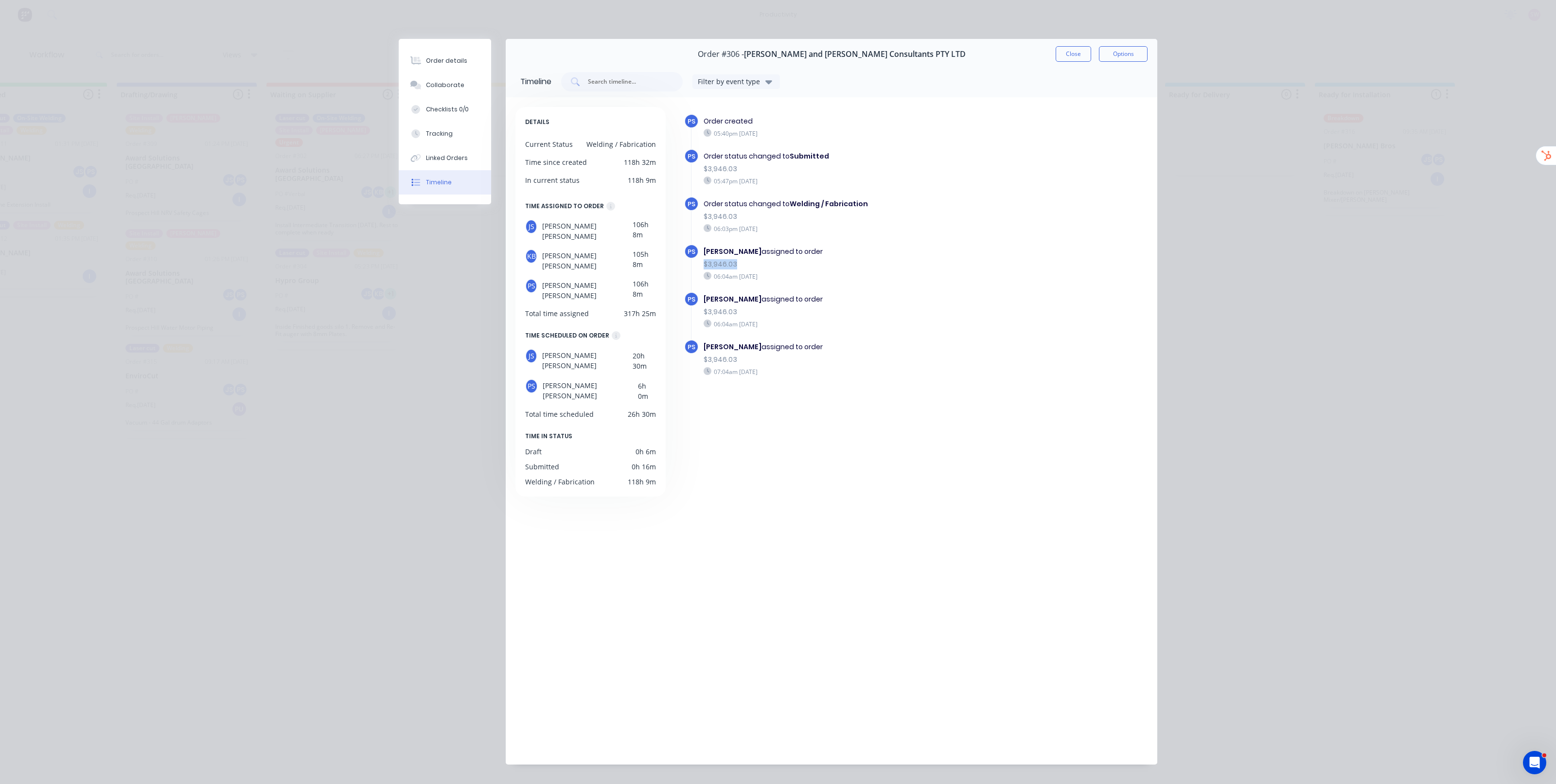
click at [739, 265] on div "[PERSON_NAME] assigned to order $3,946.03 06:04am [DATE]" at bounding box center [846, 263] width 295 height 39
drag, startPoint x: 701, startPoint y: 315, endPoint x: 740, endPoint y: 313, distance: 39.1
click at [740, 313] on div "$3,946.03" at bounding box center [846, 312] width 286 height 10
drag, startPoint x: 700, startPoint y: 358, endPoint x: 772, endPoint y: 359, distance: 72.0
click at [767, 358] on div "$3,946.03" at bounding box center [846, 359] width 286 height 10
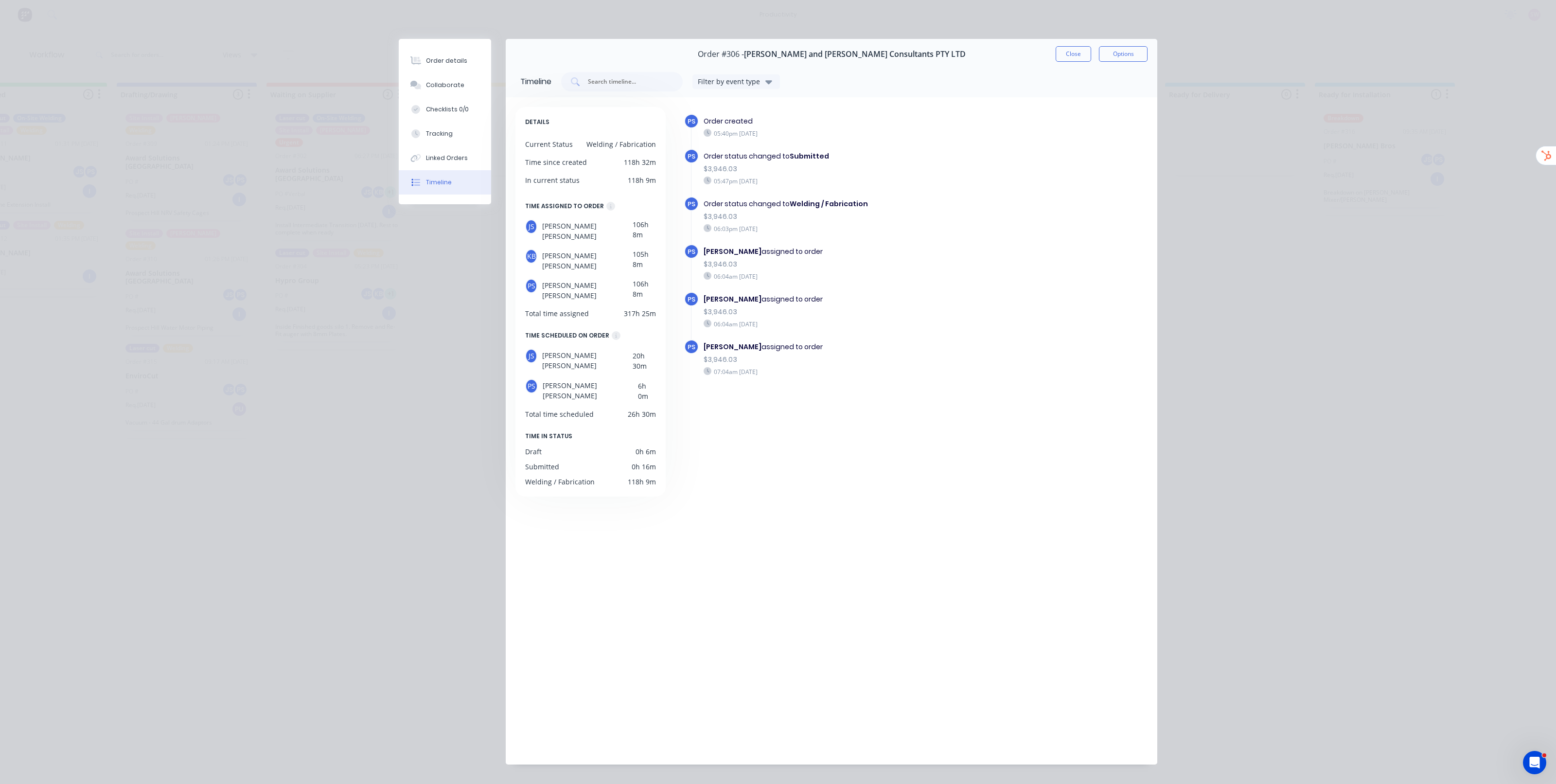
click at [927, 380] on div "PS [PERSON_NAME] assigned to order $3,946.03 07:04am [DATE]" at bounding box center [848, 363] width 328 height 48
click at [1064, 51] on button "Close" at bounding box center [1073, 54] width 36 height 16
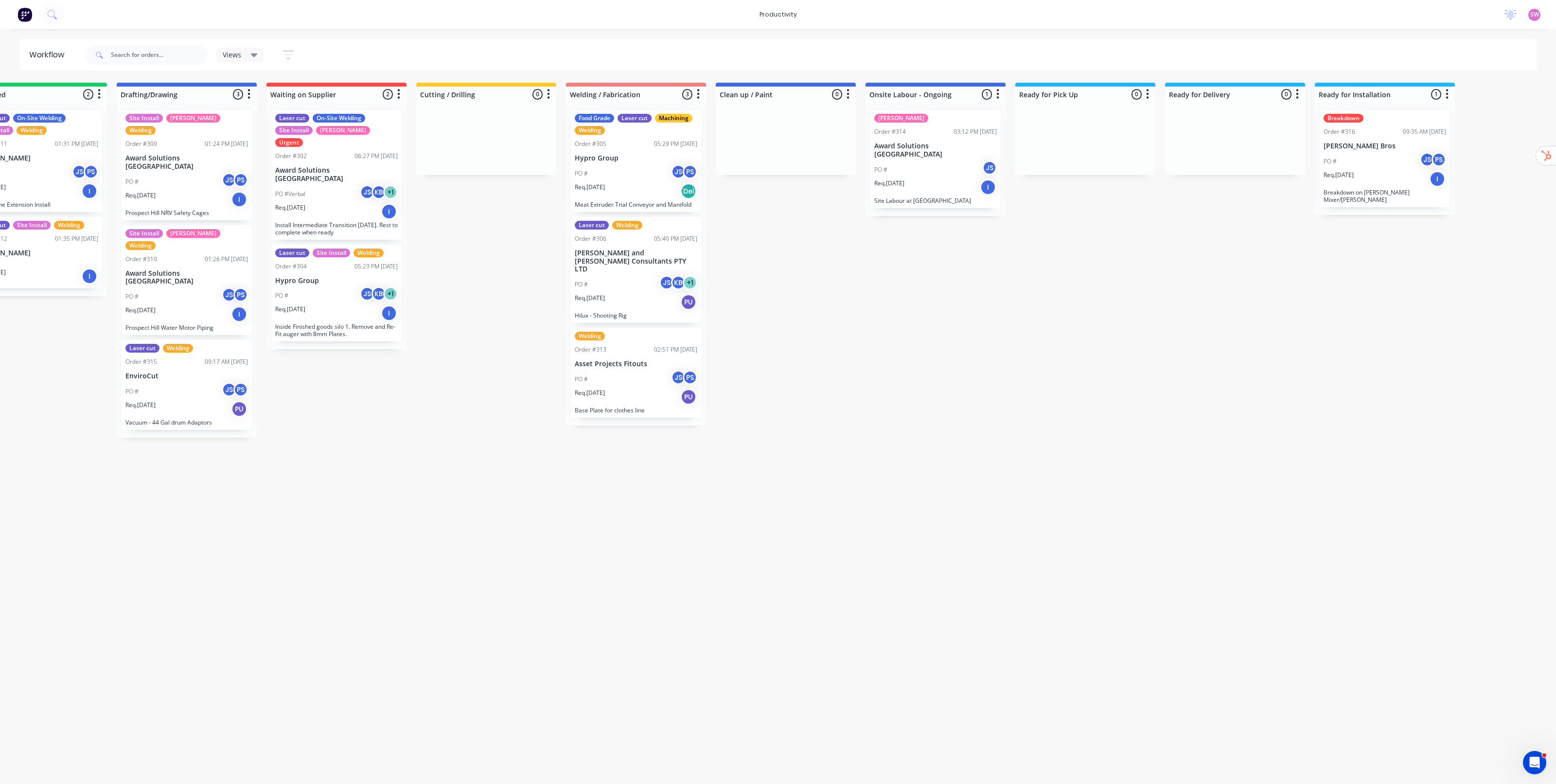
click at [1534, 11] on span "SW" at bounding box center [1534, 14] width 8 height 8
click at [1453, 118] on div "Sign out" at bounding box center [1452, 121] width 26 height 8
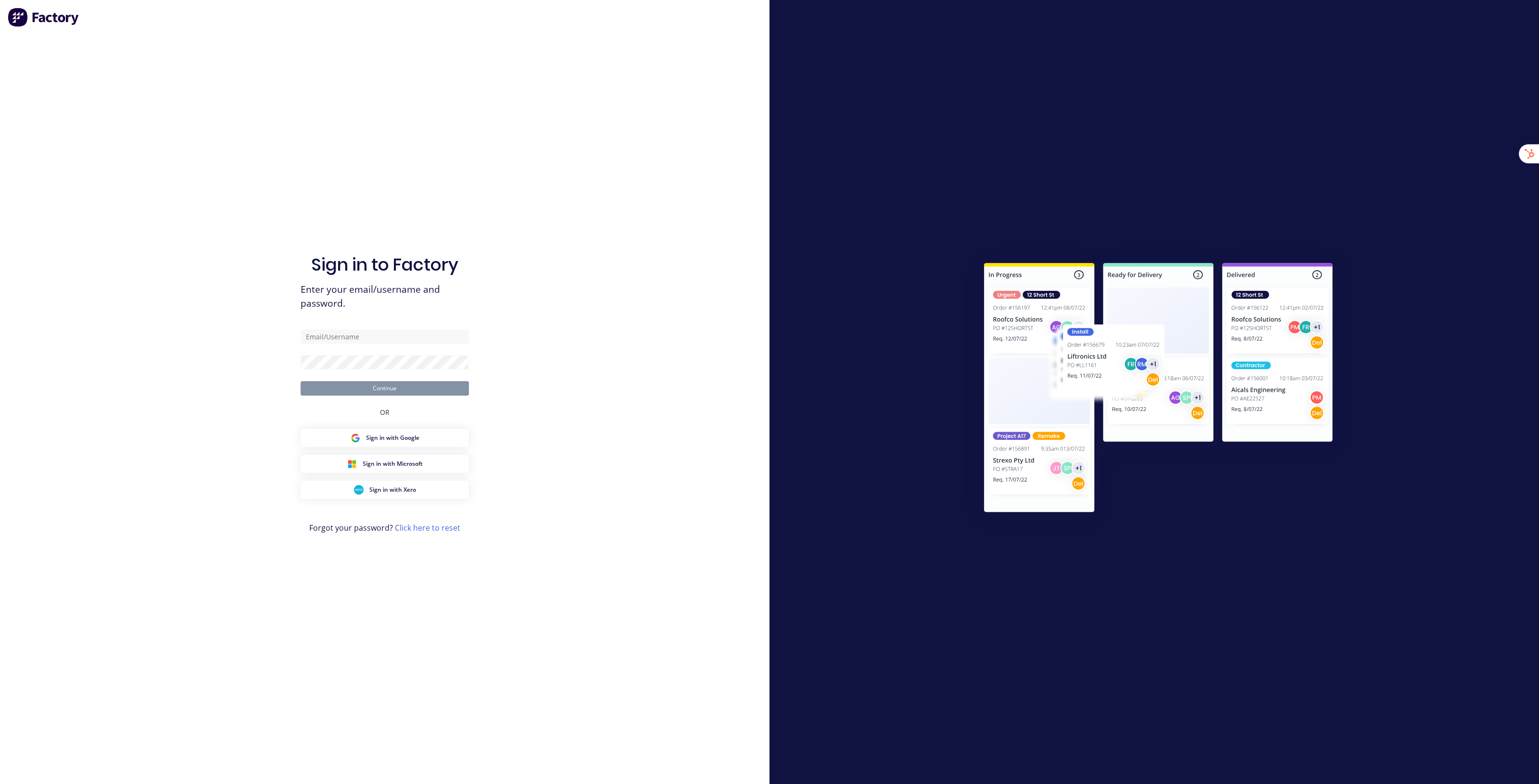
type input "[EMAIL_ADDRESS][DOMAIN_NAME]"
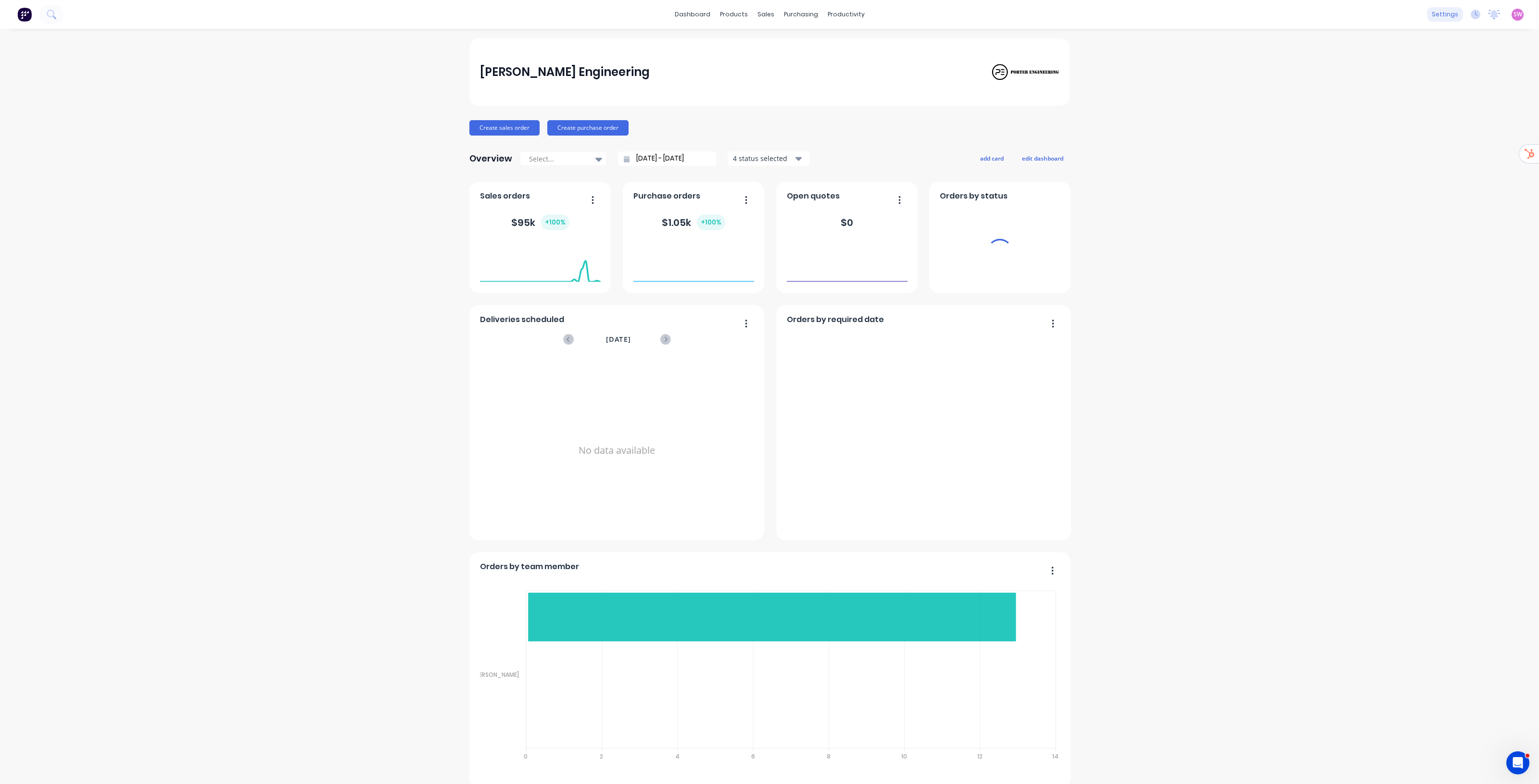
click at [1432, 11] on div "settings" at bounding box center [1445, 14] width 36 height 14
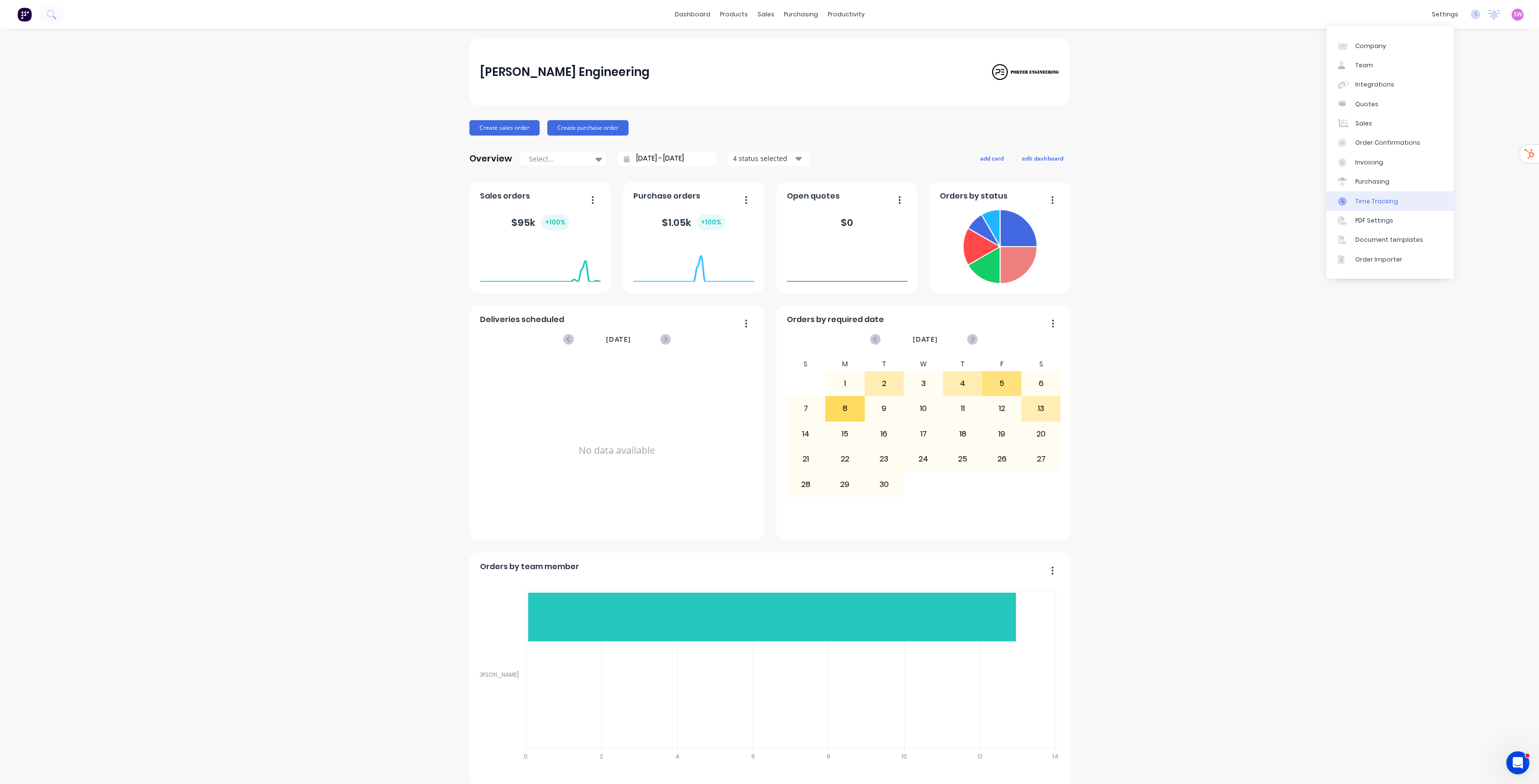
click at [1383, 205] on div "Time Tracking" at bounding box center [1376, 201] width 43 height 8
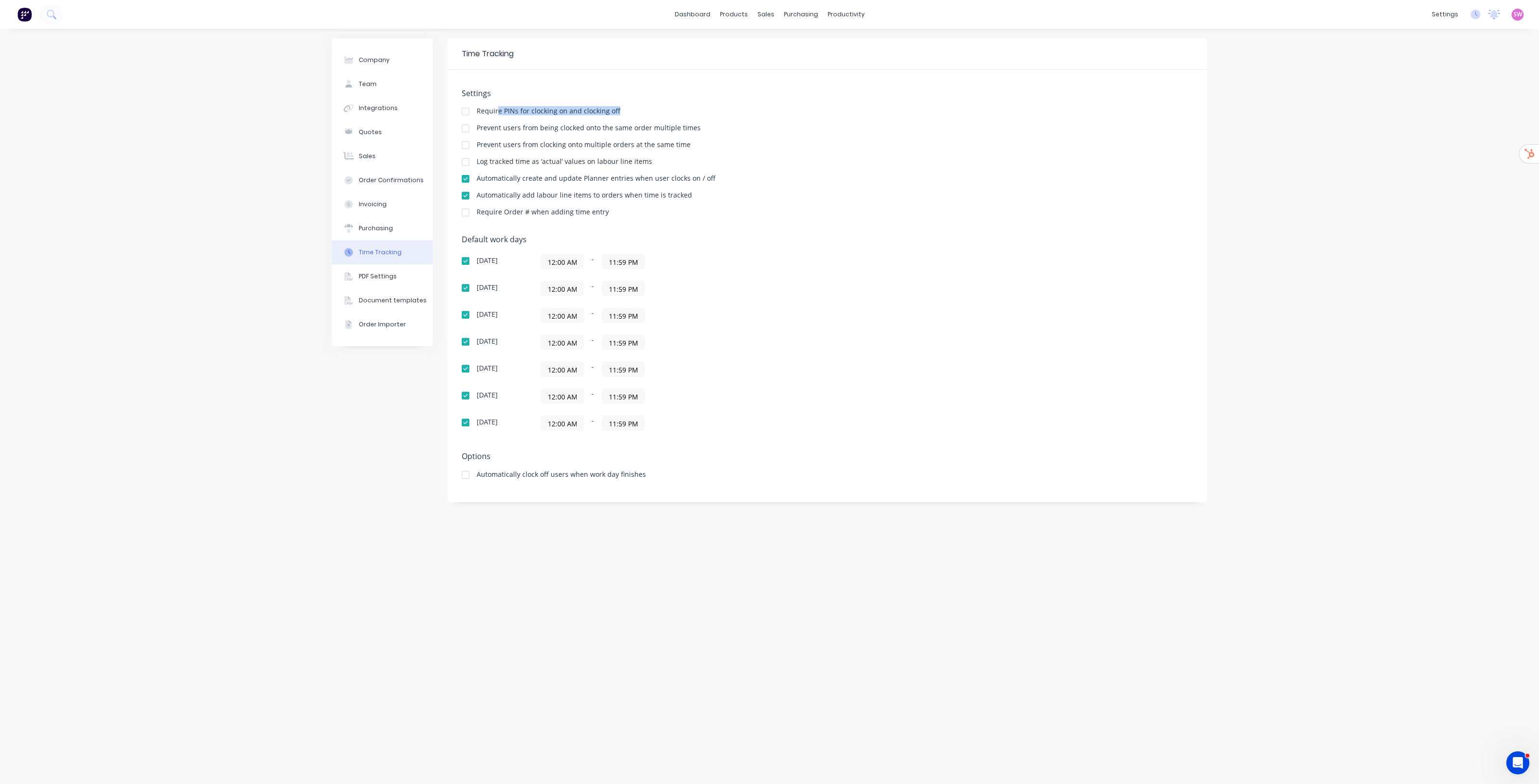
drag, startPoint x: 498, startPoint y: 112, endPoint x: 637, endPoint y: 115, distance: 139.0
click at [643, 112] on div "Require PINs for clocking on and clocking off" at bounding box center [827, 112] width 731 height 9
click at [1439, 142] on div "Company Team Integrations Quotes Sales Order Confirmations Invoicing Purchasing…" at bounding box center [770, 406] width 1539 height 755
click at [1444, 10] on div "settings" at bounding box center [1445, 14] width 36 height 14
click at [1397, 68] on link "Team" at bounding box center [1399, 65] width 127 height 19
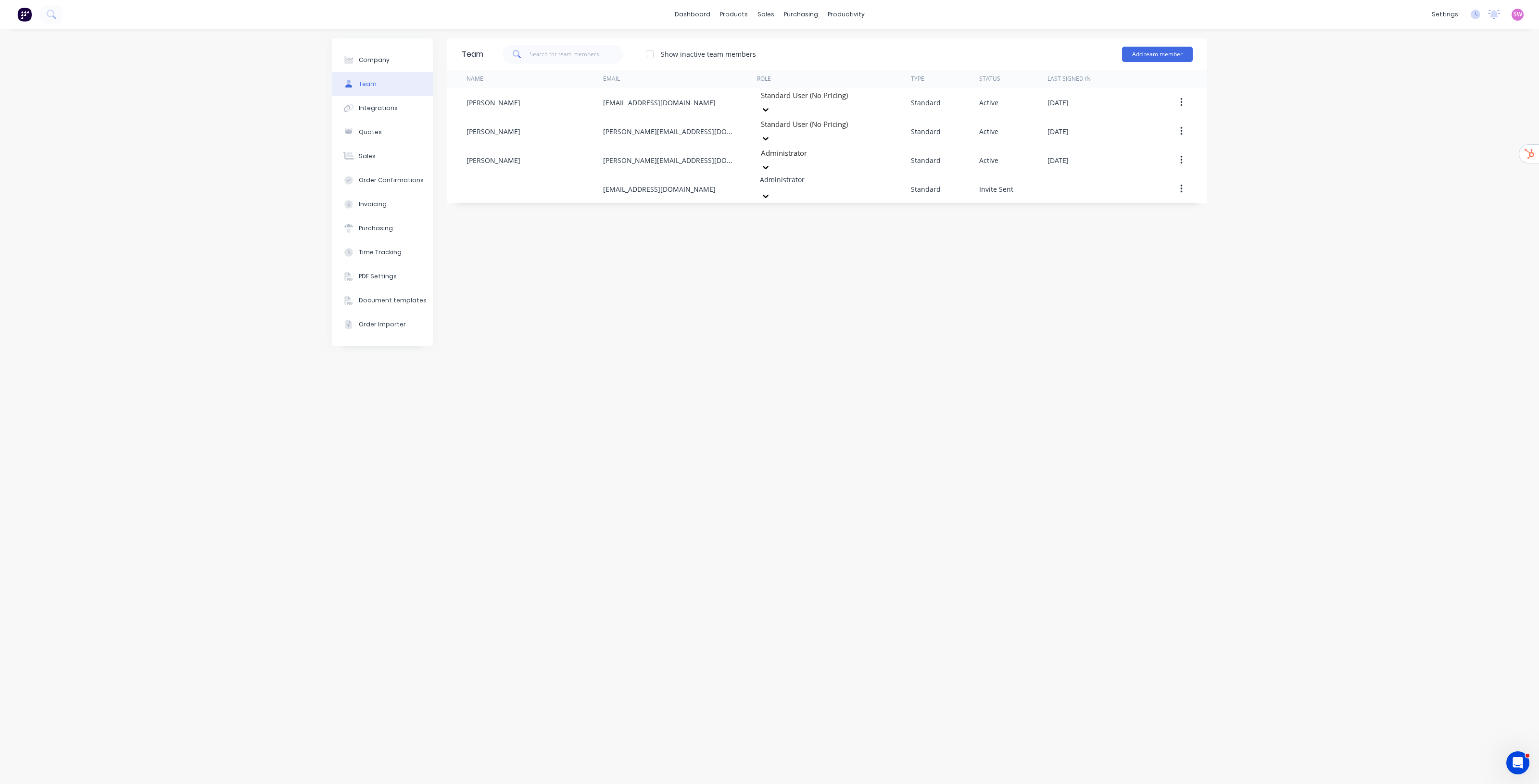
click at [833, 239] on div "Team Show inactive team members Add team member Name Email Role Type Status Las…" at bounding box center [827, 406] width 760 height 736
click at [766, 16] on div "sales" at bounding box center [766, 14] width 26 height 14
drag, startPoint x: 785, startPoint y: 41, endPoint x: 782, endPoint y: 51, distance: 10.4
click at [785, 42] on div "Sales Orders" at bounding box center [801, 46] width 39 height 8
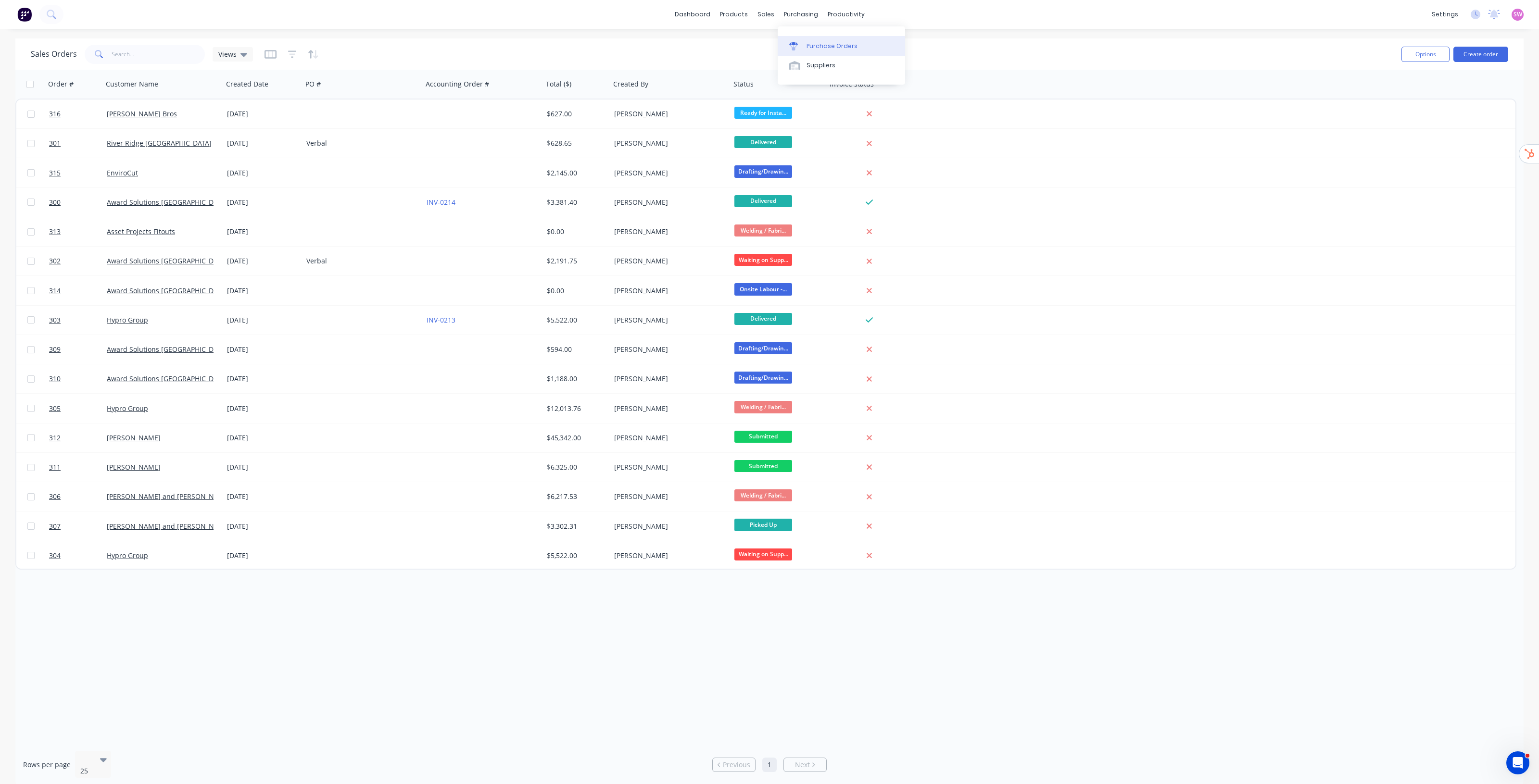
click at [823, 45] on div "Purchase Orders" at bounding box center [832, 46] width 51 height 8
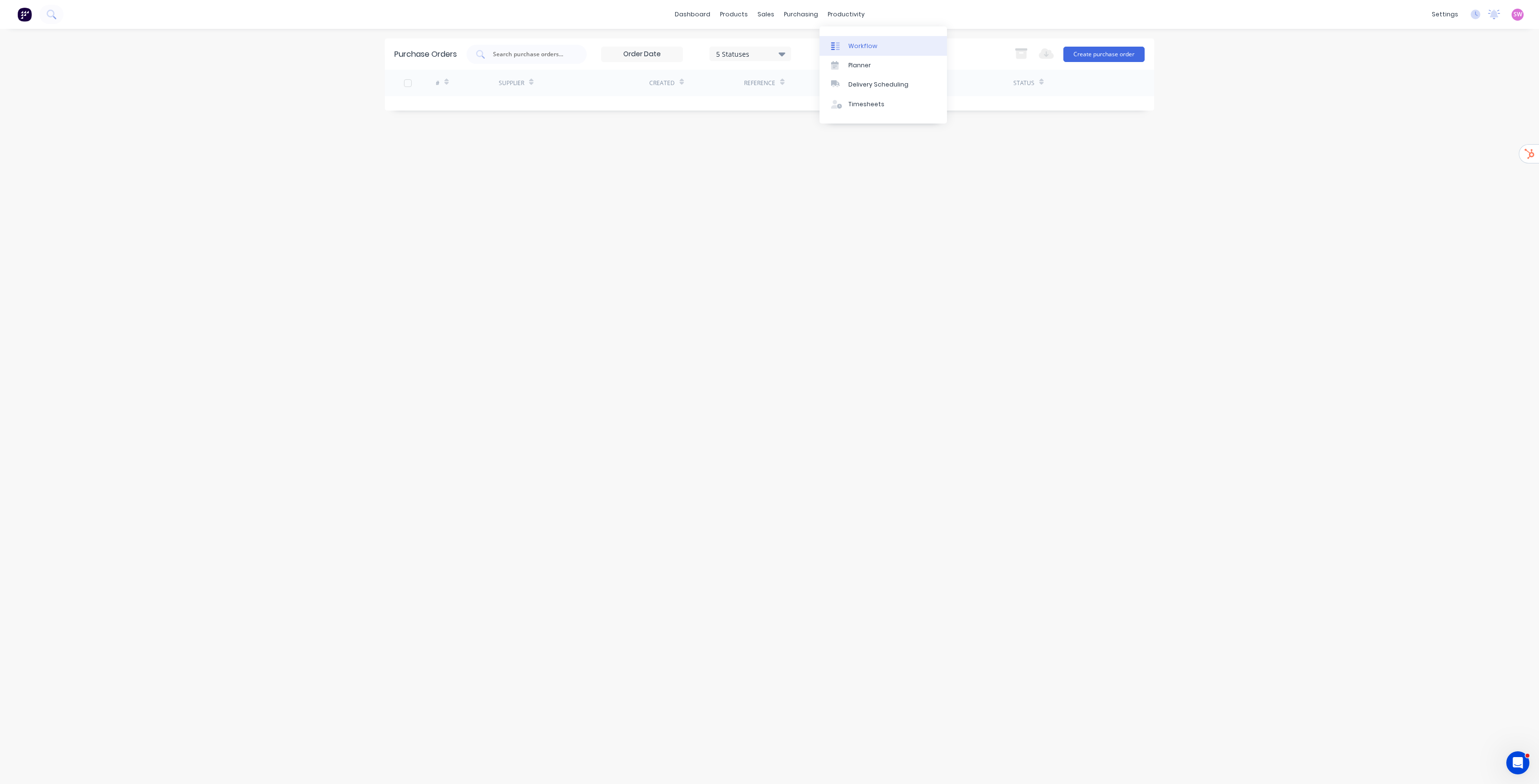
click at [862, 44] on div "Workflow" at bounding box center [863, 46] width 29 height 8
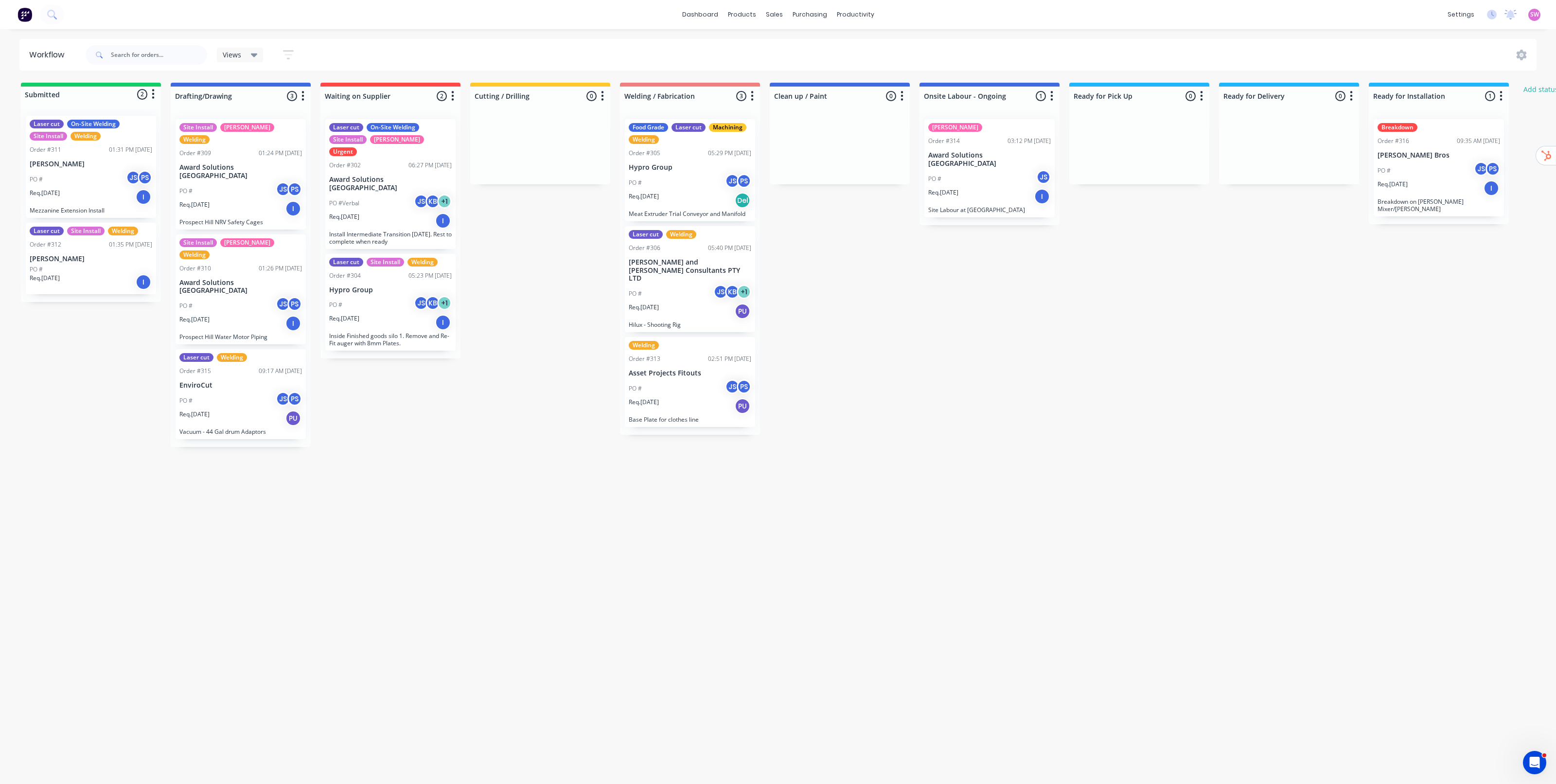
click at [703, 190] on div "PO # JS PS" at bounding box center [690, 182] width 123 height 19
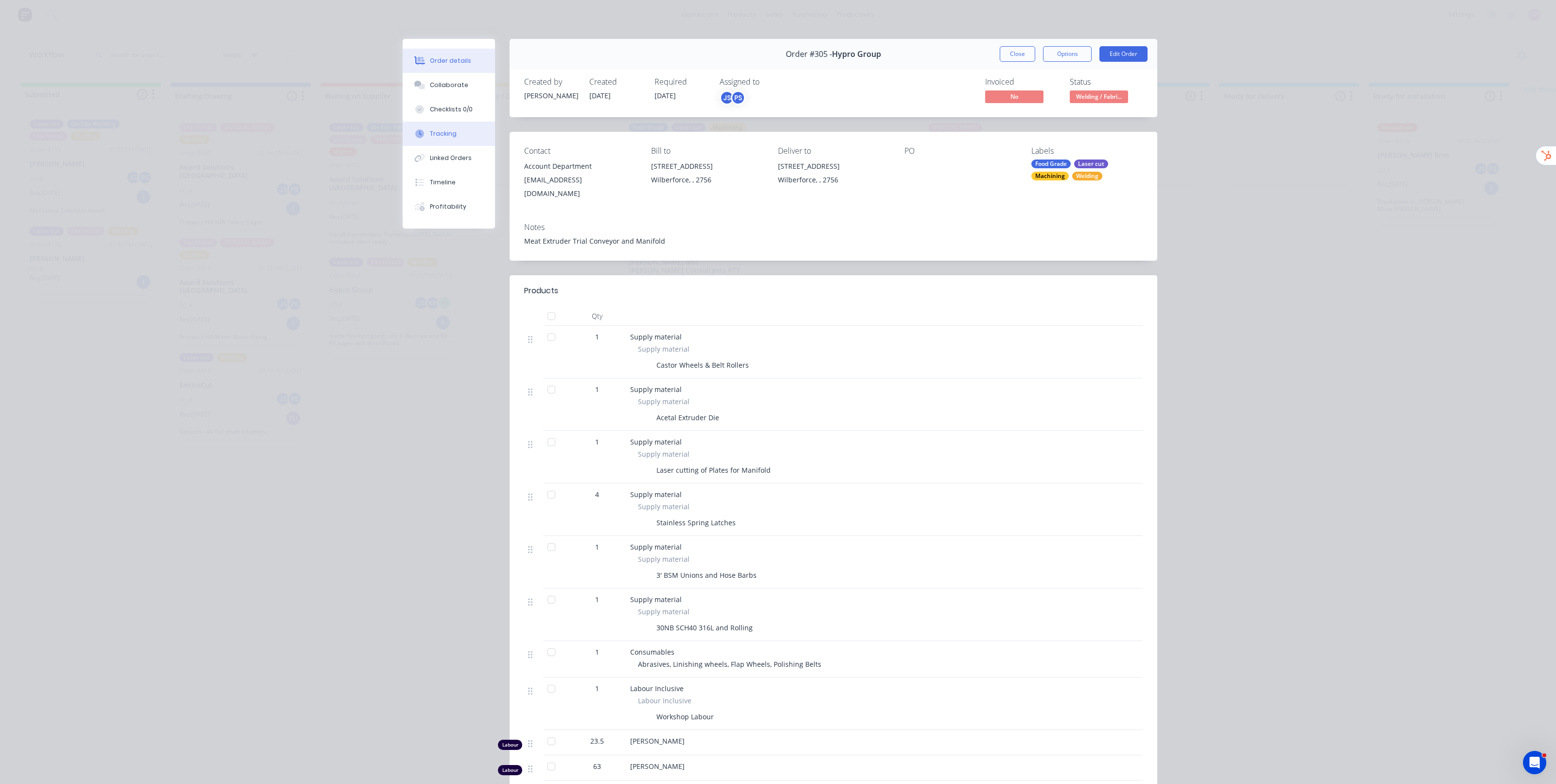
click at [432, 135] on div "Tracking" at bounding box center [443, 133] width 27 height 8
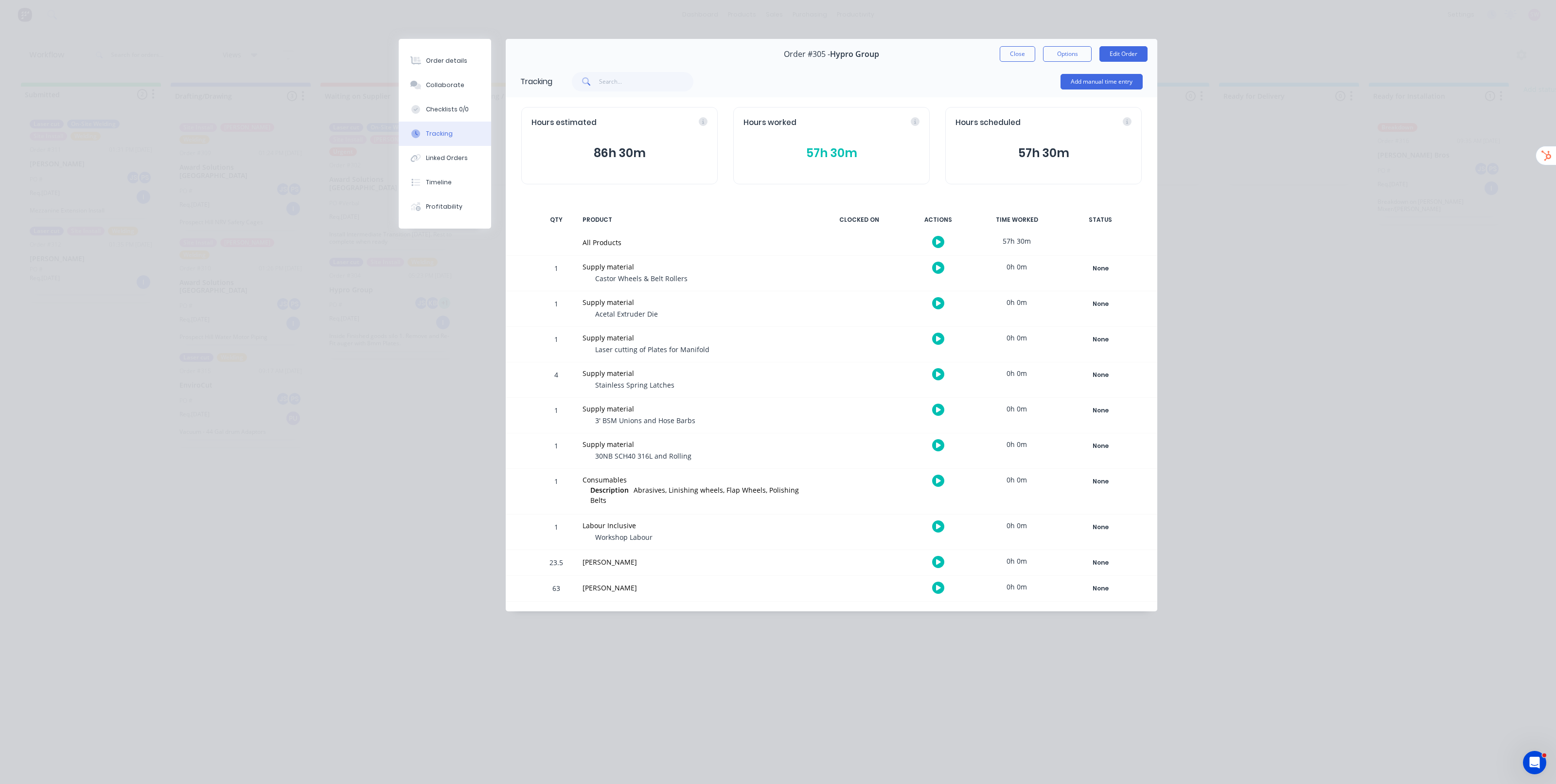
click at [936, 308] on button "button" at bounding box center [938, 303] width 12 height 12
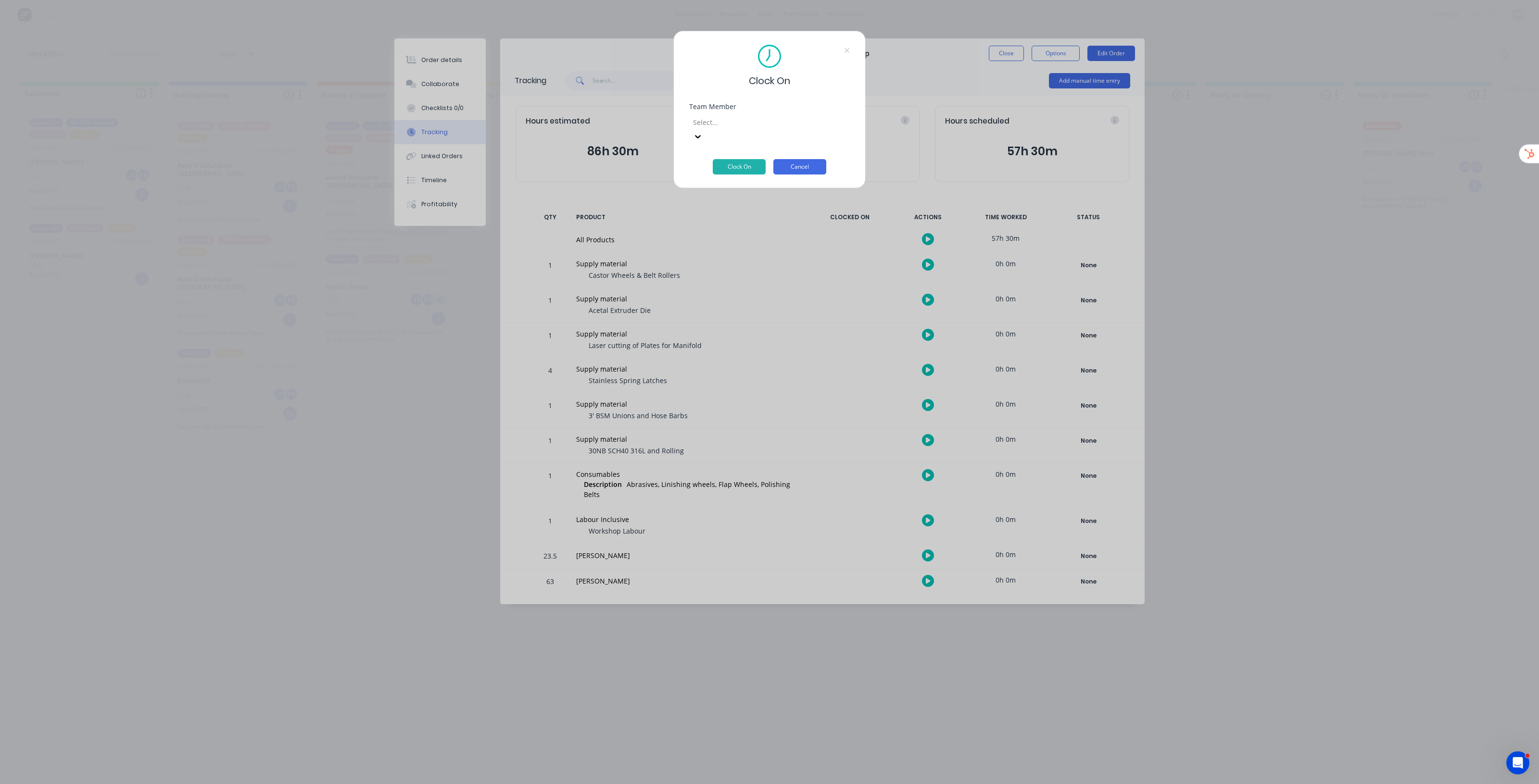
click at [817, 159] on button "Cancel" at bounding box center [799, 167] width 53 height 16
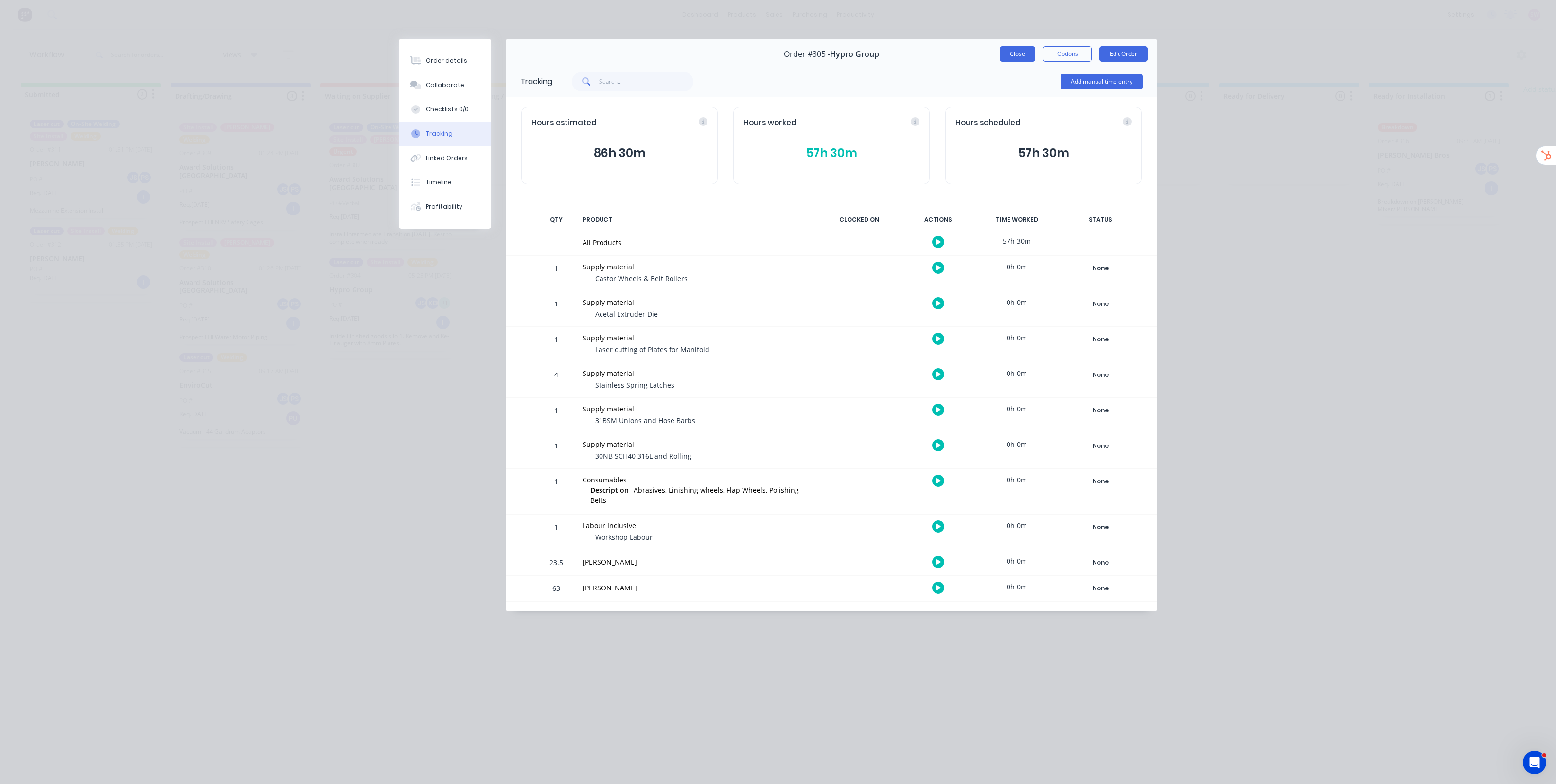
click at [1021, 60] on button "Close" at bounding box center [1017, 54] width 36 height 16
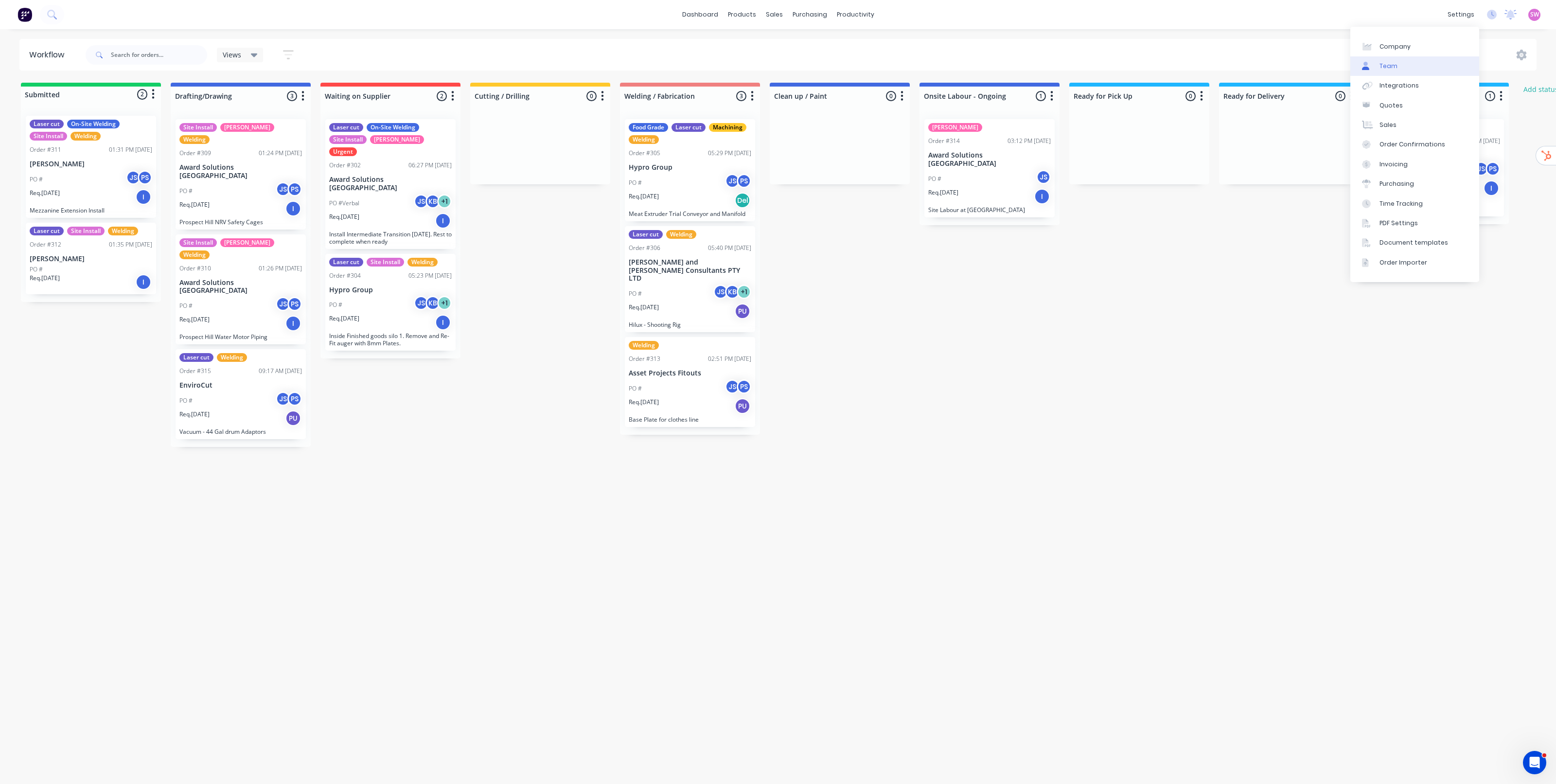
click at [1392, 66] on div "Team" at bounding box center [1389, 66] width 18 height 8
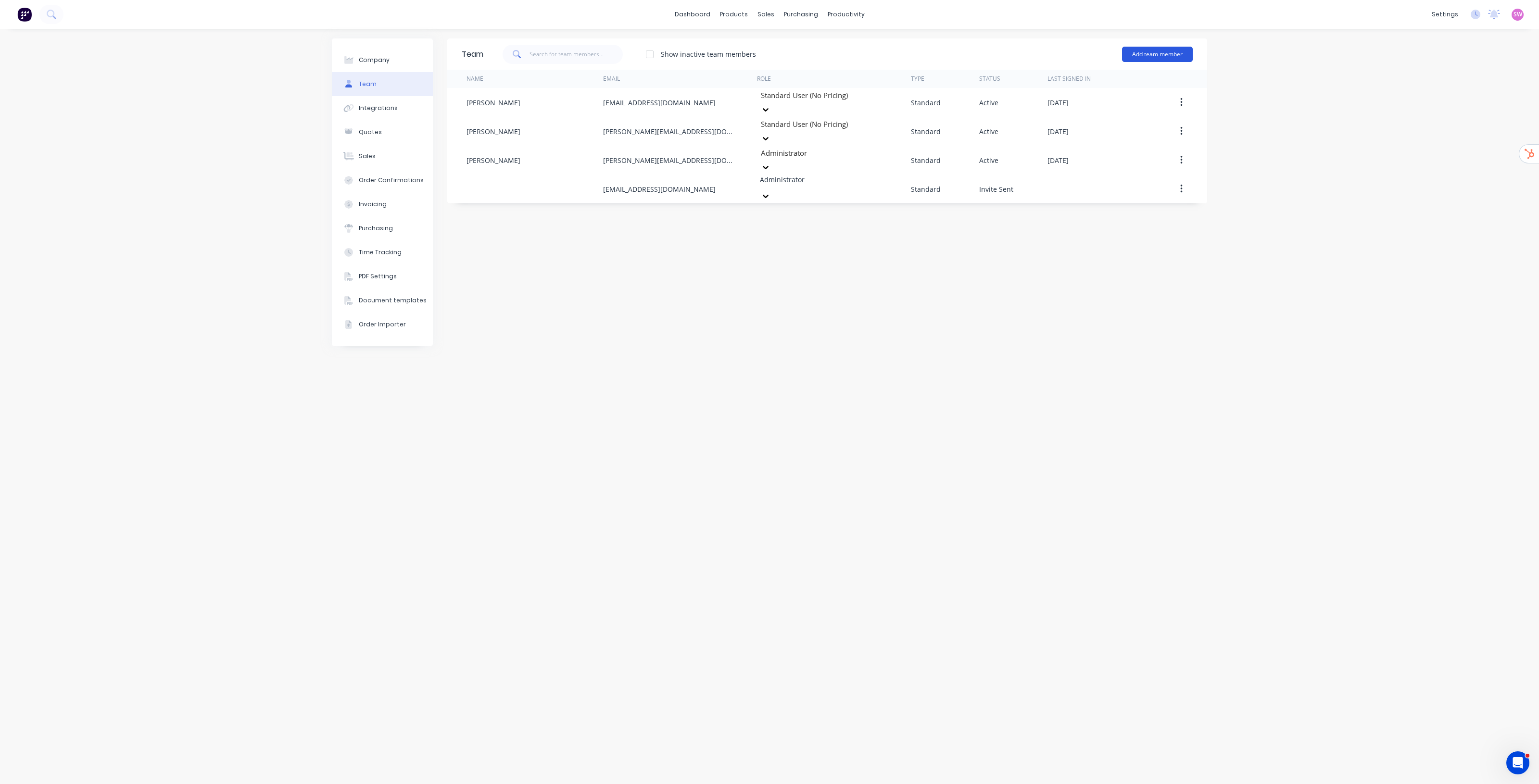
click at [1155, 54] on button "Add team member" at bounding box center [1157, 54] width 70 height 16
click at [1114, 114] on span "A team member that can be assigned to orders, but cannot login to Factory" at bounding box center [1115, 119] width 137 height 17
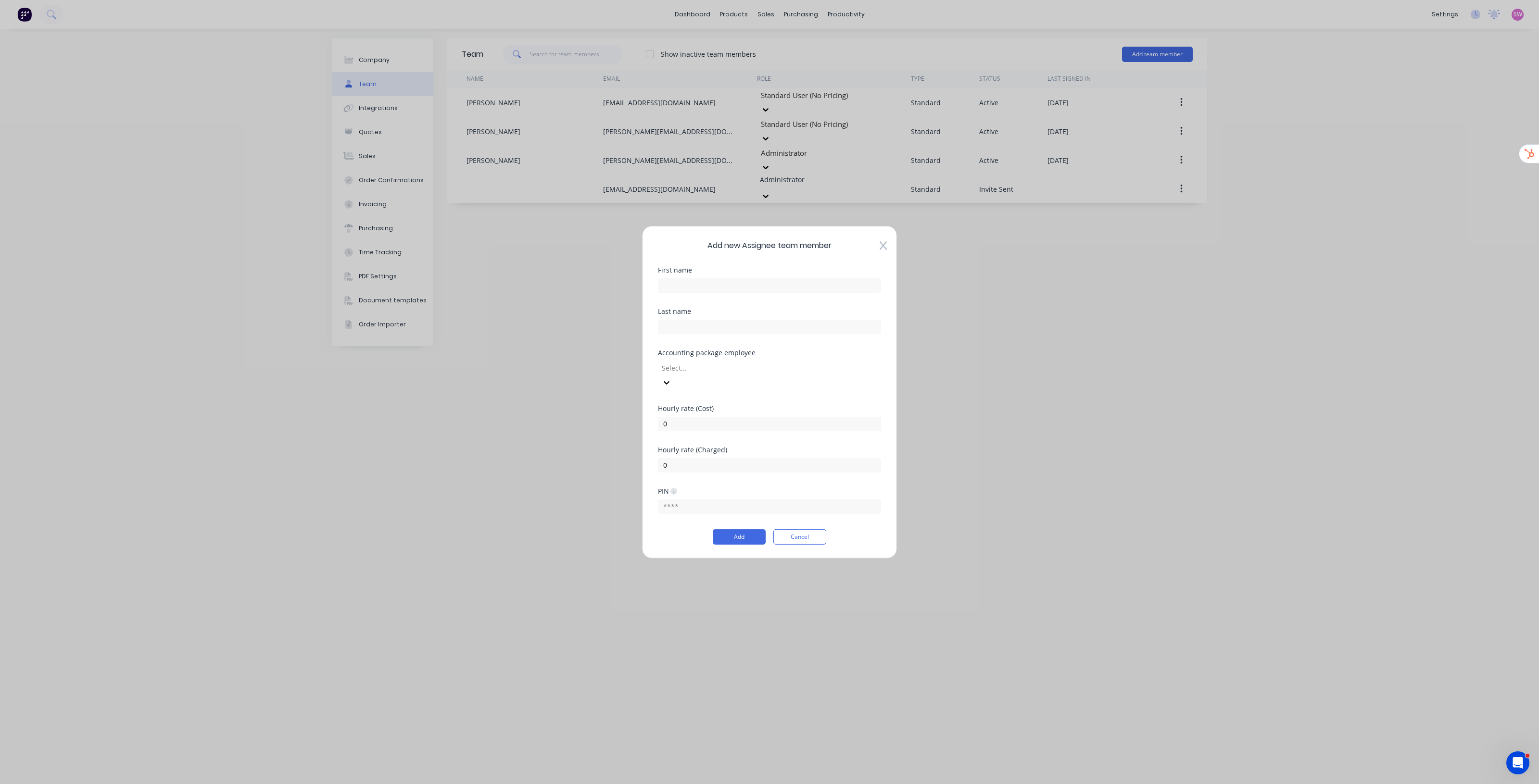
click at [888, 255] on div "Add new Assignee team member First name Last name Accounting package employee S…" at bounding box center [770, 392] width 255 height 333
click at [878, 258] on div "Add new Assignee team member First name Last name Accounting package employee S…" at bounding box center [770, 392] width 255 height 333
click at [879, 250] on icon at bounding box center [883, 245] width 7 height 10
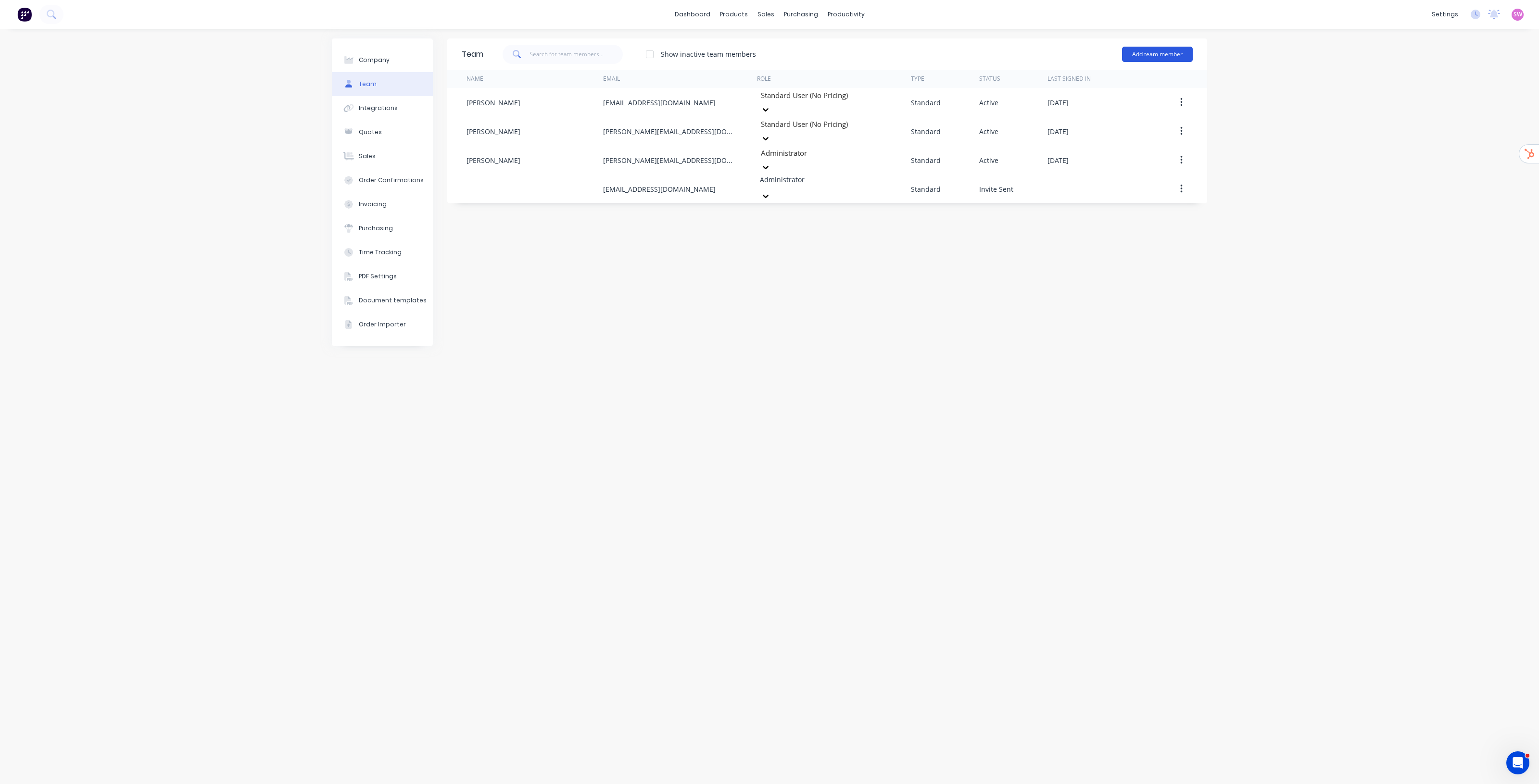
click at [1164, 53] on button "Add team member" at bounding box center [1157, 54] width 70 height 16
click at [1126, 106] on div "Assignee team member A team member that can be assigned to orders, but cannot l…" at bounding box center [1115, 115] width 137 height 36
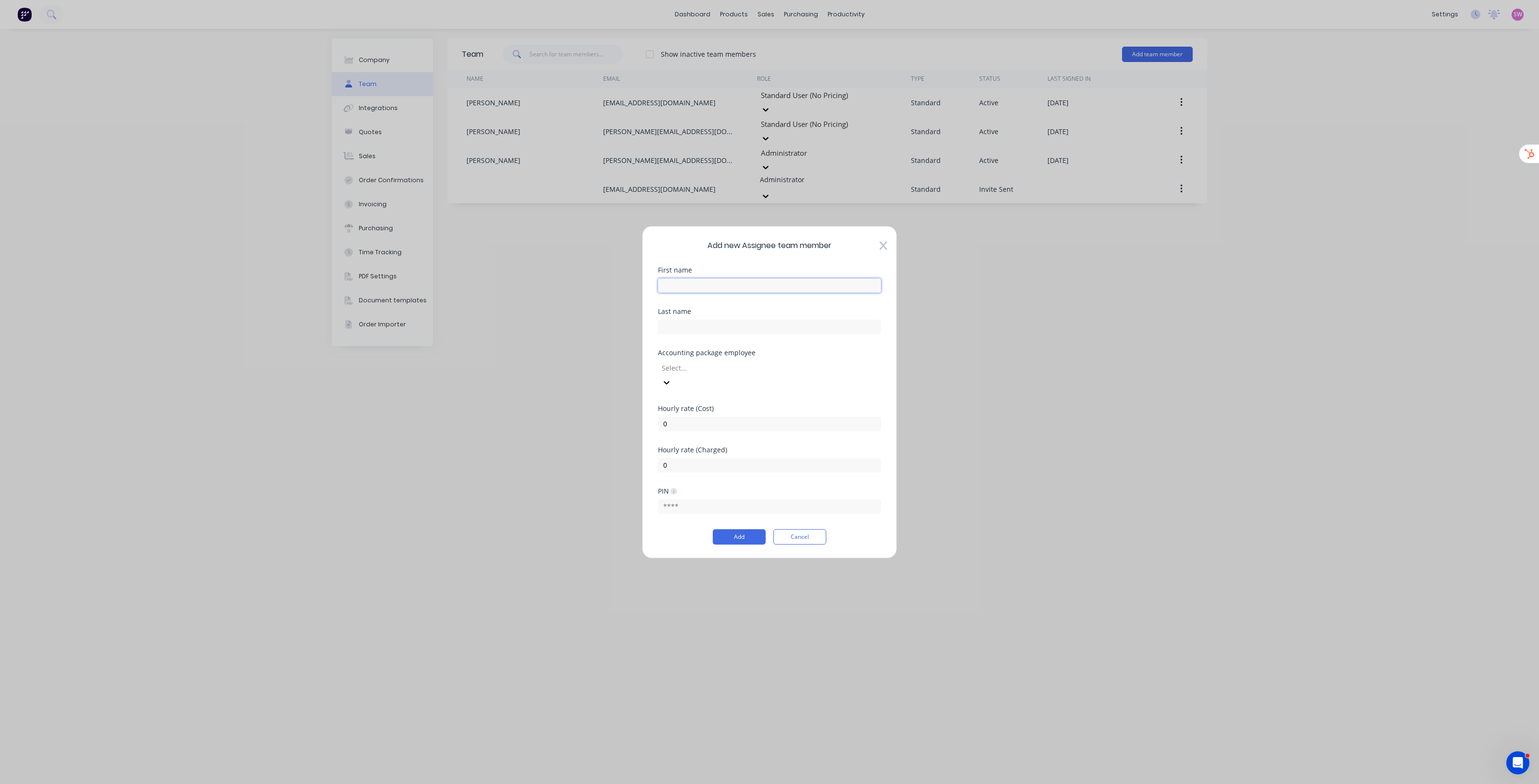
click at [728, 292] on input "text" at bounding box center [770, 285] width 223 height 14
click at [841, 331] on input "text" at bounding box center [770, 327] width 223 height 14
click at [669, 292] on input "Luis" at bounding box center [770, 285] width 223 height 14
type input "Lewis"
click at [845, 325] on div at bounding box center [770, 325] width 223 height 17
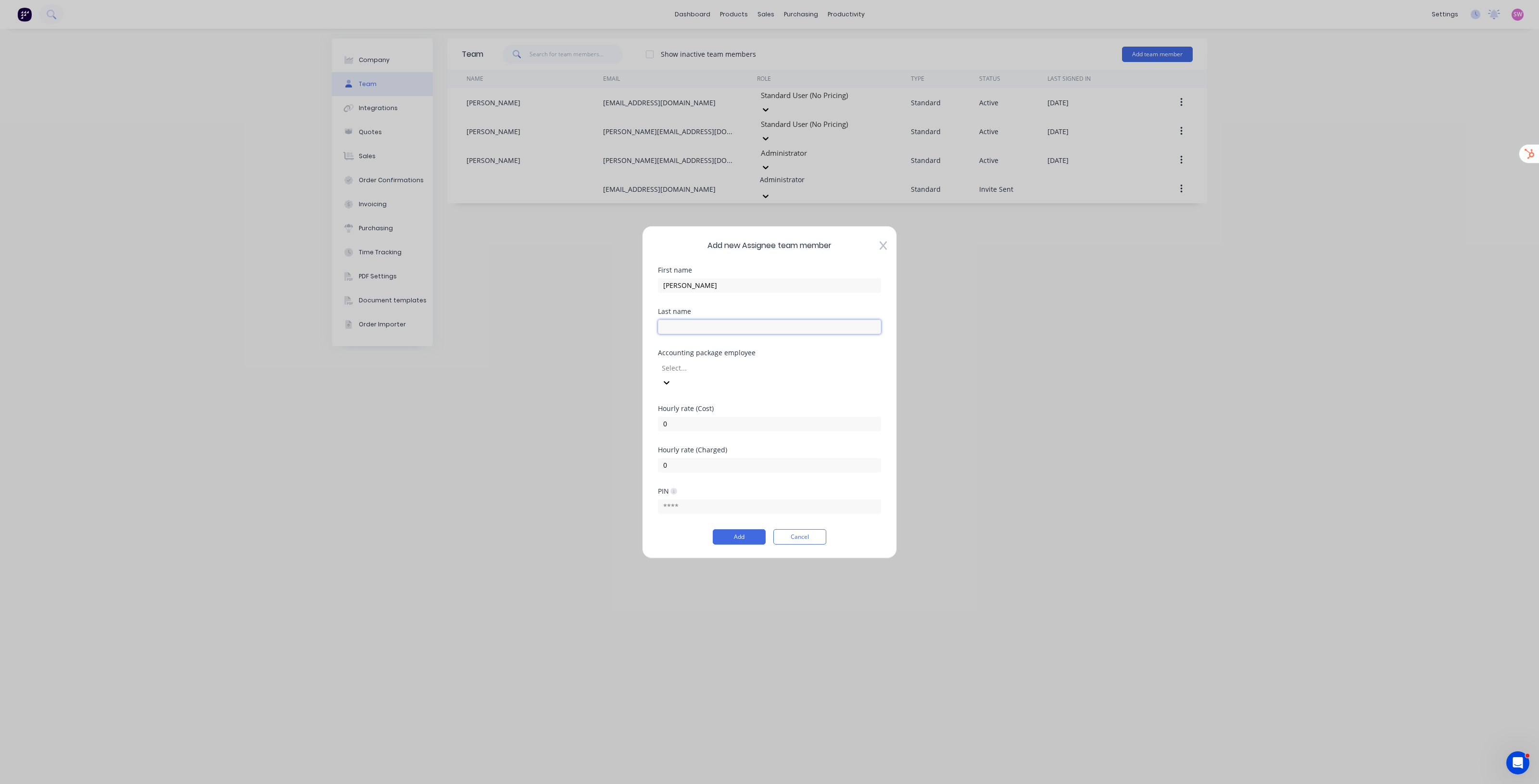
click at [818, 334] on input "text" at bounding box center [770, 327] width 223 height 14
type input "Munro"
click at [780, 308] on div "First name Lewis" at bounding box center [770, 287] width 223 height 41
click at [740, 371] on div at bounding box center [730, 368] width 139 height 12
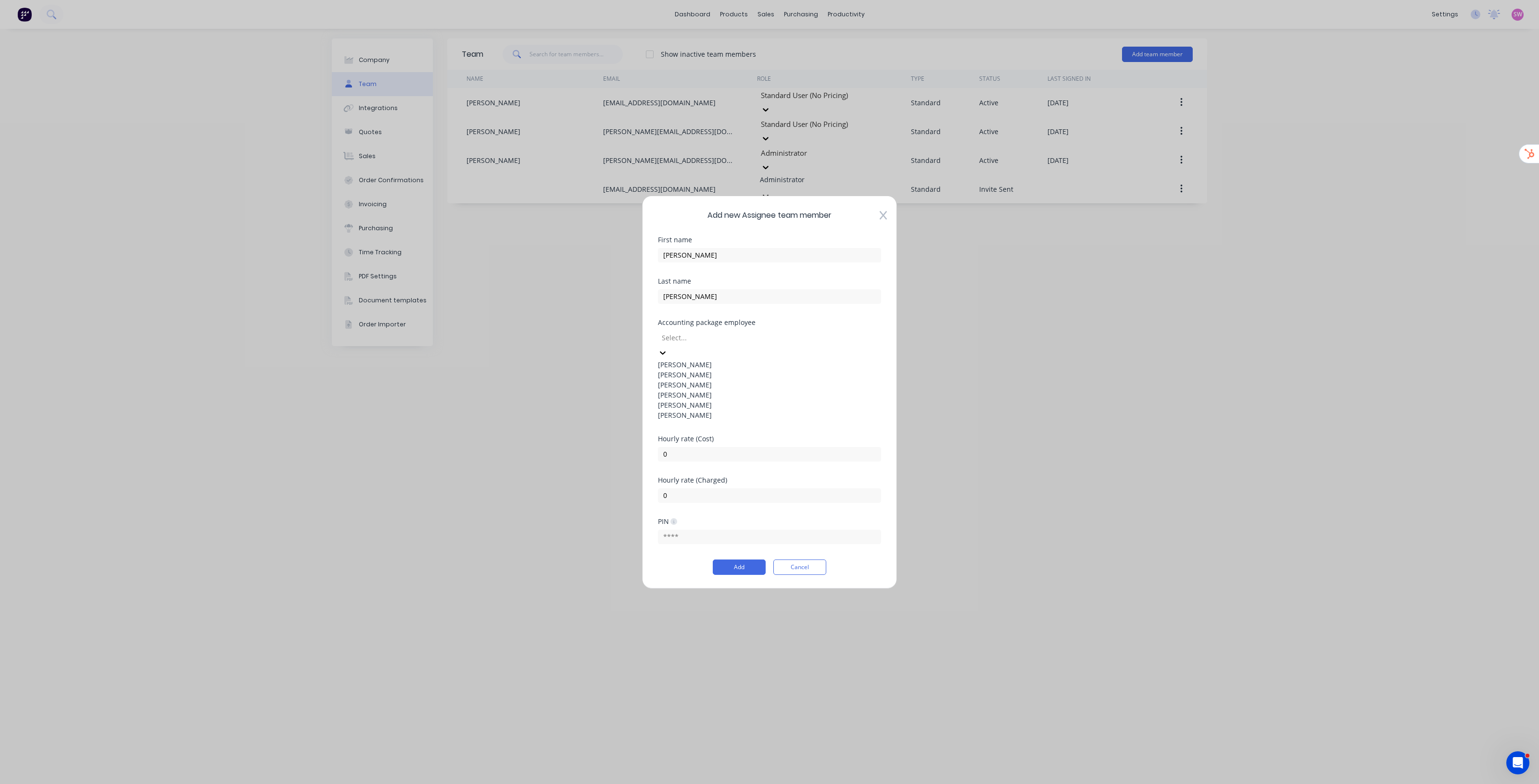
click at [768, 319] on div "Last name Munro" at bounding box center [770, 297] width 223 height 41
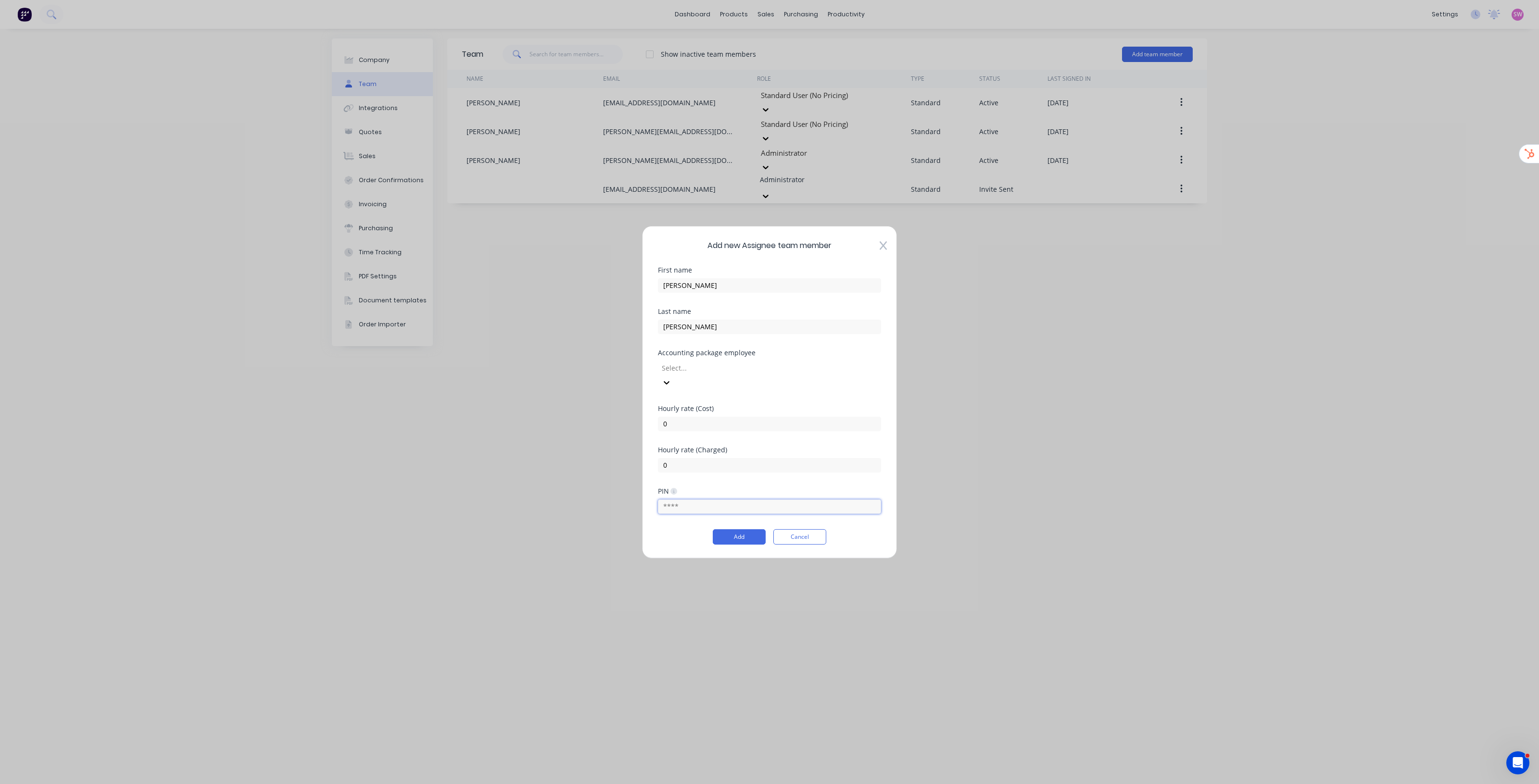
click at [688, 499] on input "text" at bounding box center [770, 506] width 223 height 14
type input "1234"
click at [848, 511] on div "PIN 1234" at bounding box center [770, 508] width 223 height 41
click at [722, 529] on button "Add" at bounding box center [739, 537] width 53 height 16
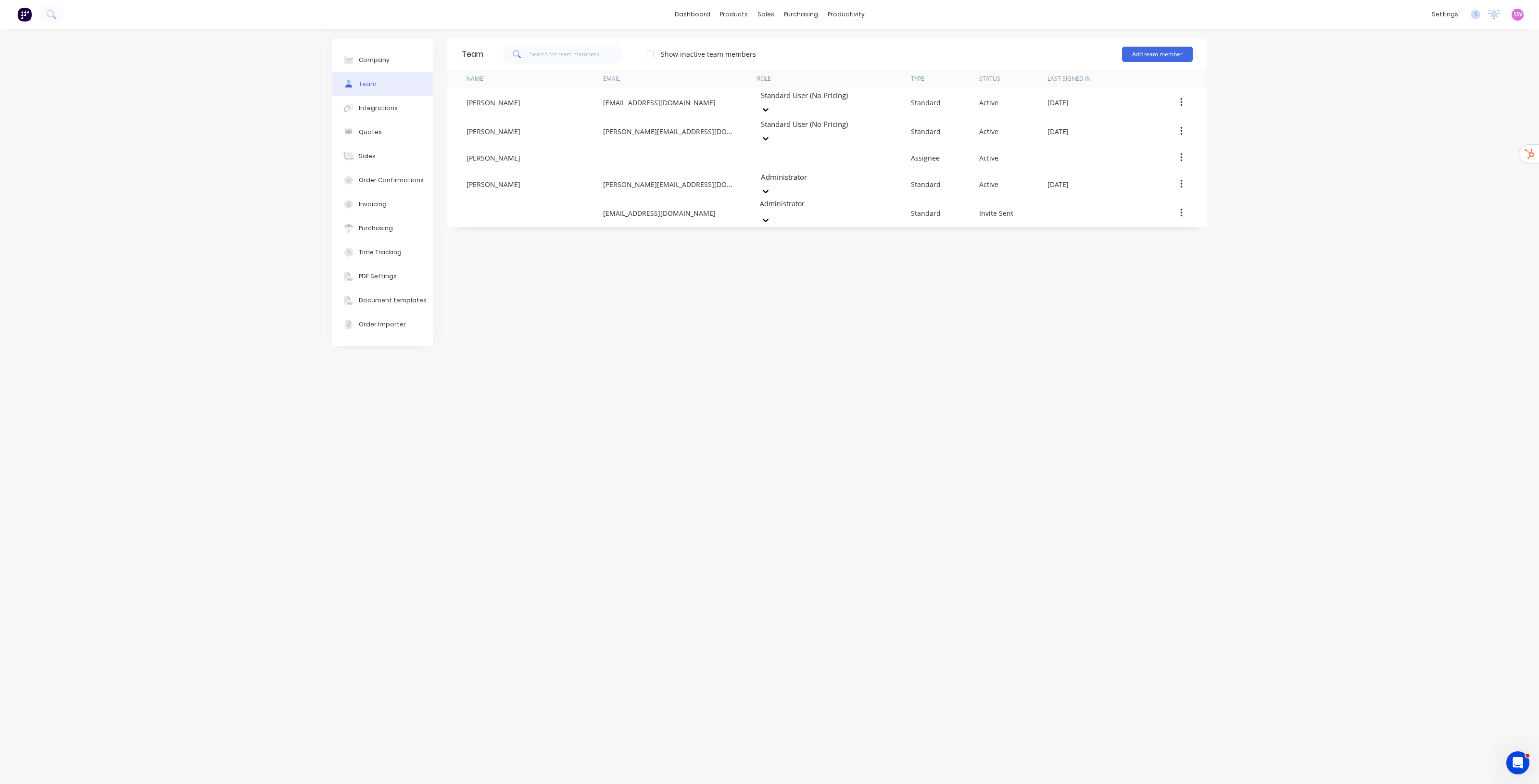
click at [945, 393] on div "Team Show inactive team members Add team member Name Email Role Type Status Las…" at bounding box center [827, 406] width 760 height 736
click at [1474, 12] on icon at bounding box center [1476, 14] width 10 height 10
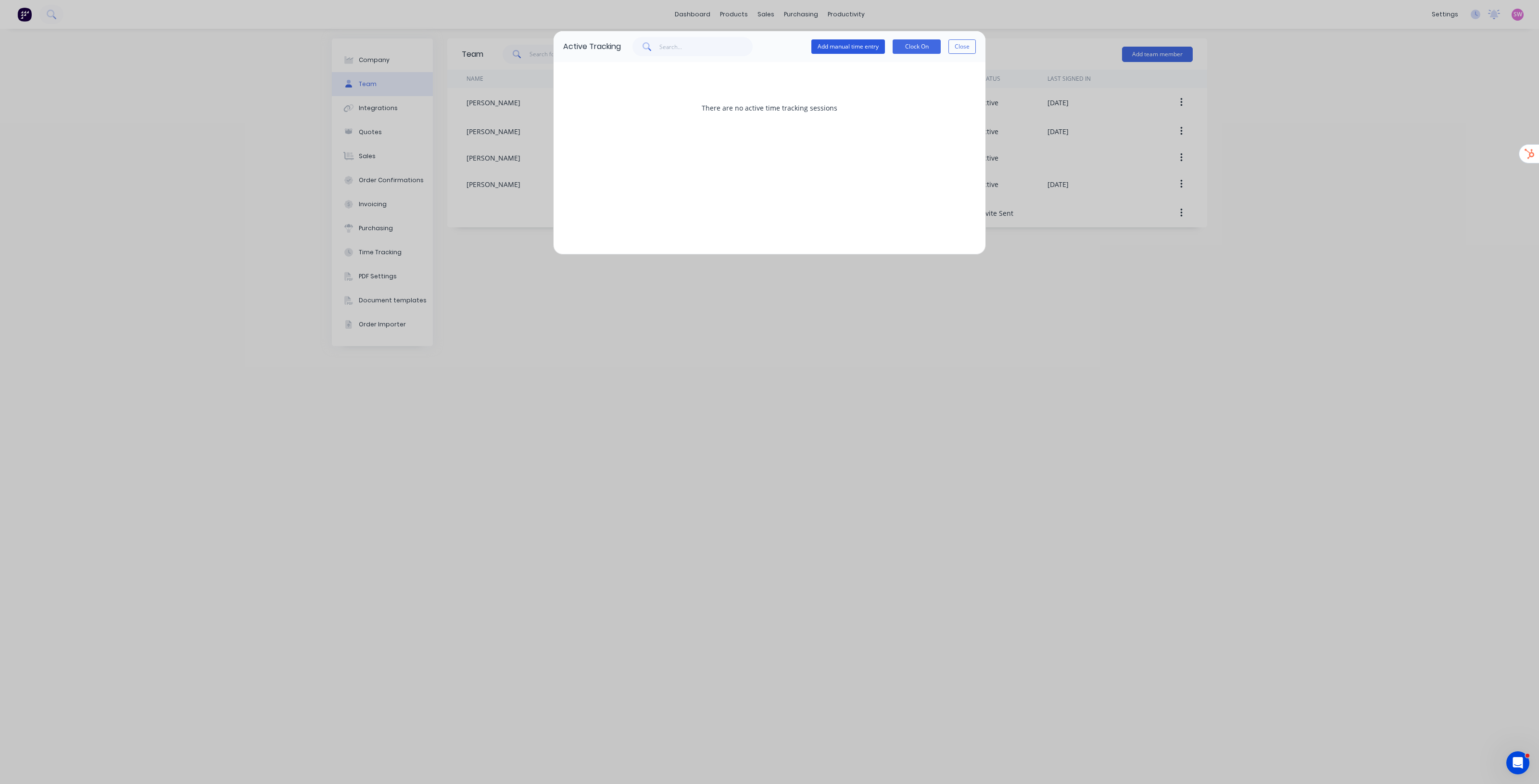
click at [866, 49] on button "Add manual time entry" at bounding box center [848, 47] width 73 height 14
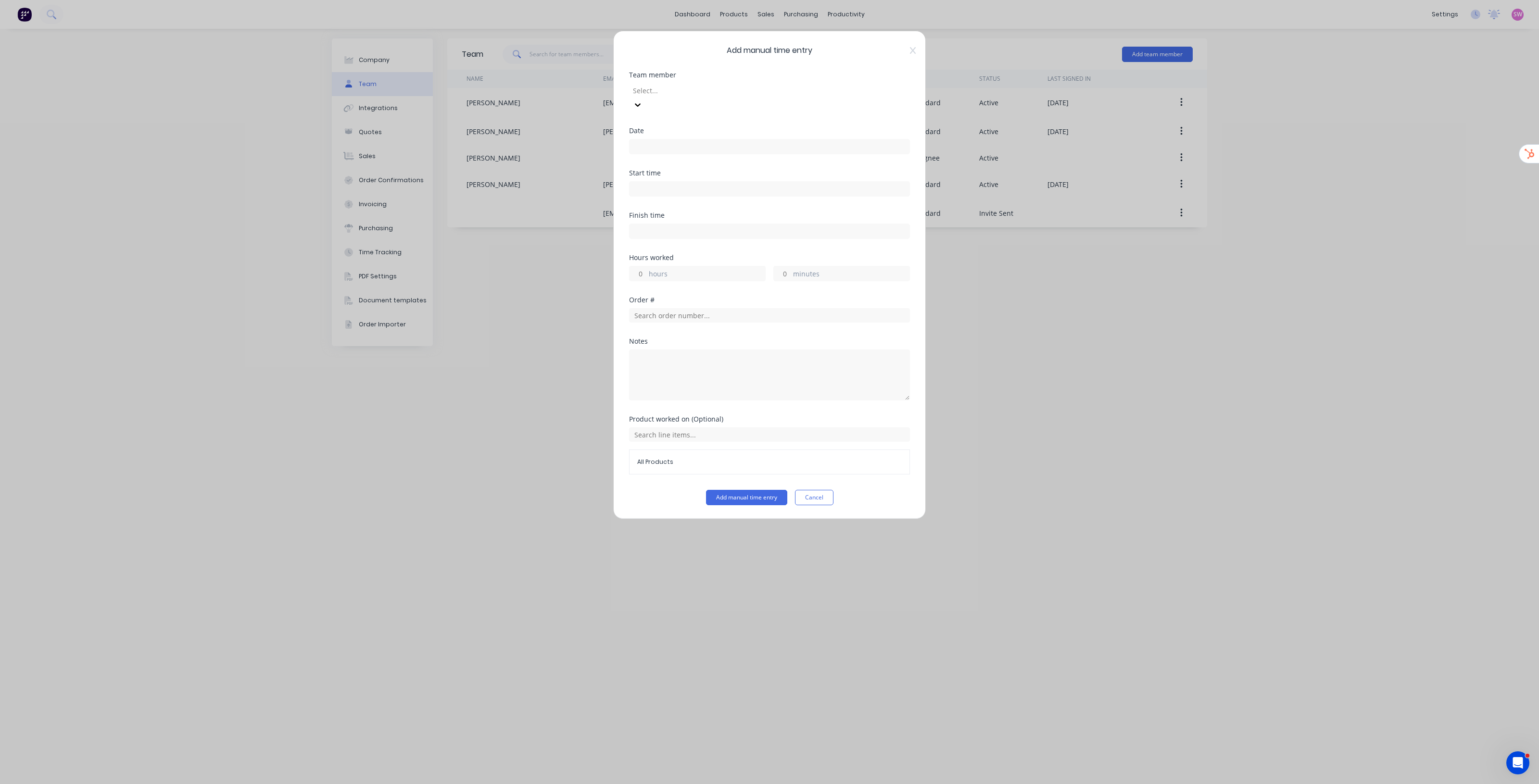
click at [754, 94] on div at bounding box center [701, 91] width 139 height 12
click at [673, 139] on input at bounding box center [770, 146] width 280 height 14
click at [890, 308] on input "text" at bounding box center [770, 315] width 281 height 14
click at [688, 465] on span "All Products" at bounding box center [770, 469] width 265 height 8
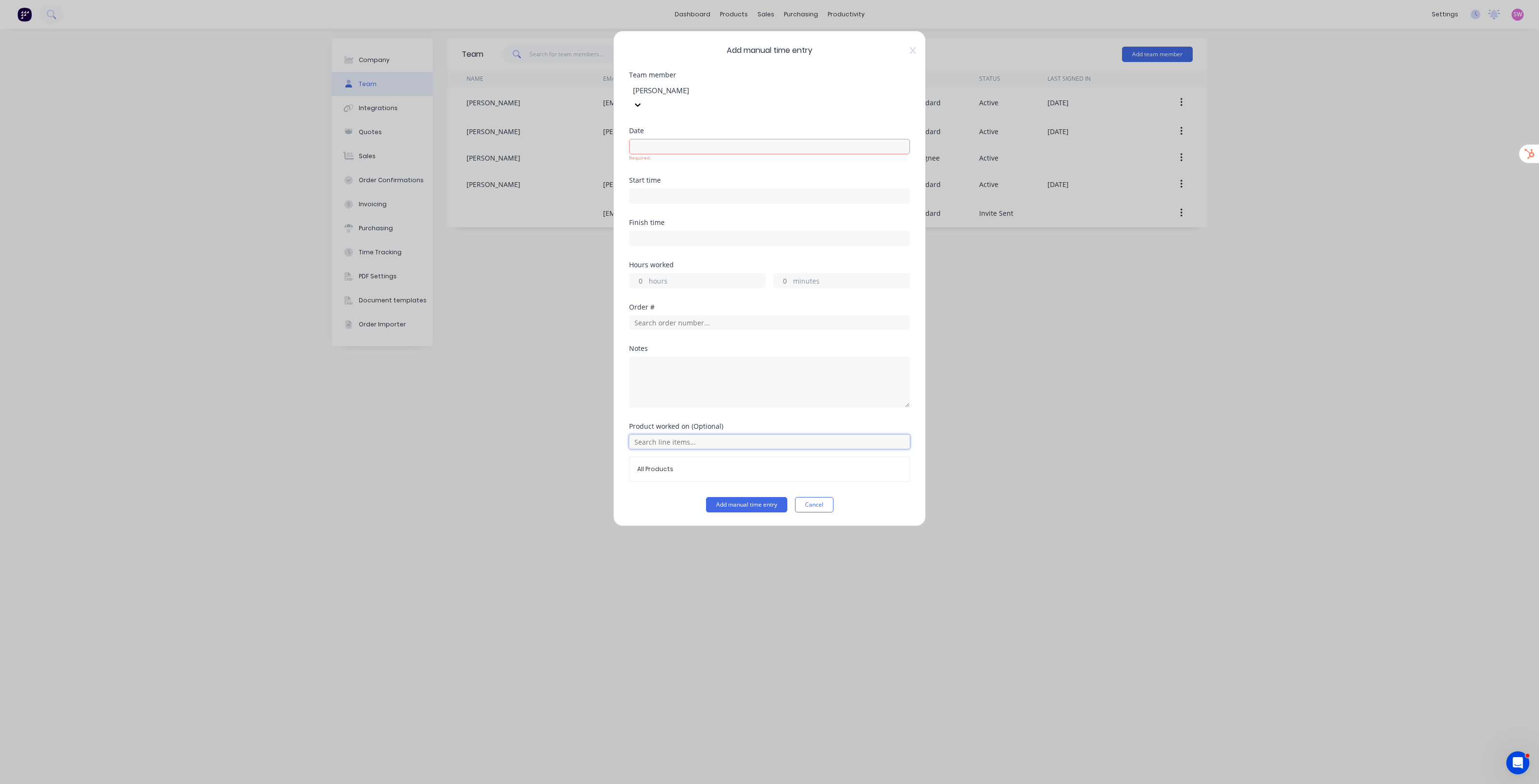
click at [667, 435] on input "text" at bounding box center [770, 442] width 281 height 14
click at [760, 423] on div "Product worked on (Optional)" at bounding box center [770, 426] width 281 height 7
click at [679, 315] on input "text" at bounding box center [770, 322] width 281 height 14
type input "1"
click at [675, 345] on span "Rodriguez Bros" at bounding box center [710, 344] width 140 height 8
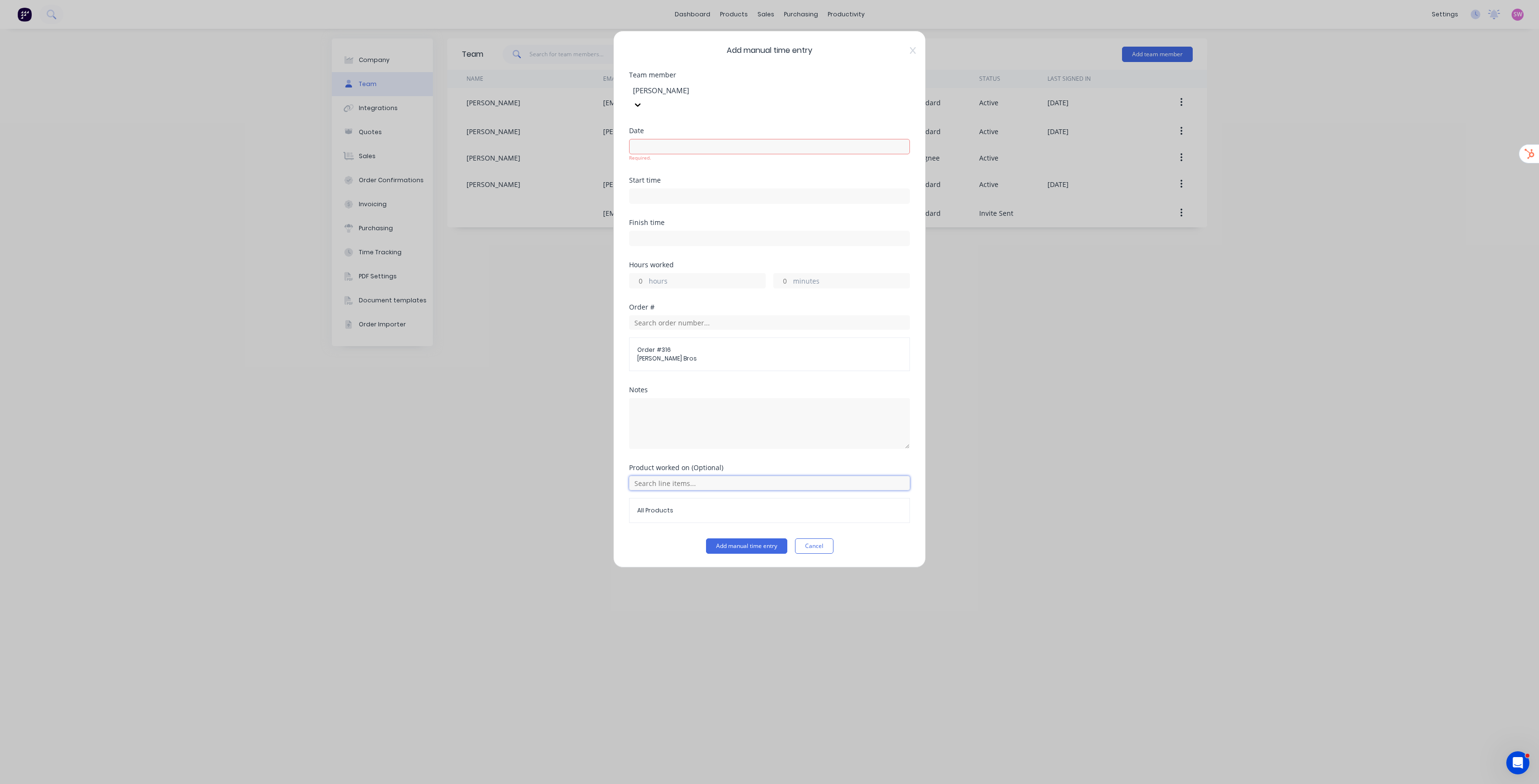
click at [713, 476] on input "text" at bounding box center [770, 483] width 281 height 14
click at [910, 379] on div "Add manual time entry Team member Lewis Munro Date Required. Start time Finish …" at bounding box center [769, 299] width 312 height 537
click at [812, 539] on button "Cancel" at bounding box center [814, 546] width 38 height 16
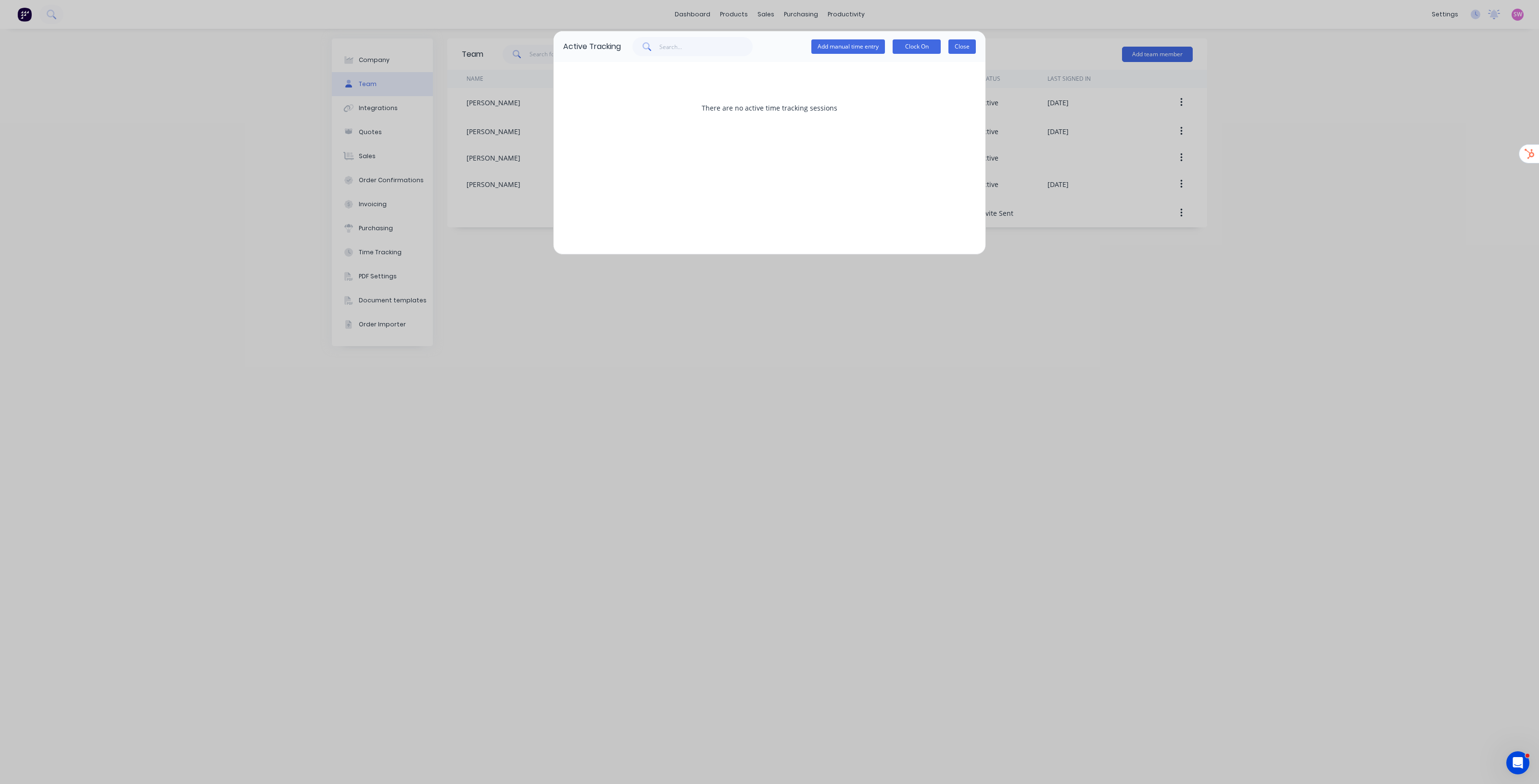
click at [954, 48] on button "Close" at bounding box center [962, 47] width 27 height 14
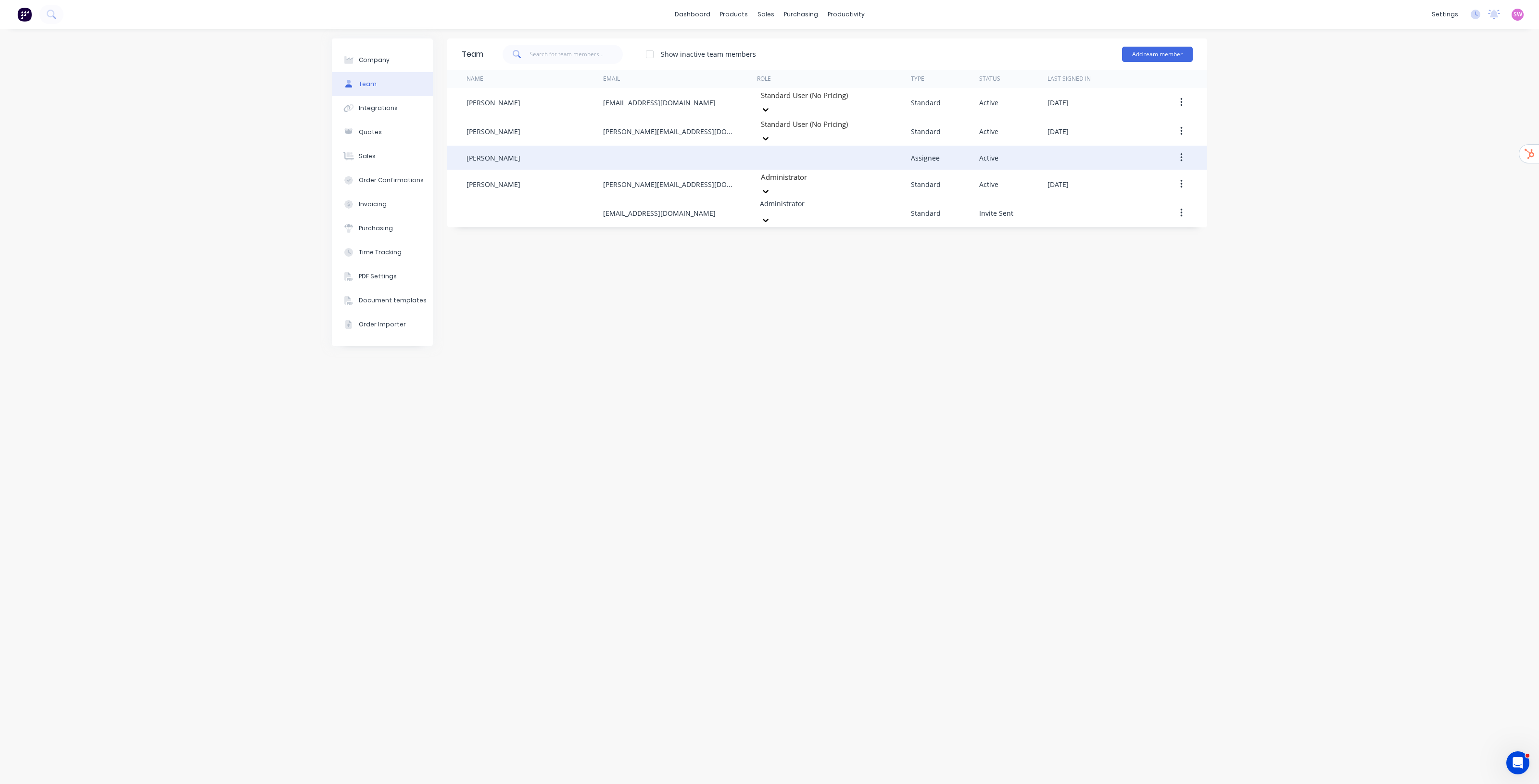
click at [1182, 149] on button "button" at bounding box center [1182, 158] width 23 height 17
click at [1127, 176] on div "Edit" at bounding box center [1147, 183] width 74 height 14
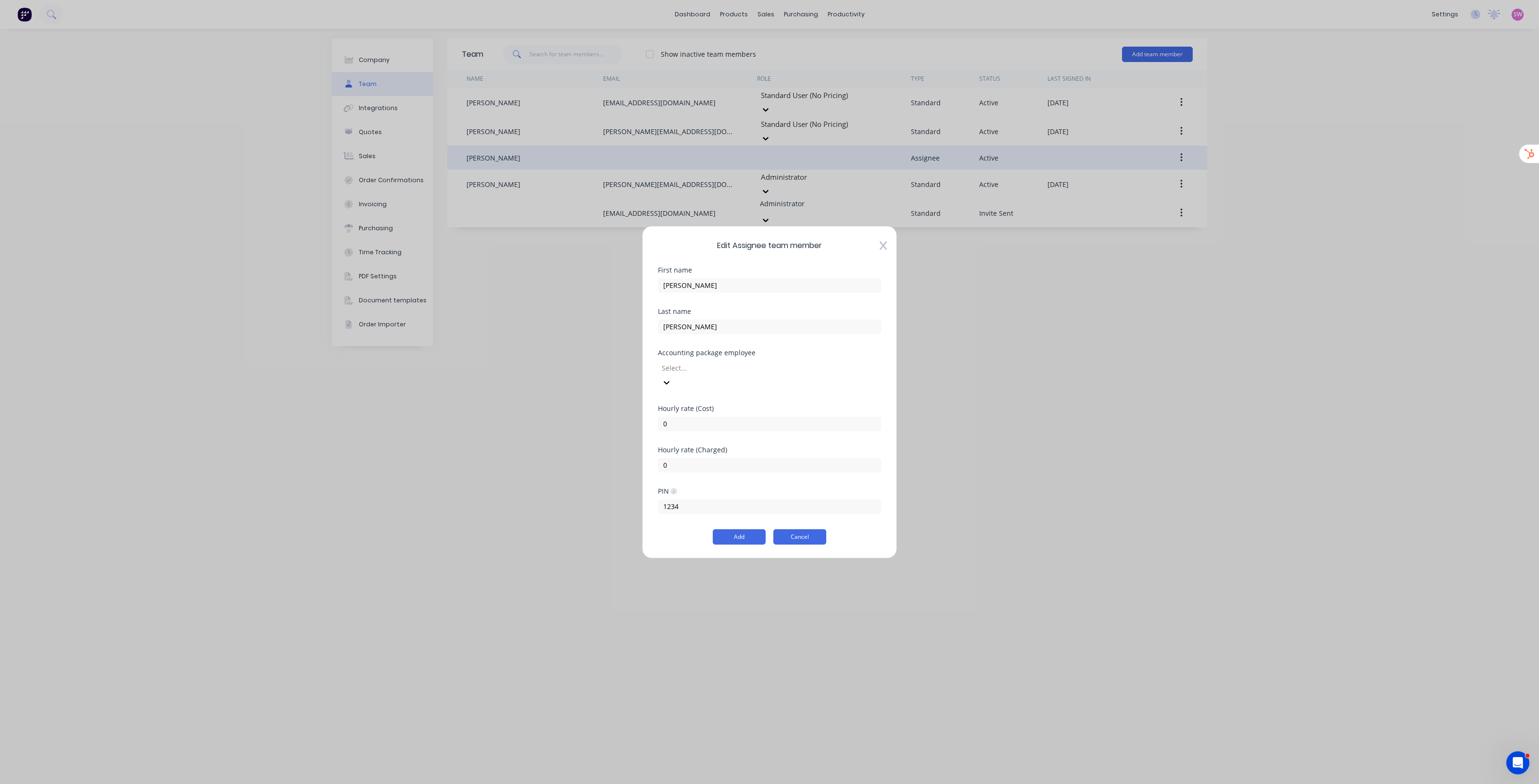
click at [816, 529] on button "Cancel" at bounding box center [799, 537] width 53 height 16
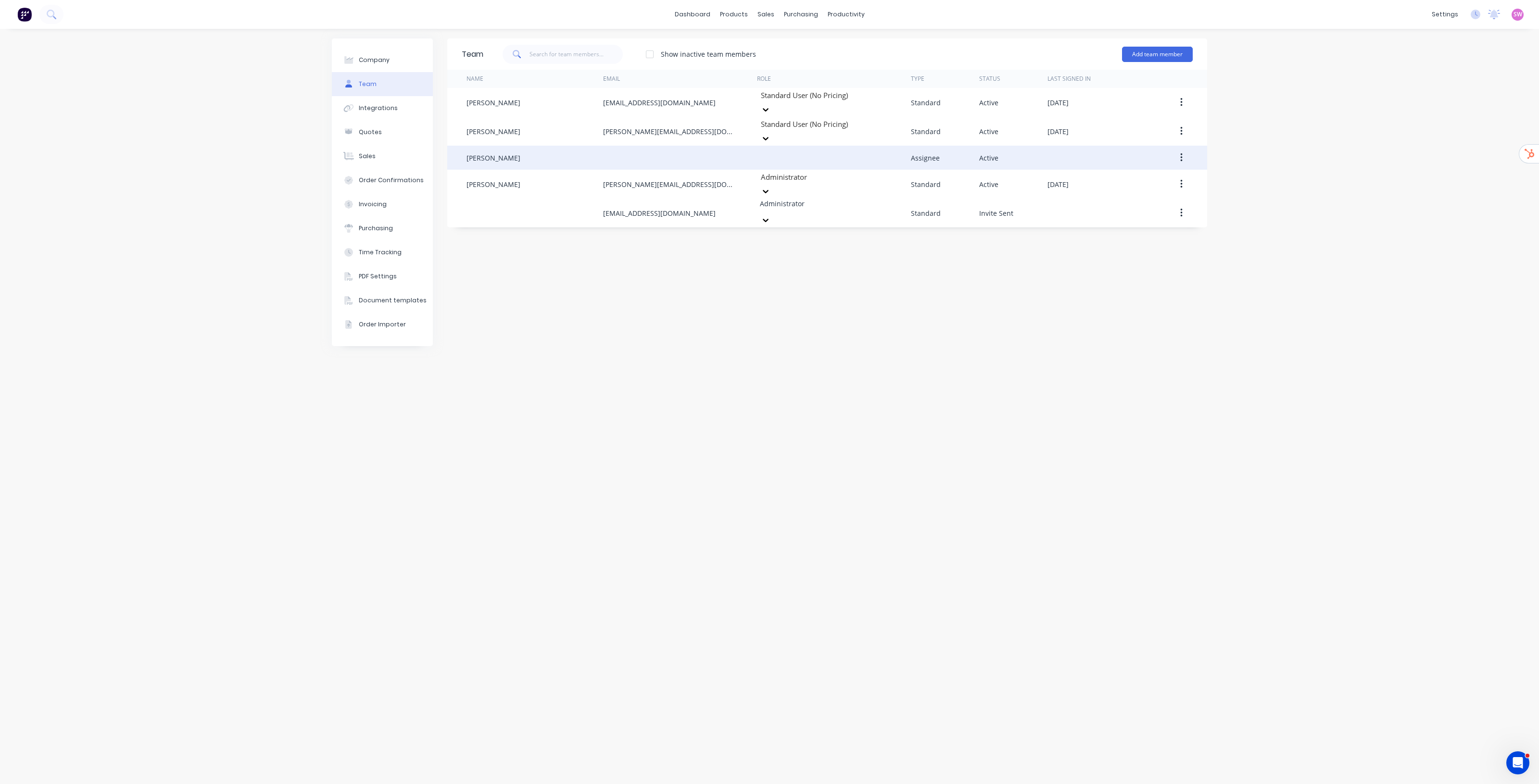
click at [1181, 153] on icon "button" at bounding box center [1181, 158] width 2 height 8
click at [1157, 174] on button "Edit" at bounding box center [1146, 183] width 91 height 19
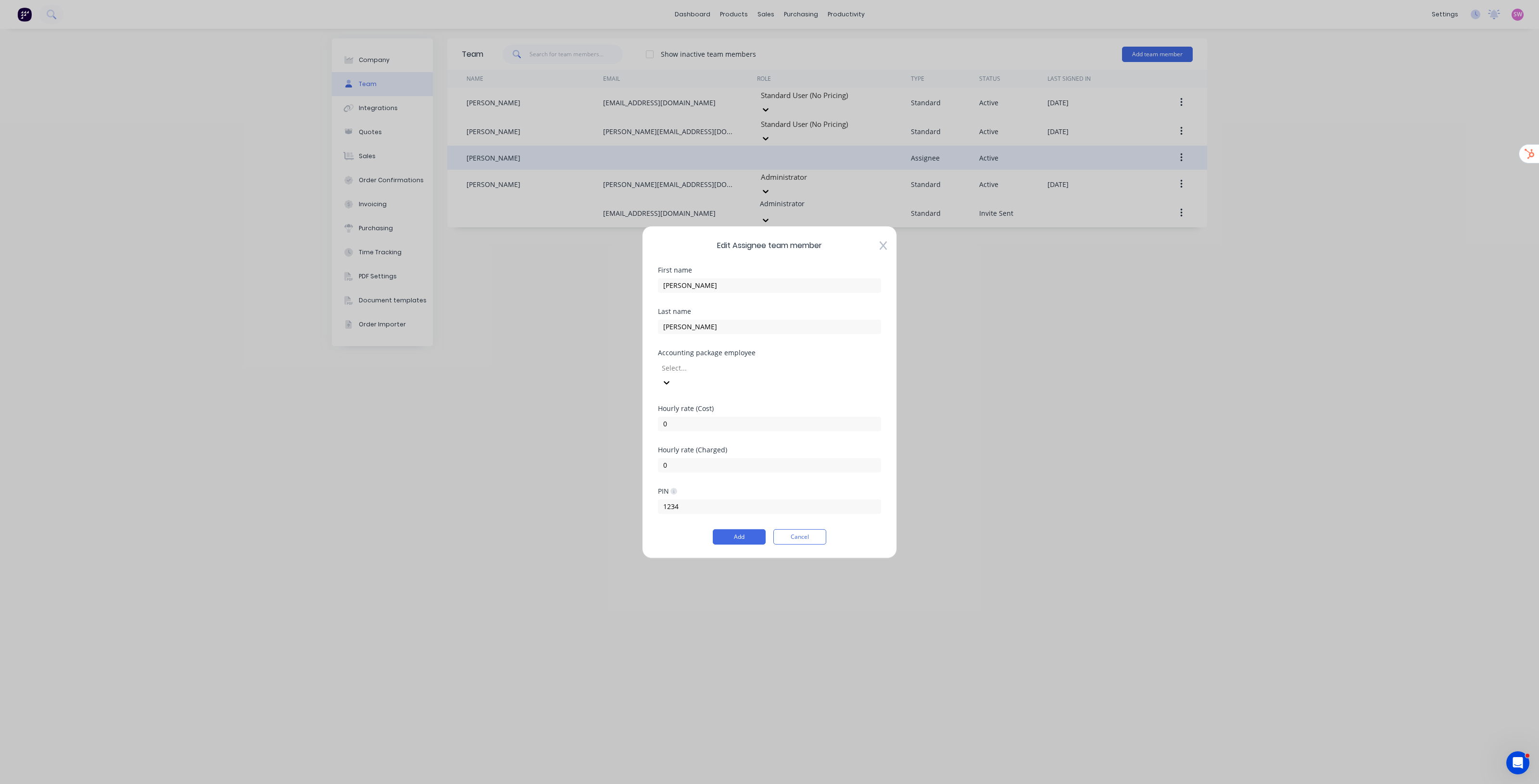
click at [738, 373] on div at bounding box center [730, 368] width 139 height 12
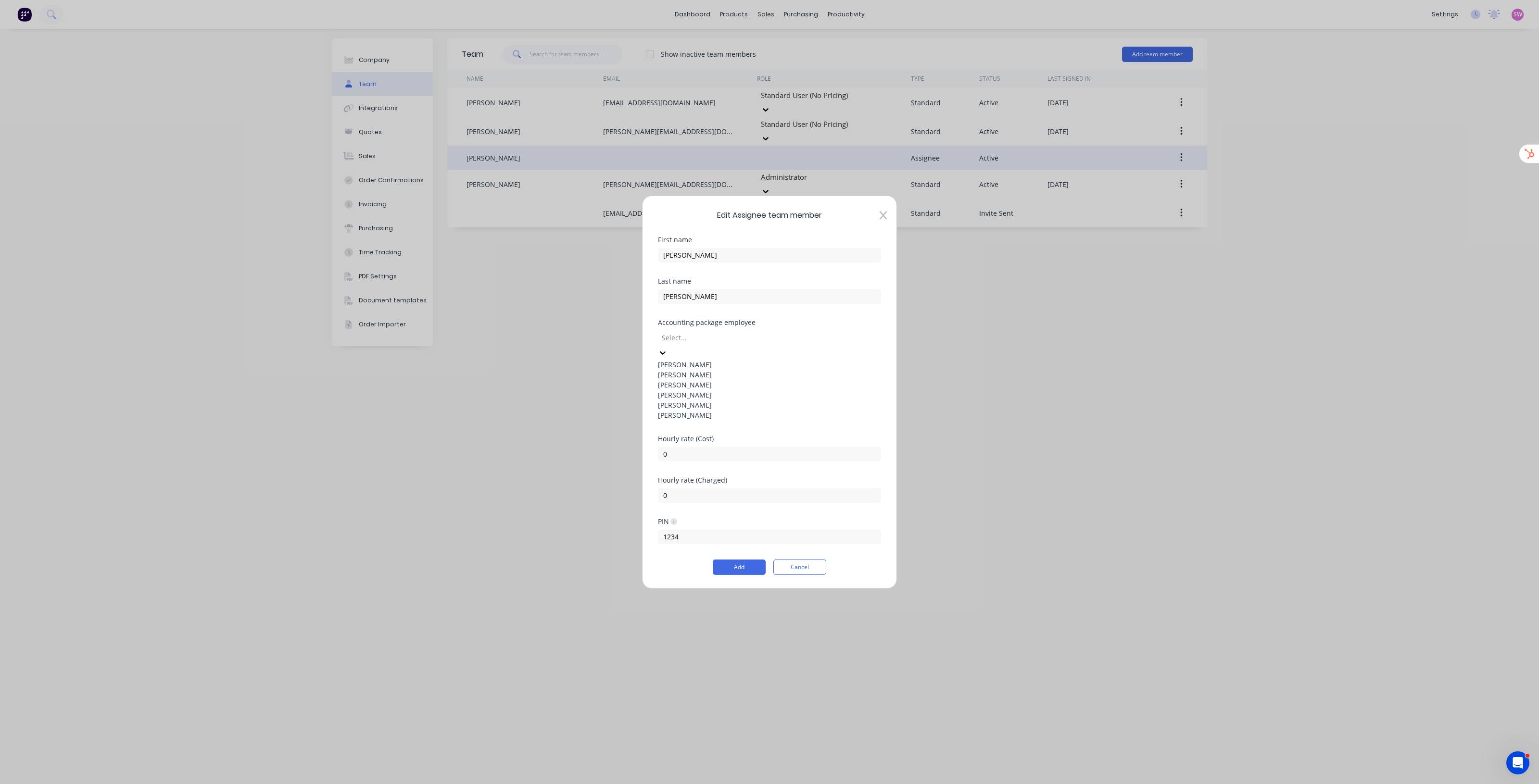
click at [692, 410] on div "Lewis Munro" at bounding box center [770, 404] width 223 height 10
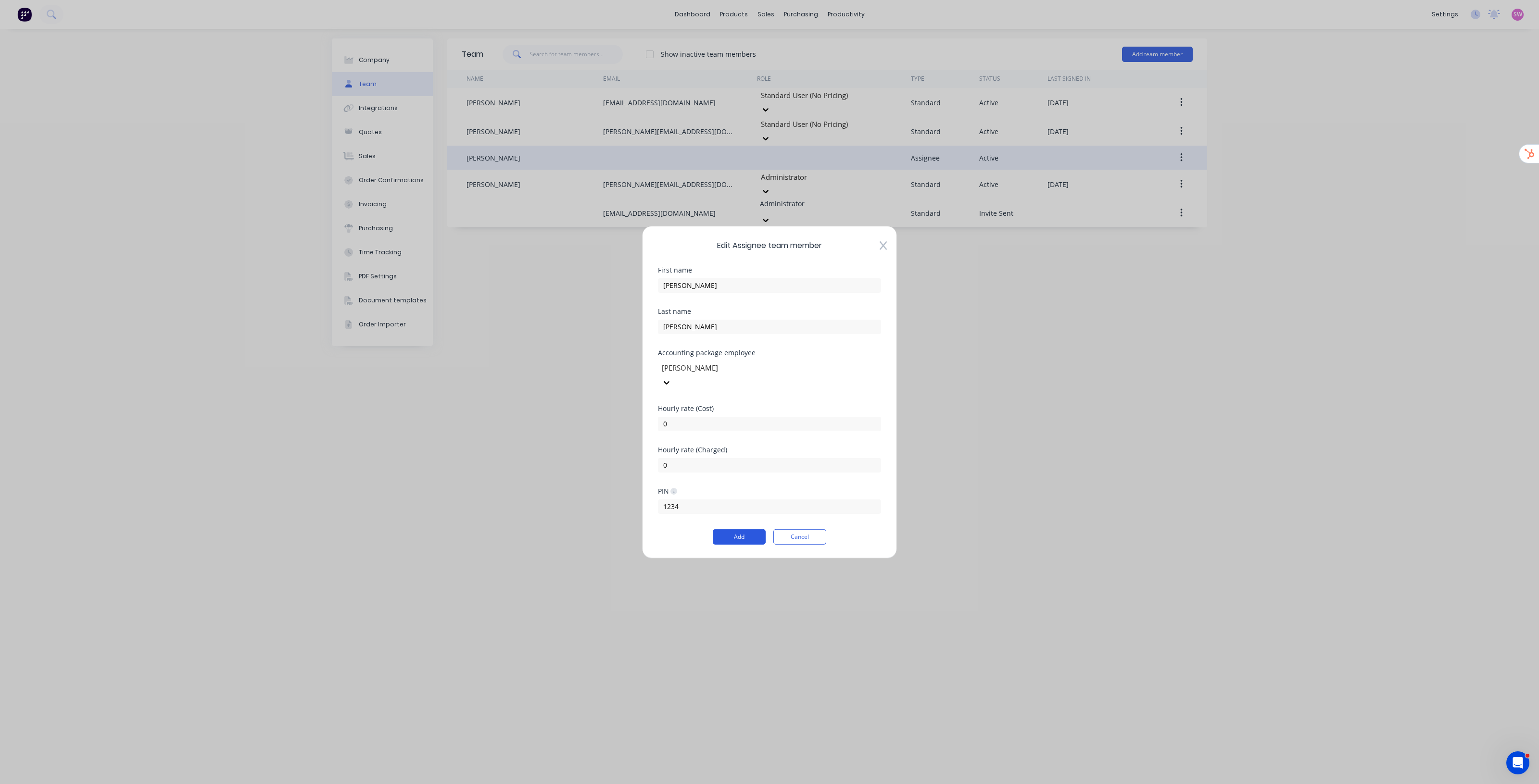
click at [744, 534] on button "Add" at bounding box center [739, 537] width 53 height 16
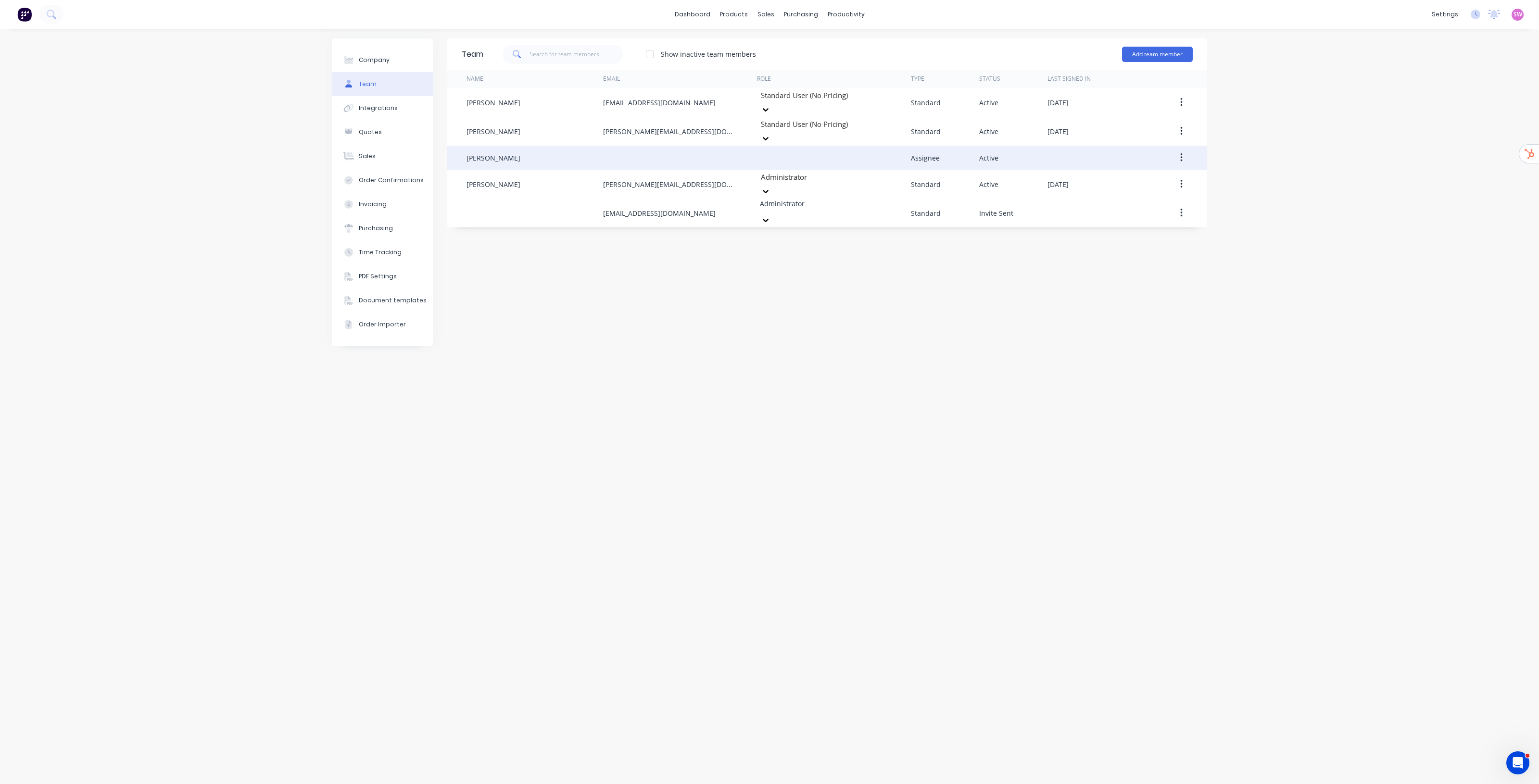
click at [1182, 149] on button "button" at bounding box center [1182, 158] width 23 height 17
click at [1146, 179] on div "Edit" at bounding box center [1147, 183] width 74 height 14
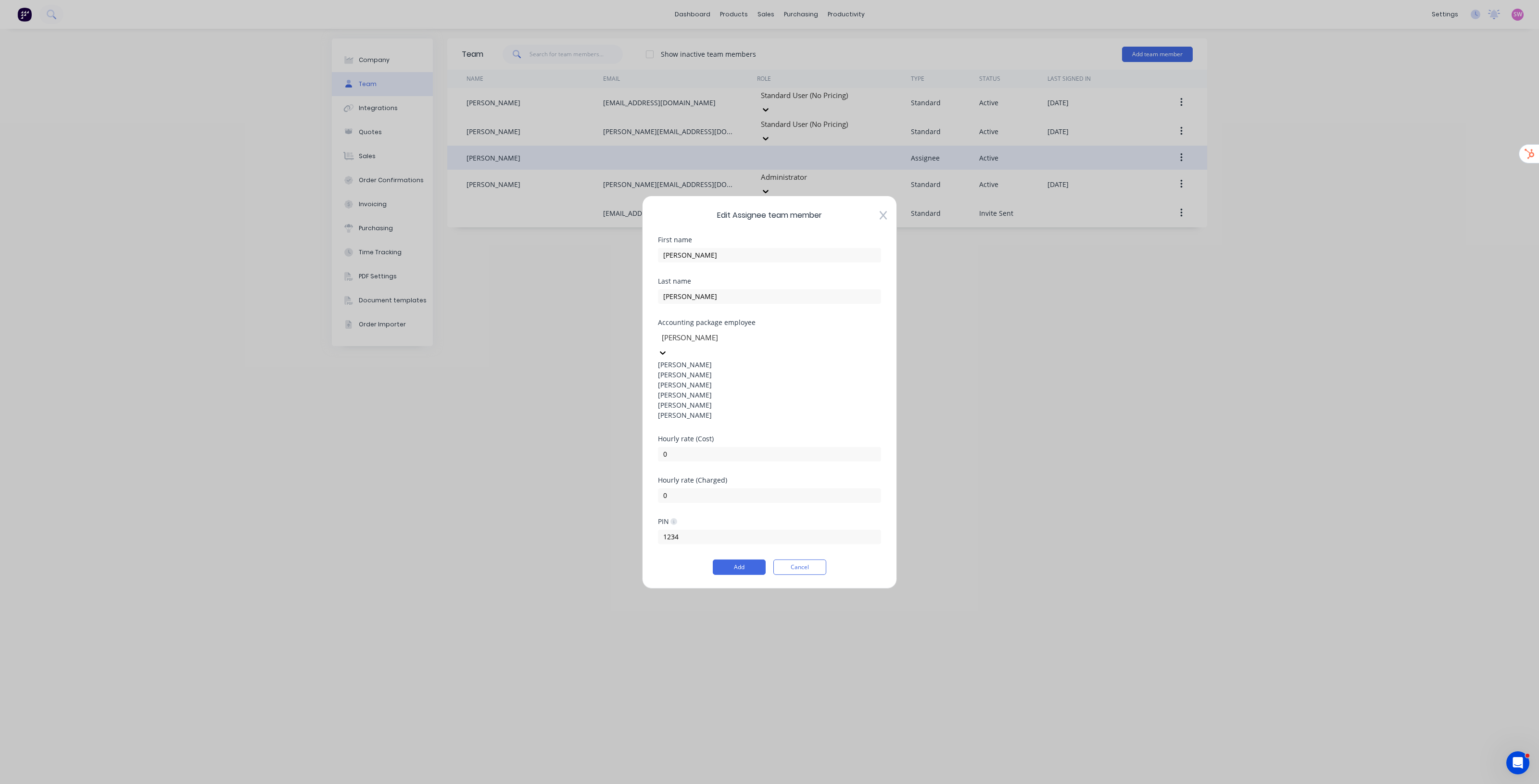
click at [751, 344] on div at bounding box center [730, 337] width 139 height 12
click at [845, 559] on div "Add Cancel" at bounding box center [770, 567] width 223 height 16
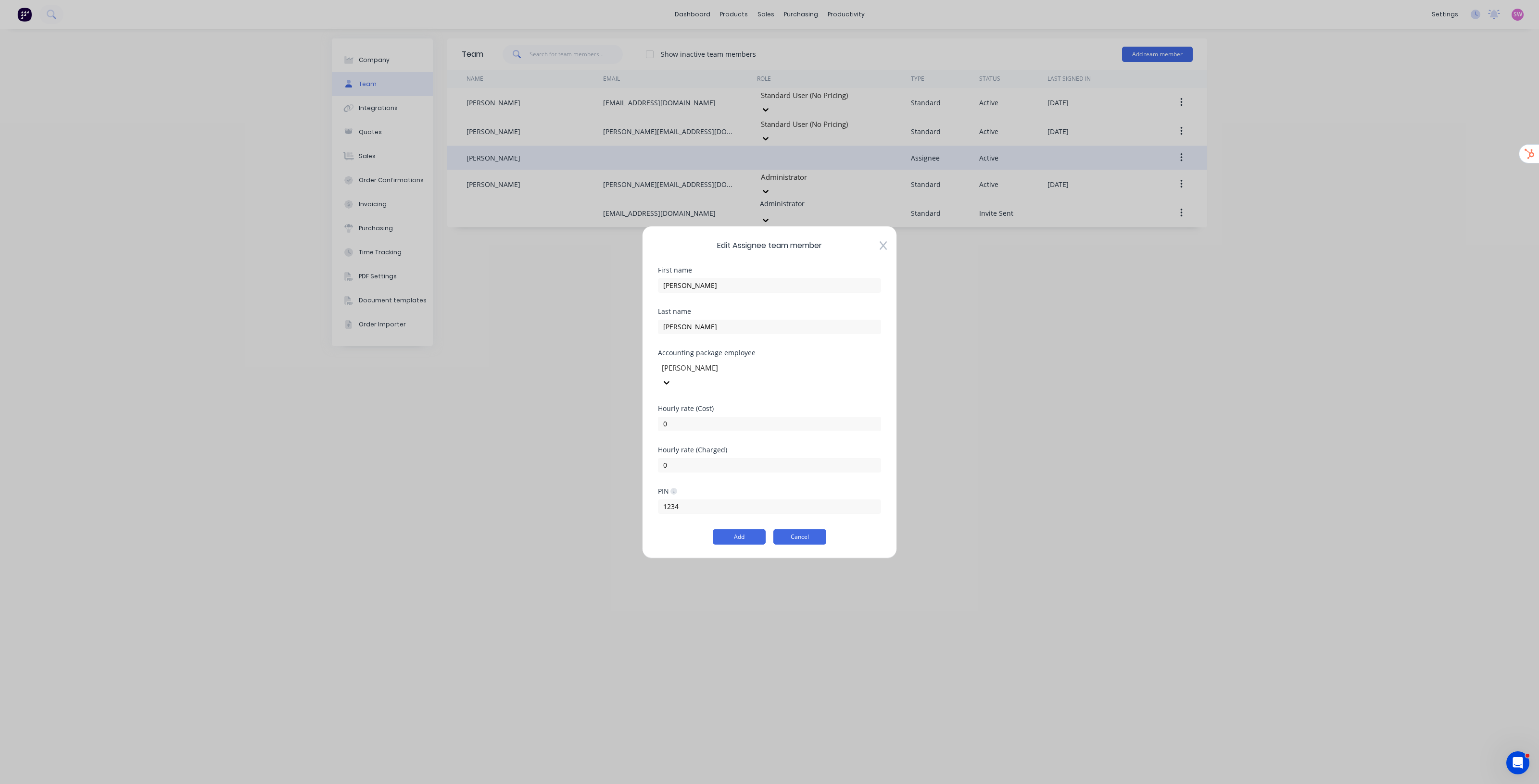
click at [805, 534] on button "Cancel" at bounding box center [799, 537] width 53 height 16
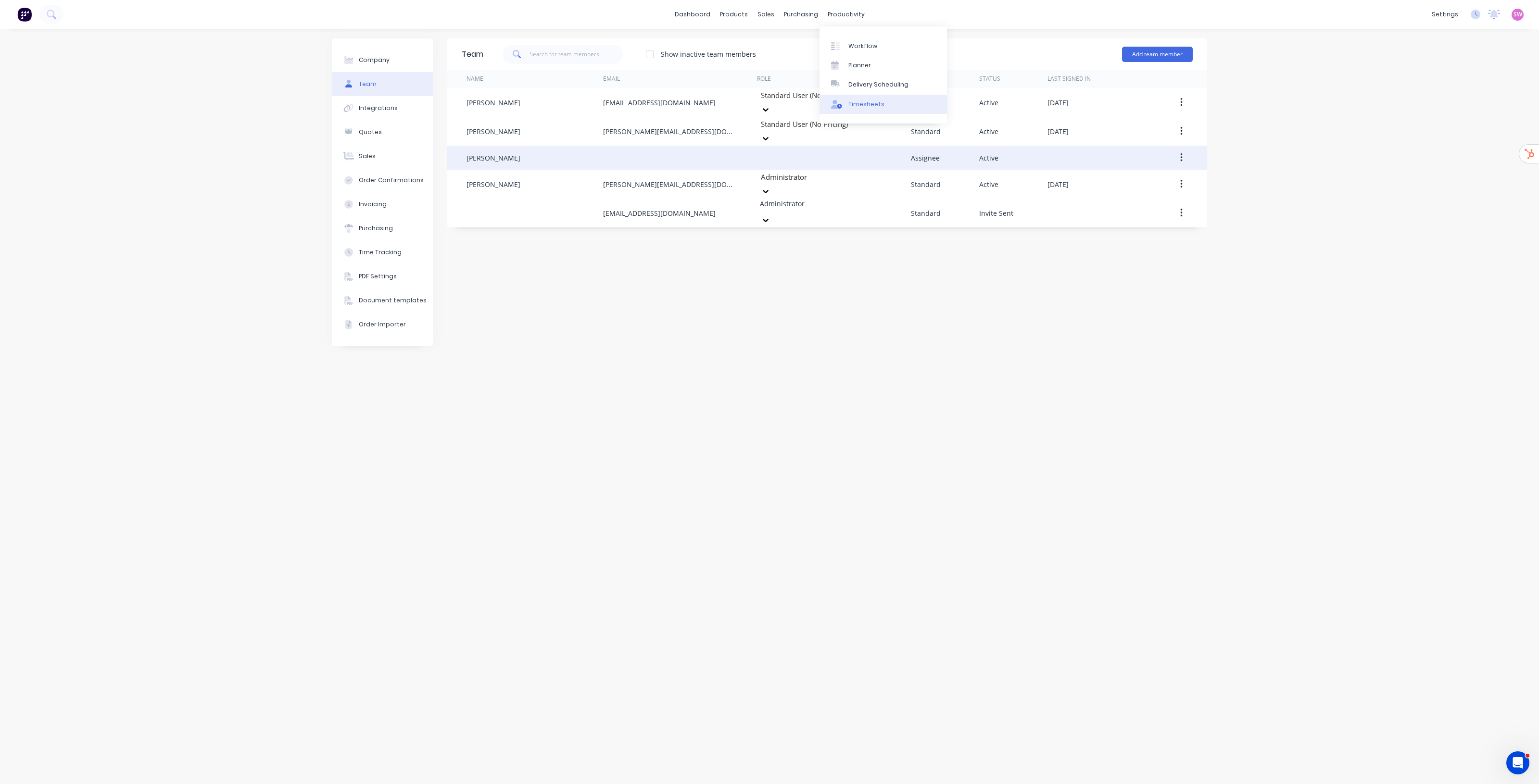
click at [881, 104] on link "Timesheets" at bounding box center [883, 104] width 127 height 19
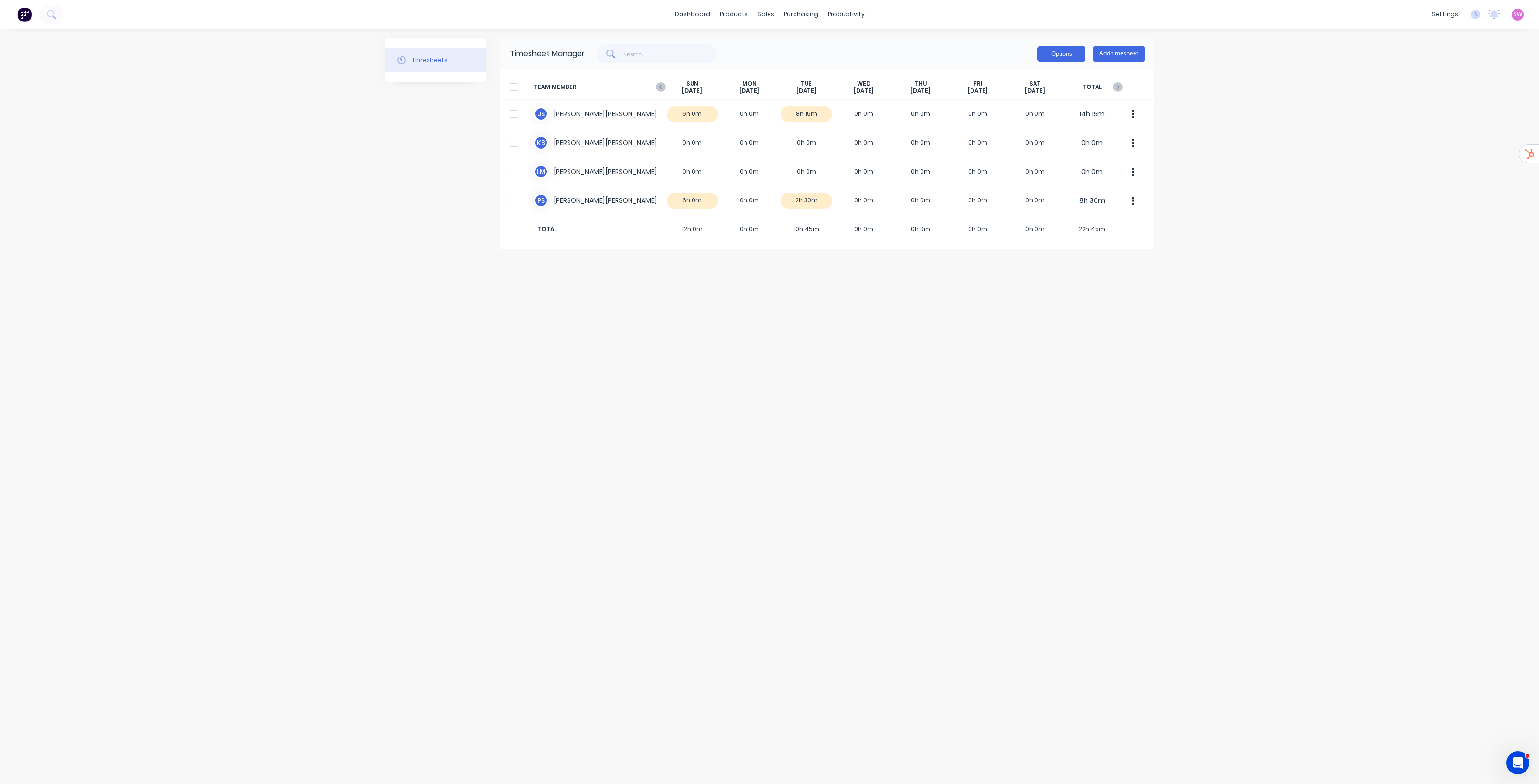
click at [1071, 53] on button "Options" at bounding box center [1061, 54] width 48 height 16
click at [514, 80] on div at bounding box center [514, 87] width 19 height 19
click at [1068, 46] on button "Options" at bounding box center [1061, 54] width 48 height 16
click at [1038, 112] on div "Download" at bounding box center [1040, 116] width 74 height 14
drag, startPoint x: 1444, startPoint y: 322, endPoint x: 1443, endPoint y: 291, distance: 31.0
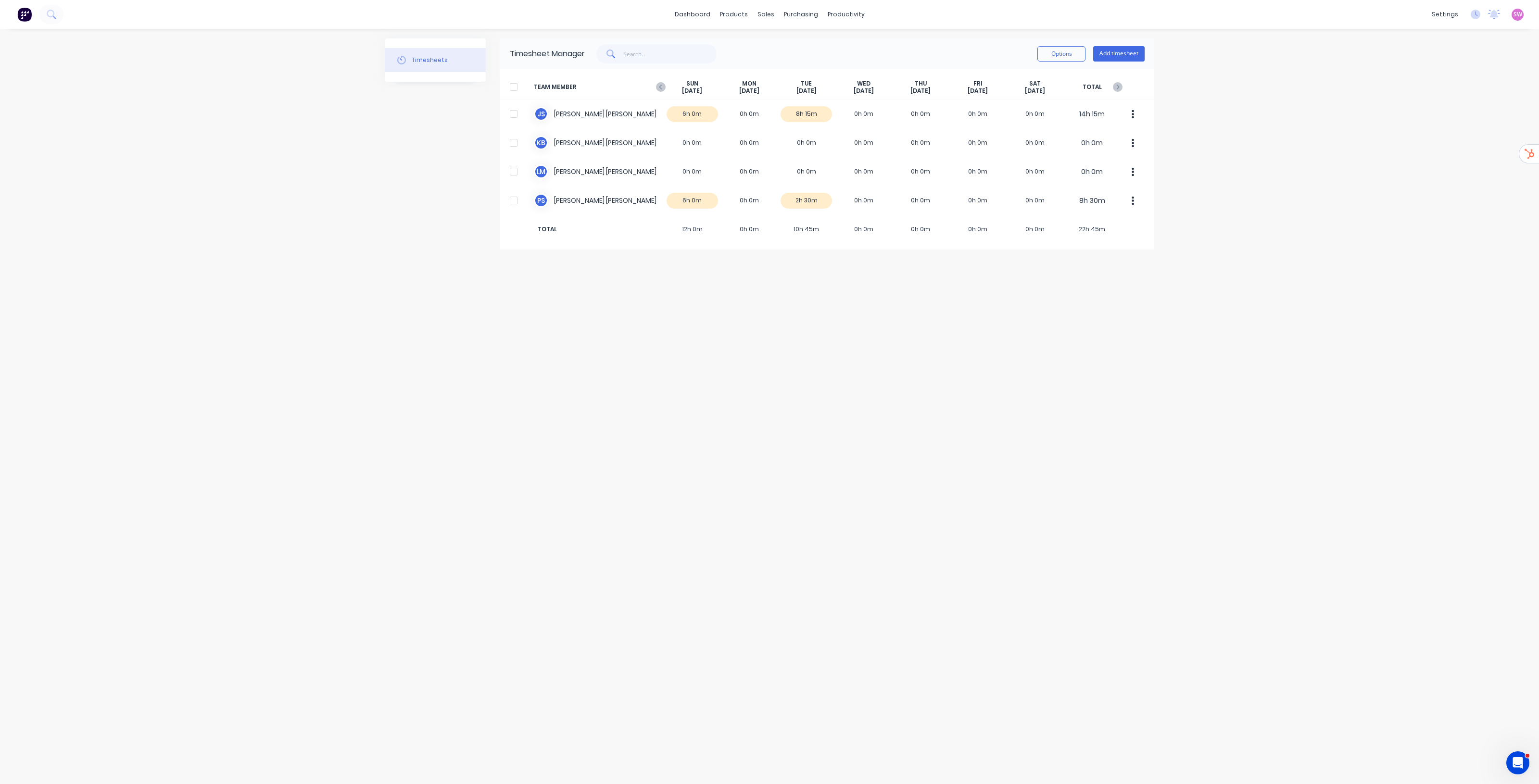
click at [1444, 322] on div "dashboard products sales purchasing productivity dashboard products Product Cat…" at bounding box center [770, 392] width 1539 height 784
click at [1406, 233] on link "Document templates" at bounding box center [1399, 240] width 127 height 19
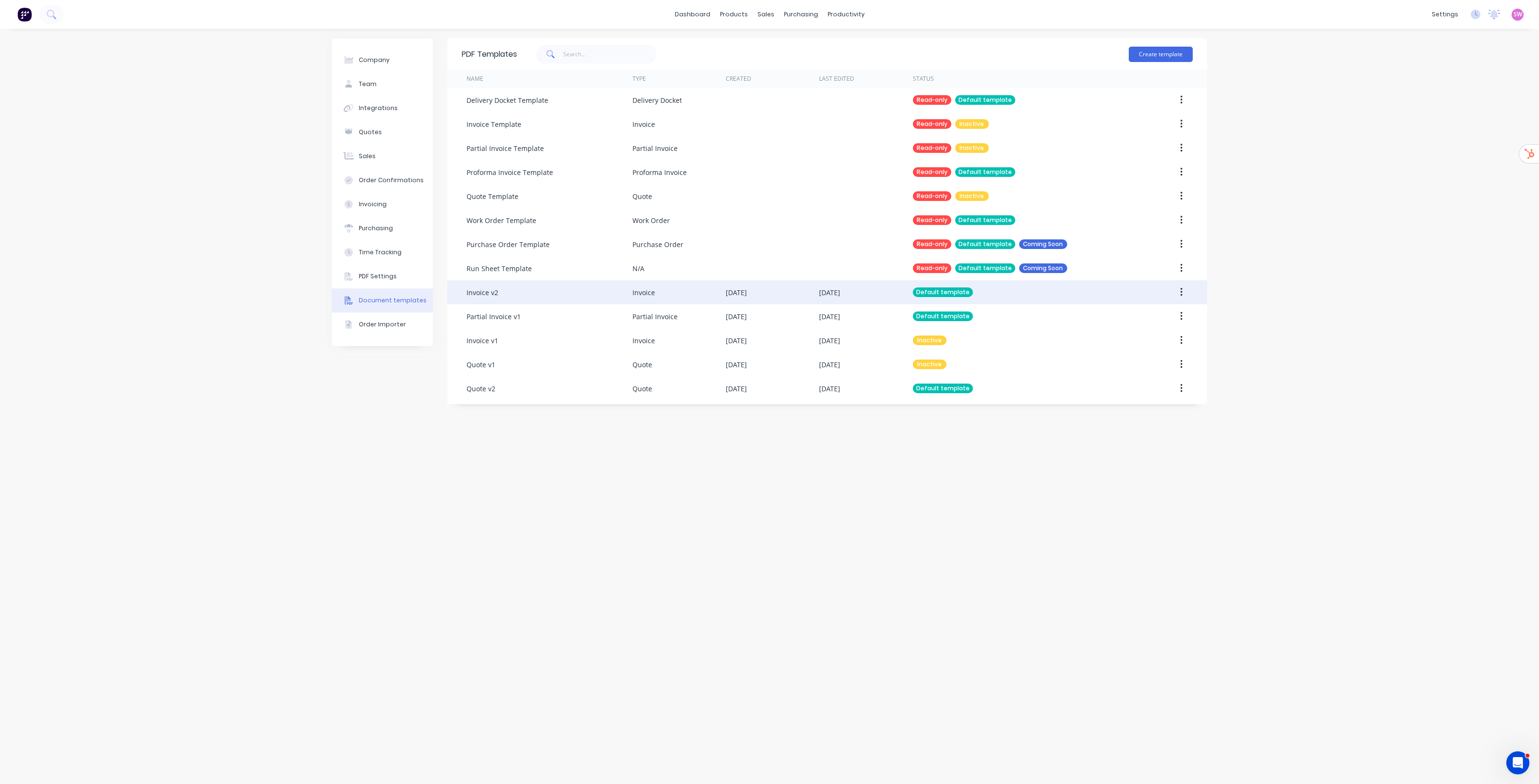
click at [936, 292] on div "Default template" at bounding box center [943, 292] width 60 height 10
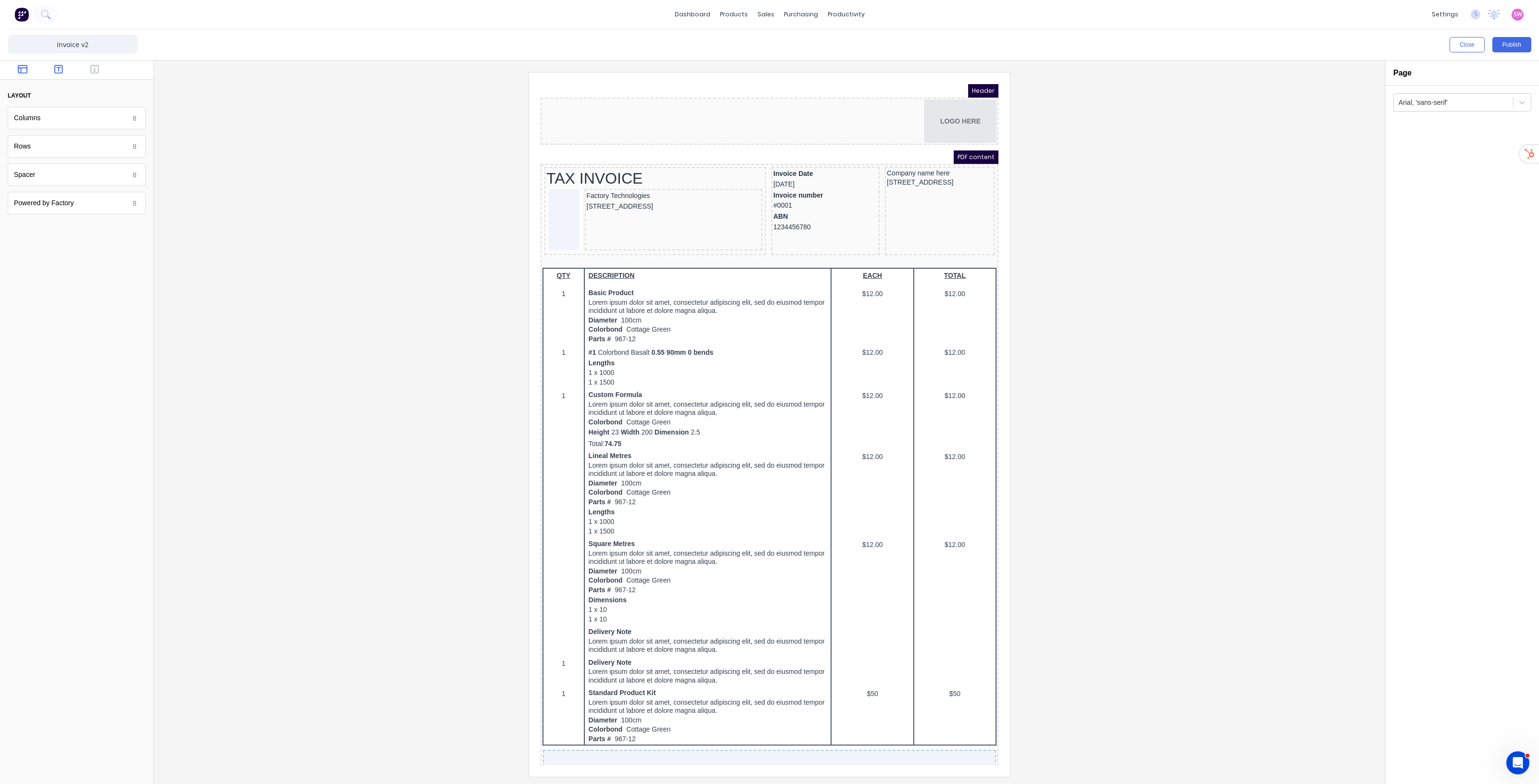
click at [66, 70] on button "button" at bounding box center [59, 70] width 30 height 11
click at [93, 68] on icon "button" at bounding box center [94, 69] width 8 height 10
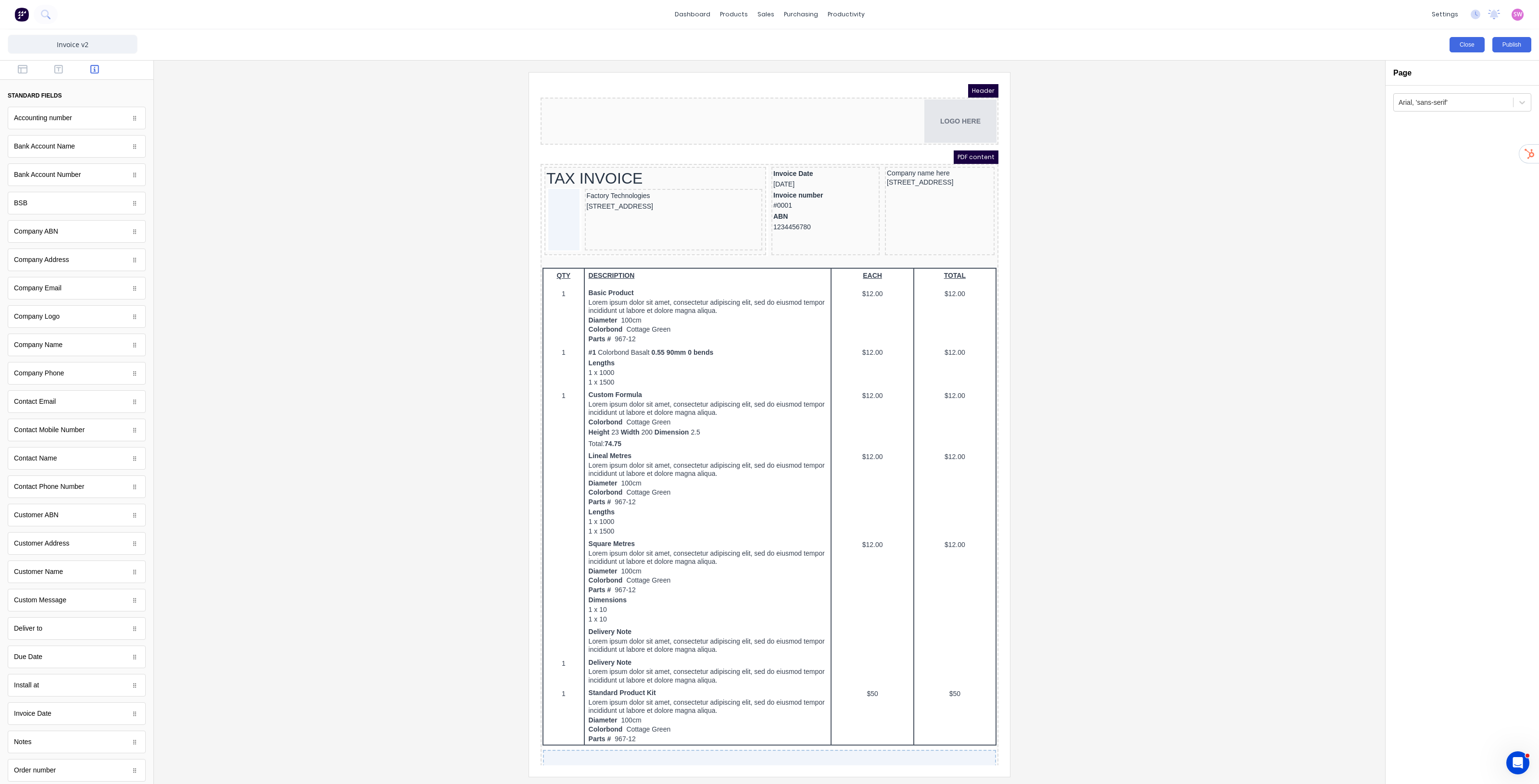
click at [1473, 51] on button "Close" at bounding box center [1467, 45] width 35 height 16
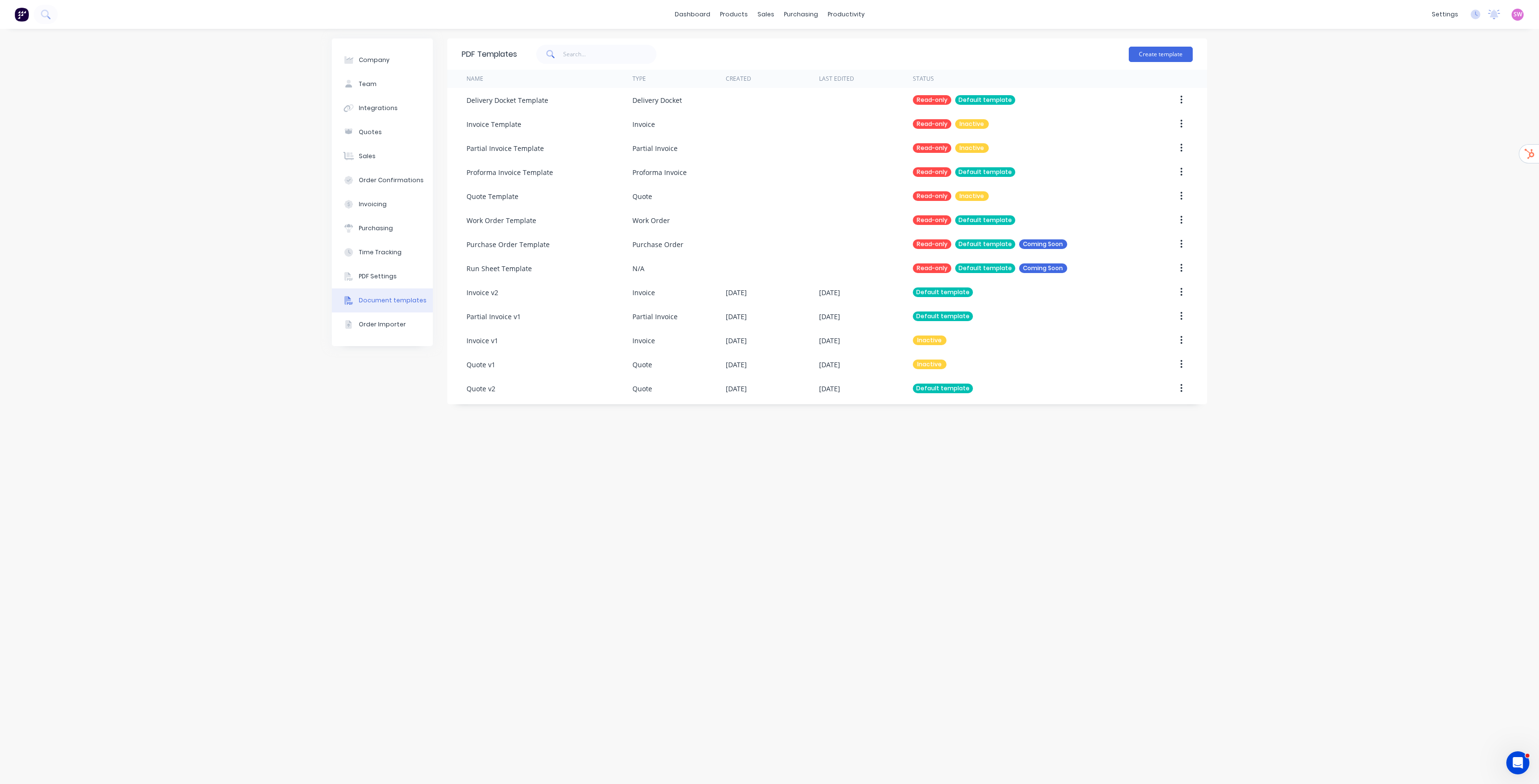
click at [1333, 158] on div "Company Team Integrations Quotes Sales Order Confirmations Invoicing Purchasing…" at bounding box center [770, 406] width 1539 height 755
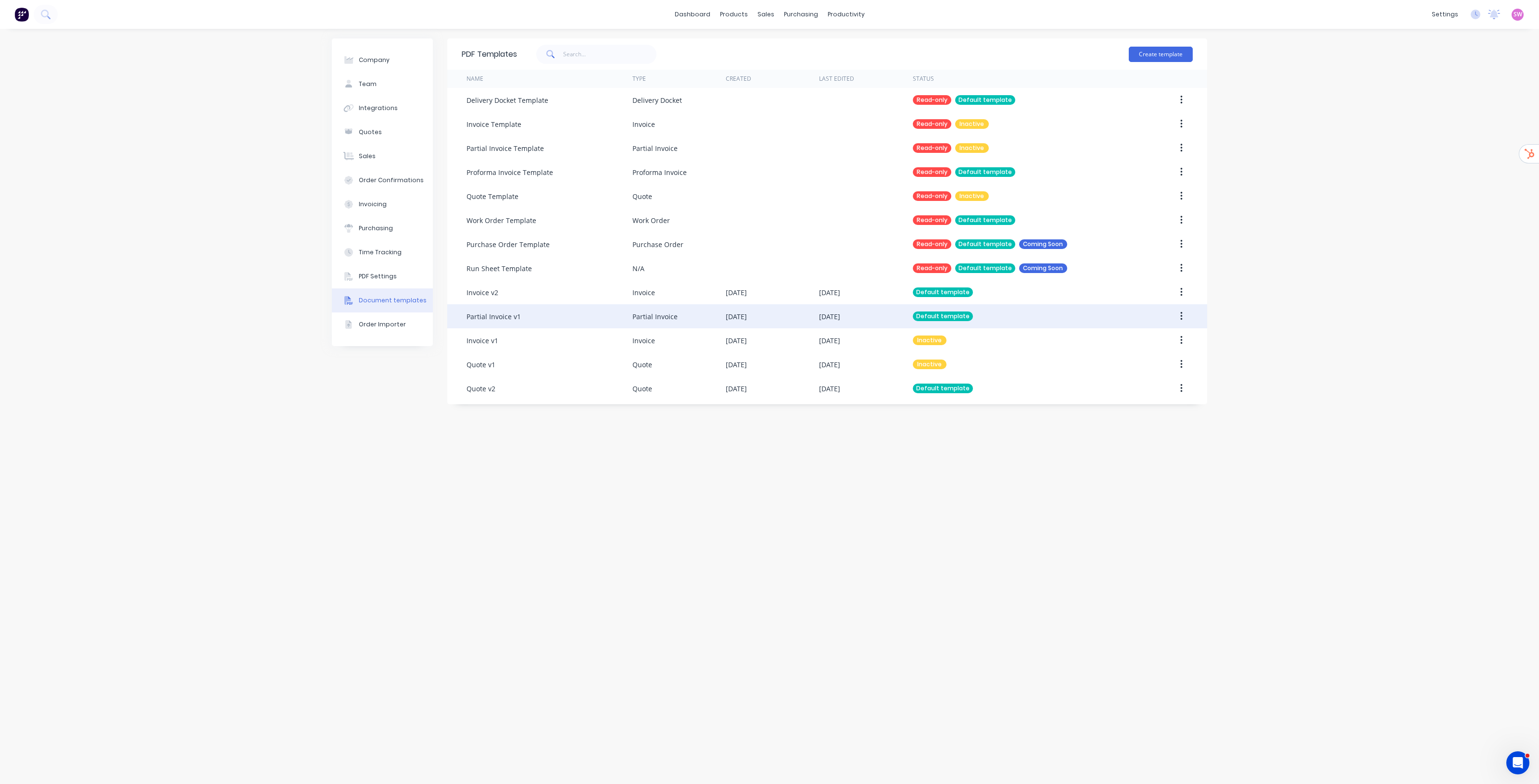
click at [836, 314] on div "[DATE]" at bounding box center [829, 316] width 21 height 10
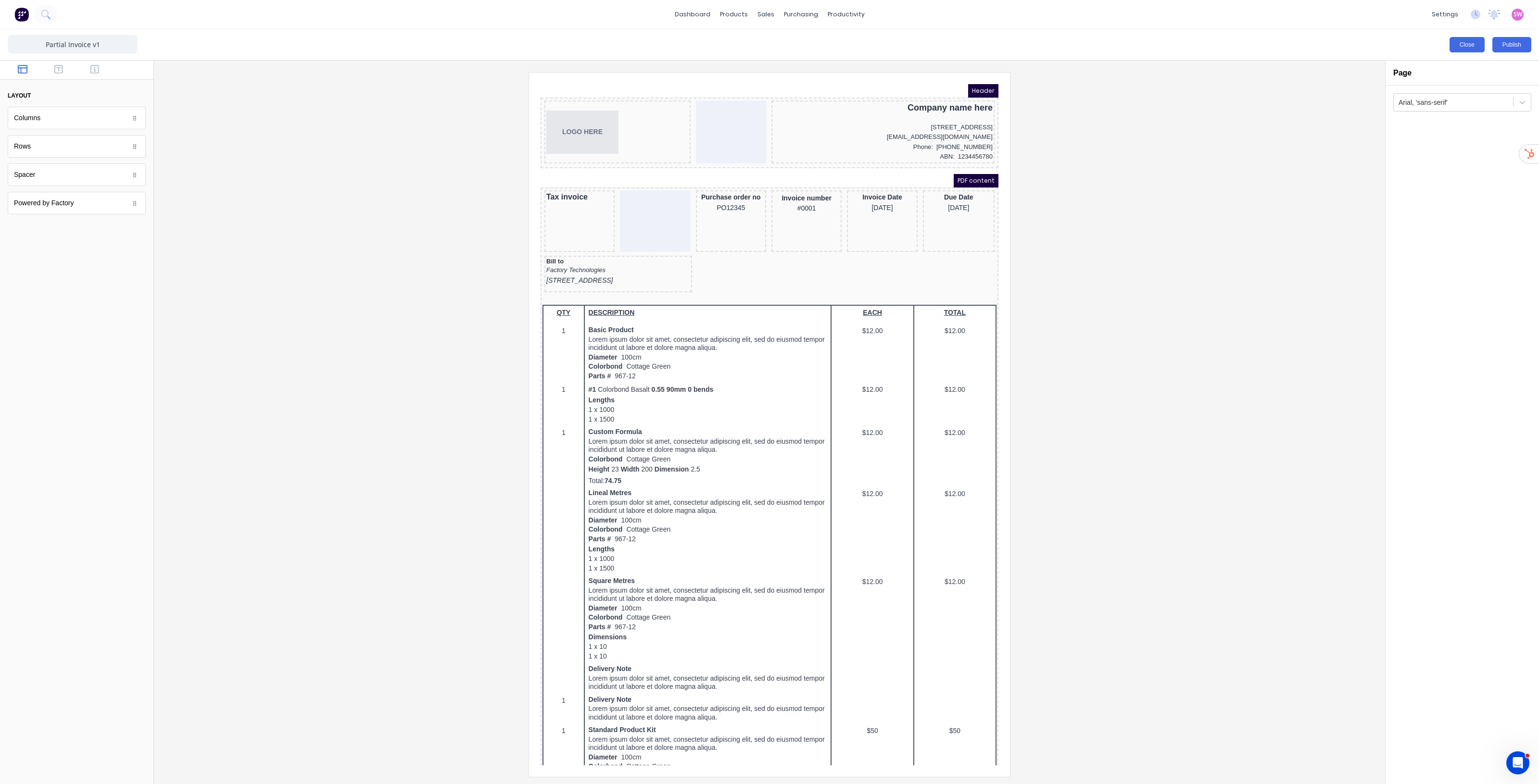
click at [1458, 42] on button "Close" at bounding box center [1467, 45] width 35 height 16
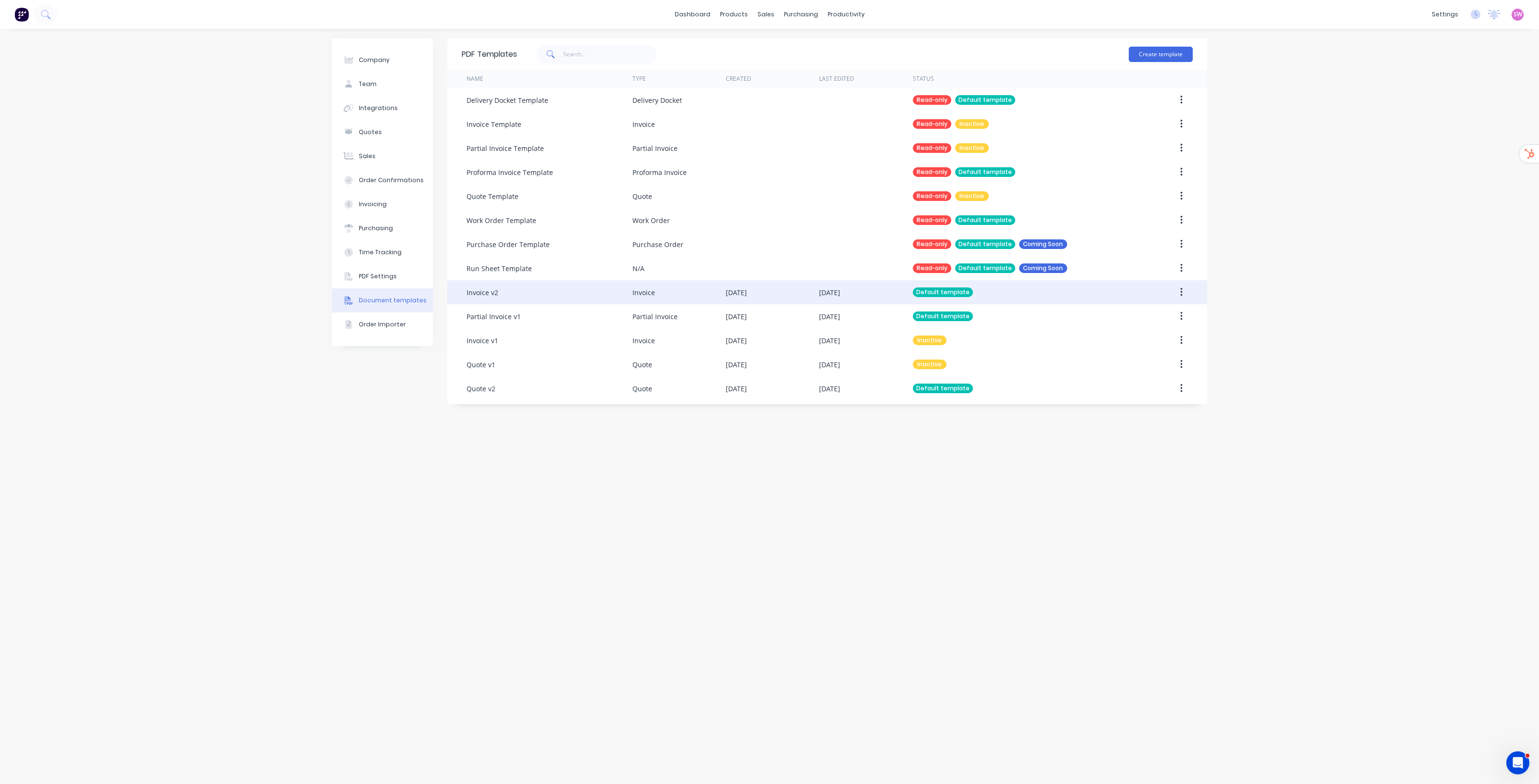
click at [1181, 292] on icon "button" at bounding box center [1181, 292] width 2 height 8
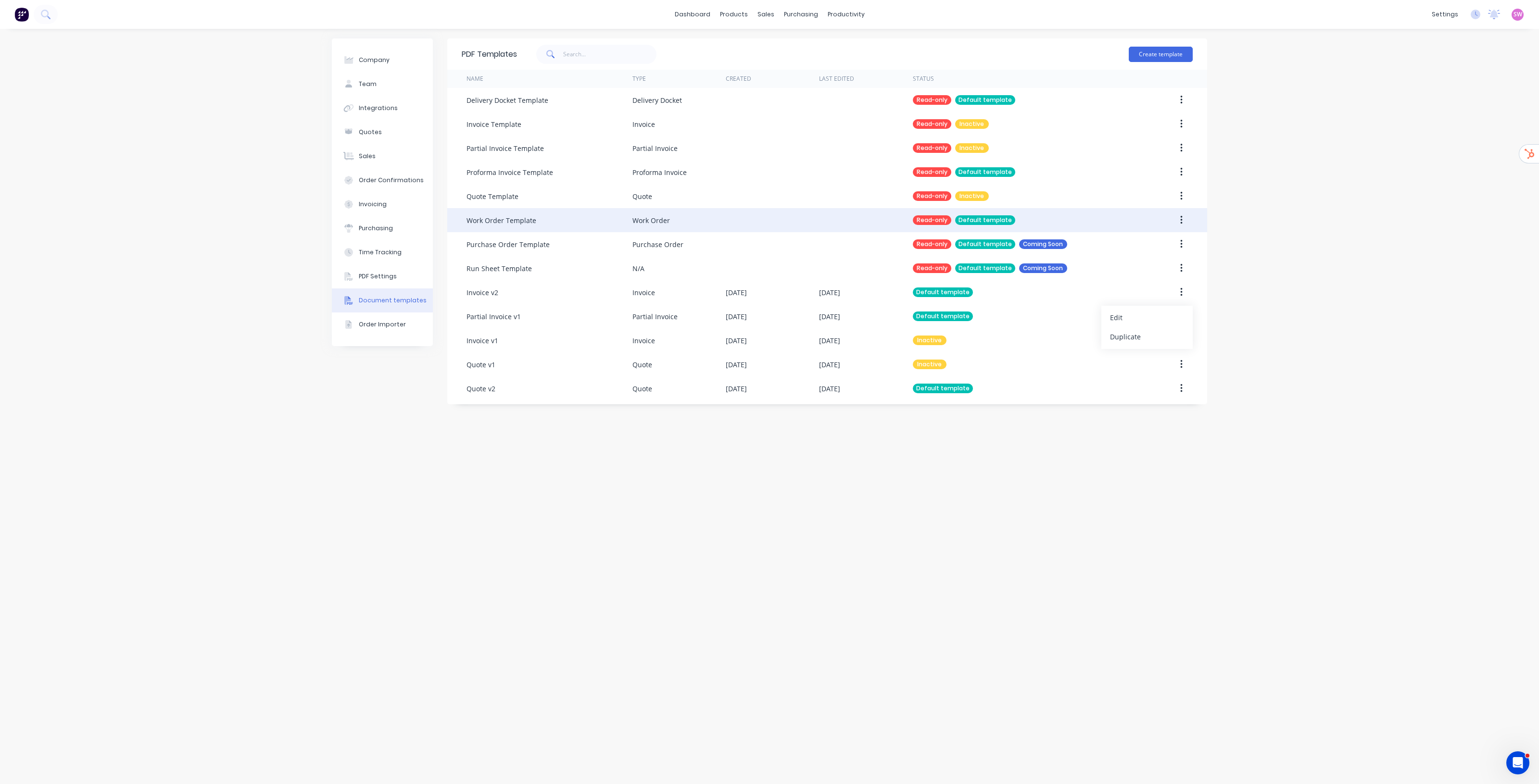
click at [1185, 210] on div at bounding box center [1162, 220] width 62 height 24
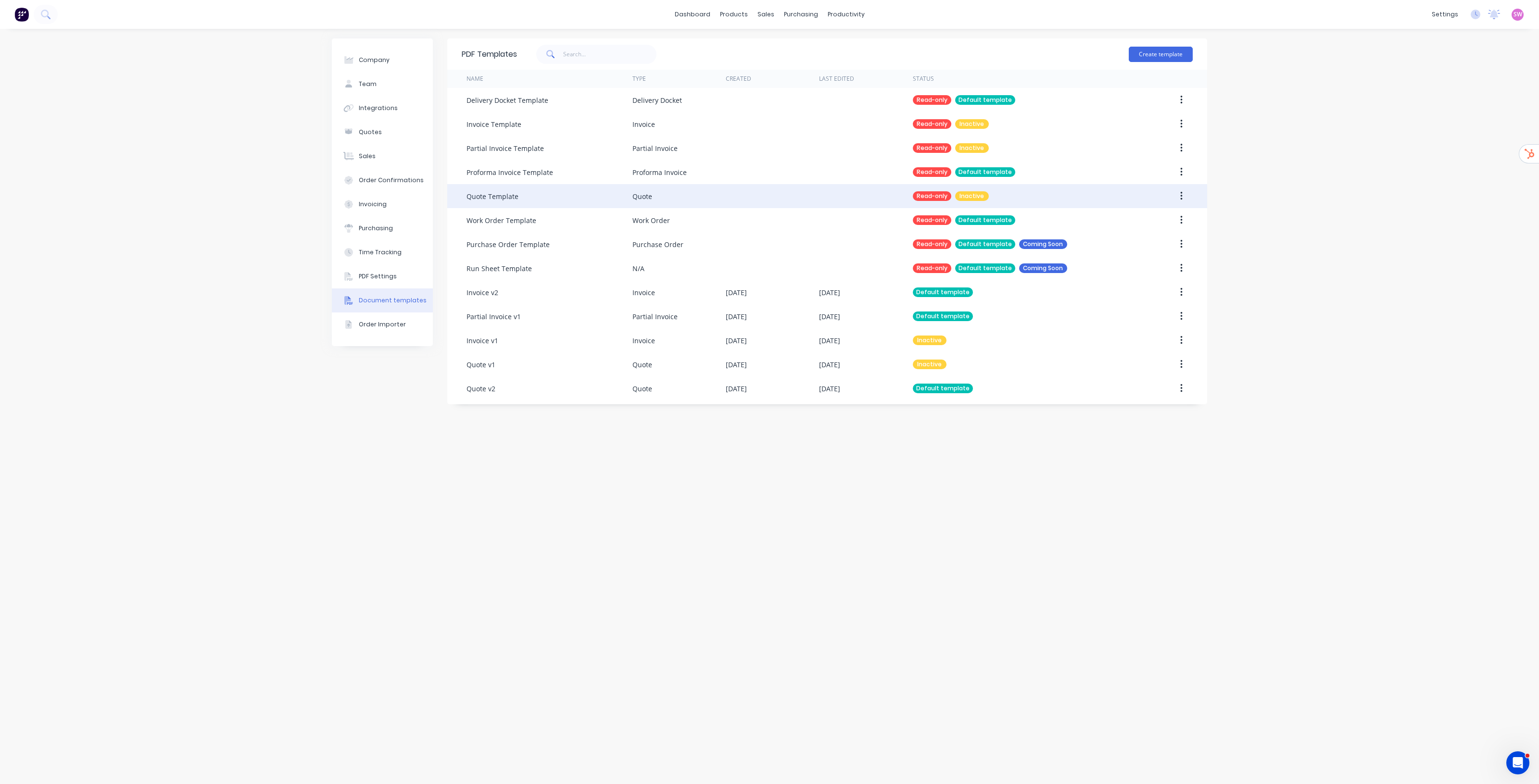
click at [1181, 196] on icon "button" at bounding box center [1181, 196] width 2 height 8
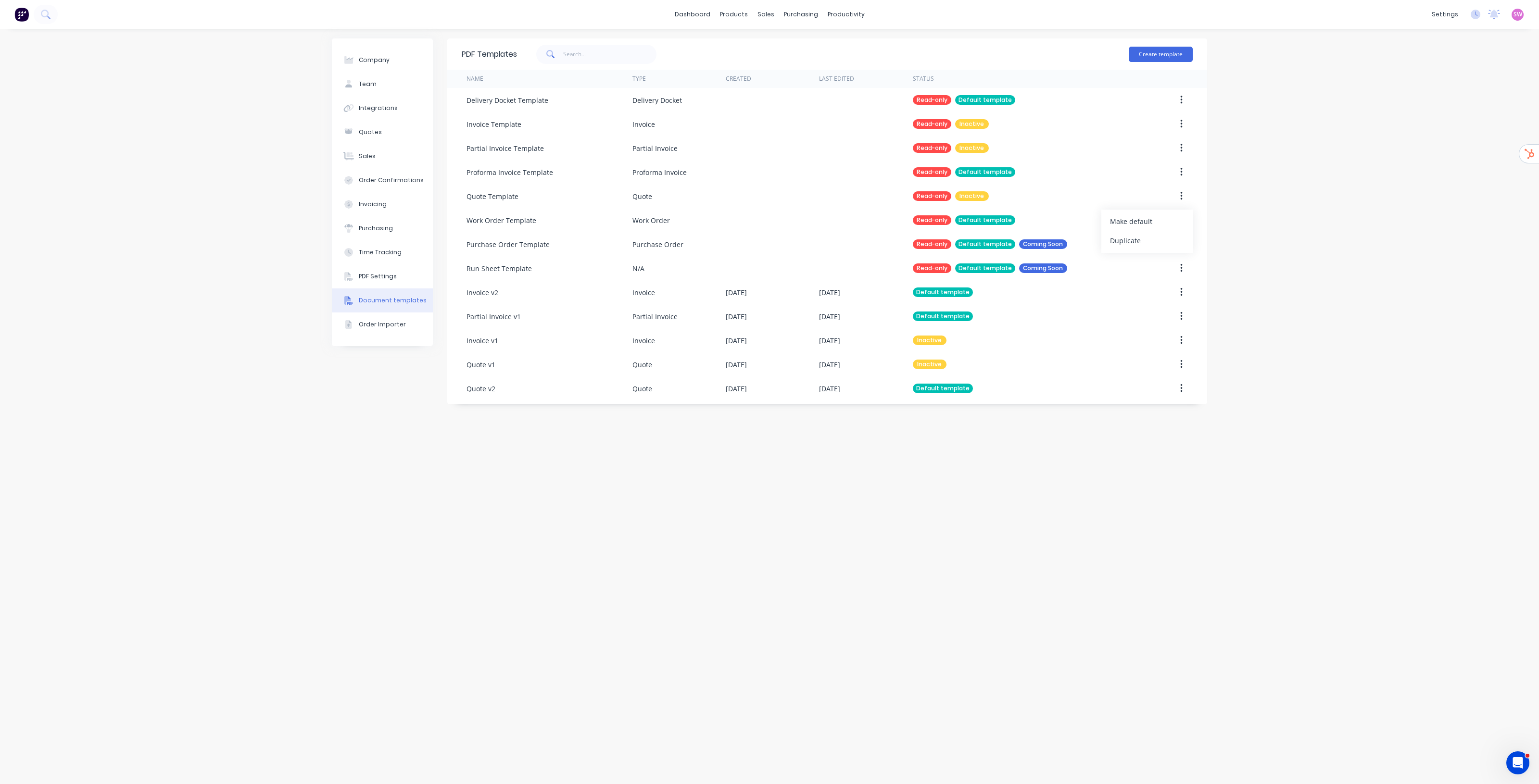
click at [1244, 205] on div "Company Team Integrations Quotes Sales Order Confirmations Invoicing Purchasing…" at bounding box center [770, 406] width 1539 height 755
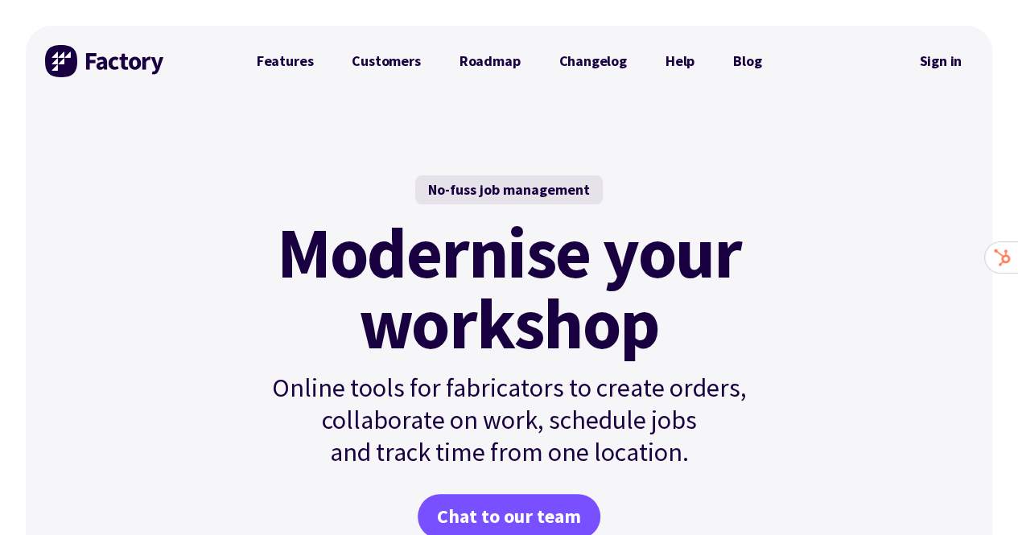
click at [628, 65] on div at bounding box center [844, 61] width 127 height 71
click at [628, 60] on link "Sign in" at bounding box center [940, 61] width 65 height 37
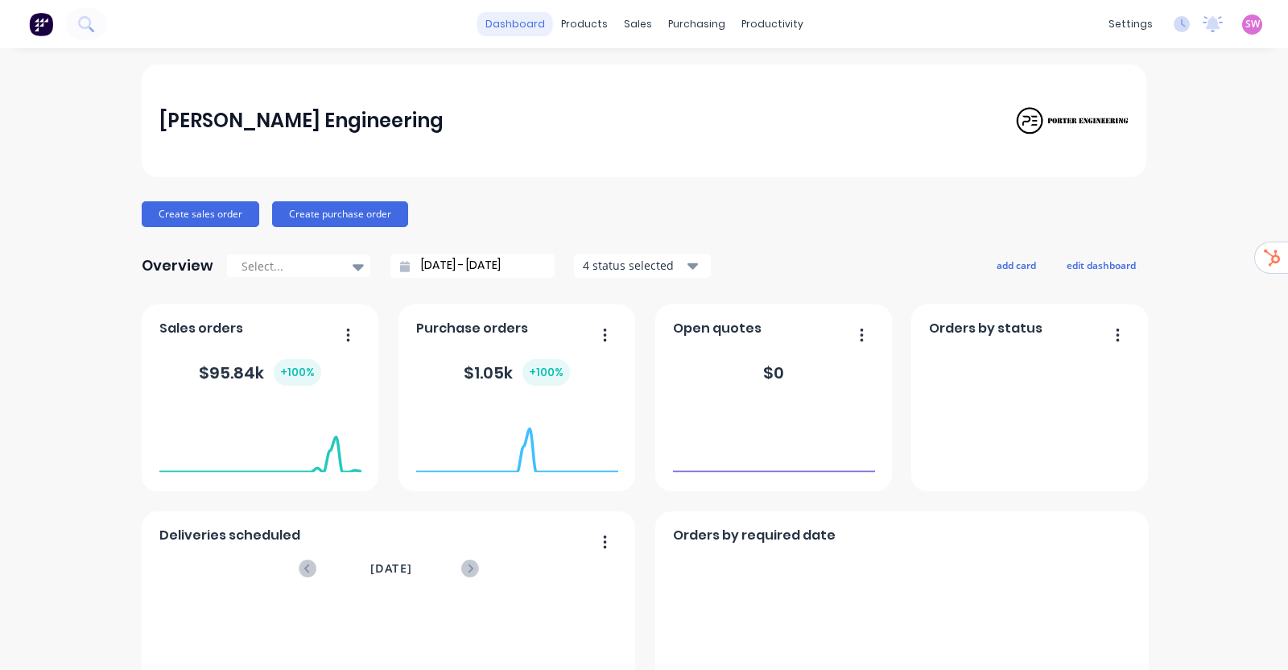
click at [541, 26] on link "dashboard" at bounding box center [515, 24] width 76 height 24
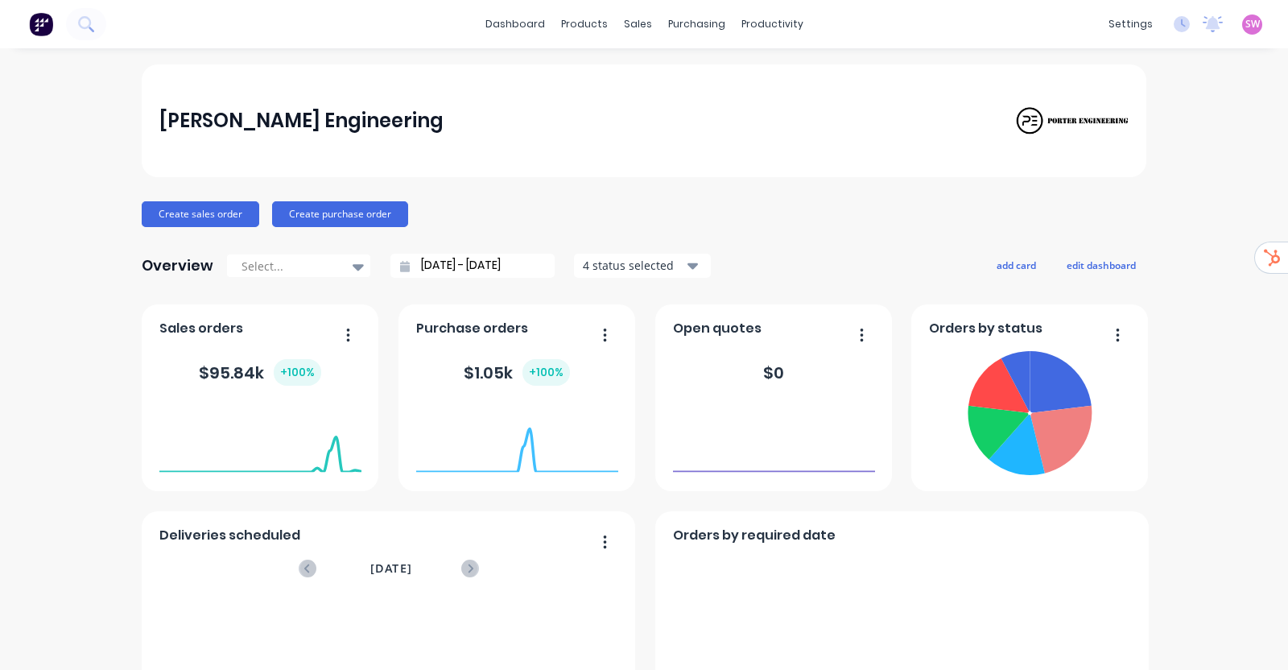
click at [1245, 18] on span "SW" at bounding box center [1252, 24] width 14 height 14
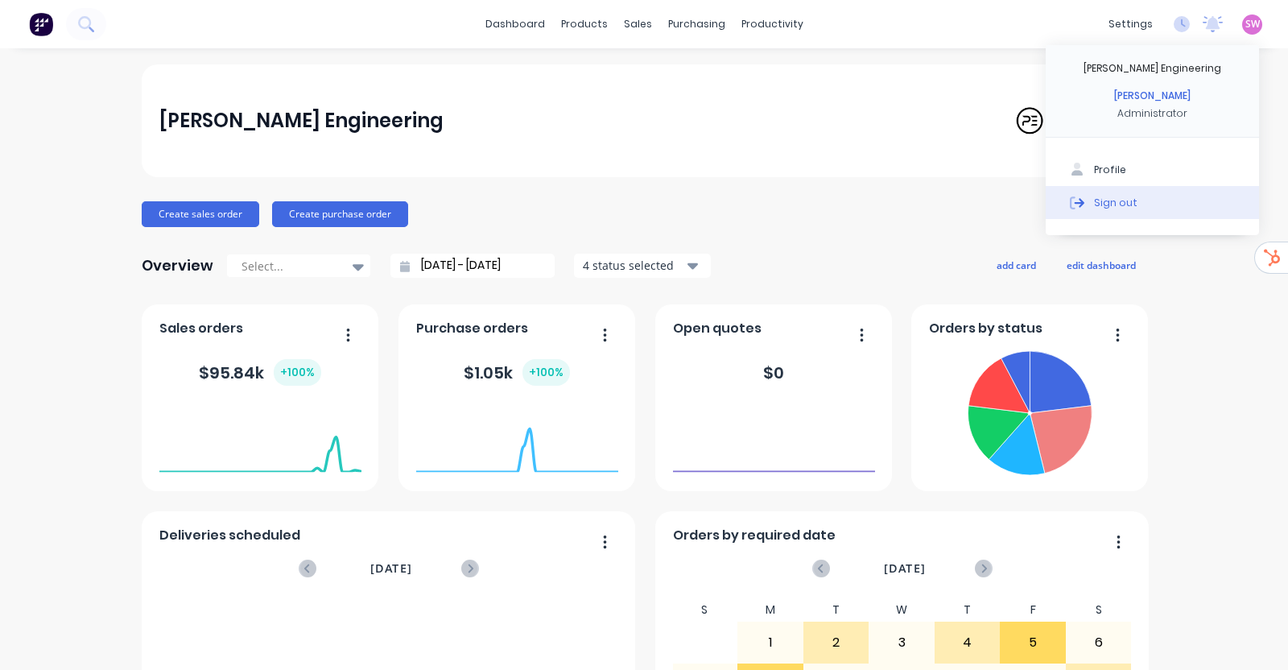
click at [1124, 204] on button "Sign out" at bounding box center [1152, 202] width 213 height 32
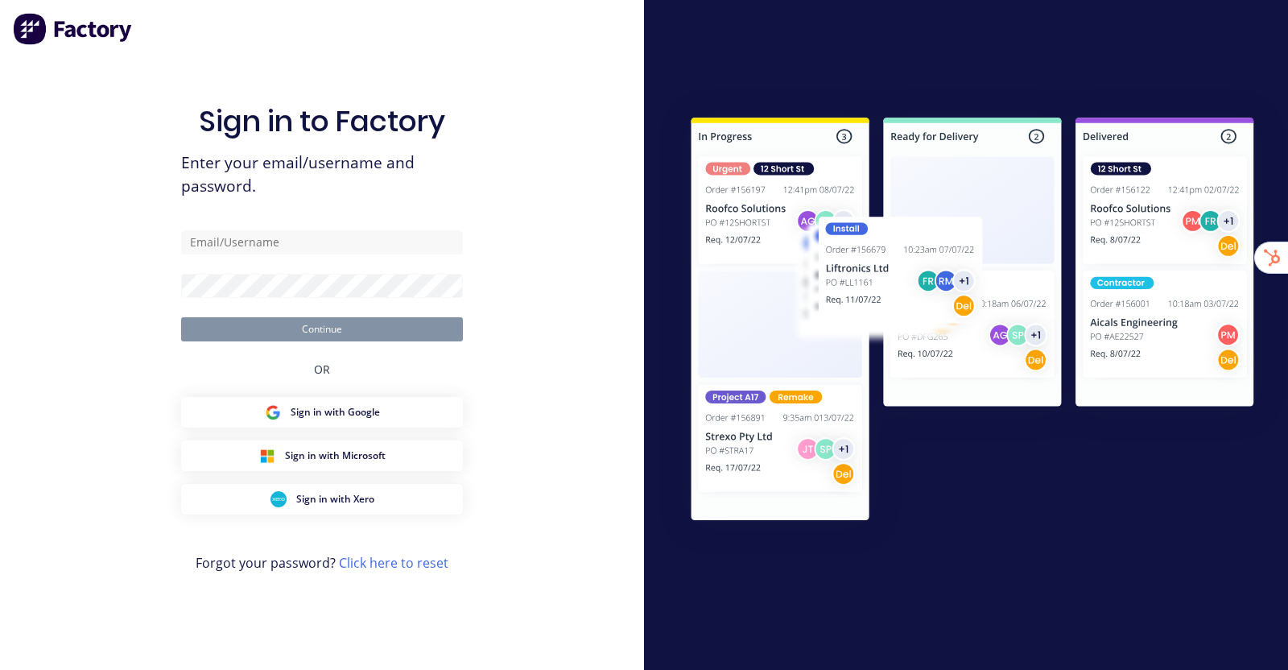
type input "[EMAIL_ADDRESS][DOMAIN_NAME]"
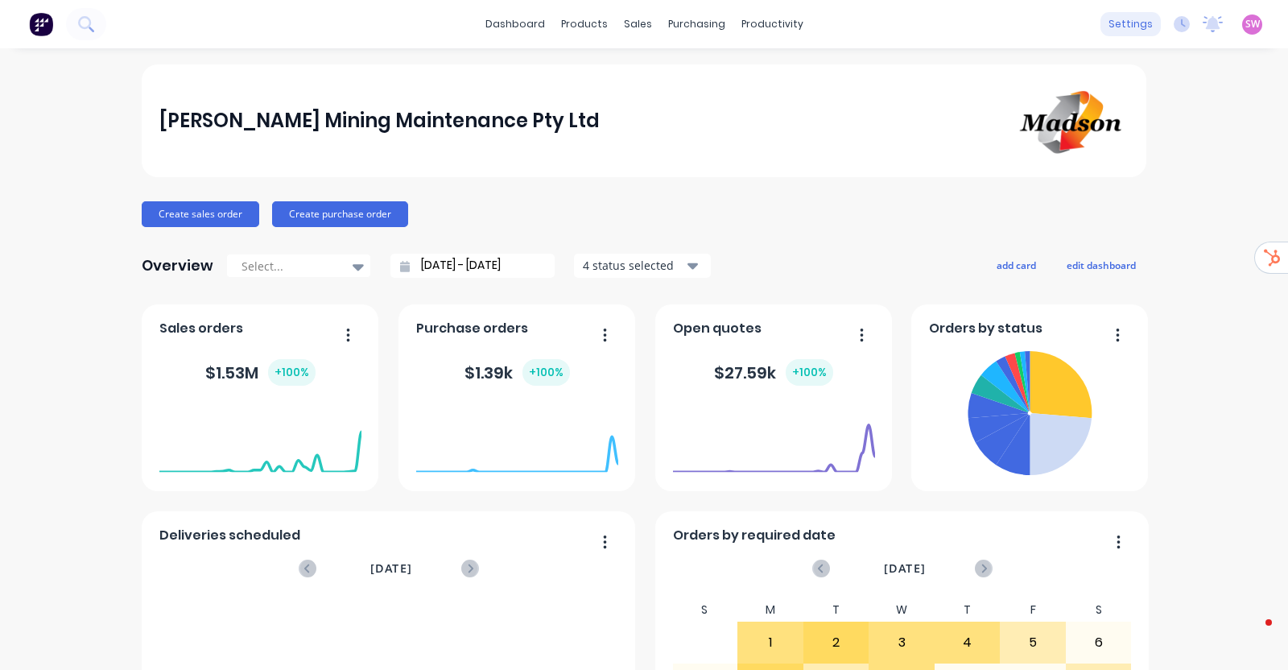
click at [1125, 23] on div "settings" at bounding box center [1130, 24] width 60 height 24
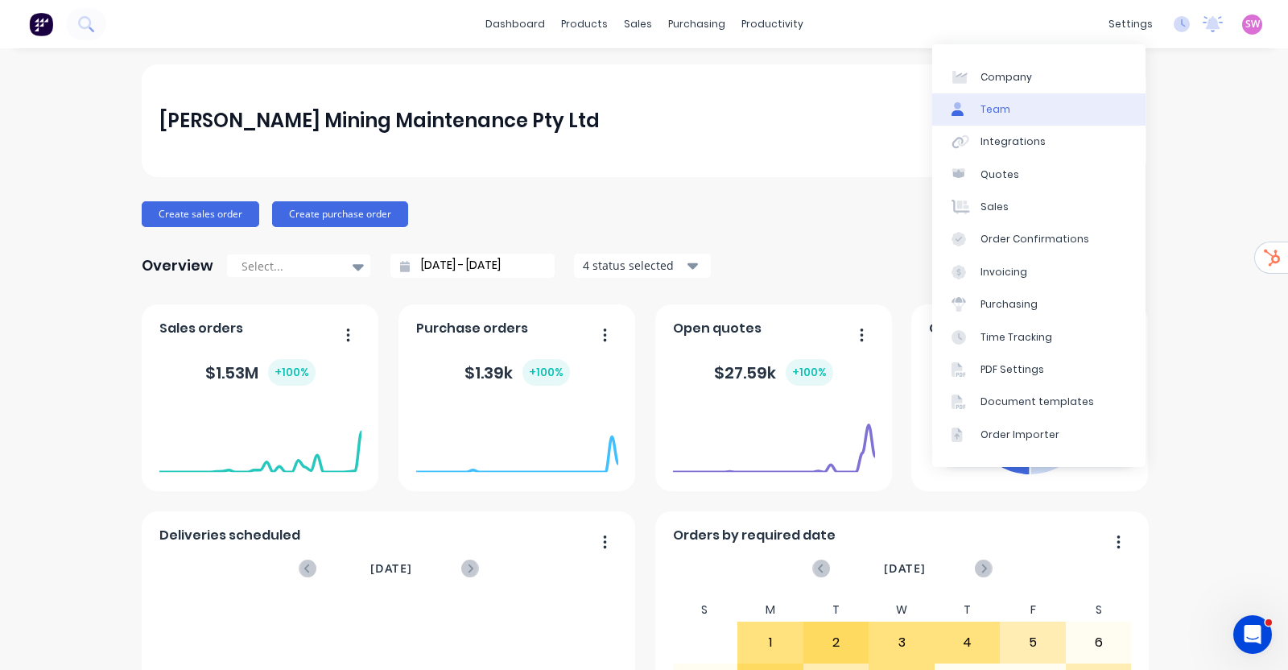
click at [1048, 106] on link "Team" at bounding box center [1038, 109] width 213 height 32
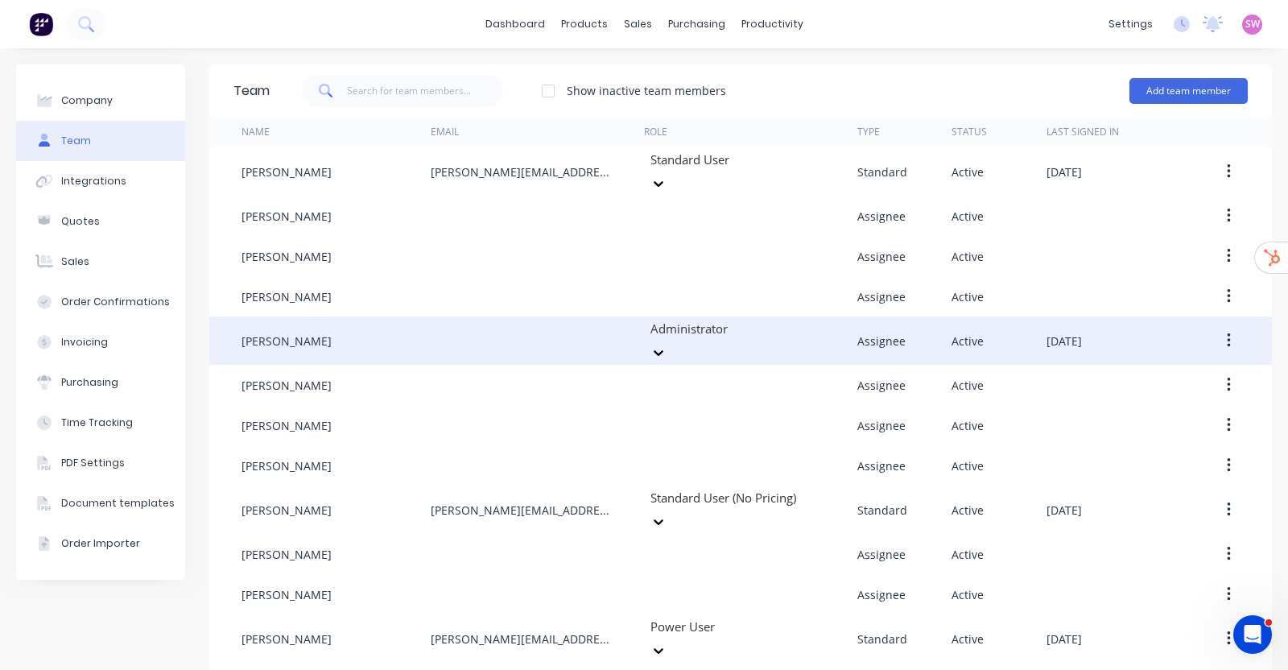
click at [673, 340] on div at bounding box center [658, 353] width 29 height 26
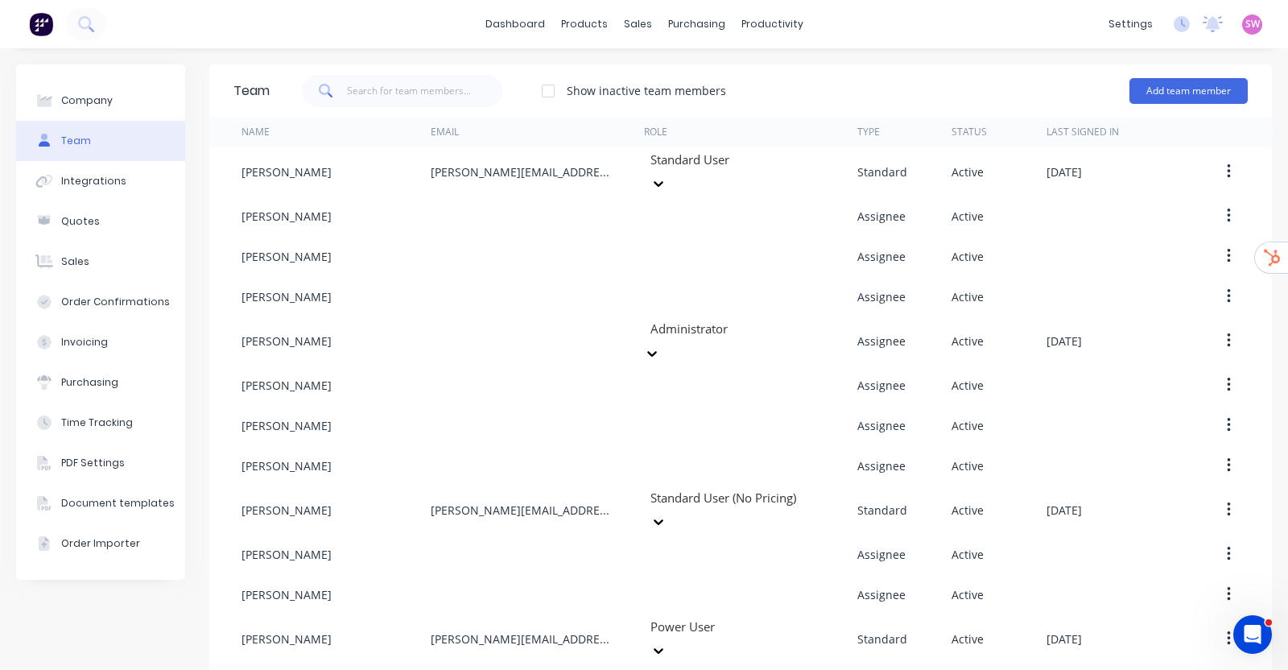
scroll to position [100, 0]
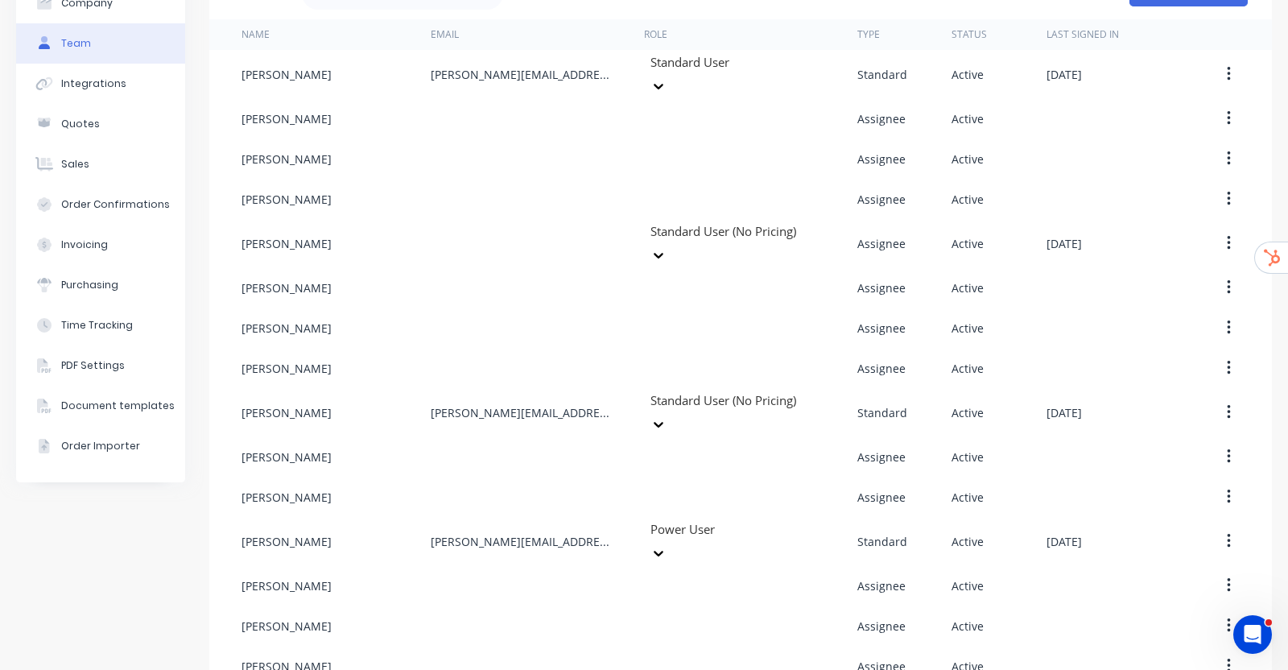
scroll to position [0, 0]
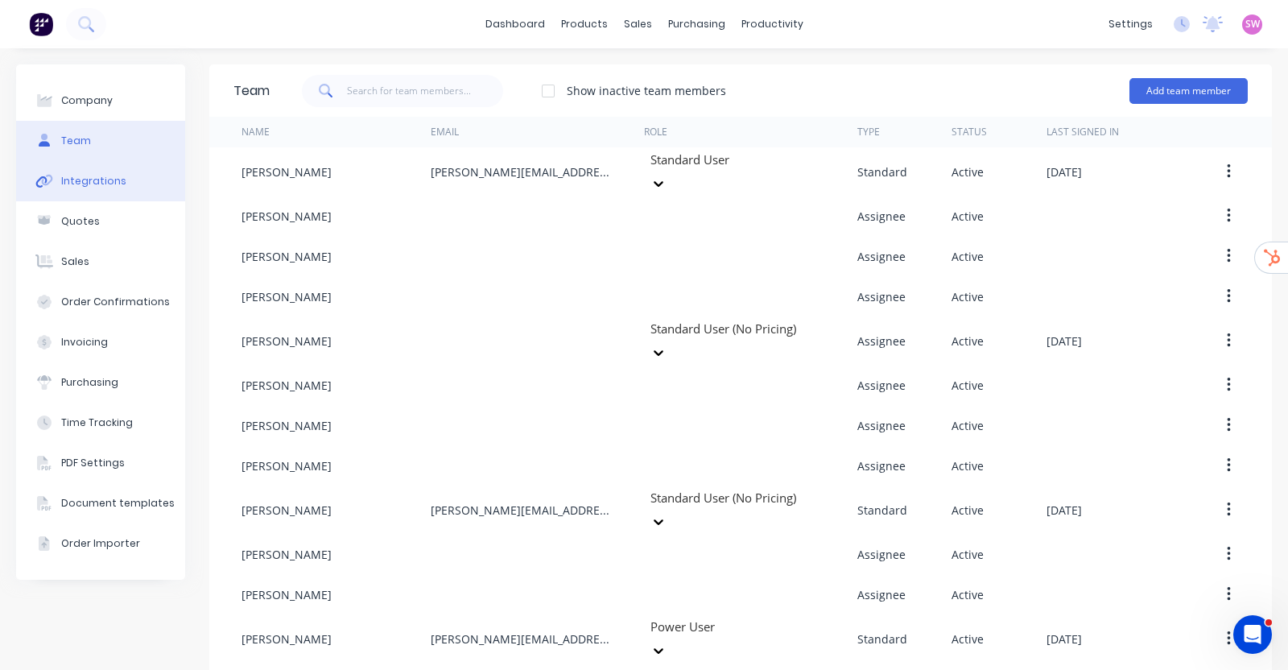
click at [106, 180] on div "Integrations" at bounding box center [93, 181] width 65 height 14
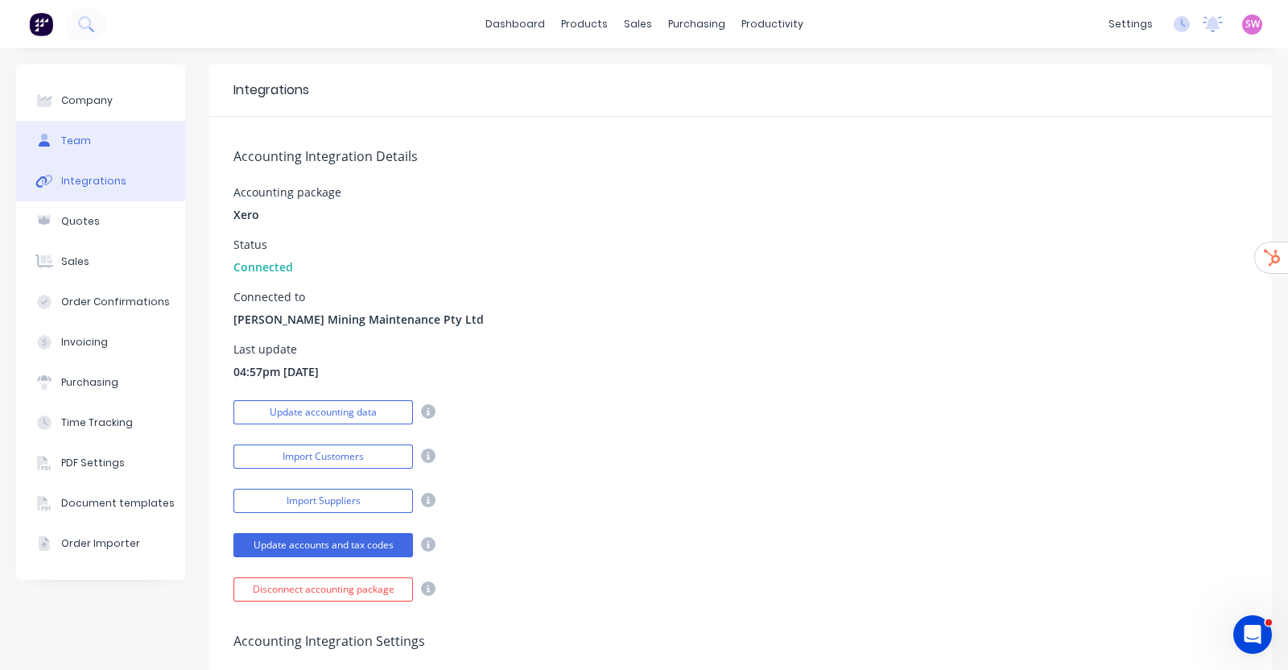
click at [68, 130] on button "Team" at bounding box center [100, 141] width 169 height 40
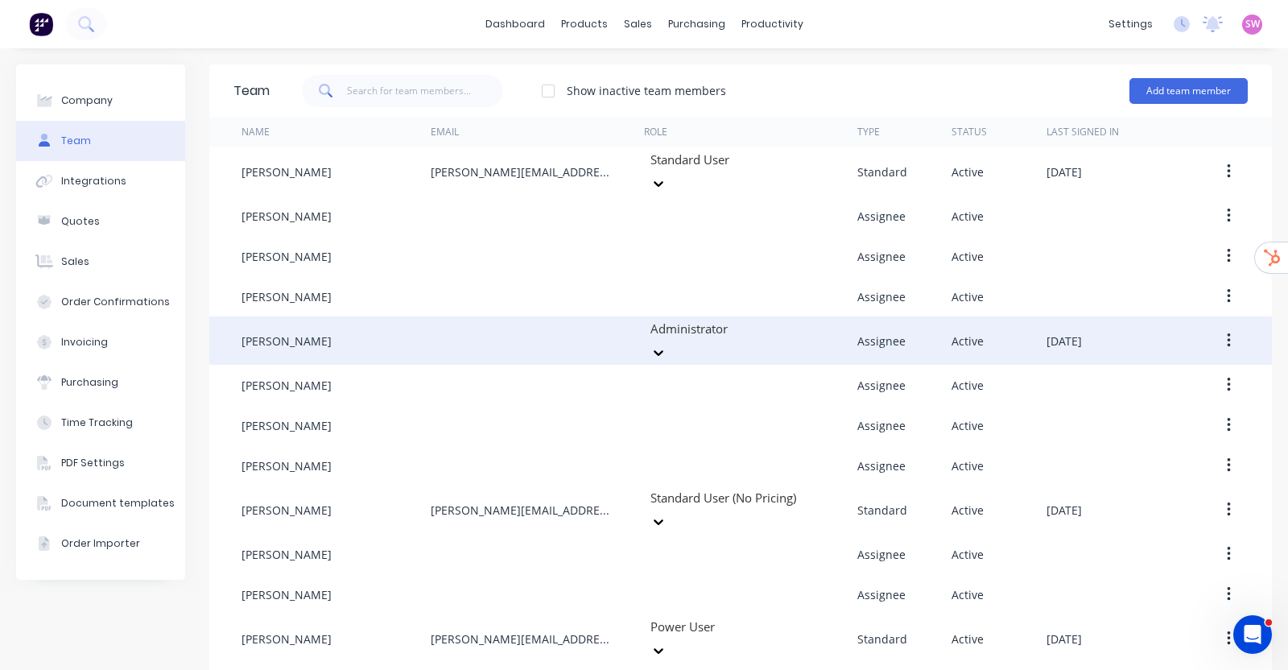
click at [1216, 330] on button "button" at bounding box center [1229, 340] width 38 height 29
click at [1159, 367] on button "Edit" at bounding box center [1171, 383] width 153 height 32
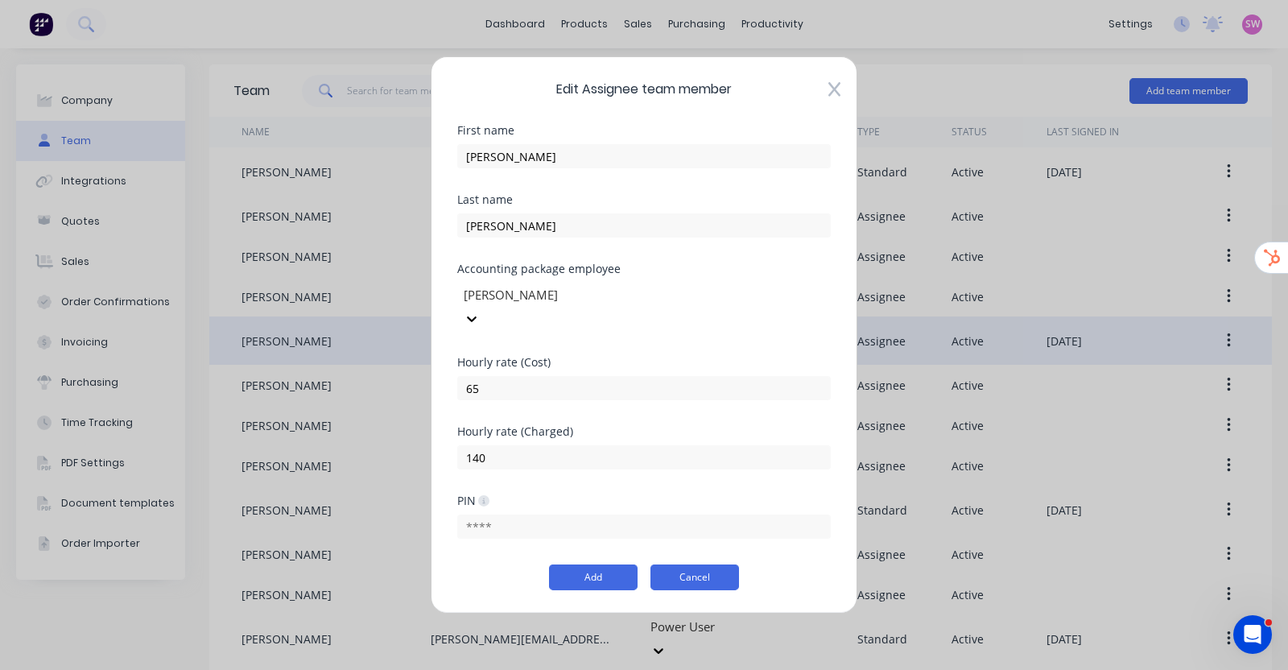
click at [710, 567] on button "Cancel" at bounding box center [694, 577] width 89 height 26
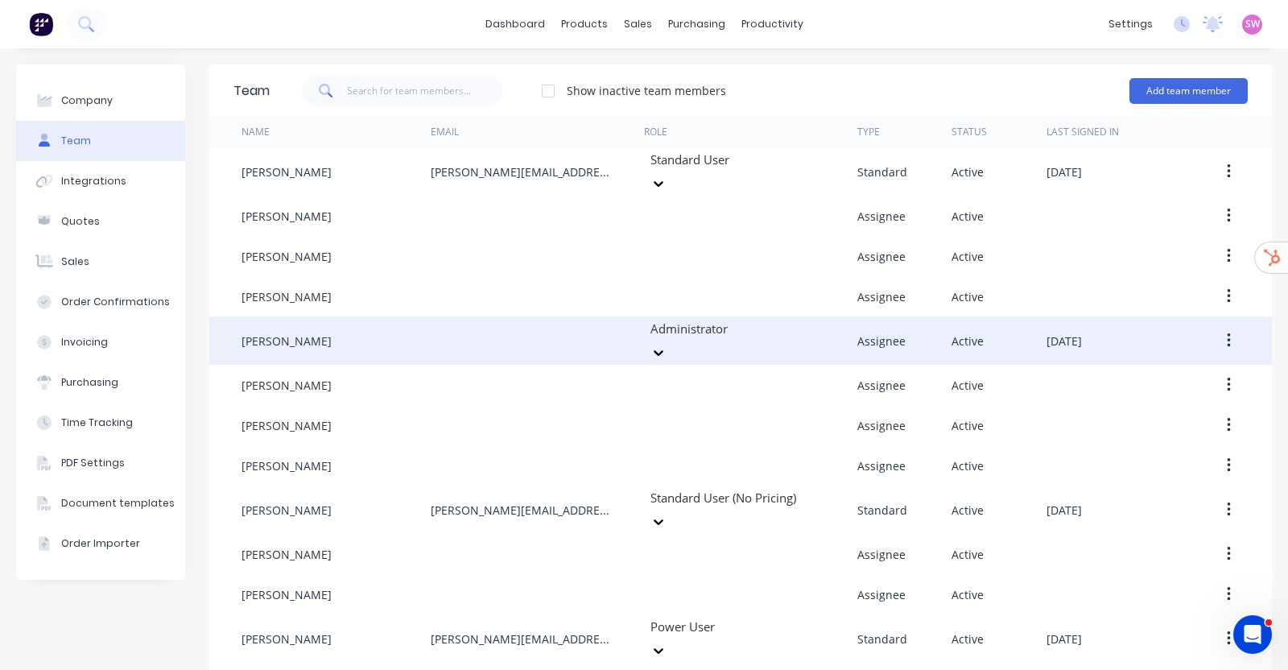
click at [791, 336] on div "Administrator" at bounding box center [765, 328] width 242 height 24
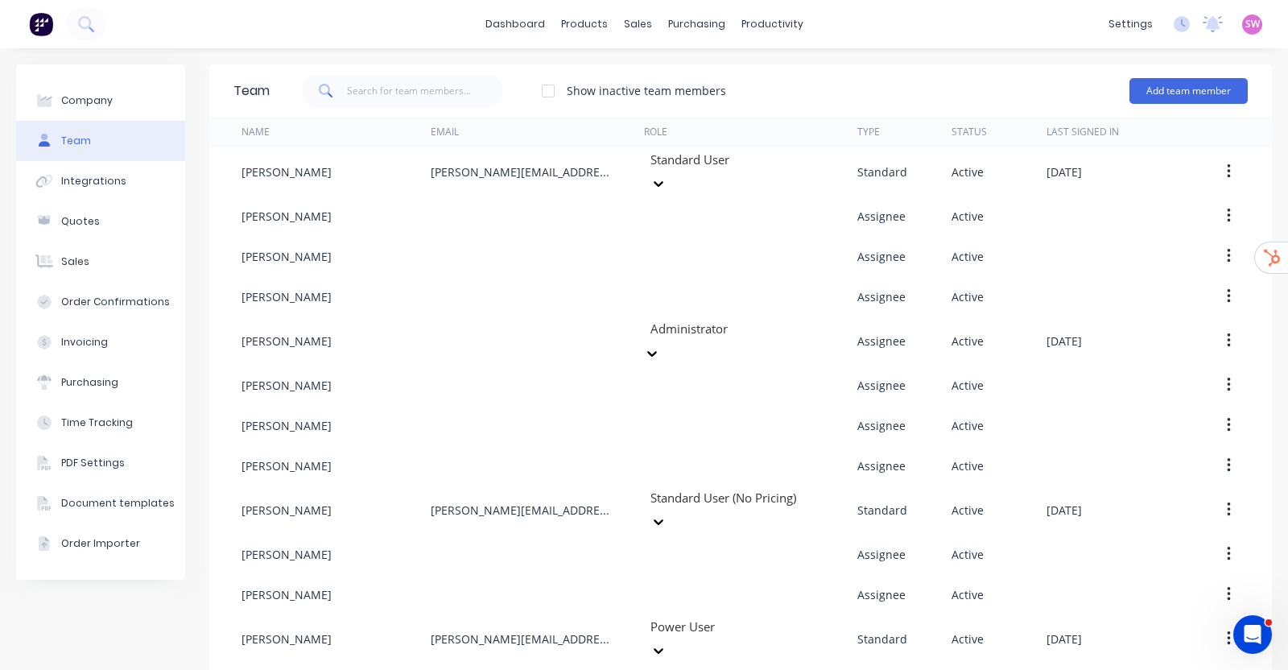
scroll to position [144, 0]
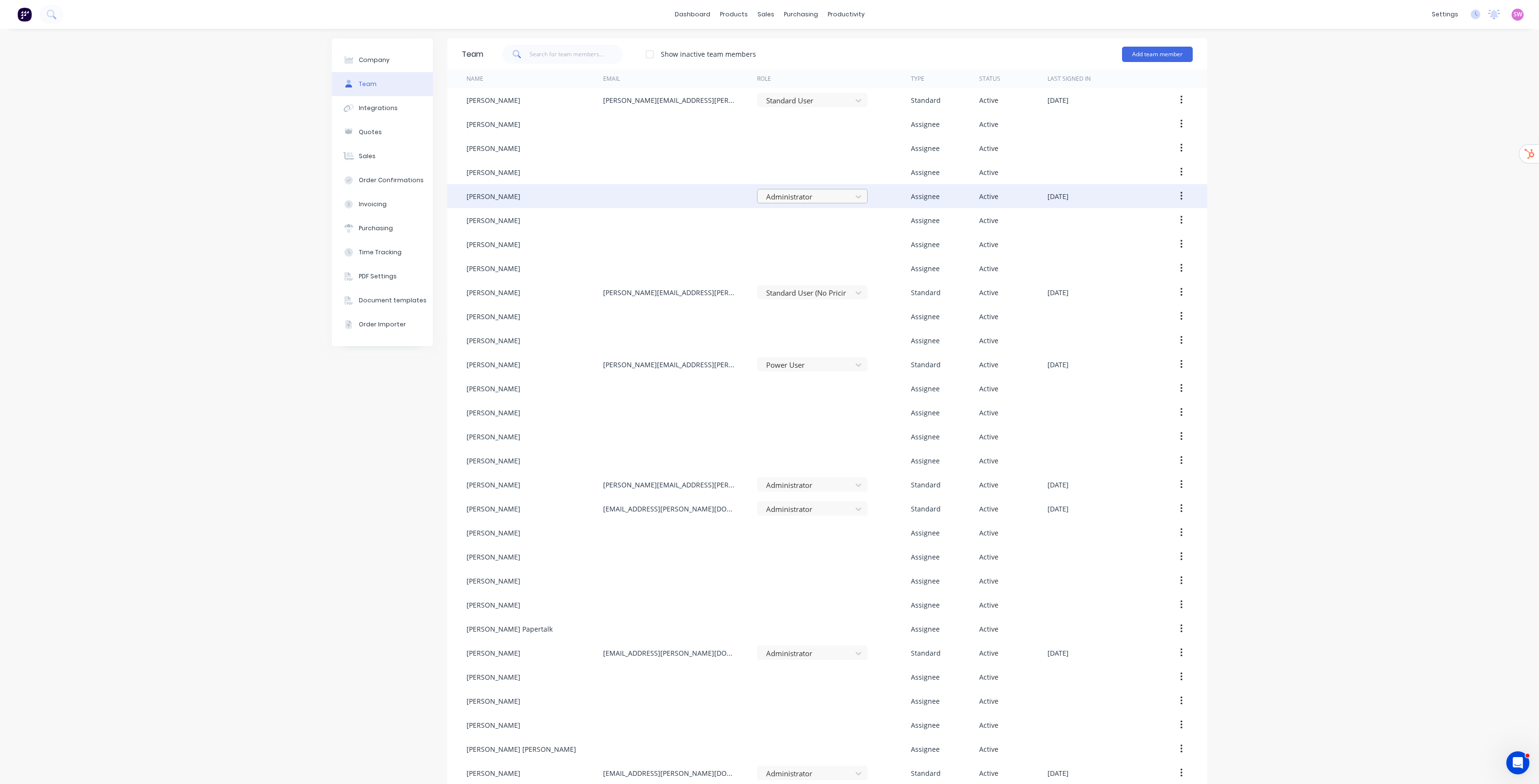
click at [769, 203] on div "Administrator" at bounding box center [806, 196] width 88 height 14
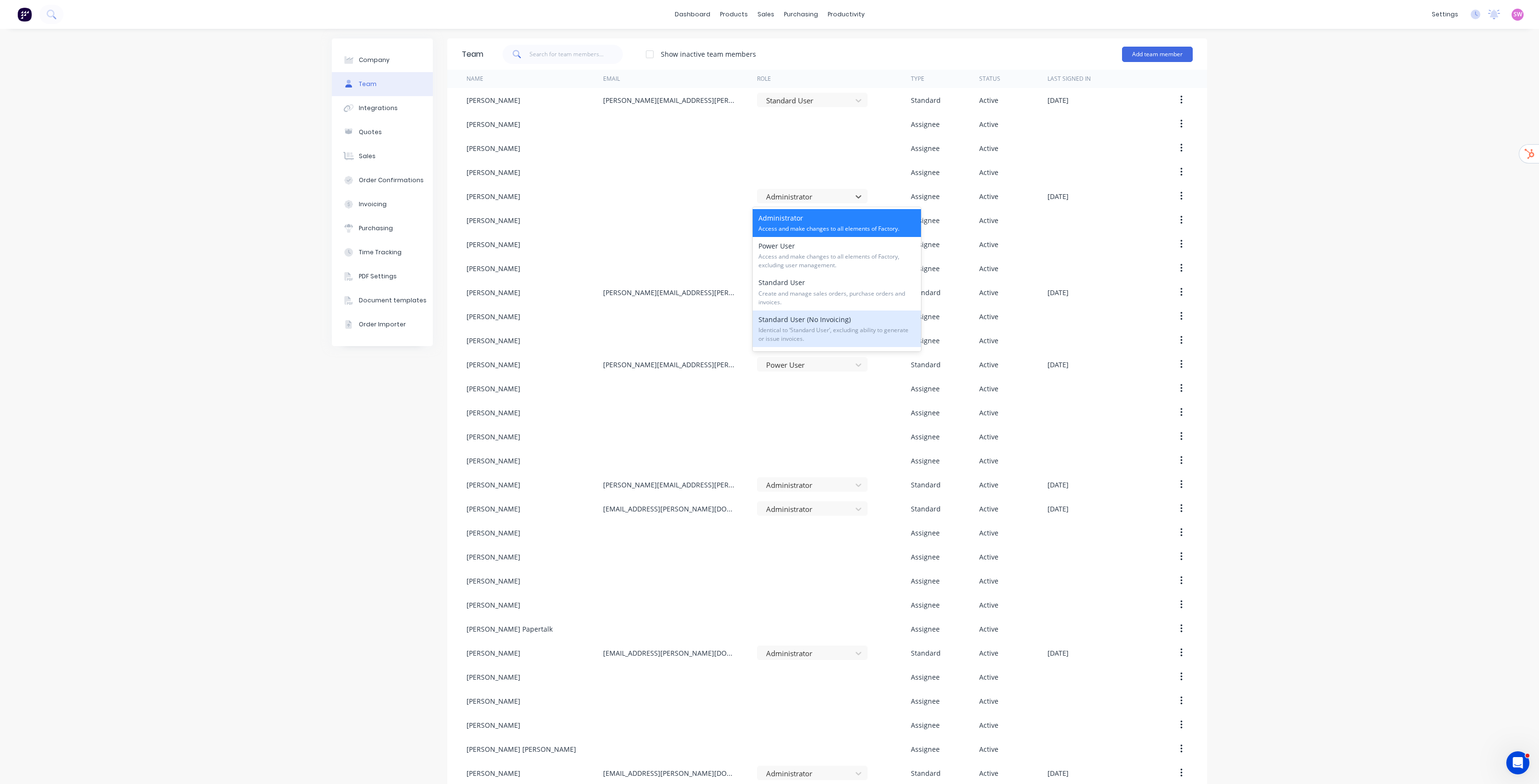
click at [769, 333] on span "Identical to ‘Standard User’, excluding ability to generate or issue invoices." at bounding box center [836, 334] width 157 height 17
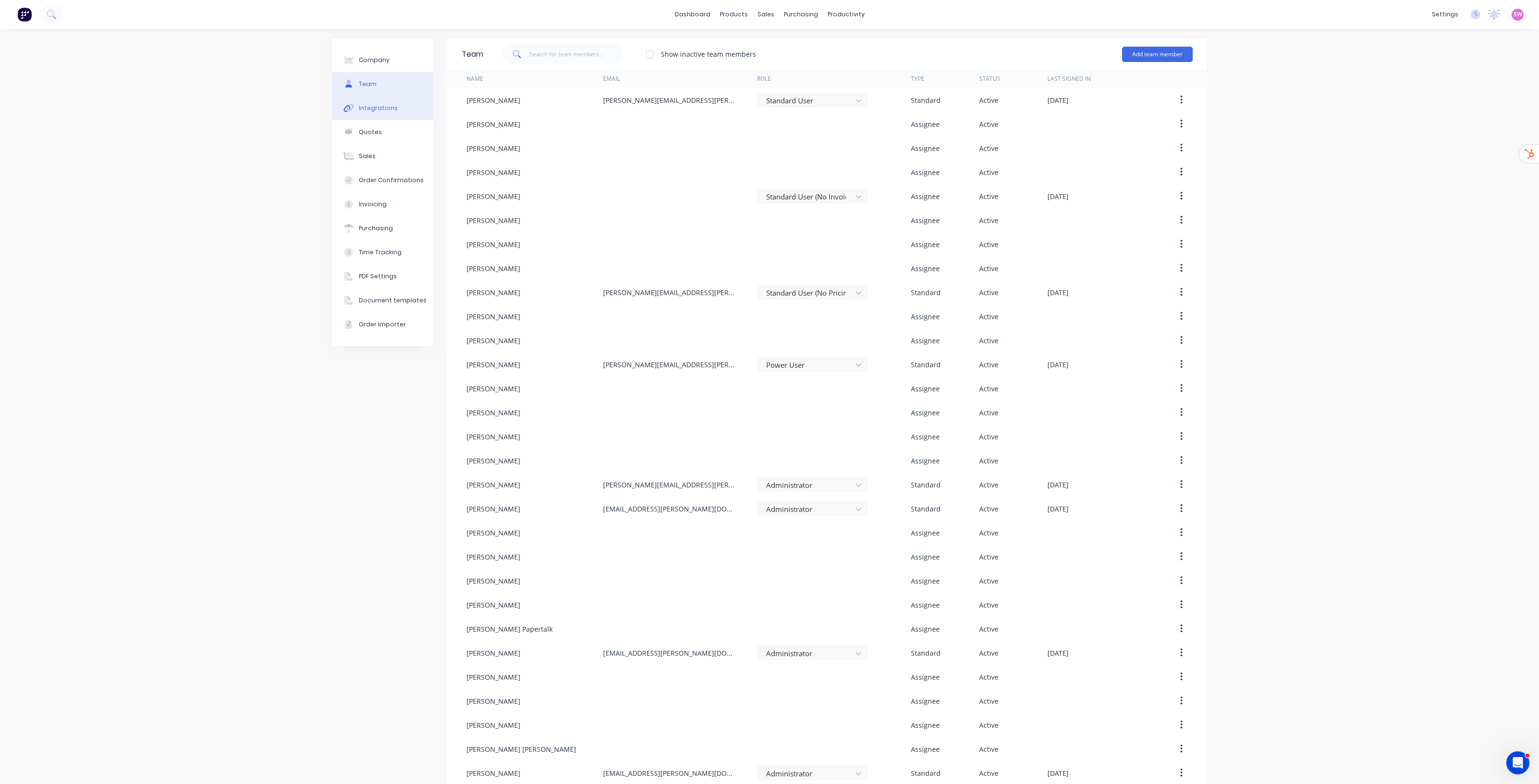
click at [363, 106] on div "Integrations" at bounding box center [378, 108] width 39 height 8
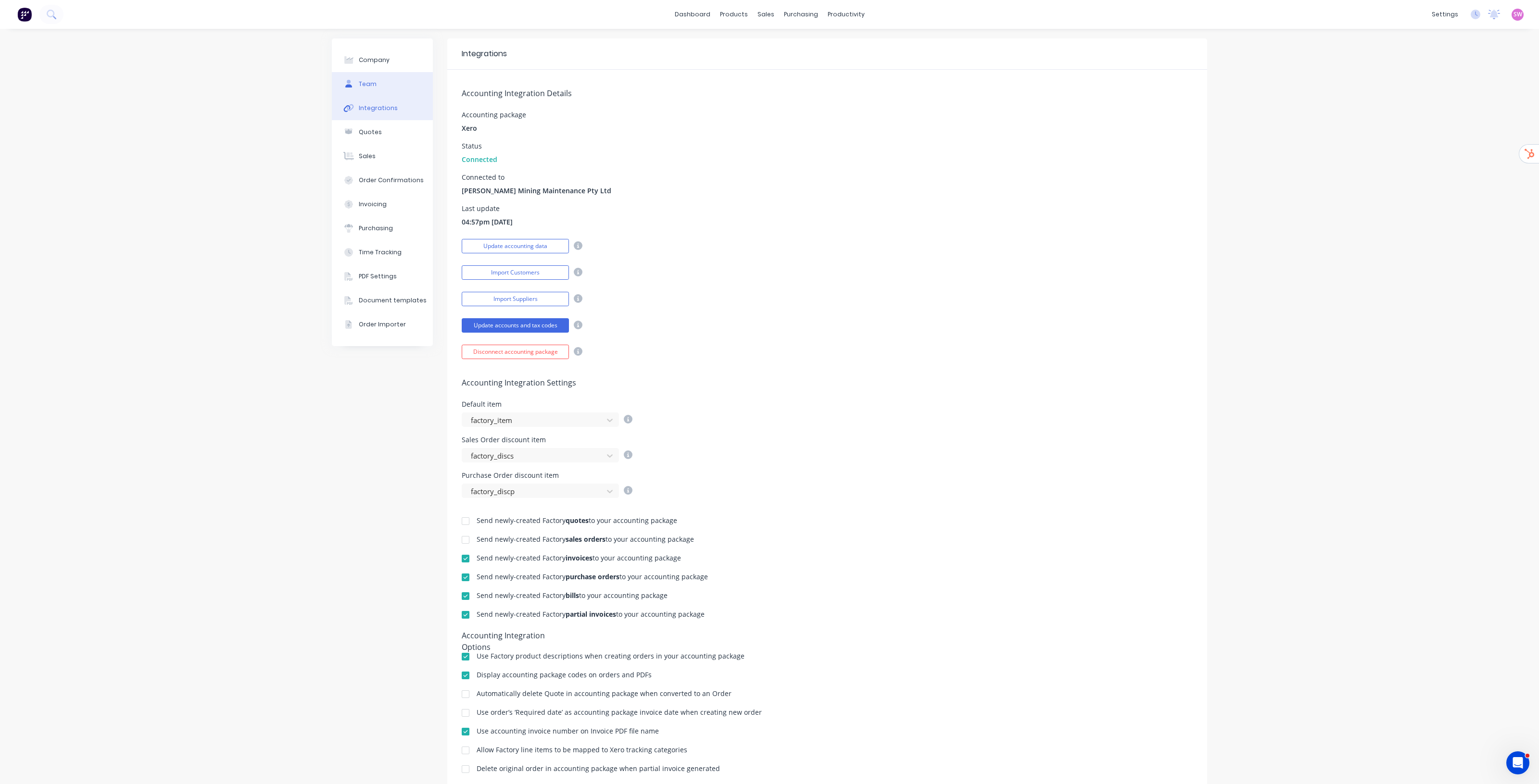
click at [369, 82] on div "Team" at bounding box center [368, 84] width 18 height 8
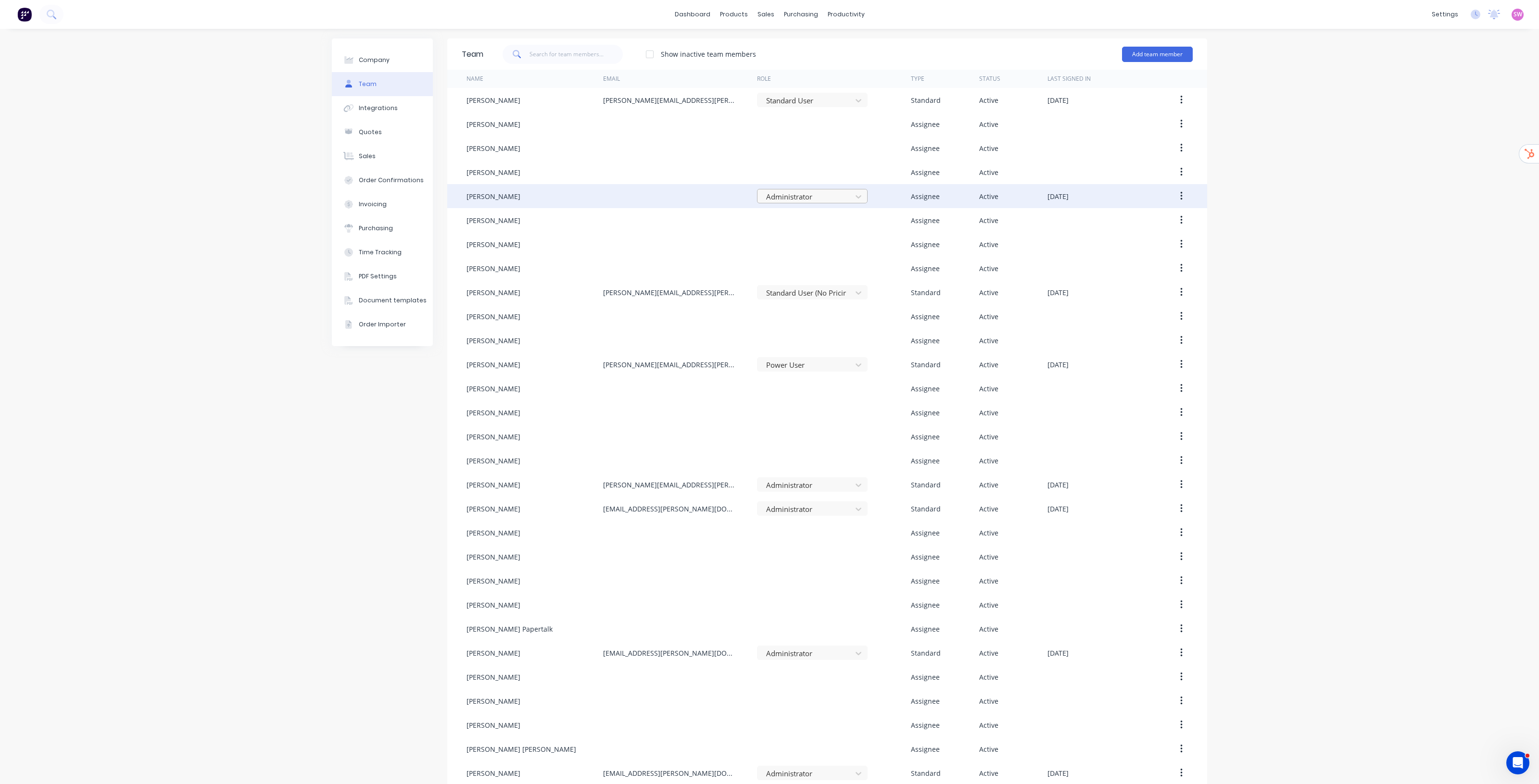
click at [769, 198] on div at bounding box center [806, 197] width 82 height 12
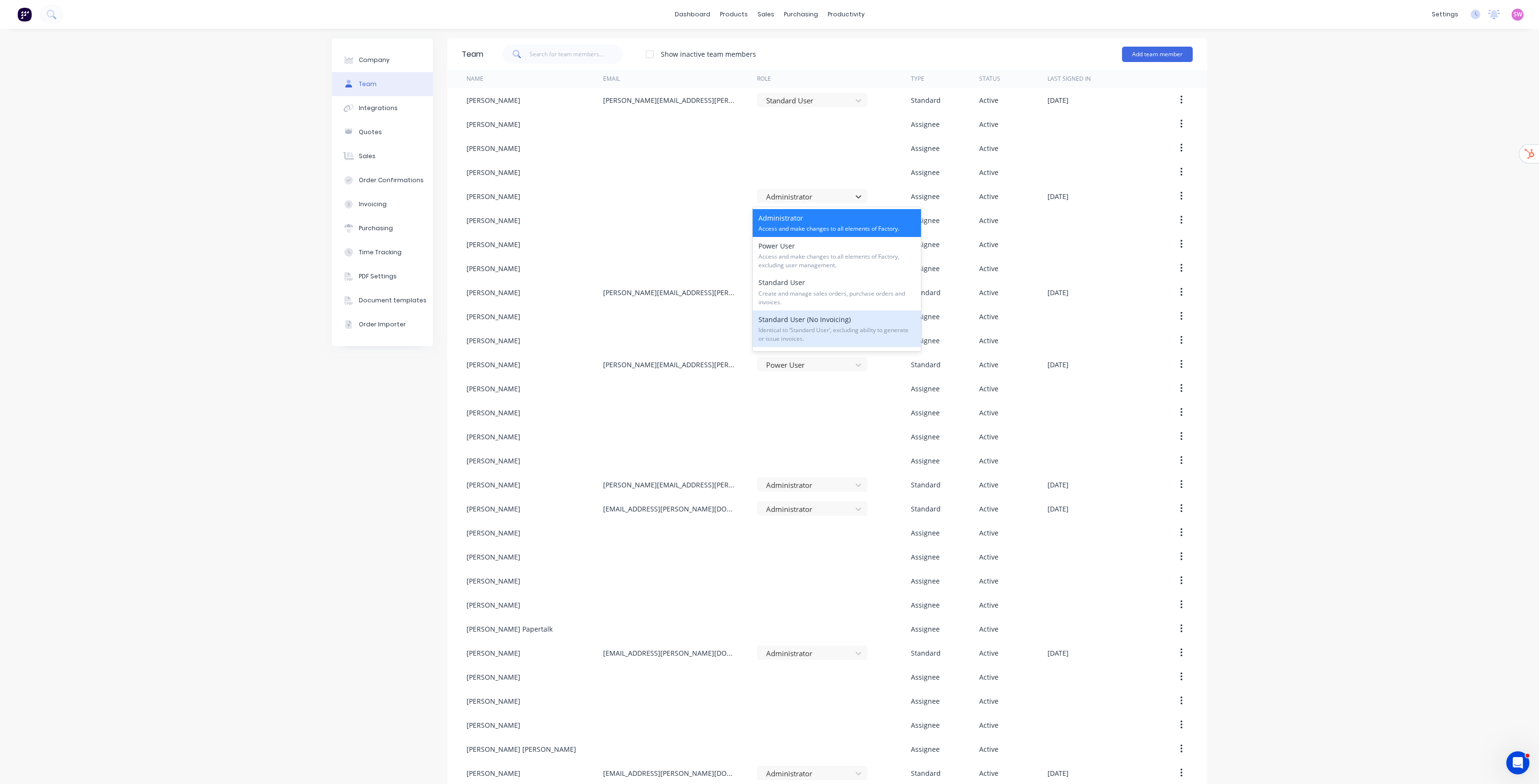
click at [769, 326] on span "Identical to ‘Standard User’, excluding ability to generate or issue invoices." at bounding box center [836, 334] width 157 height 17
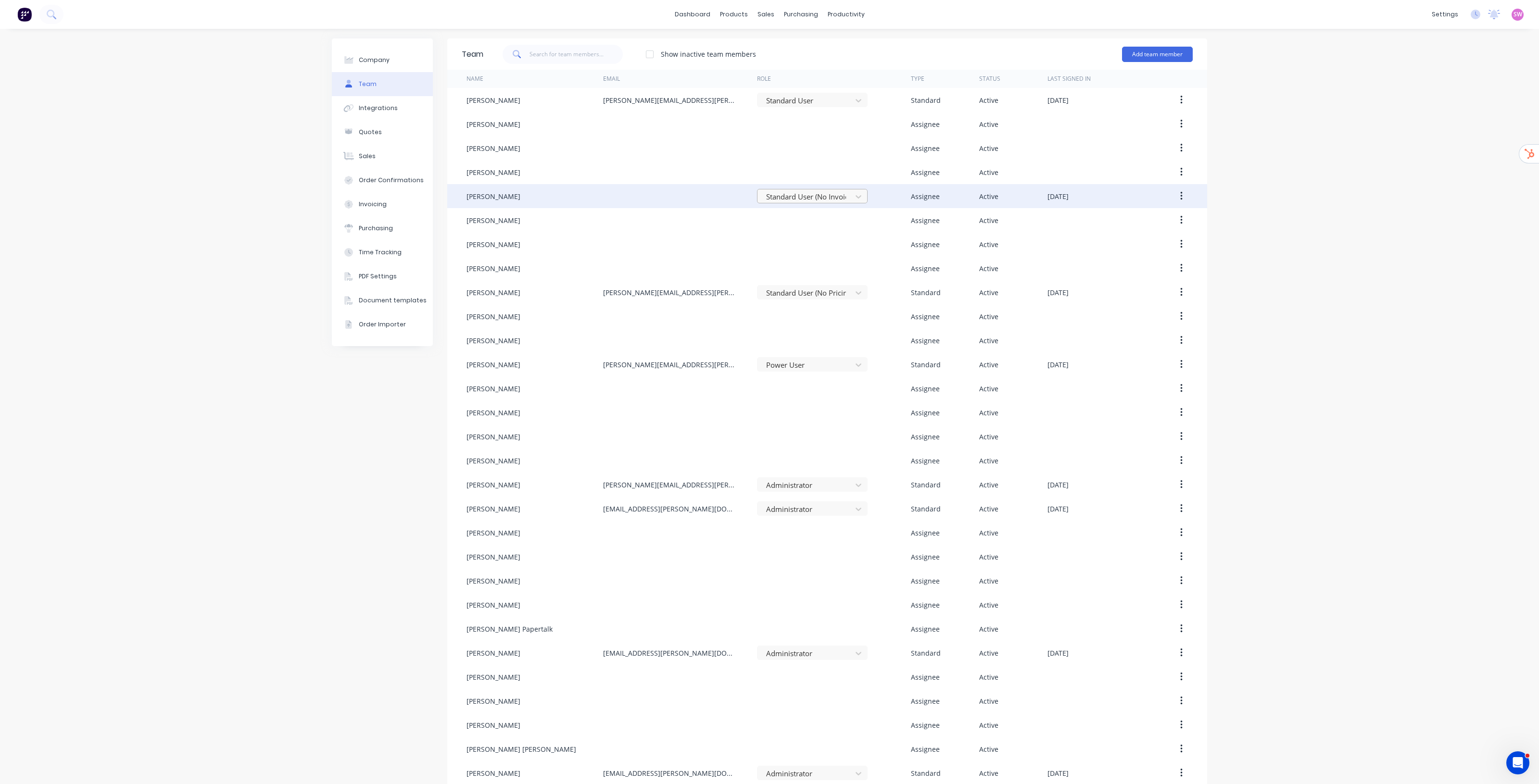
click at [769, 198] on div at bounding box center [806, 197] width 82 height 12
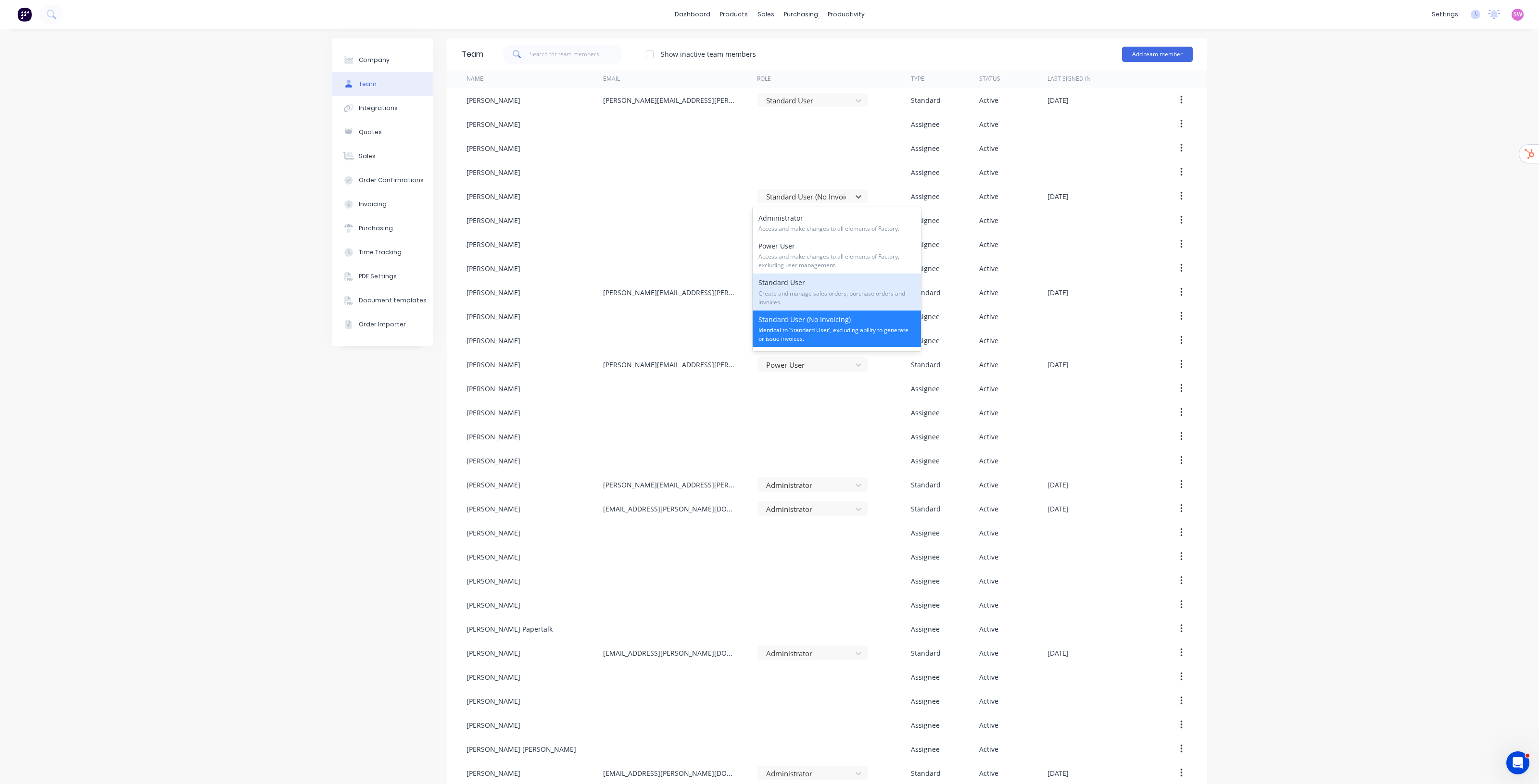
scroll to position [60, 0]
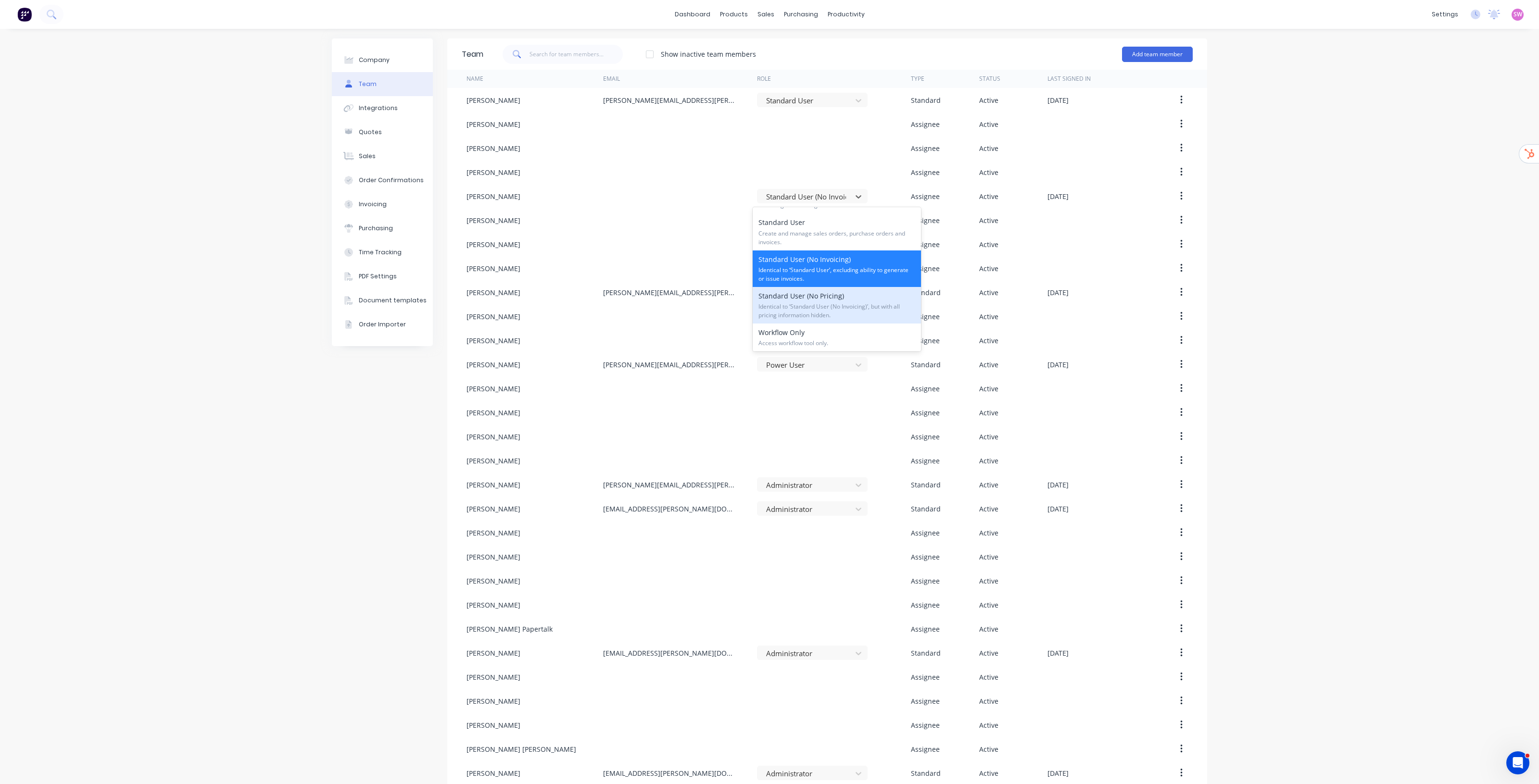
click at [769, 310] on span "Identical to ‘Standard User (No Invoicing)’, but with all pricing information h…" at bounding box center [836, 310] width 157 height 17
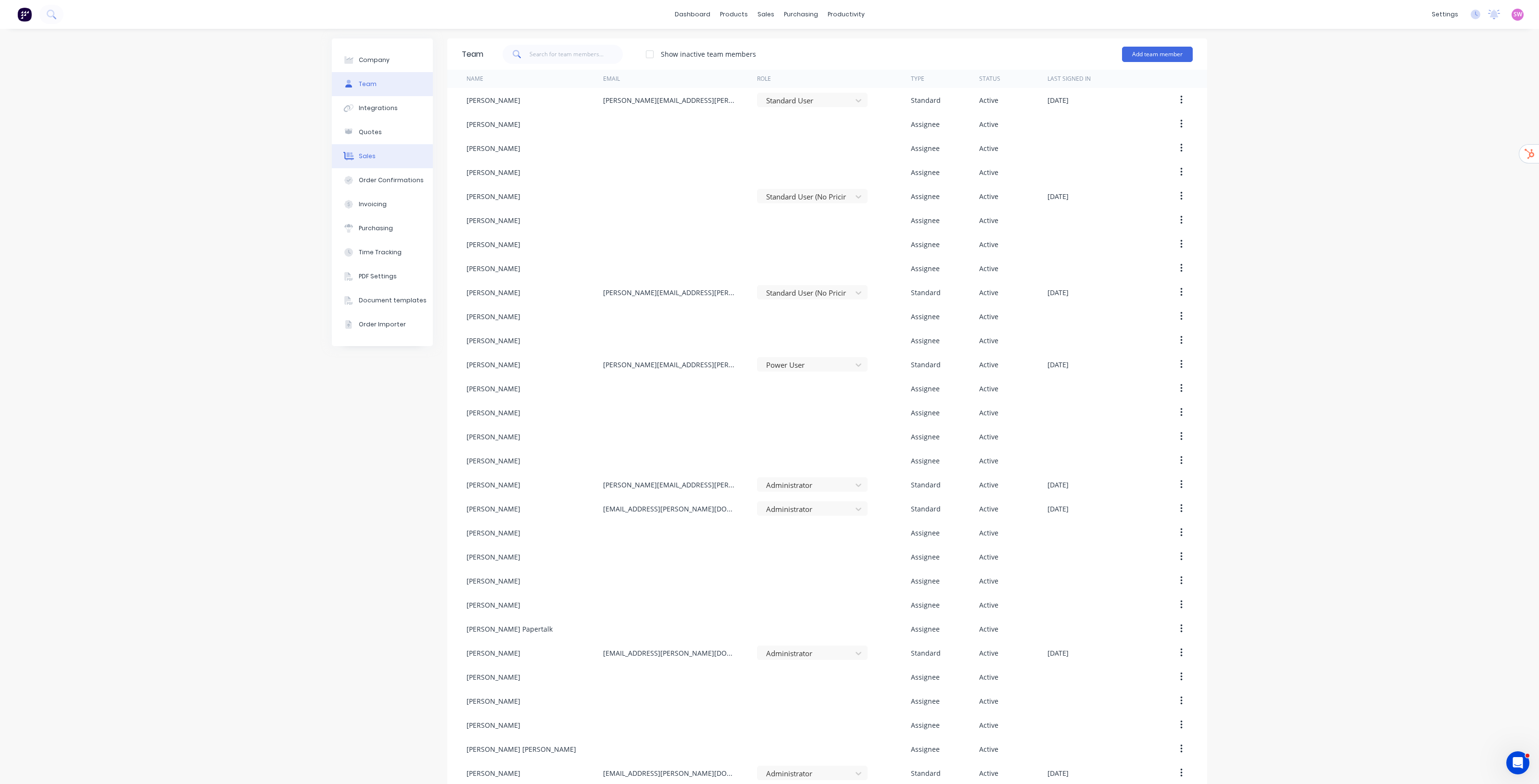
click at [367, 158] on div "Sales" at bounding box center [367, 156] width 17 height 8
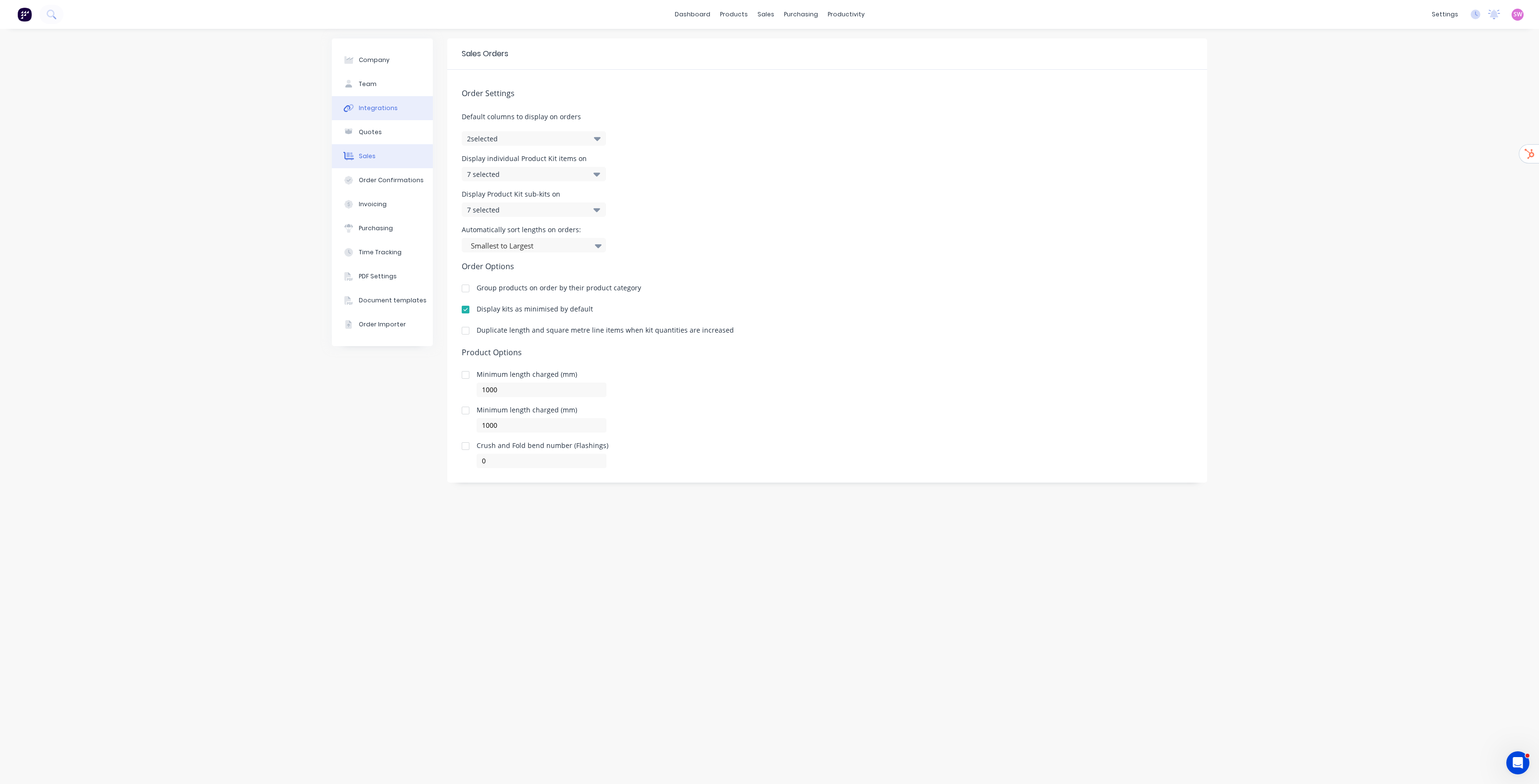
click at [371, 112] on div "Integrations" at bounding box center [378, 108] width 39 height 8
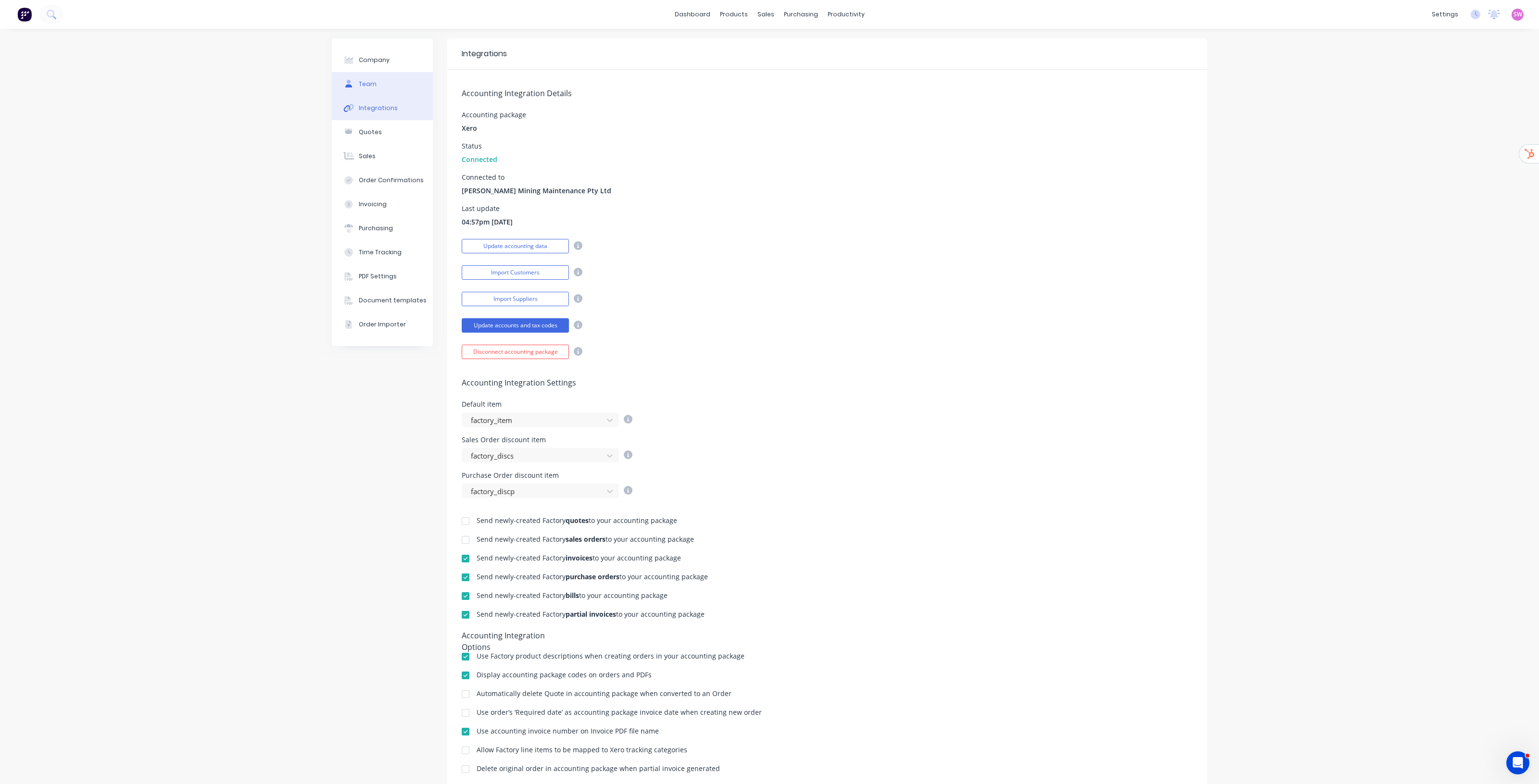
click at [386, 90] on button "Team" at bounding box center [382, 84] width 101 height 24
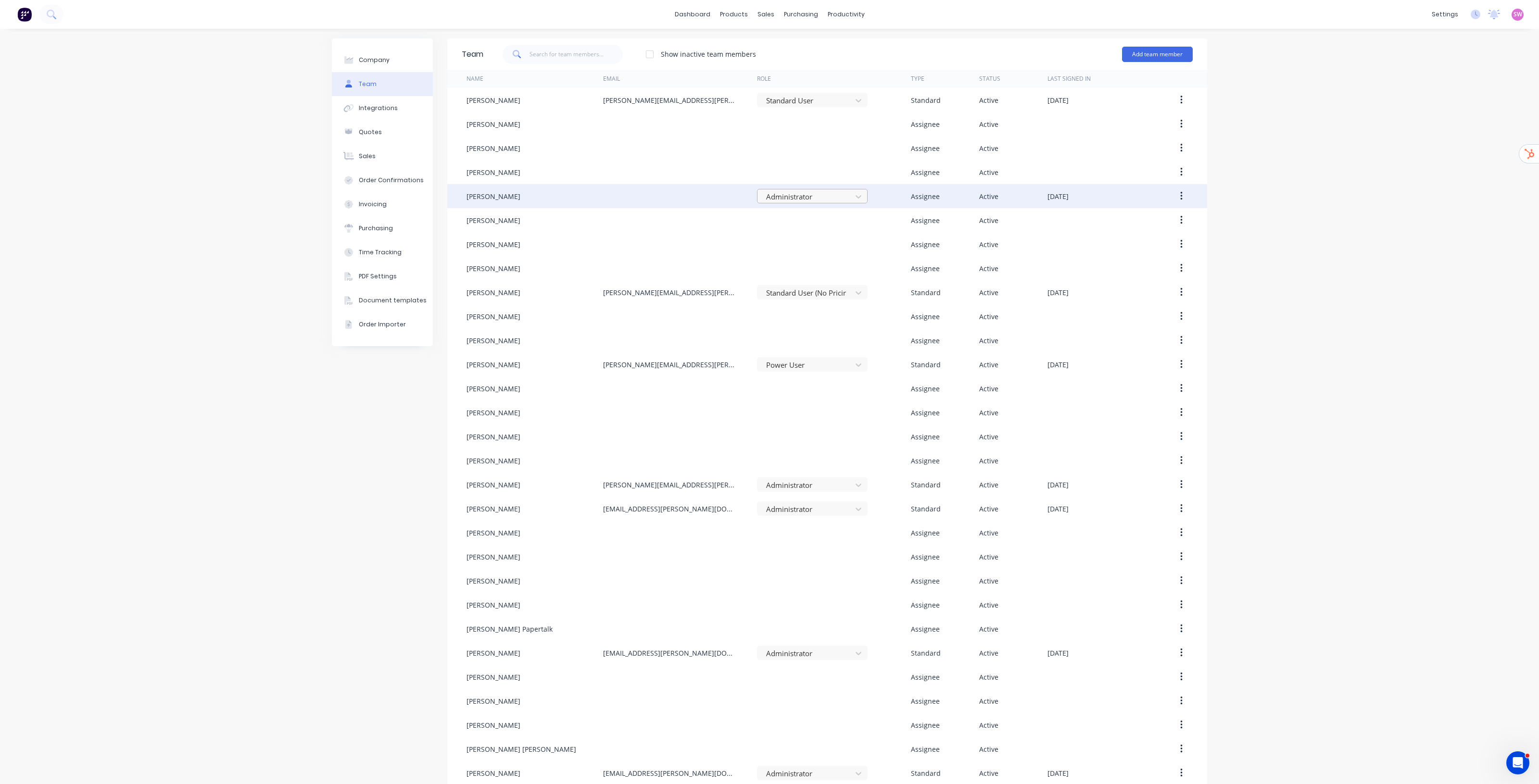
click at [769, 195] on div at bounding box center [806, 197] width 82 height 12
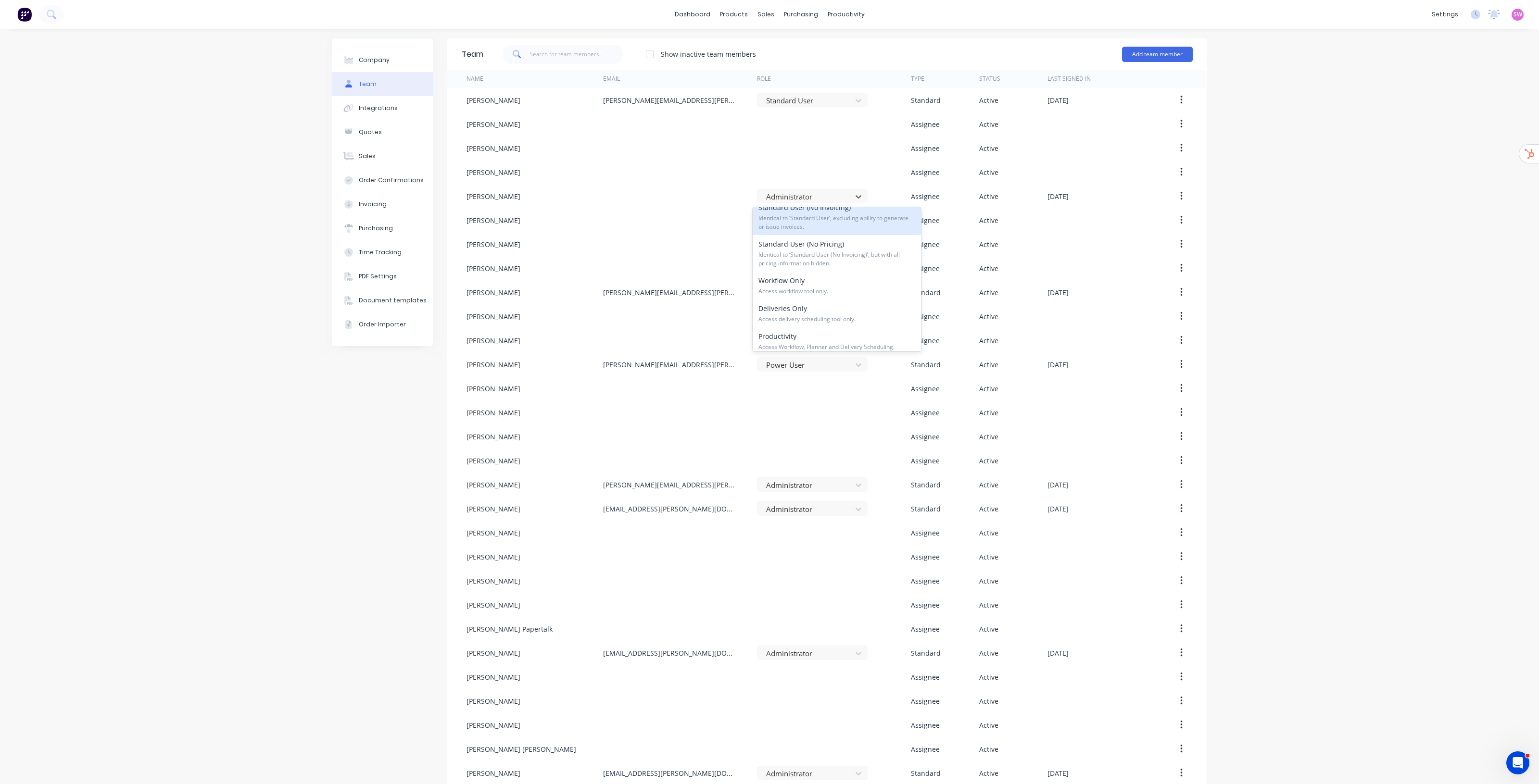
scroll to position [120, 0]
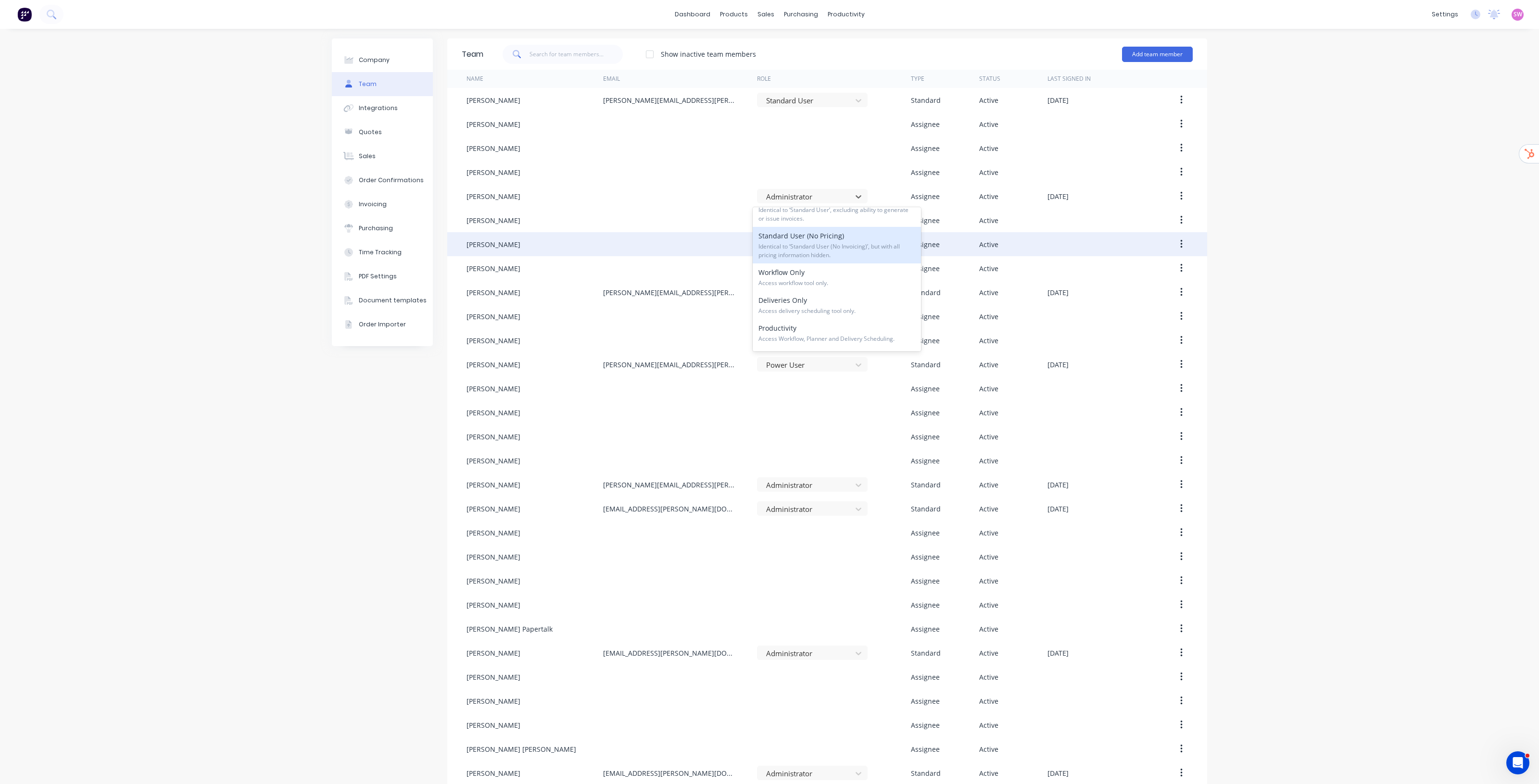
click at [769, 245] on span "Identical to ‘Standard User (No Invoicing)’, but with all pricing information h…" at bounding box center [836, 251] width 157 height 17
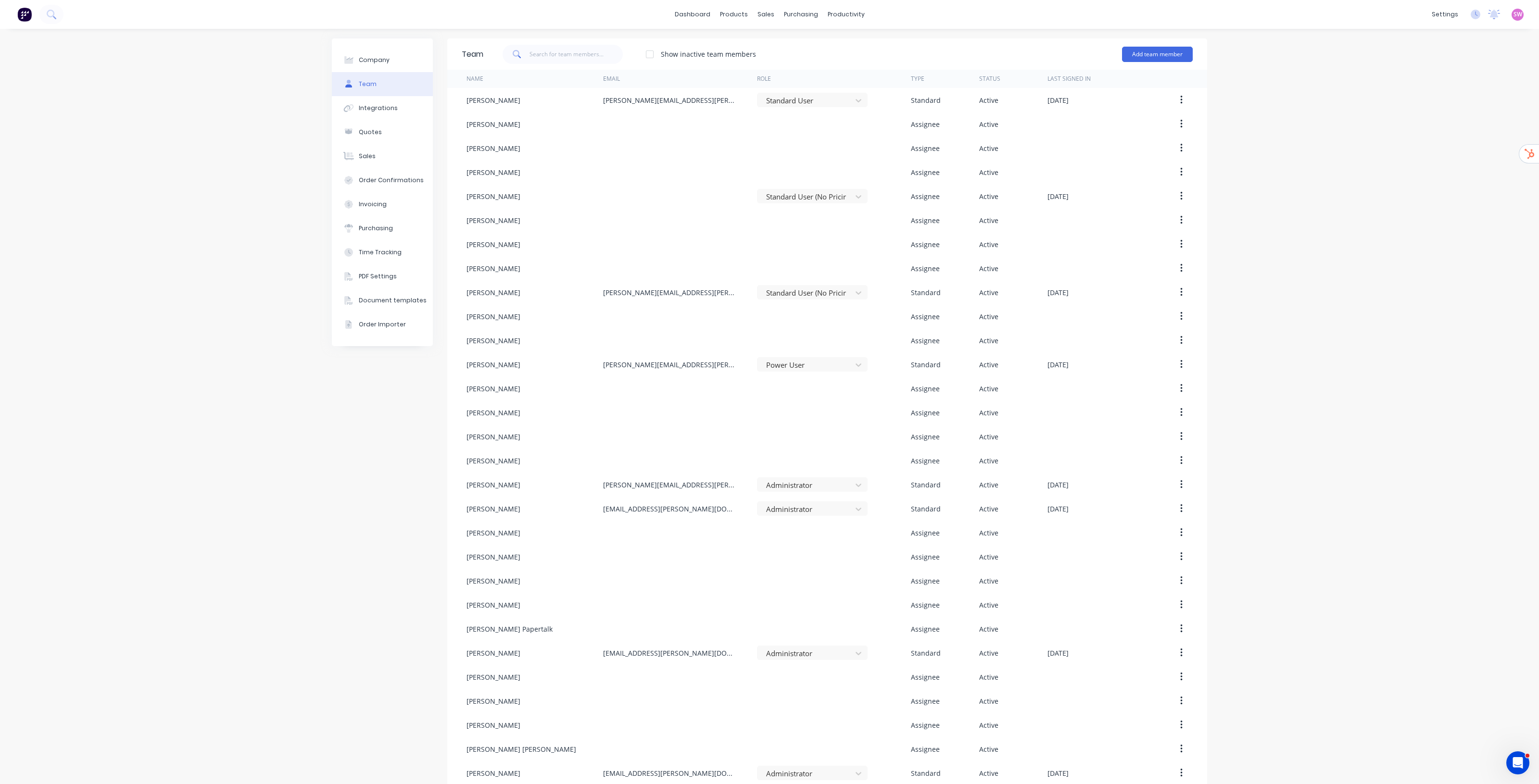
click at [769, 184] on div "Company Team Integrations Quotes Sales Order Confirmations Invoicing Purchasing…" at bounding box center [770, 423] width 1539 height 790
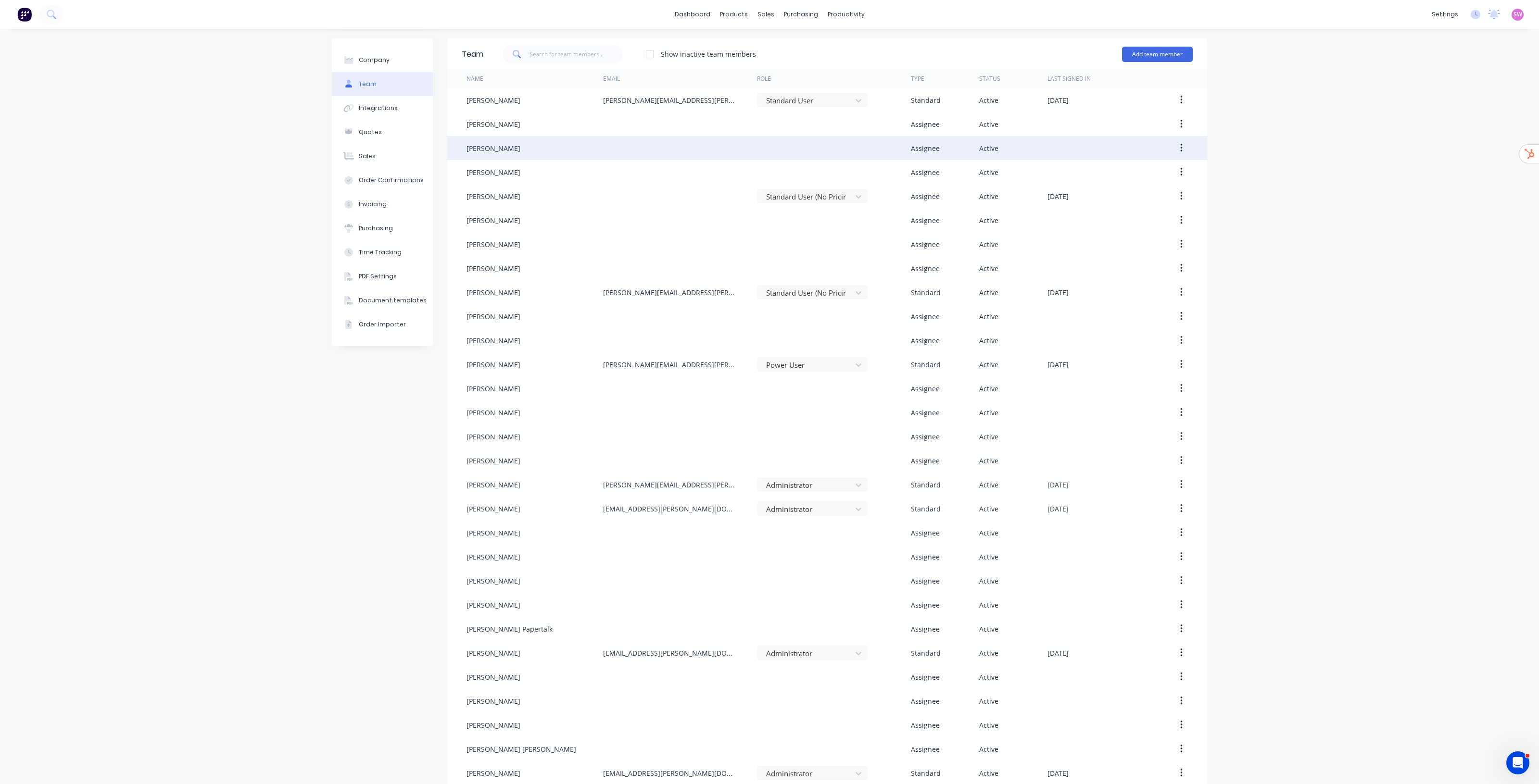
click at [691, 143] on div at bounding box center [680, 148] width 154 height 24
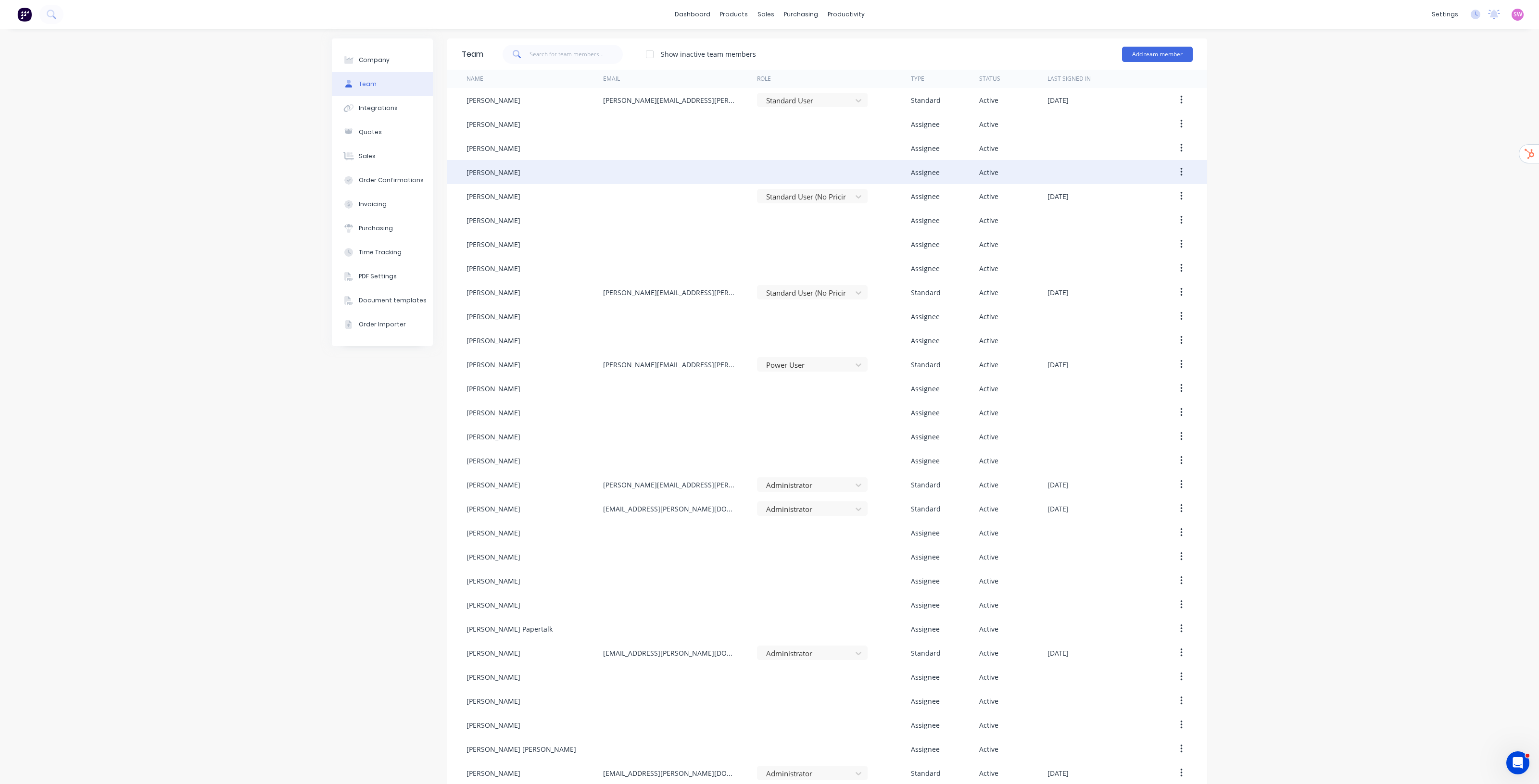
click at [583, 176] on div "[PERSON_NAME]" at bounding box center [535, 172] width 137 height 24
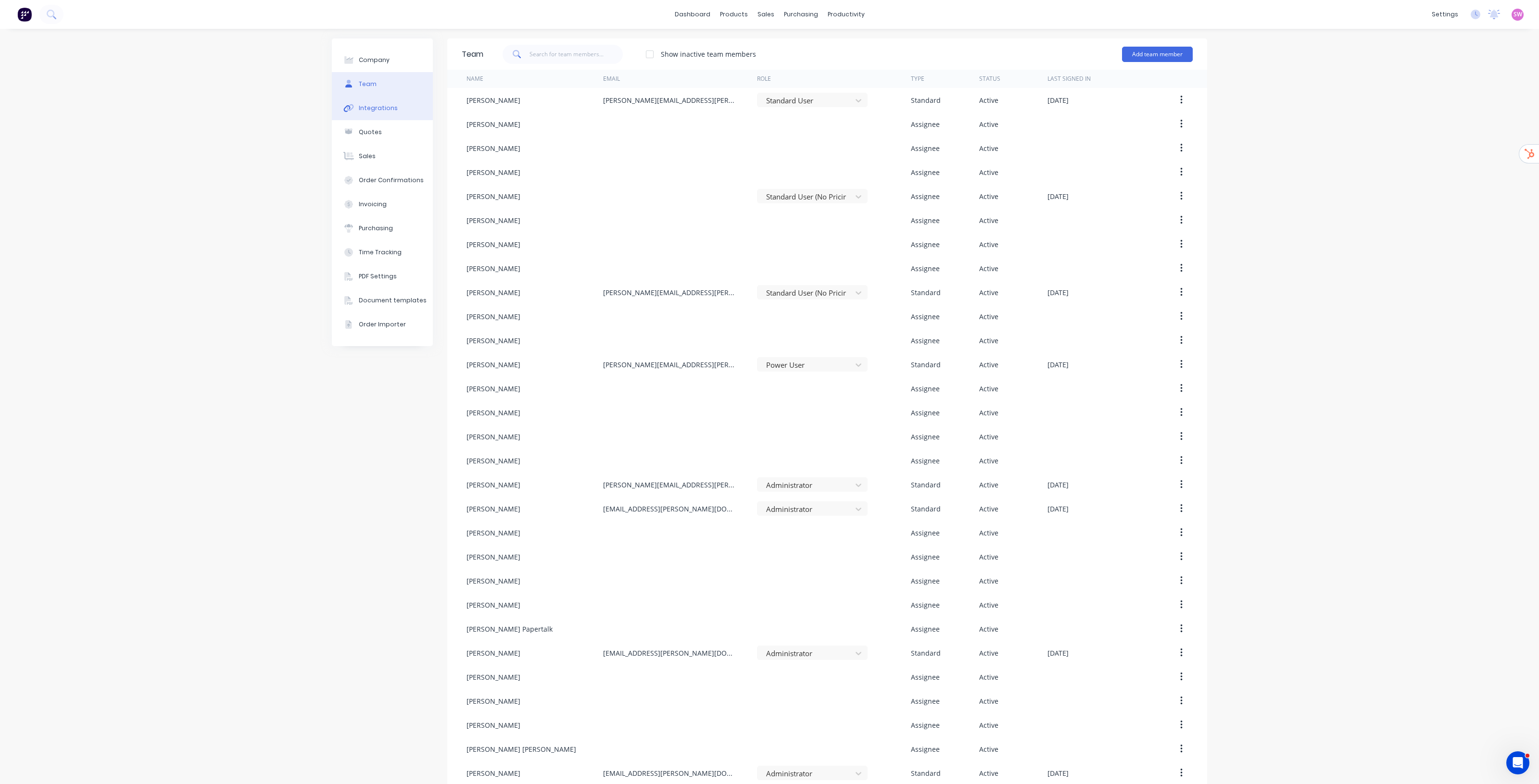
click at [344, 104] on icon at bounding box center [349, 108] width 11 height 8
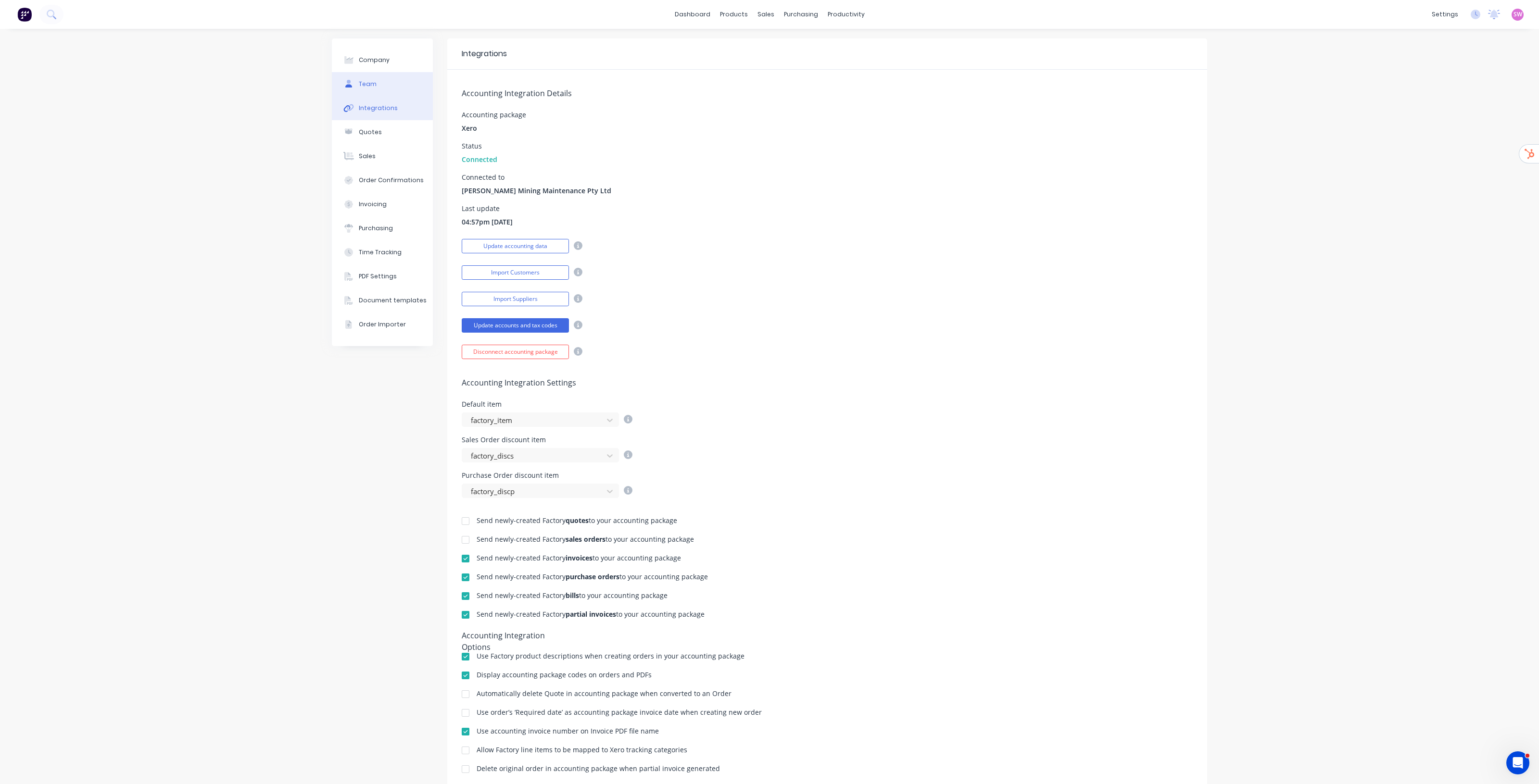
click at [378, 88] on button "Team" at bounding box center [382, 84] width 101 height 24
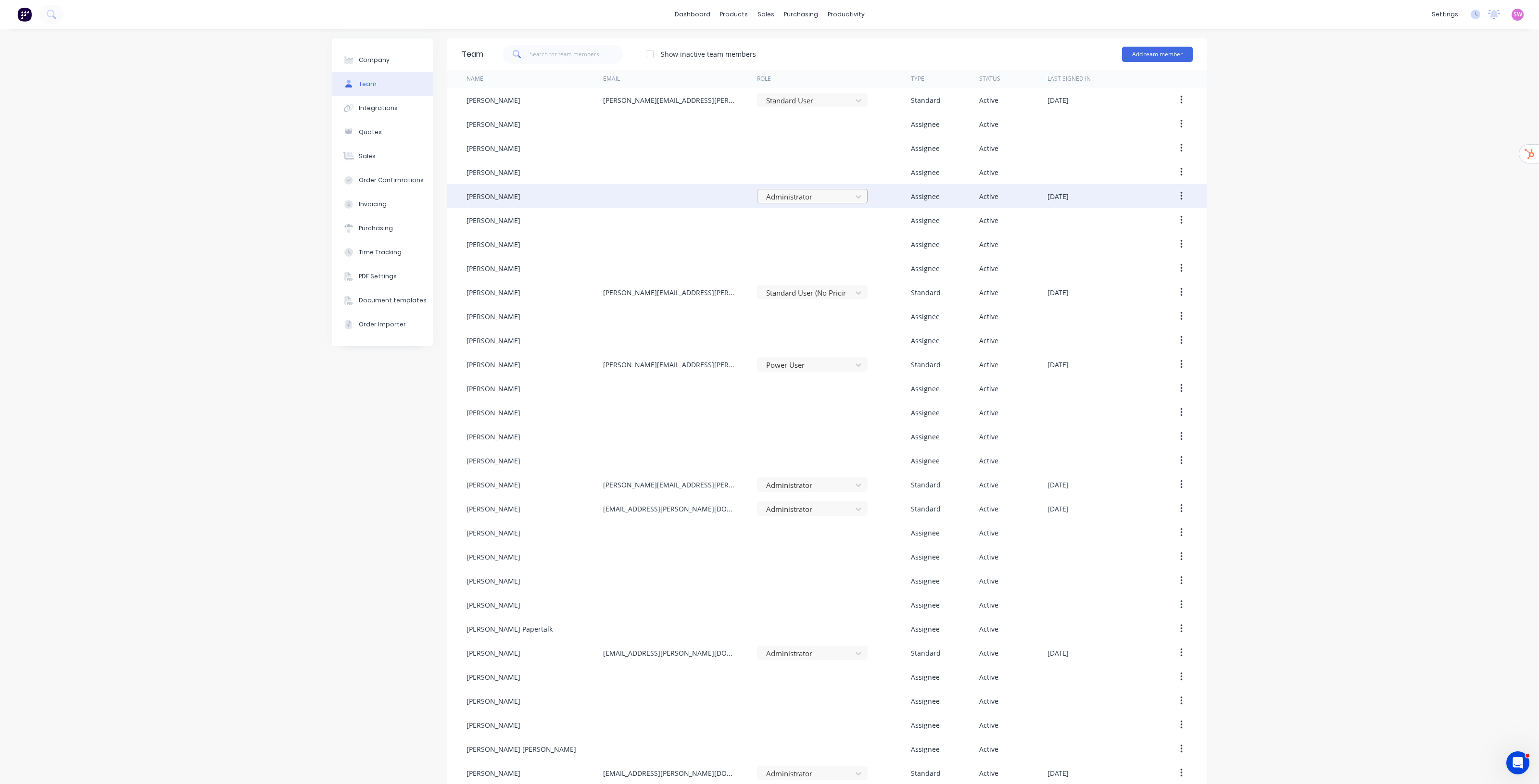
click at [769, 197] on div at bounding box center [806, 197] width 82 height 12
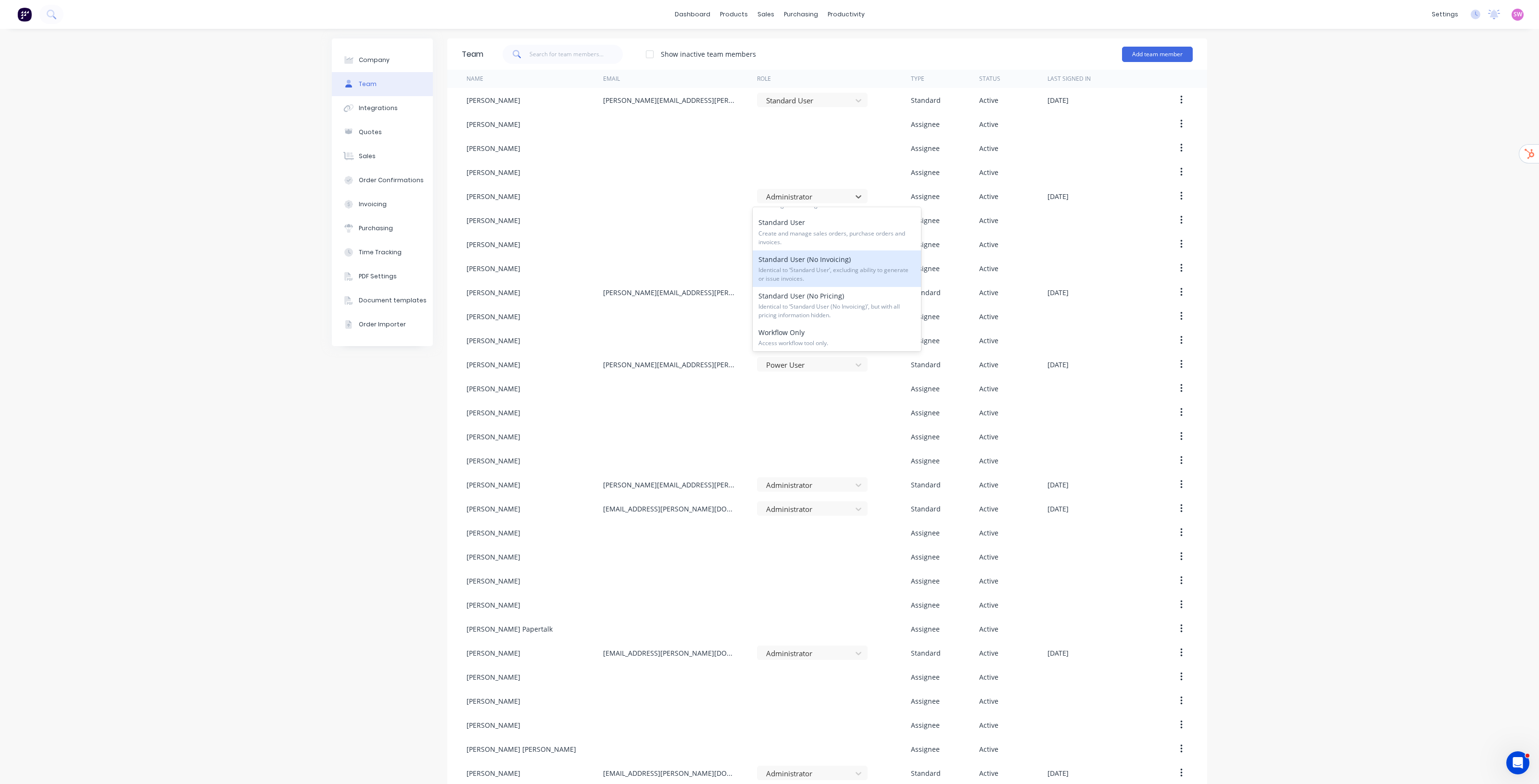
scroll to position [120, 0]
click at [769, 130] on div "Company Team Integrations Quotes Sales Order Confirmations Invoicing Purchasing…" at bounding box center [770, 423] width 1539 height 790
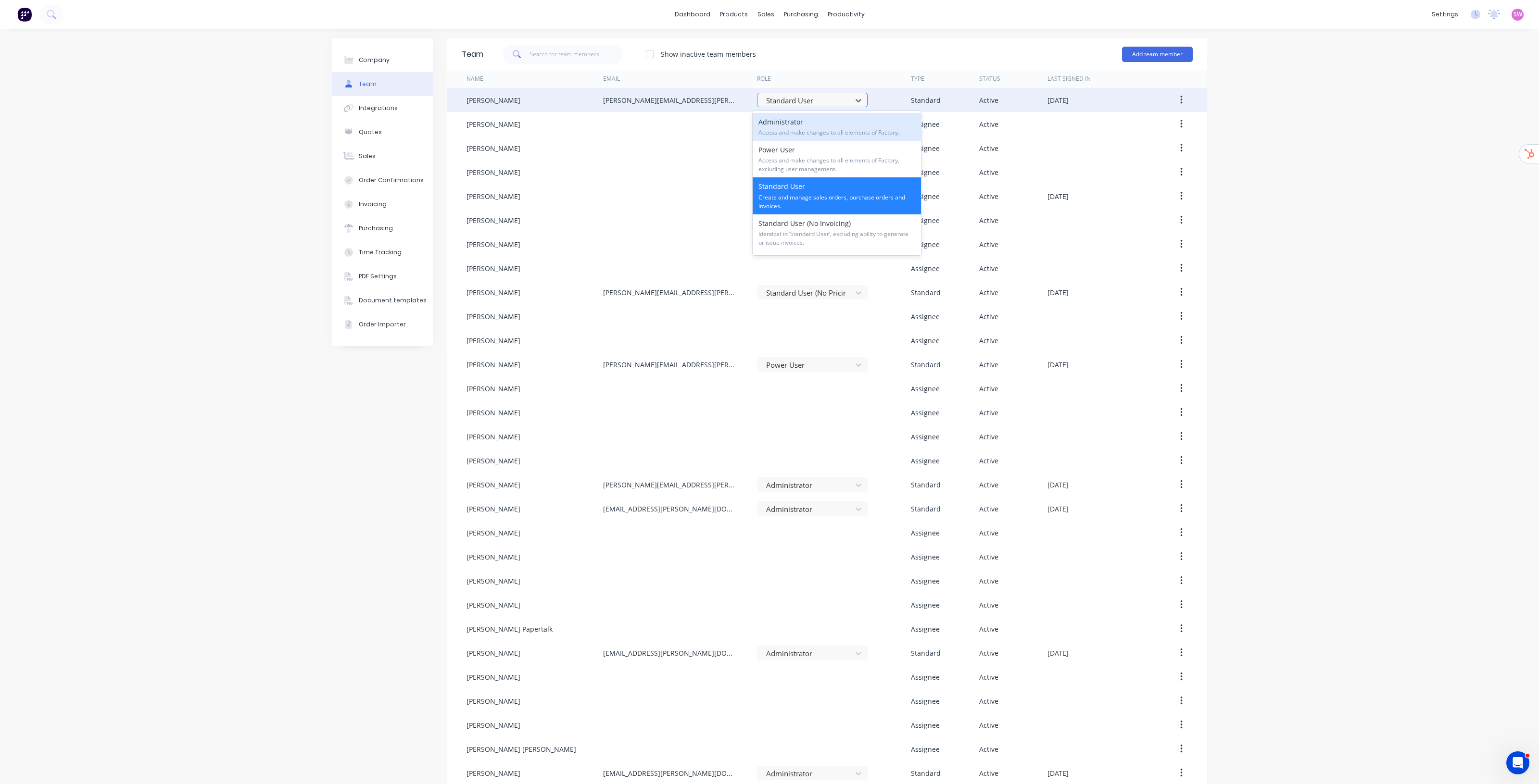
click at [769, 100] on div at bounding box center [806, 101] width 82 height 12
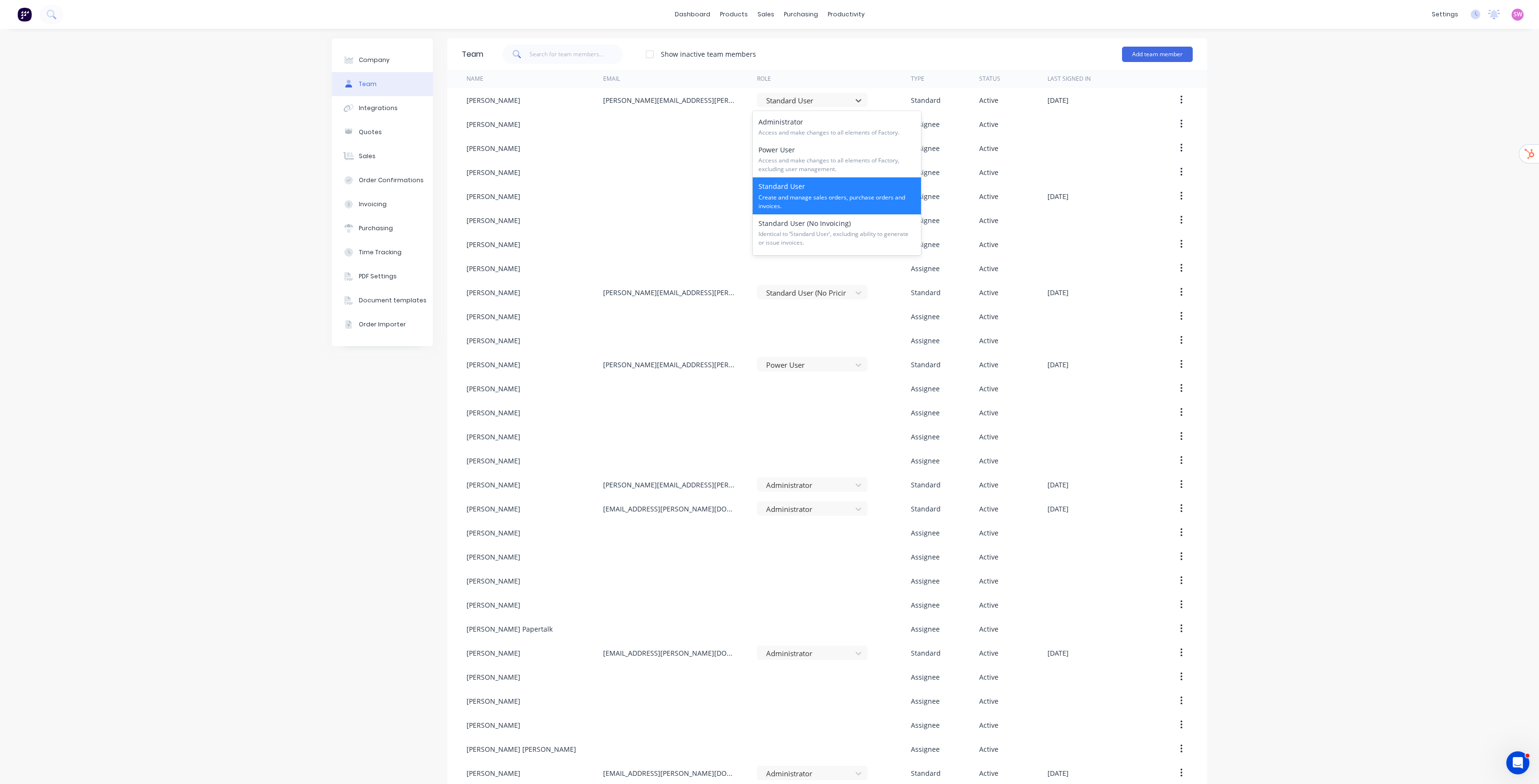
scroll to position [60, 0]
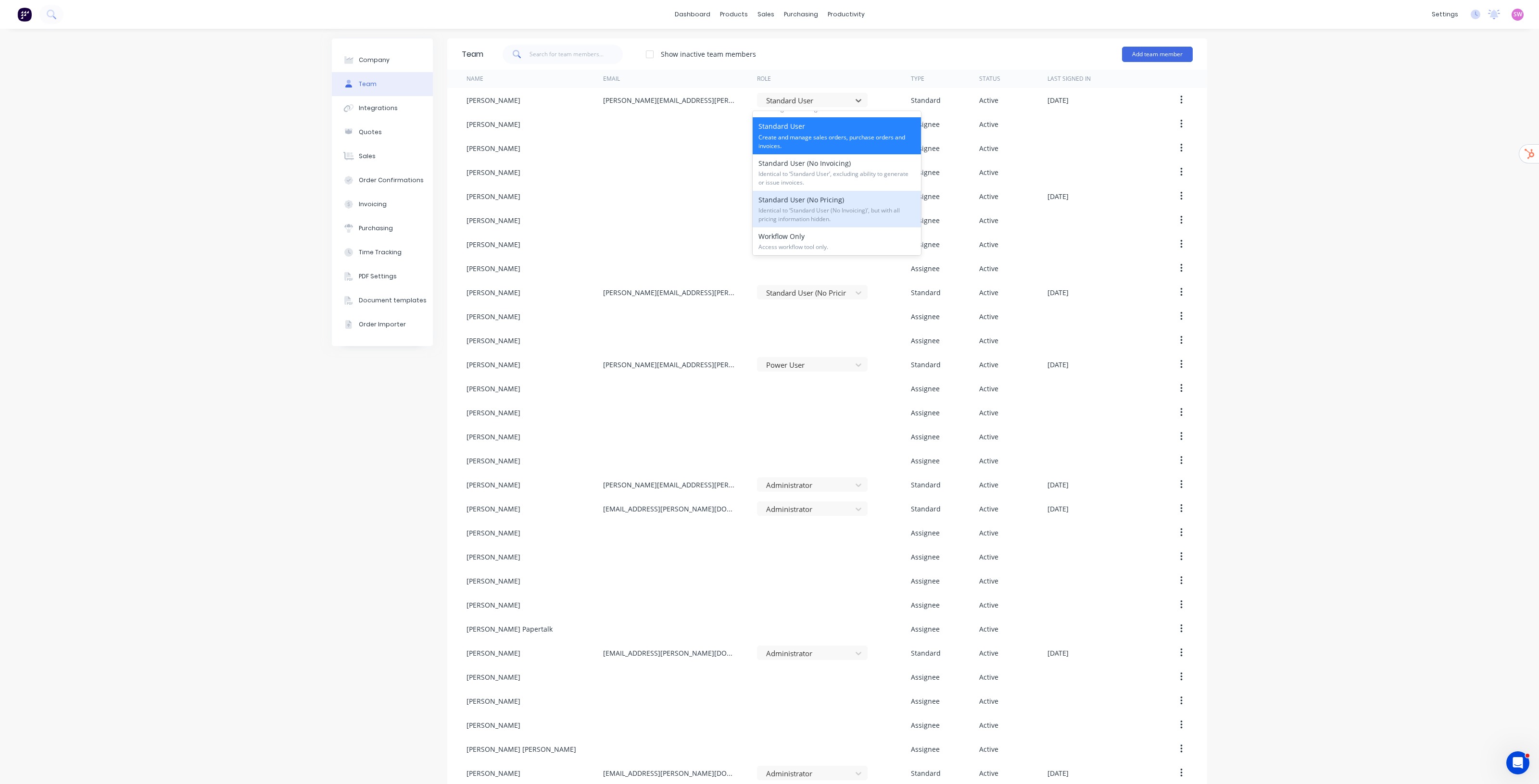
click at [769, 217] on span "Identical to ‘Standard User (No Invoicing)’, but with all pricing information h…" at bounding box center [836, 214] width 157 height 17
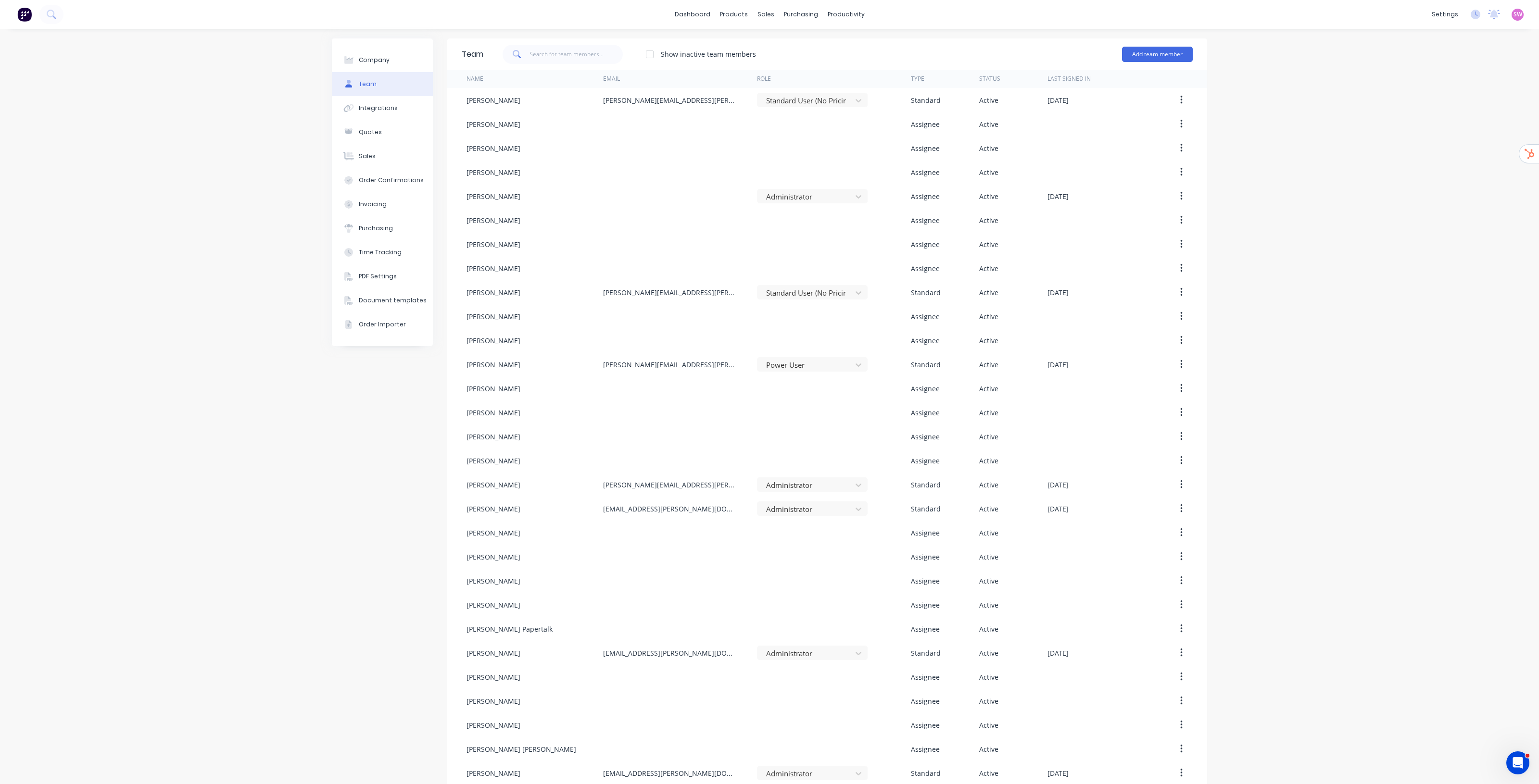
click at [769, 53] on div "Show inactive team members Add team member" at bounding box center [838, 54] width 709 height 29
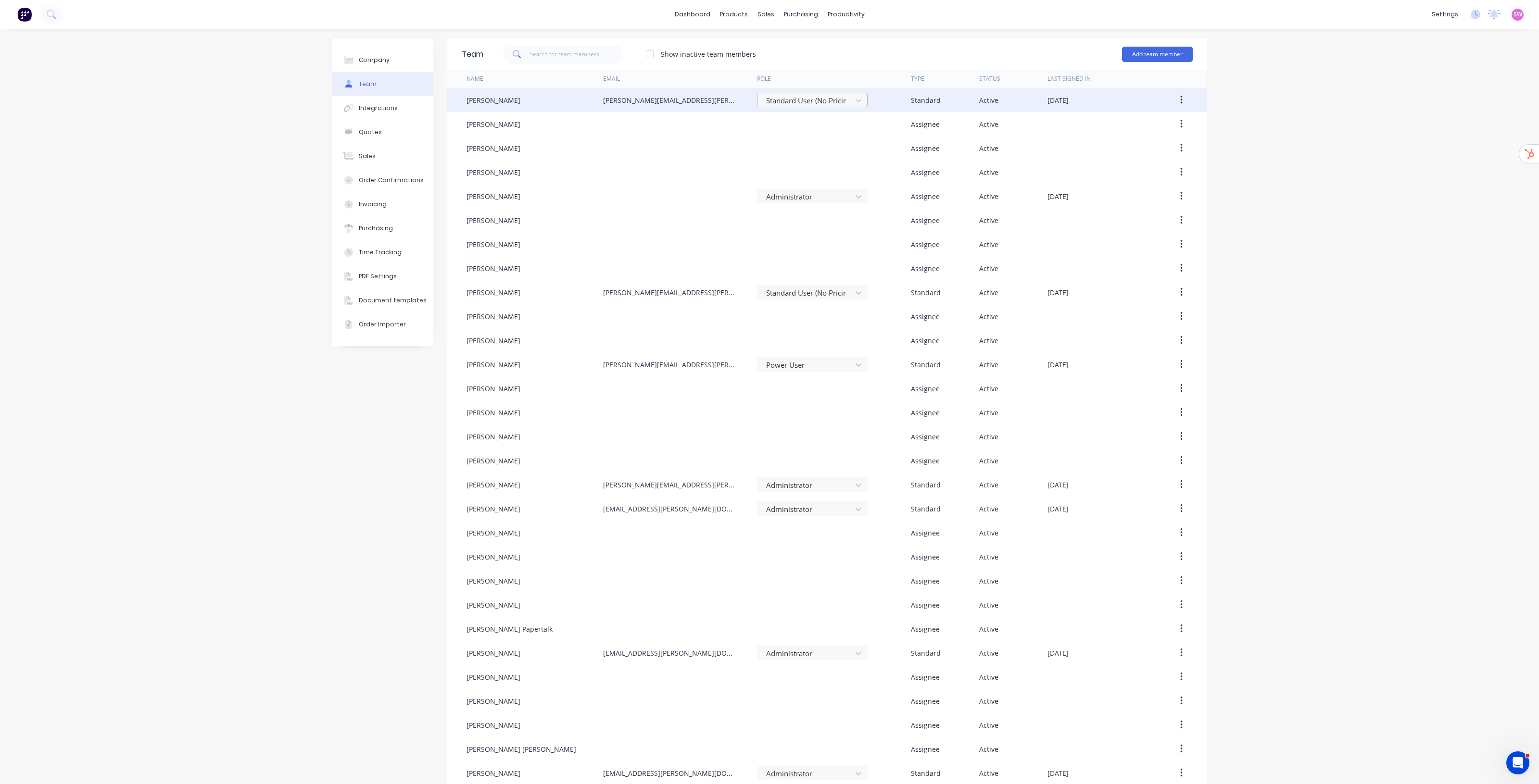
click at [828, 100] on div at bounding box center [806, 101] width 82 height 12
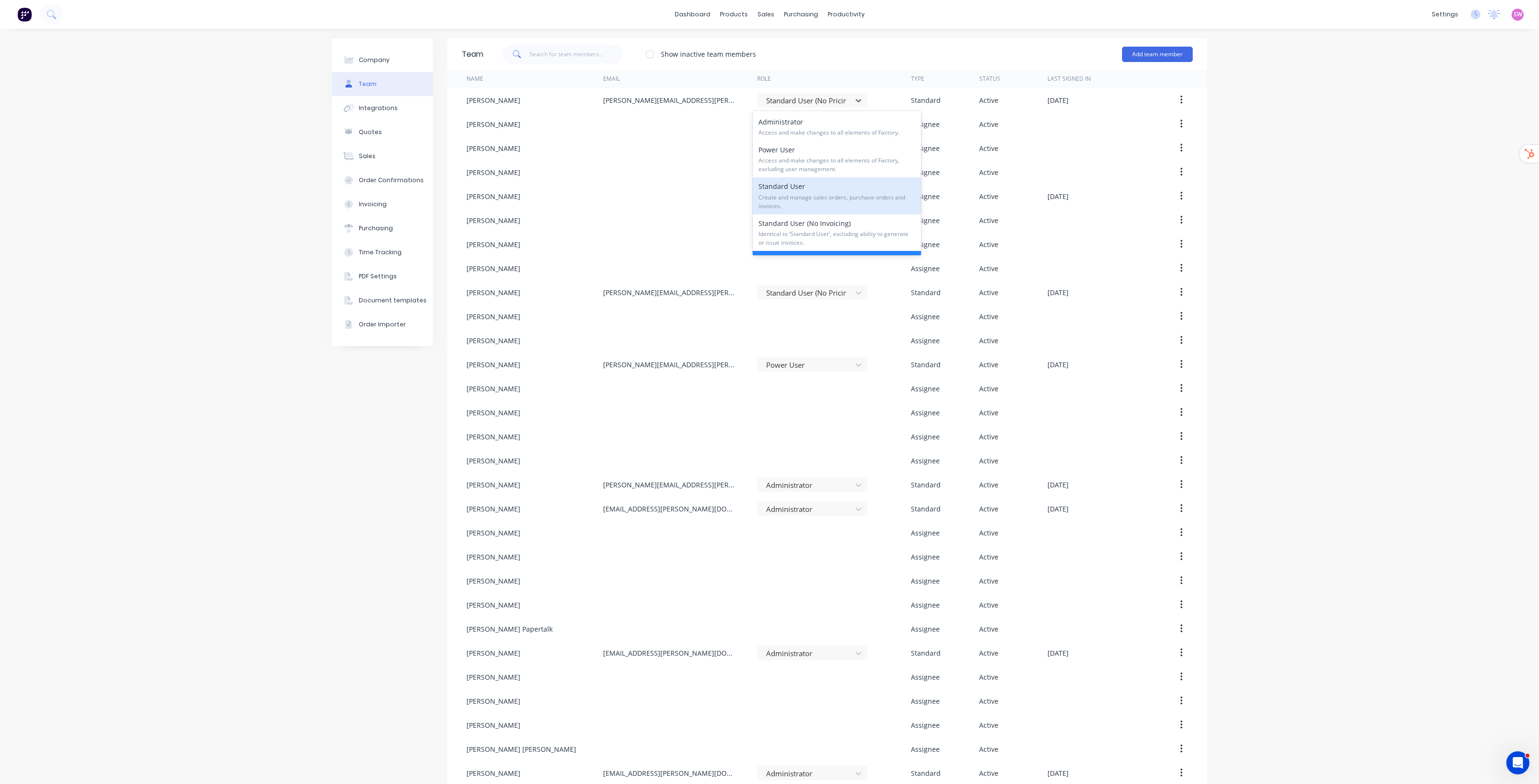
click at [853, 198] on span "Create and manage sales orders, purchase orders and invoices." at bounding box center [836, 202] width 157 height 17
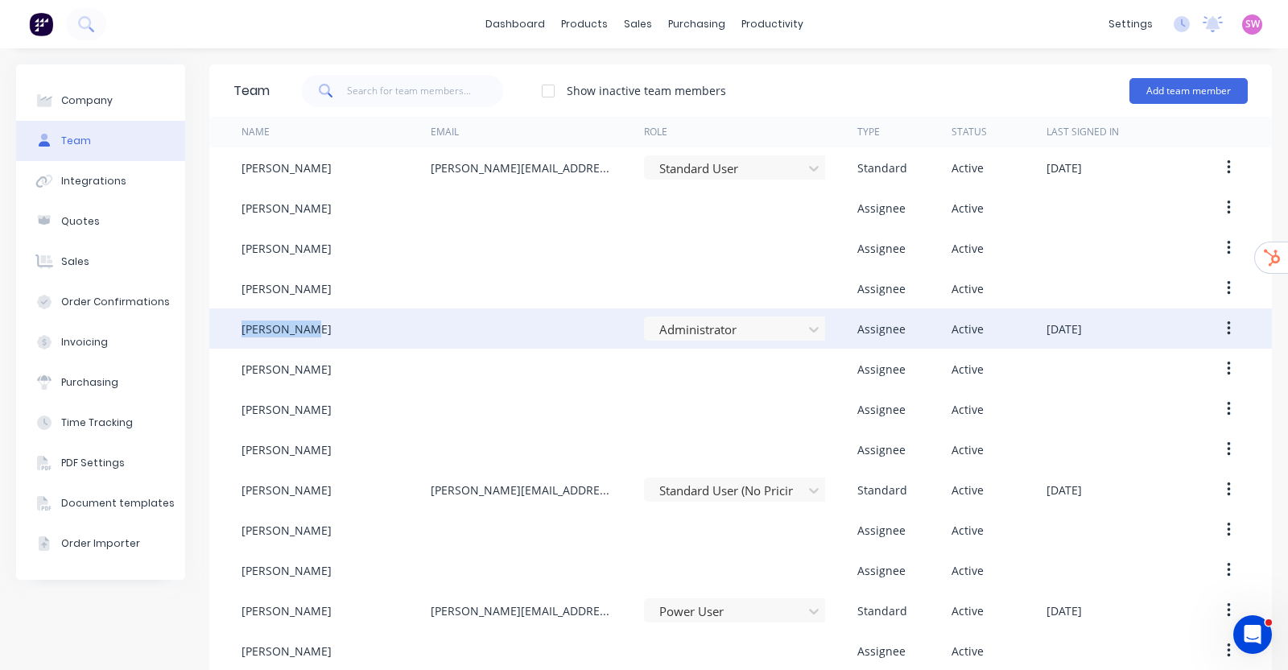
drag, startPoint x: 313, startPoint y: 324, endPoint x: 235, endPoint y: 332, distance: 78.5
click at [235, 332] on div "[PERSON_NAME] Administrator Assignee Active [DATE]" at bounding box center [740, 328] width 1063 height 40
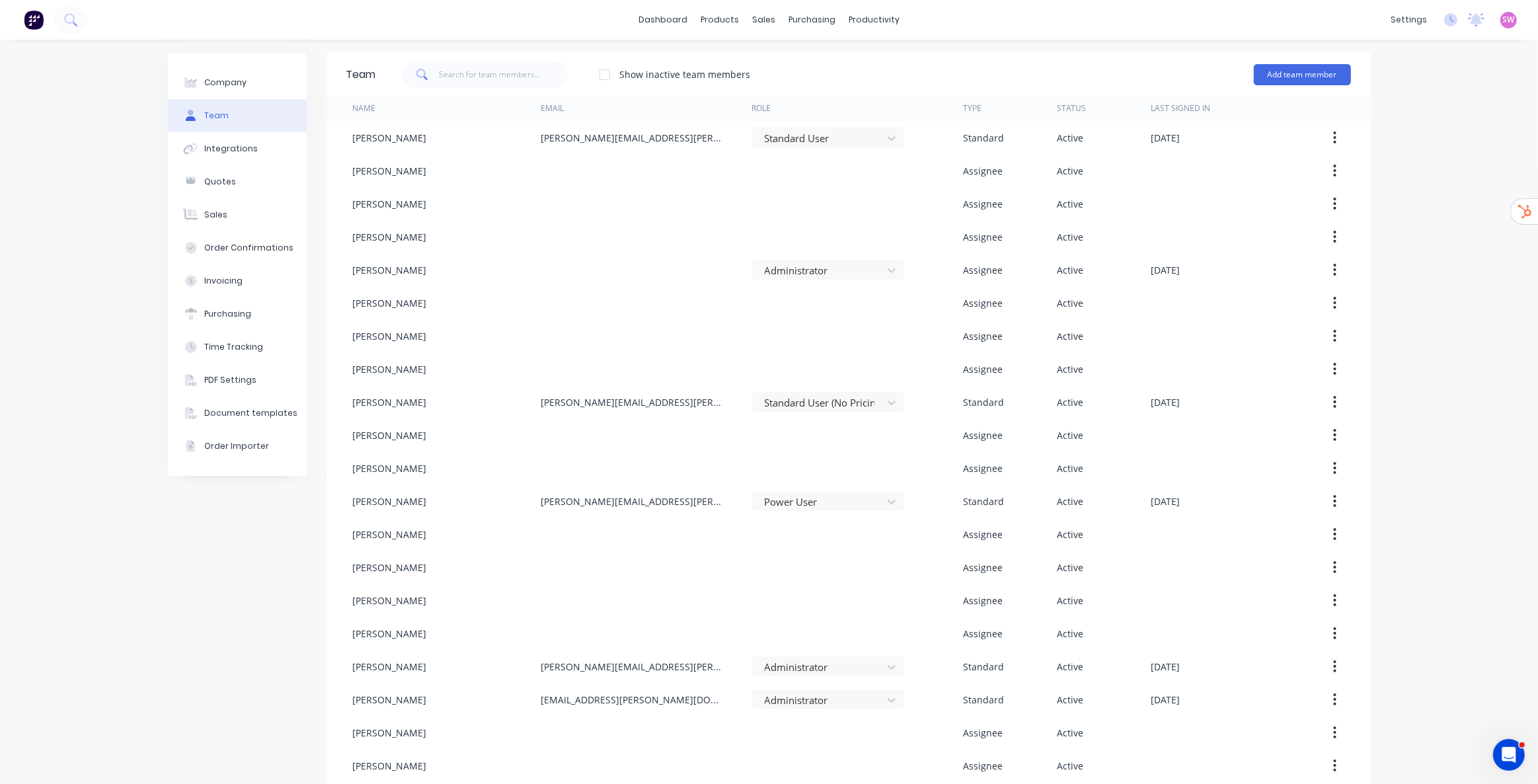
click at [1469, 227] on div "Company Team Integrations Quotes Sales Order Confirmations Invoicing Purchasing…" at bounding box center [769, 582] width 1538 height 1086
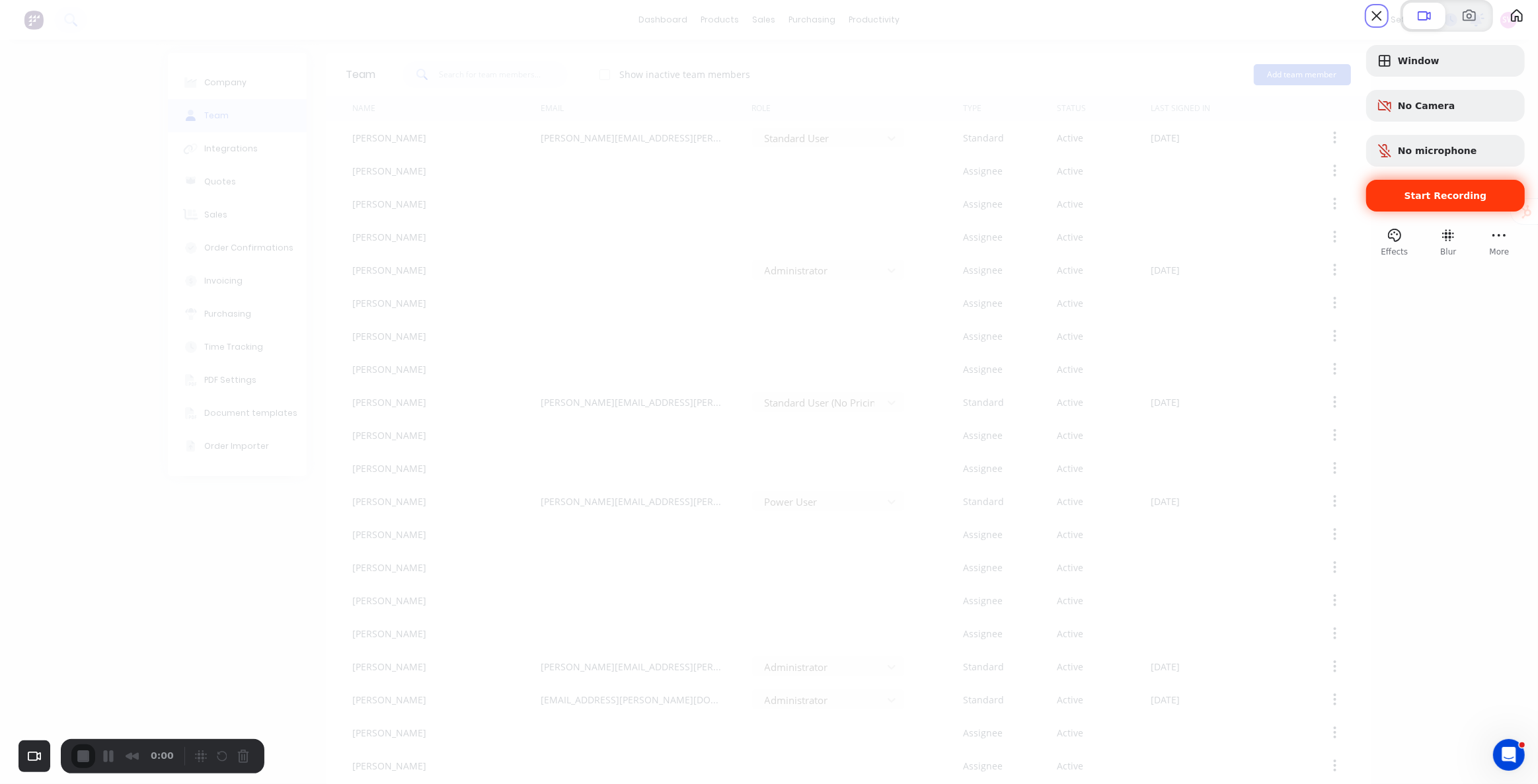
click at [1453, 201] on span "Start Recording" at bounding box center [1446, 195] width 83 height 11
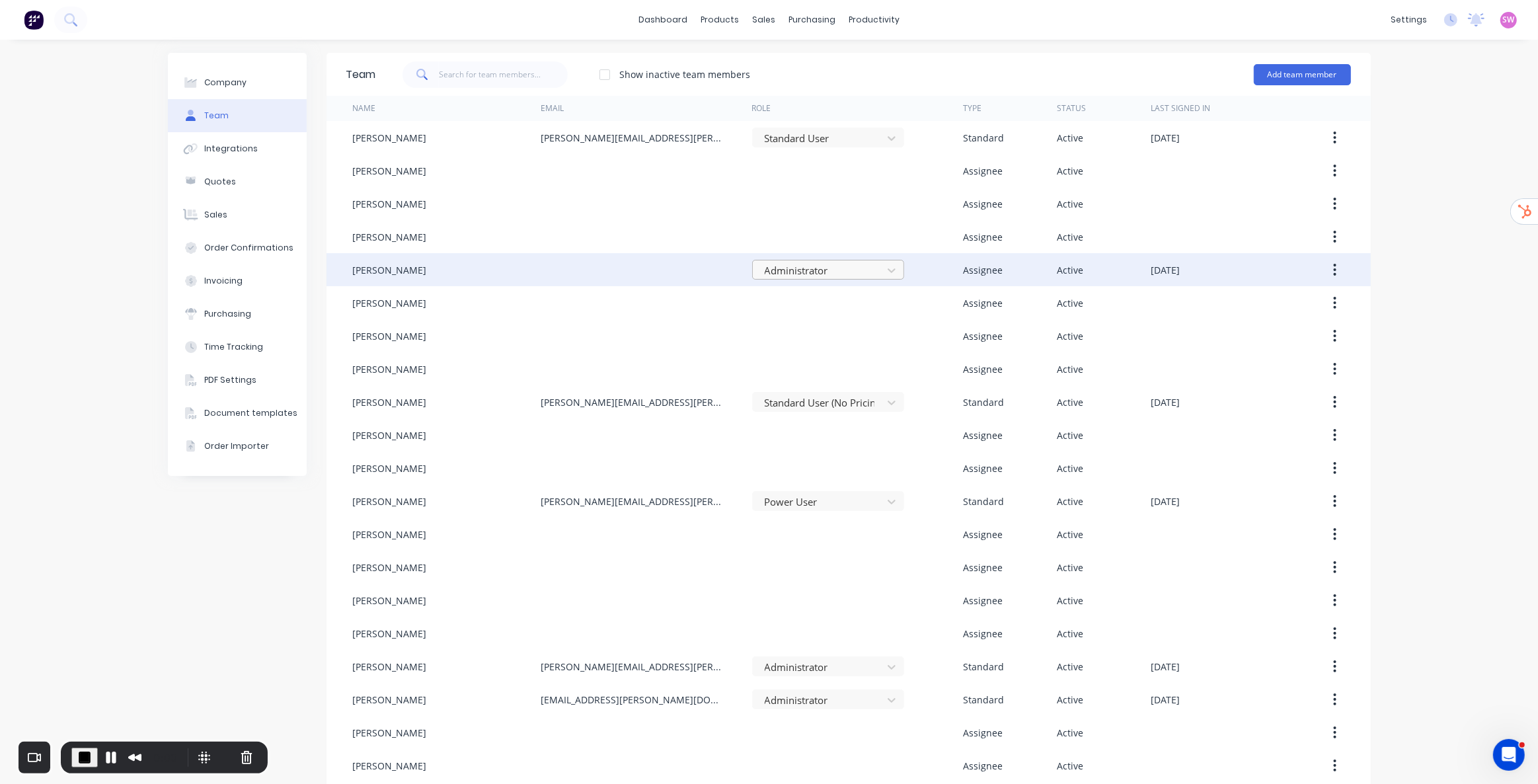
click at [810, 271] on div at bounding box center [820, 271] width 112 height 16
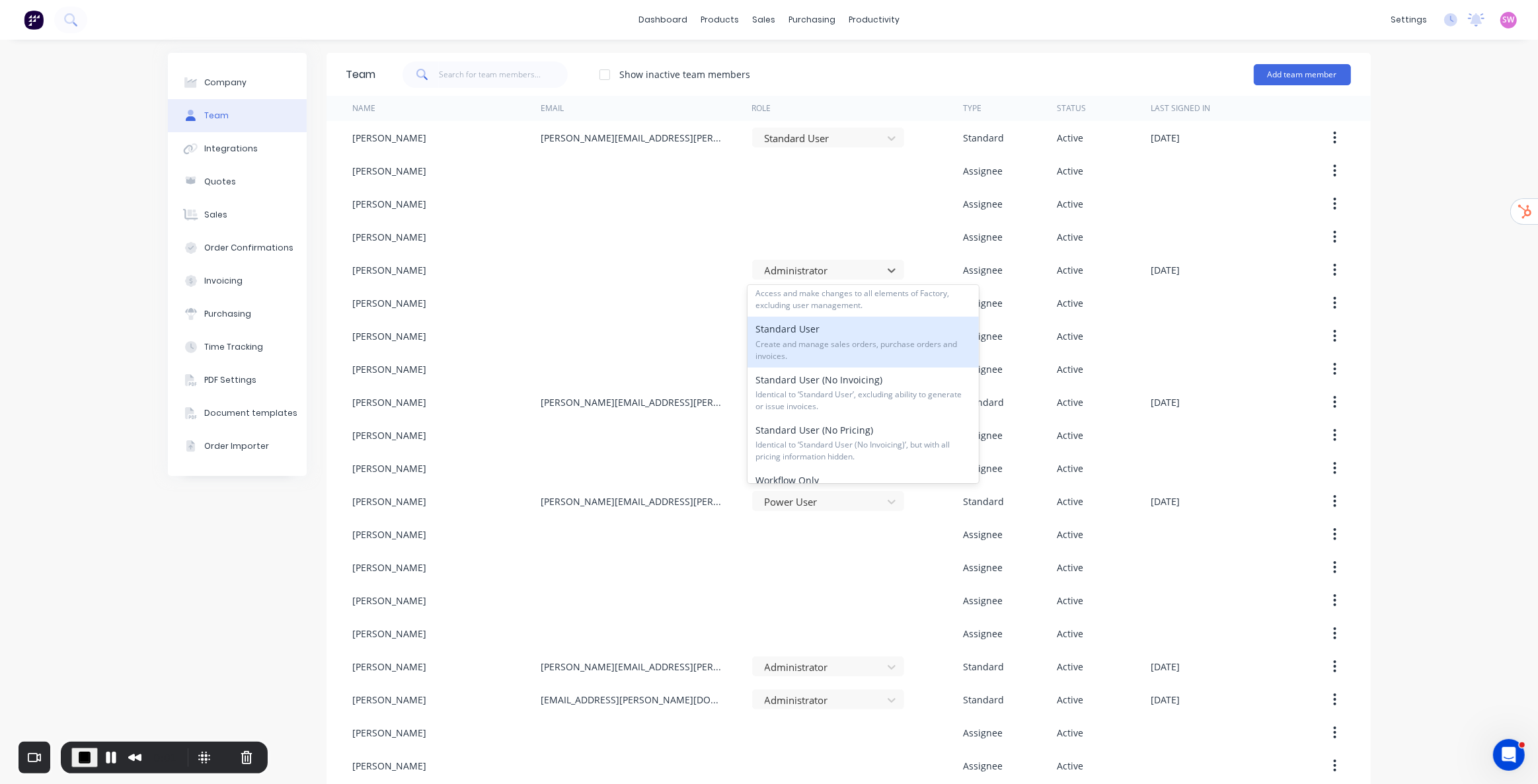
scroll to position [120, 0]
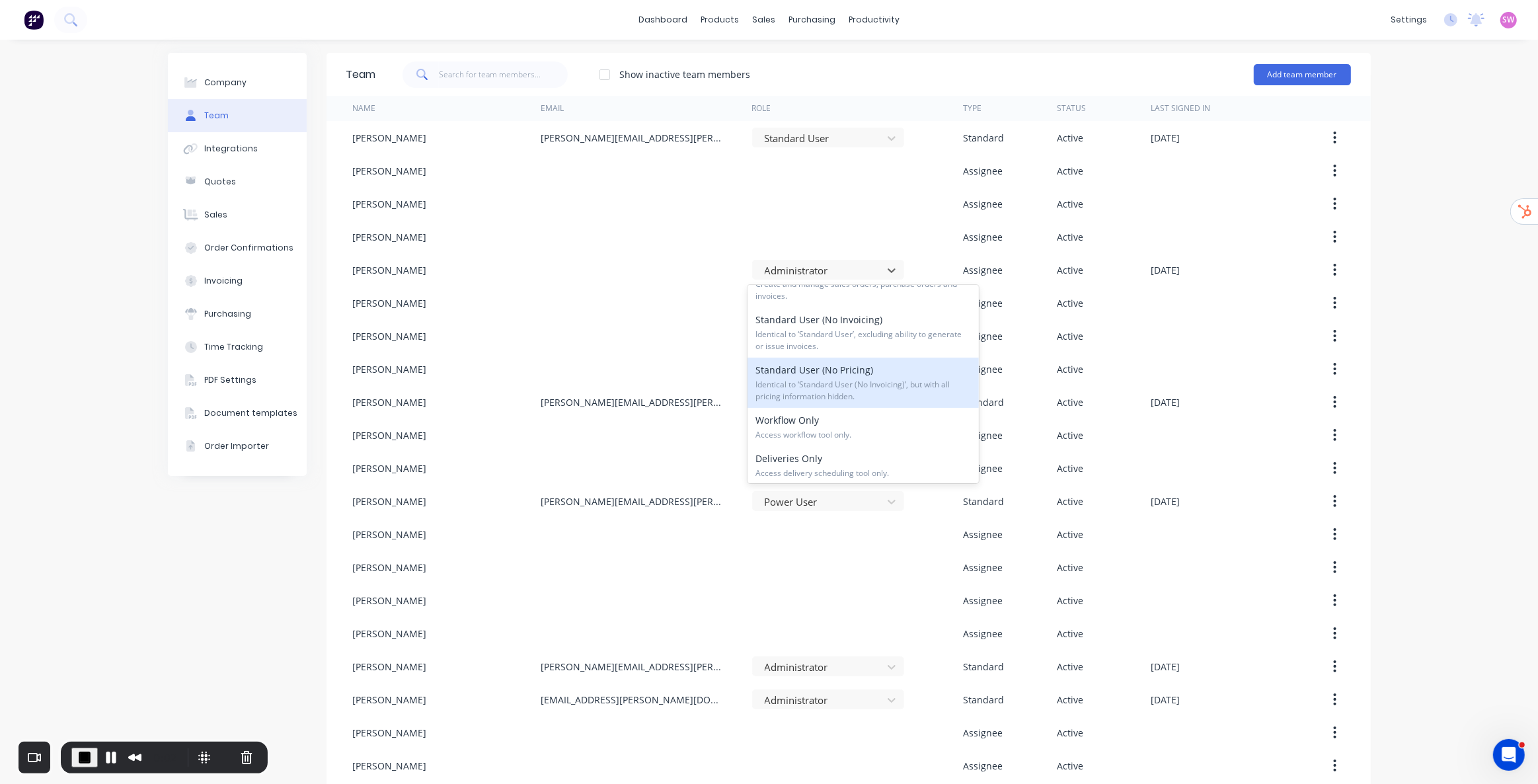
click at [858, 384] on span "Identical to ‘Standard User (No Invoicing)’, but with all pricing information h…" at bounding box center [863, 390] width 215 height 24
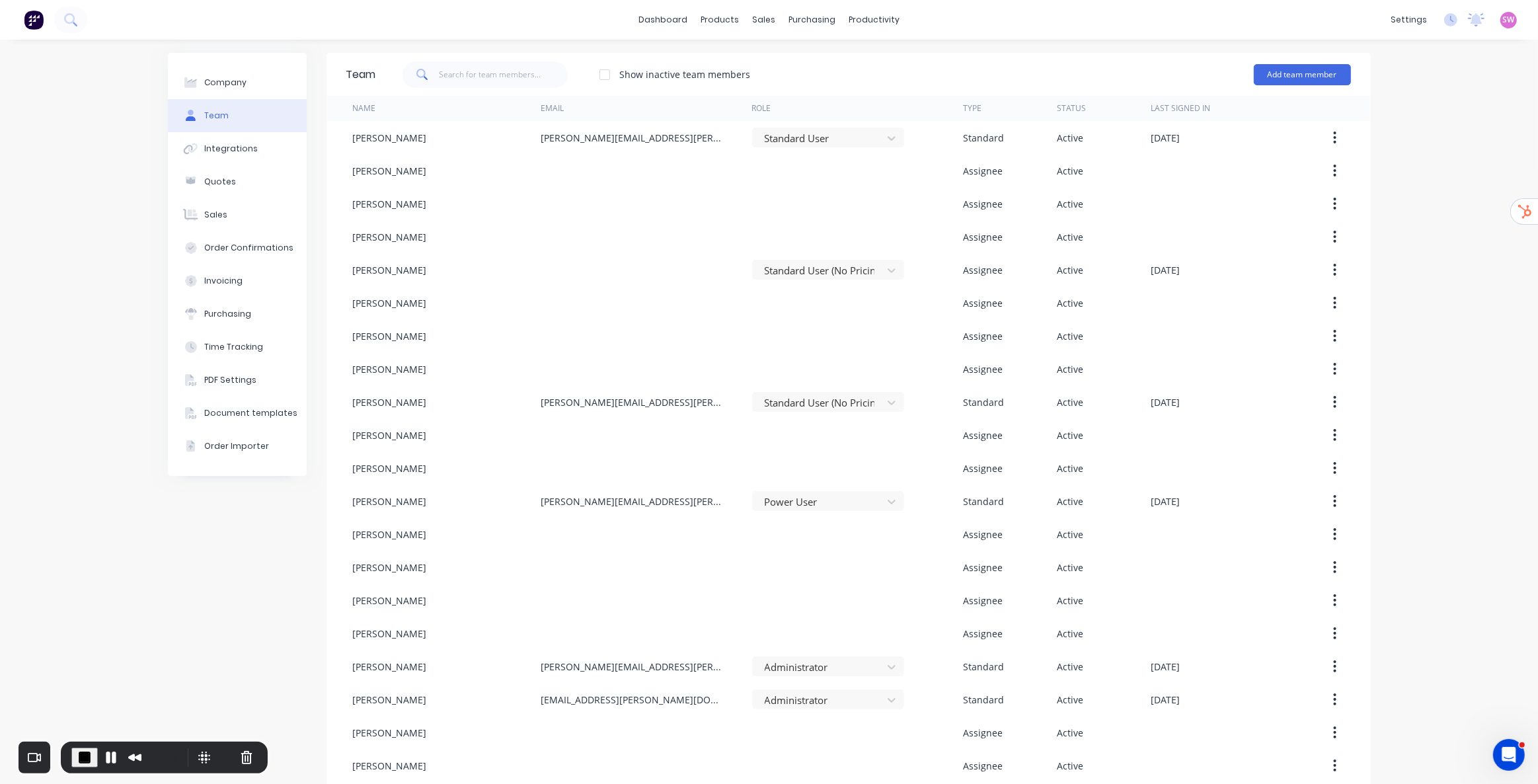
click at [1395, 260] on div "Company Team Integrations Quotes Sales Order Confirmations Invoicing Purchasing…" at bounding box center [769, 582] width 1538 height 1086
click at [86, 754] on span "End Recording" at bounding box center [83, 755] width 16 height 16
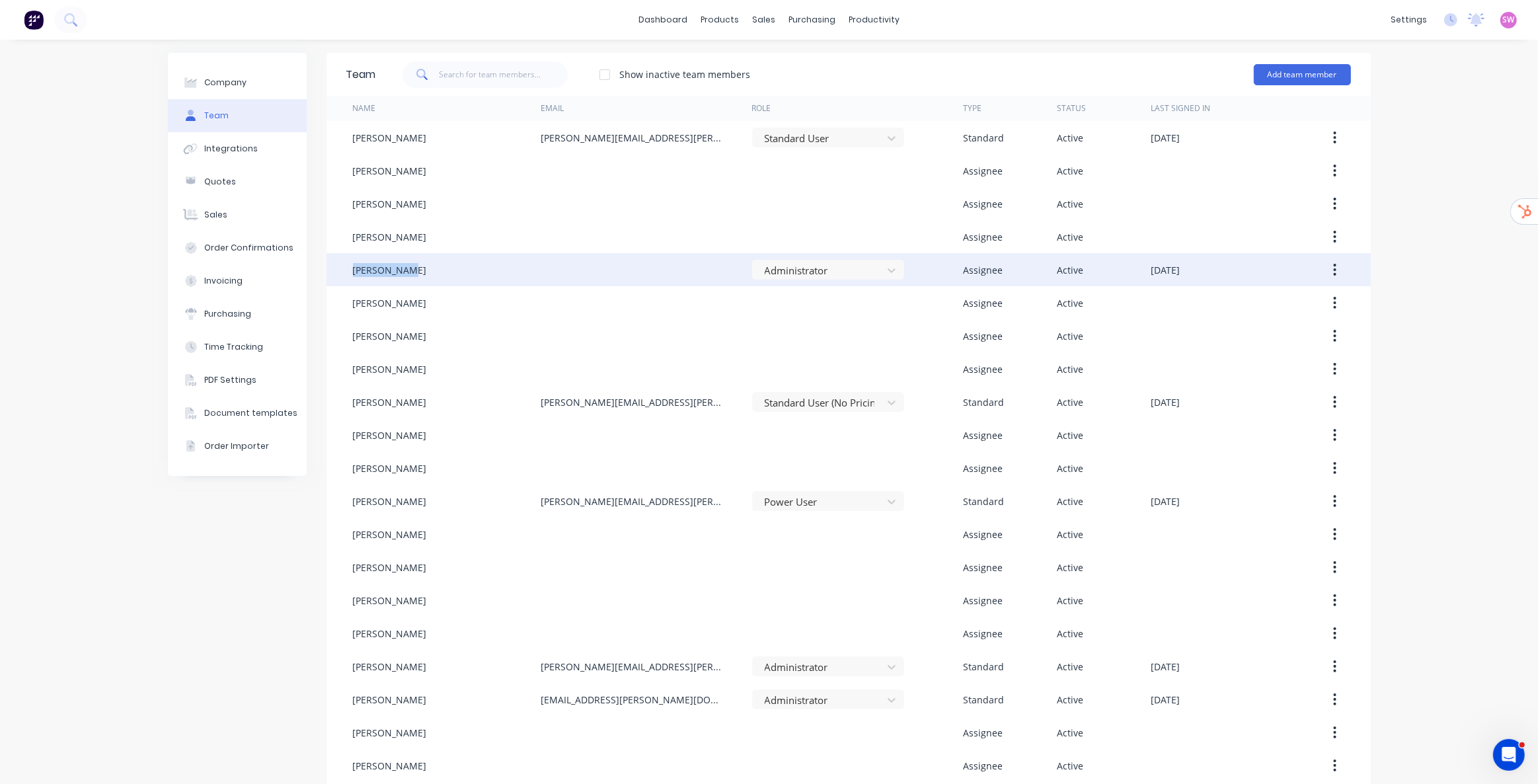
drag, startPoint x: 404, startPoint y: 273, endPoint x: 347, endPoint y: 273, distance: 57.0
click at [353, 273] on div "[PERSON_NAME]" at bounding box center [447, 269] width 188 height 33
drag, startPoint x: 372, startPoint y: 268, endPoint x: 677, endPoint y: 273, distance: 305.0
click at [676, 273] on div at bounding box center [646, 269] width 212 height 33
click at [1327, 264] on button "button" at bounding box center [1335, 269] width 31 height 24
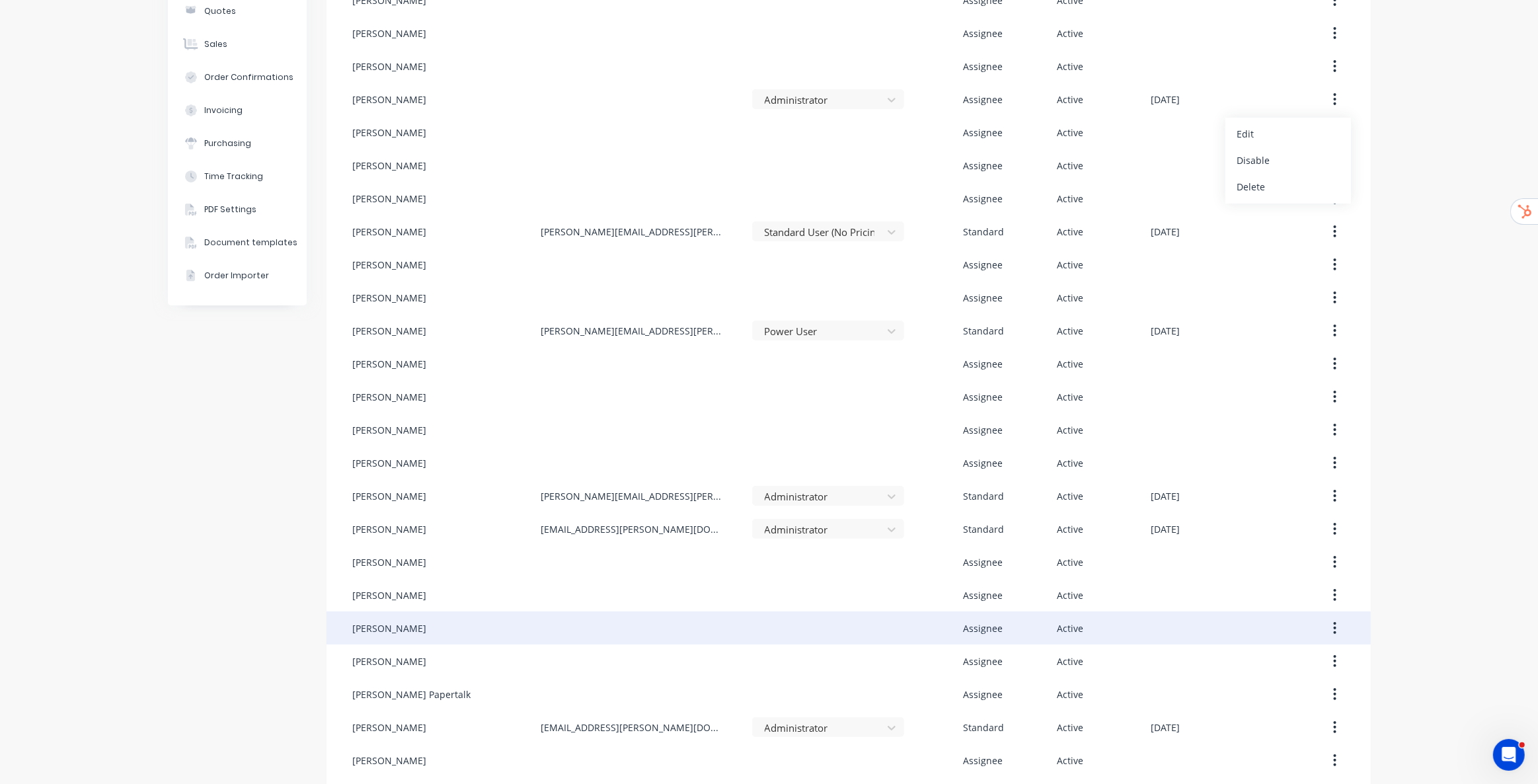
scroll to position [240, 0]
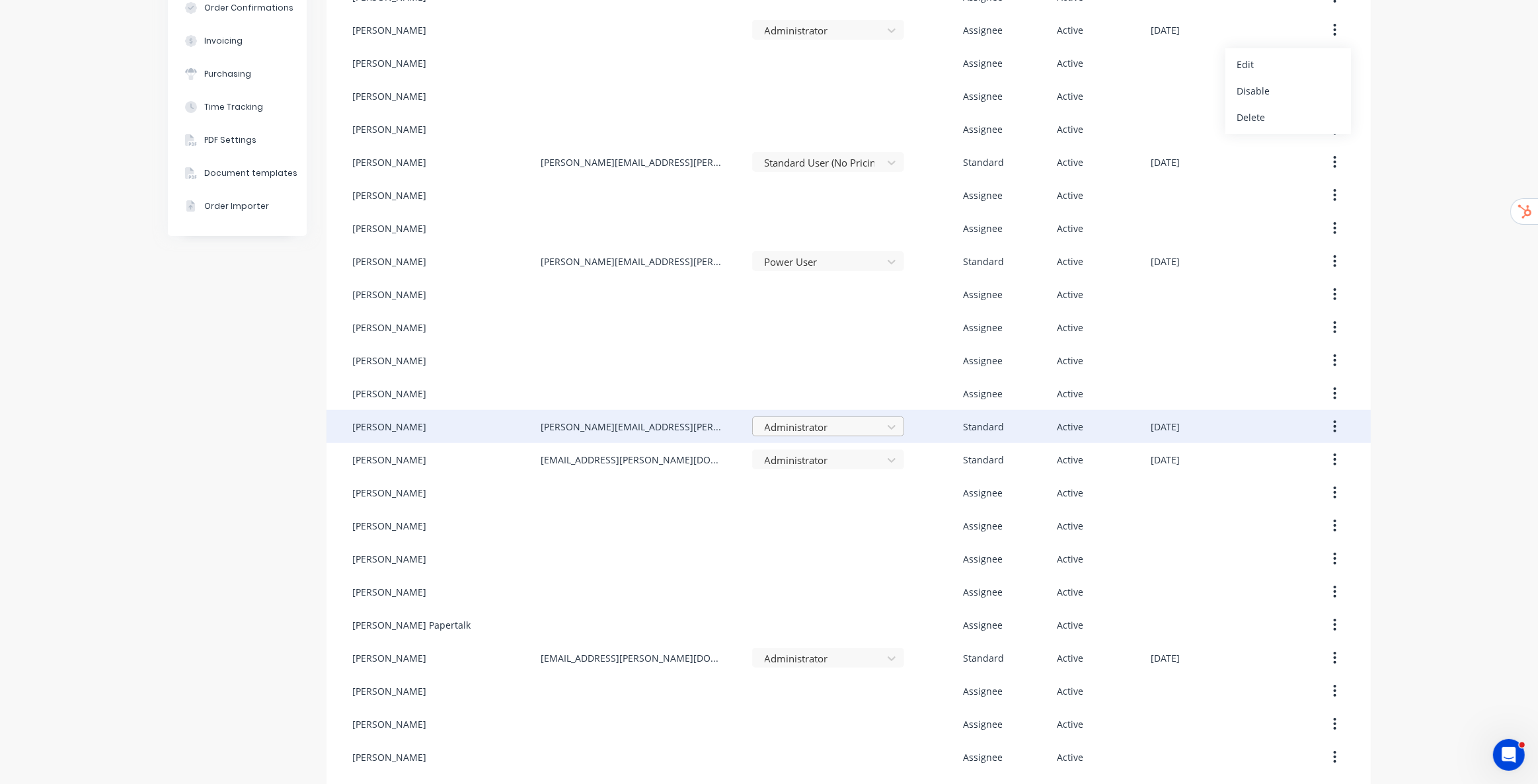
click at [852, 431] on div at bounding box center [820, 427] width 112 height 16
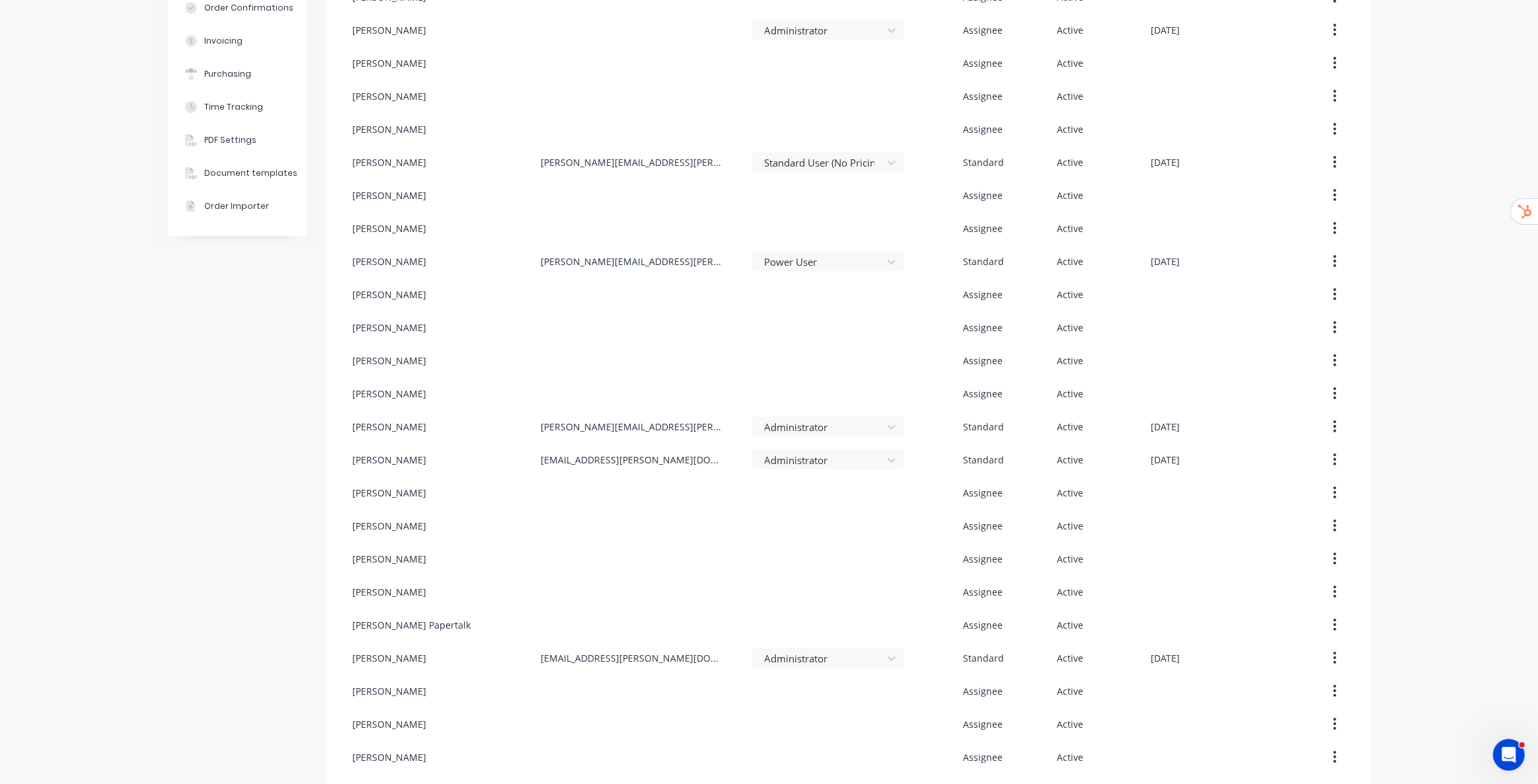
click at [1406, 385] on div "Company Team Integrations Quotes Sales Order Confirmations Invoicing Purchasing…" at bounding box center [769, 342] width 1538 height 1086
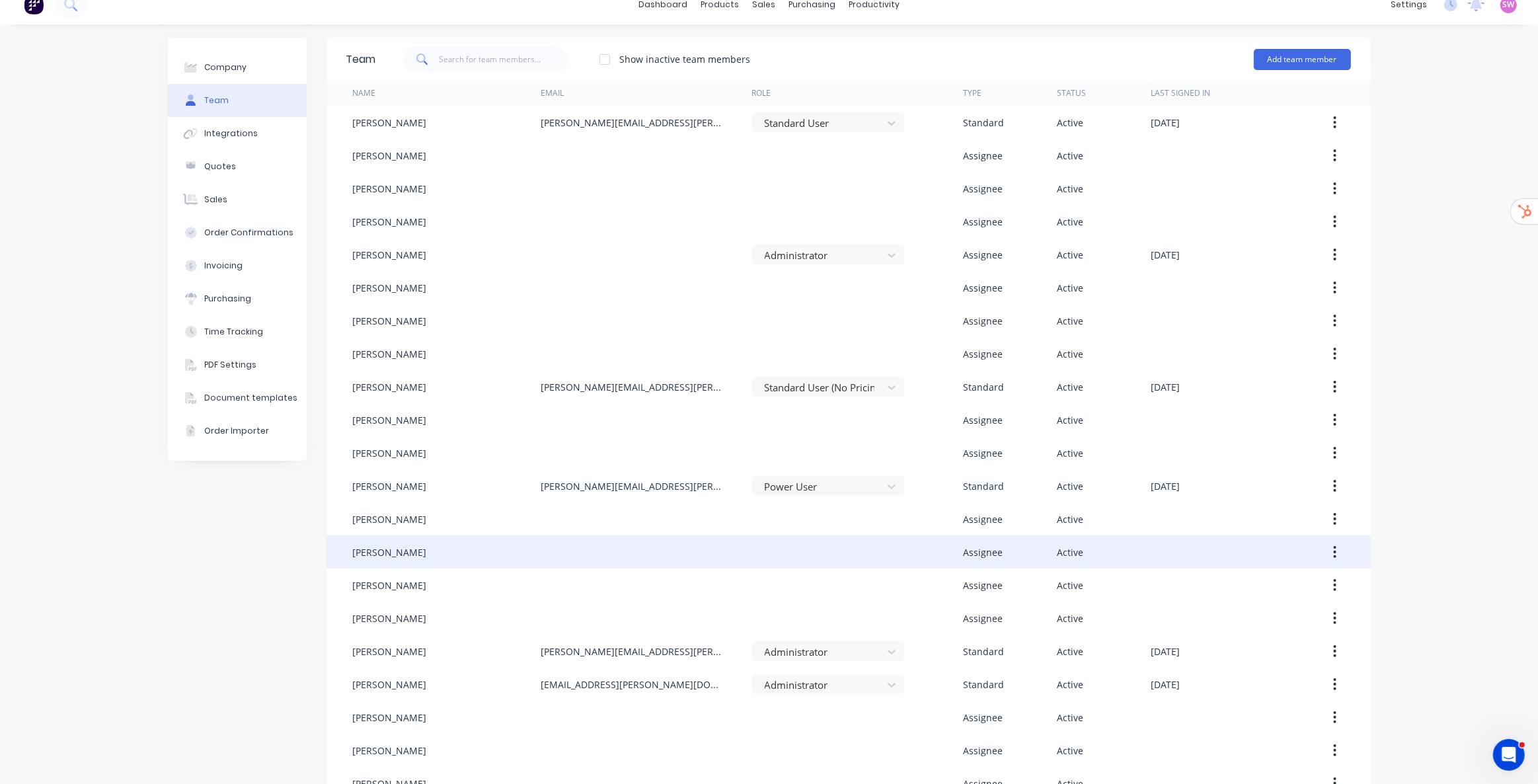
scroll to position [0, 0]
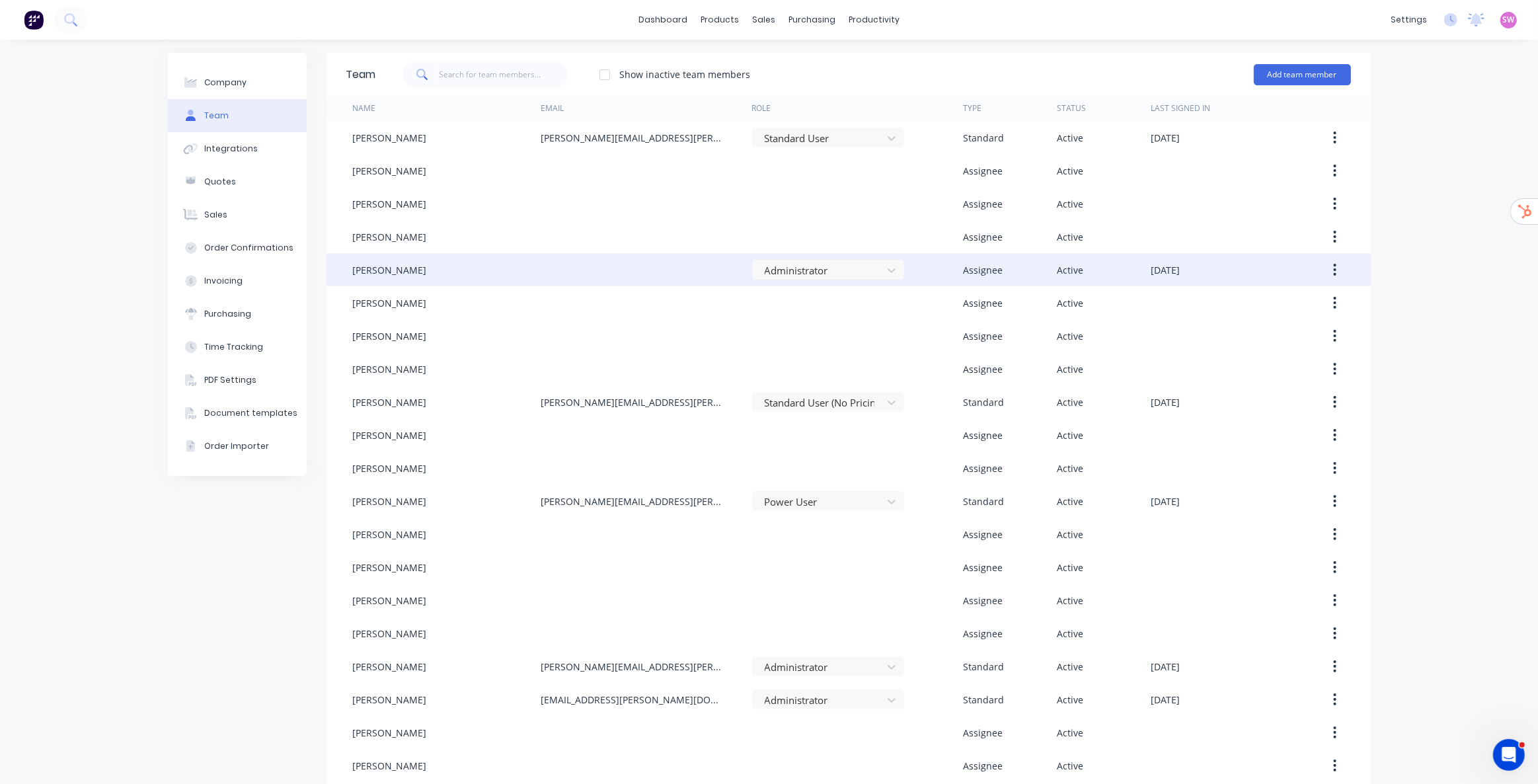
click at [1225, 270] on div "[DATE]" at bounding box center [1228, 269] width 153 height 33
click at [1333, 269] on button "button" at bounding box center [1335, 269] width 31 height 24
click at [1290, 297] on div "Edit" at bounding box center [1288, 304] width 102 height 19
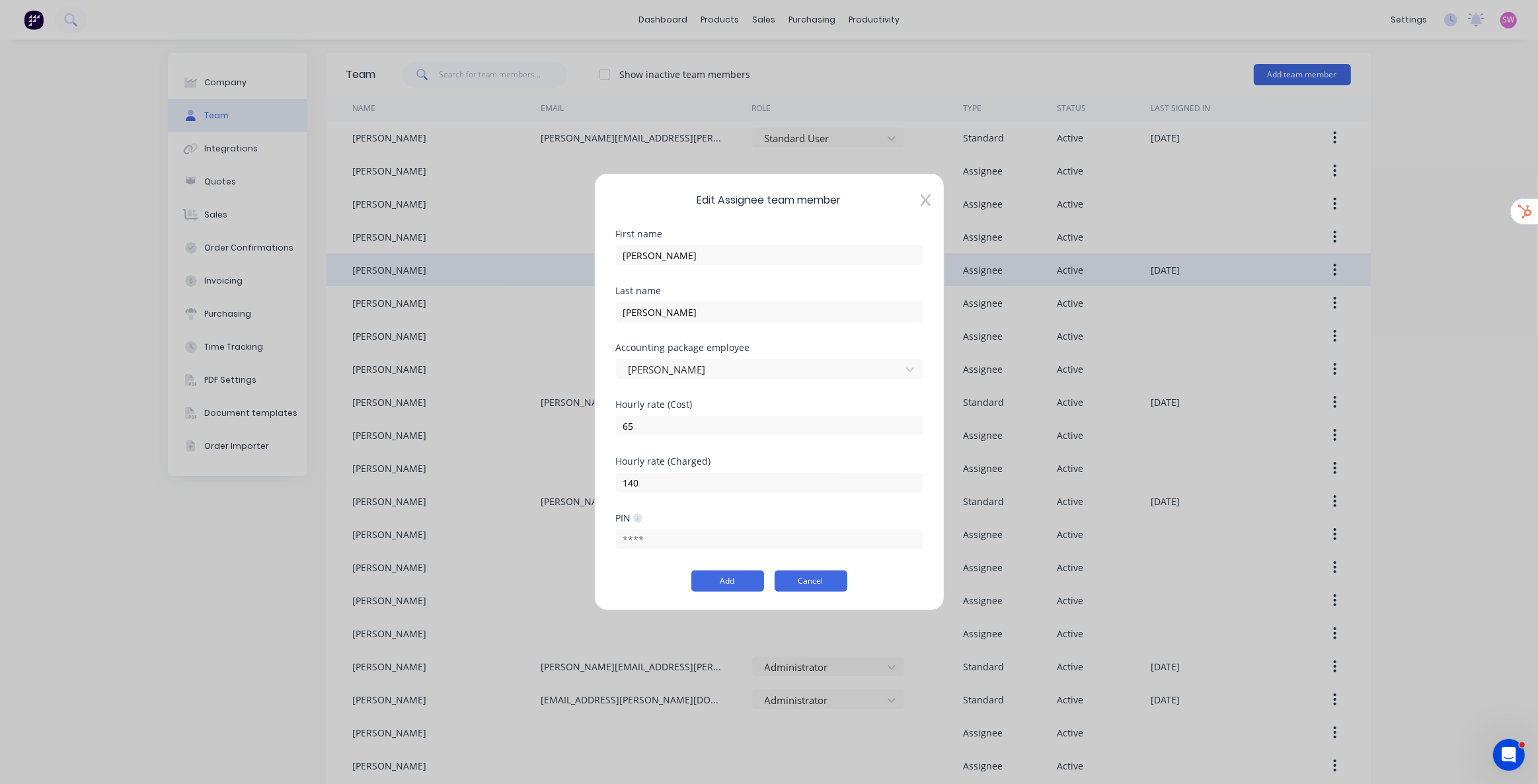
click at [791, 571] on button "Cancel" at bounding box center [810, 581] width 73 height 21
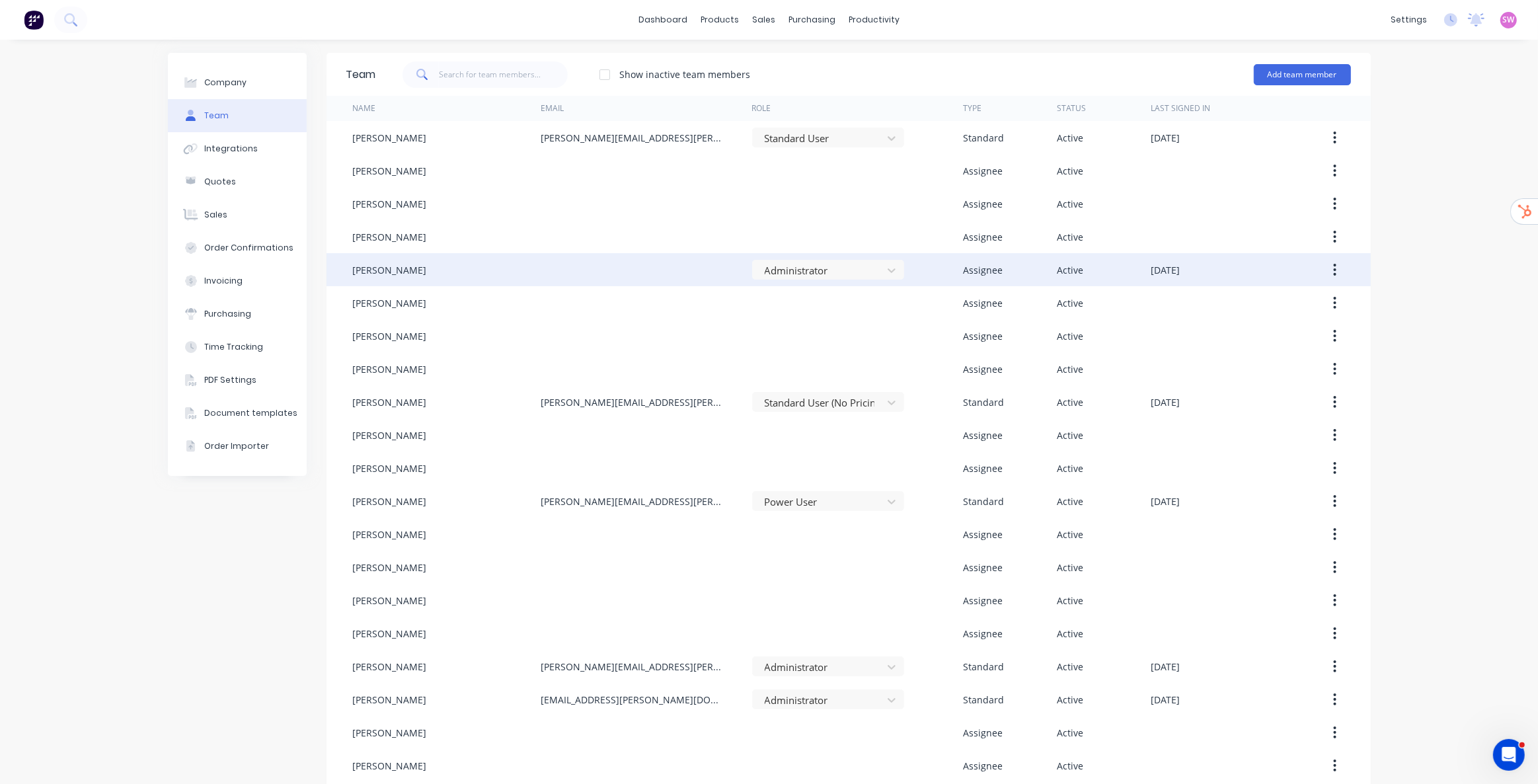
click at [388, 273] on div "[PERSON_NAME]" at bounding box center [390, 269] width 74 height 14
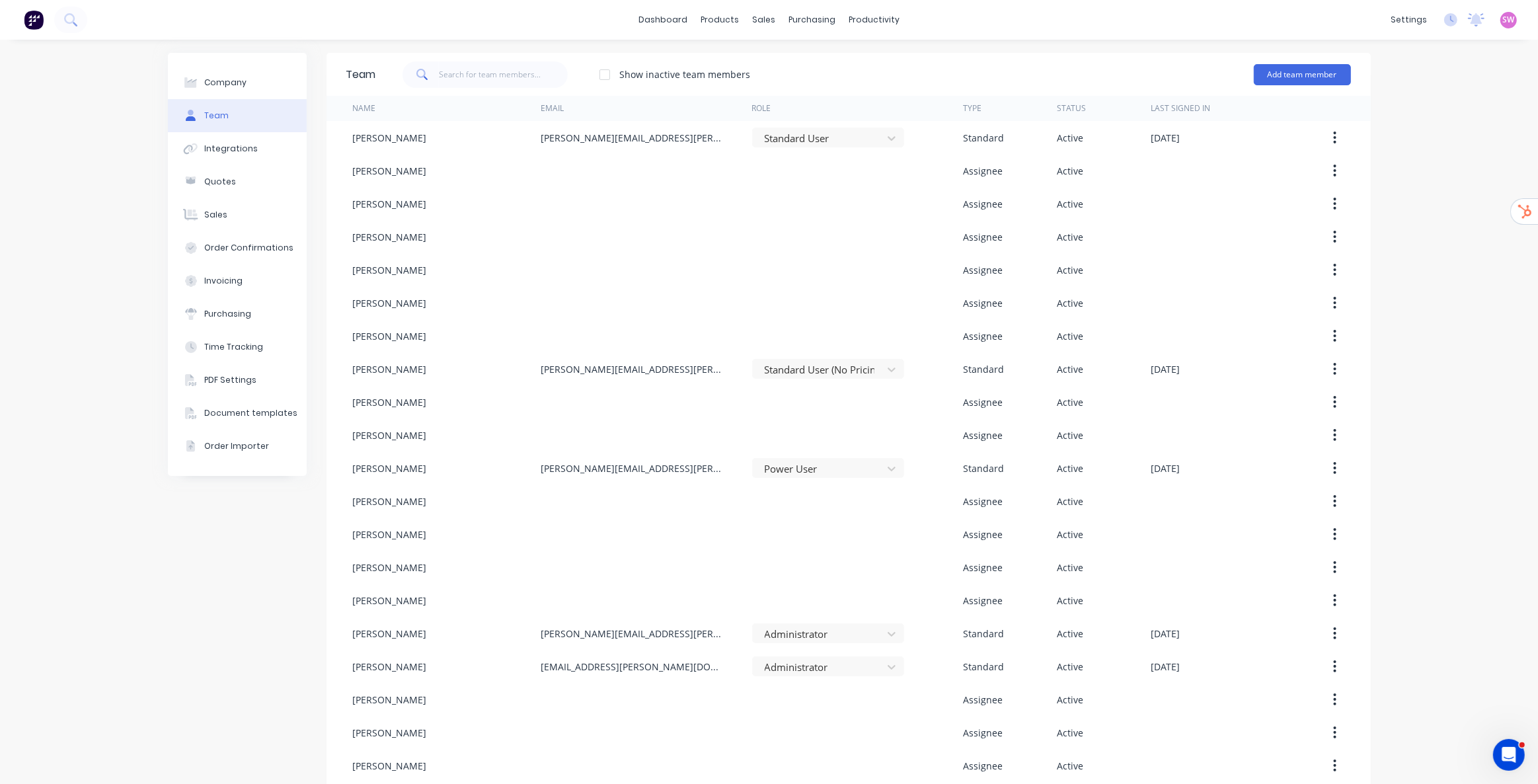
click at [1443, 275] on div "Company Team Integrations Quotes Sales Order Confirmations Invoicing Purchasing…" at bounding box center [769, 566] width 1538 height 1052
click at [792, 56] on link "Sales Orders" at bounding box center [829, 62] width 175 height 26
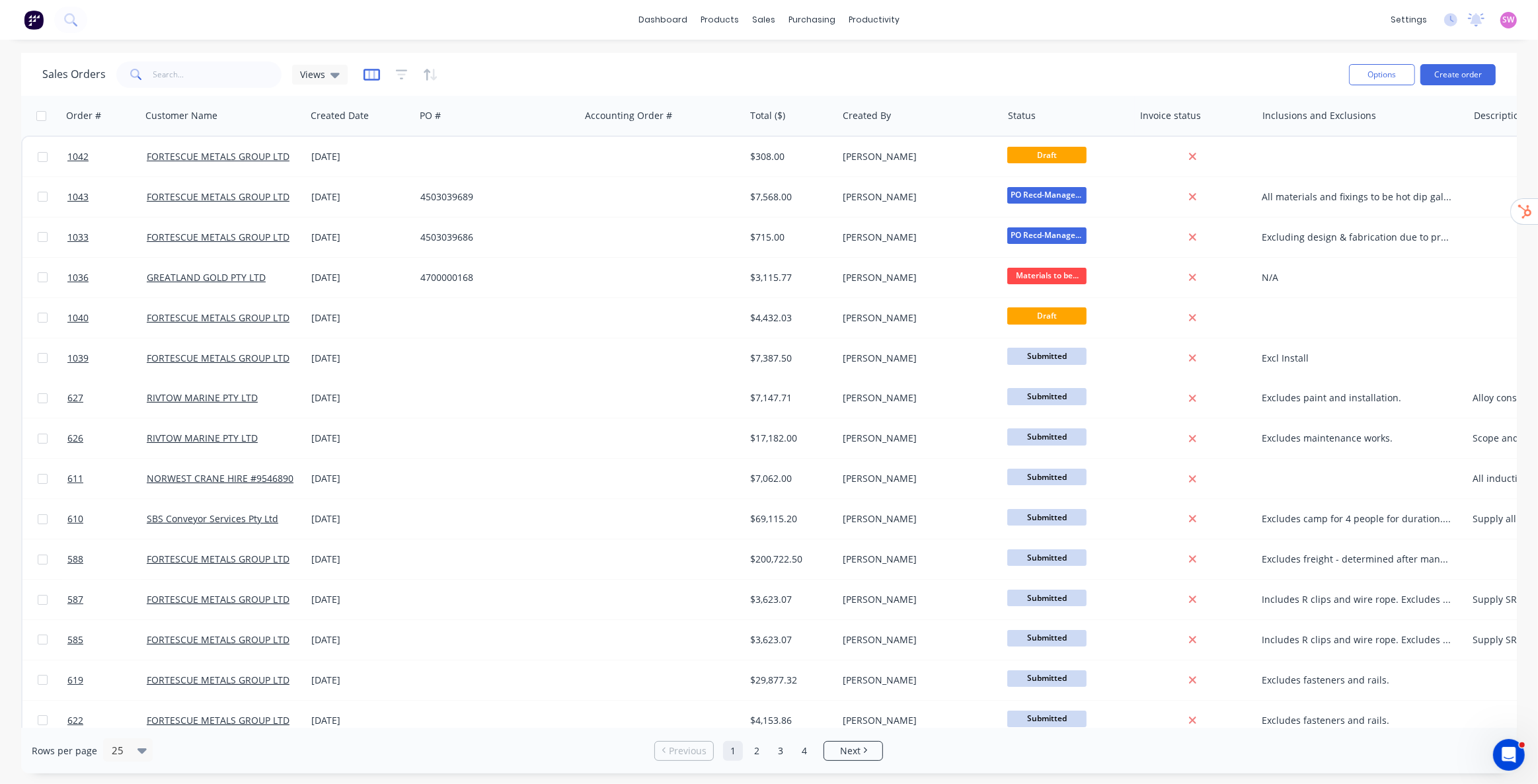
click at [371, 76] on icon "button" at bounding box center [371, 74] width 7 height 8
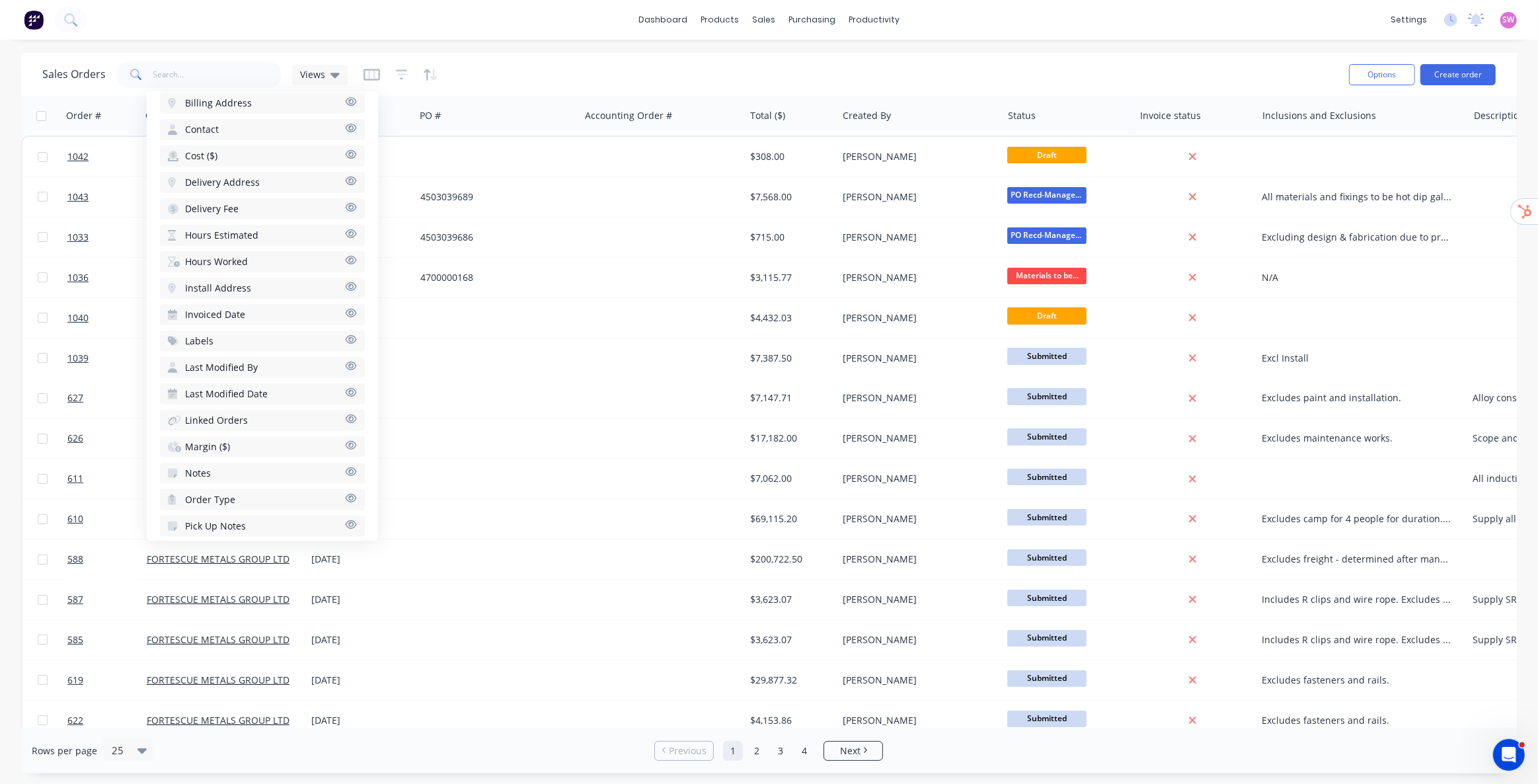
scroll to position [480, 0]
click at [263, 359] on span "Last Modified Date" at bounding box center [226, 365] width 83 height 13
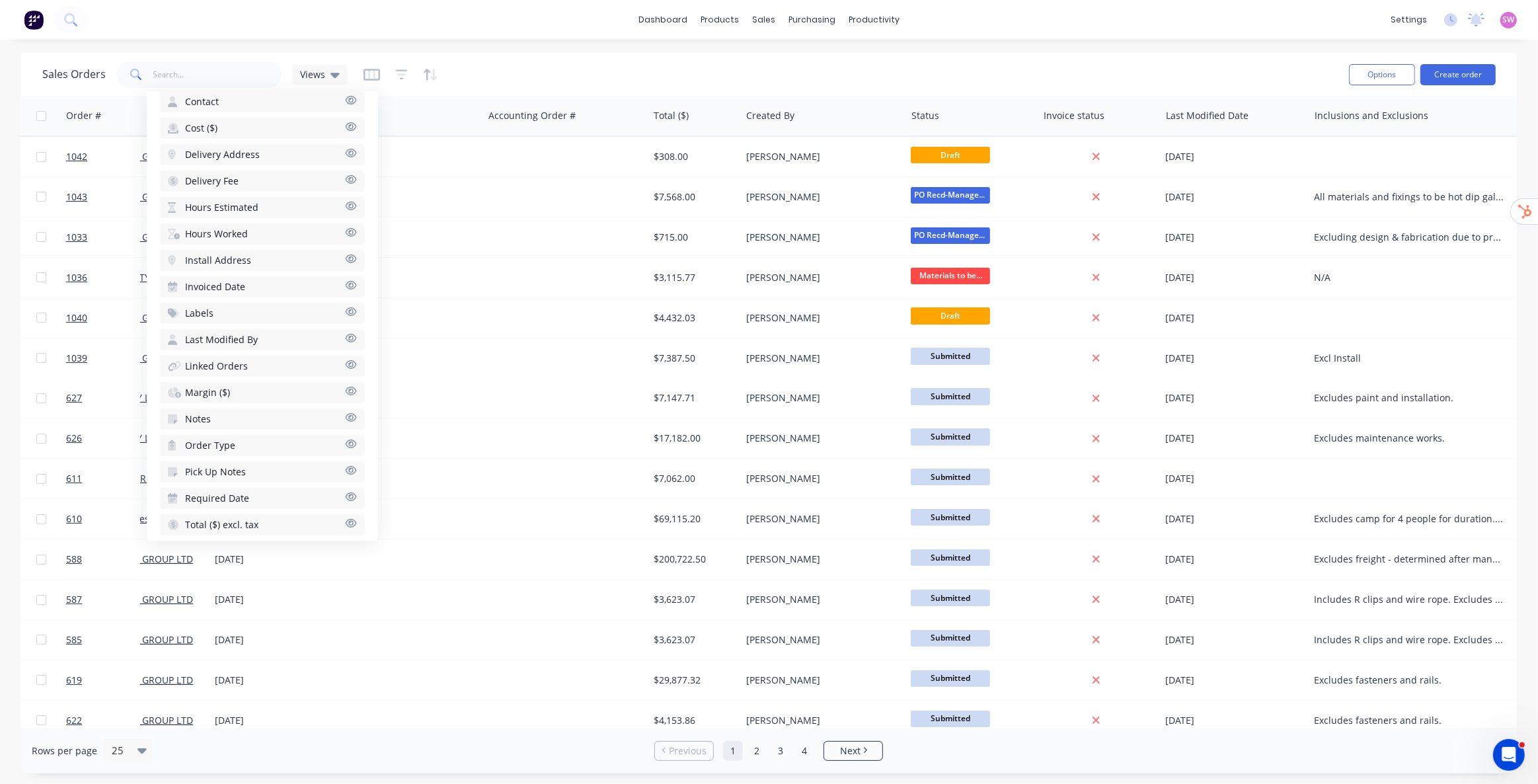
scroll to position [0, 218]
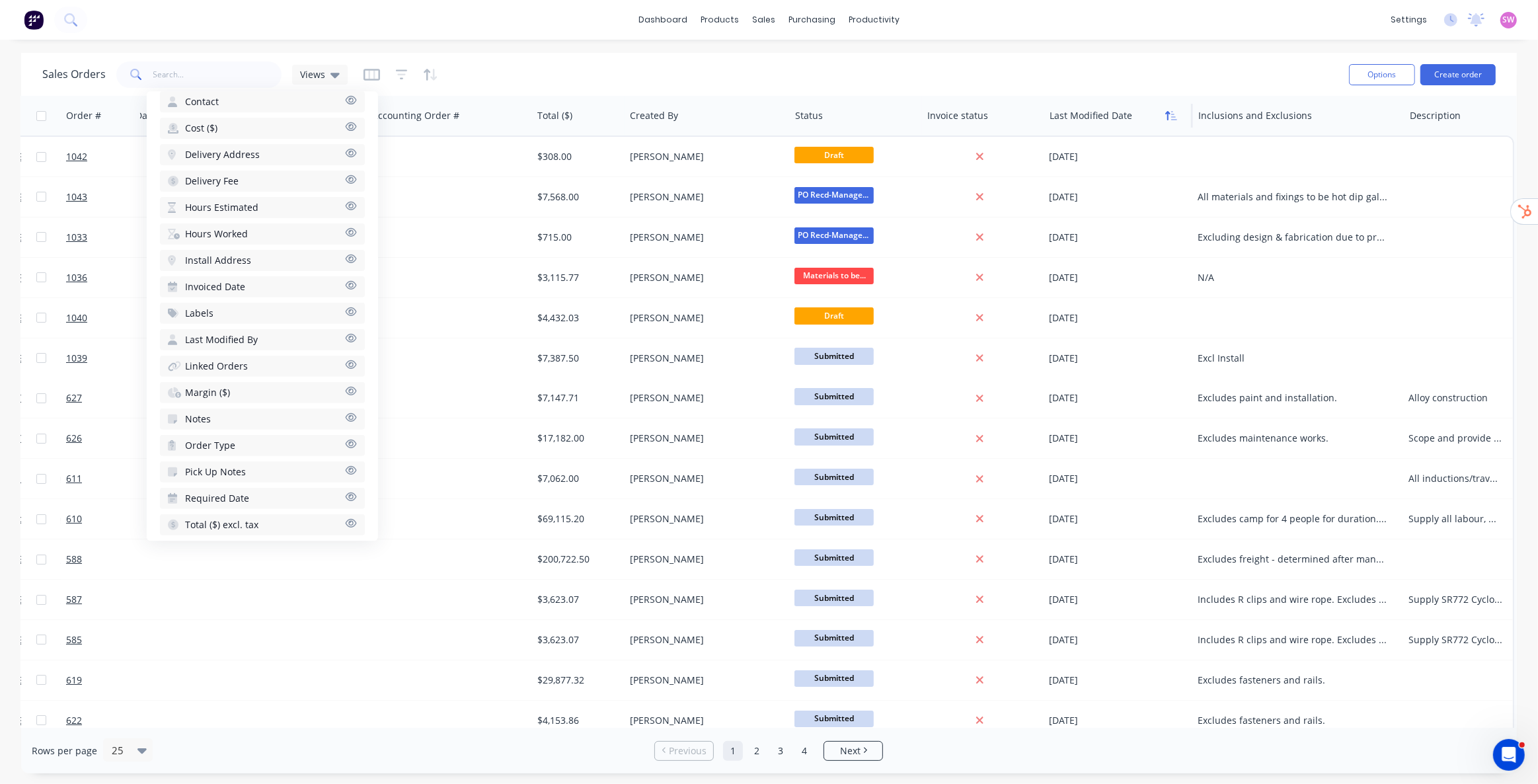
click at [1171, 119] on icon "button" at bounding box center [1173, 115] width 6 height 9
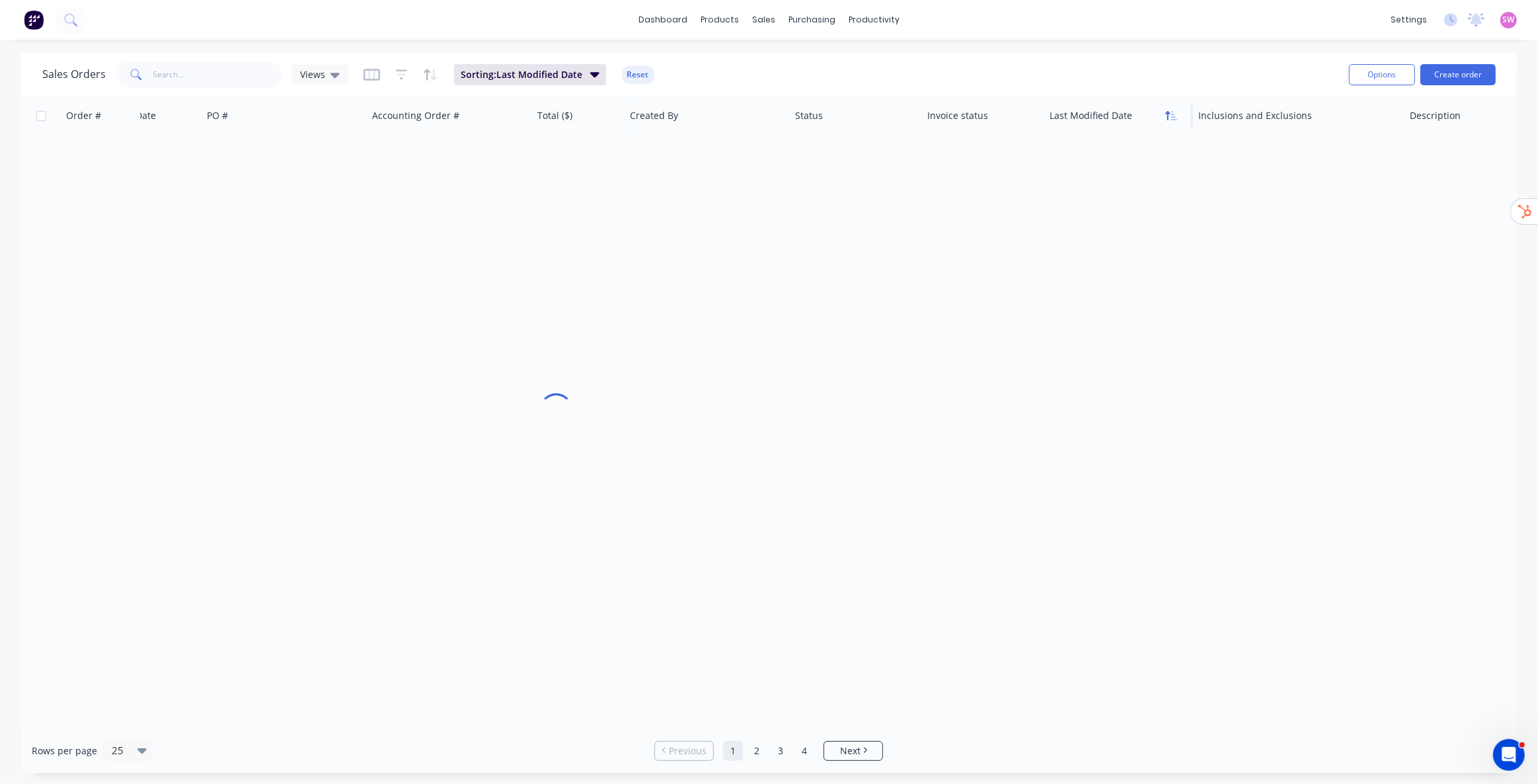
scroll to position [0, 212]
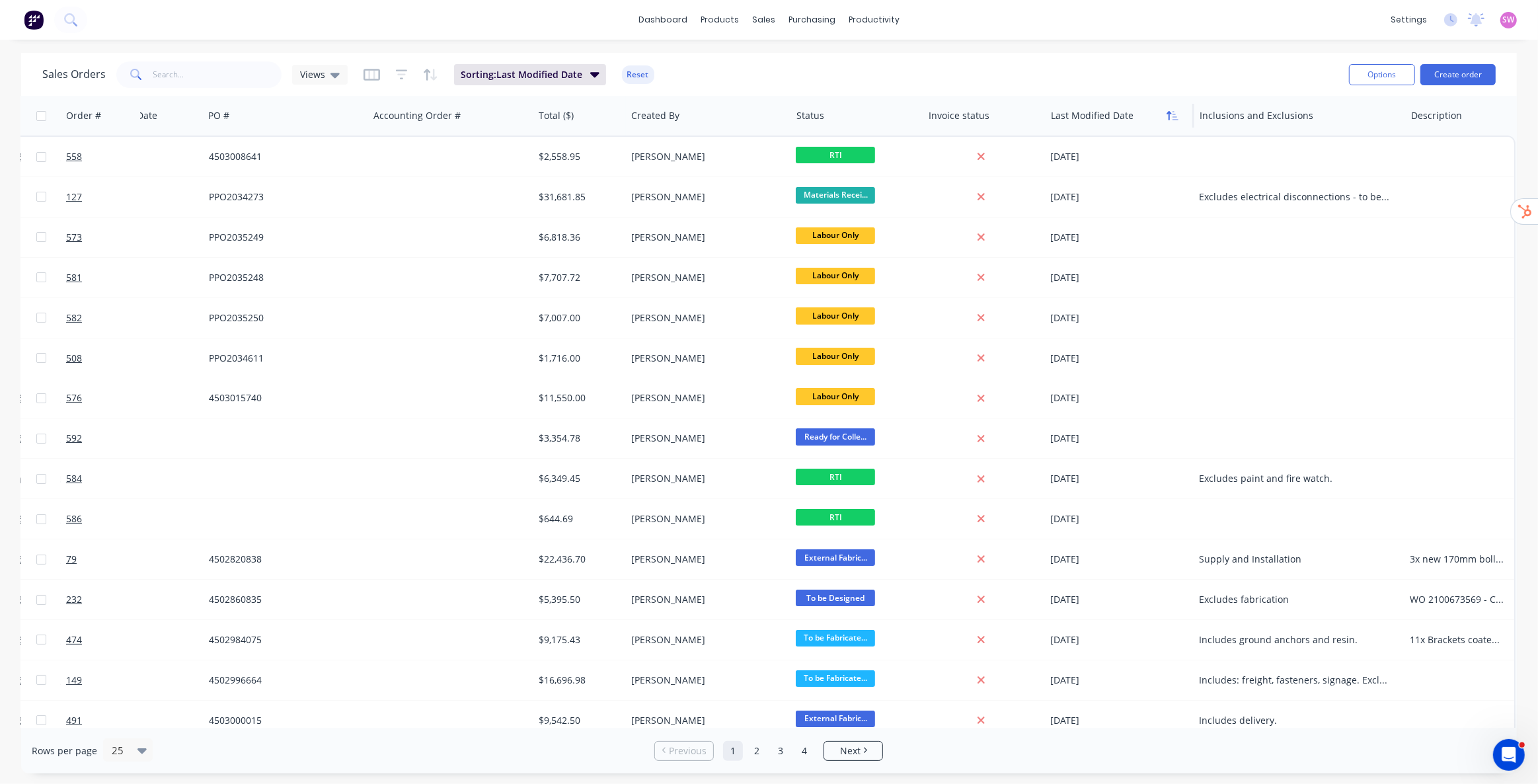
click at [1164, 117] on button "button" at bounding box center [1173, 116] width 20 height 20
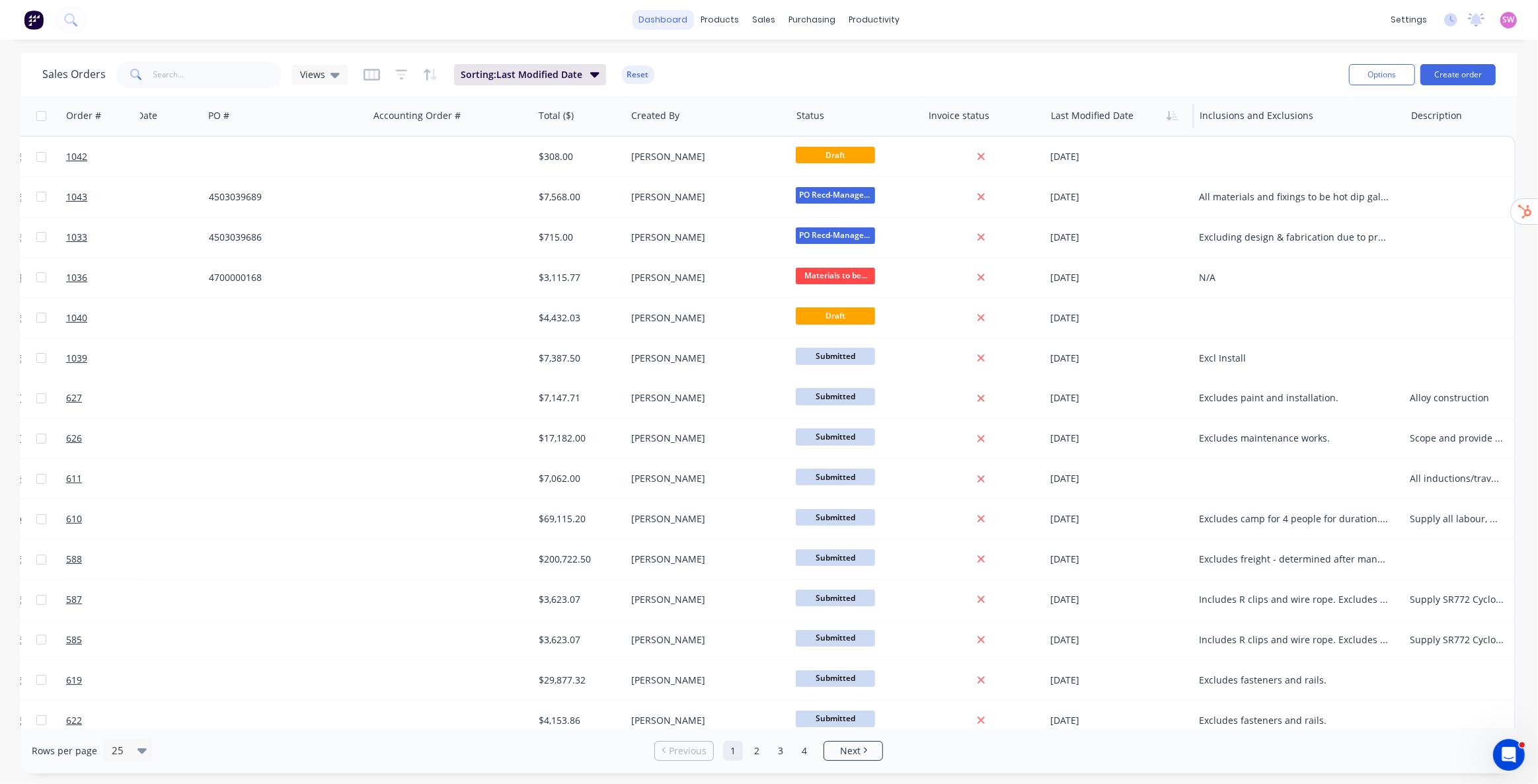
click at [656, 25] on link "dashboard" at bounding box center [663, 20] width 62 height 20
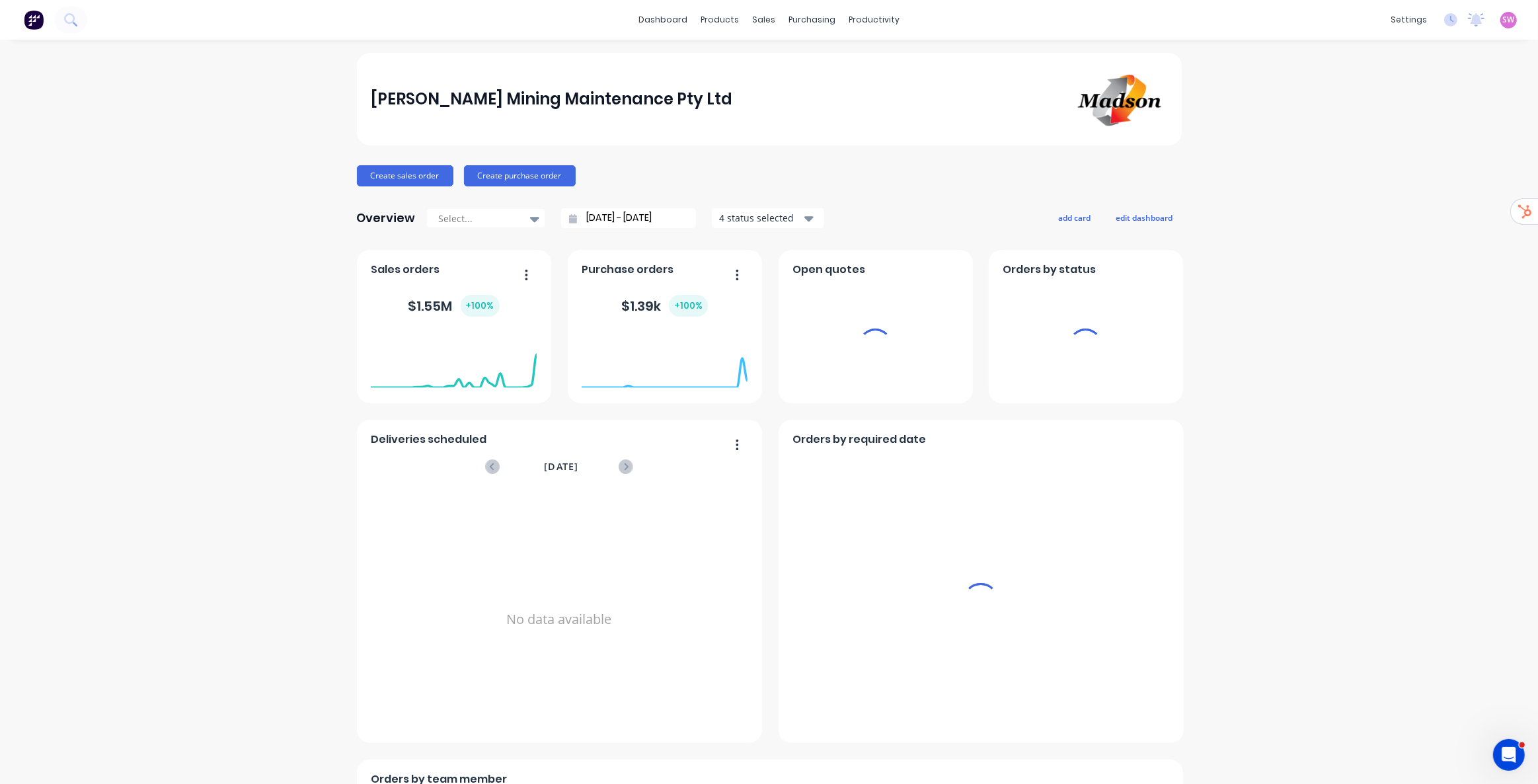
click at [1504, 20] on span "SW" at bounding box center [1509, 20] width 11 height 11
click at [1462, 164] on button "Sign out" at bounding box center [1517, 177] width 175 height 26
